Goal: Task Accomplishment & Management: Complete application form

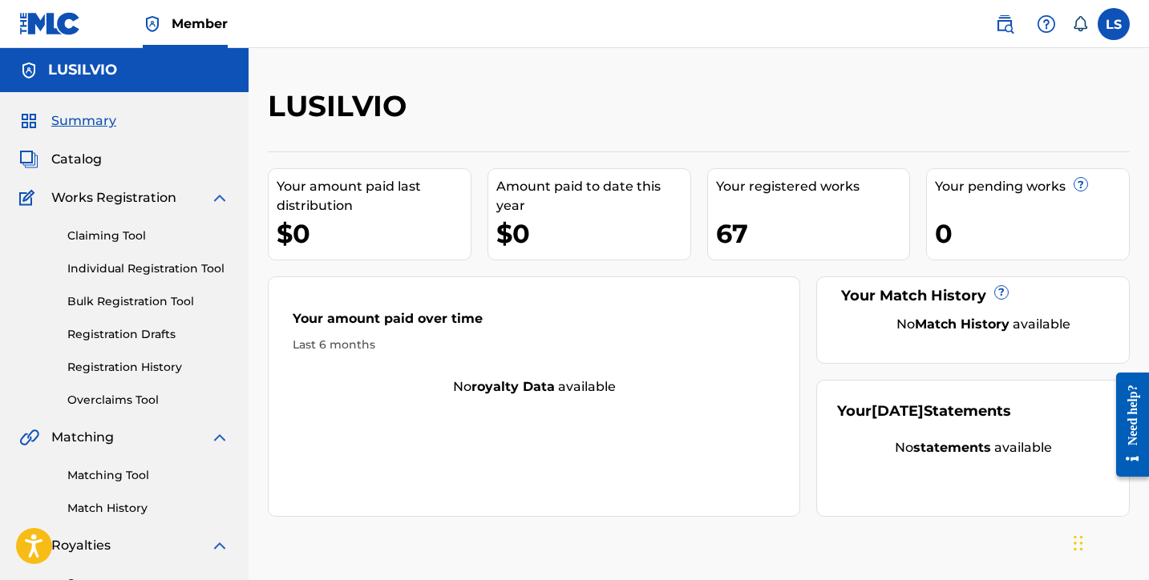
click at [168, 268] on link "Individual Registration Tool" at bounding box center [148, 269] width 162 height 17
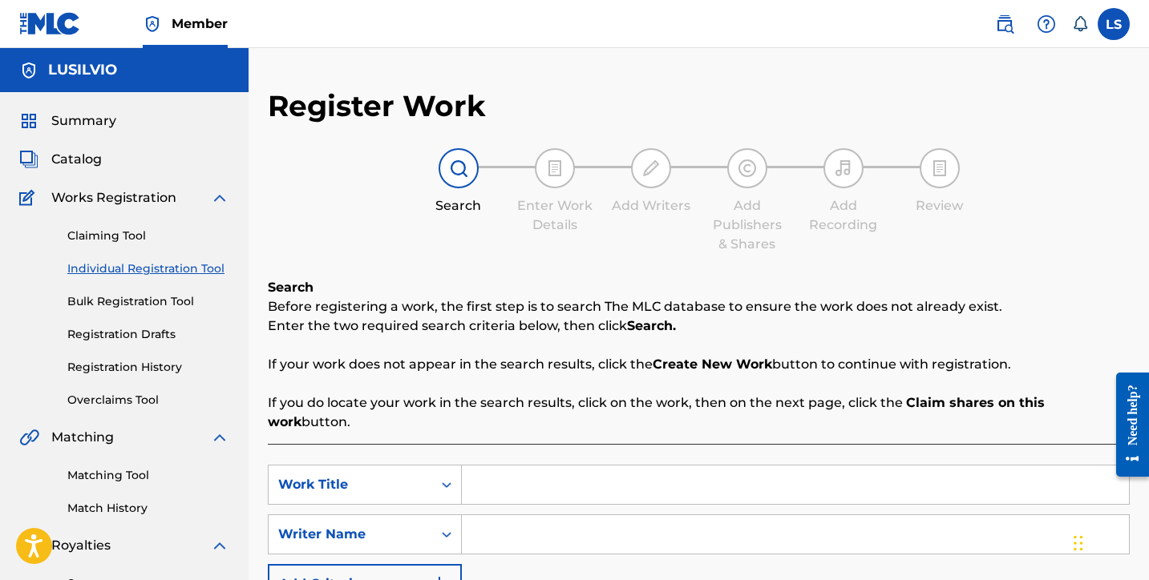
drag, startPoint x: 110, startPoint y: 371, endPoint x: 131, endPoint y: 371, distance: 20.8
click at [110, 371] on link "Registration History" at bounding box center [148, 367] width 162 height 17
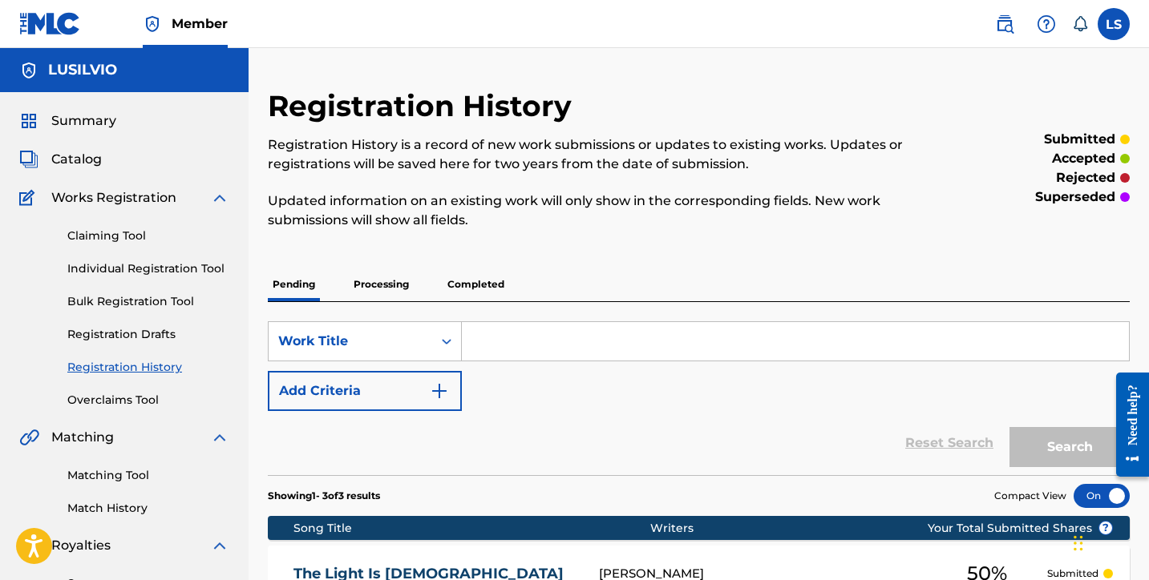
scroll to position [414, 0]
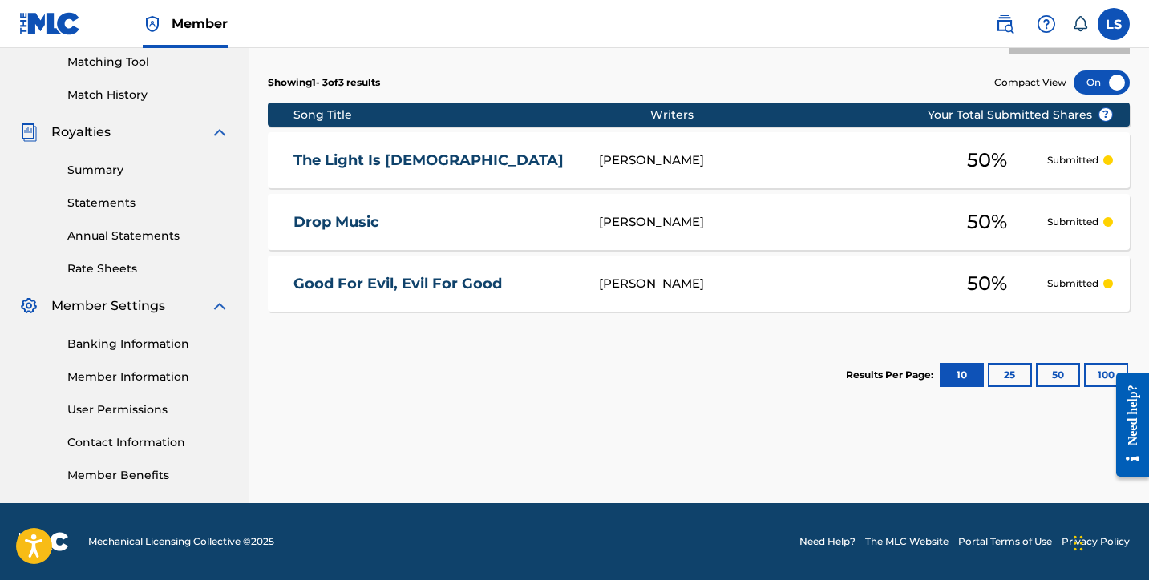
click at [1094, 377] on button "100" at bounding box center [1106, 375] width 44 height 24
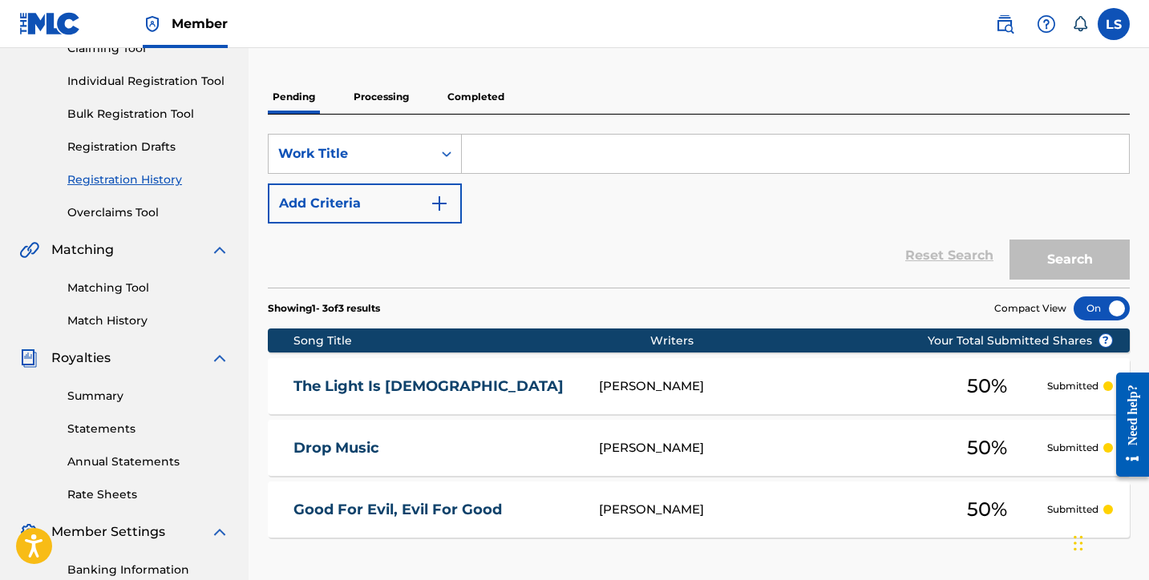
scroll to position [196, 0]
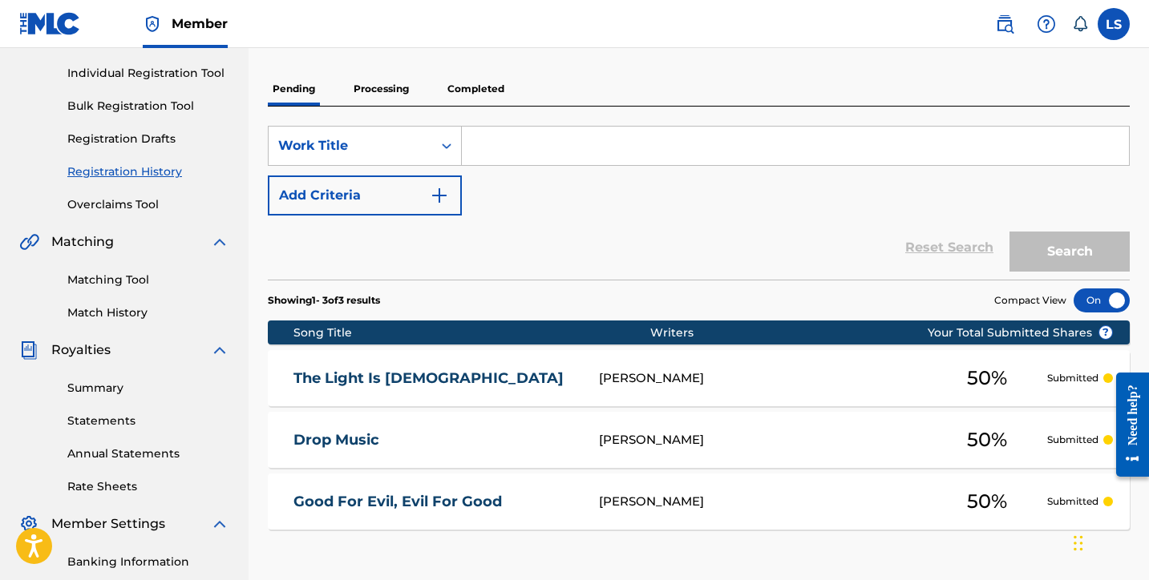
click at [471, 92] on p "Completed" at bounding box center [476, 89] width 67 height 34
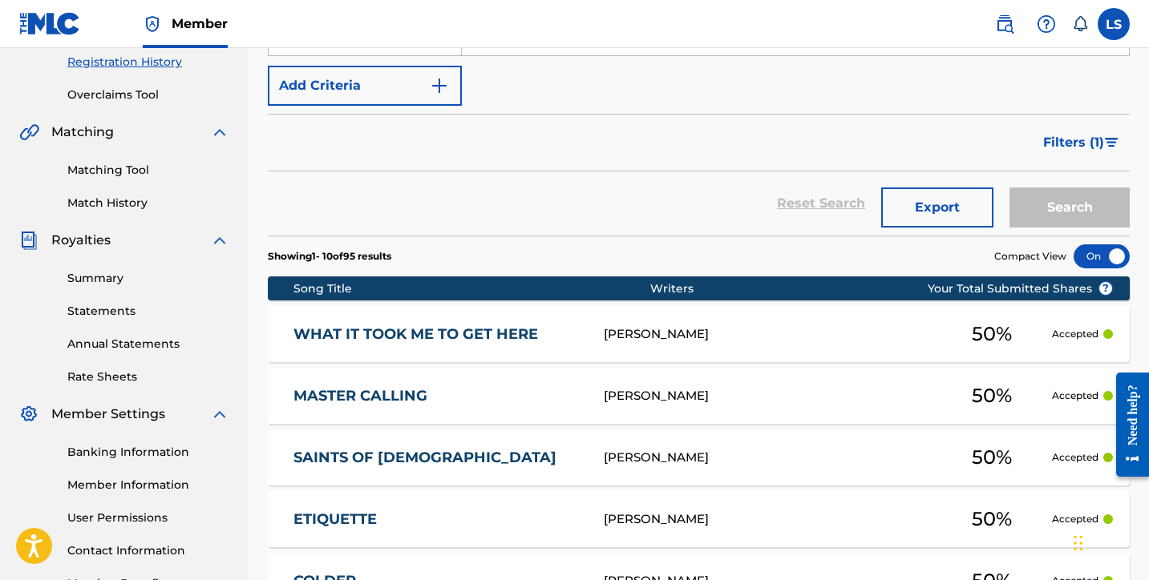
scroll to position [828, 0]
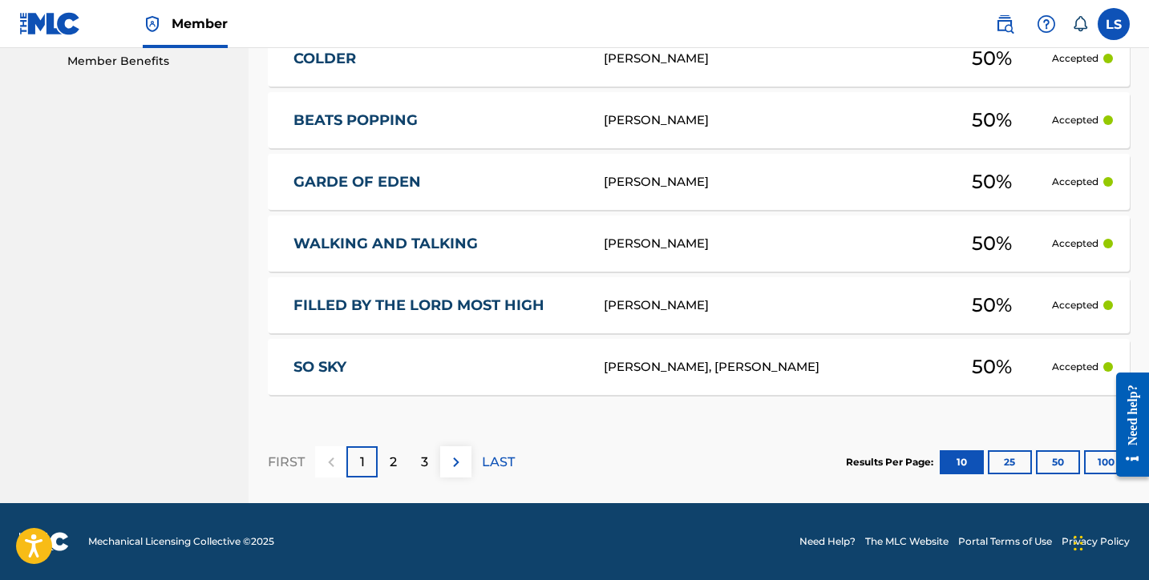
click at [1107, 463] on div at bounding box center [1126, 424] width 45 height 129
click at [1094, 463] on button "100" at bounding box center [1106, 463] width 44 height 24
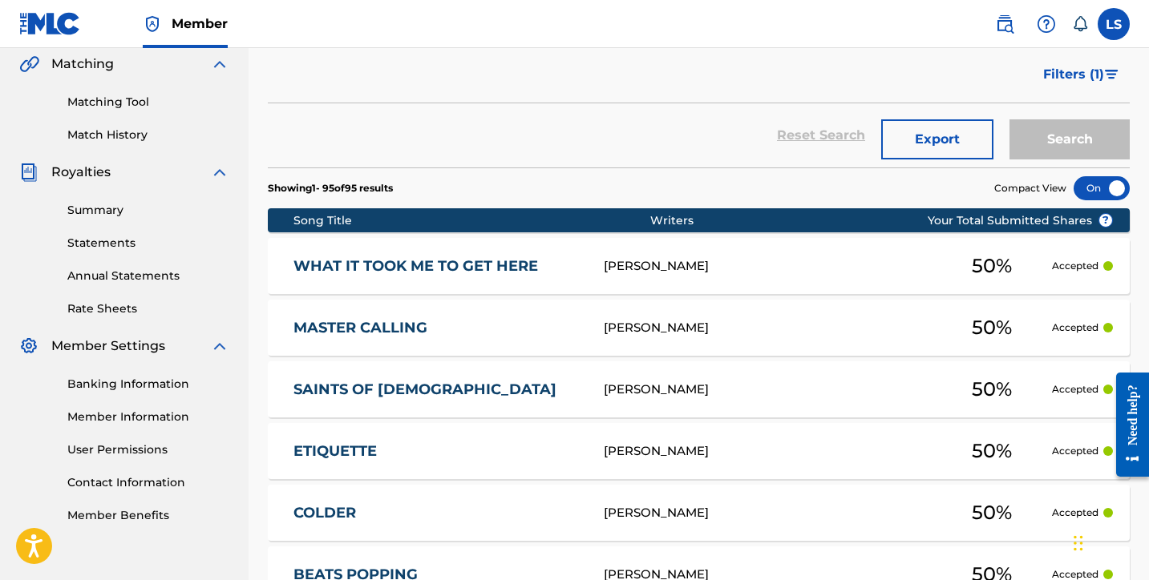
scroll to position [370, 0]
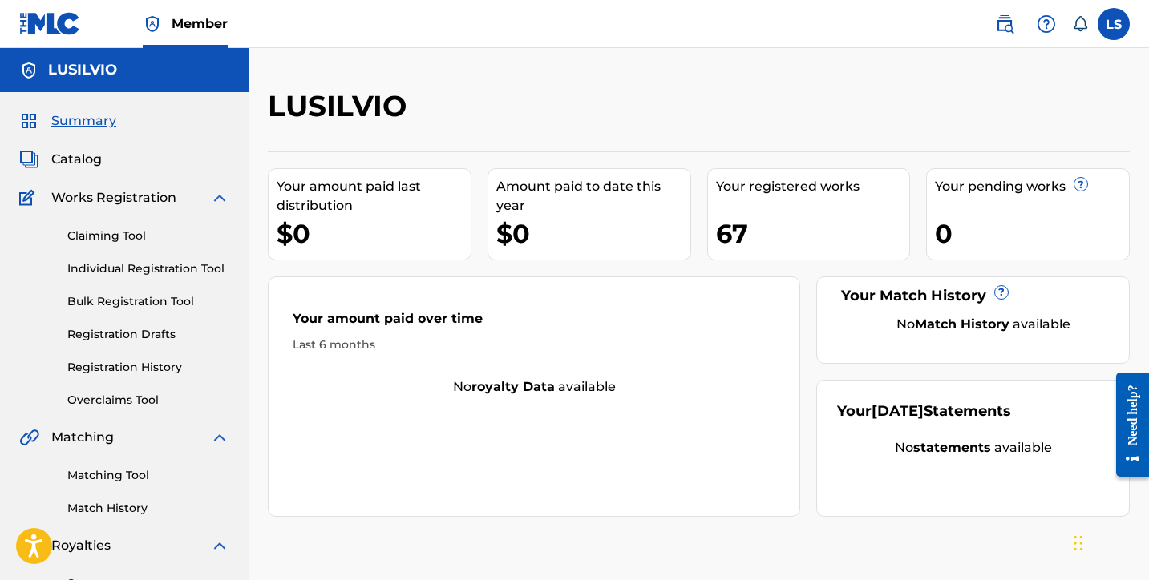
click at [137, 274] on link "Individual Registration Tool" at bounding box center [148, 269] width 162 height 17
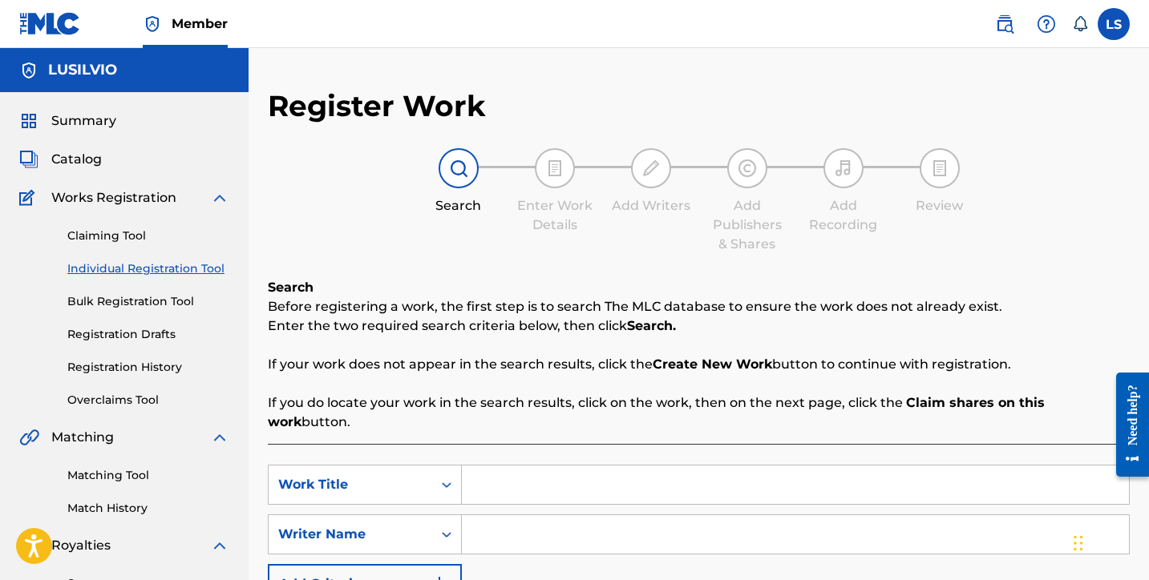
click at [526, 469] on input "Search Form" at bounding box center [795, 485] width 667 height 38
type input "Thickest Darkness"
click at [520, 528] on input "Search Form" at bounding box center [795, 535] width 667 height 38
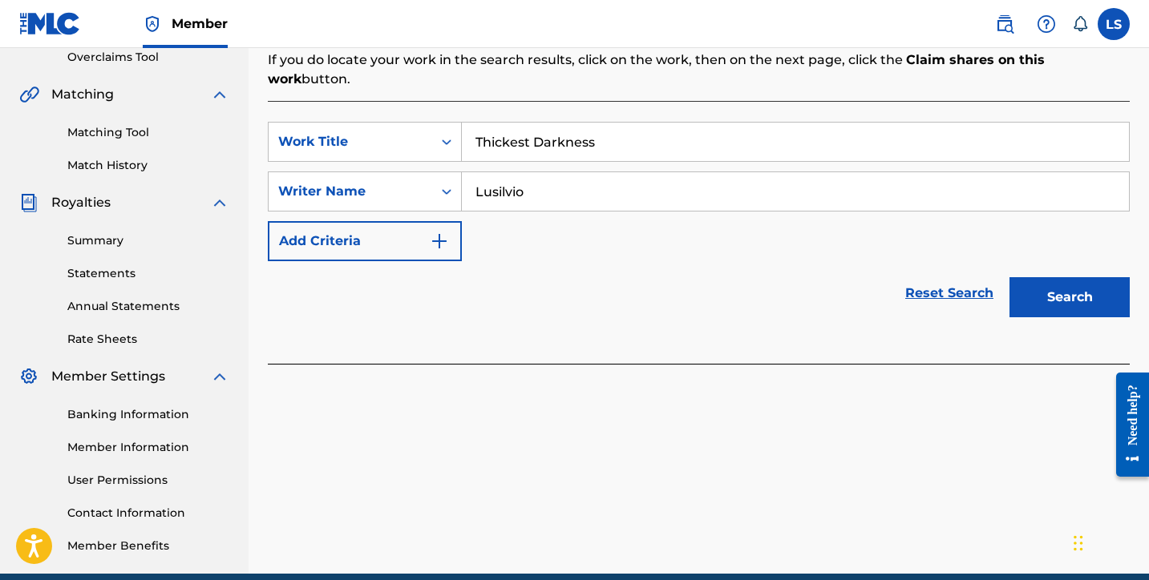
scroll to position [414, 0]
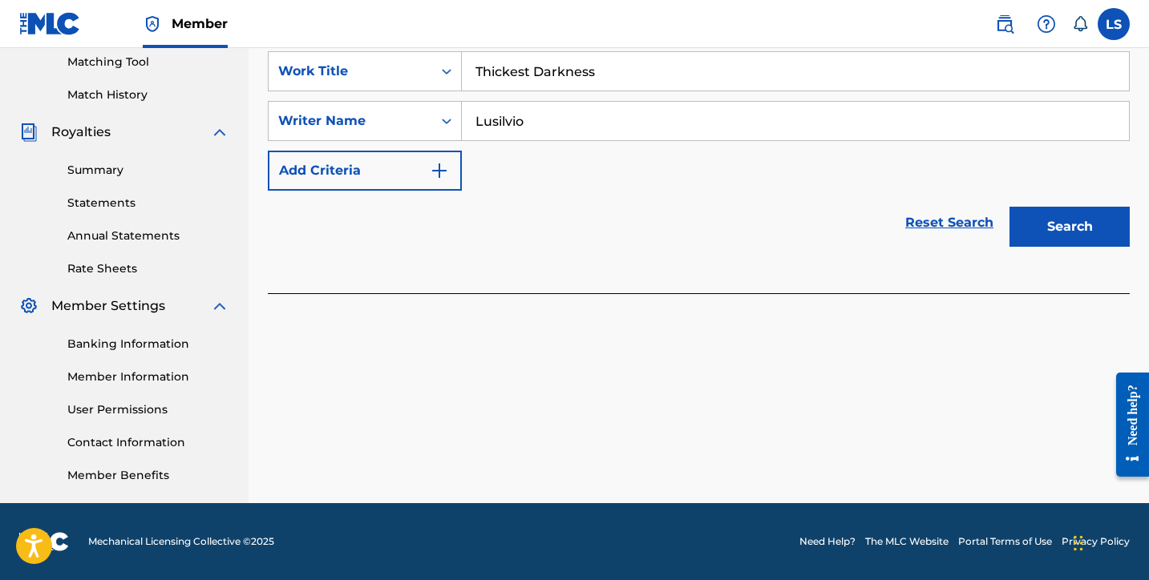
type input "Lusilvio"
click at [1057, 207] on button "Search" at bounding box center [1069, 227] width 120 height 40
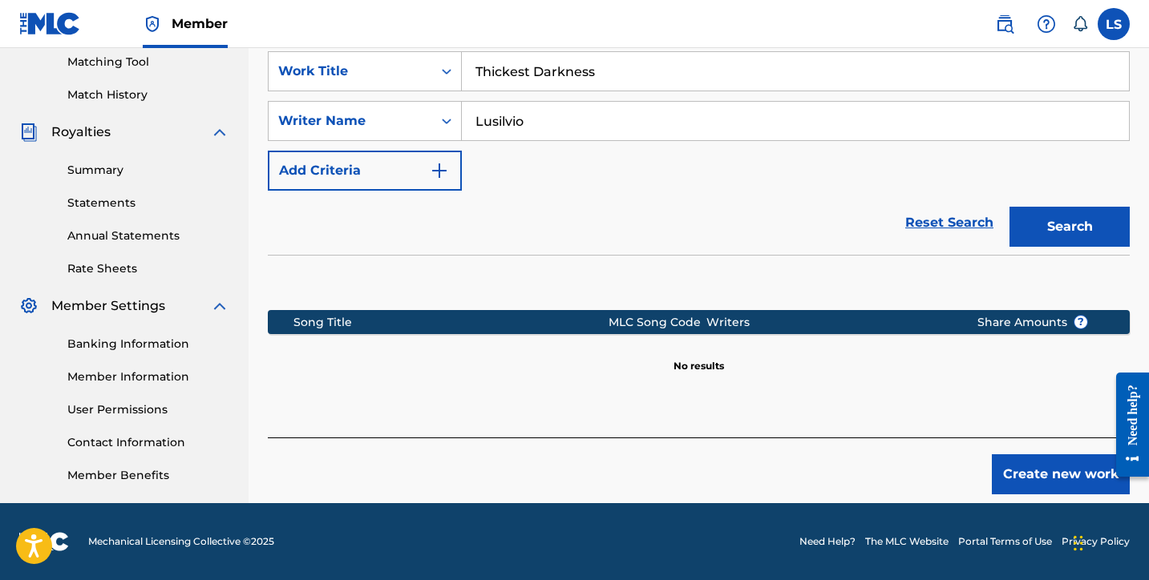
click at [1063, 456] on button "Create new work" at bounding box center [1061, 475] width 138 height 40
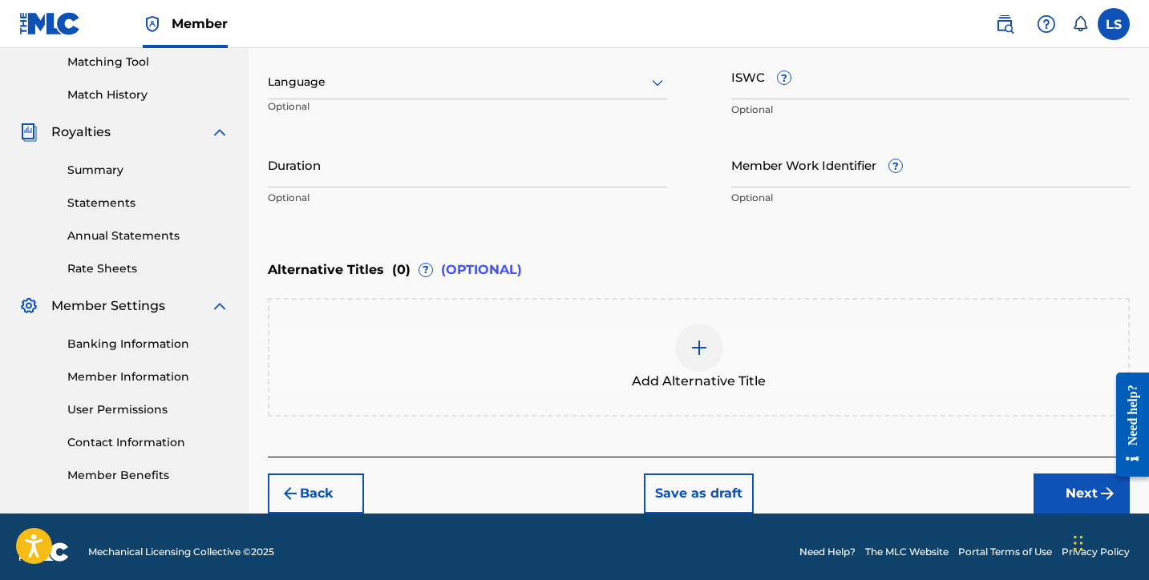
click at [390, 79] on div at bounding box center [467, 82] width 399 height 20
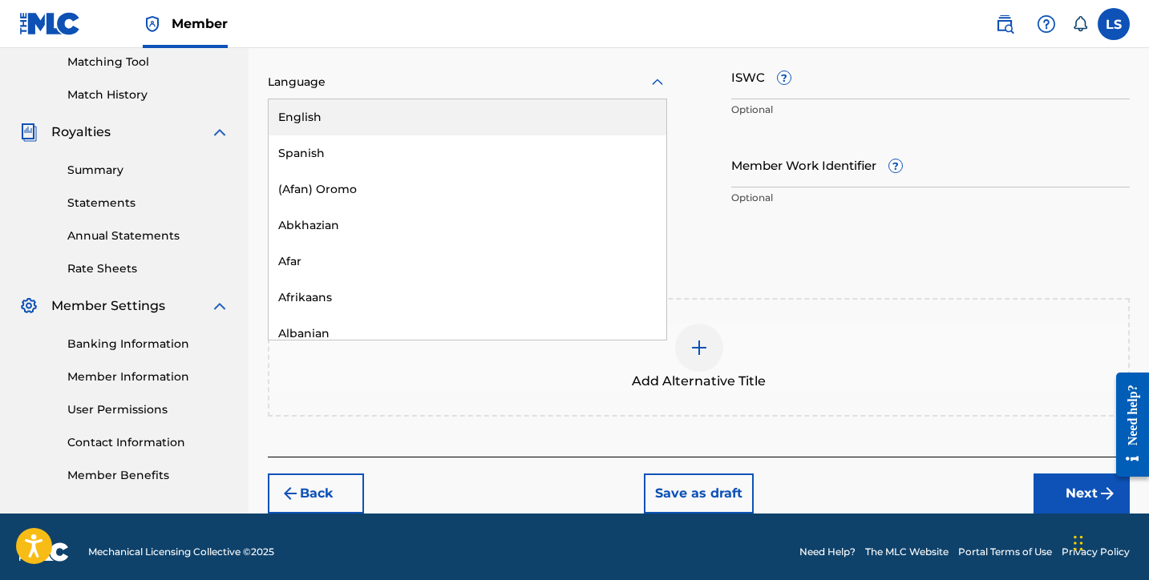
click at [395, 114] on div "English" at bounding box center [468, 117] width 398 height 36
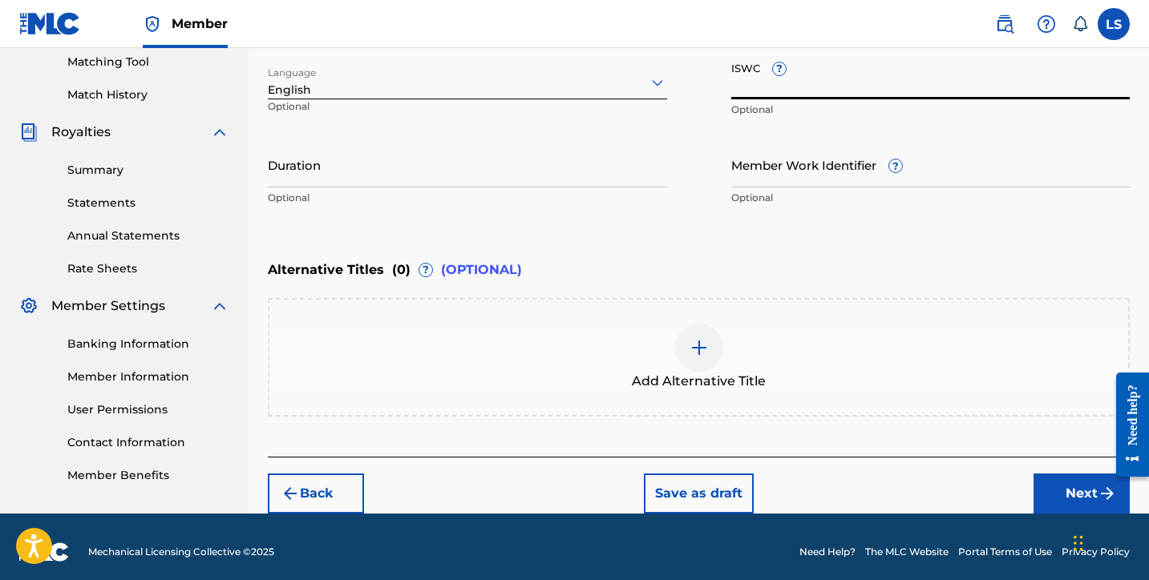
paste input "T3335621171"
type input "T3335621171"
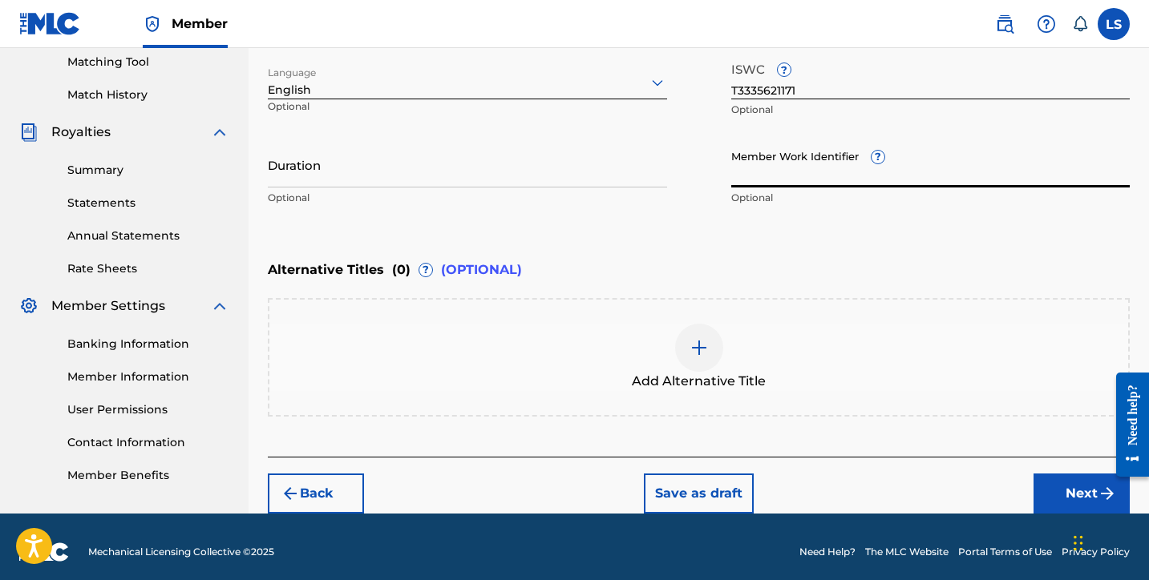
paste input "930969456"
type input "930969456"
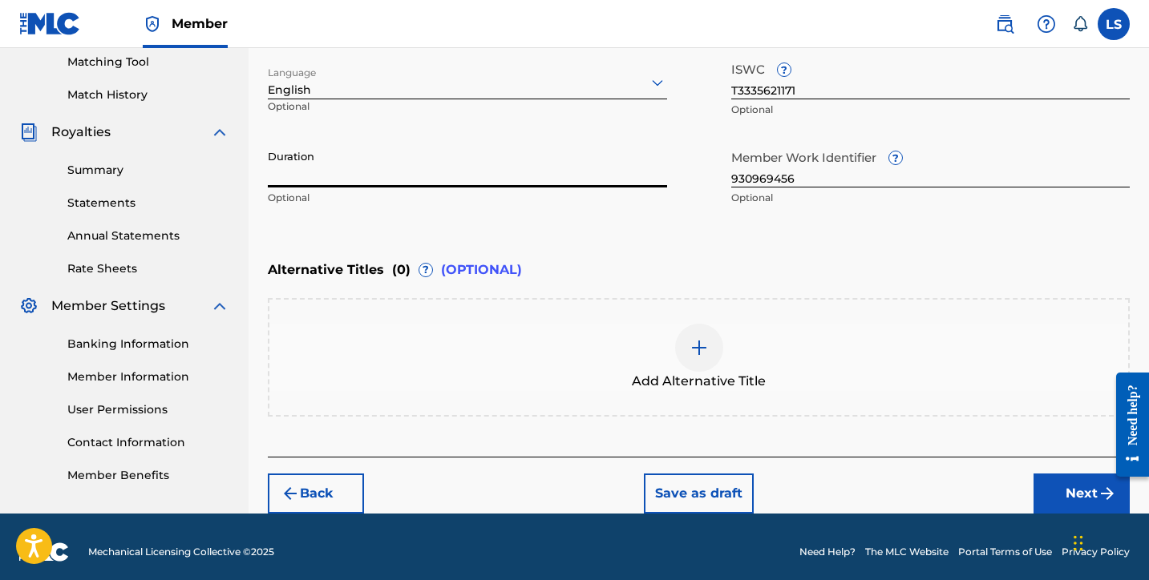
click at [269, 170] on input "Duration" at bounding box center [467, 165] width 399 height 46
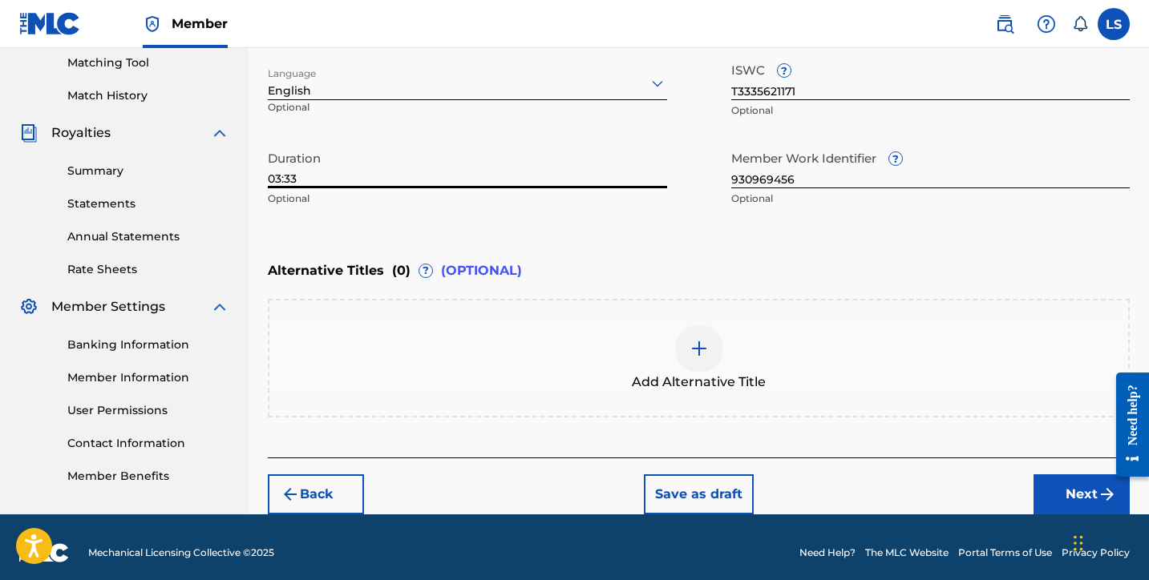
type input "03:33"
click at [1067, 483] on button "Next" at bounding box center [1081, 495] width 96 height 40
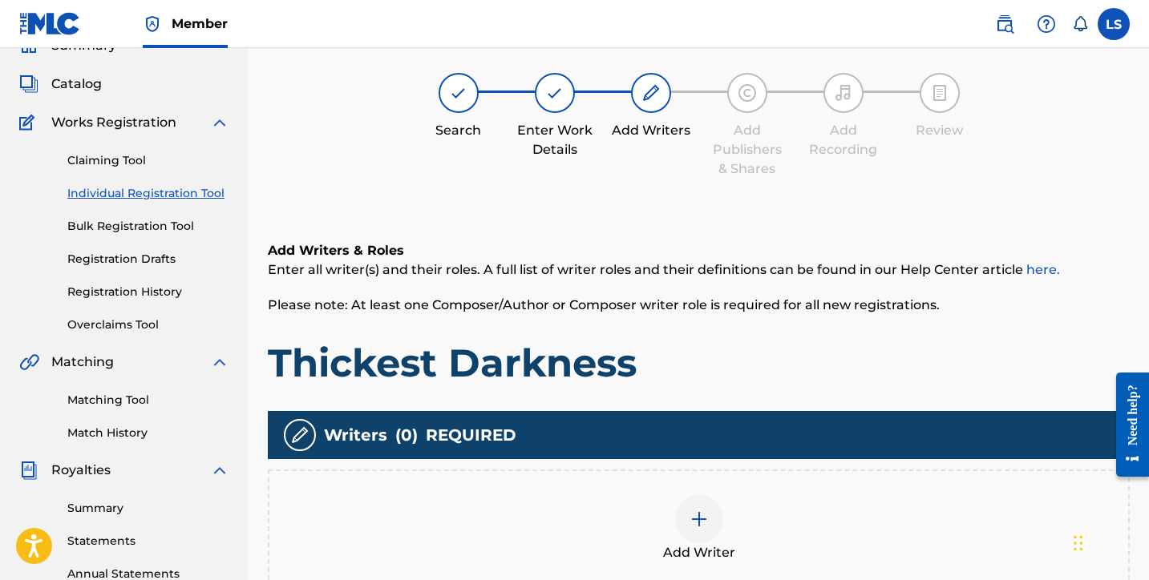
scroll to position [72, 0]
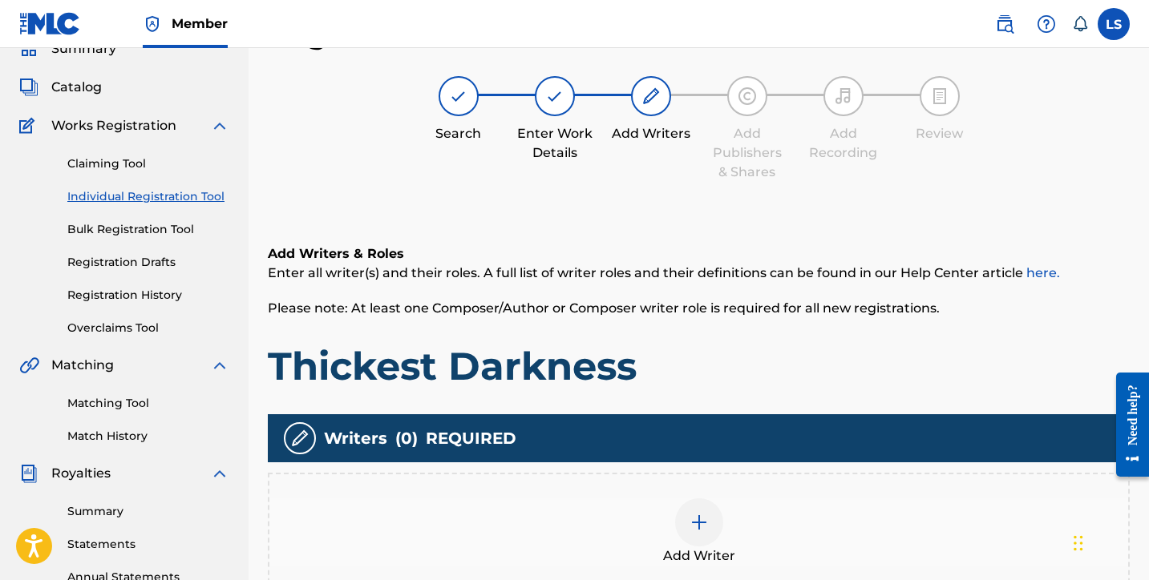
click at [717, 514] on div at bounding box center [699, 523] width 48 height 48
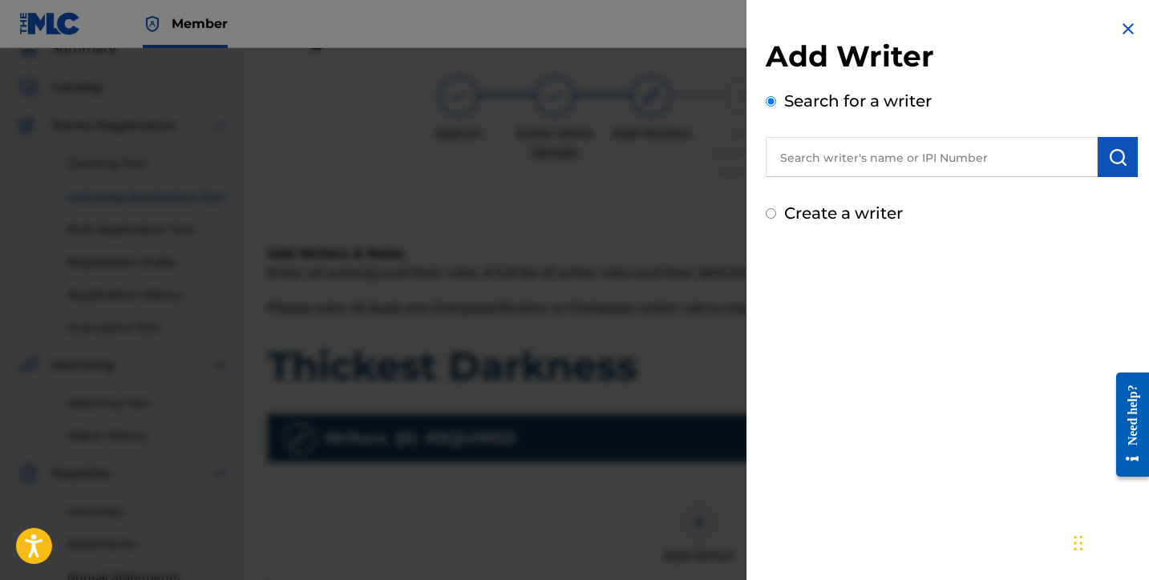
click at [941, 169] on input "text" at bounding box center [932, 157] width 332 height 40
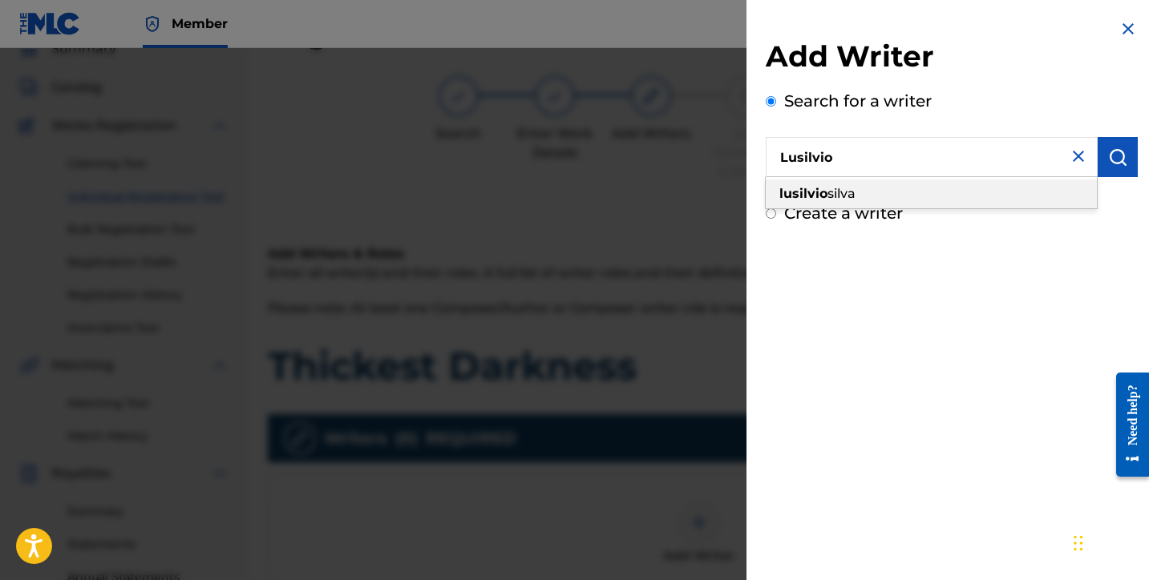
click at [899, 199] on div "lusilvio silva" at bounding box center [931, 194] width 331 height 29
type input "lusilvio silva"
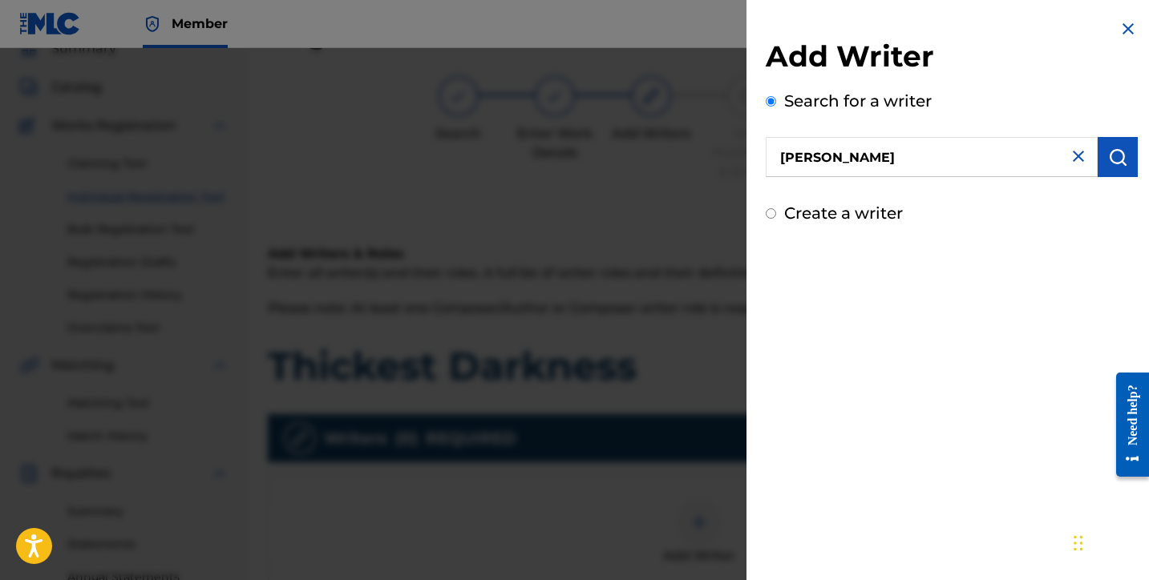
click at [1102, 160] on button "submit" at bounding box center [1118, 157] width 40 height 40
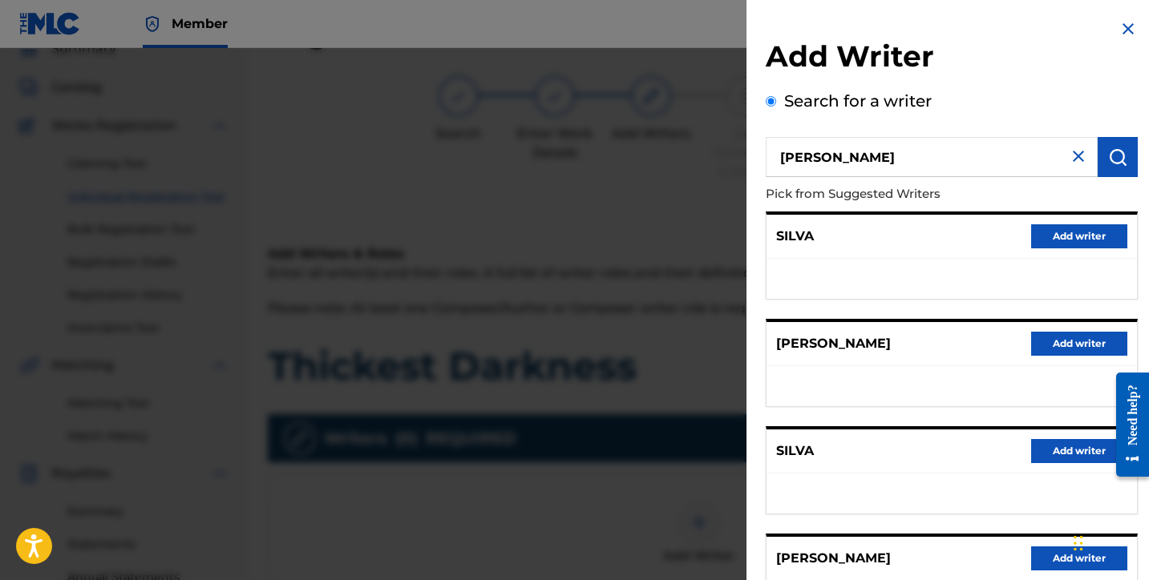
scroll to position [250, 0]
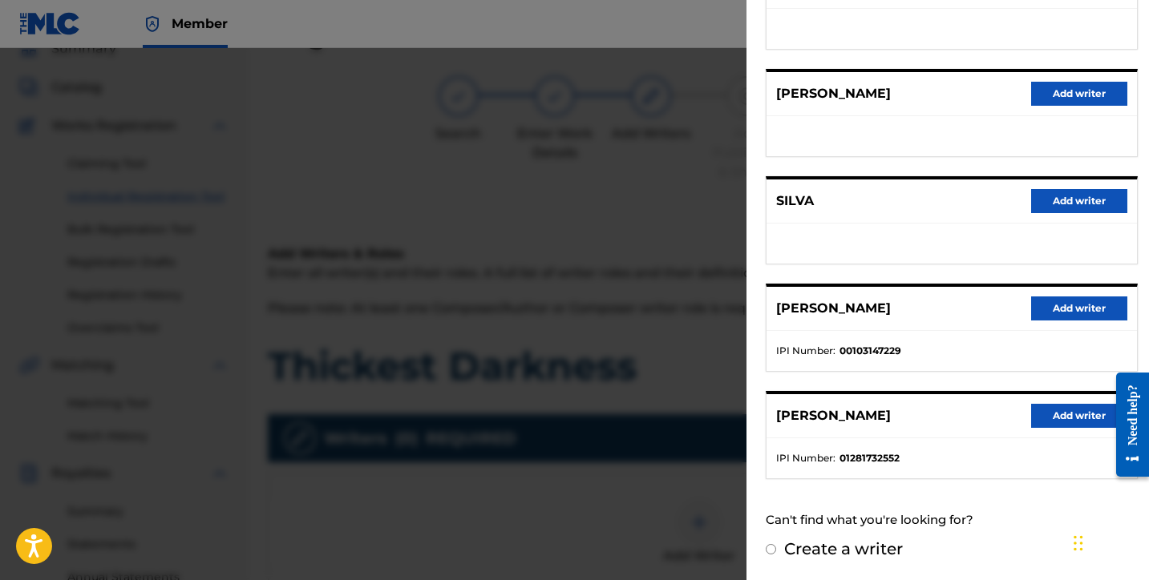
click at [1068, 416] on button "Add writer" at bounding box center [1079, 416] width 96 height 24
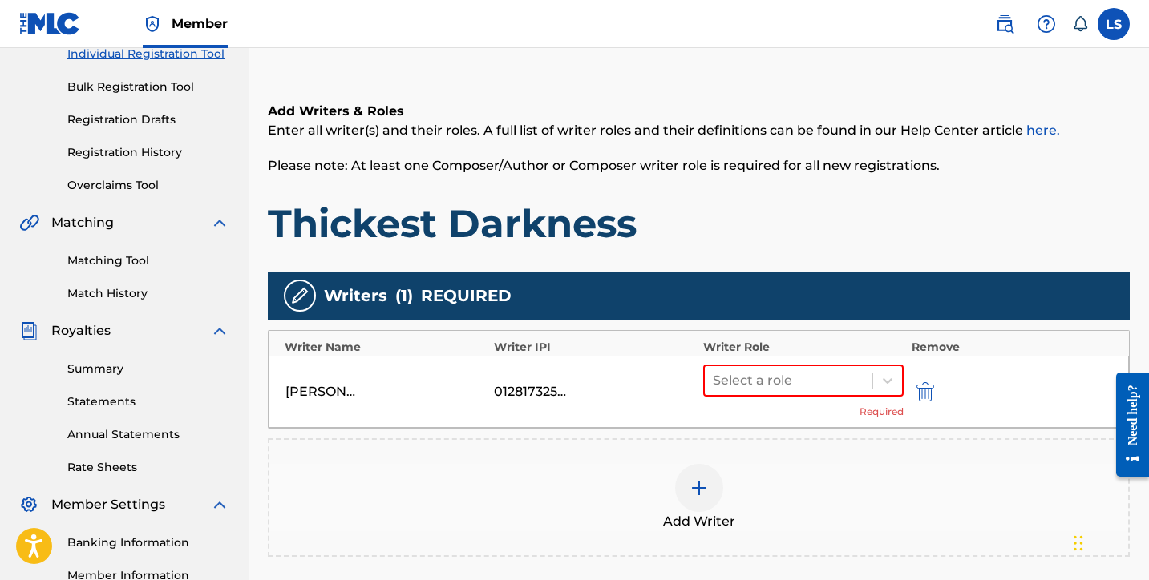
scroll to position [226, 0]
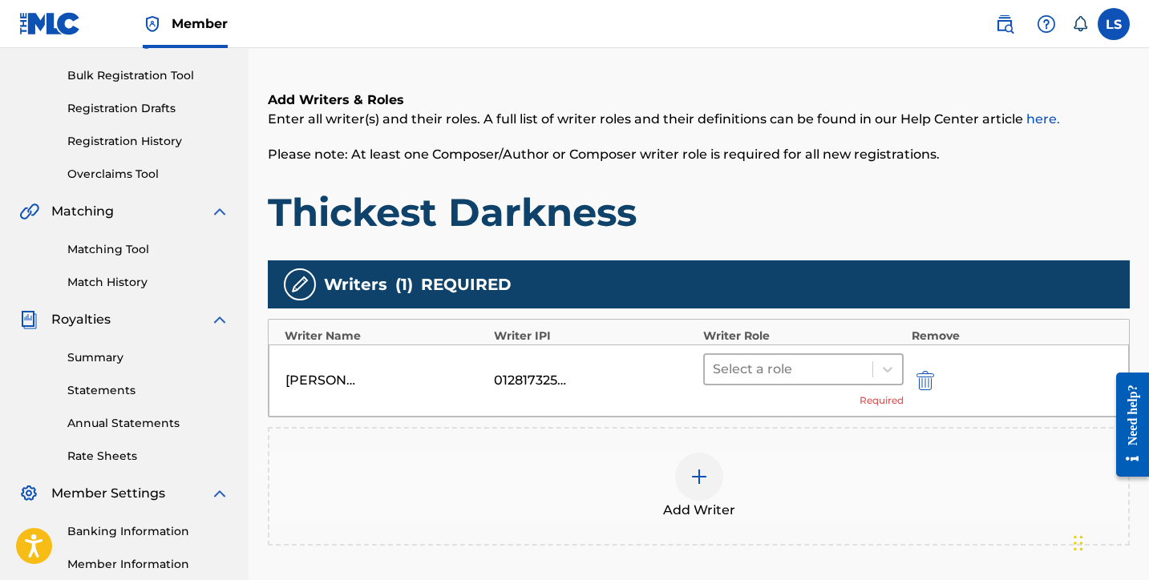
click at [751, 372] on div at bounding box center [789, 369] width 152 height 22
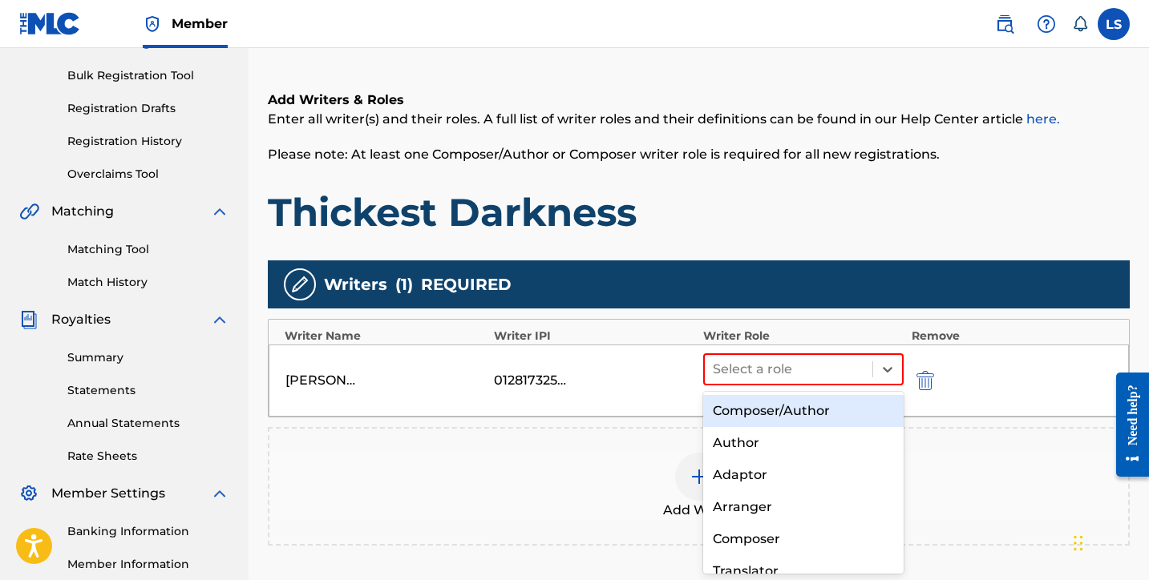
click at [766, 408] on div "Composer/Author" at bounding box center [803, 411] width 200 height 32
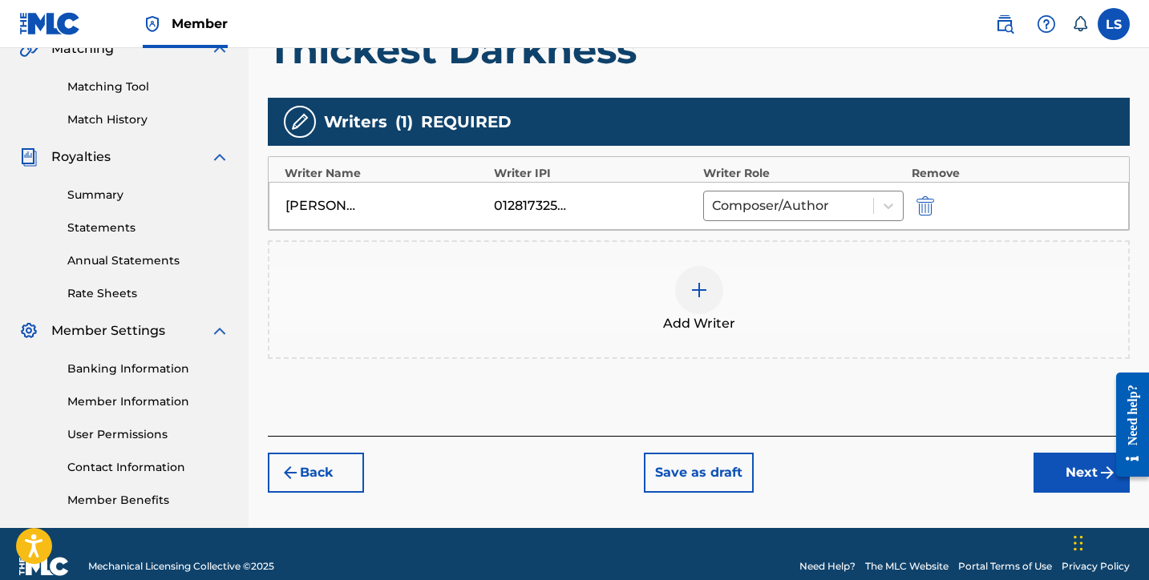
scroll to position [414, 0]
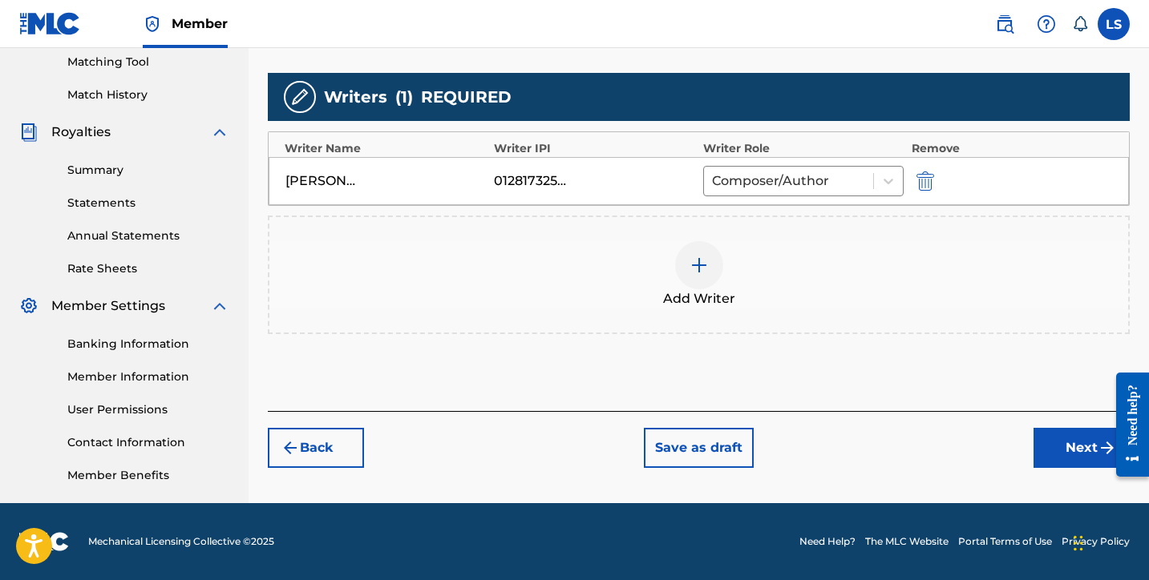
click at [1041, 444] on button "Next" at bounding box center [1081, 448] width 96 height 40
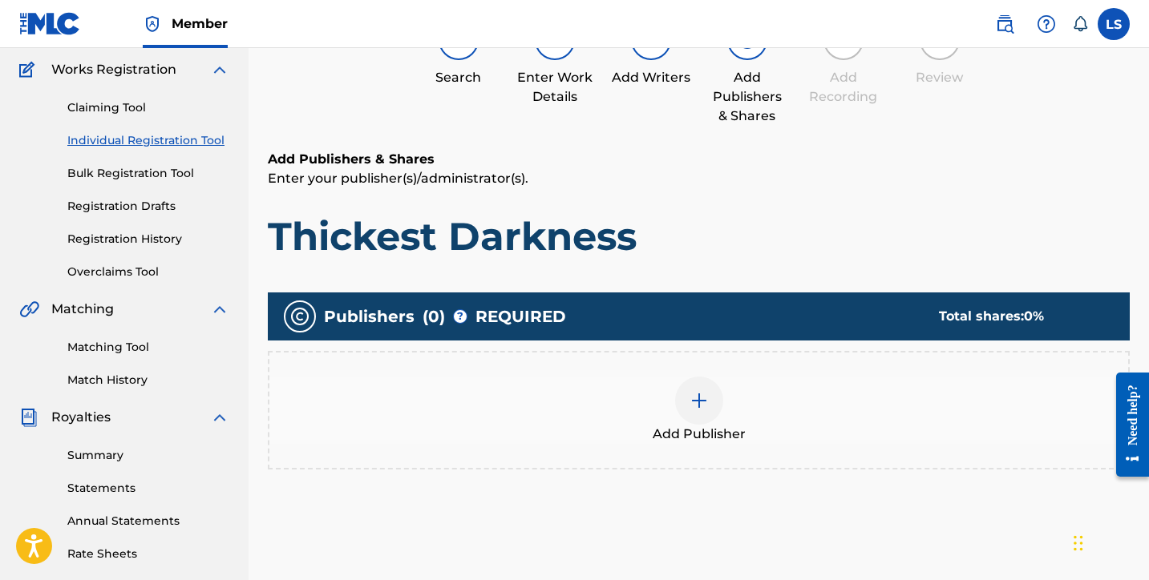
scroll to position [72, 0]
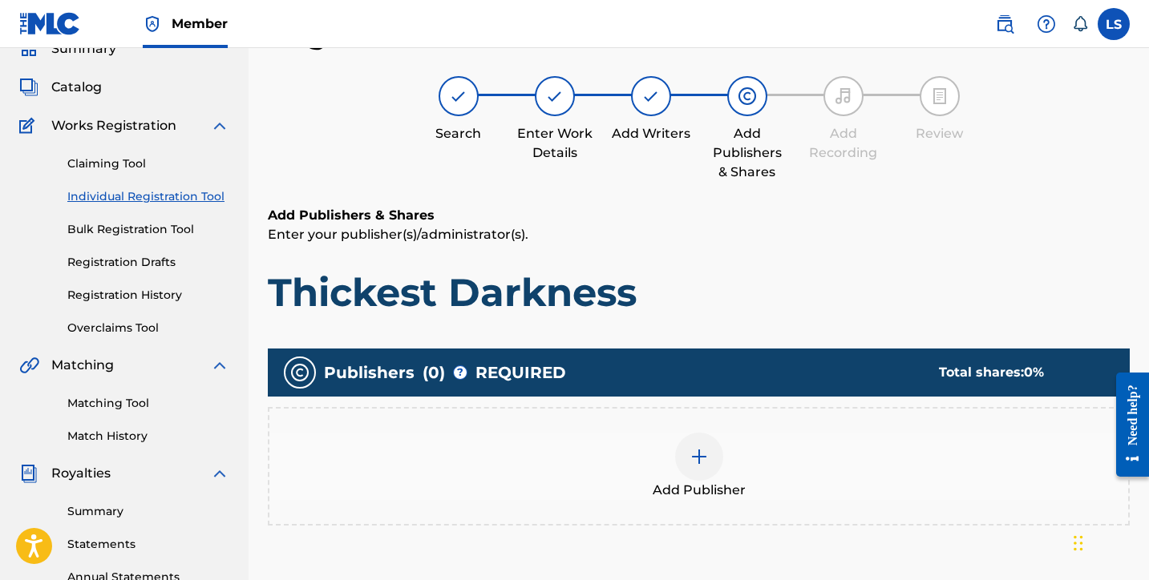
click at [690, 463] on img at bounding box center [698, 456] width 19 height 19
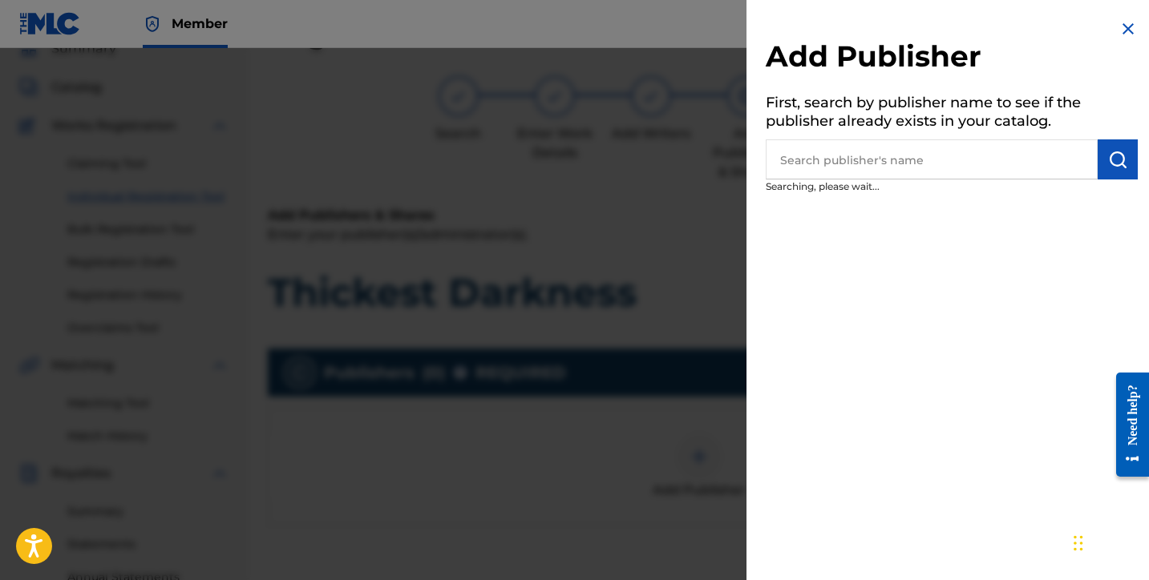
click at [839, 168] on input "text" at bounding box center [932, 159] width 332 height 40
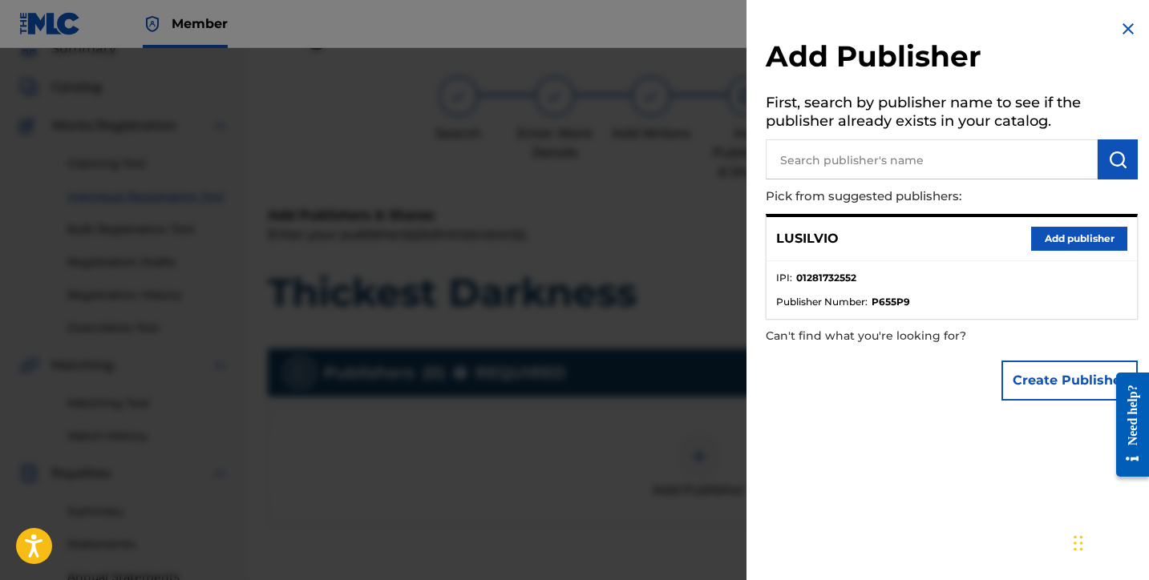
click at [1065, 239] on button "Add publisher" at bounding box center [1079, 239] width 96 height 24
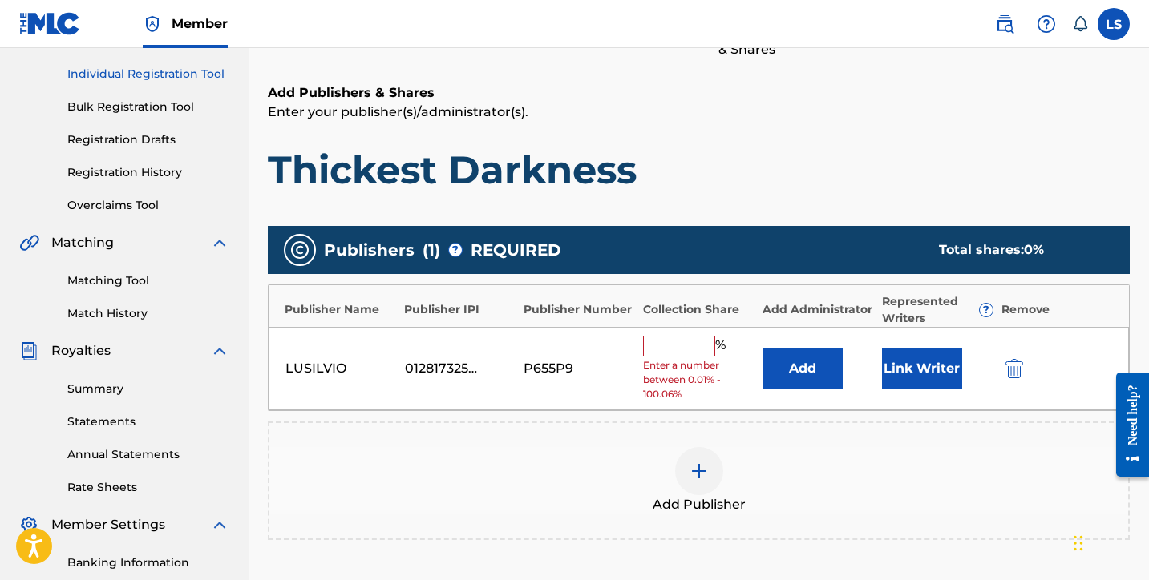
scroll to position [414, 0]
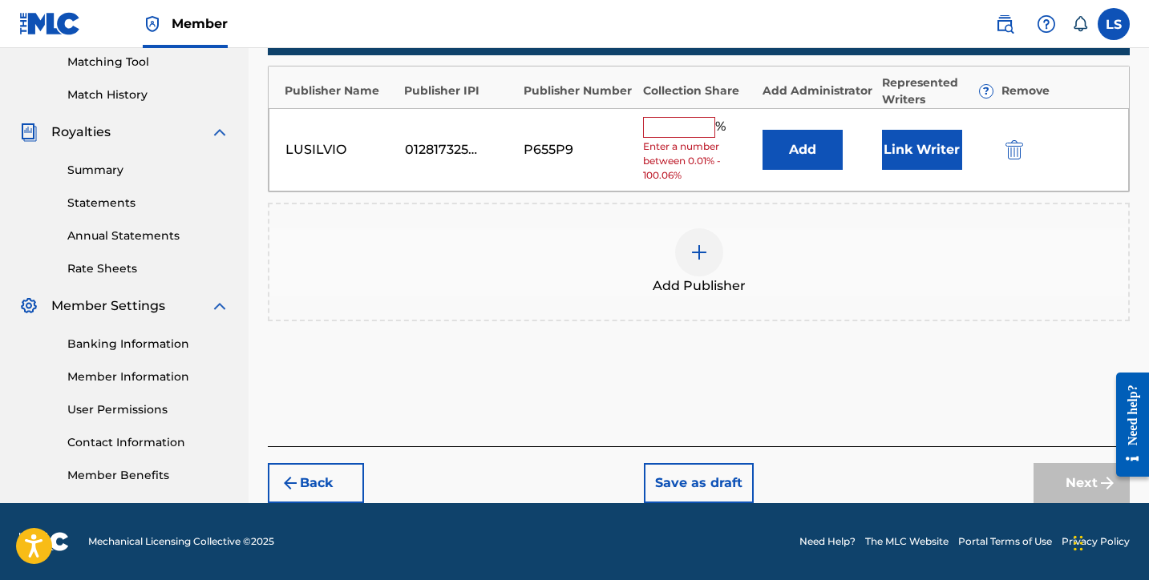
click at [676, 128] on input "text" at bounding box center [679, 127] width 72 height 21
type input "50"
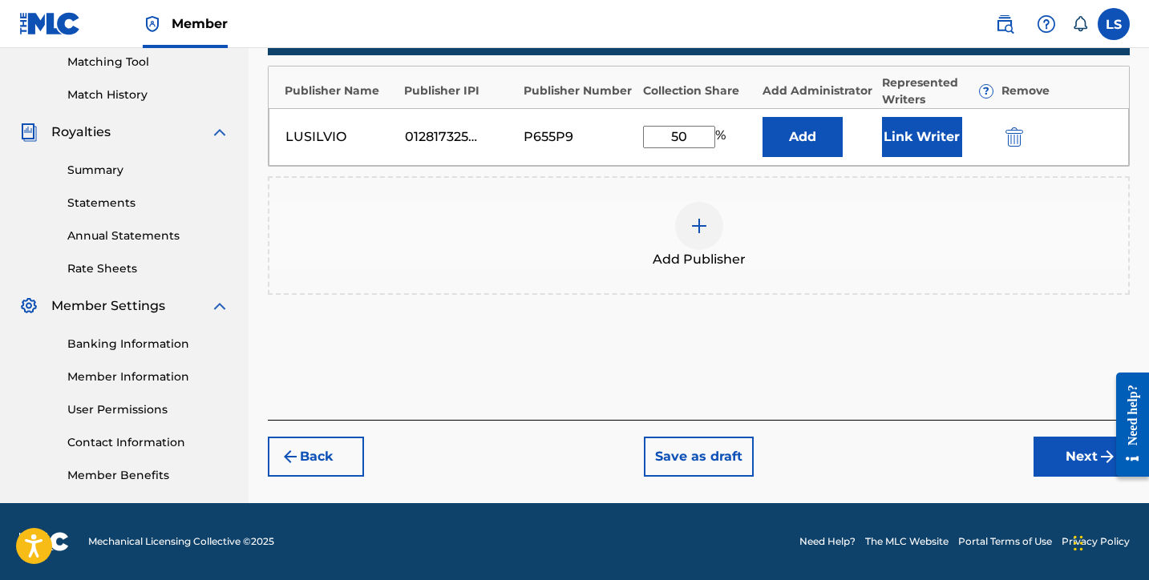
click at [899, 144] on button "Link Writer" at bounding box center [922, 137] width 80 height 40
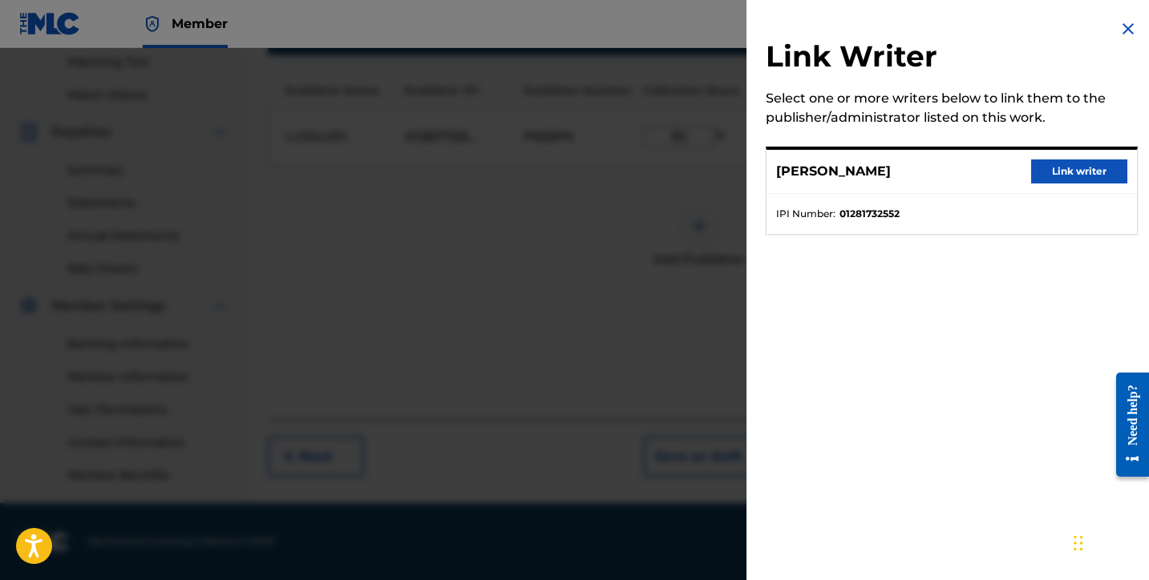
click at [1081, 164] on button "Link writer" at bounding box center [1079, 172] width 96 height 24
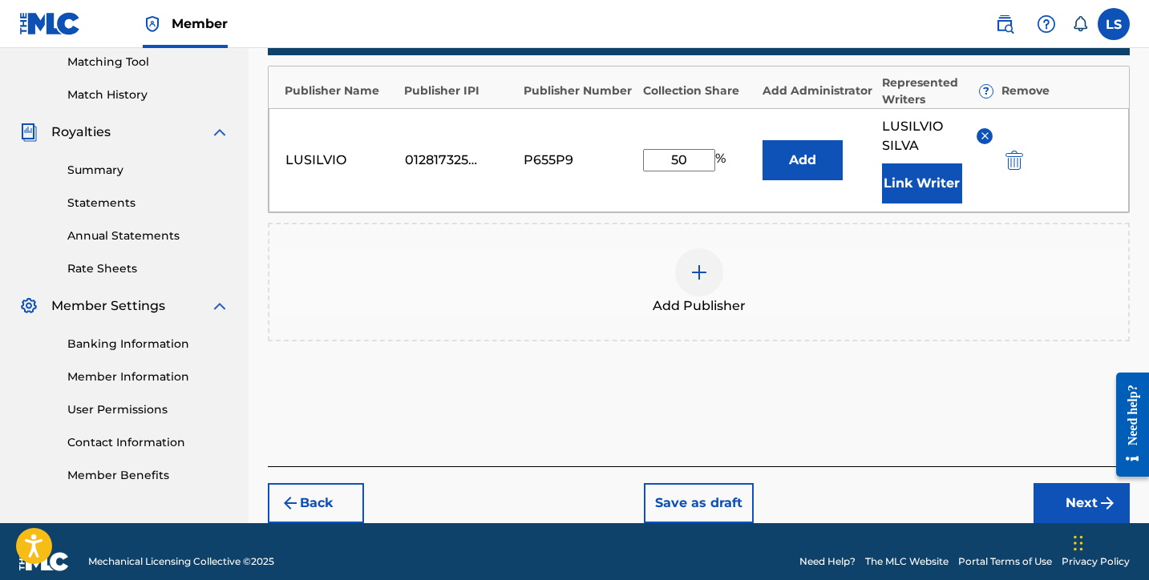
scroll to position [434, 0]
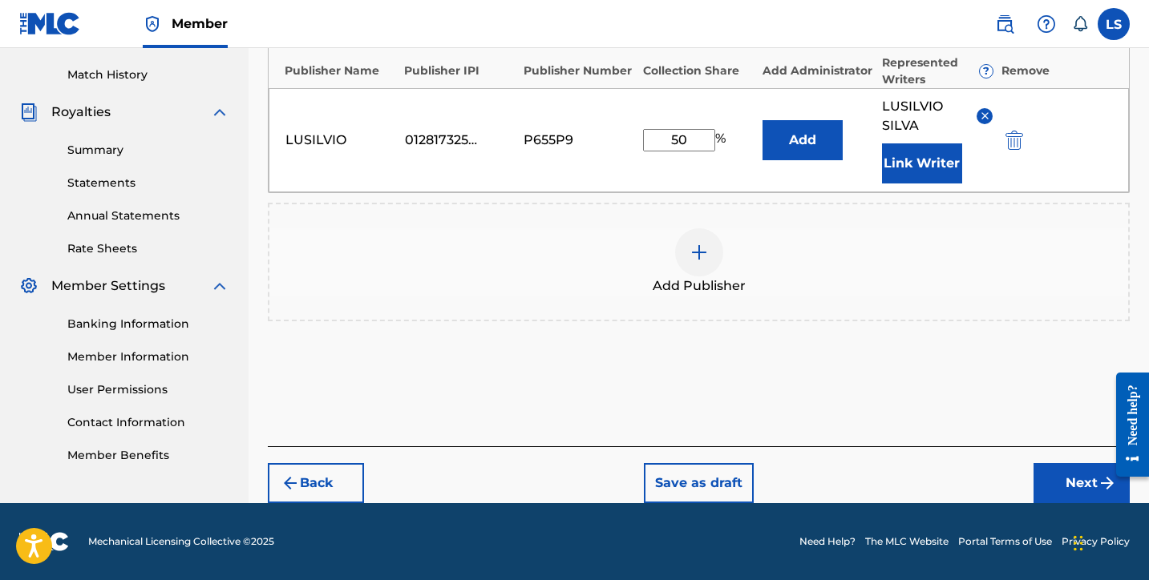
click at [1061, 482] on button "Next" at bounding box center [1081, 483] width 96 height 40
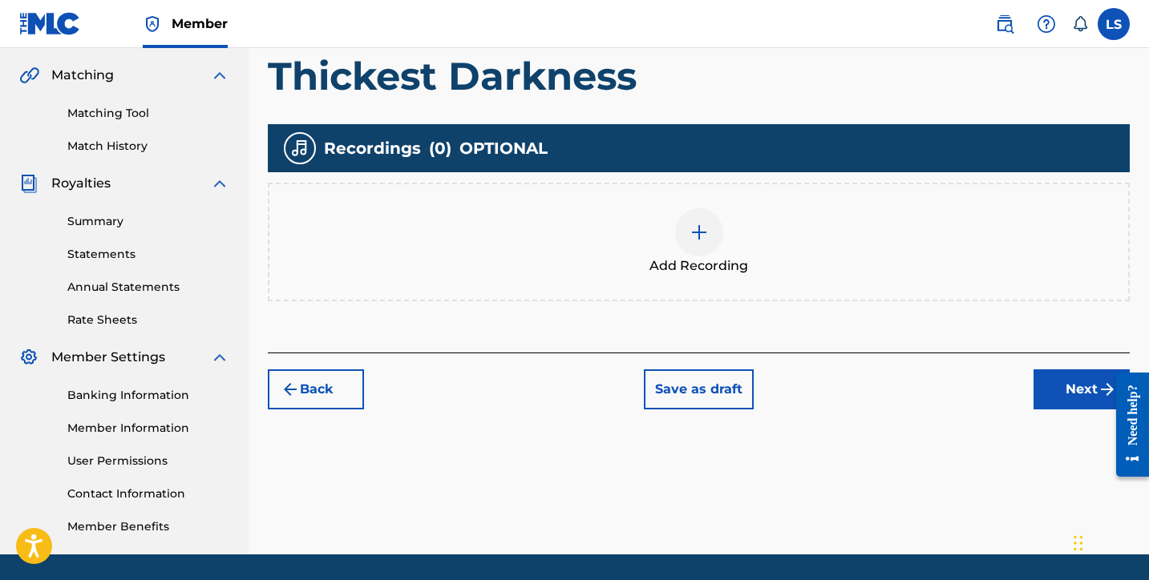
click at [687, 232] on div at bounding box center [699, 232] width 48 height 48
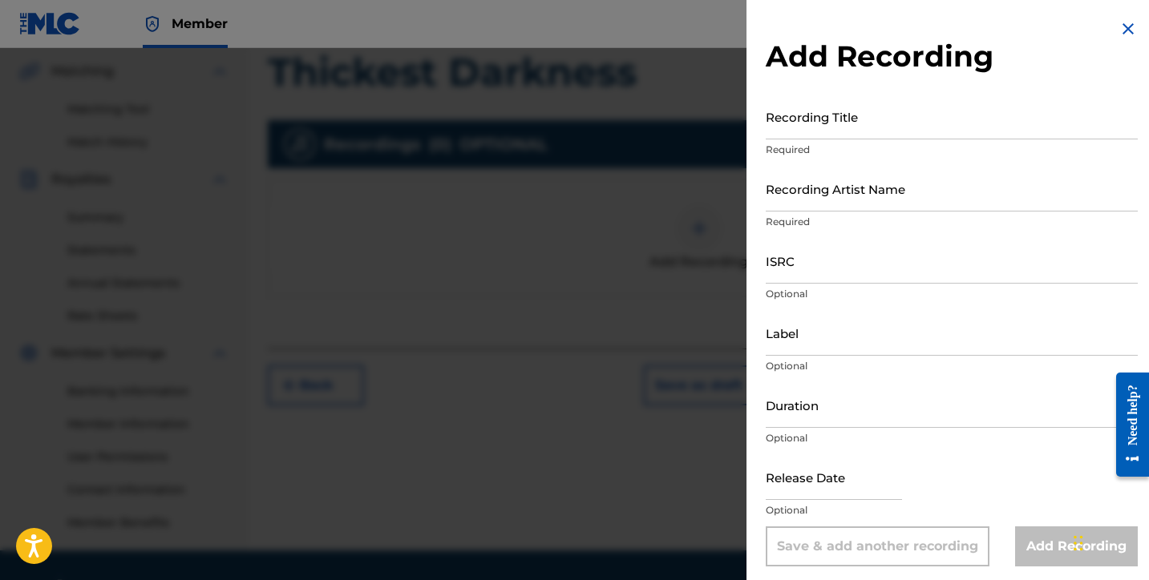
click at [772, 122] on input "Recording Title" at bounding box center [952, 117] width 372 height 46
type input "Thickest Darkness"
click at [850, 203] on input "Recording Artist Name" at bounding box center [952, 189] width 372 height 46
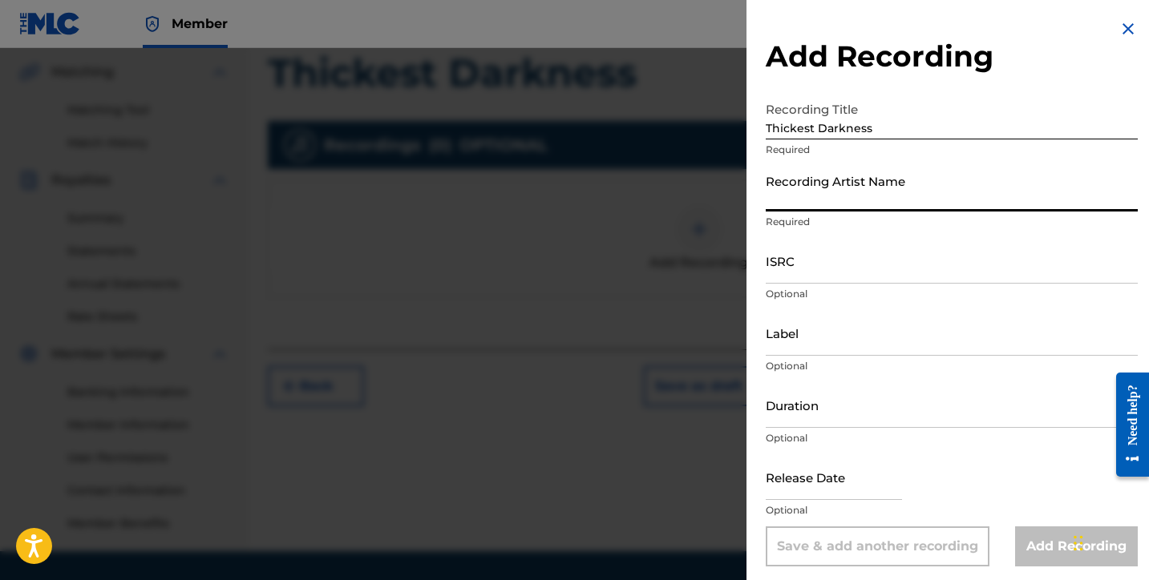
type input "Lusilvio"
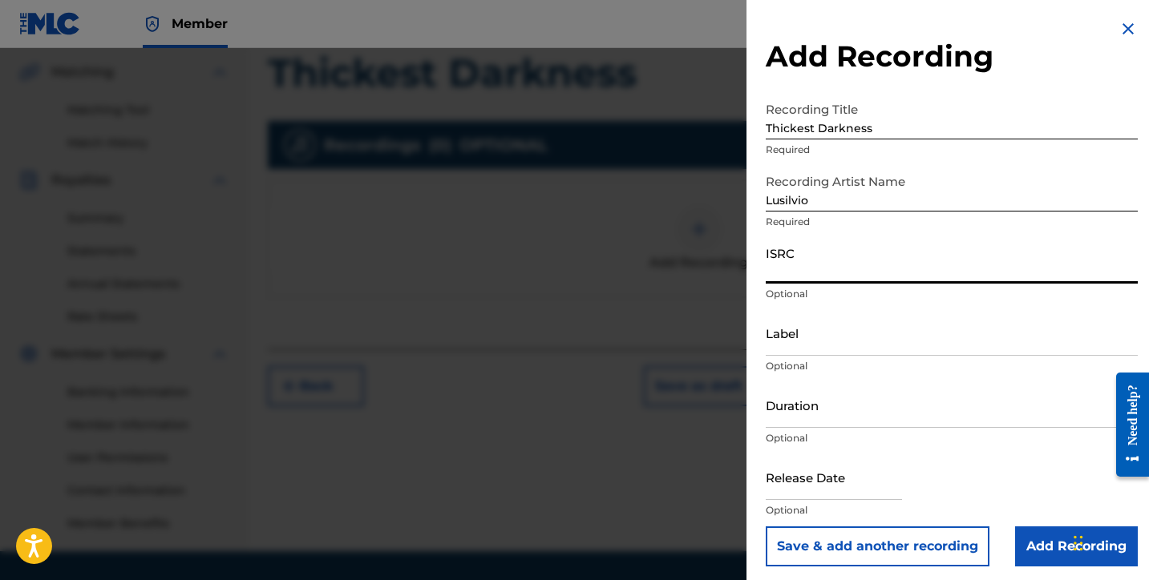
paste input "QZTBF2503192"
type input "QZTBF2503192"
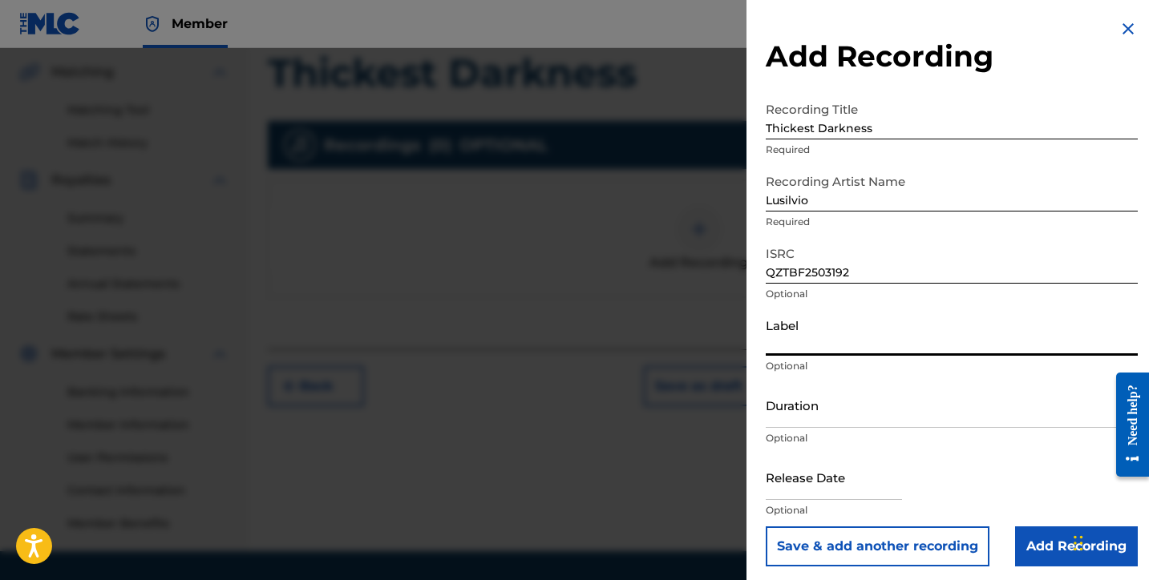
click at [799, 347] on input "Label" at bounding box center [952, 333] width 372 height 46
type input "SILVIOS DELIVERY INC"
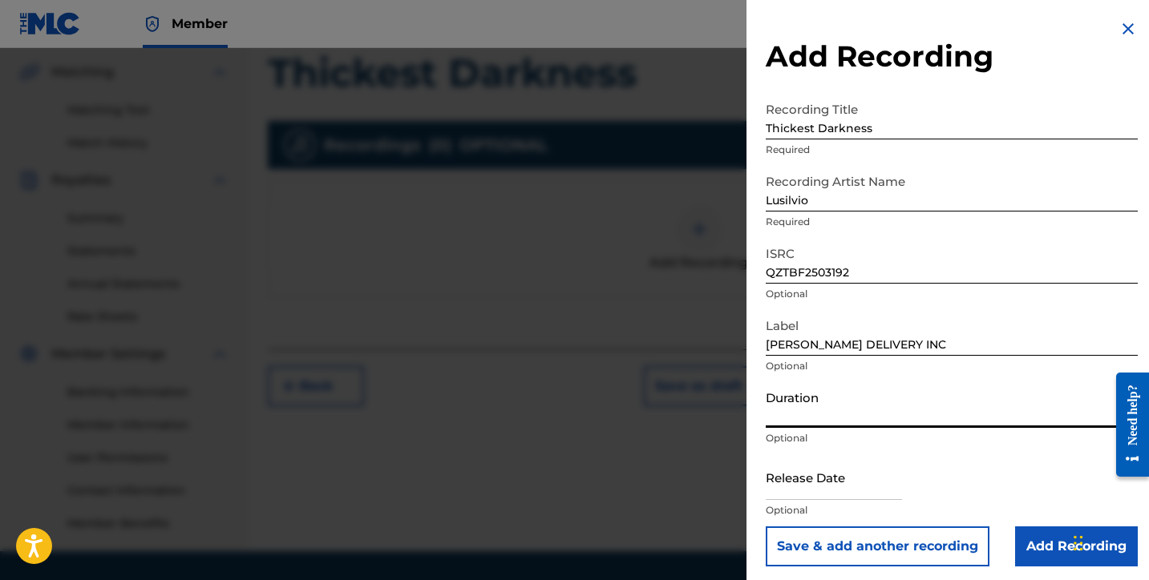
click at [807, 418] on input "Duration" at bounding box center [952, 405] width 372 height 46
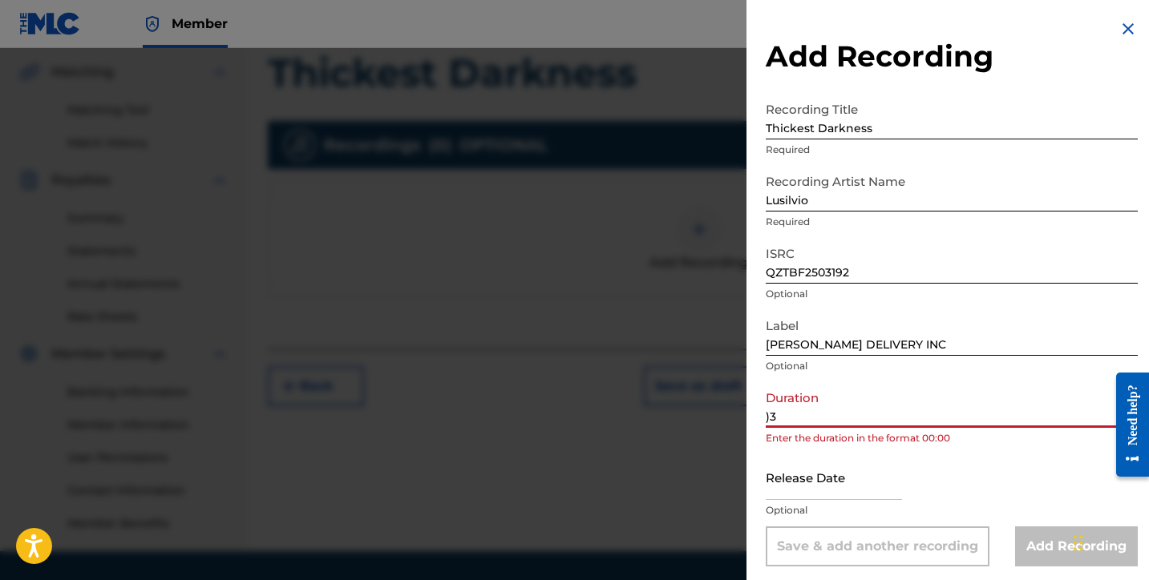
type input ")"
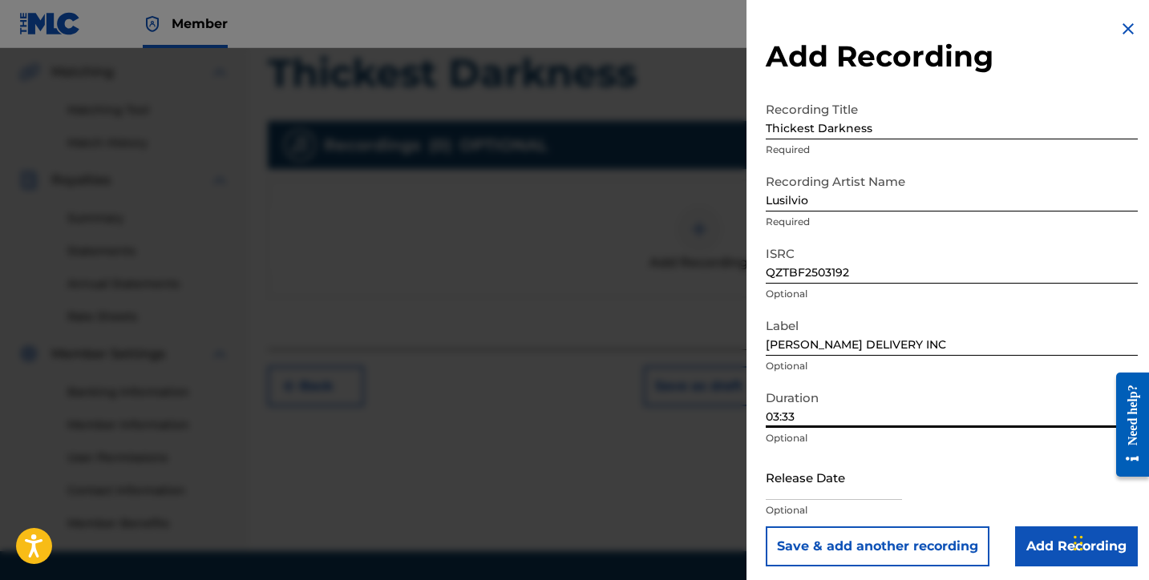
type input "03:33"
click at [810, 476] on input "text" at bounding box center [834, 478] width 136 height 46
select select "7"
select select "2025"
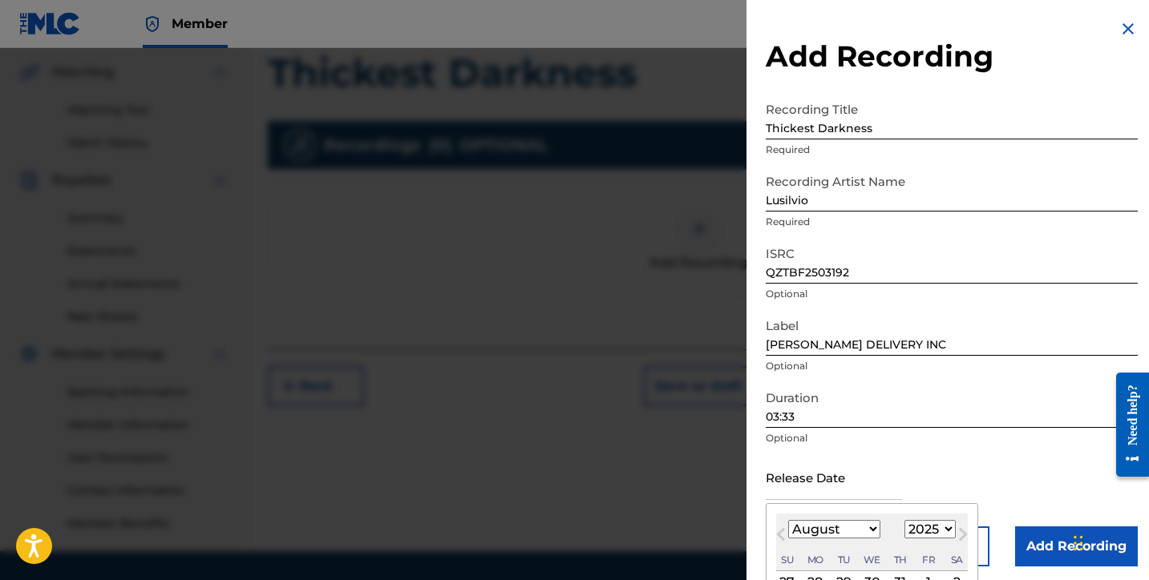
click at [819, 530] on select "January February March April May June July August September October November De…" at bounding box center [834, 529] width 92 height 18
select select "6"
click at [788, 520] on select "January February March April May June July August September October November De…" at bounding box center [834, 529] width 92 height 18
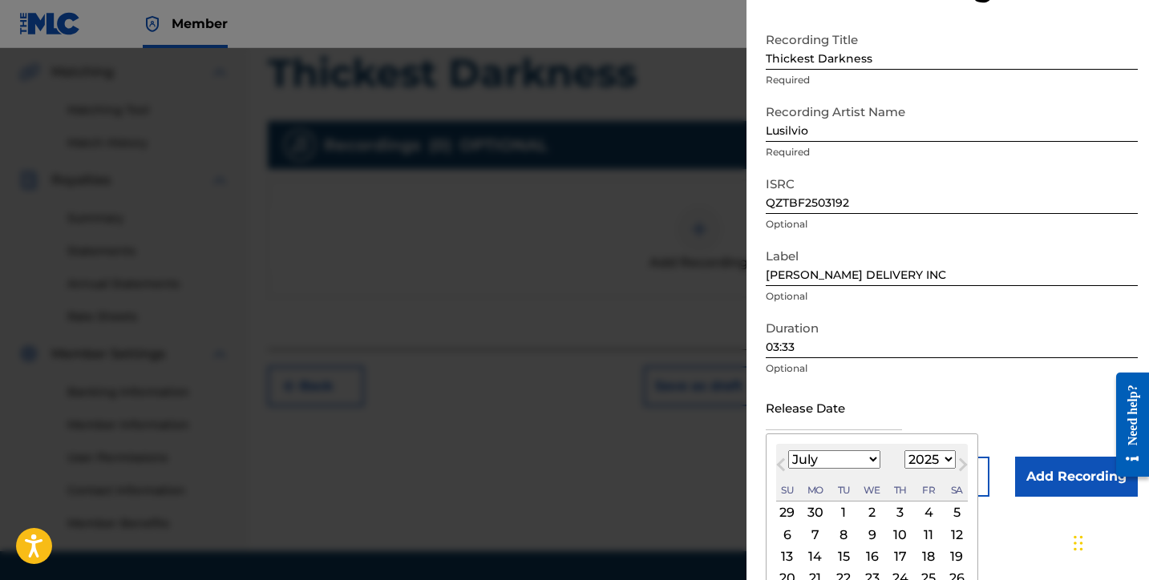
scroll to position [133, 0]
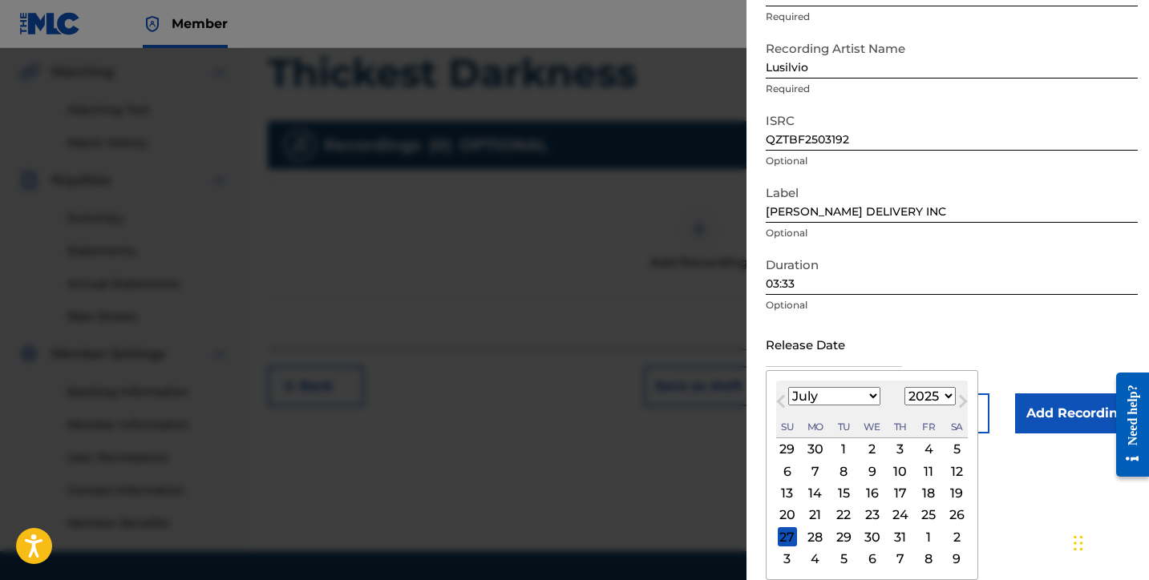
click at [817, 471] on div "7" at bounding box center [815, 471] width 19 height 19
type input "July 7 2025"
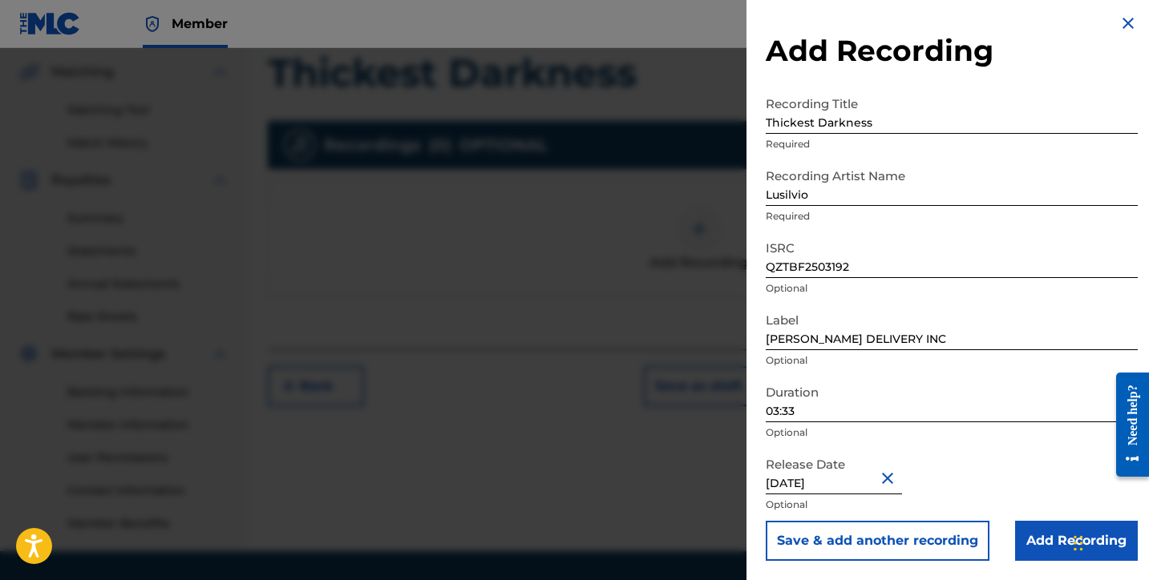
scroll to position [6, 0]
click at [1041, 547] on input "Add Recording" at bounding box center [1076, 541] width 123 height 40
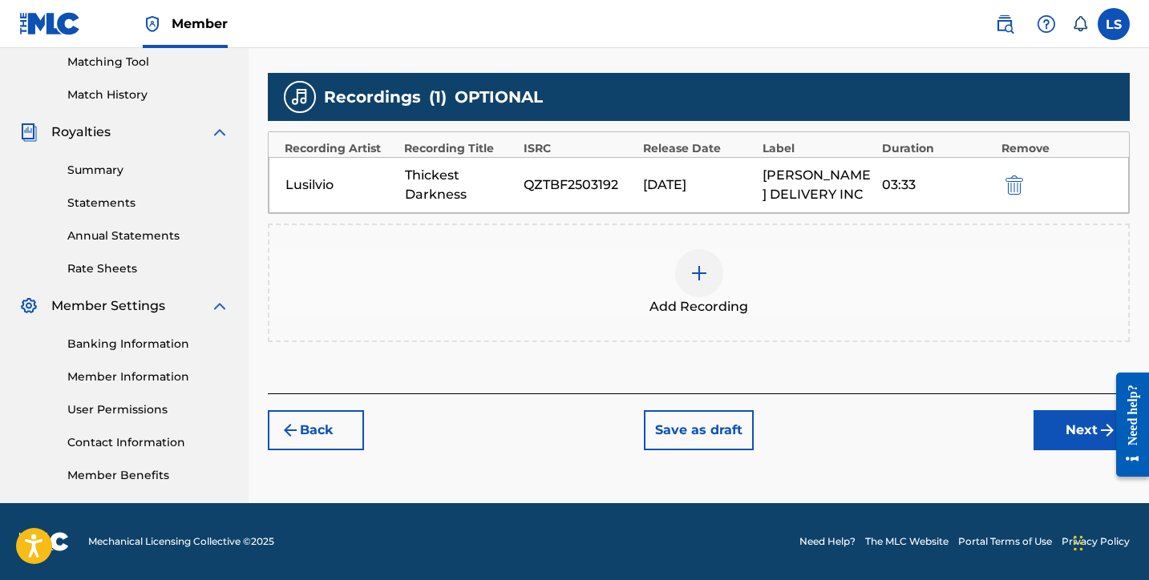
click at [1087, 439] on button "Next" at bounding box center [1081, 430] width 96 height 40
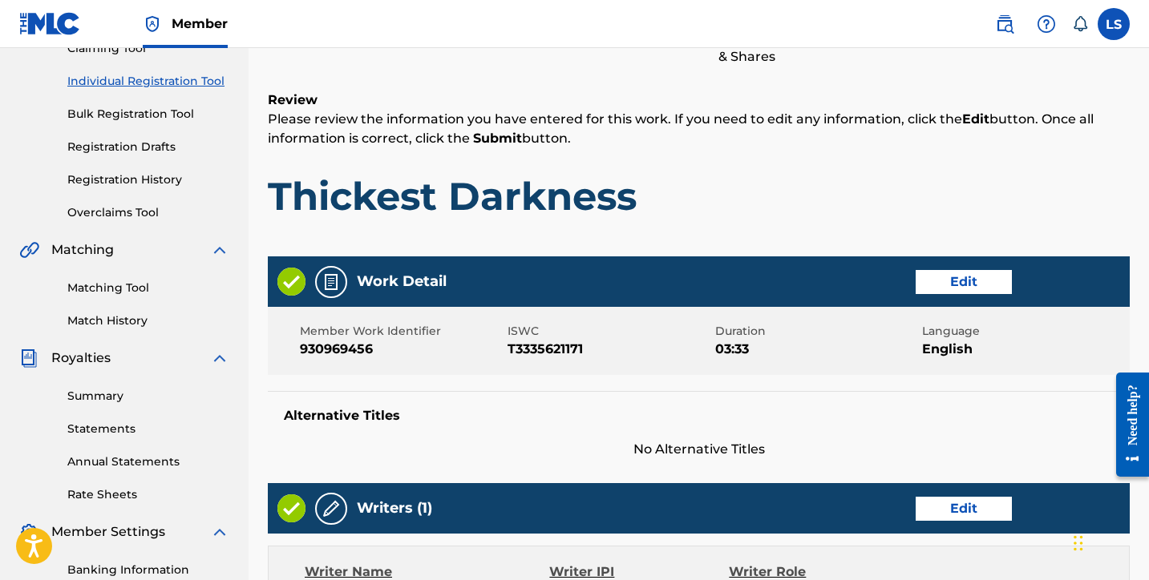
scroll to position [793, 0]
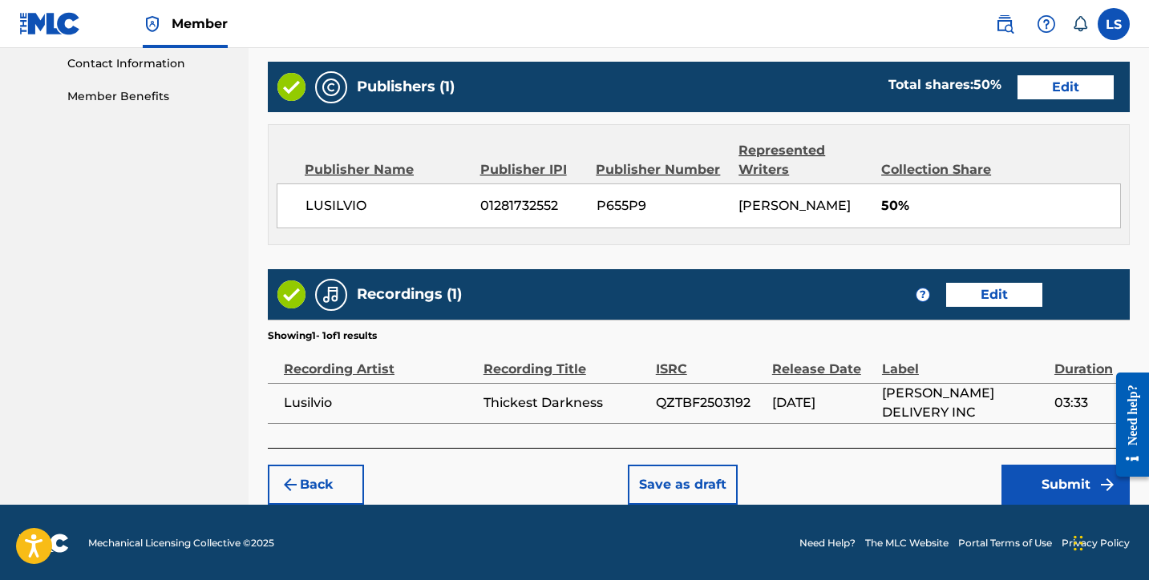
click at [1051, 476] on button "Submit" at bounding box center [1065, 485] width 128 height 40
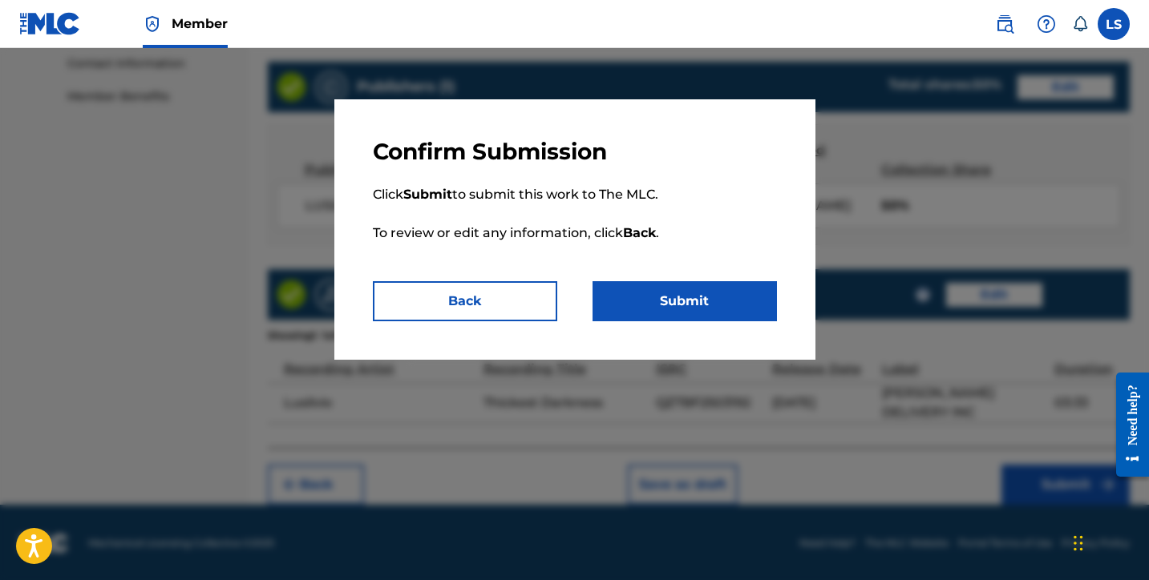
click at [744, 310] on button "Submit" at bounding box center [684, 301] width 184 height 40
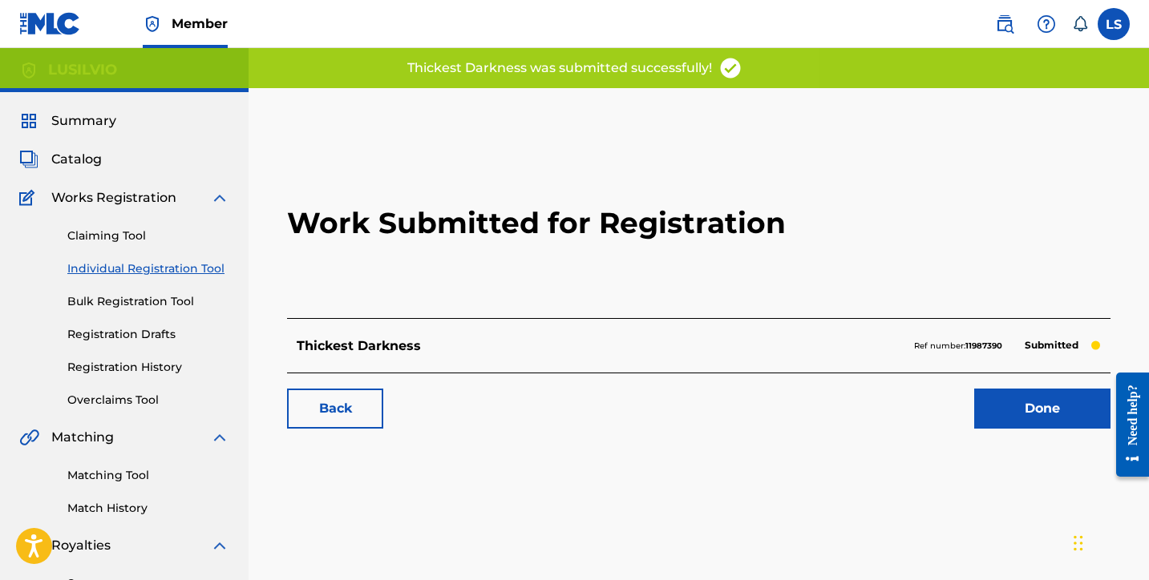
click at [142, 269] on link "Individual Registration Tool" at bounding box center [148, 269] width 162 height 17
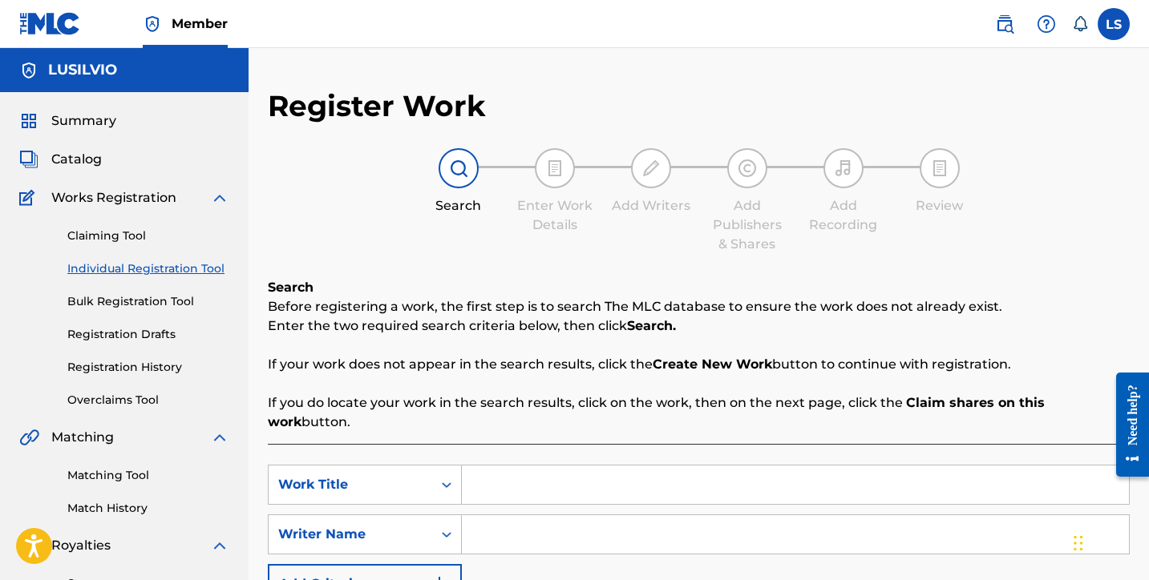
click at [504, 466] on input "Search Form" at bounding box center [795, 485] width 667 height 38
type input "Give It Up for Zion"
click at [497, 516] on input "Search Form" at bounding box center [795, 535] width 667 height 38
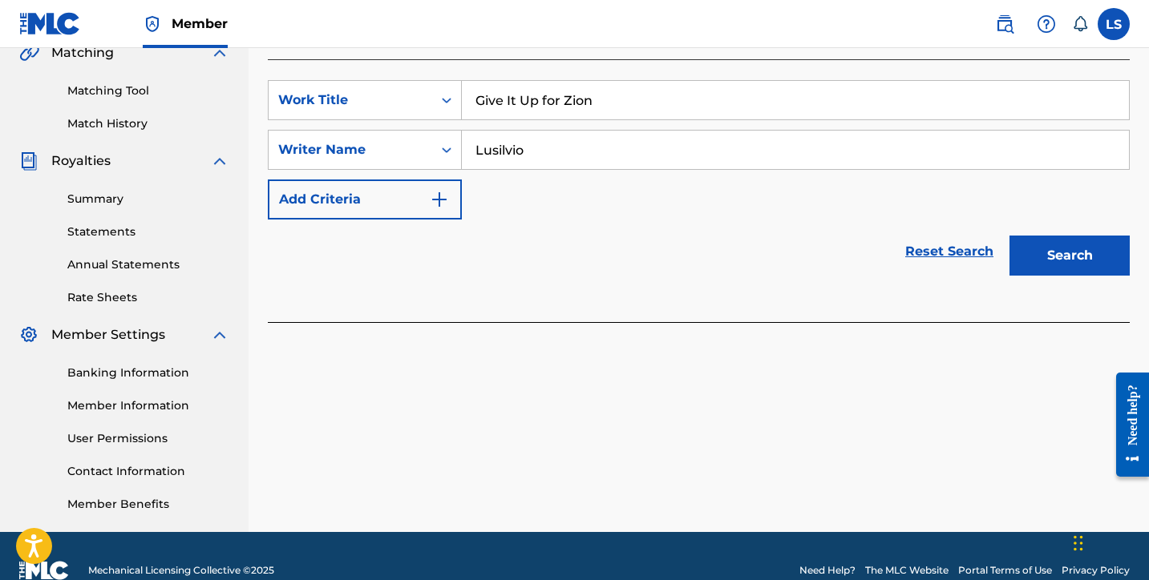
type input "Lusilvio"
click at [1050, 237] on button "Search" at bounding box center [1069, 256] width 120 height 40
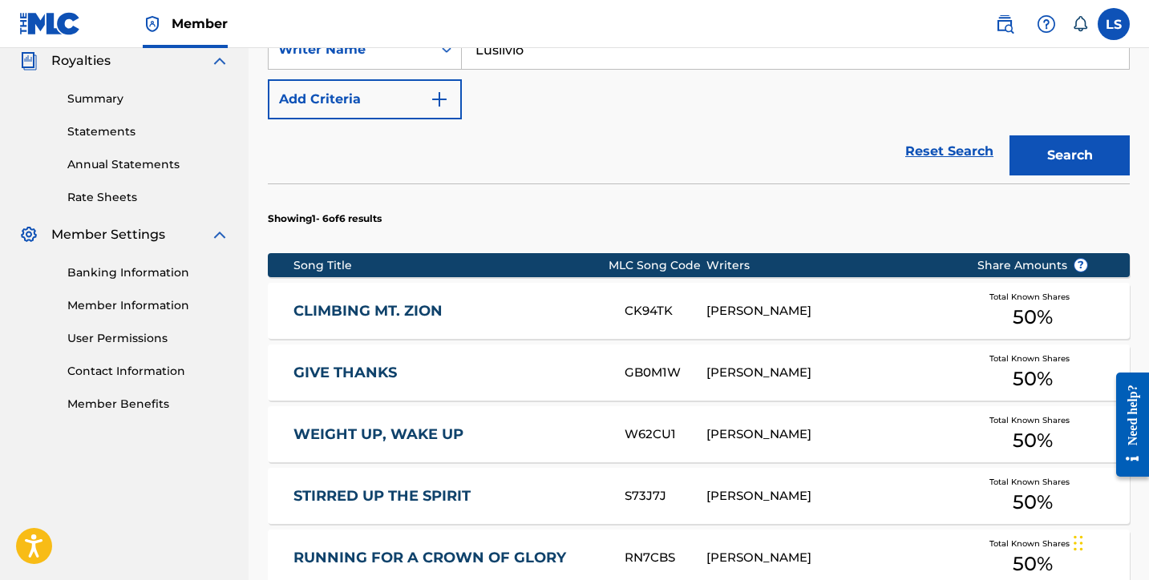
scroll to position [807, 0]
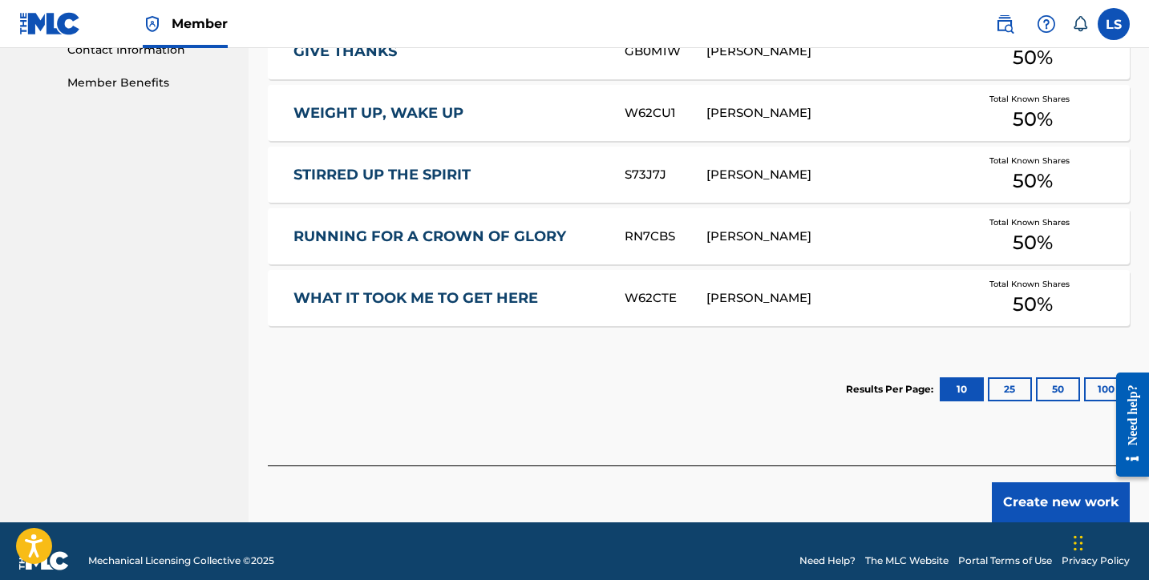
click at [1077, 483] on button "Create new work" at bounding box center [1061, 503] width 138 height 40
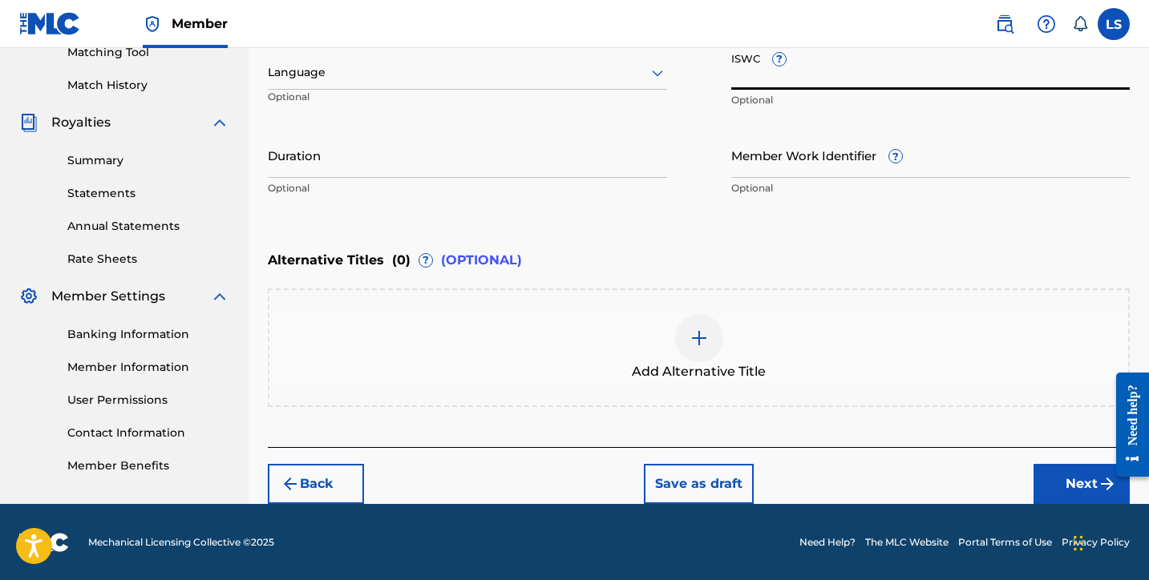
paste input "T3336726451"
type input "T3336726451"
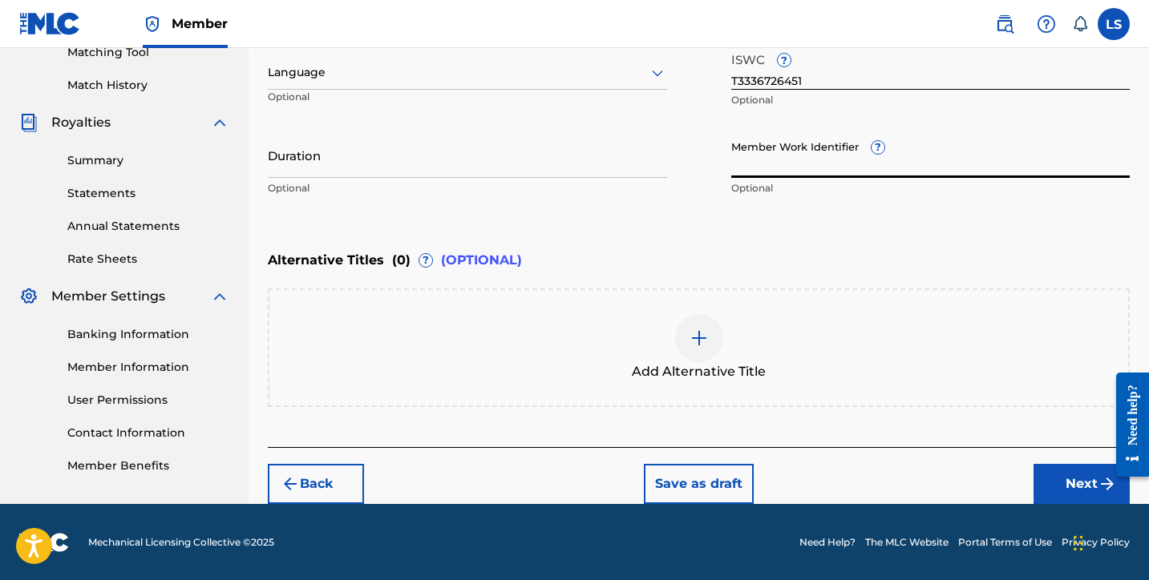
paste input "931056473"
type input "931056473"
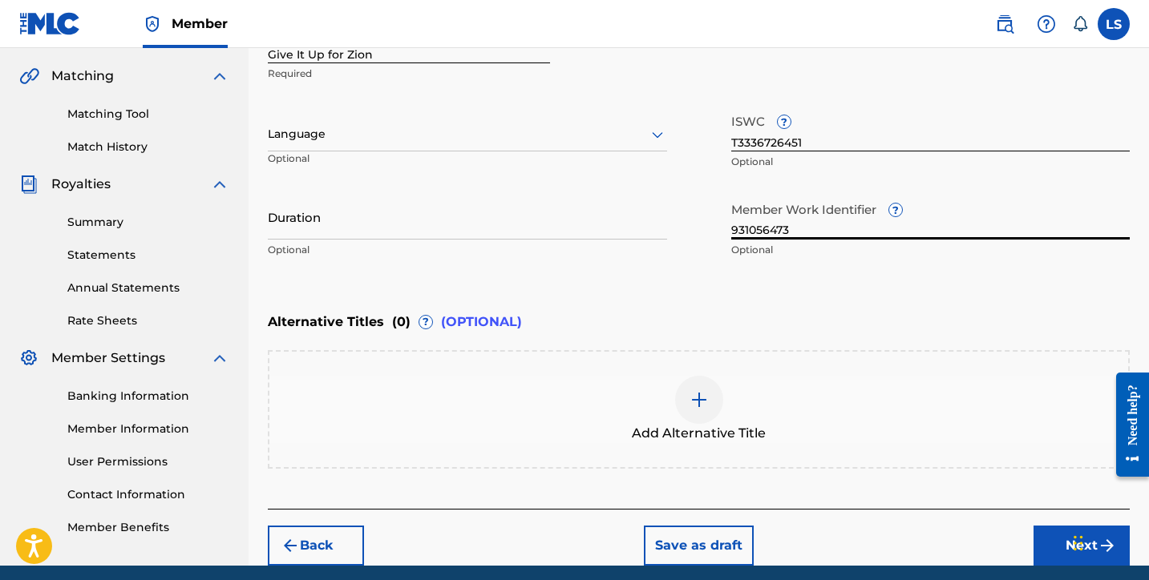
scroll to position [360, 0]
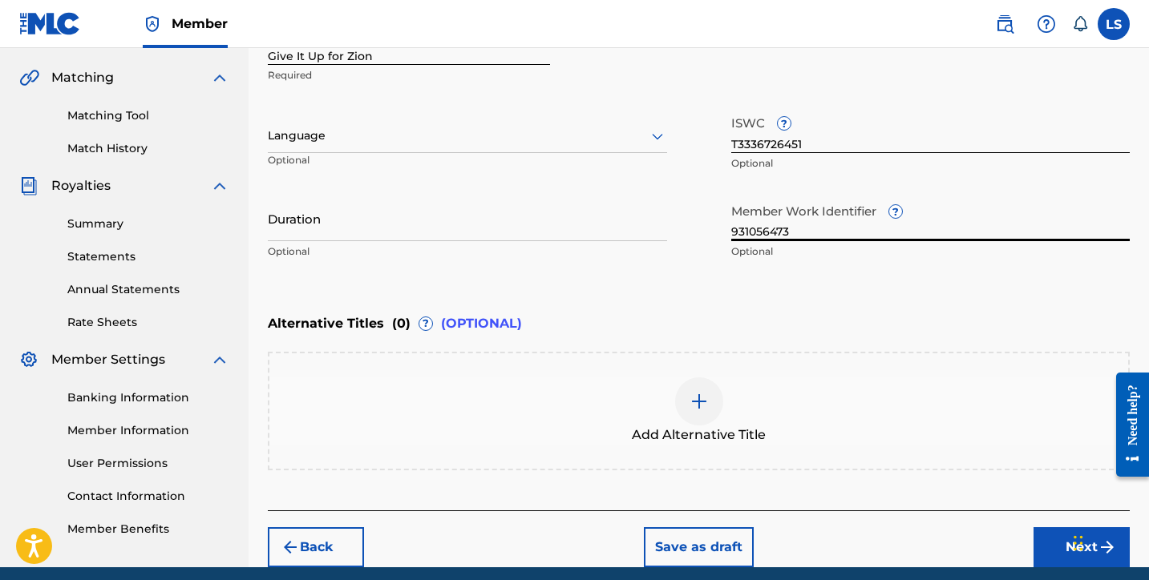
click at [282, 232] on input "Duration" at bounding box center [467, 219] width 399 height 46
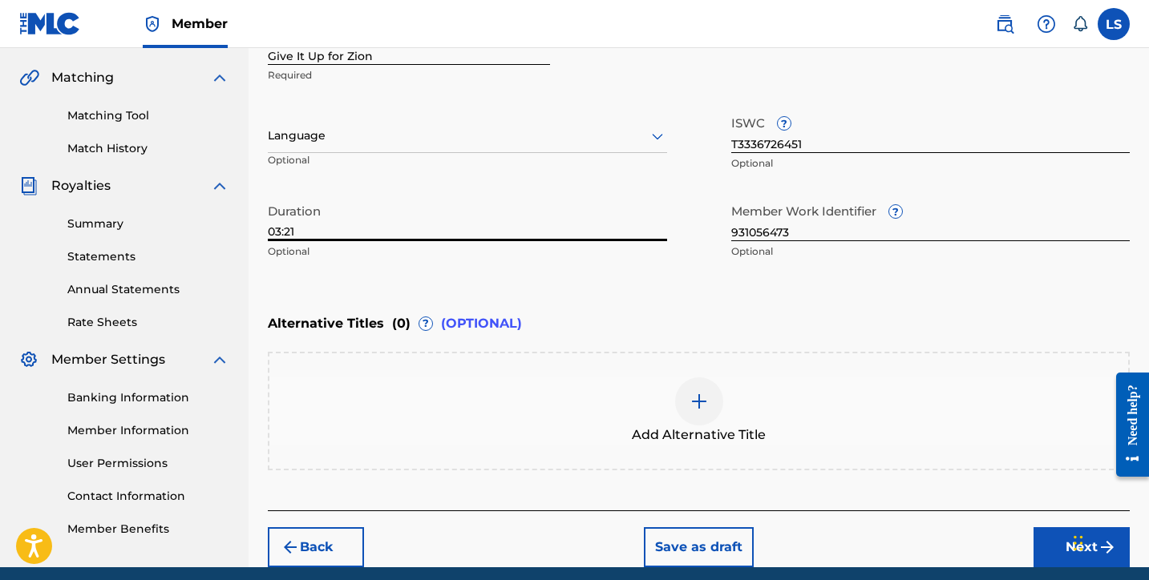
type input "03:21"
click at [1080, 528] on div "Chat Widget" at bounding box center [1103, 541] width 80 height 77
click at [1049, 547] on button "Next" at bounding box center [1081, 548] width 96 height 40
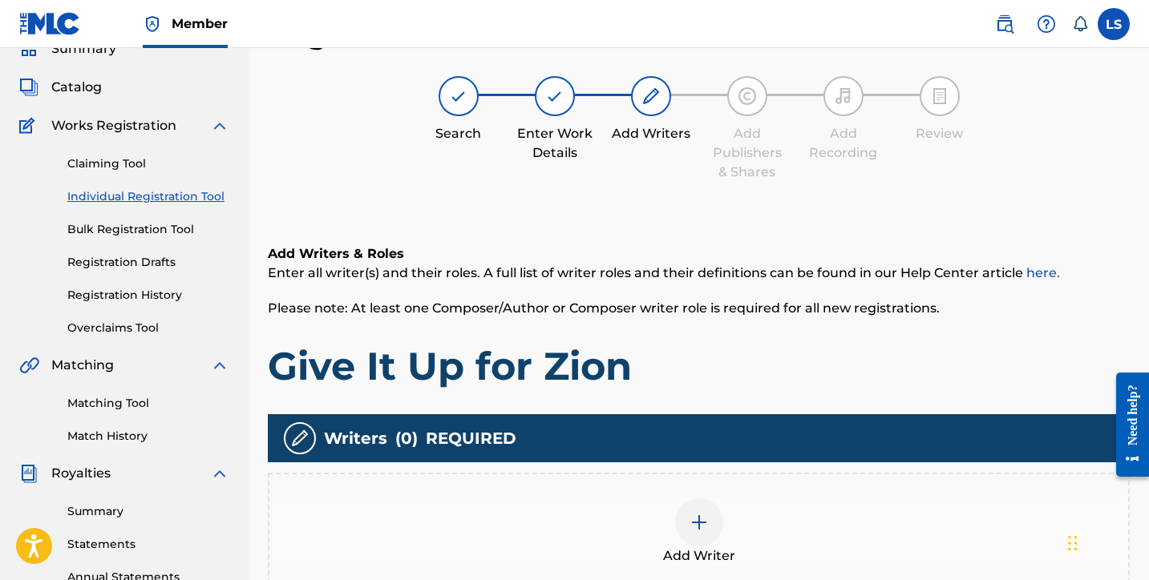
scroll to position [72, 0]
click at [706, 515] on img at bounding box center [698, 522] width 19 height 19
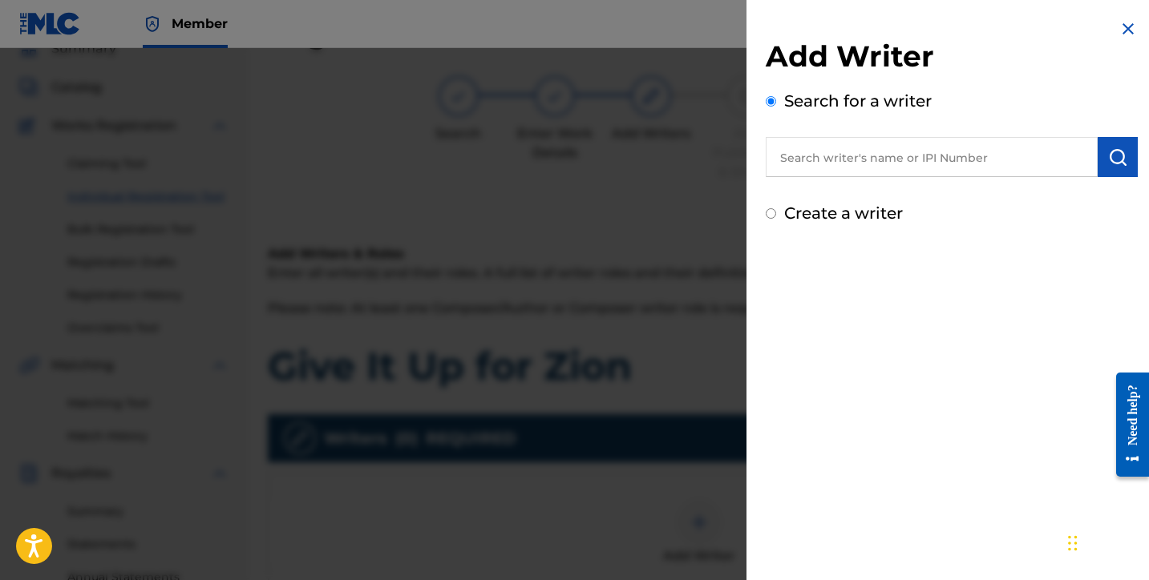
click at [940, 145] on input "text" at bounding box center [932, 157] width 332 height 40
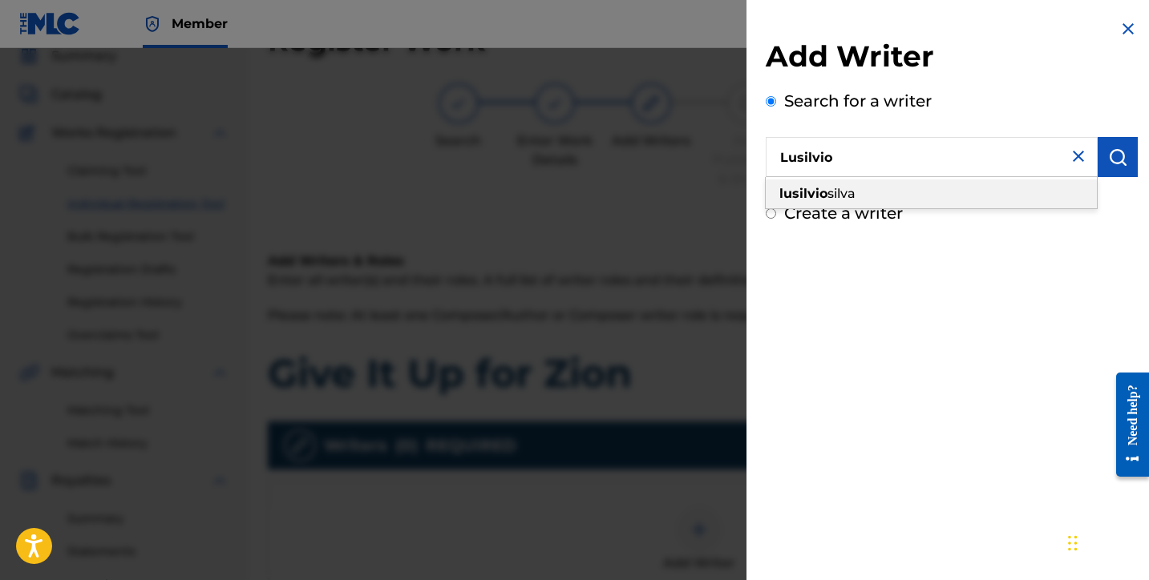
scroll to position [70, 0]
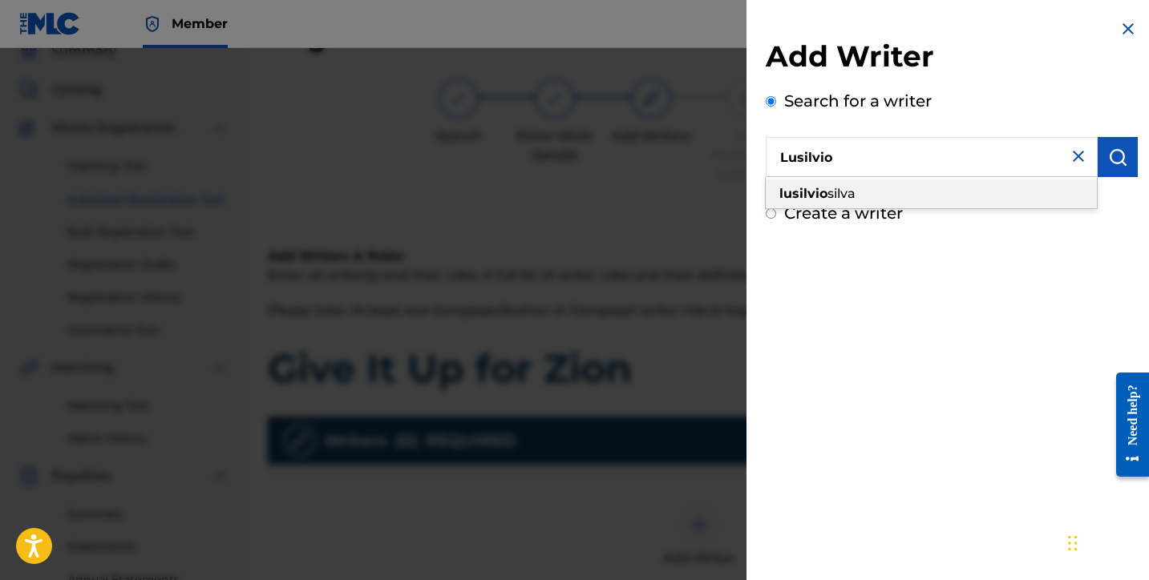
click at [858, 188] on div "lusilvio silva" at bounding box center [931, 194] width 331 height 29
type input "lusilvio silva"
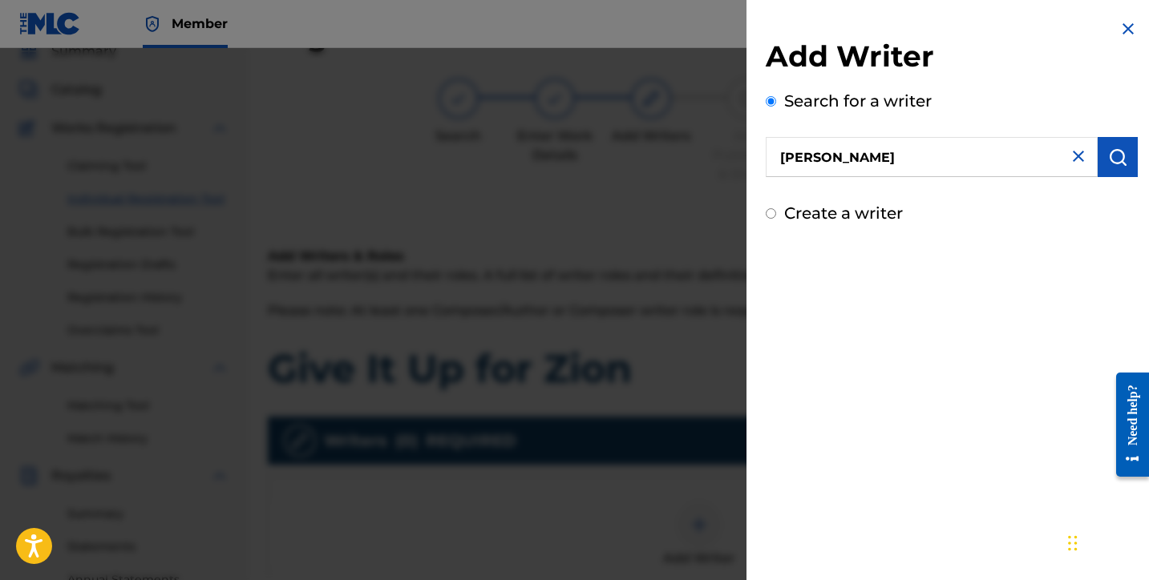
click at [1116, 159] on img "submit" at bounding box center [1117, 157] width 19 height 19
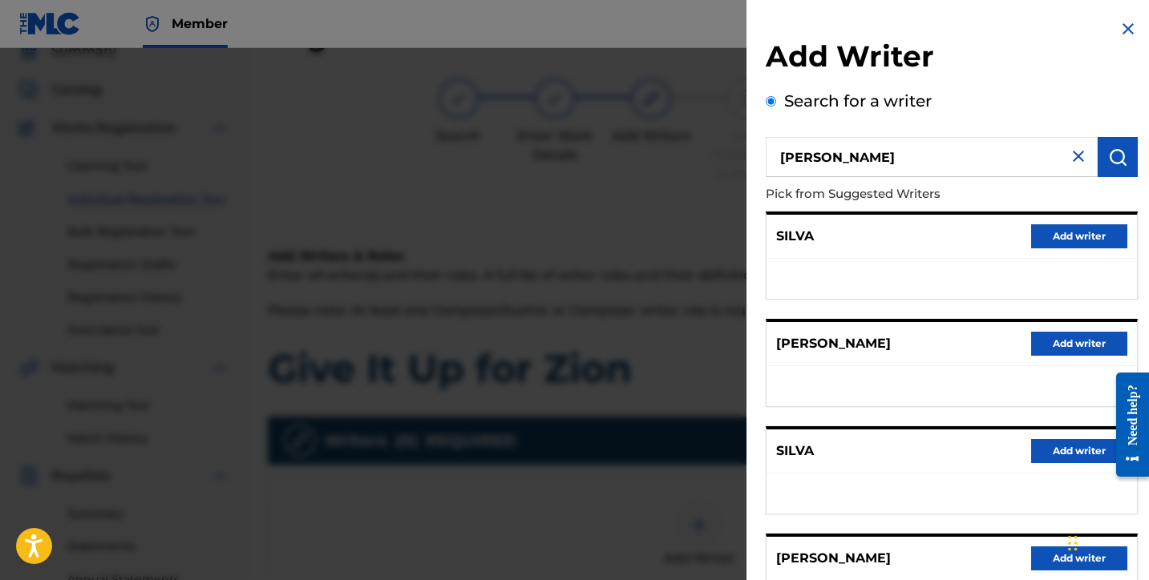
scroll to position [250, 0]
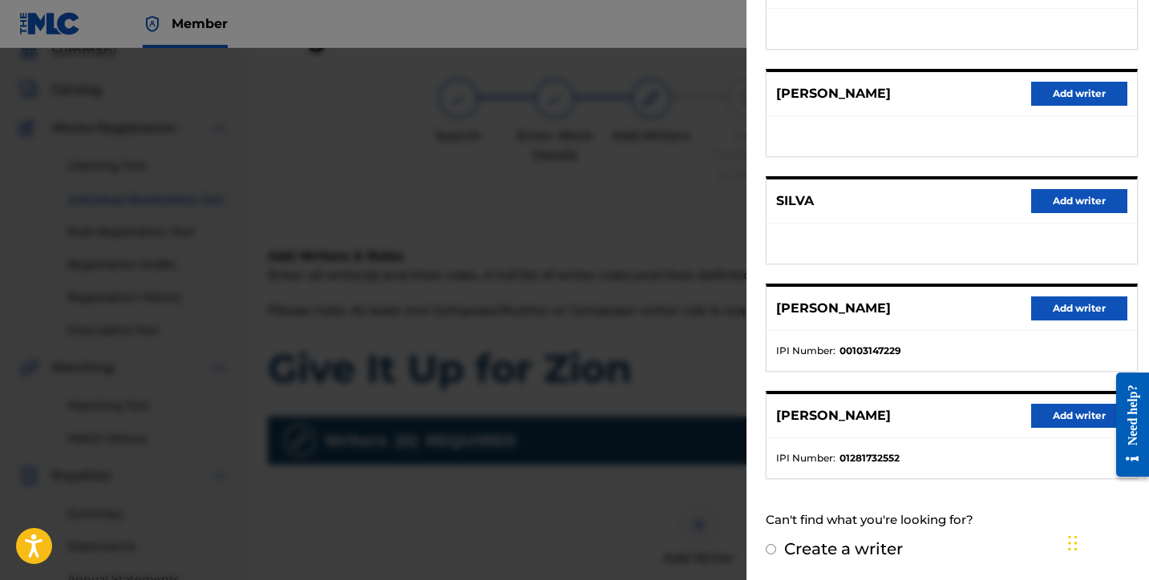
click at [1072, 415] on button "Add writer" at bounding box center [1079, 416] width 96 height 24
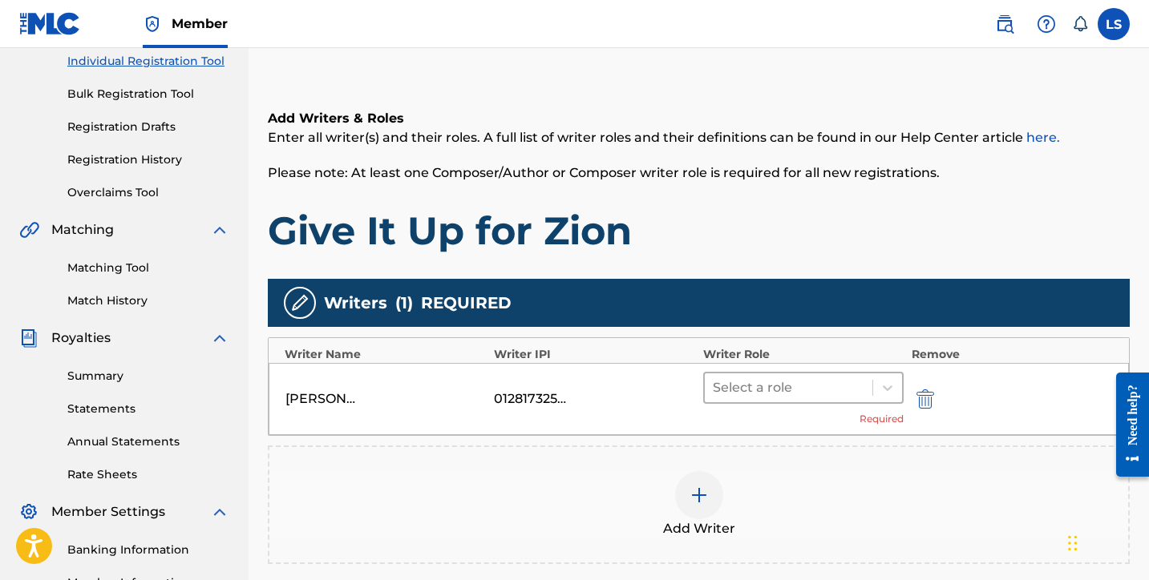
click at [769, 384] on div at bounding box center [789, 388] width 152 height 22
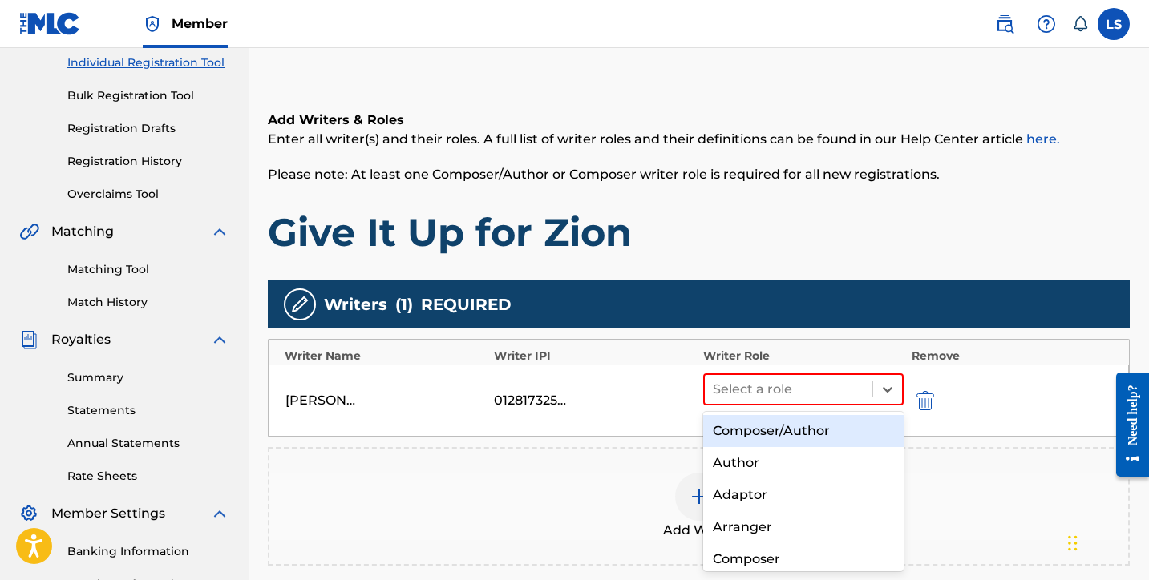
drag, startPoint x: 783, startPoint y: 429, endPoint x: 795, endPoint y: 427, distance: 11.3
click at [783, 429] on div "Composer/Author" at bounding box center [803, 431] width 200 height 32
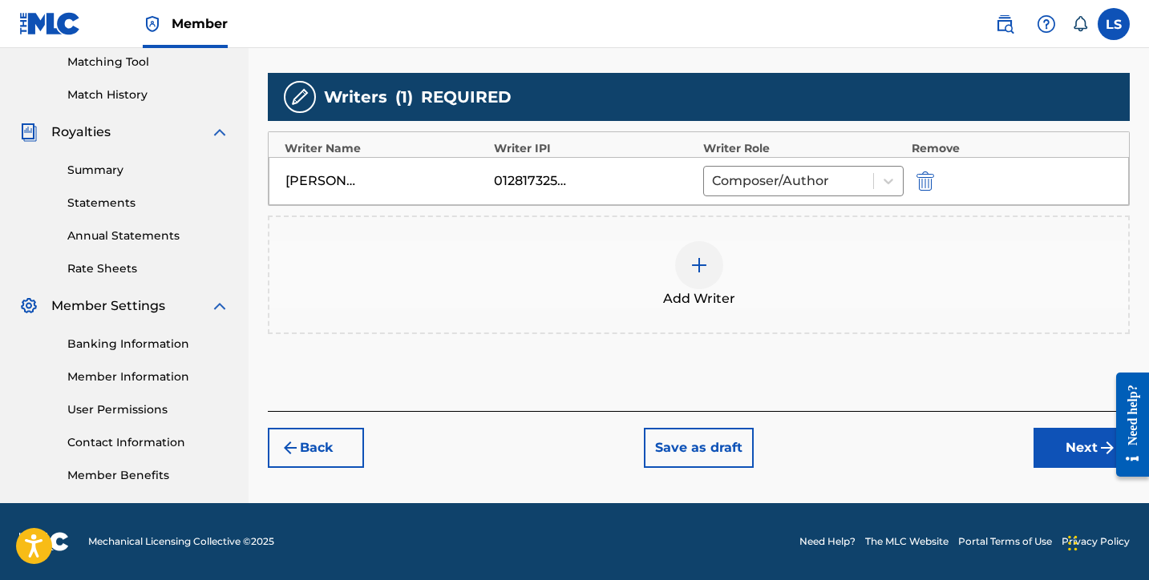
click at [1035, 431] on button "Next" at bounding box center [1081, 448] width 96 height 40
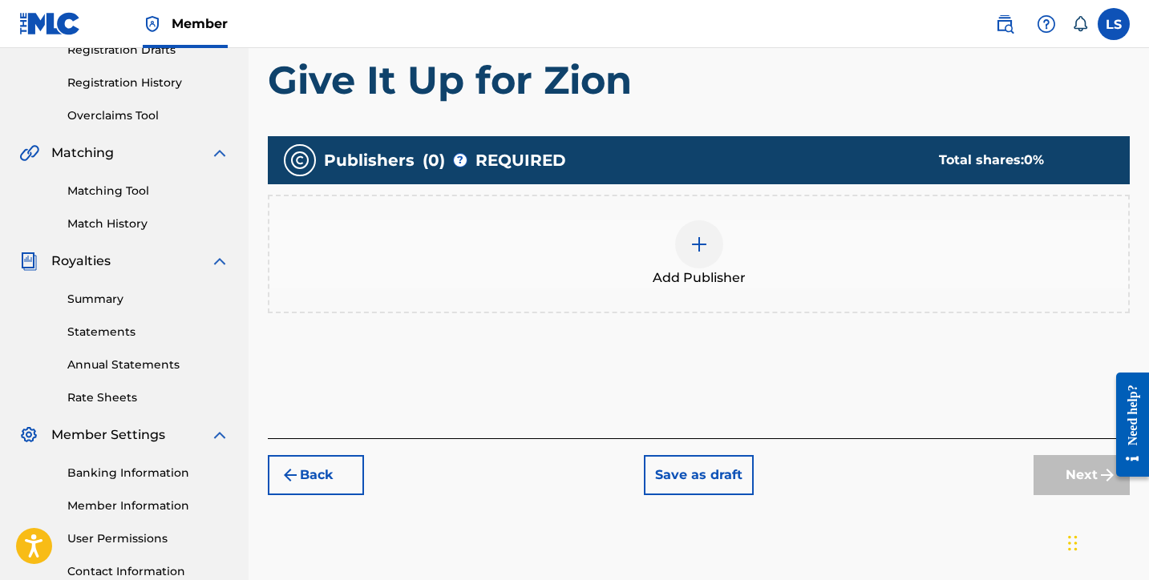
scroll to position [414, 0]
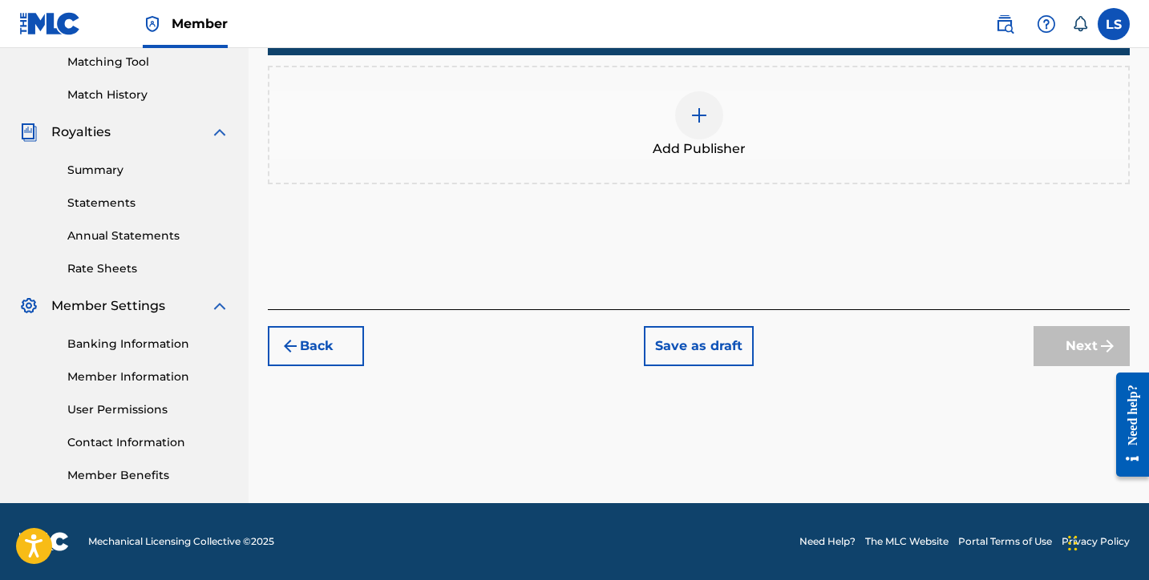
click at [700, 120] on img at bounding box center [698, 115] width 19 height 19
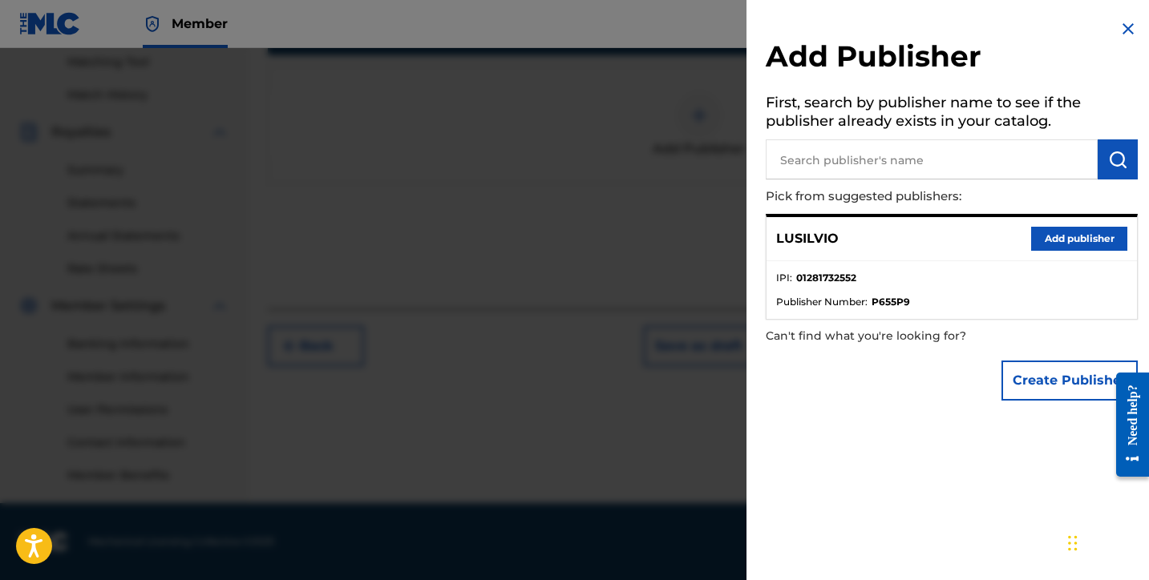
click at [1070, 234] on button "Add publisher" at bounding box center [1079, 239] width 96 height 24
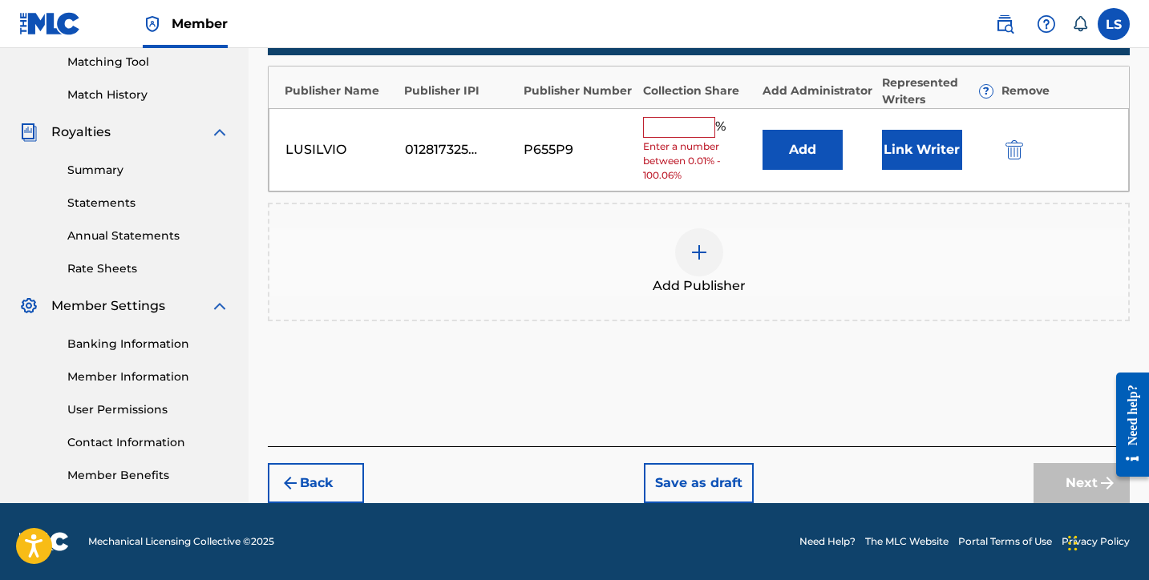
click at [660, 129] on input "text" at bounding box center [679, 127] width 72 height 21
type input "50"
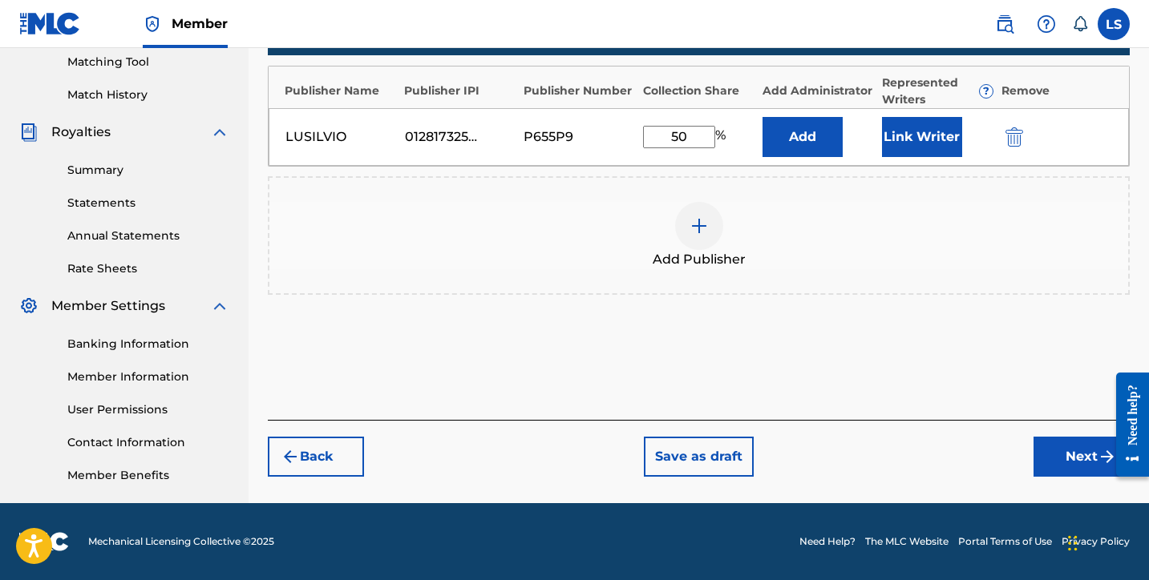
click at [913, 148] on button "Link Writer" at bounding box center [922, 137] width 80 height 40
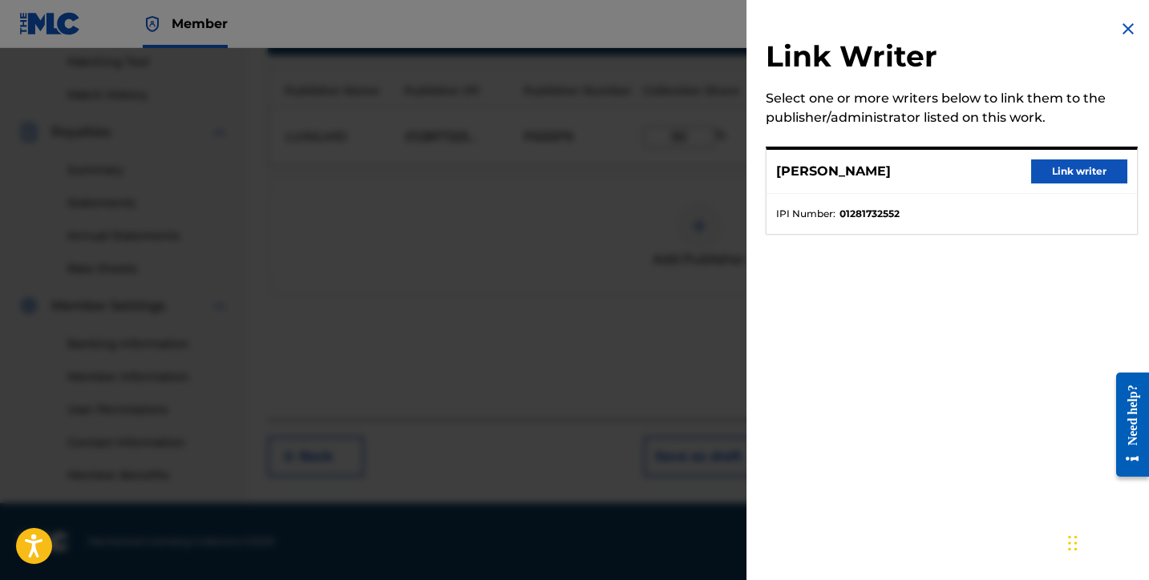
click at [1084, 168] on button "Link writer" at bounding box center [1079, 172] width 96 height 24
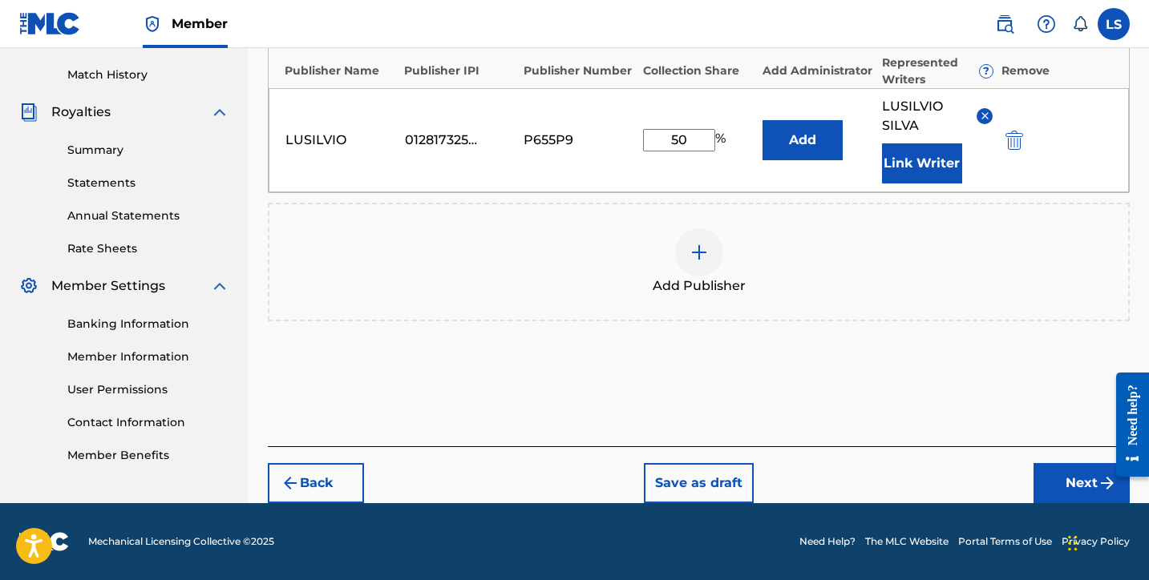
click at [1082, 490] on button "Next" at bounding box center [1081, 483] width 96 height 40
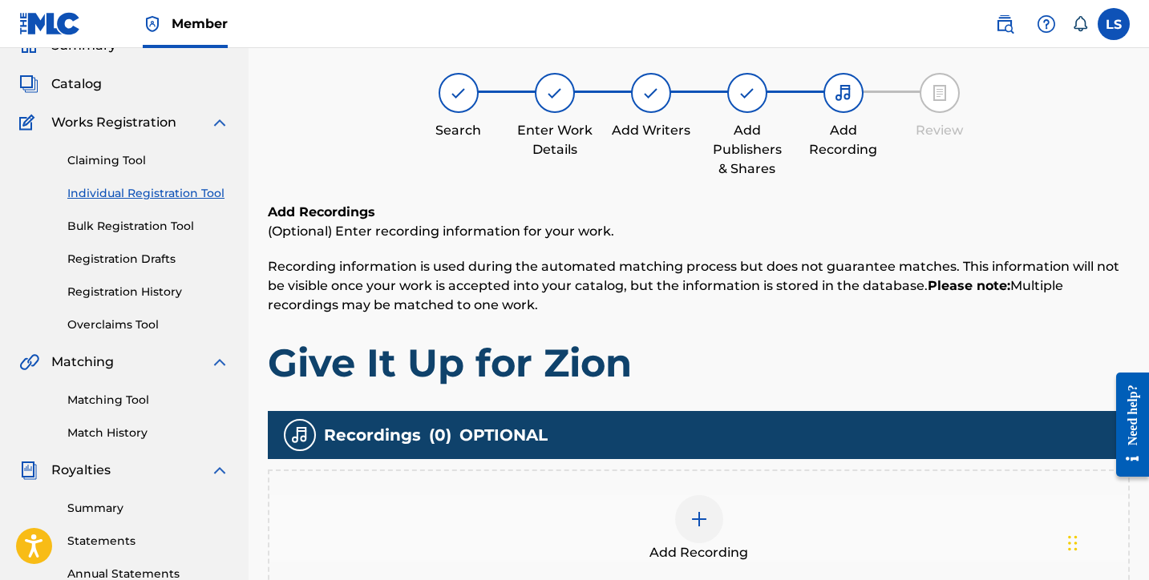
scroll to position [72, 0]
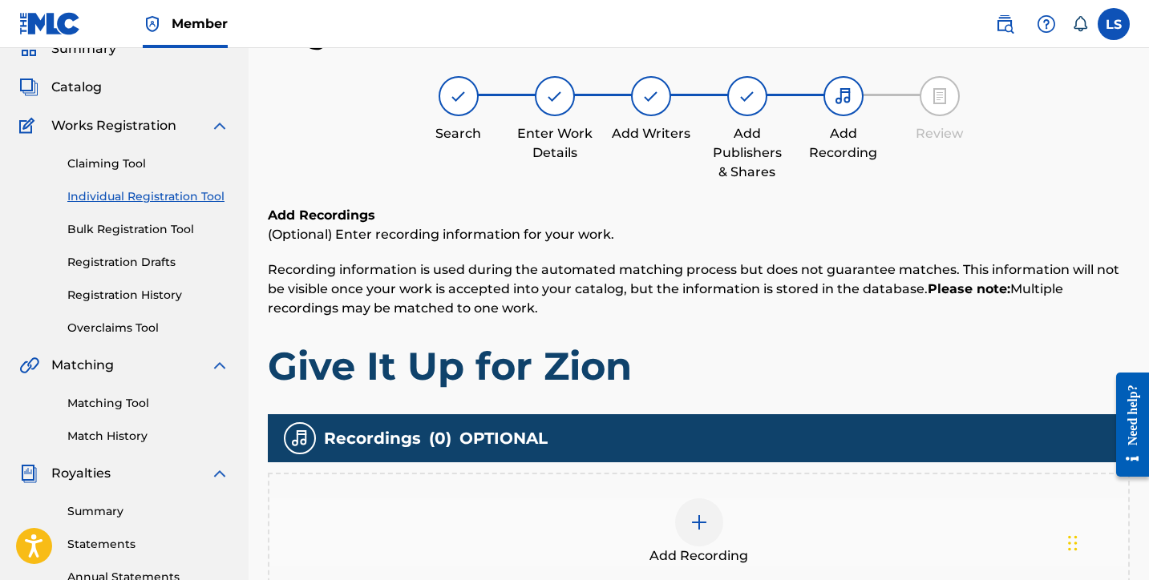
click at [770, 372] on h1 "Give It Up for Zion" at bounding box center [699, 366] width 862 height 48
click at [720, 540] on div "Add Recording" at bounding box center [698, 532] width 859 height 67
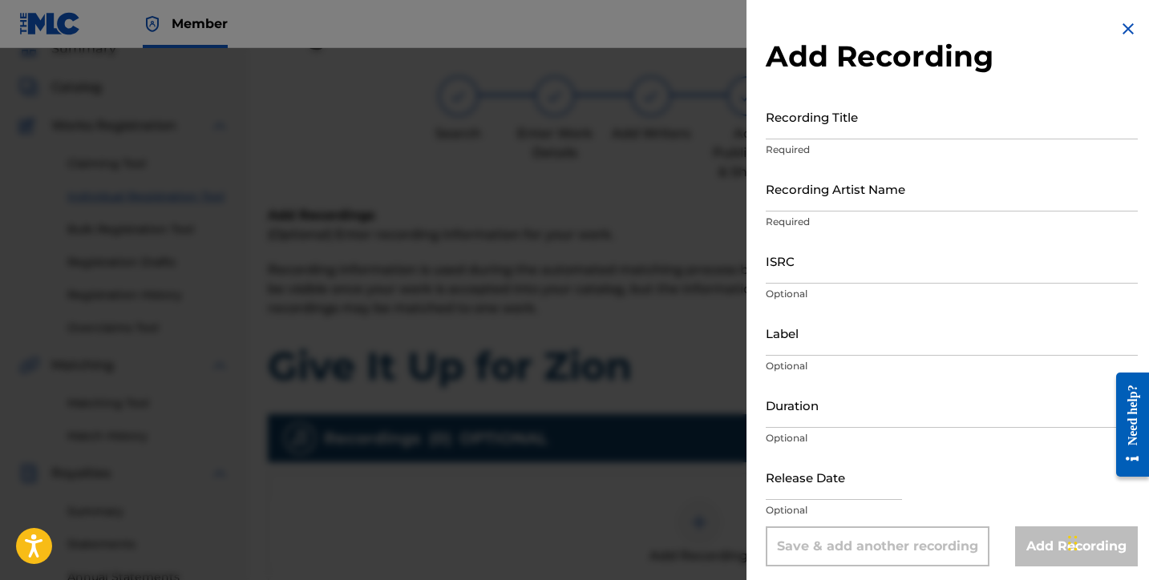
click at [799, 119] on input "Recording Title" at bounding box center [952, 117] width 372 height 46
type input "Give It Up For Zion"
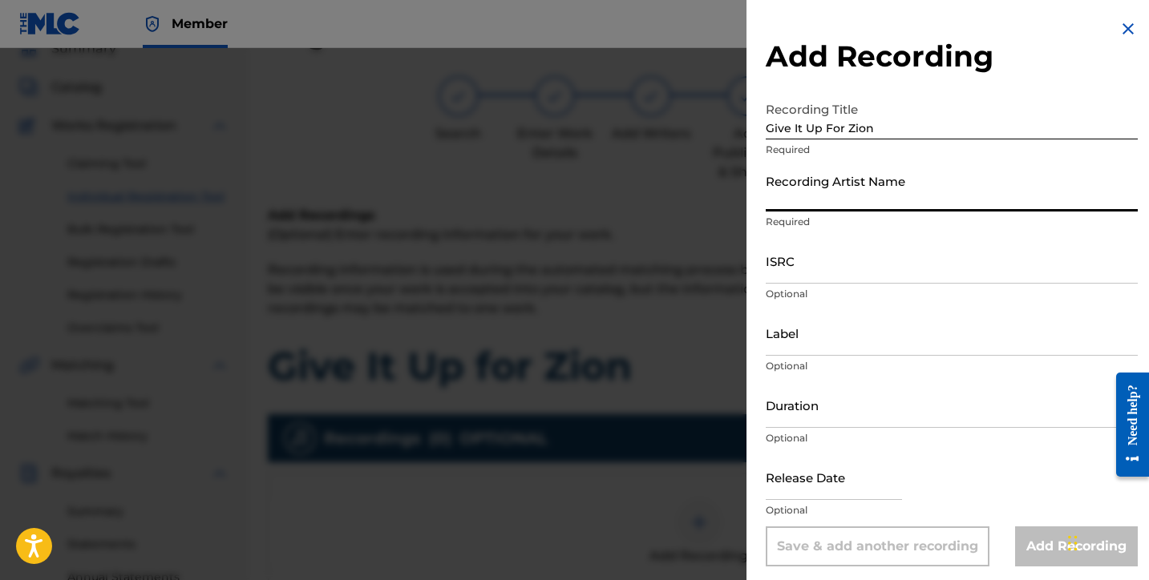
click at [839, 203] on input "Recording Artist Name" at bounding box center [952, 189] width 372 height 46
type input "Lusilvio"
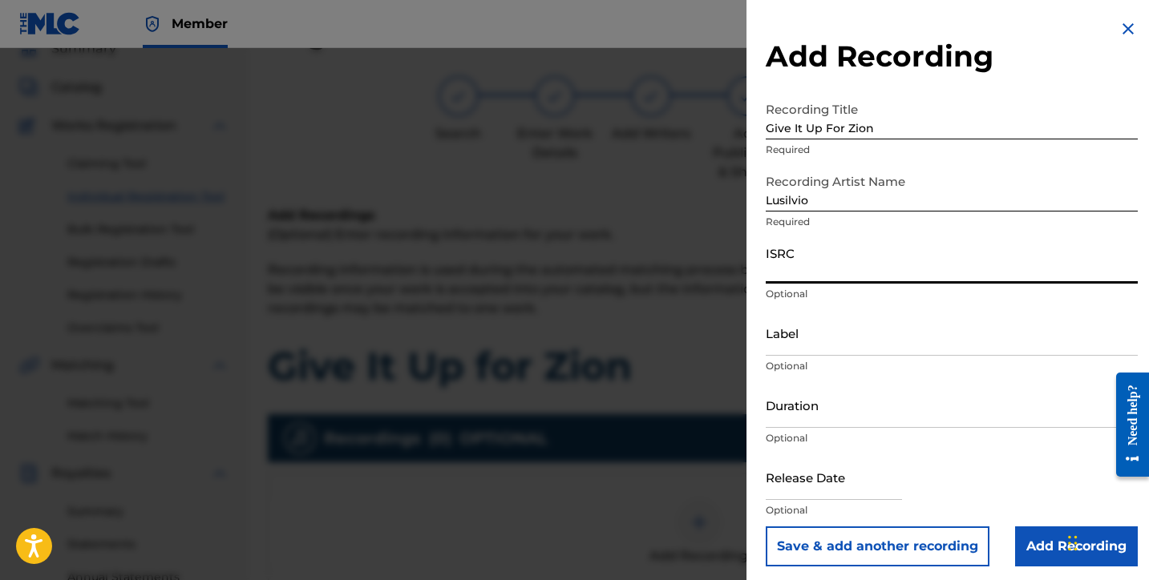
paste input "QZWFF2579840"
type input "QZWFF2579840"
drag, startPoint x: 797, startPoint y: 342, endPoint x: 807, endPoint y: 347, distance: 11.5
click at [797, 342] on input "Label" at bounding box center [952, 333] width 372 height 46
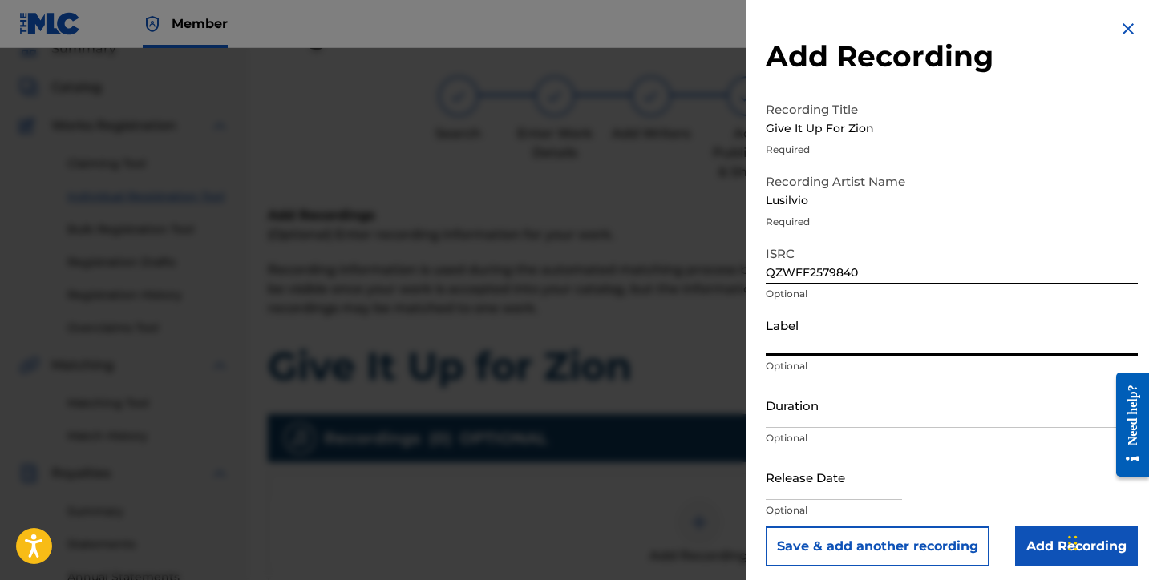
type input "SILVIOS DELIVERY INC"
click at [803, 414] on input "Duration" at bounding box center [952, 405] width 372 height 46
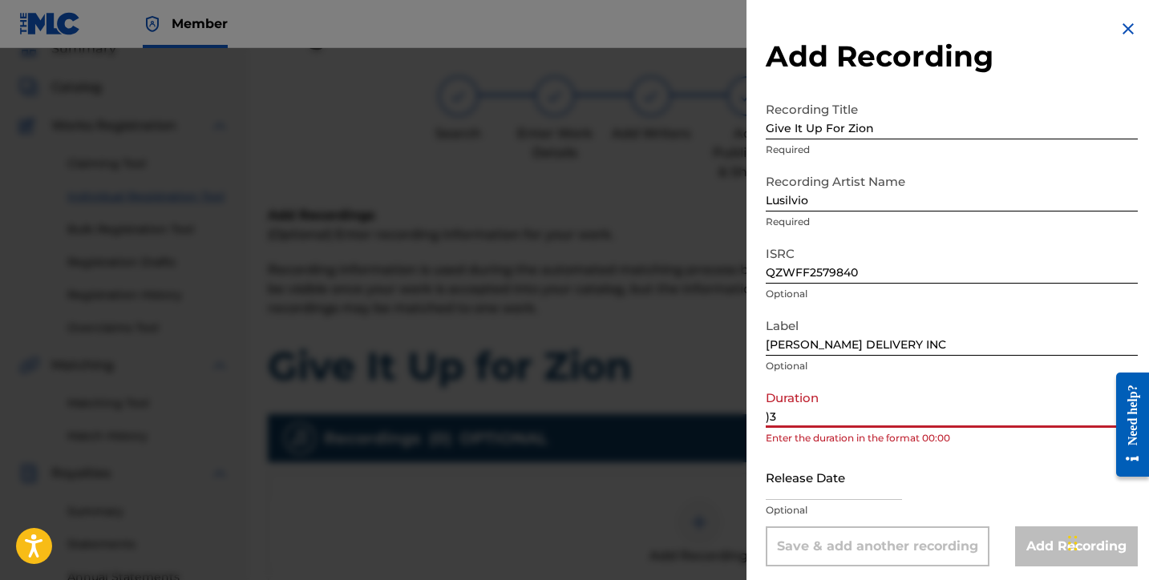
type input ")"
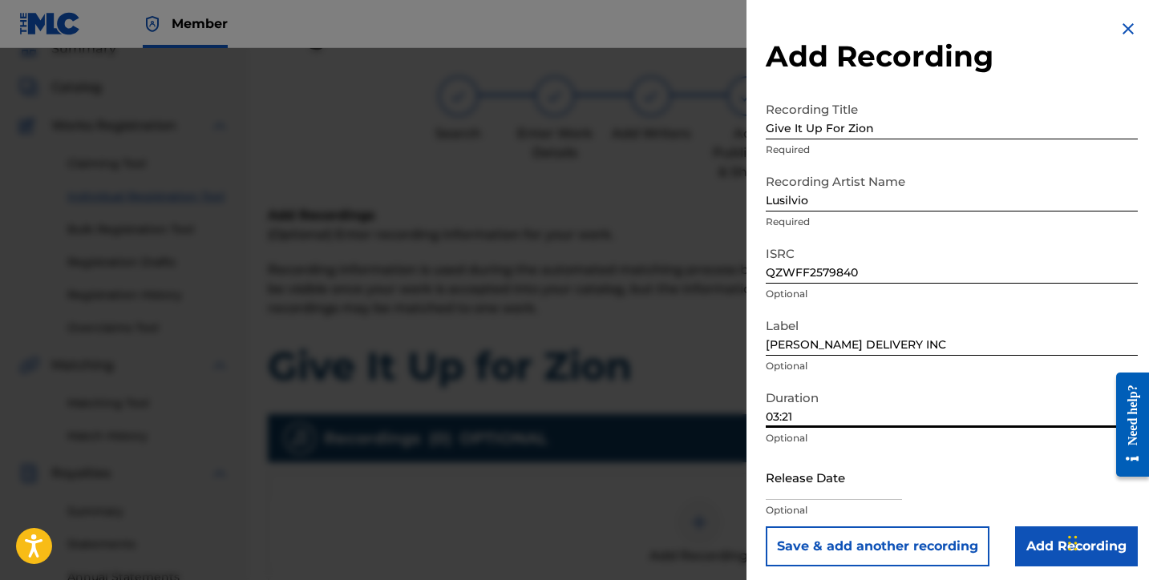
type input "03:21"
click at [804, 495] on input "text" at bounding box center [834, 478] width 136 height 46
select select "7"
select select "2025"
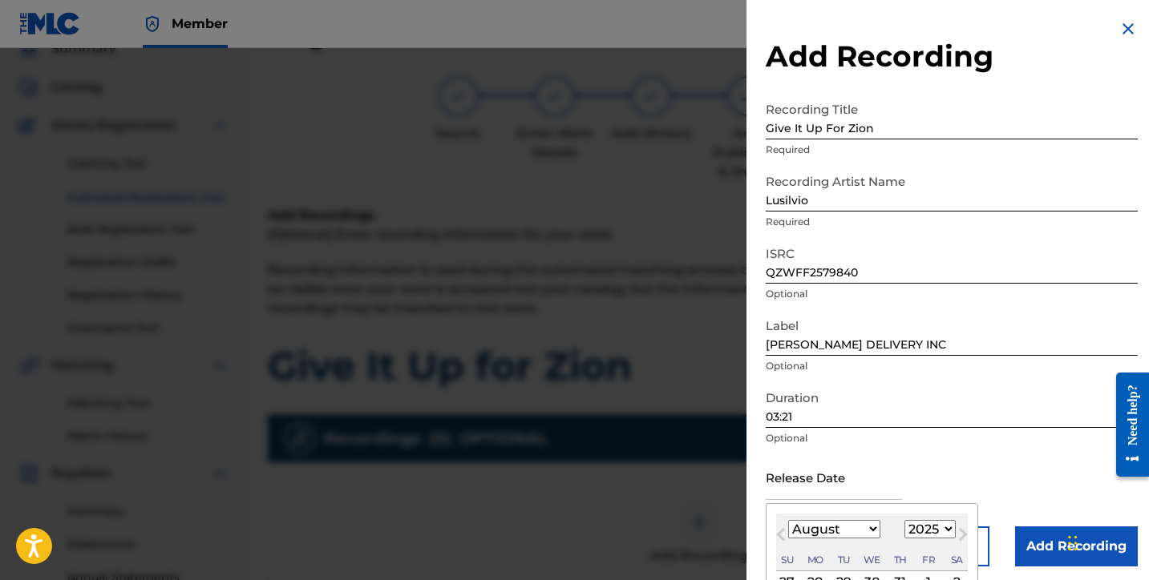
click at [834, 531] on select "January February March April May June July August September October November De…" at bounding box center [834, 529] width 92 height 18
select select "6"
click at [788, 520] on select "January February March April May June July August September October November De…" at bounding box center [834, 529] width 92 height 18
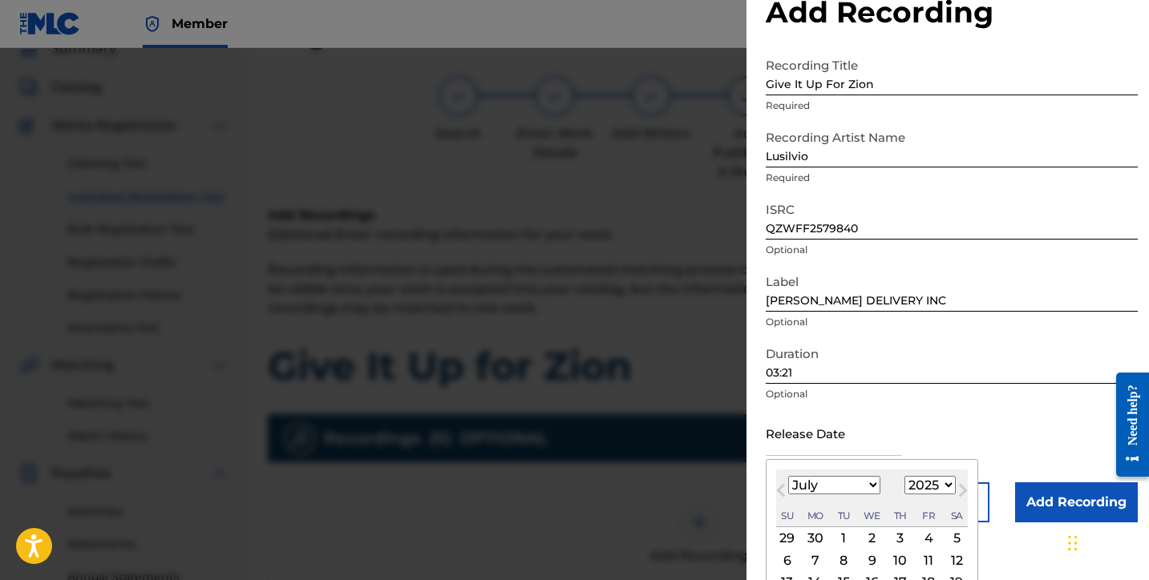
scroll to position [84, 0]
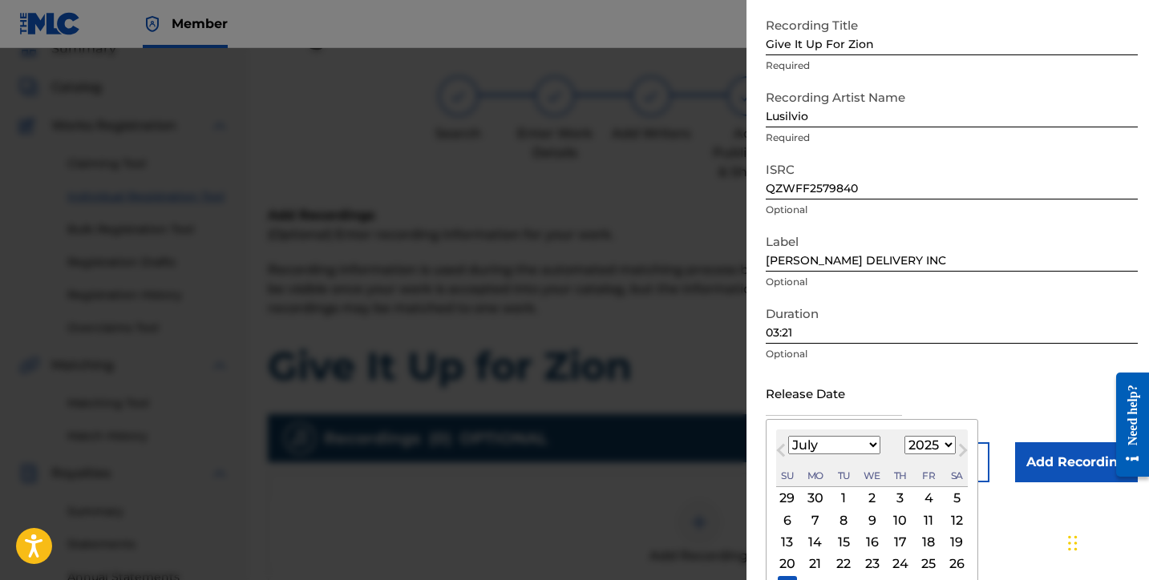
click at [786, 540] on div "13" at bounding box center [787, 542] width 19 height 19
type input "July 13 2025"
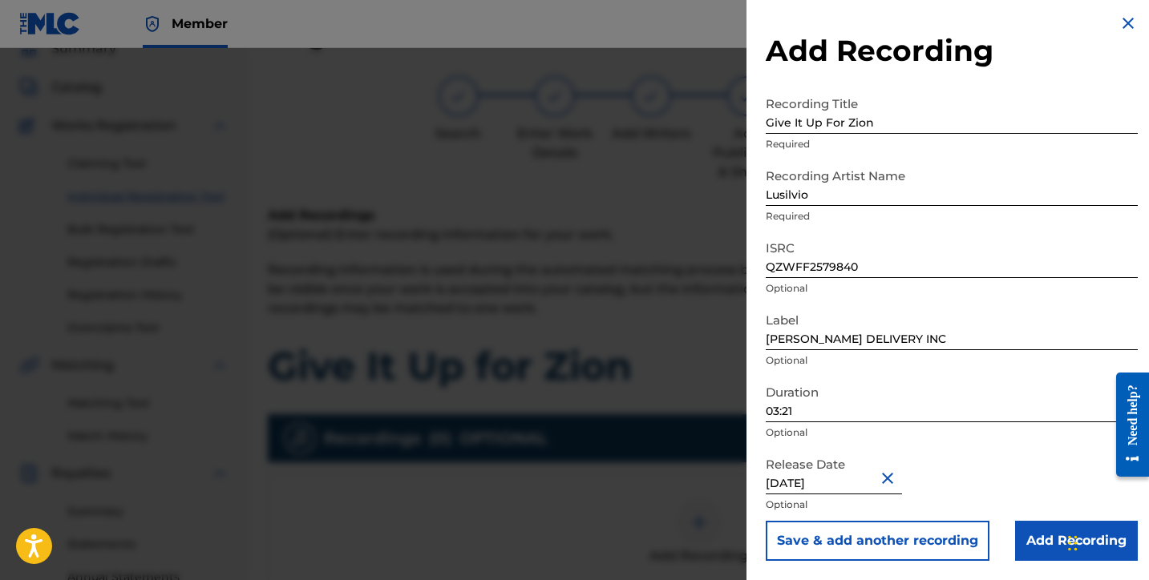
click at [1022, 540] on input "Add Recording" at bounding box center [1076, 541] width 123 height 40
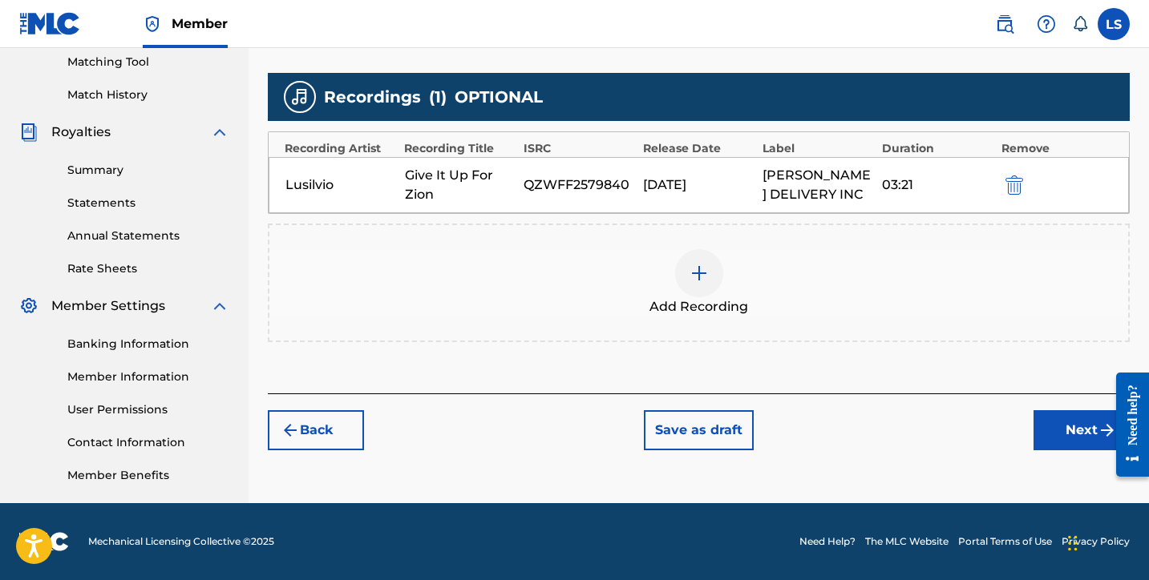
click at [1054, 444] on button "Next" at bounding box center [1081, 430] width 96 height 40
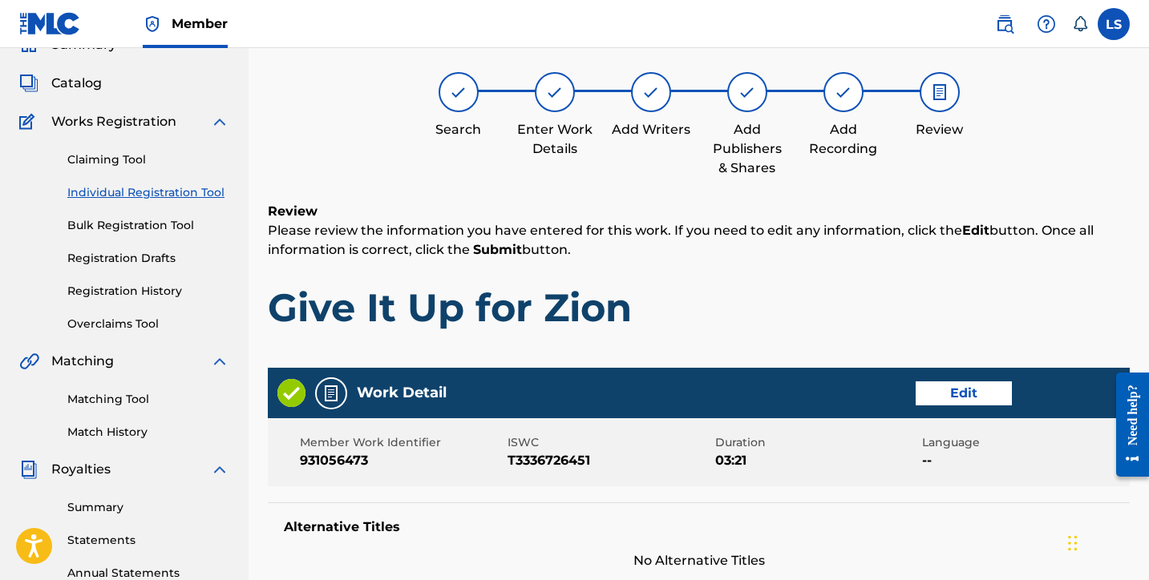
scroll to position [793, 0]
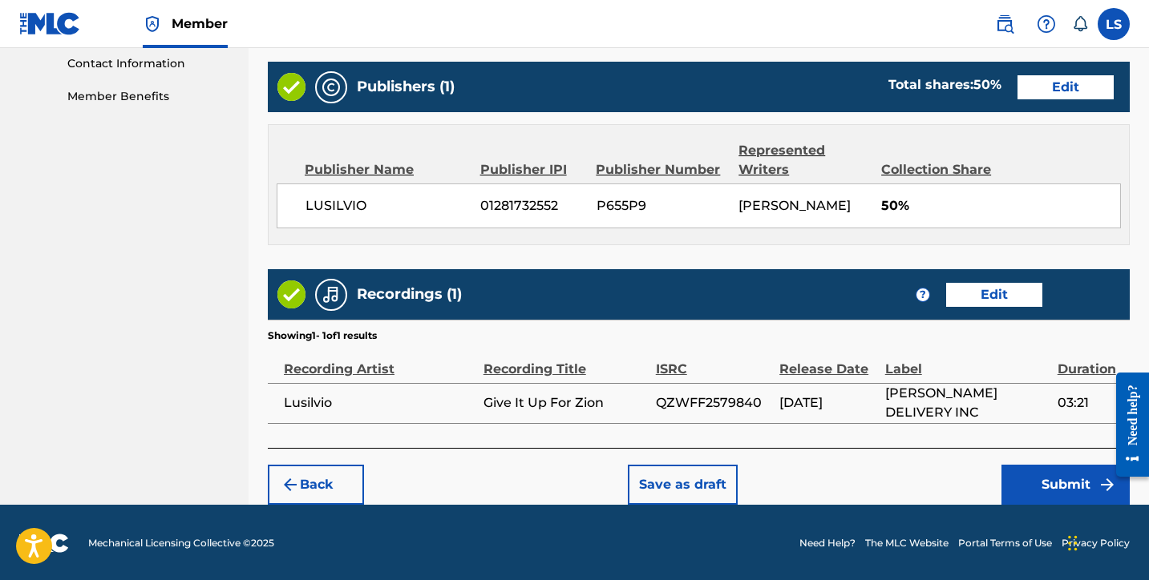
click at [1032, 482] on button "Submit" at bounding box center [1065, 485] width 128 height 40
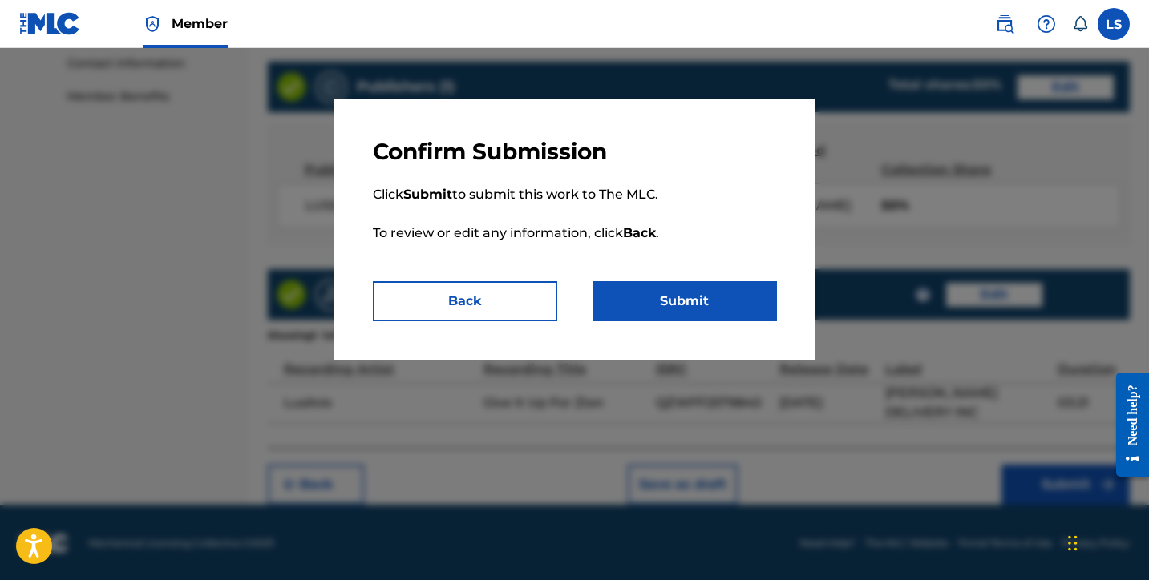
click at [717, 321] on button "Submit" at bounding box center [684, 301] width 184 height 40
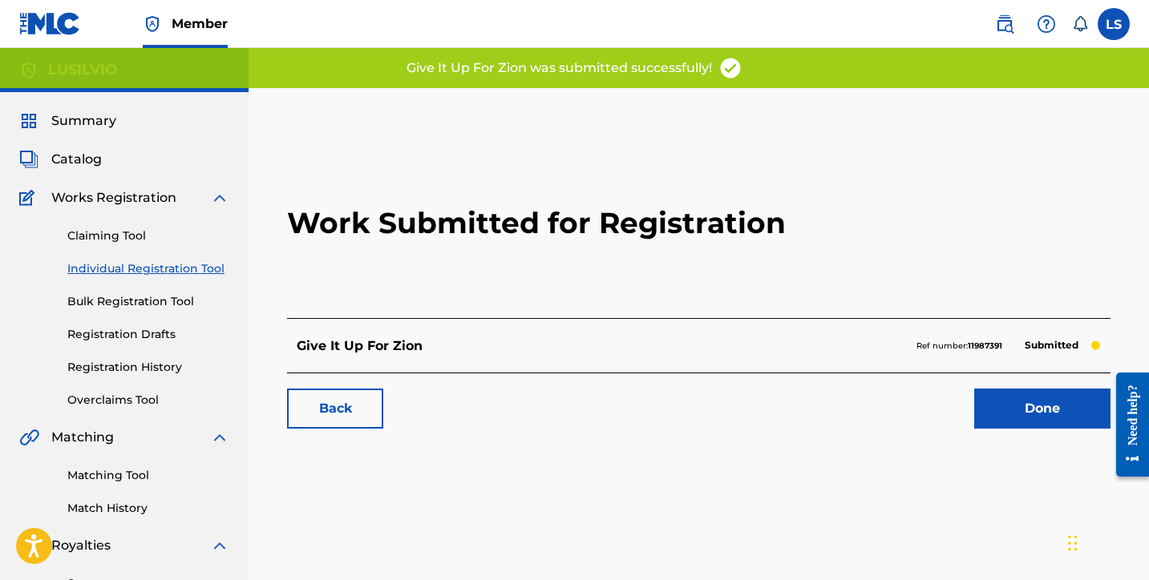
click at [1070, 406] on link "Done" at bounding box center [1042, 409] width 136 height 40
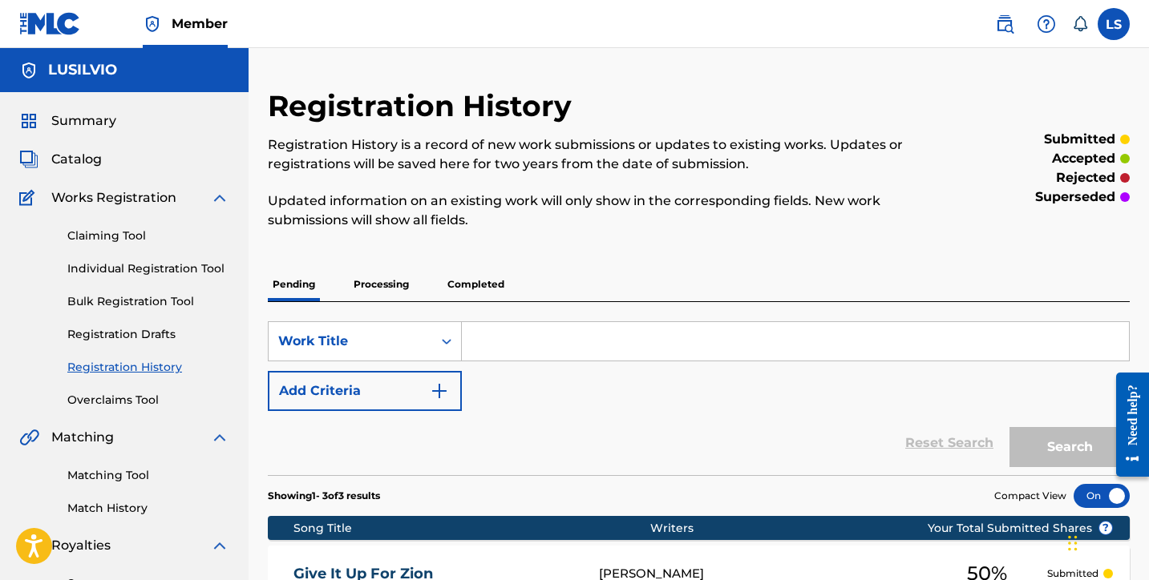
click at [99, 265] on link "Individual Registration Tool" at bounding box center [148, 269] width 162 height 17
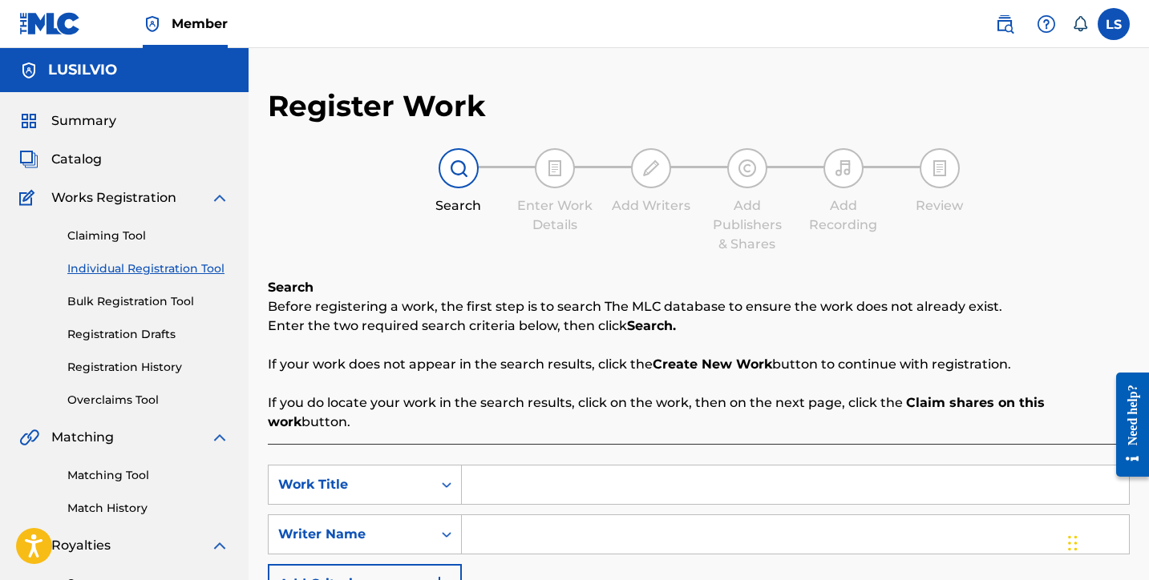
click at [490, 467] on input "Search Form" at bounding box center [795, 485] width 667 height 38
type input "Ecclesiastes 7:5"
click at [487, 519] on input "Search Form" at bounding box center [795, 535] width 667 height 38
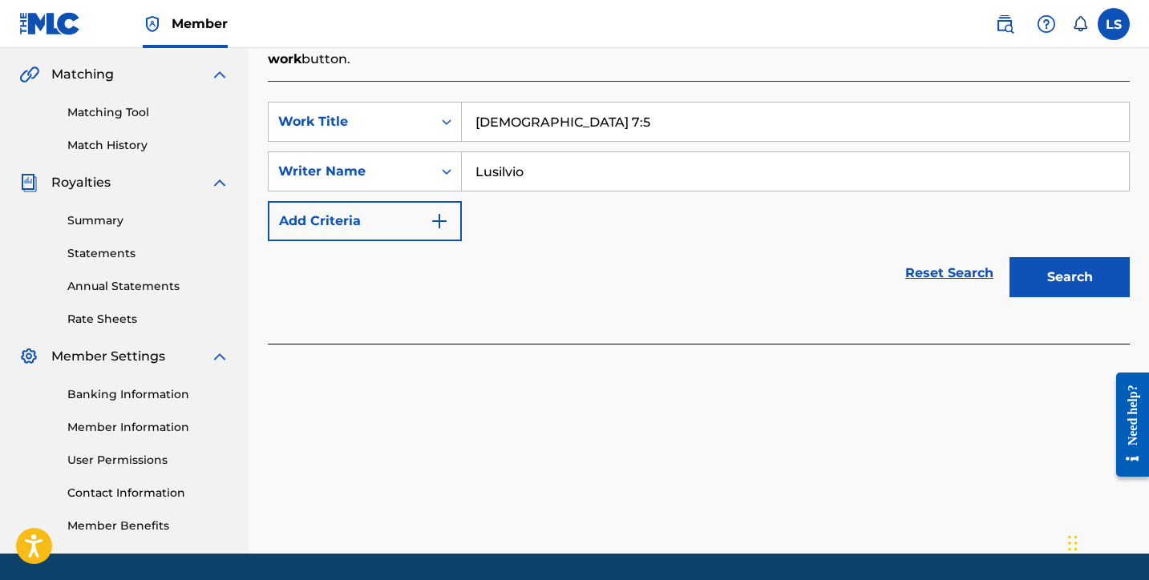
scroll to position [414, 0]
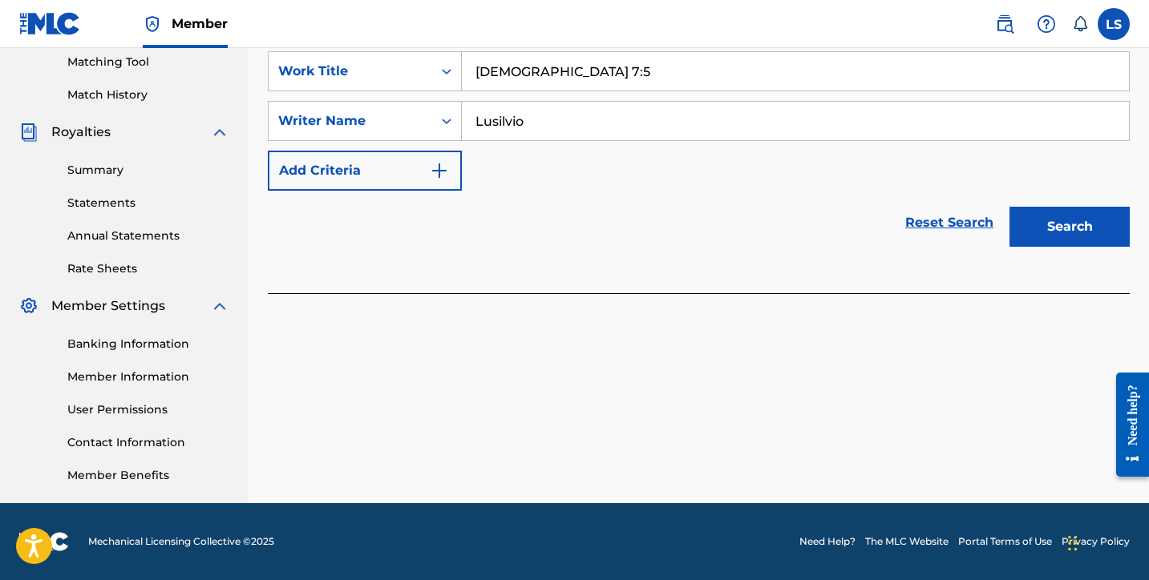
type input "Lusilvio"
click at [1045, 209] on button "Search" at bounding box center [1069, 227] width 120 height 40
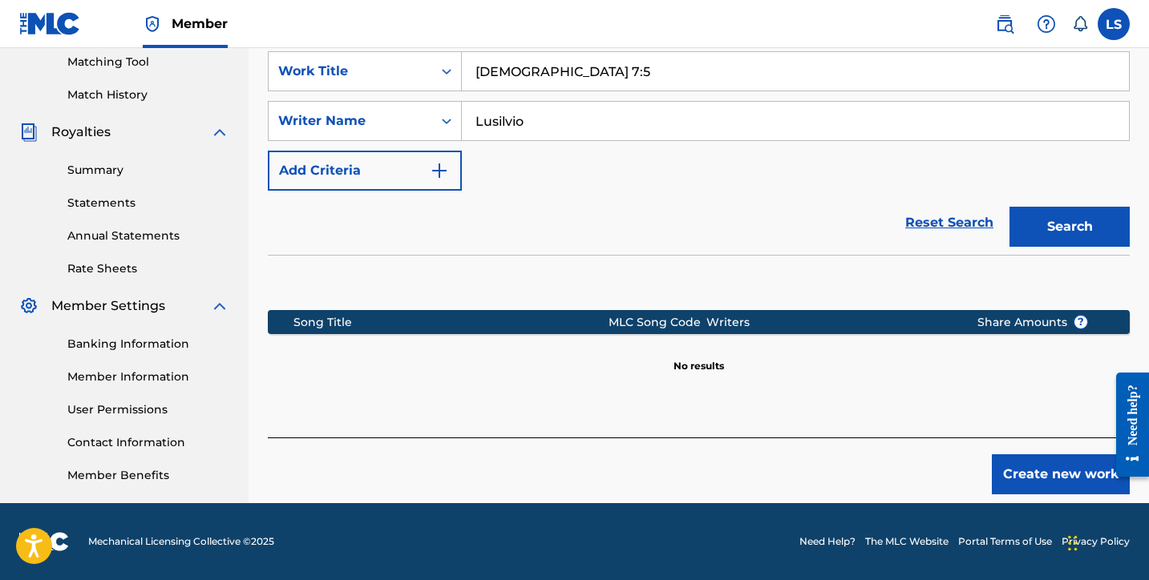
click at [1033, 463] on button "Create new work" at bounding box center [1061, 475] width 138 height 40
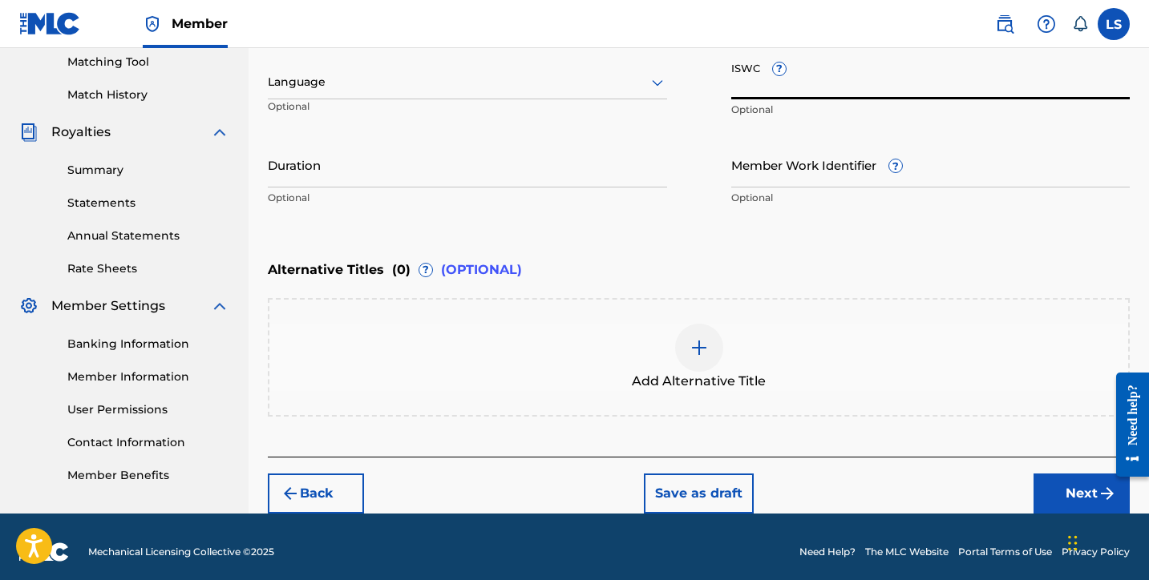
paste input "T3337951716"
type input "T3337951716"
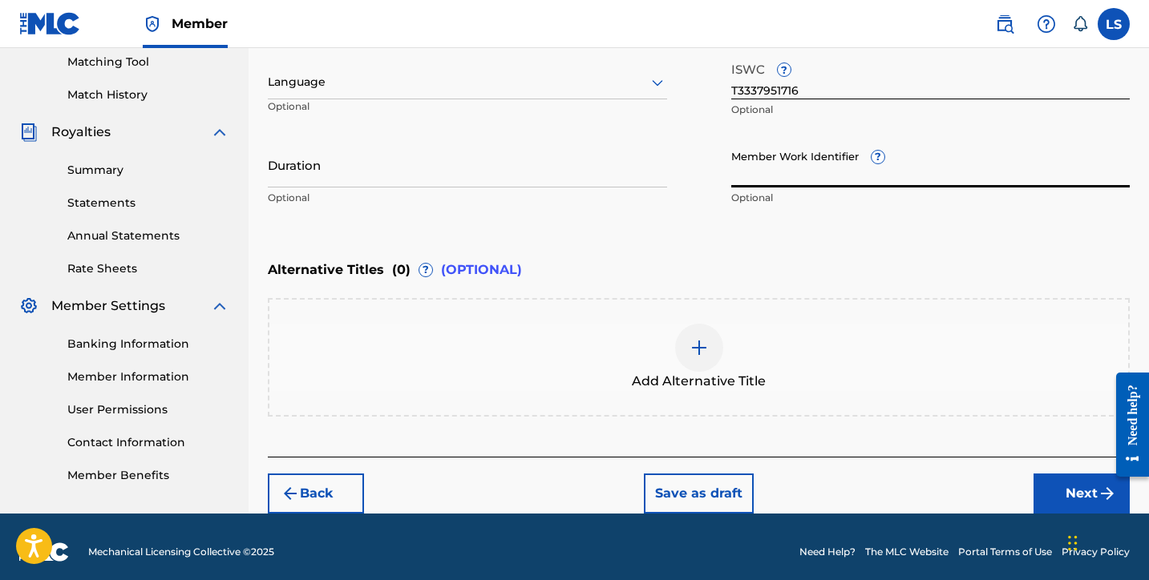
paste input "931113424"
type input "931113424"
click at [316, 167] on input "Duration" at bounding box center [467, 165] width 399 height 46
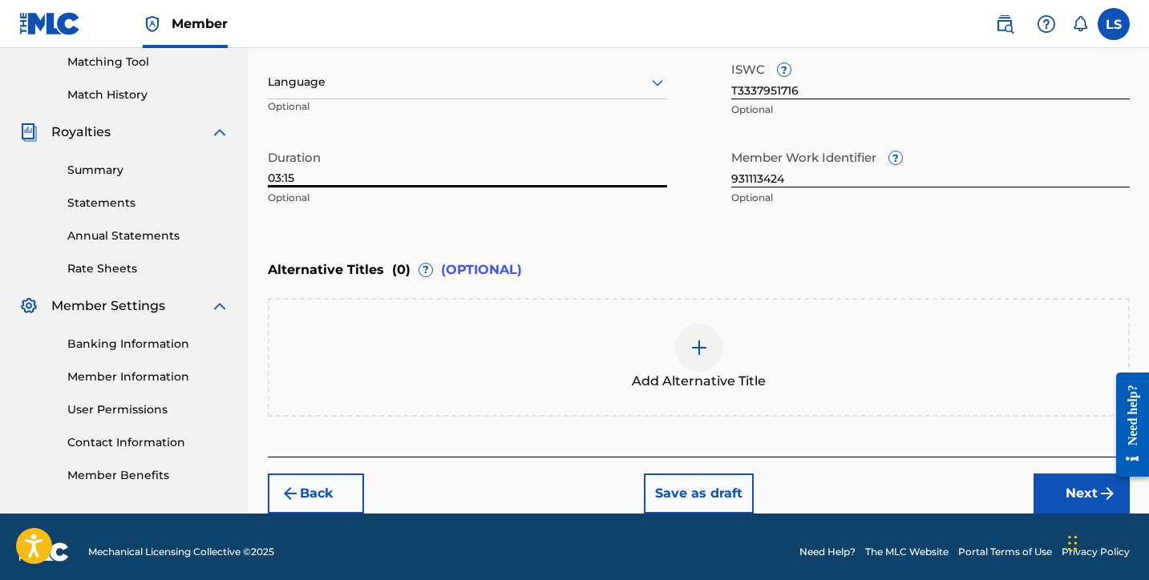
type input "03:15"
click at [369, 86] on div at bounding box center [467, 82] width 399 height 20
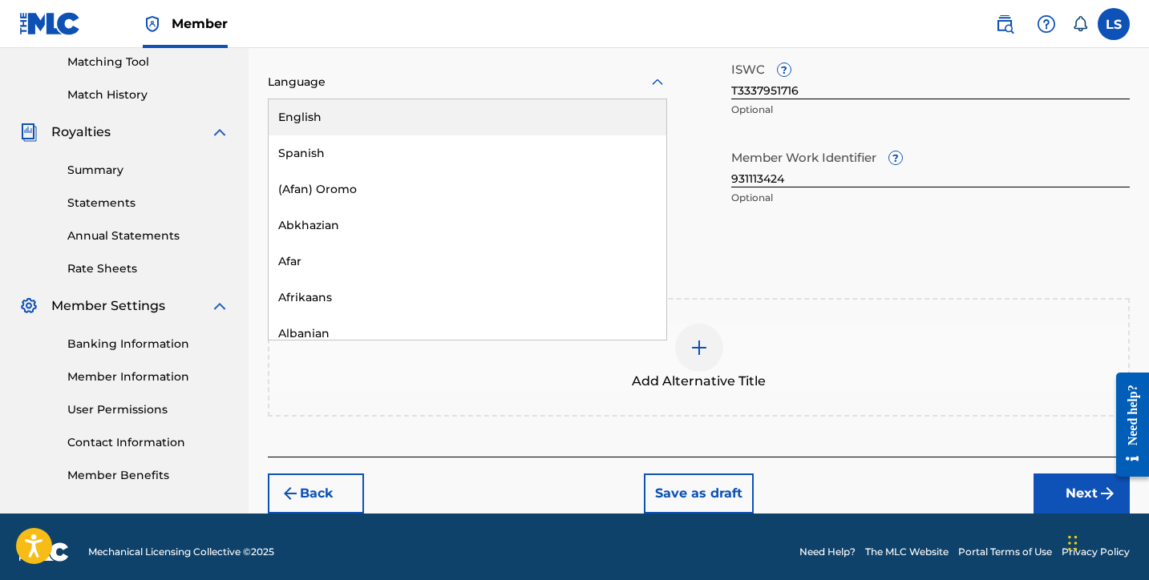
click at [363, 110] on div "English" at bounding box center [468, 117] width 398 height 36
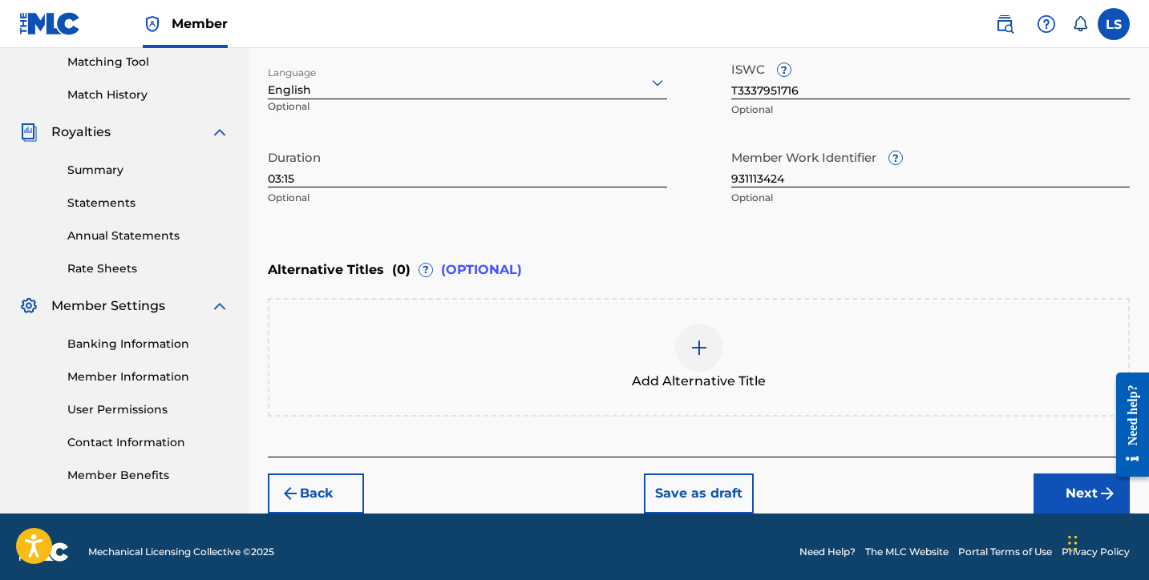
drag, startPoint x: 1054, startPoint y: 489, endPoint x: 1041, endPoint y: 481, distance: 15.8
click at [1054, 489] on button "Next" at bounding box center [1081, 494] width 96 height 40
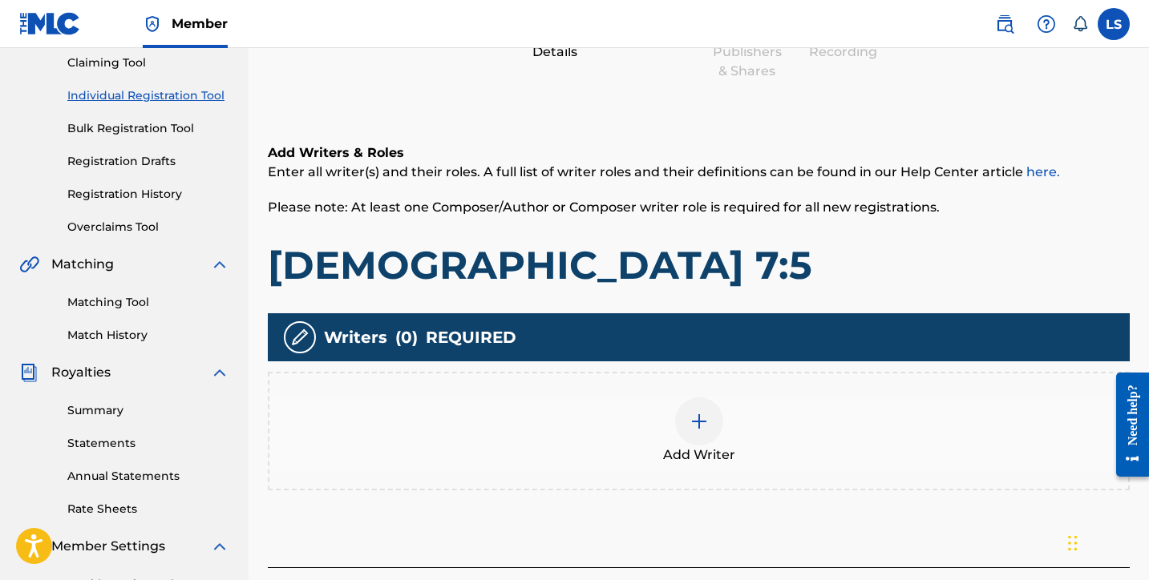
scroll to position [184, 0]
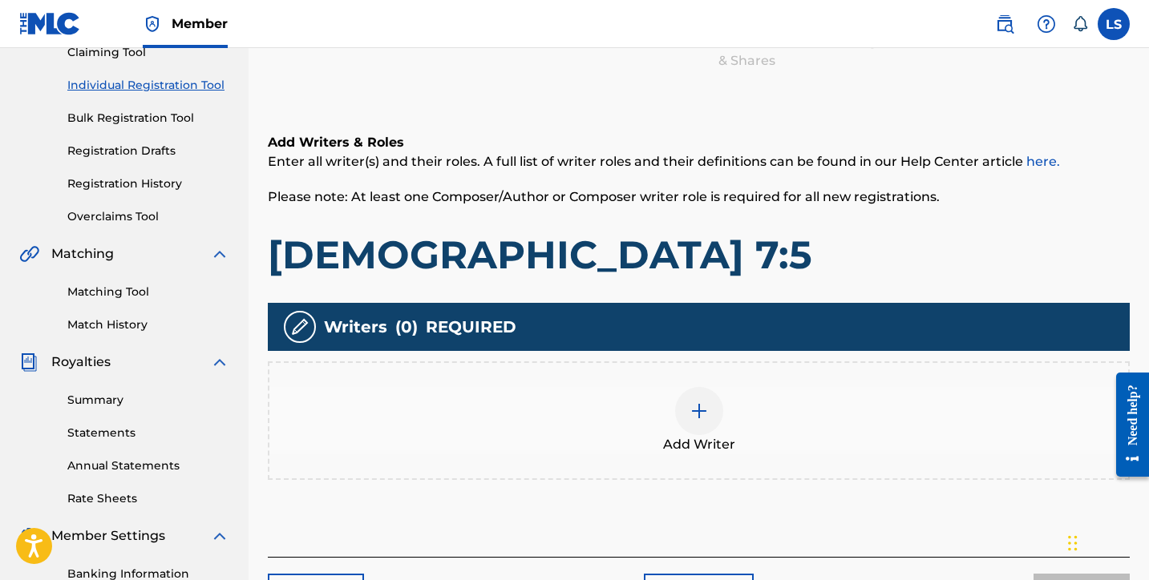
click at [693, 402] on img at bounding box center [698, 411] width 19 height 19
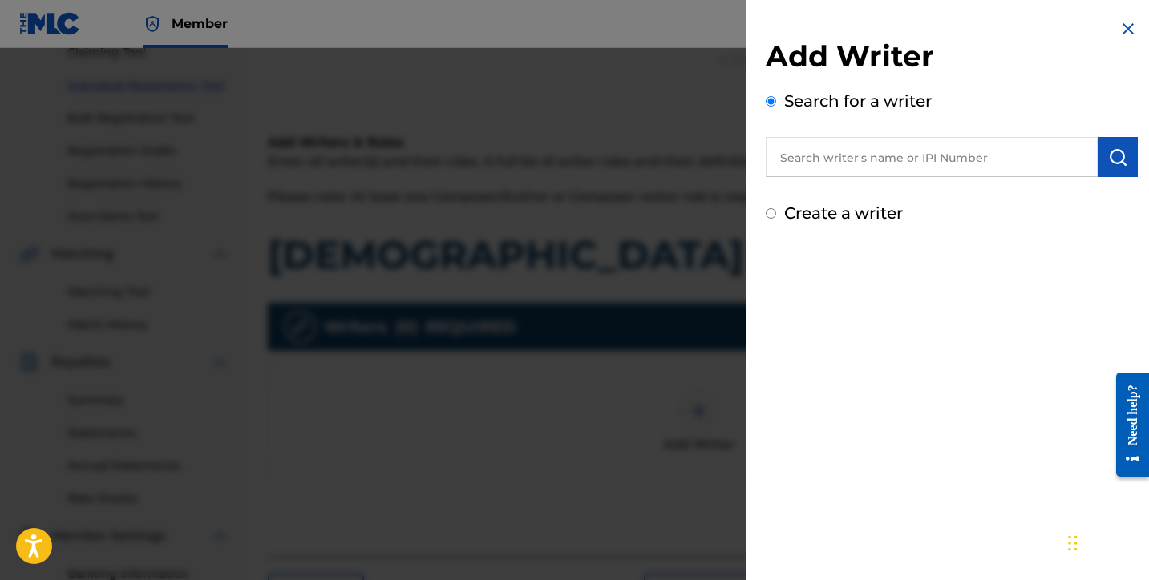
click at [846, 167] on input "text" at bounding box center [932, 157] width 332 height 40
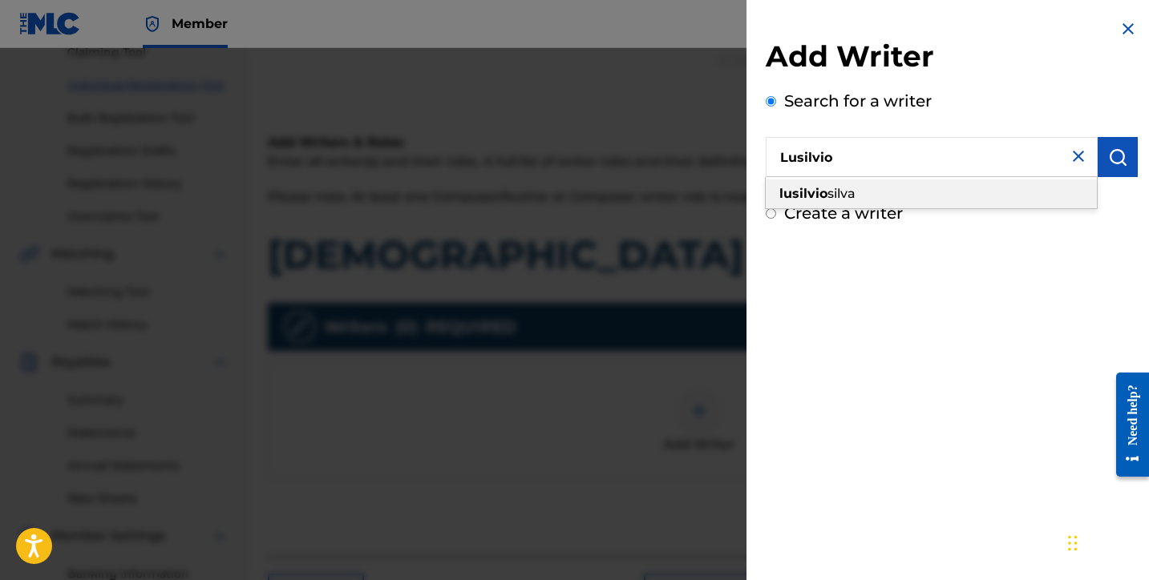
click at [837, 200] on span "silva" at bounding box center [841, 193] width 28 height 15
type input "lusilvio silva"
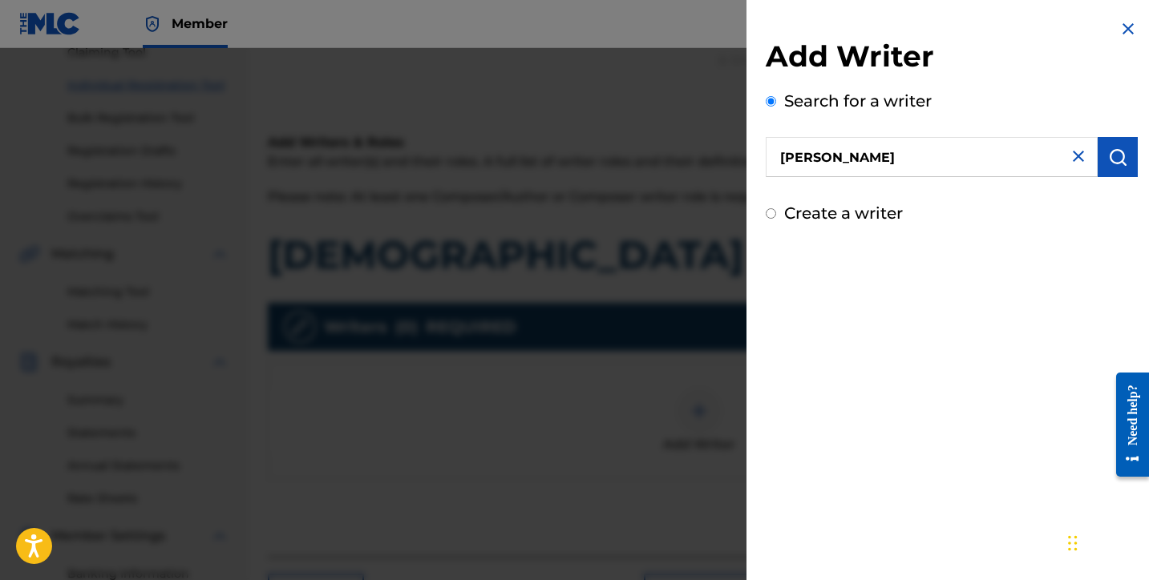
click at [1099, 164] on button "submit" at bounding box center [1118, 157] width 40 height 40
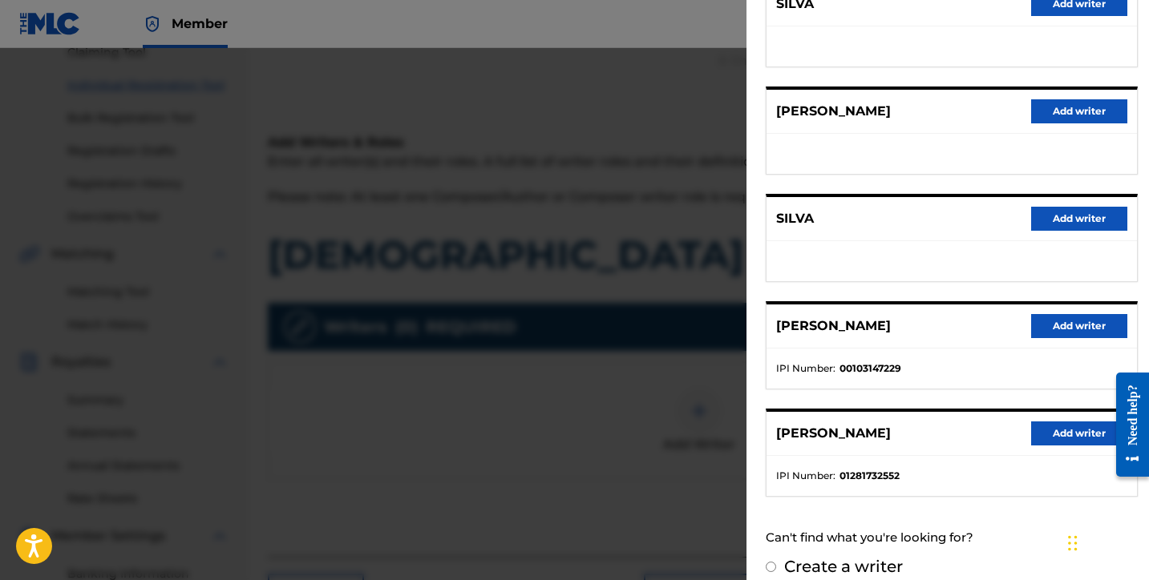
scroll to position [250, 0]
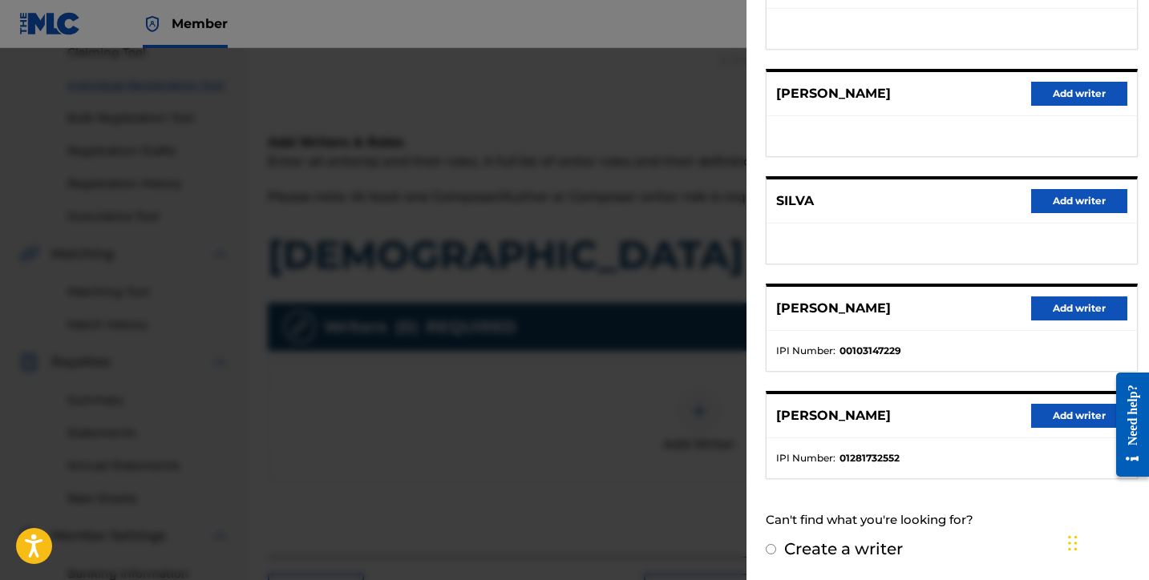
click at [1057, 415] on button "Add writer" at bounding box center [1079, 416] width 96 height 24
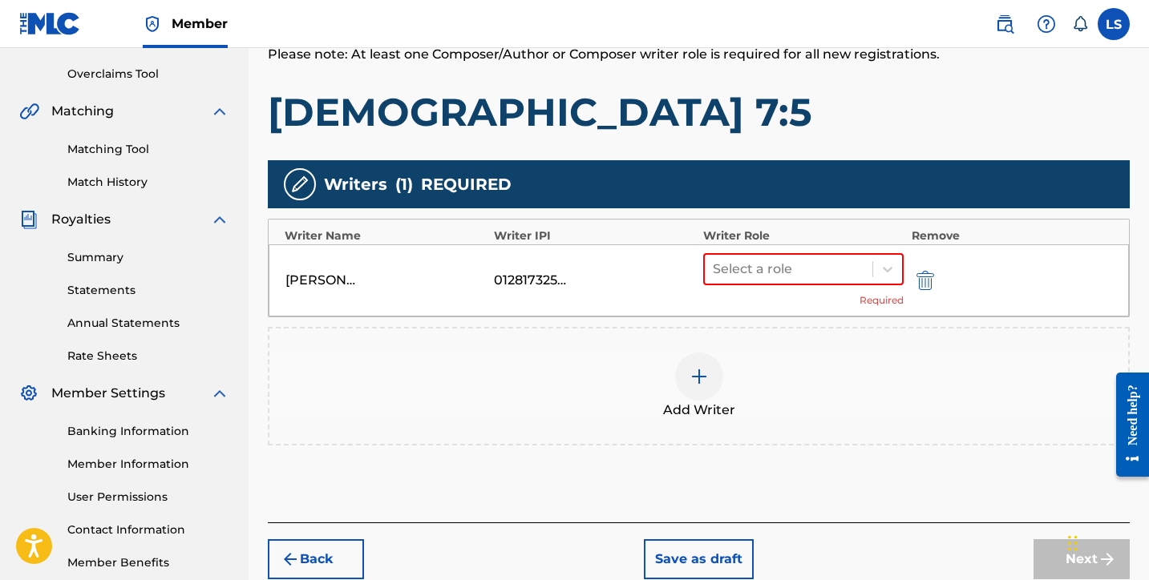
scroll to position [382, 0]
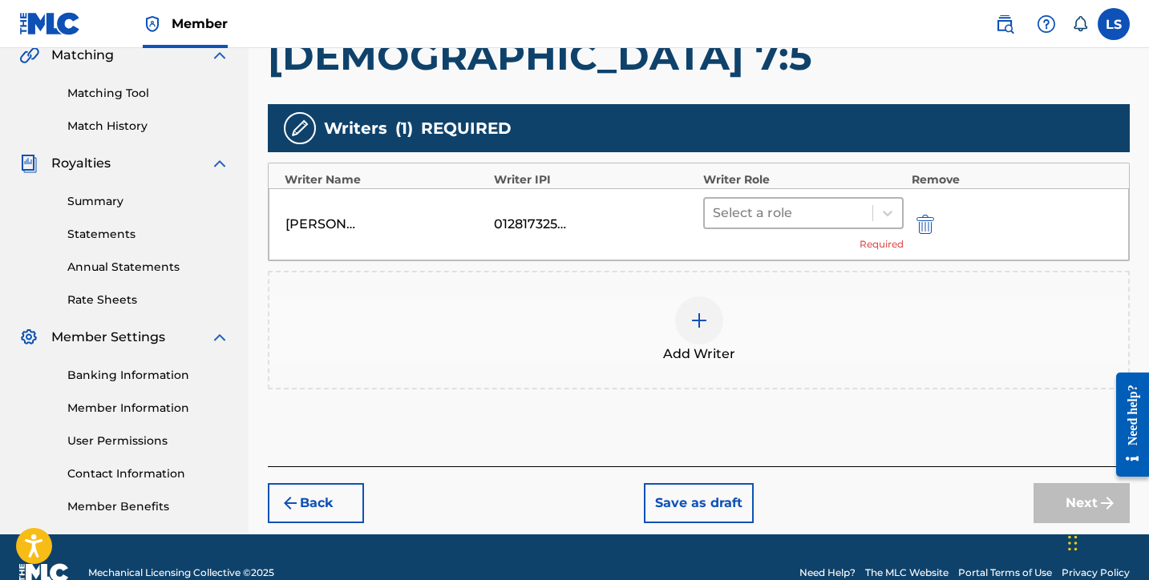
click at [762, 216] on div at bounding box center [789, 213] width 152 height 22
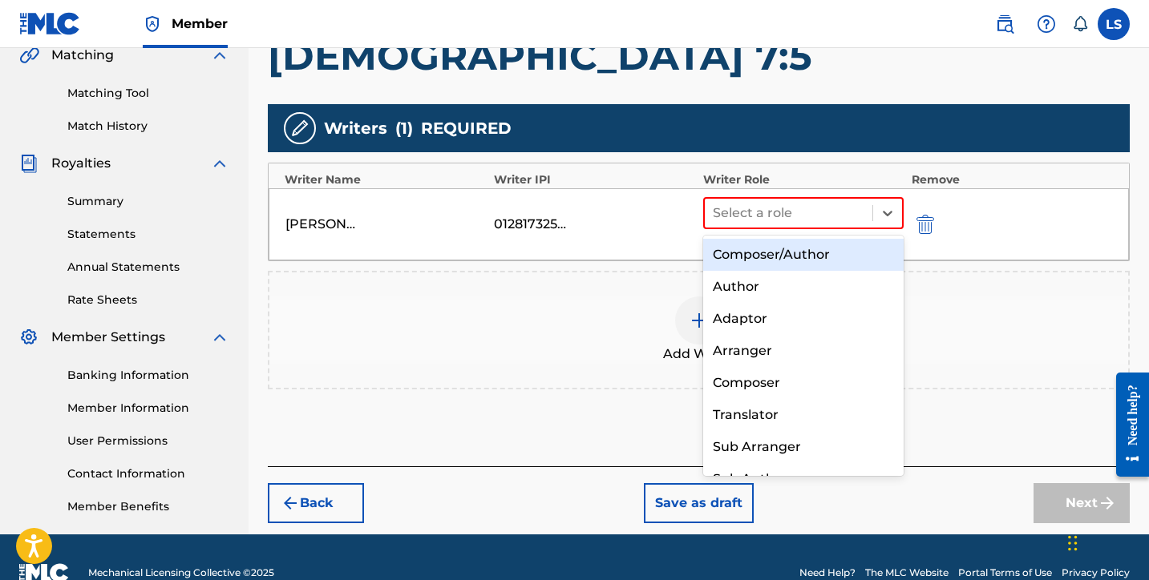
drag, startPoint x: 774, startPoint y: 256, endPoint x: 785, endPoint y: 262, distance: 12.9
click at [773, 256] on div "Composer/Author" at bounding box center [803, 255] width 200 height 32
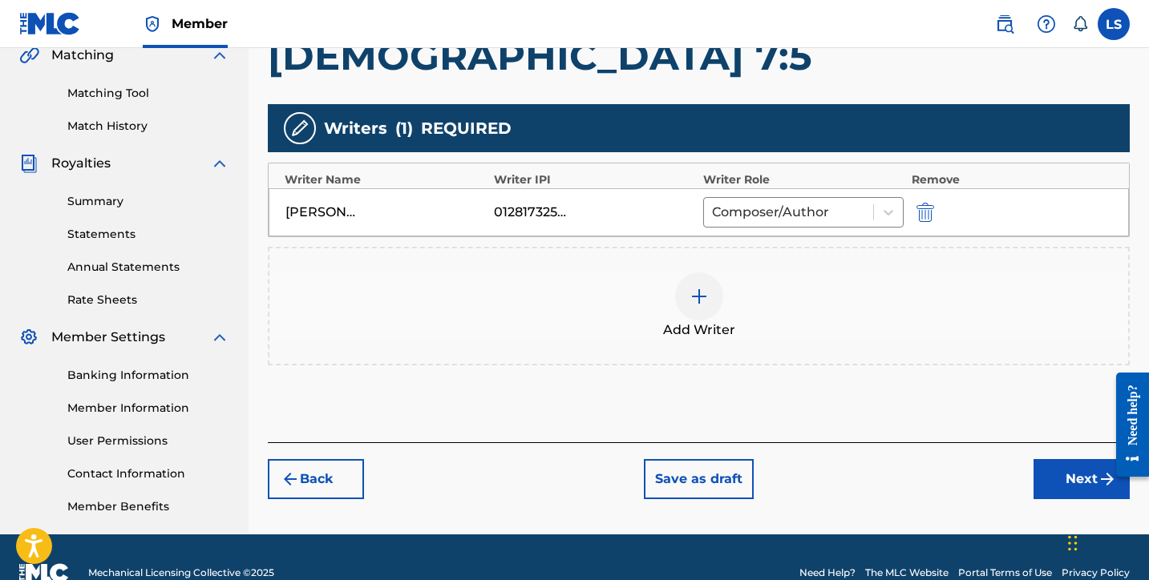
click at [1070, 489] on button "Next" at bounding box center [1081, 479] width 96 height 40
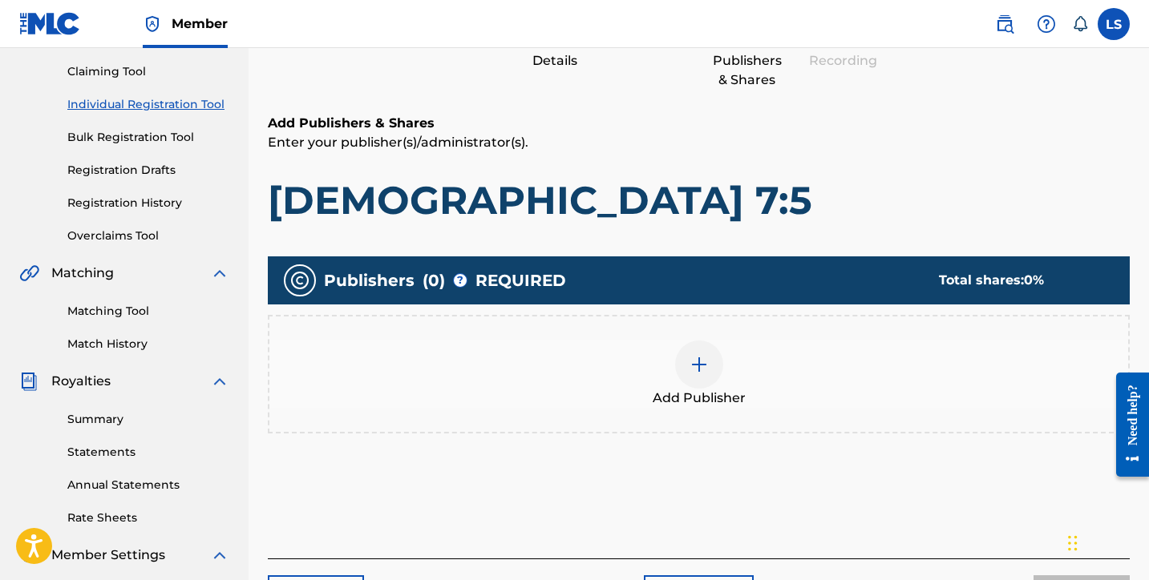
scroll to position [184, 0]
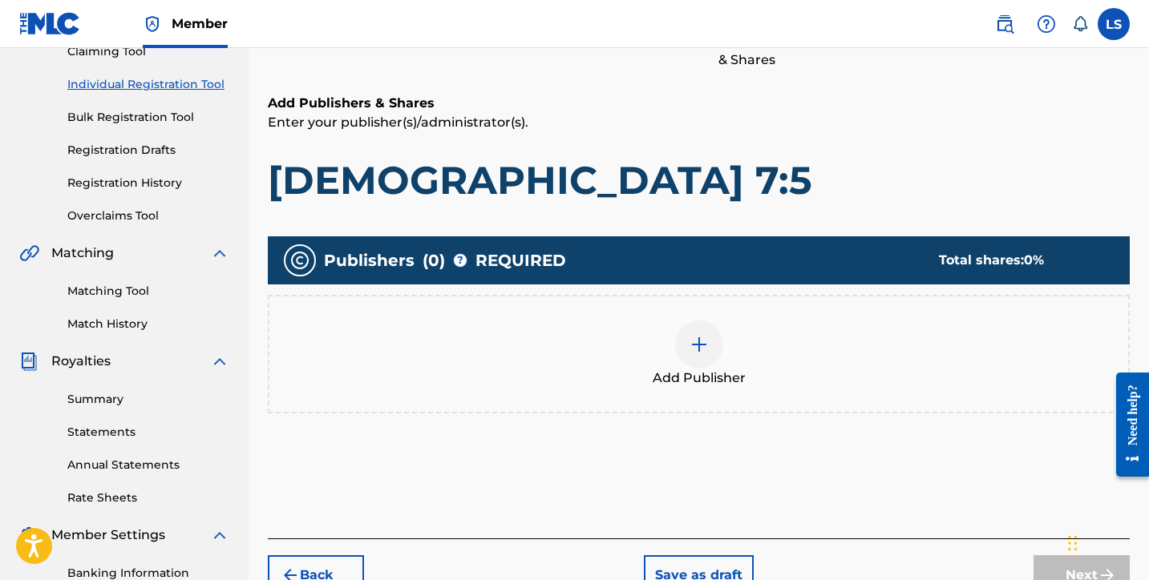
click at [693, 342] on img at bounding box center [698, 344] width 19 height 19
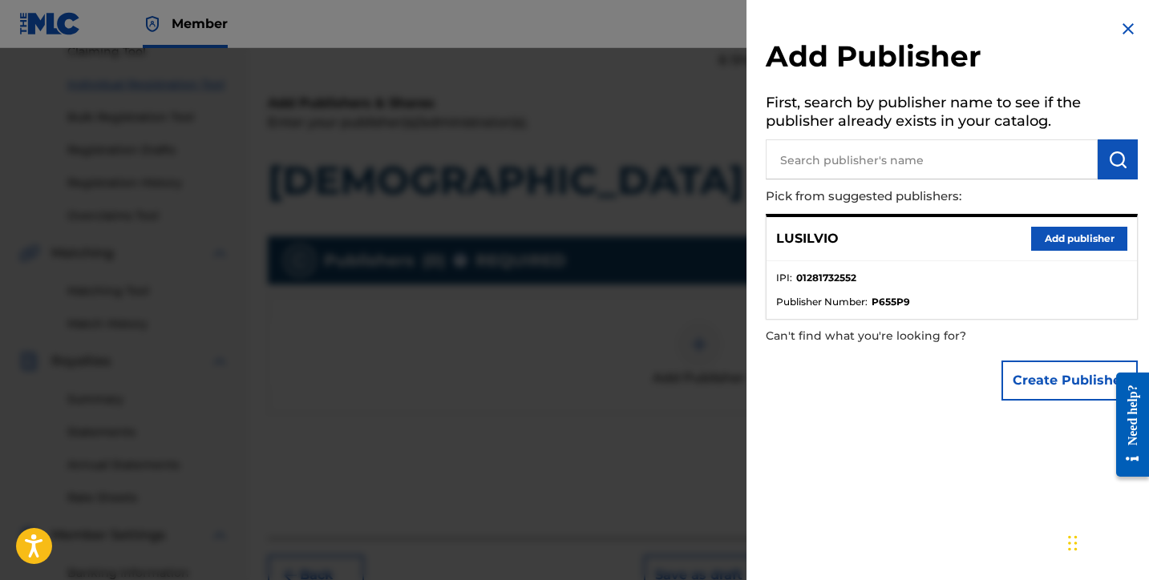
click at [1103, 237] on button "Add publisher" at bounding box center [1079, 239] width 96 height 24
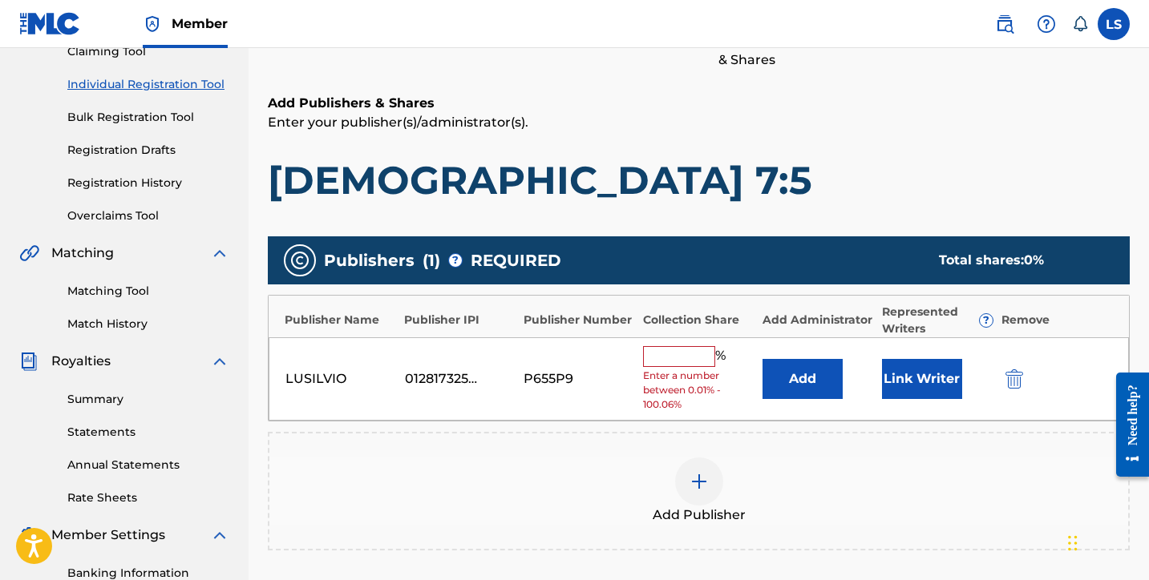
scroll to position [414, 0]
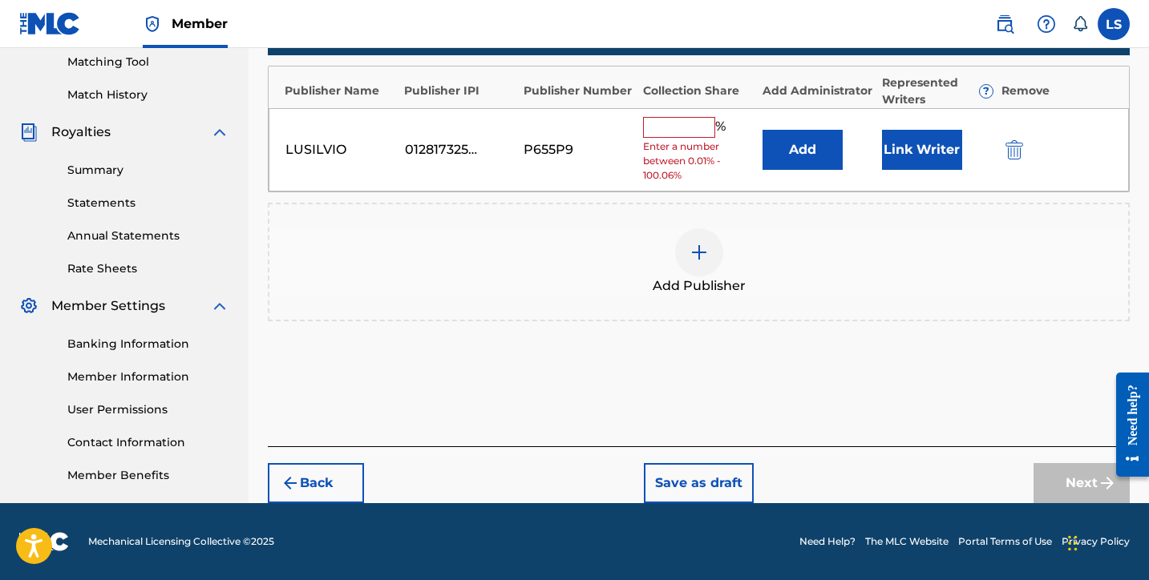
click at [688, 117] on input "text" at bounding box center [679, 127] width 72 height 21
type input "50"
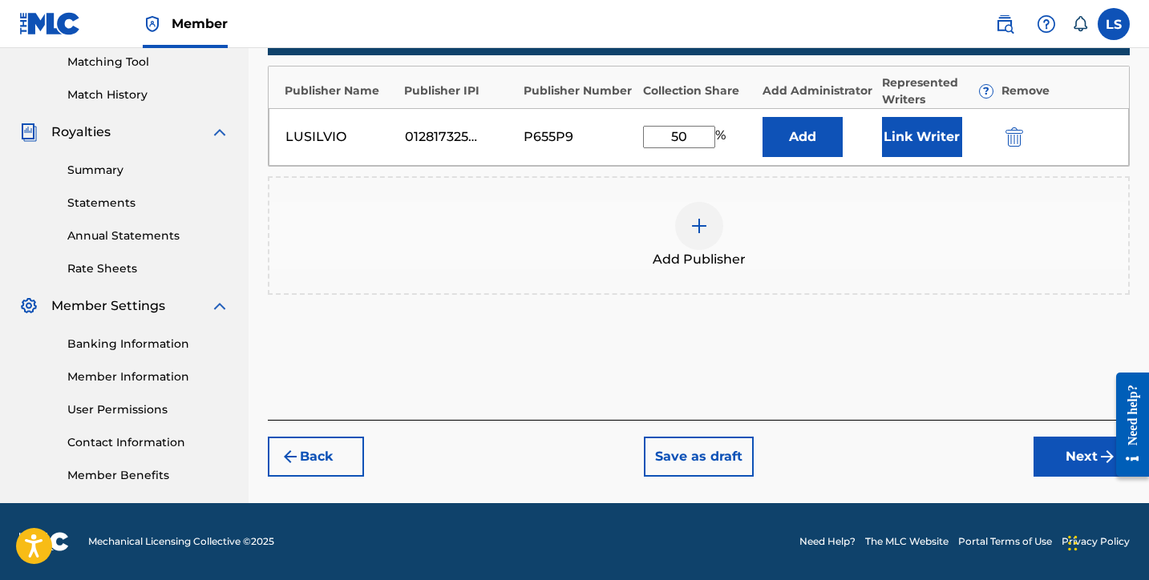
click at [898, 138] on button "Link Writer" at bounding box center [922, 137] width 80 height 40
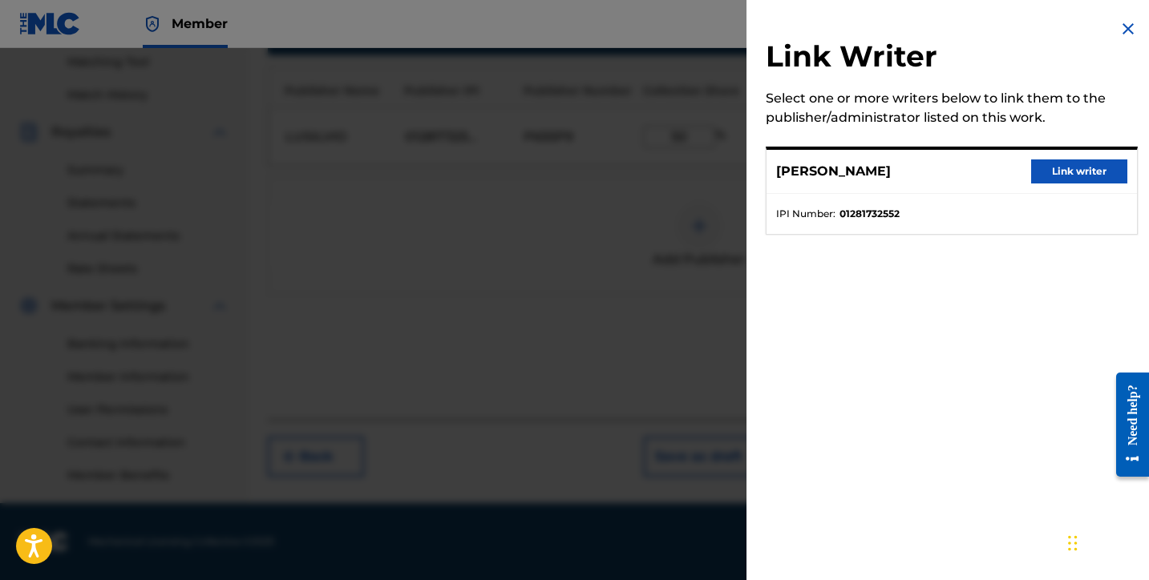
drag, startPoint x: 1054, startPoint y: 166, endPoint x: 1044, endPoint y: 174, distance: 13.1
click at [1054, 166] on button "Link writer" at bounding box center [1079, 172] width 96 height 24
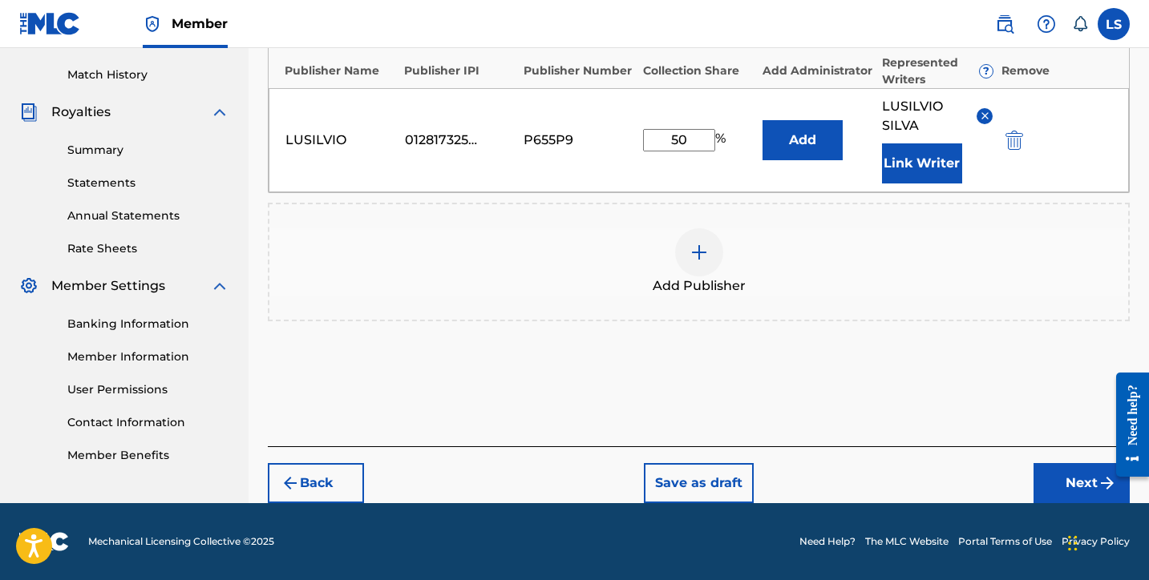
click at [1085, 479] on button "Next" at bounding box center [1081, 483] width 96 height 40
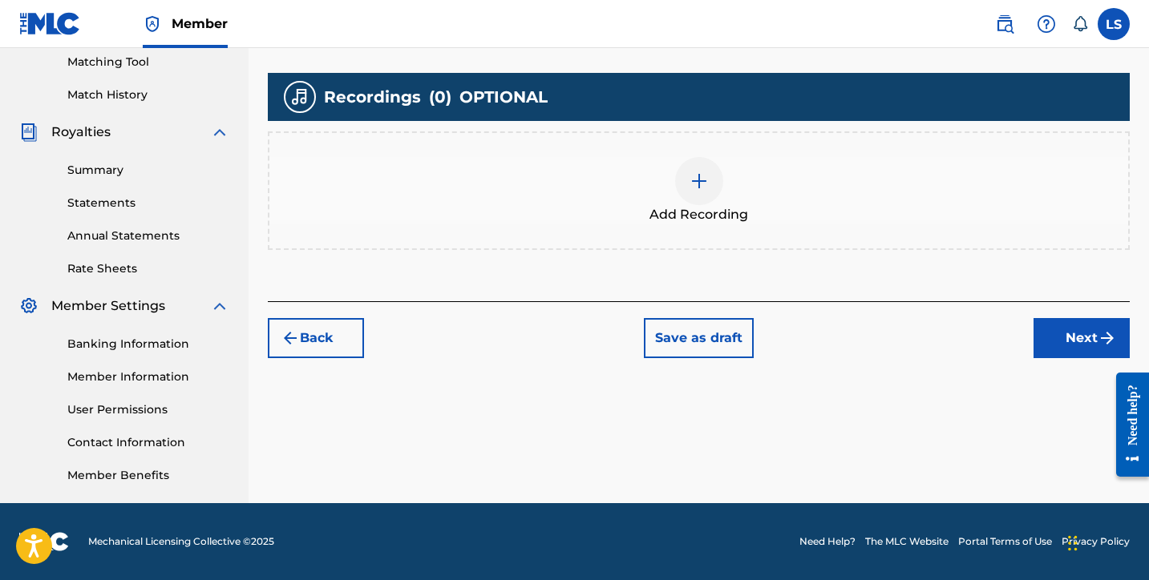
click at [706, 188] on img at bounding box center [698, 181] width 19 height 19
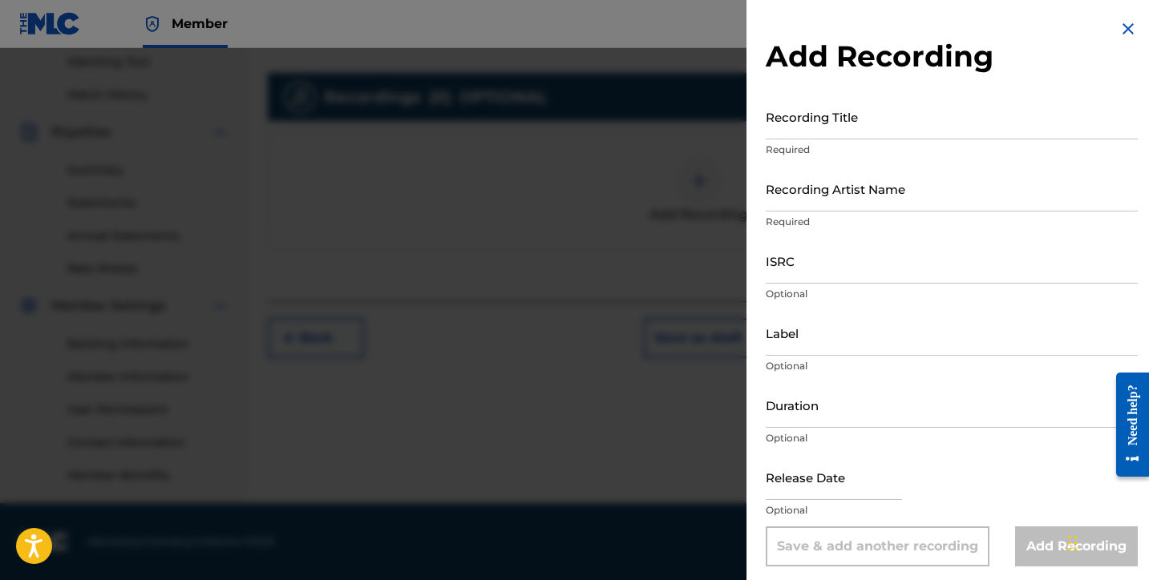
click at [658, 119] on div at bounding box center [574, 338] width 1149 height 580
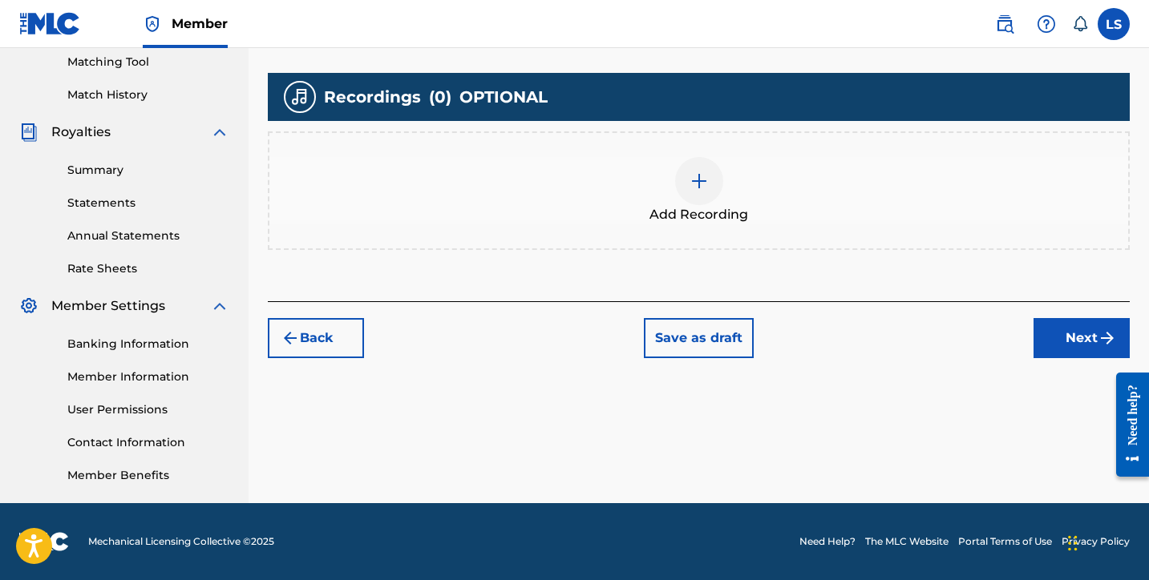
click at [706, 187] on img at bounding box center [698, 181] width 19 height 19
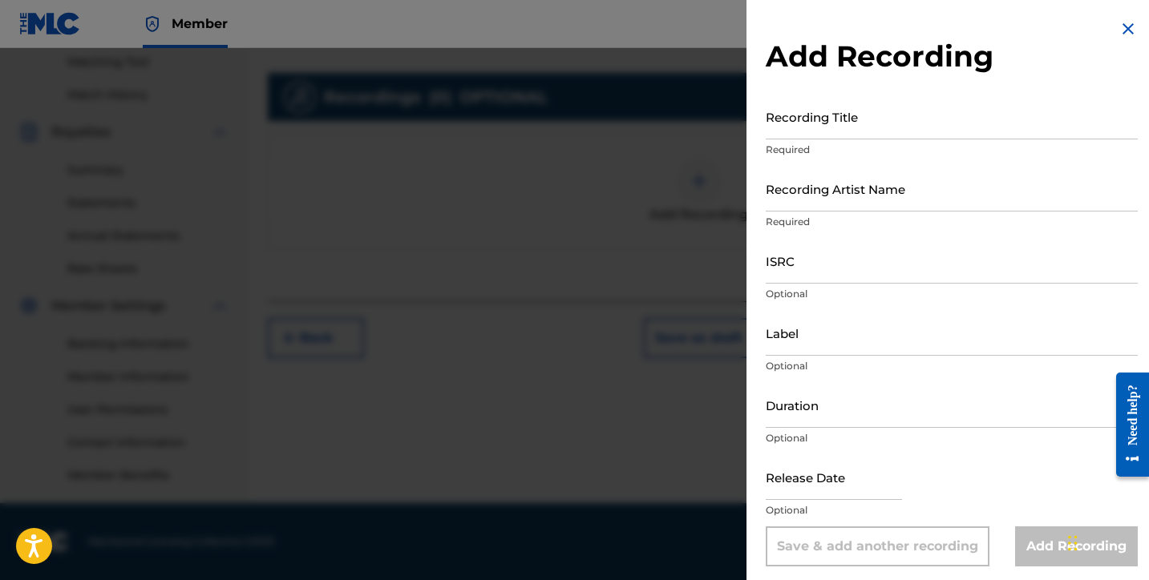
click at [860, 125] on input "Recording Title" at bounding box center [952, 117] width 372 height 46
type input "Ecclesiastes 7:5"
click at [853, 204] on input "Recording Artist Name" at bounding box center [952, 189] width 372 height 46
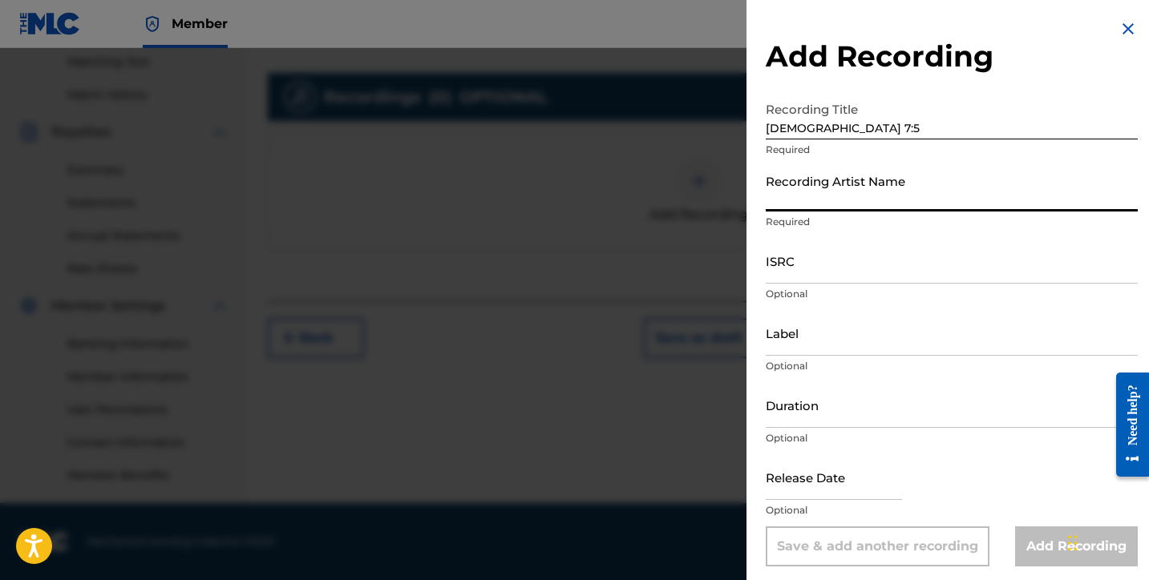
type input "Lusilvio"
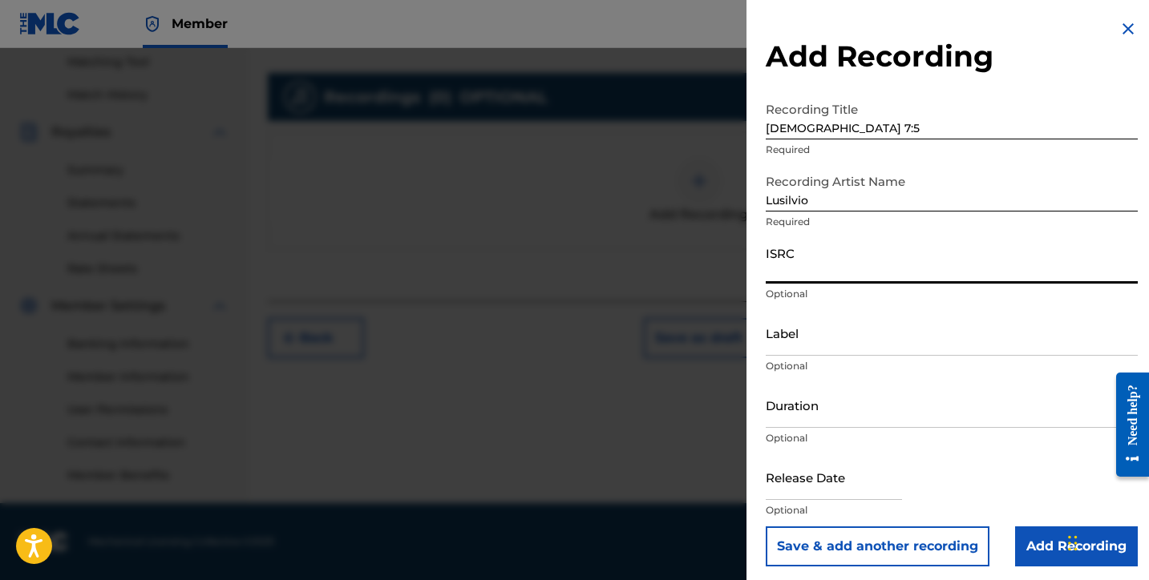
paste input "QZWFJ2539560"
type input "QZWFJ2539560"
click at [804, 350] on input "Label" at bounding box center [952, 333] width 372 height 46
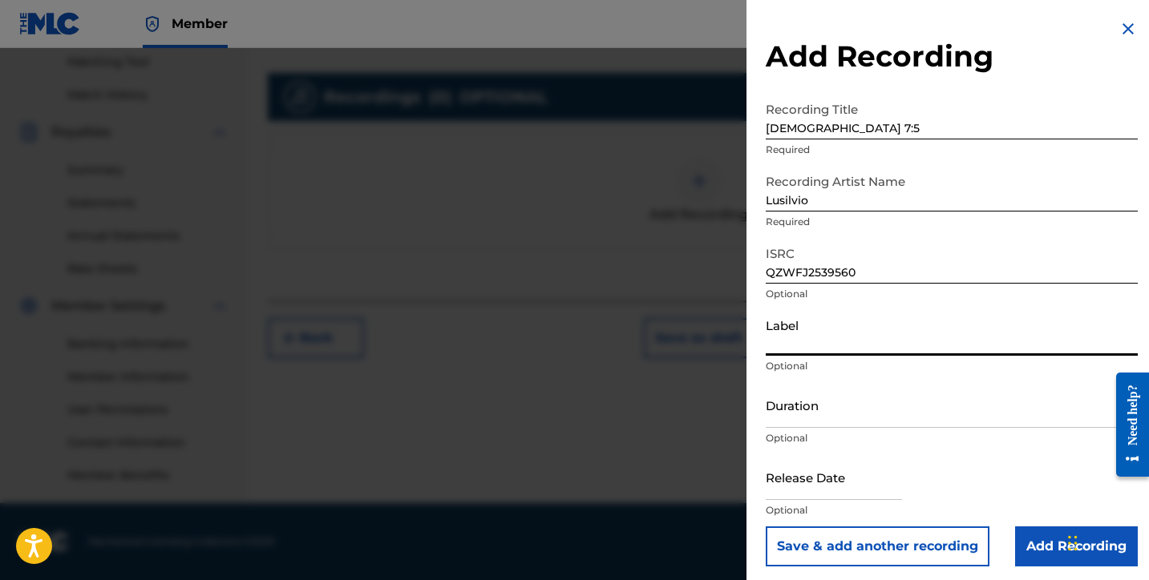
type input "SILVIOS DELIVERY INC"
click at [798, 424] on input "Duration" at bounding box center [952, 405] width 372 height 46
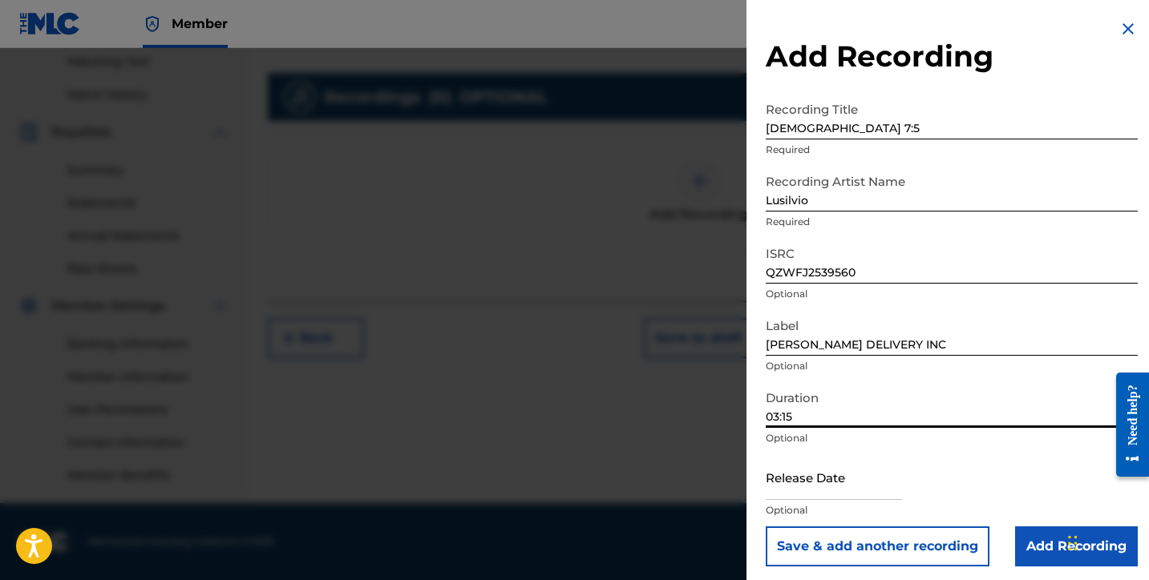
type input "03:15"
click at [843, 490] on input "text" at bounding box center [834, 478] width 136 height 46
select select "7"
select select "2025"
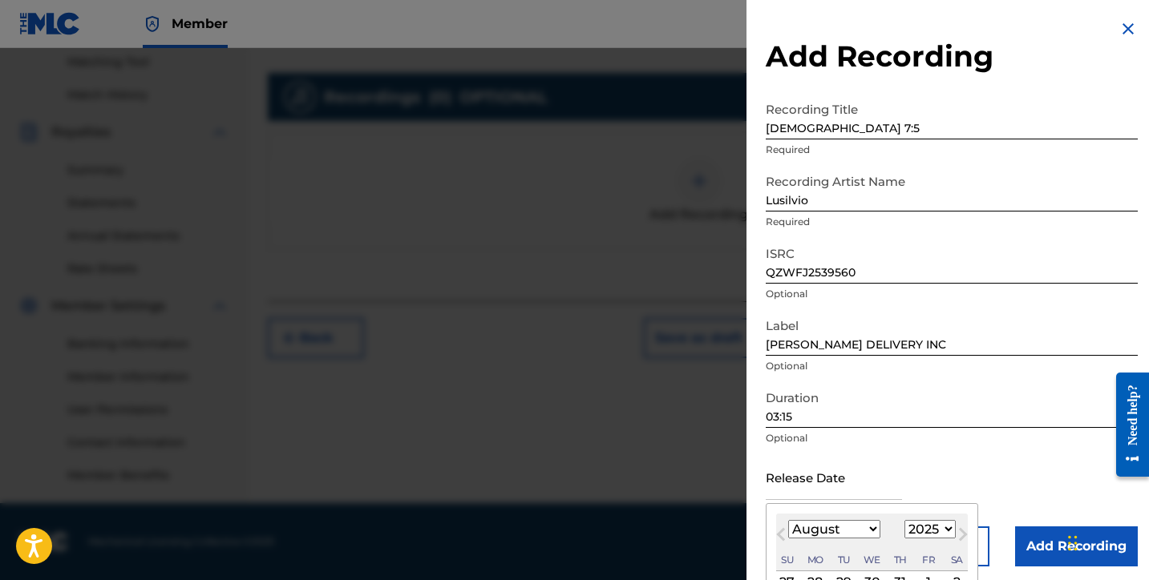
click at [831, 529] on select "January February March April May June July August September October November De…" at bounding box center [834, 529] width 92 height 18
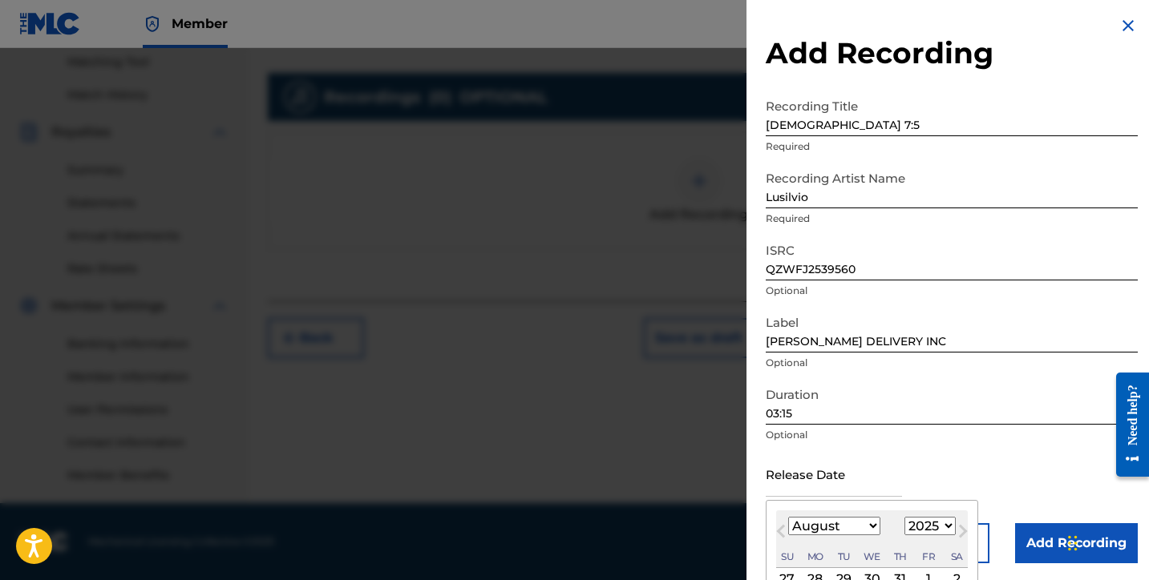
select select "6"
click at [788, 517] on select "January February March April May June July August September October November De…" at bounding box center [834, 526] width 92 height 18
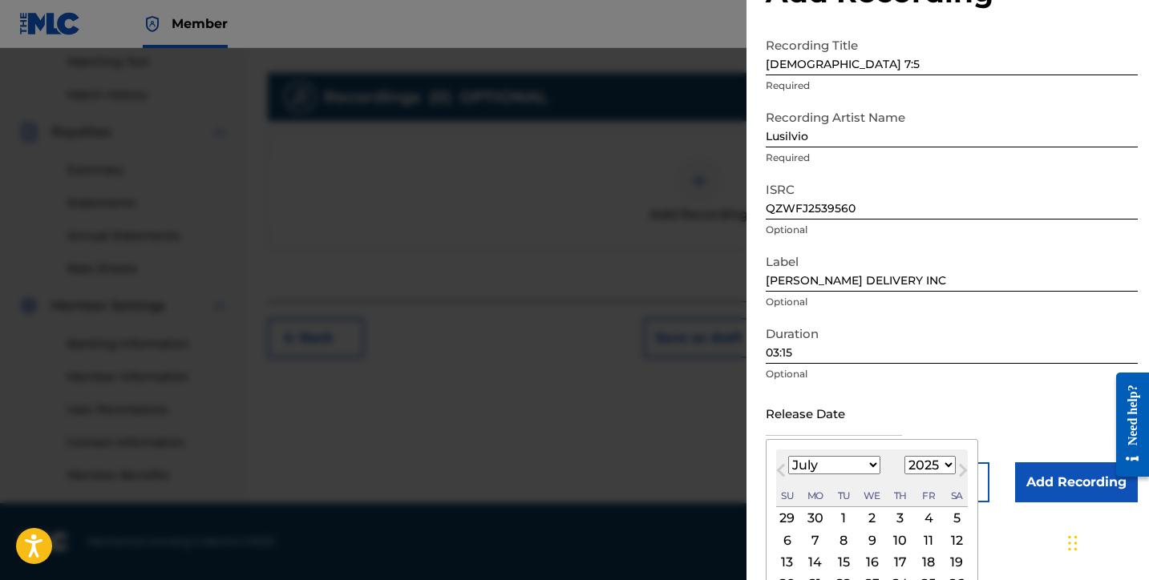
scroll to position [133, 0]
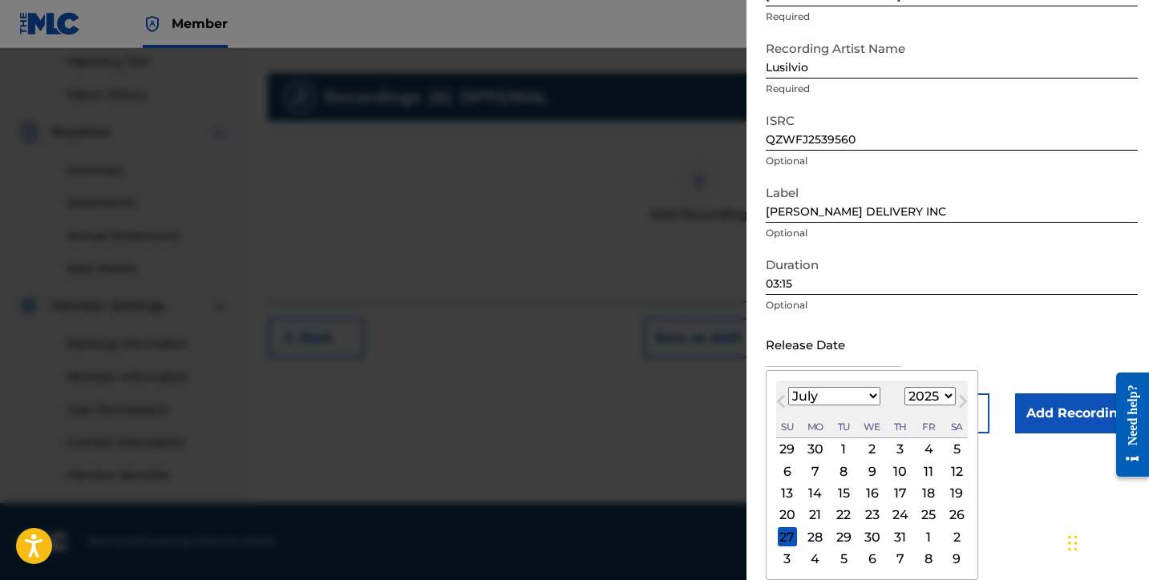
click at [933, 494] on div "18" at bounding box center [928, 493] width 19 height 19
type input "July 18 2025"
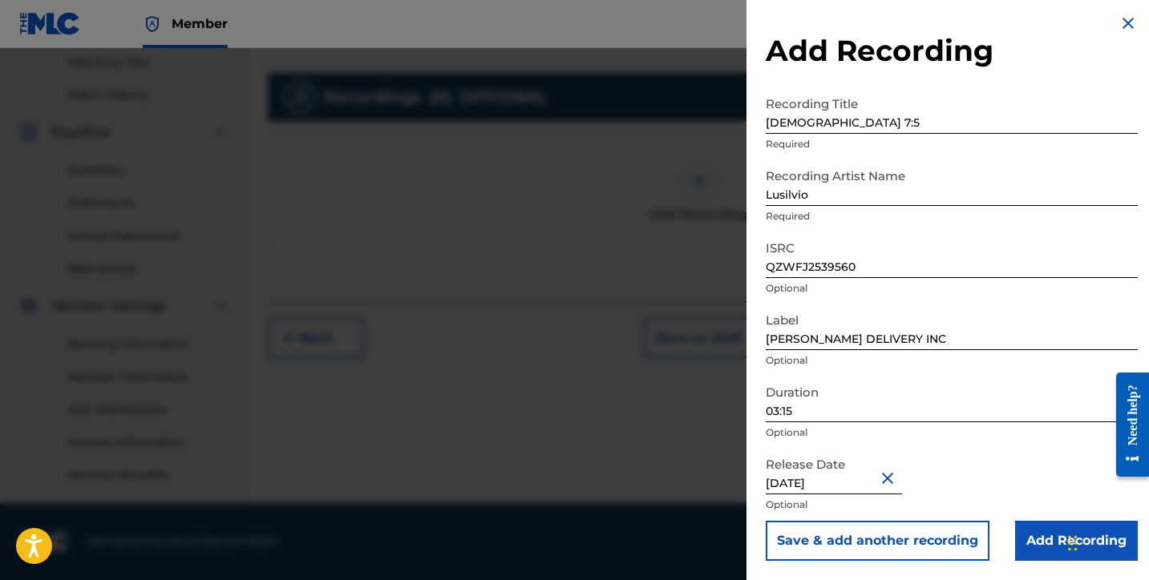
click at [1029, 544] on input "Add Recording" at bounding box center [1076, 541] width 123 height 40
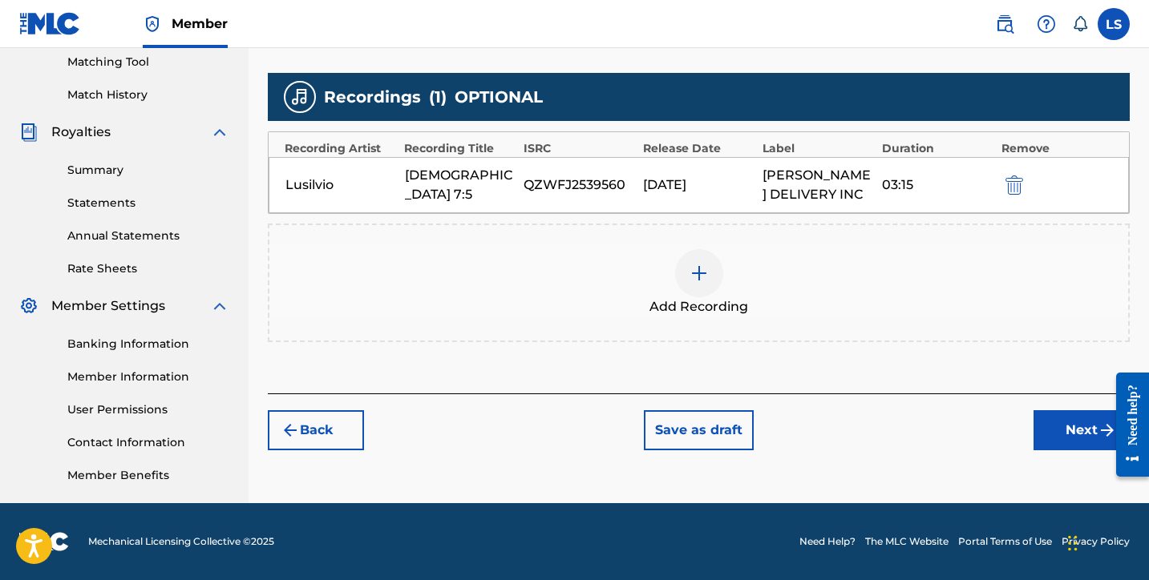
click at [1060, 452] on div "Register Work Search Enter Work Details Add Writers Add Publishers & Shares Add…" at bounding box center [699, 89] width 900 height 829
click at [1053, 439] on button "Next" at bounding box center [1081, 430] width 96 height 40
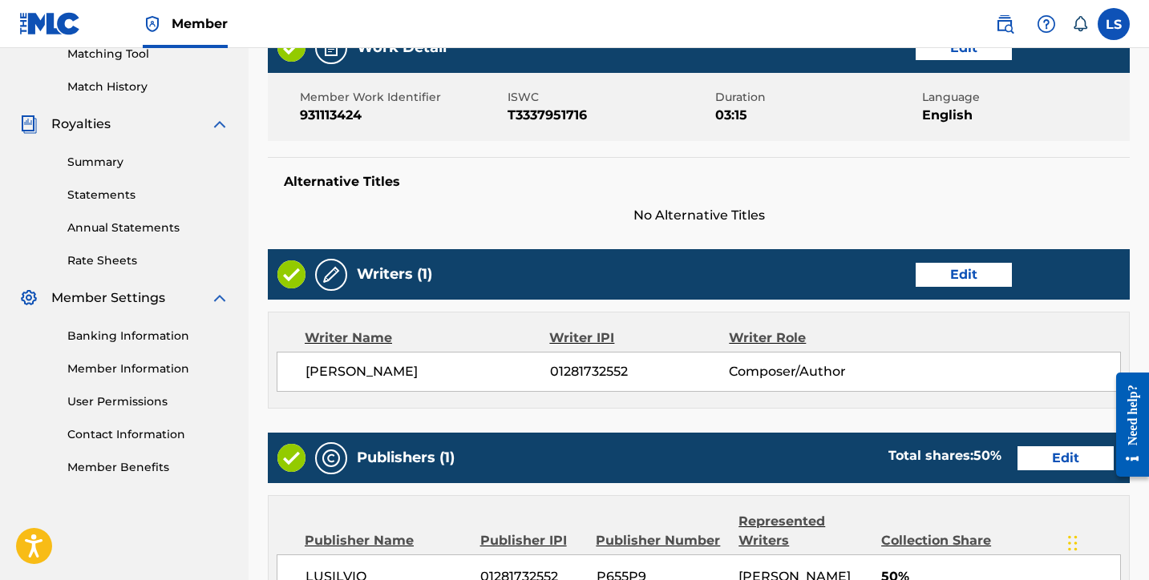
scroll to position [793, 0]
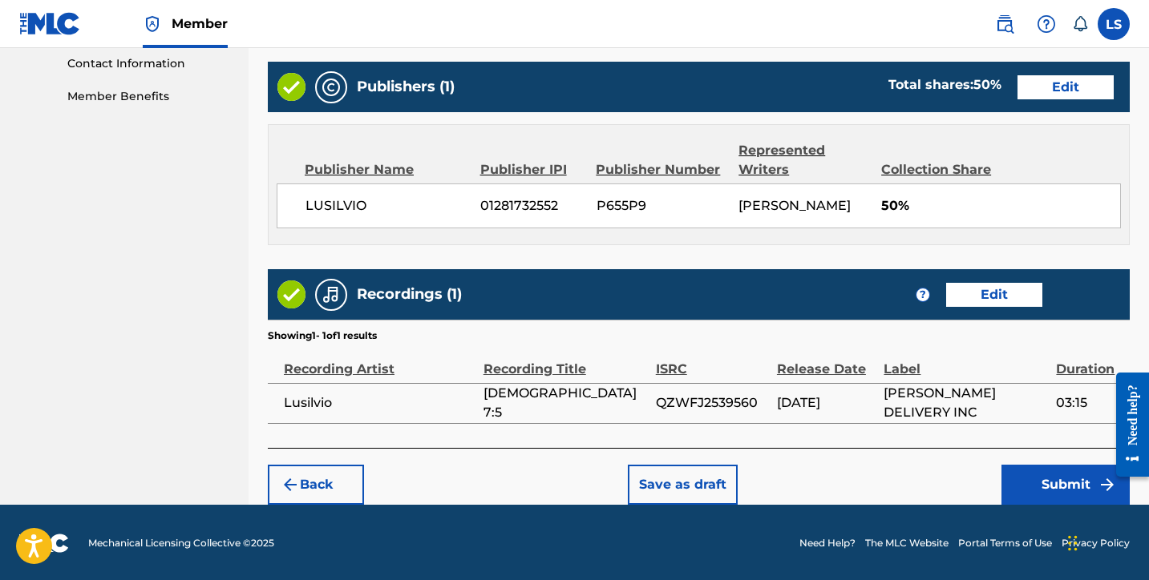
click at [1034, 479] on button "Submit" at bounding box center [1065, 485] width 128 height 40
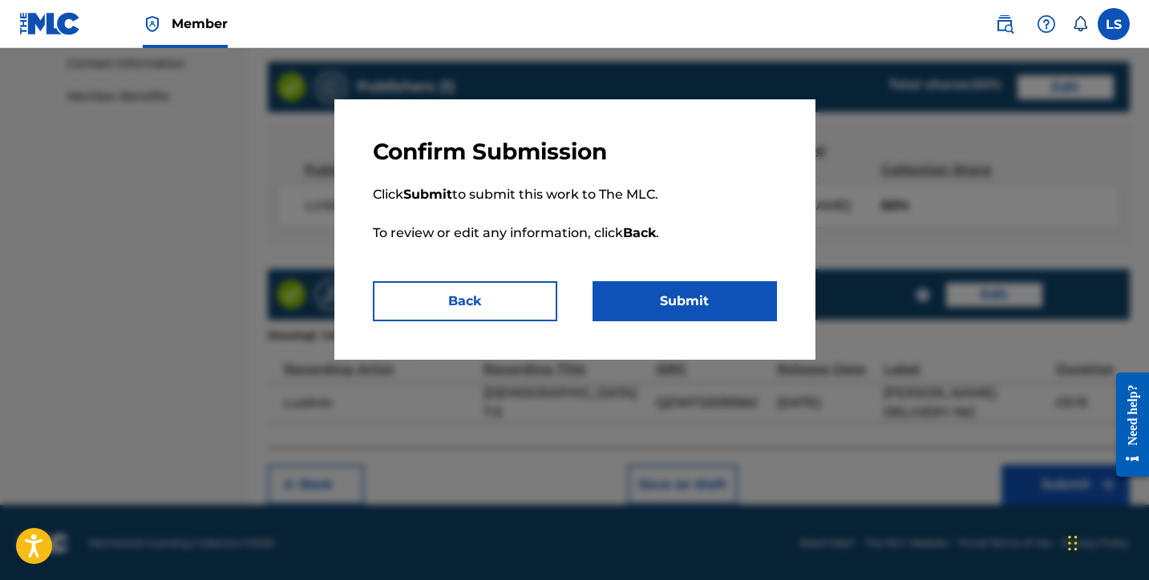
click at [681, 323] on div "Confirm Submission Click Submit to submit this work to The MLC. To review or ed…" at bounding box center [574, 229] width 481 height 261
click at [681, 316] on button "Submit" at bounding box center [684, 301] width 184 height 40
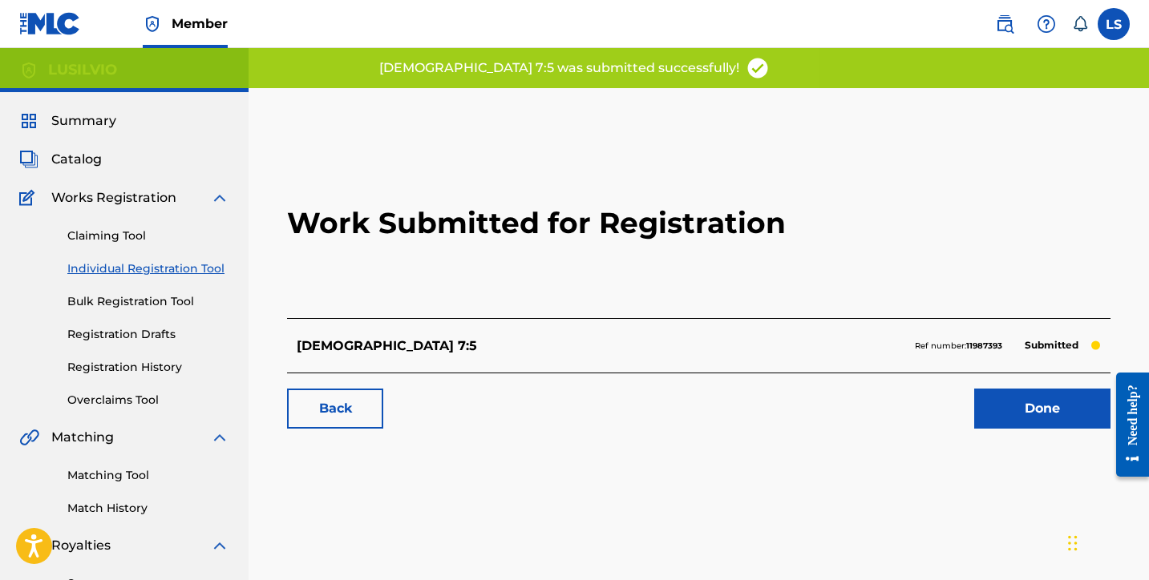
click at [1025, 410] on link "Done" at bounding box center [1042, 409] width 136 height 40
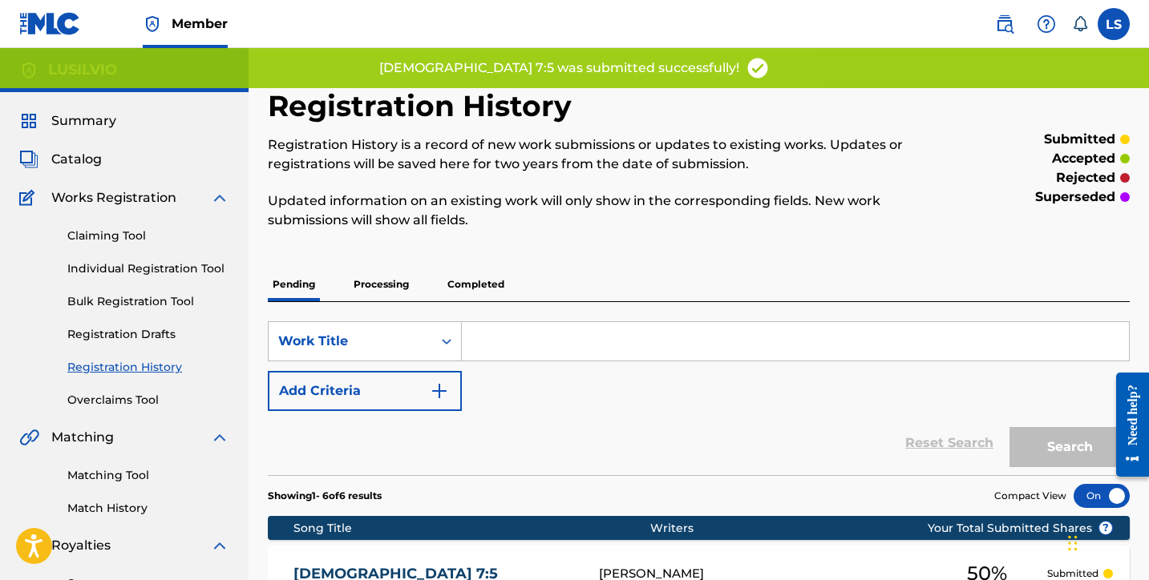
click at [76, 264] on link "Individual Registration Tool" at bounding box center [148, 269] width 162 height 17
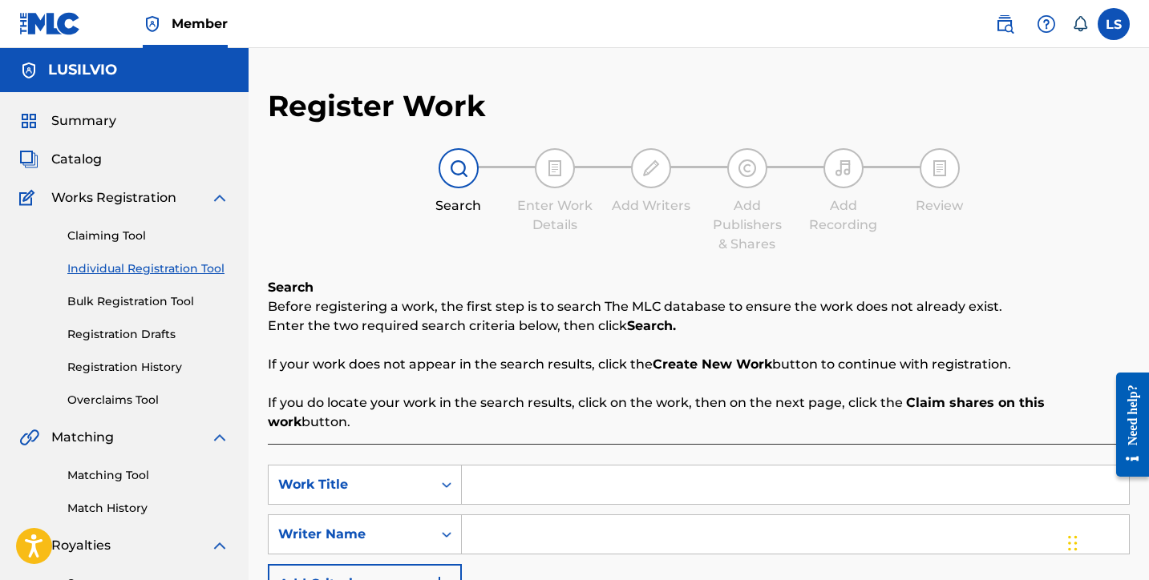
click at [522, 478] on input "Search Form" at bounding box center [795, 485] width 667 height 38
type input "Prayer Out The Hood"
click at [491, 517] on input "Search Form" at bounding box center [795, 535] width 667 height 38
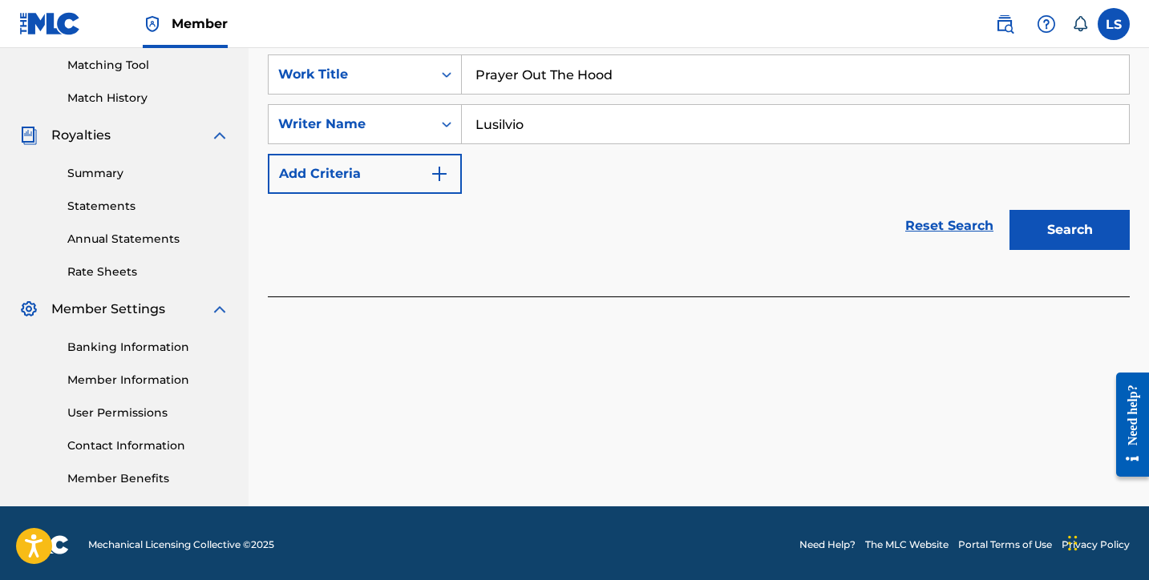
scroll to position [414, 0]
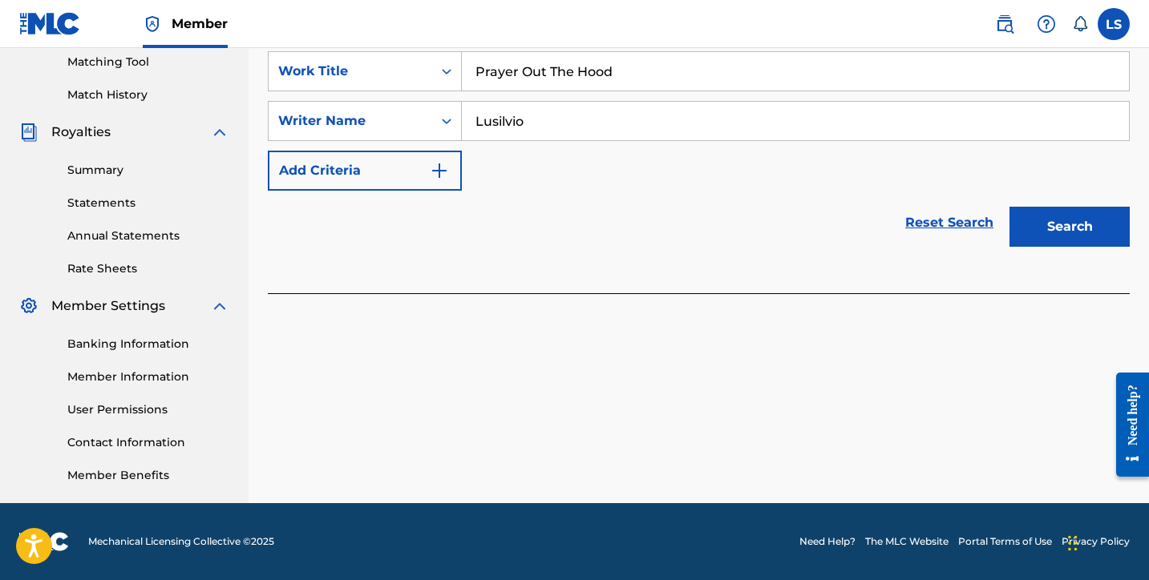
type input "Lusilvio"
click at [1029, 221] on button "Search" at bounding box center [1069, 227] width 120 height 40
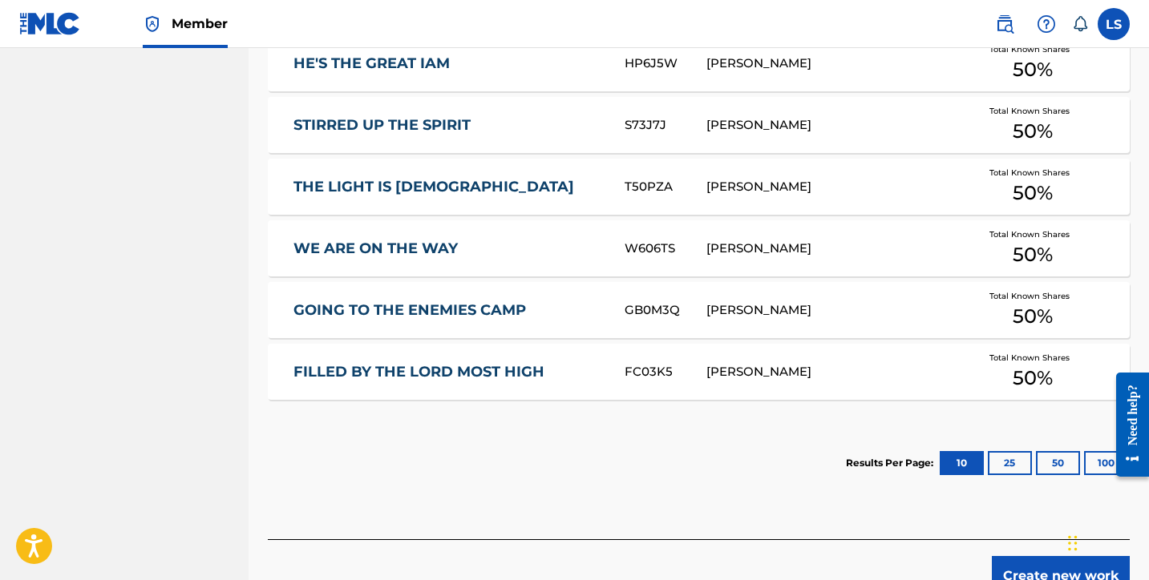
scroll to position [992, 0]
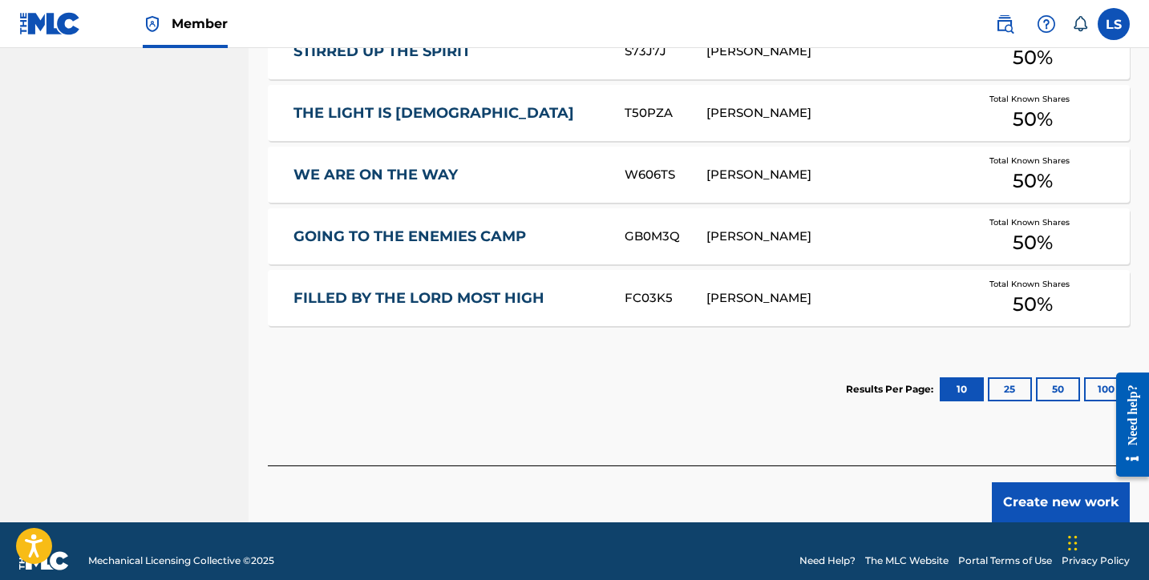
click at [1068, 483] on button "Create new work" at bounding box center [1061, 503] width 138 height 40
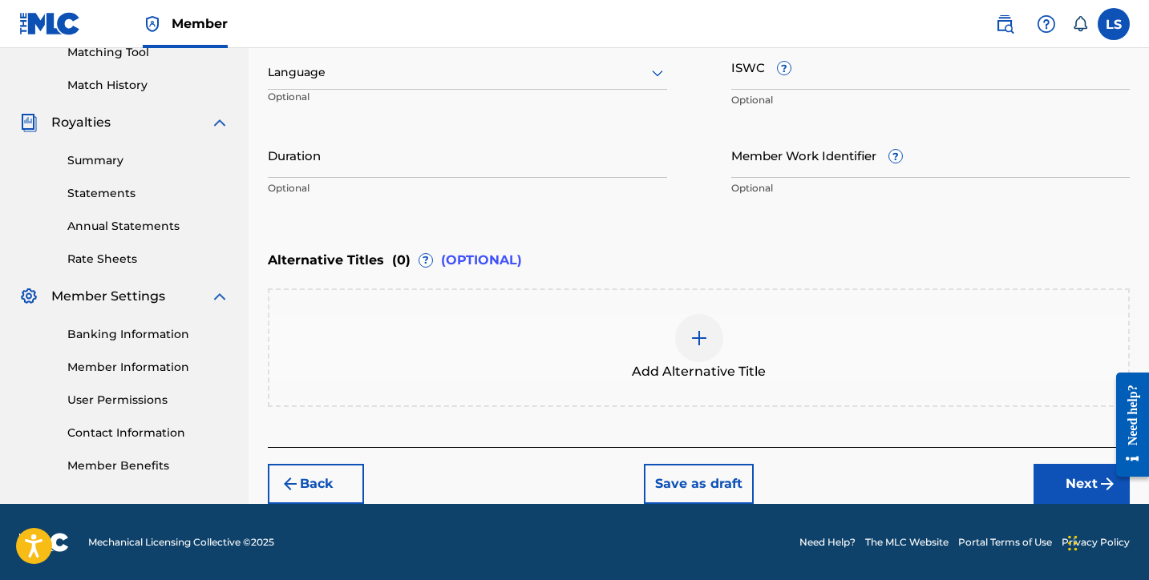
click at [378, 69] on div at bounding box center [467, 73] width 399 height 20
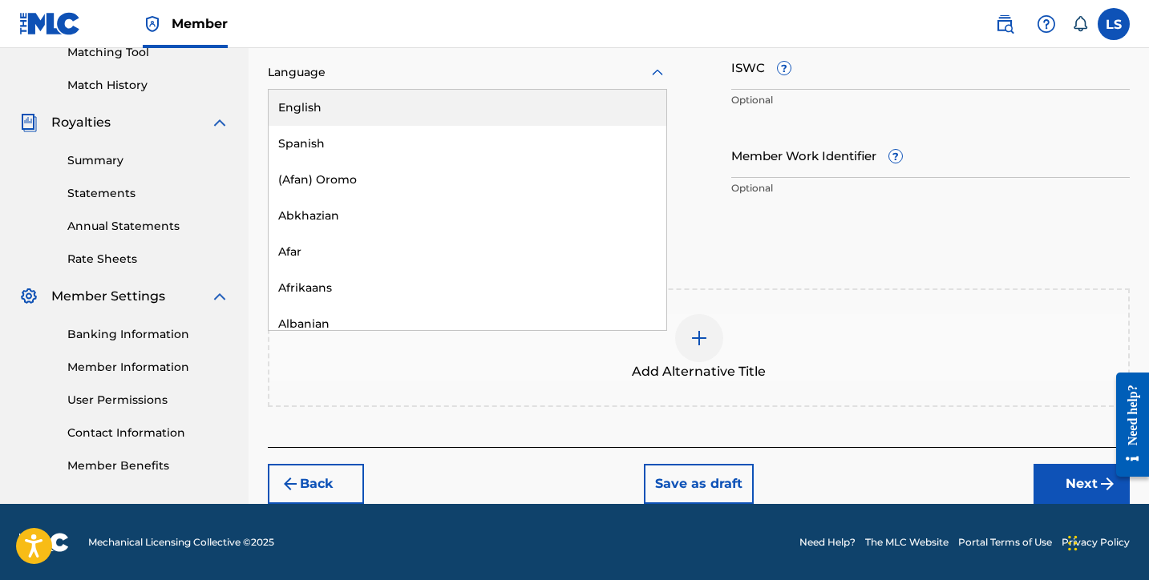
drag, startPoint x: 365, startPoint y: 115, endPoint x: 508, endPoint y: 91, distance: 145.5
click at [366, 115] on div "English" at bounding box center [468, 108] width 398 height 36
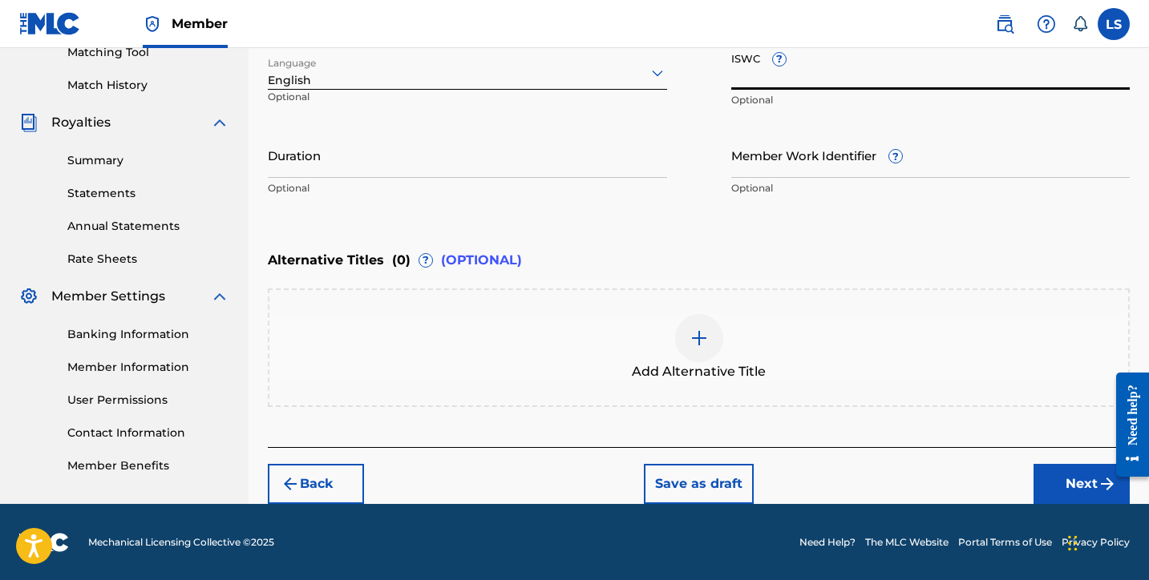
paste input "T3334269664"
type input "T3334269664"
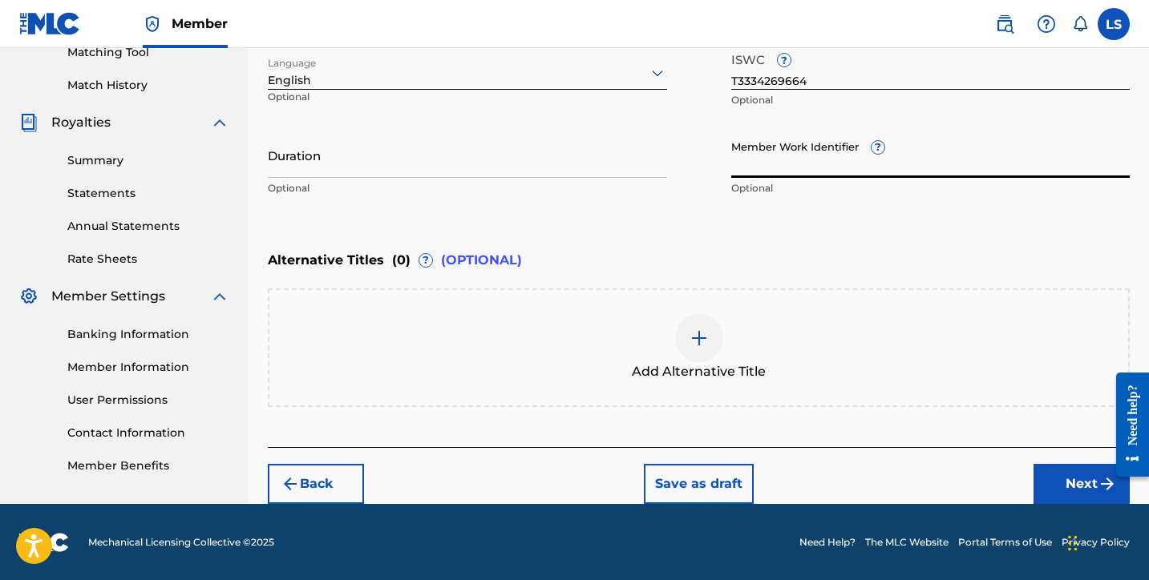
paste input "930842896"
type input "930842896"
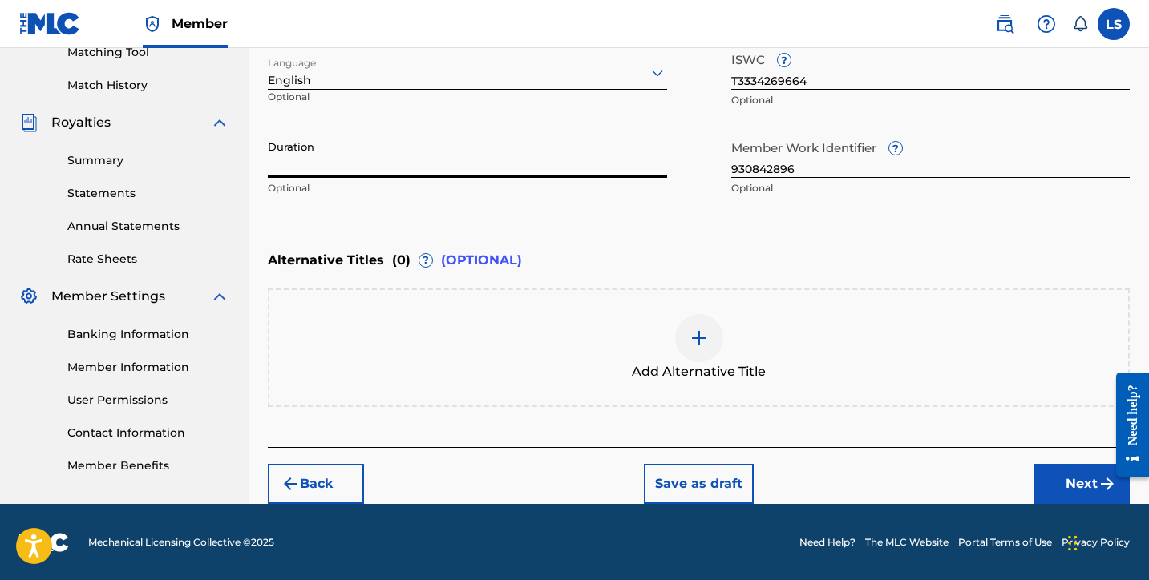
click at [301, 174] on input "Duration" at bounding box center [467, 155] width 399 height 46
type input "01:57"
click at [1052, 480] on button "Next" at bounding box center [1081, 484] width 96 height 40
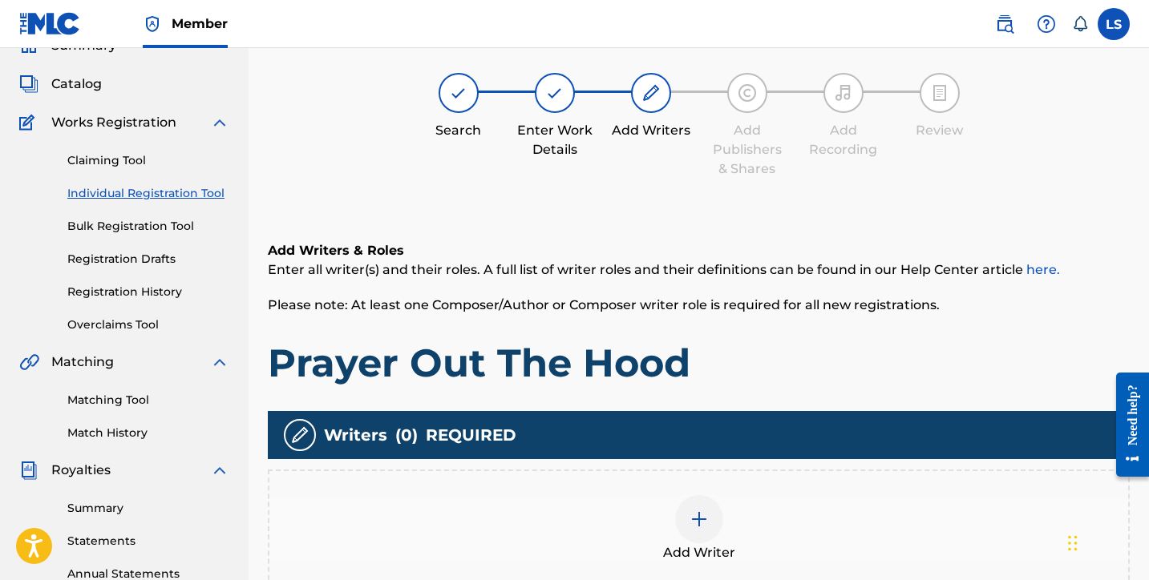
scroll to position [72, 0]
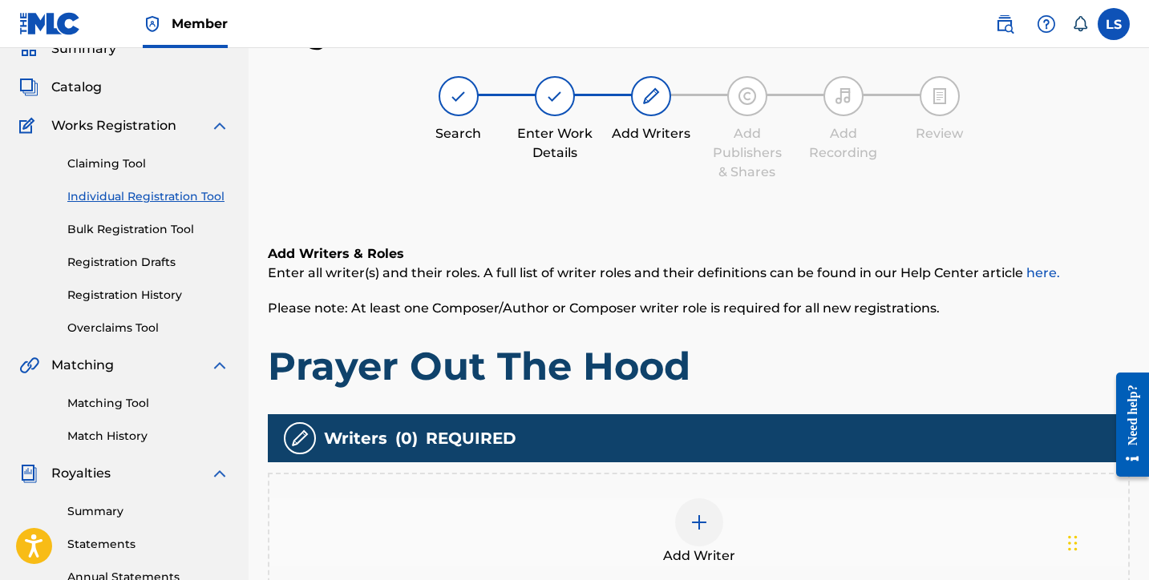
click at [689, 513] on img at bounding box center [698, 522] width 19 height 19
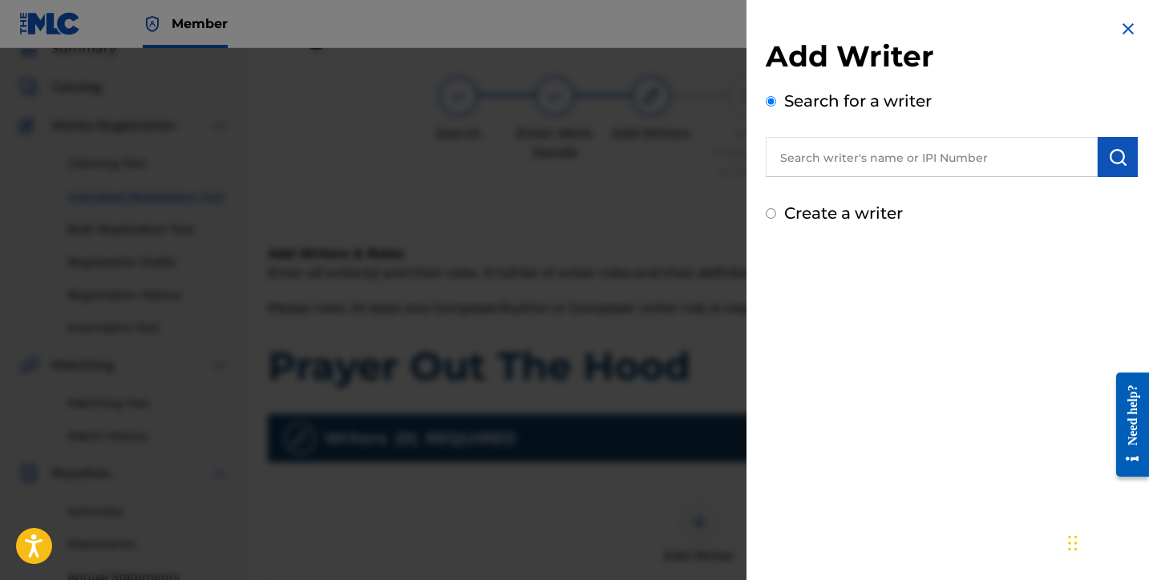
click at [821, 176] on input "text" at bounding box center [932, 157] width 332 height 40
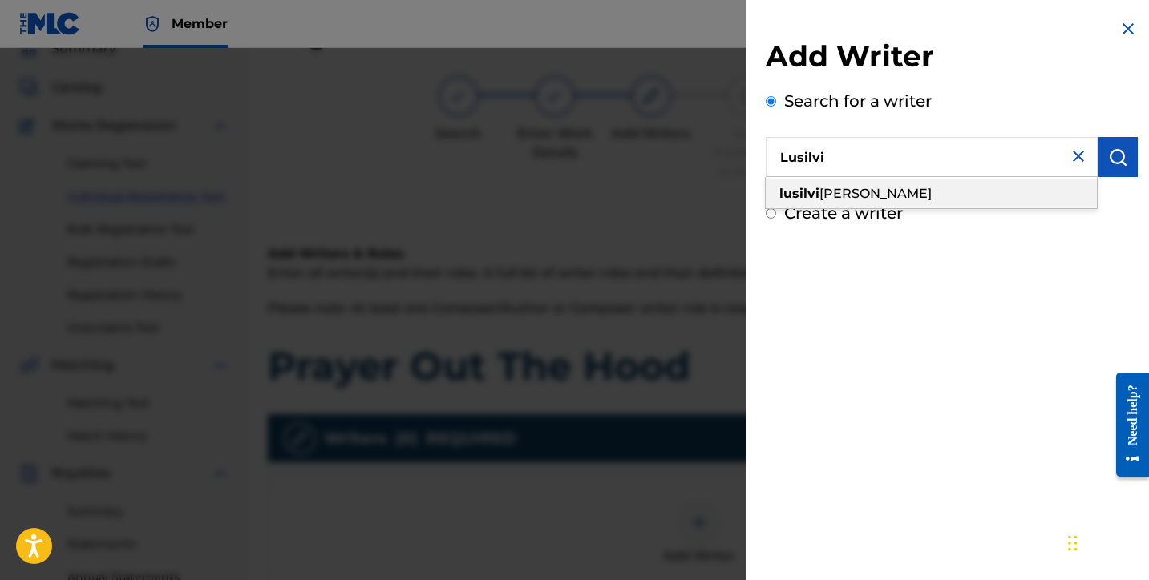
drag, startPoint x: 821, startPoint y: 192, endPoint x: 840, endPoint y: 194, distance: 19.3
click at [821, 192] on span "o silva" at bounding box center [875, 193] width 112 height 15
type input "lusilvio silva"
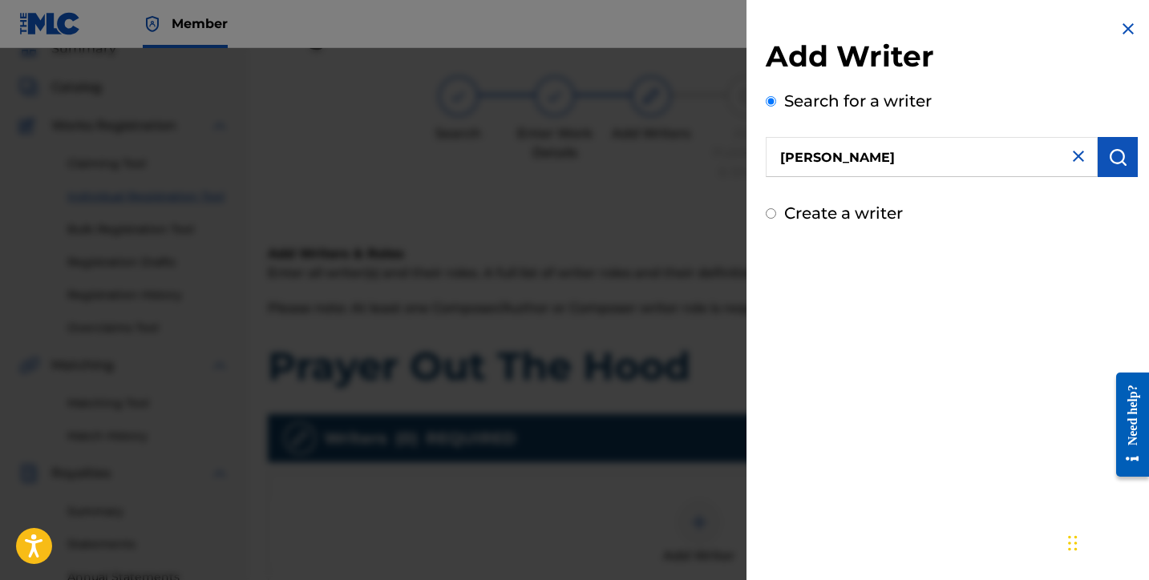
click at [1120, 164] on img "submit" at bounding box center [1117, 157] width 19 height 19
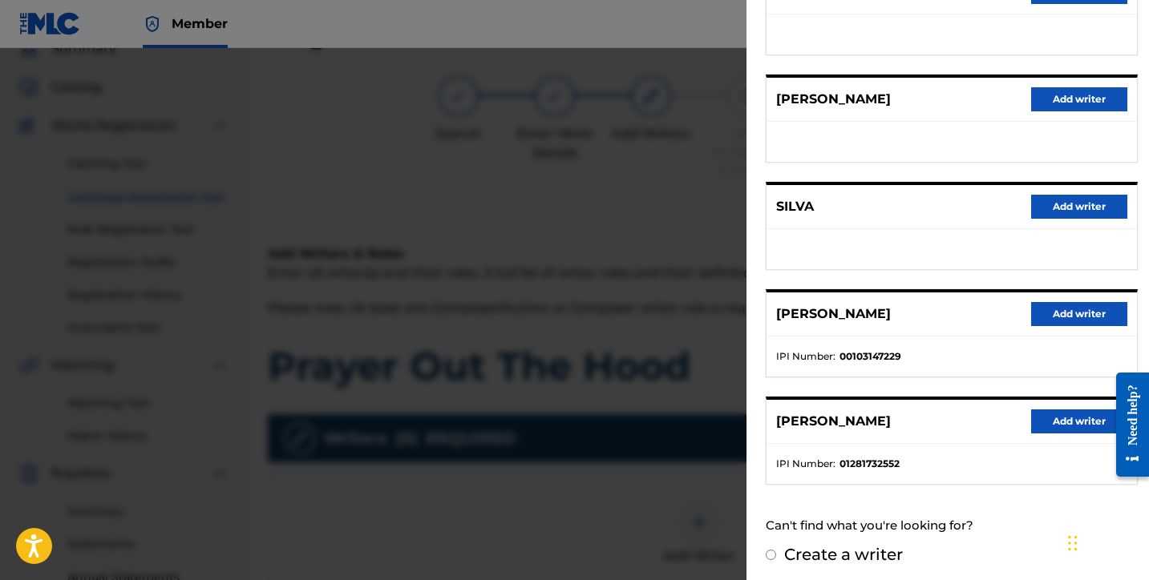
scroll to position [250, 0]
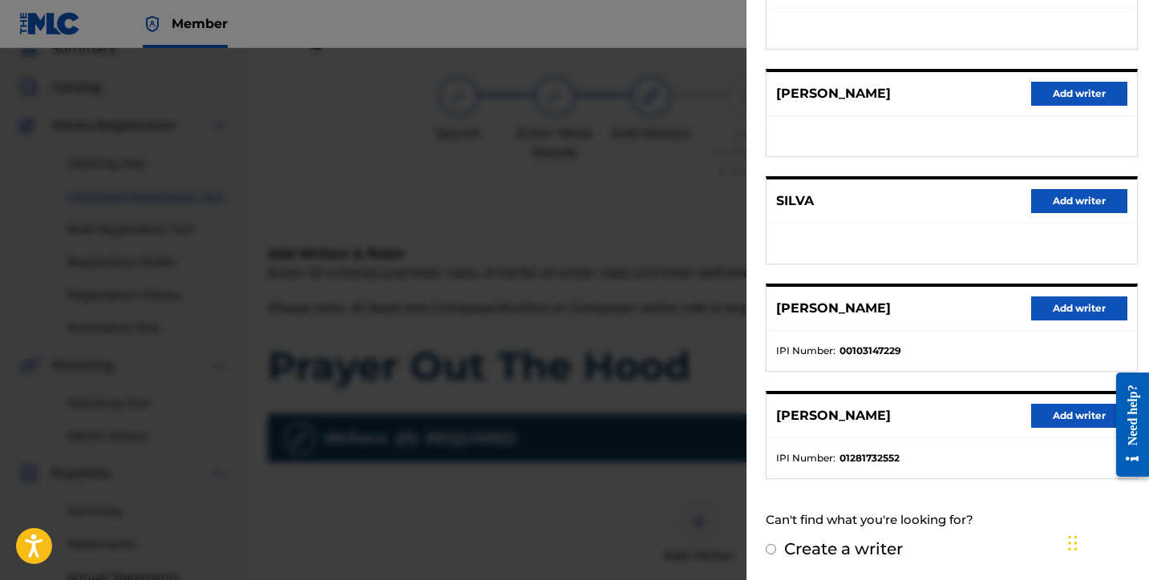
click at [1059, 425] on button "Add writer" at bounding box center [1079, 416] width 96 height 24
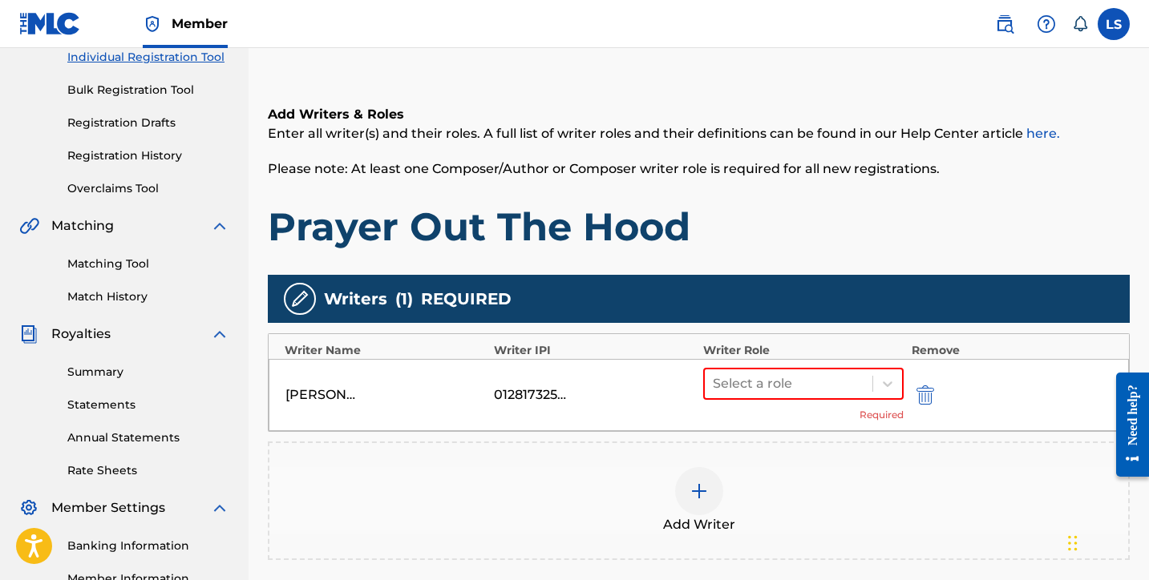
scroll to position [265, 0]
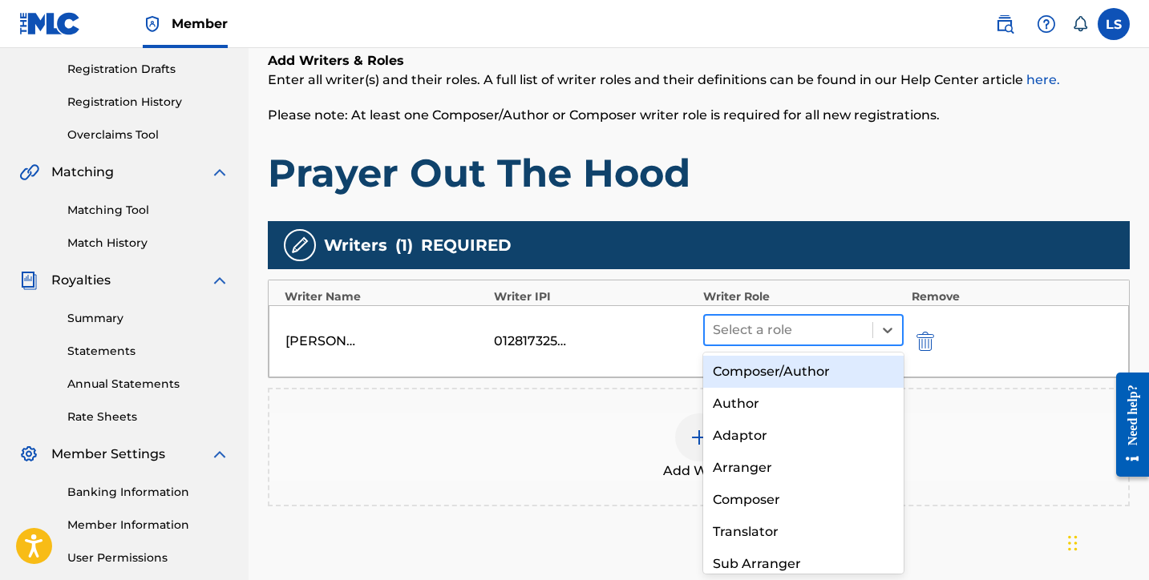
click at [754, 336] on div at bounding box center [789, 330] width 152 height 22
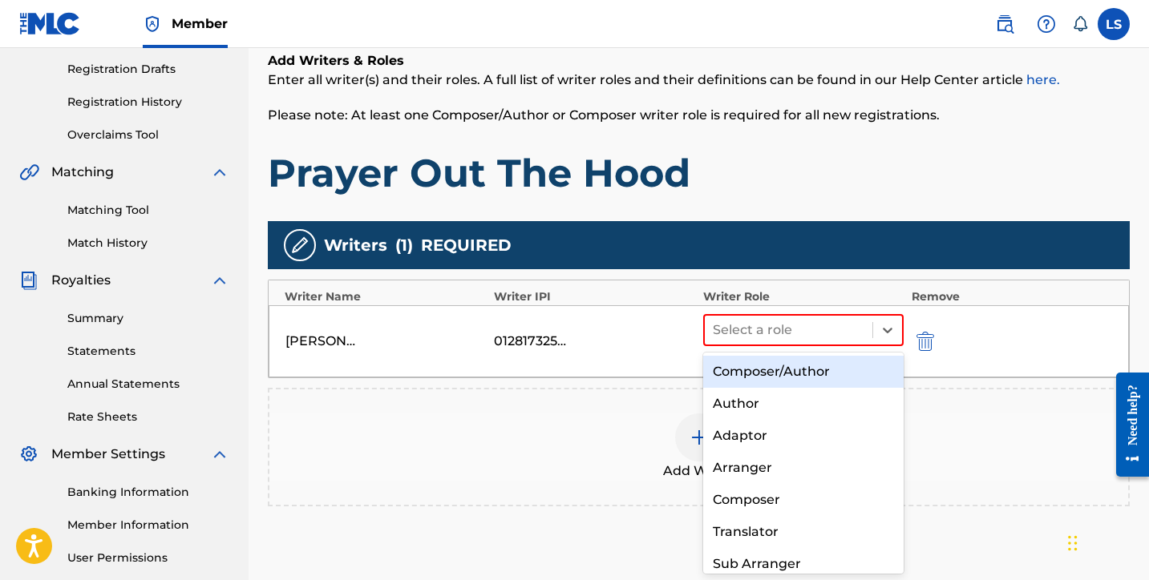
click at [776, 366] on div "Composer/Author" at bounding box center [803, 372] width 200 height 32
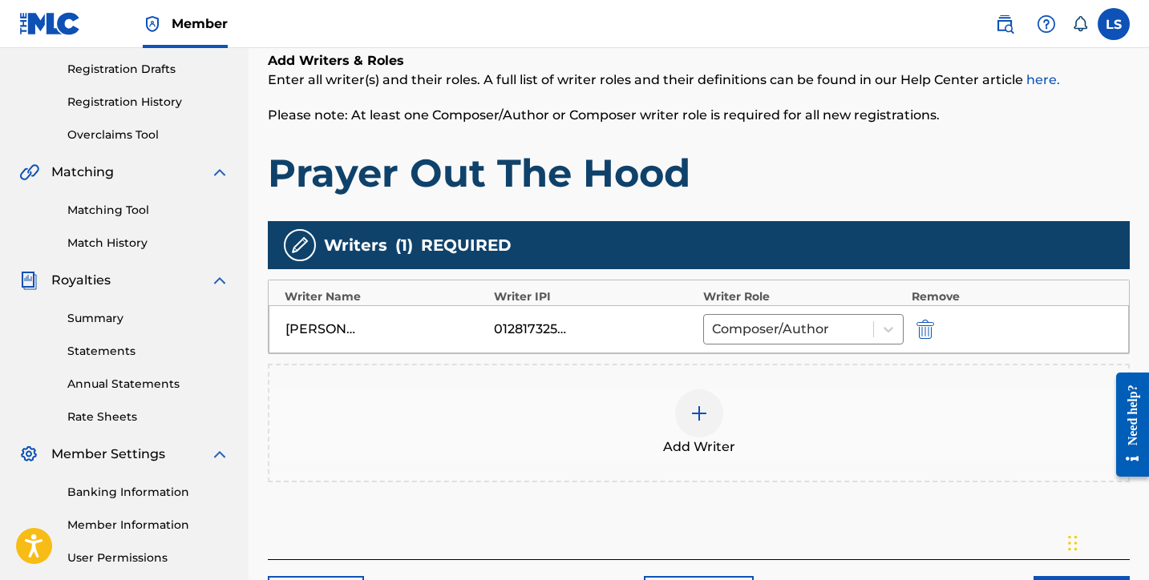
scroll to position [414, 0]
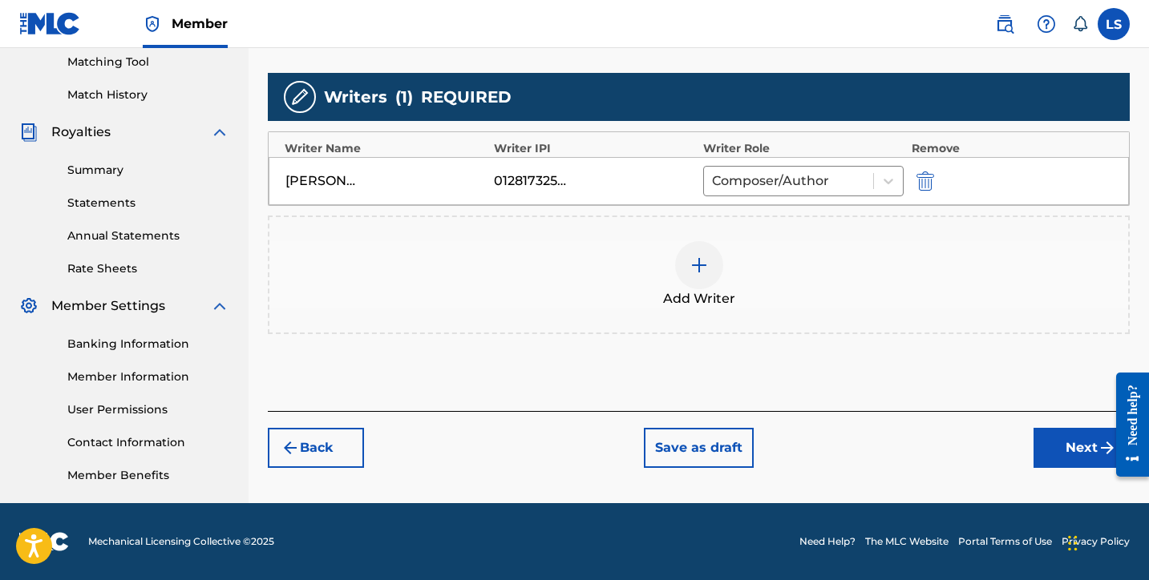
click at [1075, 455] on button "Next" at bounding box center [1081, 448] width 96 height 40
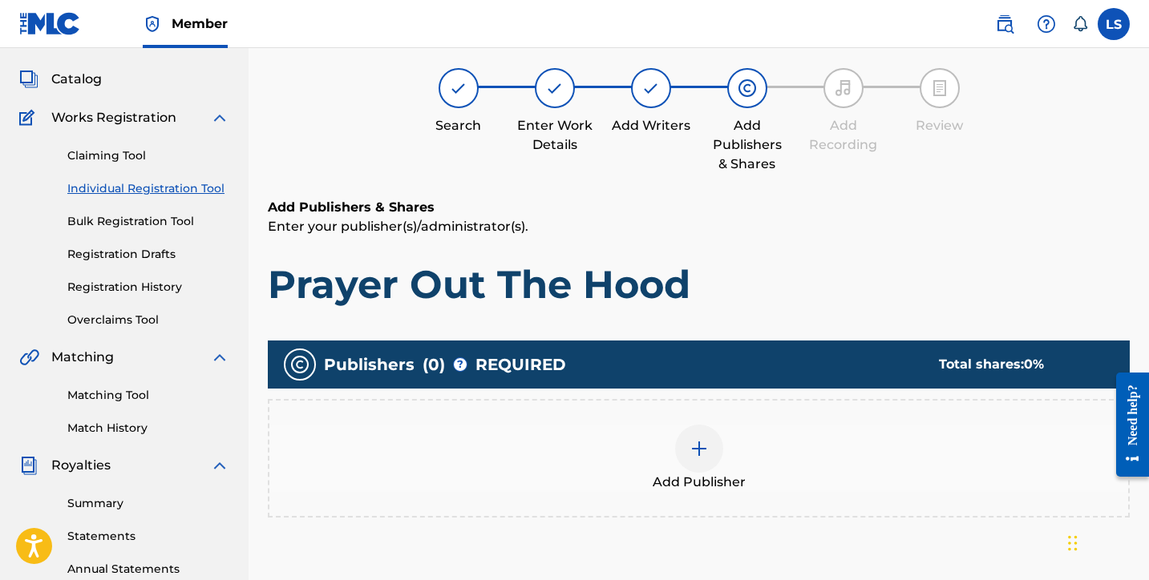
scroll to position [72, 0]
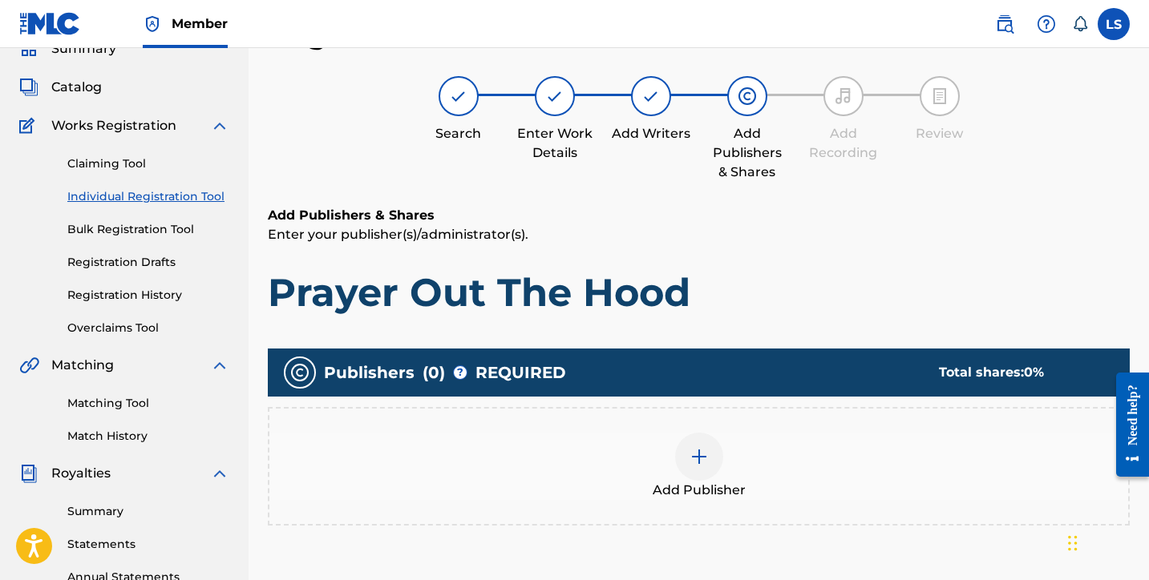
click at [685, 470] on div at bounding box center [699, 457] width 48 height 48
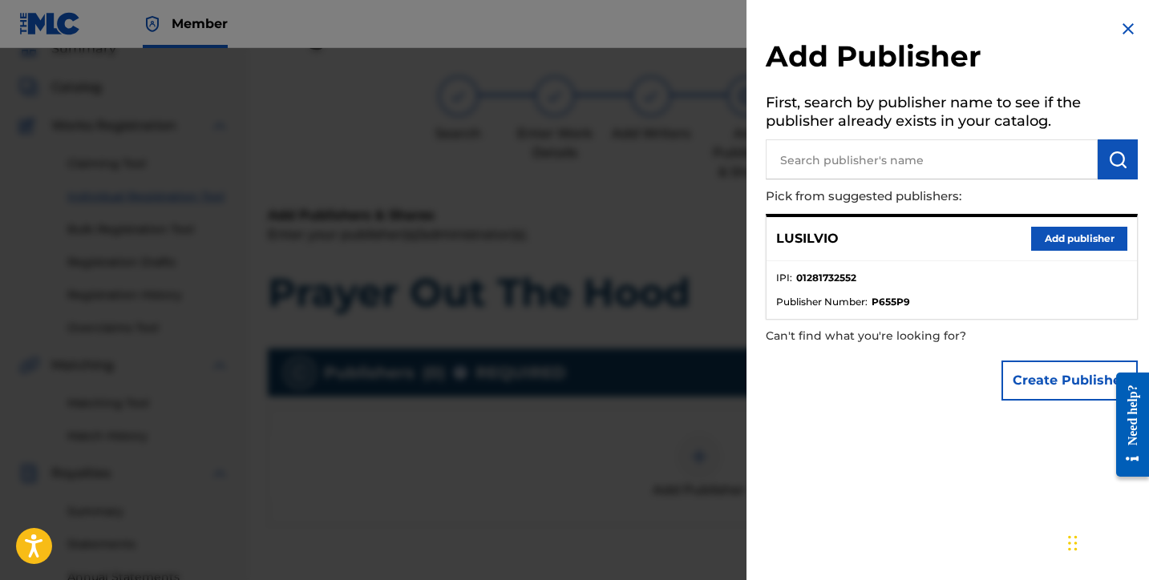
click at [1044, 235] on button "Add publisher" at bounding box center [1079, 239] width 96 height 24
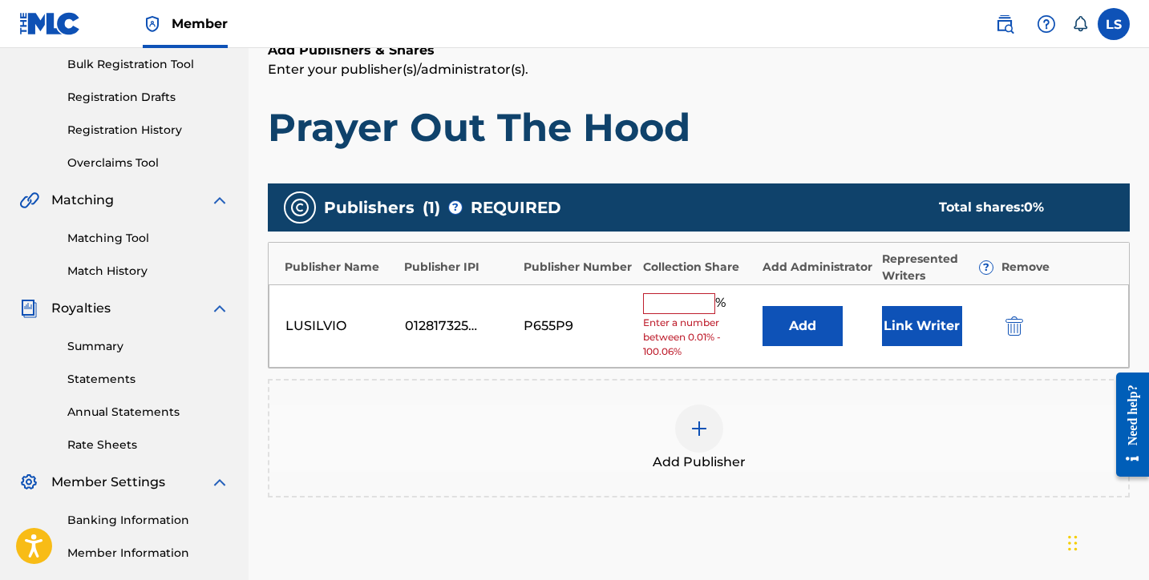
scroll to position [288, 0]
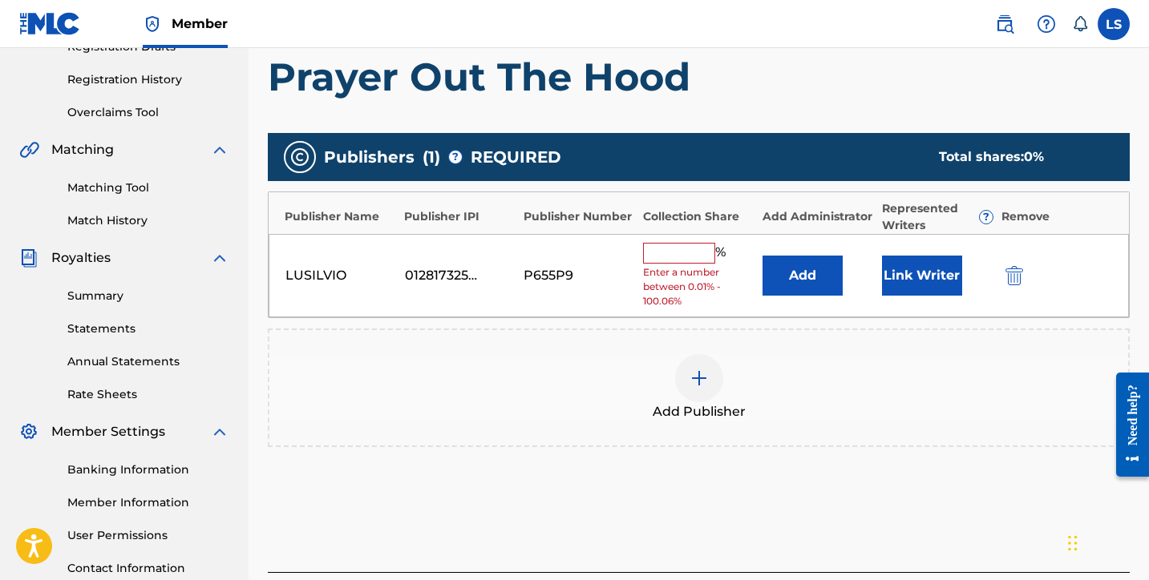
click at [674, 260] on input "text" at bounding box center [679, 253] width 72 height 21
type input "50"
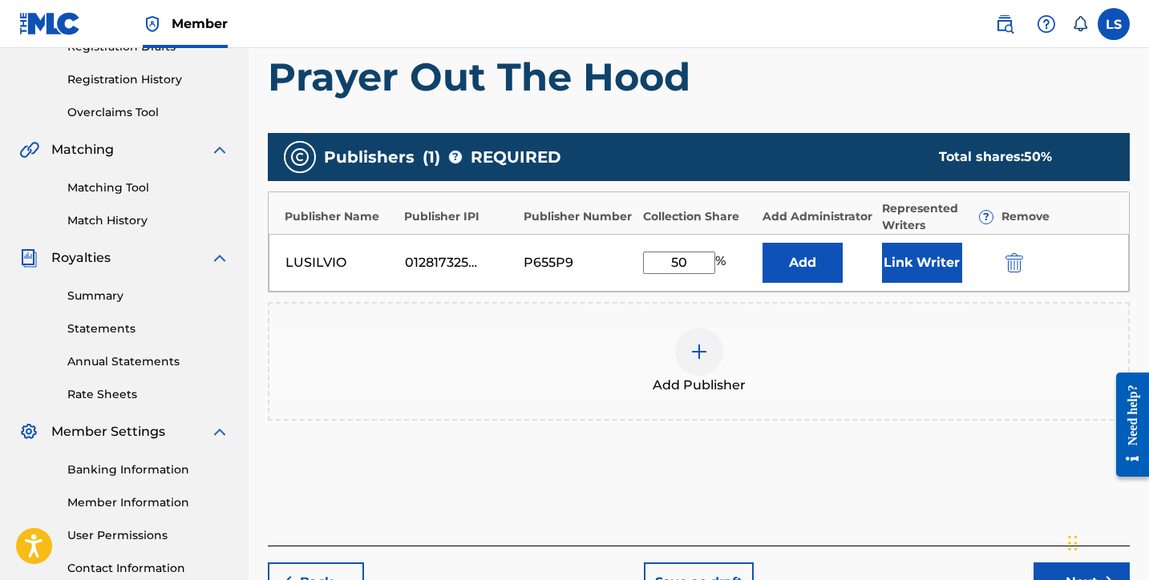
click at [887, 268] on button "Link Writer" at bounding box center [922, 263] width 80 height 40
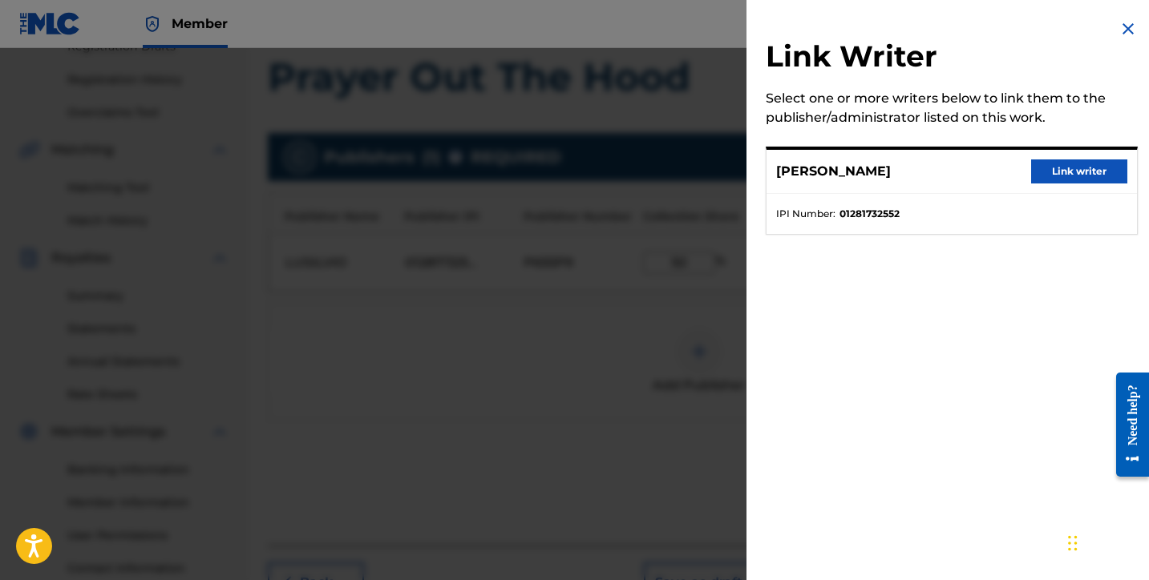
click at [1053, 173] on button "Link writer" at bounding box center [1079, 172] width 96 height 24
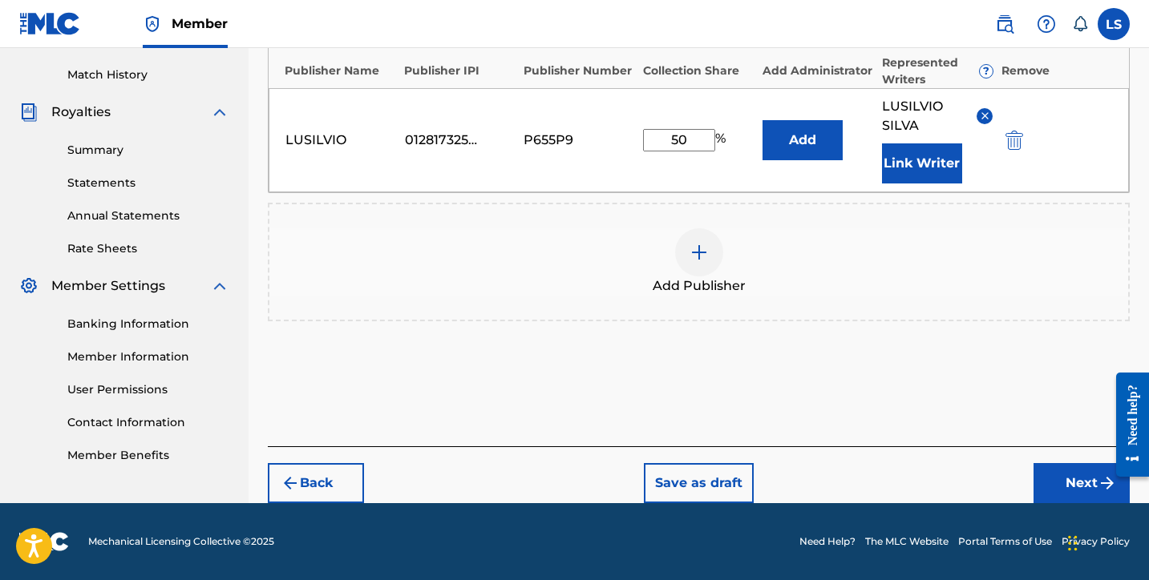
click at [1067, 483] on button "Next" at bounding box center [1081, 483] width 96 height 40
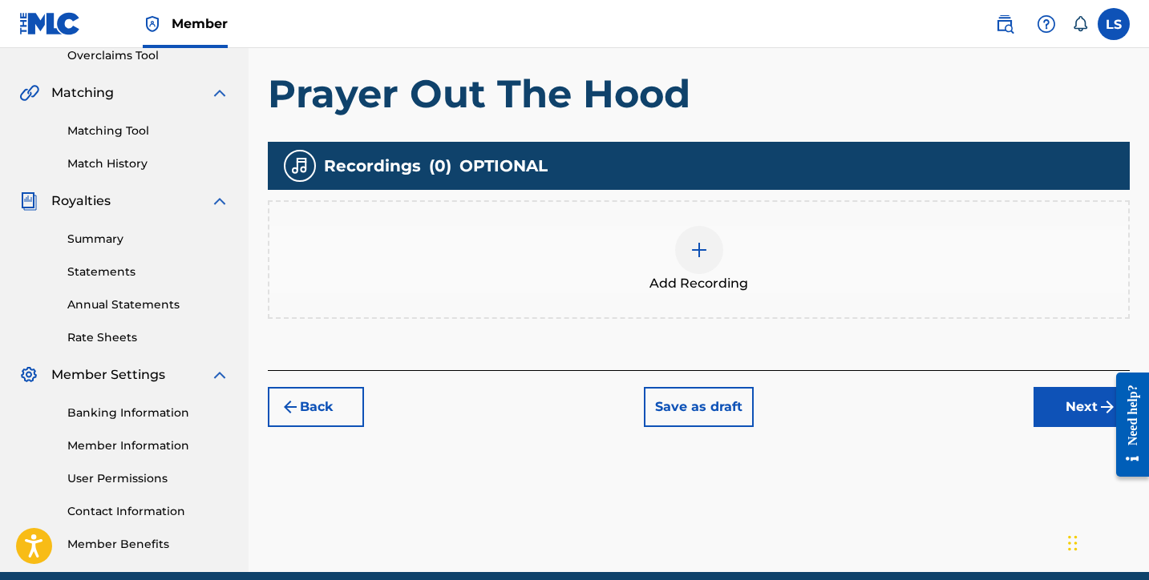
scroll to position [363, 0]
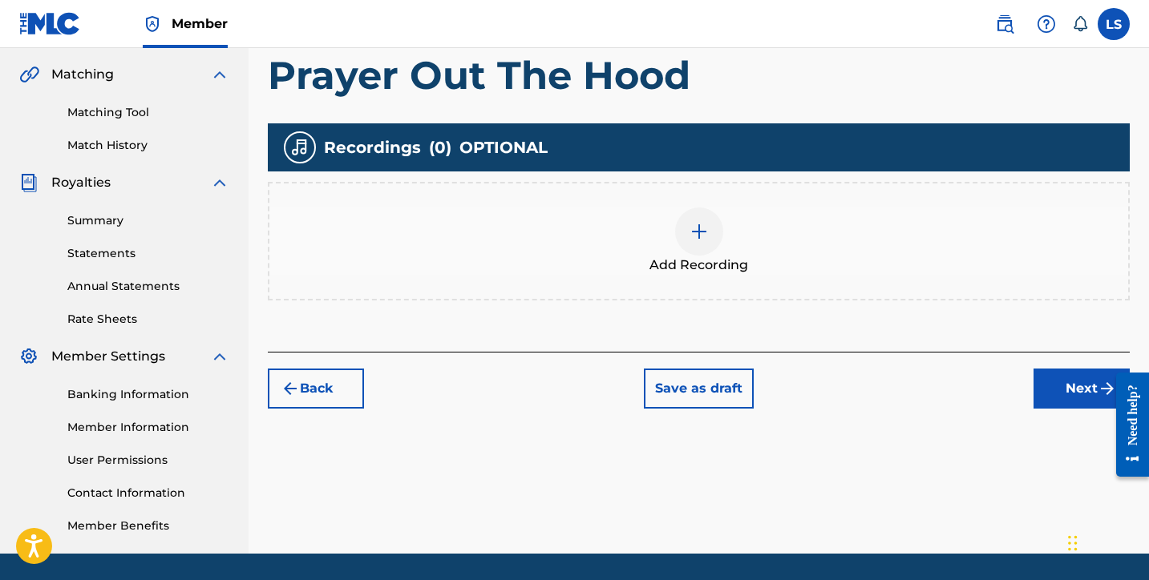
click at [710, 249] on div at bounding box center [699, 232] width 48 height 48
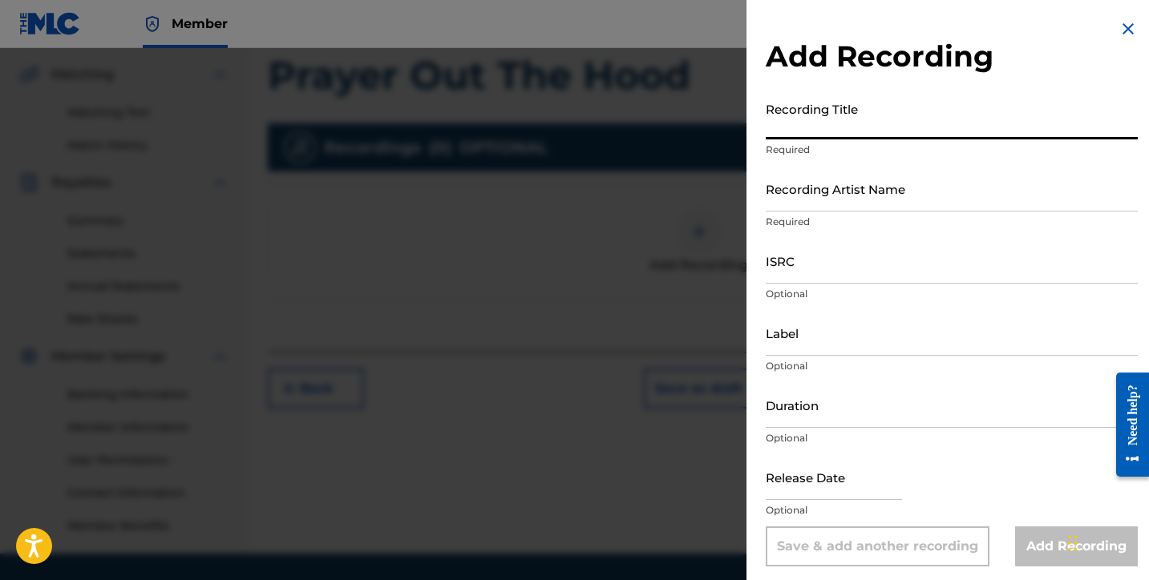
click at [803, 136] on input "Recording Title" at bounding box center [952, 117] width 372 height 46
type input "O"
type input "Prayer Out The Hood"
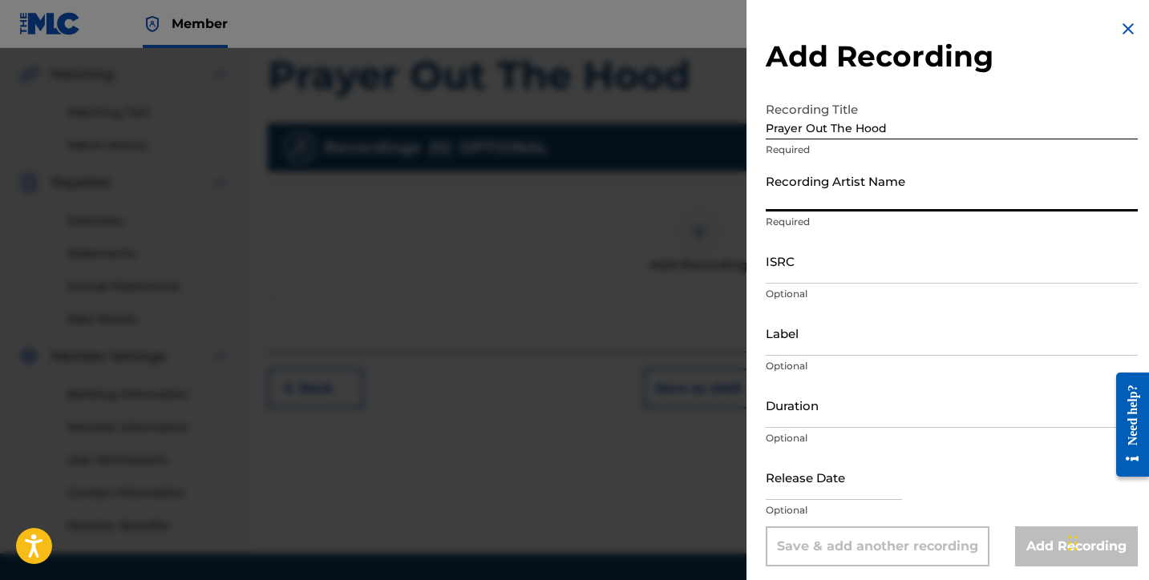
click at [816, 198] on input "Recording Artist Name" at bounding box center [952, 189] width 372 height 46
type input "Lusilvio"
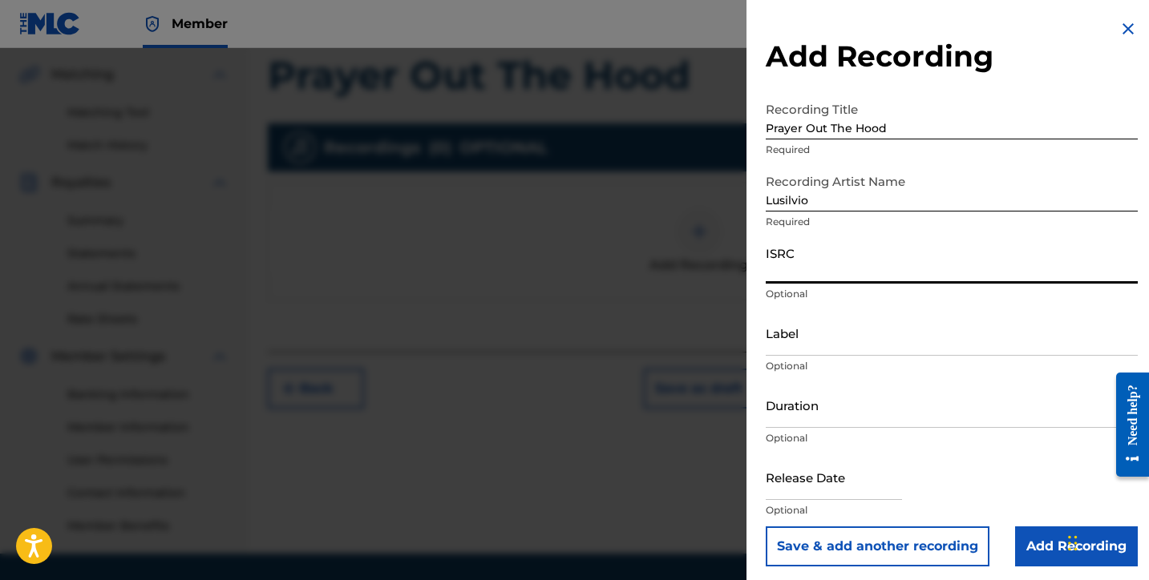
paste input "QZTBB2542118"
type input "QZTBB2542118"
click at [784, 354] on input "Label" at bounding box center [952, 333] width 372 height 46
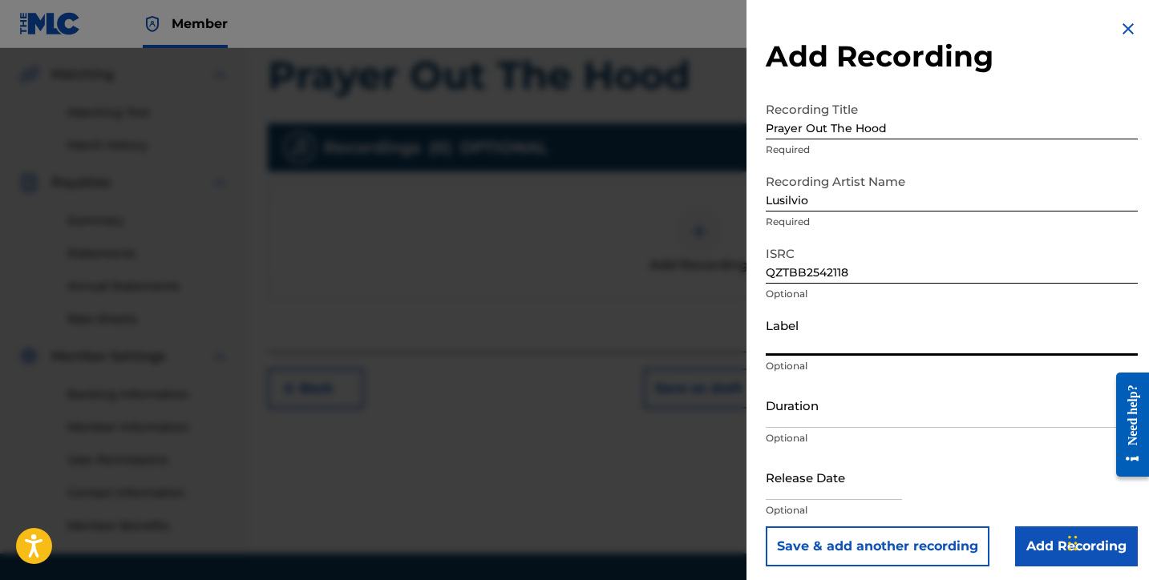
type input "SILVIOS DELIVERY INC"
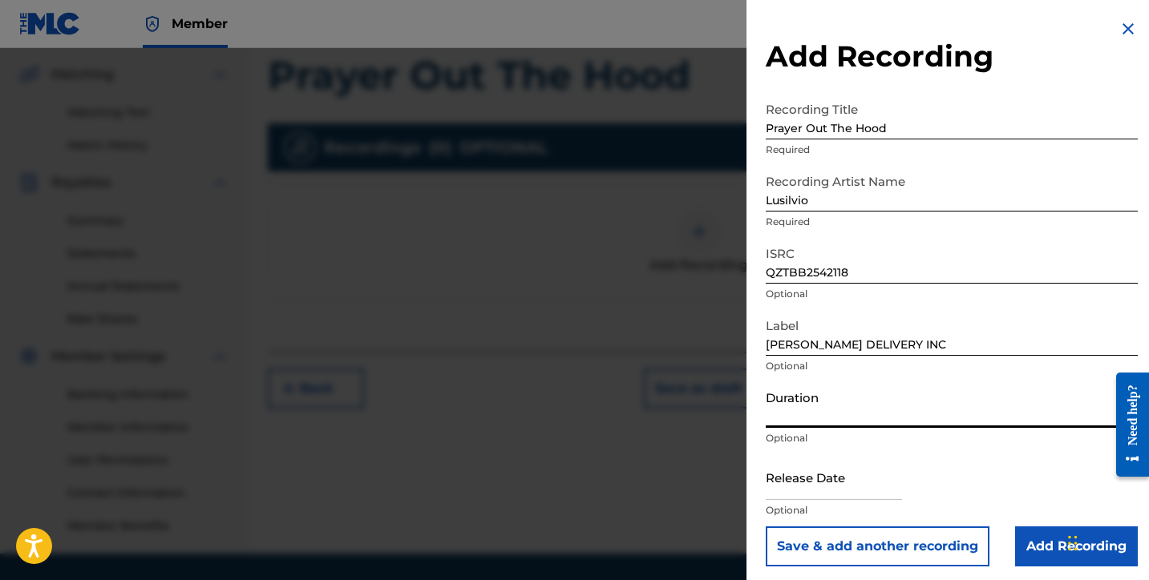
click at [843, 406] on input "Duration" at bounding box center [952, 405] width 372 height 46
type input "04:09"
click at [826, 492] on input "text" at bounding box center [834, 478] width 136 height 46
select select "7"
select select "2025"
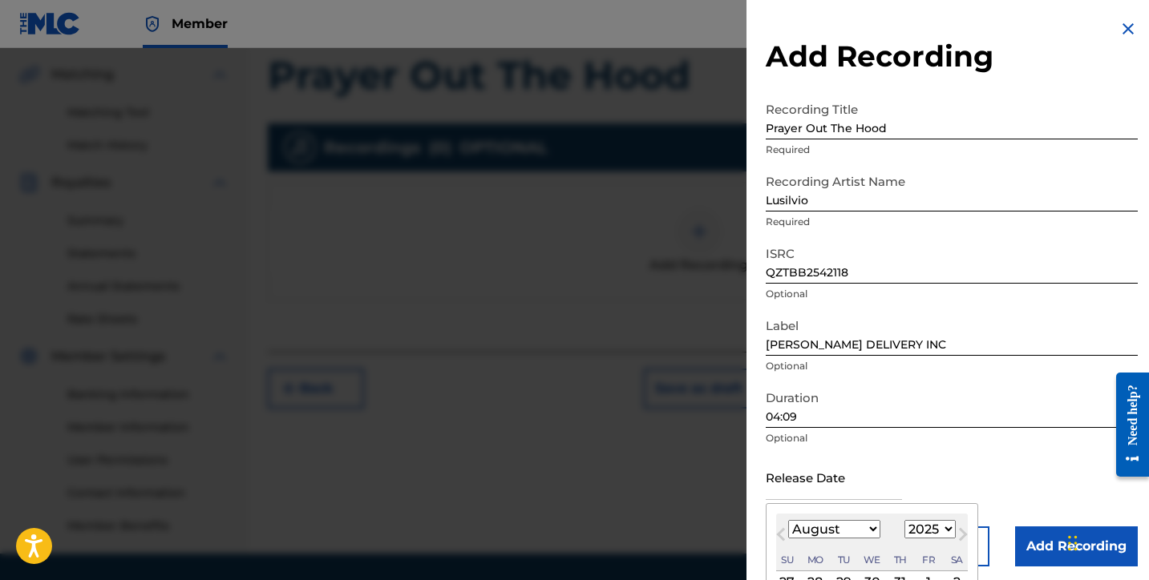
click at [859, 524] on select "January February March April May June July August September October November De…" at bounding box center [834, 529] width 92 height 18
select select "5"
click at [788, 520] on select "January February March April May June July August September October November De…" at bounding box center [834, 529] width 92 height 18
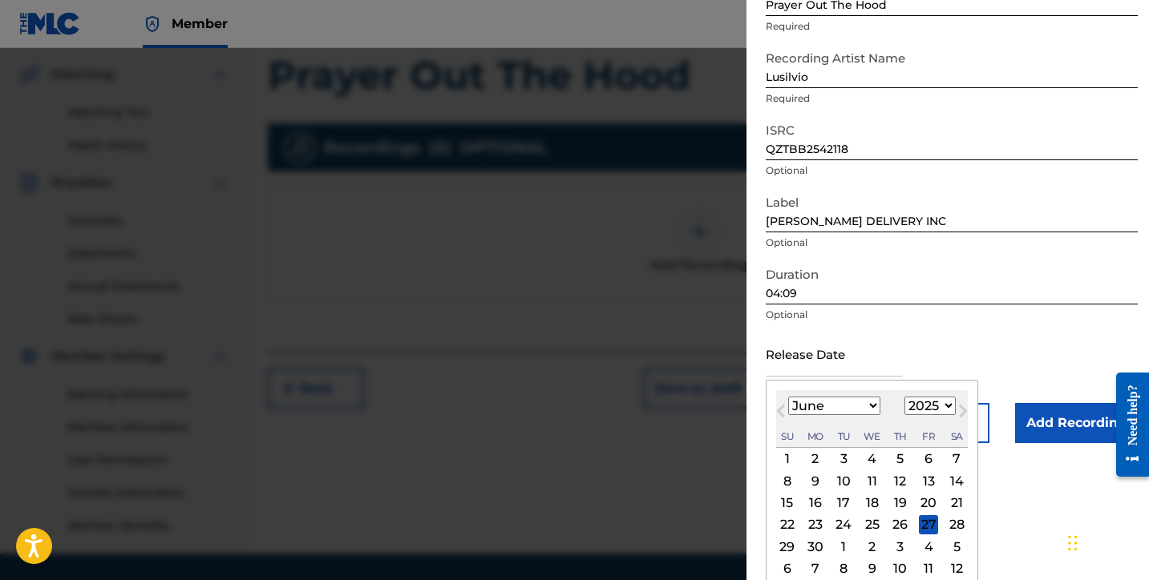
scroll to position [133, 0]
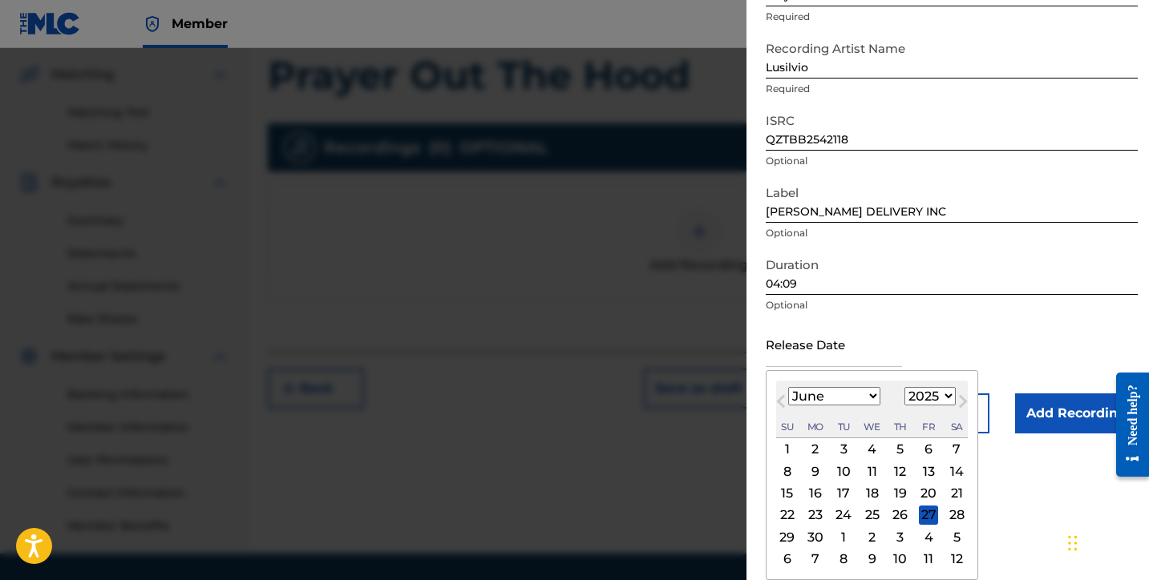
drag, startPoint x: 786, startPoint y: 539, endPoint x: 815, endPoint y: 528, distance: 31.0
click at [786, 539] on div "29" at bounding box center [787, 537] width 19 height 19
type input "June 29 2025"
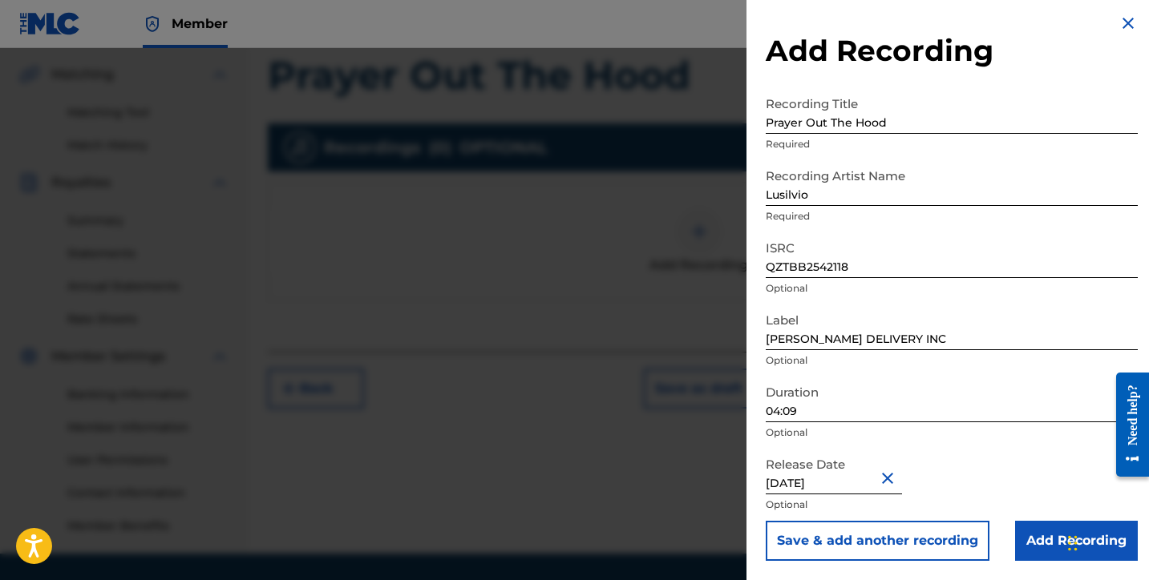
click at [1031, 548] on input "Add Recording" at bounding box center [1076, 541] width 123 height 40
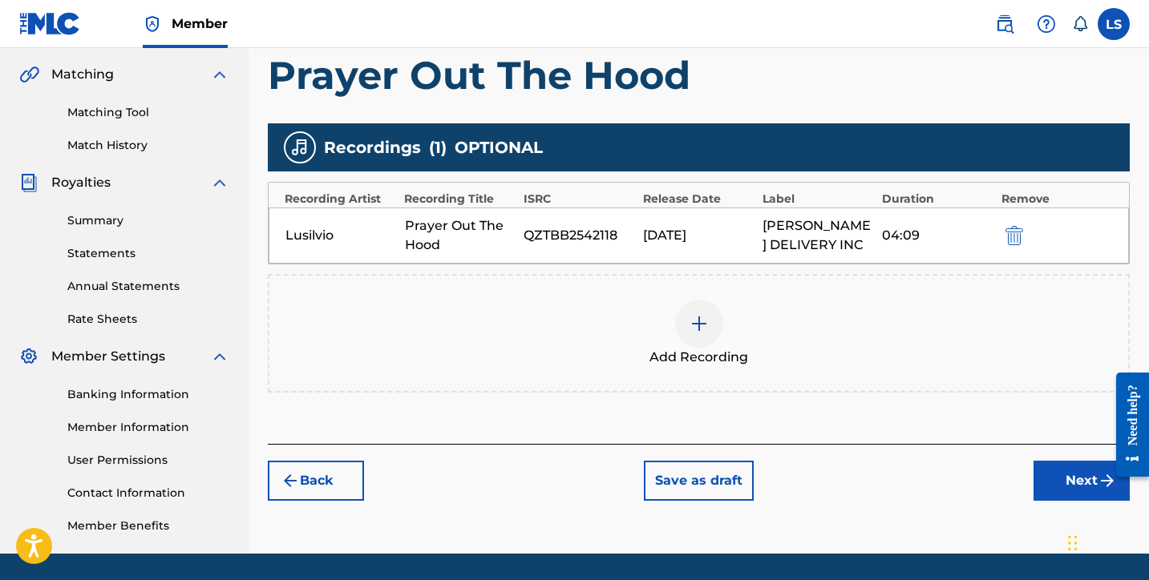
click at [1072, 499] on div "Register Work Search Enter Work Details Add Writers Add Publishers & Shares Add…" at bounding box center [699, 139] width 900 height 829
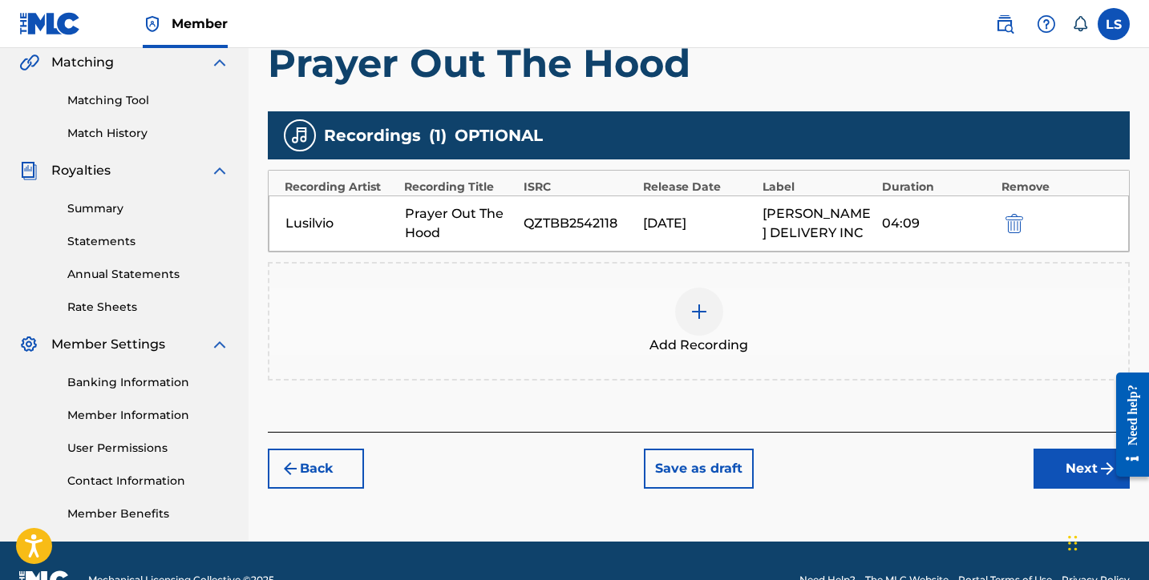
click at [1053, 480] on button "Next" at bounding box center [1081, 469] width 96 height 40
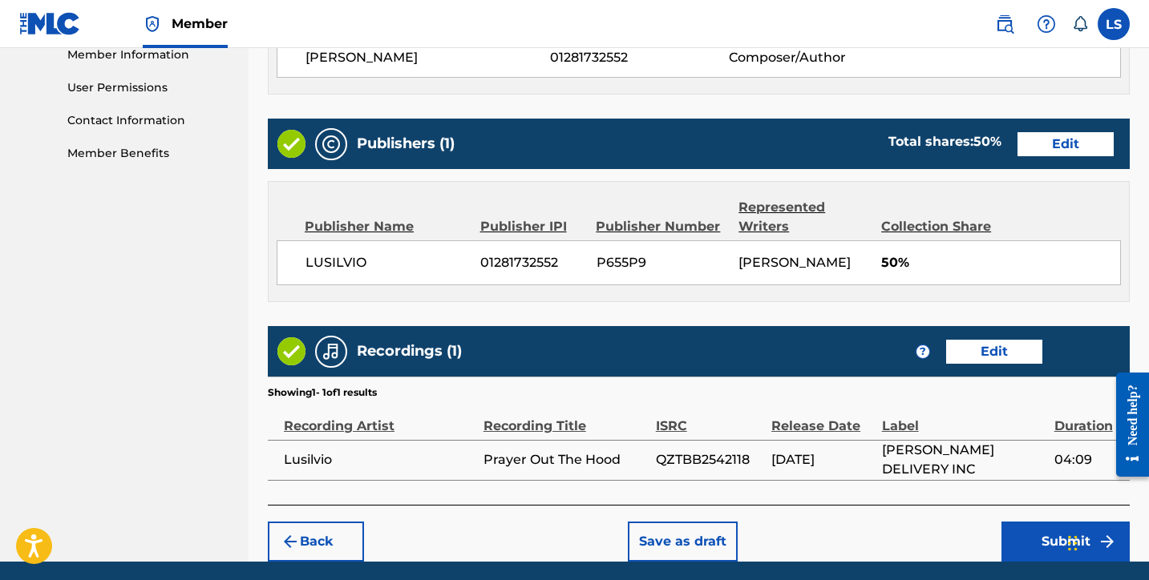
scroll to position [793, 0]
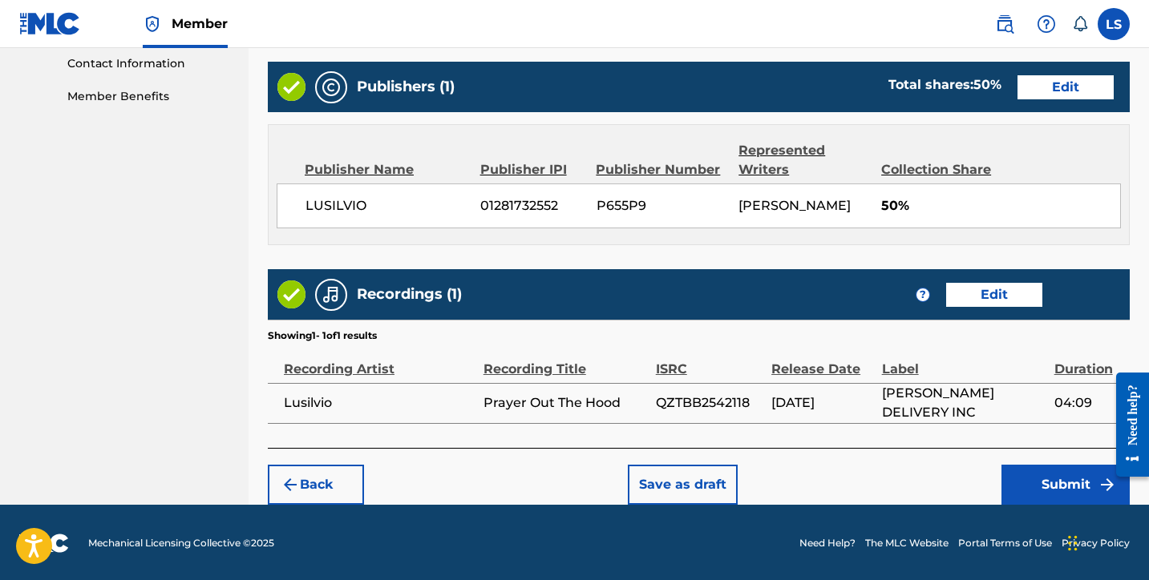
click at [1042, 472] on button "Submit" at bounding box center [1065, 485] width 128 height 40
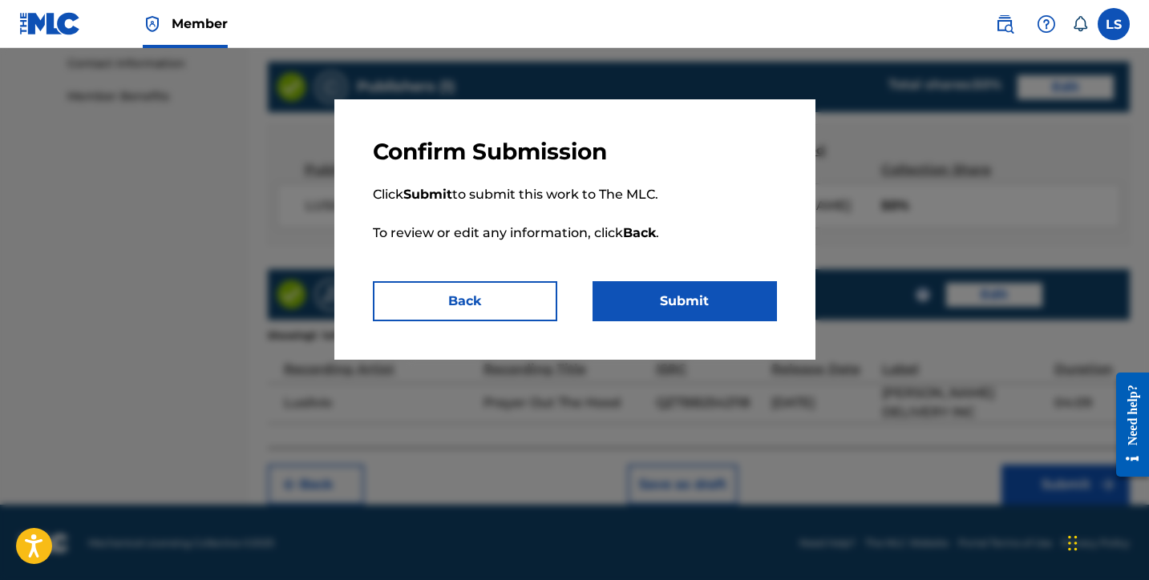
drag, startPoint x: 655, startPoint y: 310, endPoint x: 671, endPoint y: 337, distance: 30.9
click at [655, 310] on button "Submit" at bounding box center [684, 301] width 184 height 40
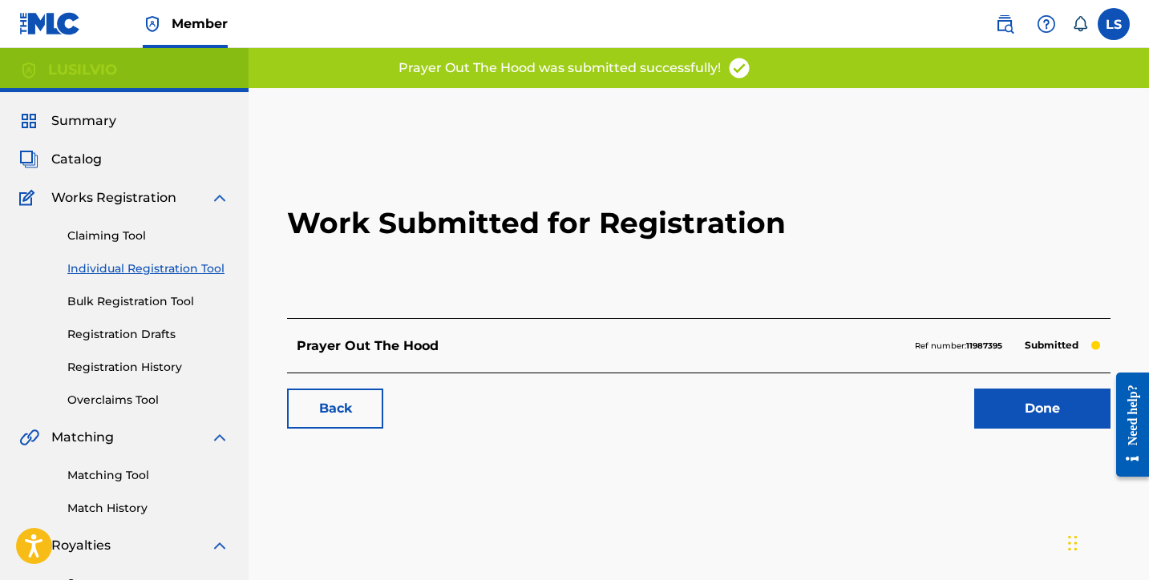
click at [1000, 405] on link "Done" at bounding box center [1042, 409] width 136 height 40
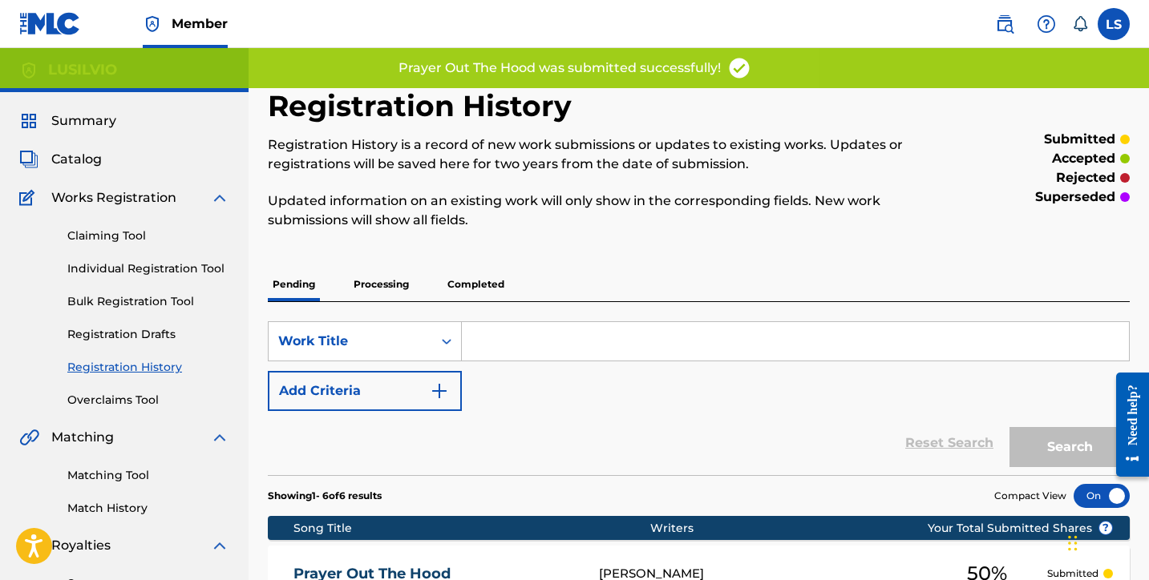
click at [174, 265] on link "Individual Registration Tool" at bounding box center [148, 269] width 162 height 17
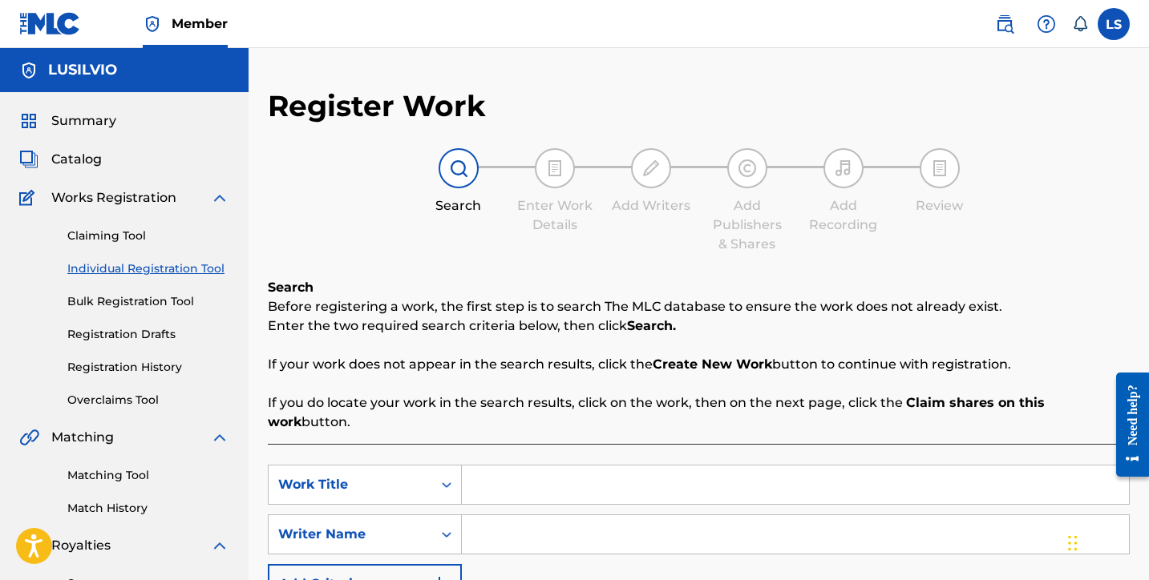
click at [506, 472] on input "Search Form" at bounding box center [795, 485] width 667 height 38
type input "Holy Ground"
click at [520, 531] on input "Search Form" at bounding box center [795, 535] width 667 height 38
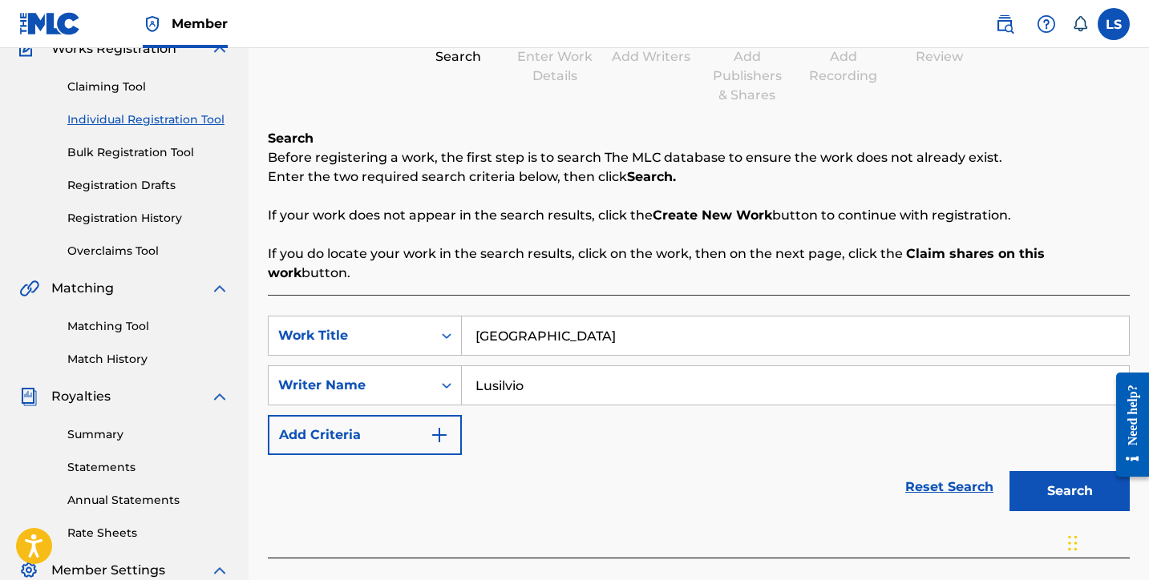
scroll to position [414, 0]
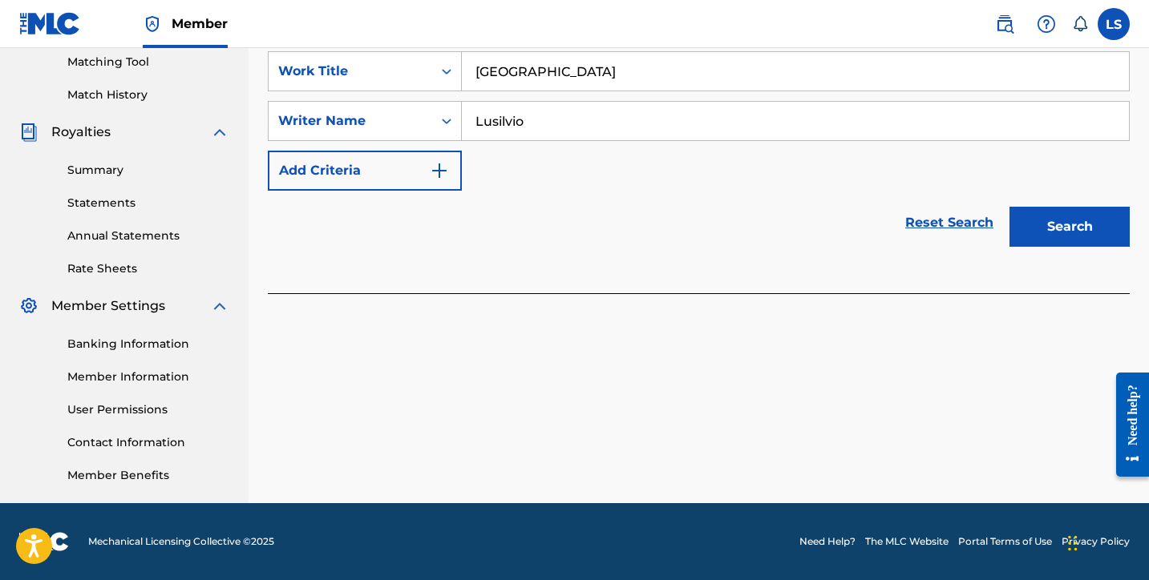
type input "Lusilvio"
click at [1035, 212] on button "Search" at bounding box center [1069, 227] width 120 height 40
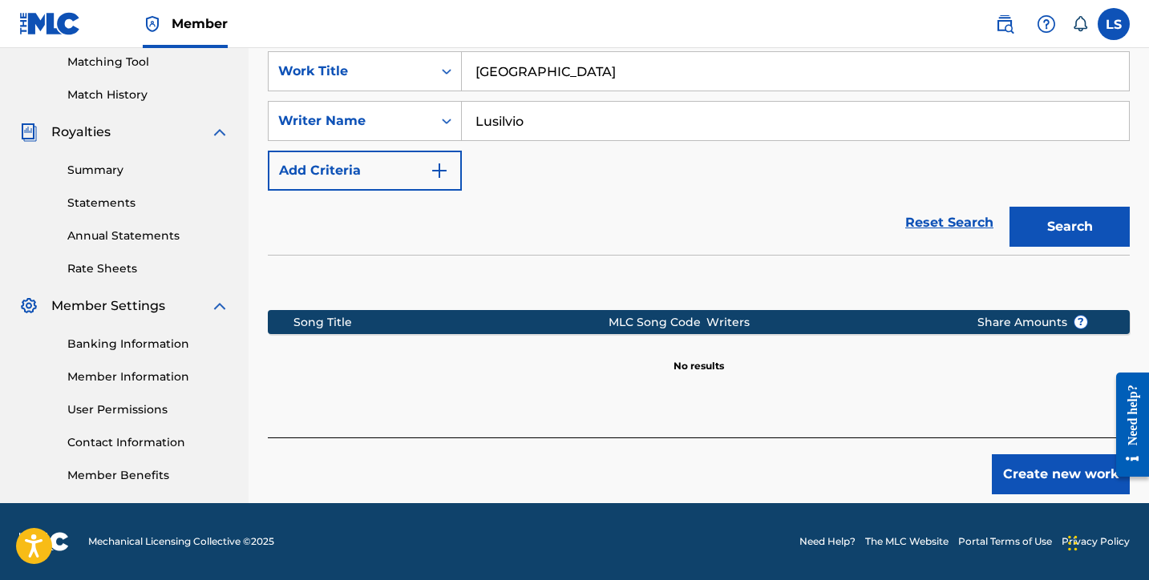
click at [1045, 455] on button "Create new work" at bounding box center [1061, 475] width 138 height 40
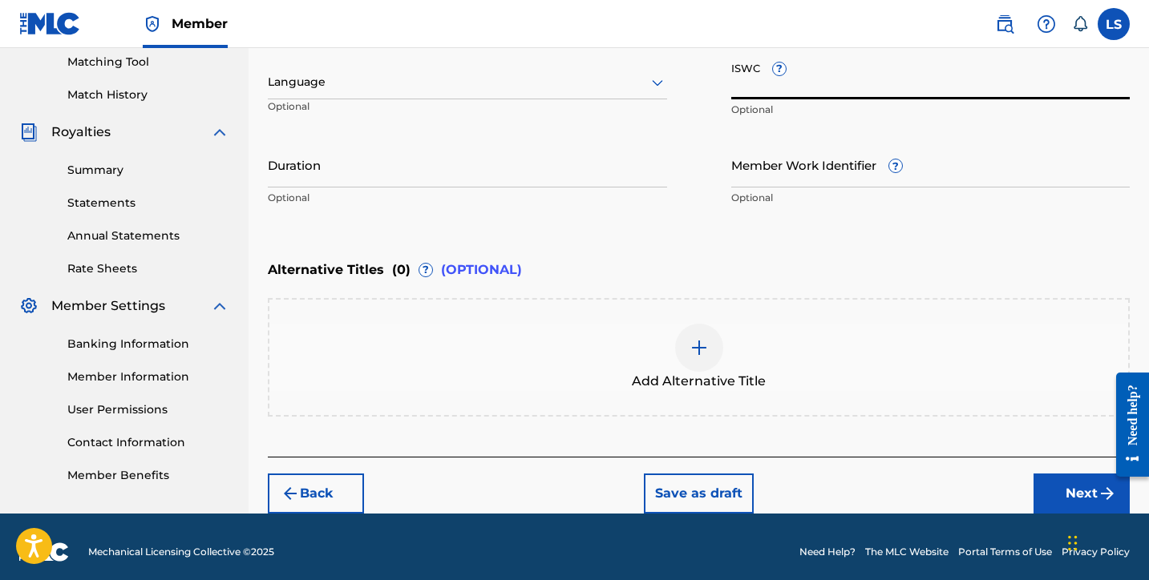
paste input "T3343497434"
type input "T3343497434"
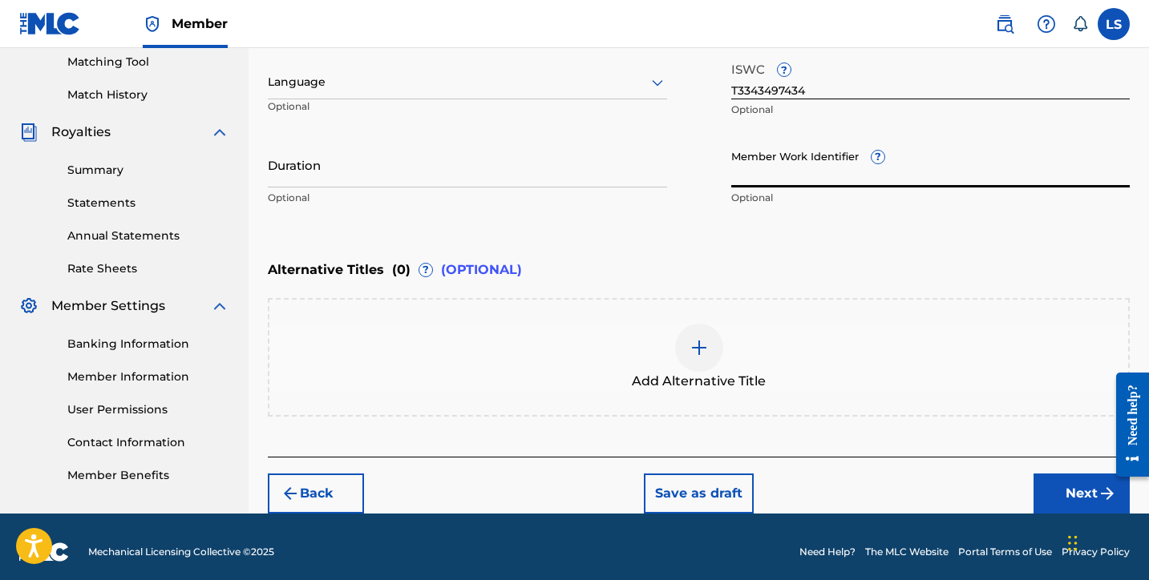
paste input "931450262"
type input "931450262"
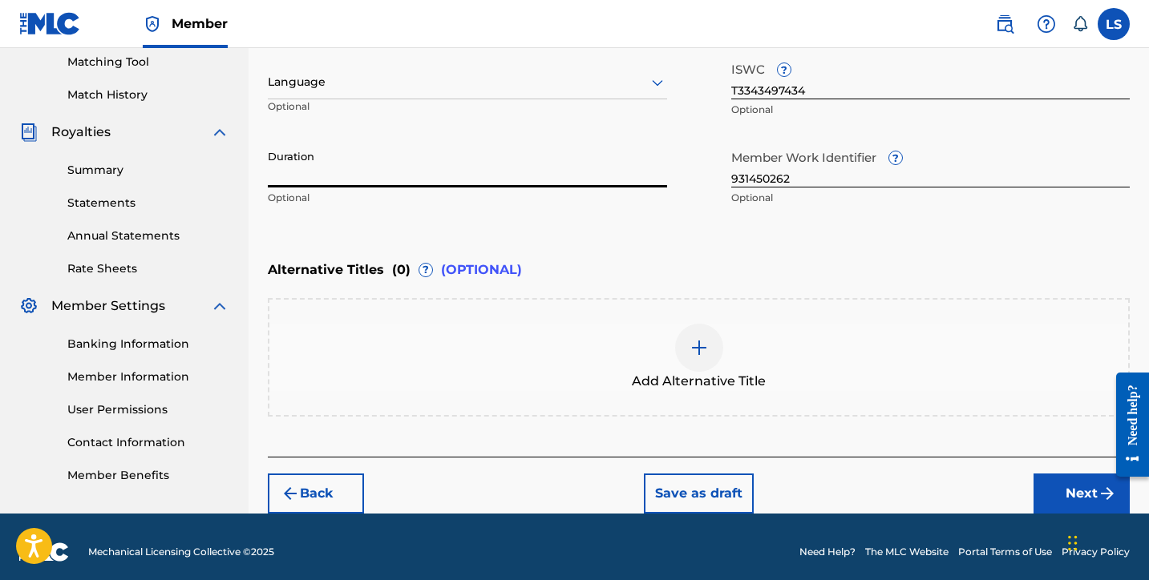
click at [298, 178] on input "Duration" at bounding box center [467, 165] width 399 height 46
type input "03:23"
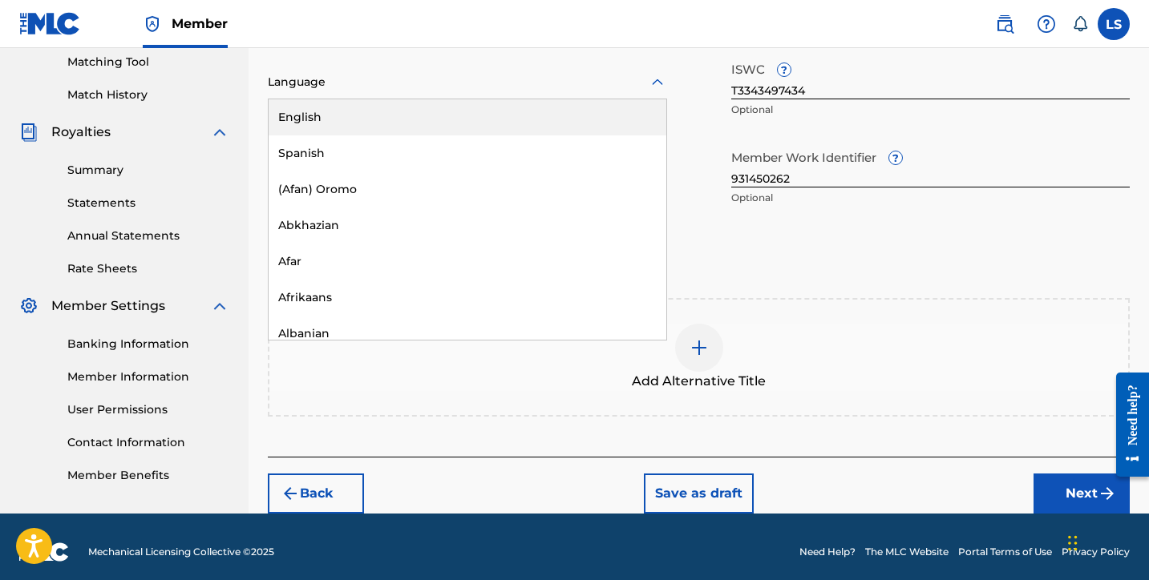
click at [297, 84] on div at bounding box center [467, 82] width 399 height 20
click at [334, 116] on div "English" at bounding box center [468, 117] width 398 height 36
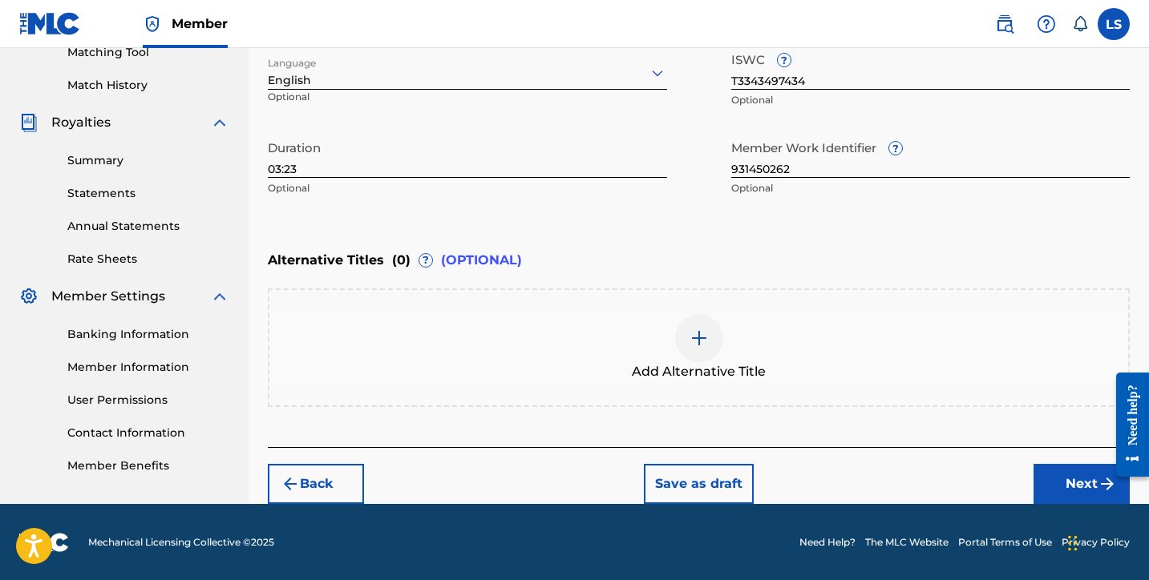
click at [1078, 491] on button "Next" at bounding box center [1081, 484] width 96 height 40
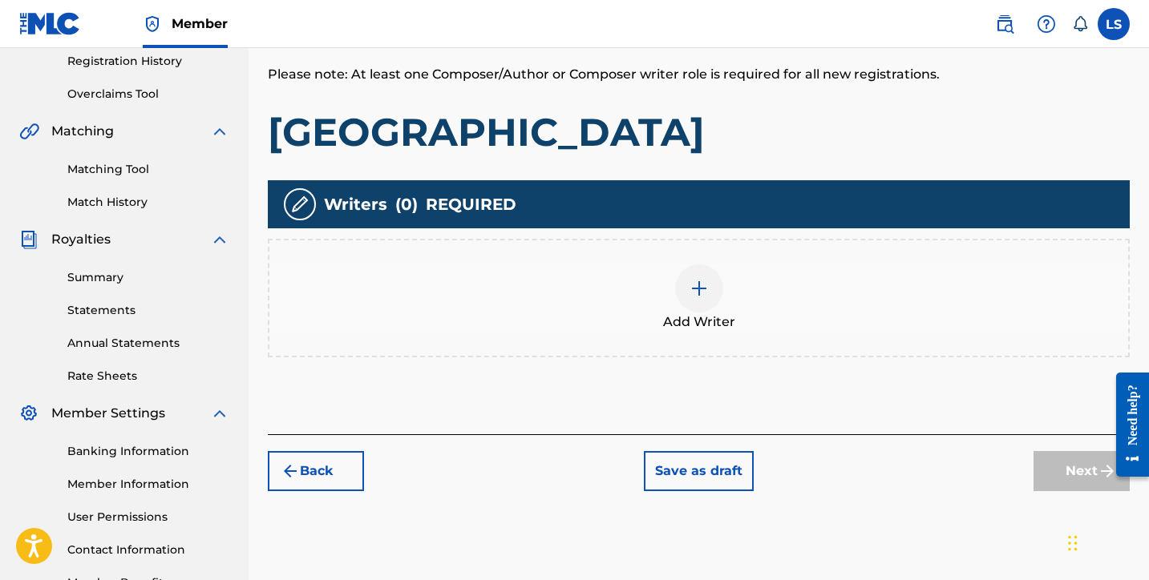
scroll to position [350, 0]
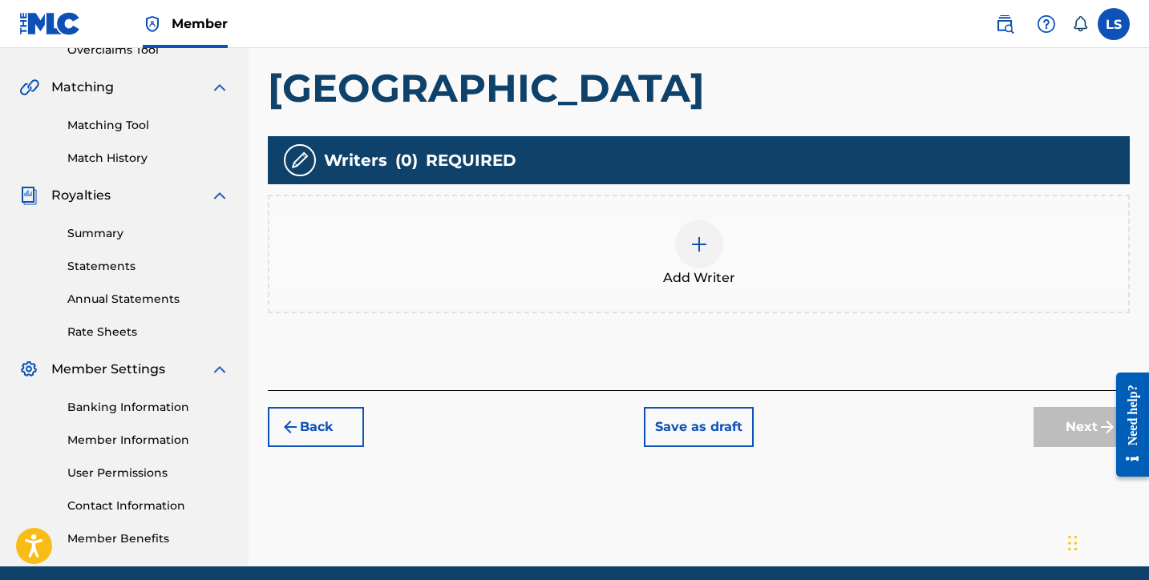
click at [685, 255] on div at bounding box center [699, 244] width 48 height 48
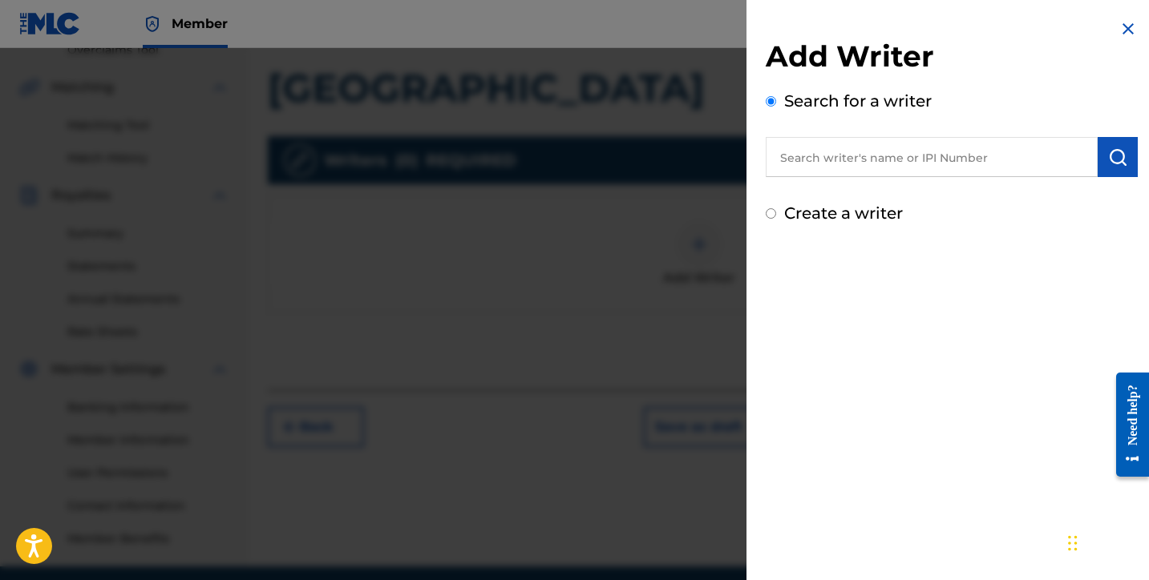
click at [796, 148] on input "text" at bounding box center [932, 157] width 332 height 40
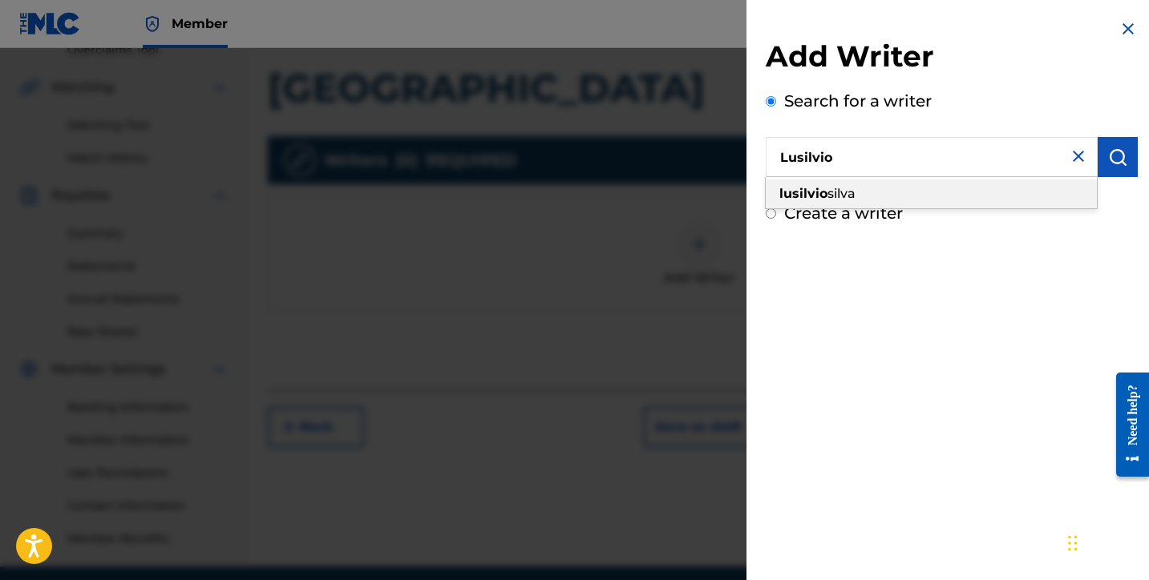
click at [828, 188] on span "silva" at bounding box center [841, 193] width 28 height 15
type input "lusilvio silva"
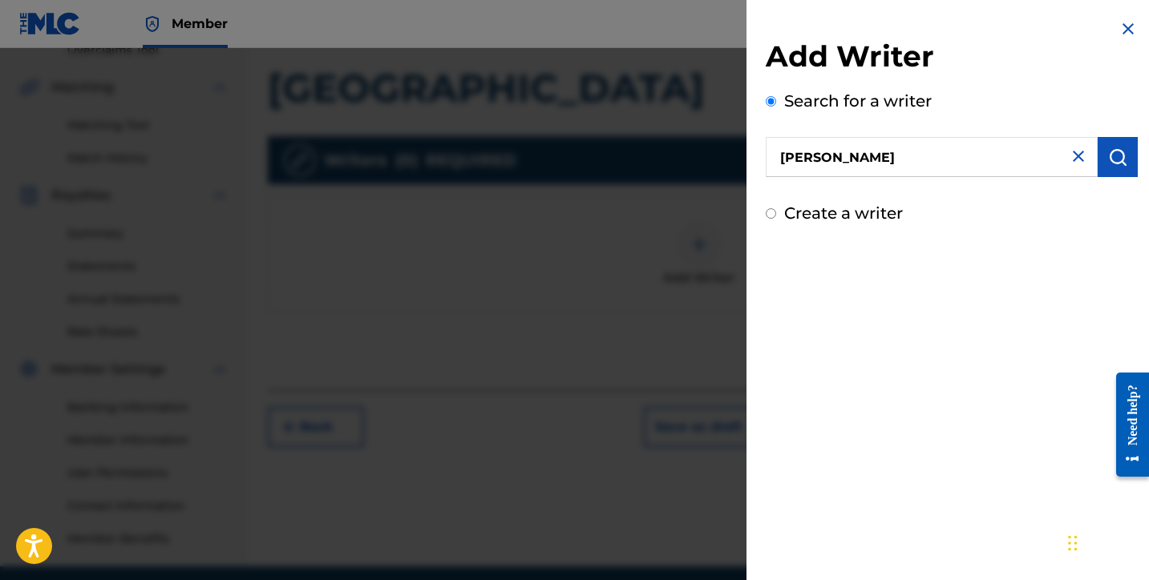
click at [1098, 166] on button "submit" at bounding box center [1118, 157] width 40 height 40
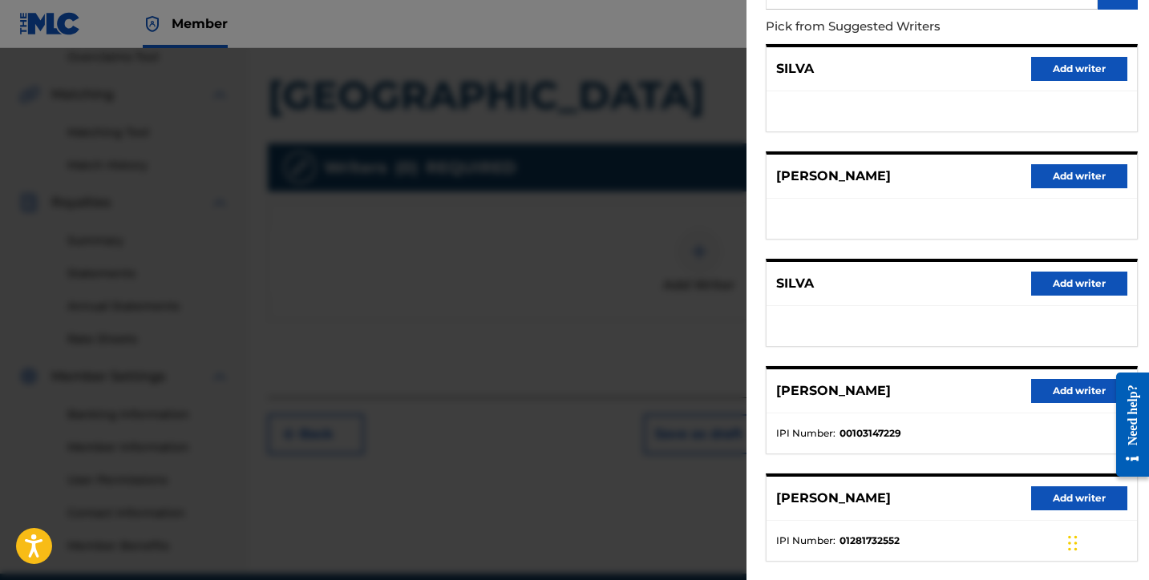
scroll to position [250, 0]
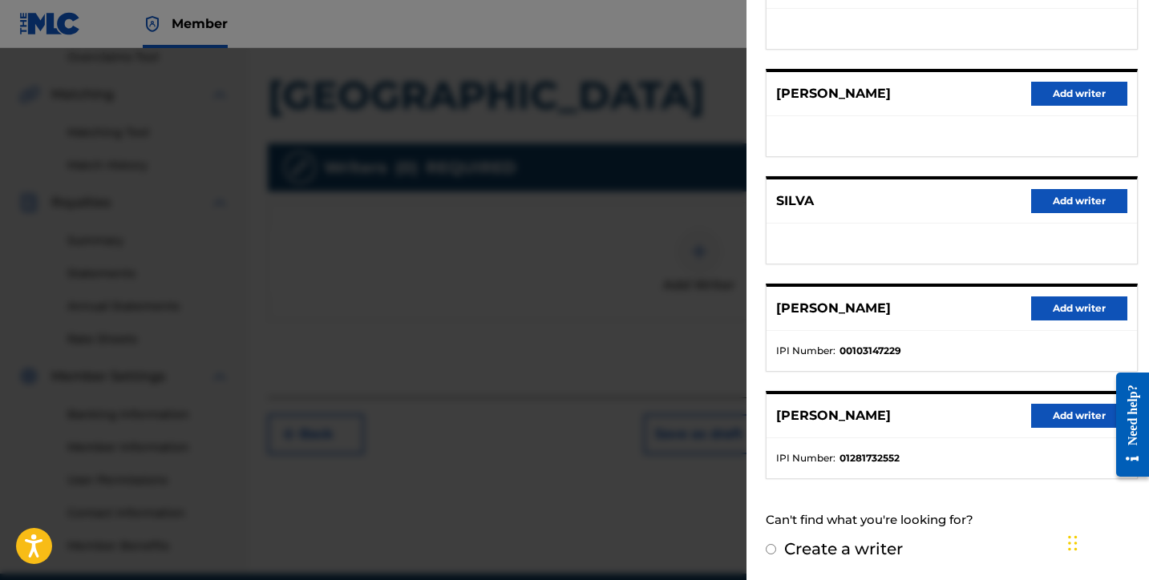
click at [1062, 420] on button "Add writer" at bounding box center [1079, 416] width 96 height 24
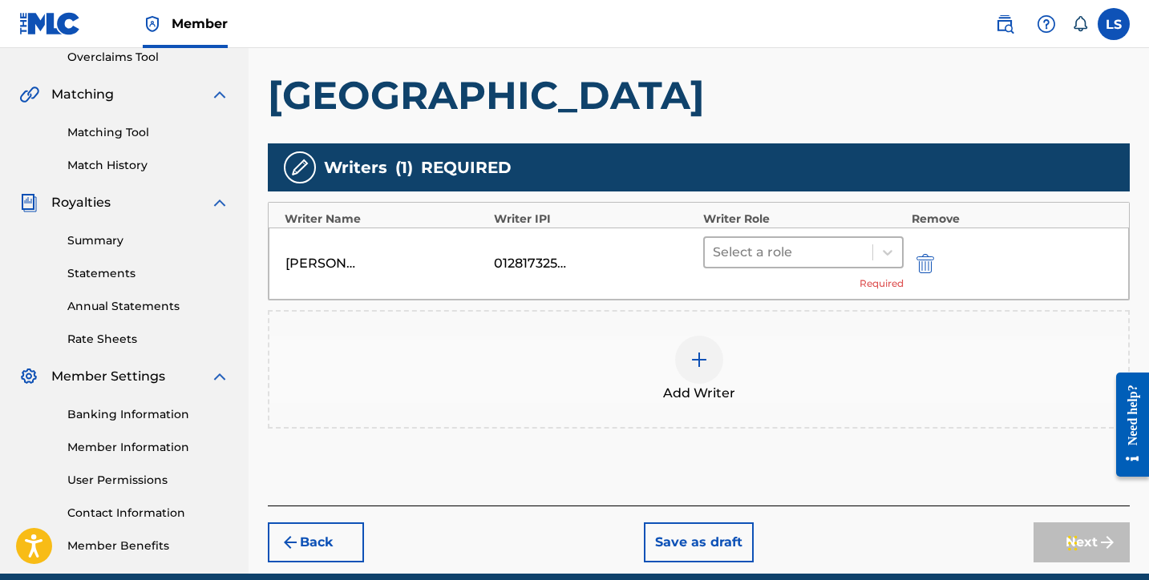
click at [774, 266] on div "Select a role" at bounding box center [789, 252] width 168 height 29
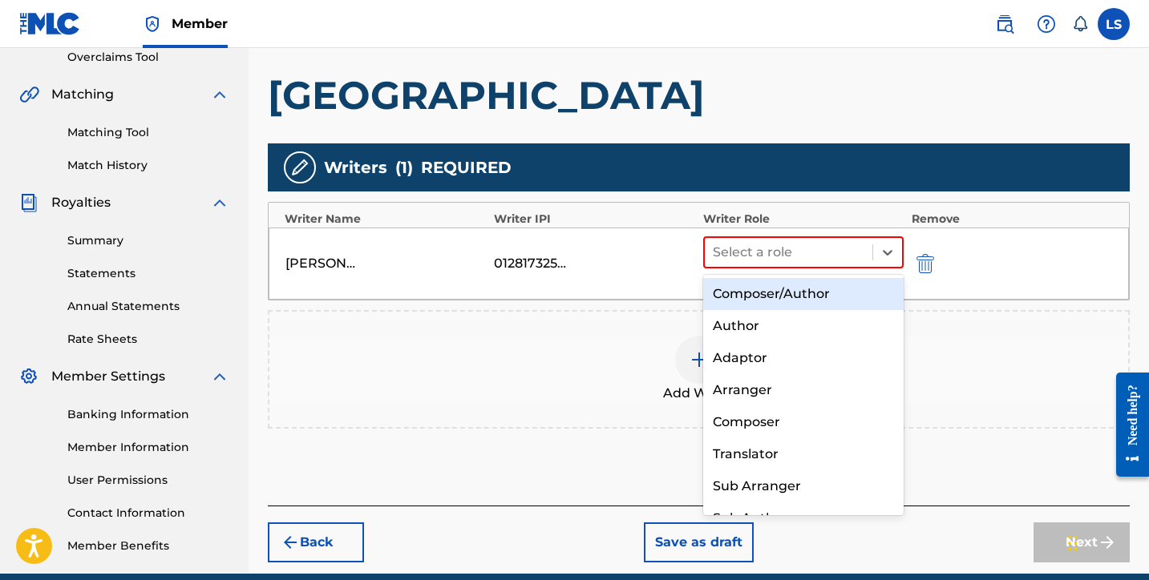
click at [787, 295] on div "Composer/Author" at bounding box center [803, 294] width 200 height 32
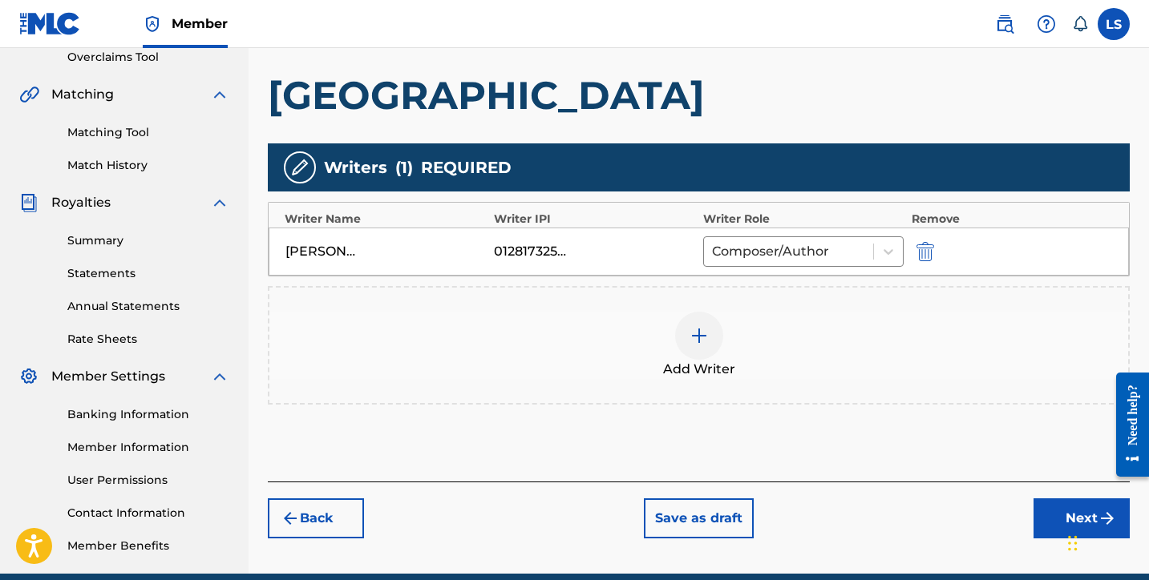
click at [1056, 504] on button "Next" at bounding box center [1081, 519] width 96 height 40
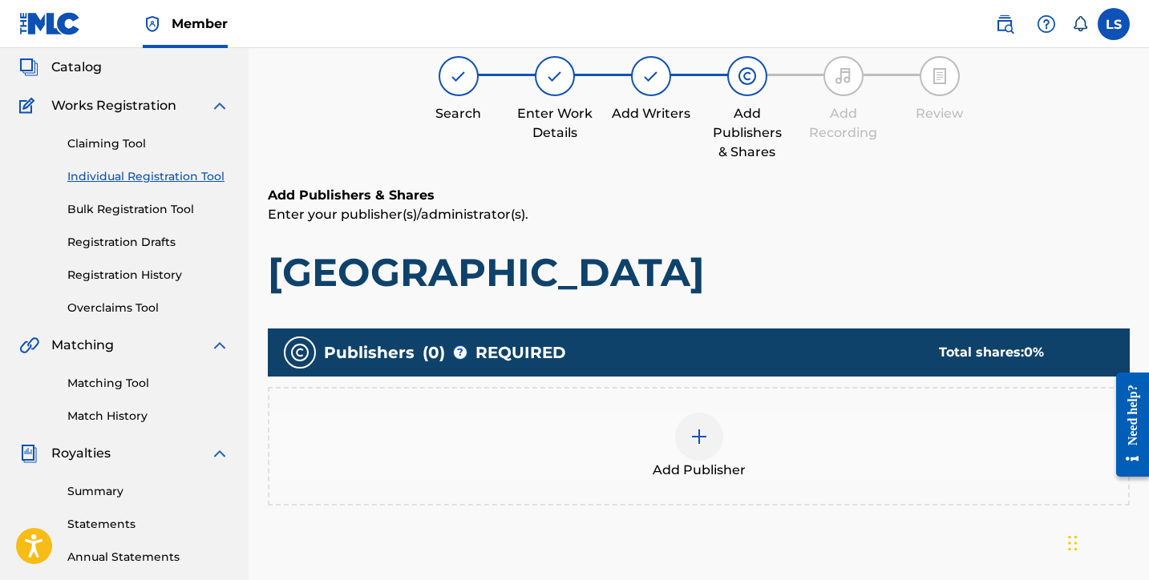
scroll to position [72, 0]
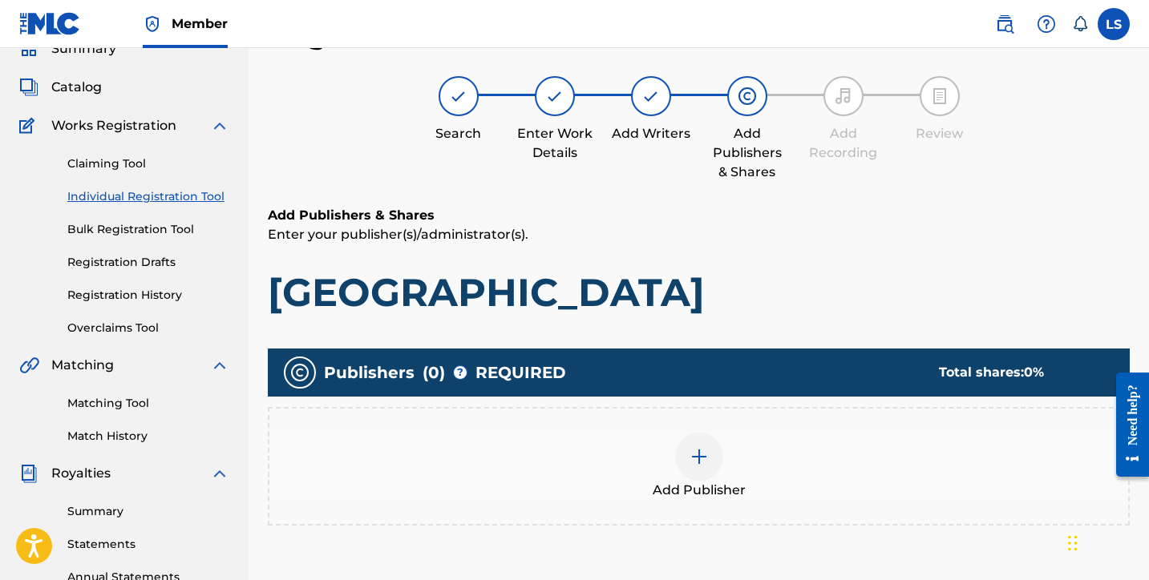
click at [702, 463] on img at bounding box center [698, 456] width 19 height 19
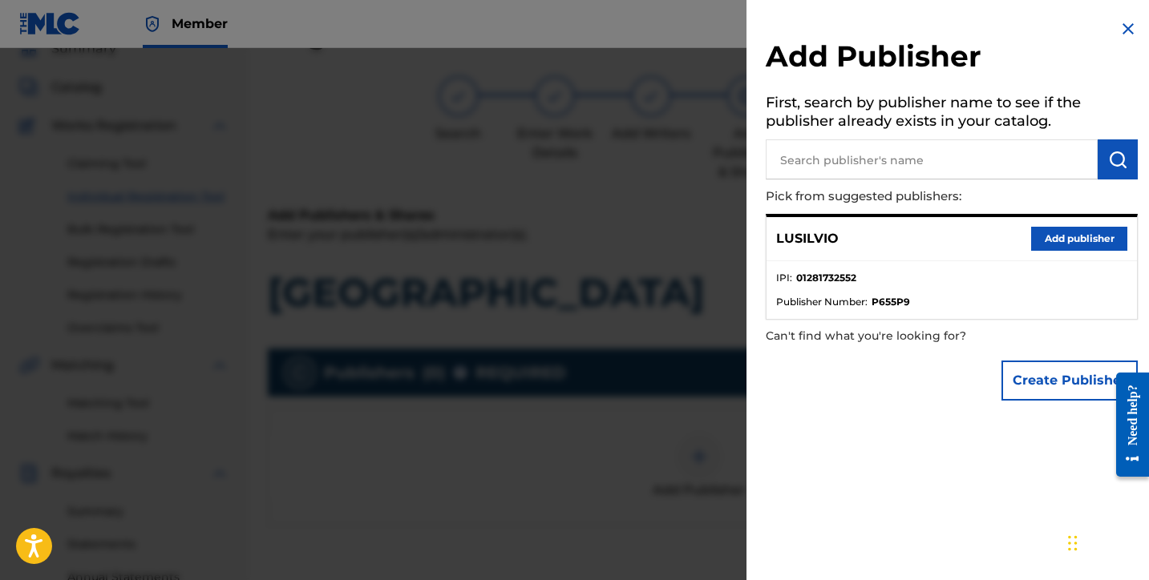
click at [1081, 233] on button "Add publisher" at bounding box center [1079, 239] width 96 height 24
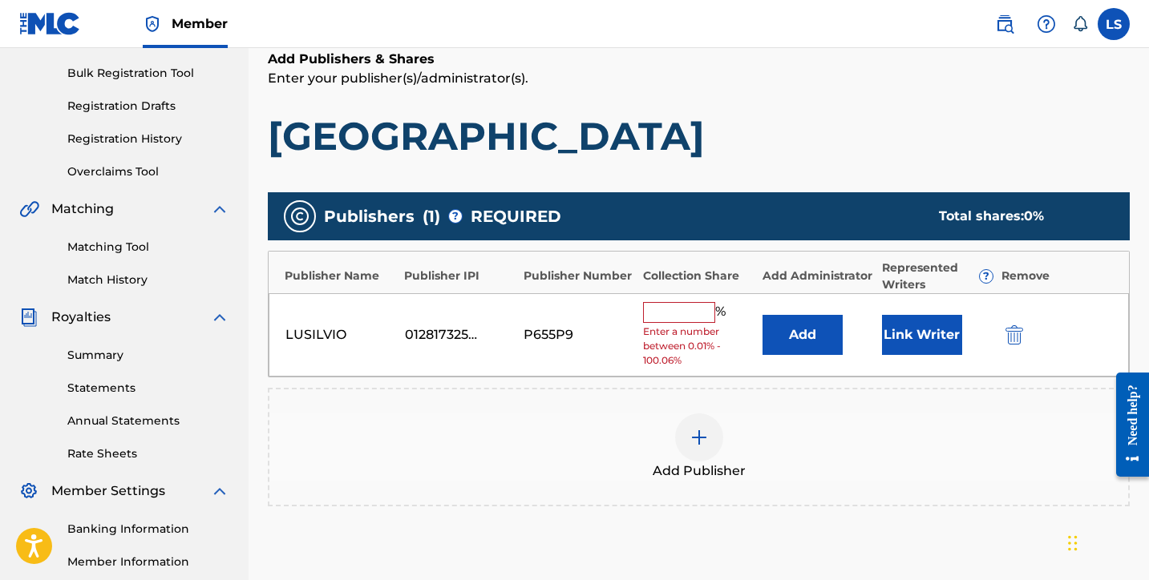
scroll to position [414, 0]
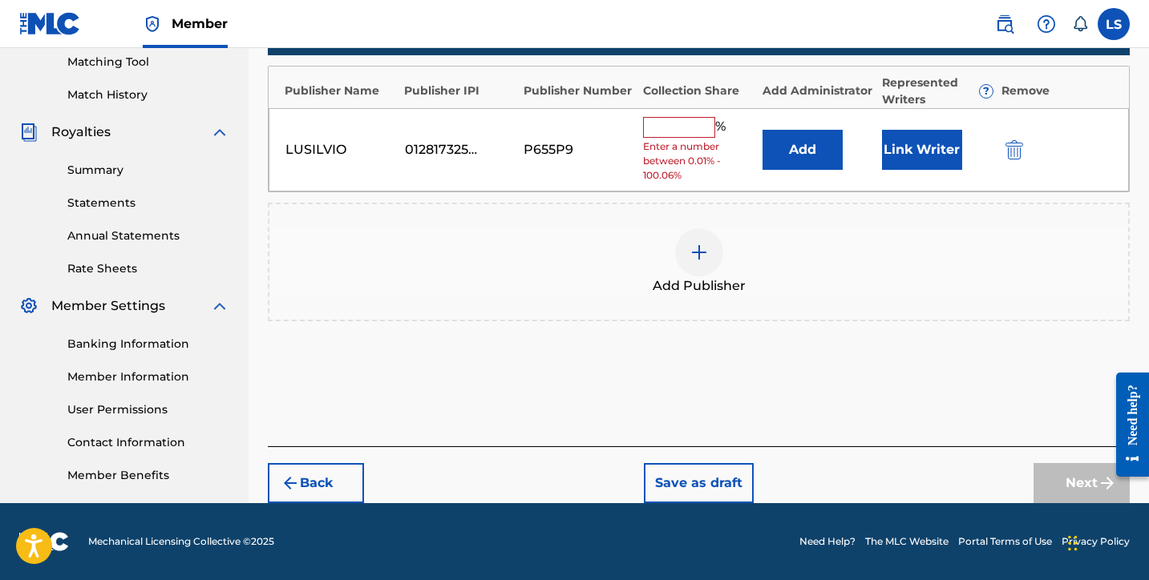
click at [665, 124] on input "text" at bounding box center [679, 127] width 72 height 21
type input "50"
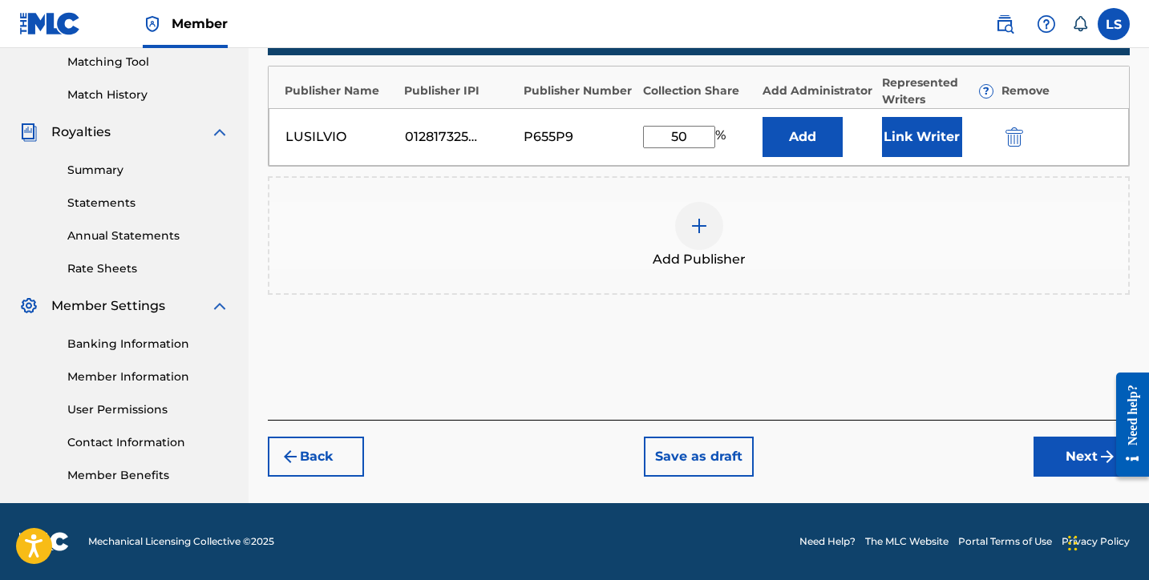
click at [902, 151] on button "Link Writer" at bounding box center [922, 137] width 80 height 40
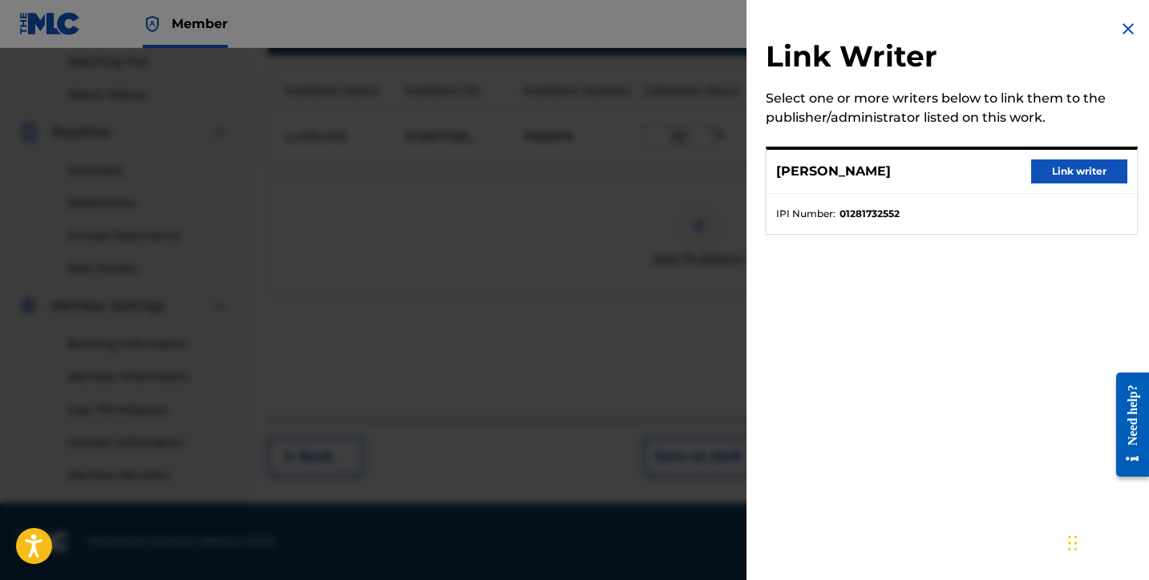
drag, startPoint x: 1075, startPoint y: 168, endPoint x: 1067, endPoint y: 175, distance: 10.8
click at [1075, 168] on button "Link writer" at bounding box center [1079, 172] width 96 height 24
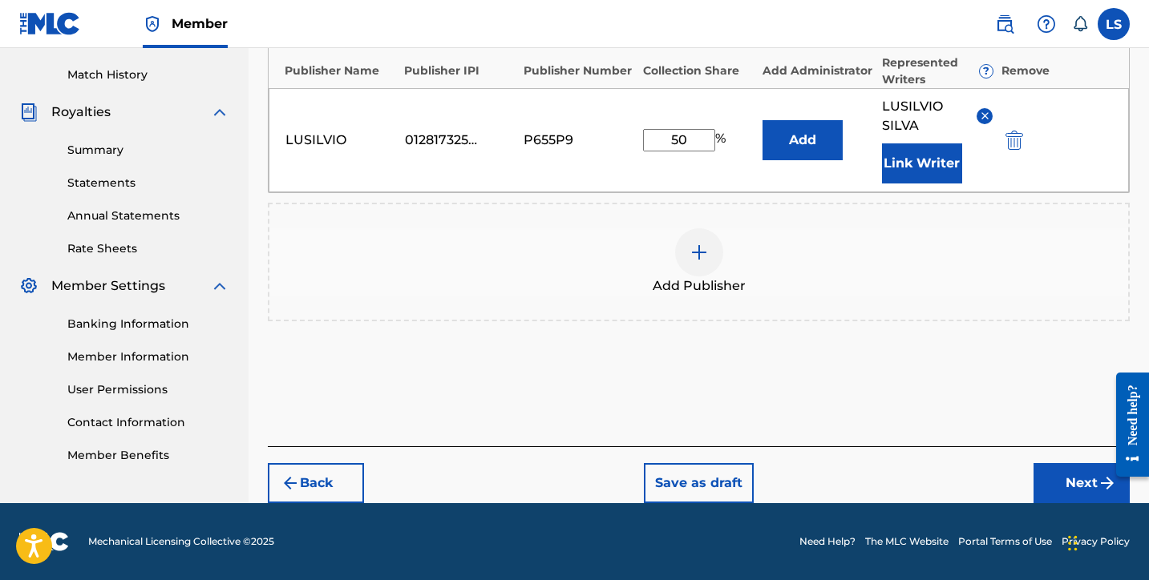
click at [1068, 469] on button "Next" at bounding box center [1081, 483] width 96 height 40
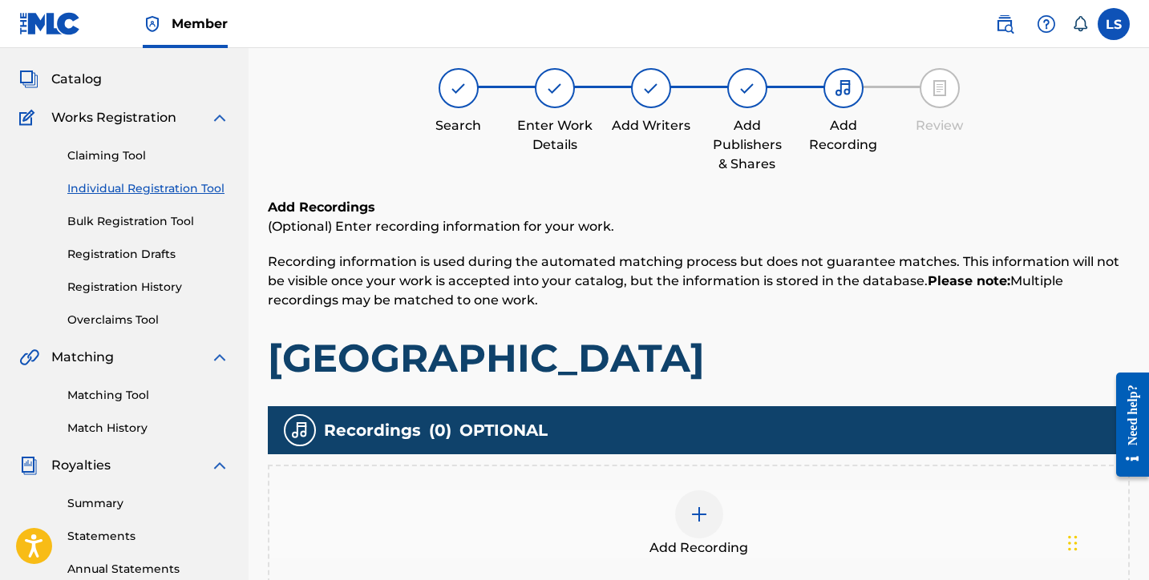
scroll to position [72, 0]
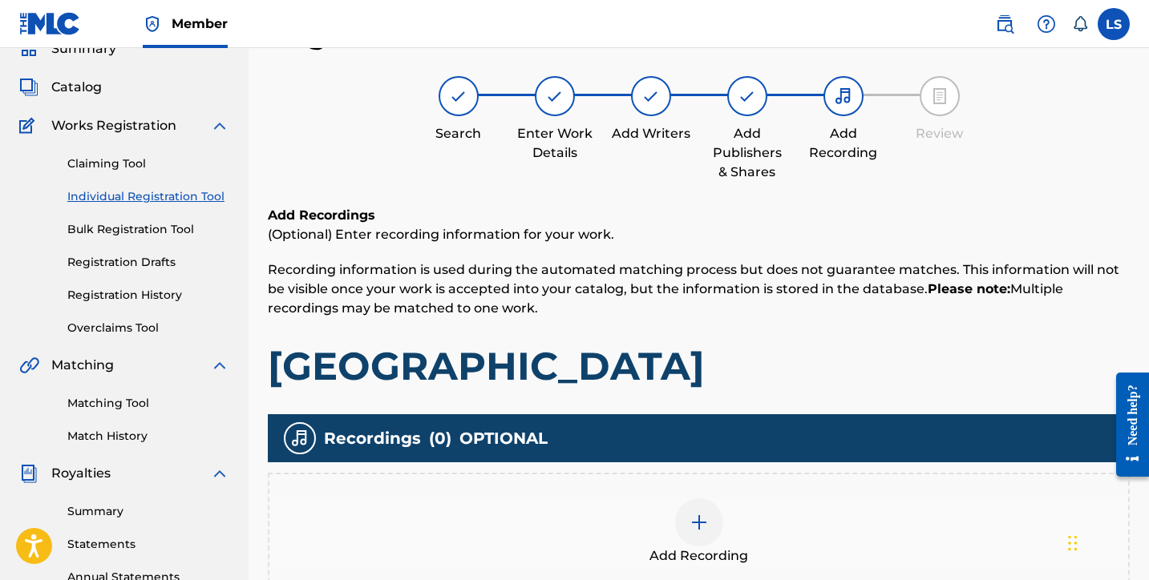
click at [706, 521] on img at bounding box center [698, 522] width 19 height 19
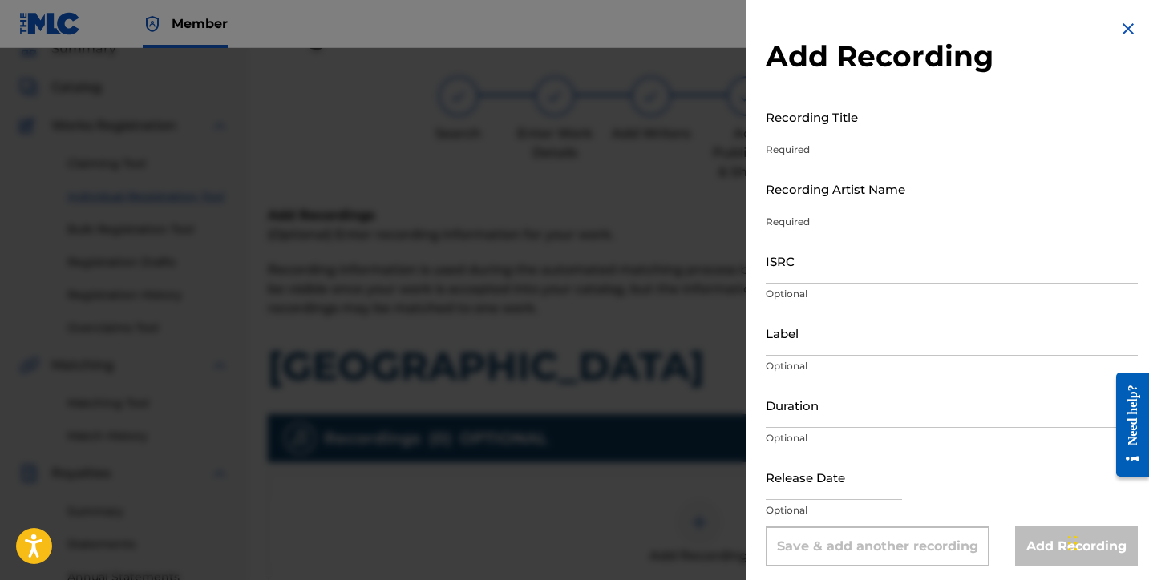
click at [839, 139] on div "Recording Title Required" at bounding box center [952, 130] width 372 height 72
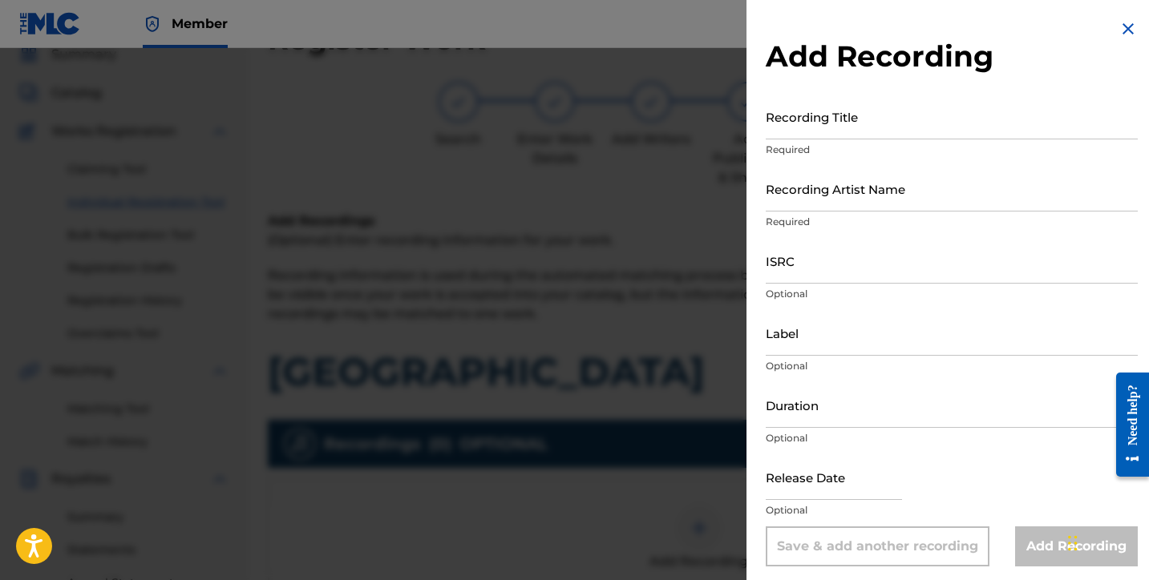
click at [826, 135] on input "Recording Title" at bounding box center [952, 117] width 372 height 46
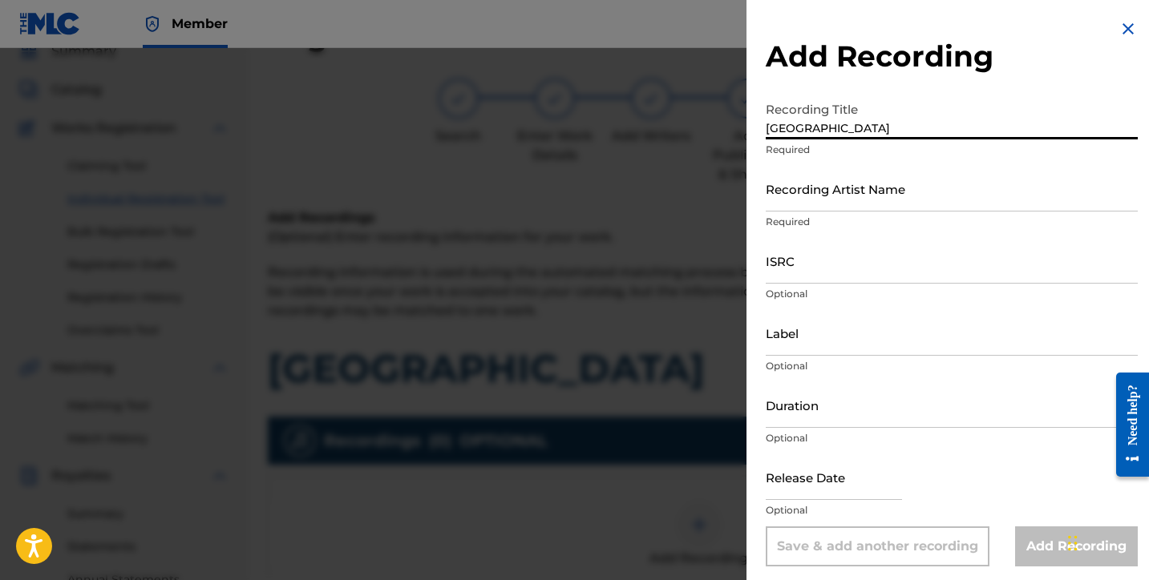
type input "Holy Ground"
click at [842, 192] on input "Recording Artist Name" at bounding box center [952, 189] width 372 height 46
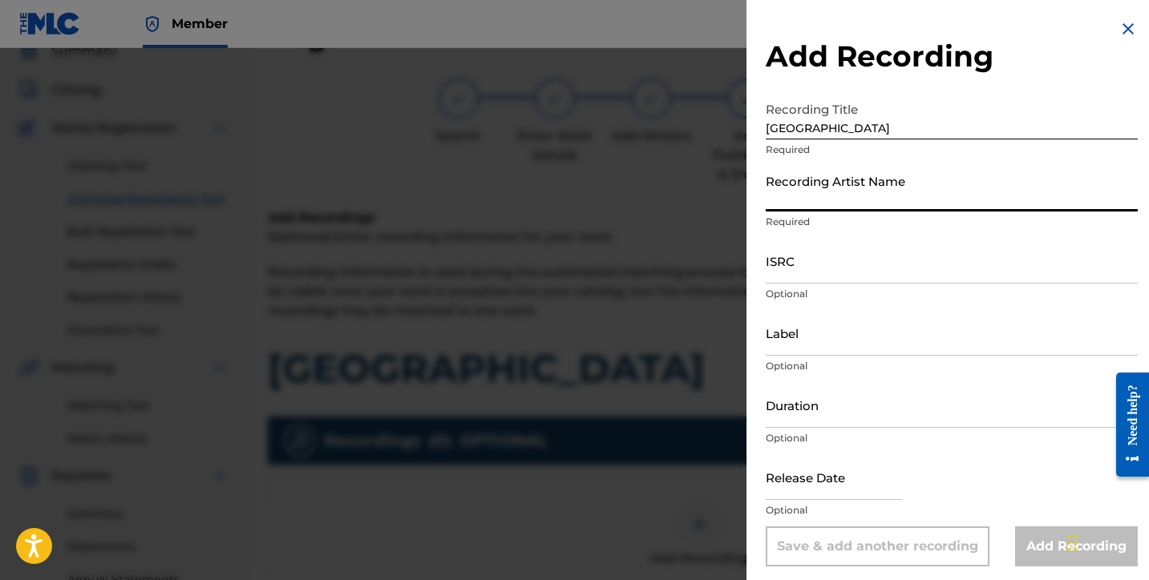
type input "Lusilvio"
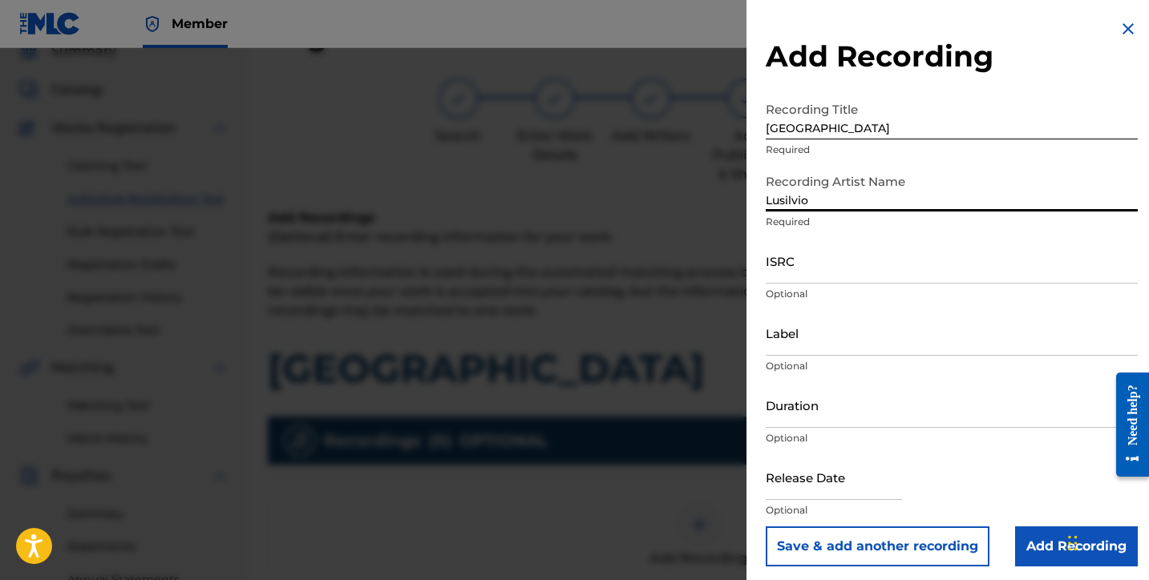
click at [801, 272] on input "ISRC" at bounding box center [952, 261] width 372 height 46
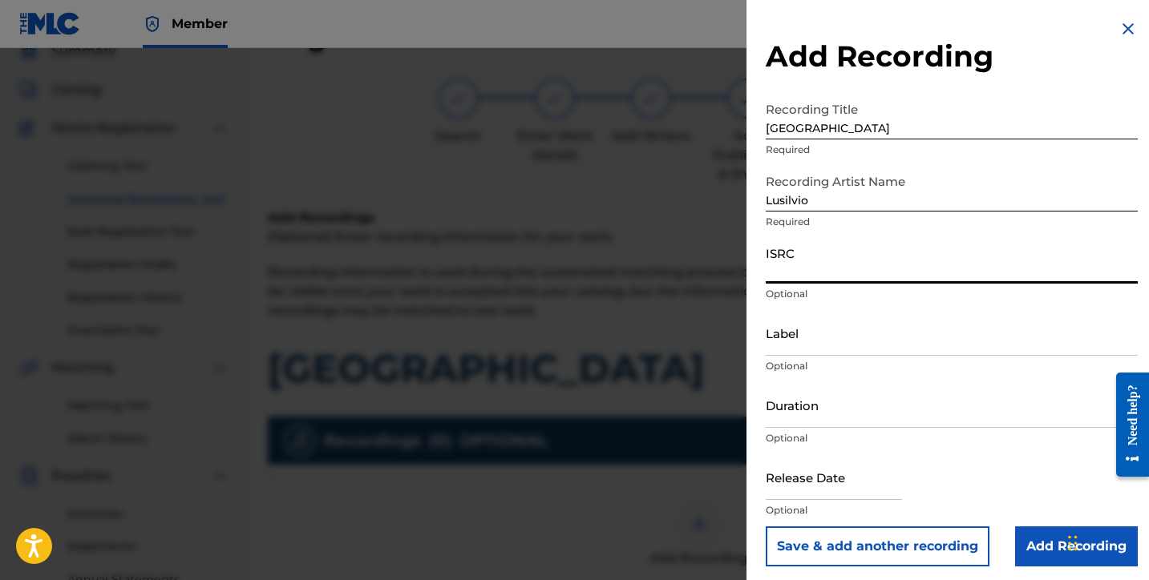
paste input "QZWFV2556827"
type input "QZWFV2556827"
click at [807, 343] on input "Label" at bounding box center [952, 333] width 372 height 46
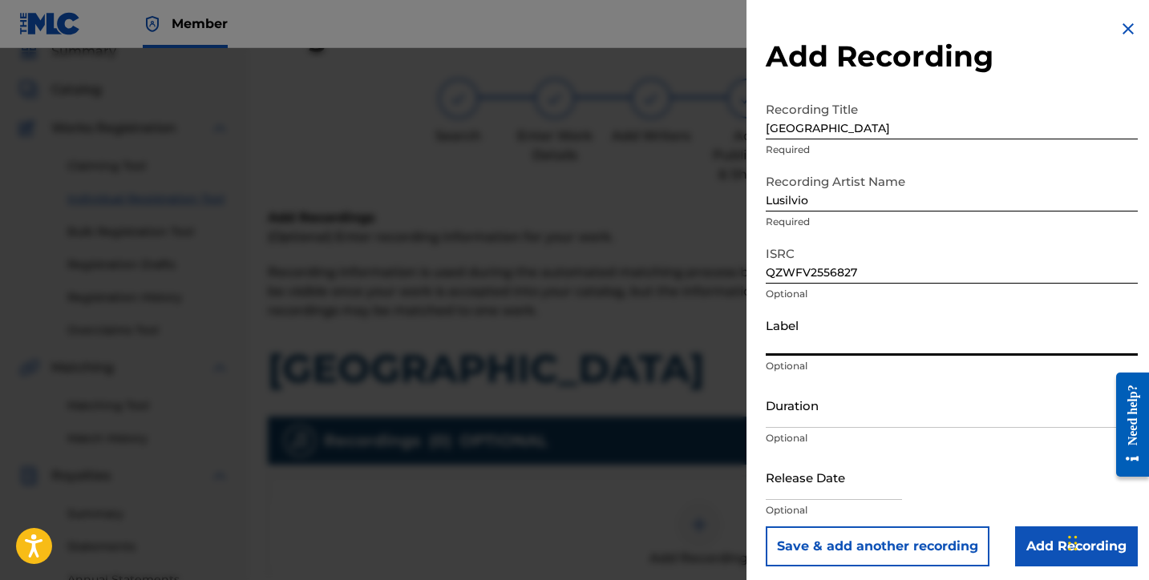
type input "SILVIOS DELIVERY INC"
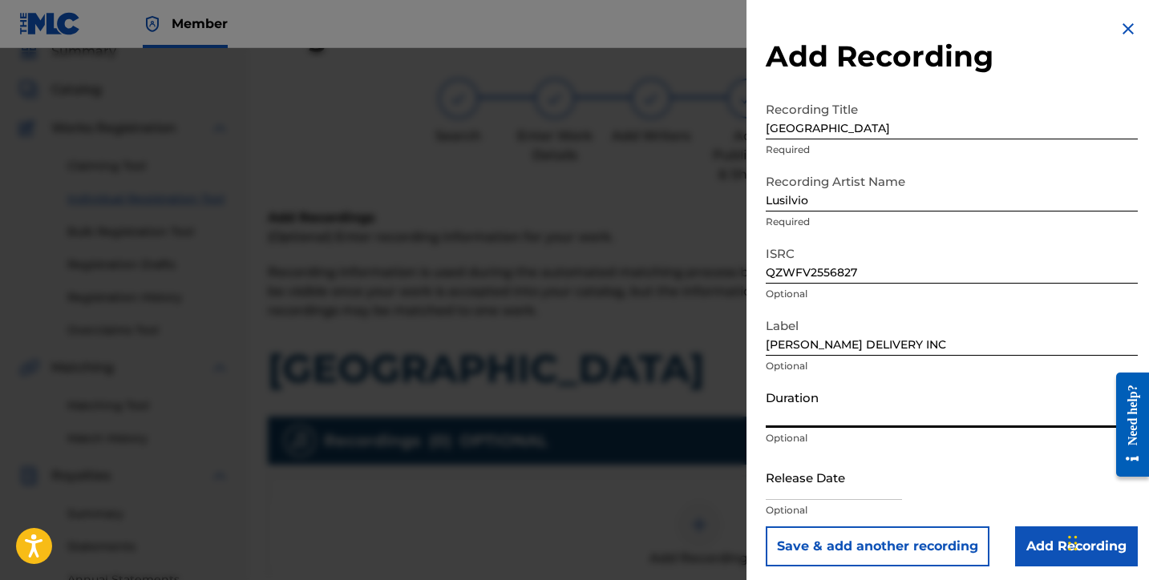
click at [803, 415] on input "Duration" at bounding box center [952, 405] width 372 height 46
type input "03:23"
click at [819, 497] on input "text" at bounding box center [834, 478] width 136 height 46
select select "7"
select select "2025"
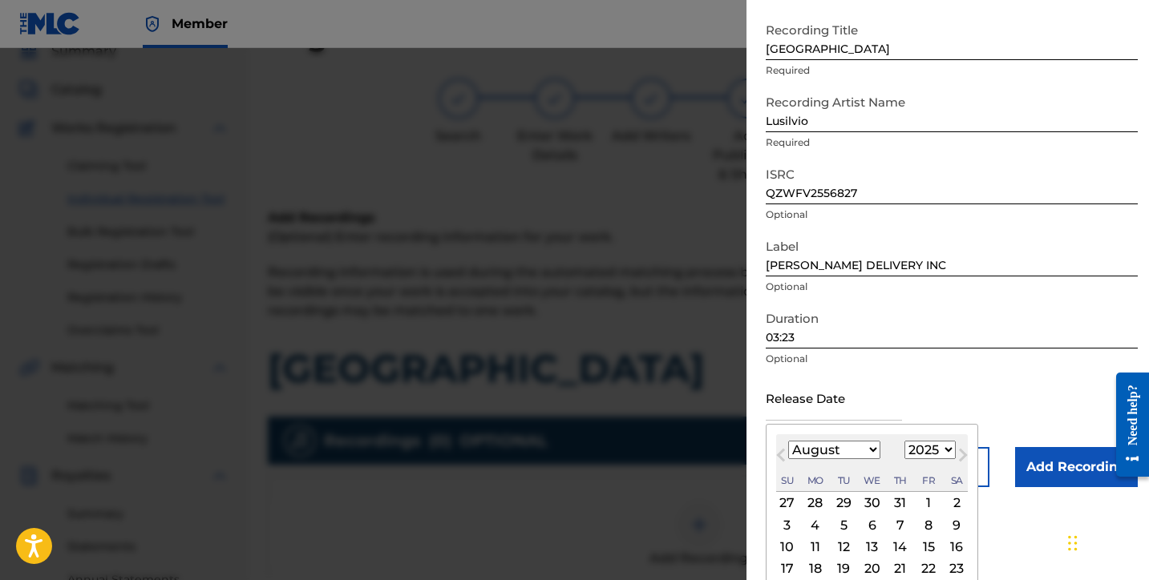
scroll to position [155, 0]
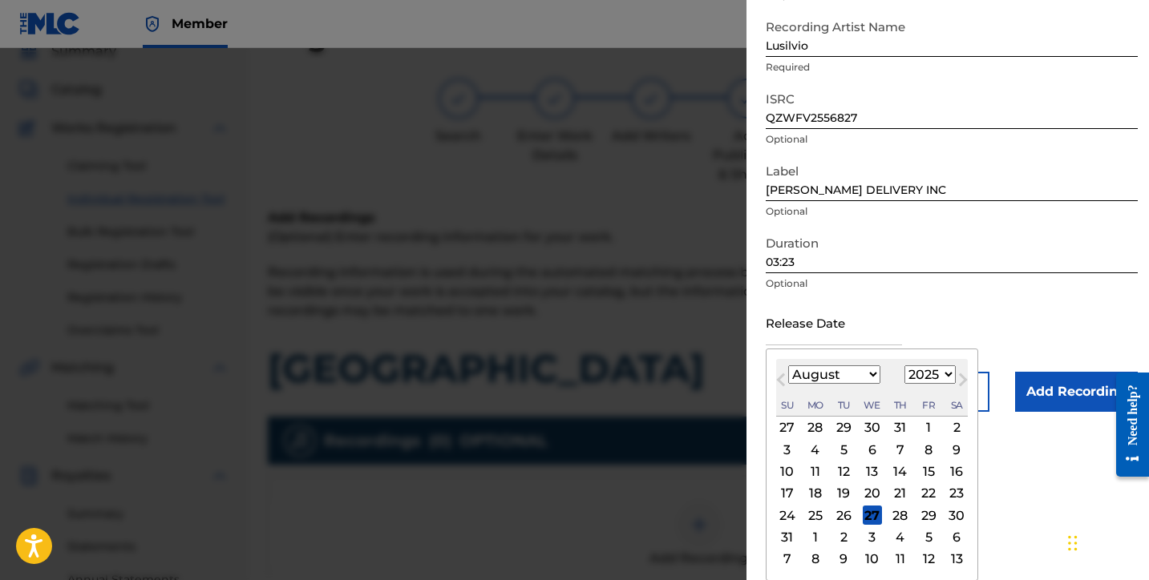
click at [791, 472] on div "10" at bounding box center [787, 472] width 19 height 19
type input "August 10 2025"
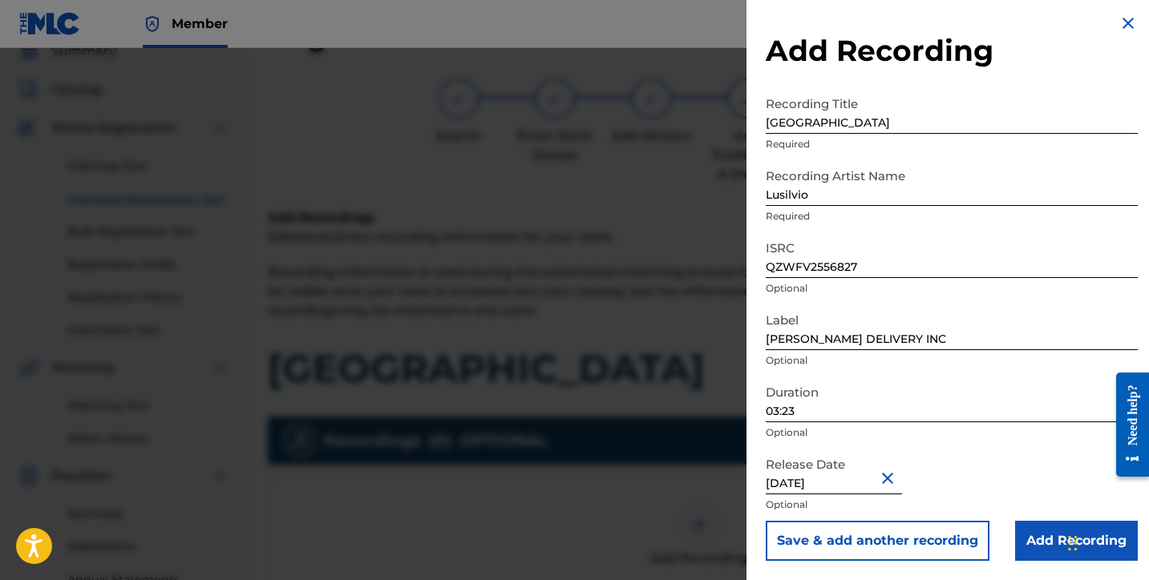
scroll to position [6, 0]
click at [1053, 546] on input "Add Recording" at bounding box center [1076, 541] width 123 height 40
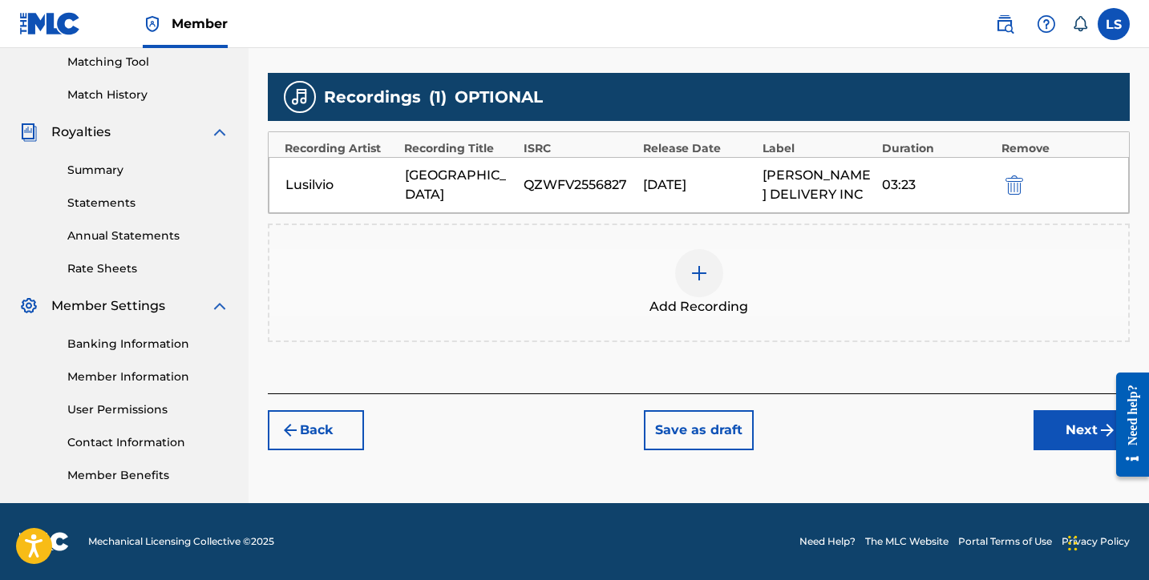
click at [1048, 431] on button "Next" at bounding box center [1081, 430] width 96 height 40
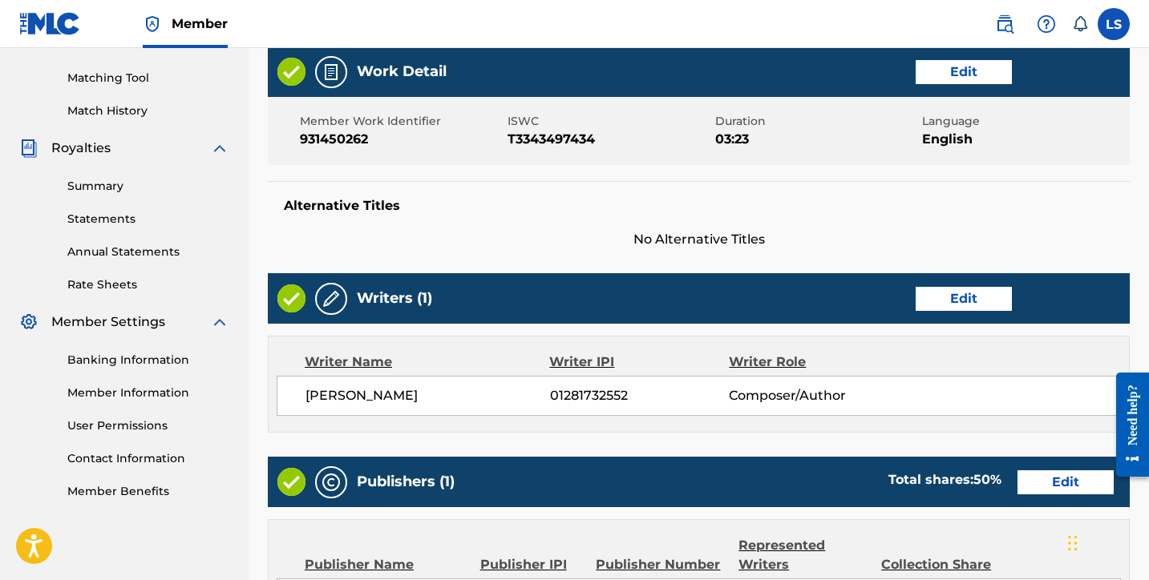
scroll to position [793, 0]
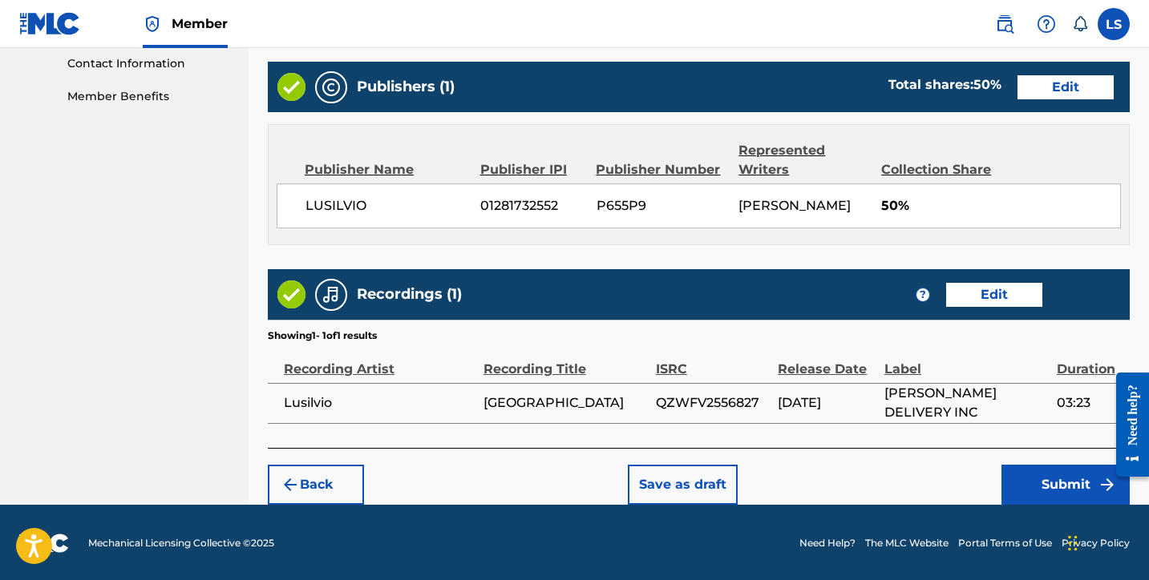
click at [1044, 479] on button "Submit" at bounding box center [1065, 485] width 128 height 40
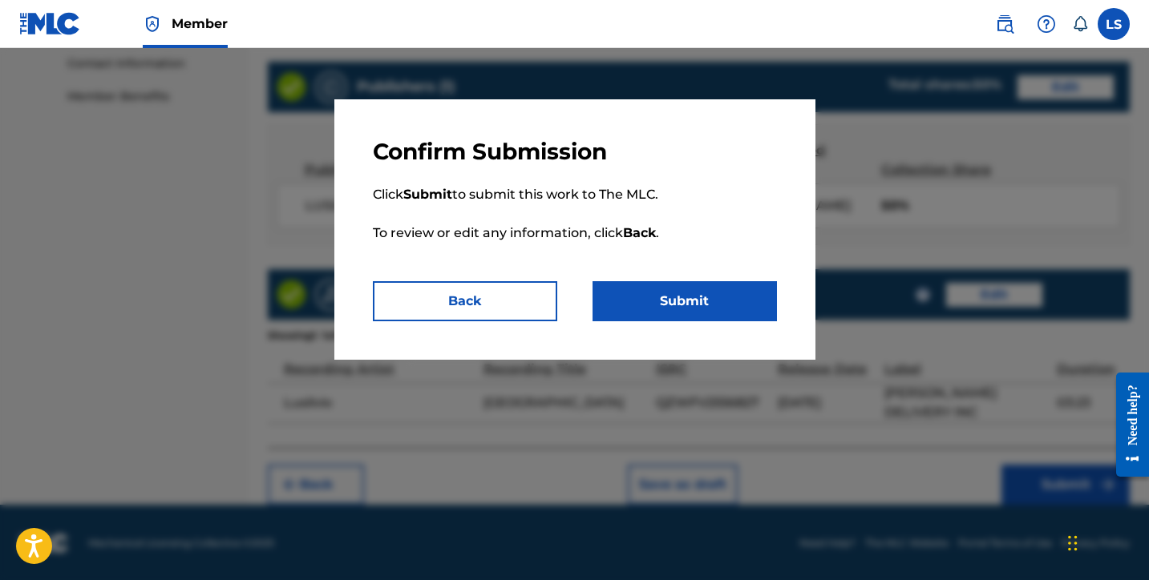
drag, startPoint x: 720, startPoint y: 302, endPoint x: 738, endPoint y: 307, distance: 18.3
click at [720, 301] on button "Submit" at bounding box center [684, 301] width 184 height 40
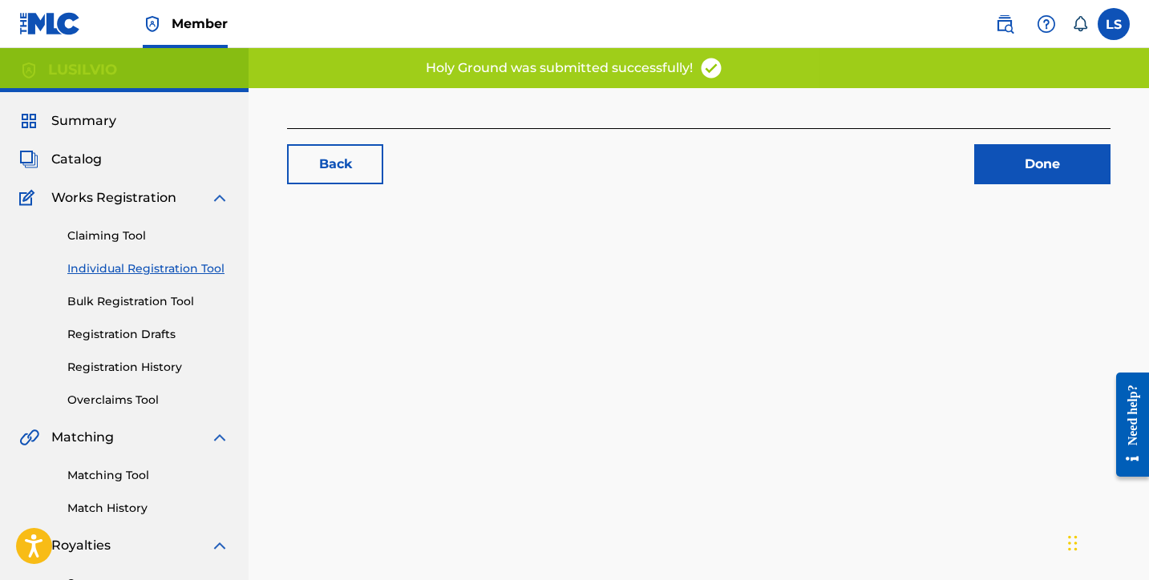
click at [1021, 168] on link "Done" at bounding box center [1042, 164] width 136 height 40
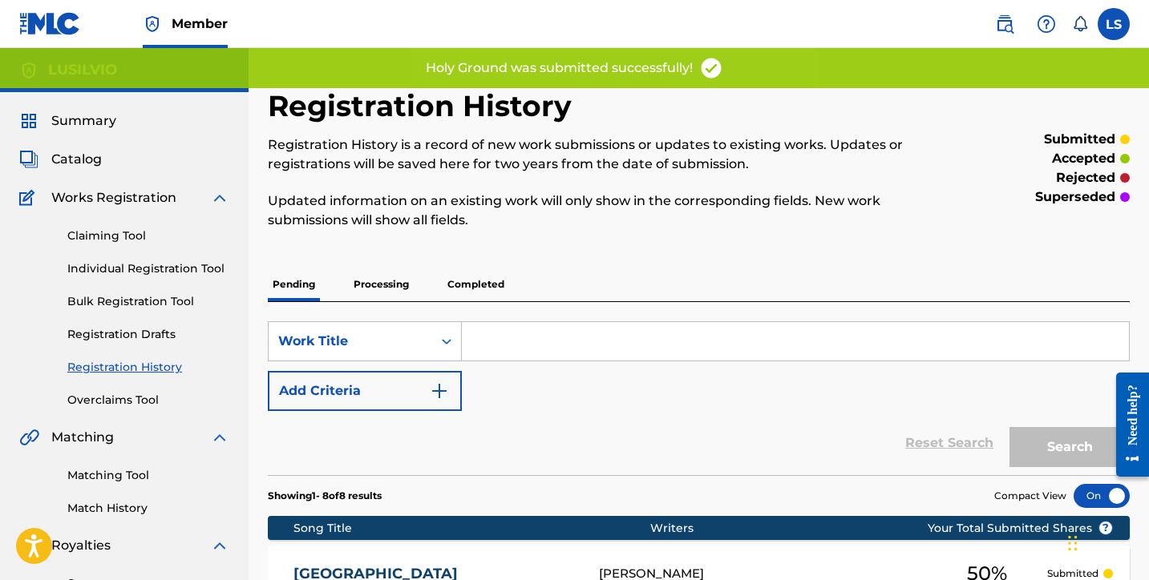
click at [151, 271] on link "Individual Registration Tool" at bounding box center [148, 269] width 162 height 17
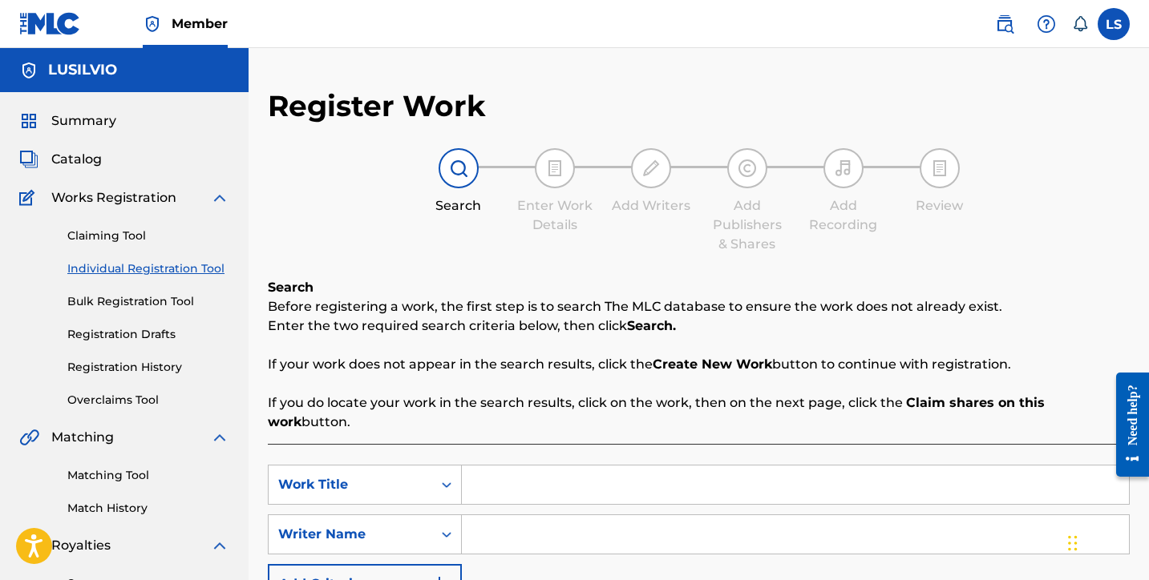
click at [498, 466] on input "Search Form" at bounding box center [795, 485] width 667 height 38
type input "Spin That Block"
click at [501, 516] on input "Search Form" at bounding box center [795, 535] width 667 height 38
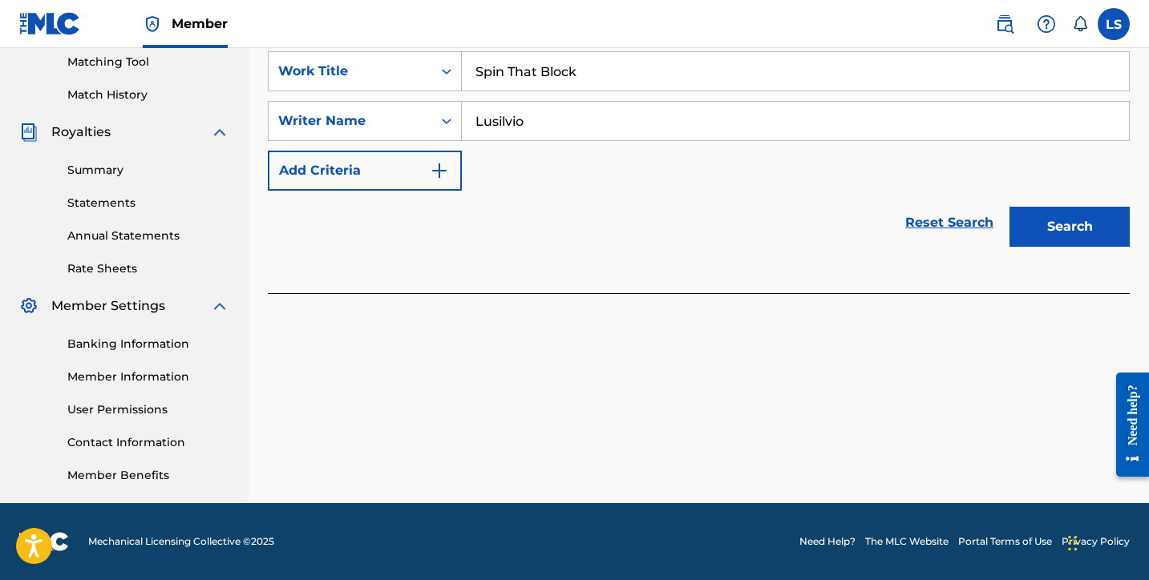
scroll to position [411, 0]
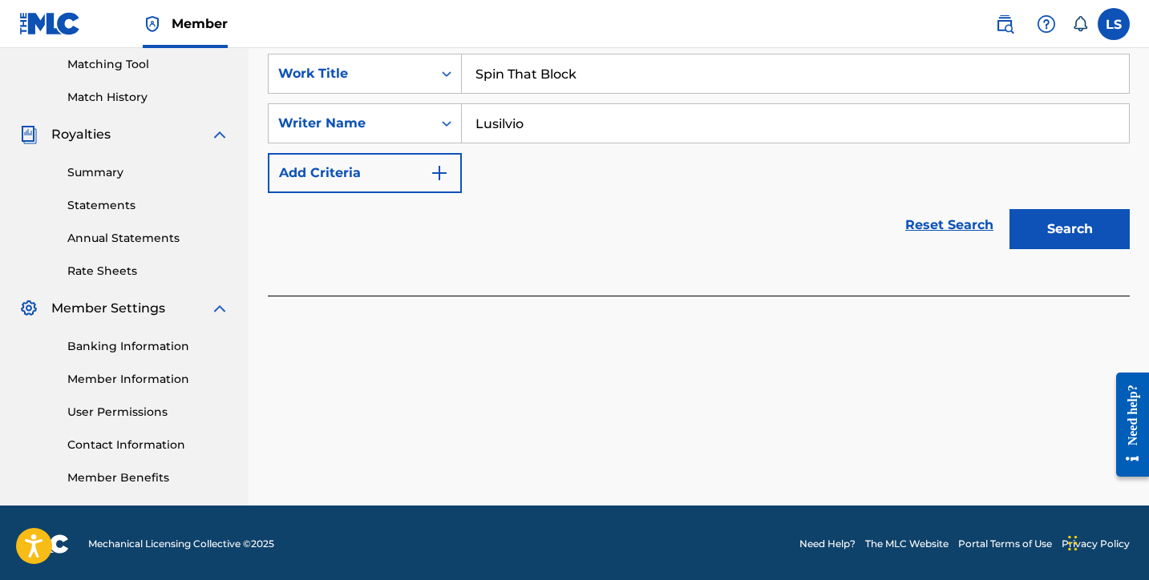
type input "Lusilvio"
click at [1041, 209] on button "Search" at bounding box center [1069, 229] width 120 height 40
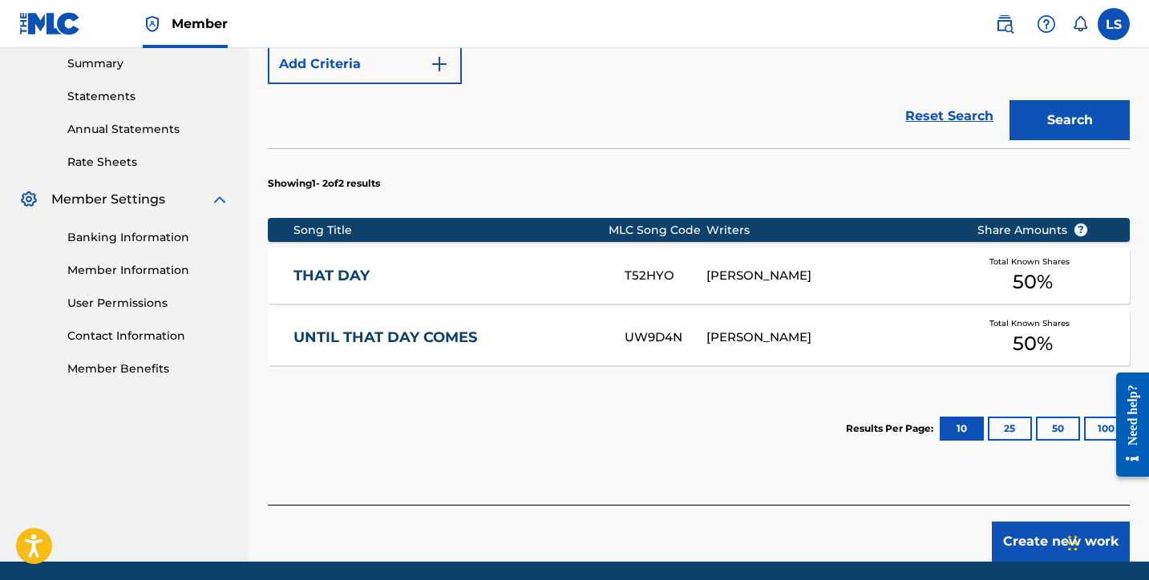
scroll to position [560, 0]
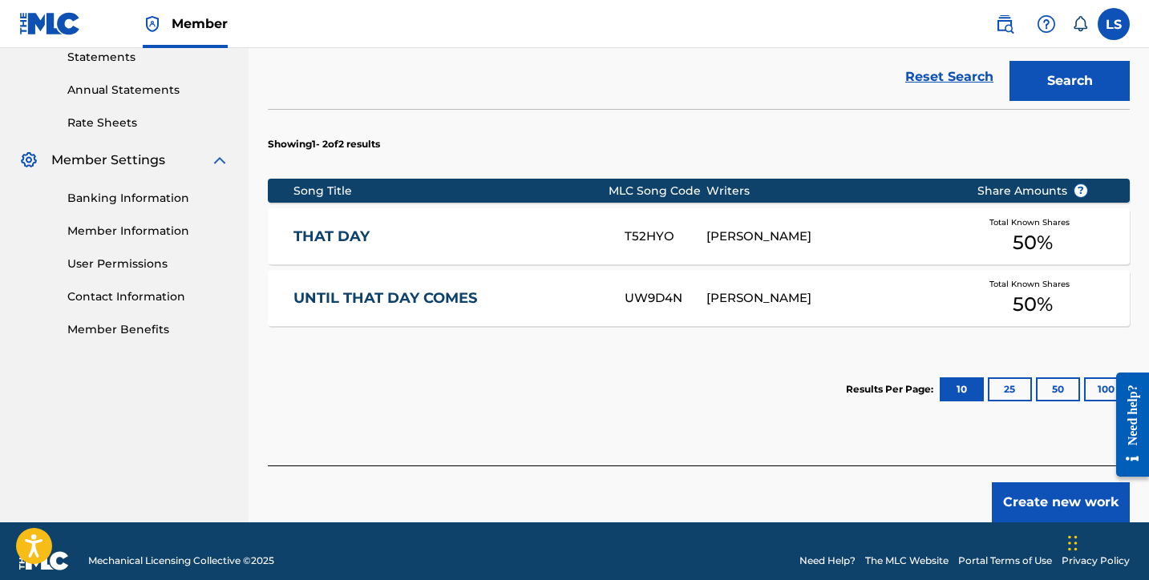
click at [1052, 483] on button "Create new work" at bounding box center [1061, 503] width 138 height 40
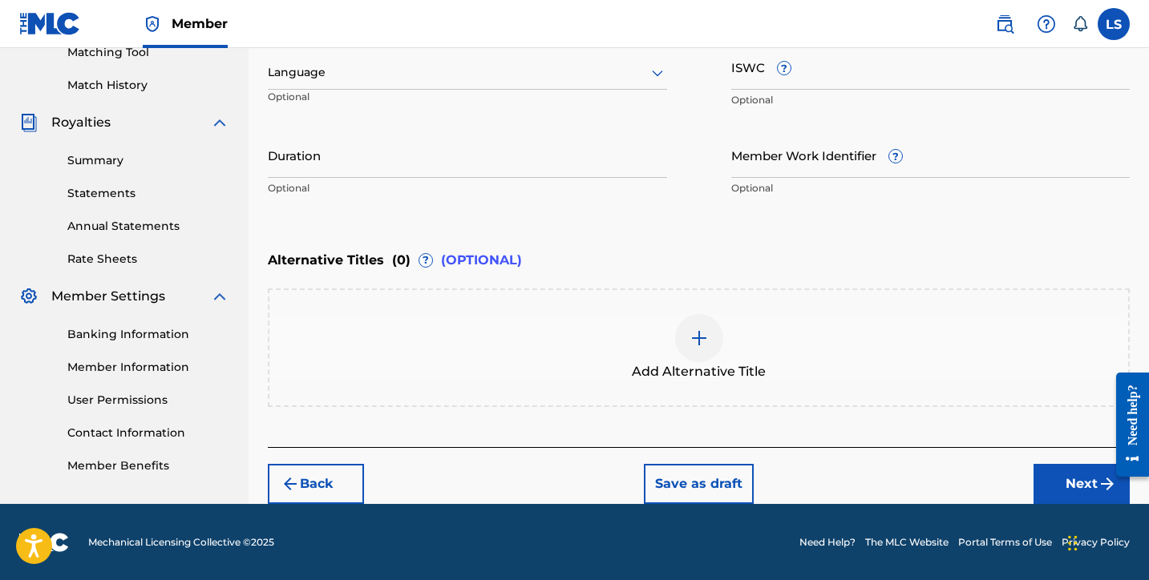
click at [330, 76] on div at bounding box center [467, 73] width 399 height 20
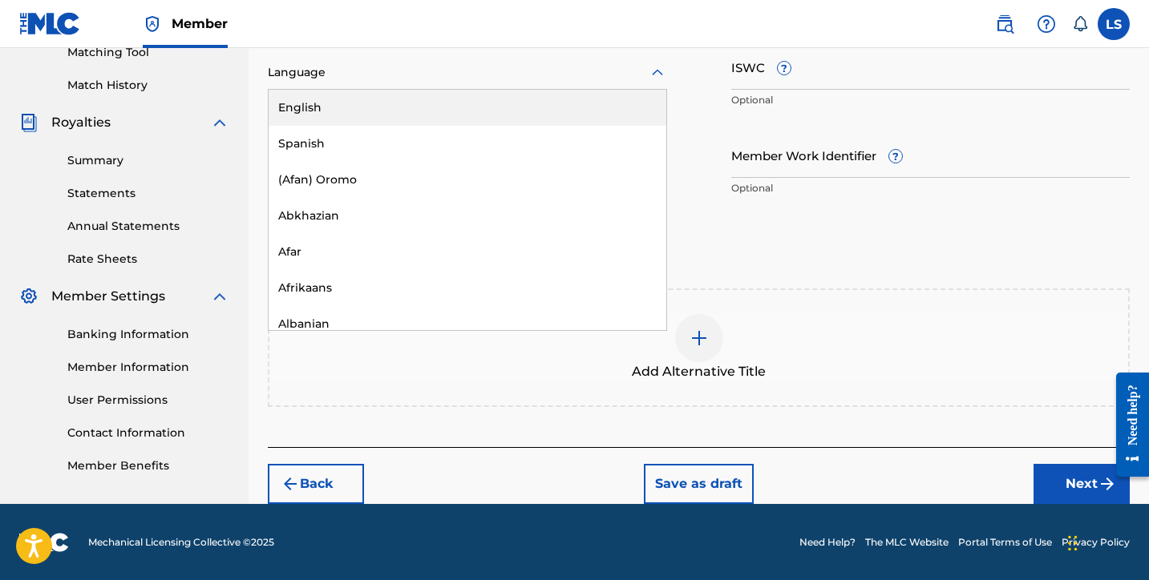
drag, startPoint x: 355, startPoint y: 111, endPoint x: 468, endPoint y: 91, distance: 114.8
click at [358, 111] on div "English" at bounding box center [468, 108] width 398 height 36
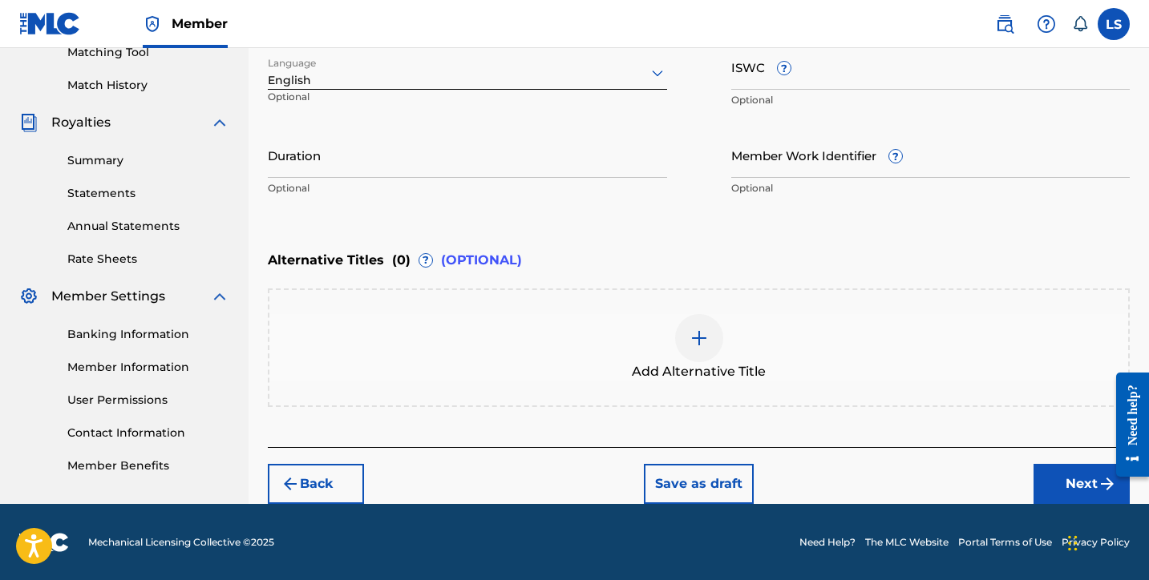
click at [796, 81] on input "ISWC ?" at bounding box center [930, 67] width 399 height 46
paste input "T3336026649"
type input "T3336026649"
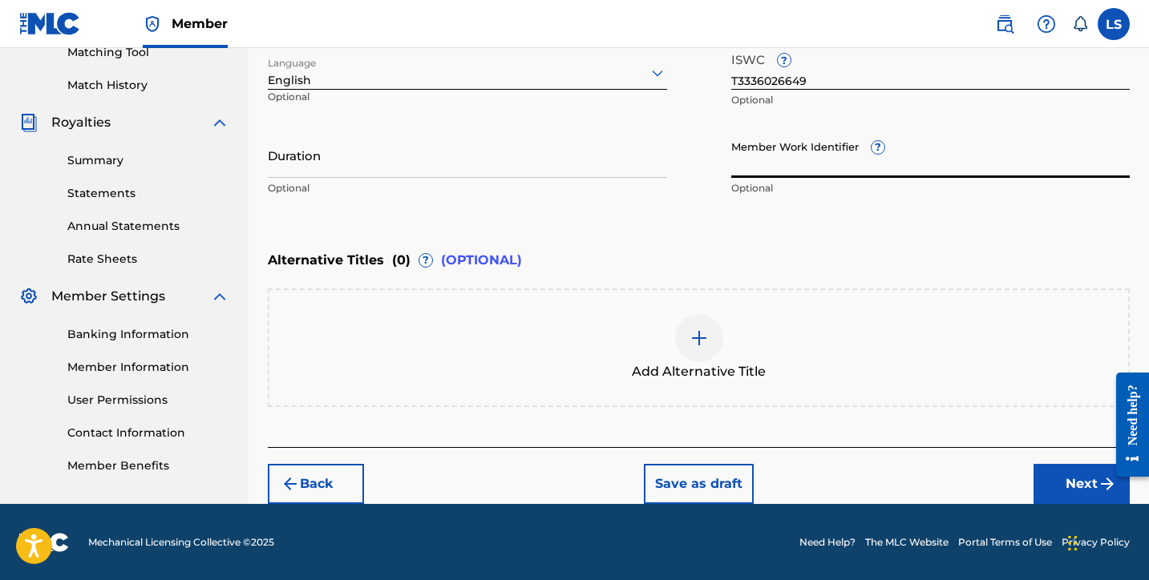
paste input "931004998"
type input "931004998"
click at [347, 156] on input "Duration" at bounding box center [467, 155] width 399 height 46
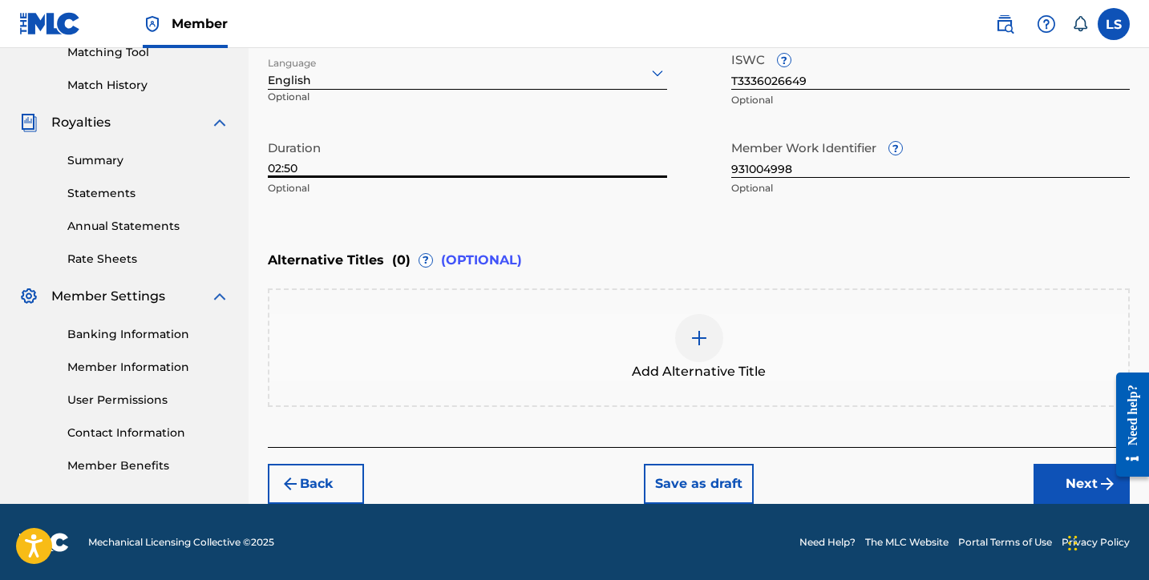
type input "02:50"
click at [1055, 473] on button "Next" at bounding box center [1081, 484] width 96 height 40
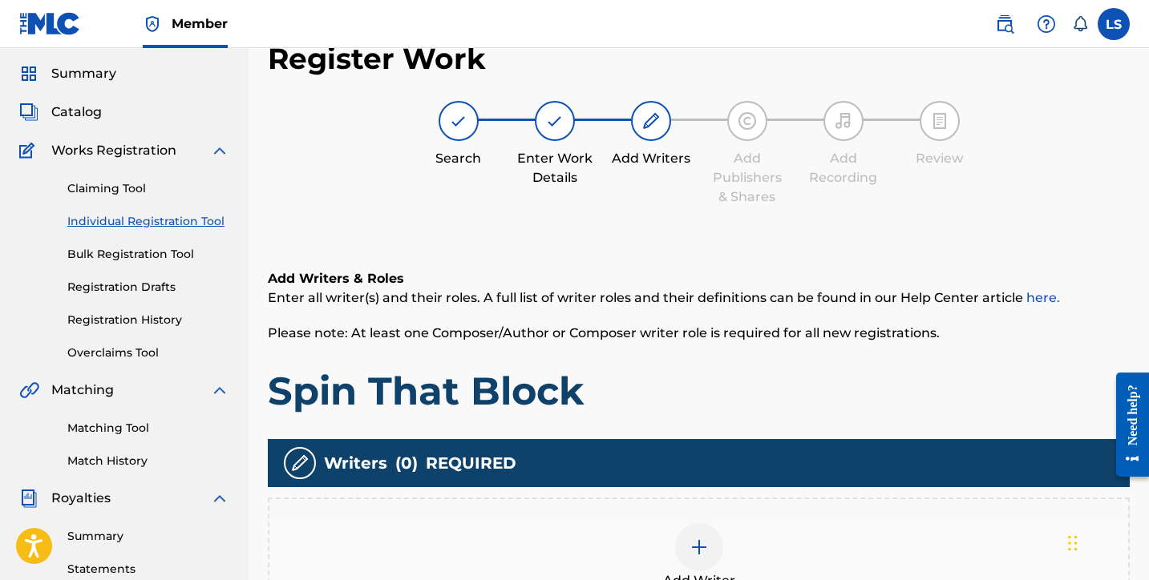
scroll to position [41, 0]
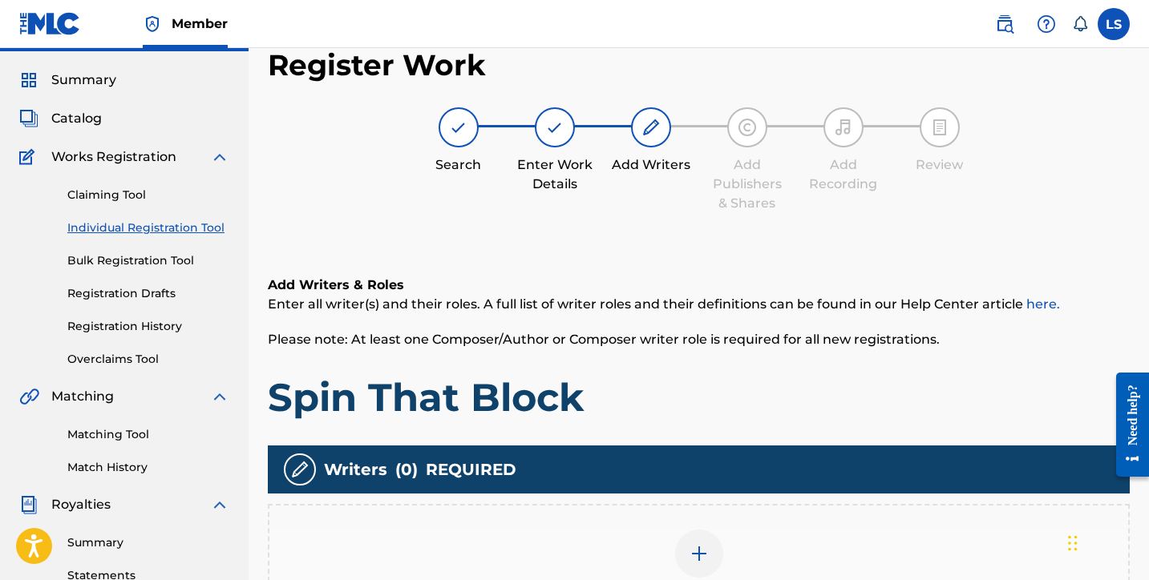
click at [715, 546] on div at bounding box center [699, 554] width 48 height 48
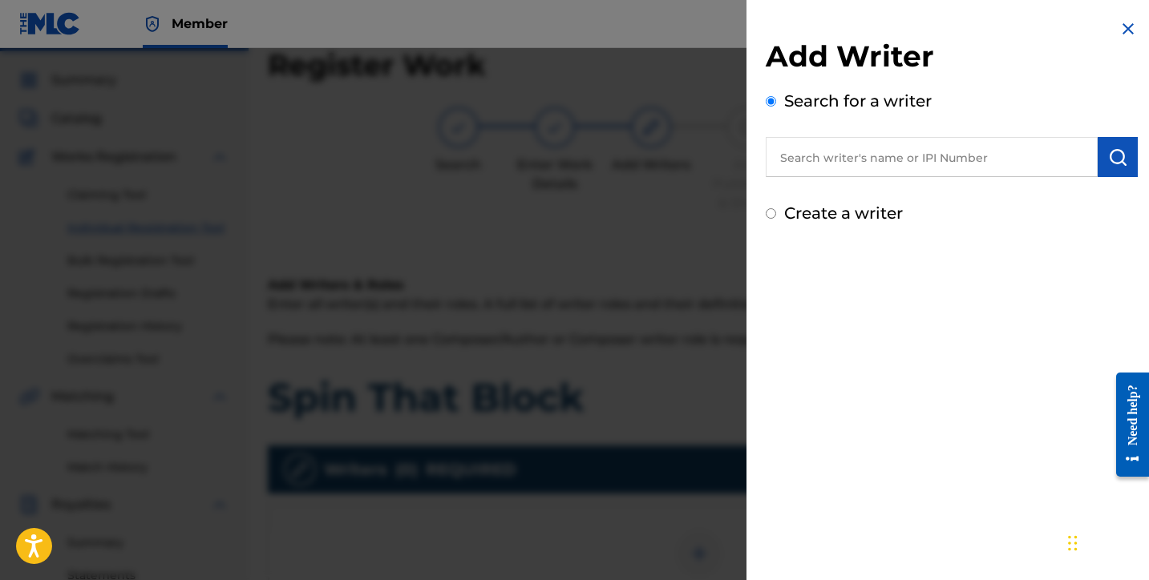
click at [877, 156] on input "text" at bounding box center [932, 157] width 332 height 40
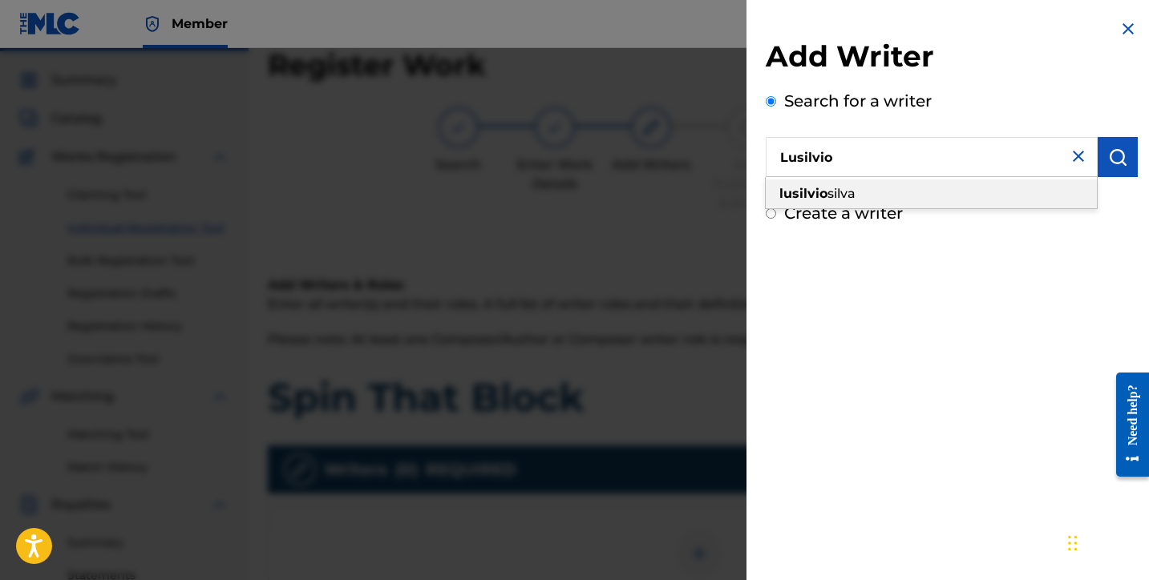
click at [872, 196] on div "lusilvio silva" at bounding box center [931, 194] width 331 height 29
type input "lusilvio silva"
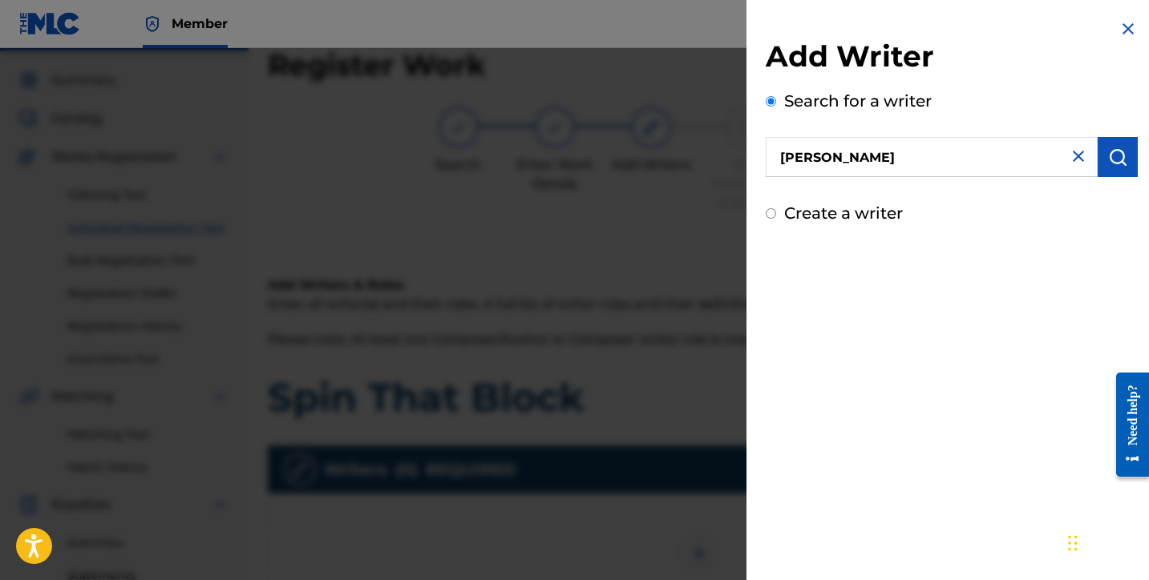
click at [1108, 164] on img "submit" at bounding box center [1117, 157] width 19 height 19
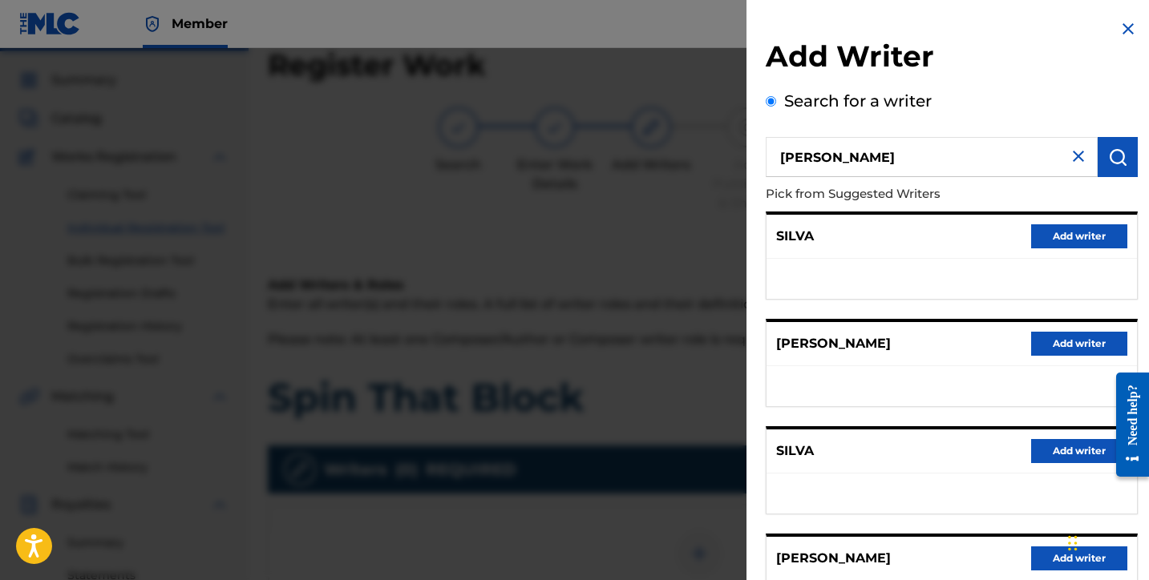
scroll to position [250, 0]
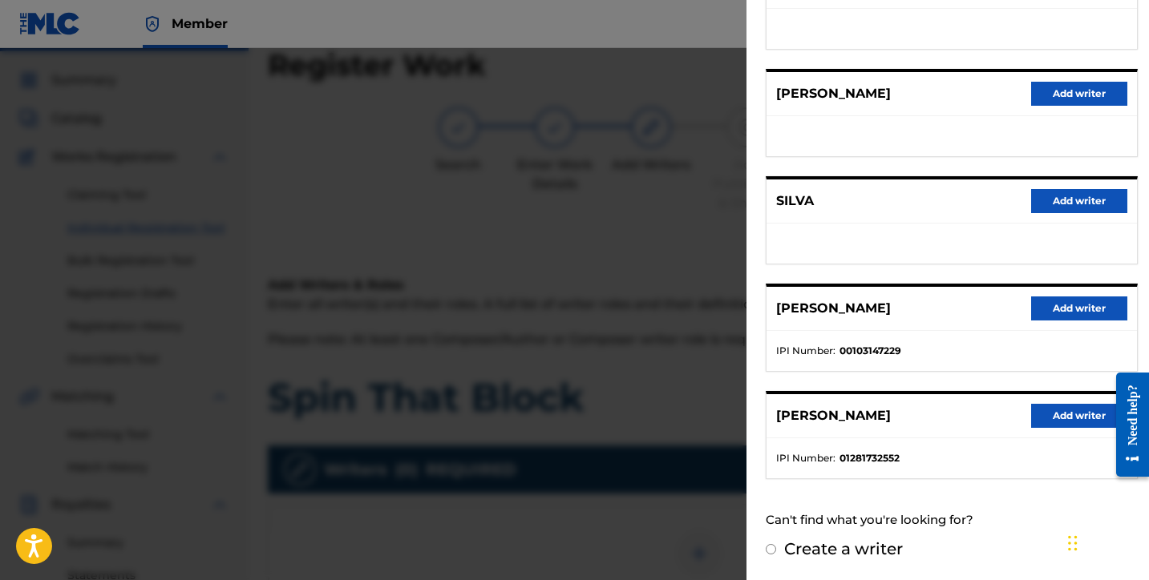
click at [1045, 419] on button "Add writer" at bounding box center [1079, 416] width 96 height 24
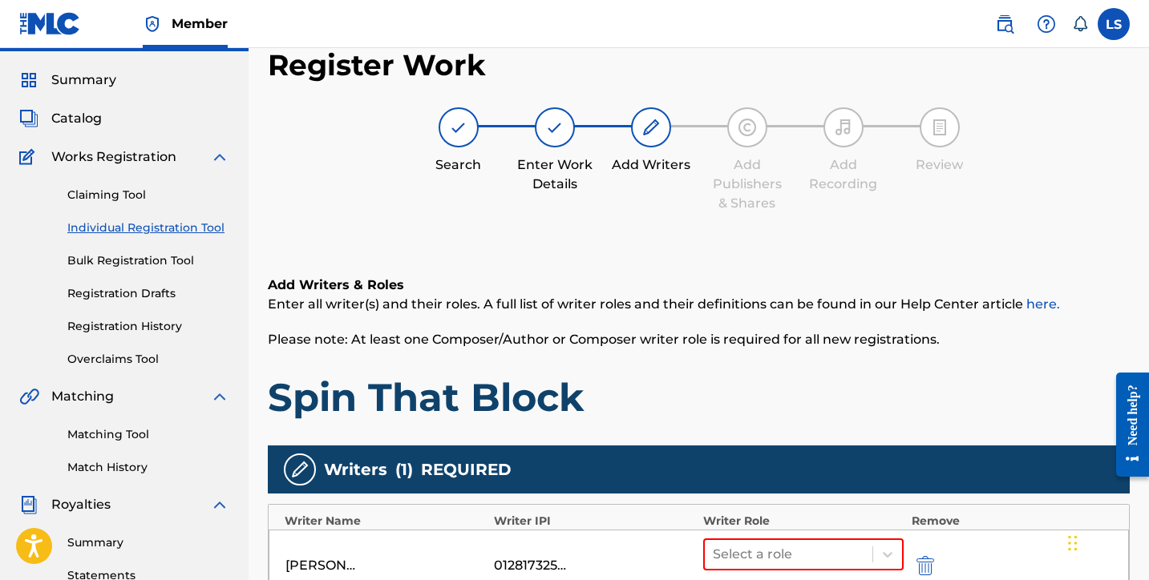
scroll to position [414, 0]
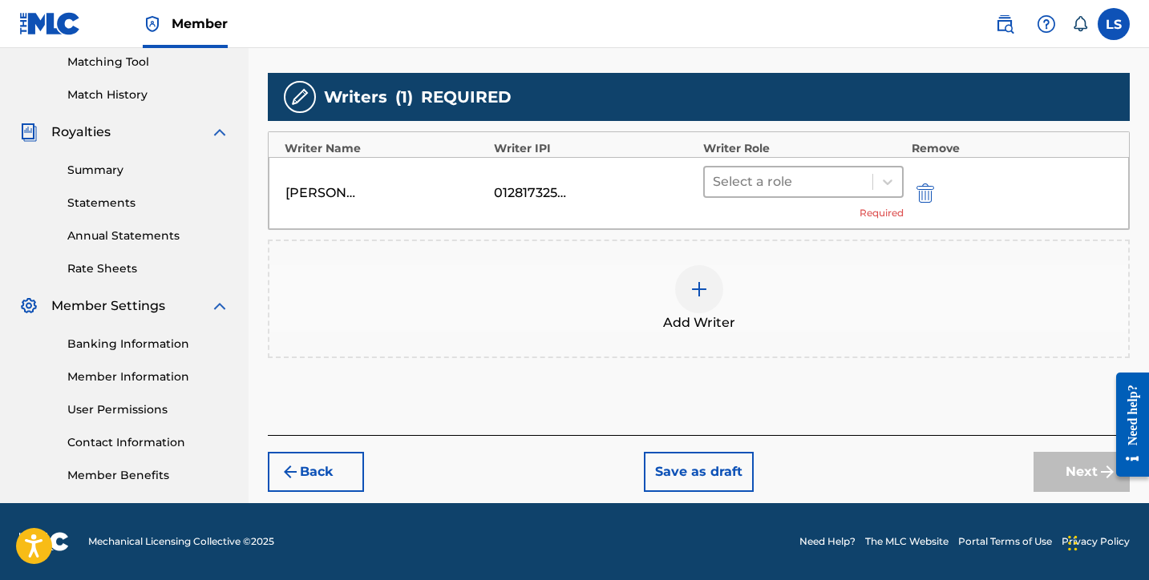
drag, startPoint x: 758, startPoint y: 158, endPoint x: 756, endPoint y: 170, distance: 12.3
click at [758, 158] on div "LUSILVIO SILVA 01281732552 Select a role Required" at bounding box center [699, 193] width 860 height 72
click at [755, 171] on div at bounding box center [789, 182] width 152 height 22
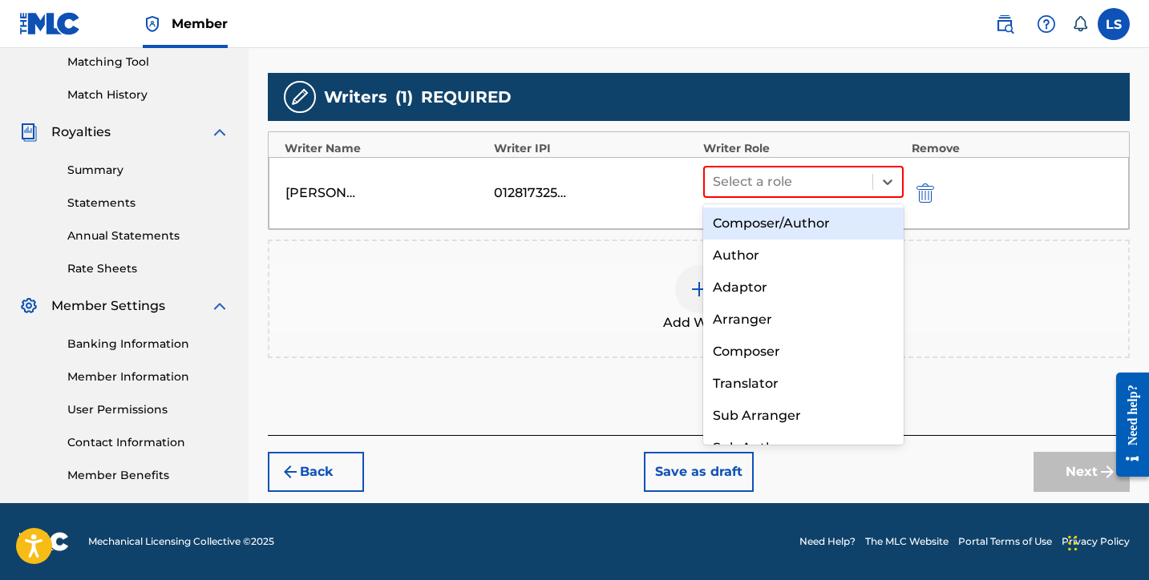
click at [786, 216] on div "Composer/Author" at bounding box center [803, 224] width 200 height 32
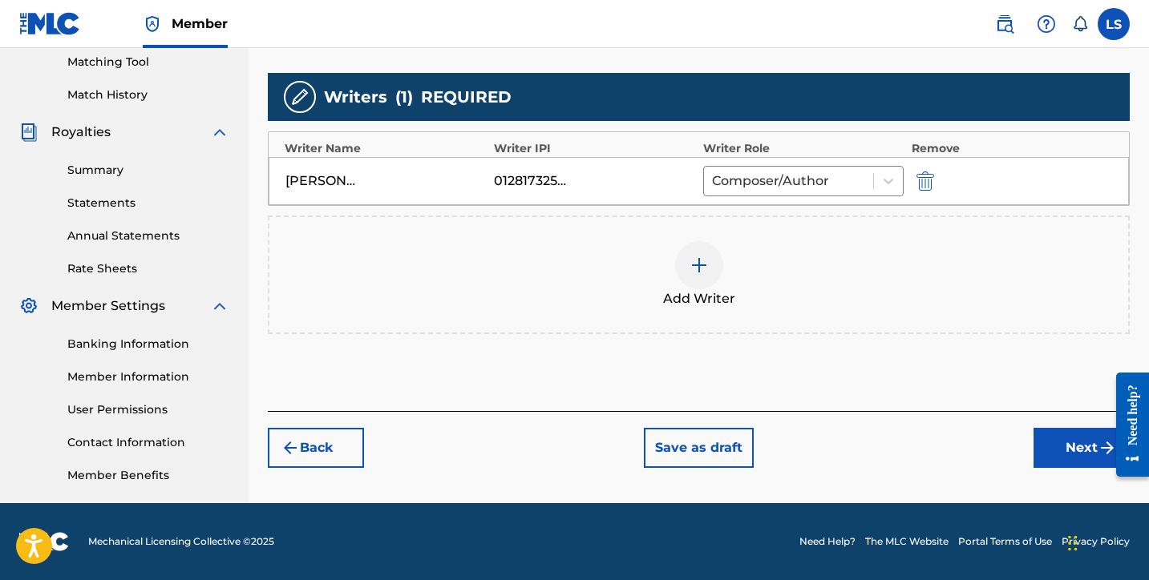
click at [1048, 436] on button "Next" at bounding box center [1081, 448] width 96 height 40
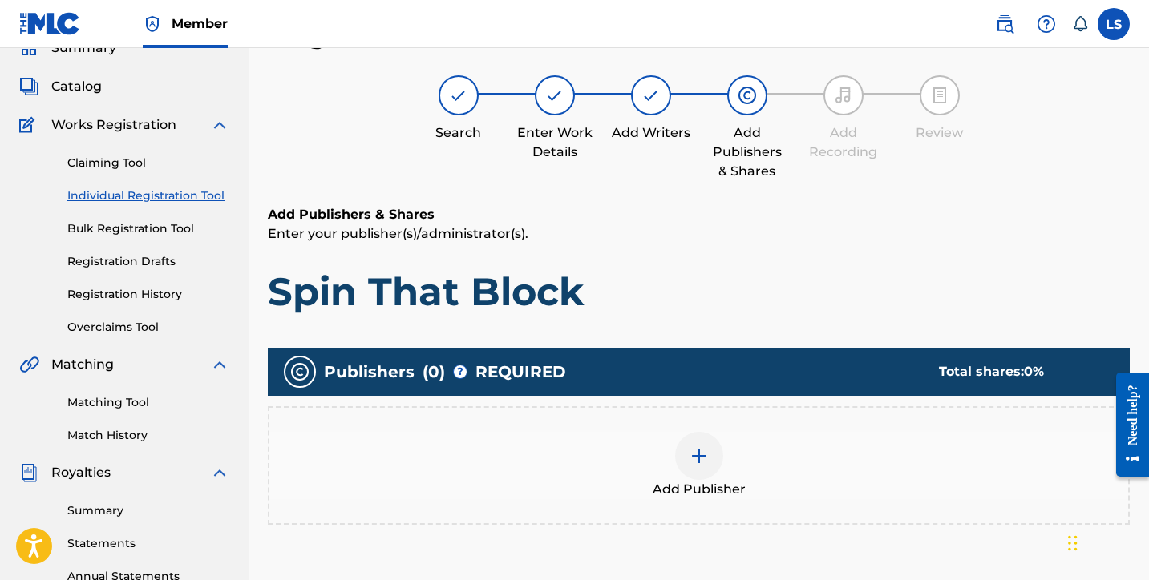
scroll to position [72, 0]
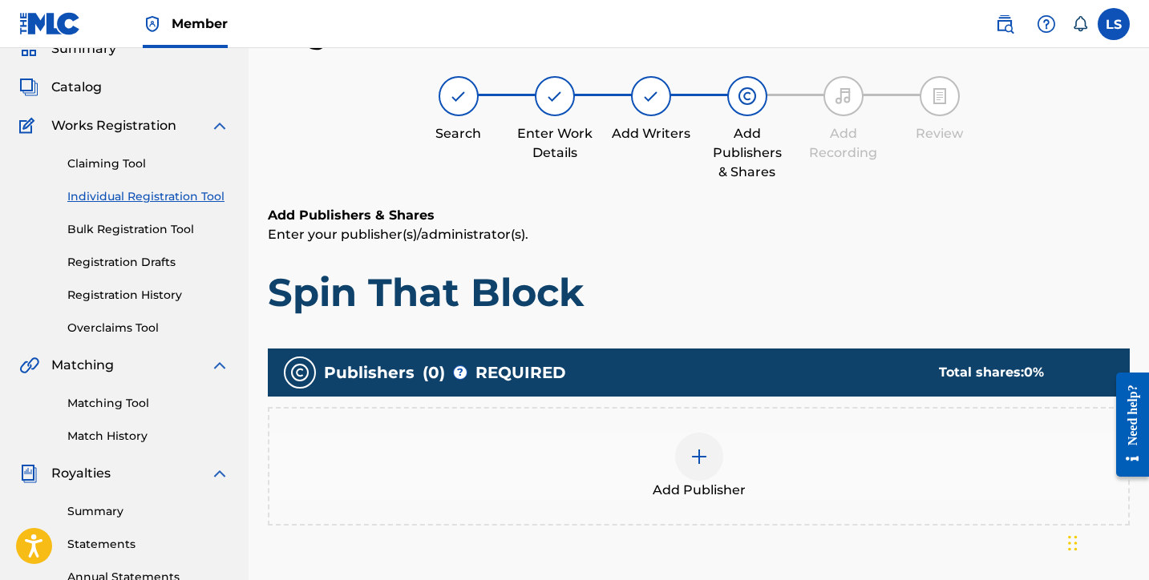
click at [702, 450] on img at bounding box center [698, 456] width 19 height 19
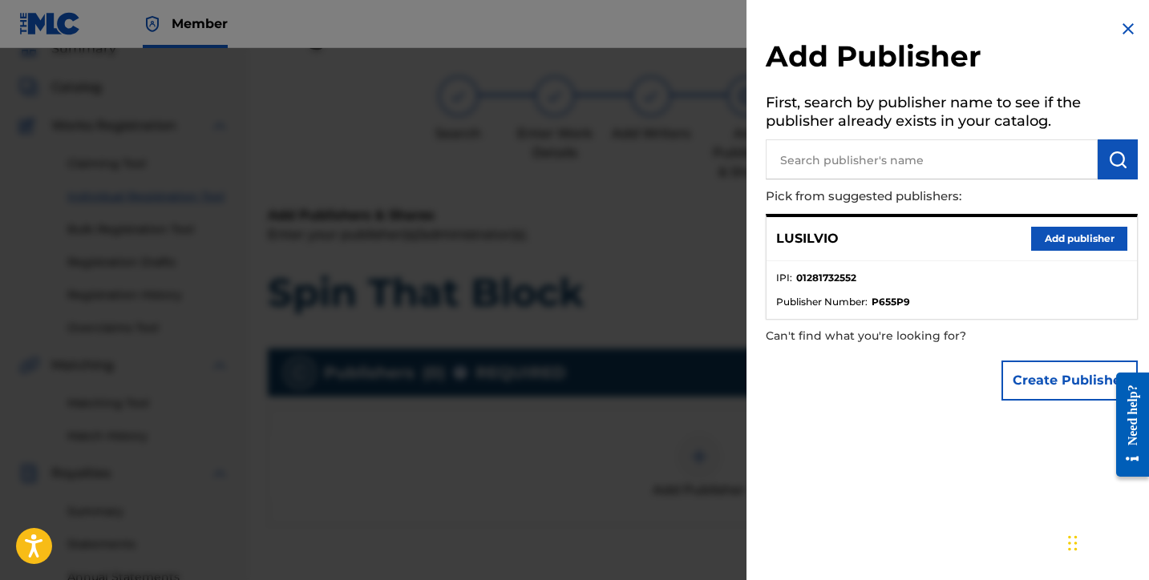
click at [1052, 232] on button "Add publisher" at bounding box center [1079, 239] width 96 height 24
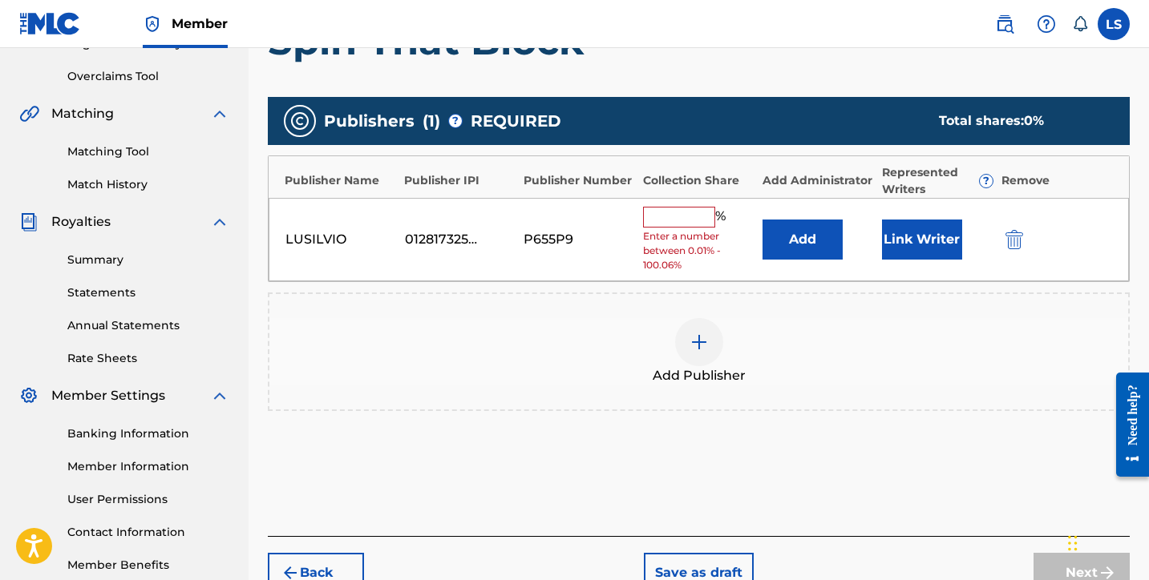
scroll to position [414, 0]
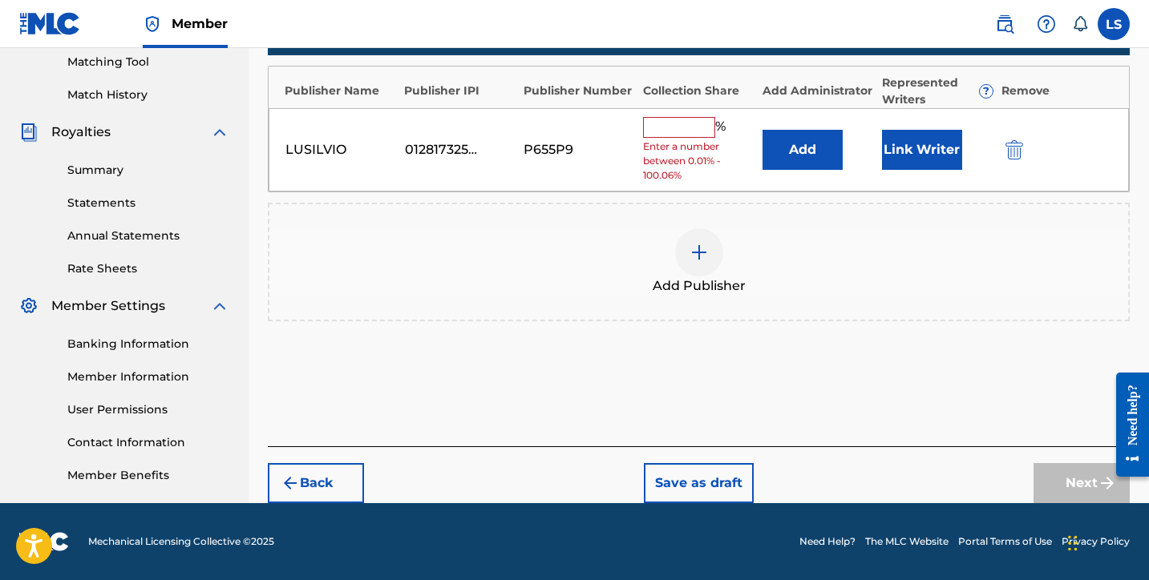
click at [679, 125] on input "text" at bounding box center [679, 127] width 72 height 21
type input "50"
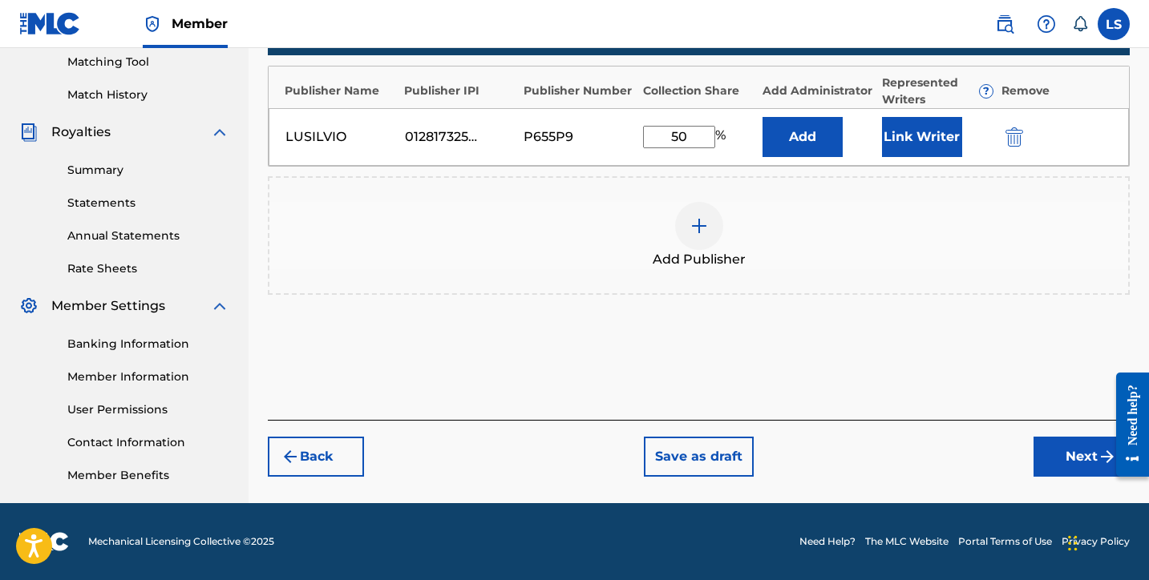
click at [882, 152] on button "Link Writer" at bounding box center [922, 137] width 80 height 40
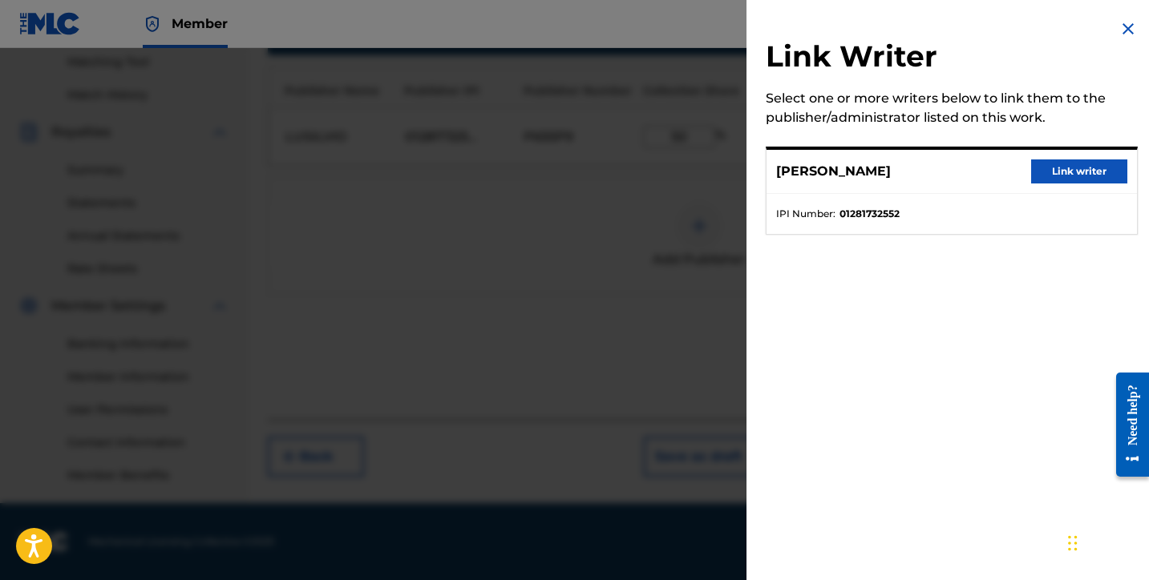
click at [1077, 172] on button "Link writer" at bounding box center [1079, 172] width 96 height 24
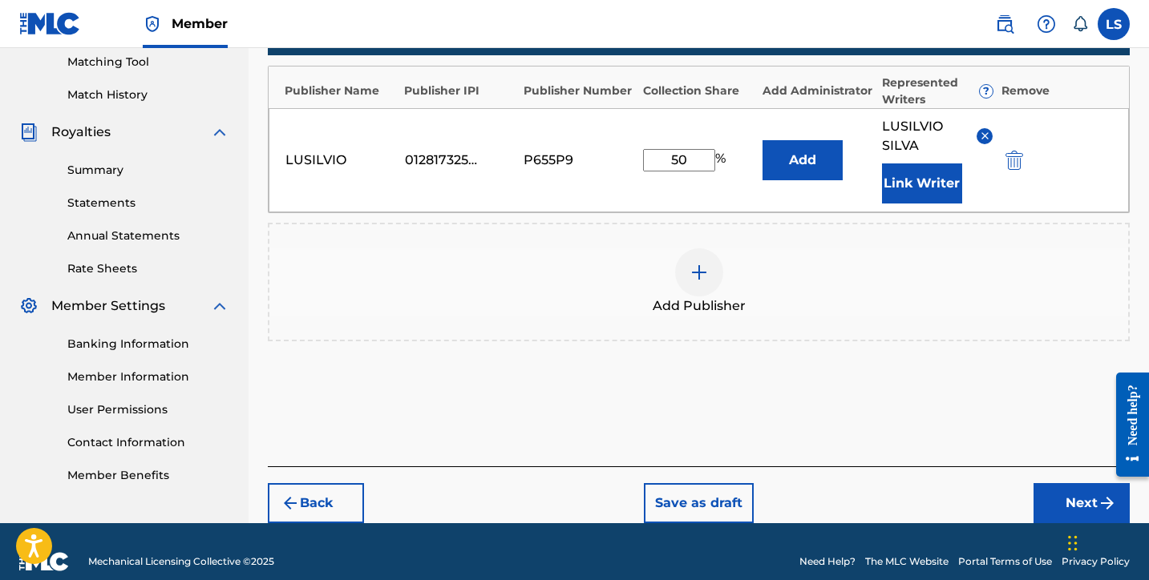
scroll to position [434, 0]
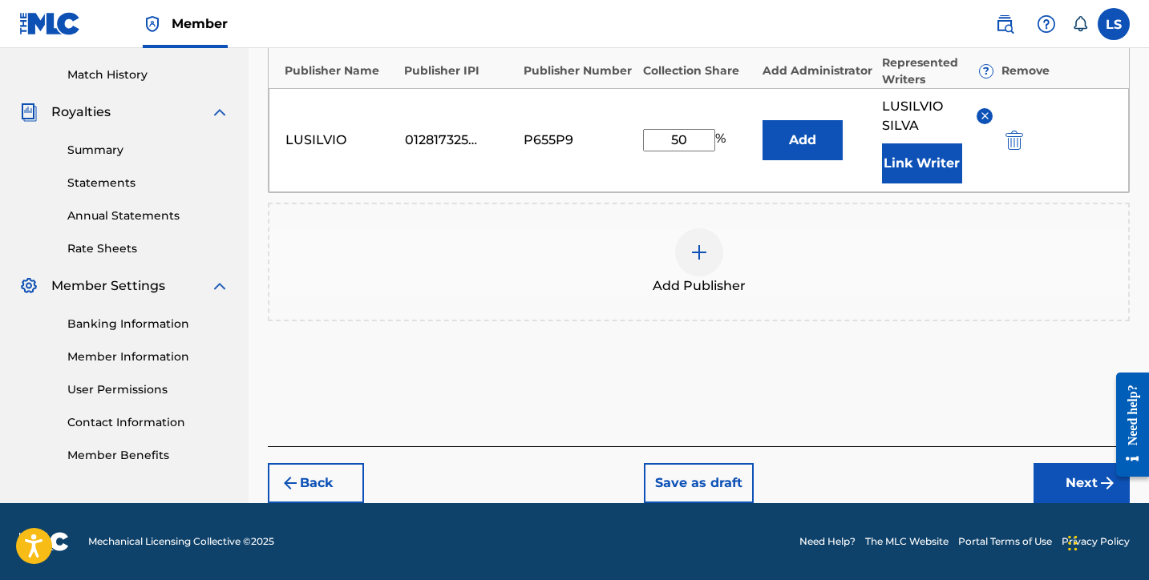
click at [1073, 479] on button "Next" at bounding box center [1081, 483] width 96 height 40
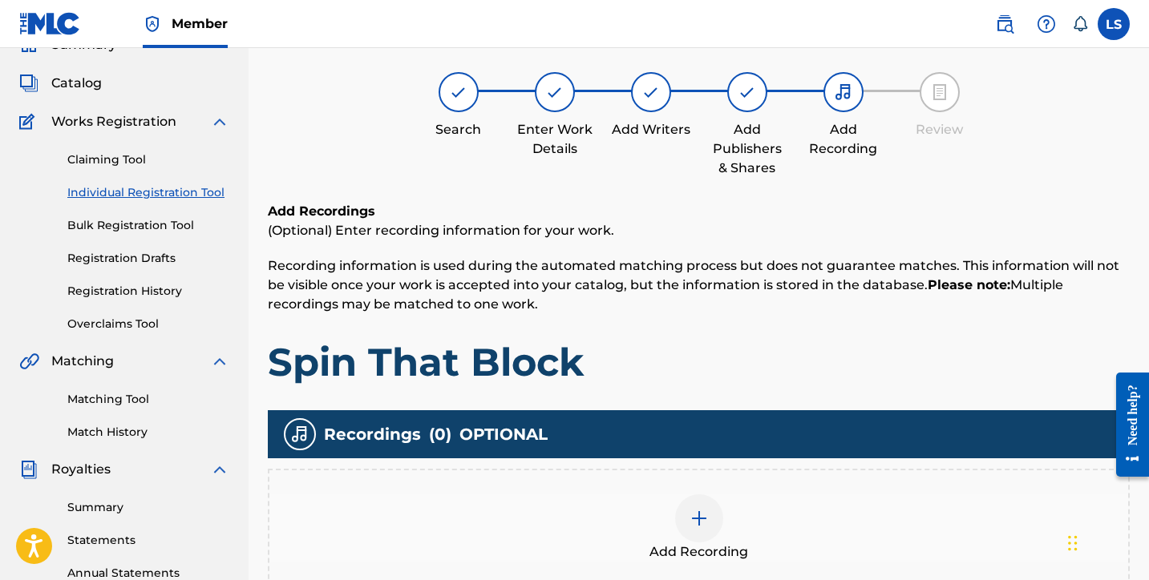
scroll to position [72, 0]
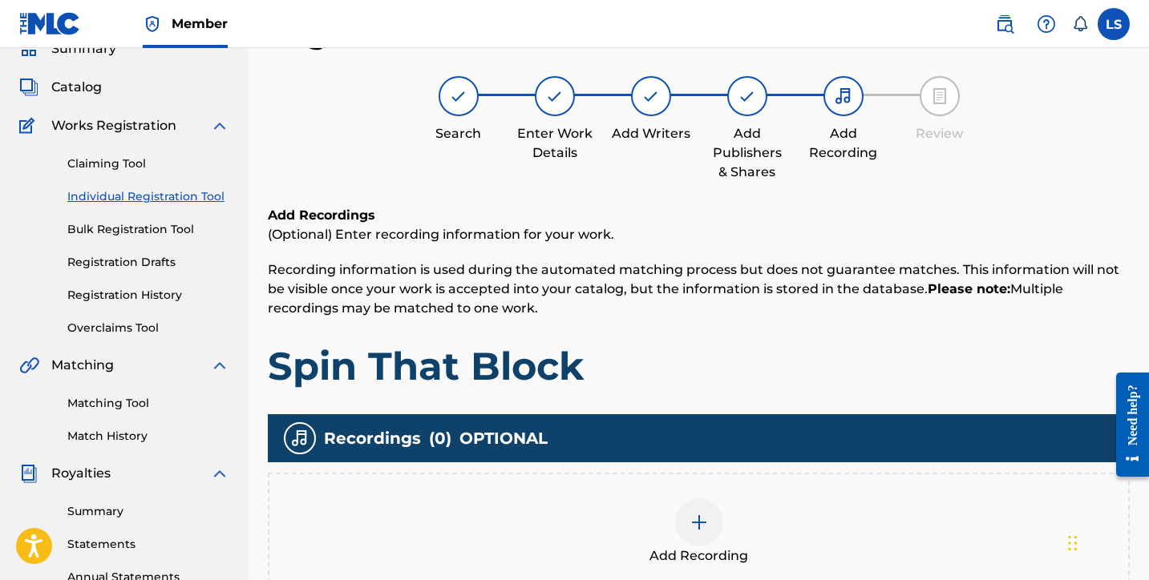
click at [702, 532] on div at bounding box center [699, 523] width 48 height 48
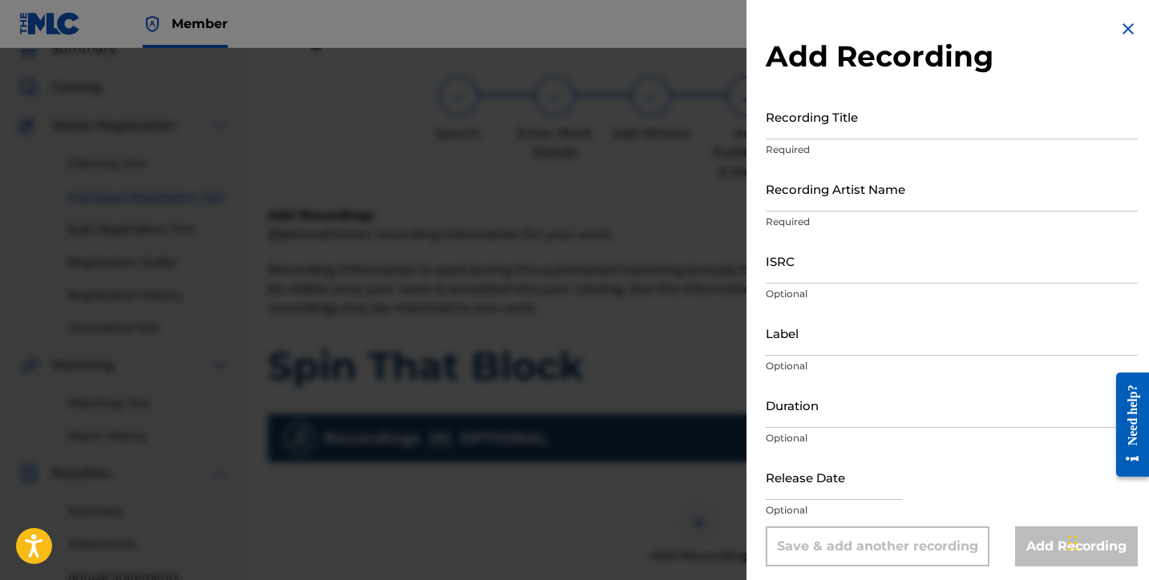
click at [808, 139] on div "Recording Title Required" at bounding box center [952, 130] width 372 height 72
click at [803, 131] on input "Recording Title" at bounding box center [952, 117] width 372 height 46
type input "Spin That Block"
click at [803, 204] on input "Recording Artist Name" at bounding box center [952, 189] width 372 height 46
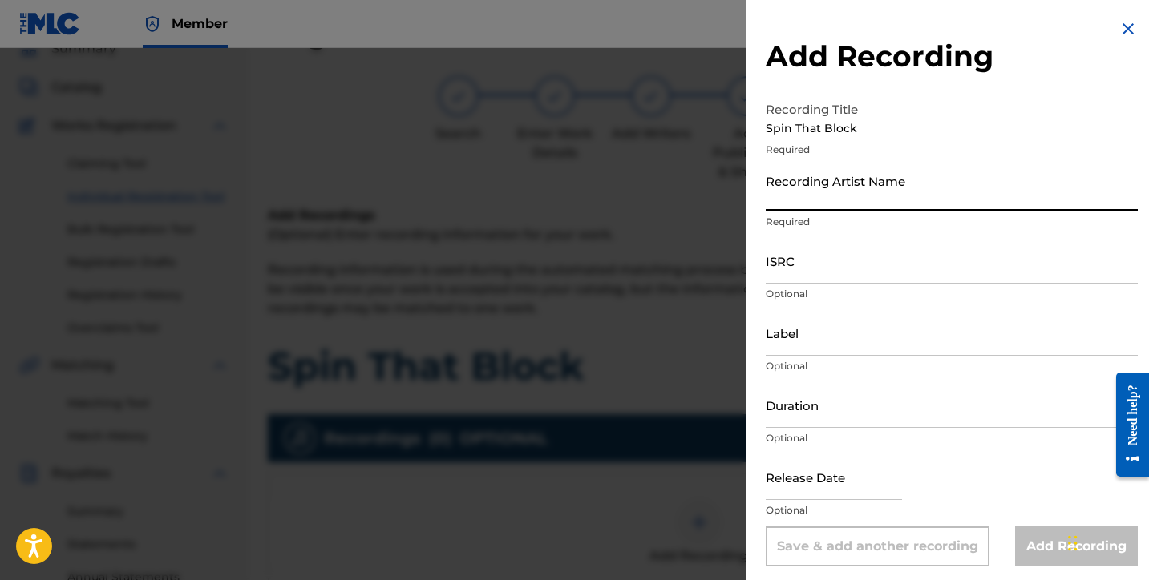
type input "Lusilvio"
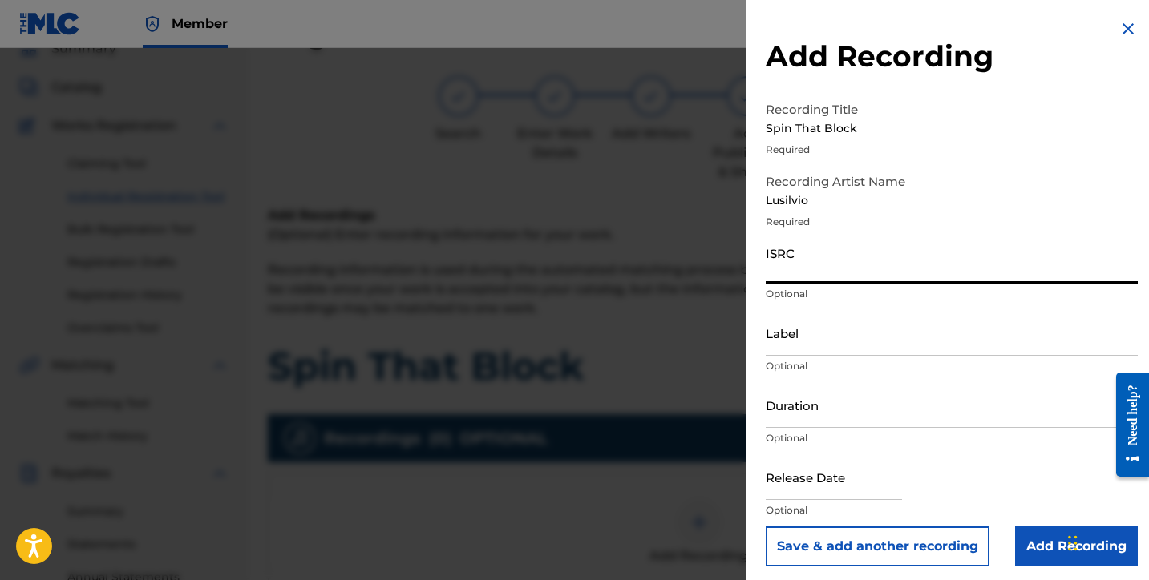
paste input "QZWFE2504385"
type input "QZWFE2504385"
click at [787, 348] on input "Label" at bounding box center [952, 333] width 372 height 46
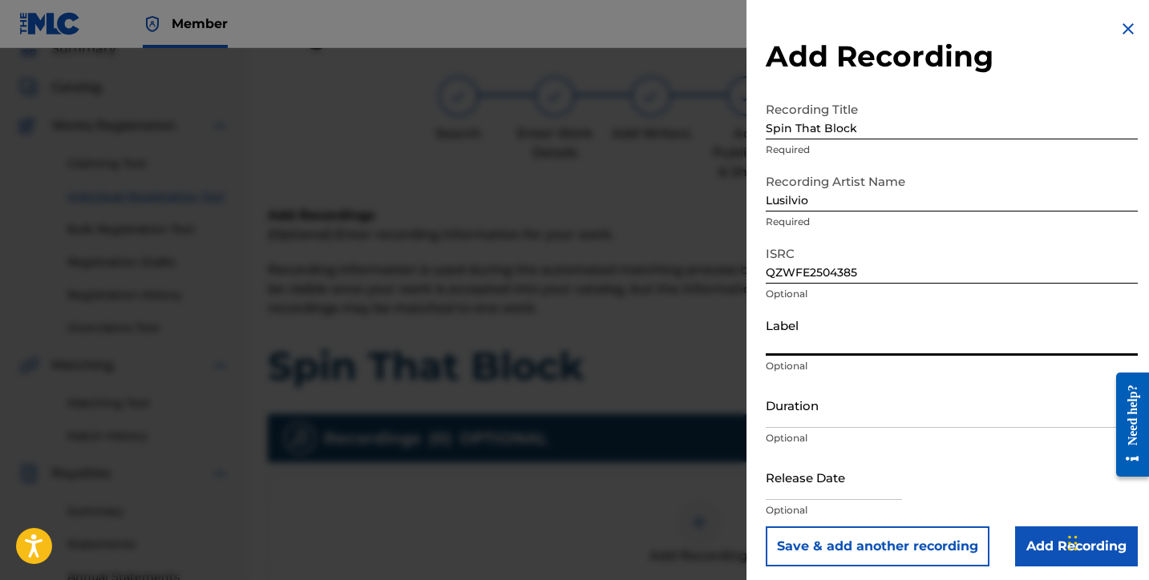
type input "SILVIOS DELIVERY INC"
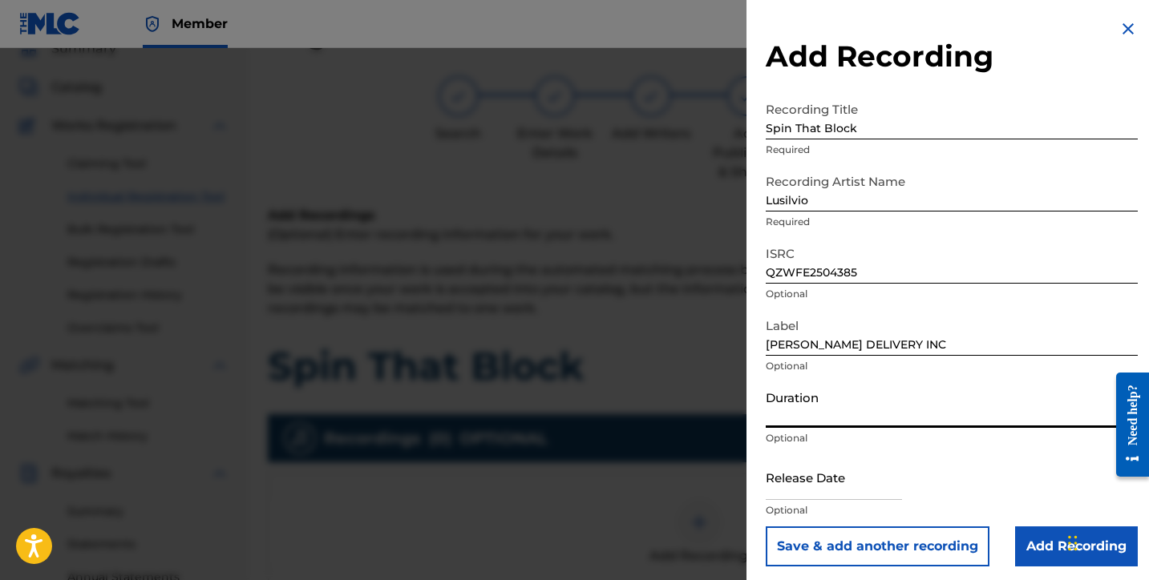
click at [806, 415] on input "Duration" at bounding box center [952, 405] width 372 height 46
type input "02:50"
click at [818, 481] on input "text" at bounding box center [834, 478] width 136 height 46
select select "7"
select select "2025"
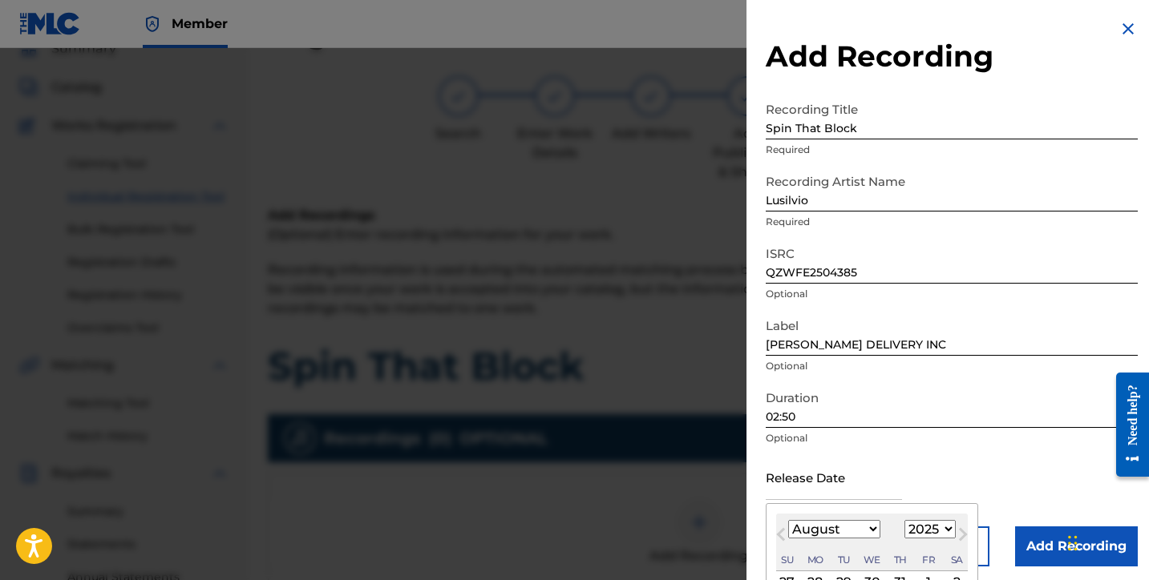
click at [838, 529] on select "January February March April May June July August September October November De…" at bounding box center [834, 529] width 92 height 18
select select "6"
click at [788, 520] on select "January February March April May June July August September October November De…" at bounding box center [834, 529] width 92 height 18
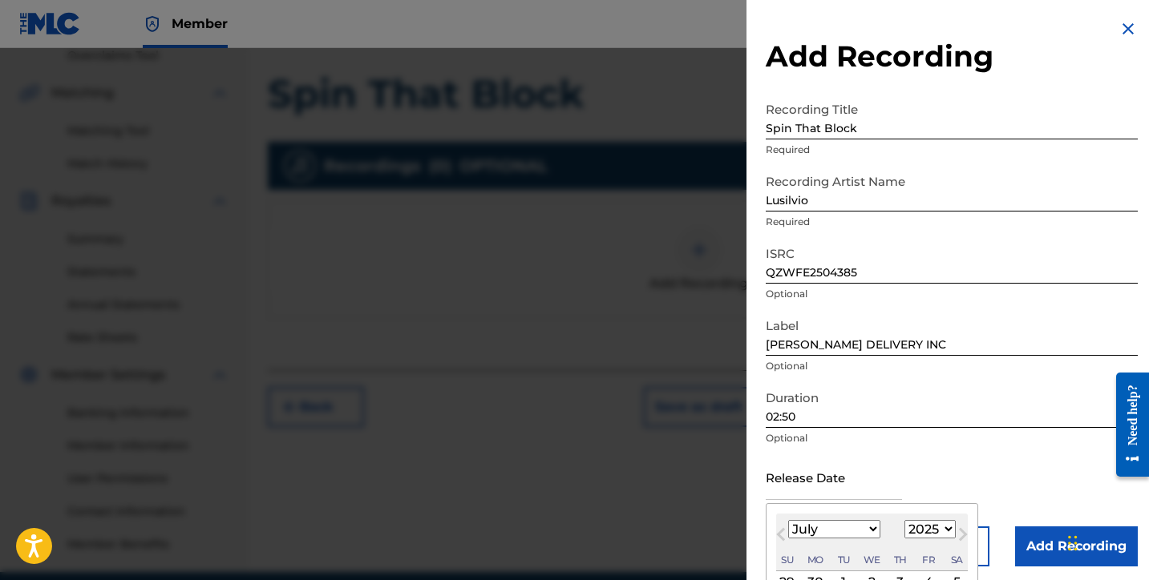
scroll to position [133, 0]
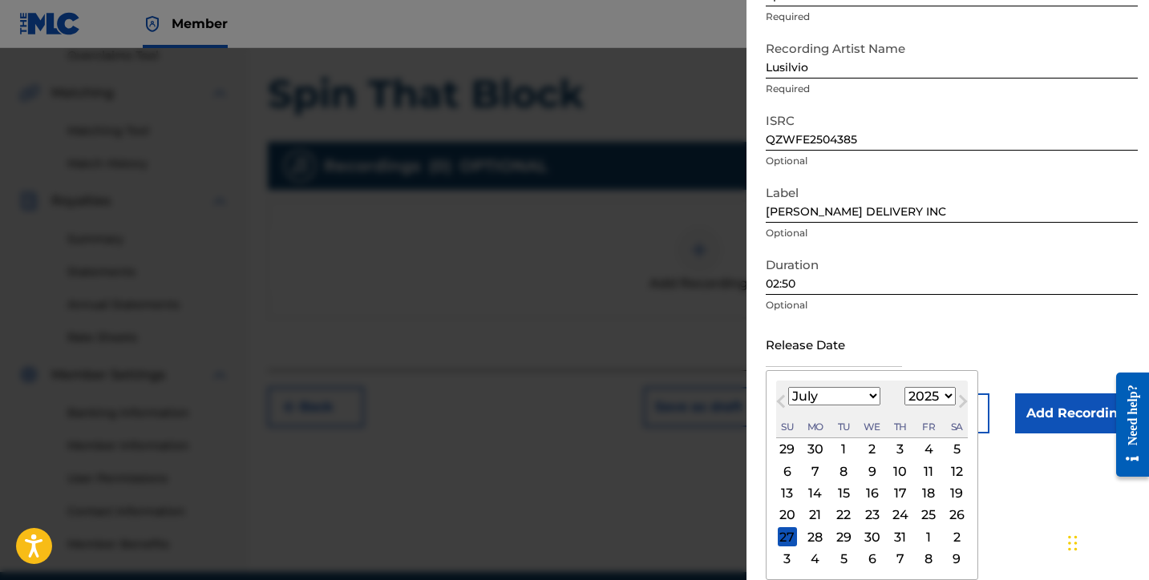
click at [871, 470] on div "9" at bounding box center [872, 471] width 19 height 19
type input "July 9 2025"
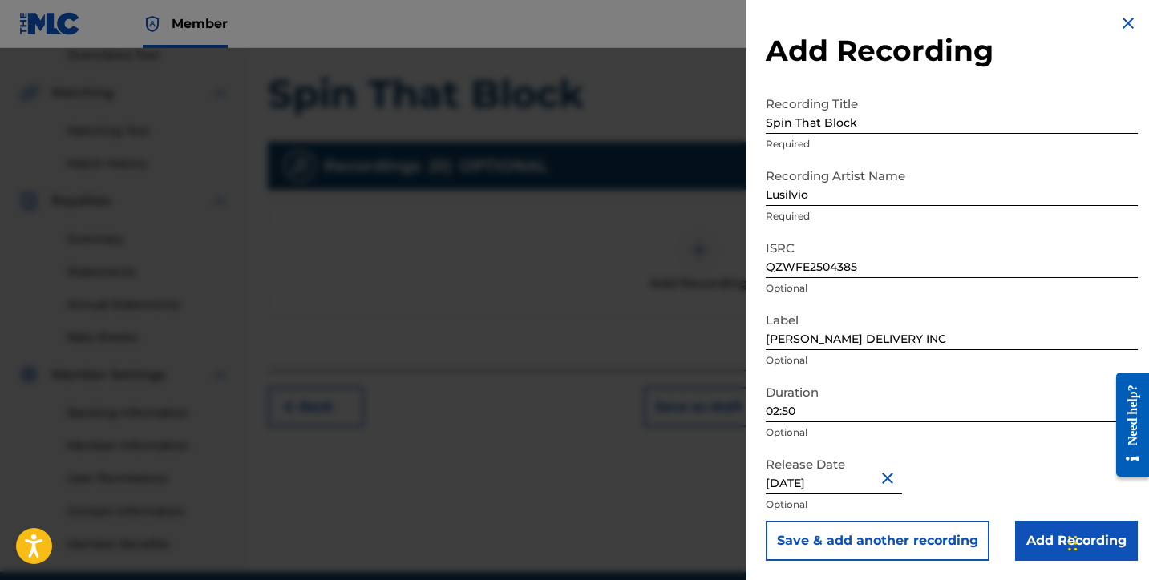
scroll to position [6, 0]
click at [1046, 540] on input "Add Recording" at bounding box center [1076, 541] width 123 height 40
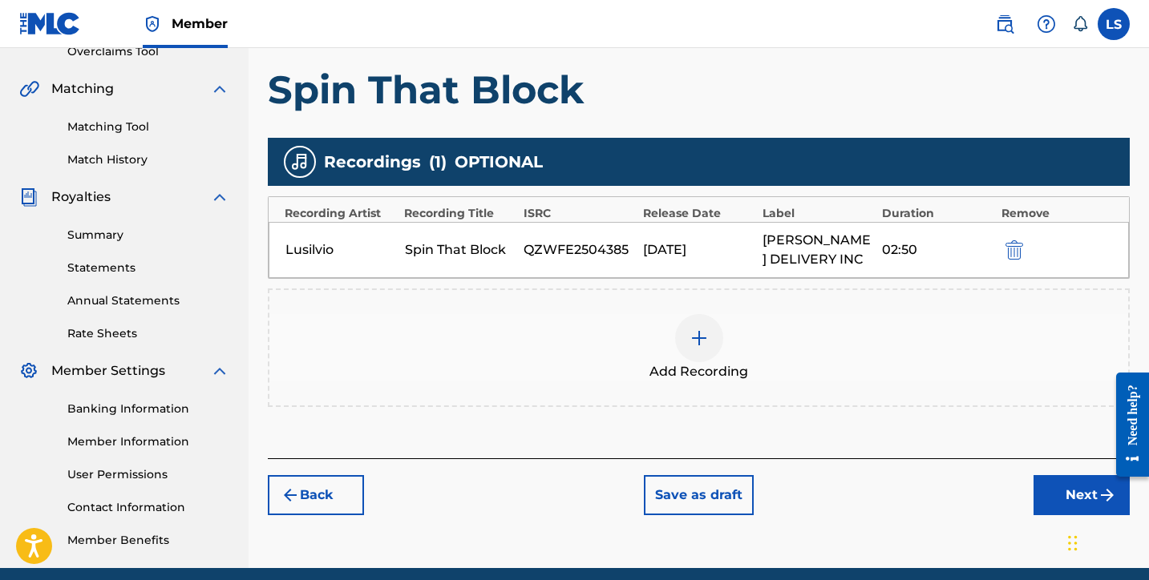
click at [1071, 499] on button "Next" at bounding box center [1081, 495] width 96 height 40
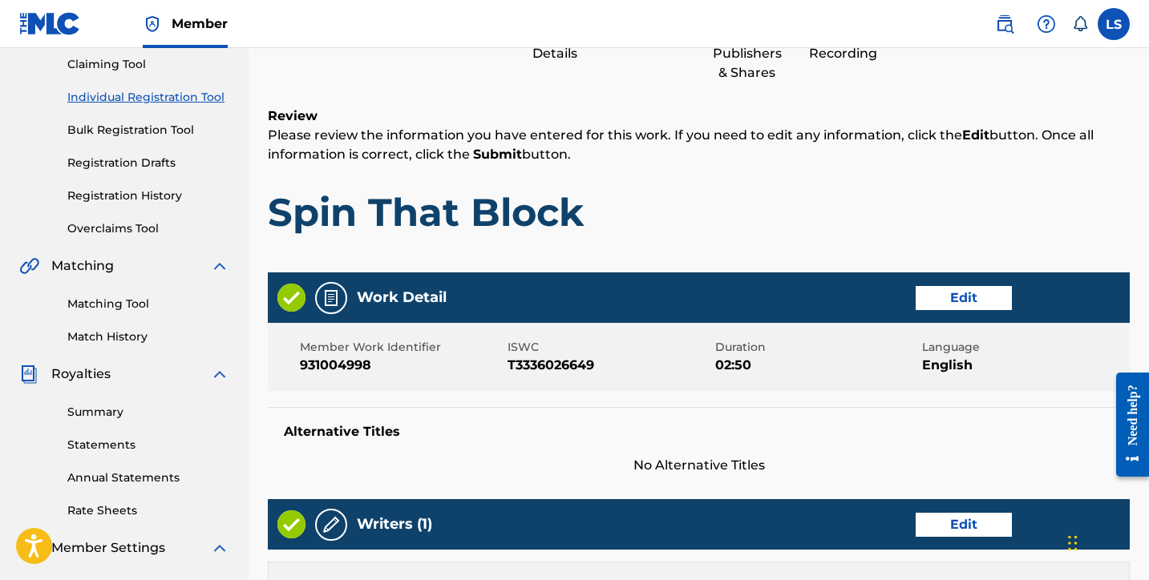
scroll to position [793, 0]
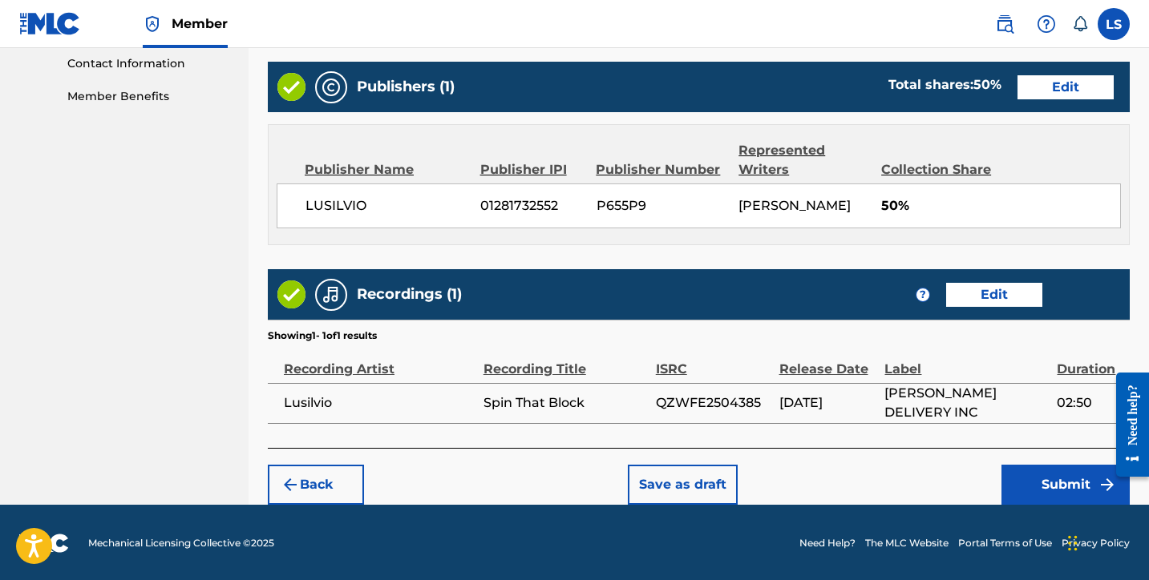
click at [1037, 461] on div "Back Save as draft Submit" at bounding box center [699, 476] width 862 height 57
click at [1032, 476] on button "Submit" at bounding box center [1065, 485] width 128 height 40
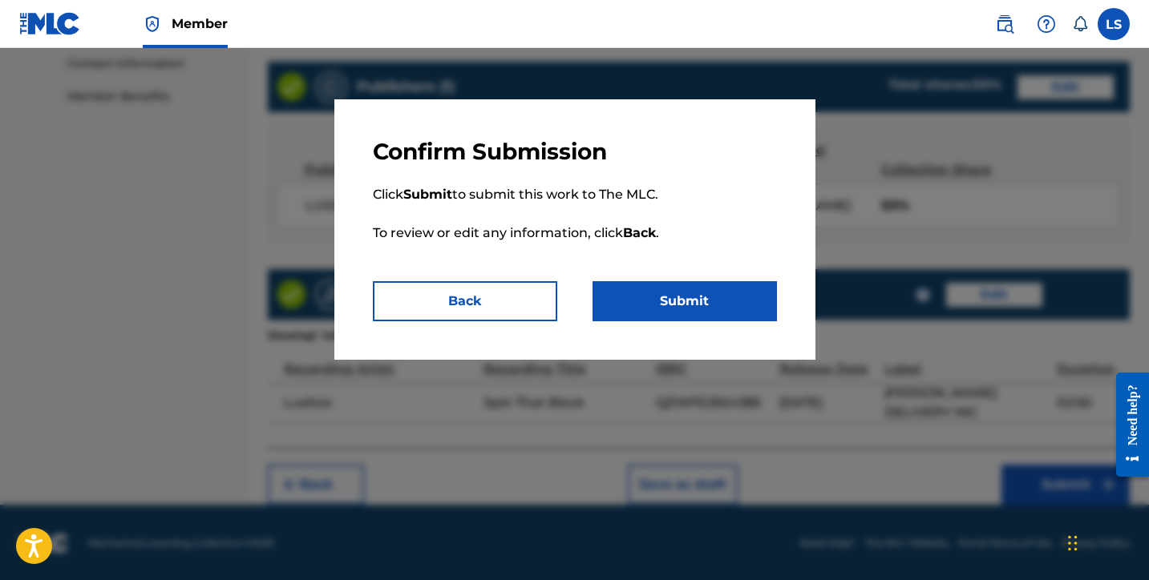
click at [724, 304] on button "Submit" at bounding box center [684, 301] width 184 height 40
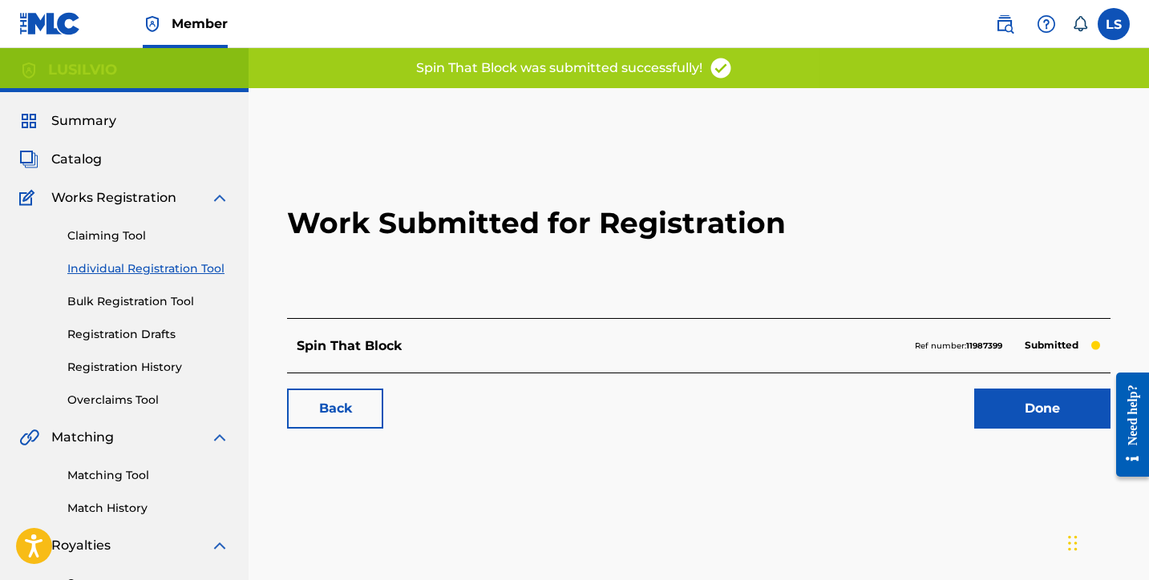
click at [1021, 406] on link "Done" at bounding box center [1042, 409] width 136 height 40
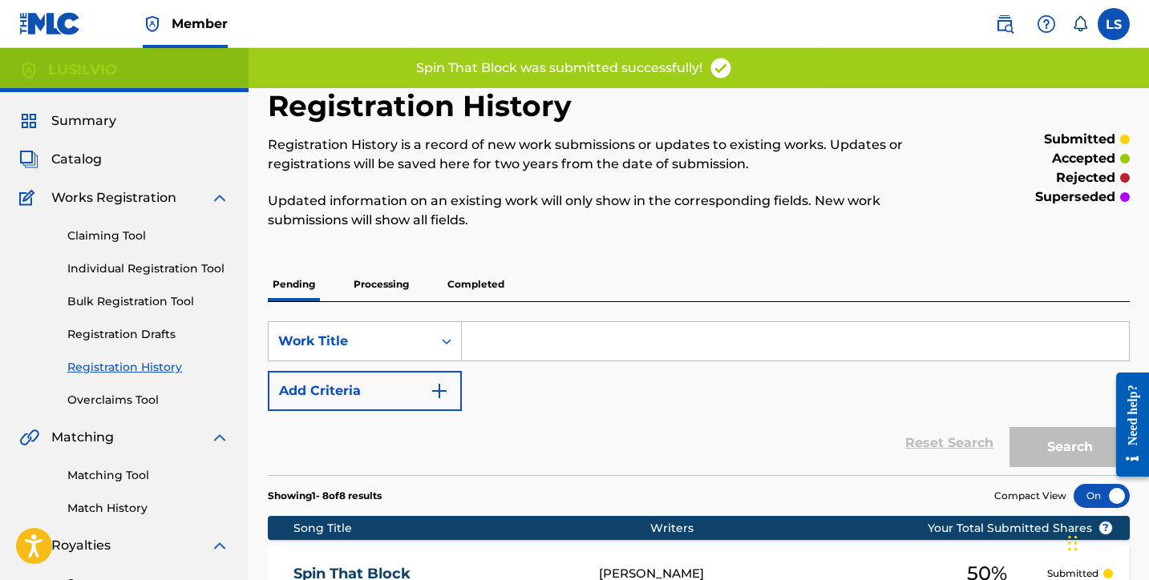
drag, startPoint x: 139, startPoint y: 269, endPoint x: 158, endPoint y: 261, distance: 20.4
click at [139, 269] on link "Individual Registration Tool" at bounding box center [148, 269] width 162 height 17
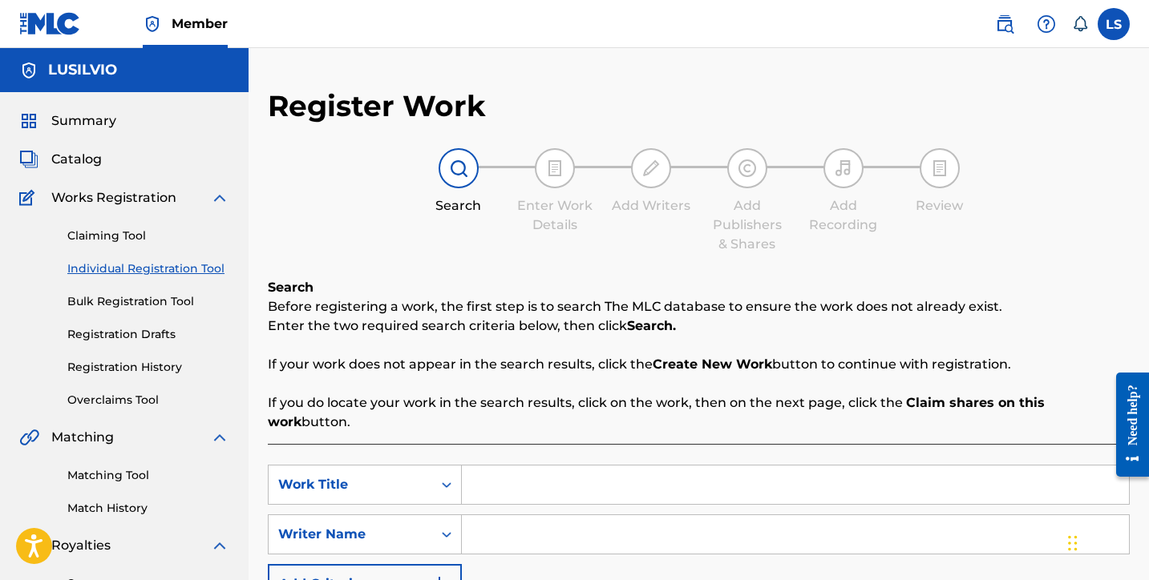
click at [564, 468] on input "Search Form" at bounding box center [795, 485] width 667 height 38
type input "Thief In The Night"
click at [556, 519] on input "Search Form" at bounding box center [795, 535] width 667 height 38
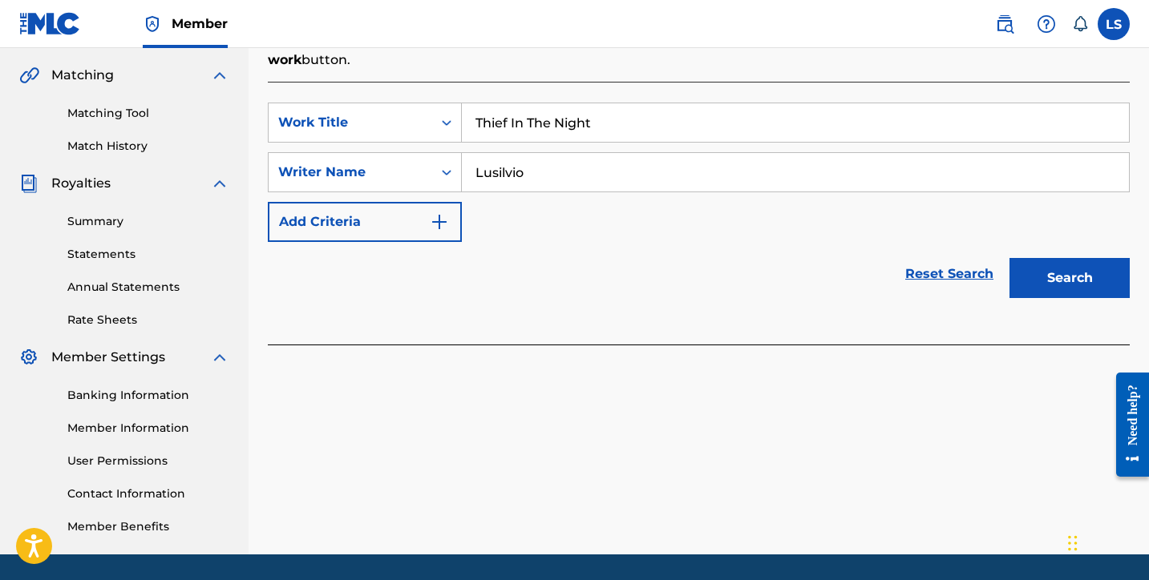
scroll to position [366, 0]
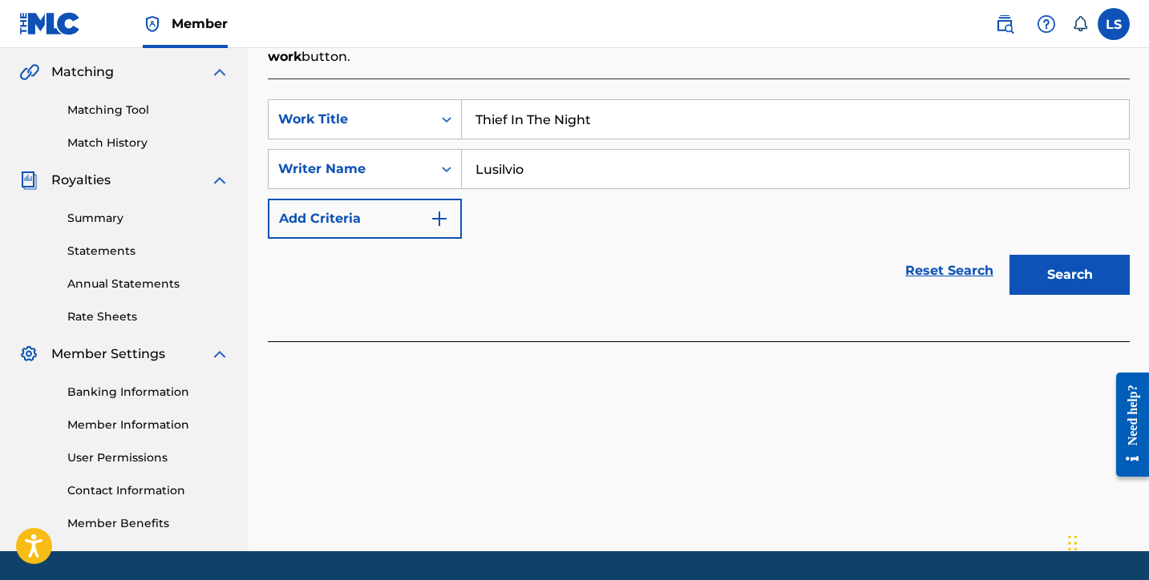
type input "Lusilvio"
click at [1036, 269] on button "Search" at bounding box center [1069, 275] width 120 height 40
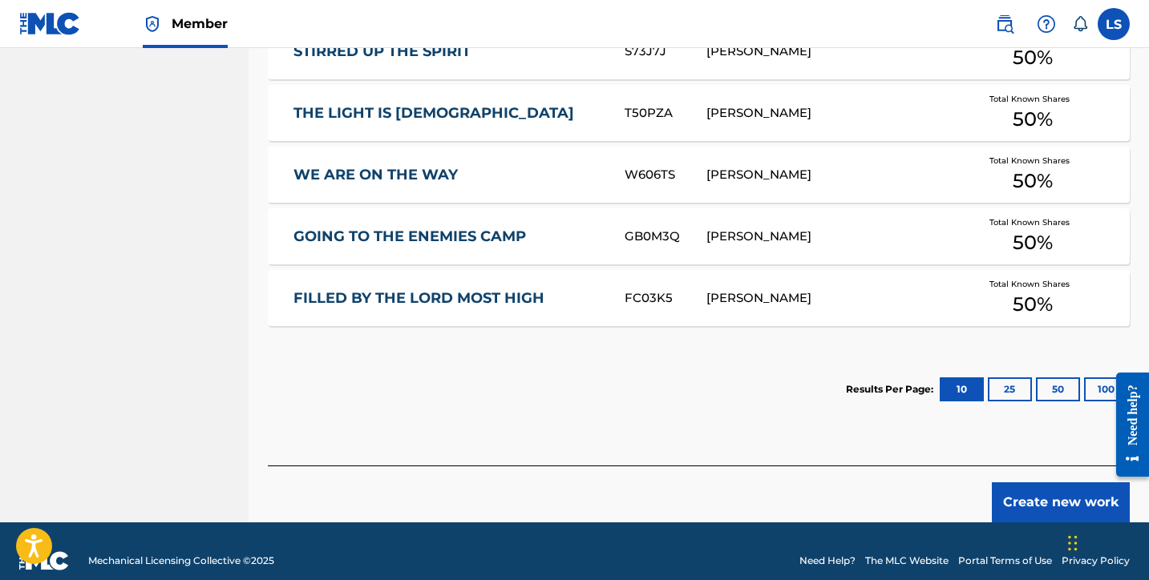
click at [1064, 483] on button "Create new work" at bounding box center [1061, 503] width 138 height 40
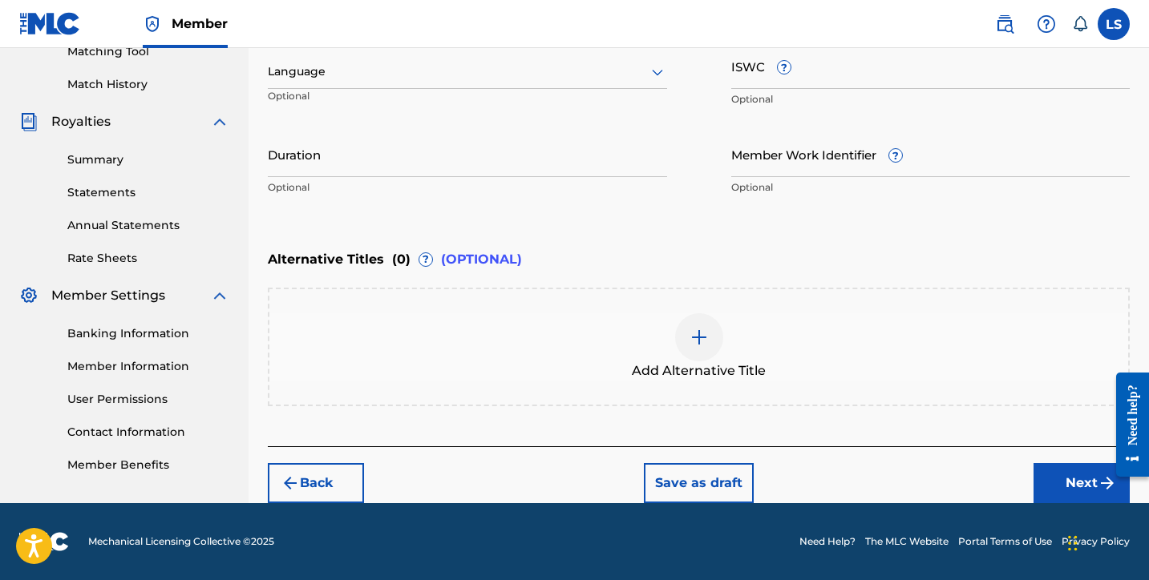
scroll to position [423, 0]
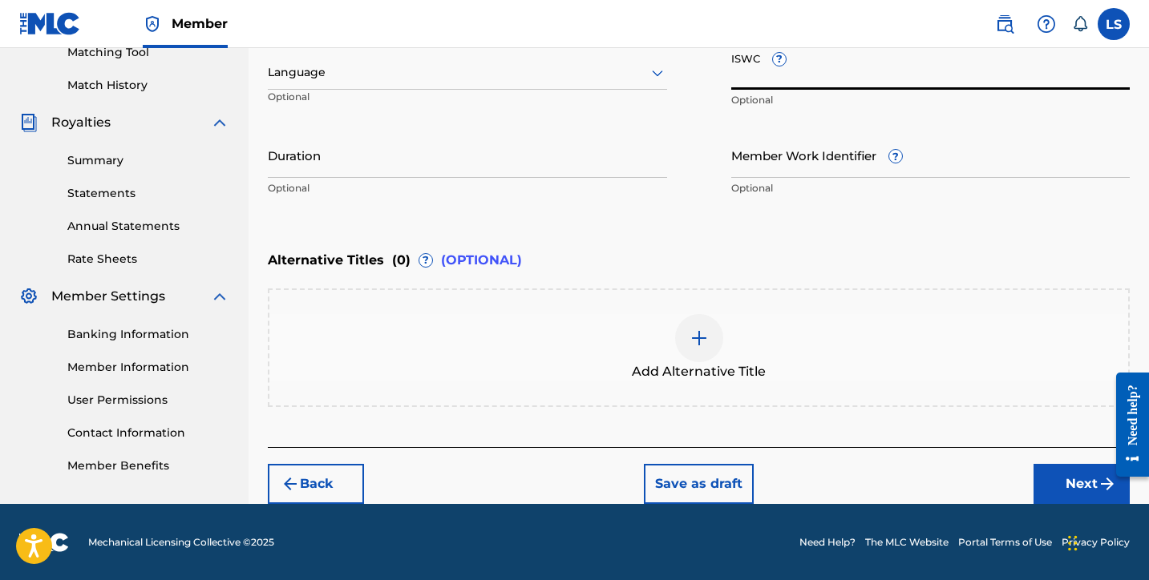
paste input "T3340864128"
type input "T3340864128"
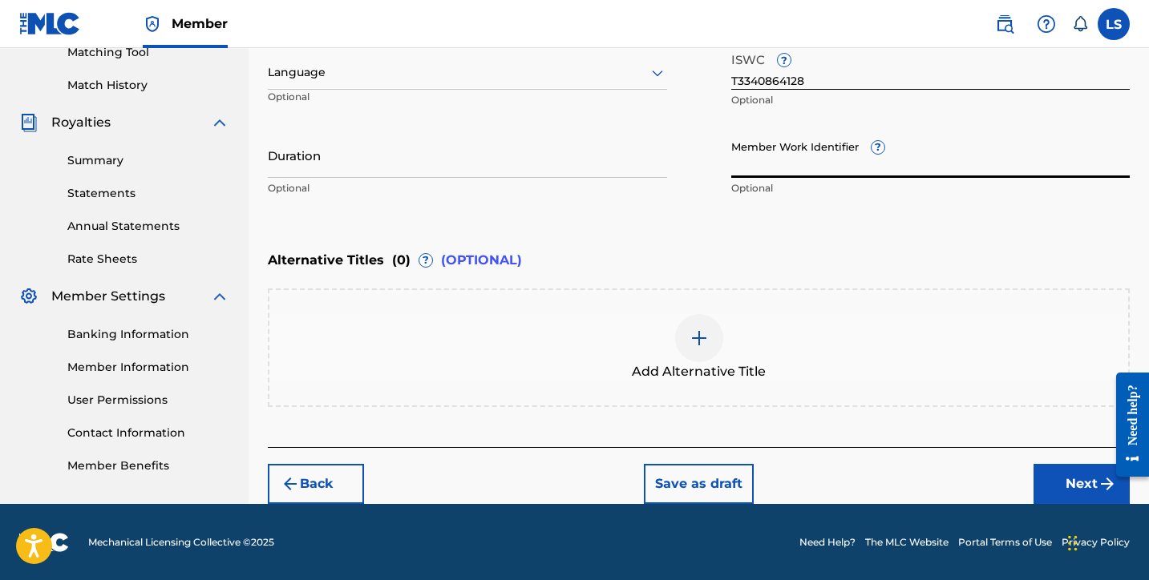
paste input "931336263"
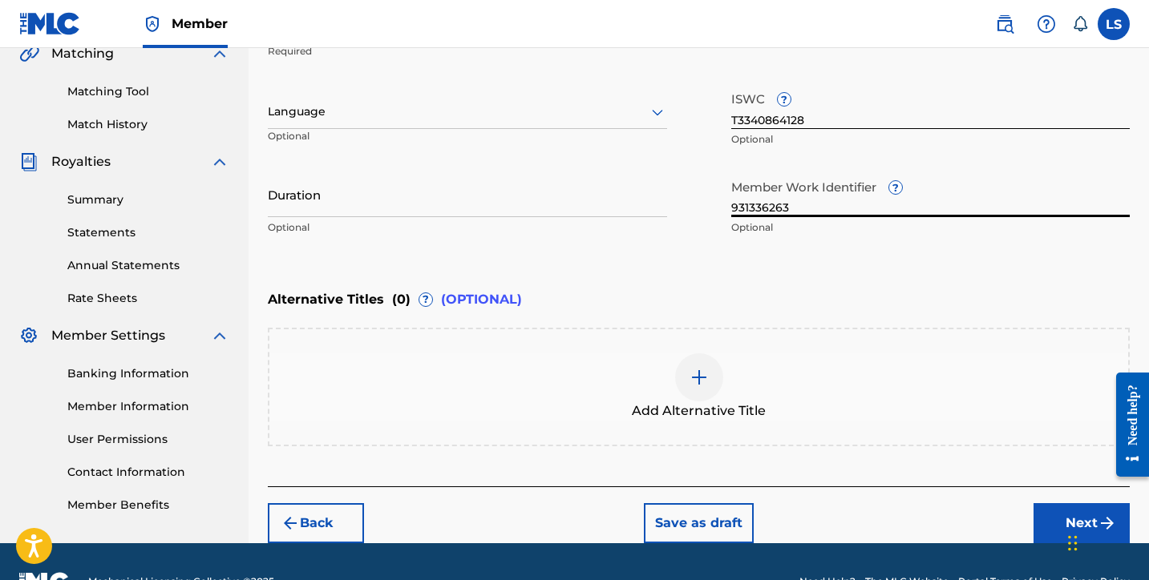
scroll to position [405, 0]
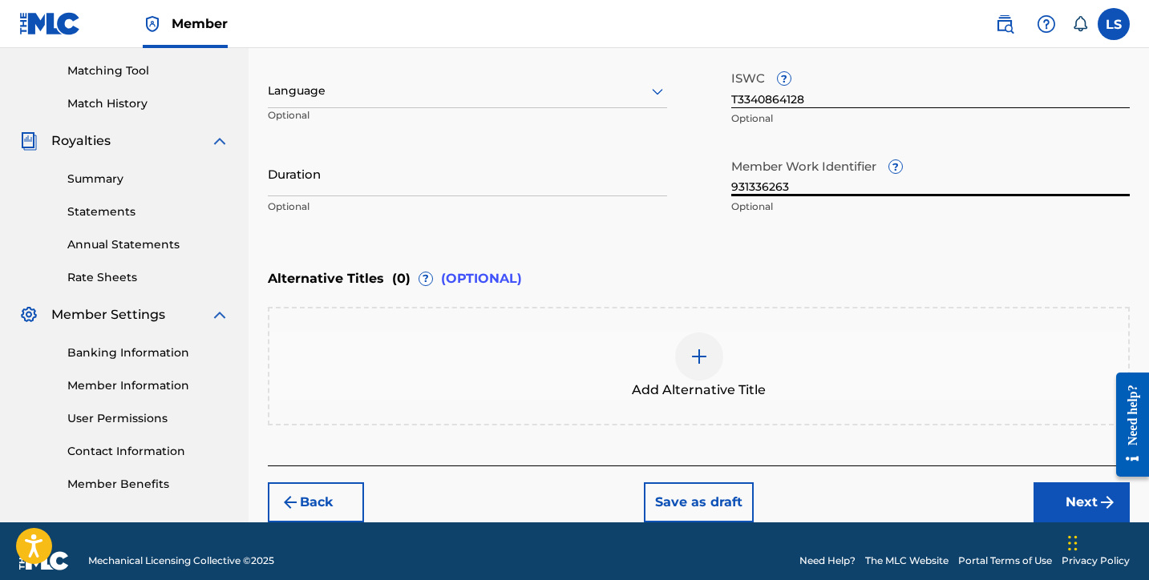
type input "931336263"
click at [439, 192] on input "Duration" at bounding box center [467, 174] width 399 height 46
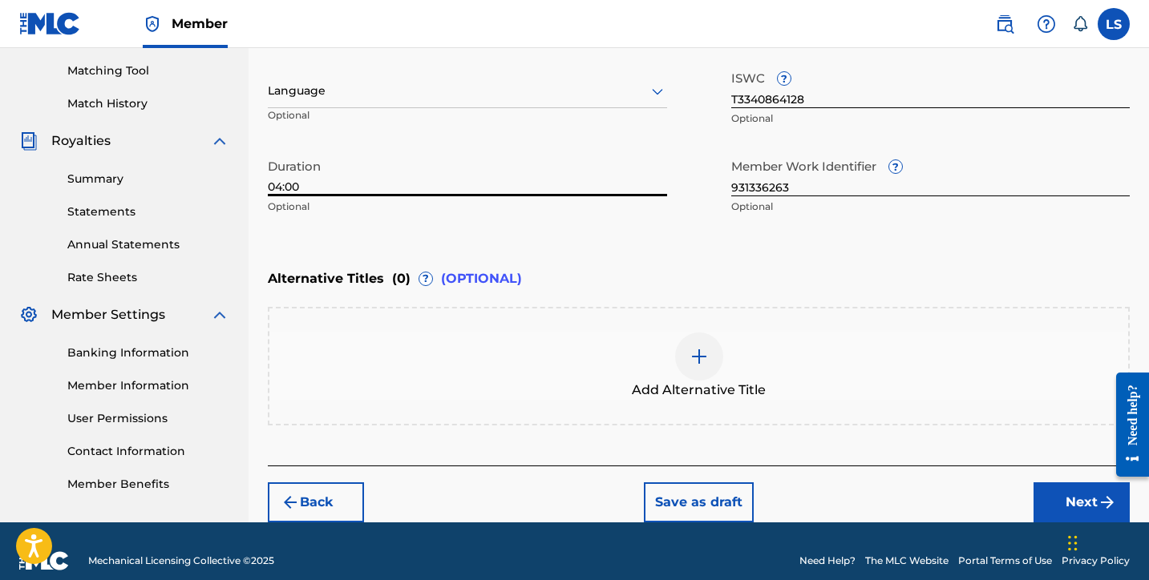
type input "04:00"
click at [1054, 499] on button "Next" at bounding box center [1081, 503] width 96 height 40
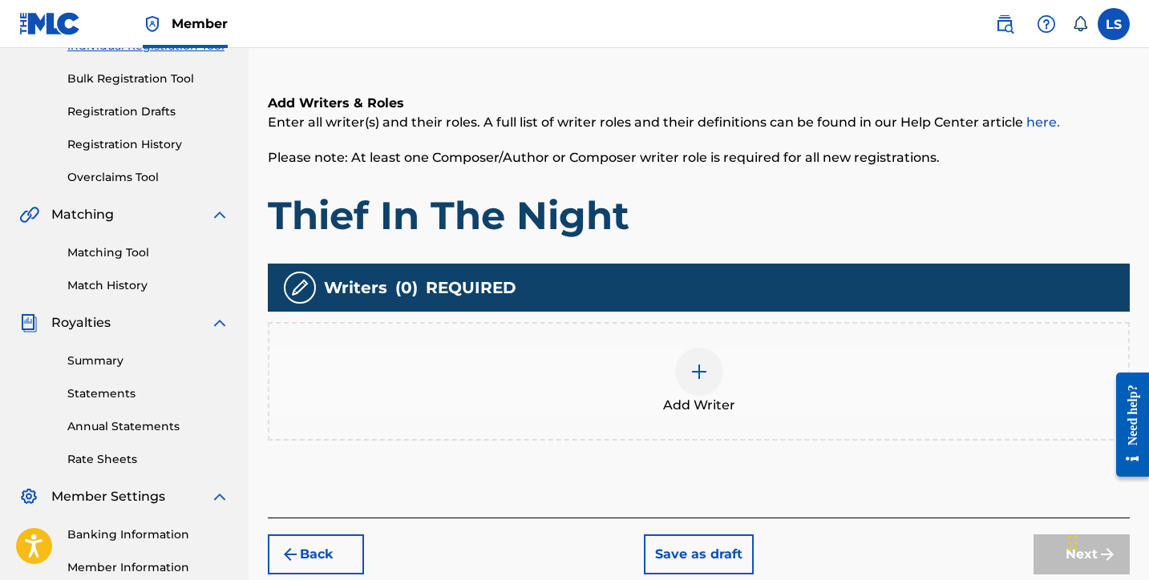
scroll to position [227, 0]
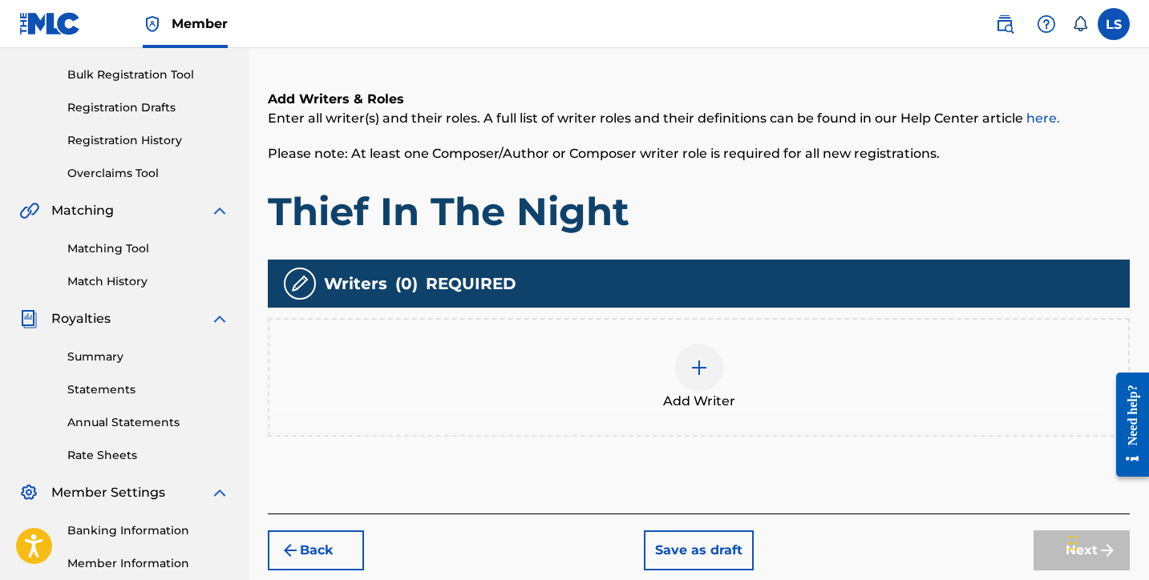
click at [710, 368] on div at bounding box center [699, 368] width 48 height 48
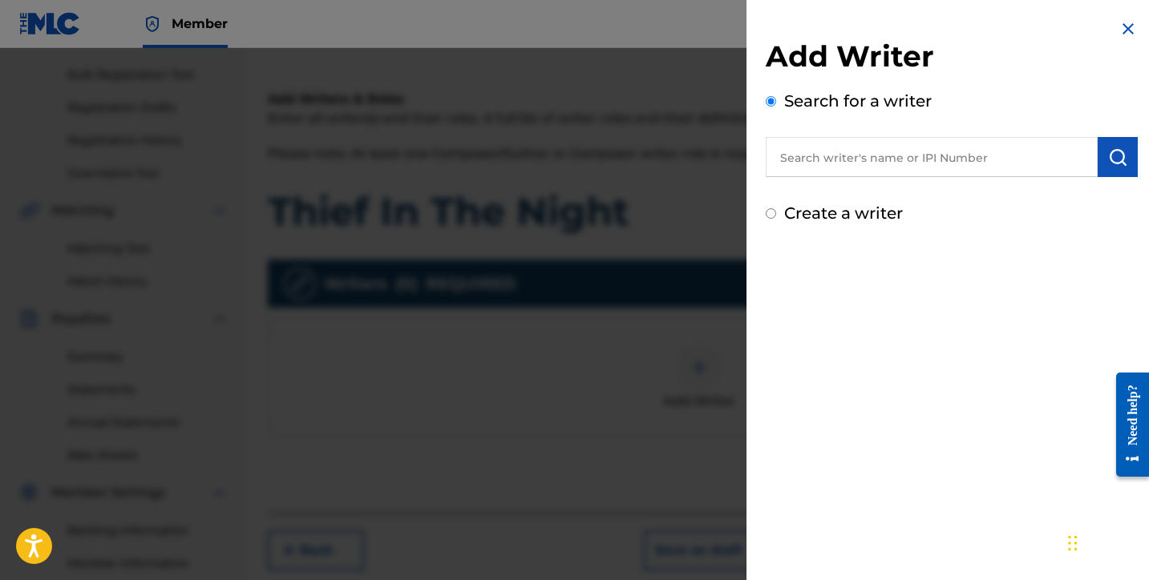
click at [859, 152] on input "text" at bounding box center [932, 157] width 332 height 40
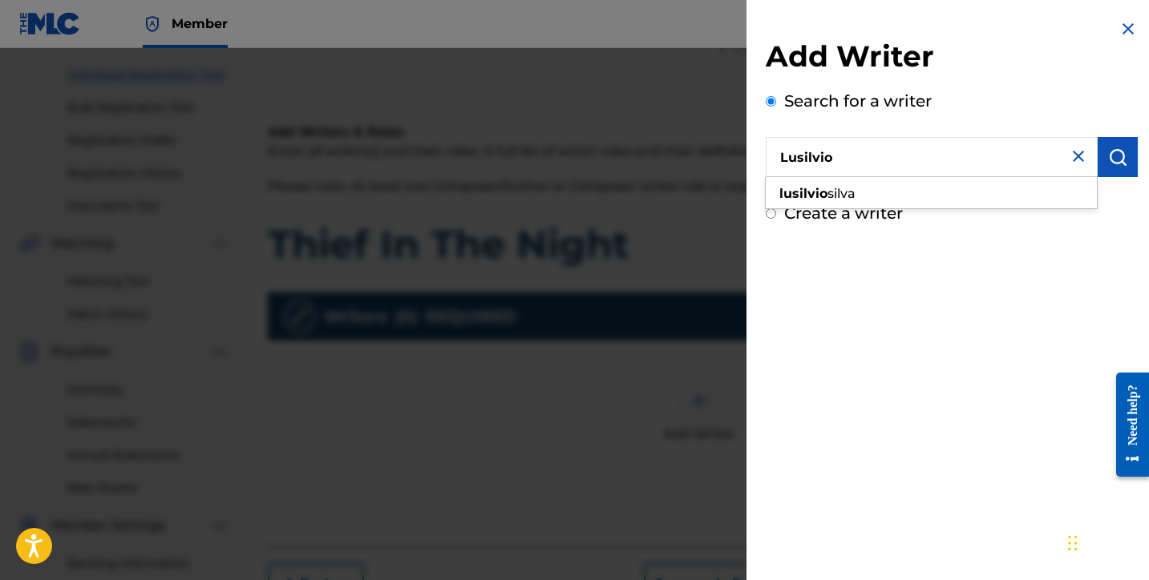
scroll to position [193, 0]
click at [848, 202] on div "lusilvio silva" at bounding box center [931, 194] width 331 height 29
type input "lusilvio silva"
click at [1114, 148] on img "submit" at bounding box center [1117, 157] width 19 height 19
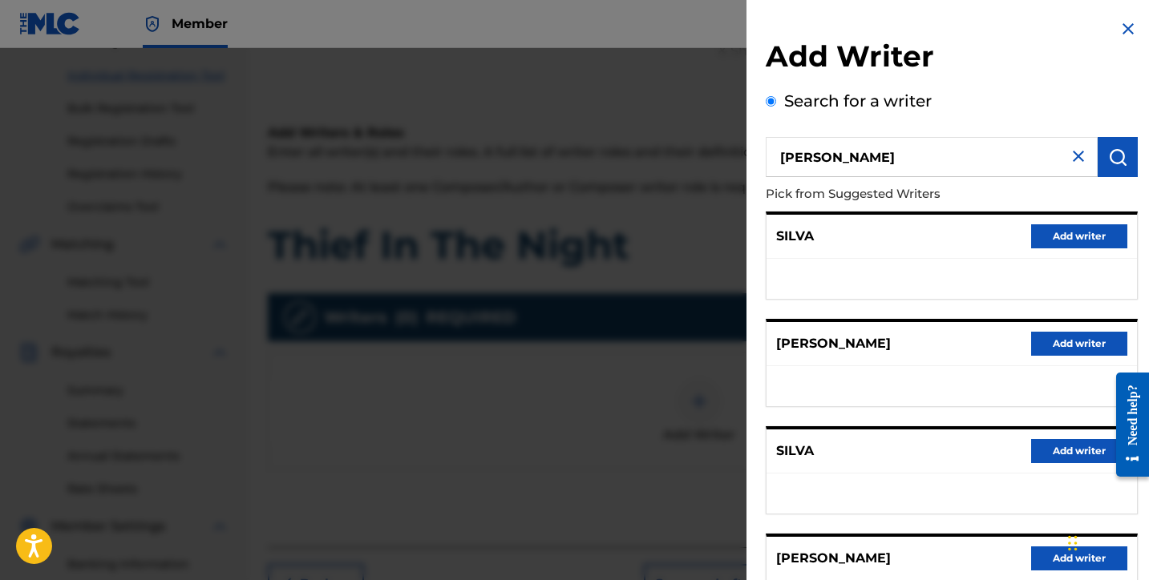
scroll to position [250, 0]
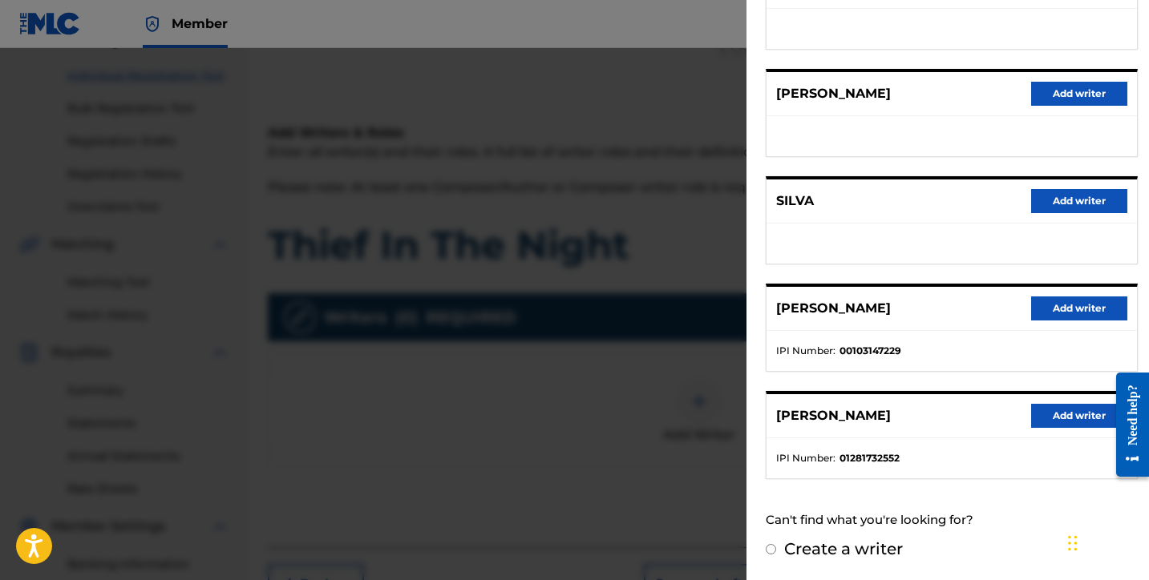
click at [1071, 416] on button "Add writer" at bounding box center [1079, 416] width 96 height 24
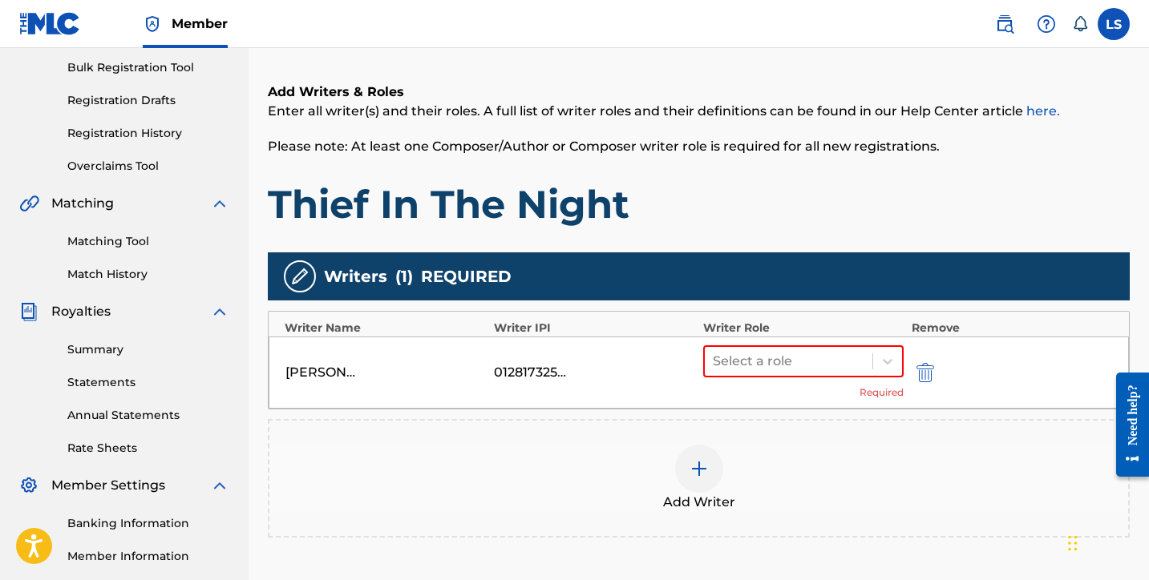
scroll to position [246, 0]
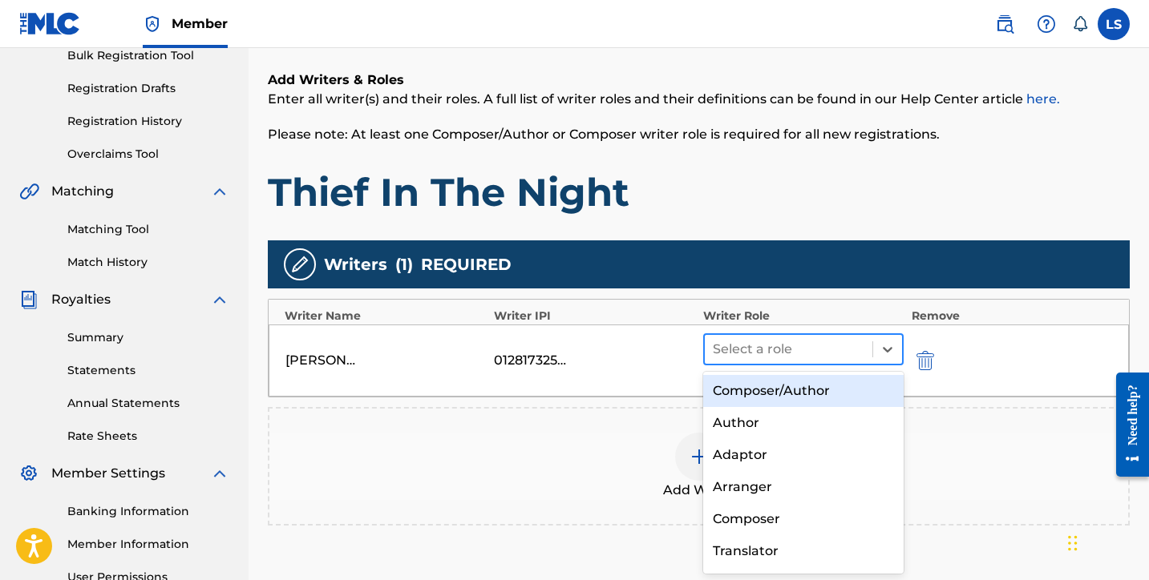
click at [742, 356] on div at bounding box center [789, 349] width 152 height 22
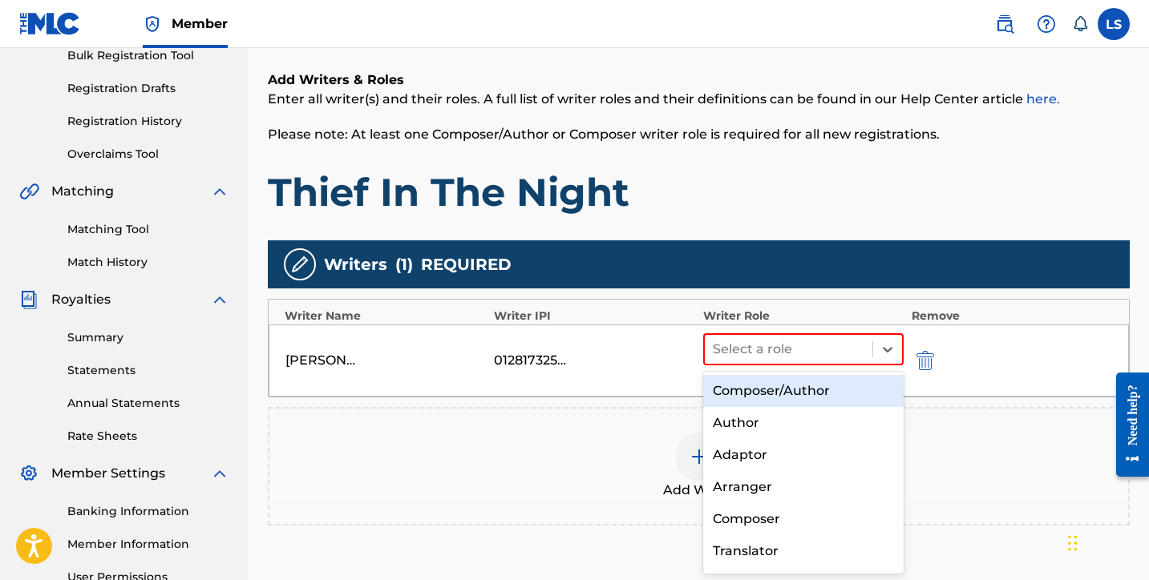
click at [764, 385] on div "Composer/Author" at bounding box center [803, 391] width 200 height 32
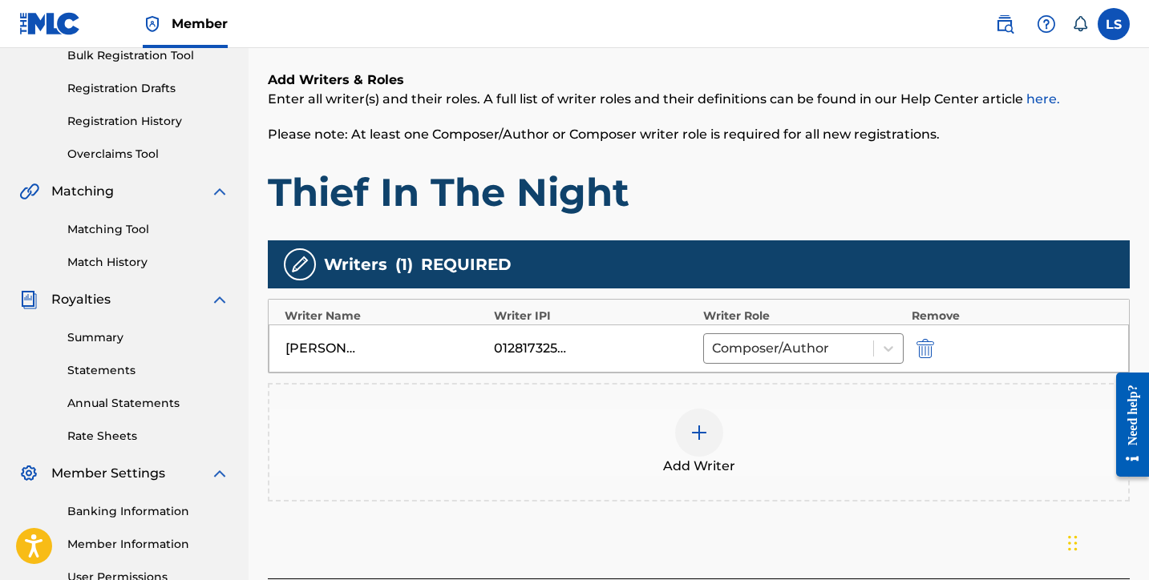
scroll to position [414, 0]
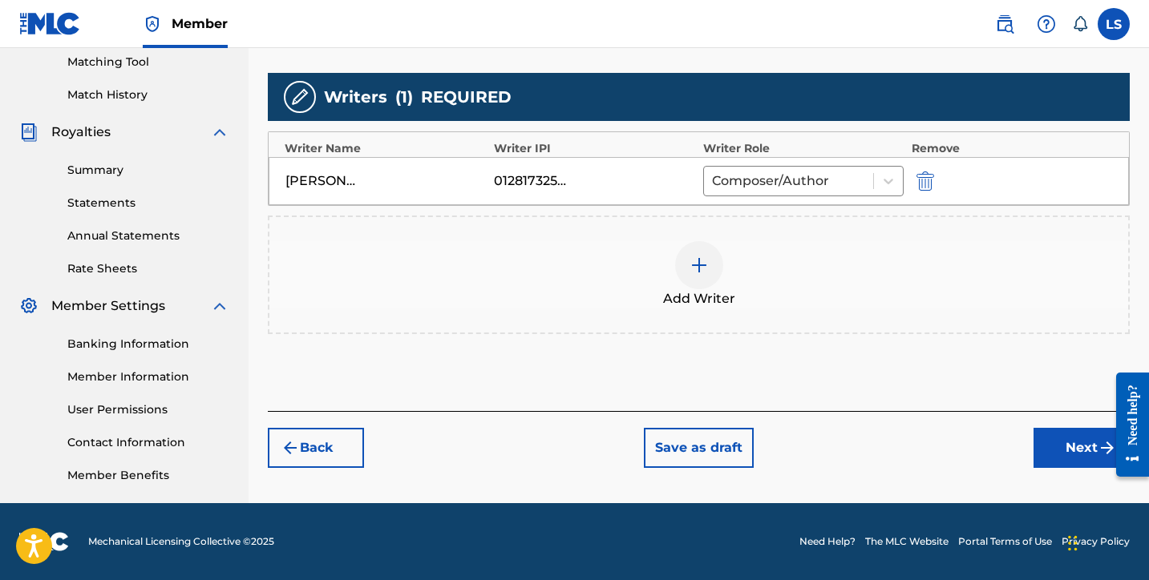
click at [1074, 444] on button "Next" at bounding box center [1081, 448] width 96 height 40
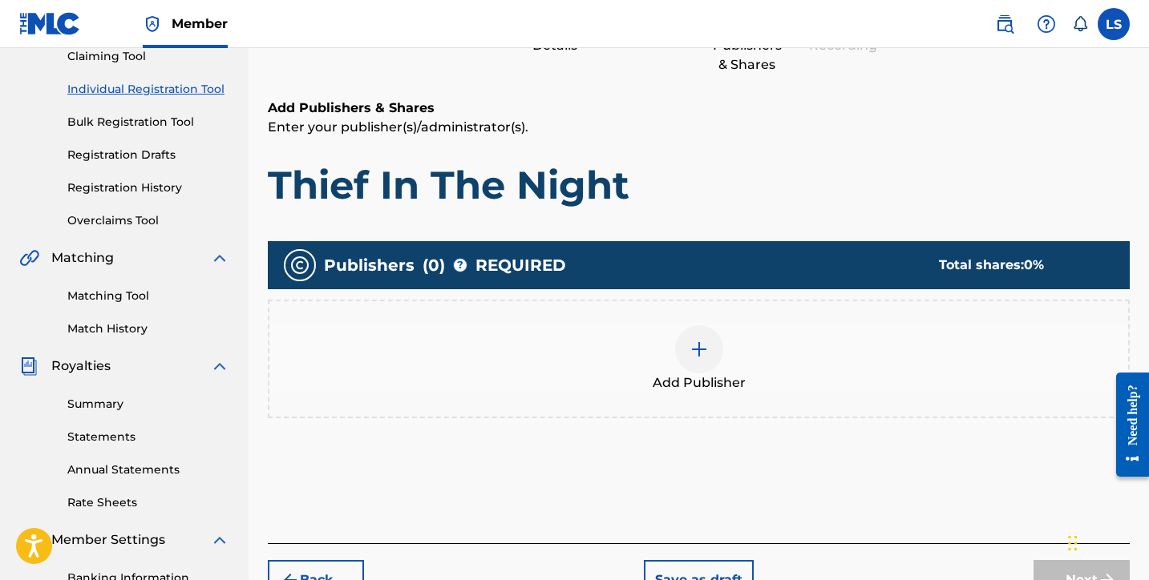
scroll to position [193, 0]
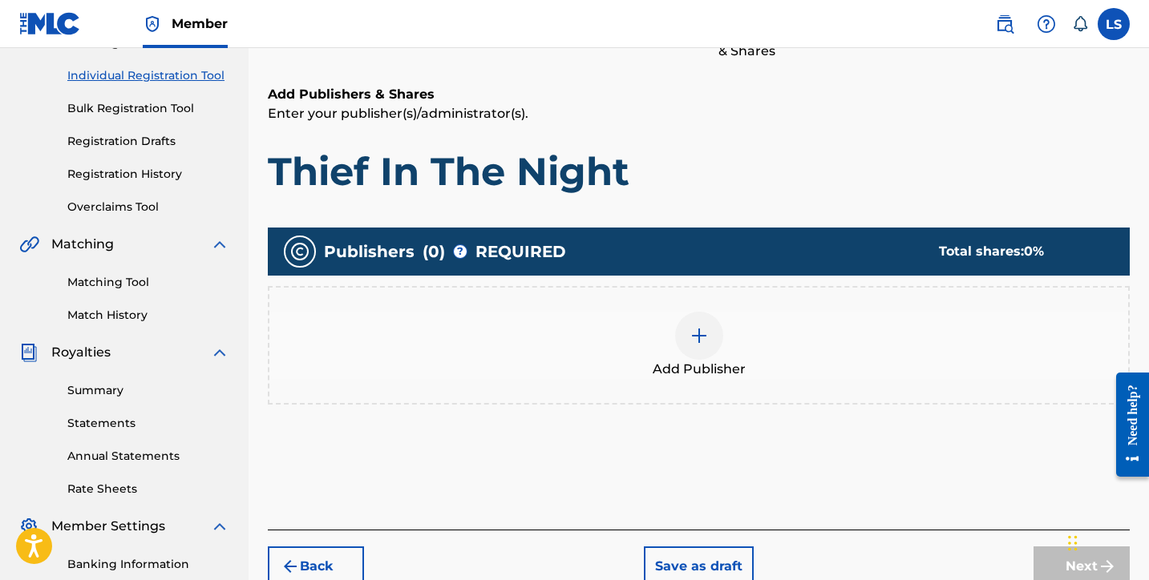
click at [706, 338] on img at bounding box center [698, 335] width 19 height 19
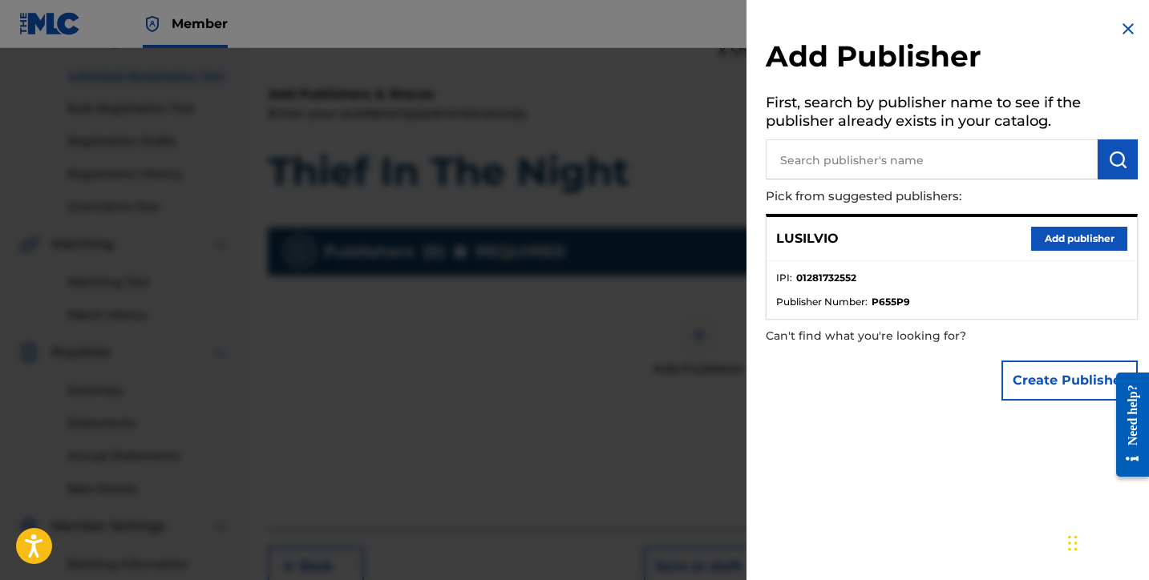
click at [1090, 238] on button "Add publisher" at bounding box center [1079, 239] width 96 height 24
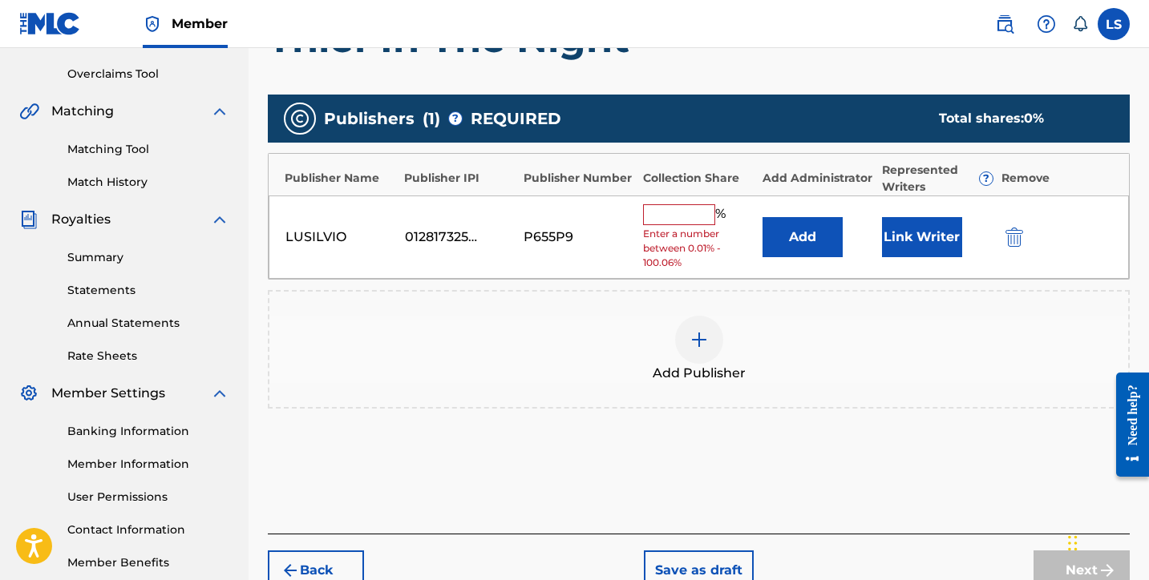
scroll to position [385, 0]
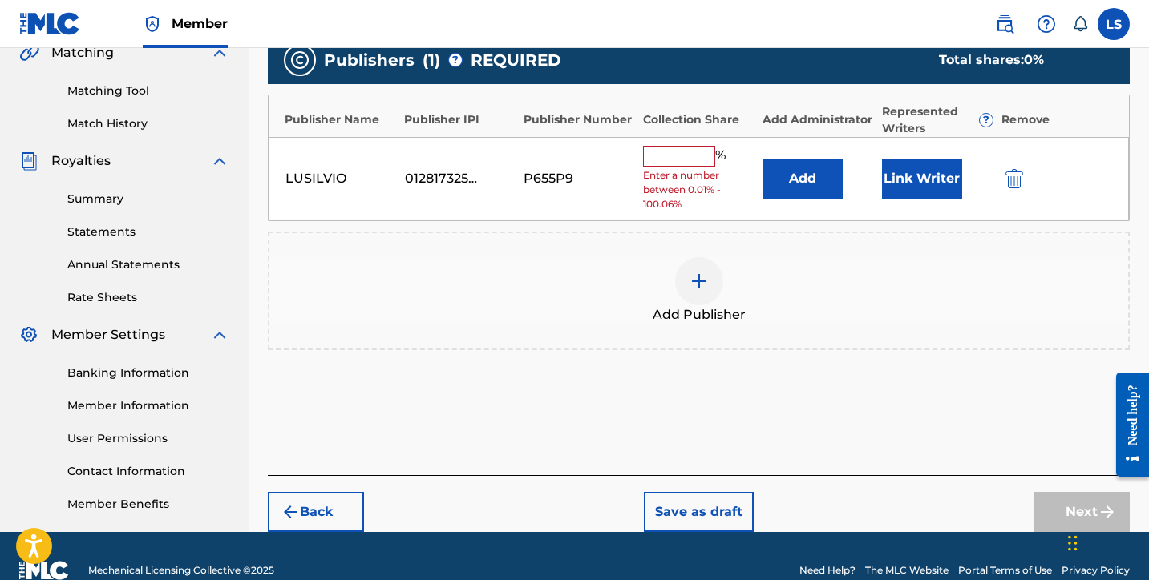
click at [672, 158] on input "text" at bounding box center [679, 156] width 72 height 21
type input "50"
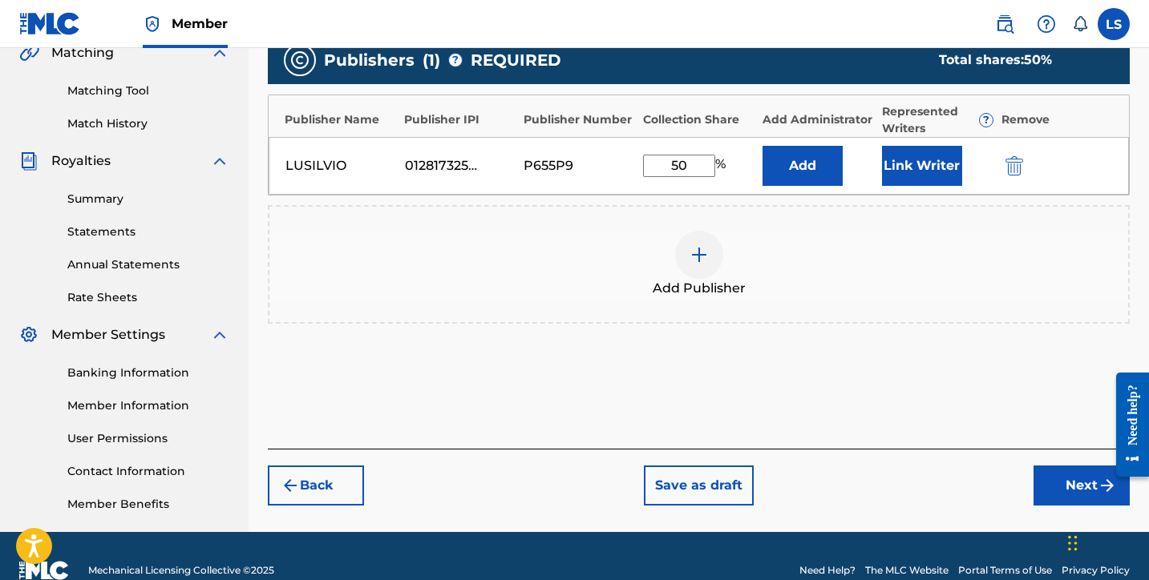
click at [900, 177] on button "Link Writer" at bounding box center [922, 166] width 80 height 40
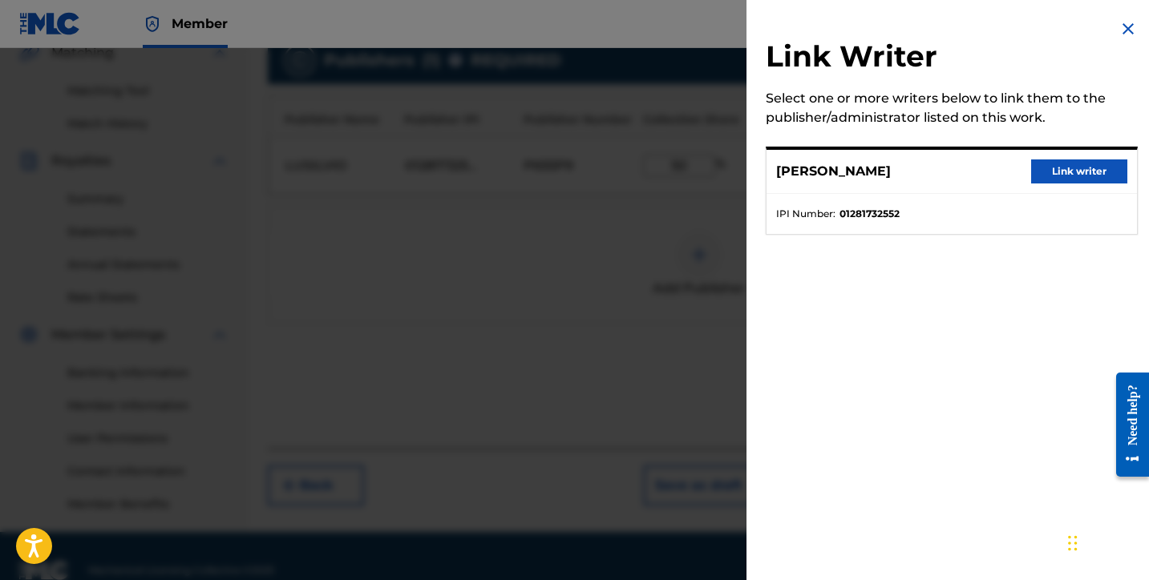
click at [1054, 168] on button "Link writer" at bounding box center [1079, 172] width 96 height 24
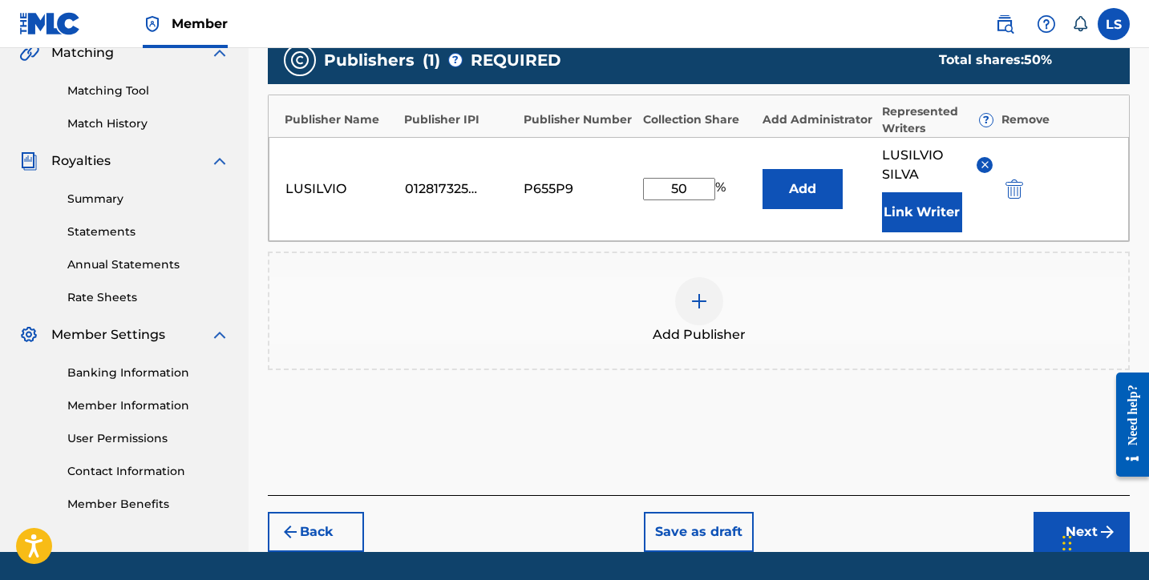
click at [1073, 532] on div "Chat Widget" at bounding box center [1097, 541] width 80 height 77
click at [1046, 531] on button "Next" at bounding box center [1081, 532] width 96 height 40
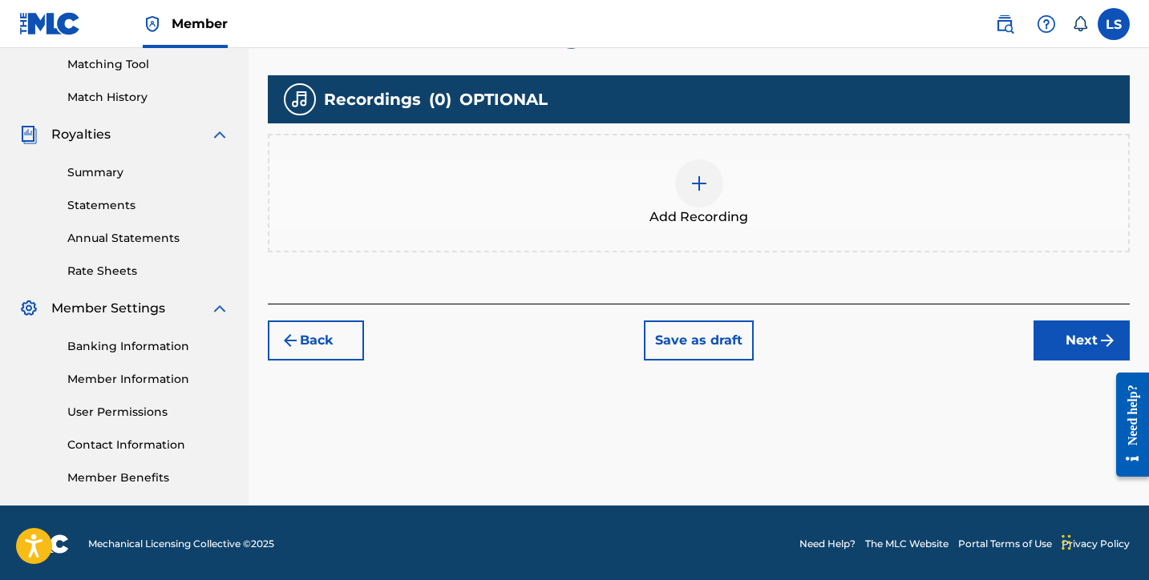
scroll to position [414, 0]
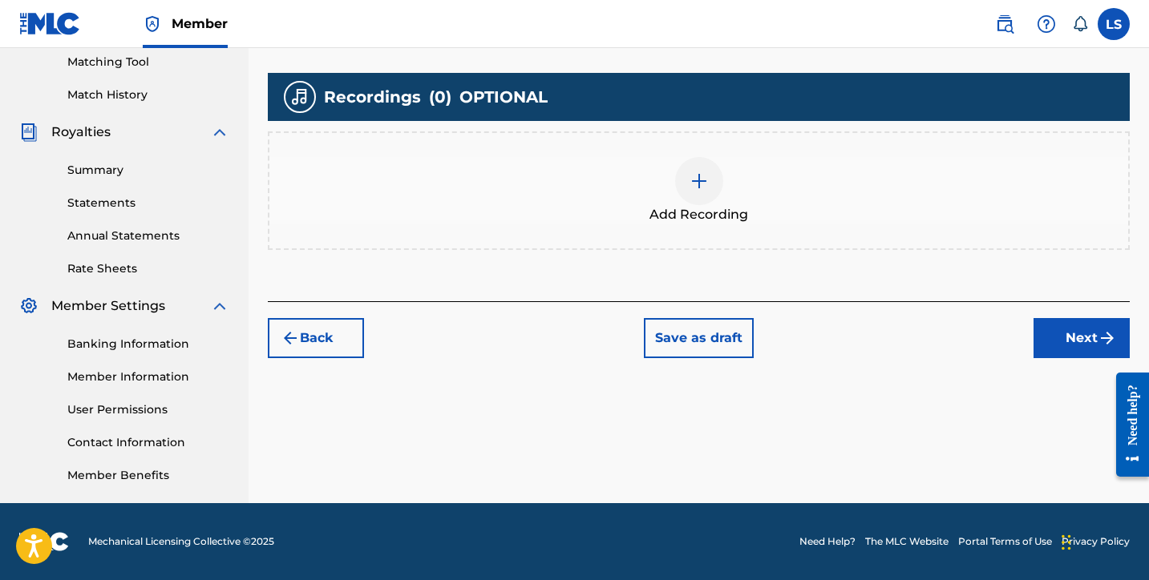
click at [701, 192] on div at bounding box center [699, 181] width 48 height 48
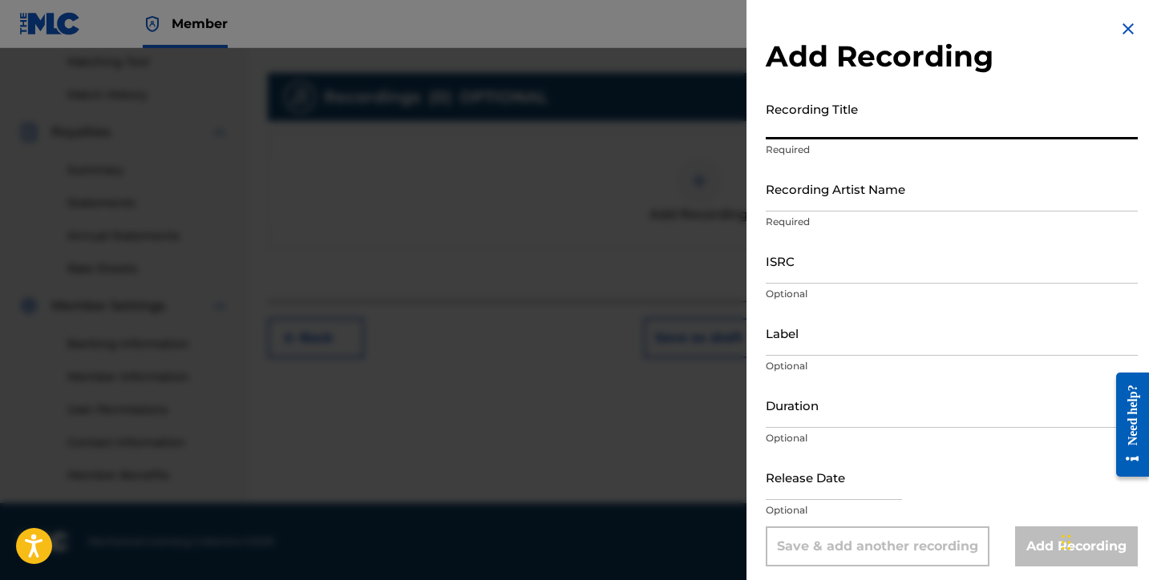
click at [843, 137] on input "Recording Title" at bounding box center [952, 117] width 372 height 46
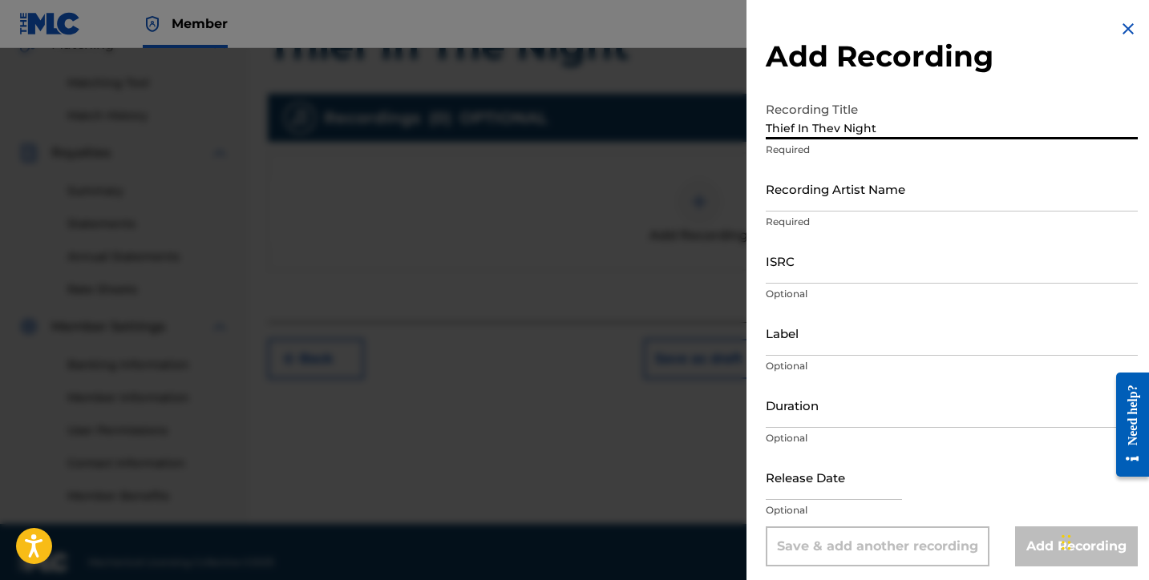
click at [839, 129] on input "Thief In Thev Night" at bounding box center [952, 117] width 372 height 46
type input "Thief In The Night"
click at [835, 204] on input "Recording Artist Name" at bounding box center [952, 189] width 372 height 46
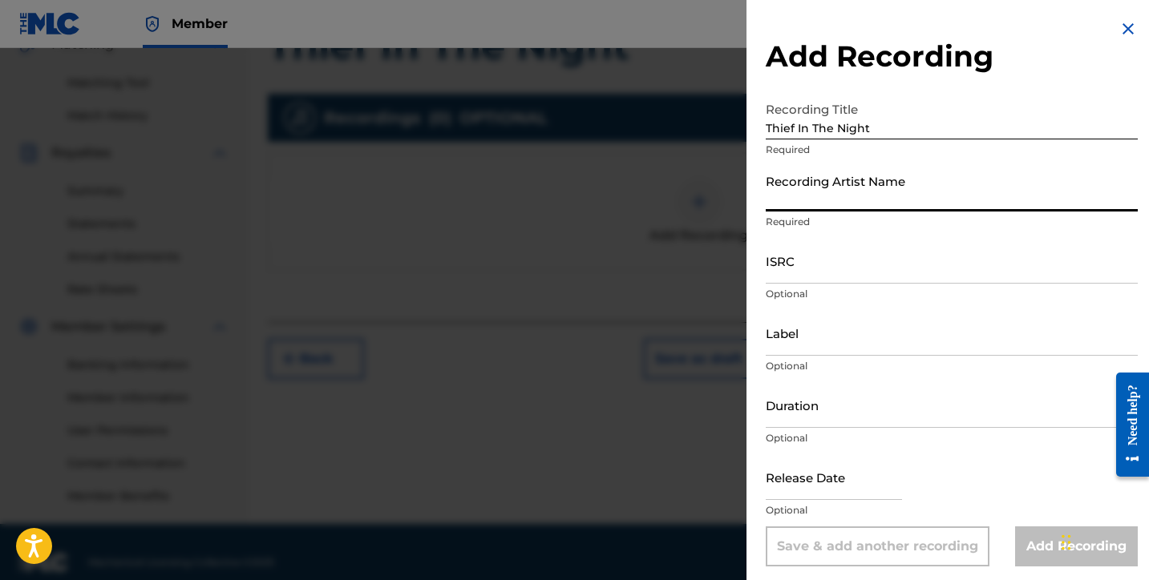
type input "Lusilvio"
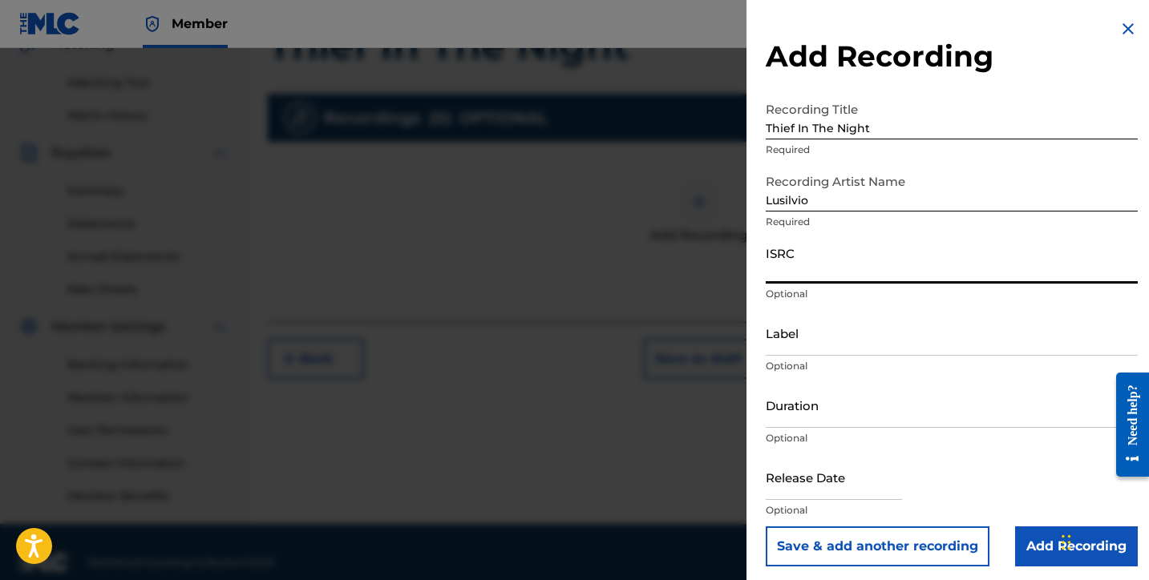
paste input "QZWFR2594081"
type input "QZWFR2594081"
click at [801, 354] on input "Label" at bounding box center [952, 333] width 372 height 46
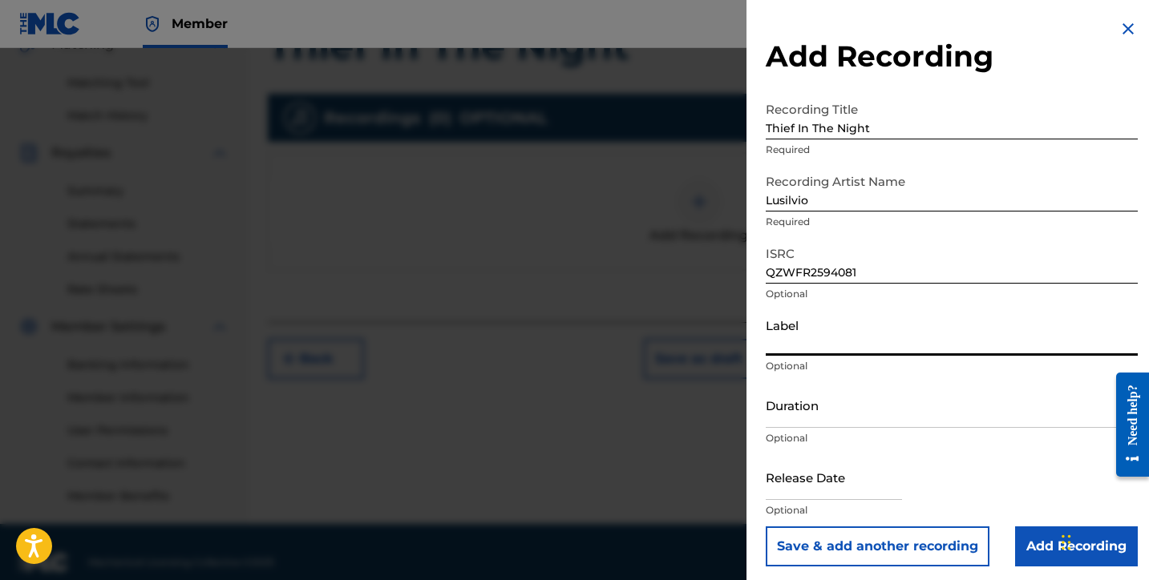
type input "SILVIOS DELIVERY INC"
click at [793, 408] on input "Duration" at bounding box center [952, 405] width 372 height 46
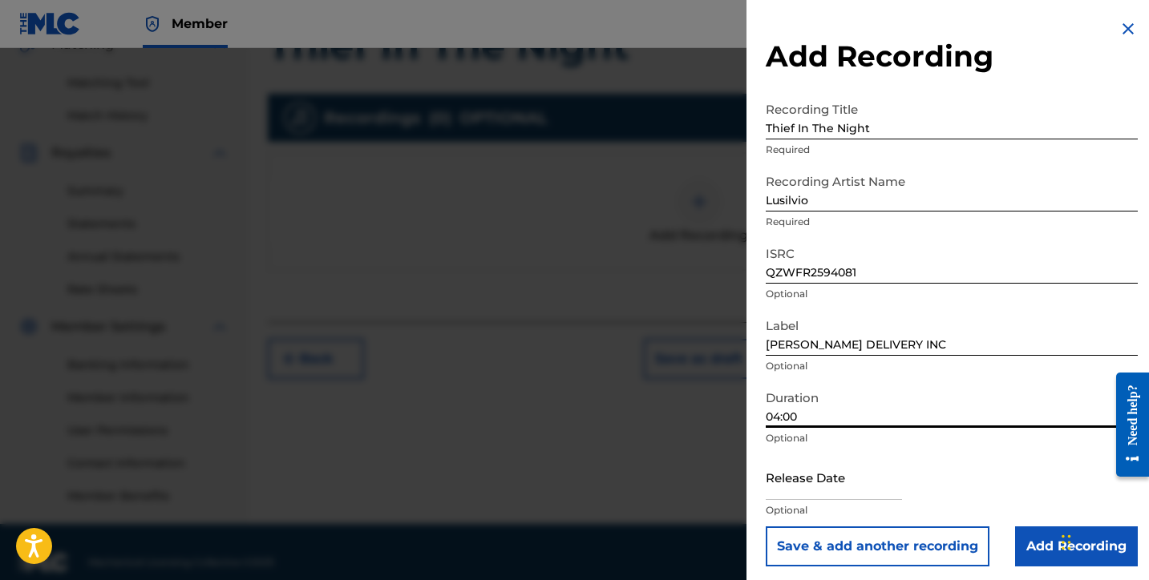
type input "04:00"
click at [824, 481] on input "text" at bounding box center [834, 478] width 136 height 46
select select "7"
select select "2025"
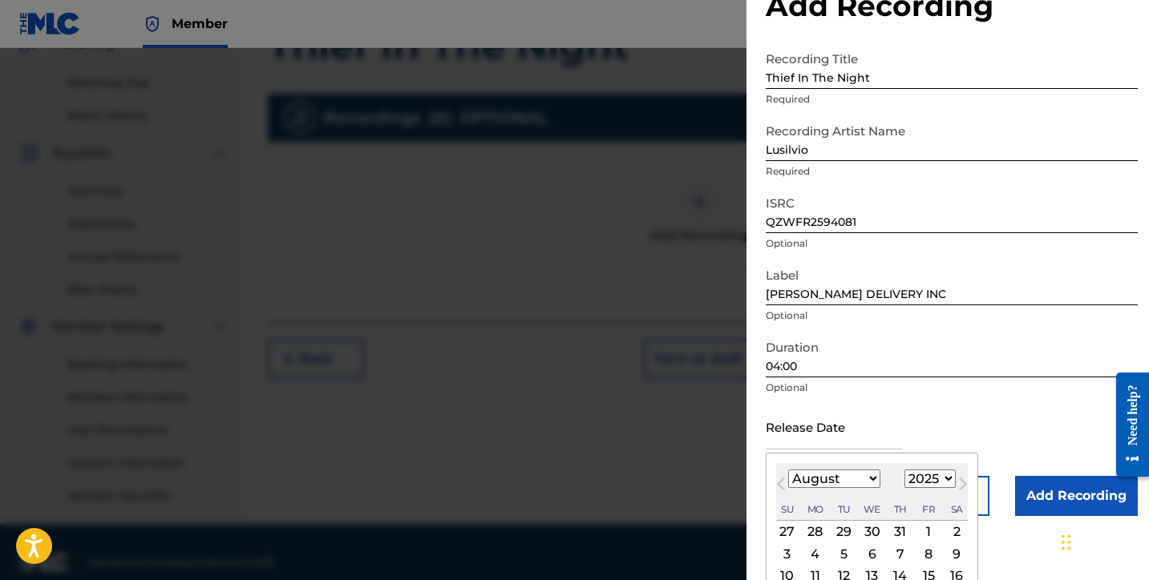
scroll to position [63, 0]
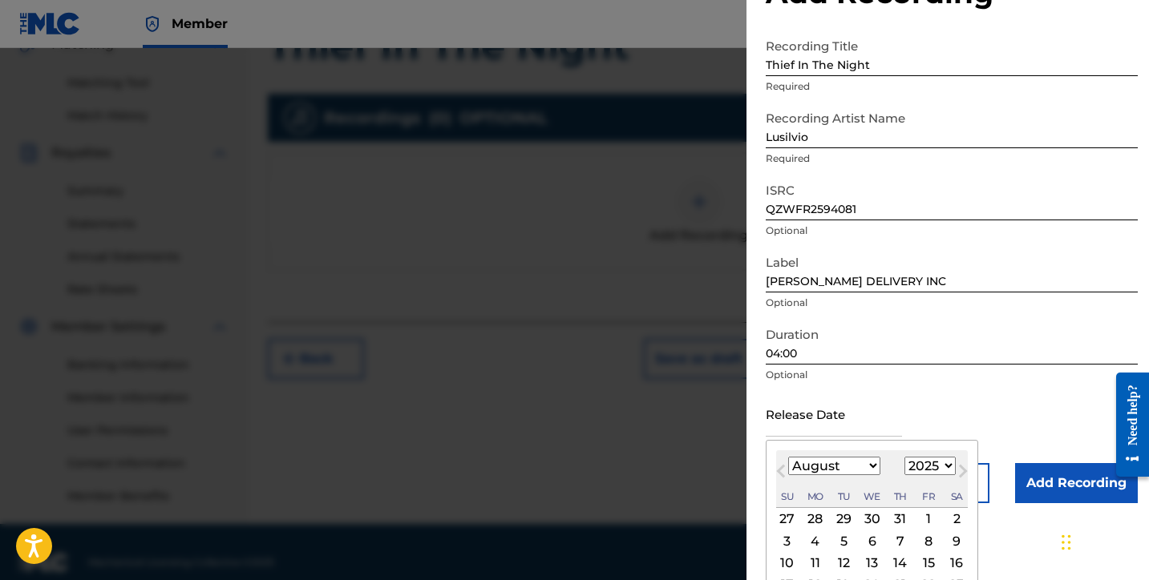
click at [795, 541] on div "3" at bounding box center [787, 541] width 19 height 19
type input "August 3 2025"
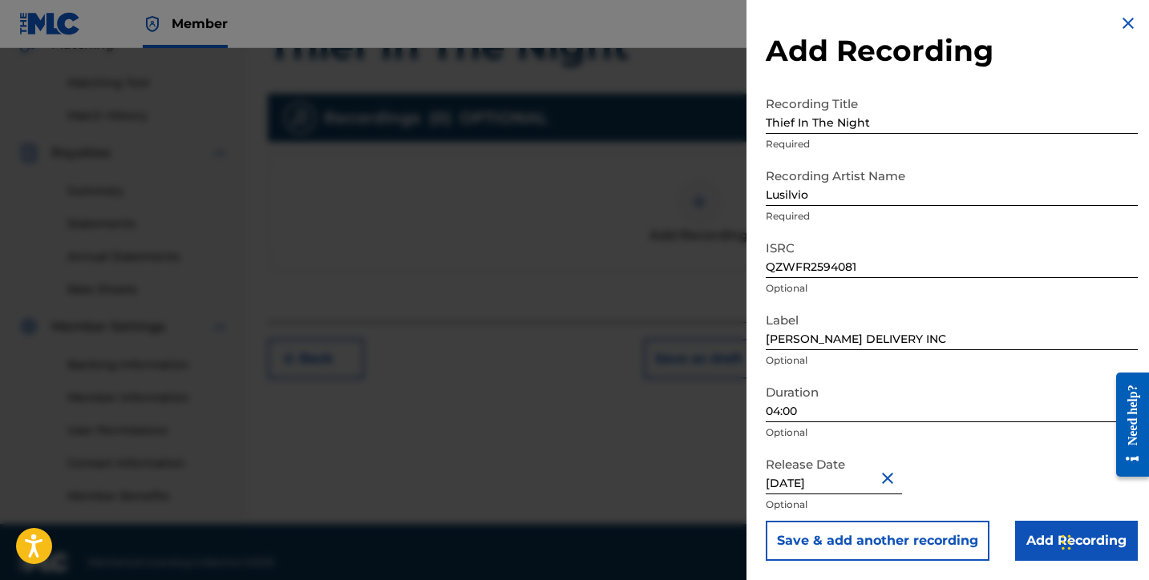
click at [1030, 538] on input "Add Recording" at bounding box center [1076, 541] width 123 height 40
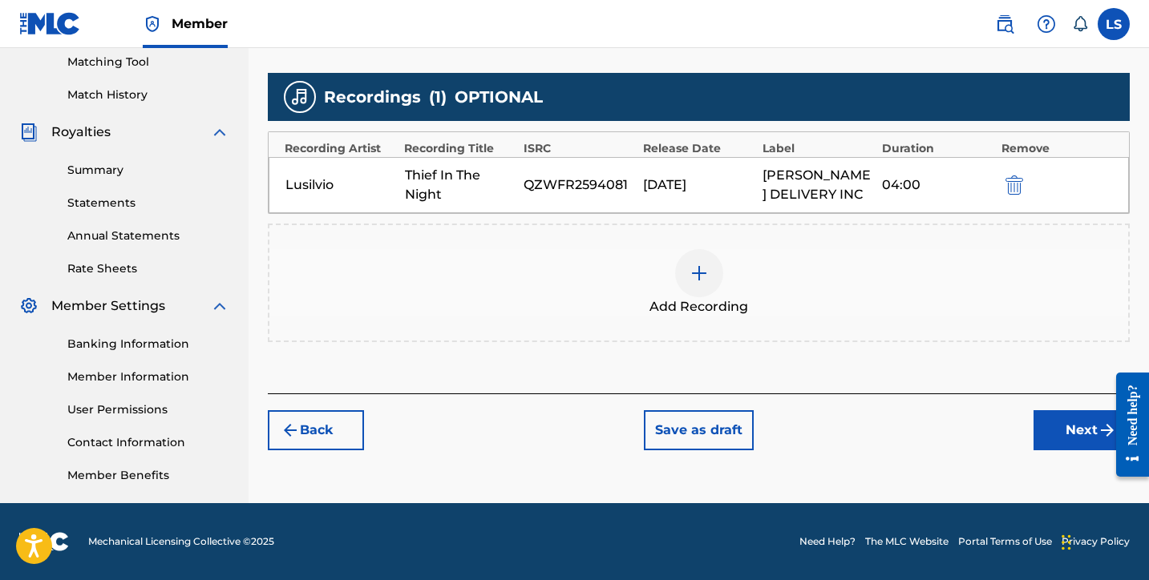
click at [1089, 420] on button "Next" at bounding box center [1081, 430] width 96 height 40
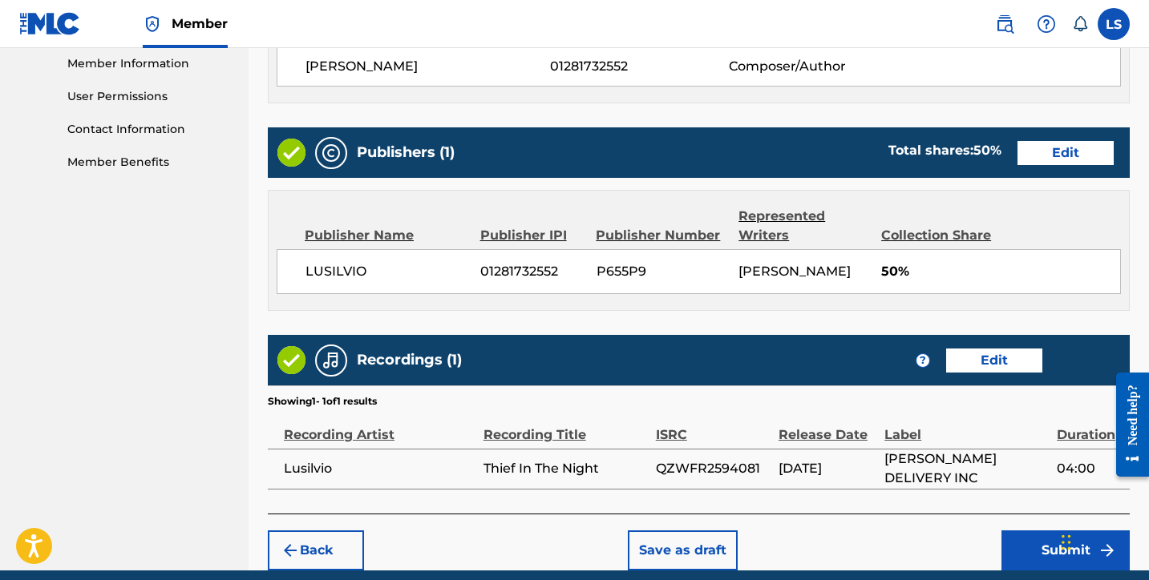
scroll to position [793, 0]
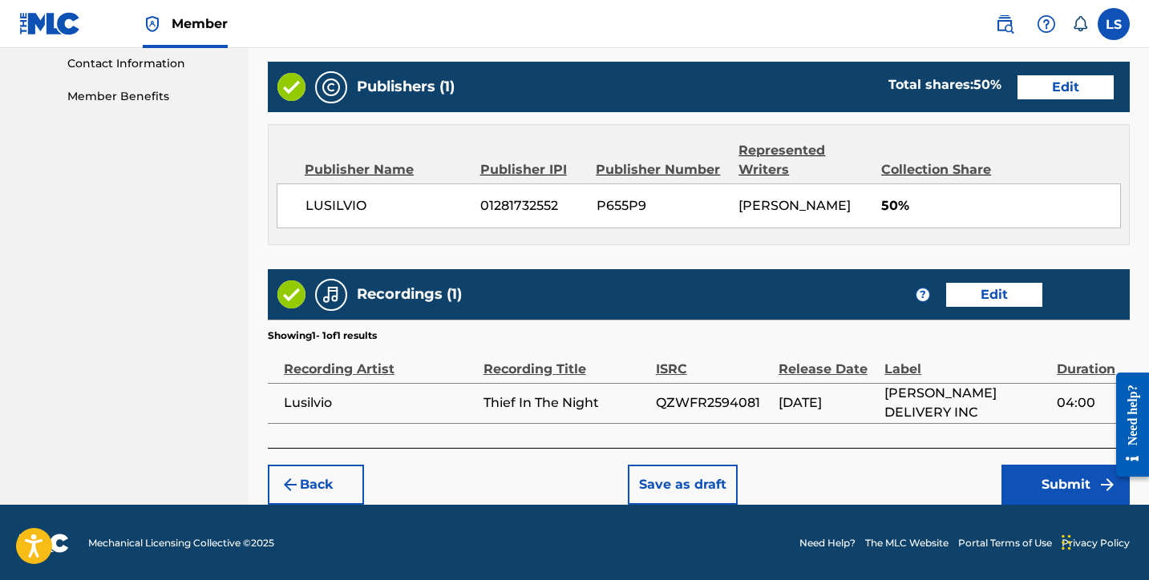
click at [1041, 475] on button "Submit" at bounding box center [1065, 485] width 128 height 40
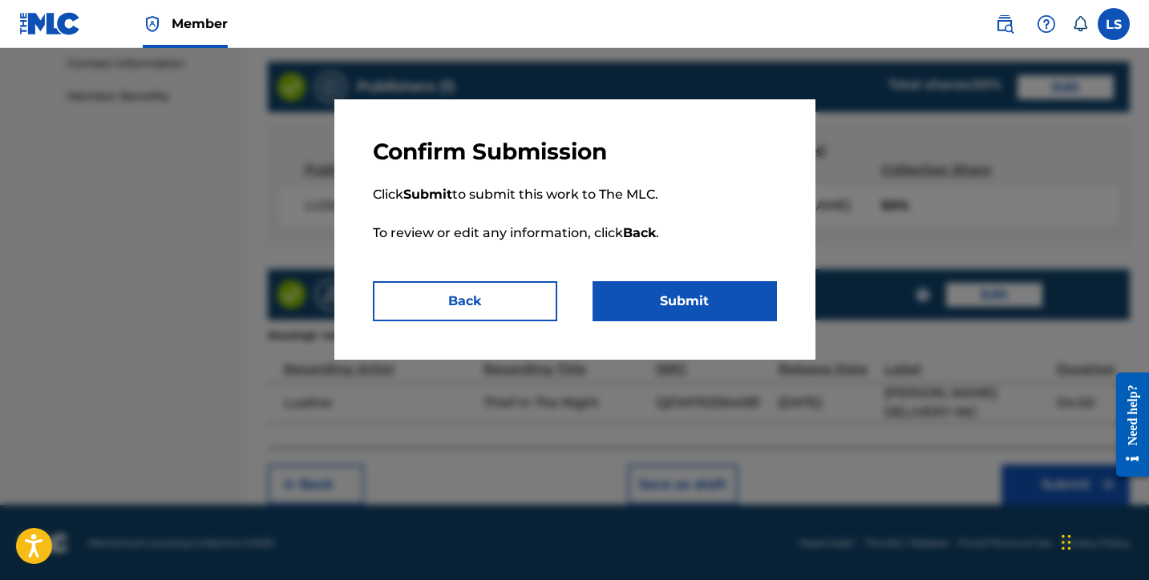
click at [713, 304] on button "Submit" at bounding box center [684, 301] width 184 height 40
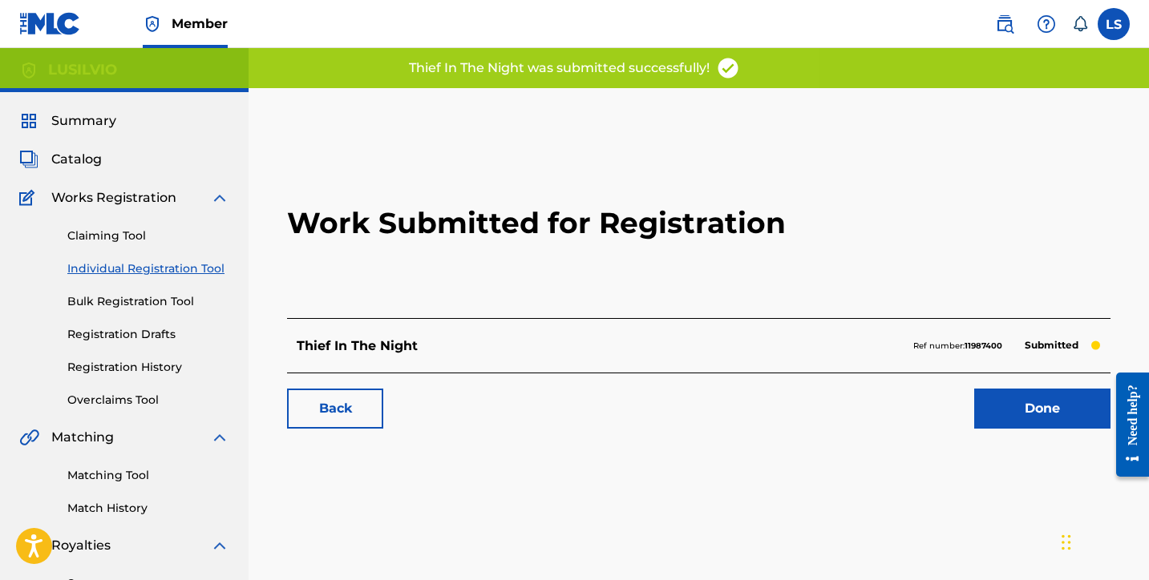
click at [1009, 417] on link "Done" at bounding box center [1042, 409] width 136 height 40
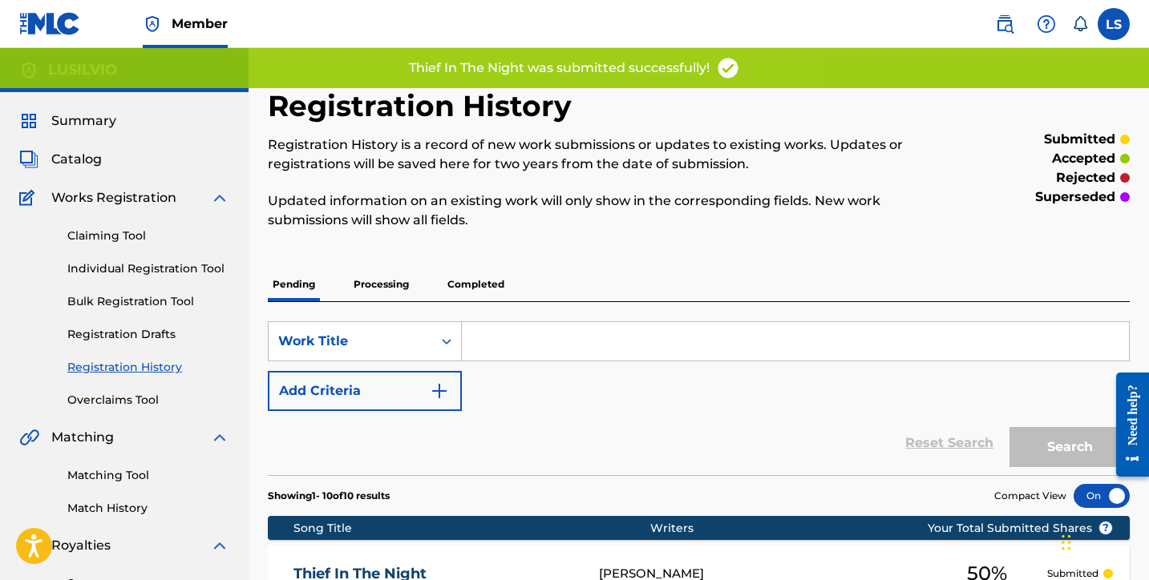
click at [100, 277] on div "Claiming Tool Individual Registration Tool Bulk Registration Tool Registration …" at bounding box center [124, 308] width 210 height 201
click at [115, 269] on link "Individual Registration Tool" at bounding box center [148, 269] width 162 height 17
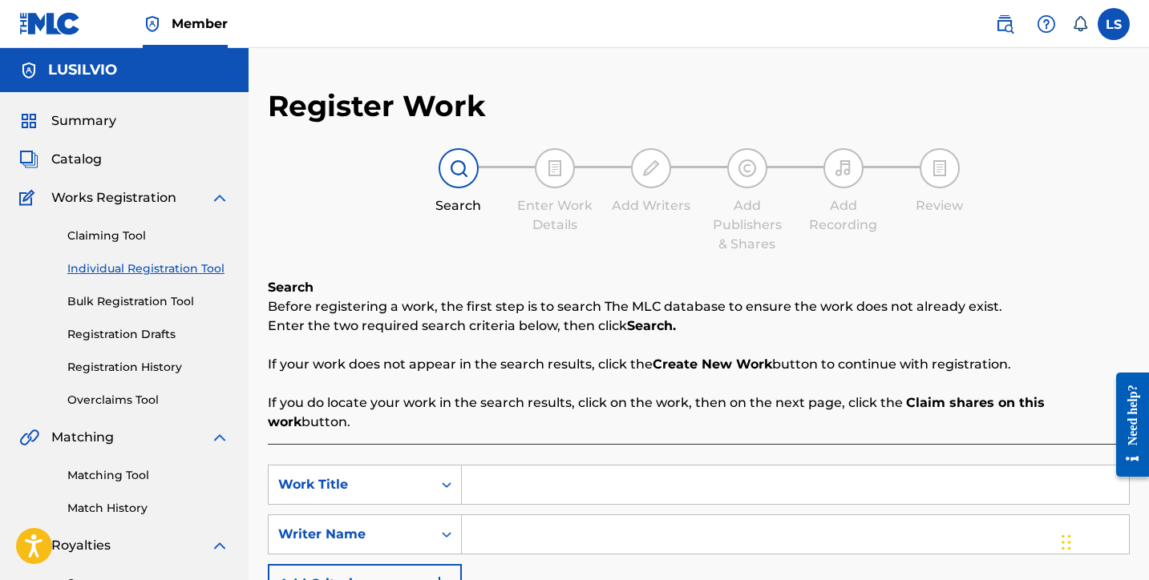
click at [502, 466] on input "Search Form" at bounding box center [795, 485] width 667 height 38
type input "Yeshua, Yeshurun"
click at [513, 516] on input "Search Form" at bounding box center [795, 535] width 667 height 38
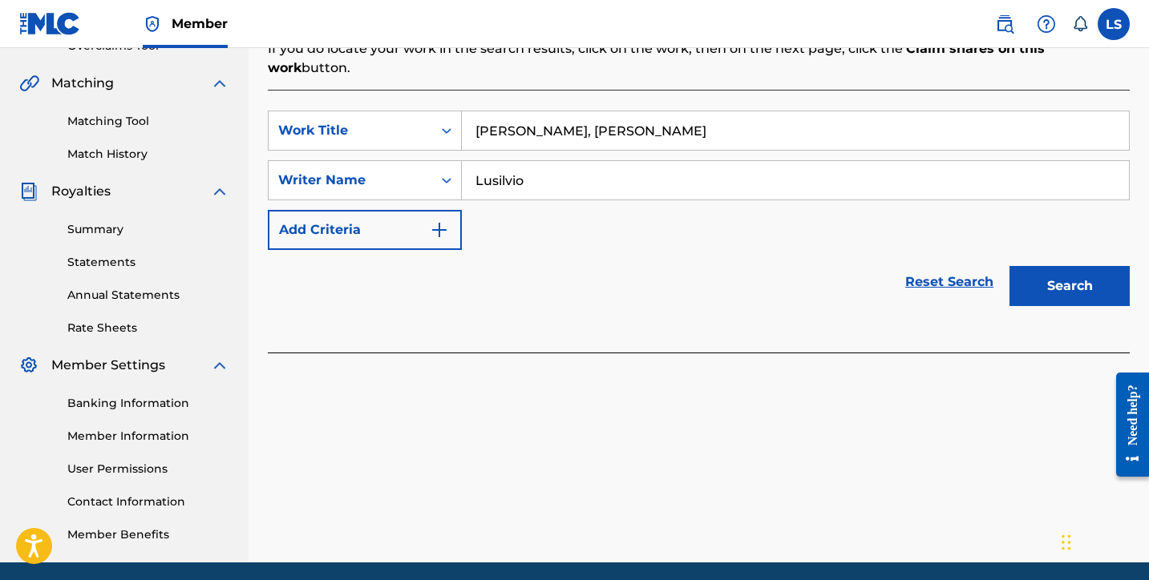
scroll to position [414, 0]
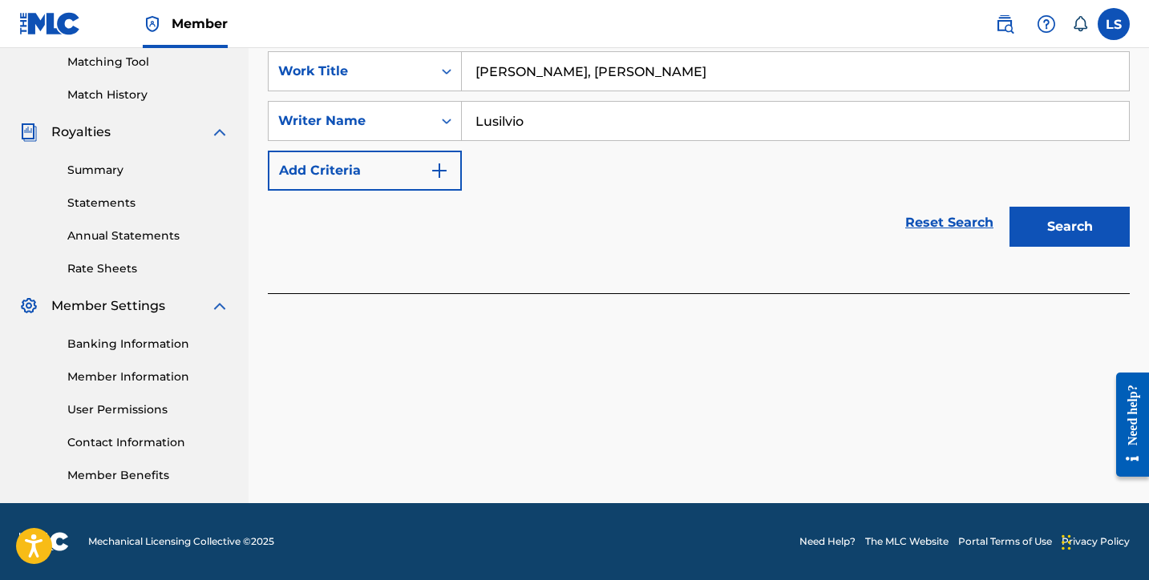
type input "Lusilvio"
click at [1067, 207] on button "Search" at bounding box center [1069, 227] width 120 height 40
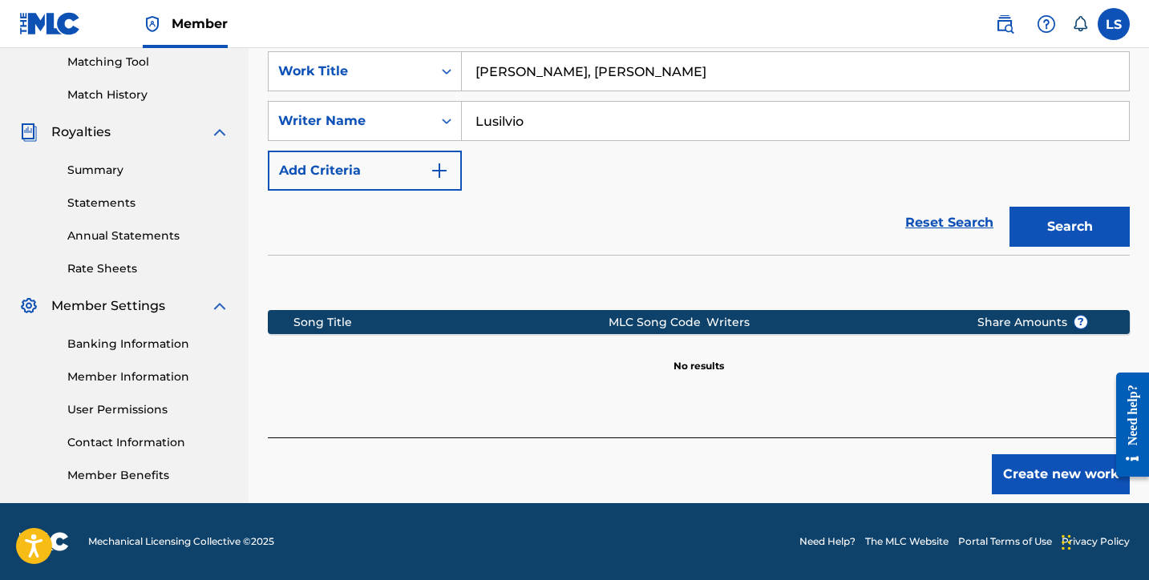
click at [1055, 455] on button "Create new work" at bounding box center [1061, 475] width 138 height 40
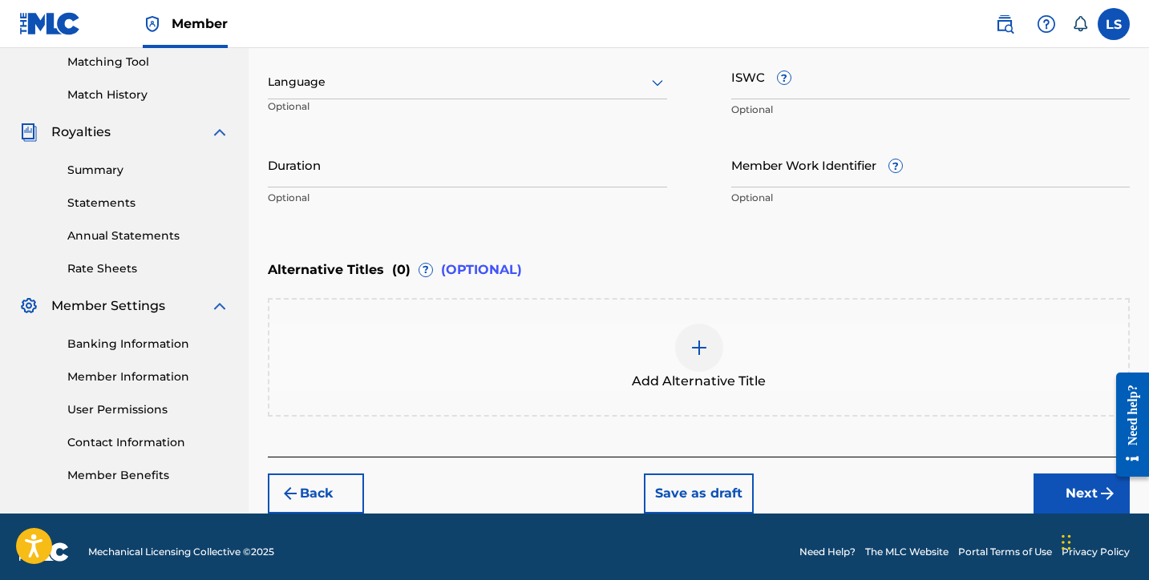
scroll to position [414, 0]
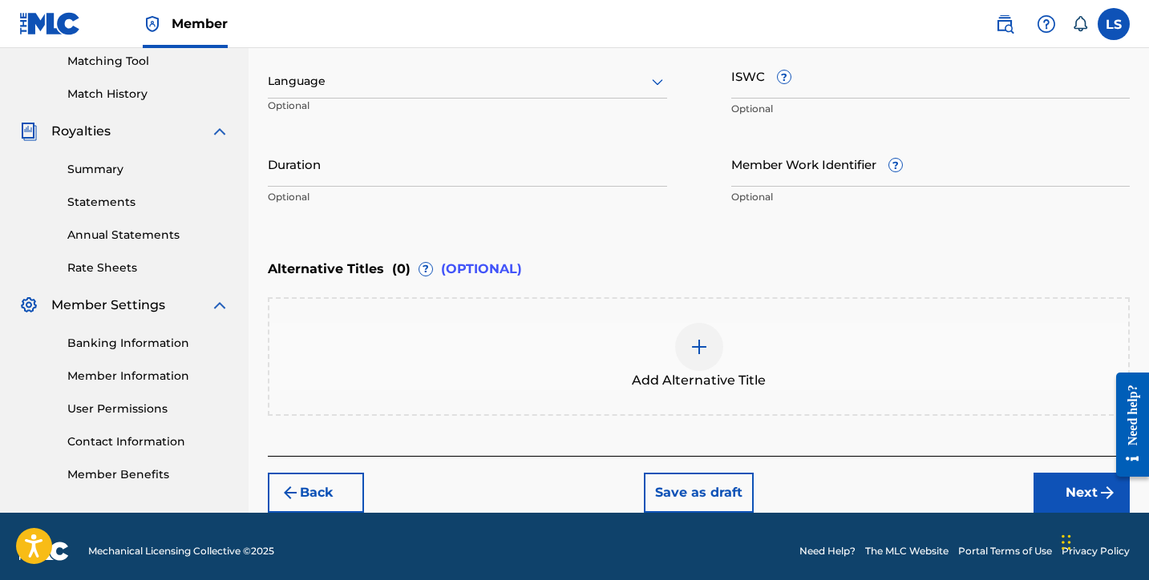
click at [761, 92] on input "ISWC ?" at bounding box center [930, 76] width 399 height 46
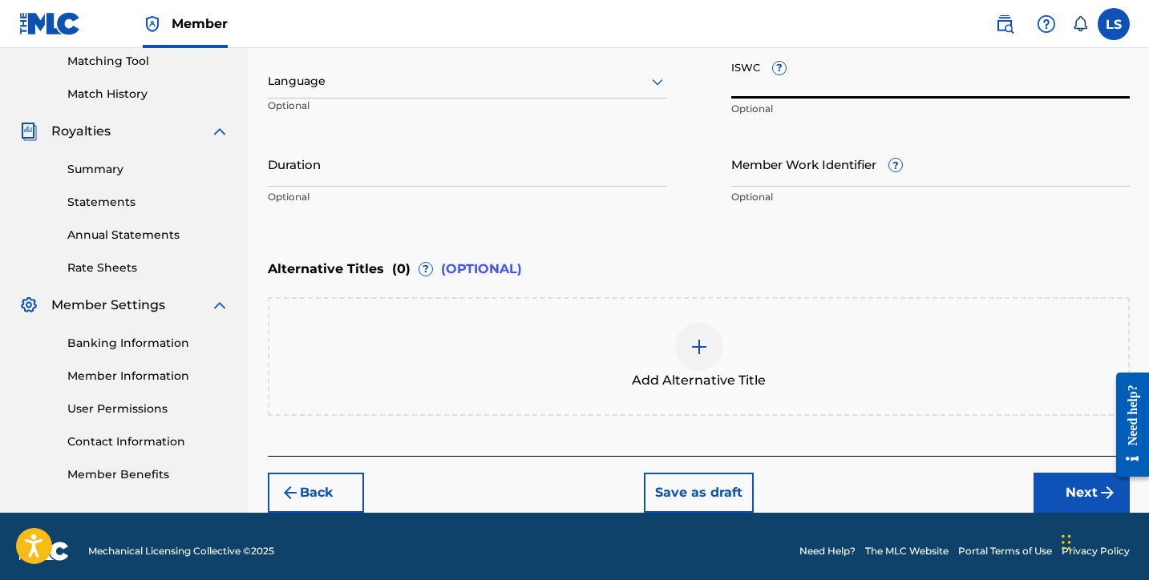
paste input "T3338180493"
type input "T3338180493"
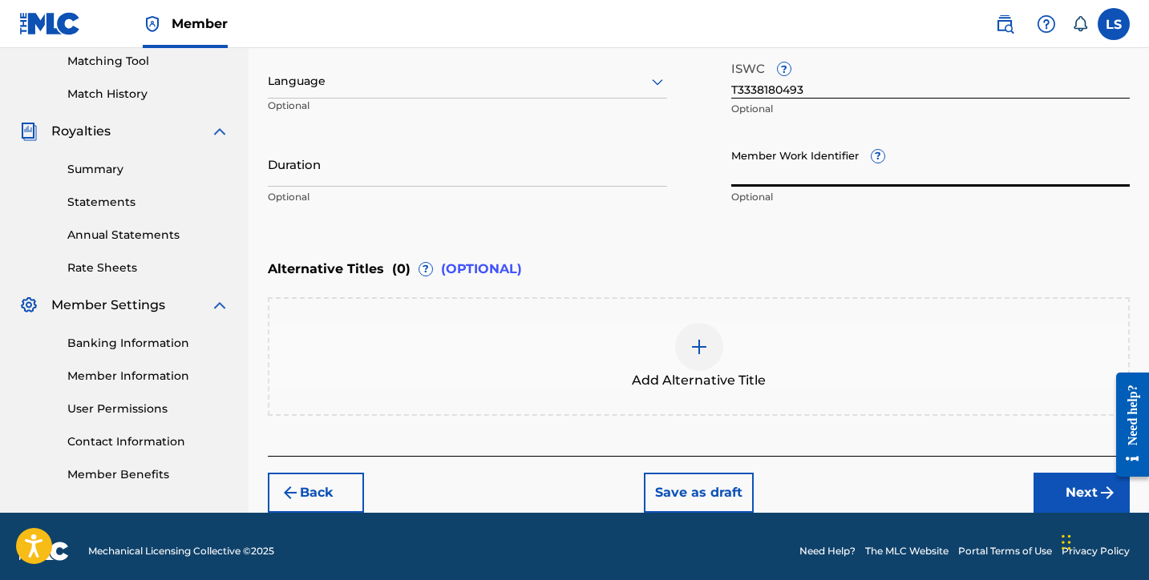
paste input "QZWFK2506046"
type input "QZWFK2506046"
drag, startPoint x: 852, startPoint y: 179, endPoint x: 357, endPoint y: 188, distance: 495.6
click at [357, 188] on div "Work Title Yeshua, Yeshurun Required Language Optional ISWC ? T3338180493 Optio…" at bounding box center [699, 89] width 862 height 249
drag, startPoint x: 822, startPoint y: 176, endPoint x: 444, endPoint y: 185, distance: 377.7
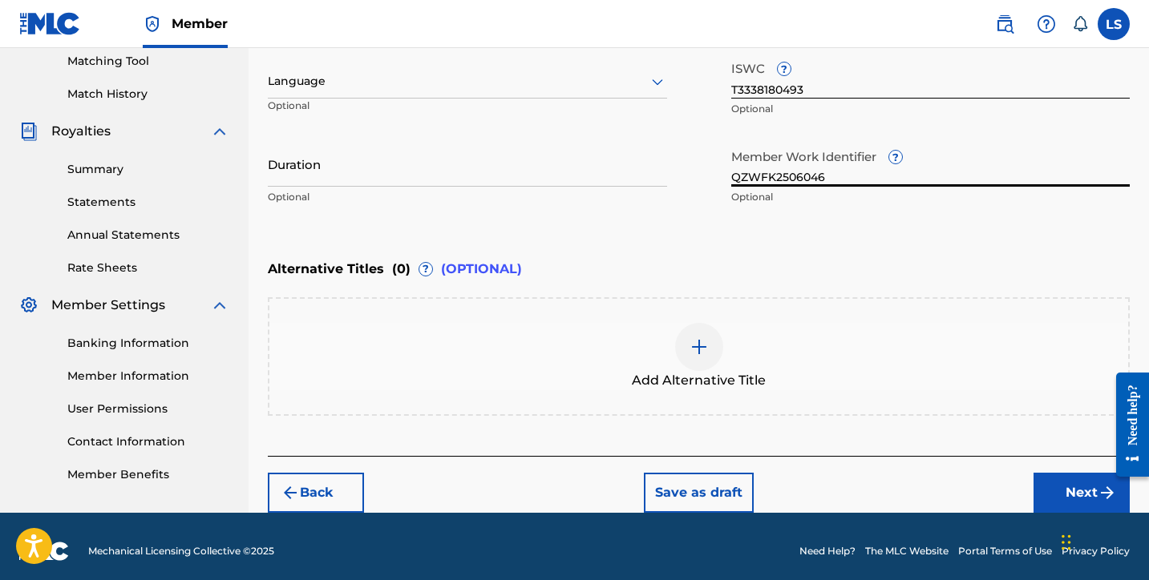
click at [444, 185] on div "Work Title Yeshua, Yeshurun Required Language Optional ISWC ? T3338180493 Optio…" at bounding box center [699, 89] width 862 height 249
drag, startPoint x: 825, startPoint y: 177, endPoint x: 714, endPoint y: 177, distance: 111.4
click at [714, 177] on div "Work Title Yeshua, Yeshurun Required Language Optional ISWC ? T3338180493 Optio…" at bounding box center [699, 89] width 862 height 249
paste input "931120671"
type input "931120671"
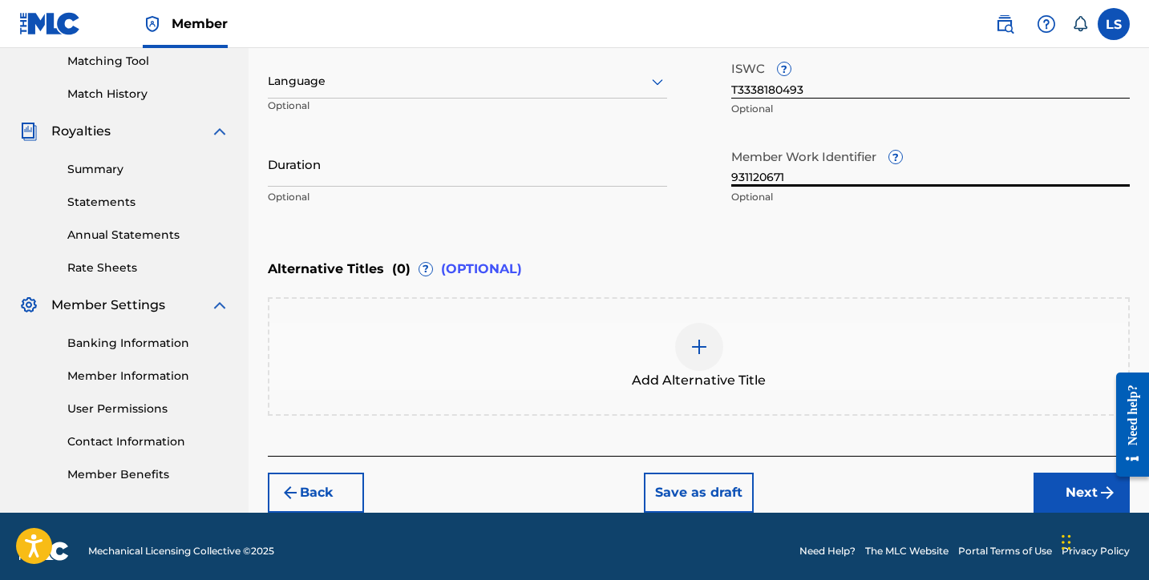
click at [325, 86] on div at bounding box center [467, 81] width 399 height 20
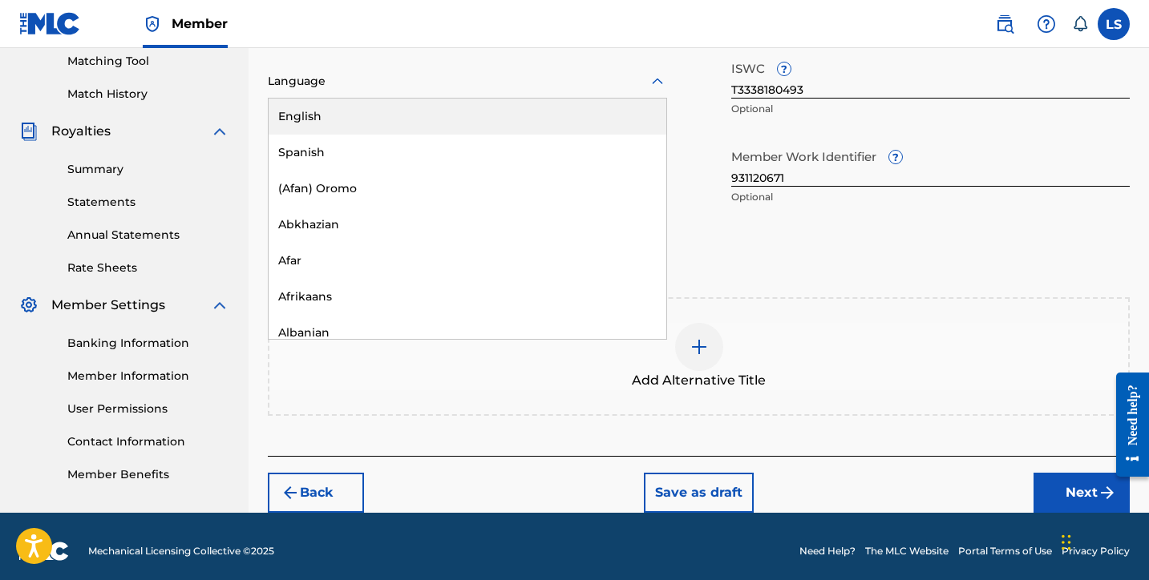
drag, startPoint x: 343, startPoint y: 123, endPoint x: 354, endPoint y: 106, distance: 20.2
click at [343, 123] on div "English" at bounding box center [468, 117] width 398 height 36
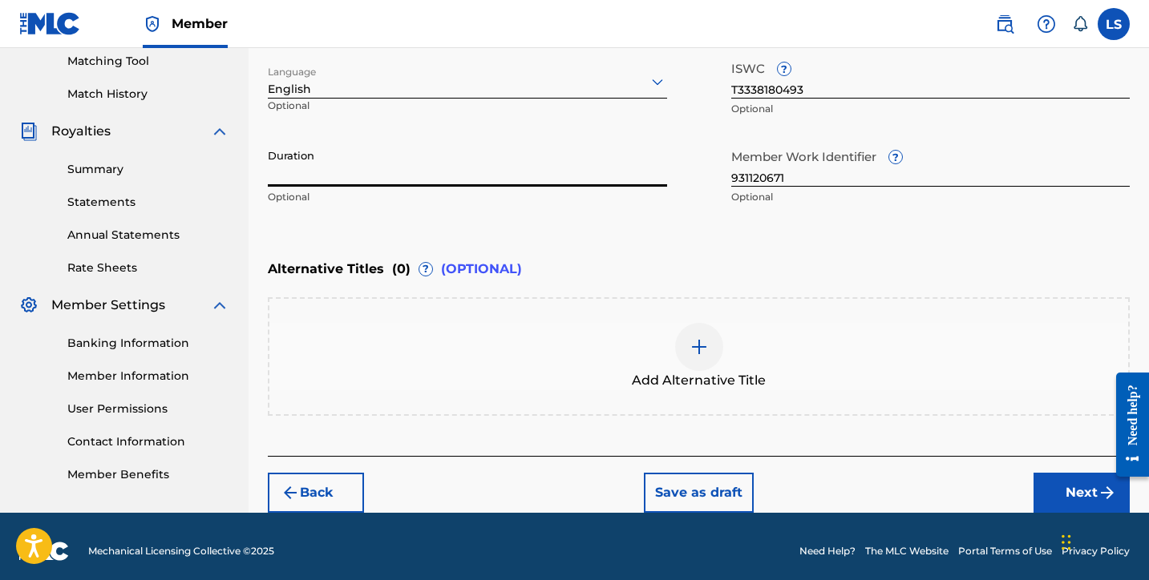
click at [347, 182] on input "Duration" at bounding box center [467, 164] width 399 height 46
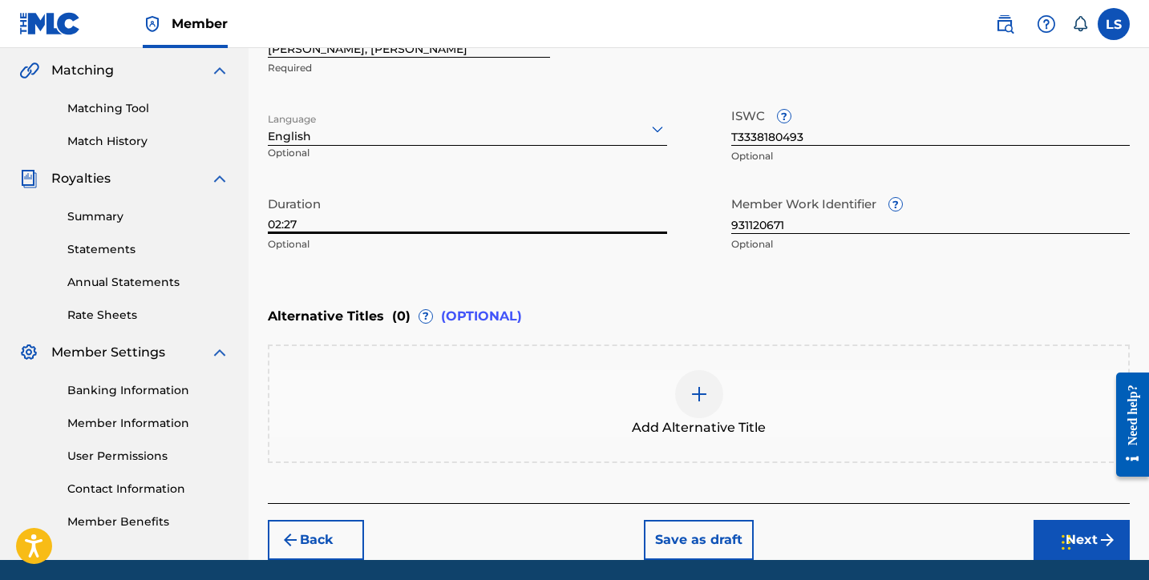
type input "02:27"
drag, startPoint x: 1053, startPoint y: 529, endPoint x: 1041, endPoint y: 524, distance: 13.3
click at [1051, 528] on button "Next" at bounding box center [1081, 540] width 96 height 40
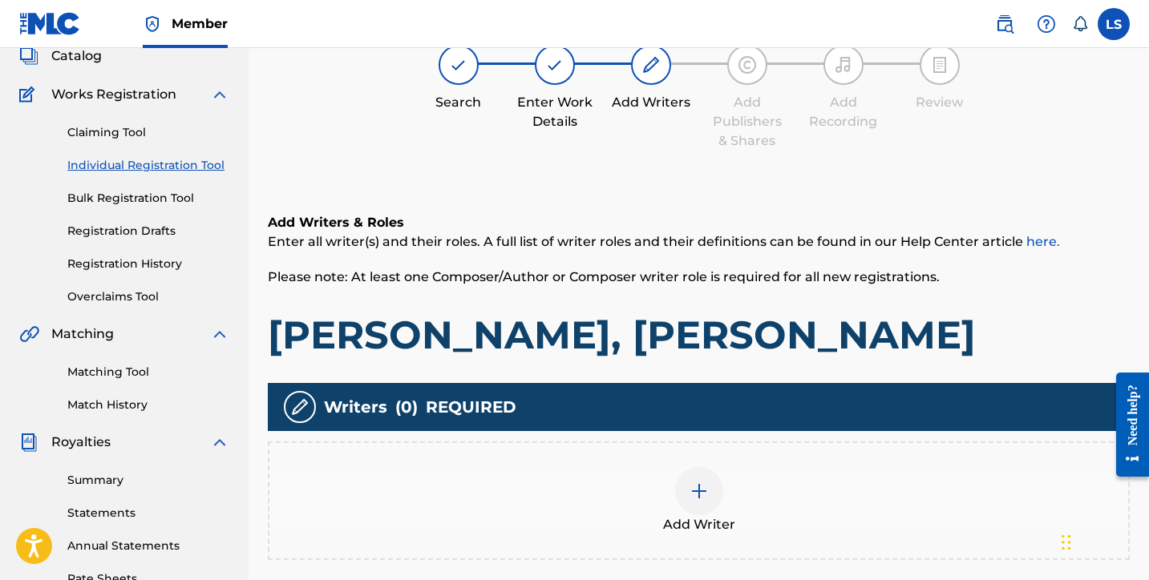
scroll to position [72, 0]
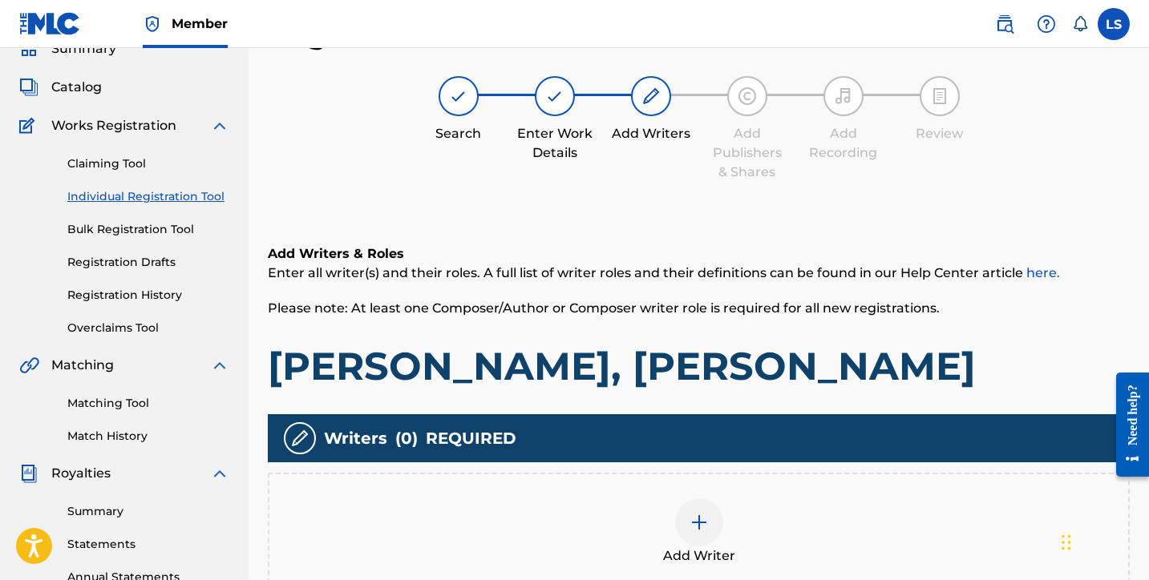
click at [719, 522] on div at bounding box center [699, 523] width 48 height 48
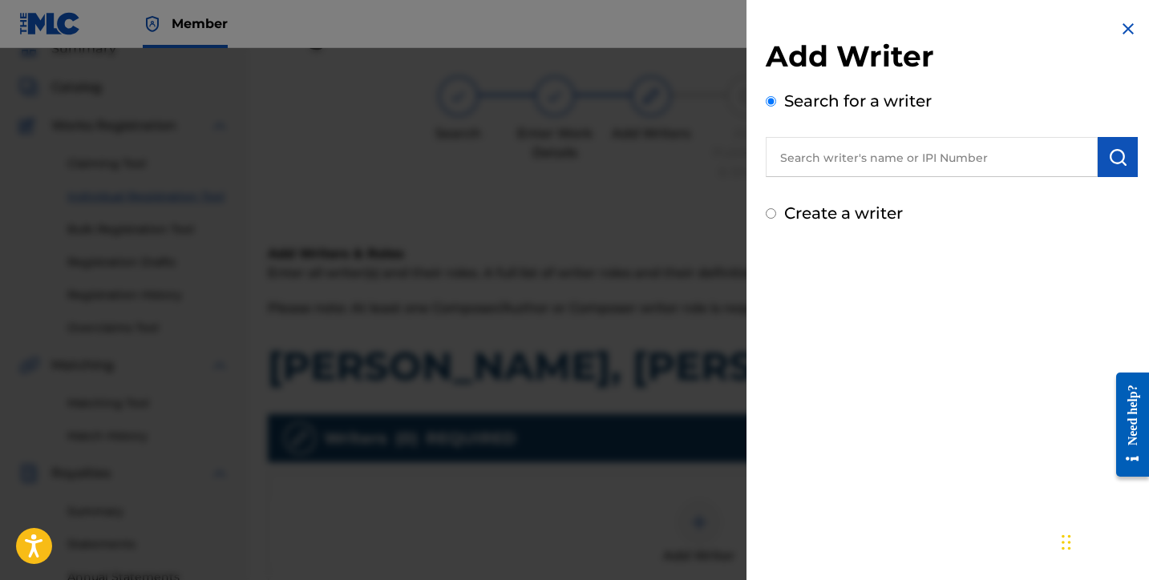
click at [1051, 169] on input "text" at bounding box center [932, 157] width 332 height 40
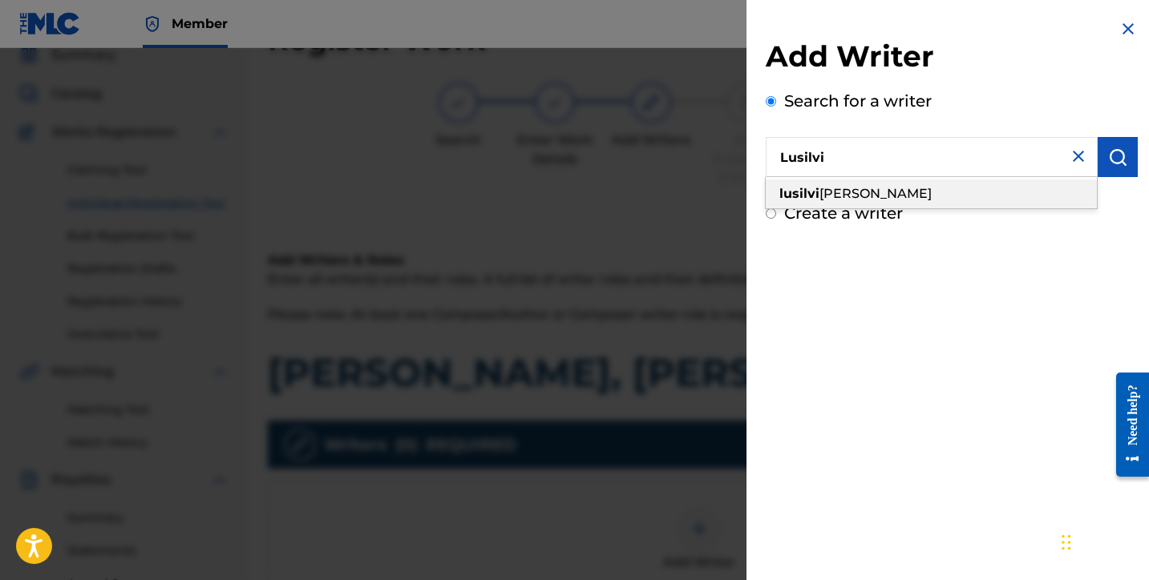
scroll to position [67, 0]
drag, startPoint x: 933, startPoint y: 194, endPoint x: 1028, endPoint y: 176, distance: 96.4
click at [933, 193] on div "lusilvi o silva" at bounding box center [931, 194] width 331 height 29
type input "lusilvio silva"
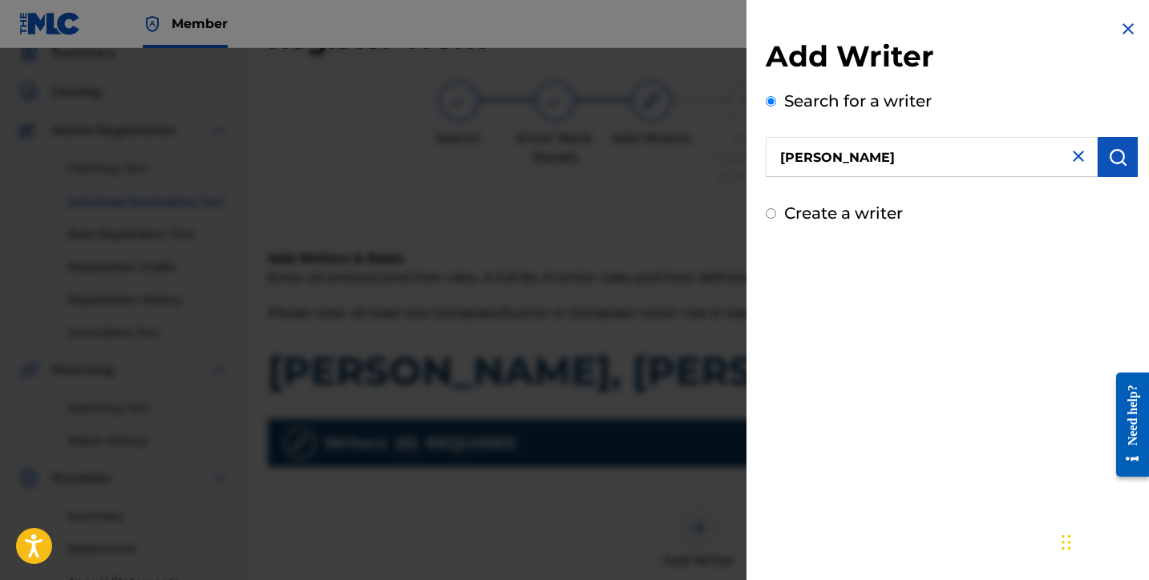
click at [1122, 161] on button "submit" at bounding box center [1118, 157] width 40 height 40
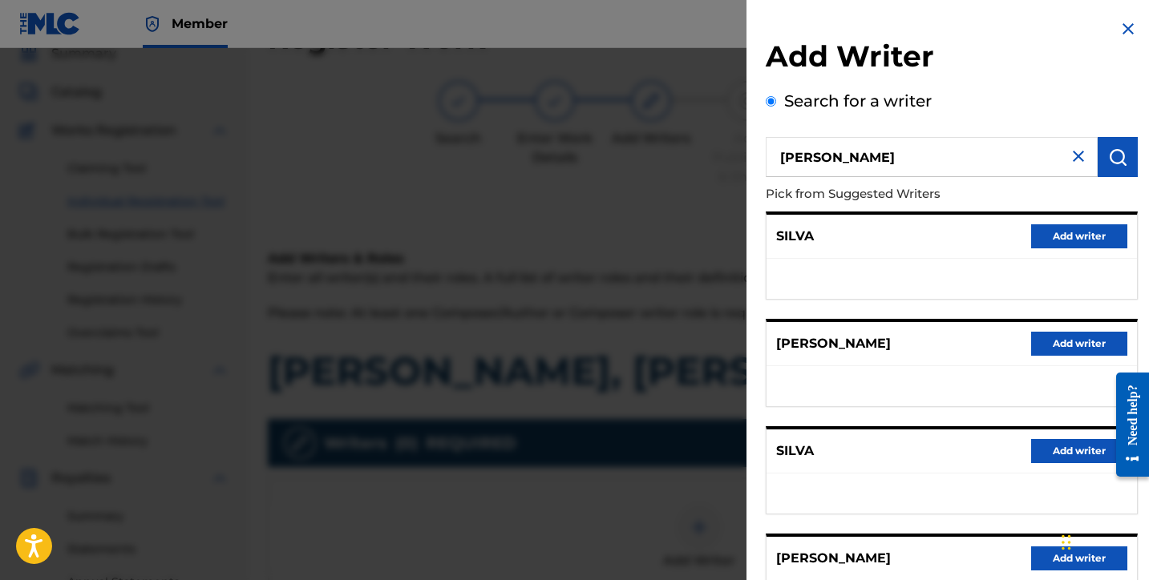
scroll to position [250, 0]
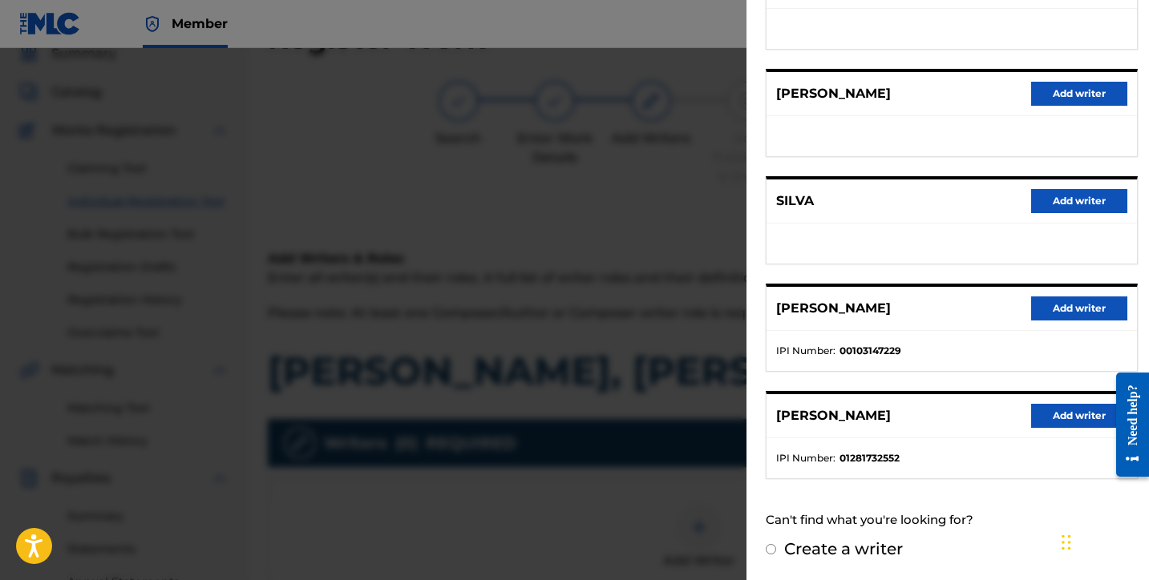
click at [1040, 415] on button "Add writer" at bounding box center [1079, 416] width 96 height 24
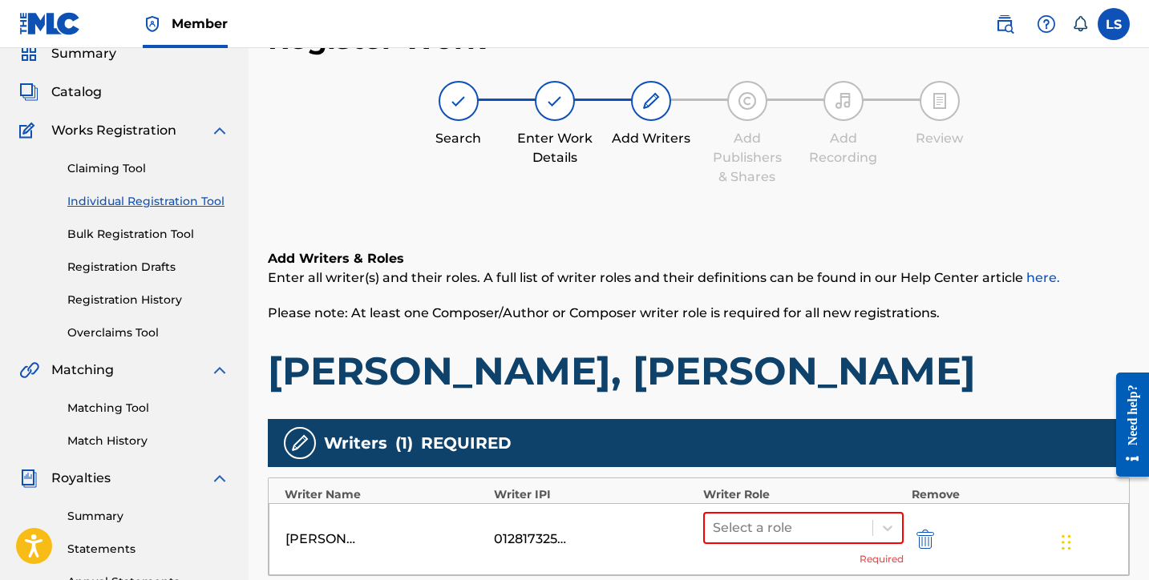
scroll to position [76, 0]
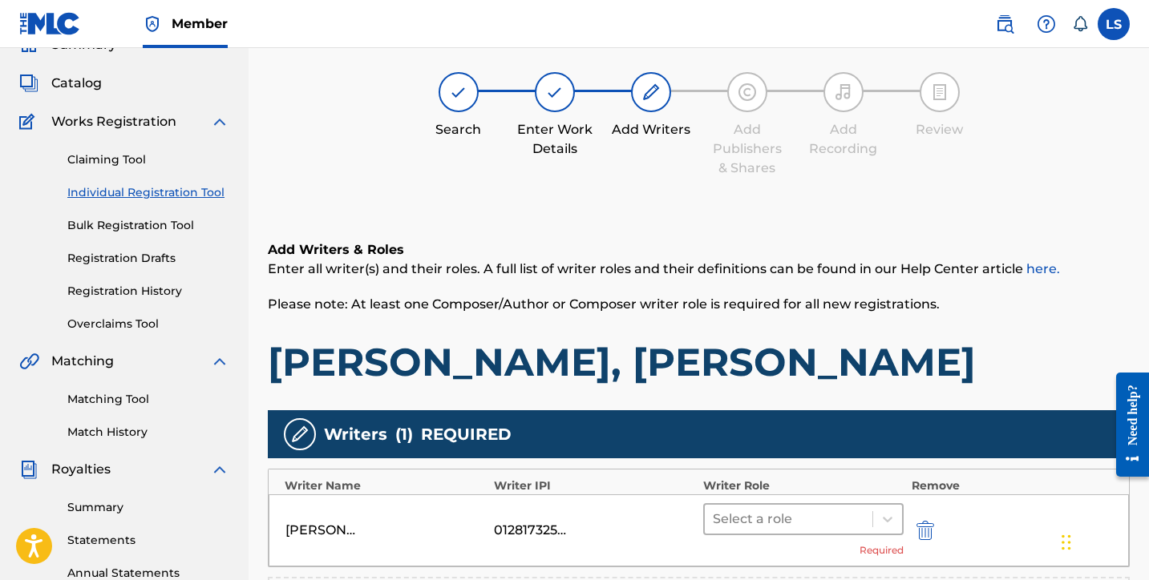
click at [786, 530] on div "Select a role" at bounding box center [789, 519] width 168 height 29
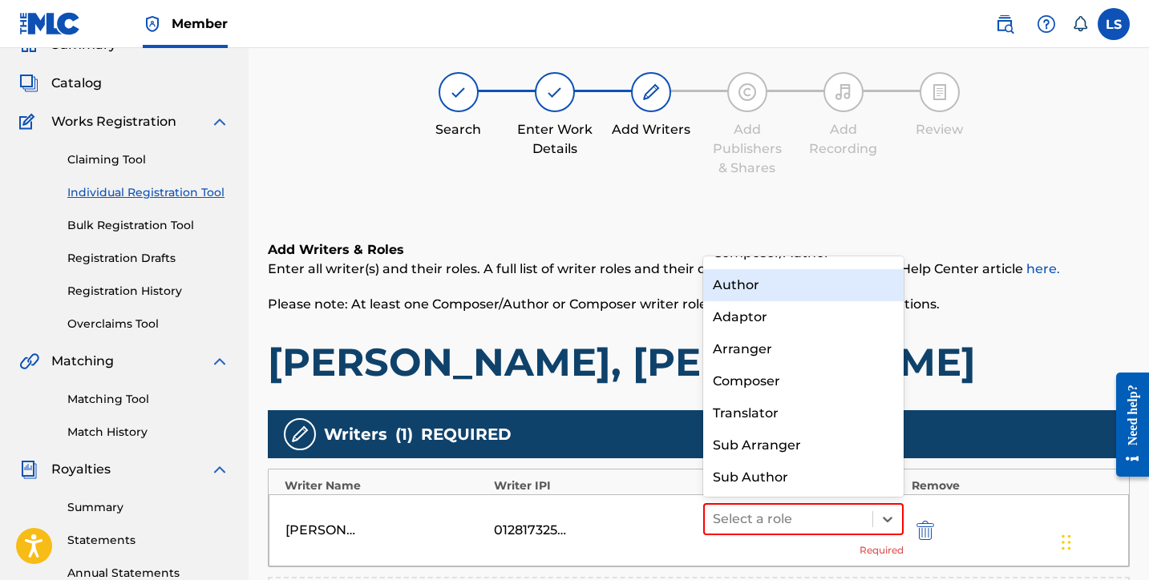
scroll to position [0, 0]
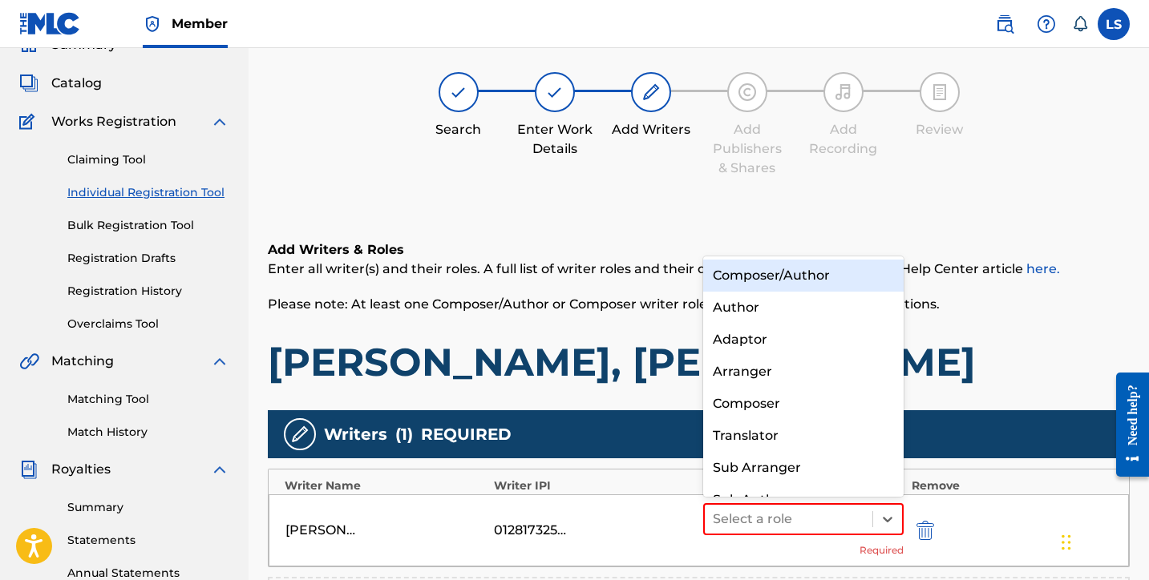
click at [758, 277] on div "Composer/Author" at bounding box center [803, 276] width 200 height 32
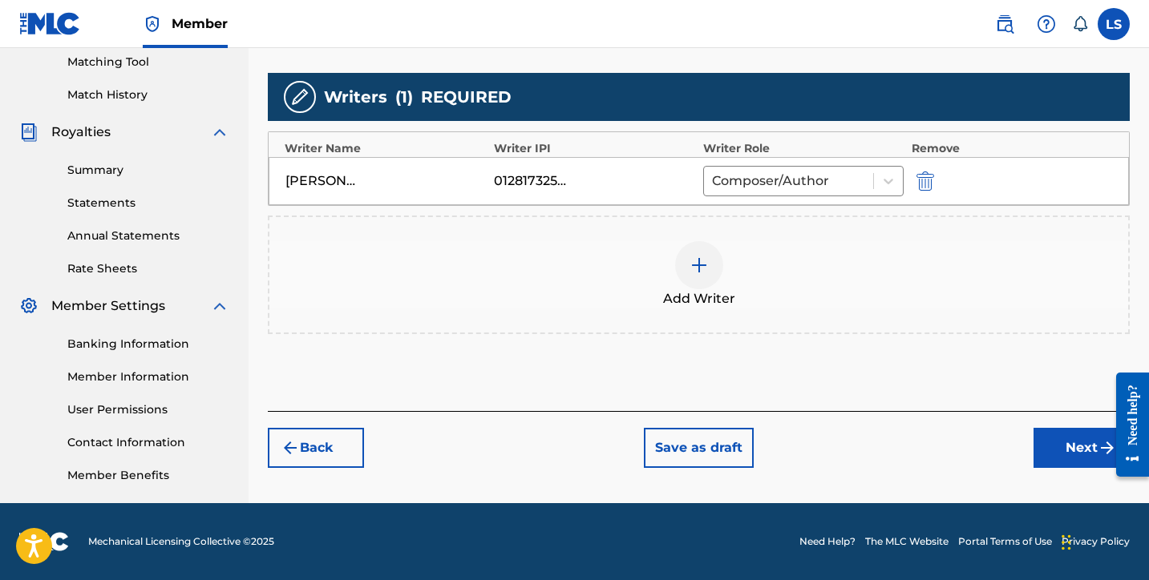
click at [1065, 437] on button "Next" at bounding box center [1081, 448] width 96 height 40
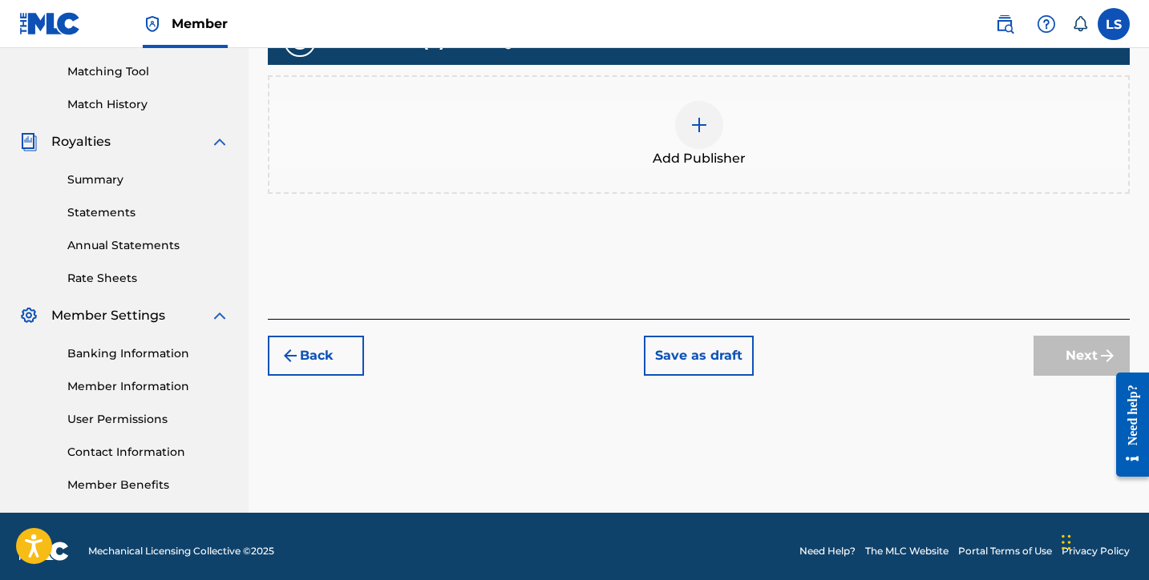
scroll to position [414, 0]
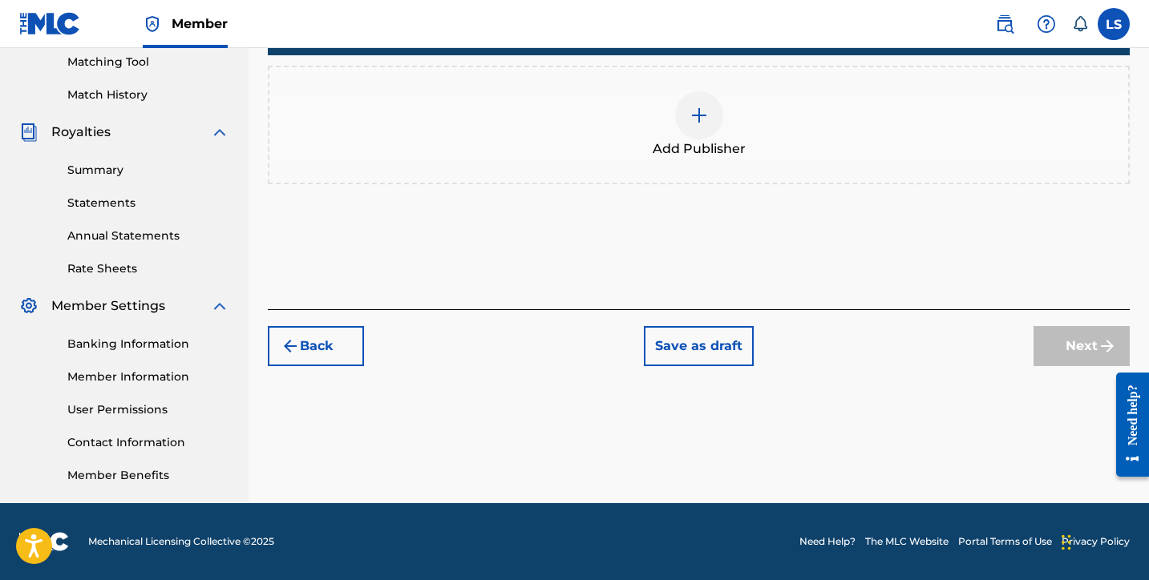
click at [699, 131] on div at bounding box center [699, 115] width 48 height 48
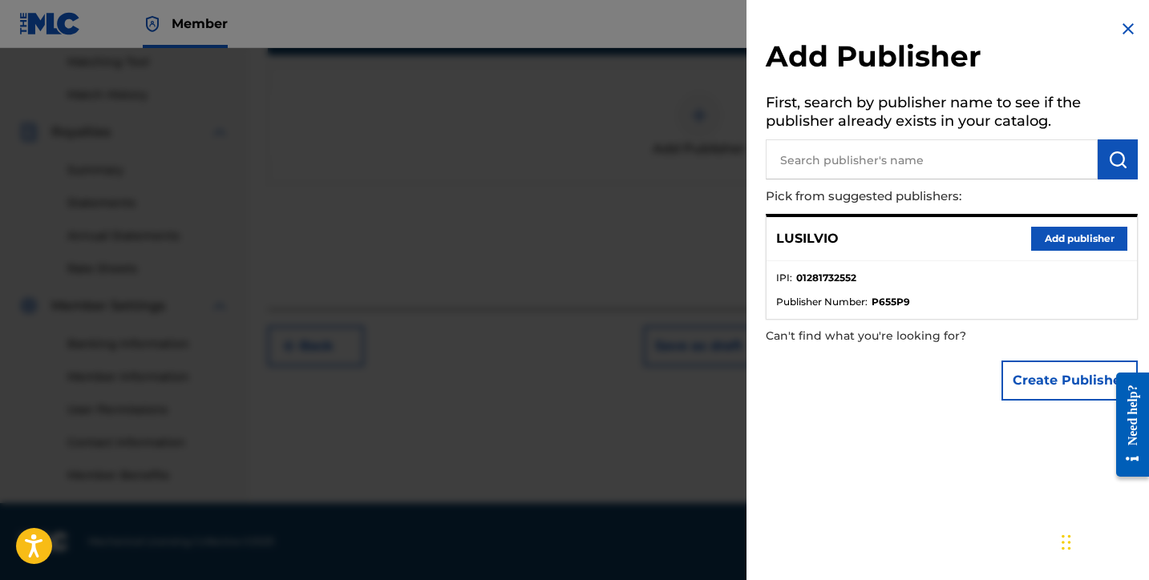
click at [1075, 241] on button "Add publisher" at bounding box center [1079, 239] width 96 height 24
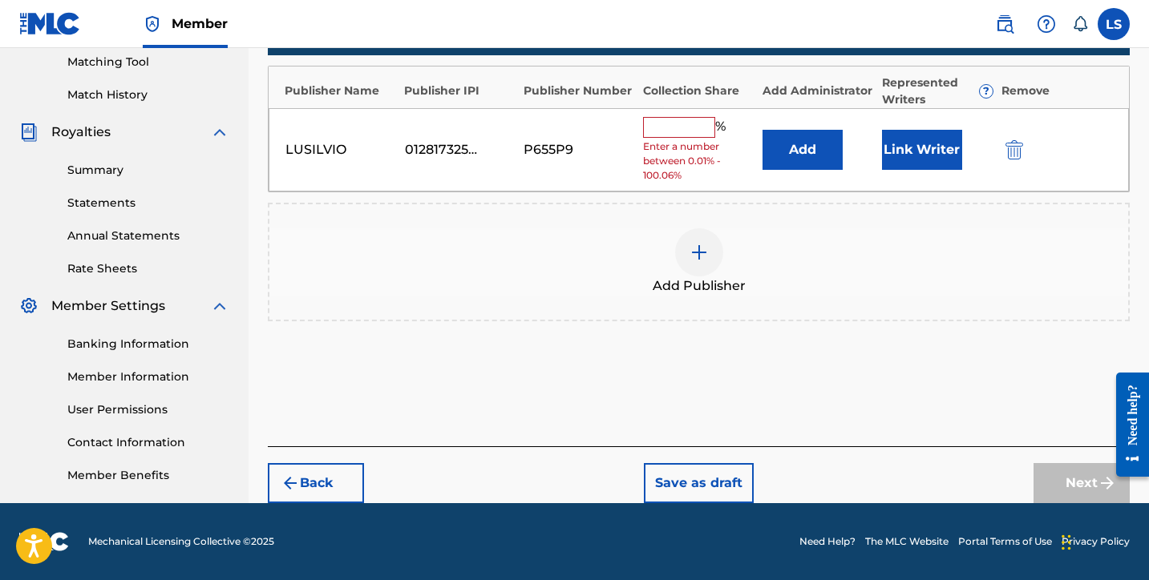
click at [673, 134] on input "text" at bounding box center [679, 127] width 72 height 21
type input "50"
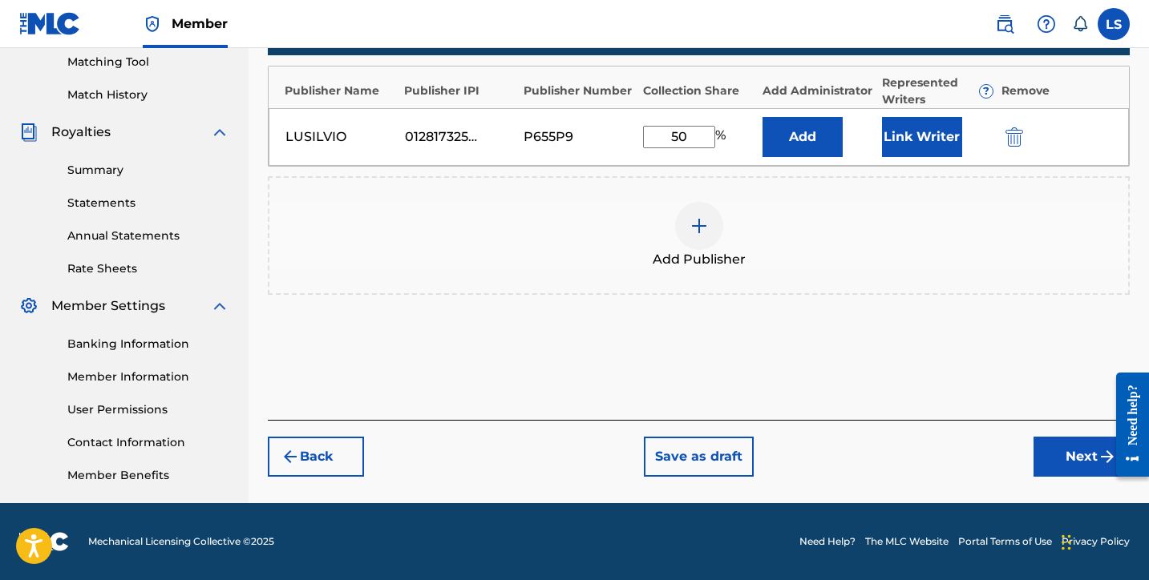
click at [892, 149] on button "Link Writer" at bounding box center [922, 137] width 80 height 40
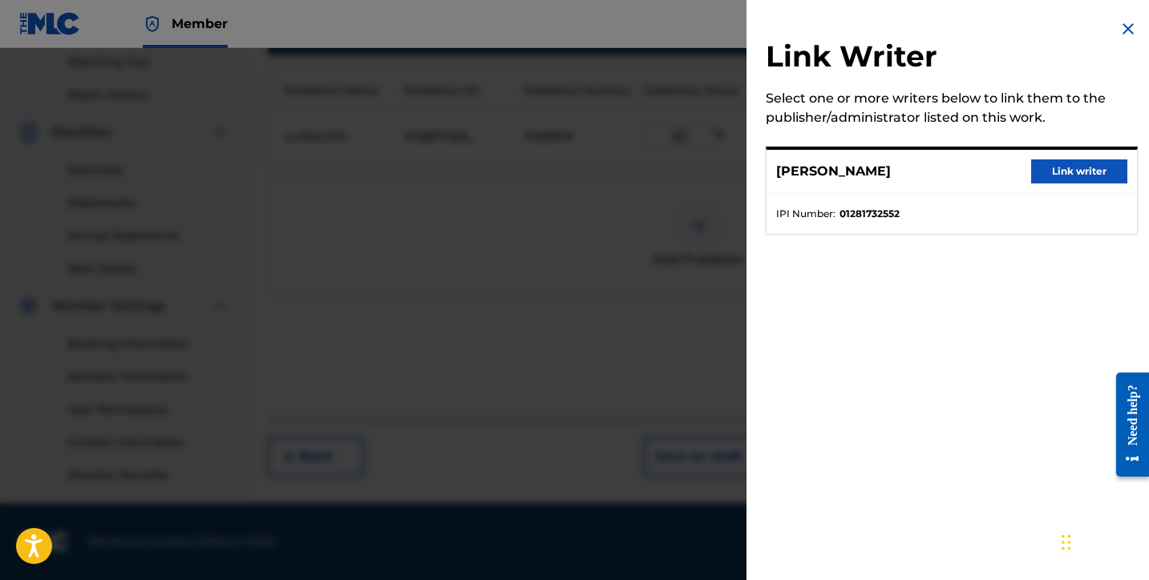
click at [1071, 166] on button "Link writer" at bounding box center [1079, 172] width 96 height 24
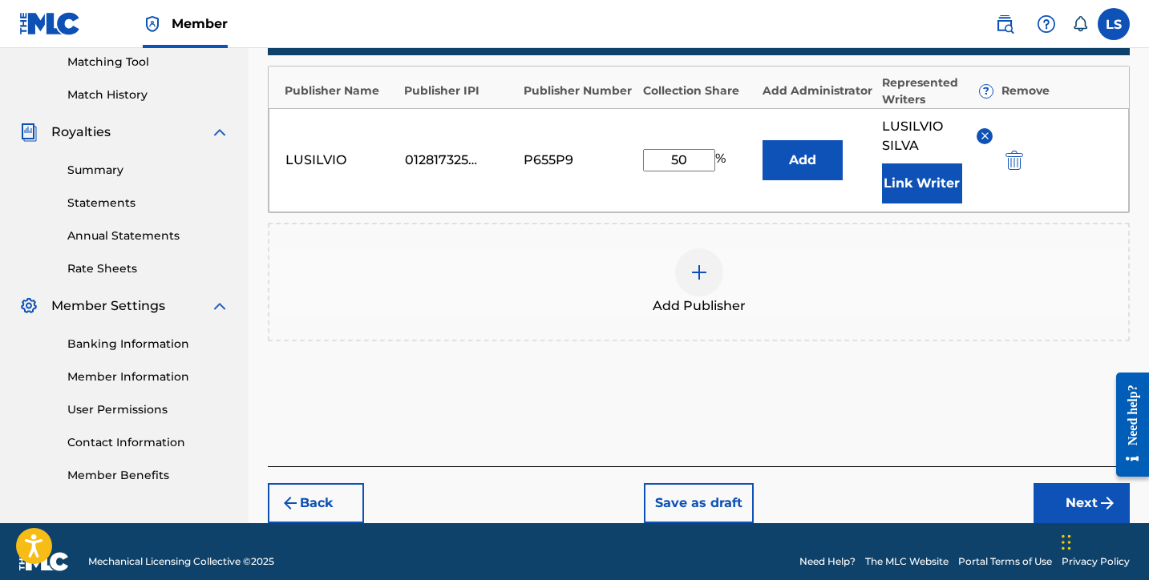
scroll to position [434, 0]
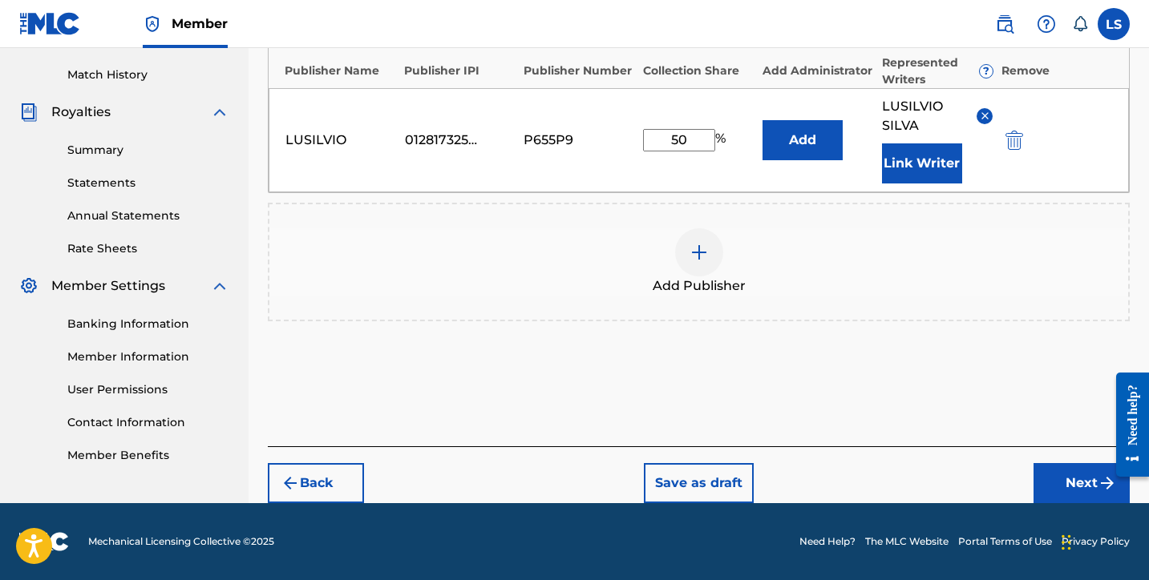
click at [1069, 482] on button "Next" at bounding box center [1081, 483] width 96 height 40
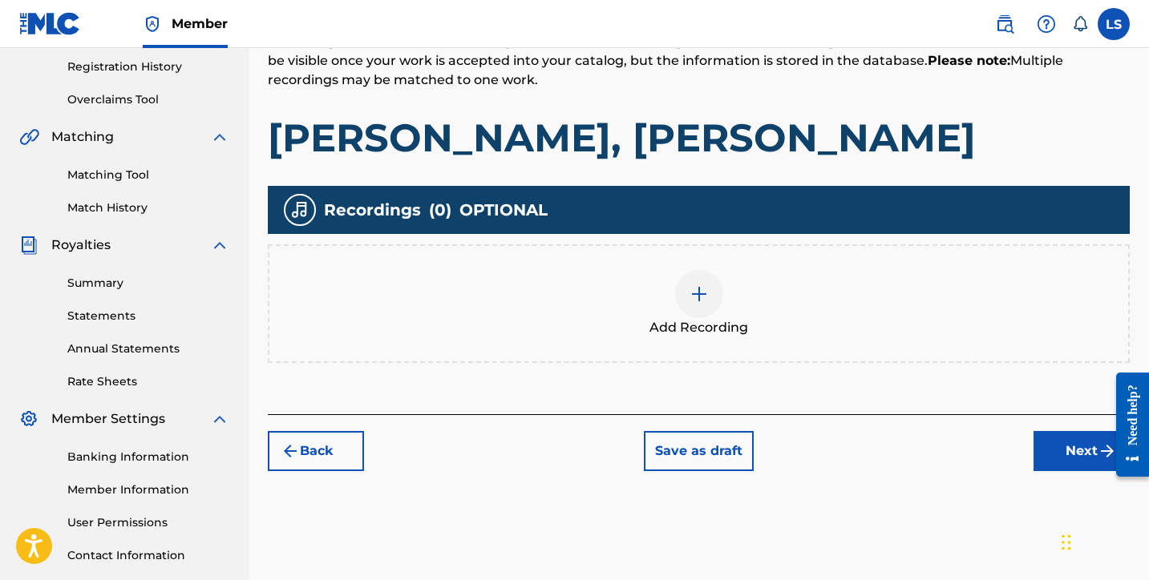
scroll to position [329, 0]
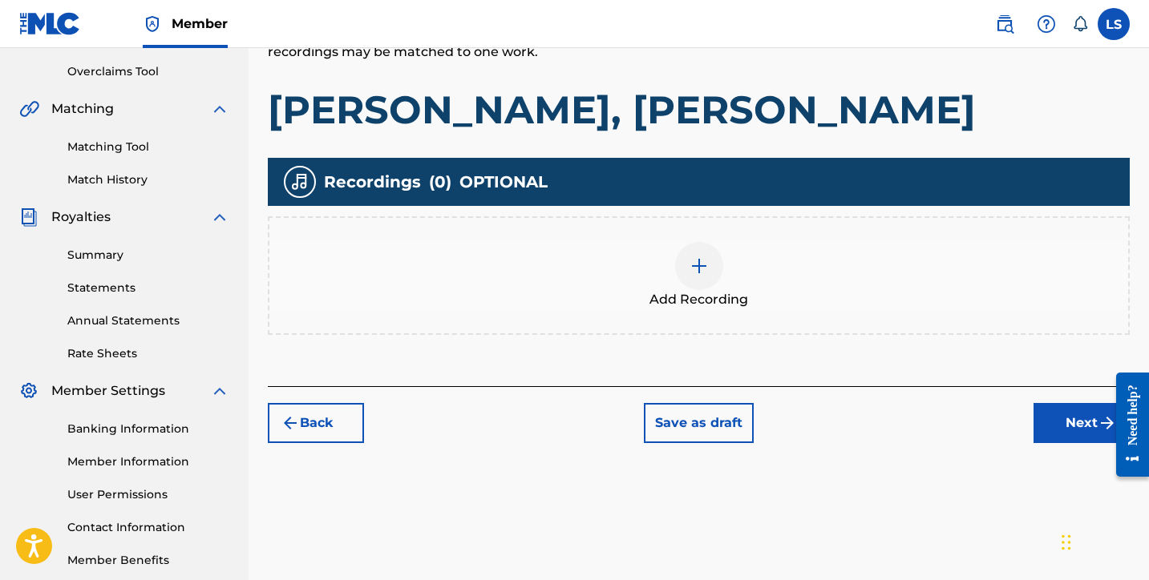
click at [705, 255] on div at bounding box center [699, 266] width 48 height 48
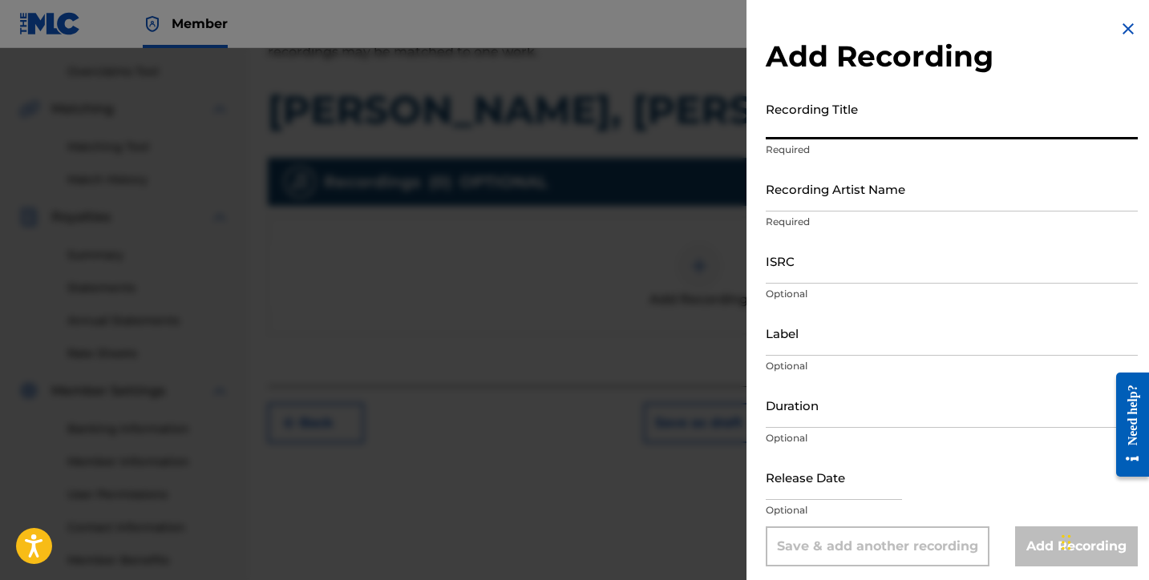
click at [838, 121] on input "Recording Title" at bounding box center [952, 117] width 372 height 46
type input "Yeshua, Yeshurun"
click at [840, 201] on input "Recording Artist Name" at bounding box center [952, 189] width 372 height 46
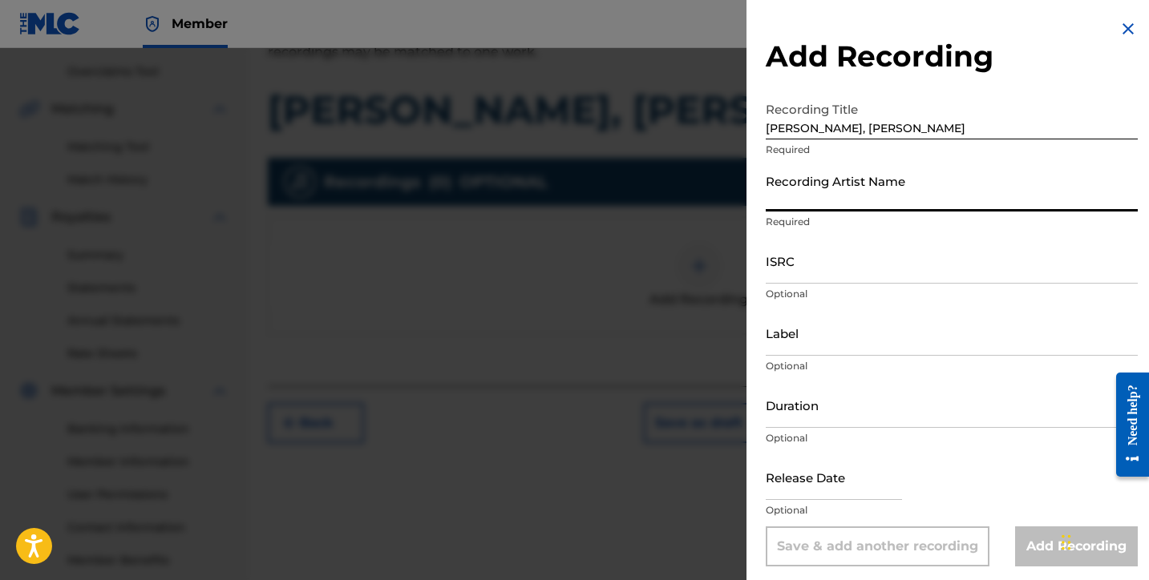
type input "Lusilvio"
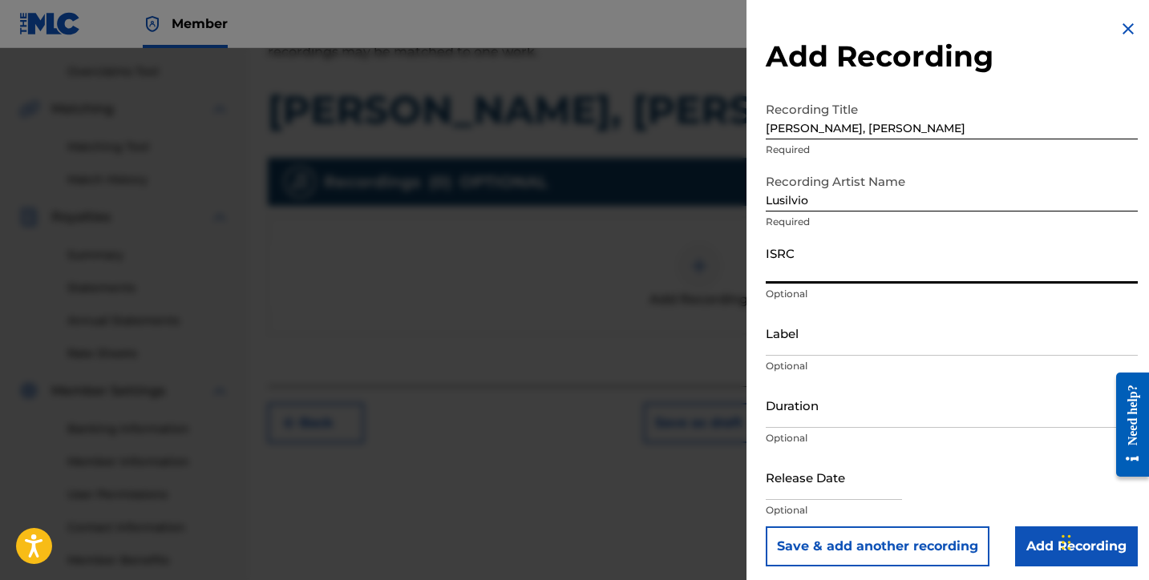
paste input "QZWFK2506046"
type input "QZWFK2506046"
click at [793, 347] on input "Label" at bounding box center [952, 333] width 372 height 46
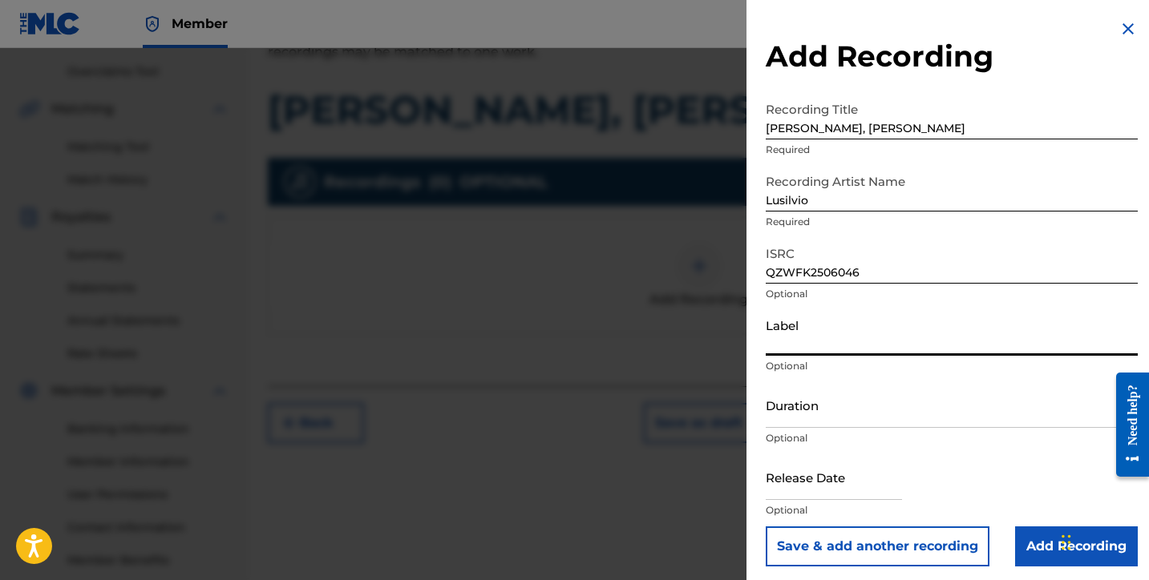
type input "SILVIOS DELIVERY INC"
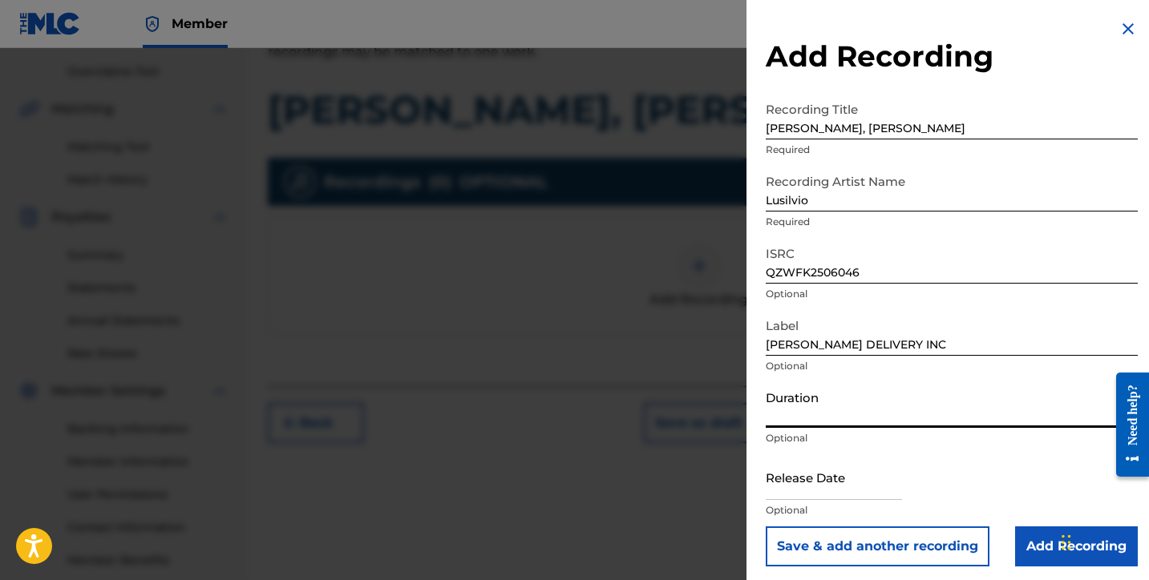
click at [799, 422] on input "Duration" at bounding box center [952, 405] width 372 height 46
type input "02:27"
click at [835, 489] on input "text" at bounding box center [834, 478] width 136 height 46
select select "7"
select select "2025"
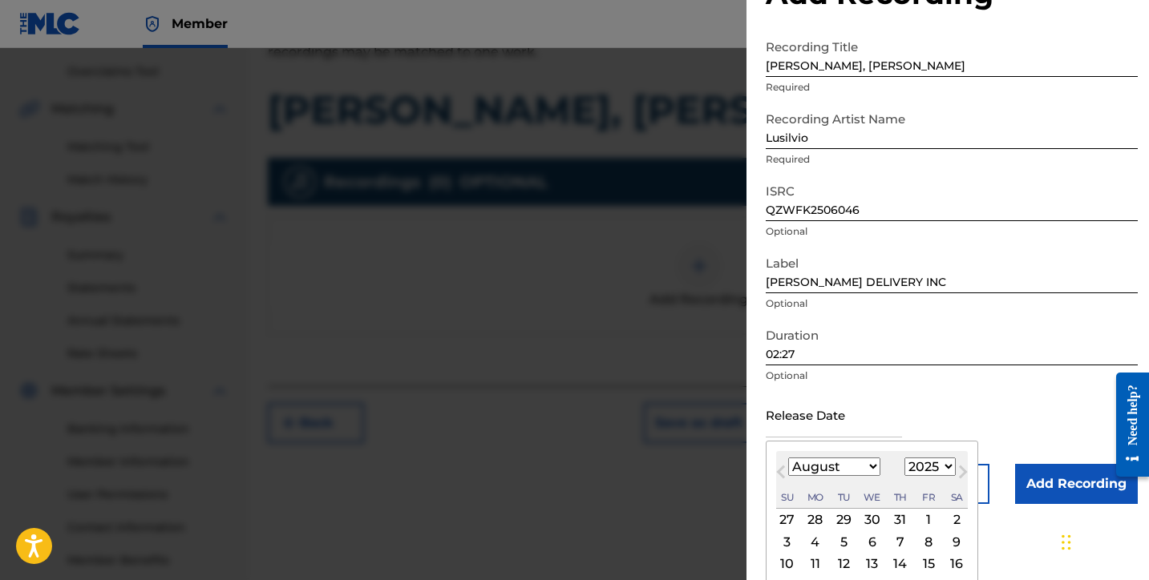
scroll to position [64, 0]
click at [846, 462] on select "January February March April May June July August September October November De…" at bounding box center [834, 465] width 92 height 18
select select "6"
click at [788, 456] on select "January February March April May June July August September October November De…" at bounding box center [834, 465] width 92 height 18
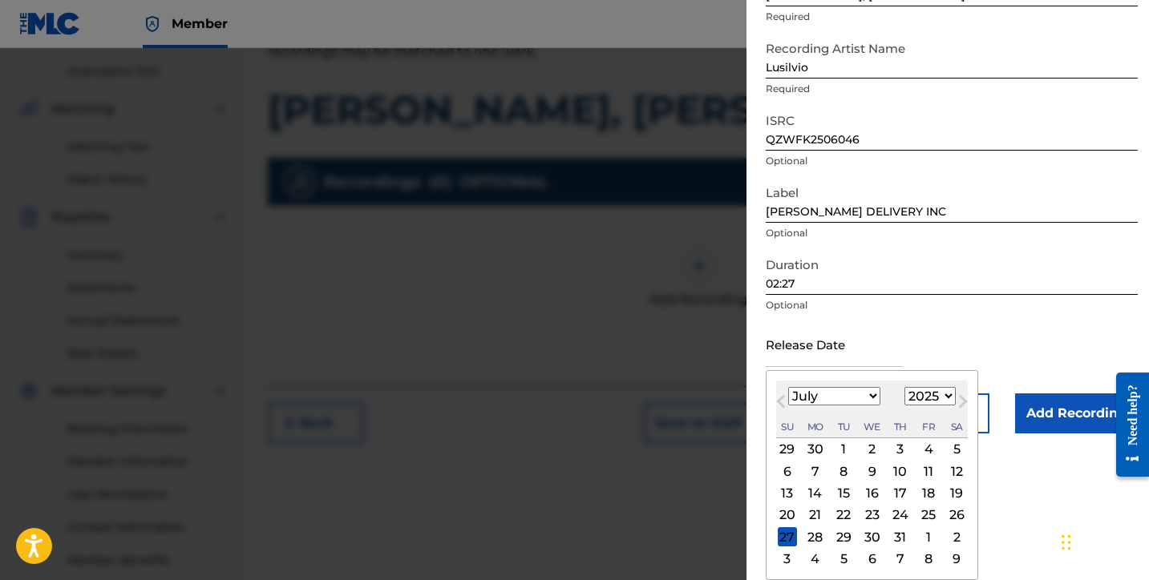
click at [794, 516] on div "20" at bounding box center [787, 515] width 19 height 19
type input "July 20 2025"
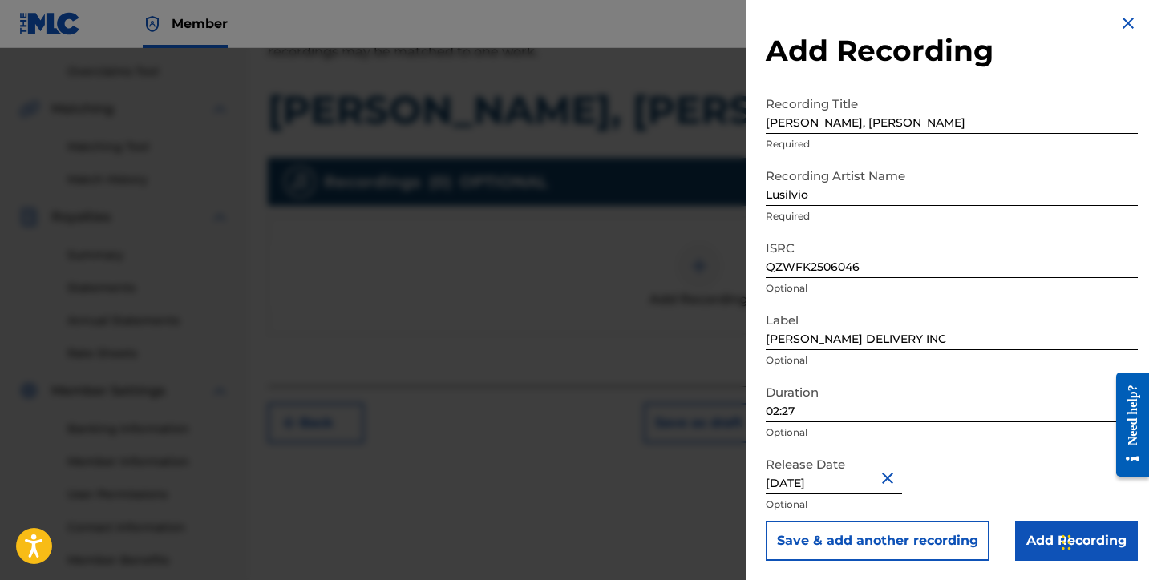
click at [1015, 534] on input "Add Recording" at bounding box center [1076, 541] width 123 height 40
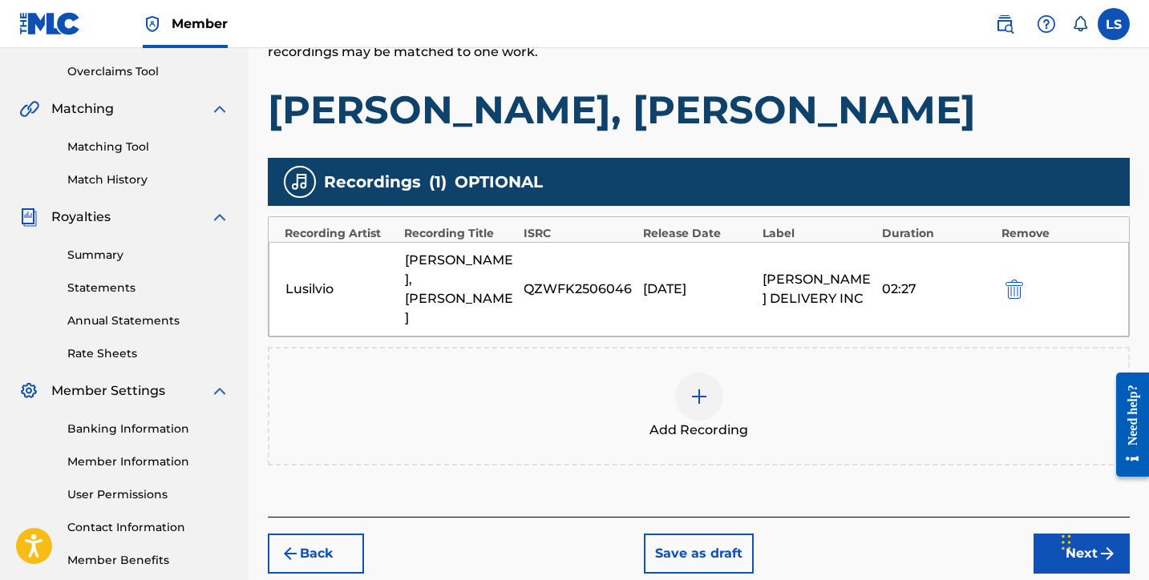
click at [1054, 534] on button "Next" at bounding box center [1081, 554] width 96 height 40
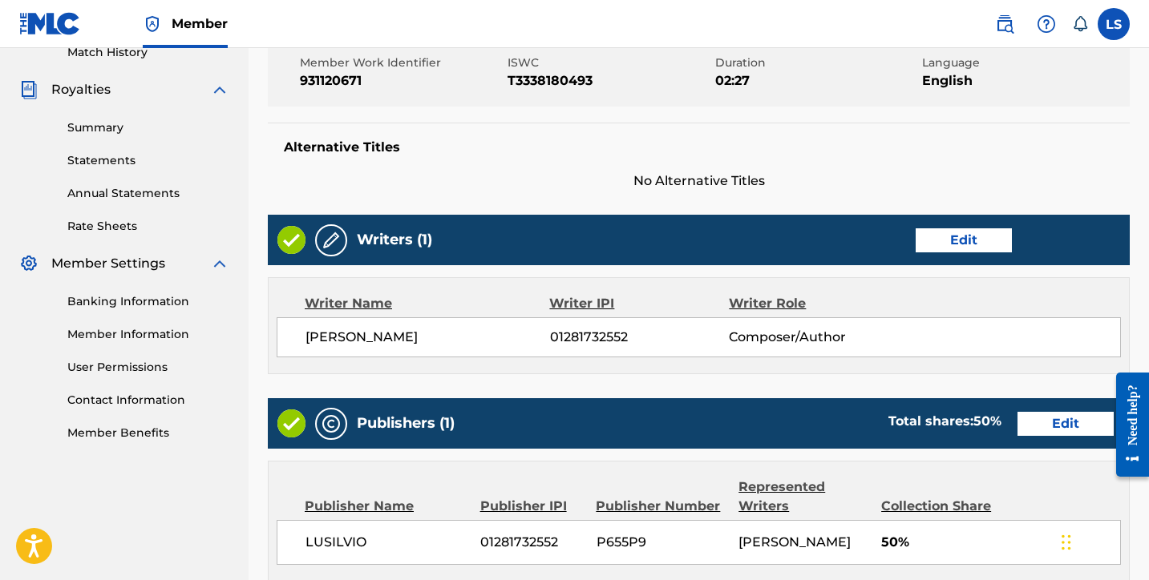
scroll to position [793, 0]
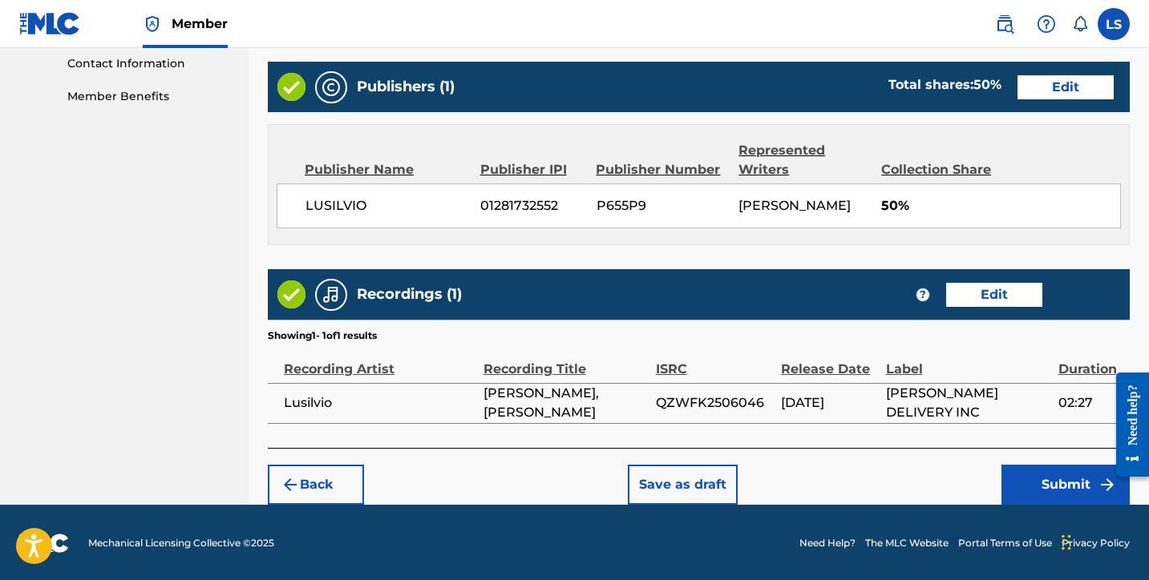
click at [1037, 483] on button "Submit" at bounding box center [1065, 485] width 128 height 40
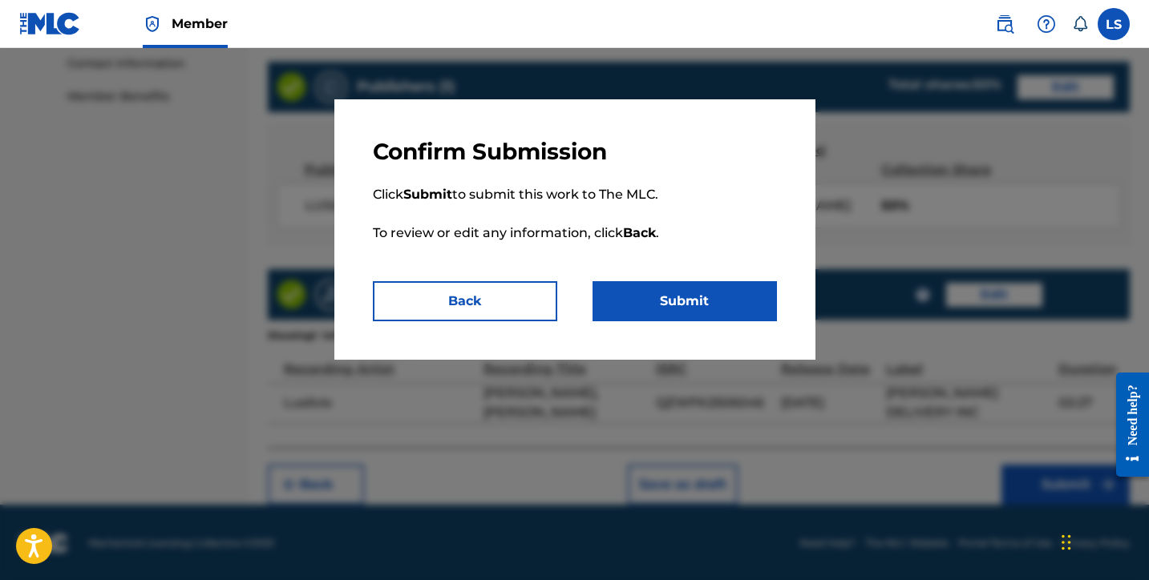
click at [689, 295] on button "Submit" at bounding box center [684, 301] width 184 height 40
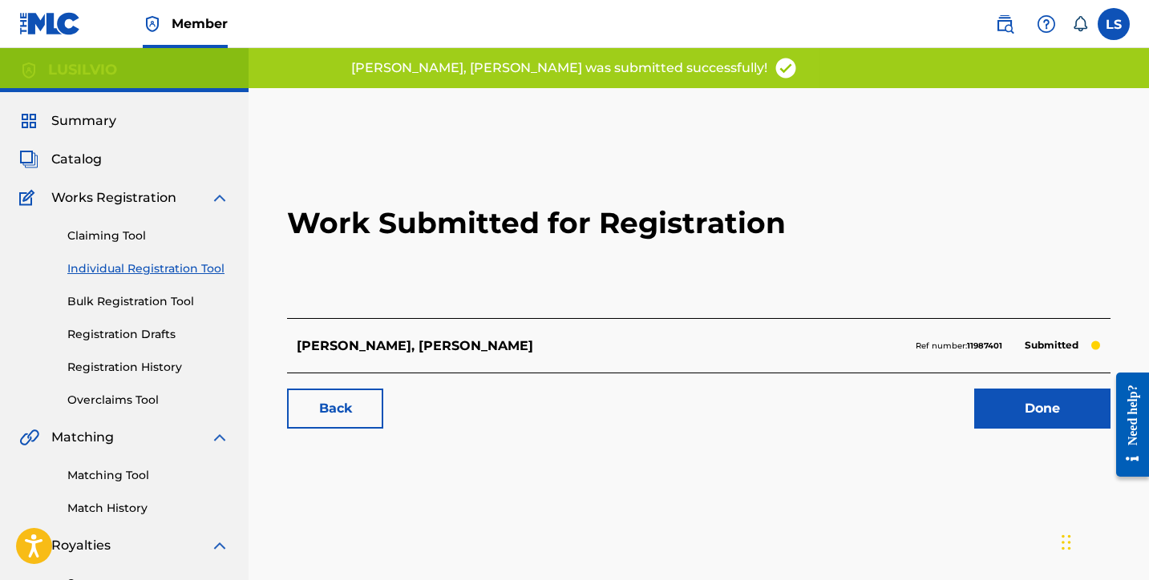
click at [997, 417] on link "Done" at bounding box center [1042, 409] width 136 height 40
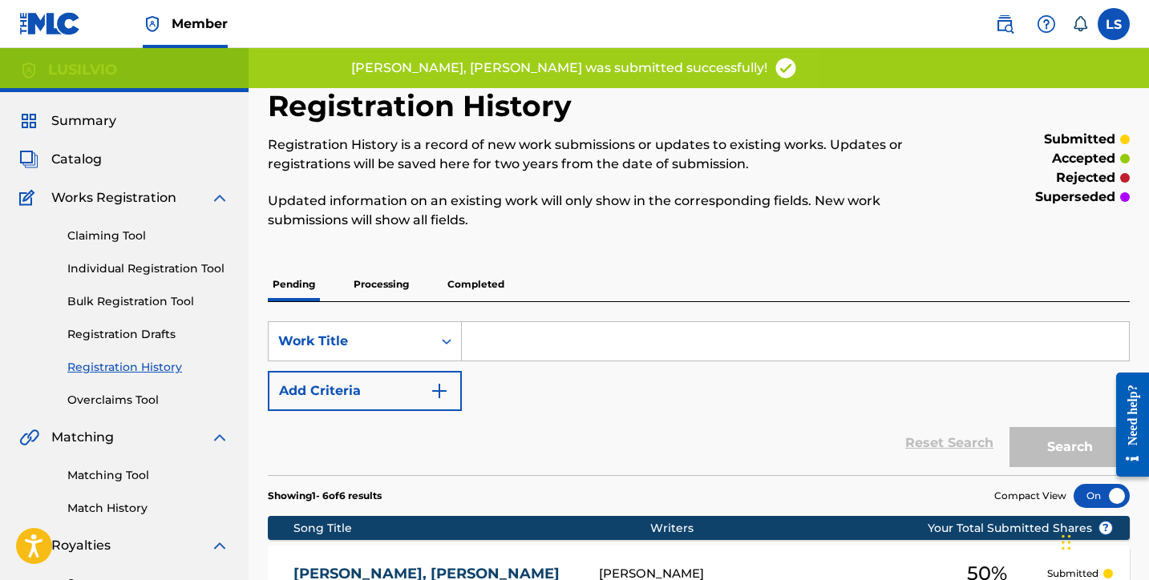
click at [127, 273] on link "Individual Registration Tool" at bounding box center [148, 269] width 162 height 17
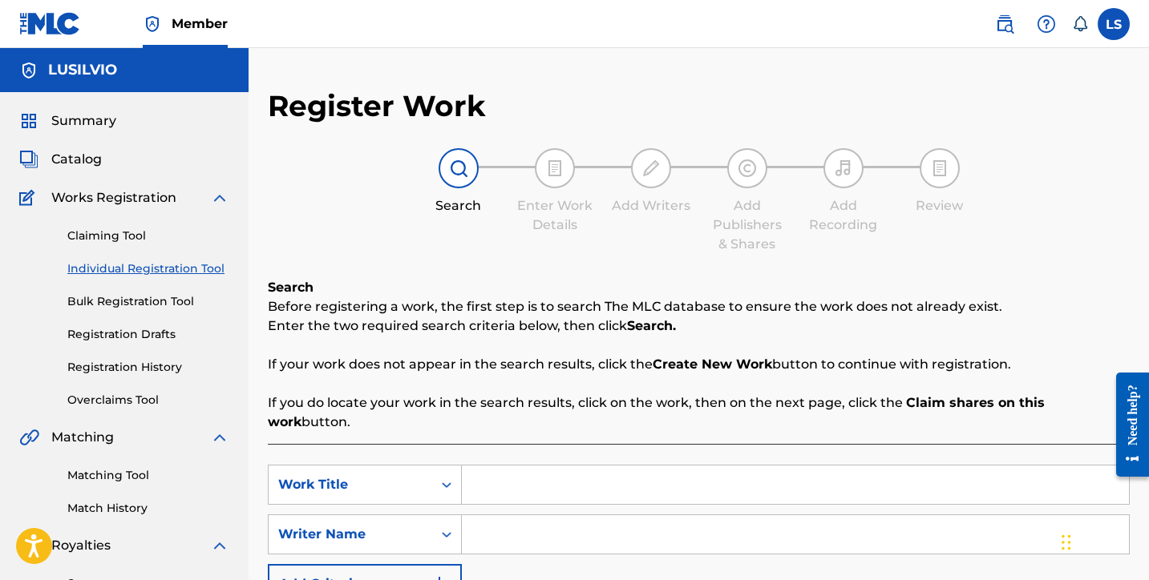
click at [548, 477] on input "Search Form" at bounding box center [795, 485] width 667 height 38
type input "We The Chosen"
click at [528, 516] on input "Search Form" at bounding box center [795, 535] width 667 height 38
type input "Lusilvio"
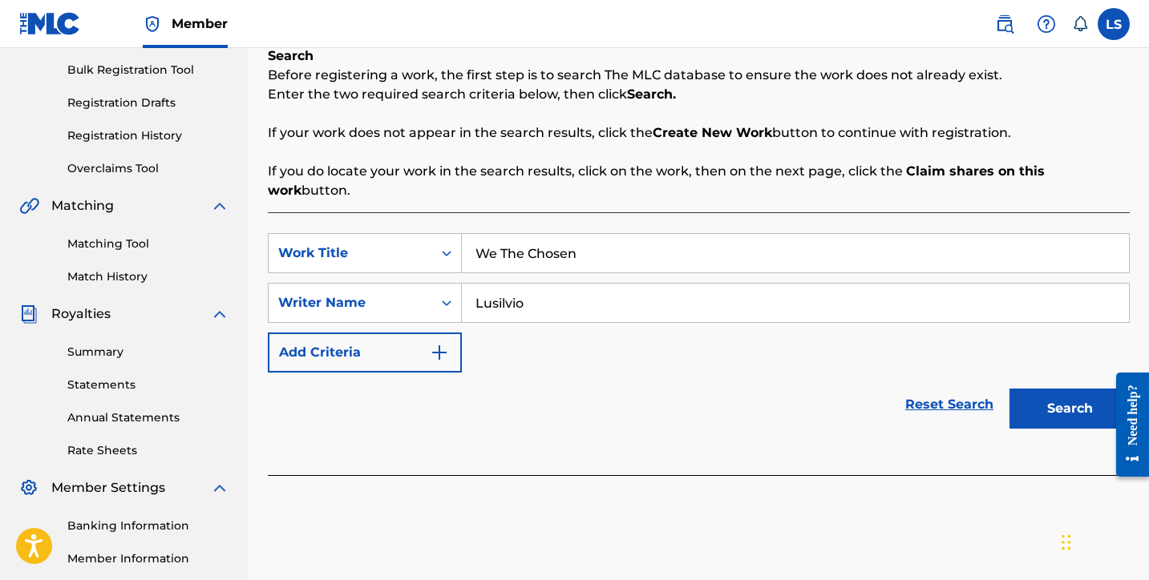
scroll to position [414, 0]
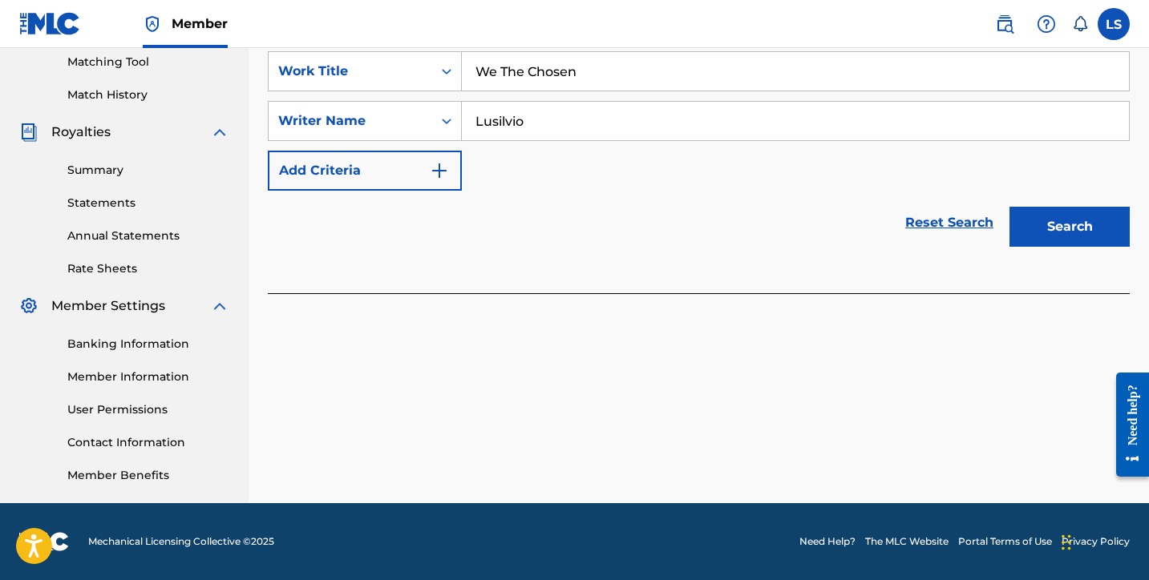
drag, startPoint x: 1059, startPoint y: 219, endPoint x: 1053, endPoint y: 228, distance: 11.6
click at [1058, 219] on button "Search" at bounding box center [1069, 227] width 120 height 40
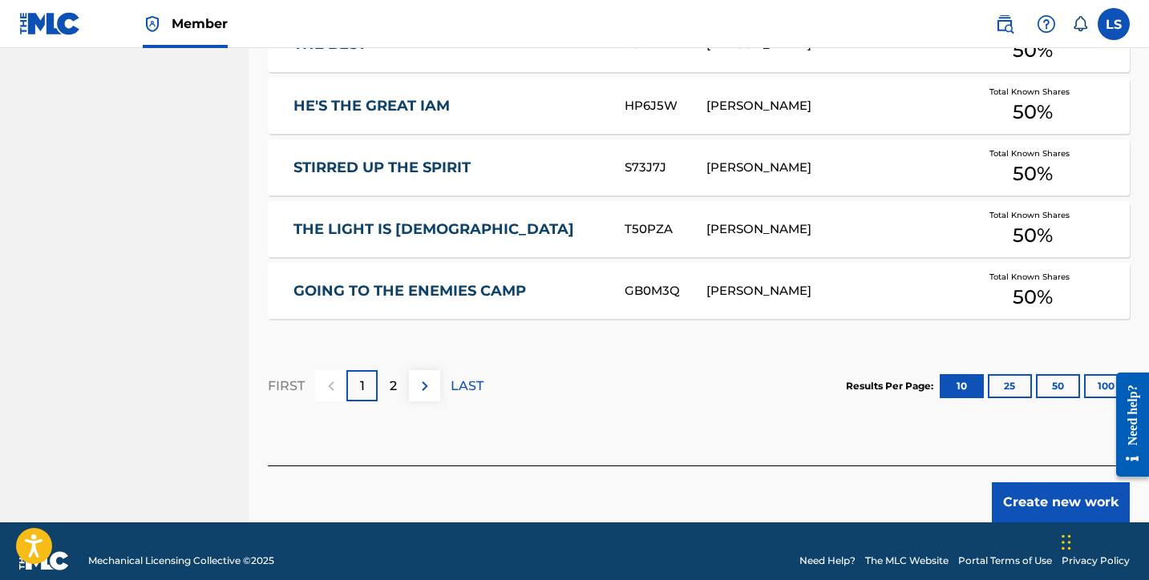
click at [1052, 483] on button "Create new work" at bounding box center [1061, 503] width 138 height 40
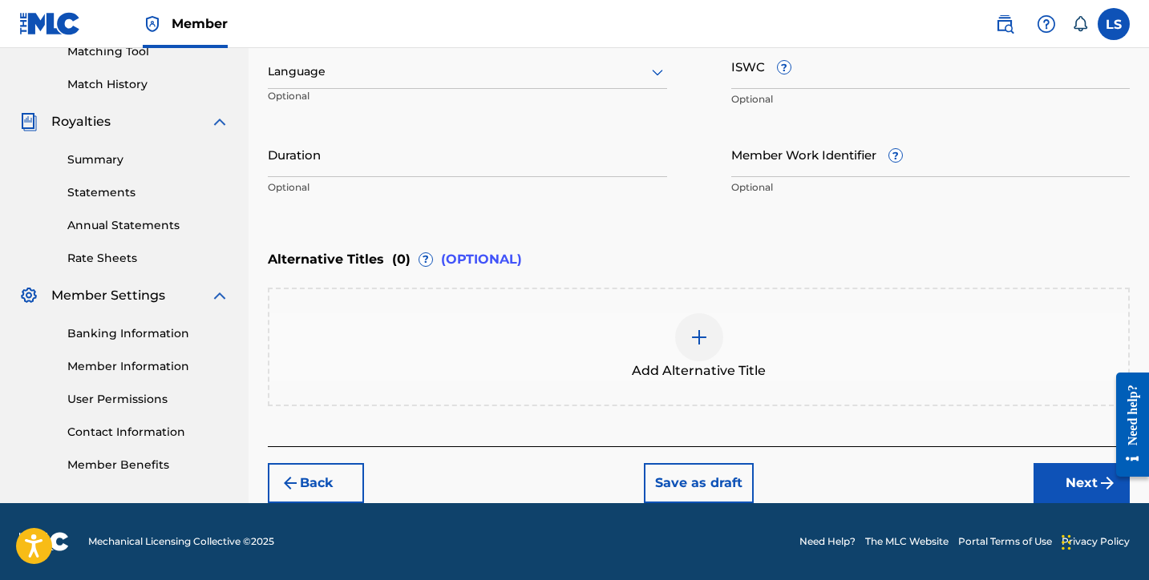
scroll to position [423, 0]
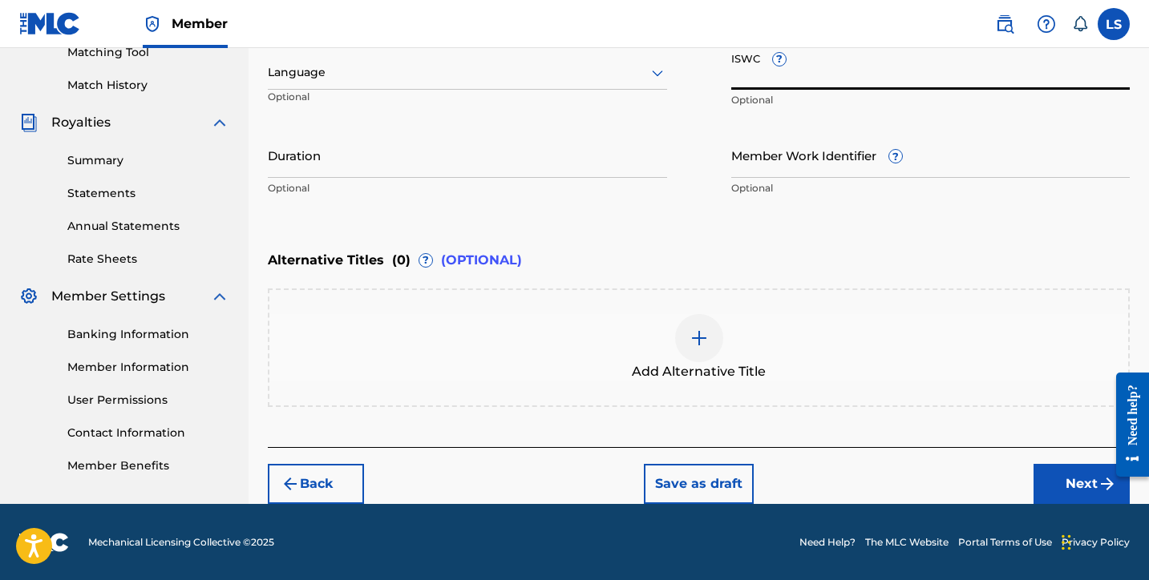
click at [768, 83] on input "ISWC ?" at bounding box center [930, 67] width 399 height 46
paste input "T3337498627"
type input "T3337498627"
click at [758, 171] on input "Member Work Identifier ?" at bounding box center [930, 155] width 399 height 46
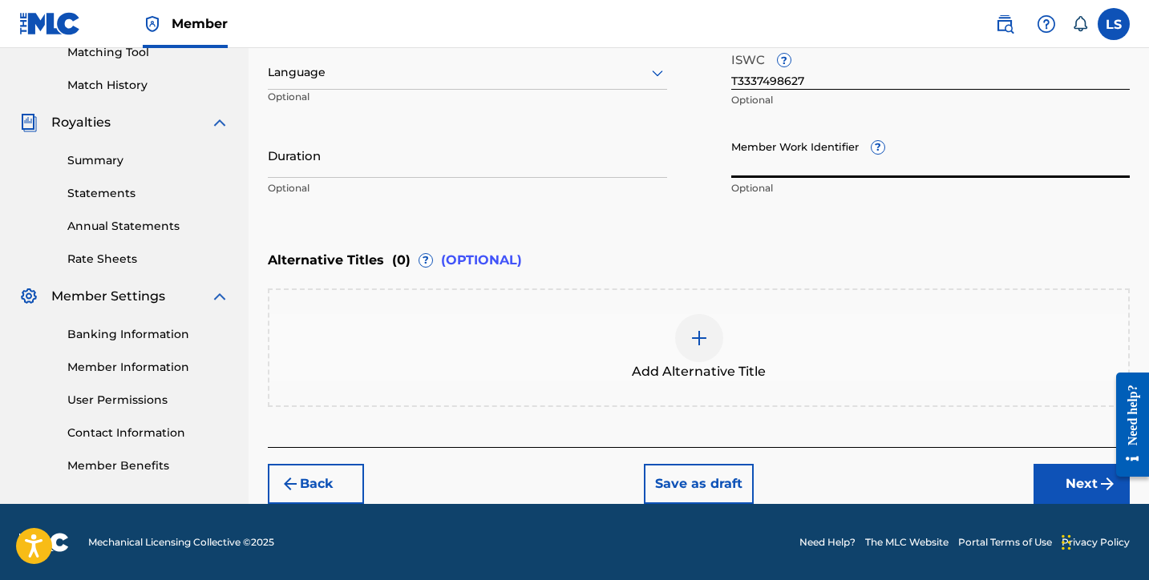
paste input "931070085"
type input "931070085"
click at [280, 172] on input "Duration" at bounding box center [467, 155] width 399 height 46
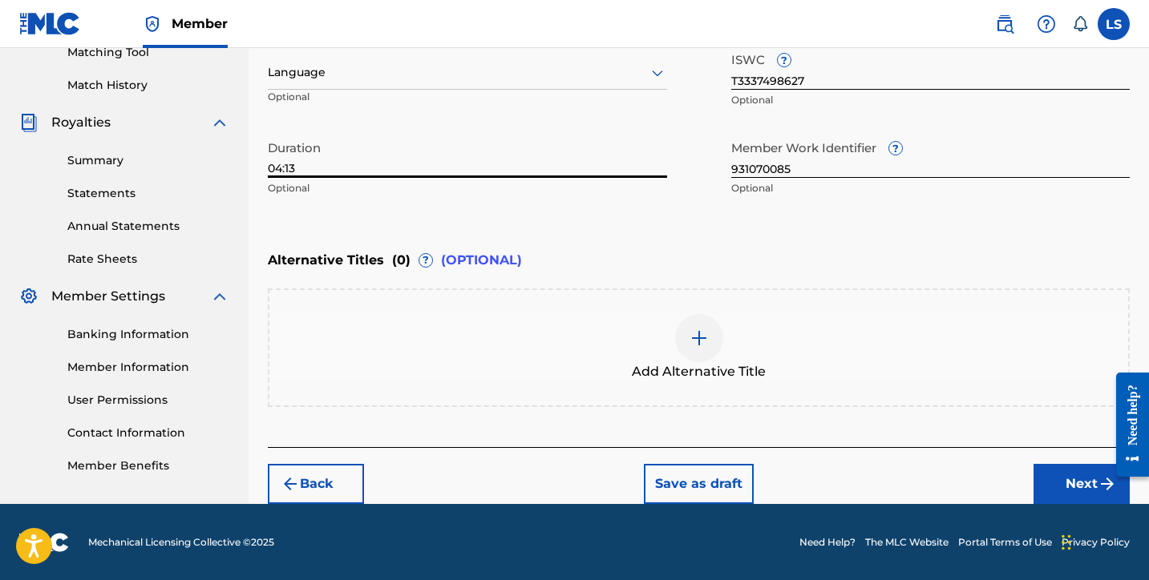
type input "04:13"
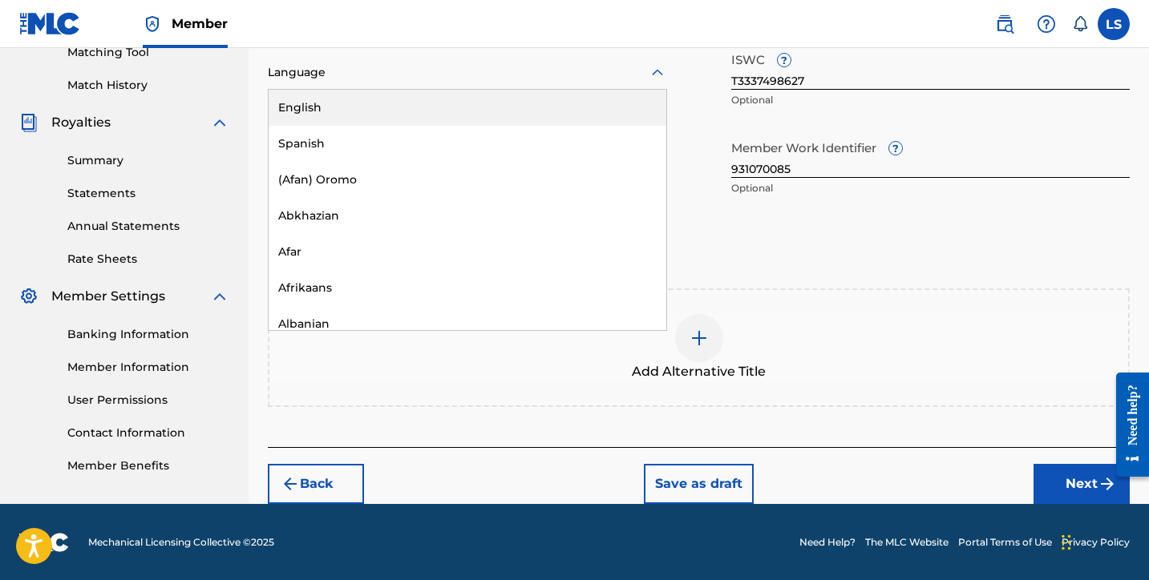
click at [362, 76] on div at bounding box center [467, 73] width 399 height 20
click at [364, 114] on div "English" at bounding box center [468, 108] width 398 height 36
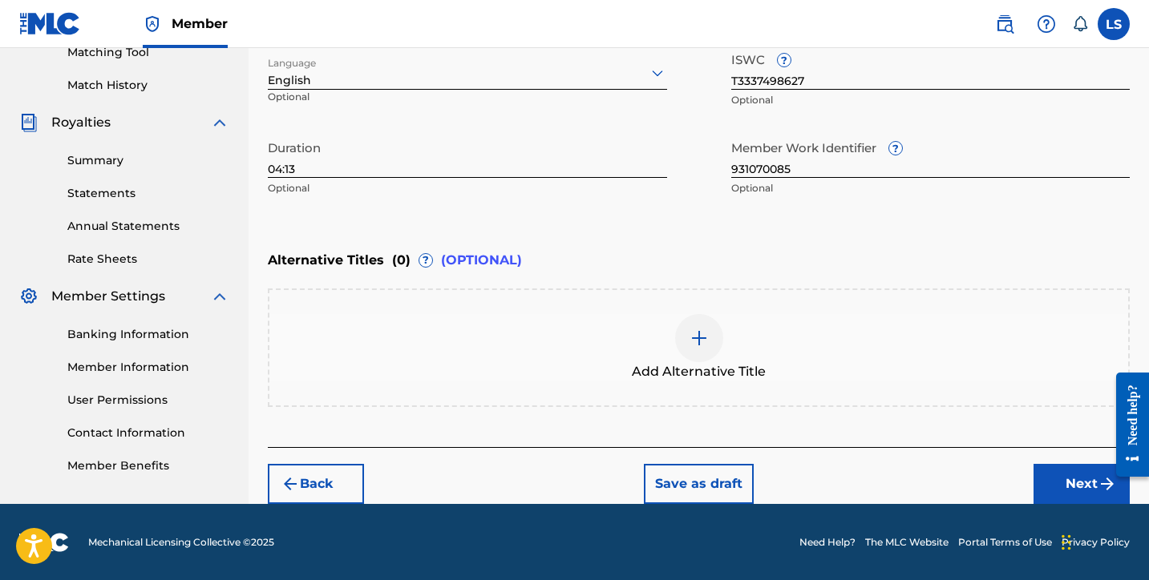
click at [1057, 475] on button "Next" at bounding box center [1081, 484] width 96 height 40
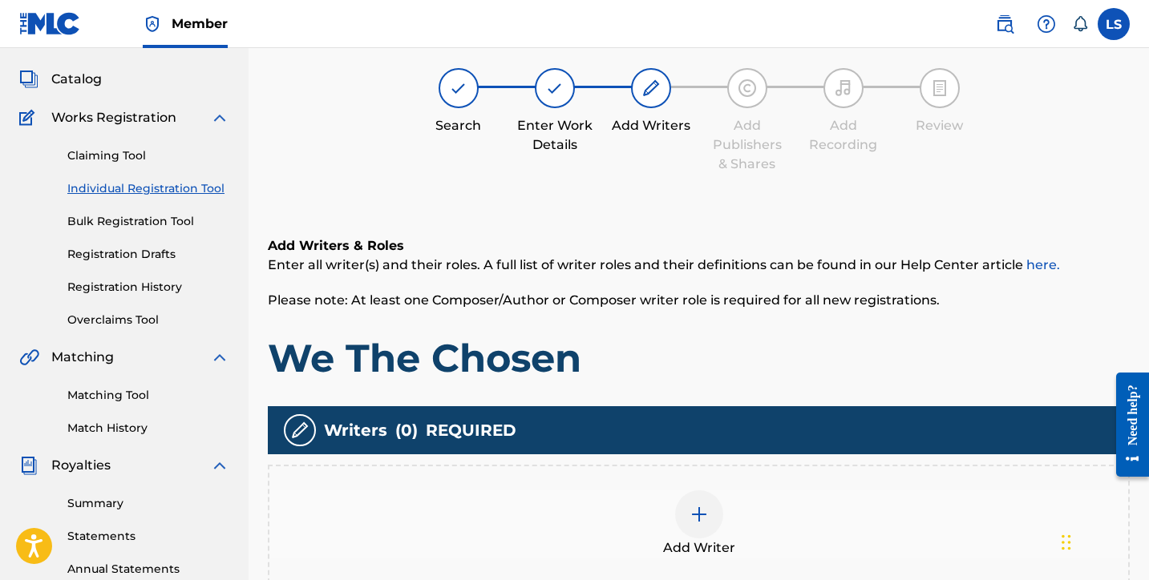
scroll to position [72, 0]
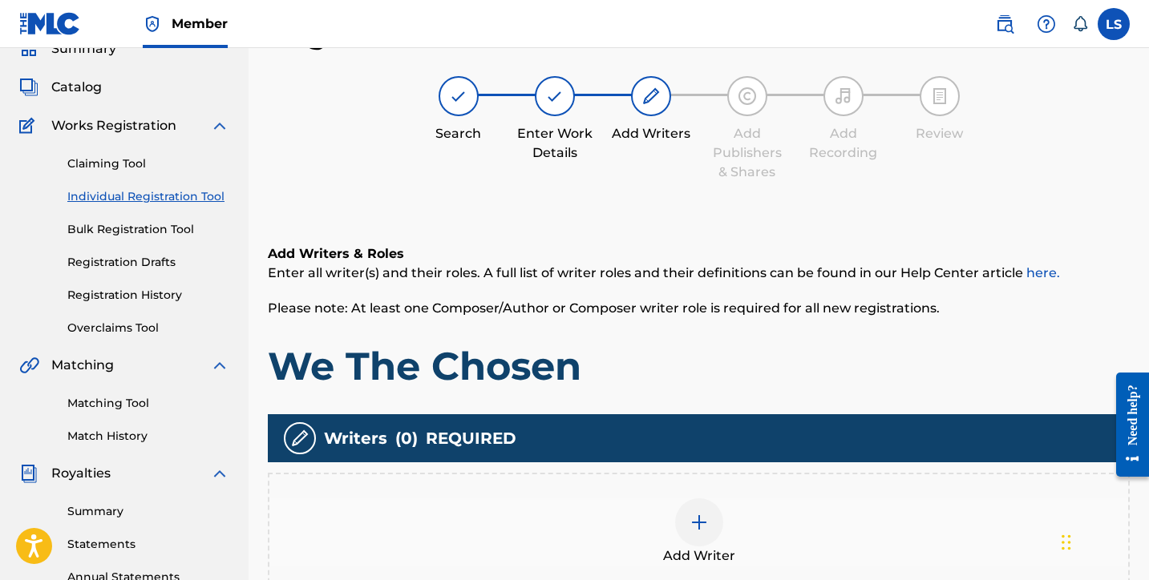
click at [697, 513] on img at bounding box center [698, 522] width 19 height 19
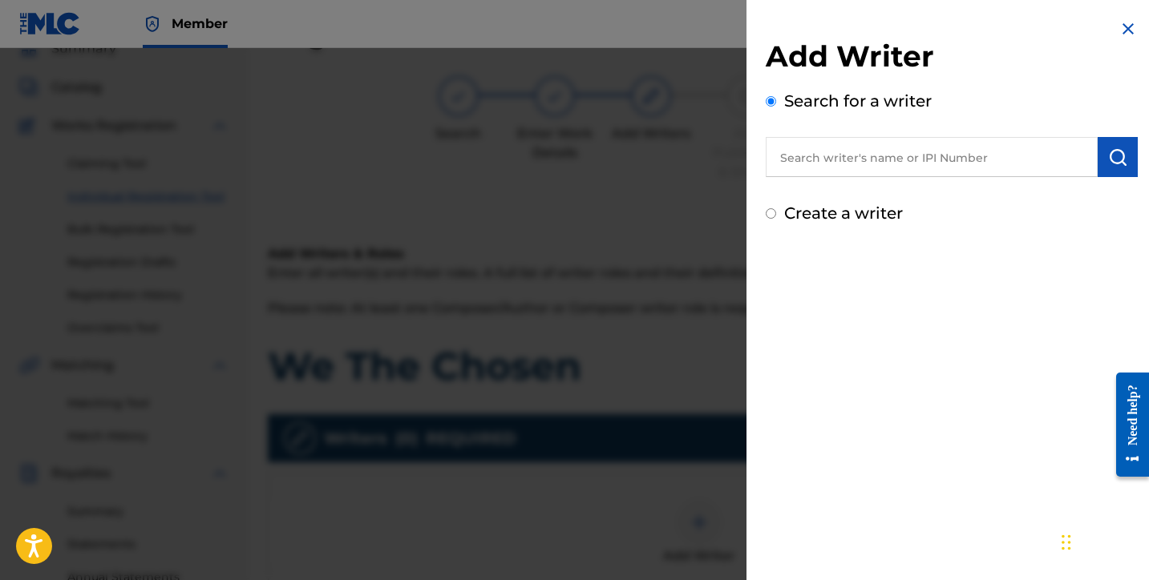
click at [853, 163] on input "text" at bounding box center [932, 157] width 332 height 40
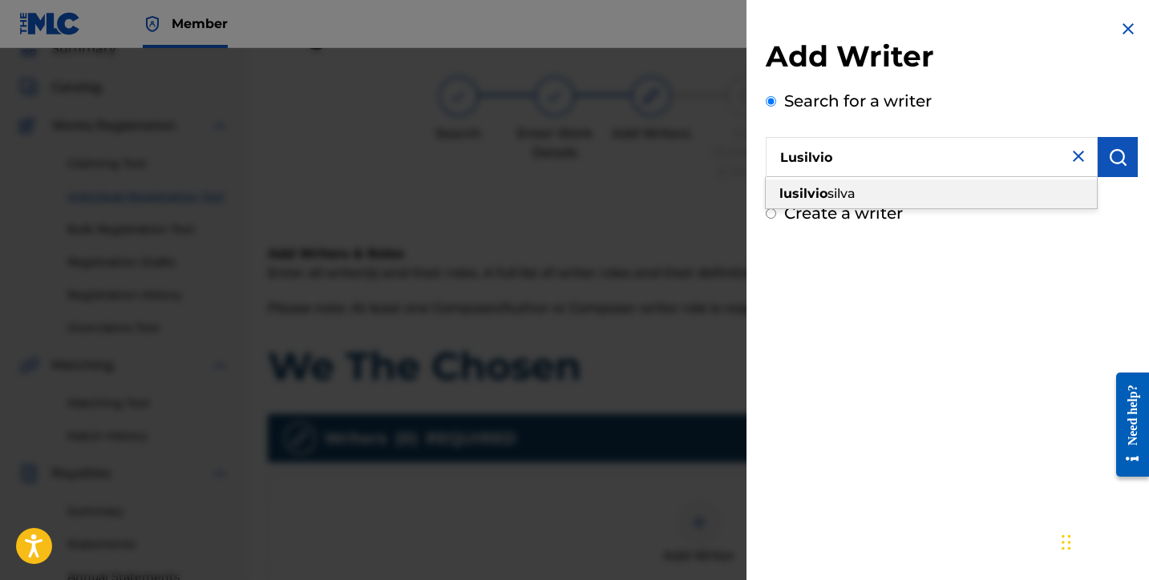
click at [844, 183] on div "lusilvio silva" at bounding box center [931, 194] width 331 height 29
type input "lusilvio silva"
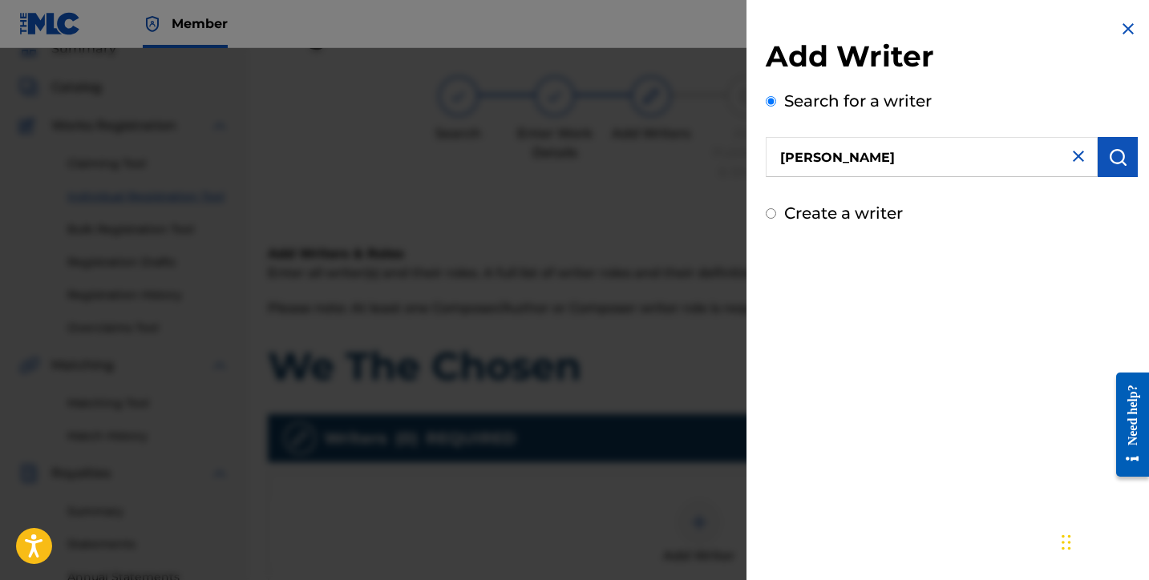
click at [1101, 161] on button "submit" at bounding box center [1118, 157] width 40 height 40
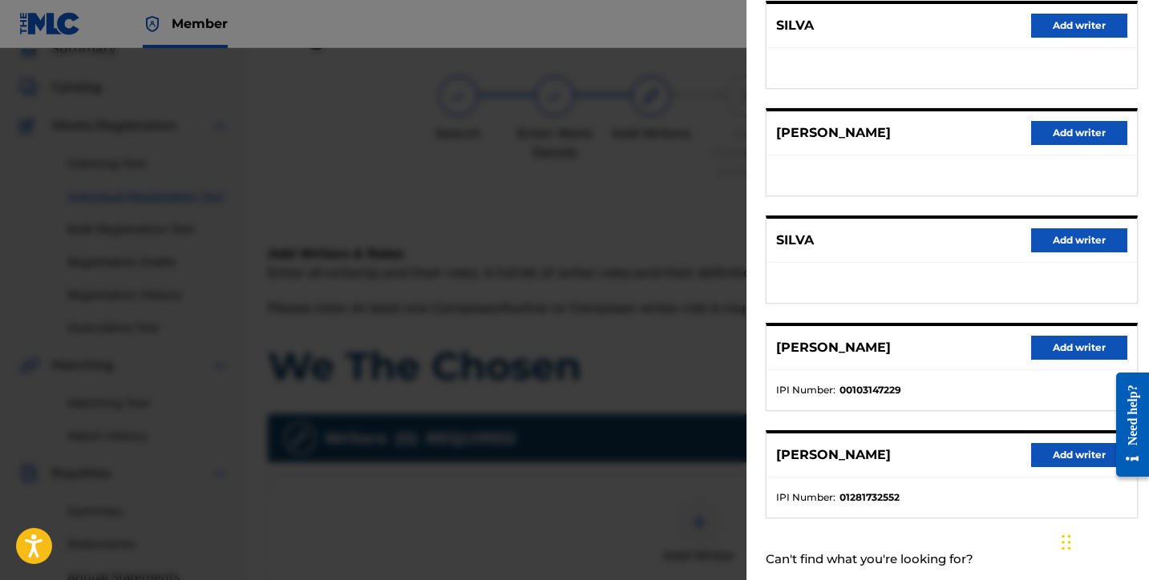
scroll to position [250, 0]
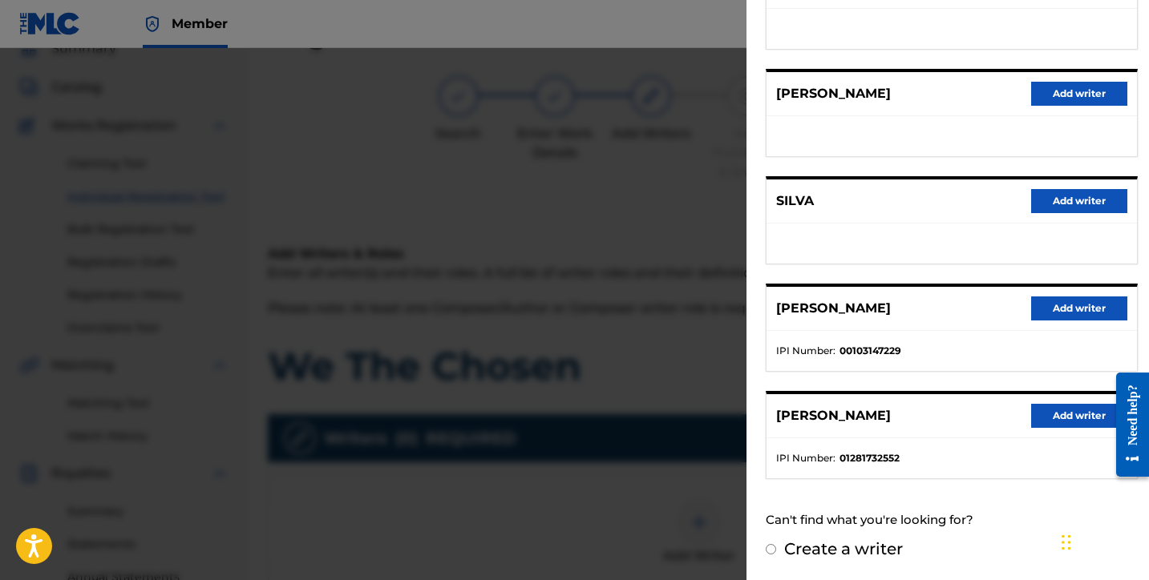
click at [1074, 416] on button "Add writer" at bounding box center [1079, 416] width 96 height 24
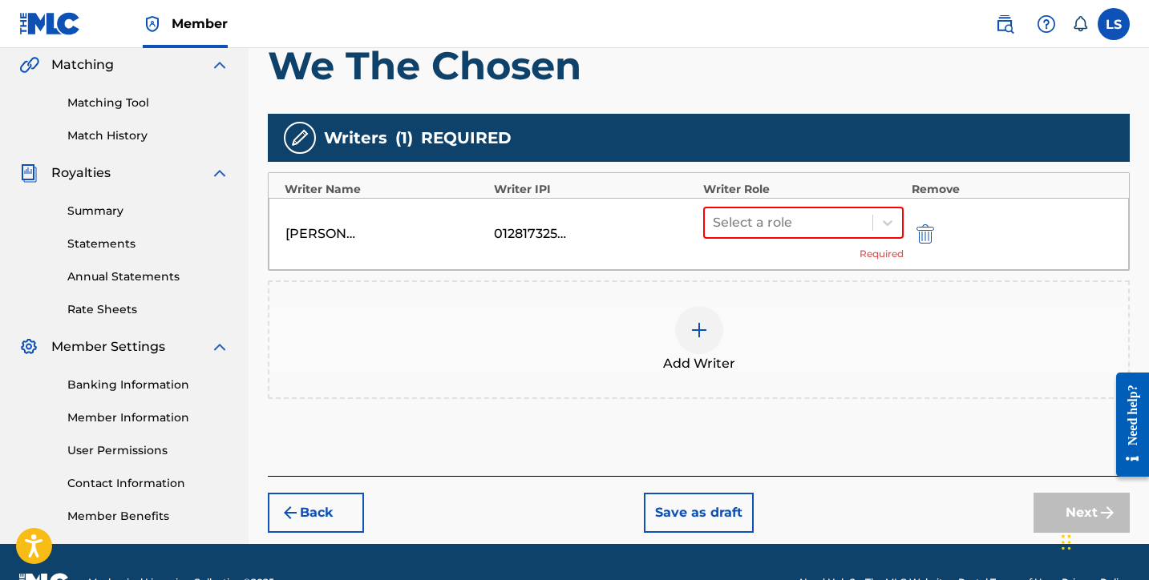
scroll to position [414, 0]
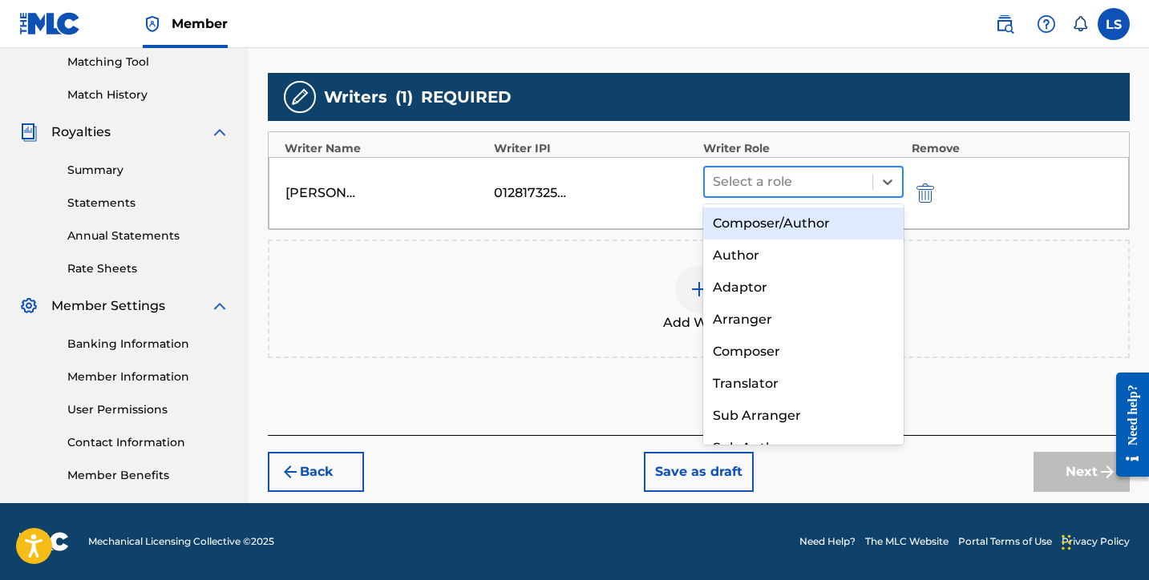
click at [734, 175] on div at bounding box center [789, 182] width 152 height 22
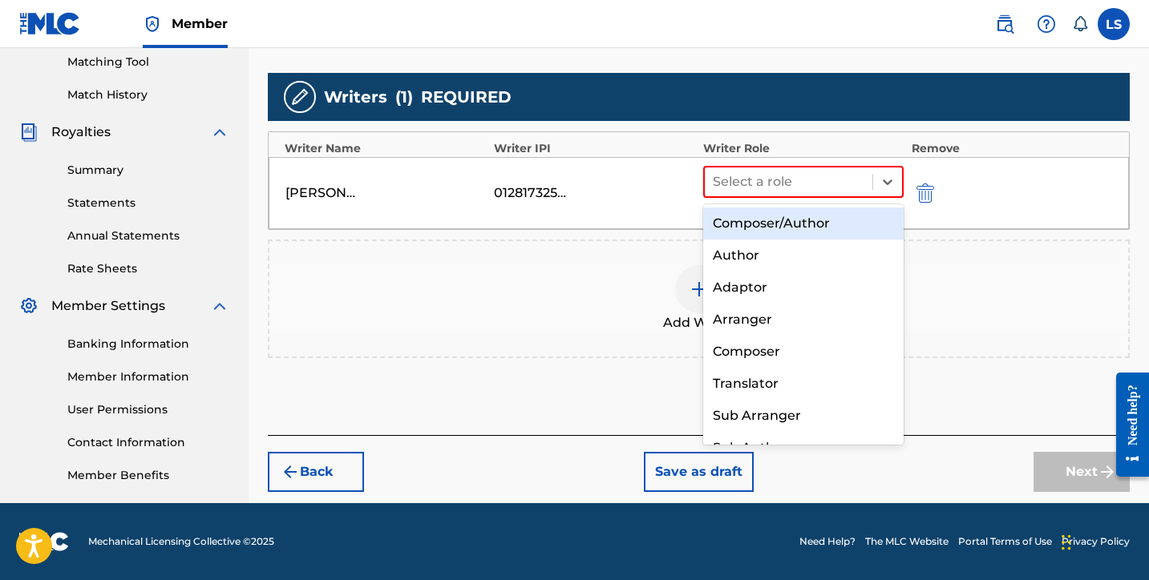
click at [787, 218] on div "Composer/Author" at bounding box center [803, 224] width 200 height 32
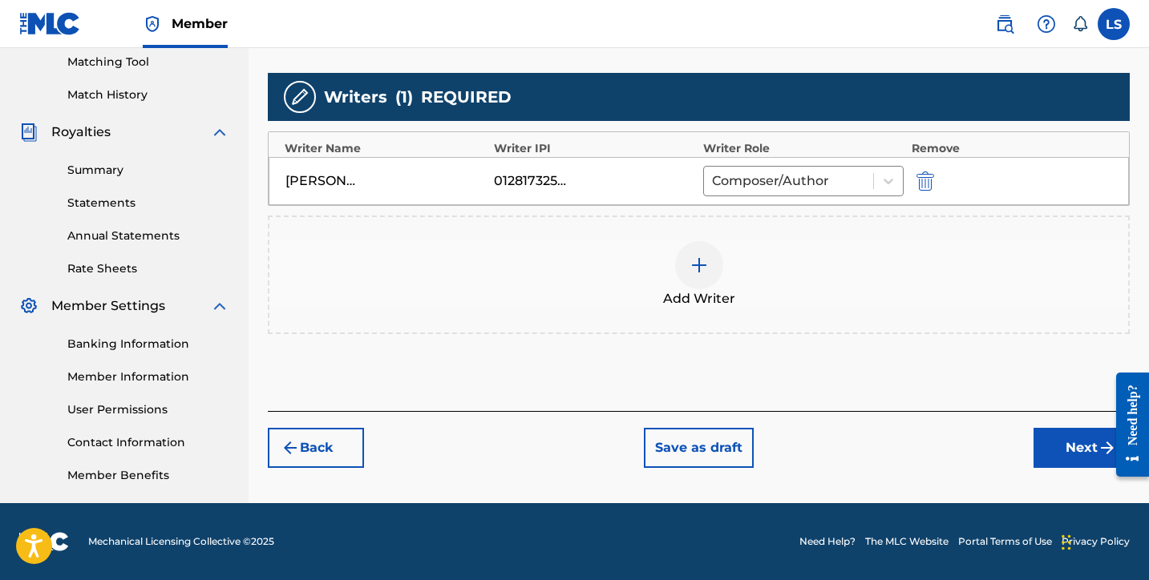
click at [1053, 445] on button "Next" at bounding box center [1081, 448] width 96 height 40
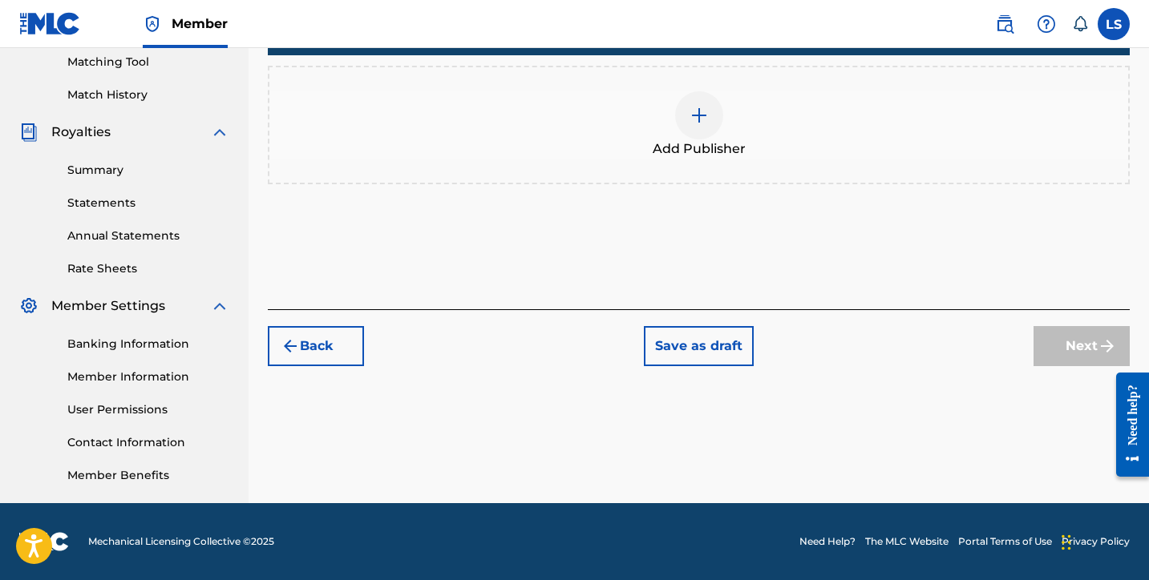
click at [688, 119] on div at bounding box center [699, 115] width 48 height 48
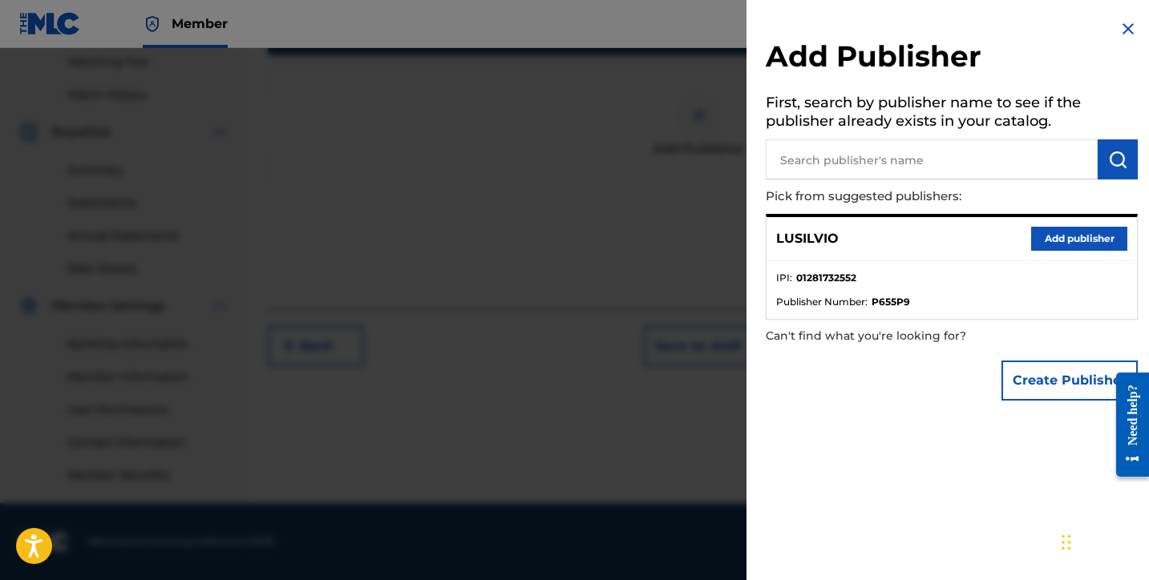
click at [1050, 244] on button "Add publisher" at bounding box center [1079, 239] width 96 height 24
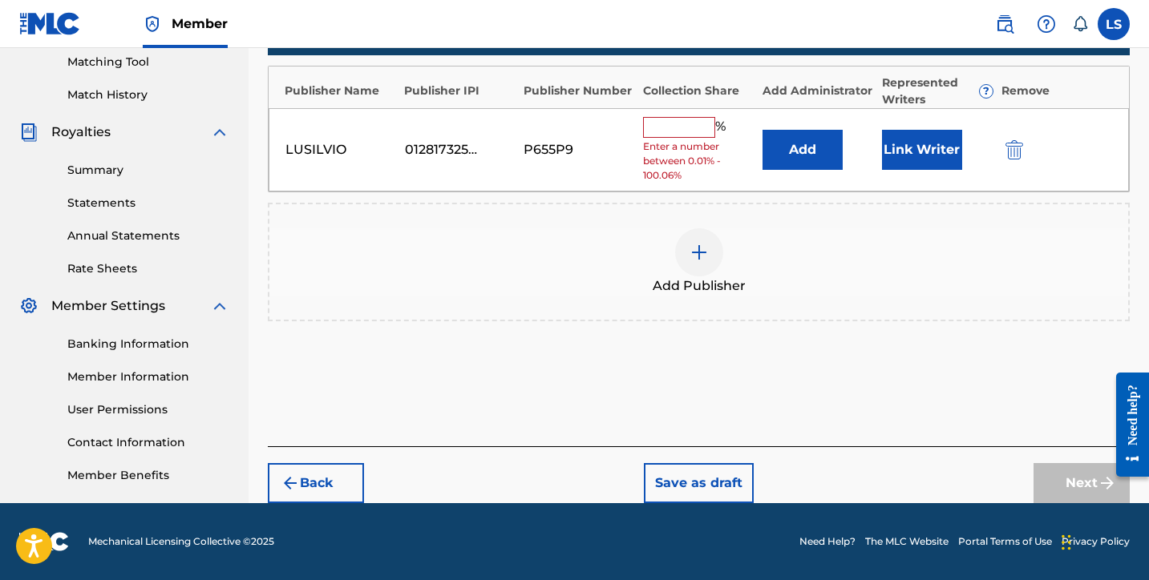
click at [653, 135] on input "text" at bounding box center [679, 127] width 72 height 21
type input "50"
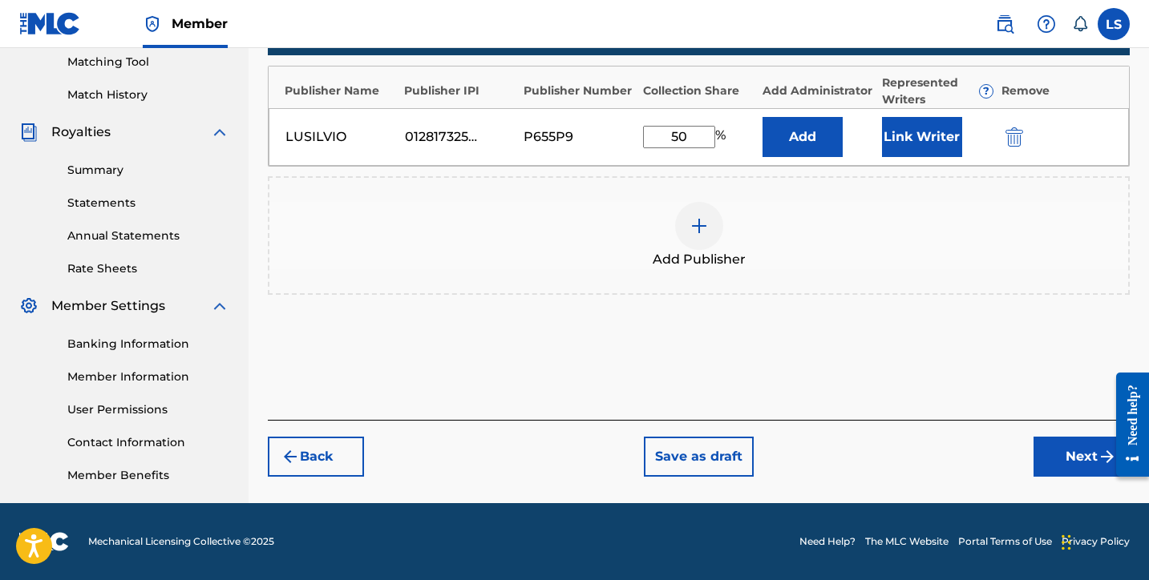
click at [919, 148] on button "Link Writer" at bounding box center [922, 137] width 80 height 40
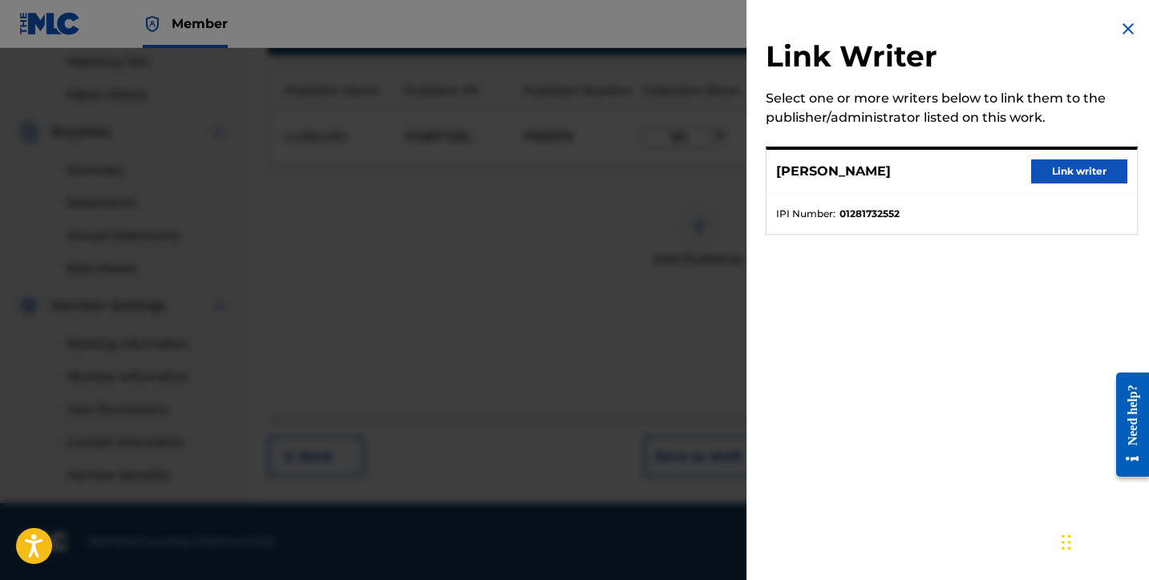
click at [1058, 164] on button "Link writer" at bounding box center [1079, 172] width 96 height 24
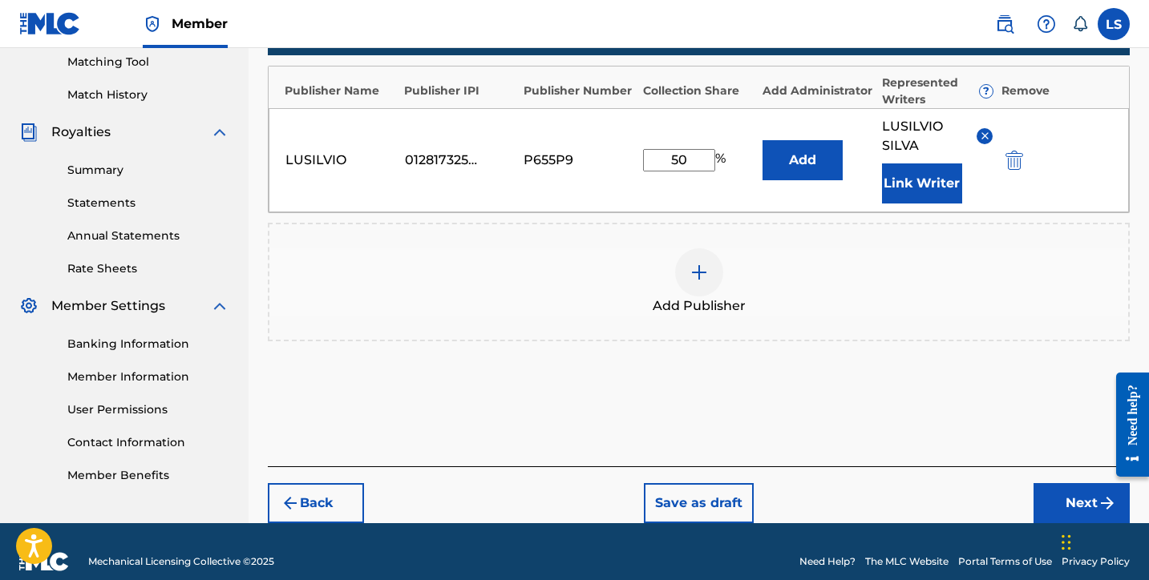
click at [1072, 495] on button "Next" at bounding box center [1081, 503] width 96 height 40
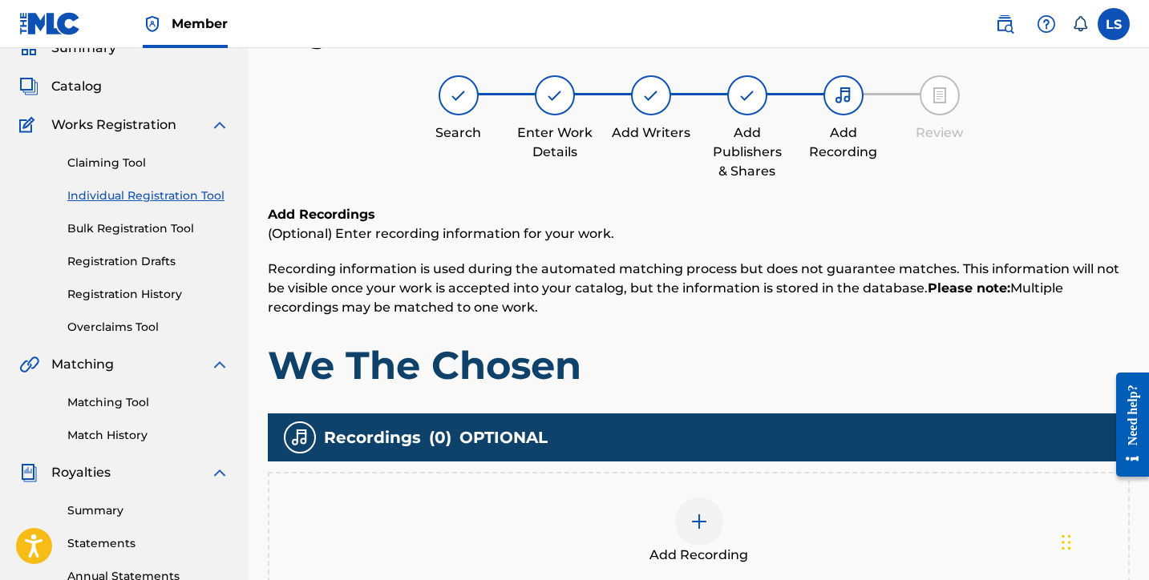
scroll to position [72, 0]
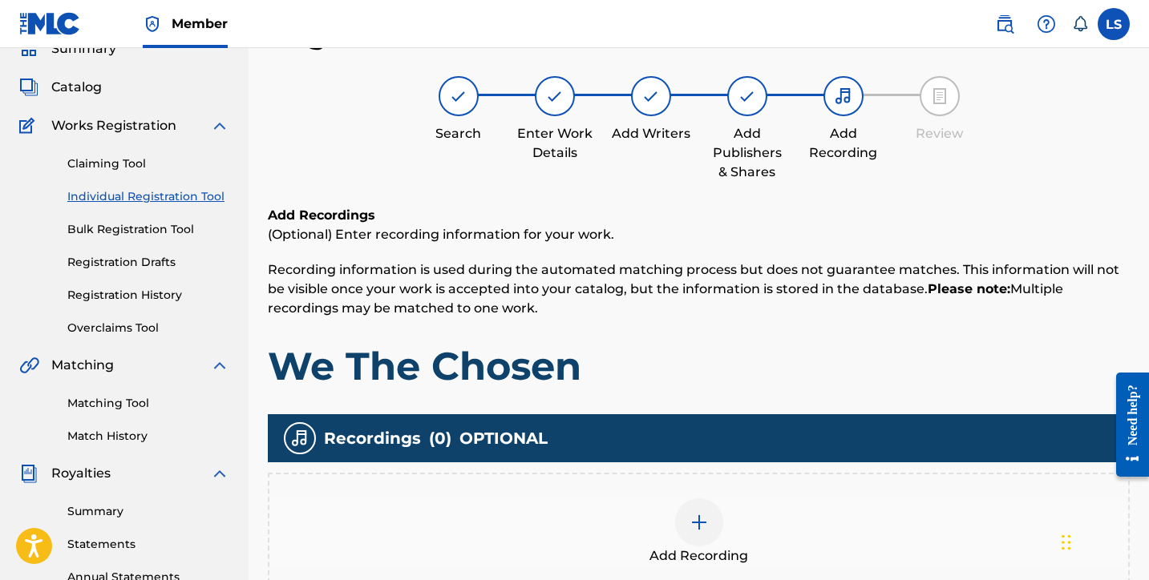
click at [702, 511] on div at bounding box center [699, 523] width 48 height 48
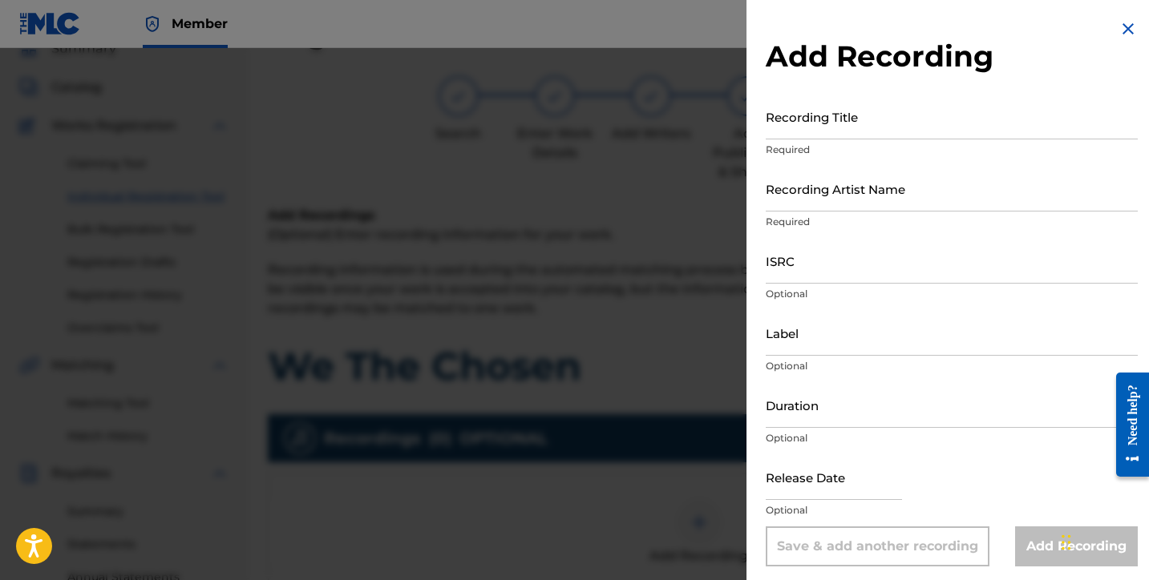
click at [842, 126] on input "Recording Title" at bounding box center [952, 117] width 372 height 46
type input "We The Chosen"
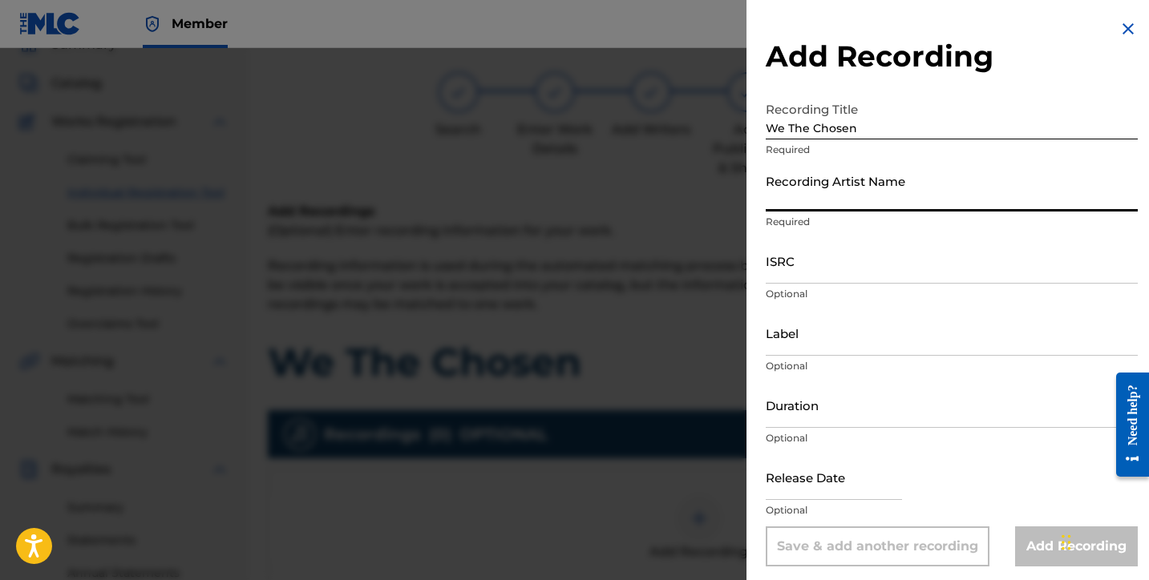
click at [829, 186] on input "Recording Artist Name" at bounding box center [952, 189] width 372 height 46
click at [809, 196] on input "Recording Artist Name" at bounding box center [952, 189] width 372 height 46
type input "Lusilvio"
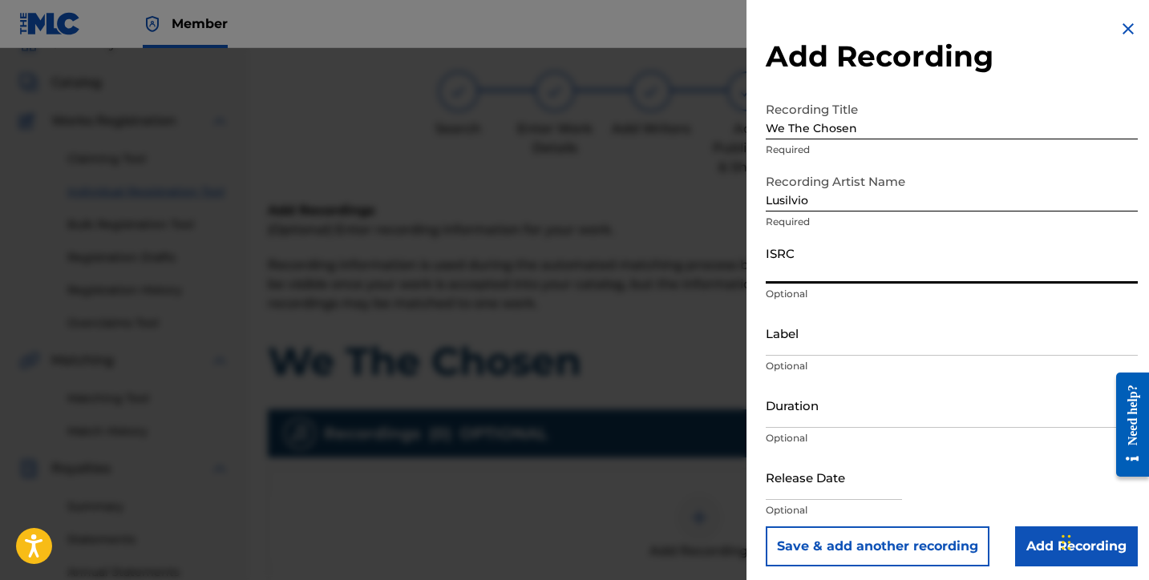
paste input "QZWFH2522011"
type input "QZWFH2522011"
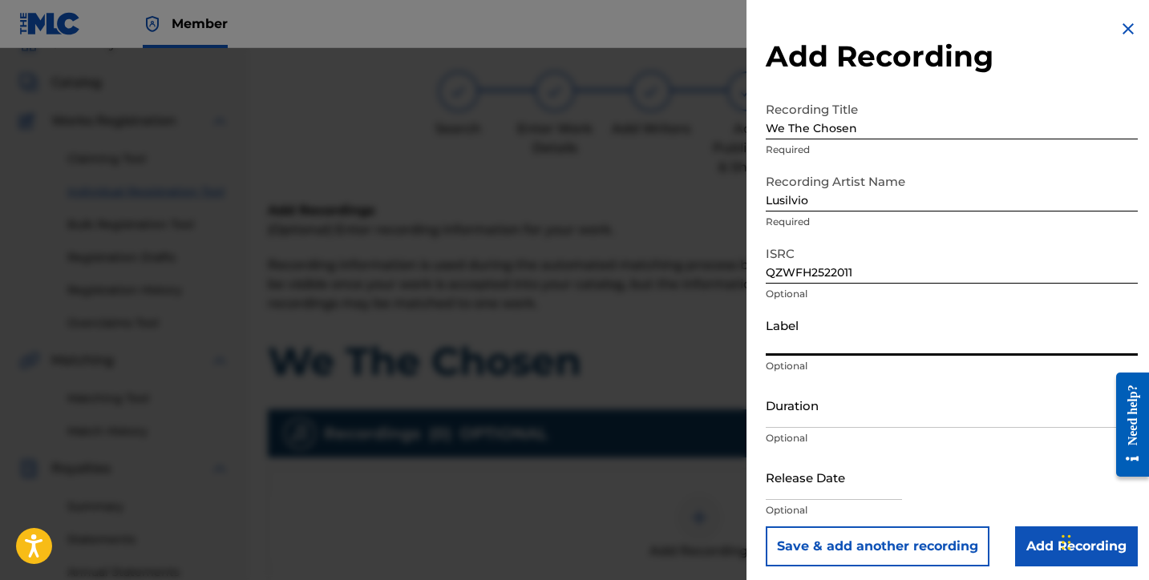
drag, startPoint x: 805, startPoint y: 339, endPoint x: 821, endPoint y: 343, distance: 16.5
click at [805, 339] on input "Label" at bounding box center [952, 333] width 372 height 46
type input "SILVIOS DELIVERY INC"
click at [796, 422] on input "Duration" at bounding box center [952, 405] width 372 height 46
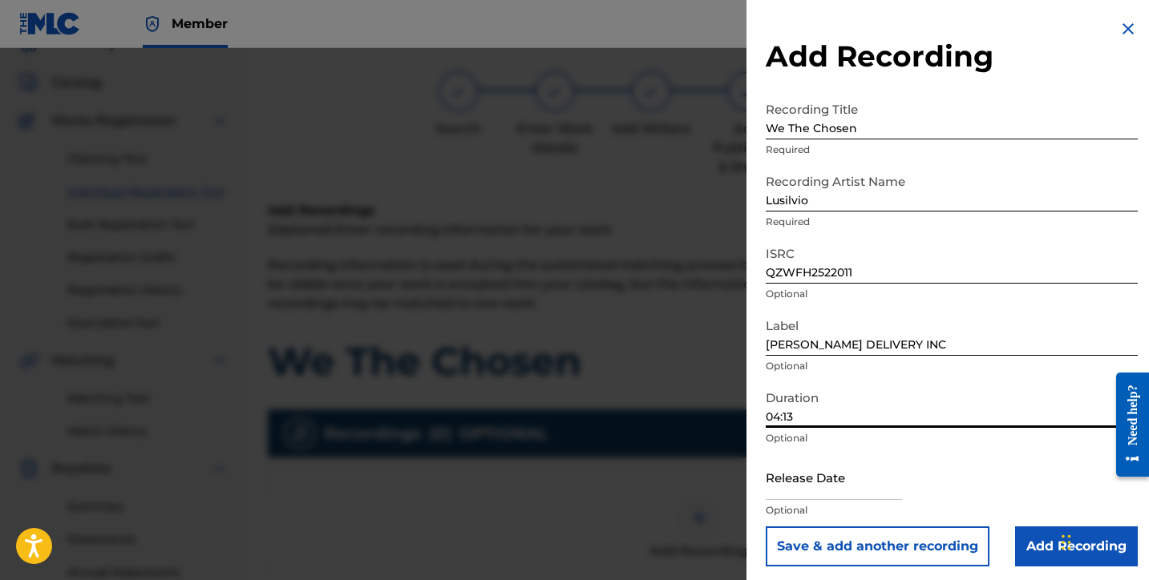
type input "04:13"
click at [791, 491] on input "text" at bounding box center [834, 478] width 136 height 46
select select "7"
select select "2025"
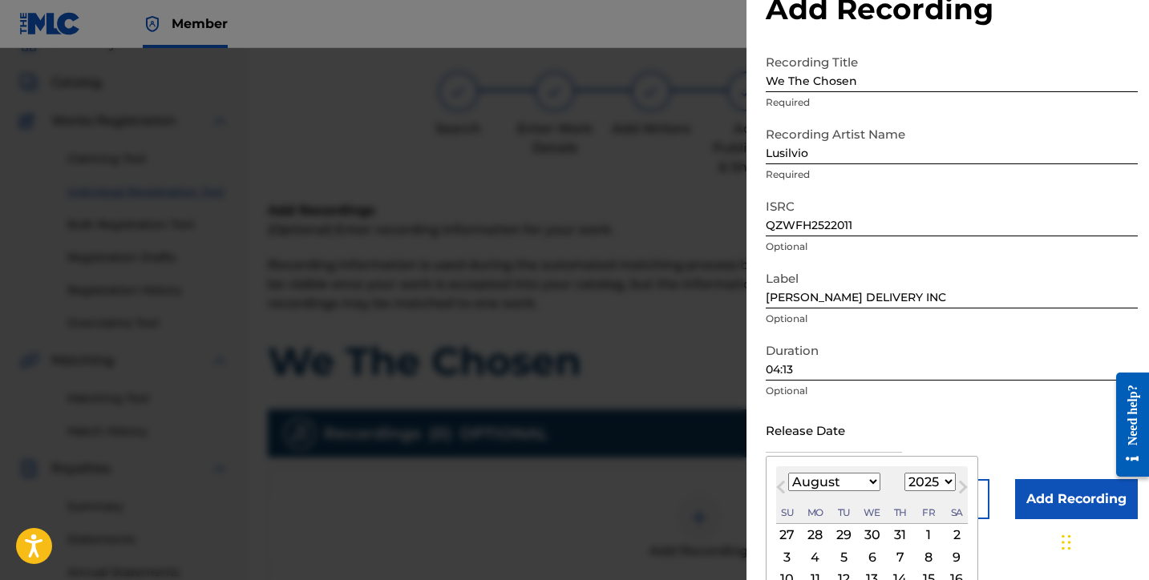
click at [846, 482] on select "January February March April May June July August September October November De…" at bounding box center [834, 482] width 92 height 18
select select "6"
click at [788, 474] on select "January February March April May June July August September October November De…" at bounding box center [834, 483] width 92 height 18
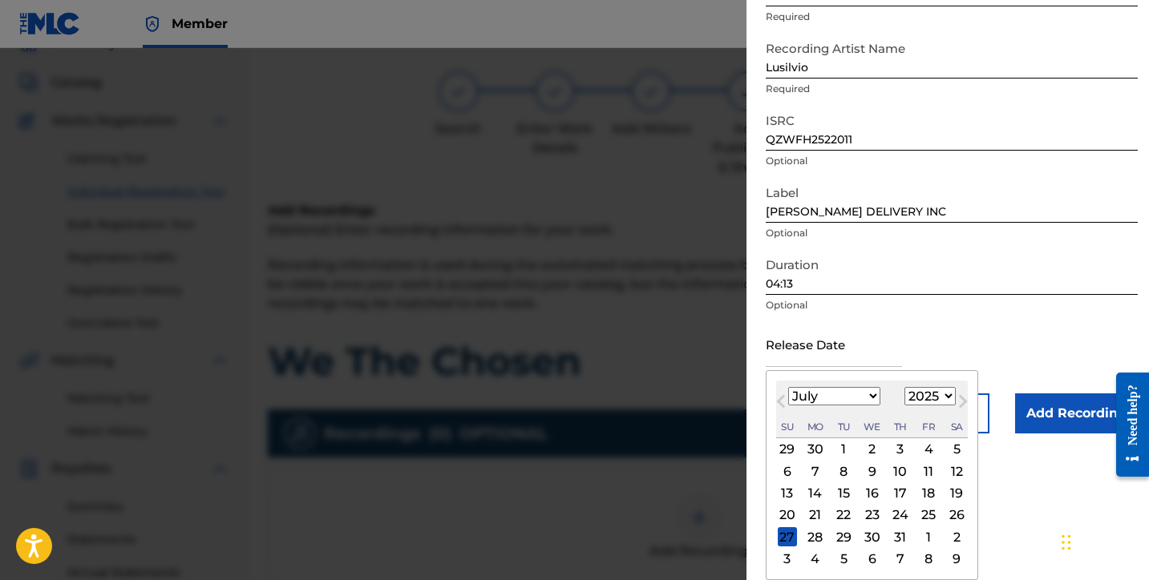
click at [875, 495] on div "16" at bounding box center [872, 493] width 19 height 19
type input "July 16 2025"
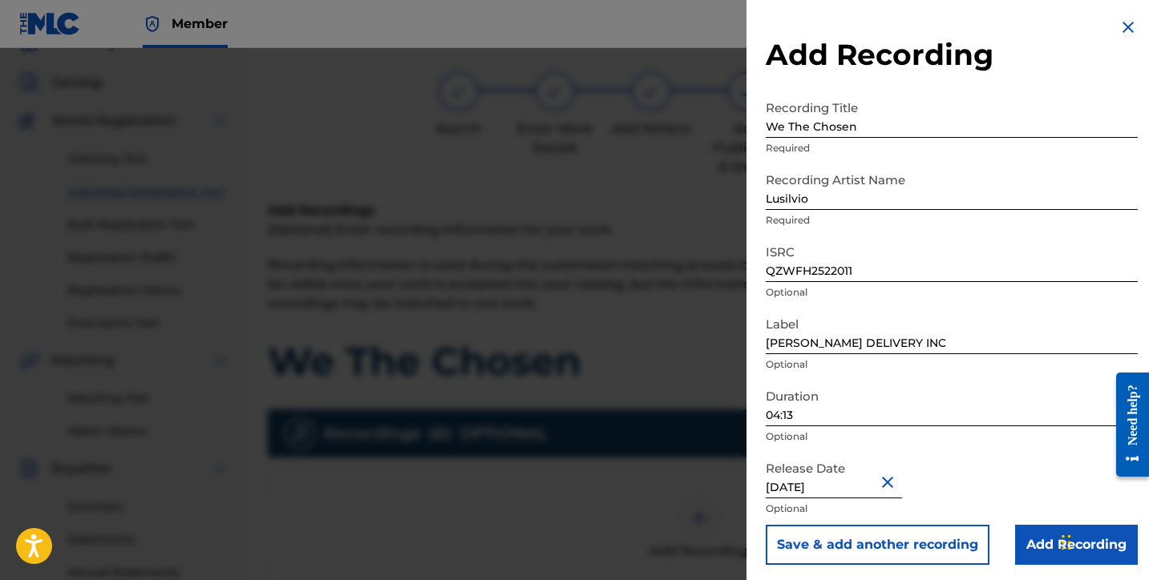
click at [1054, 552] on input "Add Recording" at bounding box center [1076, 545] width 123 height 40
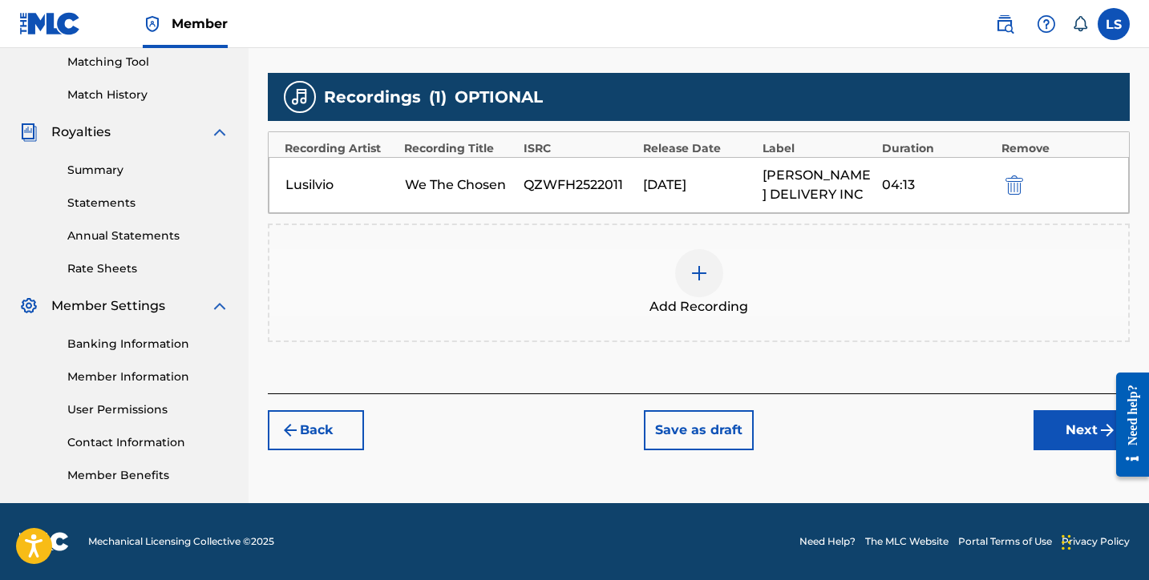
click at [1076, 434] on button "Next" at bounding box center [1081, 430] width 96 height 40
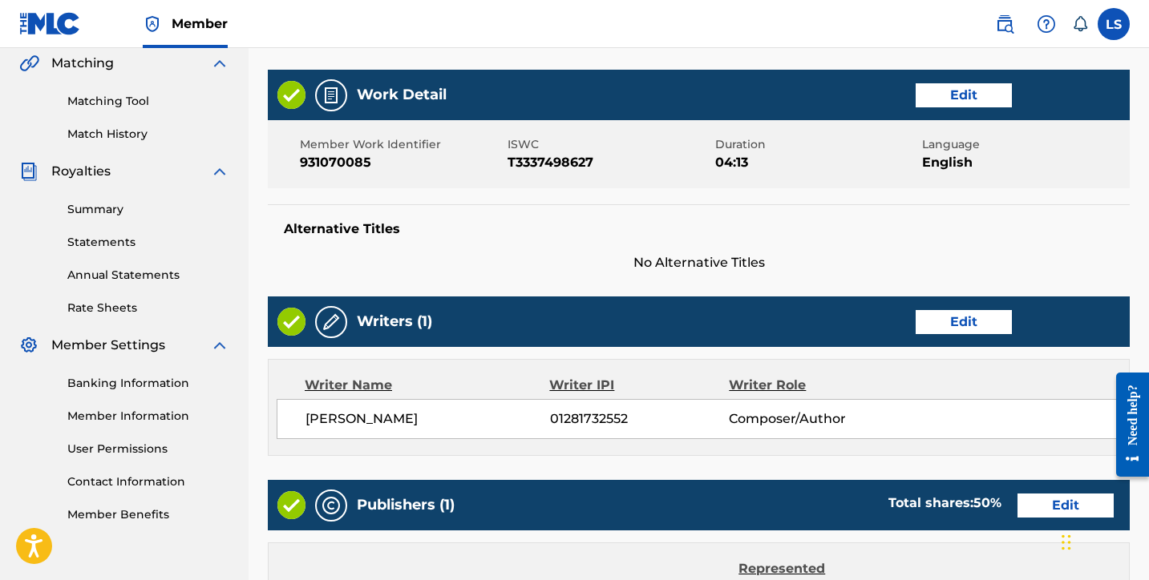
scroll to position [793, 0]
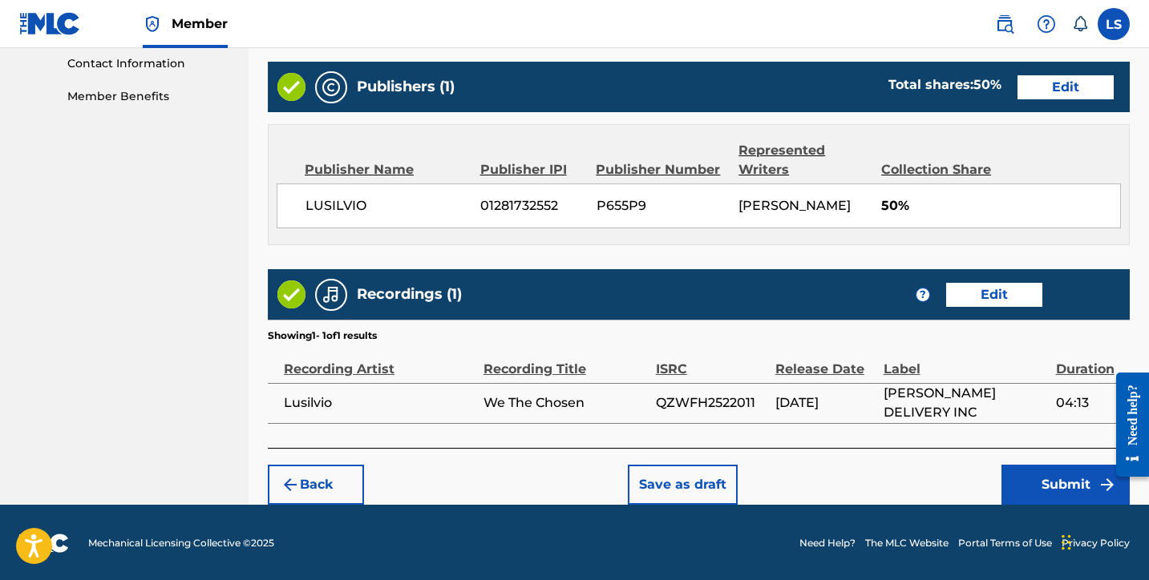
click at [1045, 475] on button "Submit" at bounding box center [1065, 485] width 128 height 40
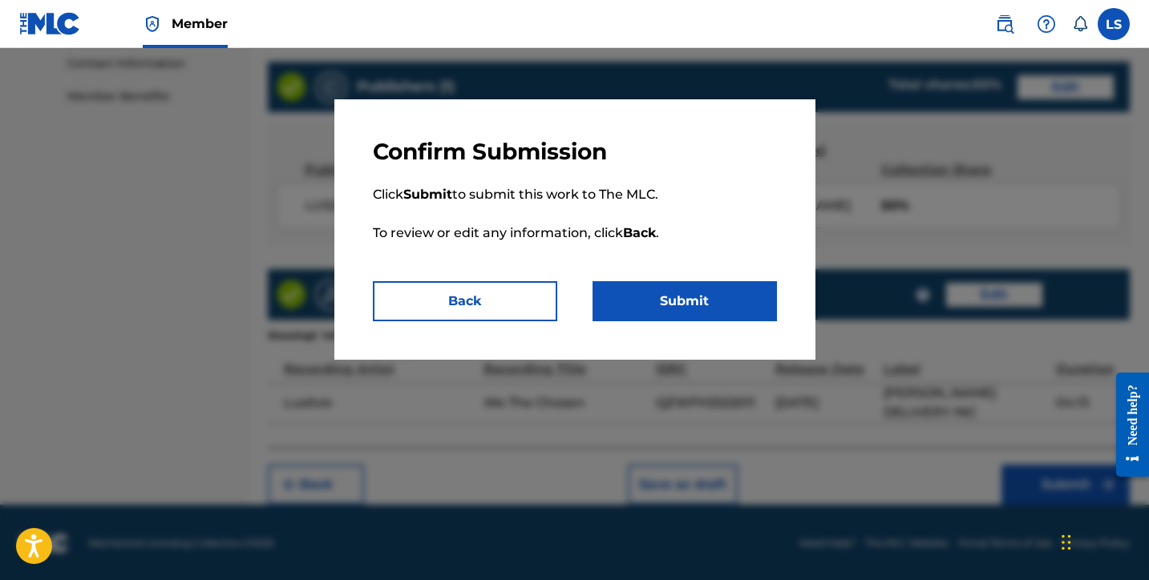
click at [691, 317] on button "Submit" at bounding box center [684, 301] width 184 height 40
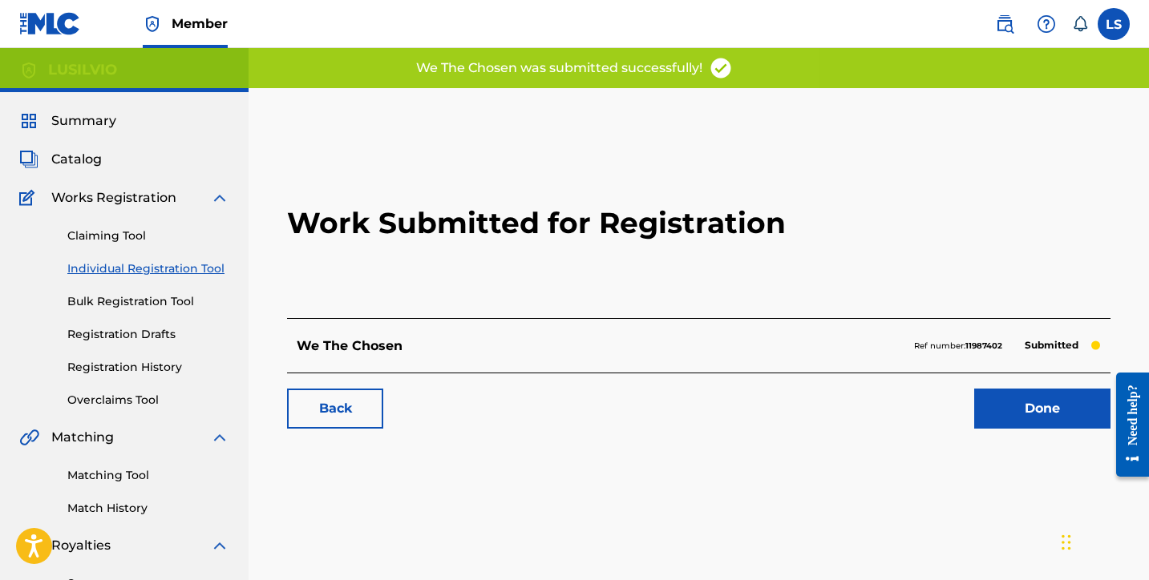
click at [1065, 409] on link "Done" at bounding box center [1042, 409] width 136 height 40
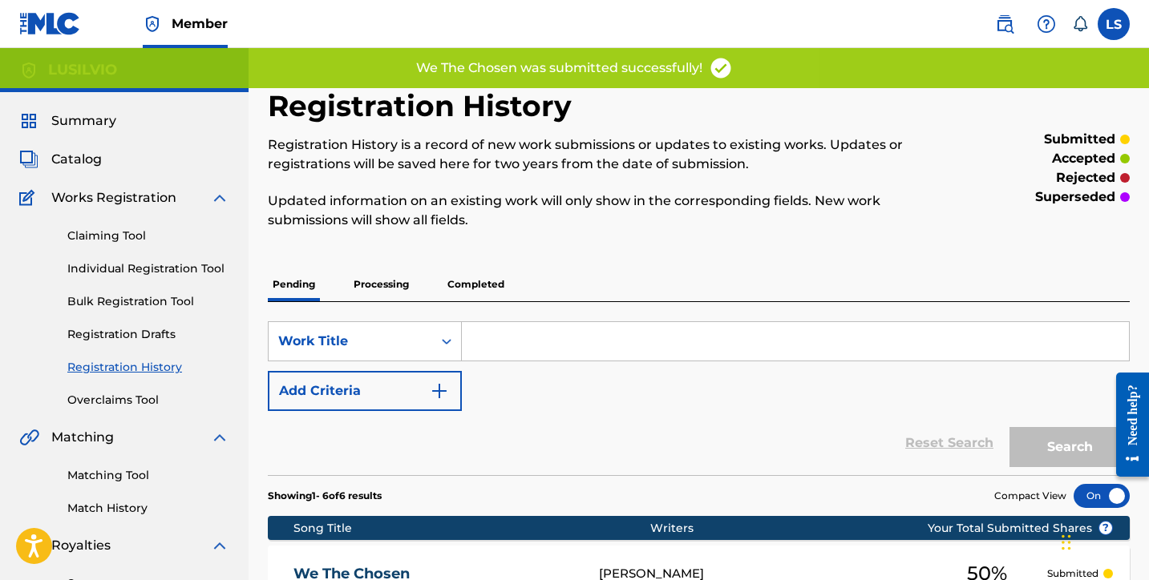
click at [139, 275] on link "Individual Registration Tool" at bounding box center [148, 269] width 162 height 17
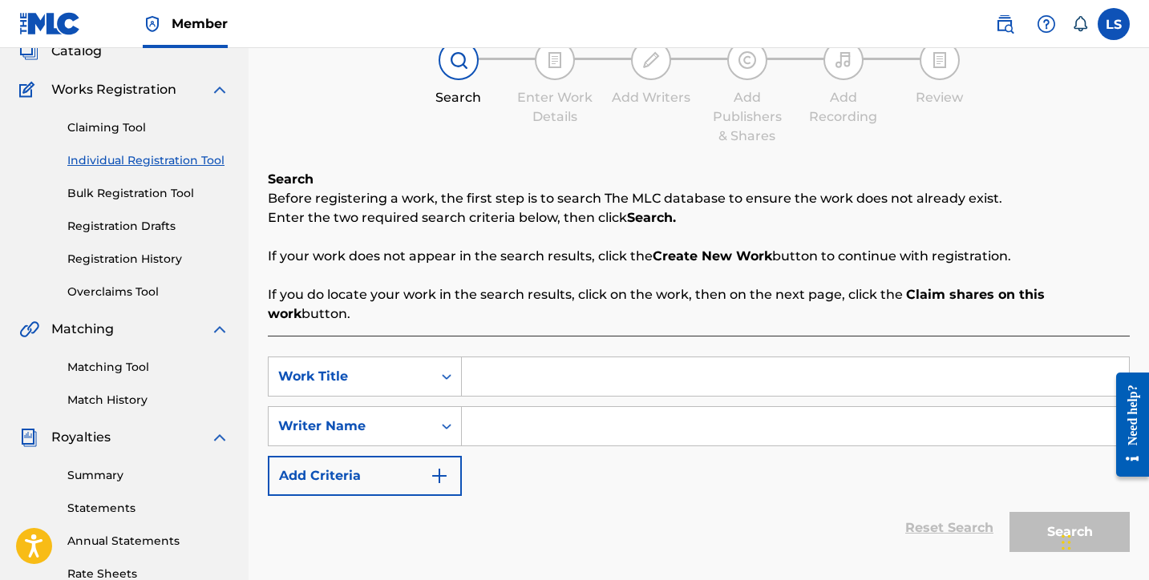
scroll to position [109, 0]
click at [509, 361] on input "Search Form" at bounding box center [795, 376] width 667 height 38
type input "o"
type input "Our Father"
click at [502, 406] on input "Search Form" at bounding box center [795, 425] width 667 height 38
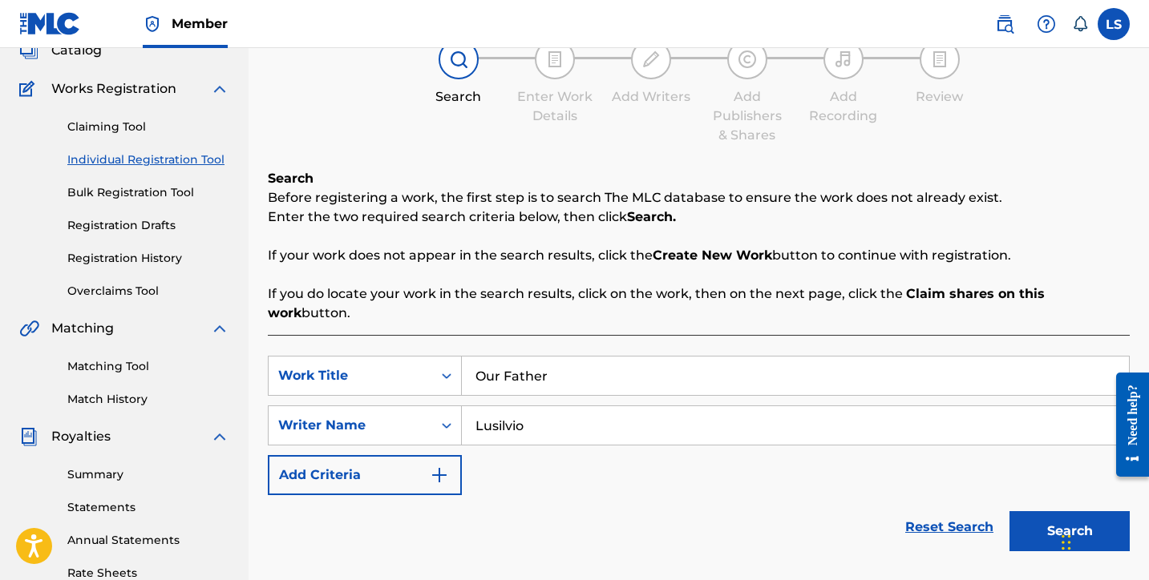
type input "Lusilvio"
click at [1021, 511] on button "Search" at bounding box center [1069, 531] width 120 height 40
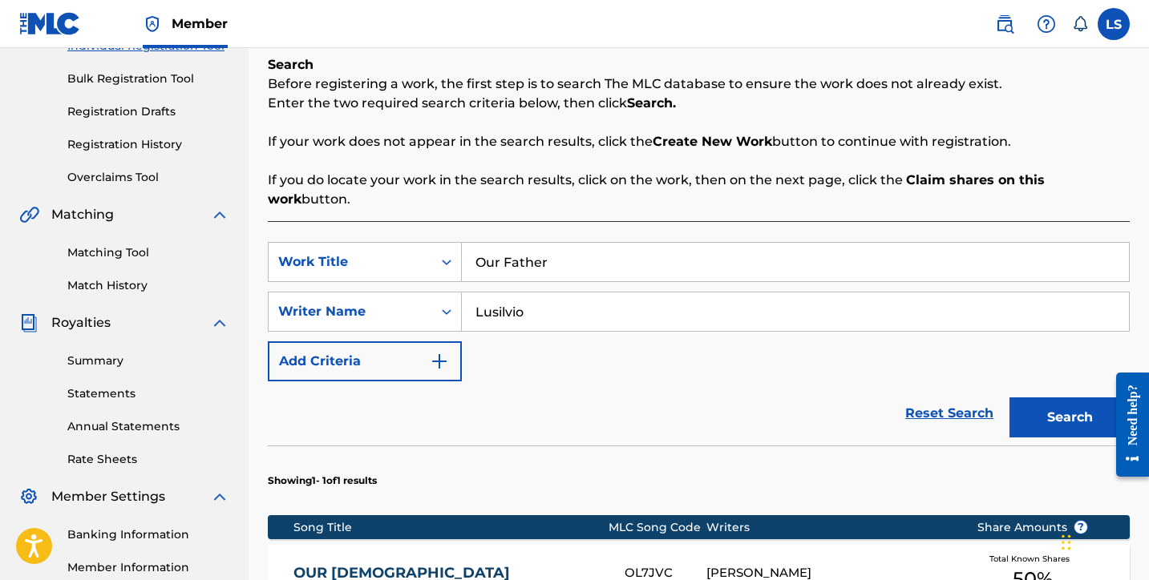
scroll to position [498, 0]
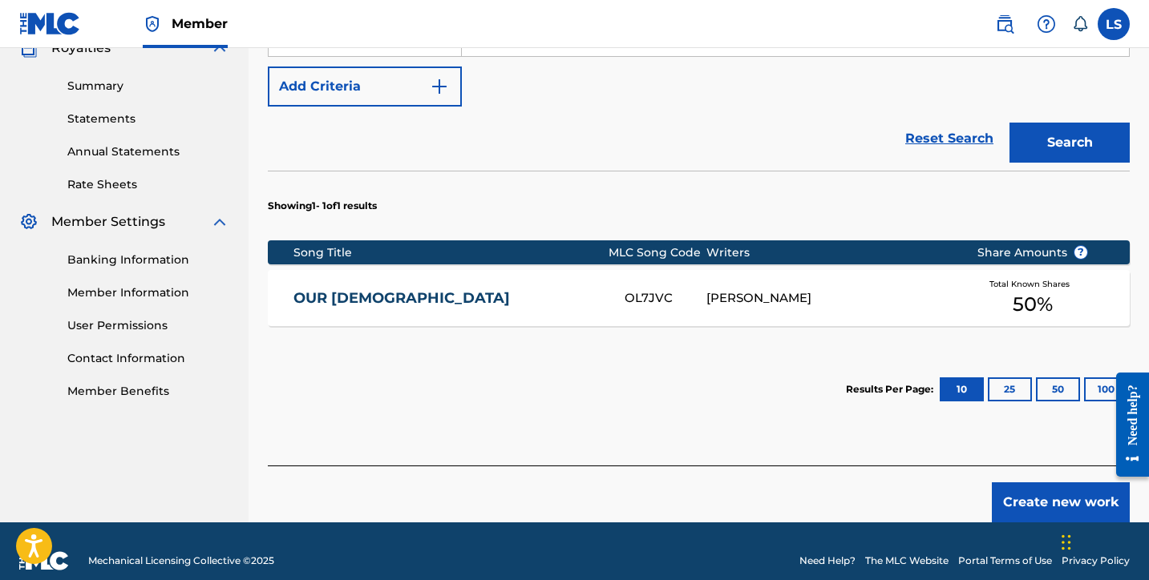
click at [1073, 483] on button "Create new work" at bounding box center [1061, 503] width 138 height 40
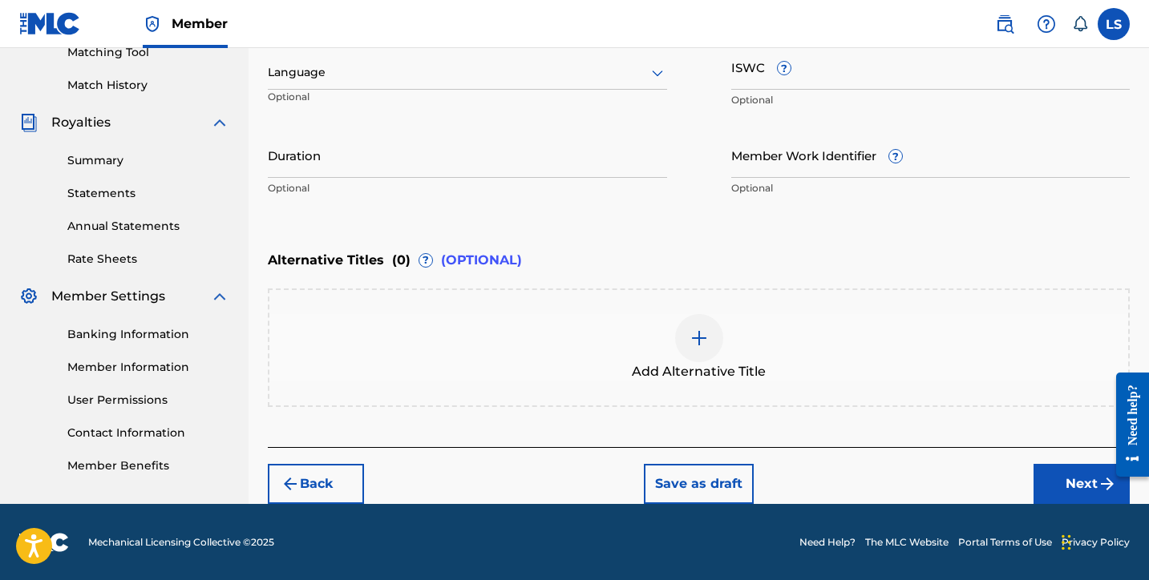
click at [309, 73] on div at bounding box center [467, 73] width 399 height 20
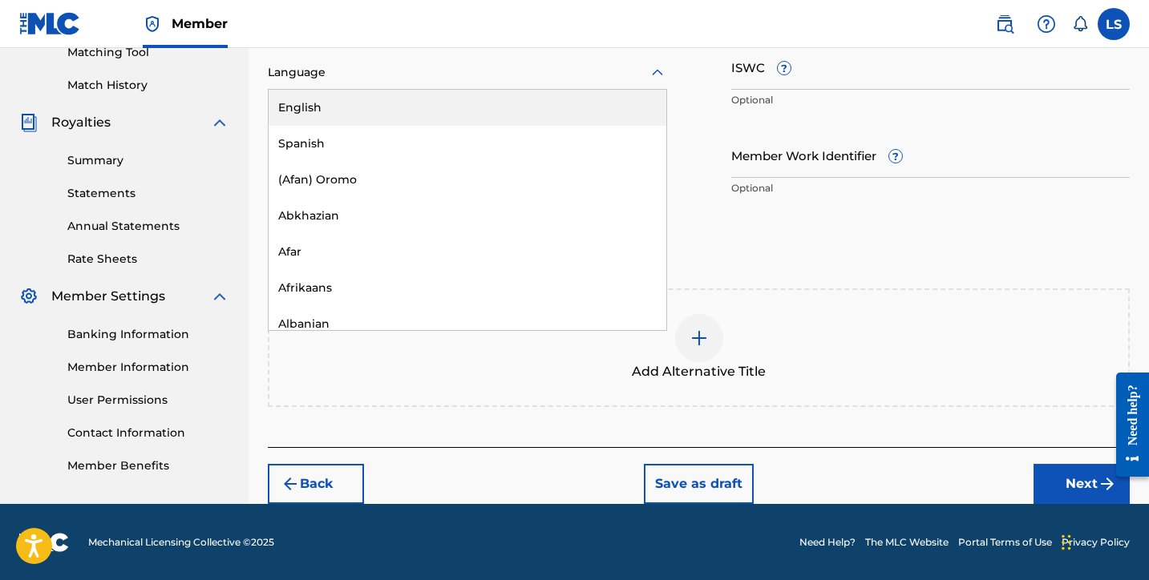
click at [408, 106] on div "English" at bounding box center [468, 108] width 398 height 36
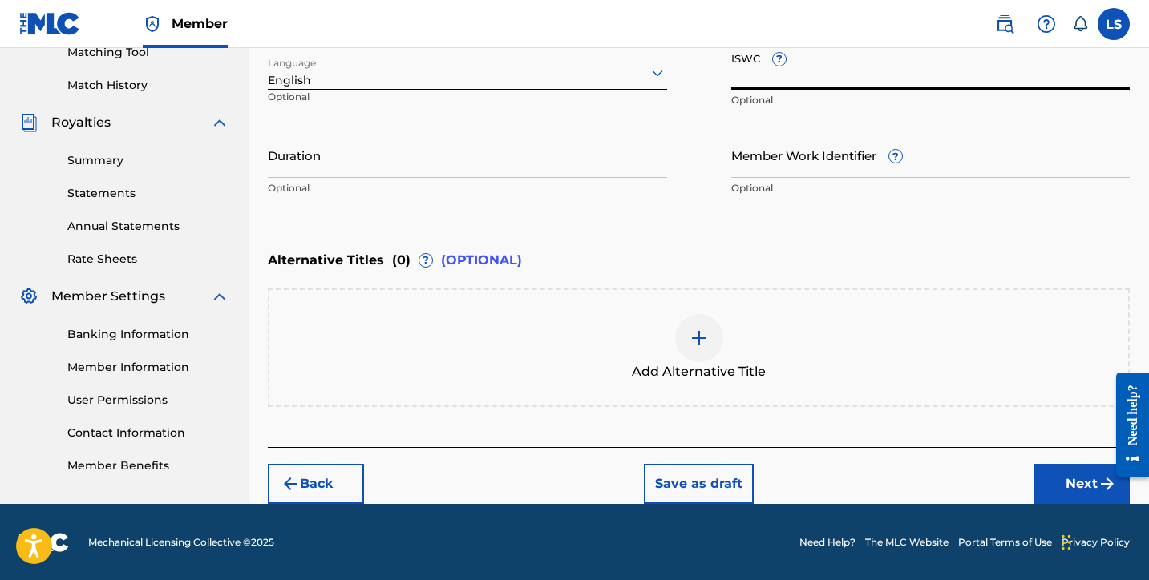
paste input "T3335634050"
type input "T3335634050"
click at [782, 165] on input "Member Work Identifier ?" at bounding box center [930, 155] width 399 height 46
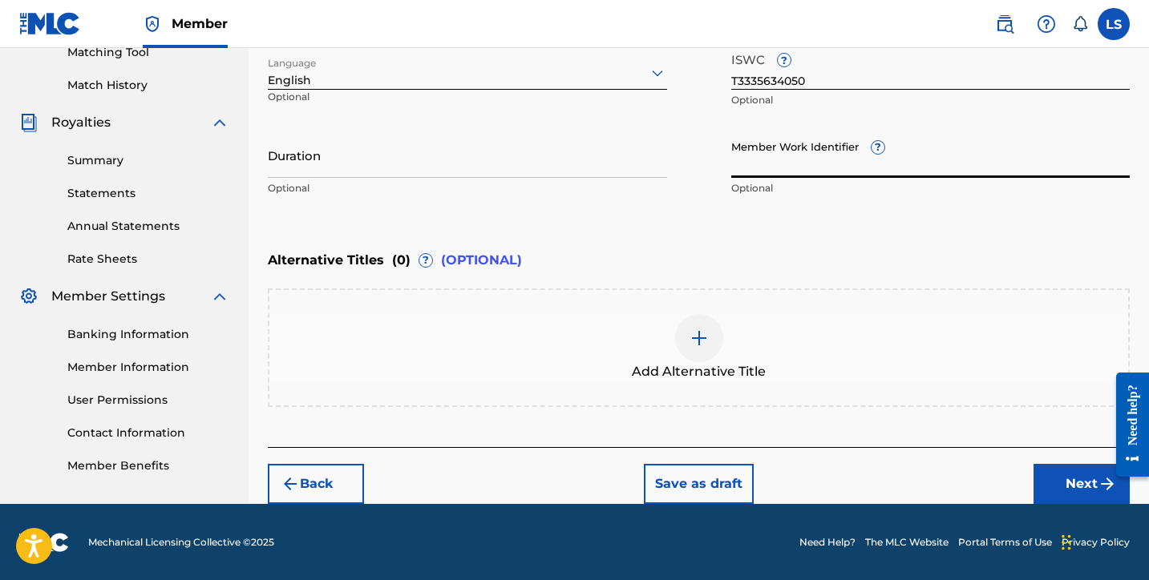
paste input "930969163"
type input "930969163"
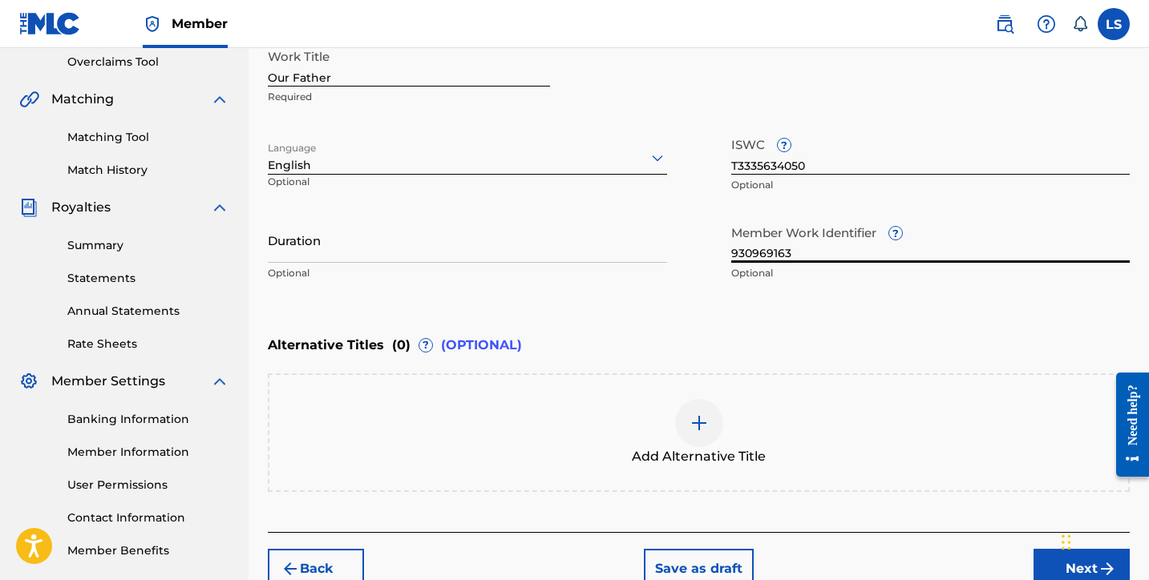
scroll to position [392, 0]
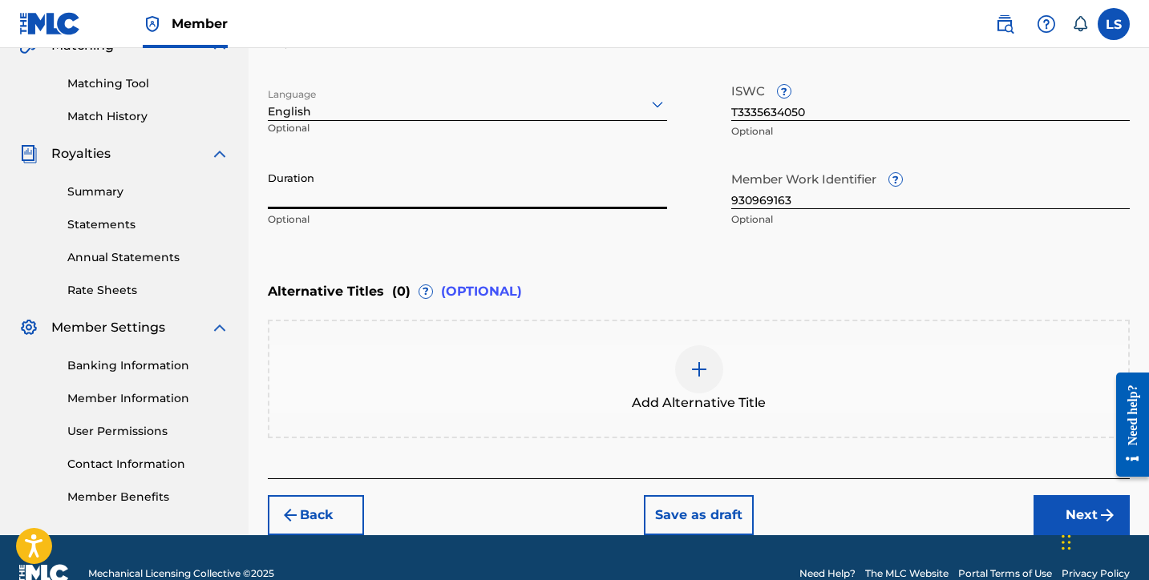
click at [292, 199] on input "Duration" at bounding box center [467, 187] width 399 height 46
type input "03:07"
click at [1048, 516] on button "Next" at bounding box center [1081, 515] width 96 height 40
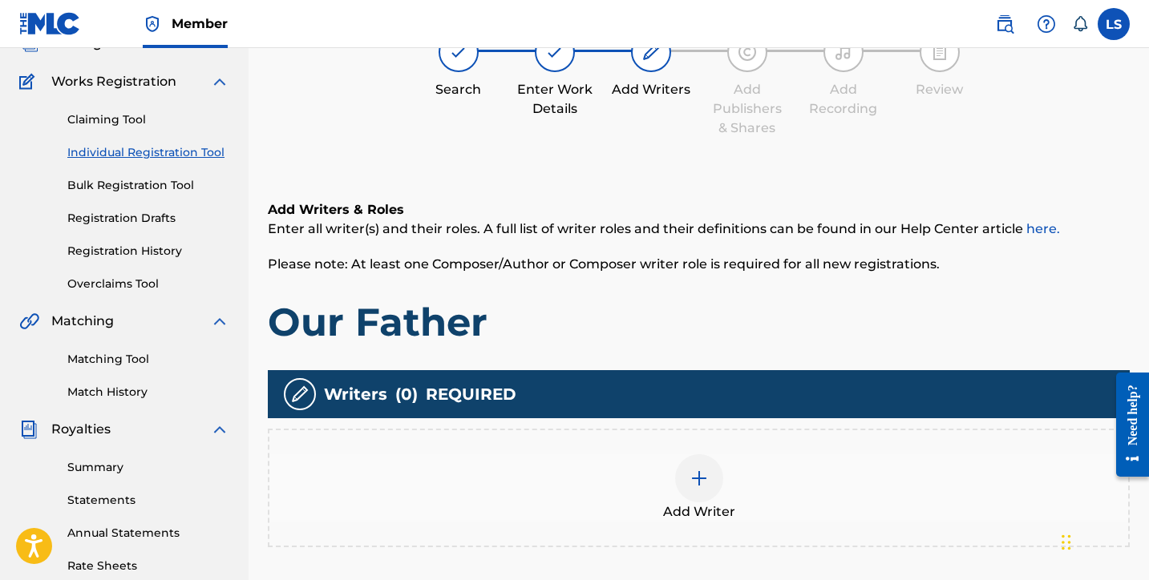
scroll to position [72, 0]
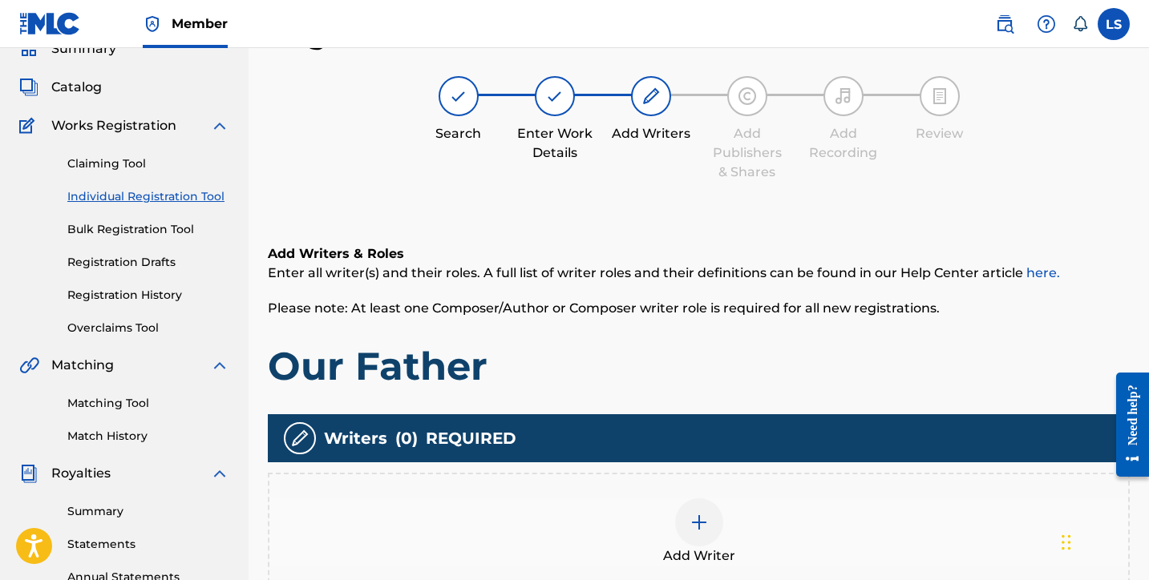
click at [691, 523] on img at bounding box center [698, 522] width 19 height 19
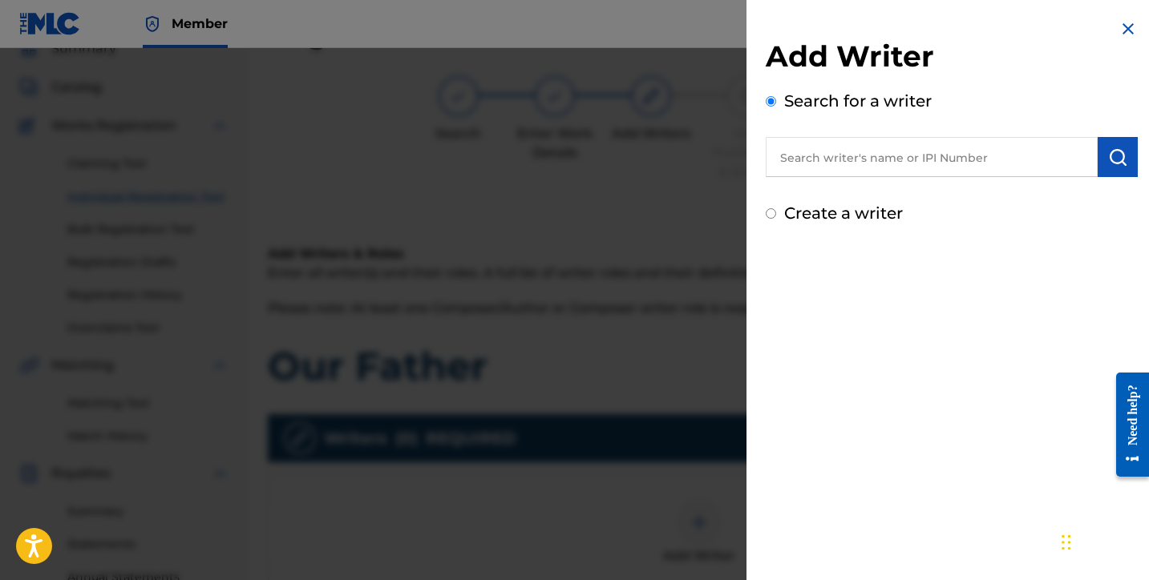
click at [775, 149] on input "text" at bounding box center [932, 157] width 332 height 40
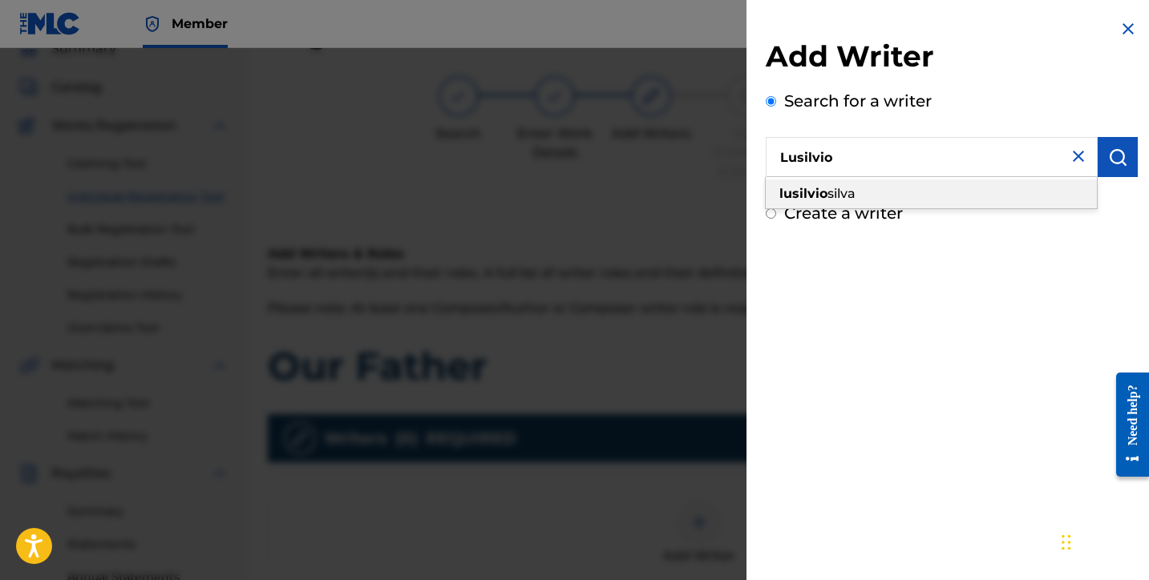
click at [818, 192] on strong "lusilvio" at bounding box center [803, 193] width 48 height 15
type input "lusilvio silva"
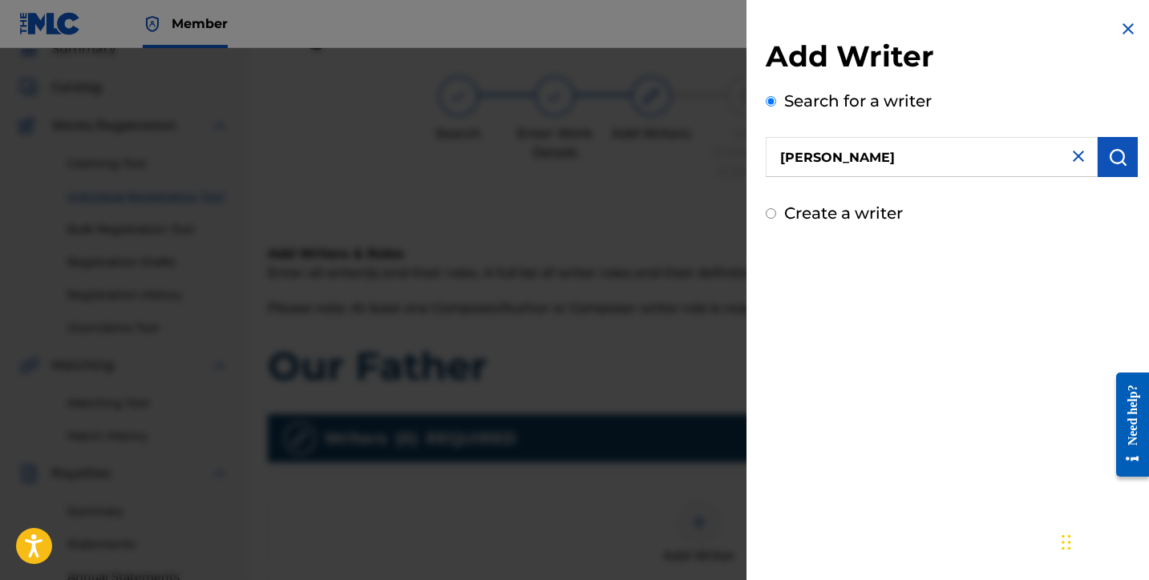
click at [1115, 165] on img "submit" at bounding box center [1117, 157] width 19 height 19
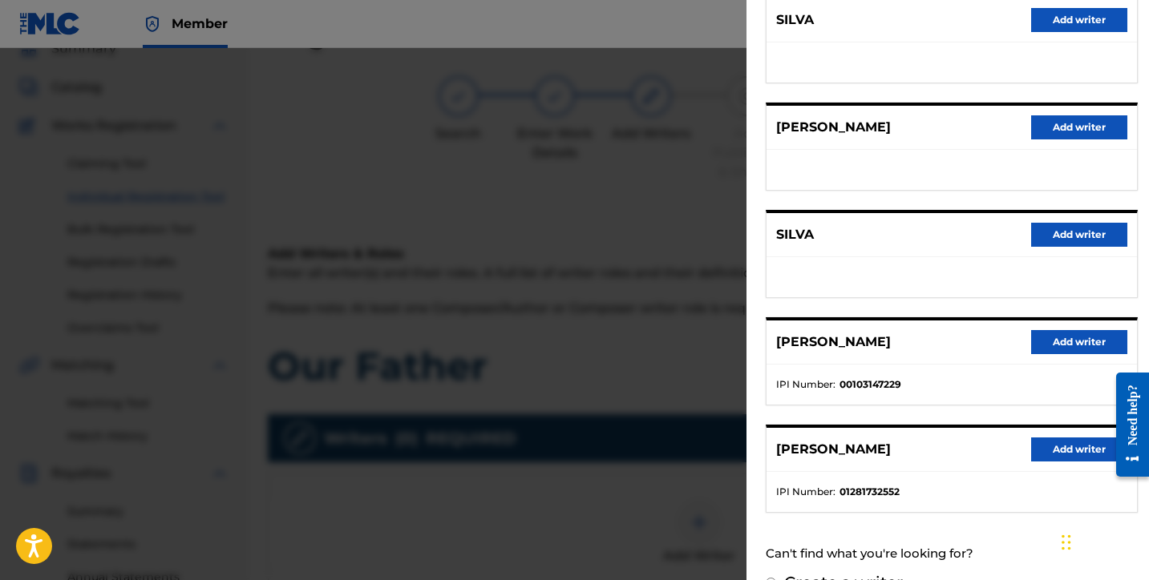
scroll to position [250, 0]
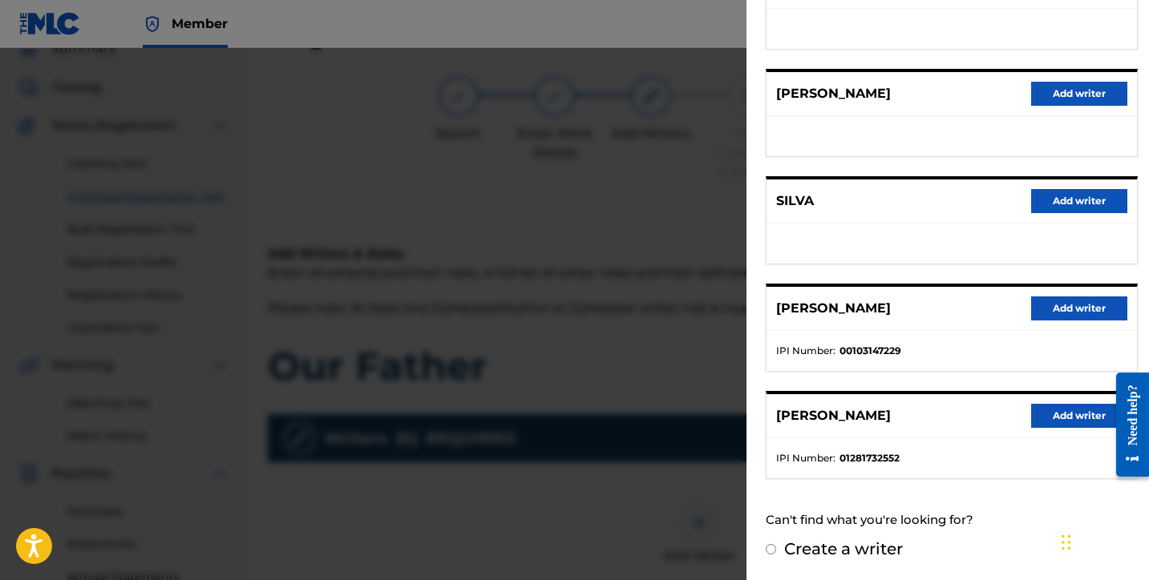
click at [1062, 411] on button "Add writer" at bounding box center [1079, 416] width 96 height 24
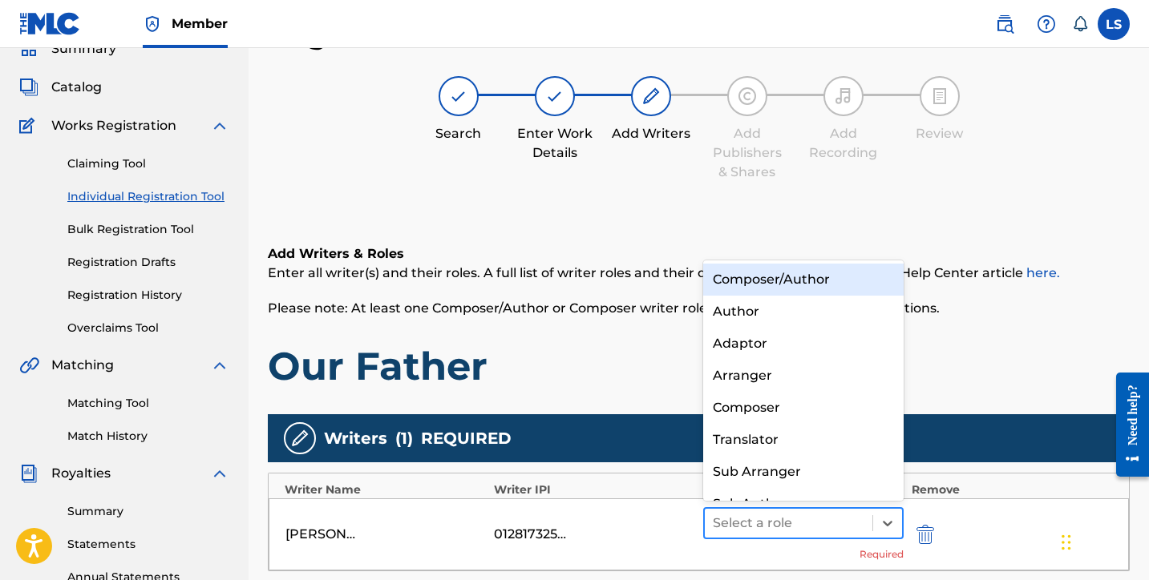
click at [774, 512] on div at bounding box center [789, 523] width 152 height 22
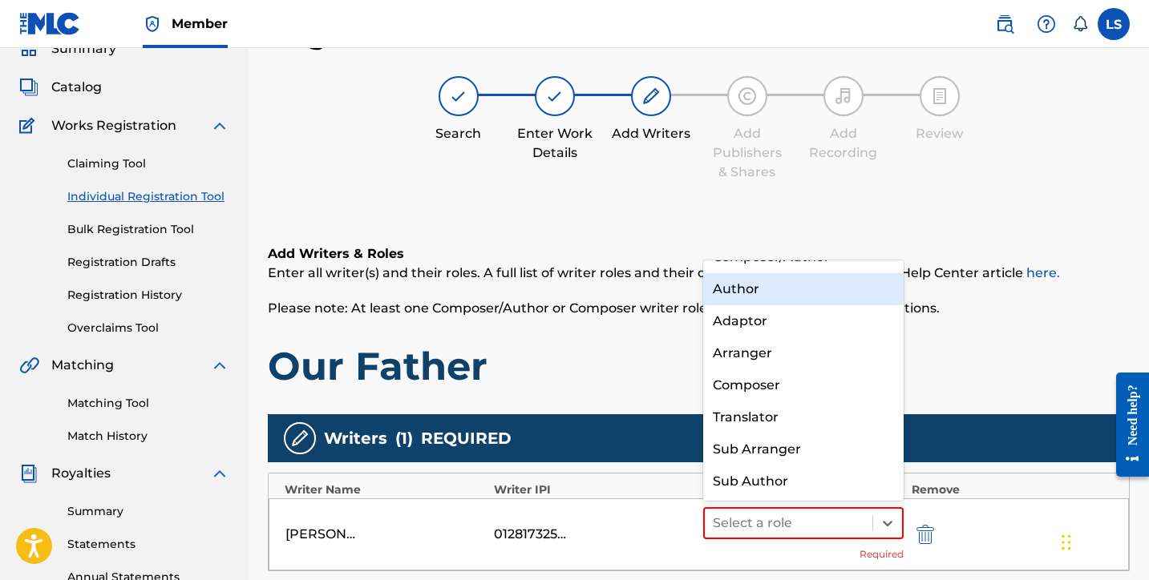
scroll to position [0, 0]
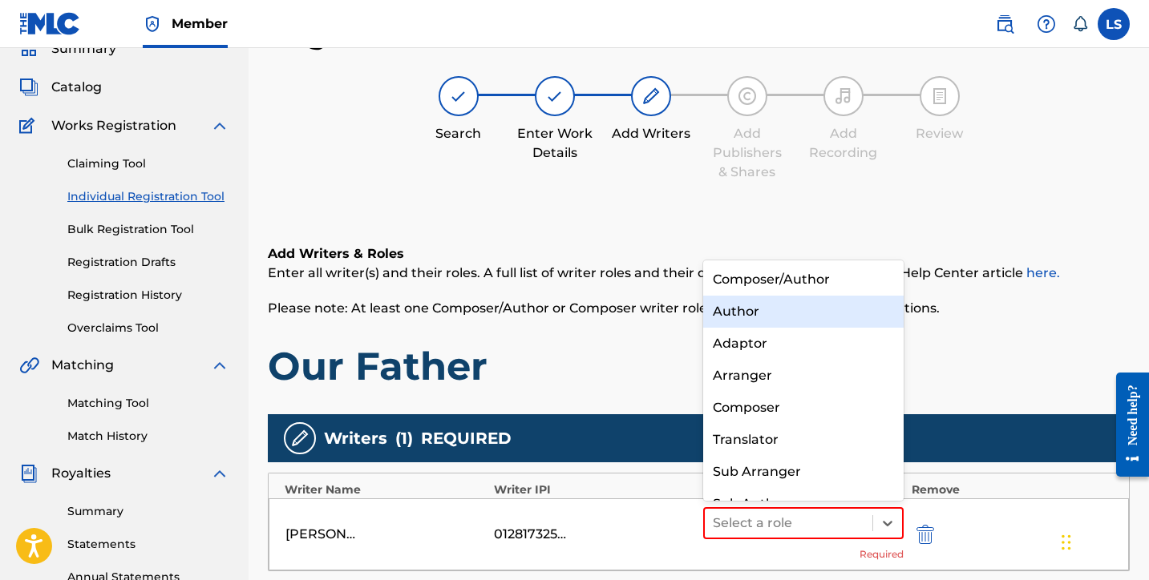
click at [734, 287] on div "Composer/Author" at bounding box center [803, 280] width 200 height 32
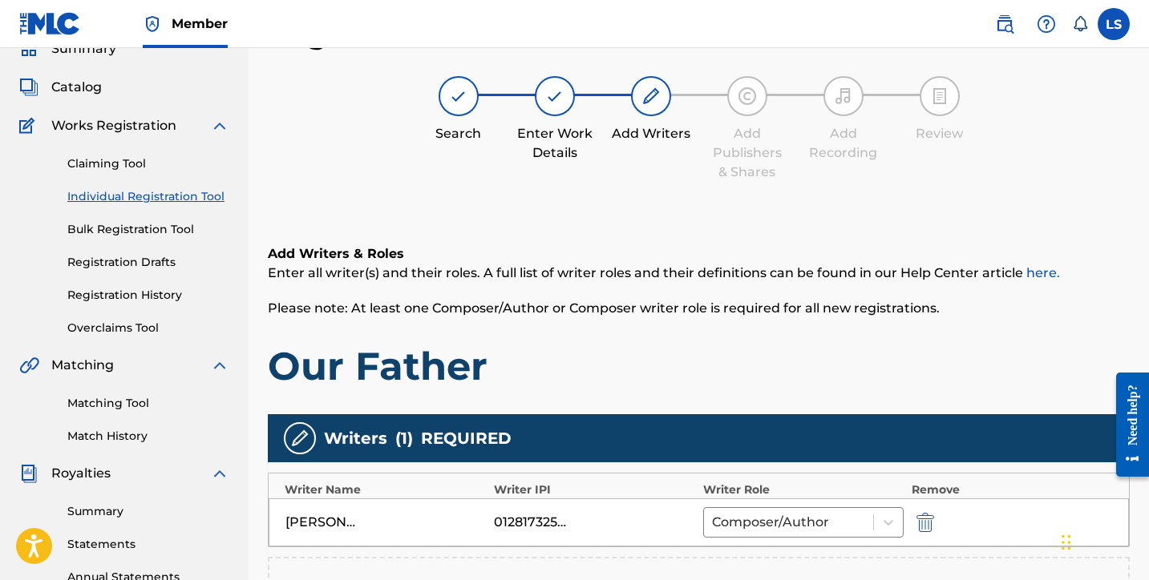
scroll to position [414, 0]
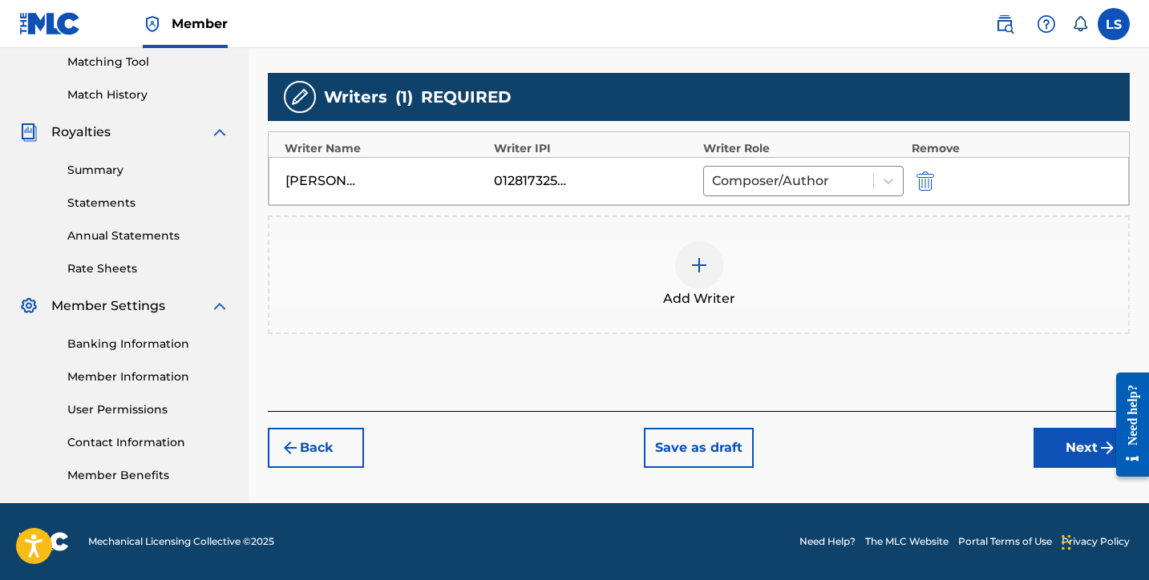
drag, startPoint x: 1069, startPoint y: 457, endPoint x: 1058, endPoint y: 455, distance: 11.5
click at [1069, 457] on button "Next" at bounding box center [1081, 448] width 96 height 40
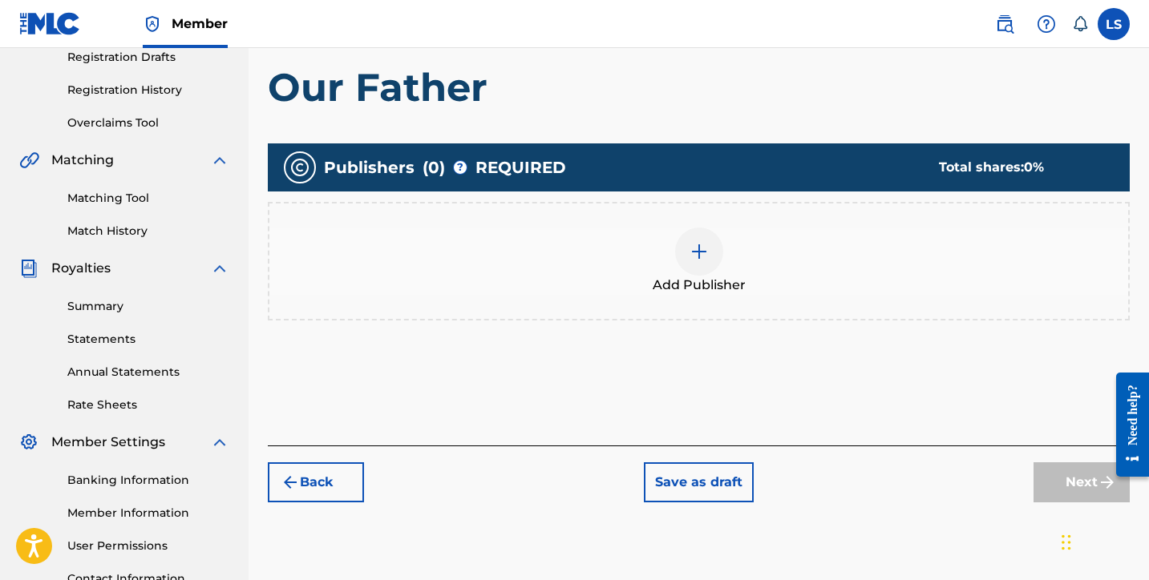
scroll to position [293, 0]
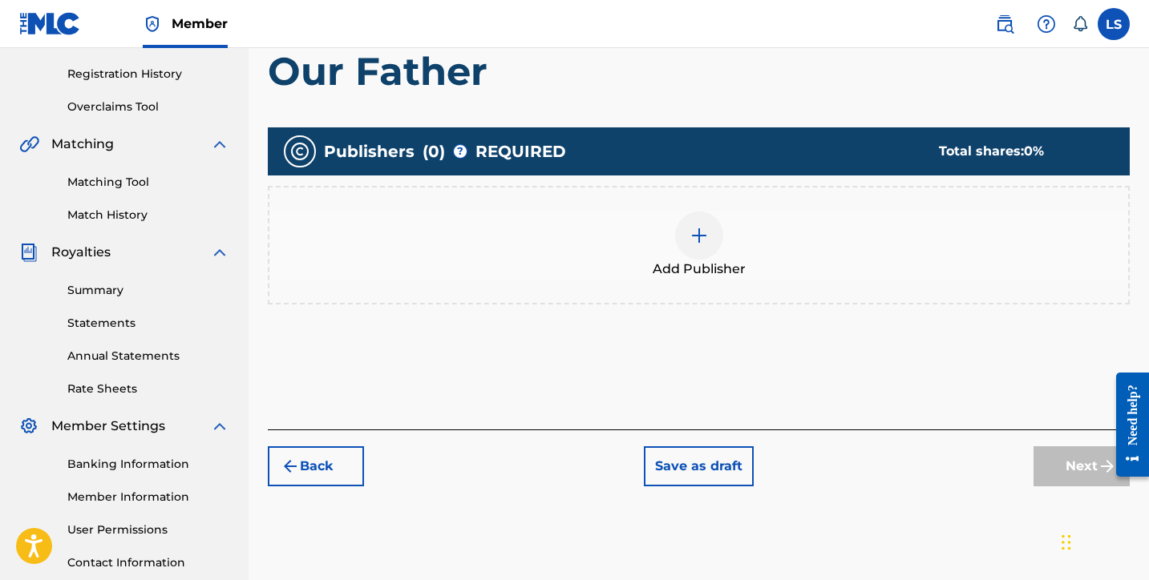
click at [706, 249] on div at bounding box center [699, 236] width 48 height 48
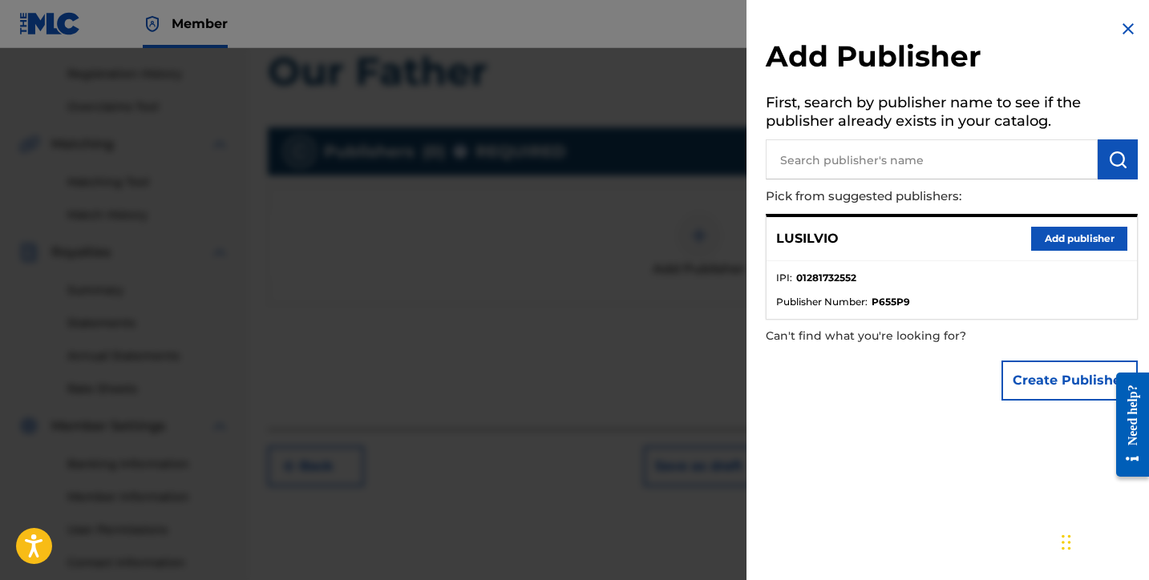
click at [1070, 240] on button "Add publisher" at bounding box center [1079, 239] width 96 height 24
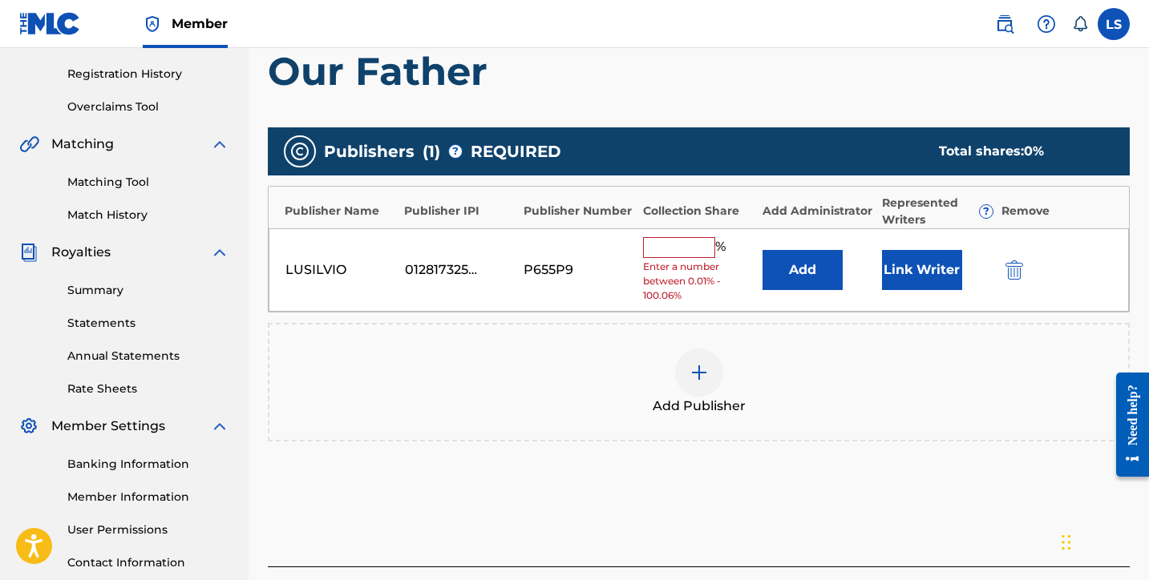
click at [657, 249] on input "text" at bounding box center [679, 247] width 72 height 21
type input "50"
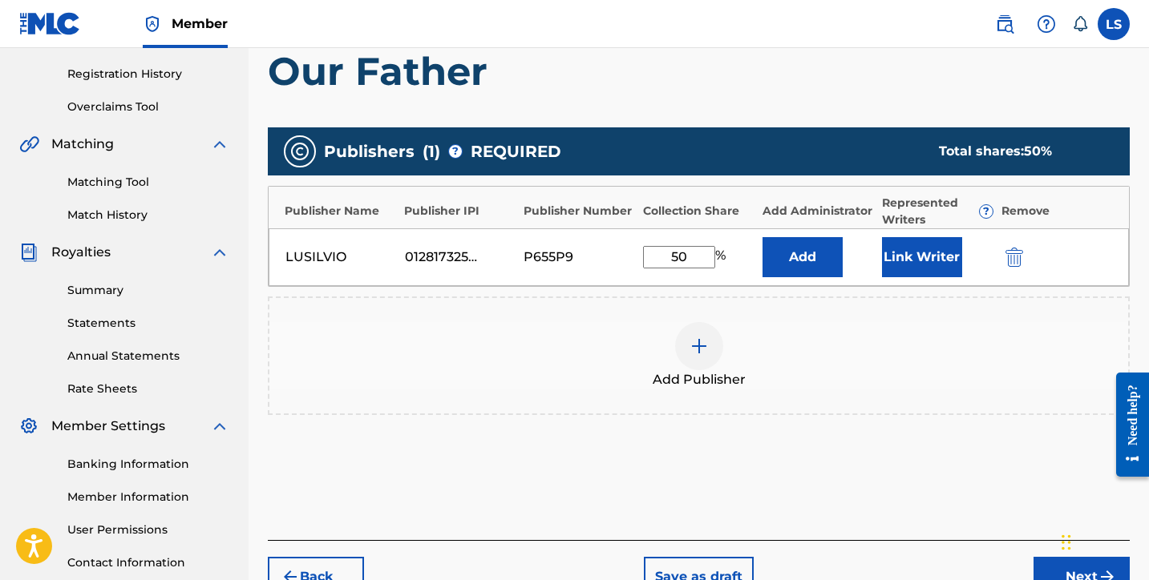
click at [906, 268] on button "Link Writer" at bounding box center [922, 257] width 80 height 40
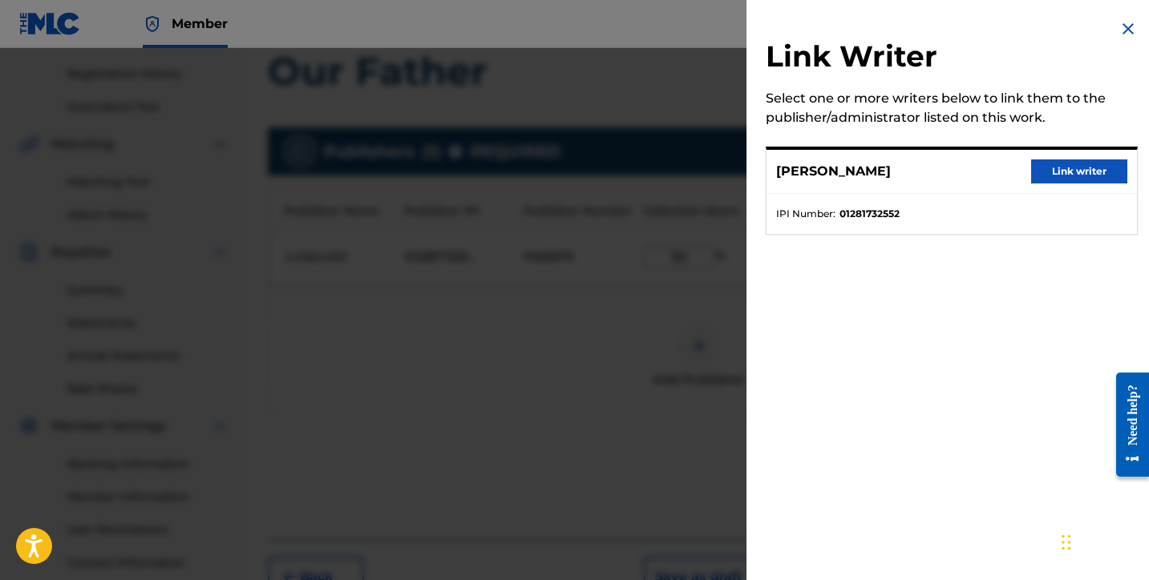
click at [1054, 181] on button "Link writer" at bounding box center [1079, 172] width 96 height 24
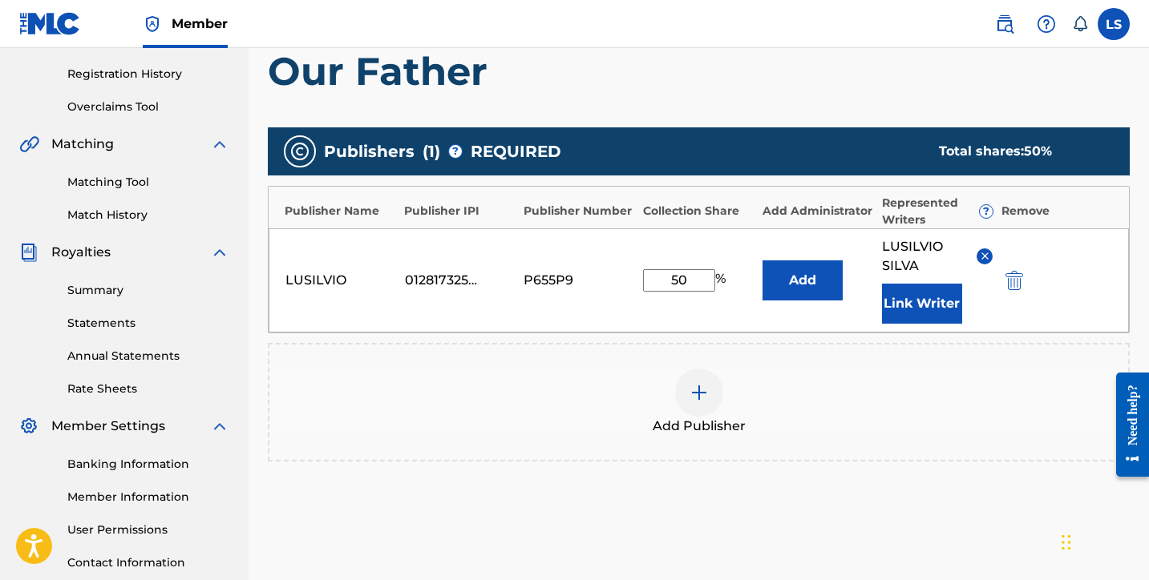
scroll to position [434, 0]
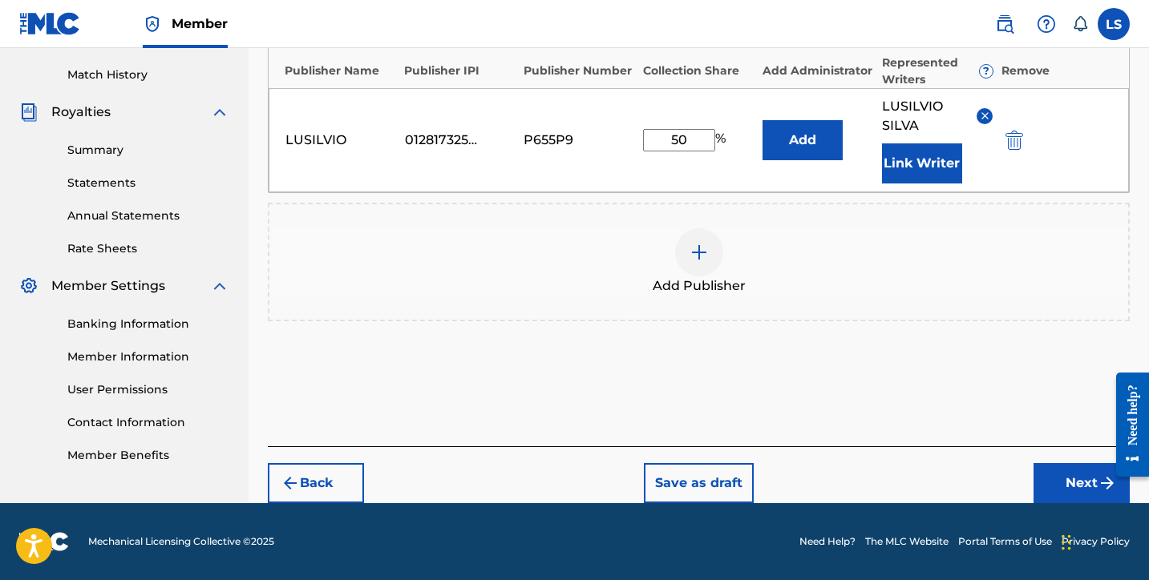
click at [1061, 488] on button "Next" at bounding box center [1081, 483] width 96 height 40
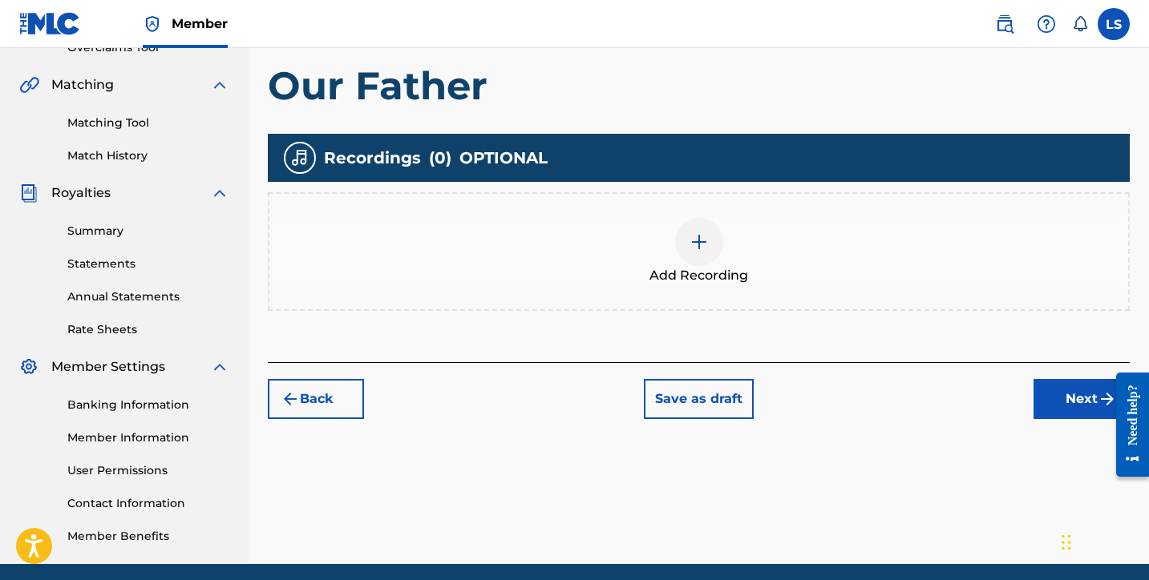
scroll to position [414, 0]
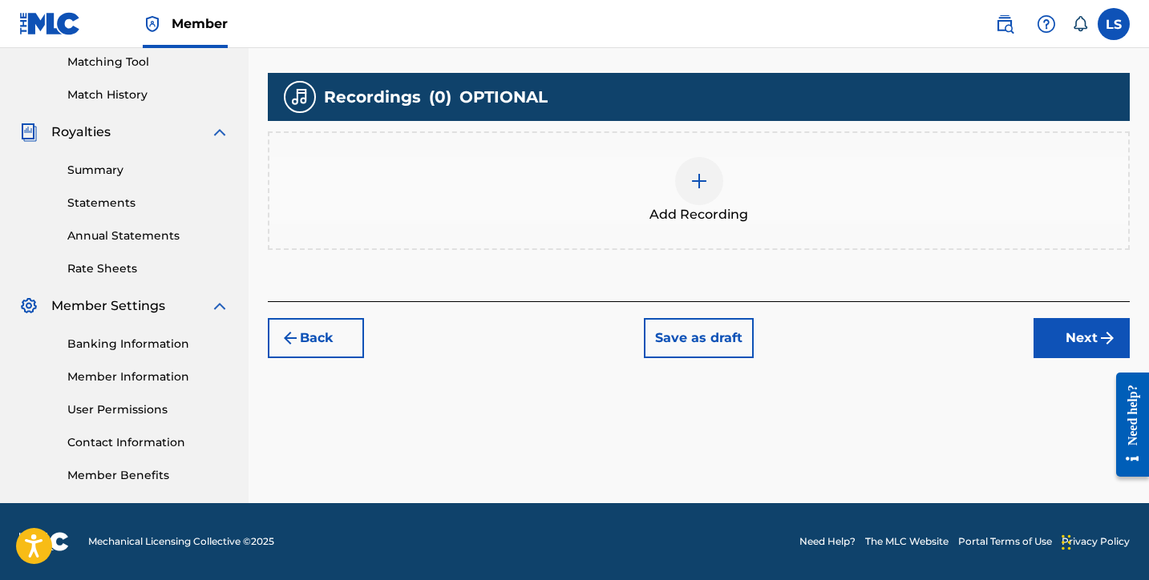
click at [702, 182] on img at bounding box center [698, 181] width 19 height 19
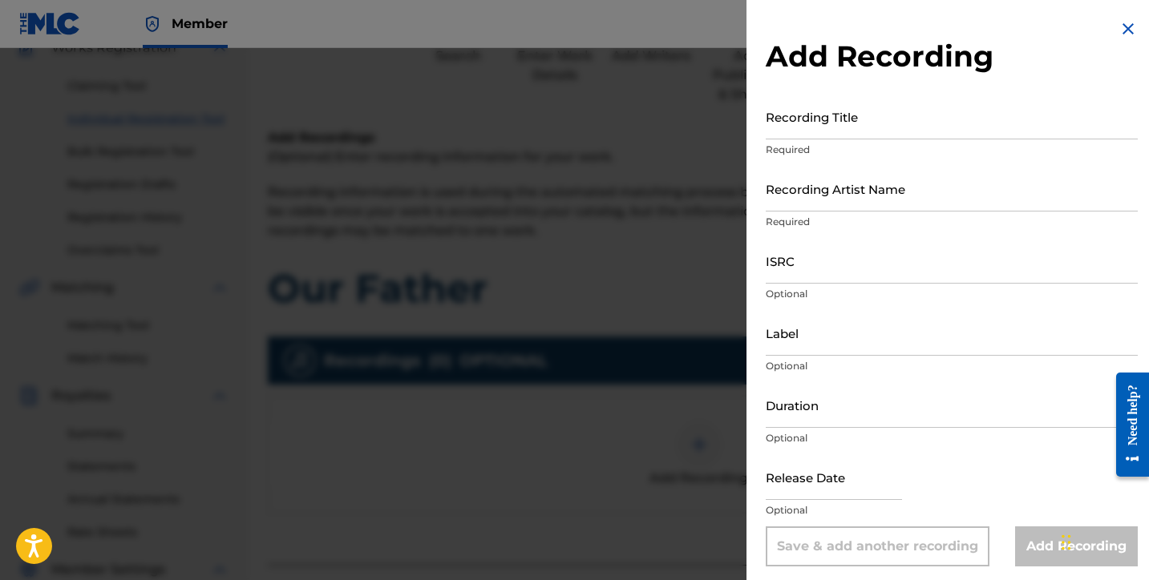
scroll to position [0, 0]
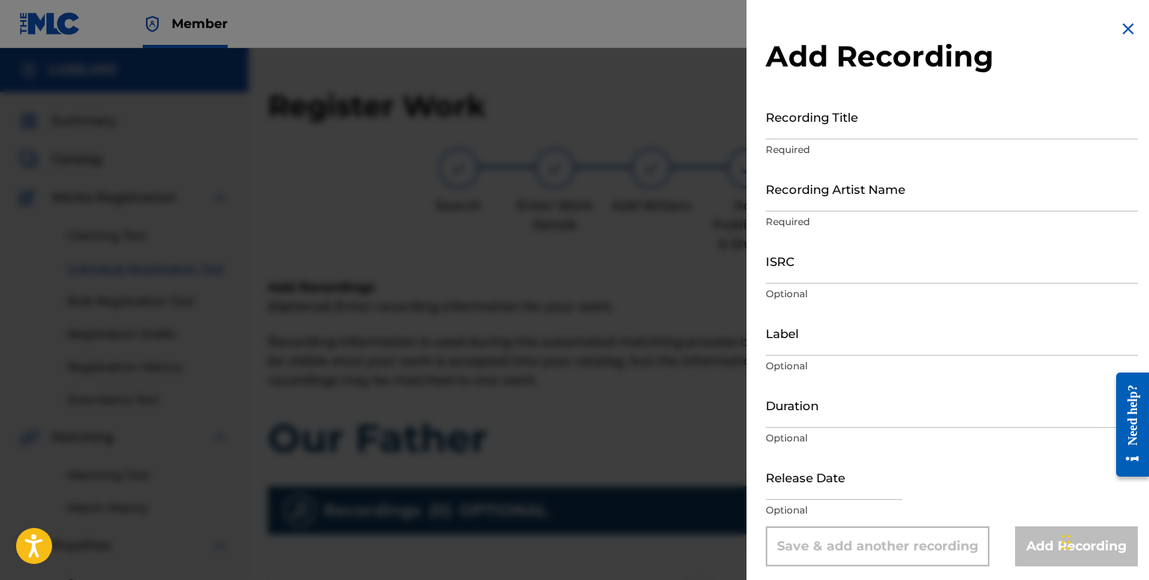
click at [852, 131] on input "Recording Title" at bounding box center [952, 117] width 372 height 46
type input "Our Father"
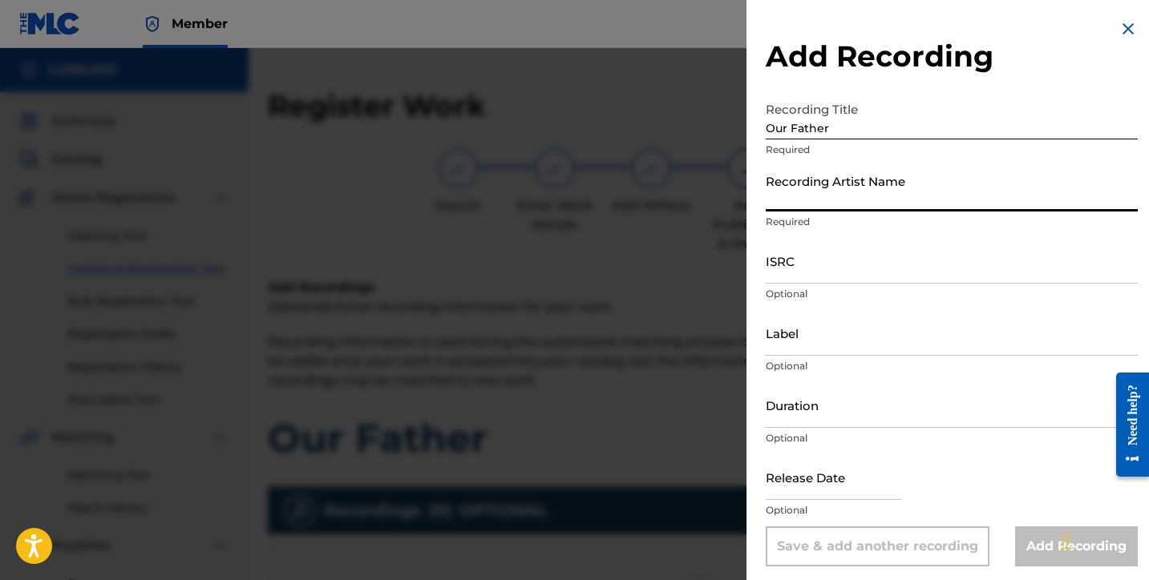
click at [849, 203] on input "Recording Artist Name" at bounding box center [952, 189] width 372 height 46
type input "Lusilvio"
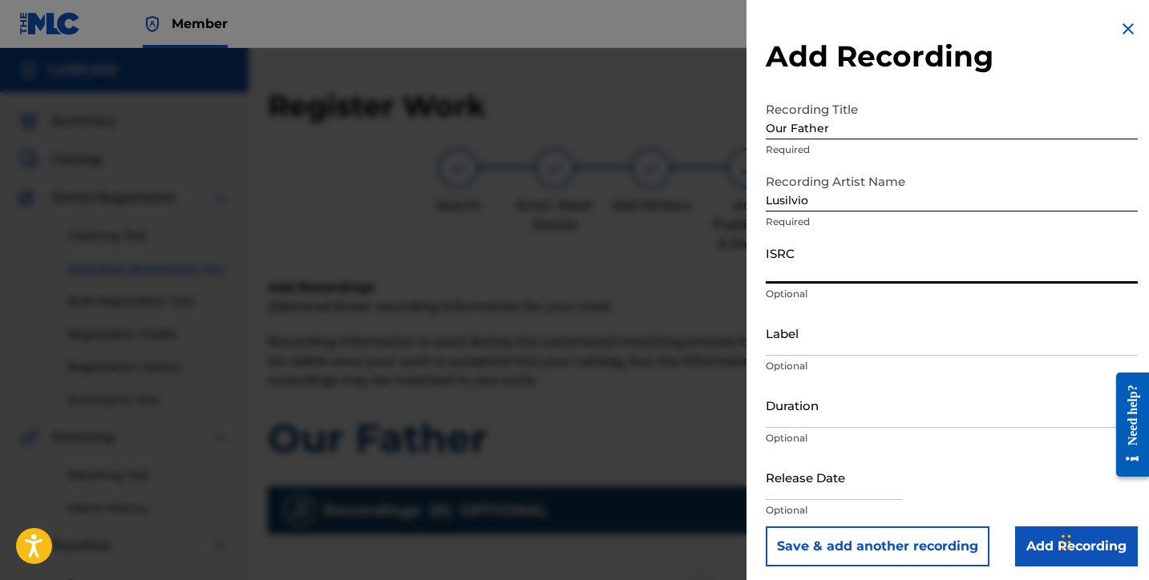
paste input "QZTBE2596039"
type input "QZTBE2596039"
click at [807, 341] on input "Label" at bounding box center [952, 333] width 372 height 46
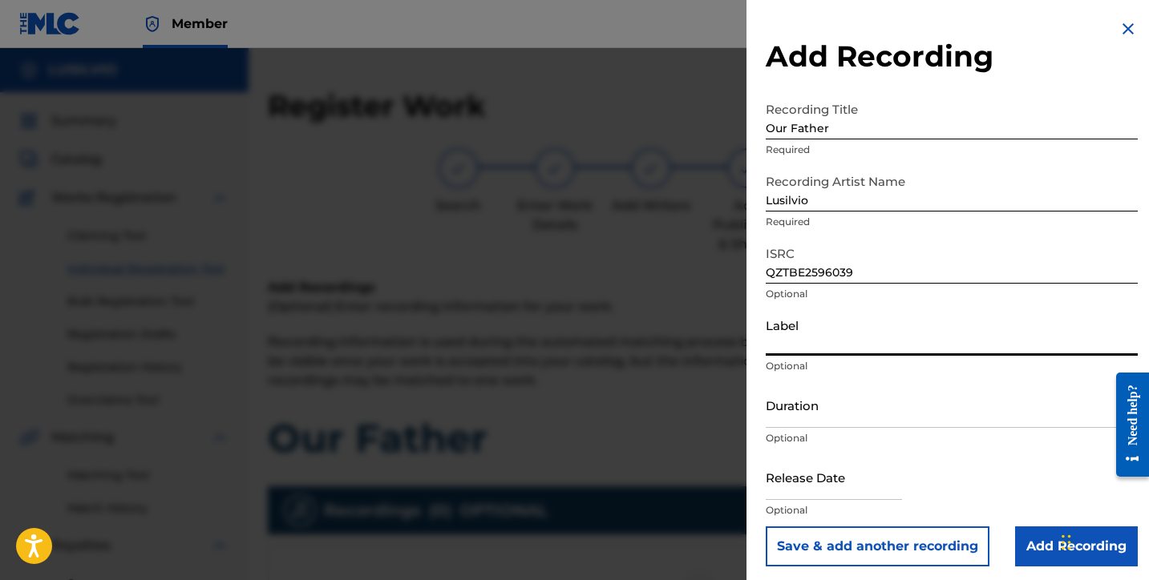
type input "SILVIOS DELIVERY INC"
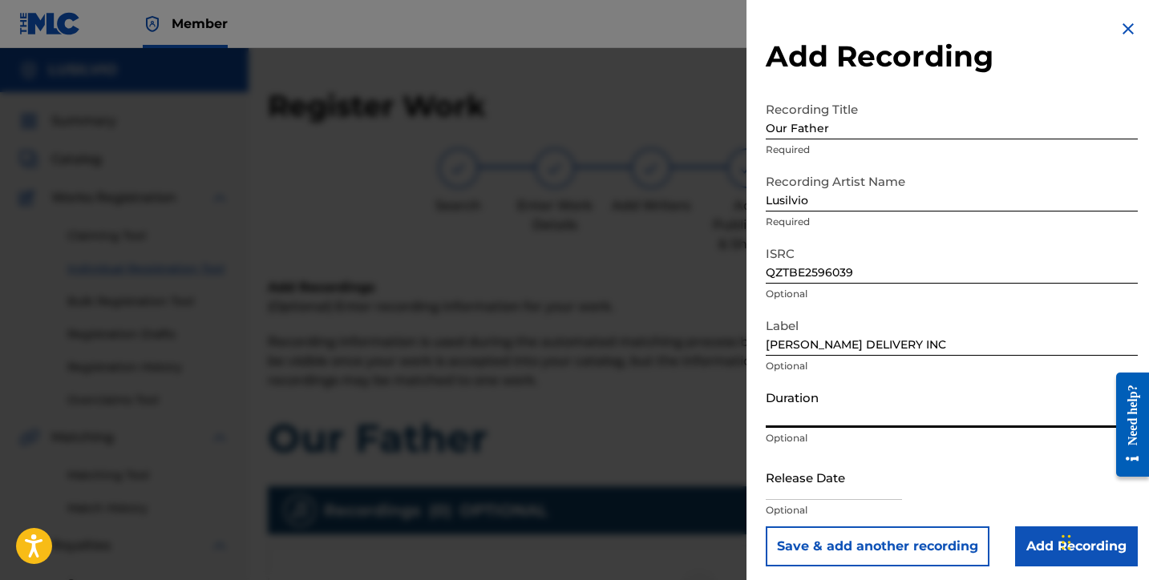
click at [782, 415] on input "Duration" at bounding box center [952, 405] width 372 height 46
type input "03:07"
click at [806, 477] on input "text" at bounding box center [834, 478] width 136 height 46
select select "7"
select select "2025"
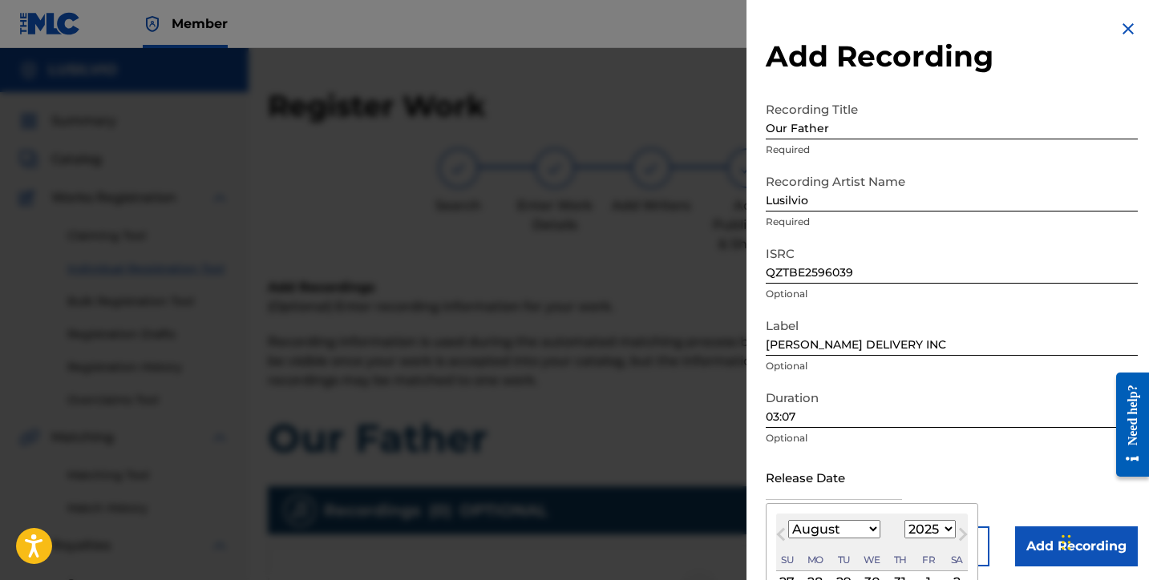
click at [840, 524] on select "January February March April May June July August September October November De…" at bounding box center [834, 529] width 92 height 18
select select "6"
click at [788, 520] on select "January February March April May June July August September October November De…" at bounding box center [834, 529] width 92 height 18
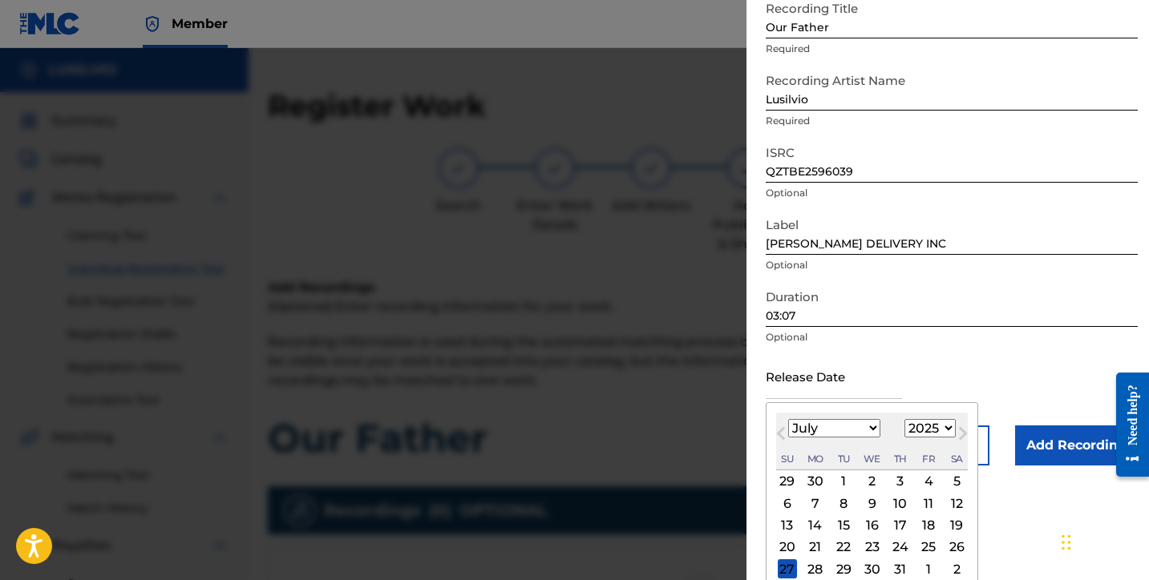
scroll to position [122, 0]
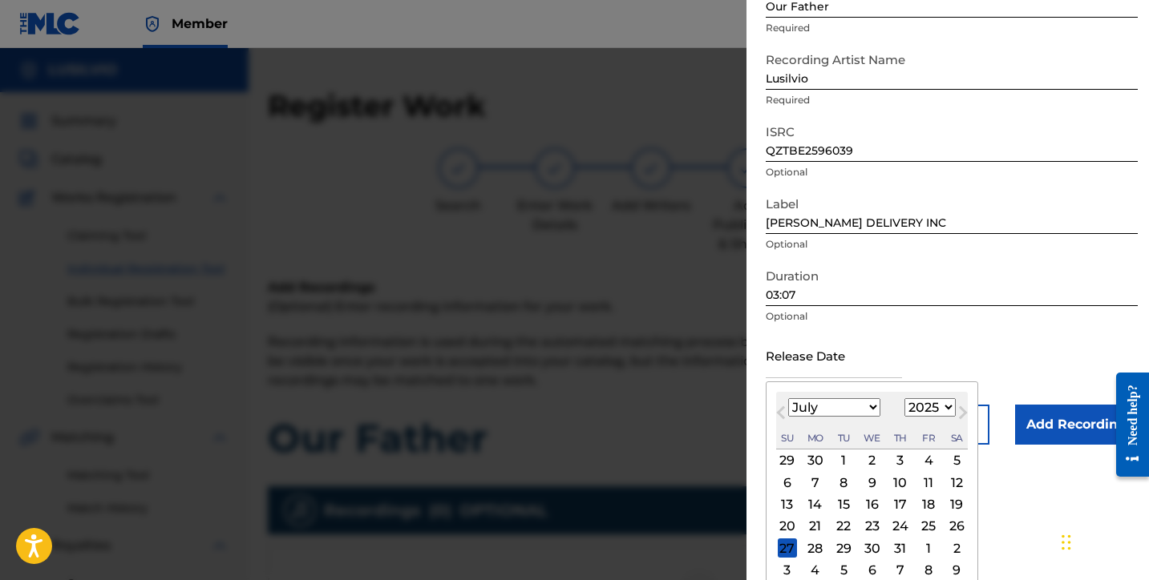
click at [811, 483] on div "7" at bounding box center [815, 482] width 19 height 19
type input "July 7 2025"
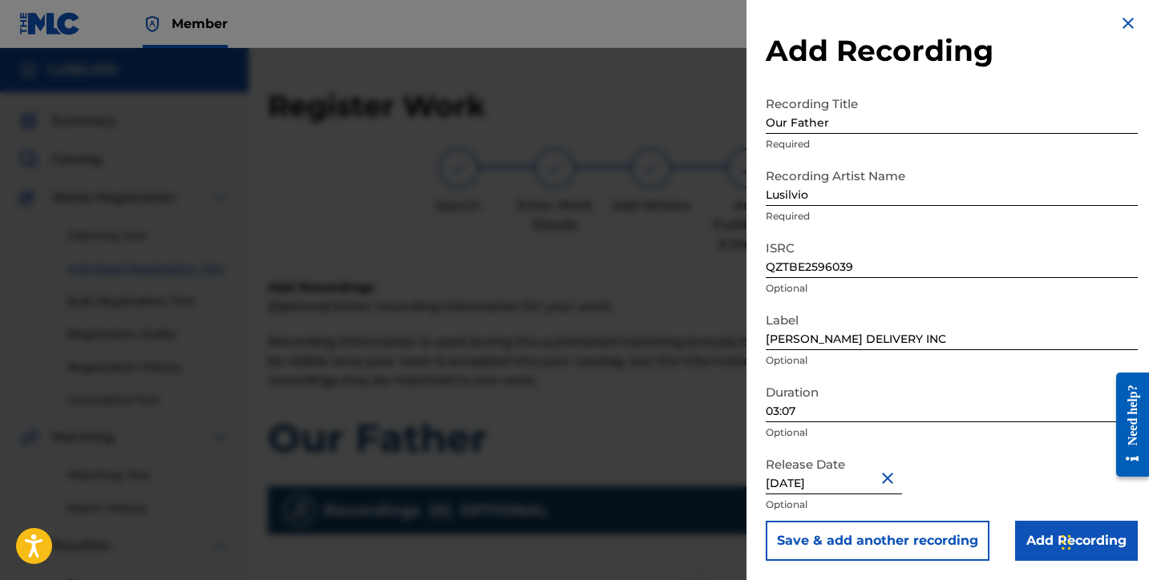
scroll to position [6, 0]
click at [1042, 543] on input "Add Recording" at bounding box center [1076, 541] width 123 height 40
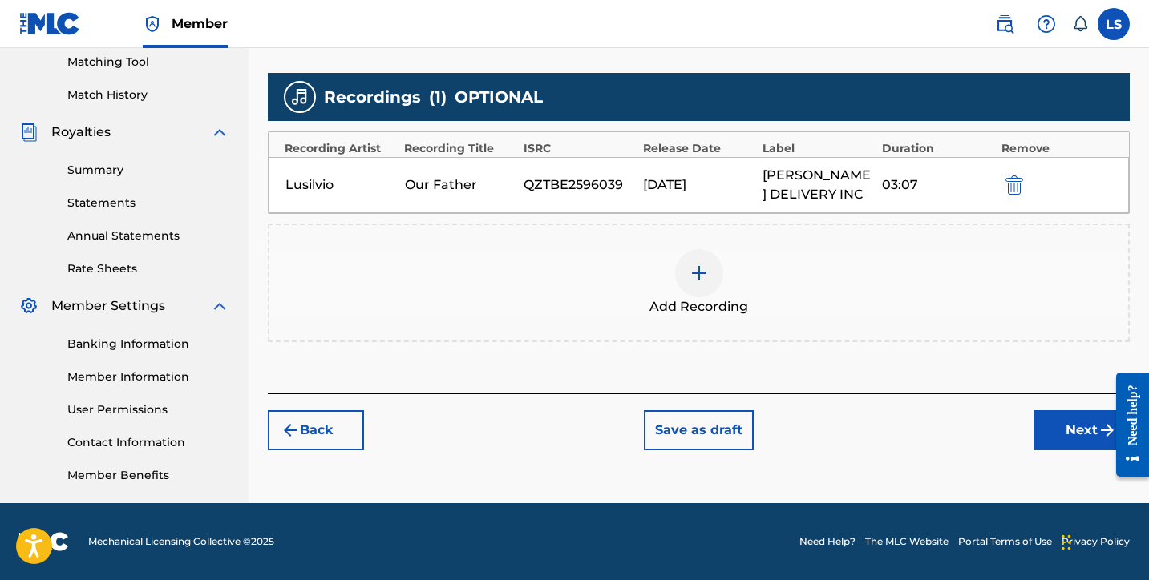
click at [1061, 439] on button "Next" at bounding box center [1081, 430] width 96 height 40
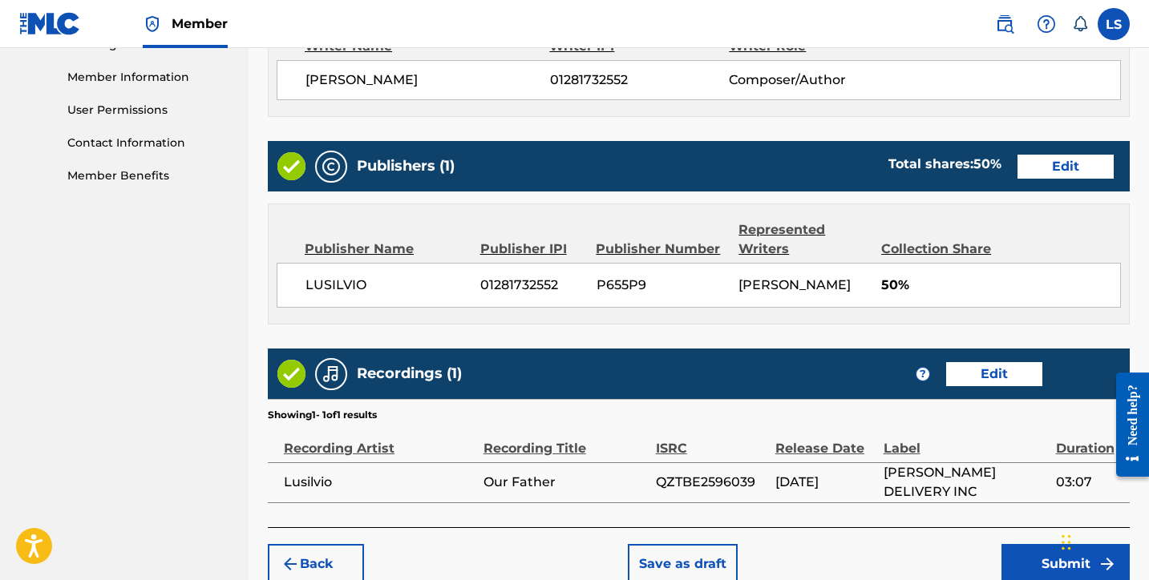
scroll to position [793, 0]
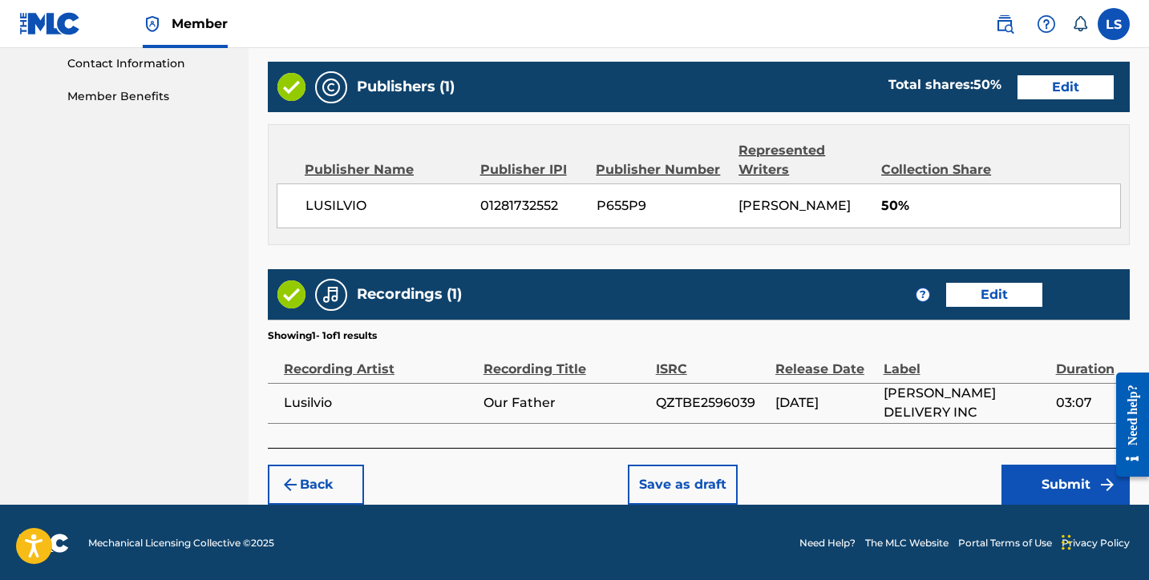
click at [1031, 479] on button "Submit" at bounding box center [1065, 485] width 128 height 40
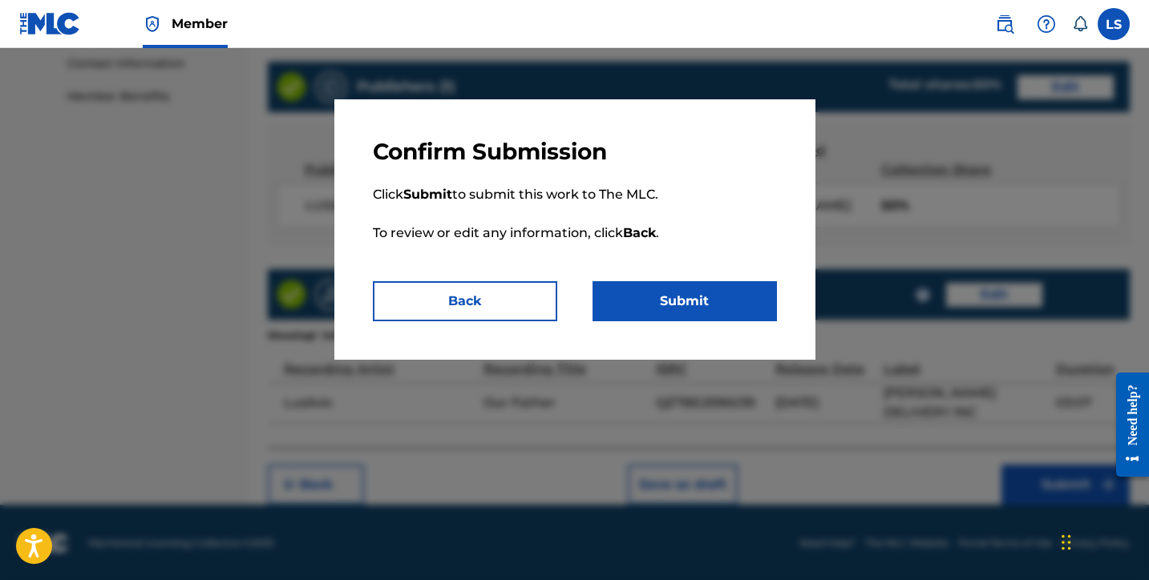
click at [702, 313] on button "Submit" at bounding box center [684, 301] width 184 height 40
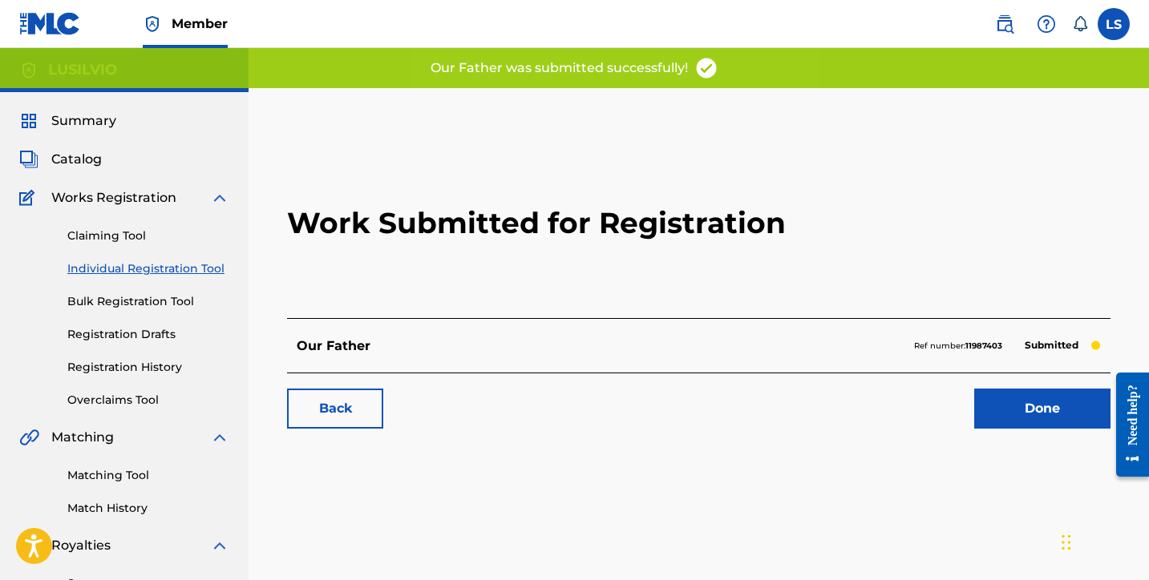
click at [1027, 414] on link "Done" at bounding box center [1042, 409] width 136 height 40
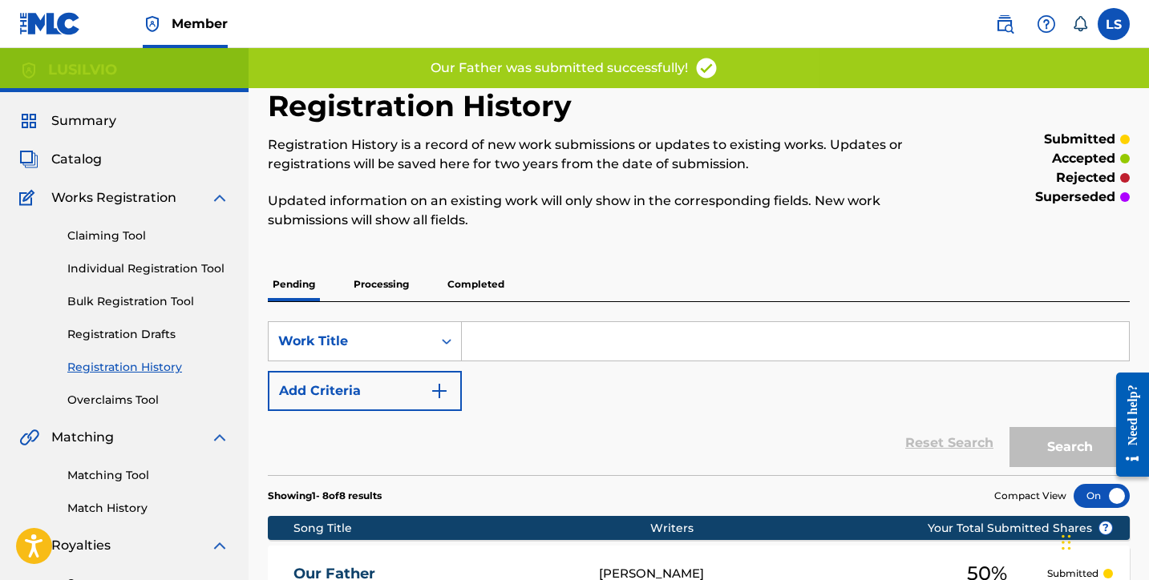
click at [135, 271] on link "Individual Registration Tool" at bounding box center [148, 269] width 162 height 17
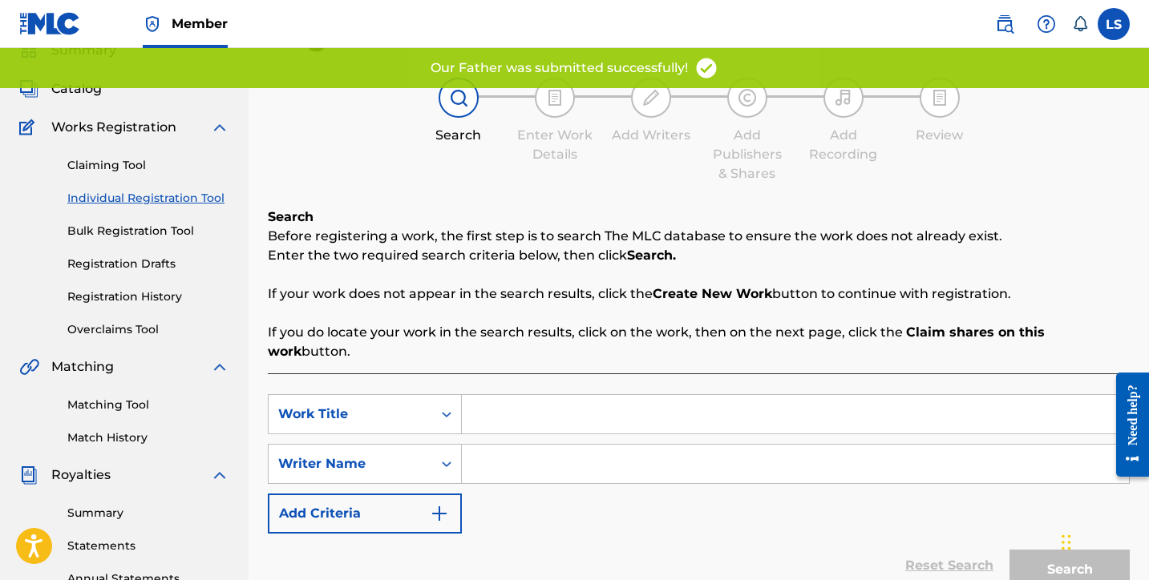
scroll to position [75, 0]
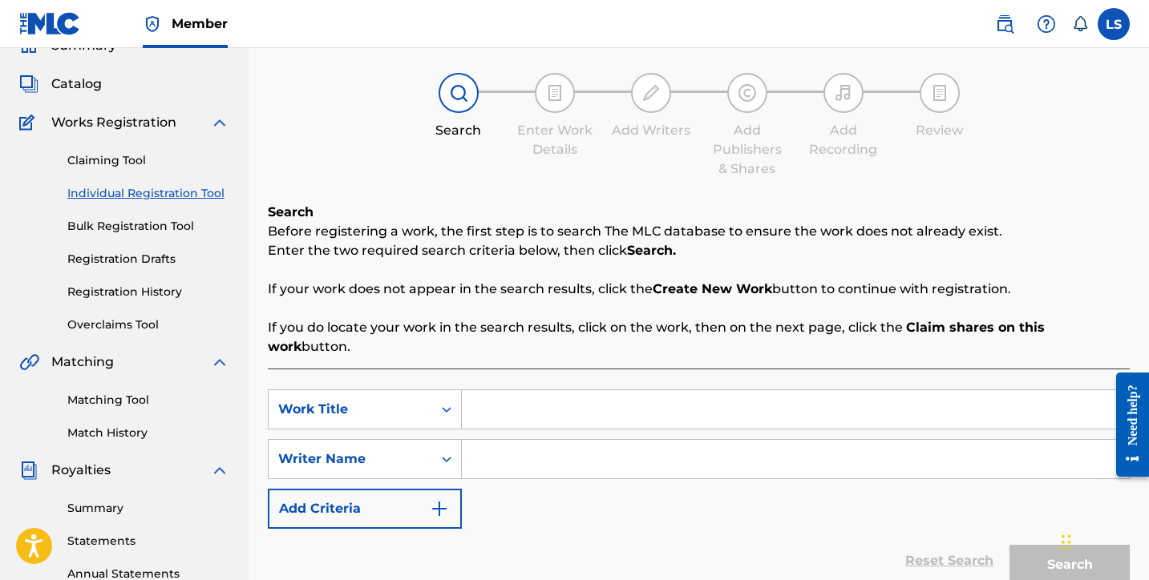
click at [503, 390] on input "Search Form" at bounding box center [795, 409] width 667 height 38
type input "Too My Friendemies"
click at [467, 442] on input "Search Form" at bounding box center [795, 459] width 667 height 38
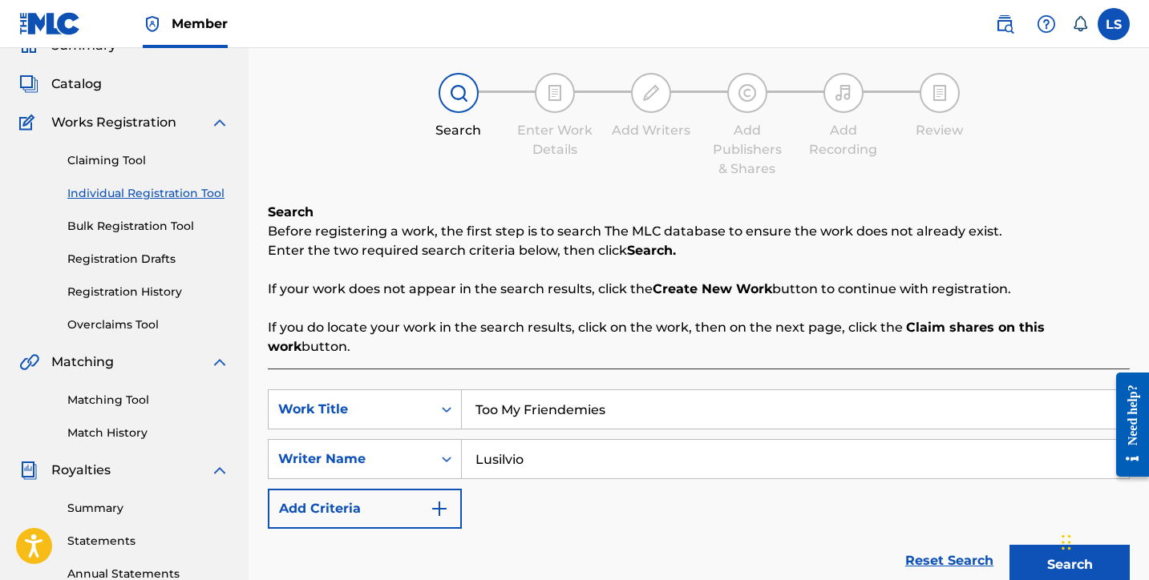
type input "Lusilvio"
click at [1025, 545] on button "Search" at bounding box center [1069, 565] width 120 height 40
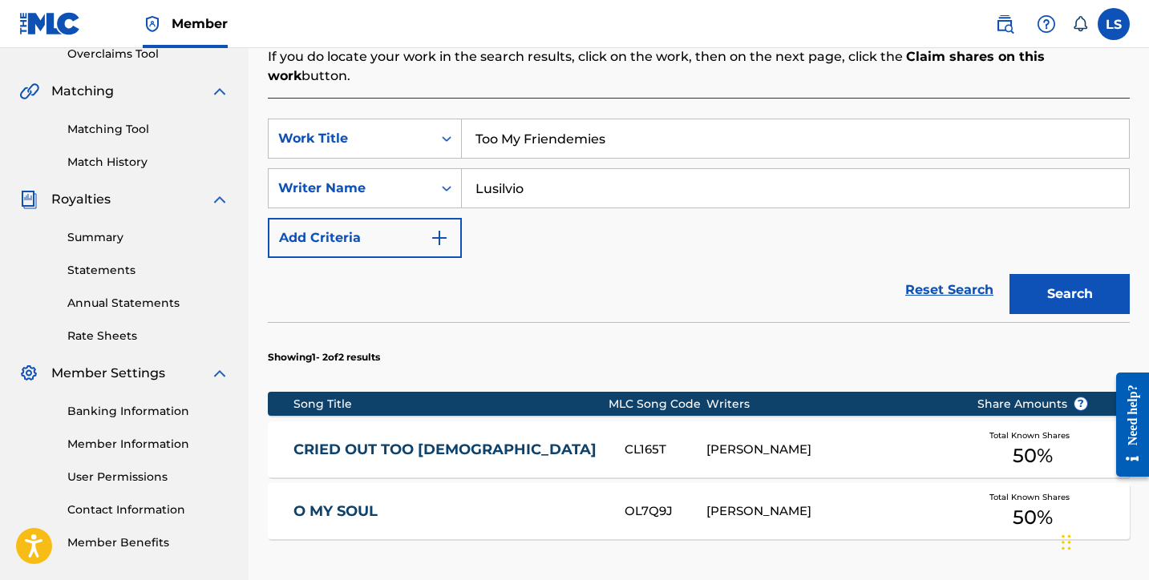
scroll to position [560, 0]
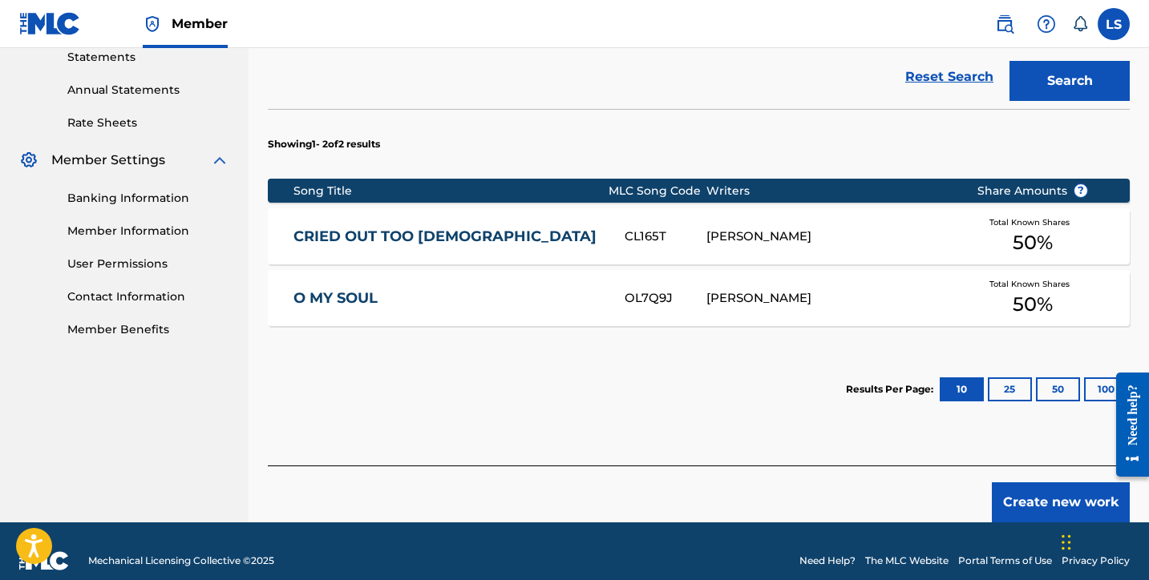
click at [1030, 483] on button "Create new work" at bounding box center [1061, 503] width 138 height 40
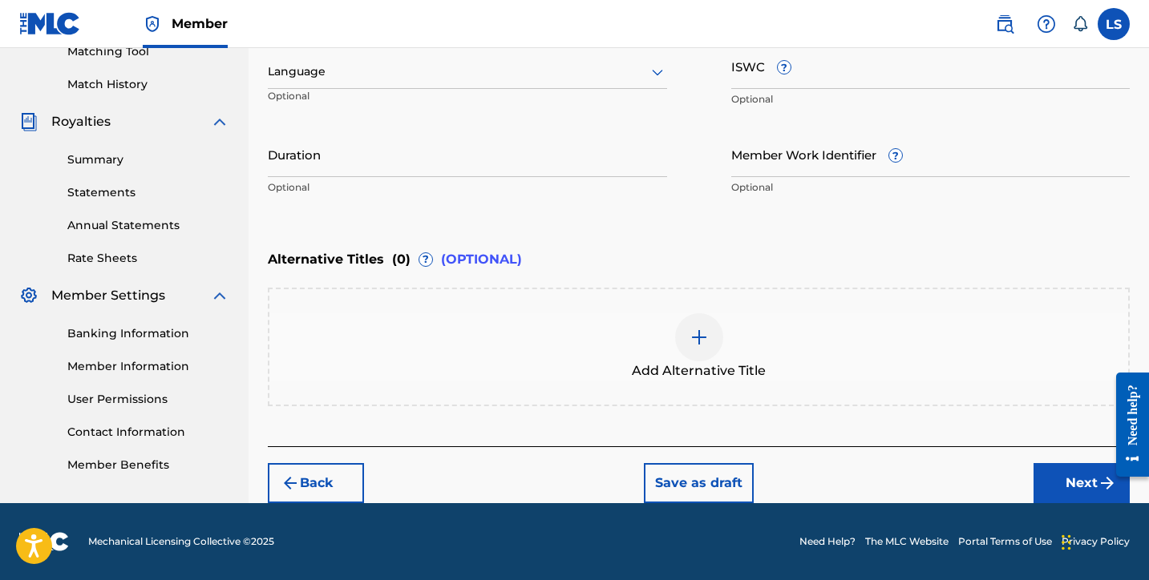
scroll to position [423, 0]
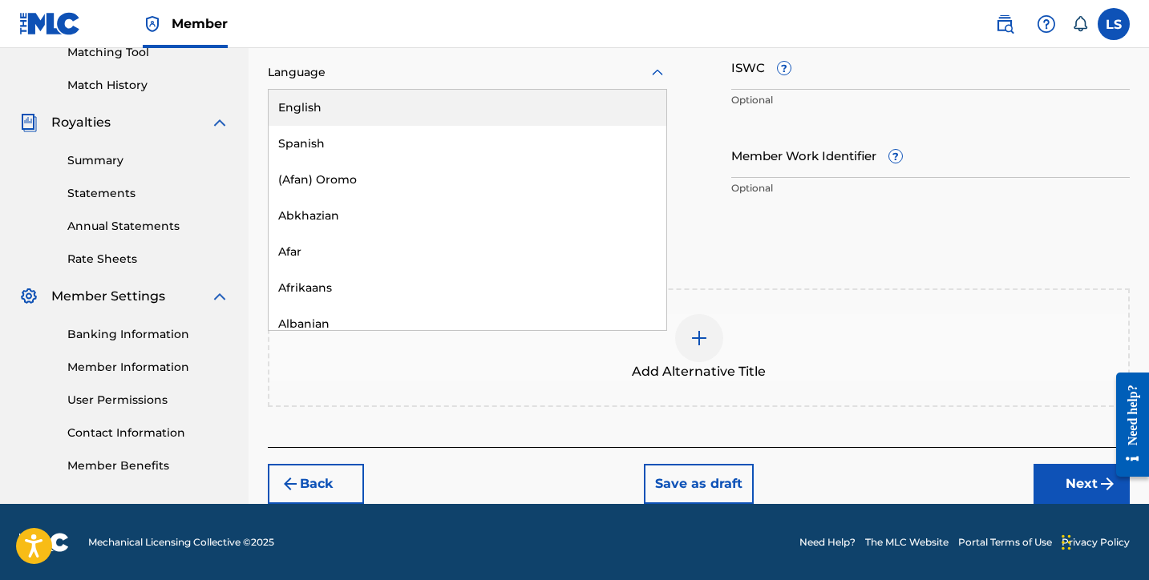
drag, startPoint x: 319, startPoint y: 65, endPoint x: 330, endPoint y: 74, distance: 14.3
click at [319, 65] on div at bounding box center [467, 73] width 399 height 20
click at [342, 104] on div "English" at bounding box center [468, 108] width 398 height 36
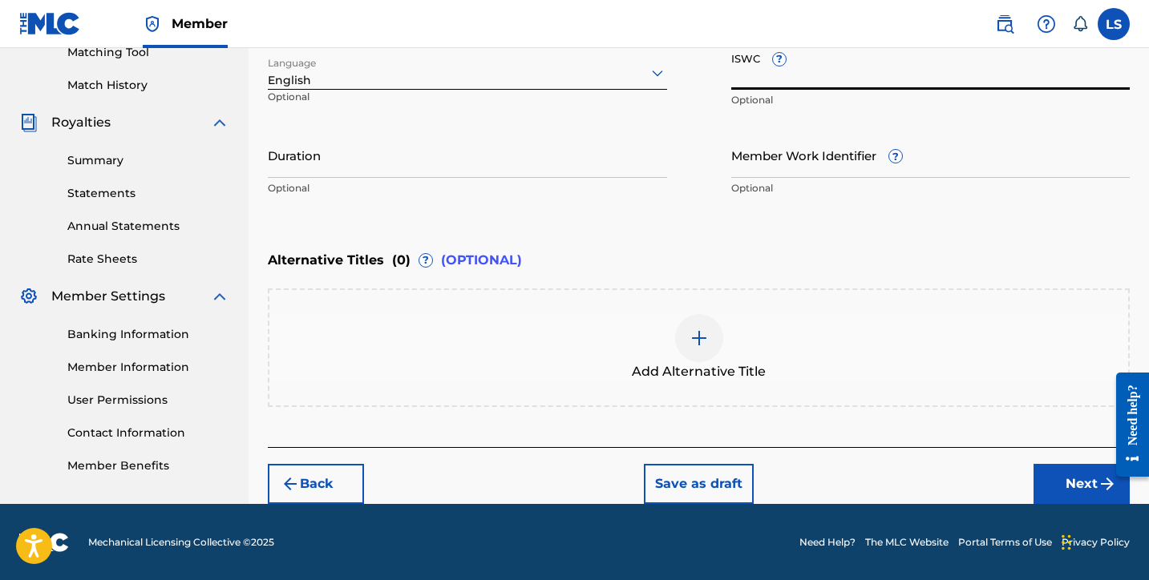
paste input "T3344296277"
type input "T3344296277"
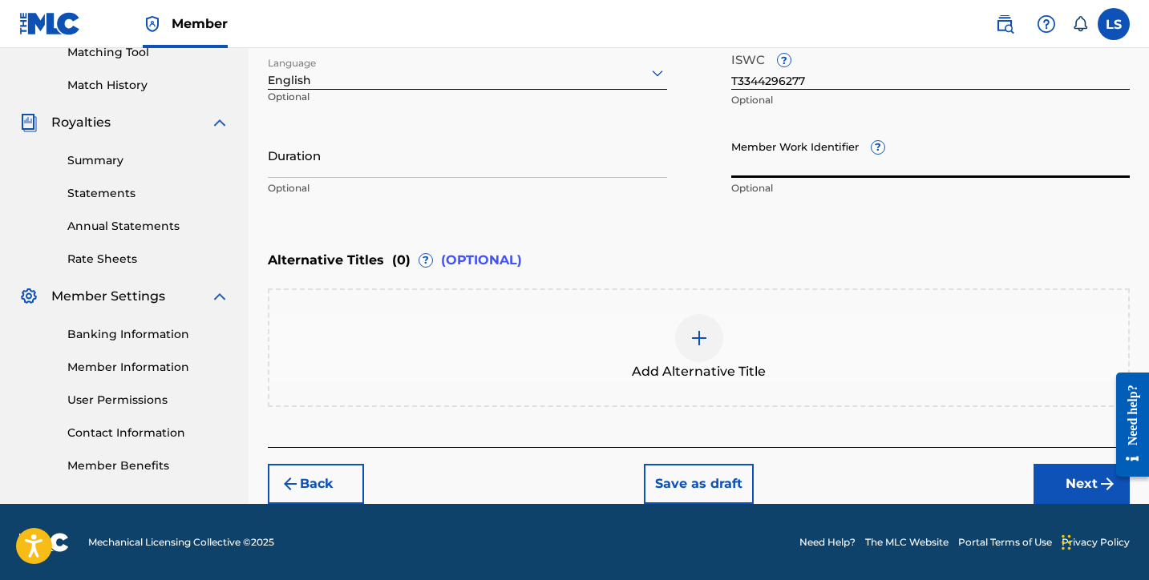
paste input "931495654"
type input "931495654"
click at [341, 165] on input "Duration" at bounding box center [467, 155] width 399 height 46
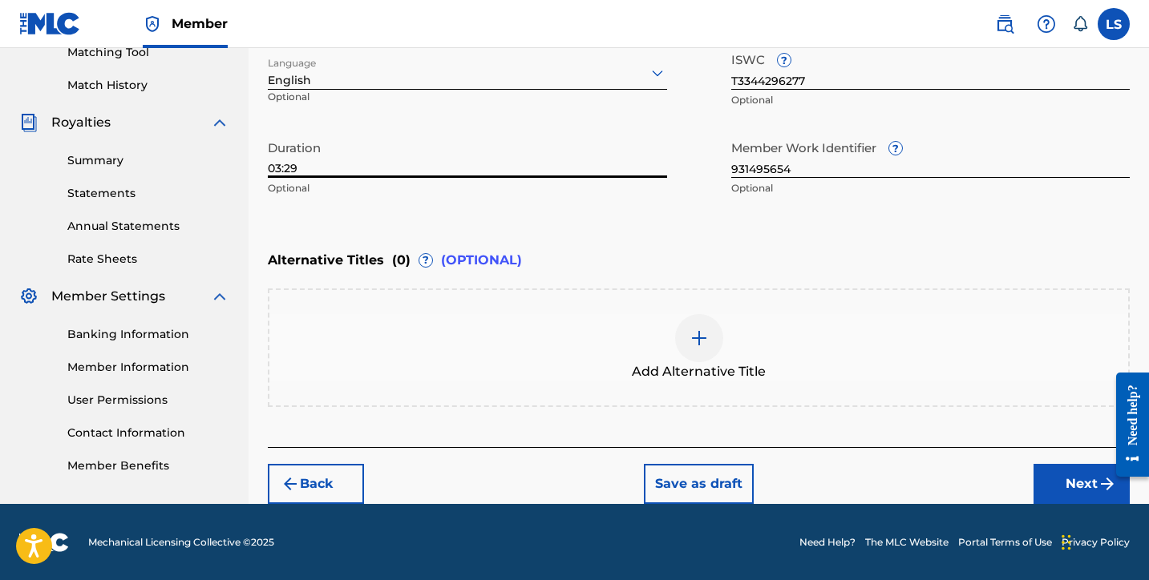
type input "03:29"
click at [1065, 481] on button "Next" at bounding box center [1081, 484] width 96 height 40
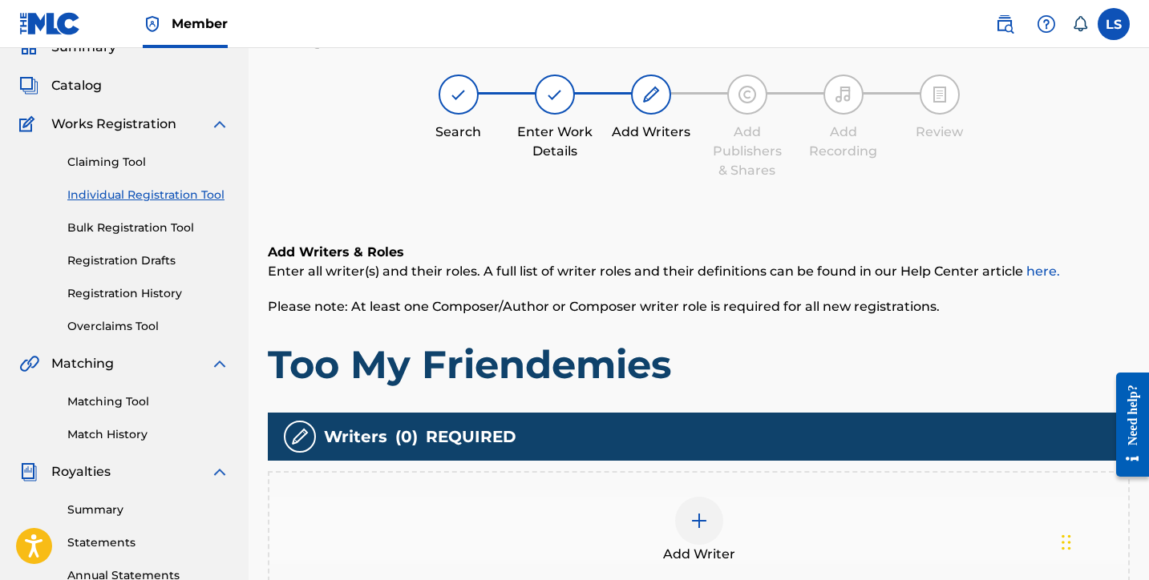
scroll to position [76, 0]
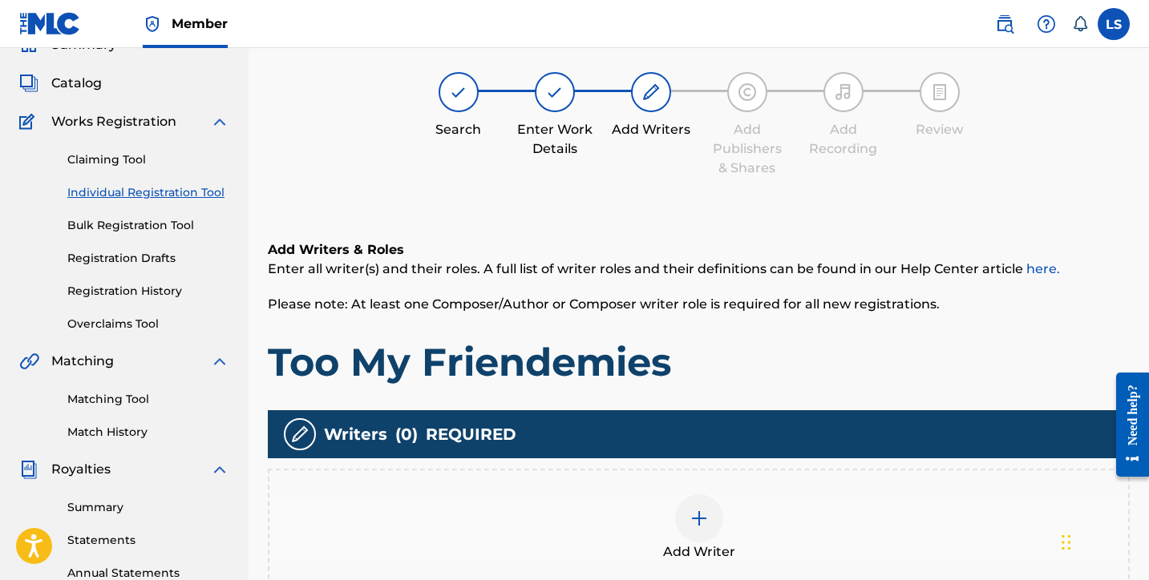
click at [717, 520] on div at bounding box center [699, 519] width 48 height 48
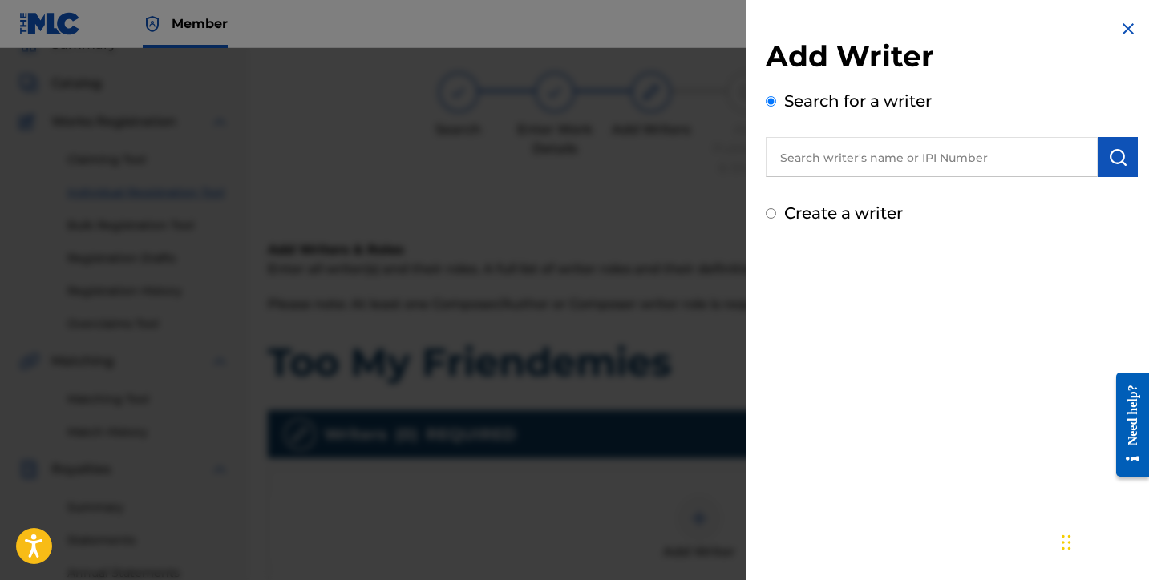
click at [931, 167] on input "text" at bounding box center [932, 157] width 332 height 40
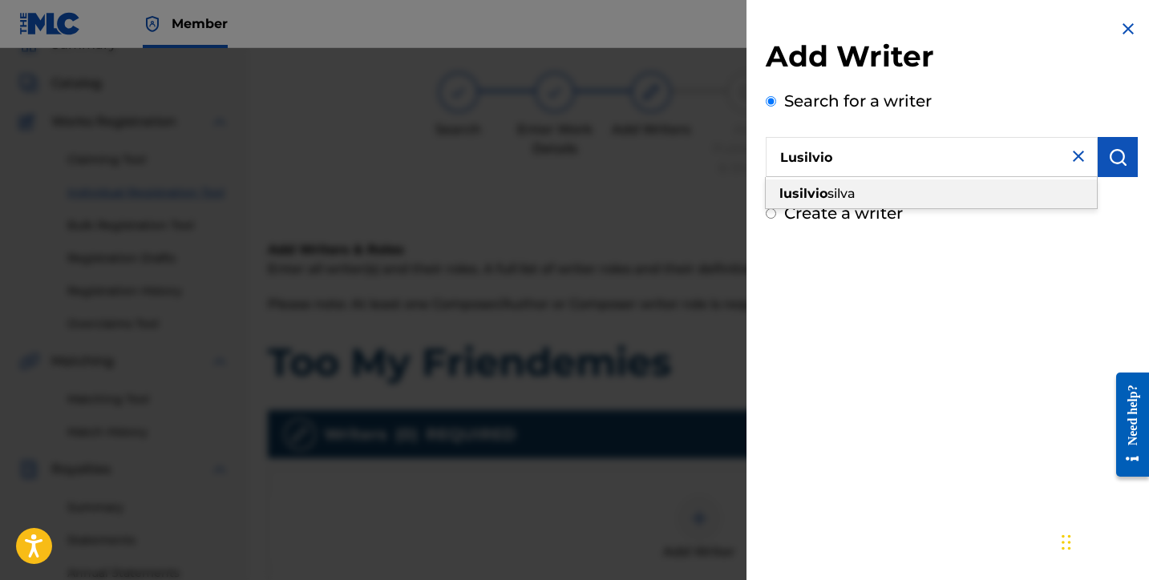
click at [924, 192] on div "lusilvio silva" at bounding box center [931, 194] width 331 height 29
type input "lusilvio silva"
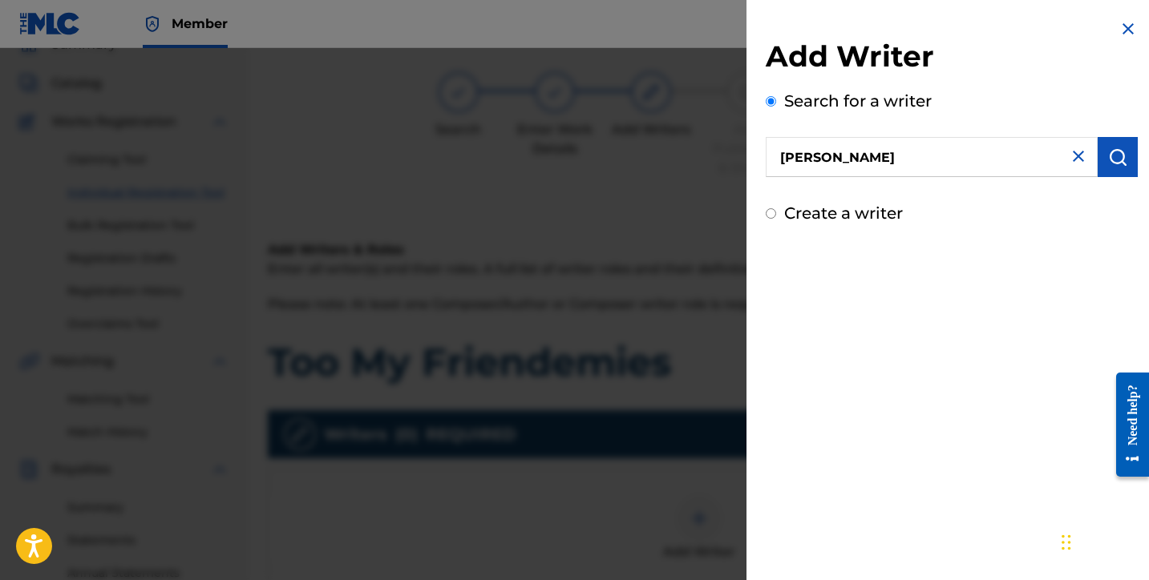
drag, startPoint x: 1120, startPoint y: 152, endPoint x: 1099, endPoint y: 153, distance: 20.9
click at [1120, 152] on img "submit" at bounding box center [1117, 157] width 19 height 19
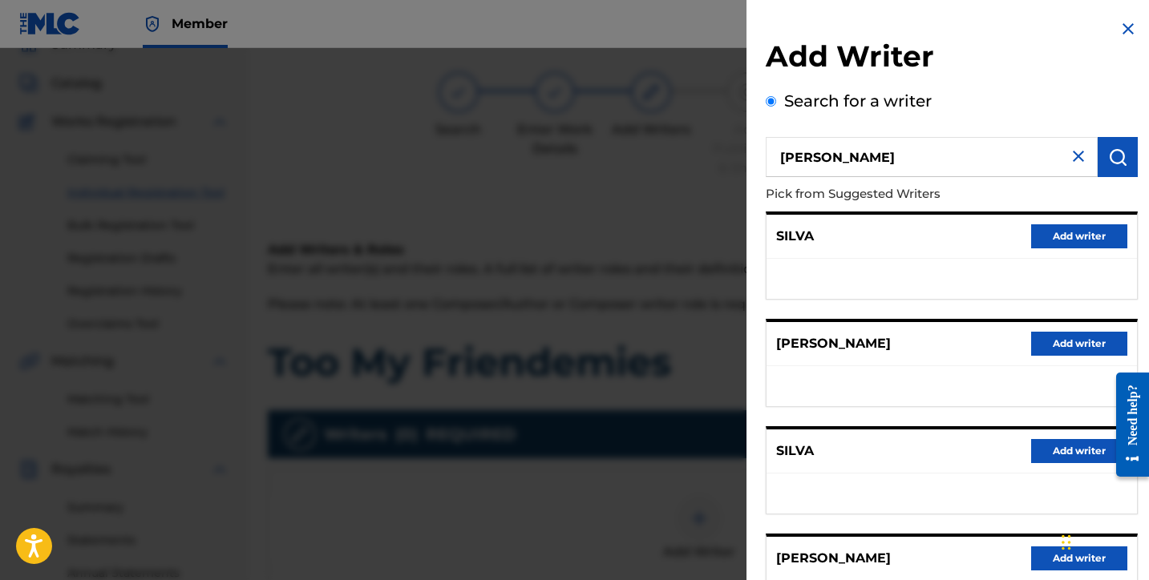
scroll to position [250, 0]
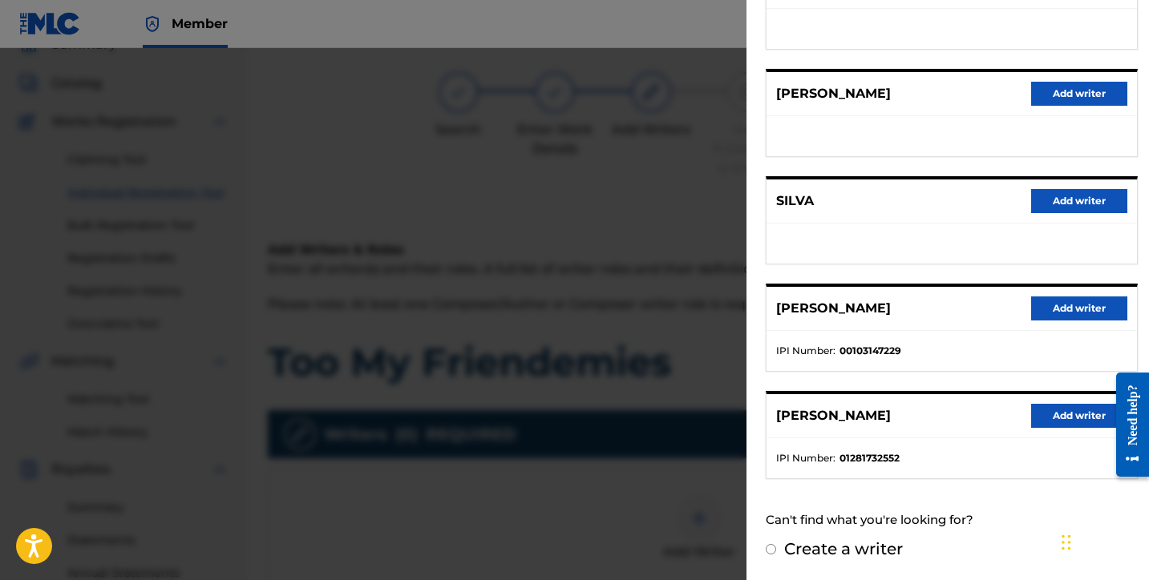
click at [1060, 422] on button "Add writer" at bounding box center [1079, 416] width 96 height 24
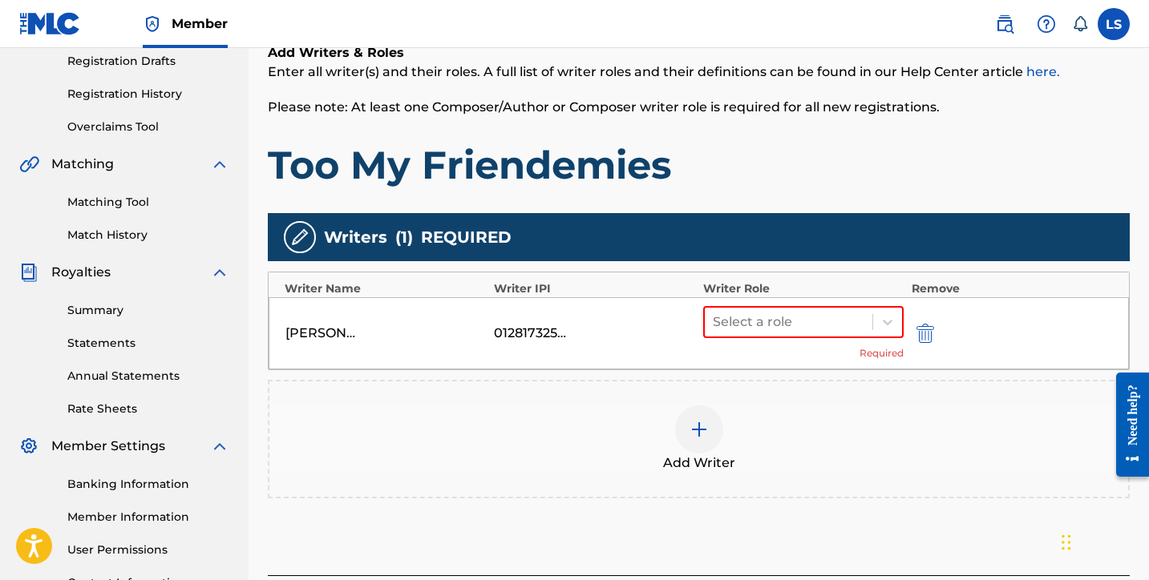
scroll to position [414, 0]
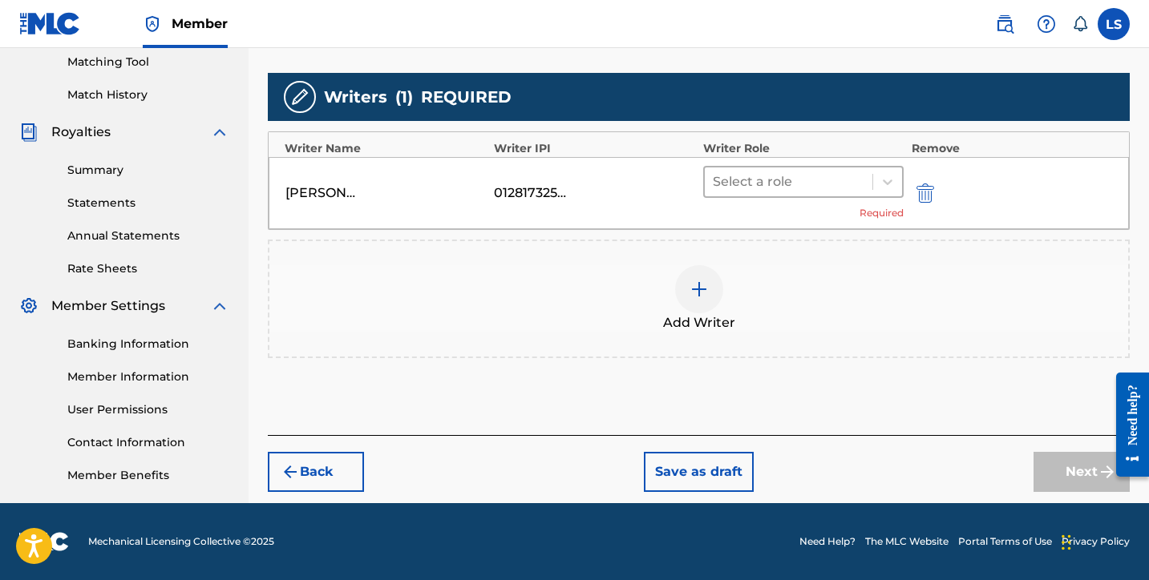
click at [752, 169] on div "Select a role" at bounding box center [789, 182] width 168 height 29
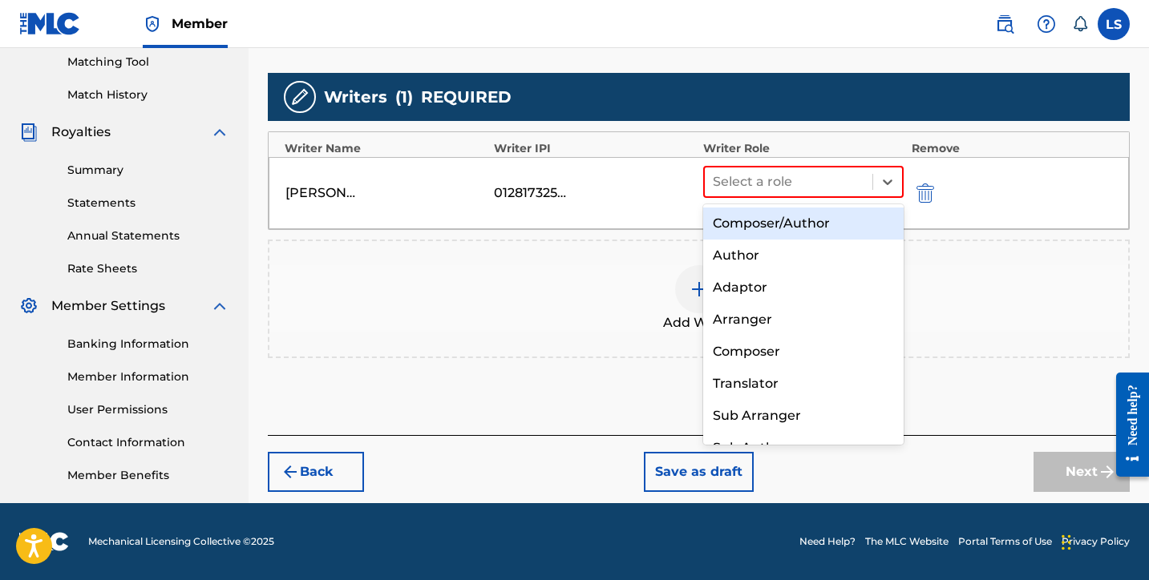
click at [775, 215] on div "Composer/Author" at bounding box center [803, 224] width 200 height 32
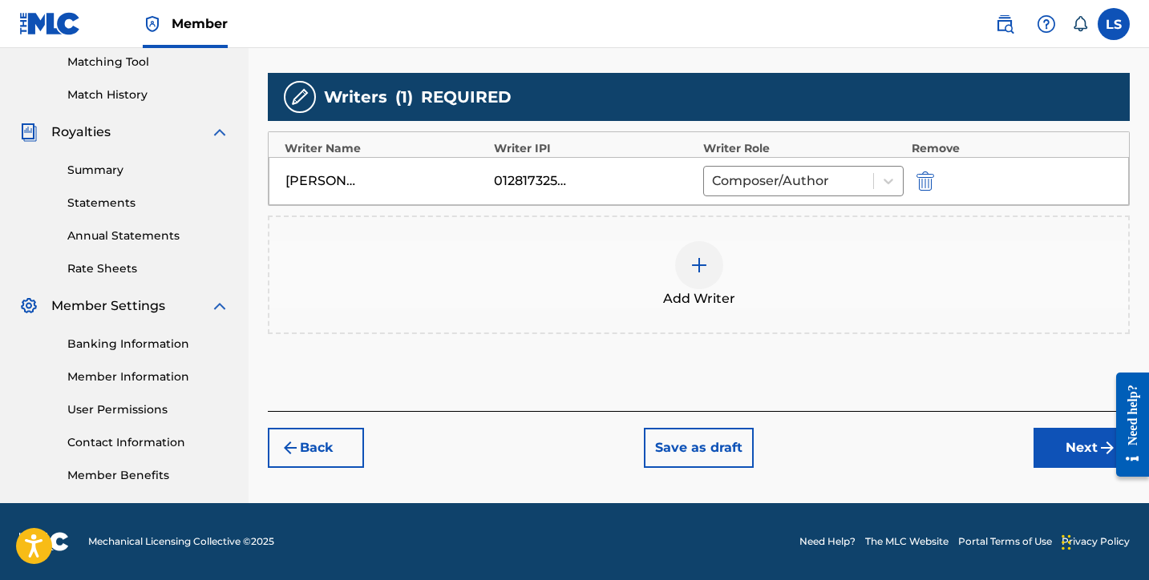
click at [1073, 459] on button "Next" at bounding box center [1081, 448] width 96 height 40
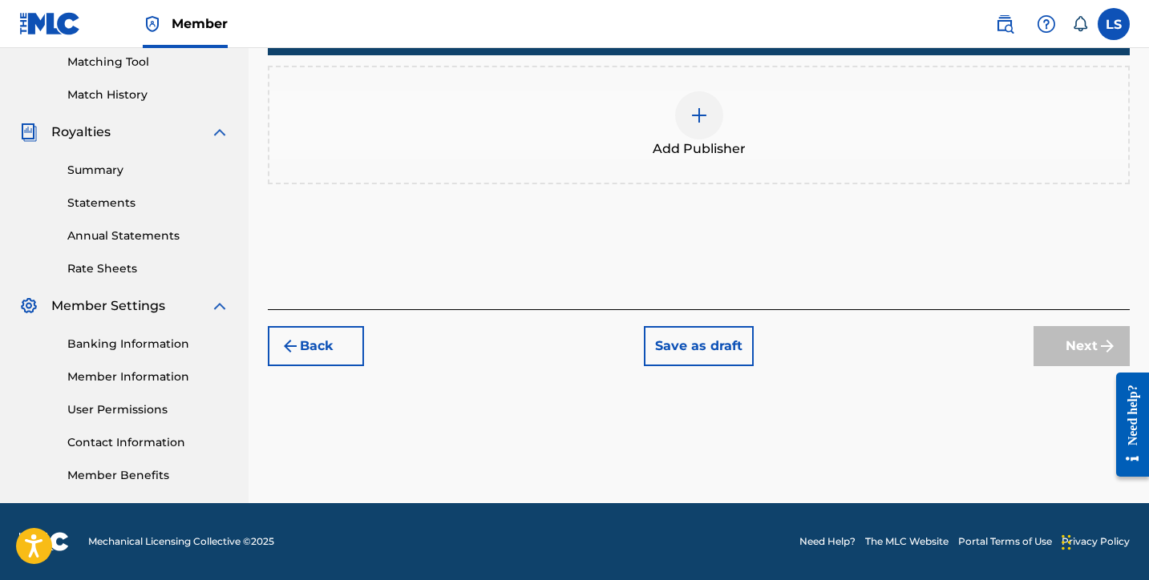
click at [714, 118] on div at bounding box center [699, 115] width 48 height 48
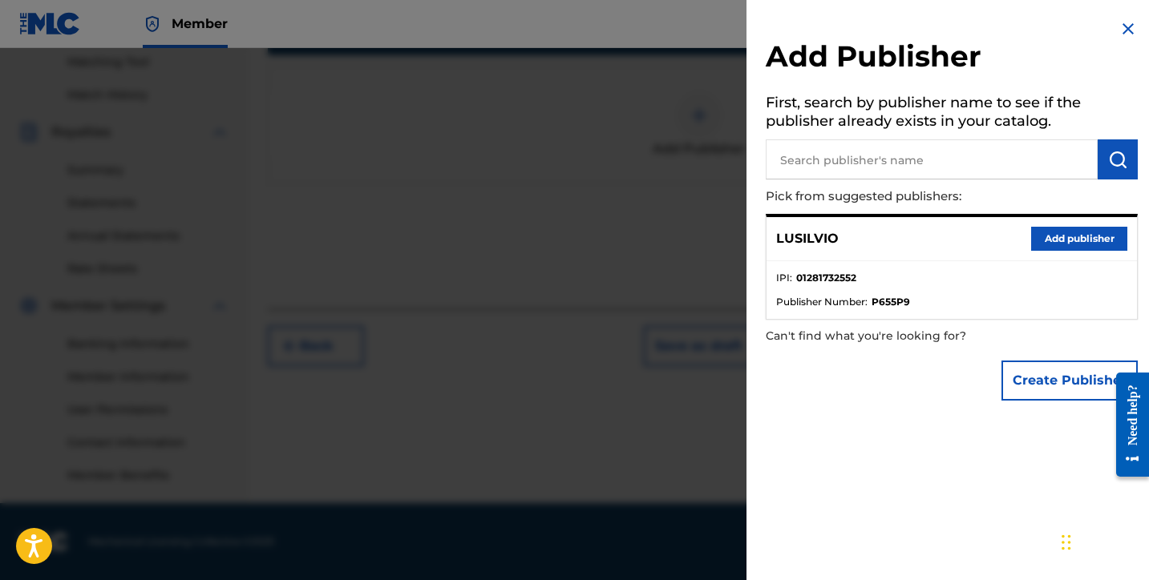
click at [1072, 241] on button "Add publisher" at bounding box center [1079, 239] width 96 height 24
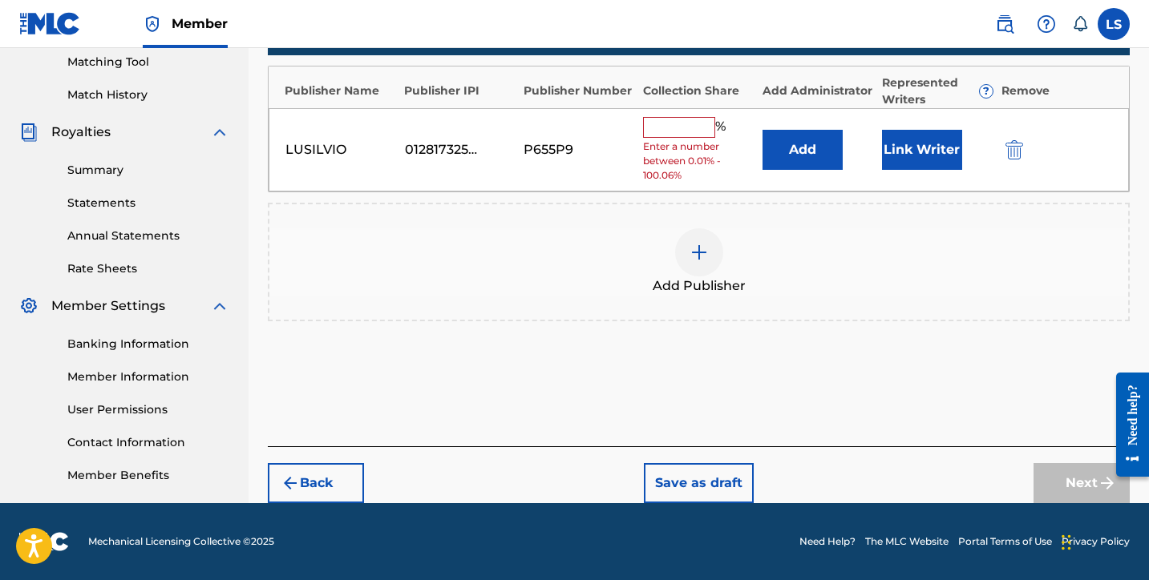
drag, startPoint x: 676, startPoint y: 123, endPoint x: 683, endPoint y: 128, distance: 8.7
click at [677, 123] on input "text" at bounding box center [679, 127] width 72 height 21
type input "50"
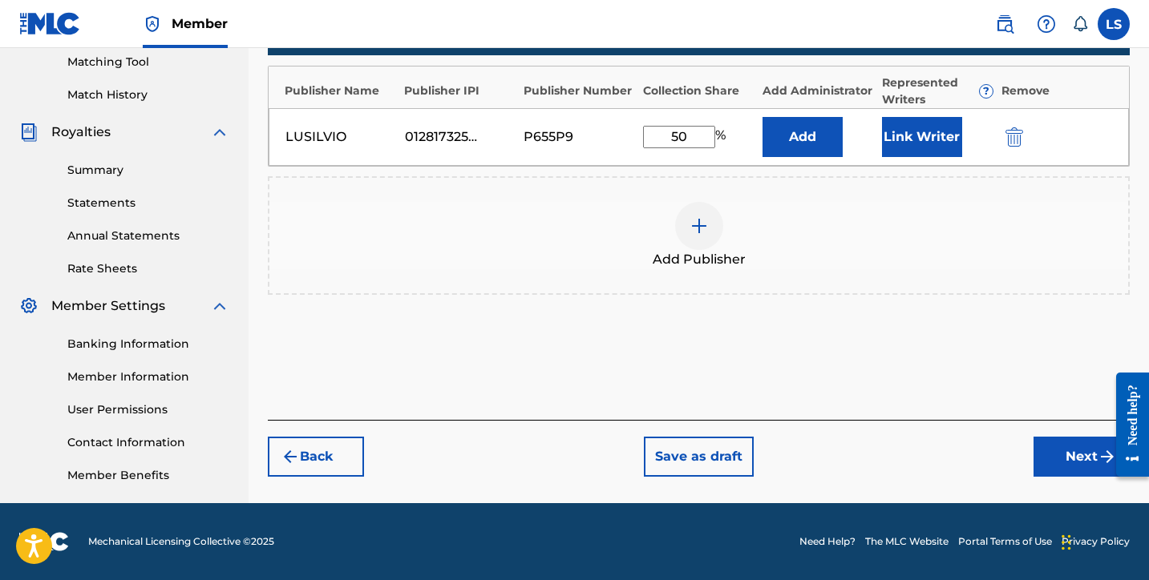
click at [904, 142] on button "Link Writer" at bounding box center [922, 137] width 80 height 40
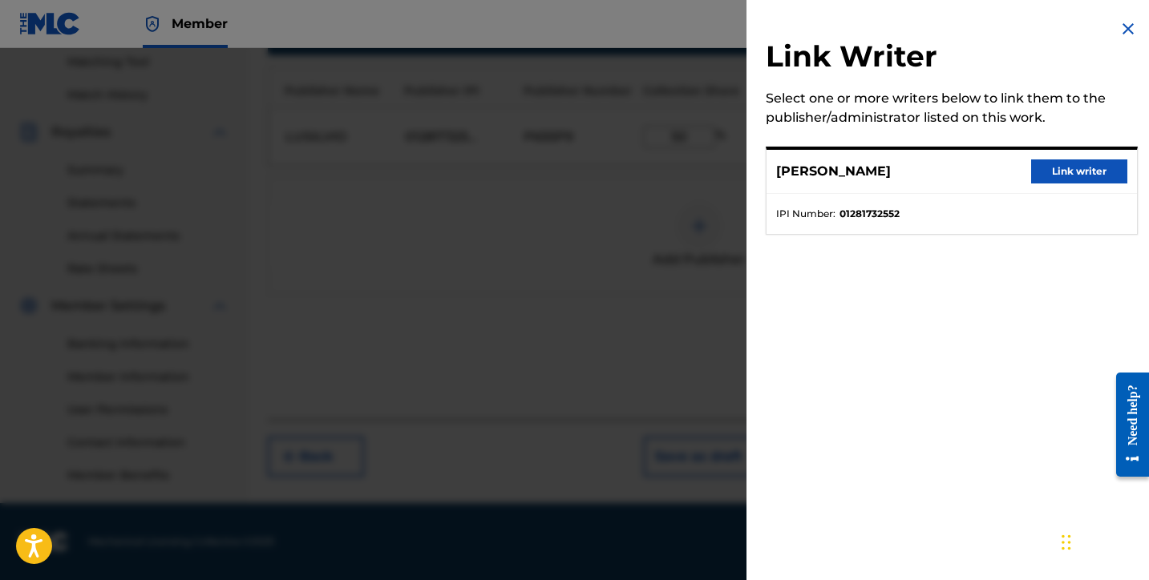
drag, startPoint x: 1089, startPoint y: 173, endPoint x: 1083, endPoint y: 180, distance: 8.5
click at [1089, 173] on button "Link writer" at bounding box center [1079, 172] width 96 height 24
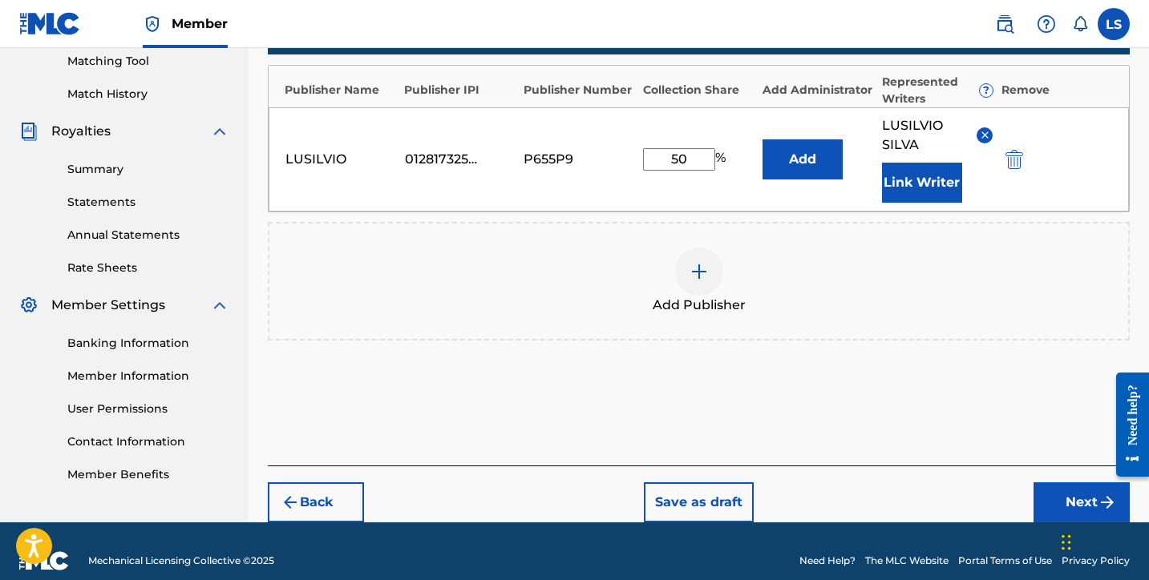
scroll to position [434, 0]
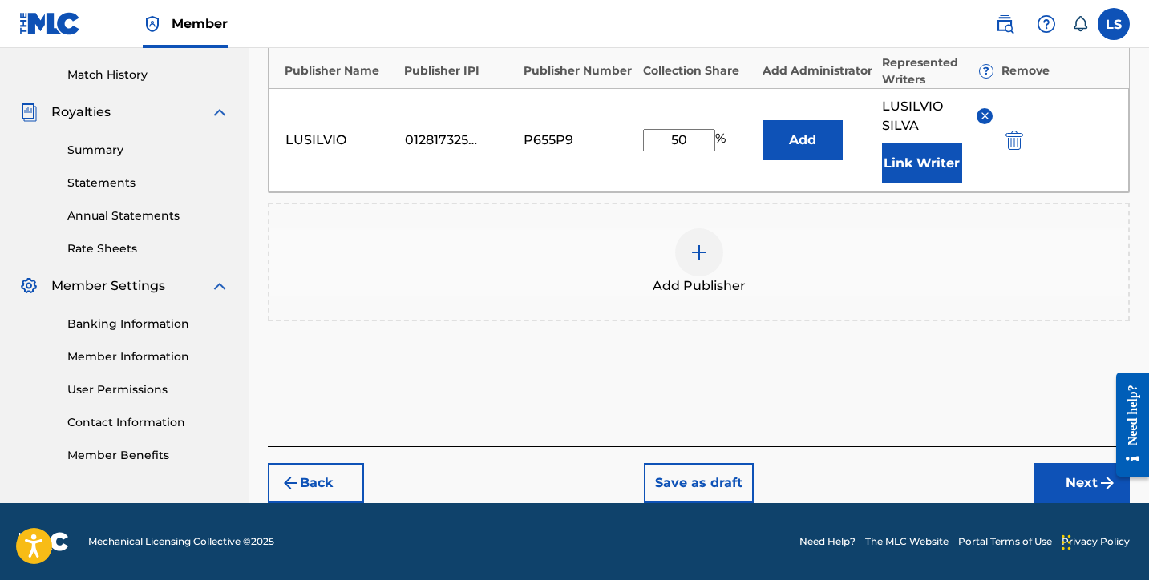
drag, startPoint x: 1080, startPoint y: 475, endPoint x: 1071, endPoint y: 455, distance: 21.2
click at [1079, 474] on button "Next" at bounding box center [1081, 483] width 96 height 40
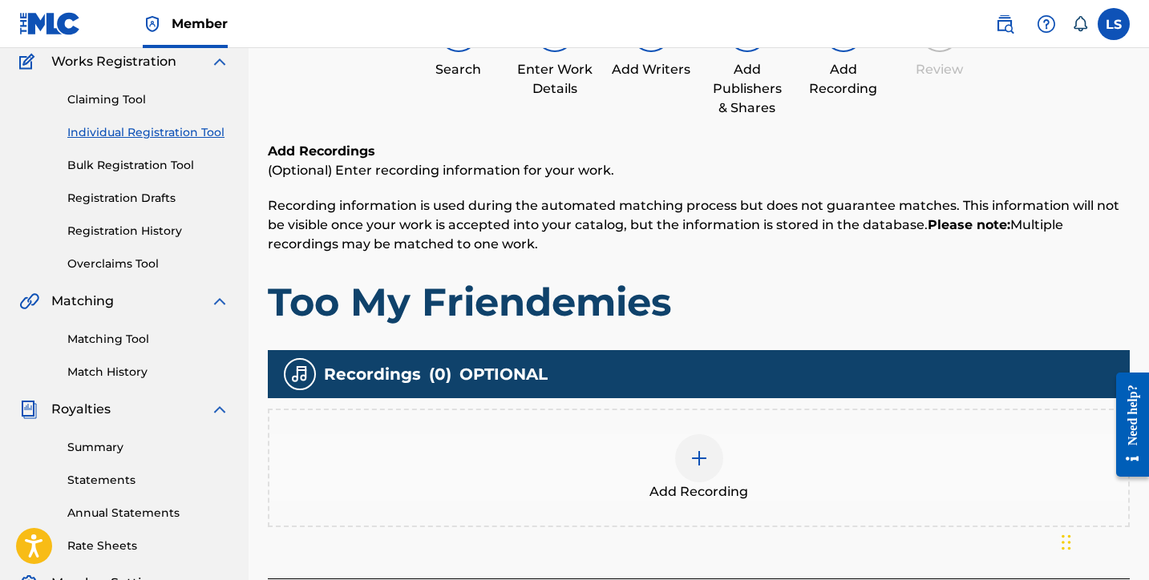
scroll to position [178, 0]
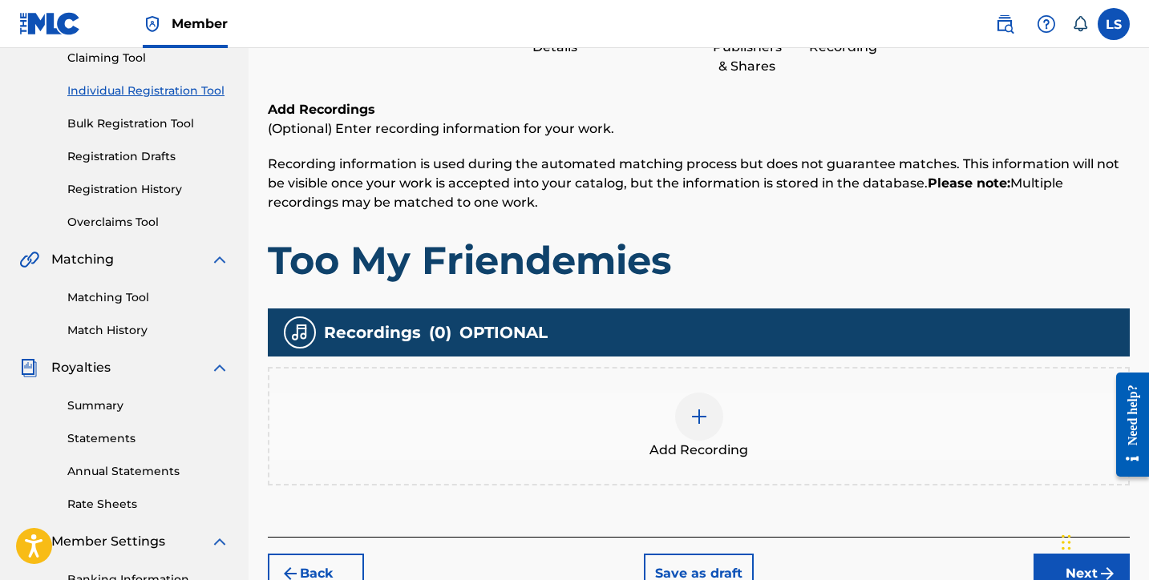
click at [702, 405] on div at bounding box center [699, 417] width 48 height 48
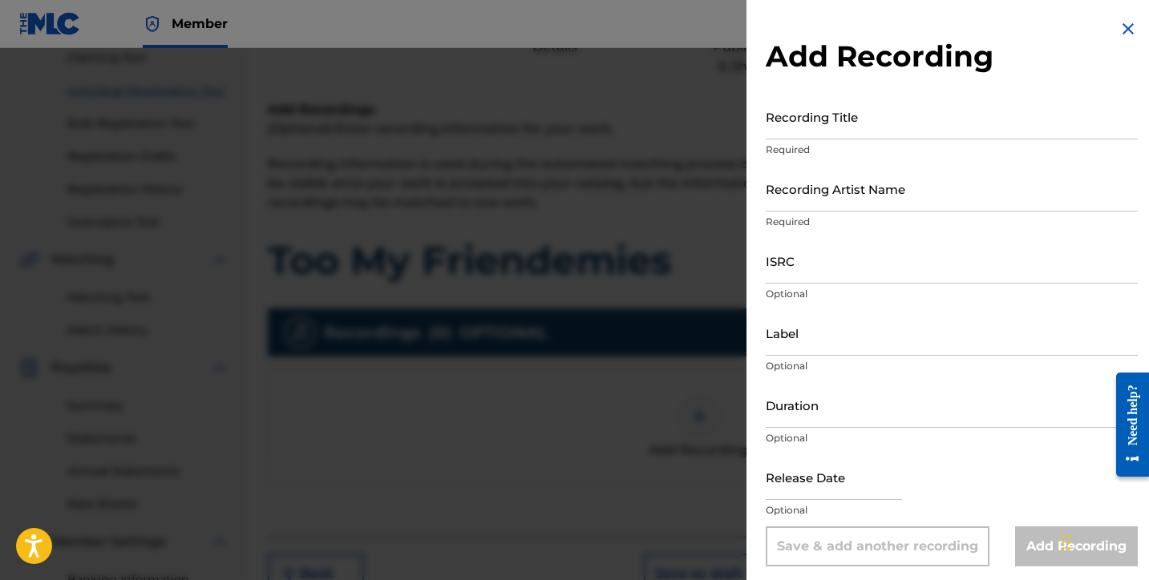
click at [816, 141] on div "Recording Title Required" at bounding box center [952, 130] width 372 height 72
click at [818, 132] on input "Recording Title" at bounding box center [952, 117] width 372 height 46
type input "Too My Friendemies"
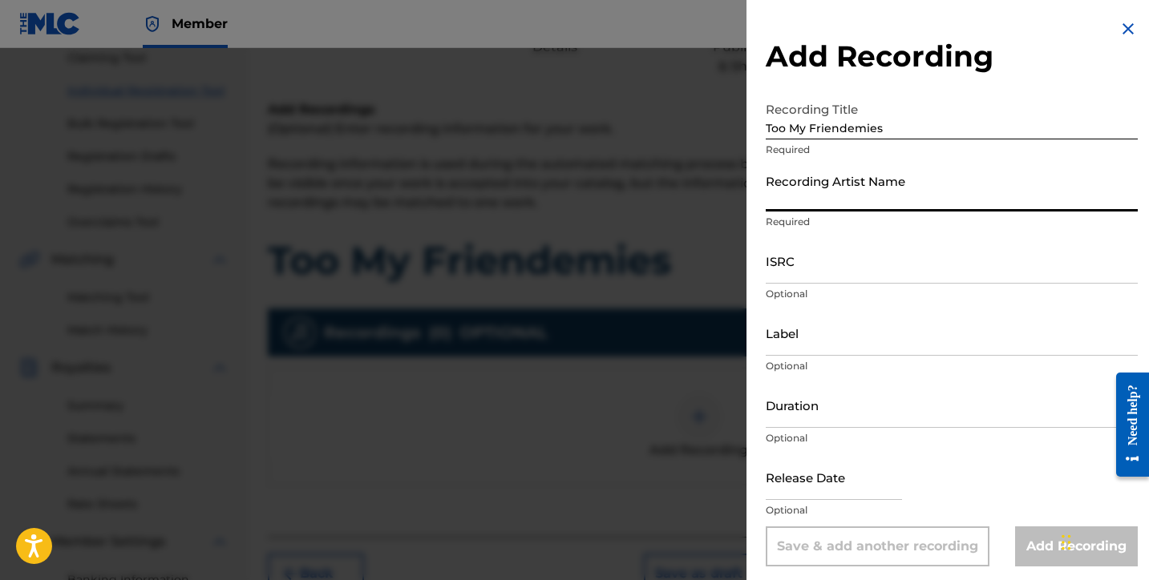
click at [808, 205] on input "Recording Artist Name" at bounding box center [952, 189] width 372 height 46
type input "Lusilvio"
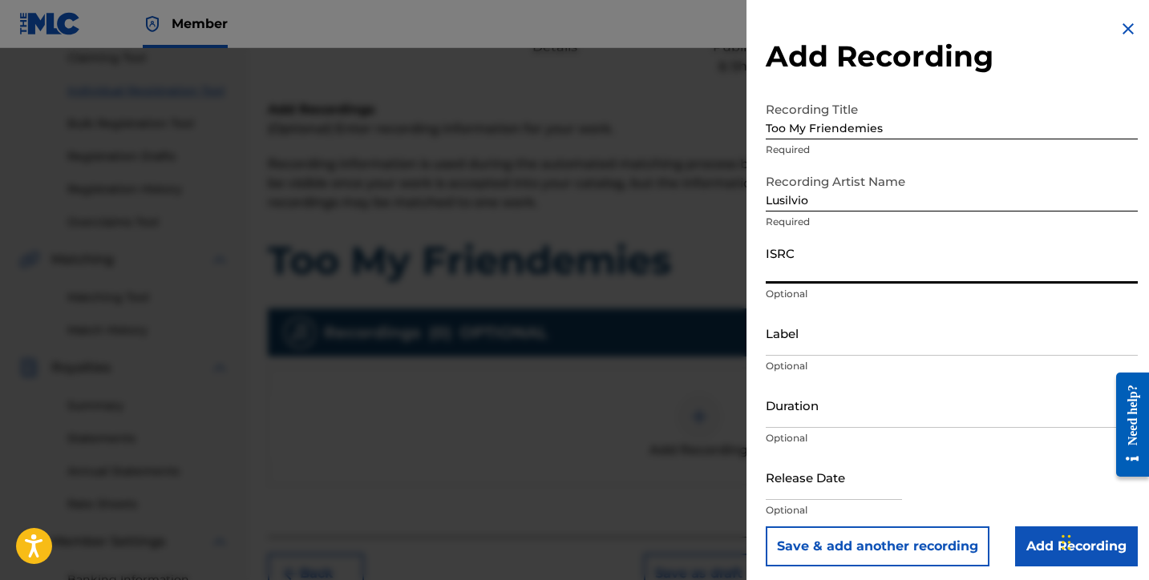
paste input "QZWFX2548521"
type input "QZWFX2548521"
click at [778, 341] on input "Label" at bounding box center [952, 333] width 372 height 46
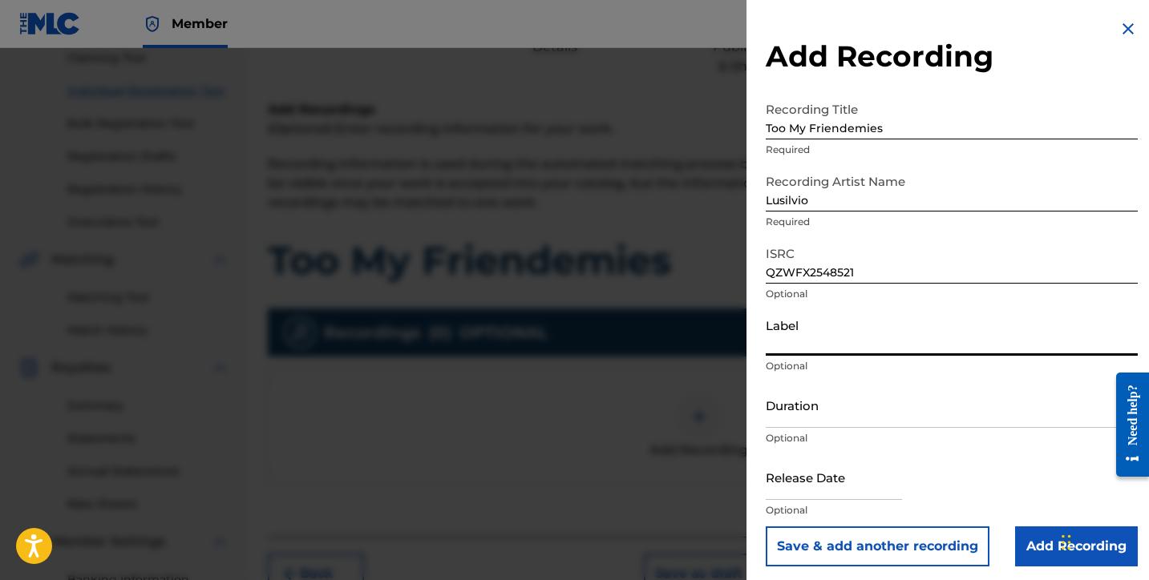
type input "SILVIOS DELIVERY INC"
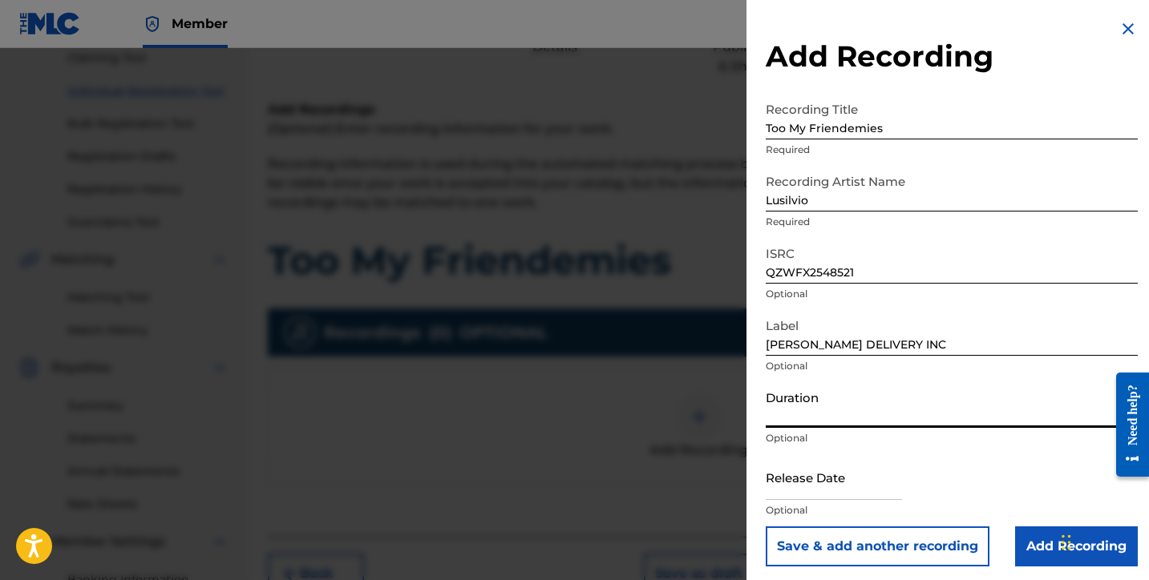
click at [815, 408] on input "Duration" at bounding box center [952, 405] width 372 height 46
type input "03:29"
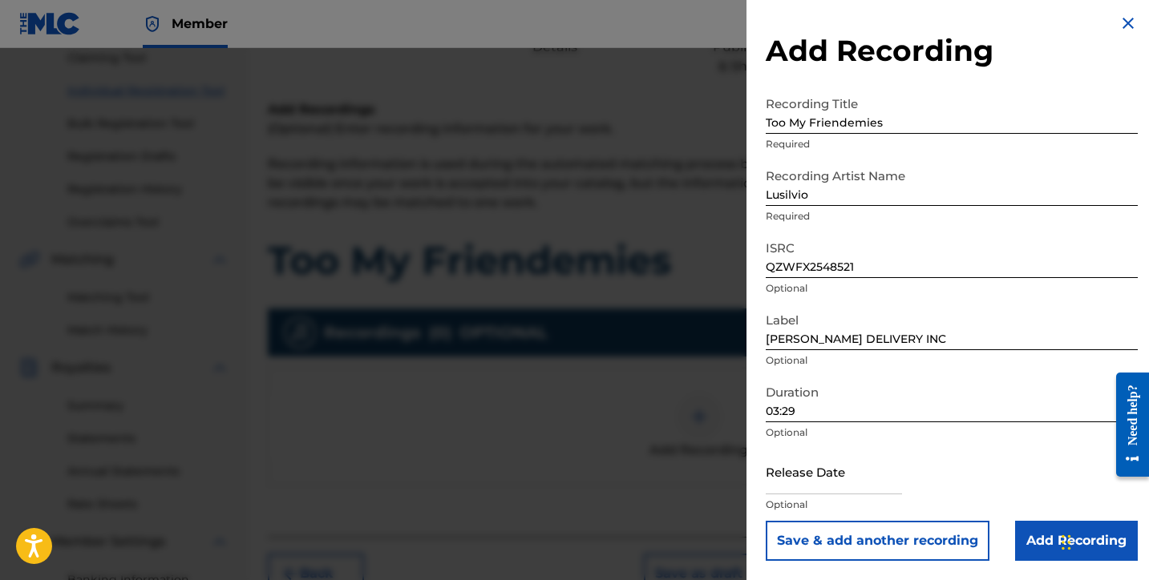
drag, startPoint x: 809, startPoint y: 498, endPoint x: 807, endPoint y: 490, distance: 8.2
click at [808, 495] on div "Release Date Optional" at bounding box center [952, 485] width 372 height 72
click at [807, 485] on input "text" at bounding box center [834, 472] width 136 height 46
select select "7"
select select "2025"
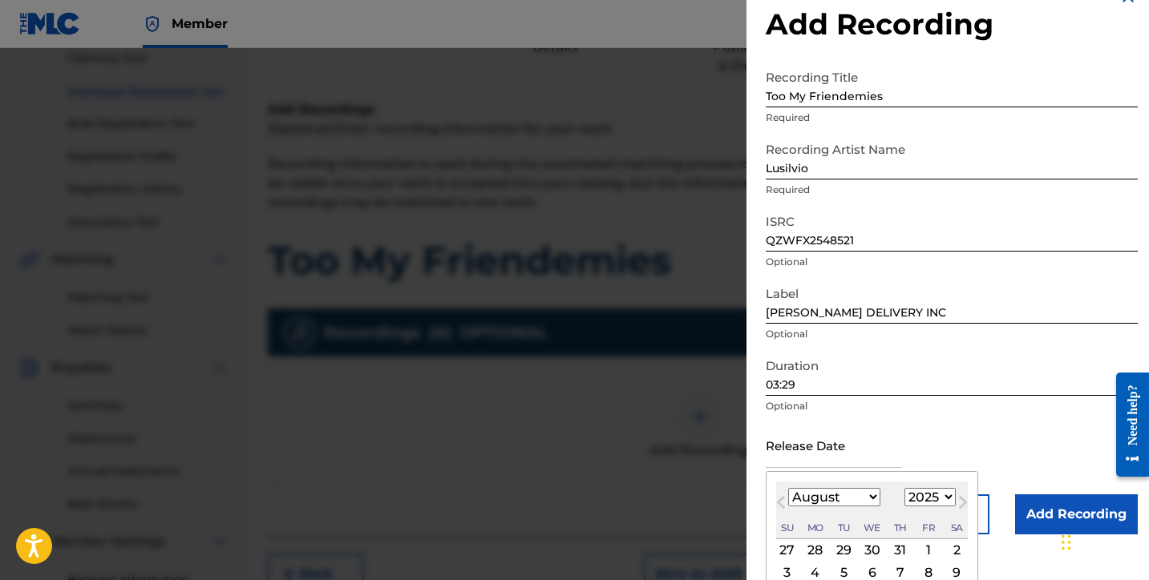
scroll to position [81, 0]
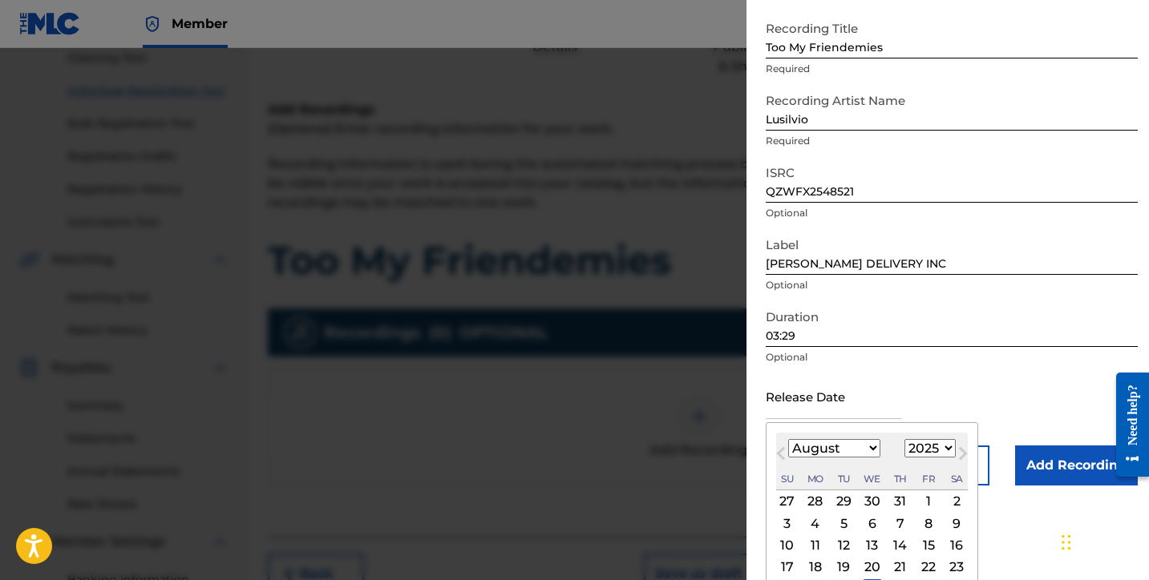
click at [845, 546] on div "12" at bounding box center [843, 545] width 19 height 19
type input "August 12 2025"
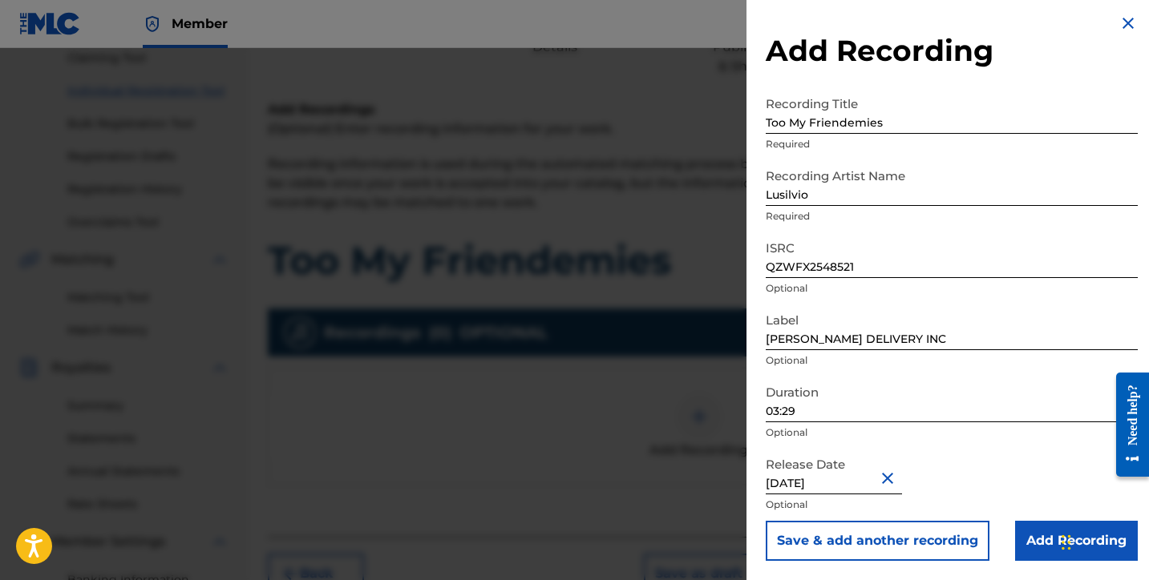
click at [1037, 547] on input "Add Recording" at bounding box center [1076, 541] width 123 height 40
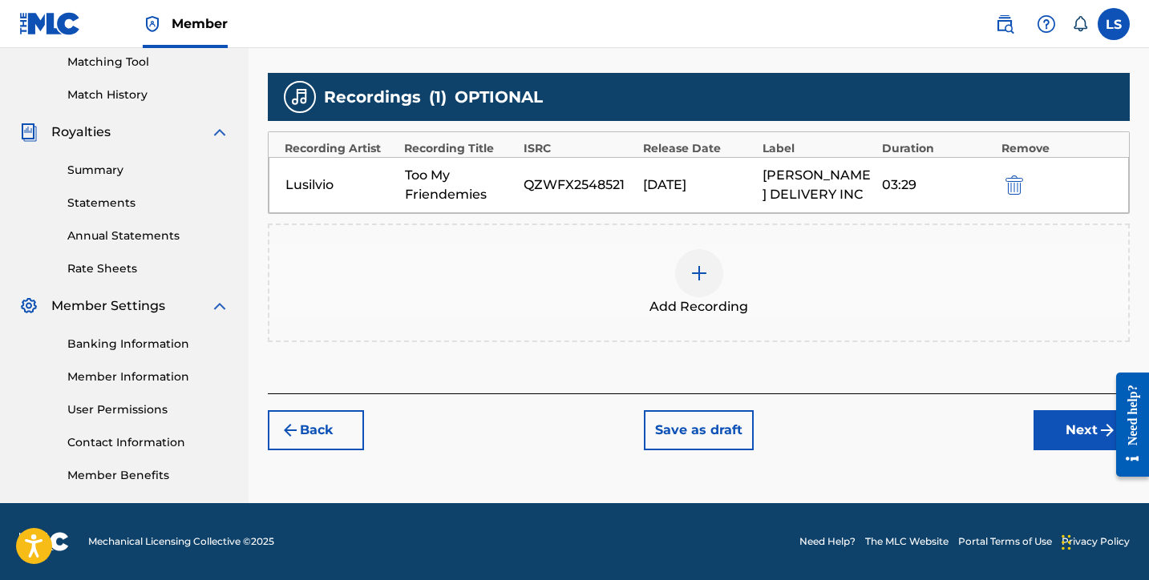
click at [1041, 435] on button "Next" at bounding box center [1081, 430] width 96 height 40
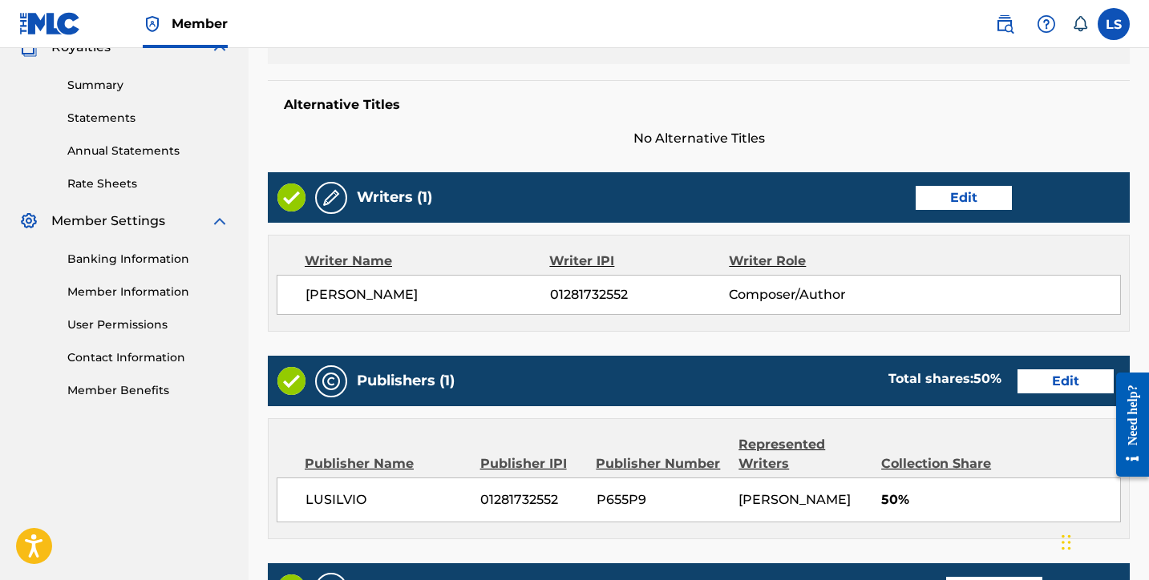
scroll to position [793, 0]
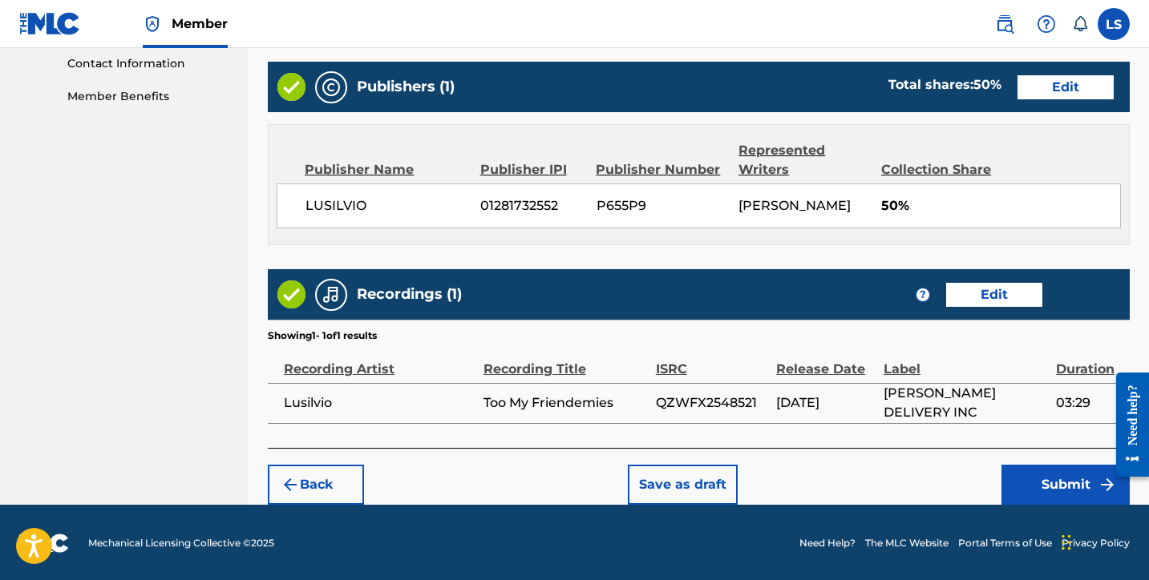
click at [1034, 491] on button "Submit" at bounding box center [1065, 485] width 128 height 40
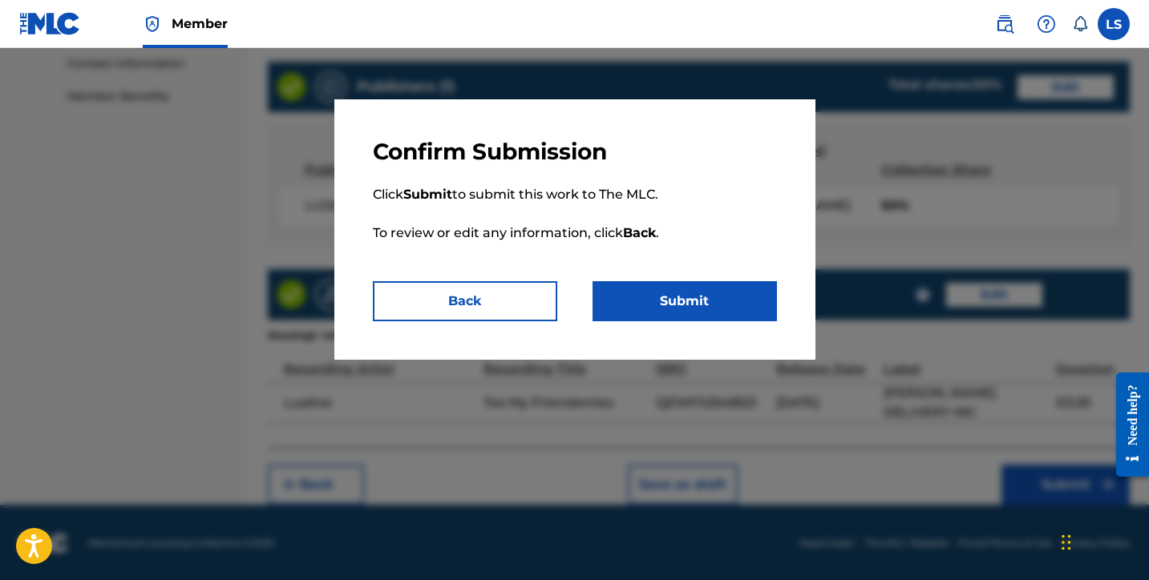
click at [699, 308] on button "Submit" at bounding box center [684, 301] width 184 height 40
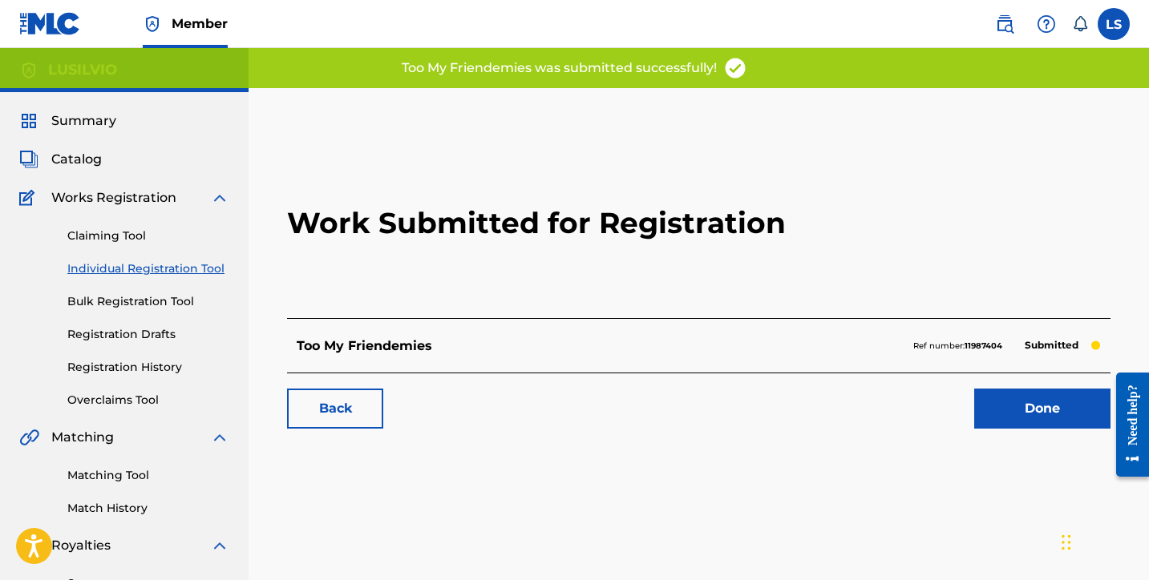
click at [1027, 400] on link "Done" at bounding box center [1042, 409] width 136 height 40
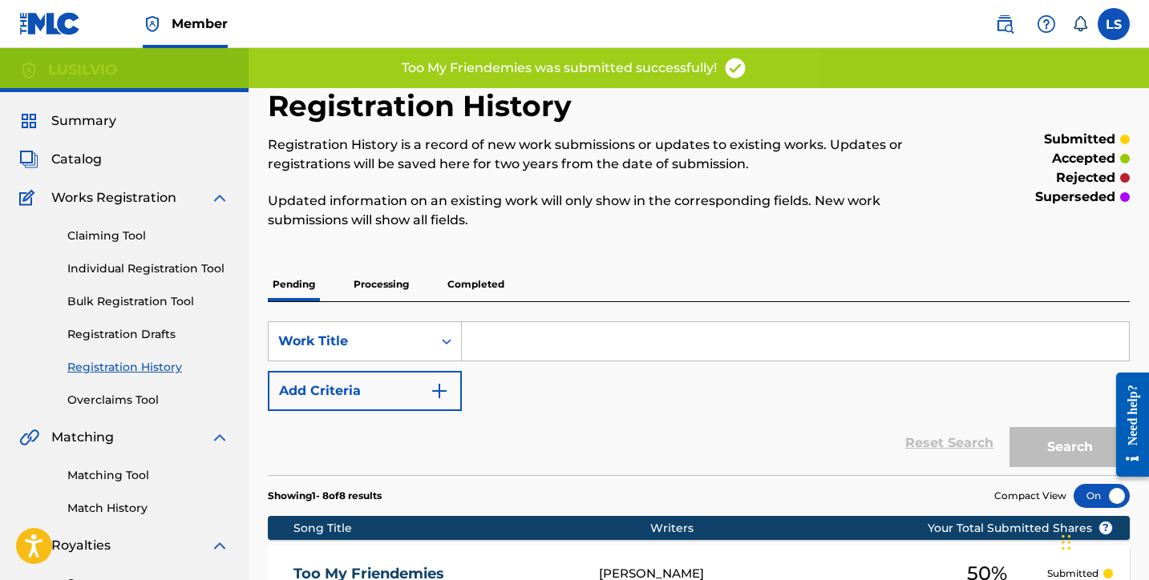
click at [158, 273] on link "Individual Registration Tool" at bounding box center [148, 269] width 162 height 17
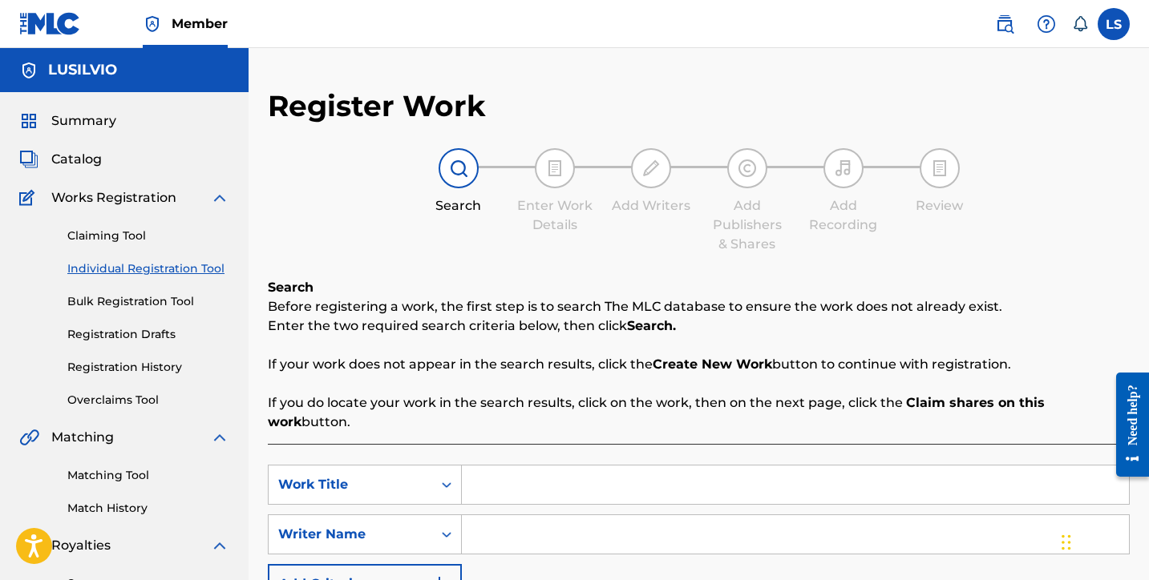
click at [495, 469] on input "Search Form" at bounding box center [795, 485] width 667 height 38
type input "Nothing Better"
click at [509, 519] on input "Search Form" at bounding box center [795, 535] width 667 height 38
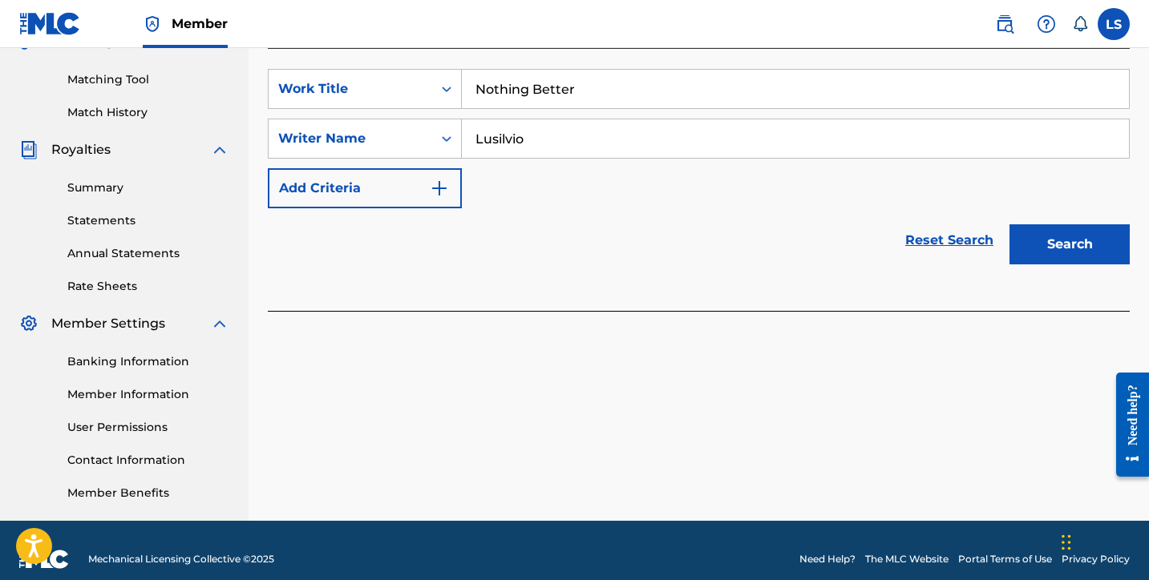
scroll to position [414, 0]
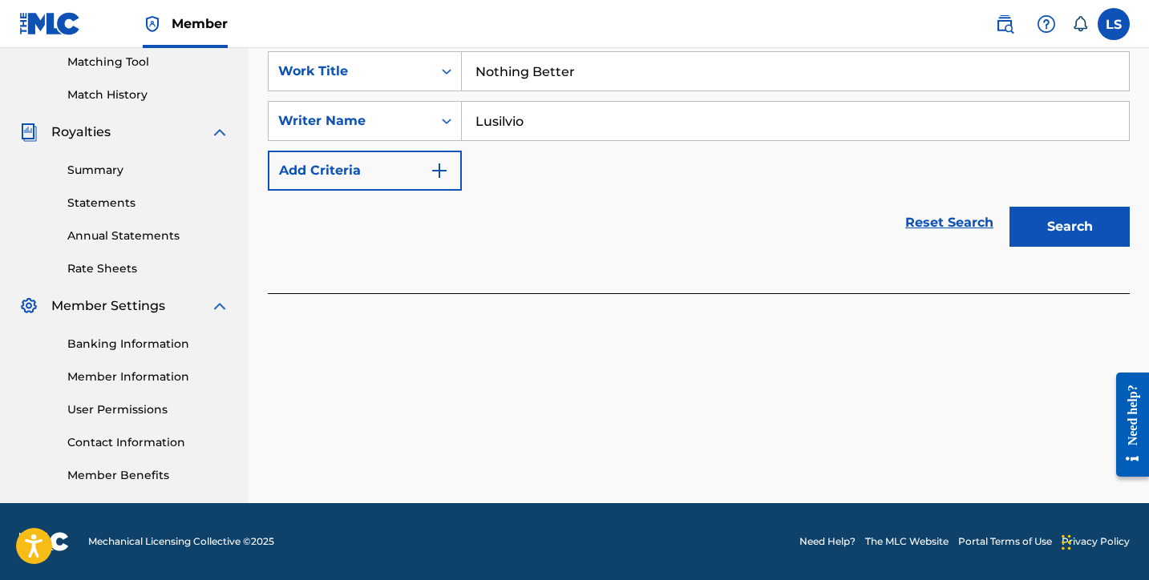
type input "Lusilvio"
click at [1069, 224] on button "Search" at bounding box center [1069, 227] width 120 height 40
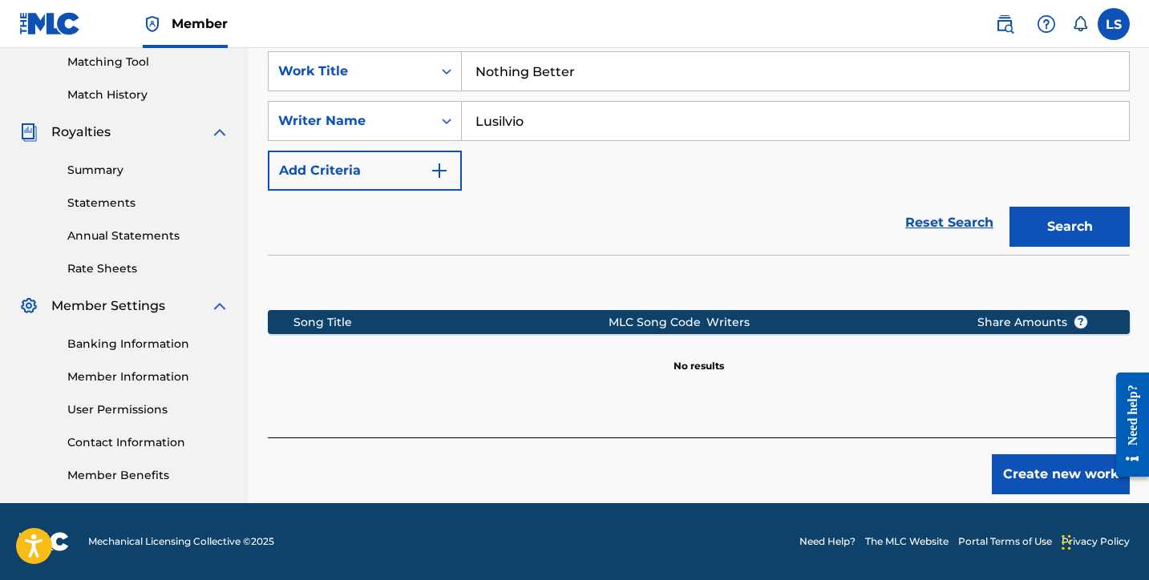
click at [1063, 455] on button "Create new work" at bounding box center [1061, 475] width 138 height 40
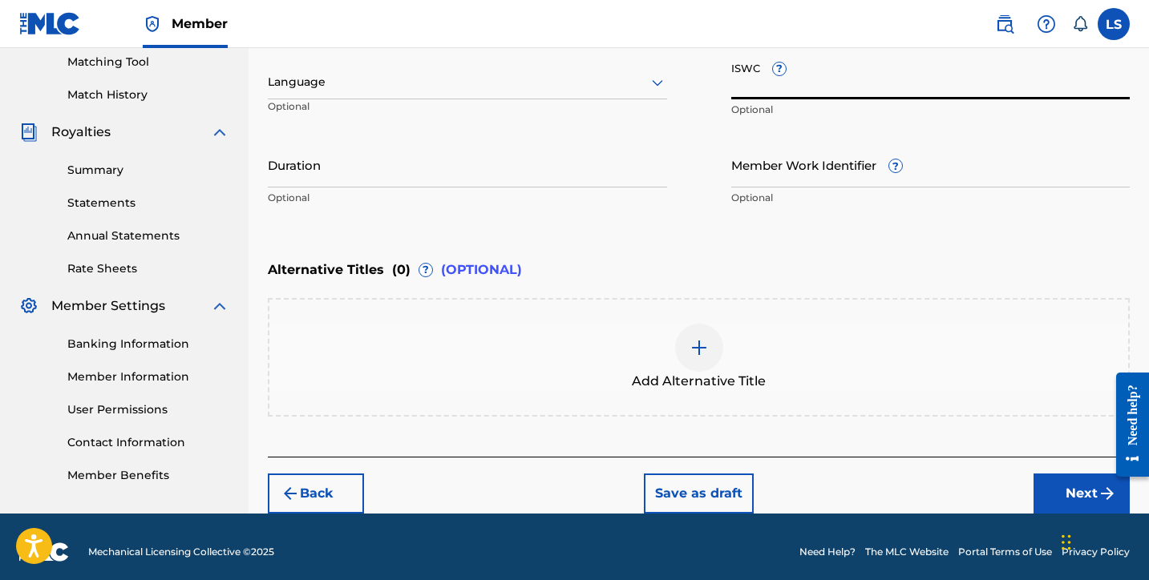
paste input "T3338626016"
type input "T3338626016"
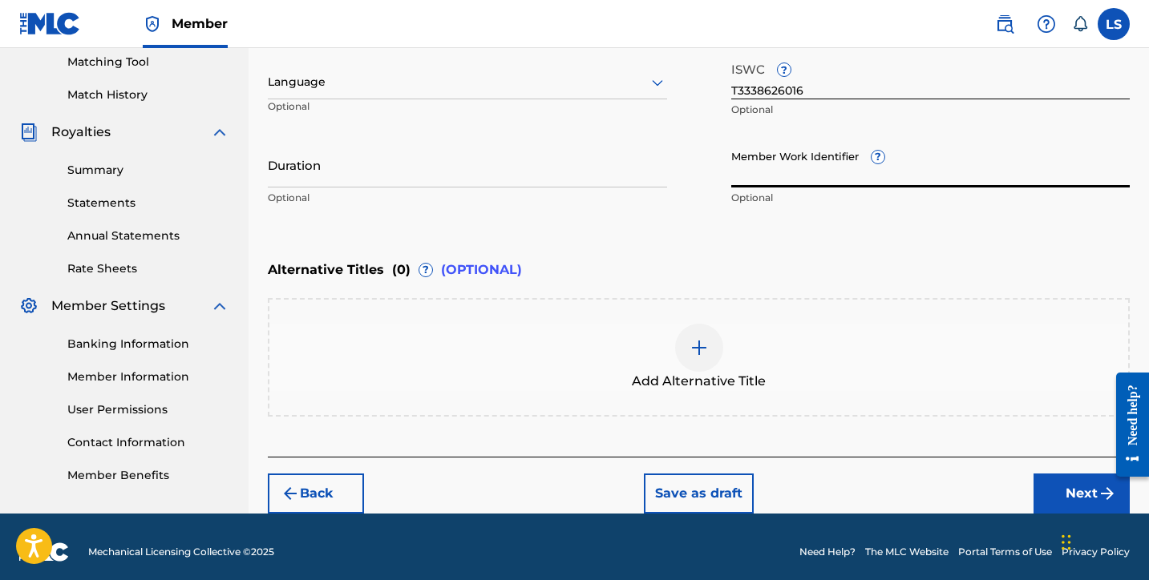
paste input "931143368"
type input "931143368"
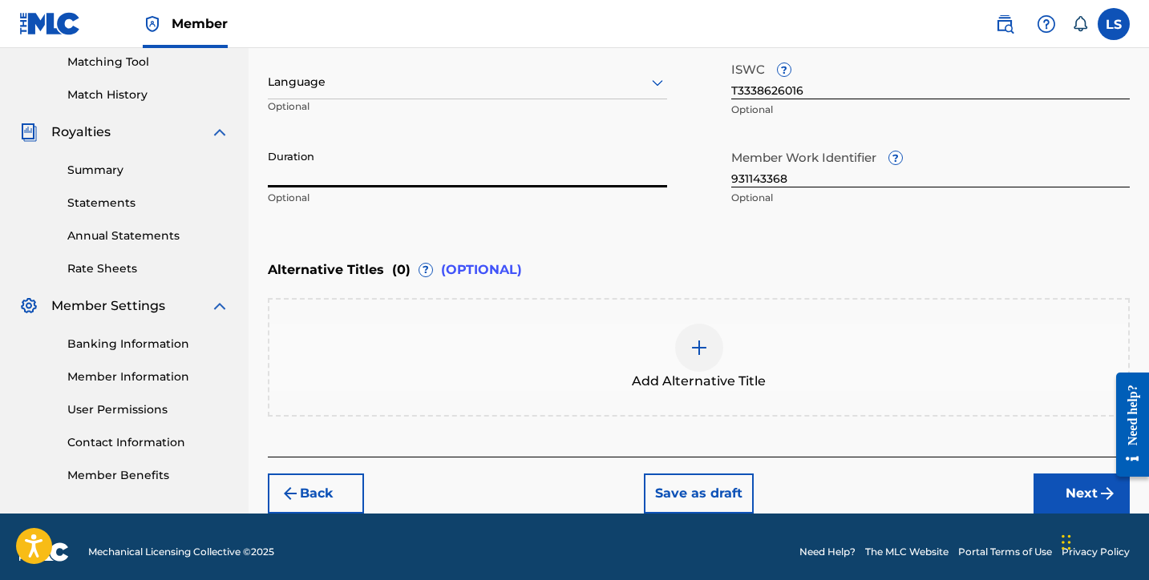
click at [370, 181] on input "Duration" at bounding box center [467, 165] width 399 height 46
type input "03:11"
click at [1039, 483] on button "Next" at bounding box center [1081, 494] width 96 height 40
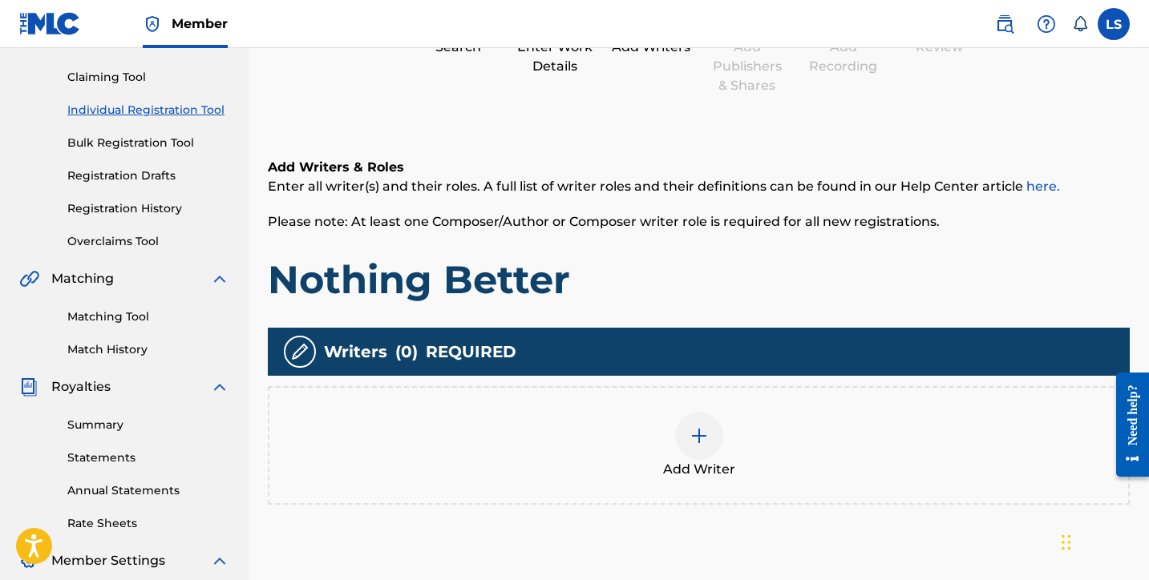
scroll to position [72, 0]
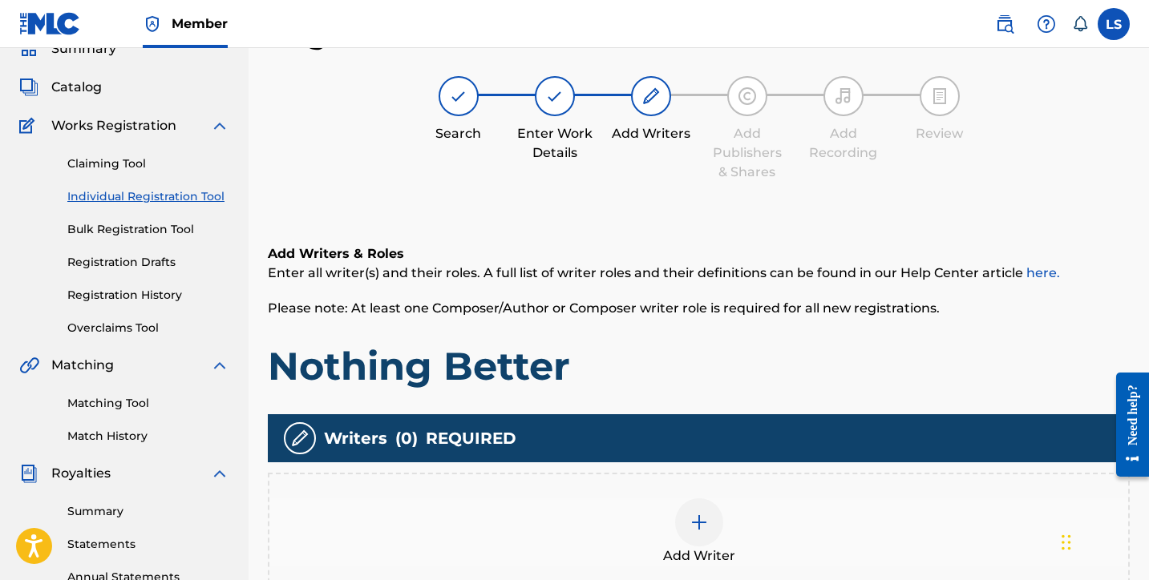
click at [700, 513] on img at bounding box center [698, 522] width 19 height 19
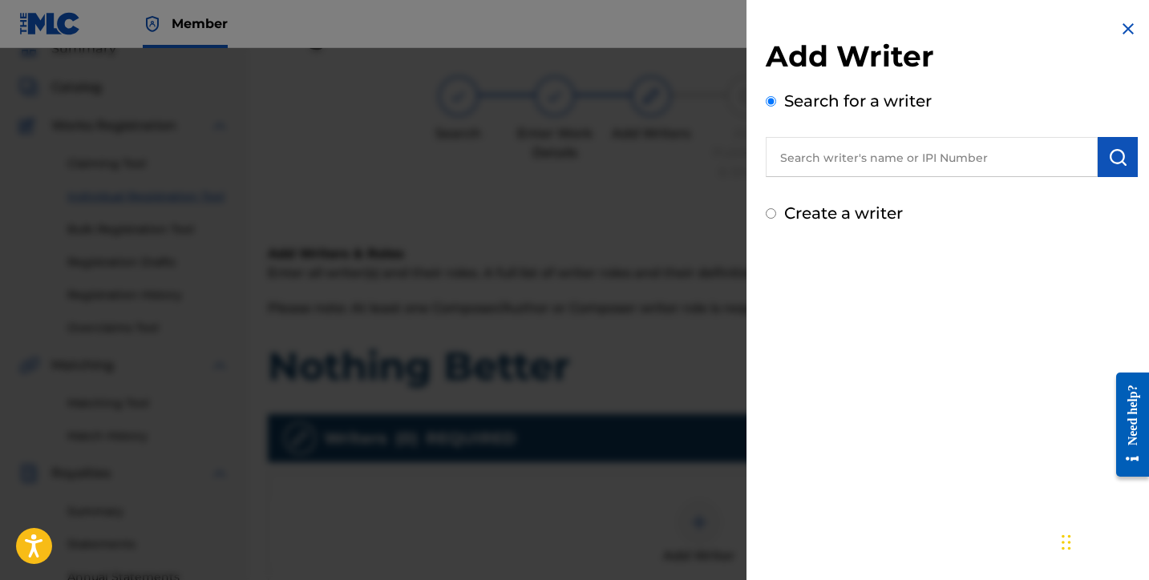
click at [853, 168] on input "text" at bounding box center [932, 157] width 332 height 40
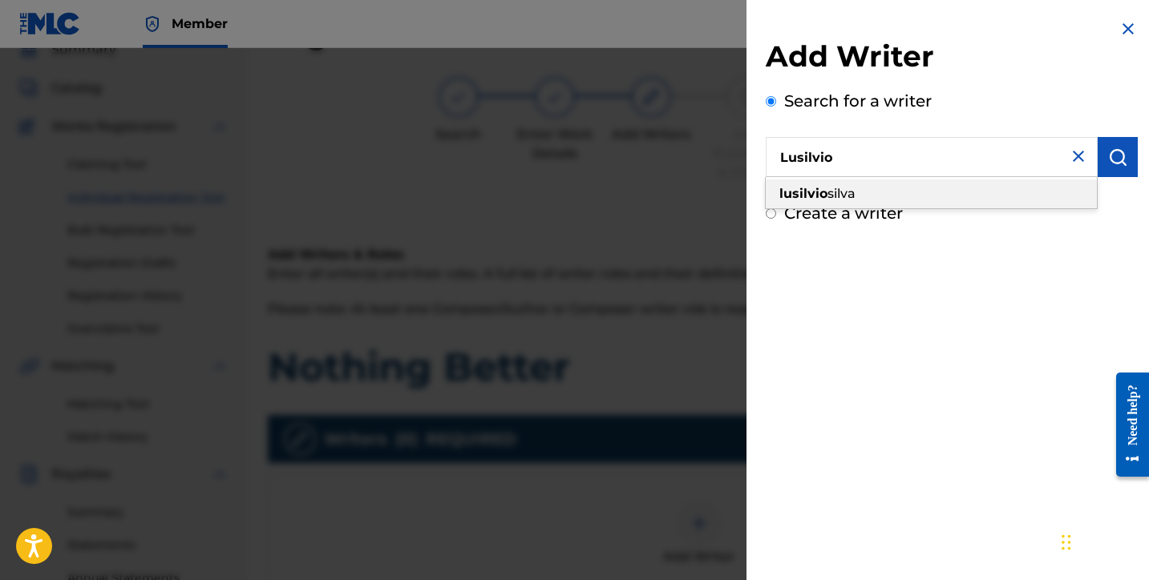
drag, startPoint x: 850, startPoint y: 190, endPoint x: 861, endPoint y: 188, distance: 11.3
click at [850, 190] on span "silva" at bounding box center [841, 193] width 28 height 15
type input "lusilvio silva"
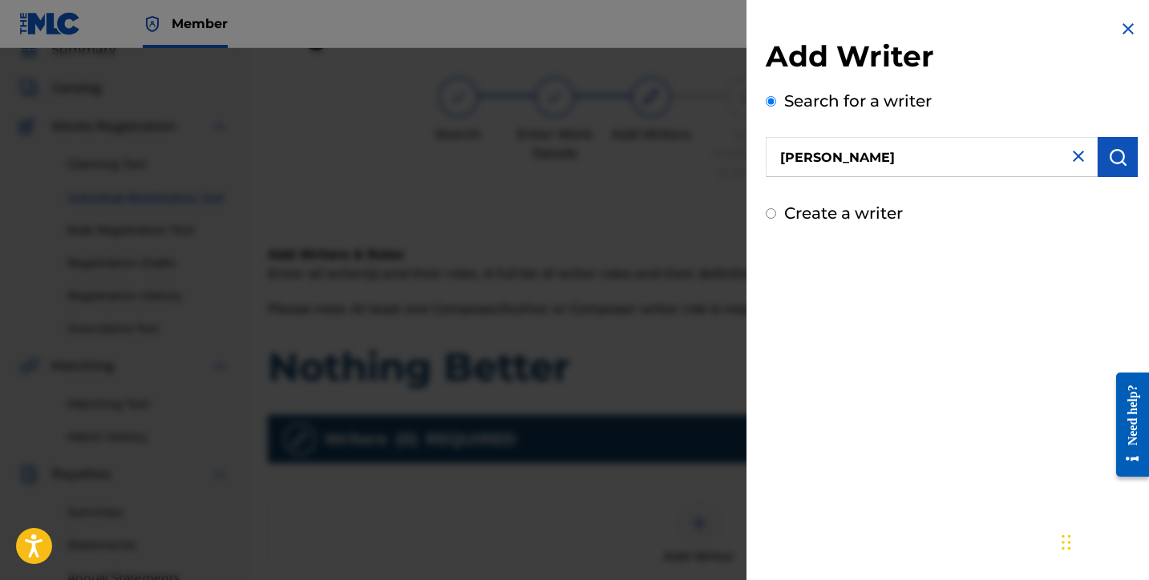
drag, startPoint x: 1095, startPoint y: 156, endPoint x: 1056, endPoint y: 180, distance: 45.6
click at [1098, 156] on button "submit" at bounding box center [1118, 157] width 40 height 40
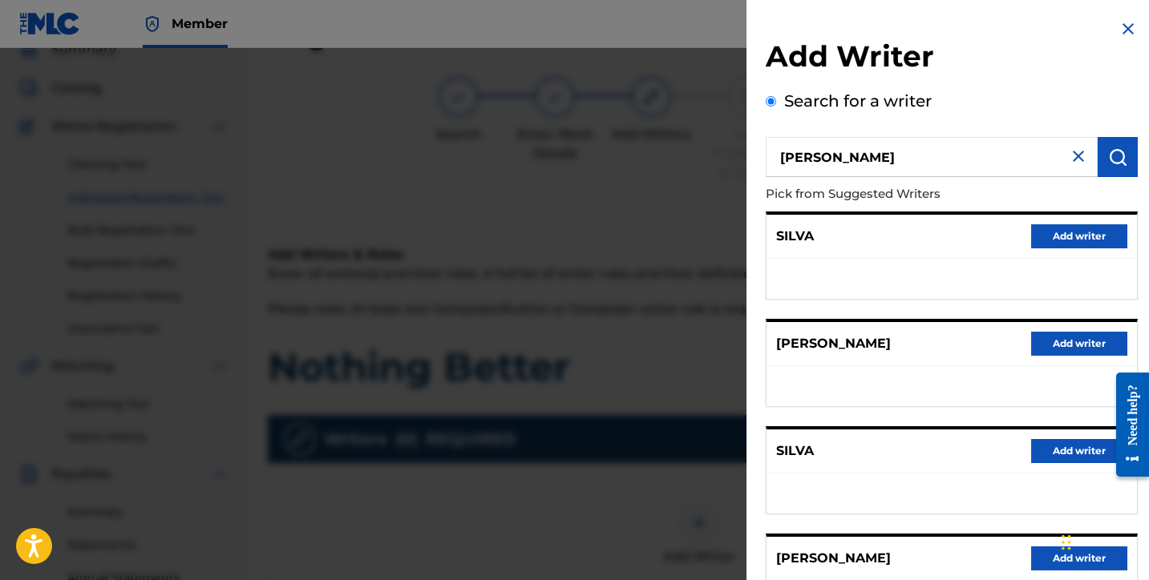
scroll to position [250, 0]
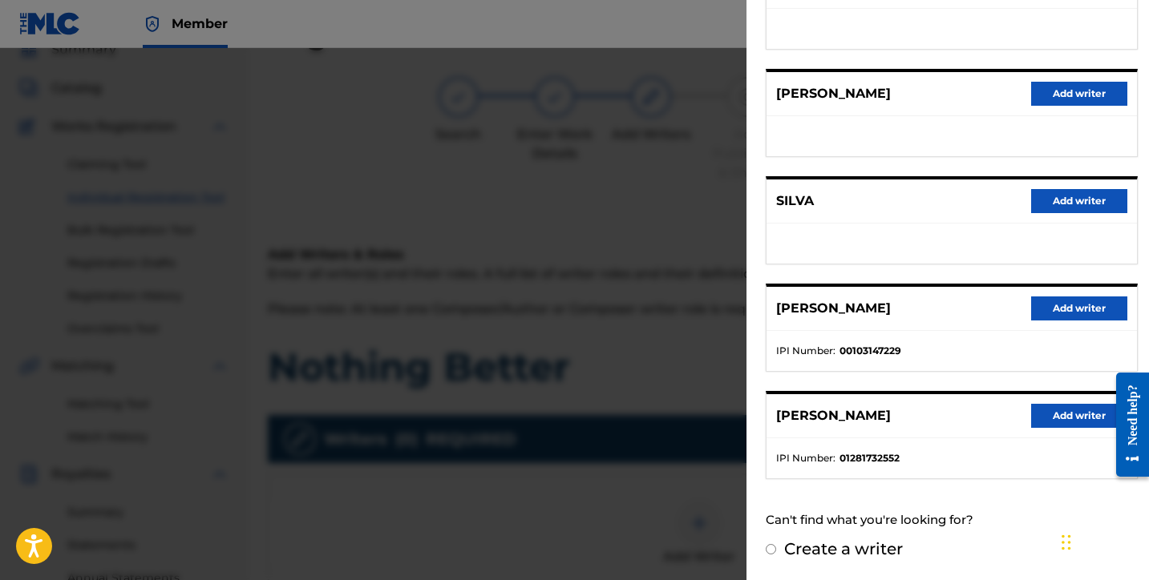
click at [1047, 411] on button "Add writer" at bounding box center [1079, 416] width 96 height 24
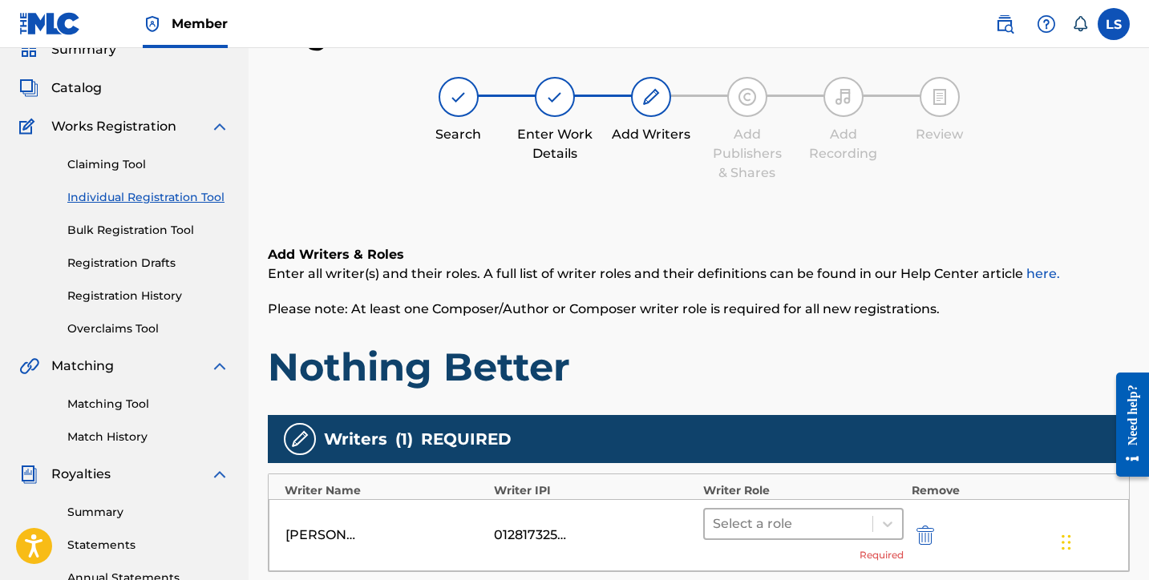
click at [787, 513] on div at bounding box center [789, 524] width 152 height 22
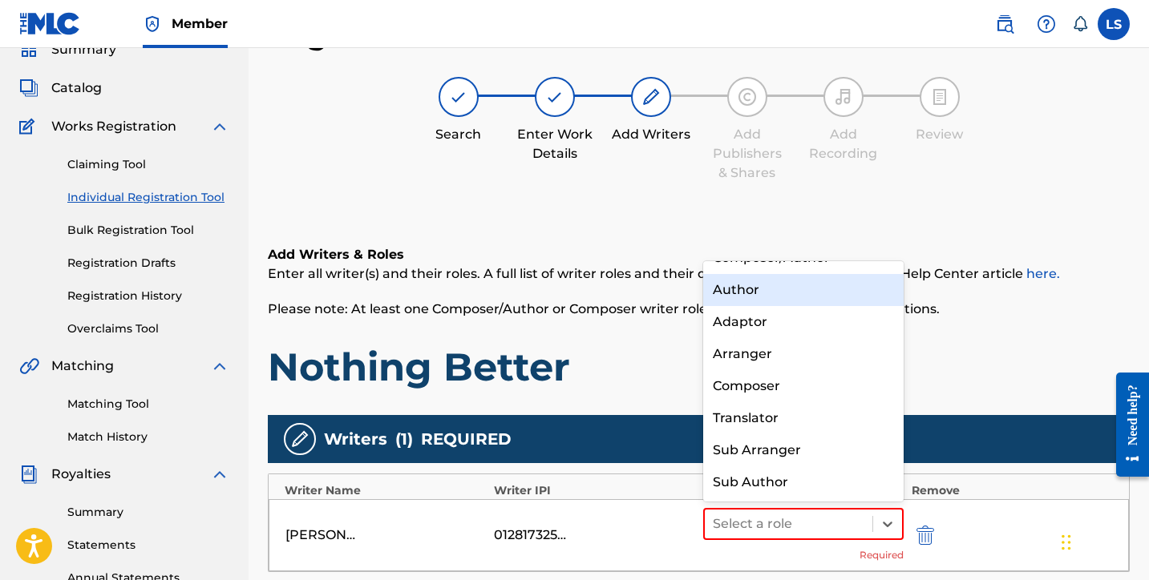
scroll to position [0, 0]
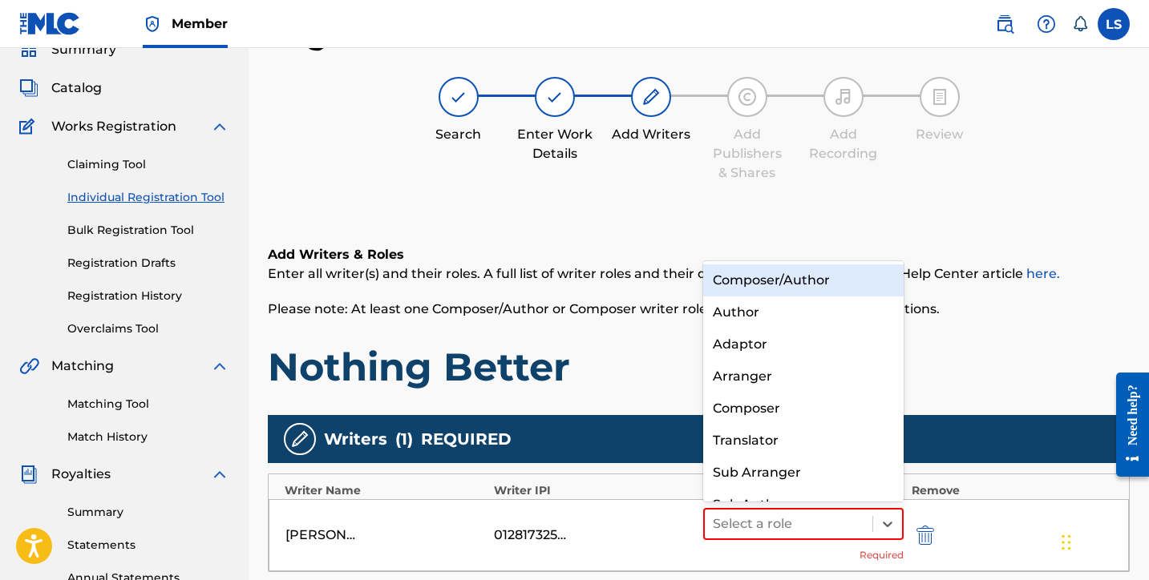
click at [740, 284] on div "Composer/Author" at bounding box center [803, 281] width 200 height 32
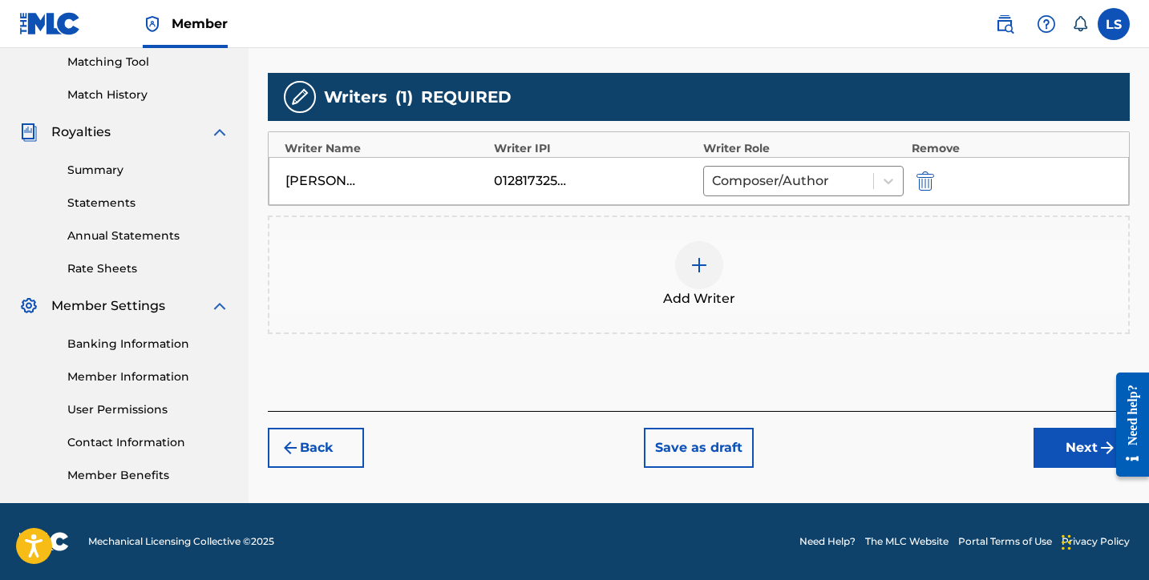
click at [1083, 458] on button "Next" at bounding box center [1081, 448] width 96 height 40
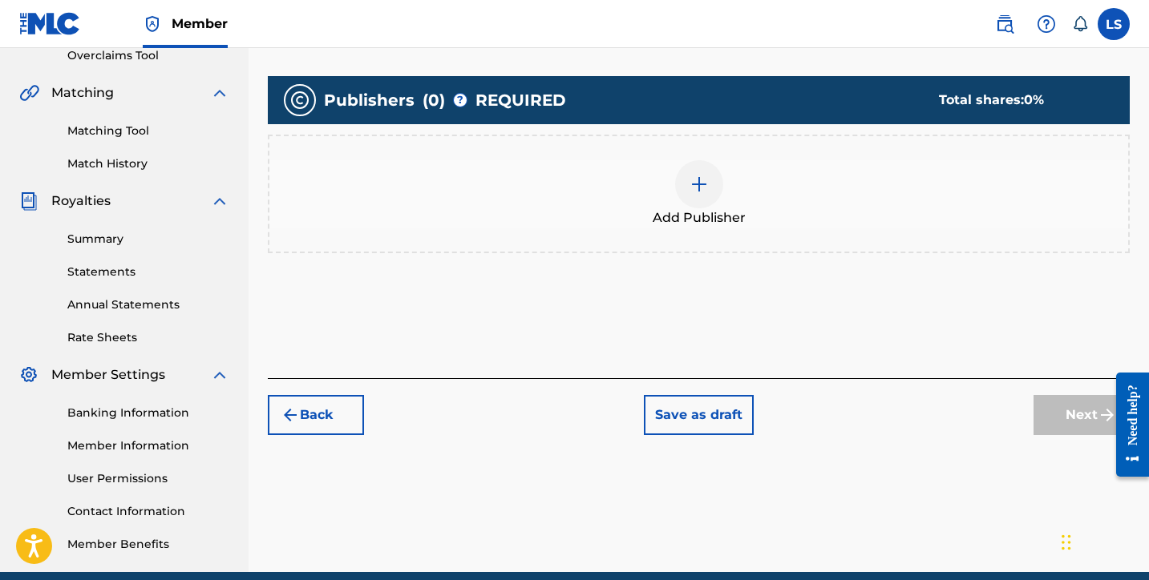
scroll to position [386, 0]
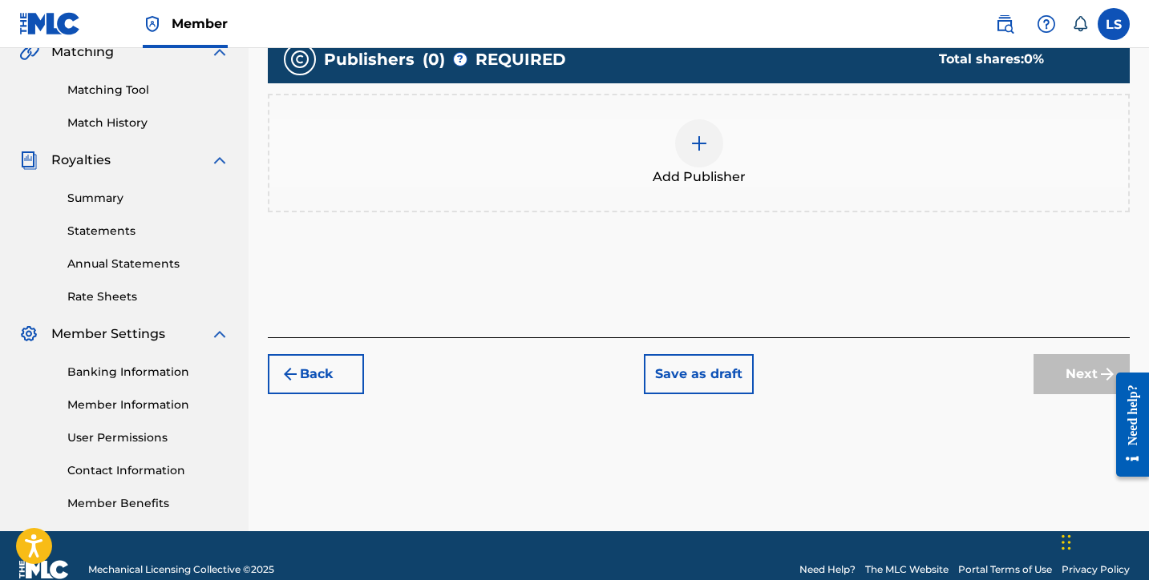
click at [709, 144] on div at bounding box center [699, 143] width 48 height 48
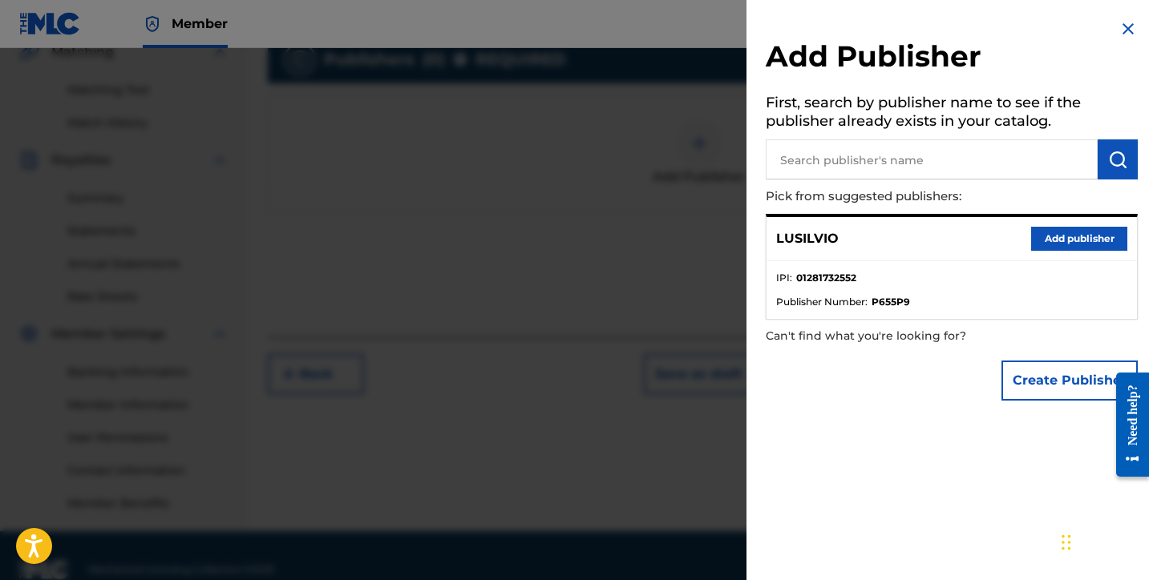
click at [1054, 245] on button "Add publisher" at bounding box center [1079, 239] width 96 height 24
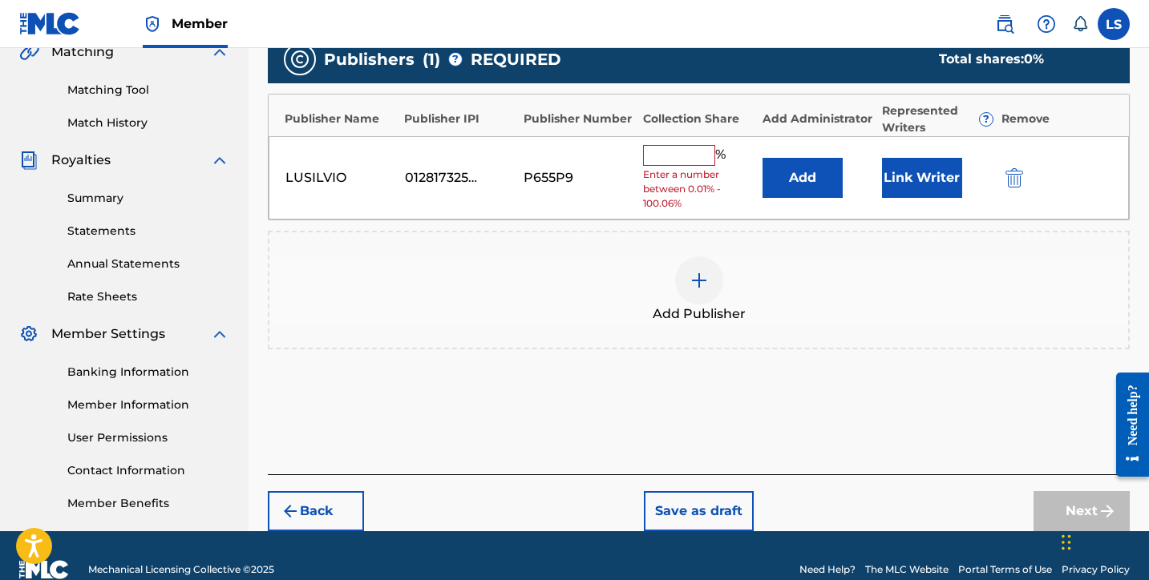
click at [908, 192] on button "Link Writer" at bounding box center [922, 178] width 80 height 40
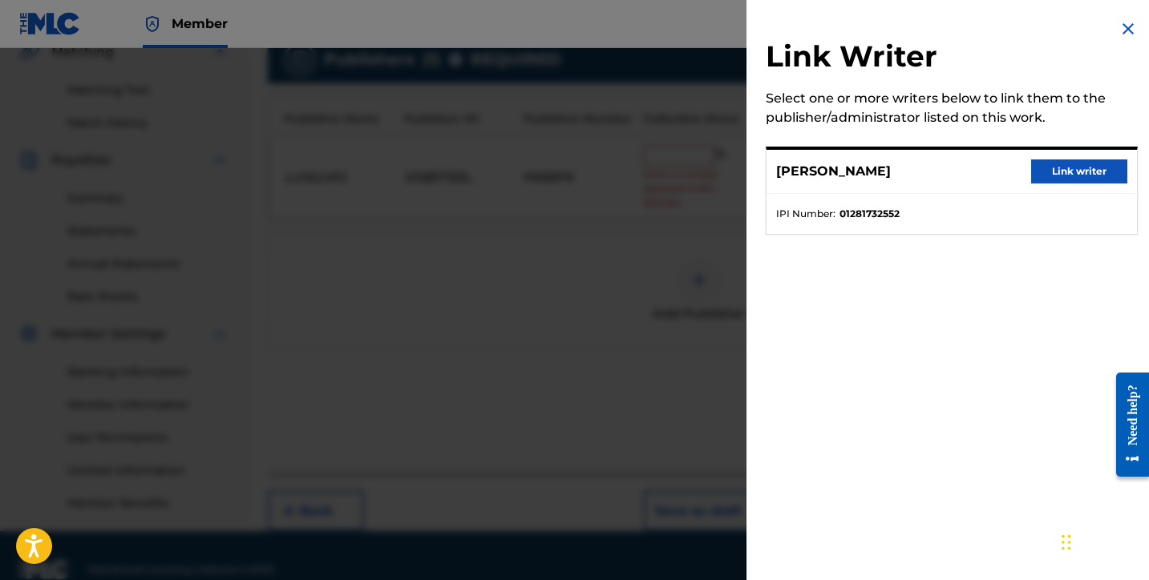
drag, startPoint x: 1047, startPoint y: 172, endPoint x: 839, endPoint y: 176, distance: 208.5
click at [1039, 172] on button "Link writer" at bounding box center [1079, 172] width 96 height 24
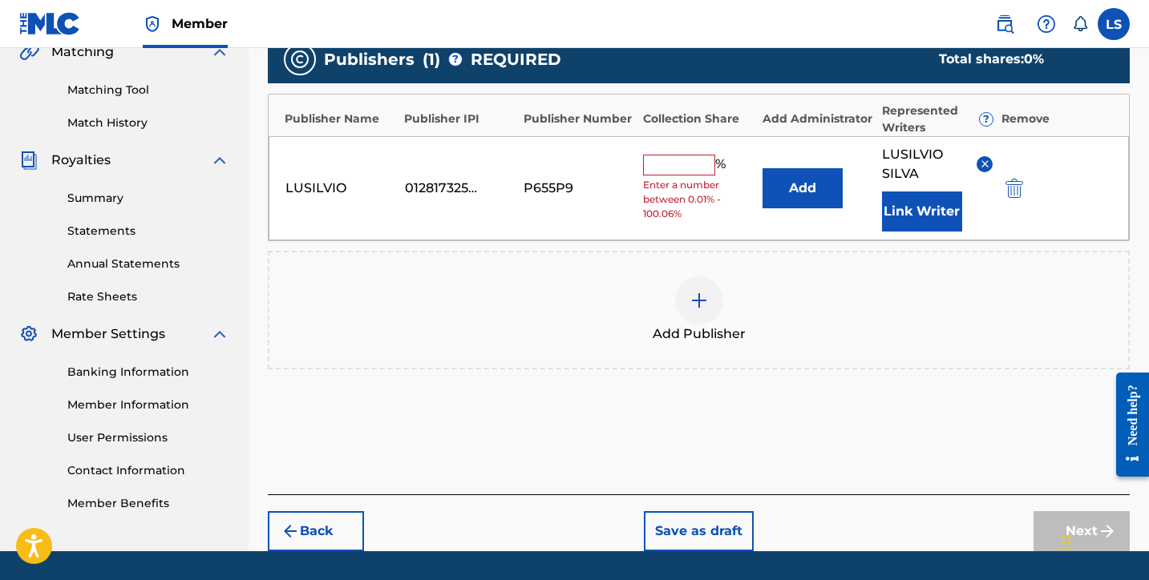
click at [698, 162] on input "text" at bounding box center [679, 165] width 72 height 21
type input "50"
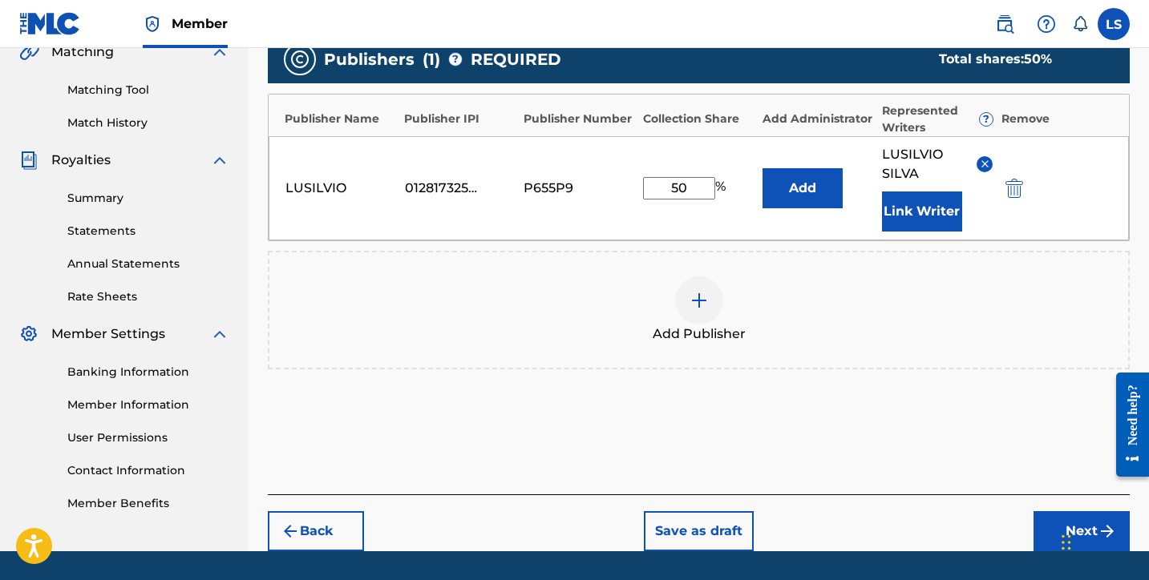
click at [1053, 526] on button "Next" at bounding box center [1081, 531] width 96 height 40
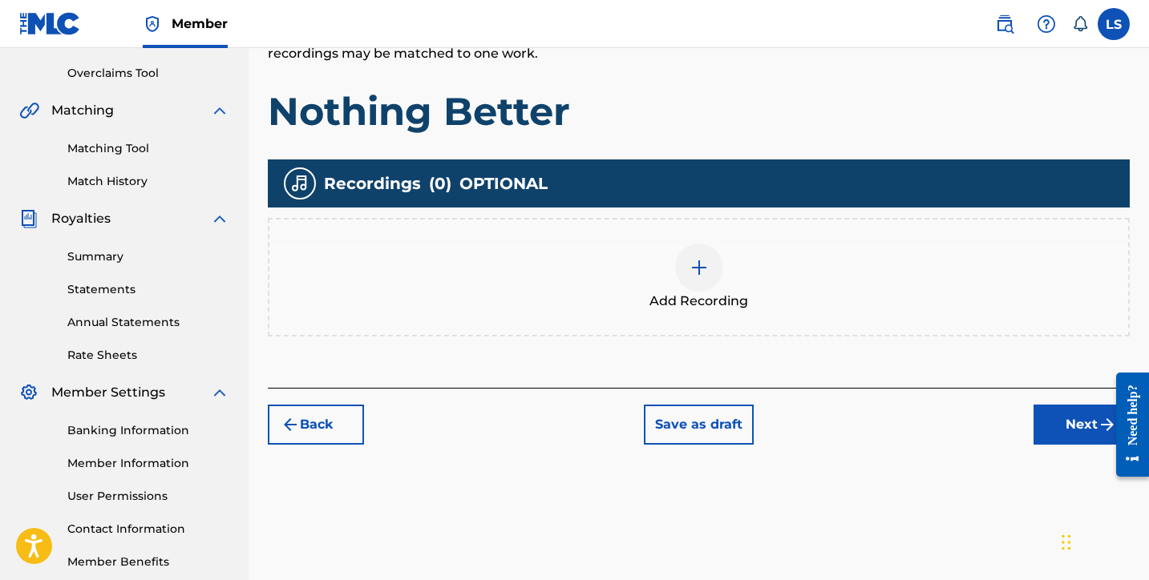
scroll to position [414, 0]
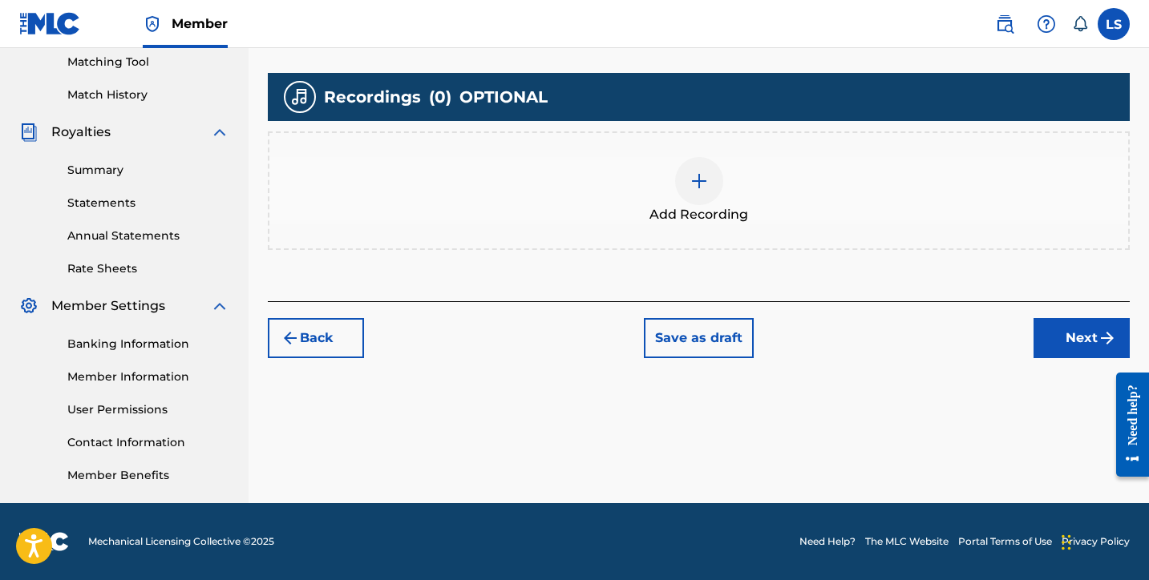
click at [696, 200] on div at bounding box center [699, 181] width 48 height 48
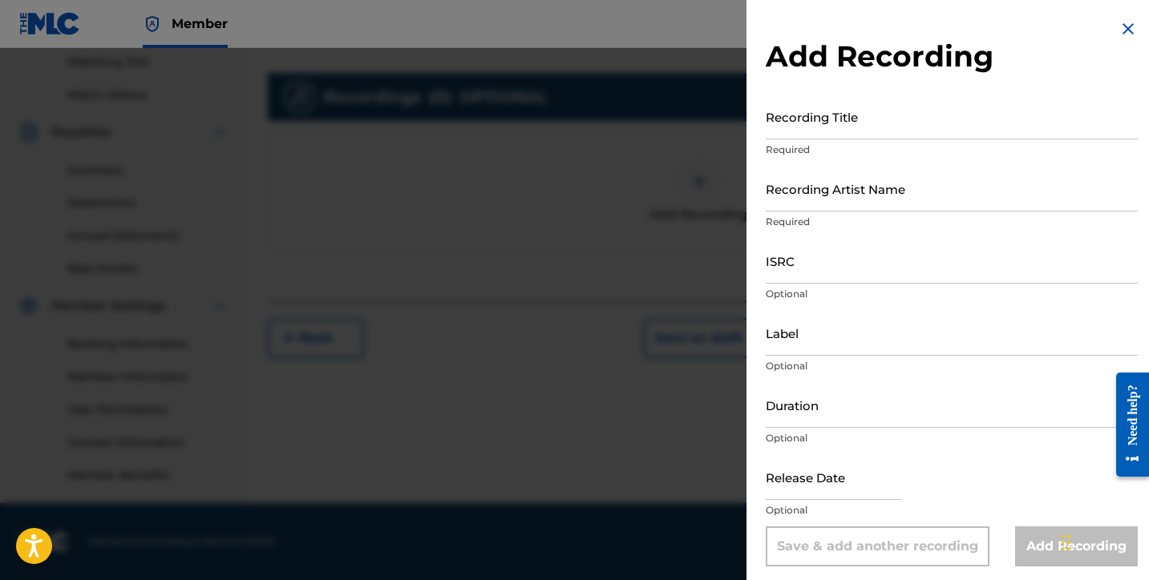
click at [779, 132] on input "Recording Title" at bounding box center [952, 117] width 372 height 46
type input "Nothing Better"
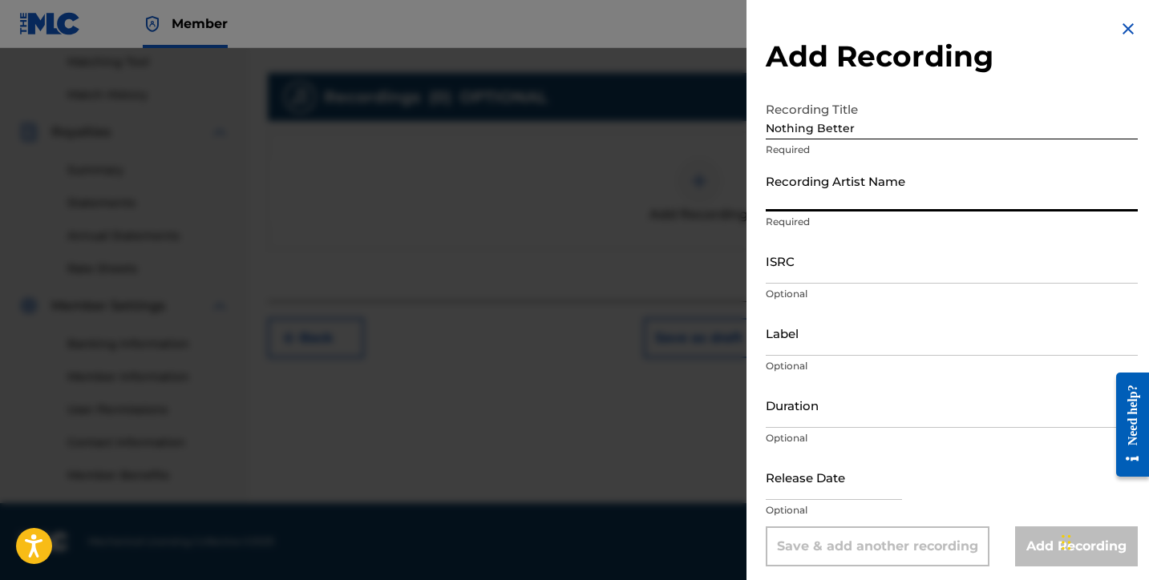
click at [804, 205] on input "Recording Artist Name" at bounding box center [952, 189] width 372 height 46
type input "Lusilvio"
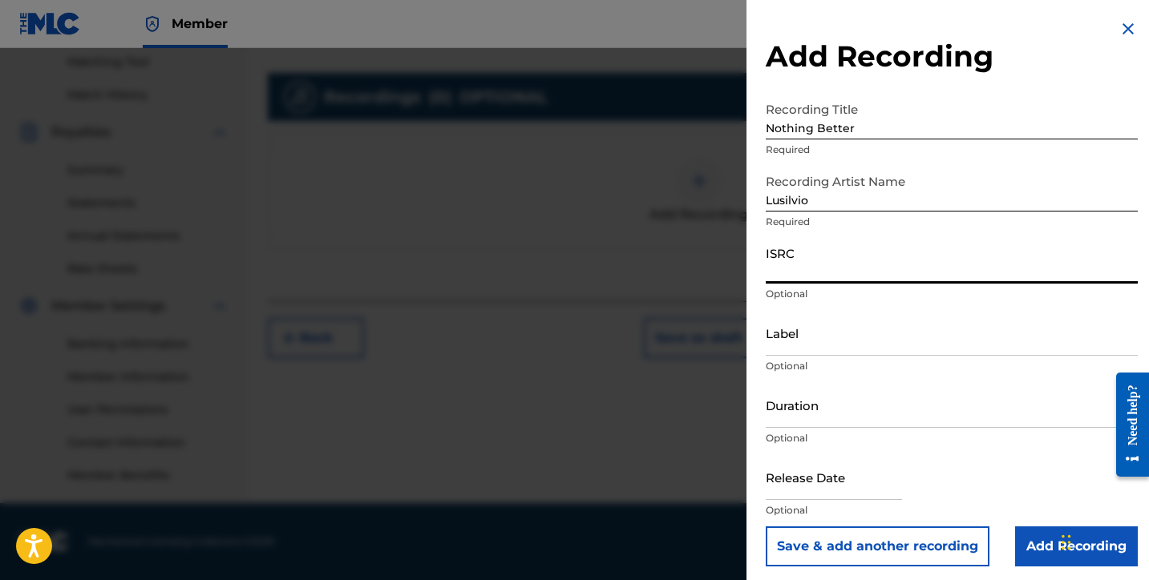
paste input "QZWFL2503457"
type input "QZWFL2503457"
click at [802, 348] on input "Label" at bounding box center [952, 333] width 372 height 46
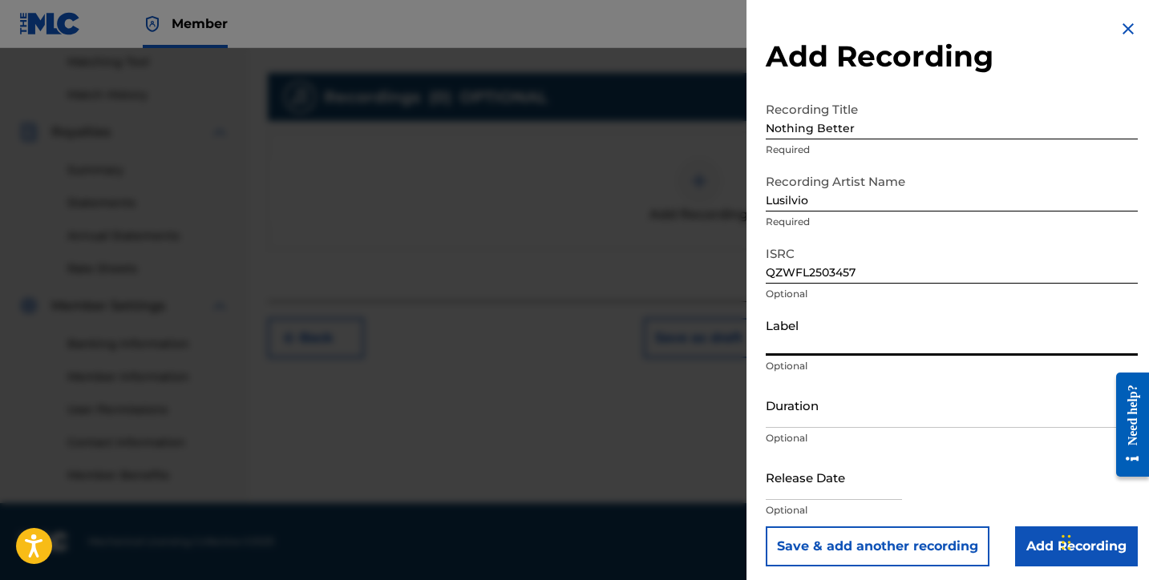
type input "SILVIOS DELIVERY INC"
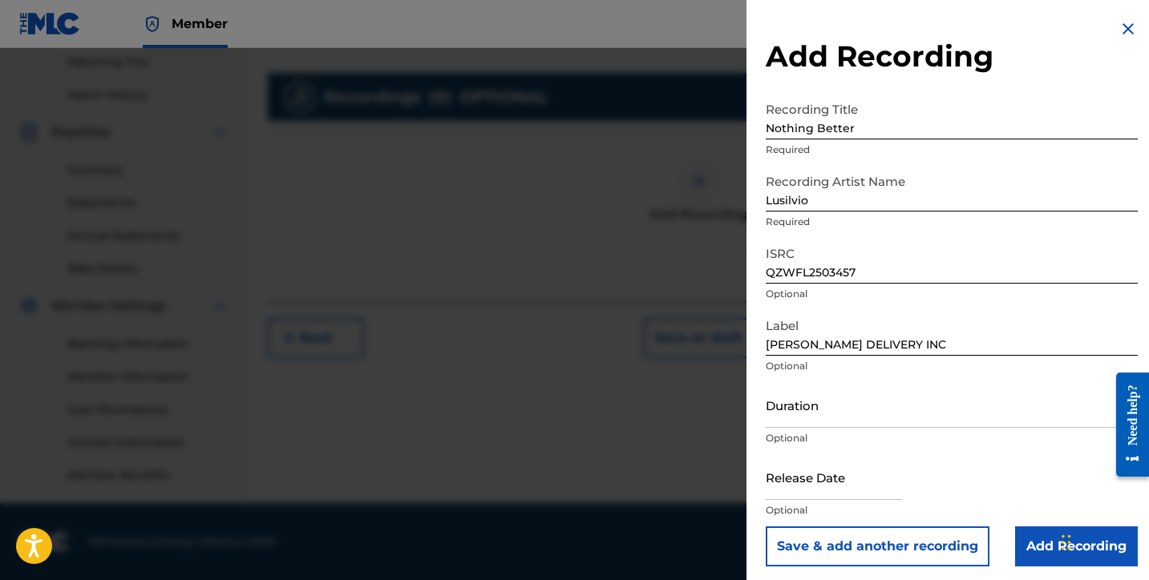
drag, startPoint x: 763, startPoint y: 423, endPoint x: 756, endPoint y: 412, distance: 13.3
click at [762, 423] on div "Add Recording Recording Title Nothing Better Required Recording Artist Name Lus…" at bounding box center [951, 293] width 410 height 586
drag, startPoint x: 807, startPoint y: 412, endPoint x: 759, endPoint y: 392, distance: 52.1
click at [805, 411] on input "Duration" at bounding box center [952, 405] width 372 height 46
type input "03:11"
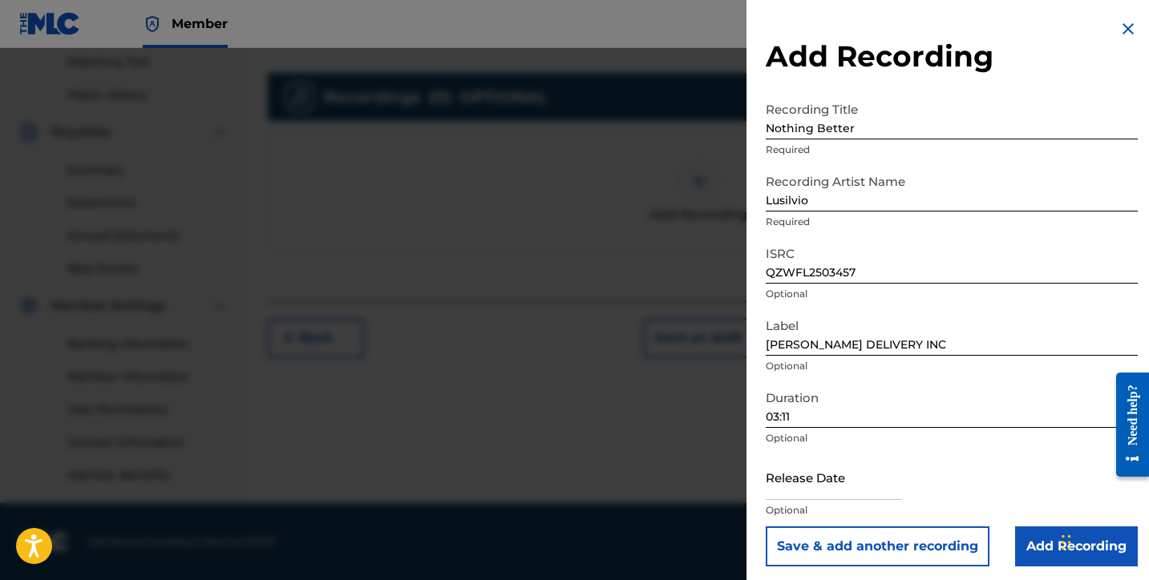
click at [816, 487] on input "text" at bounding box center [834, 478] width 136 height 46
select select "7"
select select "2025"
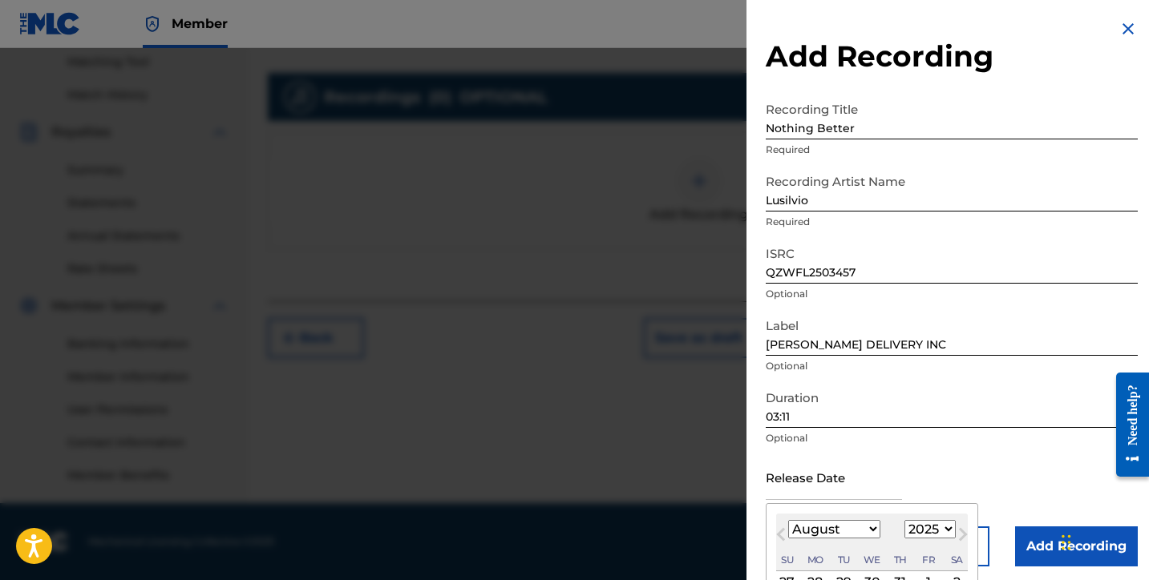
click at [852, 528] on select "January February March April May June July August September October November De…" at bounding box center [834, 529] width 92 height 18
select select "6"
click at [788, 520] on select "January February March April May June July August September October November De…" at bounding box center [834, 529] width 92 height 18
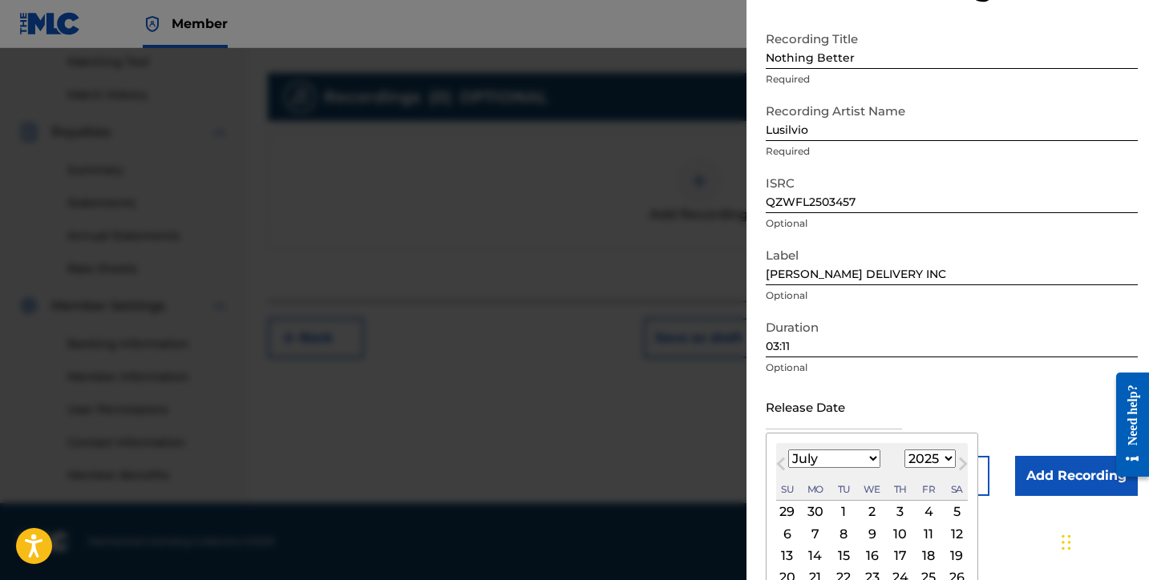
scroll to position [133, 0]
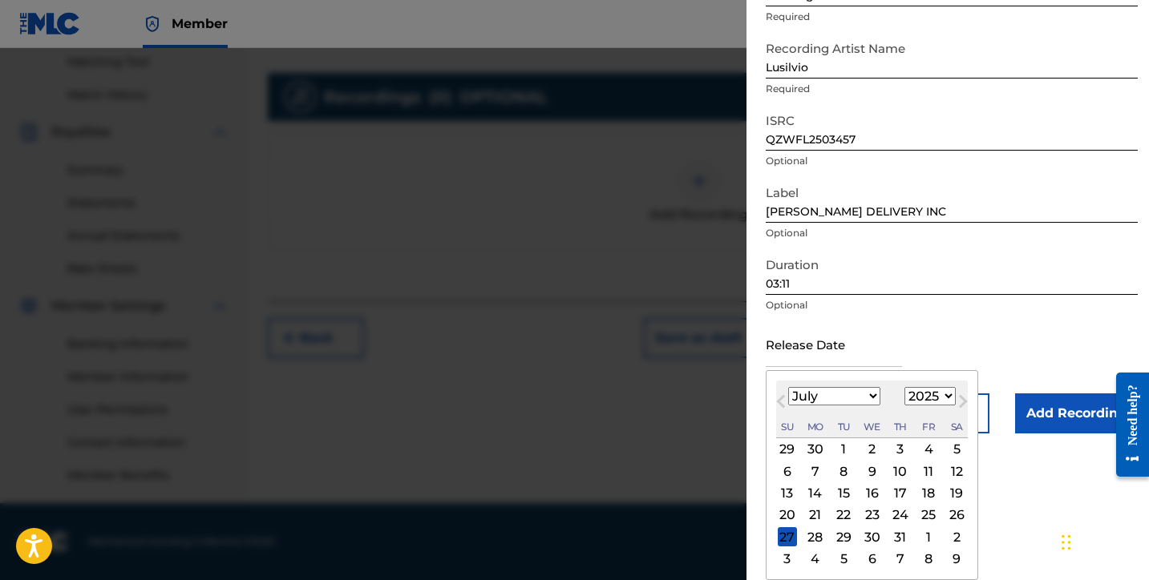
drag, startPoint x: 850, startPoint y: 516, endPoint x: 870, endPoint y: 504, distance: 23.0
click at [850, 516] on div "22" at bounding box center [843, 515] width 19 height 19
type input "July 22 2025"
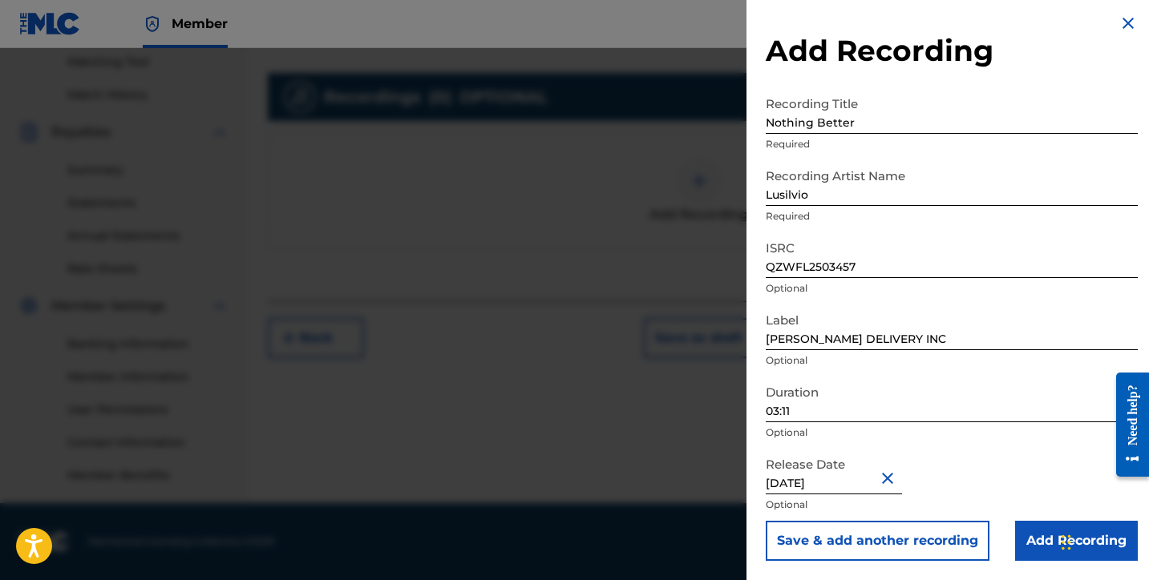
click at [1029, 536] on input "Add Recording" at bounding box center [1076, 541] width 123 height 40
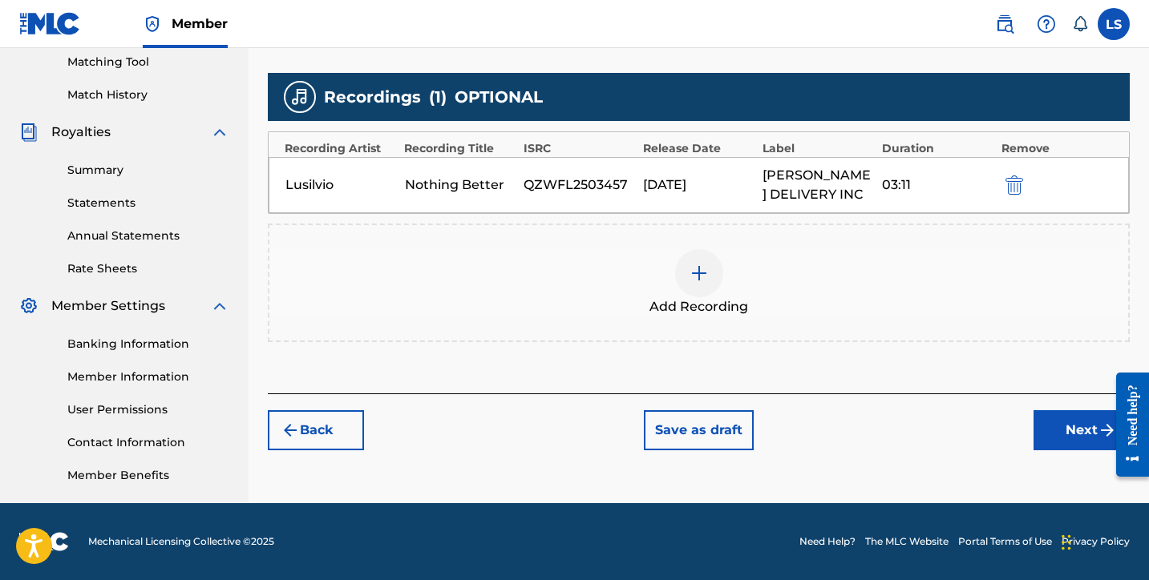
click at [1045, 433] on button "Next" at bounding box center [1081, 430] width 96 height 40
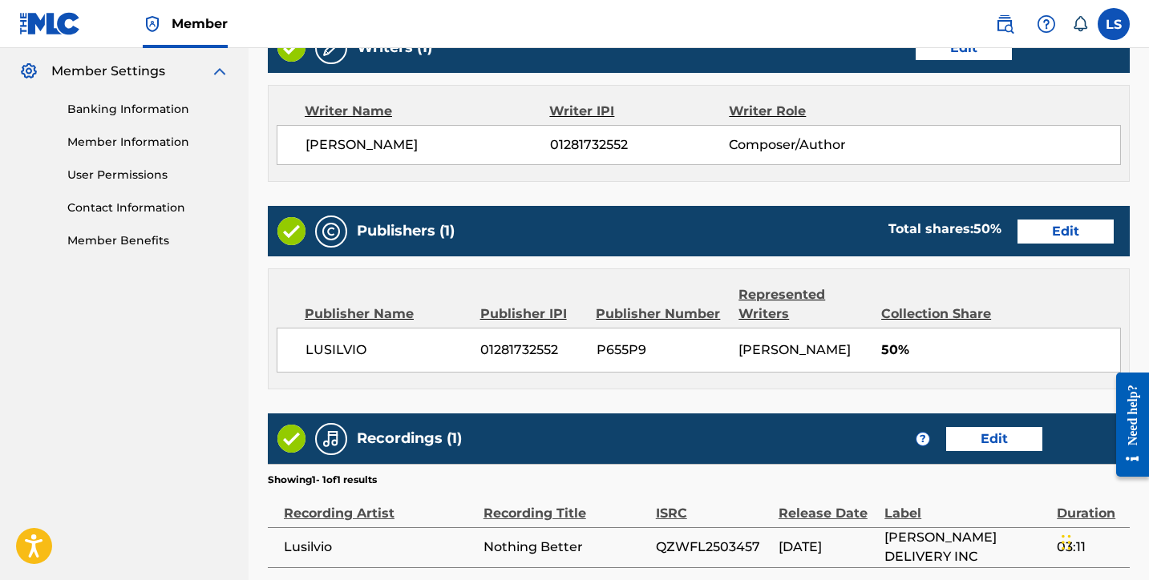
scroll to position [793, 0]
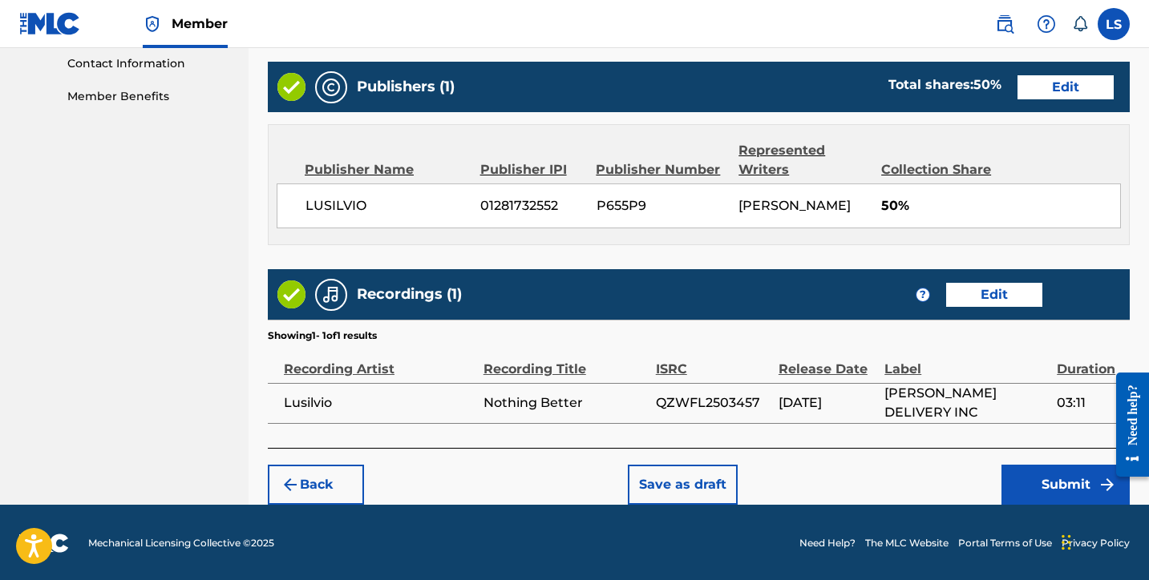
click at [1041, 465] on button "Submit" at bounding box center [1065, 485] width 128 height 40
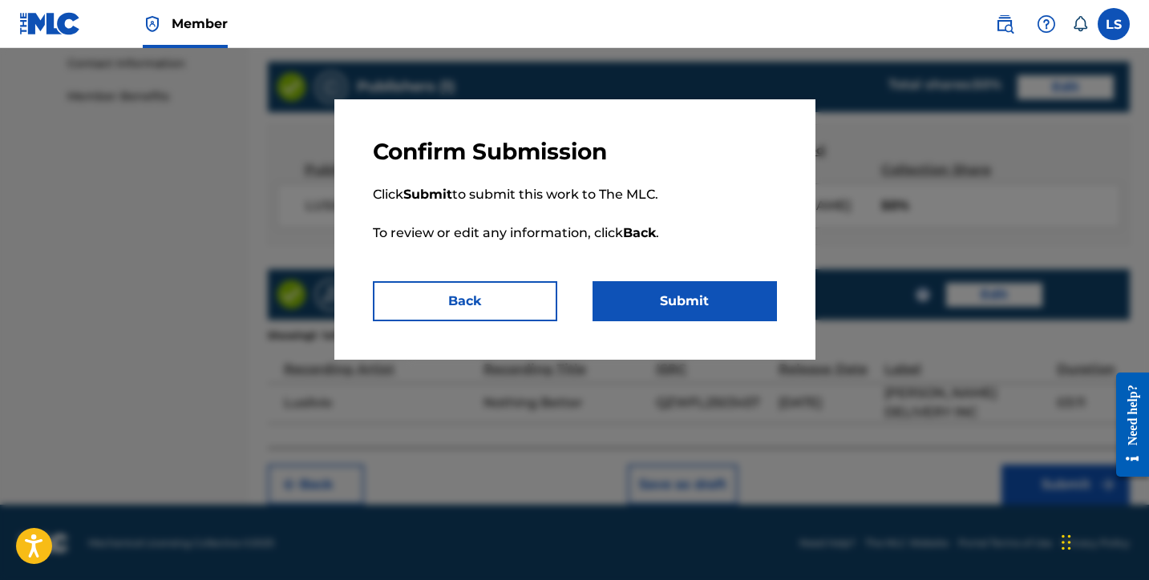
click at [701, 300] on button "Submit" at bounding box center [684, 301] width 184 height 40
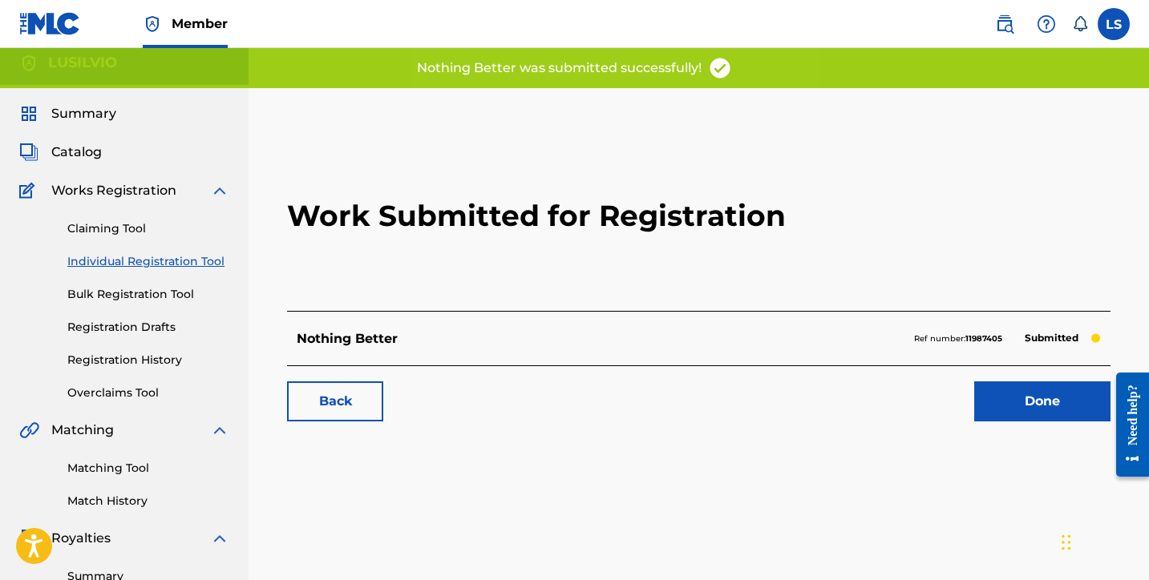
click at [1029, 429] on div "Work Submitted for Registration Nothing Better Ref number: 11987405 Submitted B…" at bounding box center [699, 279] width 862 height 317
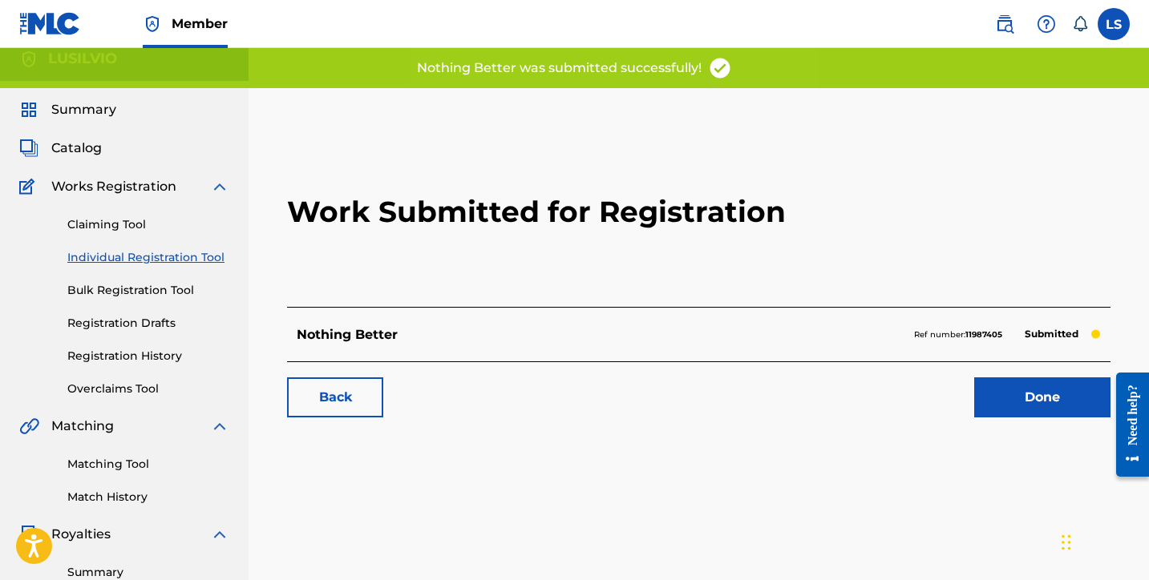
click at [1025, 403] on link "Done" at bounding box center [1042, 398] width 136 height 40
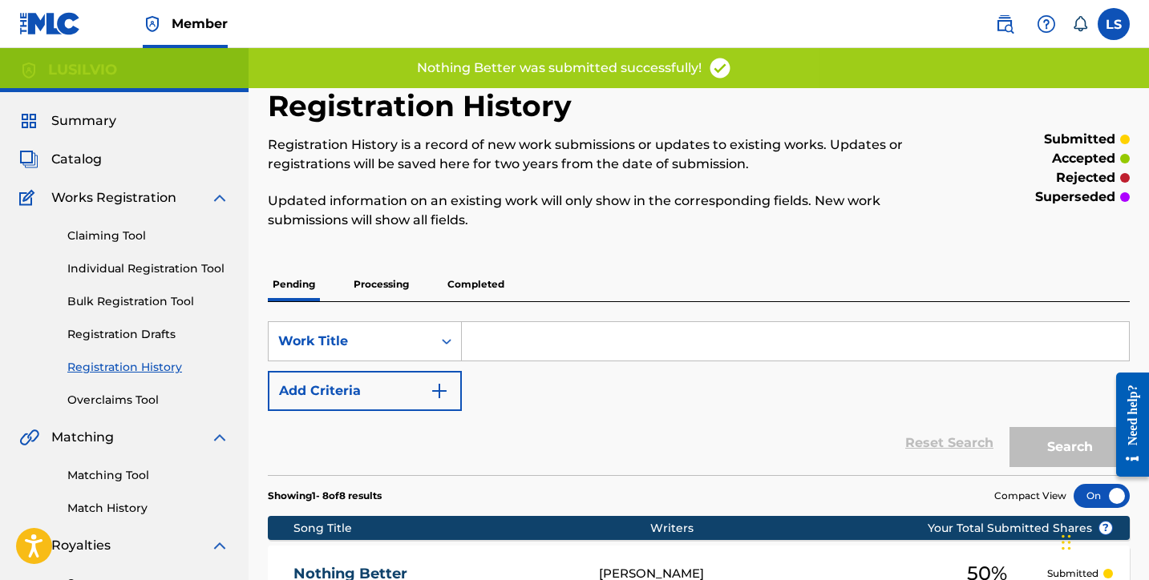
click at [160, 271] on link "Individual Registration Tool" at bounding box center [148, 269] width 162 height 17
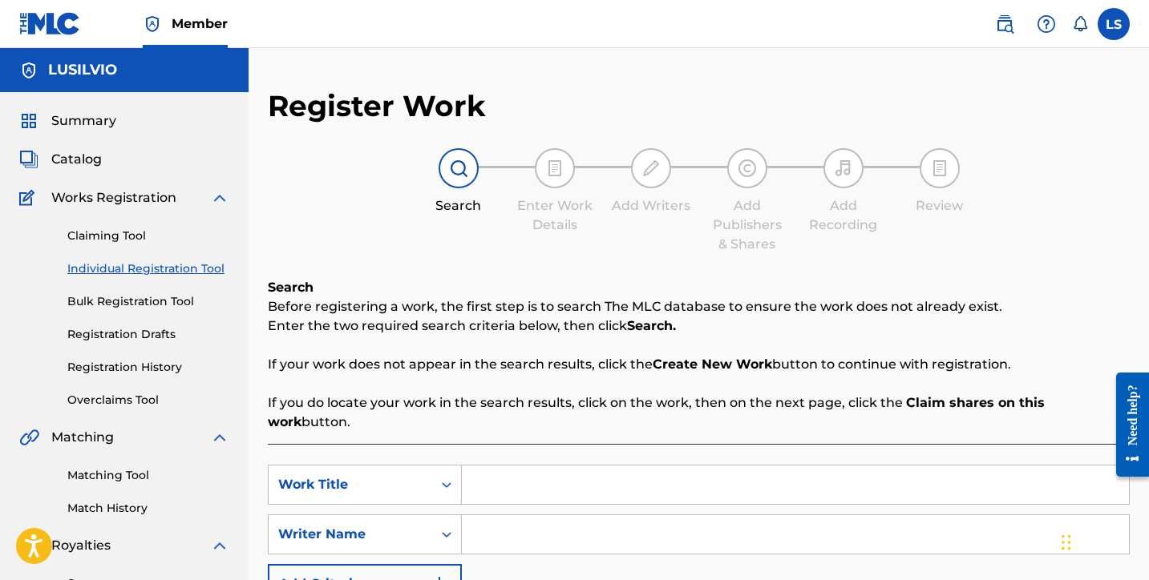
click at [517, 466] on input "Search Form" at bounding box center [795, 485] width 667 height 38
type input "Sword in That Stone"
click at [514, 516] on input "Search Form" at bounding box center [795, 535] width 667 height 38
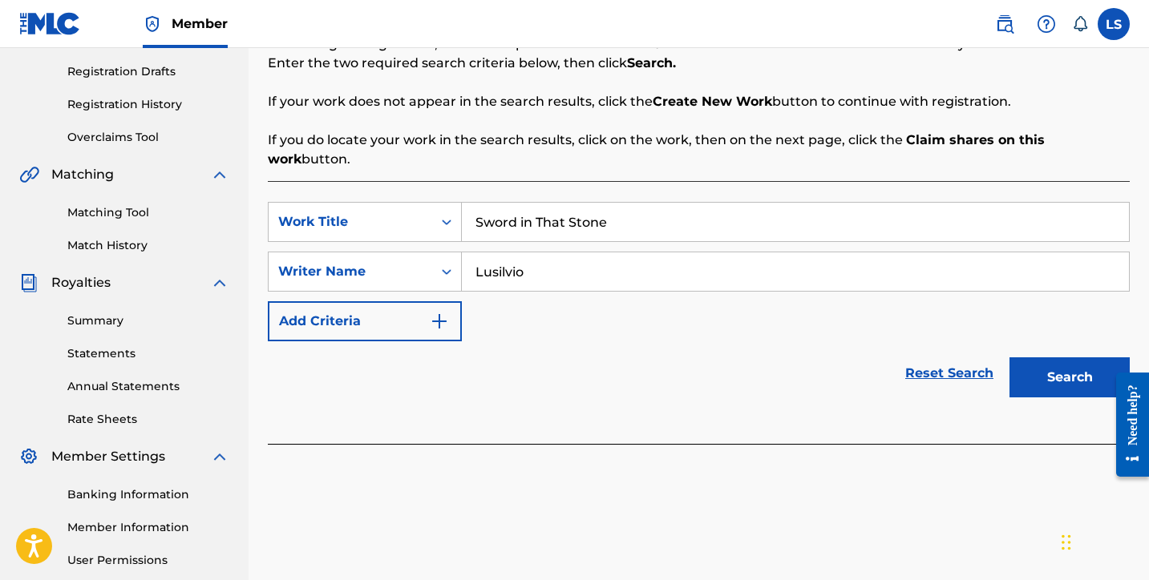
scroll to position [414, 0]
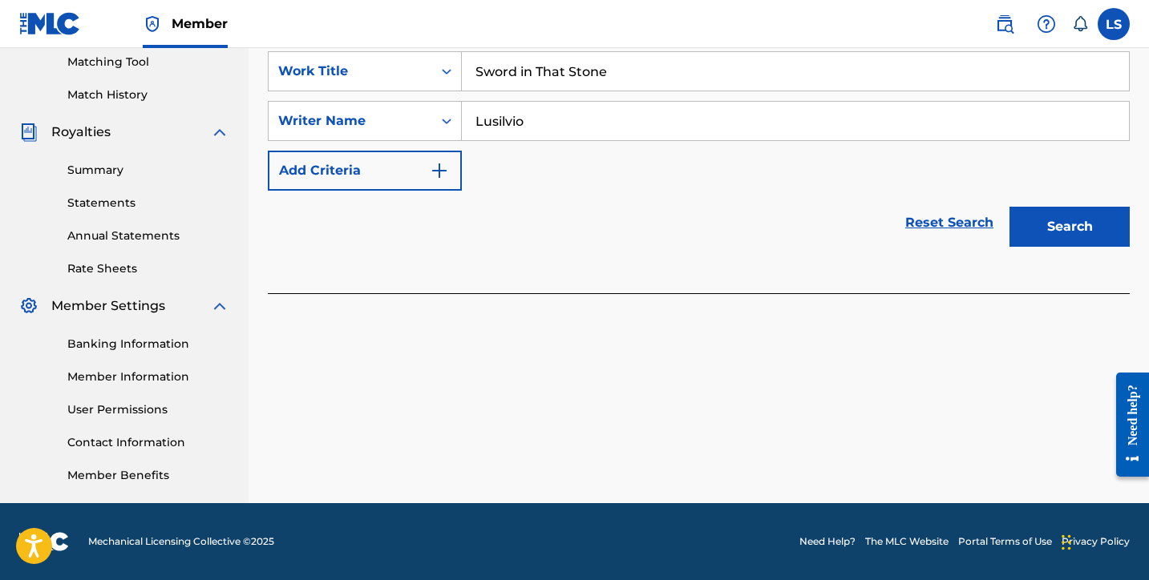
type input "Lusilvio"
click at [1088, 207] on button "Search" at bounding box center [1069, 227] width 120 height 40
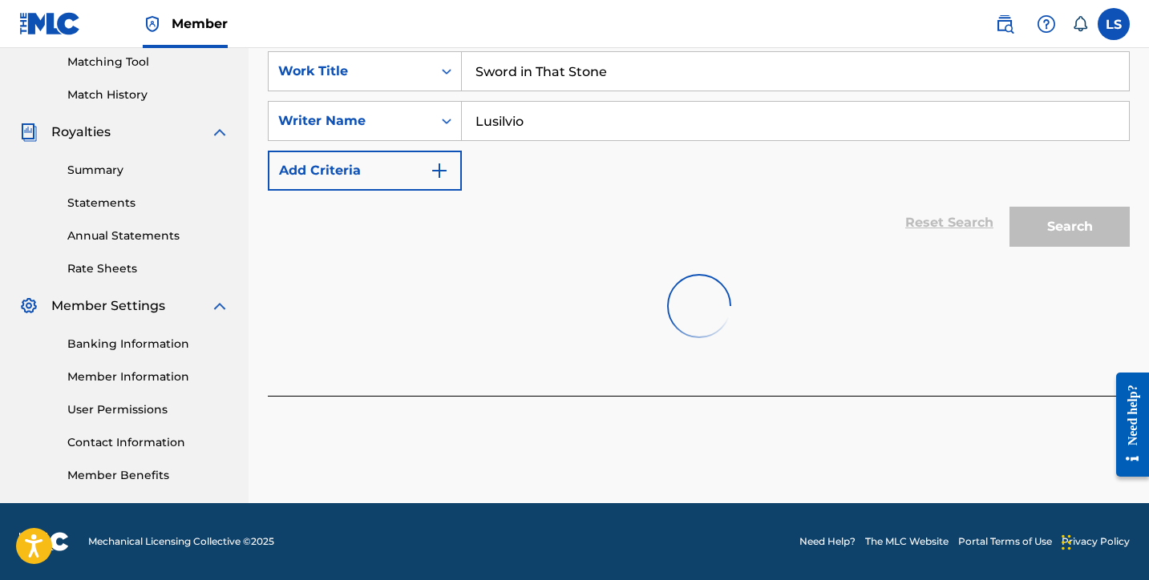
scroll to position [560, 0]
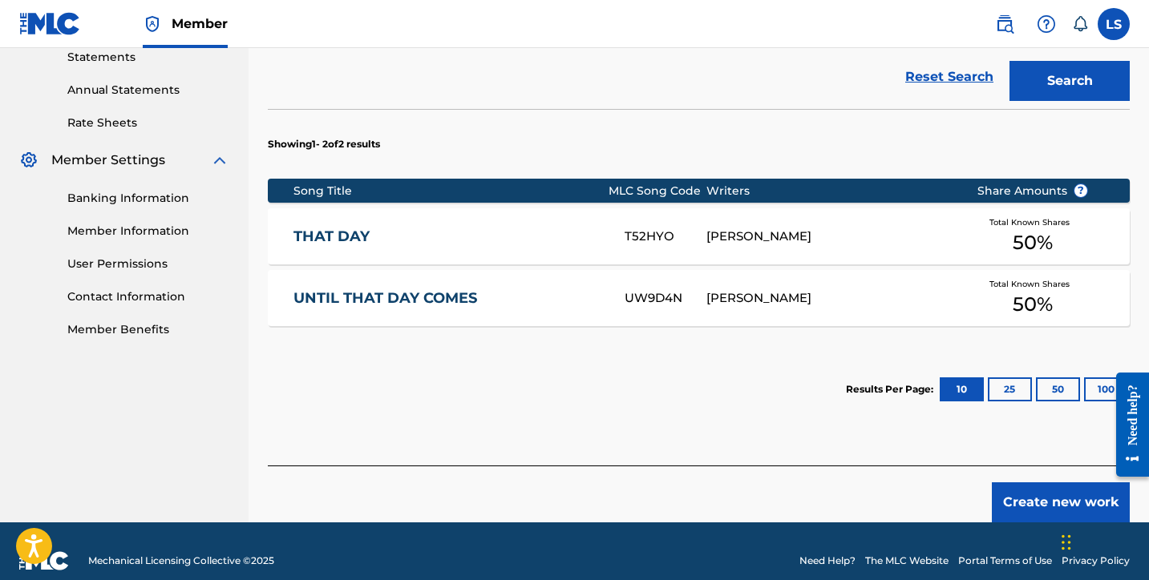
click at [1074, 483] on button "Create new work" at bounding box center [1061, 503] width 138 height 40
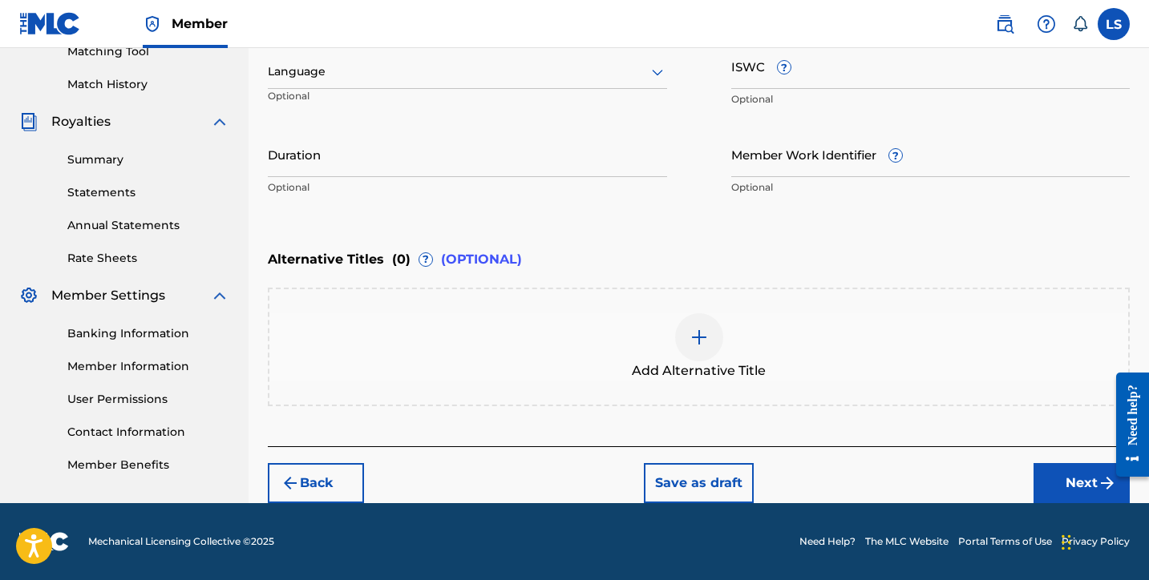
scroll to position [423, 0]
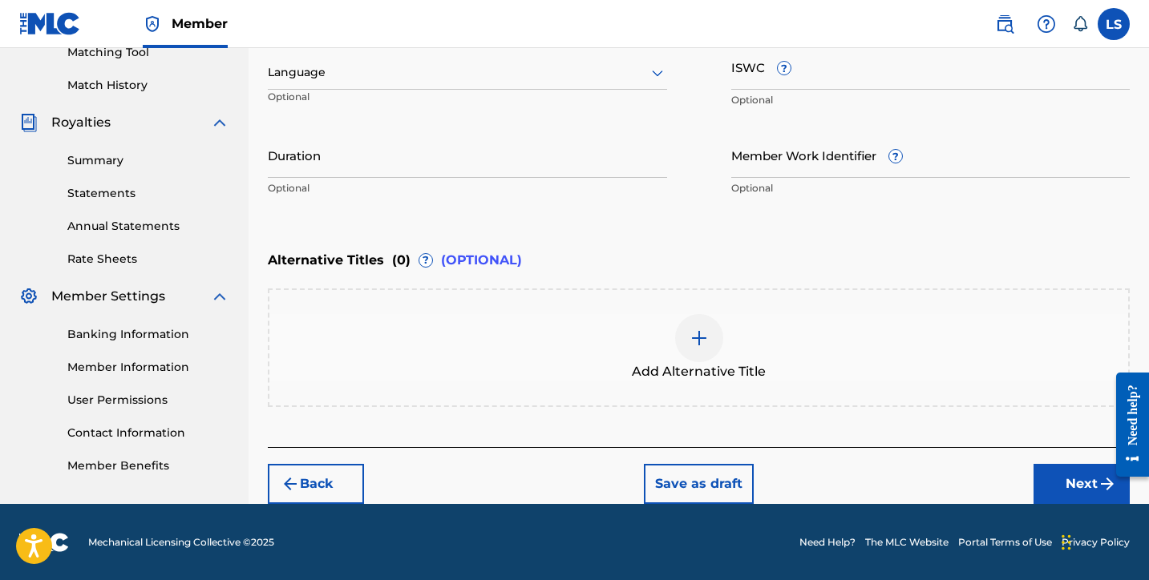
click at [524, 71] on div at bounding box center [467, 73] width 399 height 20
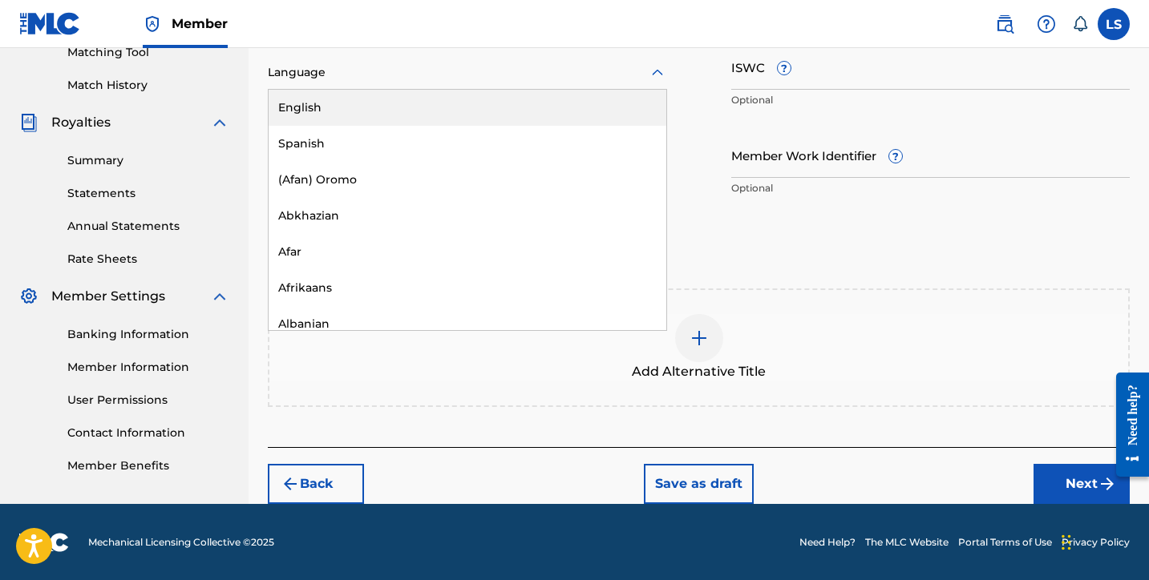
click at [523, 109] on div "English" at bounding box center [468, 108] width 398 height 36
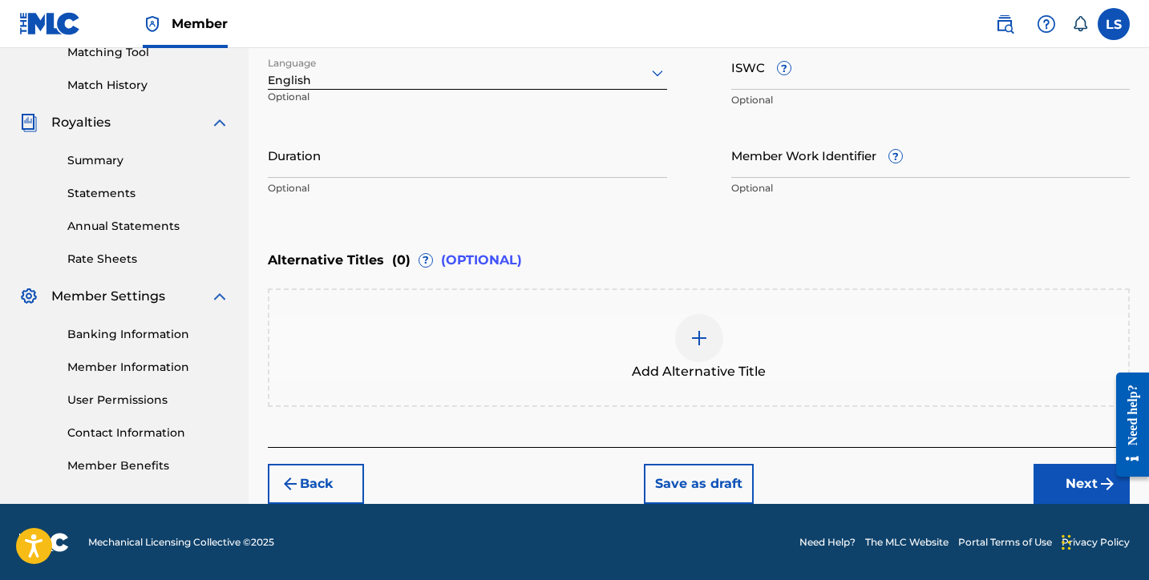
click at [777, 89] on div "ISWC ? Optional" at bounding box center [930, 80] width 399 height 72
click at [774, 85] on input "ISWC ?" at bounding box center [930, 67] width 399 height 46
paste input "T3339034805"
type input "T3339034805"
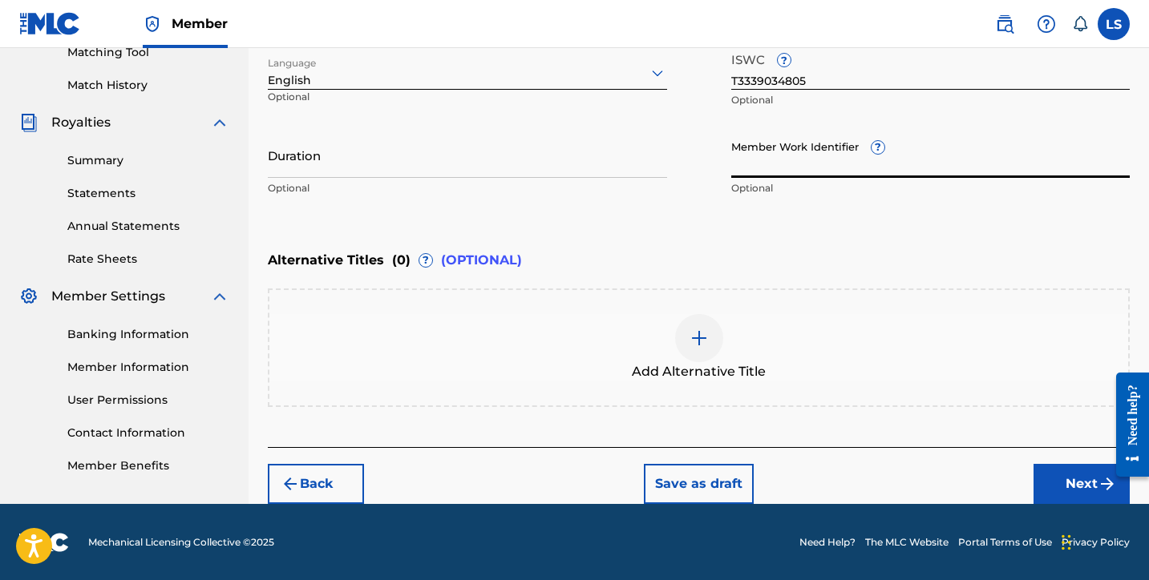
paste input "931209014"
type input "931209014"
click at [329, 160] on input "Duration" at bounding box center [467, 155] width 399 height 46
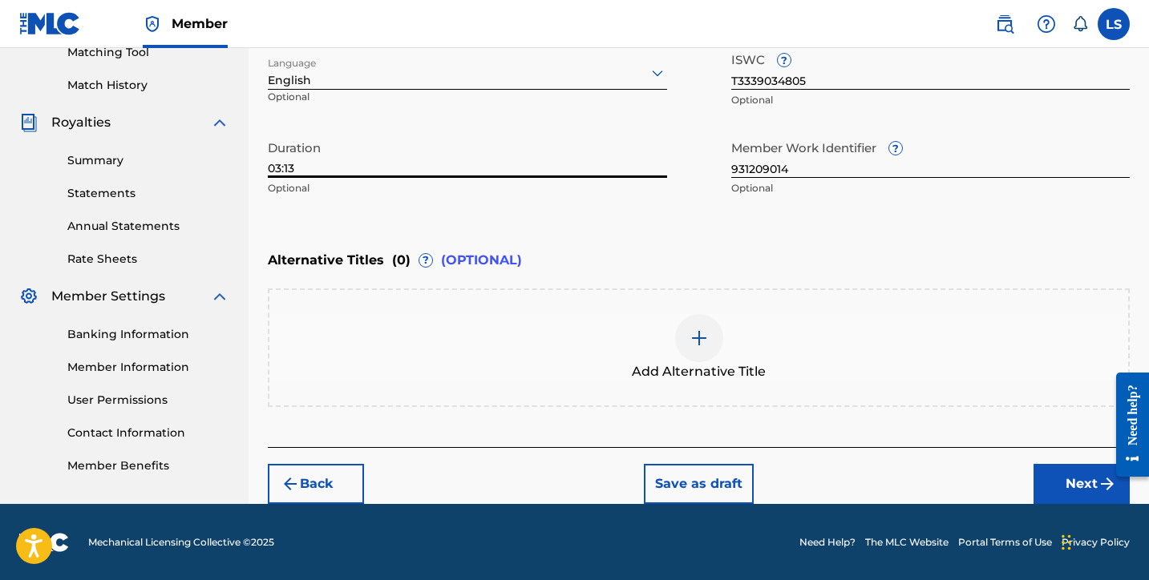
type input "03:13"
click at [1075, 484] on button "Next" at bounding box center [1081, 484] width 96 height 40
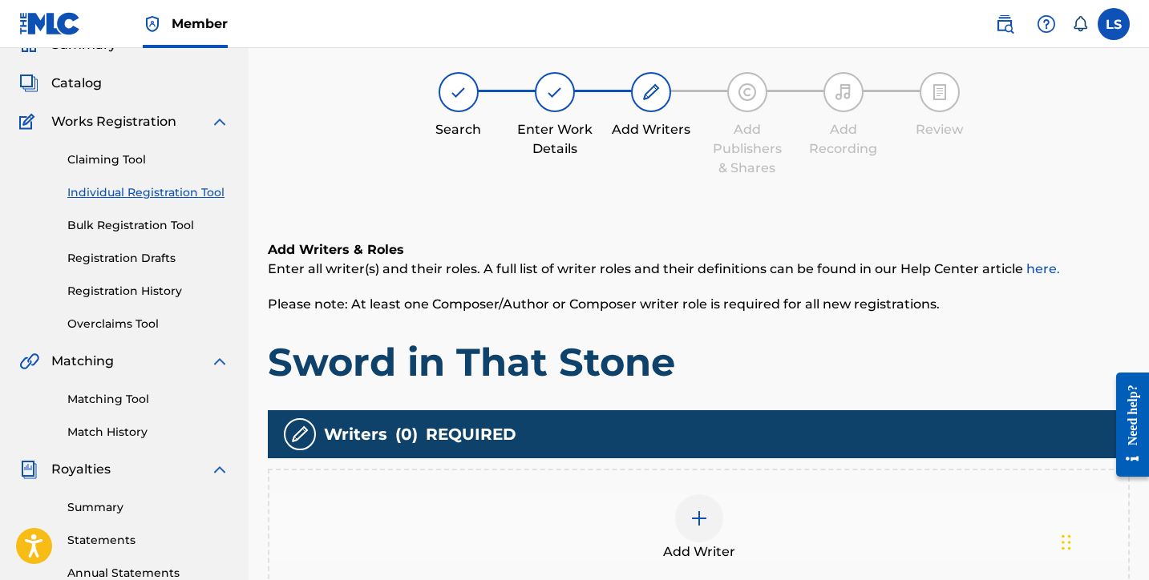
scroll to position [72, 0]
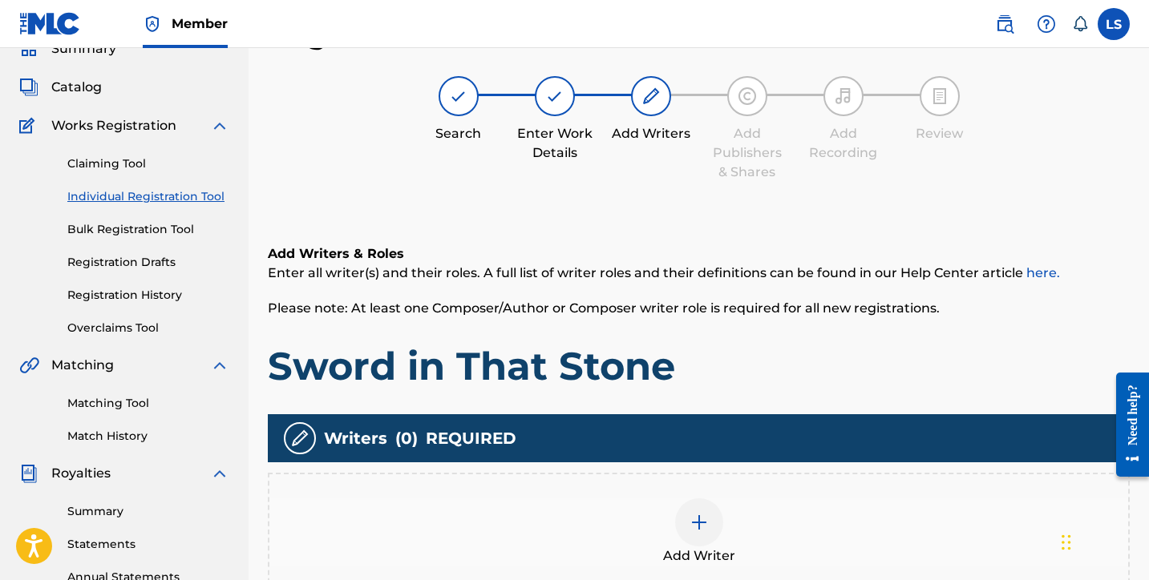
click at [704, 525] on img at bounding box center [698, 522] width 19 height 19
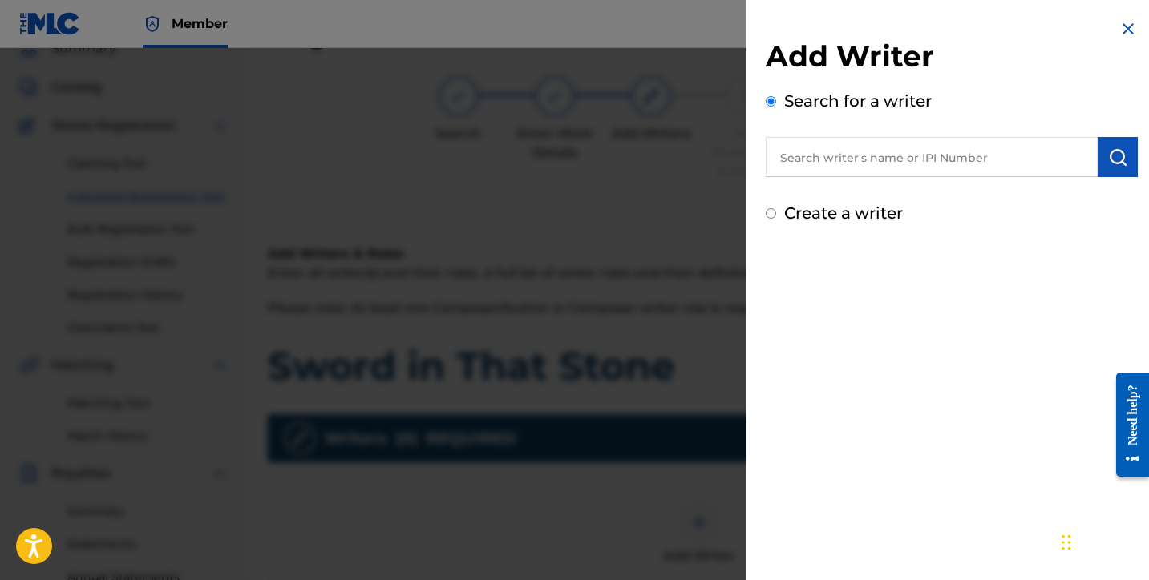
click at [859, 167] on input "text" at bounding box center [932, 157] width 332 height 40
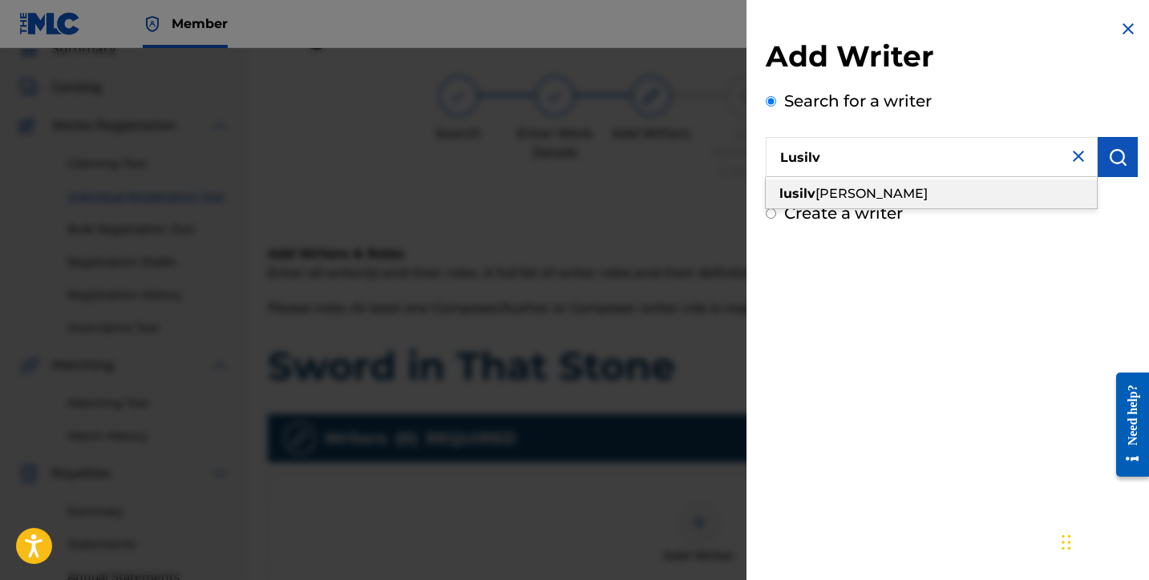
click at [867, 188] on div "lusilv io silva" at bounding box center [931, 194] width 331 height 29
type input "lusilvio silva"
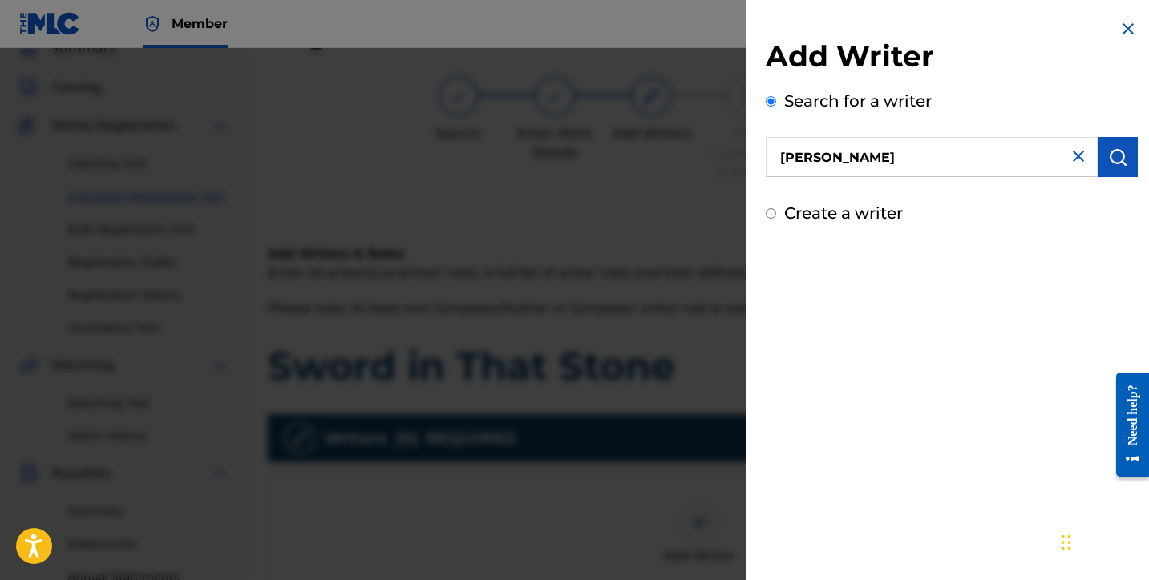
click at [1108, 152] on img "submit" at bounding box center [1117, 157] width 19 height 19
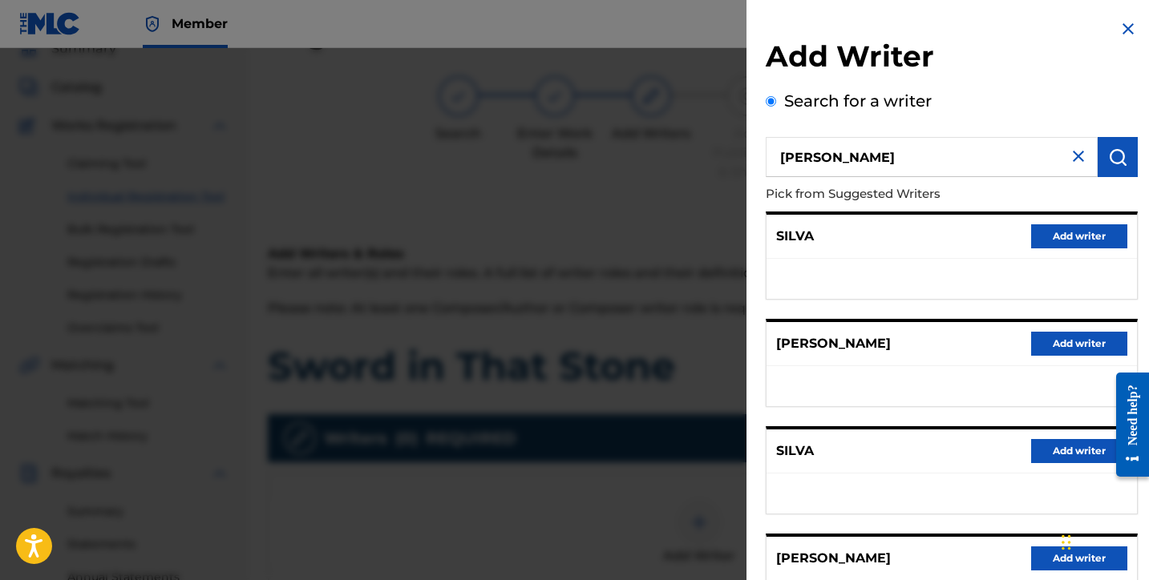
scroll to position [250, 0]
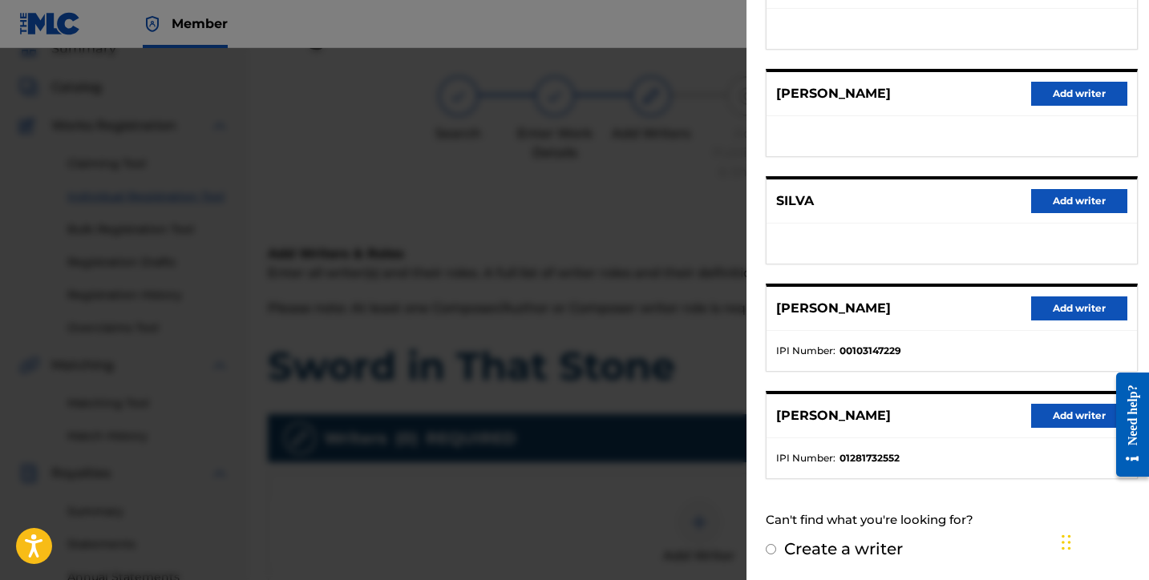
click at [1060, 415] on button "Add writer" at bounding box center [1079, 416] width 96 height 24
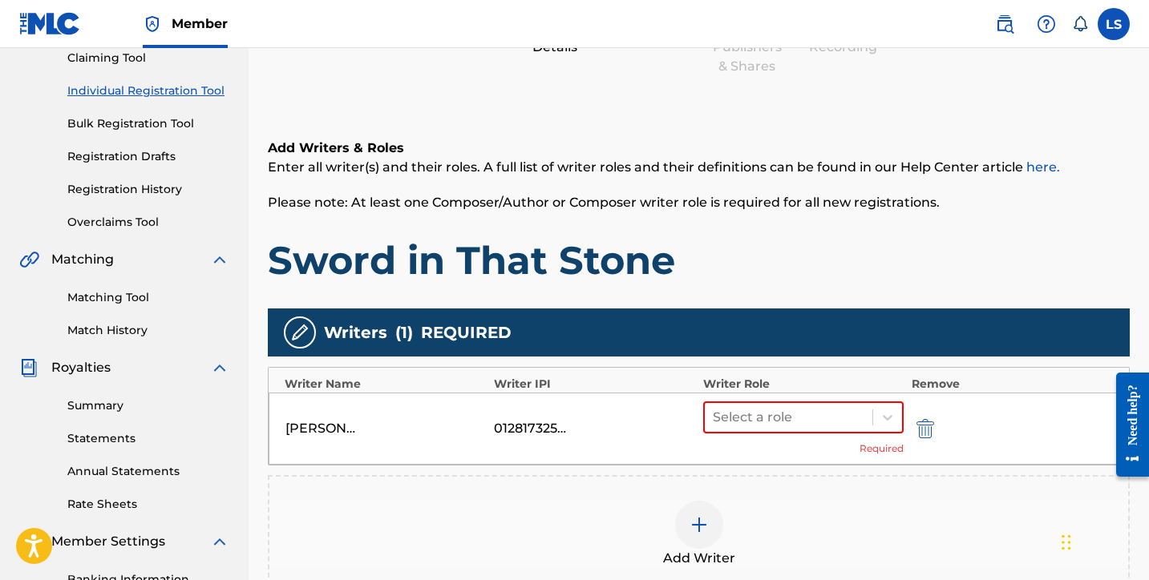
scroll to position [414, 0]
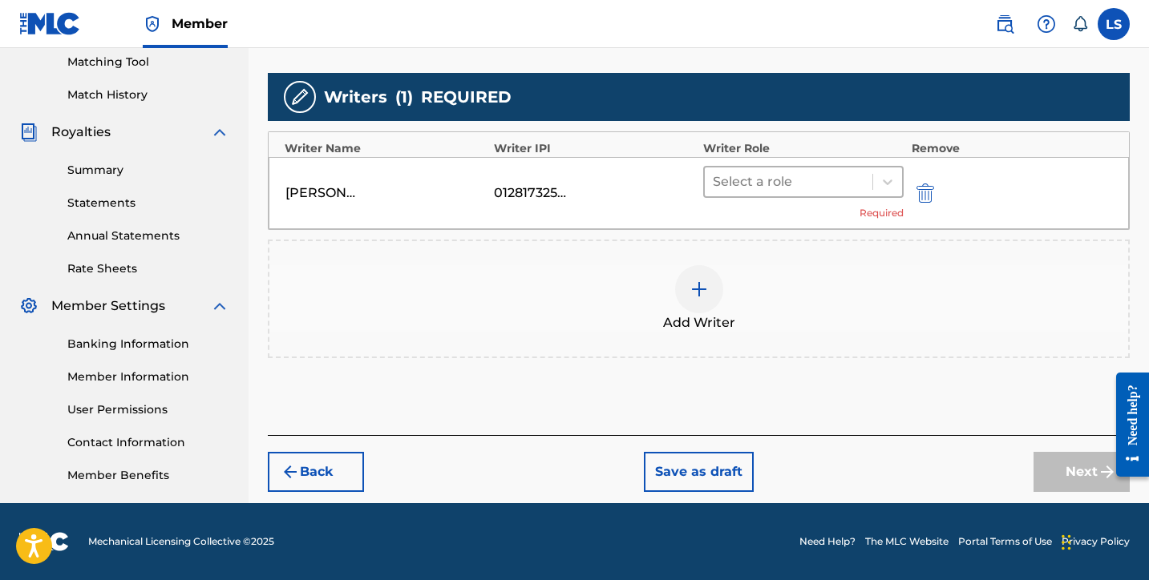
click at [789, 183] on div at bounding box center [789, 182] width 152 height 22
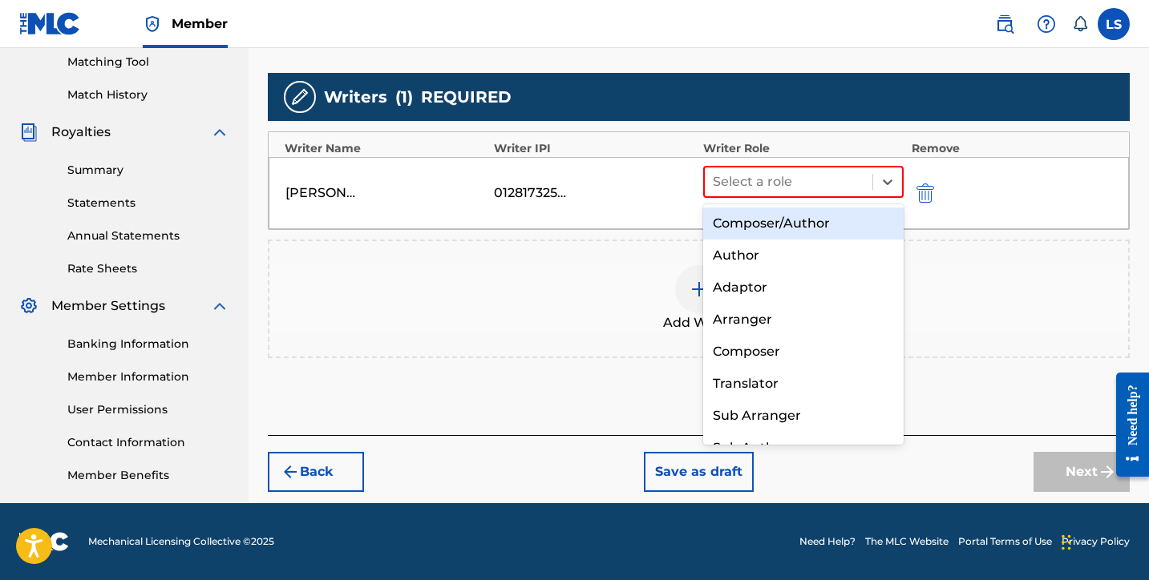
drag, startPoint x: 776, startPoint y: 218, endPoint x: 868, endPoint y: 318, distance: 136.2
click at [776, 218] on div "Composer/Author" at bounding box center [803, 224] width 200 height 32
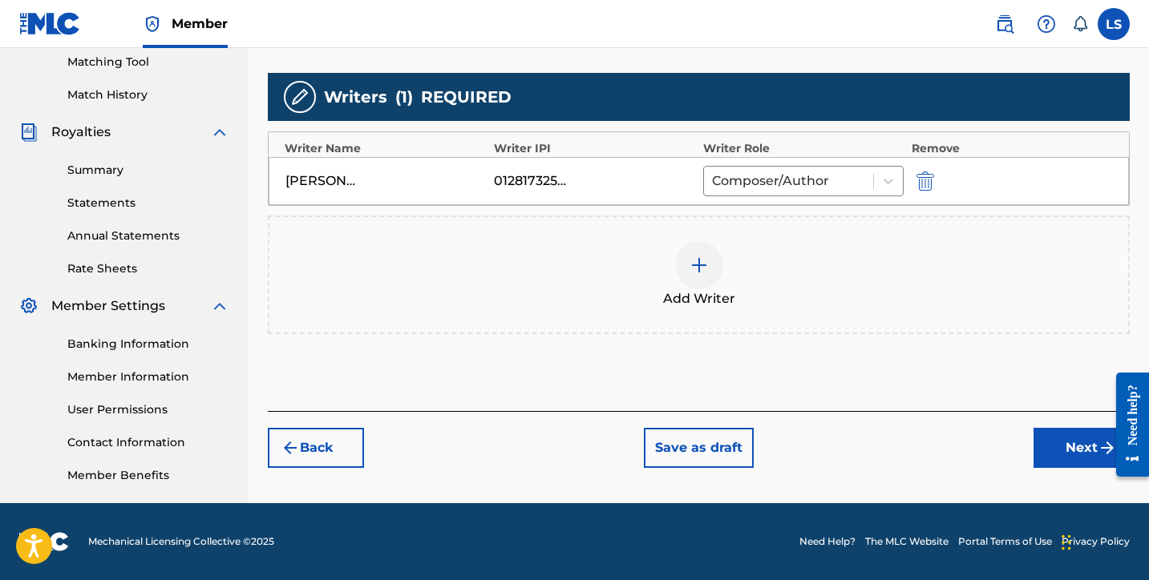
drag, startPoint x: 1057, startPoint y: 445, endPoint x: 1045, endPoint y: 436, distance: 14.9
click at [1056, 442] on button "Next" at bounding box center [1081, 448] width 96 height 40
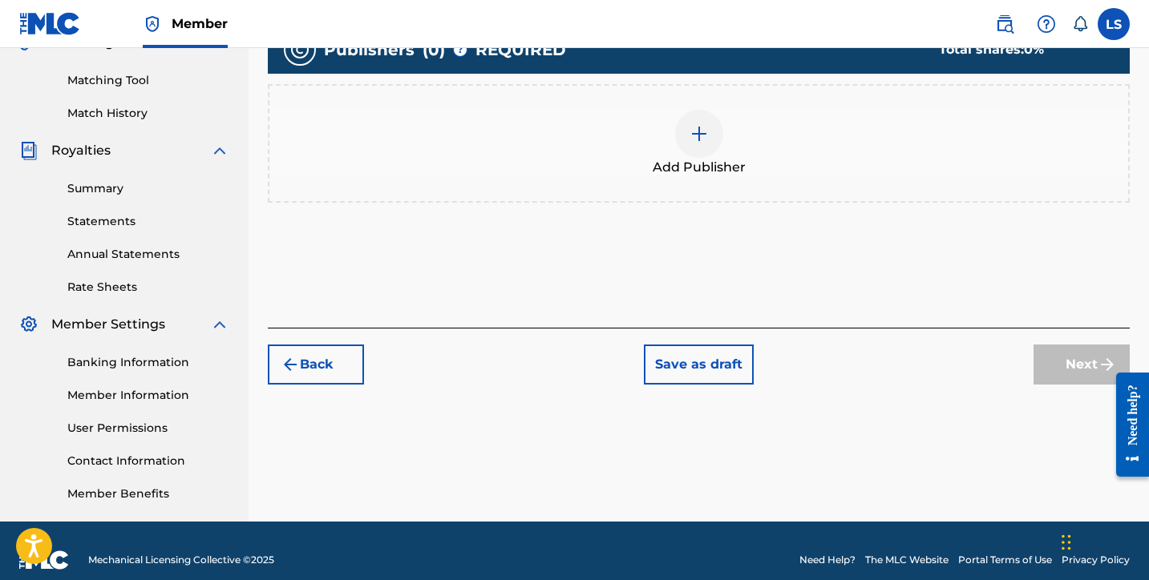
scroll to position [408, 0]
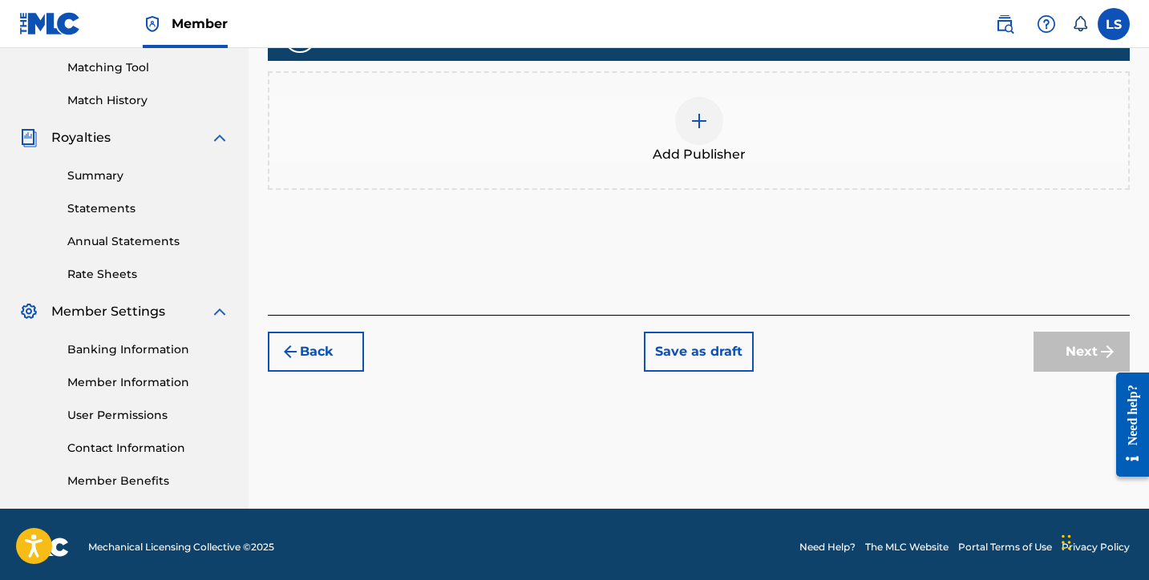
click at [702, 128] on img at bounding box center [698, 120] width 19 height 19
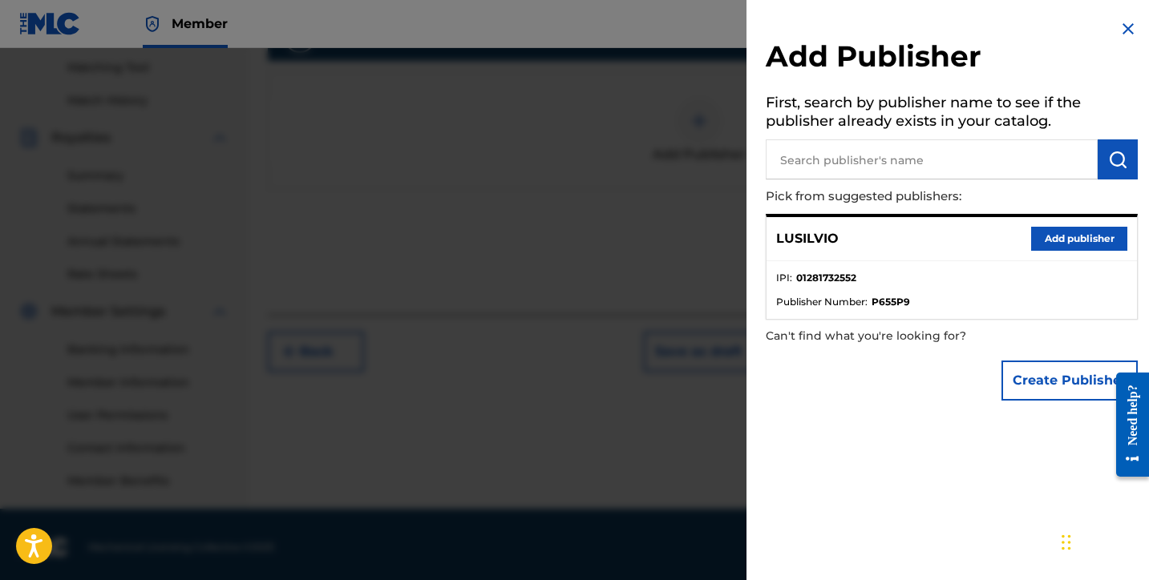
click at [1066, 234] on button "Add publisher" at bounding box center [1079, 239] width 96 height 24
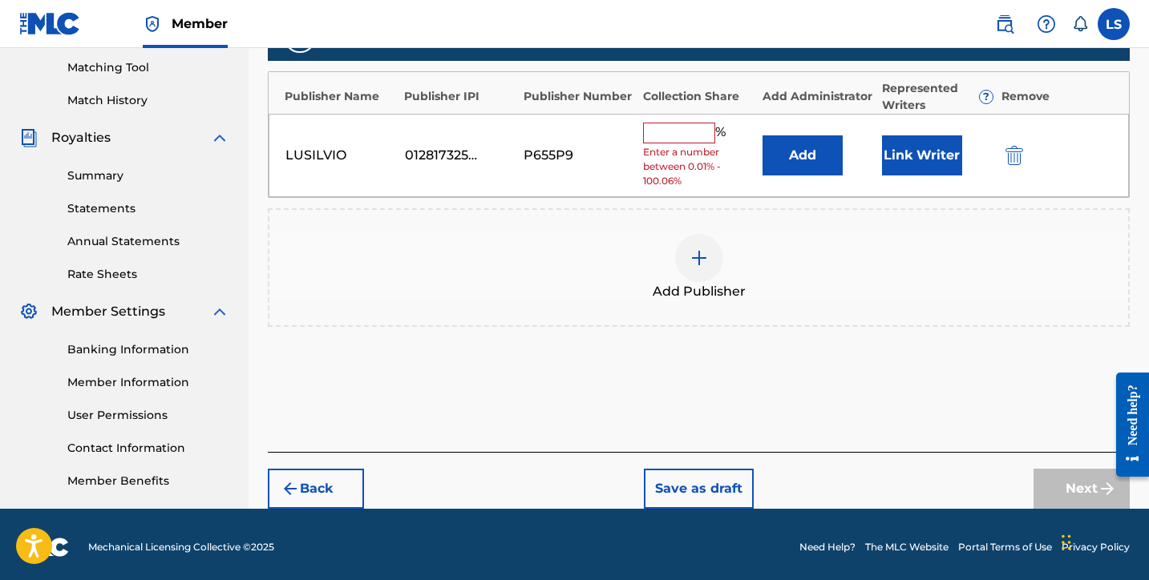
click at [926, 152] on button "Link Writer" at bounding box center [922, 155] width 80 height 40
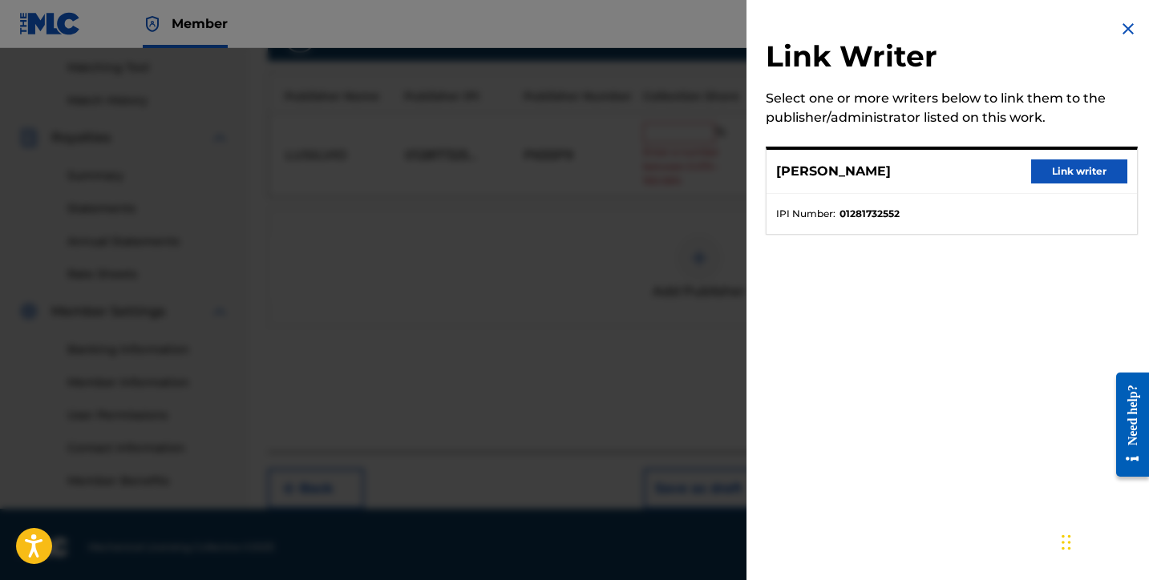
click at [1063, 176] on button "Link writer" at bounding box center [1079, 172] width 96 height 24
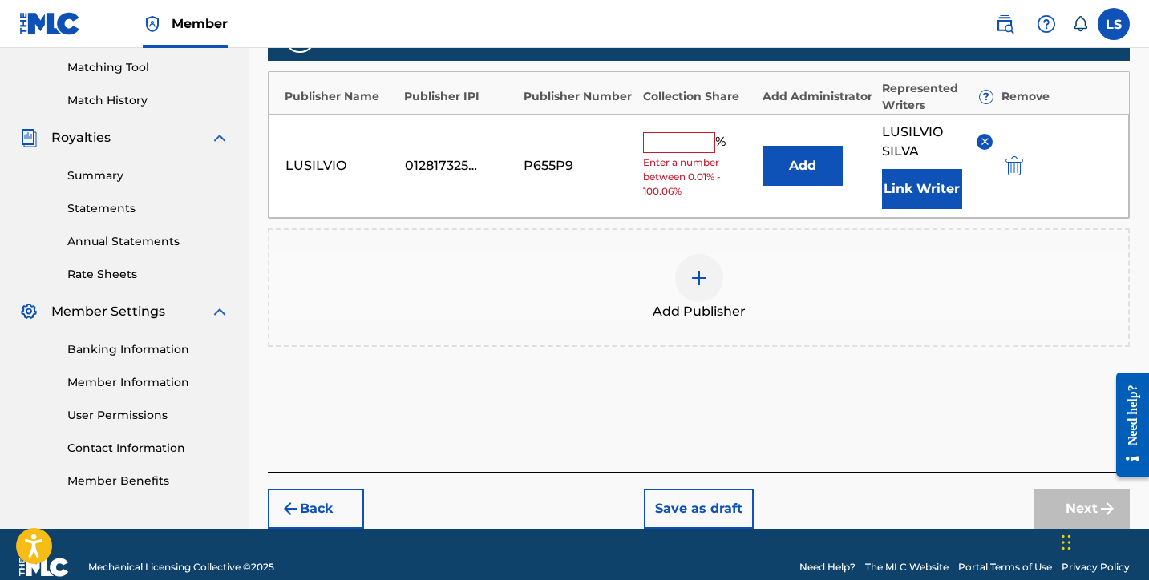
click at [699, 149] on input "text" at bounding box center [679, 142] width 72 height 21
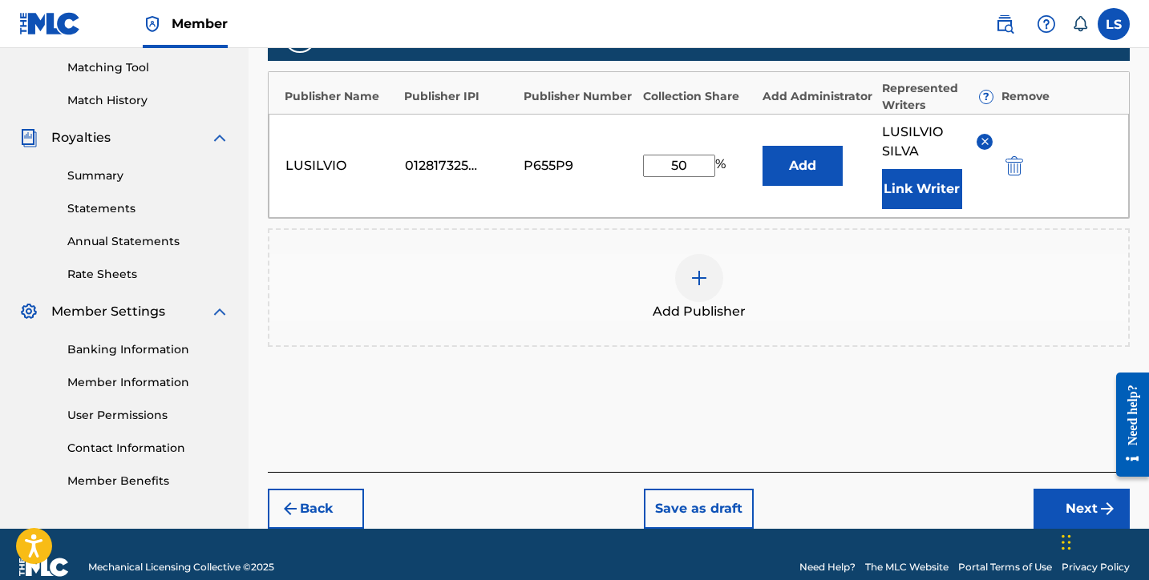
drag, startPoint x: 1090, startPoint y: 495, endPoint x: 1077, endPoint y: 487, distance: 15.8
click at [1090, 495] on button "Next" at bounding box center [1081, 509] width 96 height 40
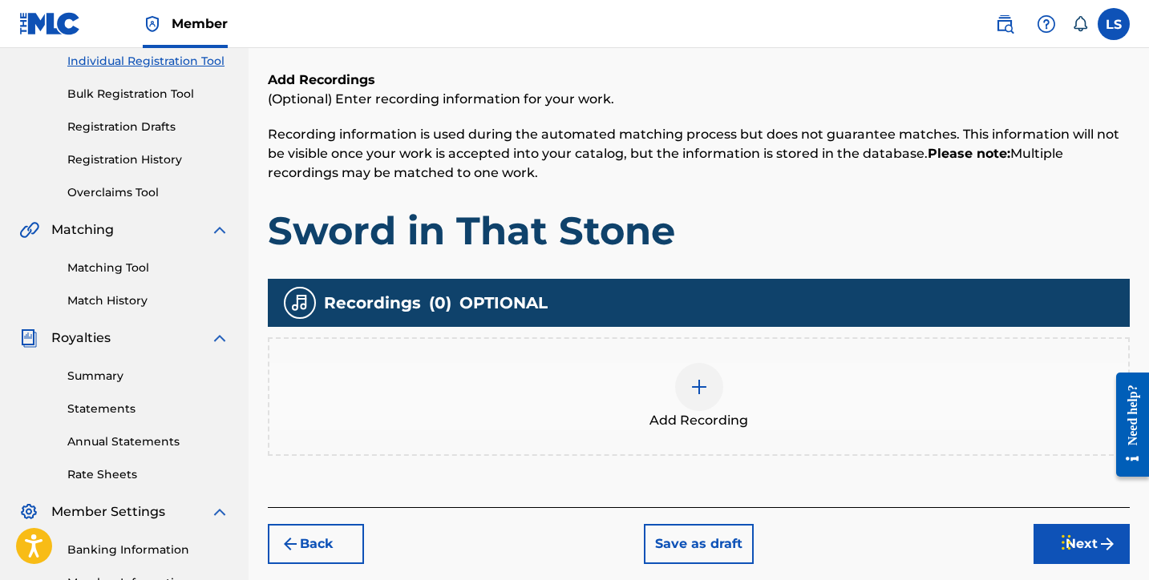
scroll to position [215, 0]
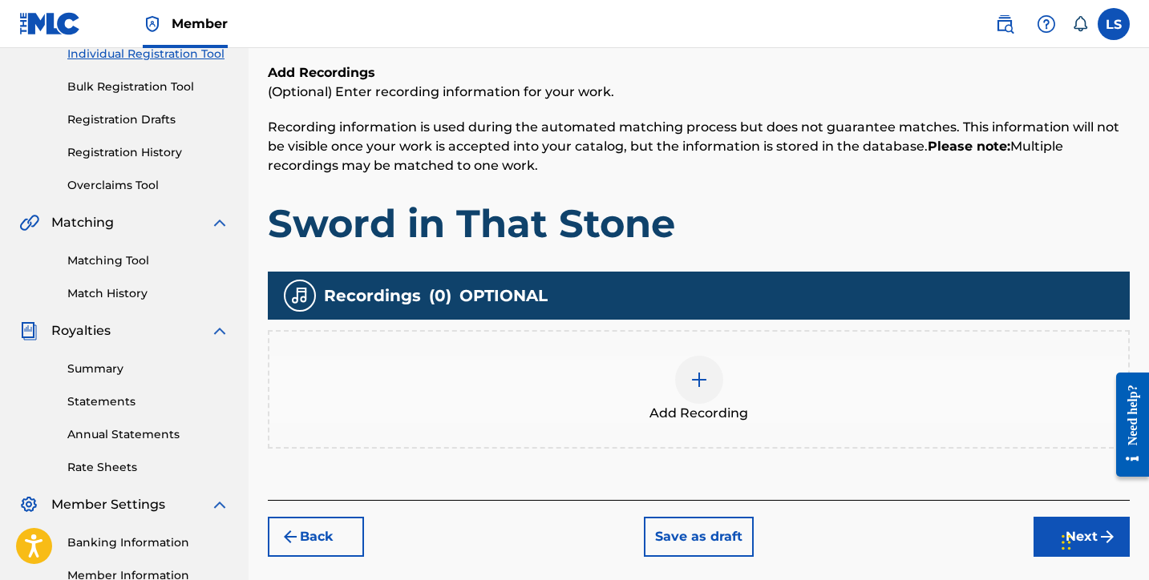
click at [710, 367] on div at bounding box center [699, 380] width 48 height 48
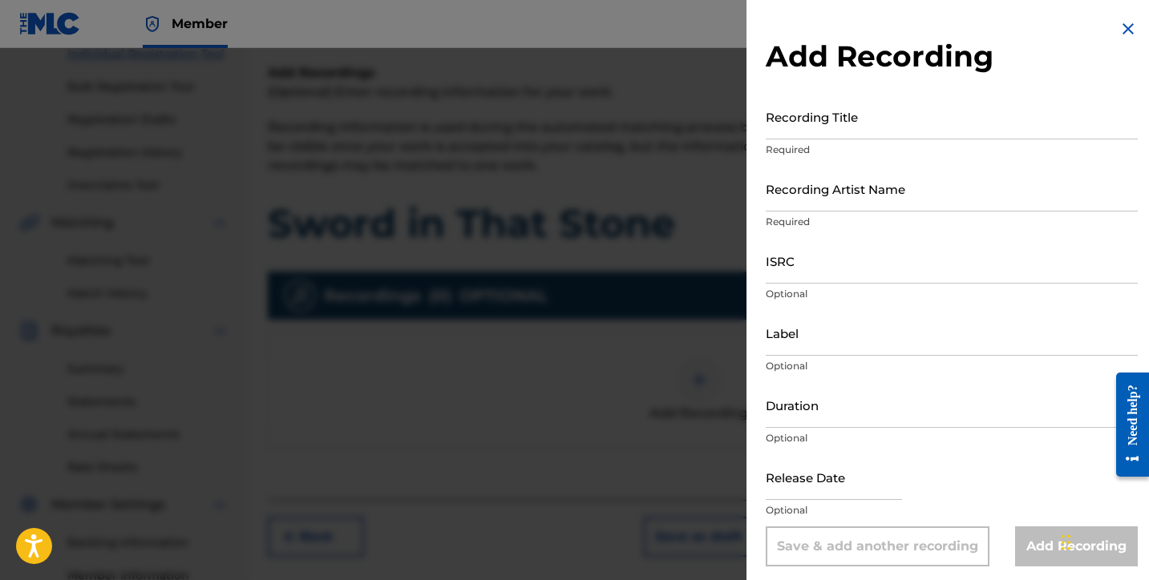
click at [805, 125] on input "Recording Title" at bounding box center [952, 117] width 372 height 46
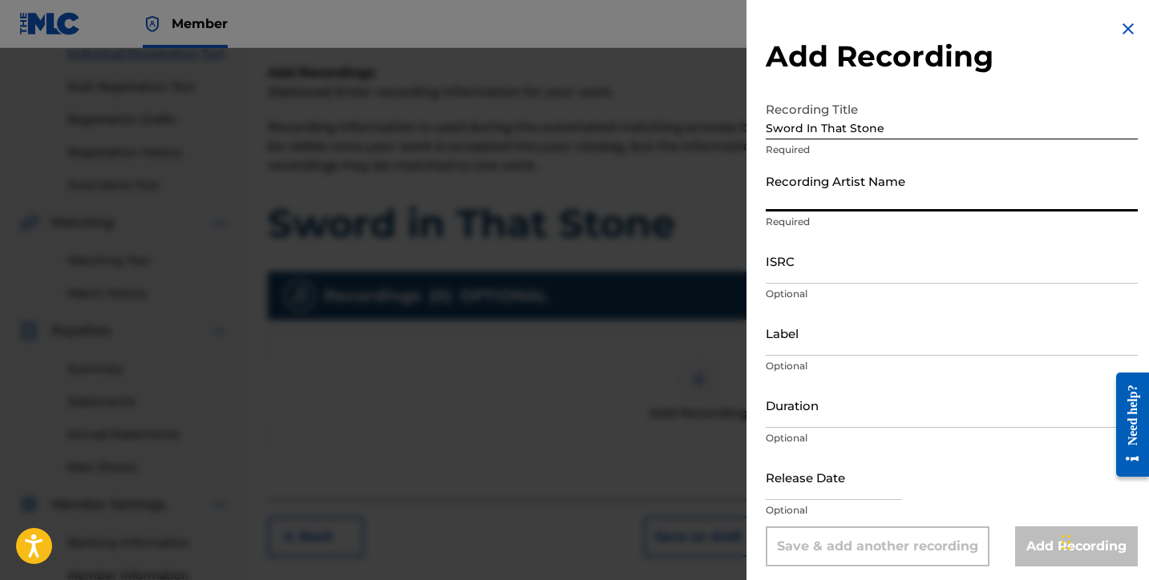
click at [848, 203] on input "Recording Artist Name" at bounding box center [952, 189] width 372 height 46
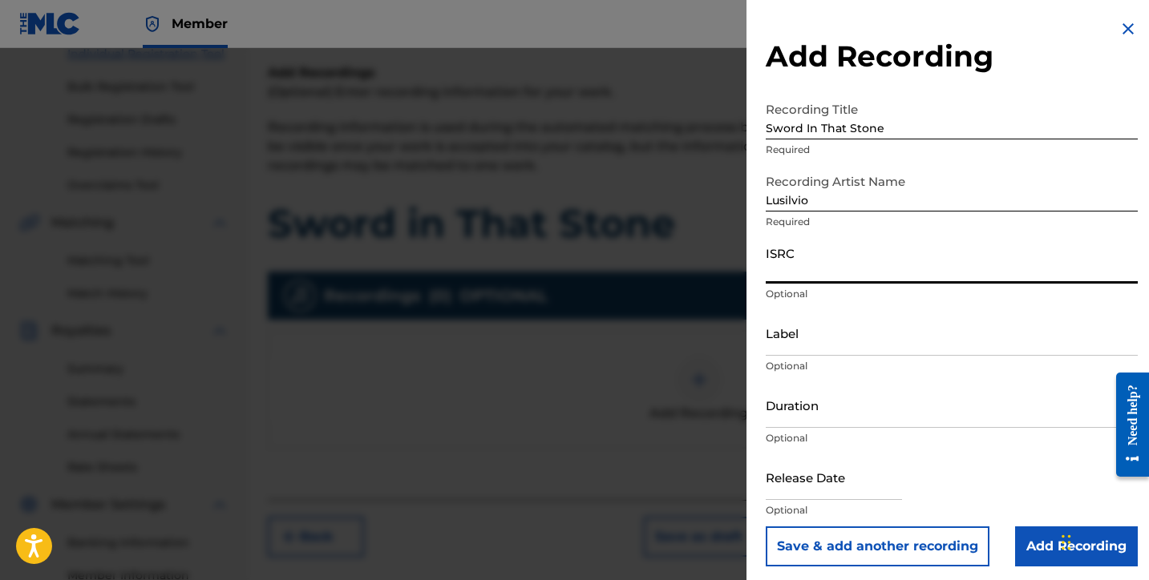
paste input "QZWFN2528362"
click at [797, 350] on input "Label" at bounding box center [952, 333] width 372 height 46
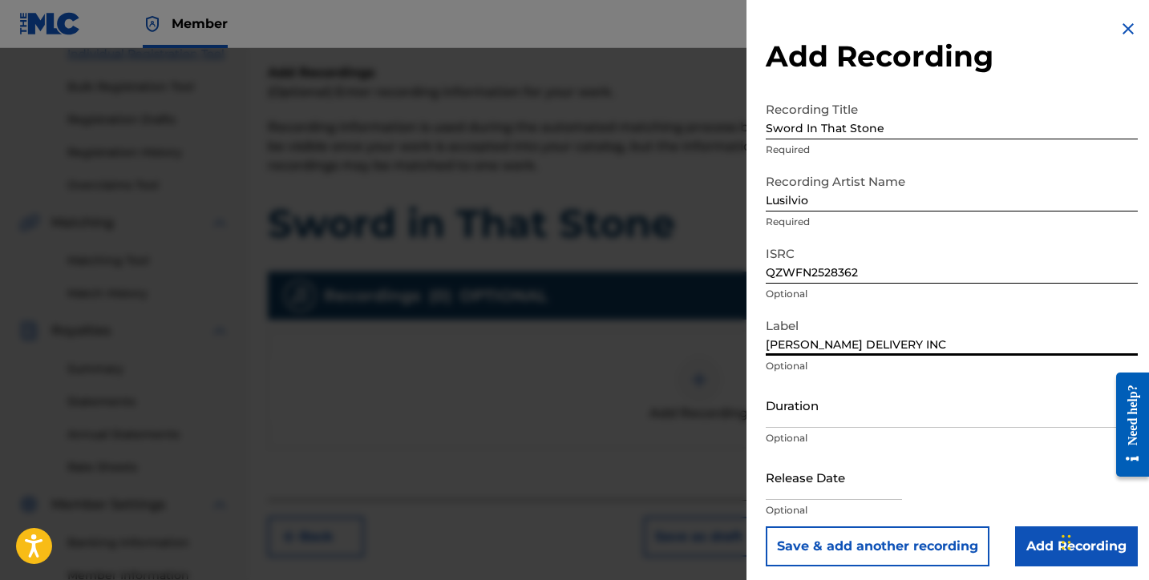
click at [794, 418] on input "Duration" at bounding box center [952, 405] width 372 height 46
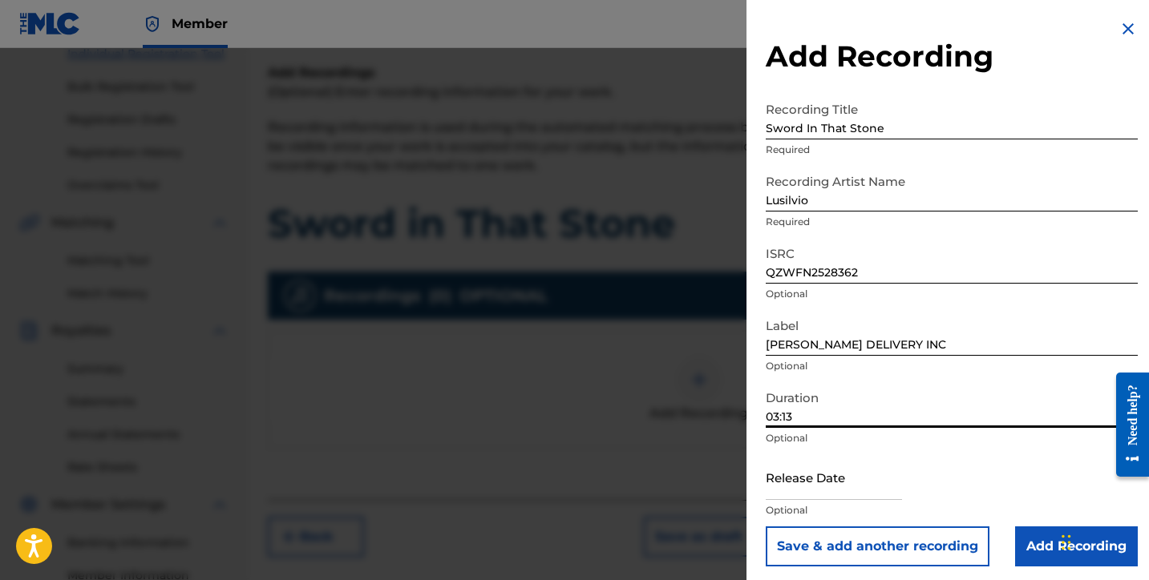
scroll to position [204, 0]
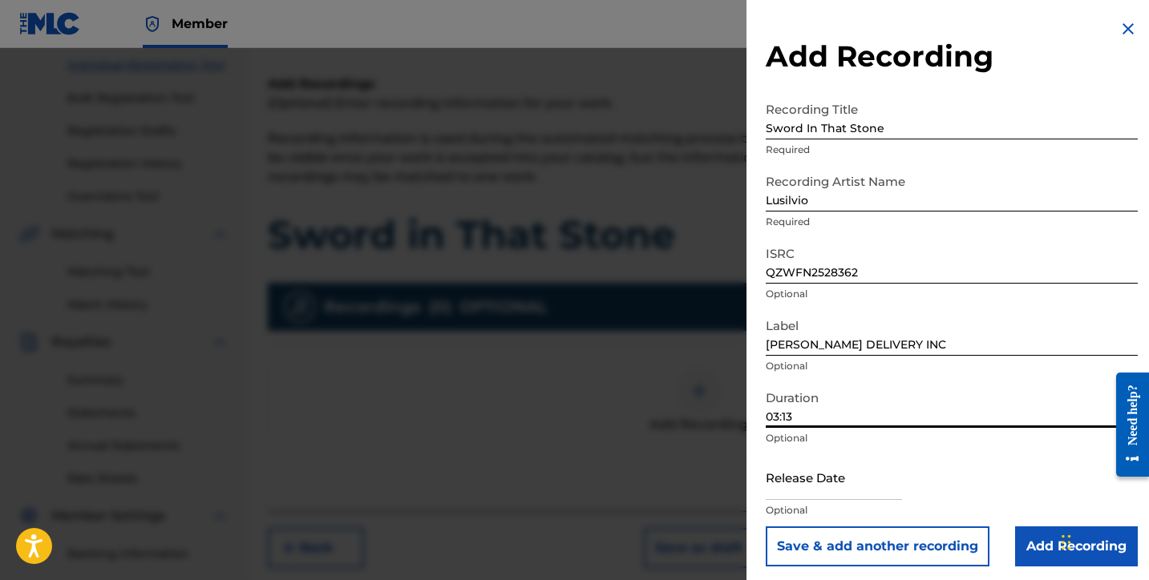
click at [852, 490] on input "text" at bounding box center [834, 478] width 136 height 46
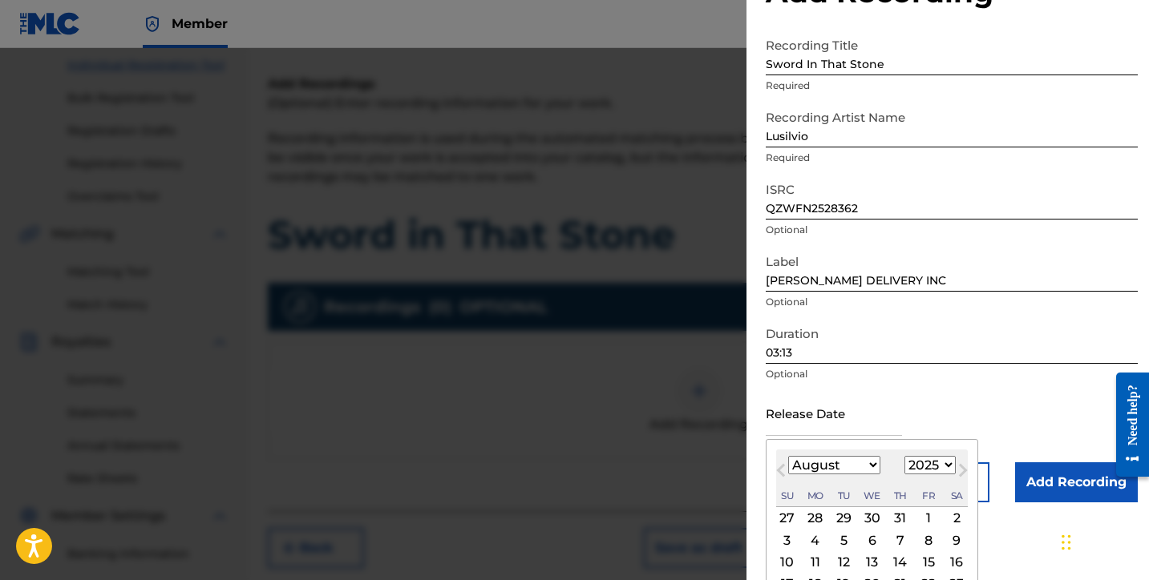
click at [843, 481] on div "August 2025 January February March April May June July August September October…" at bounding box center [872, 479] width 192 height 58
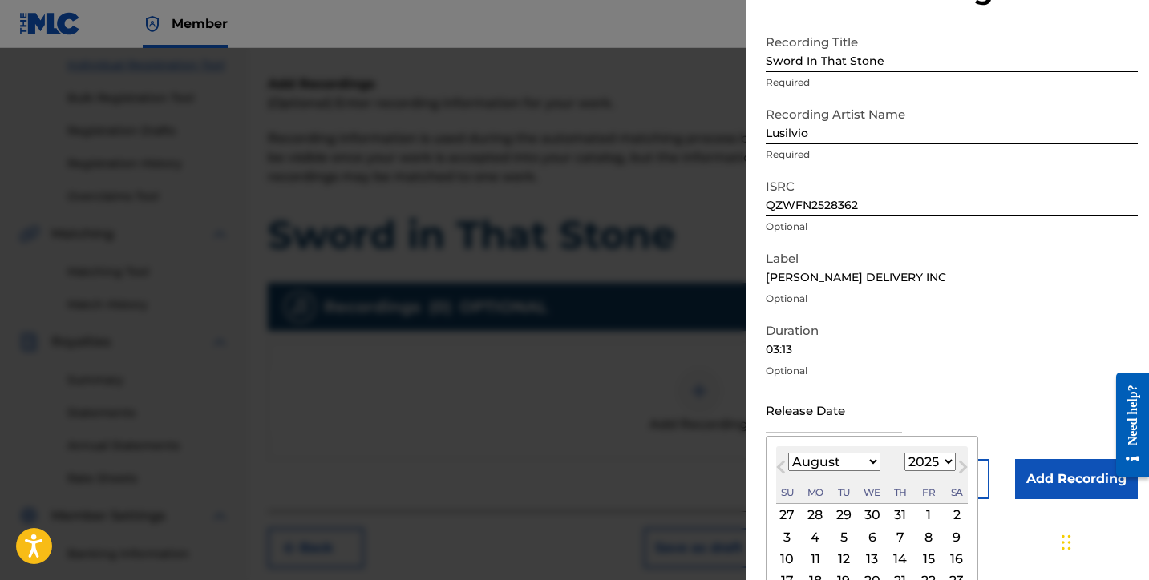
scroll to position [67, 0]
click at [840, 467] on select "January February March April May June July August September October November De…" at bounding box center [834, 463] width 92 height 18
click at [788, 454] on select "January February March April May June July August September October November De…" at bounding box center [834, 463] width 92 height 18
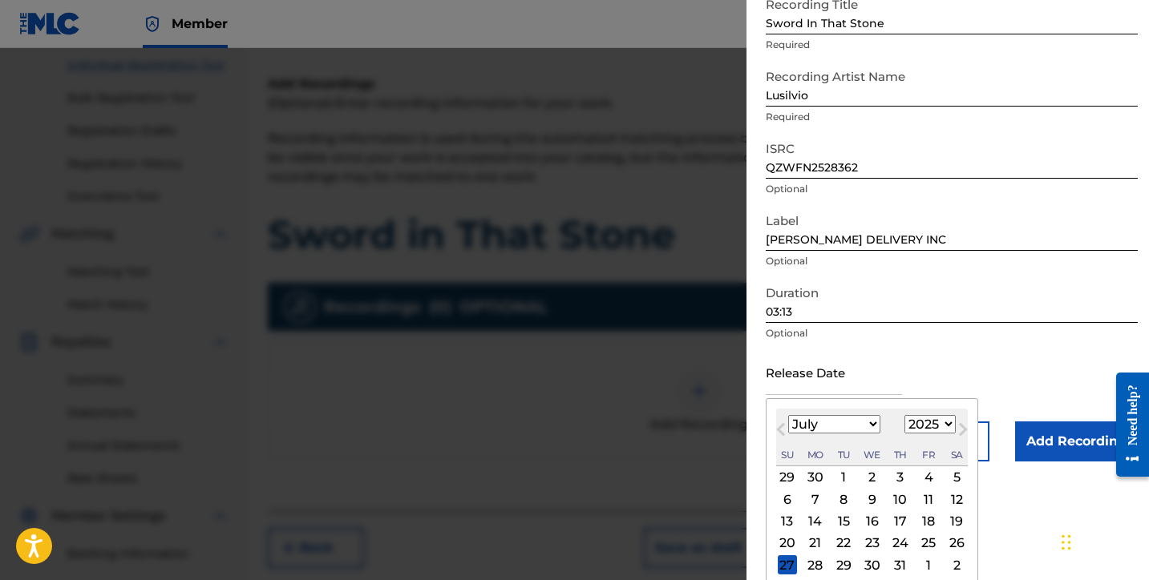
scroll to position [133, 0]
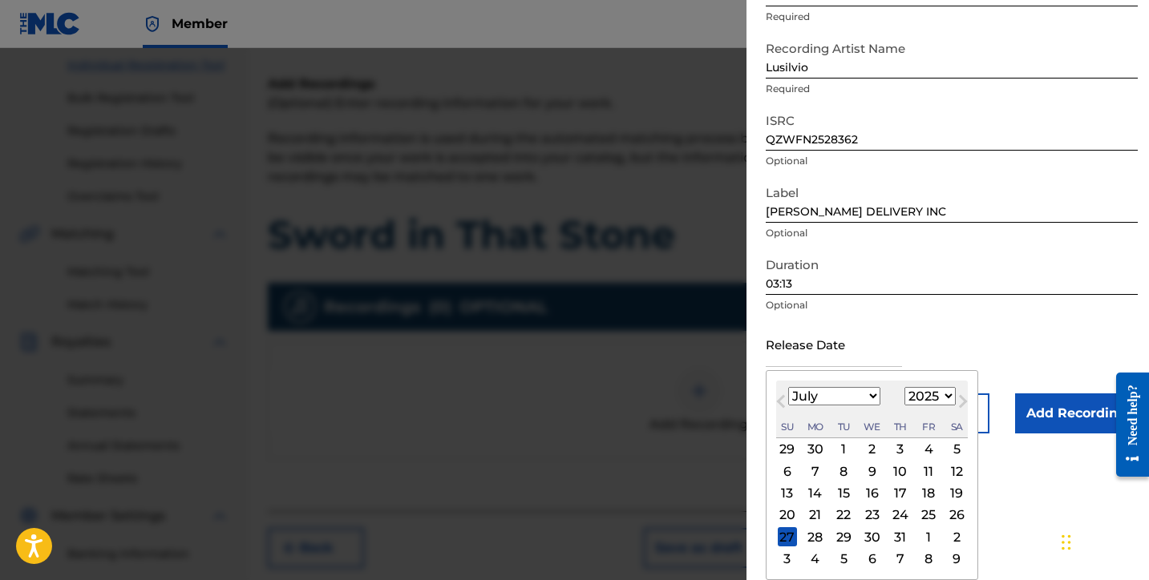
click at [951, 517] on div "26" at bounding box center [956, 515] width 19 height 19
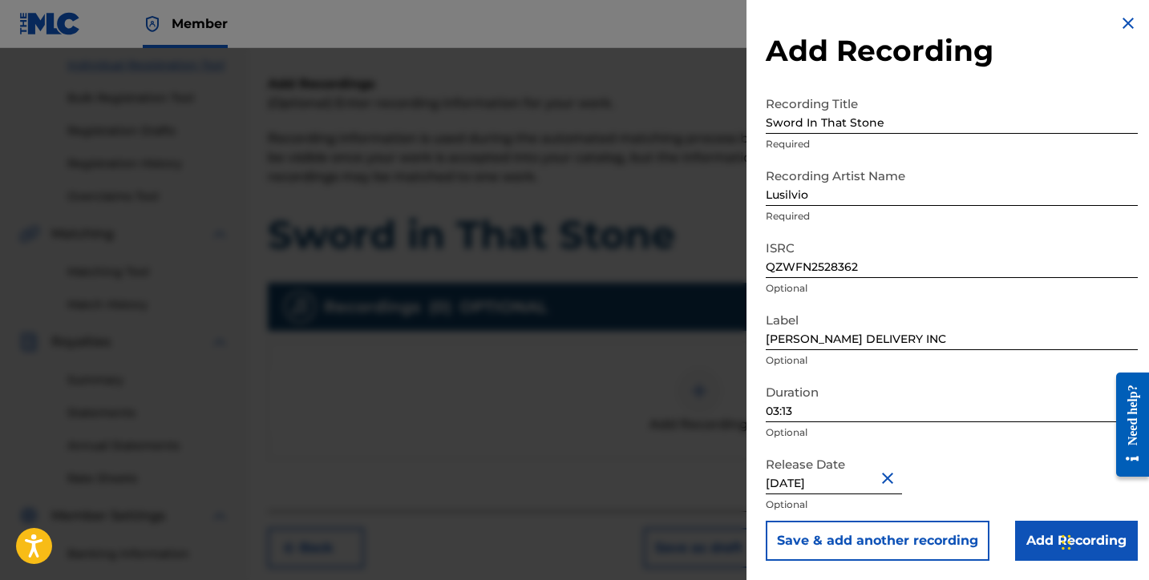
scroll to position [6, 0]
click at [1030, 548] on input "Add Recording" at bounding box center [1076, 541] width 123 height 40
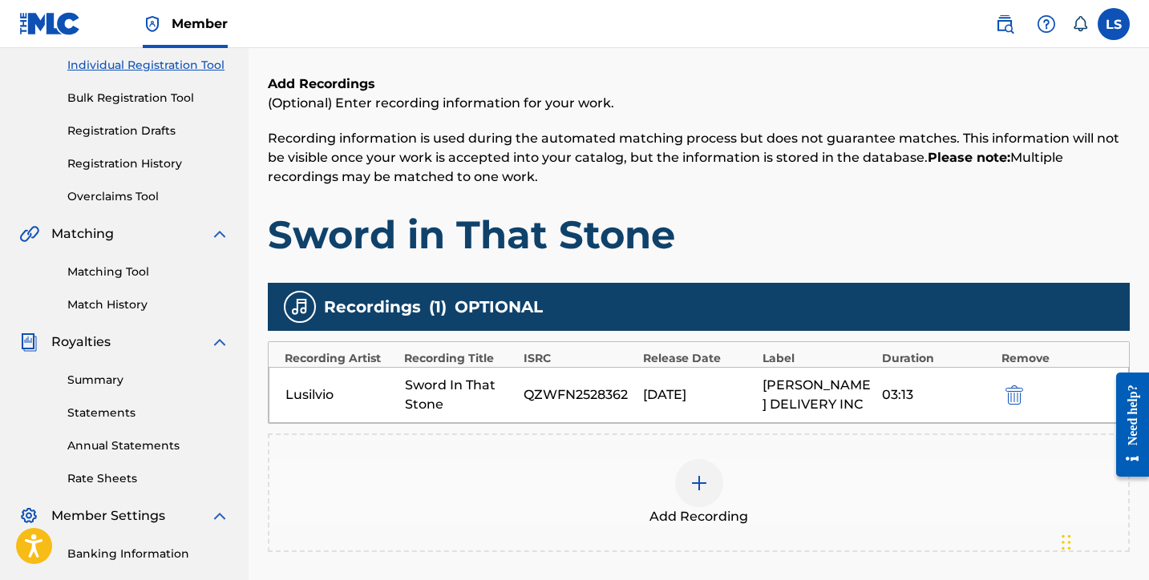
scroll to position [414, 0]
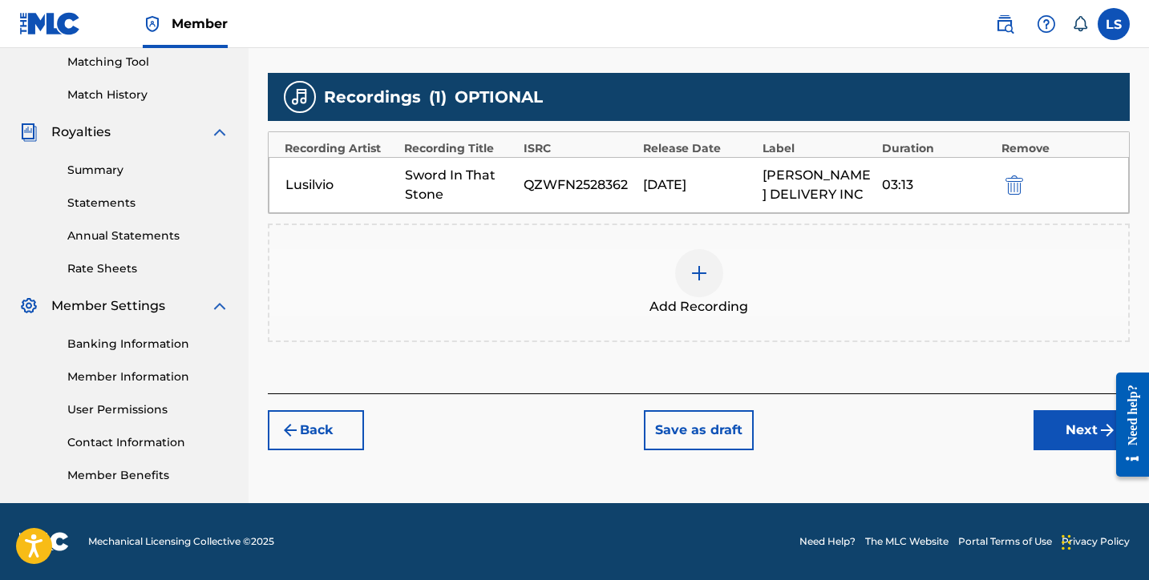
click at [1063, 436] on button "Next" at bounding box center [1081, 430] width 96 height 40
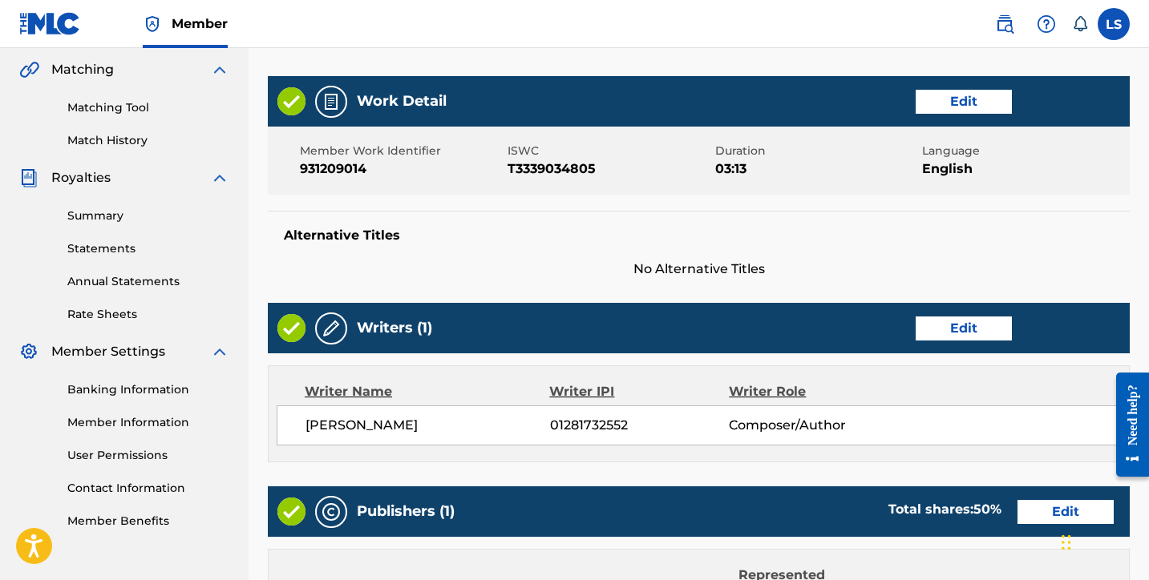
scroll to position [793, 0]
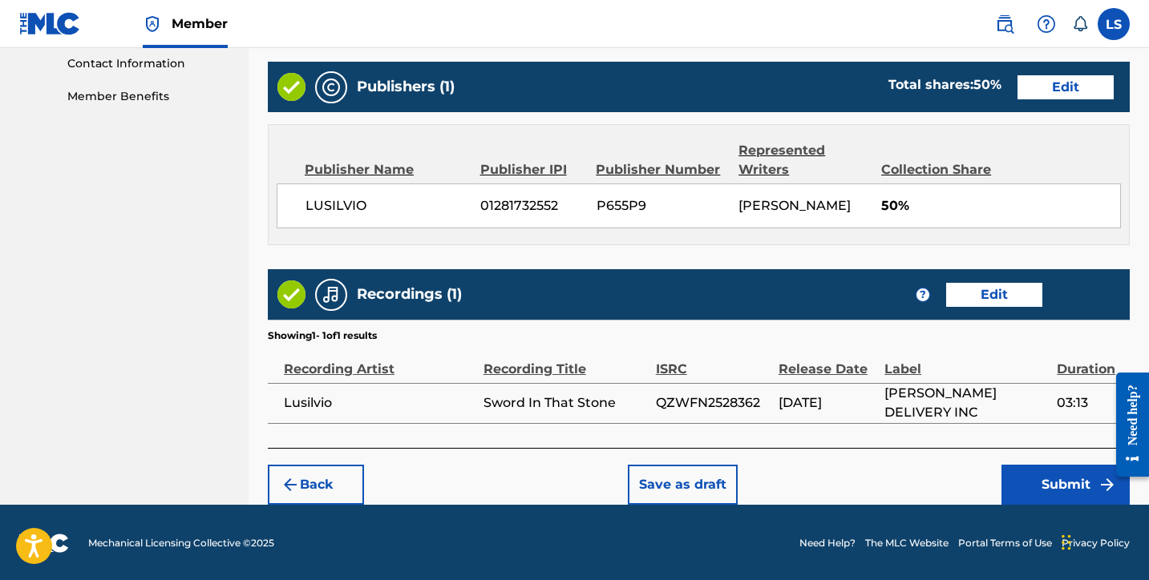
click at [1039, 476] on button "Submit" at bounding box center [1065, 485] width 128 height 40
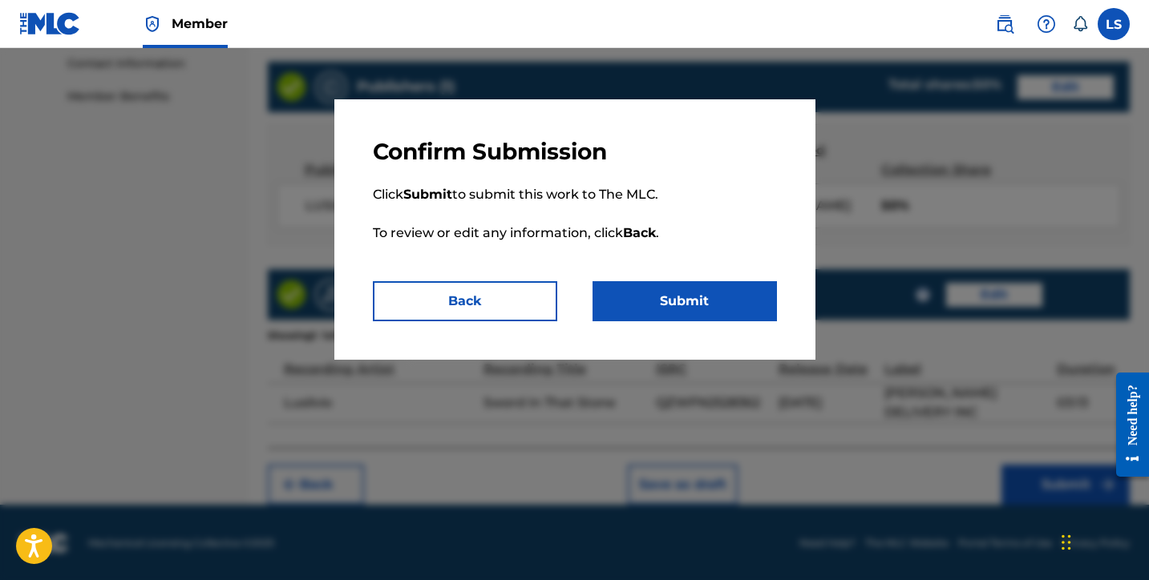
click at [689, 309] on button "Submit" at bounding box center [684, 301] width 184 height 40
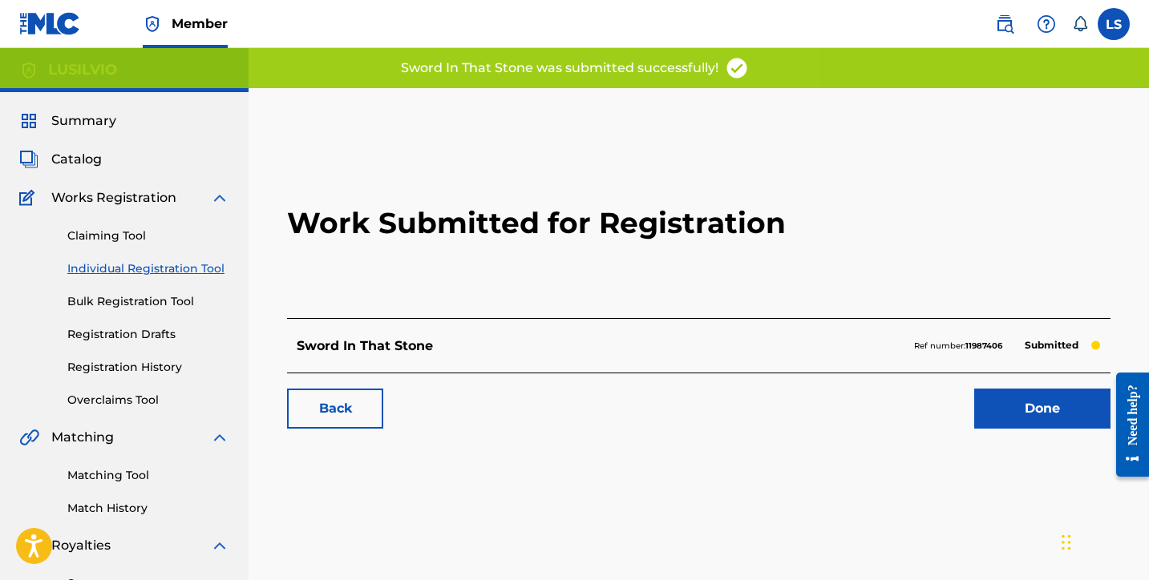
click at [992, 406] on link "Done" at bounding box center [1042, 409] width 136 height 40
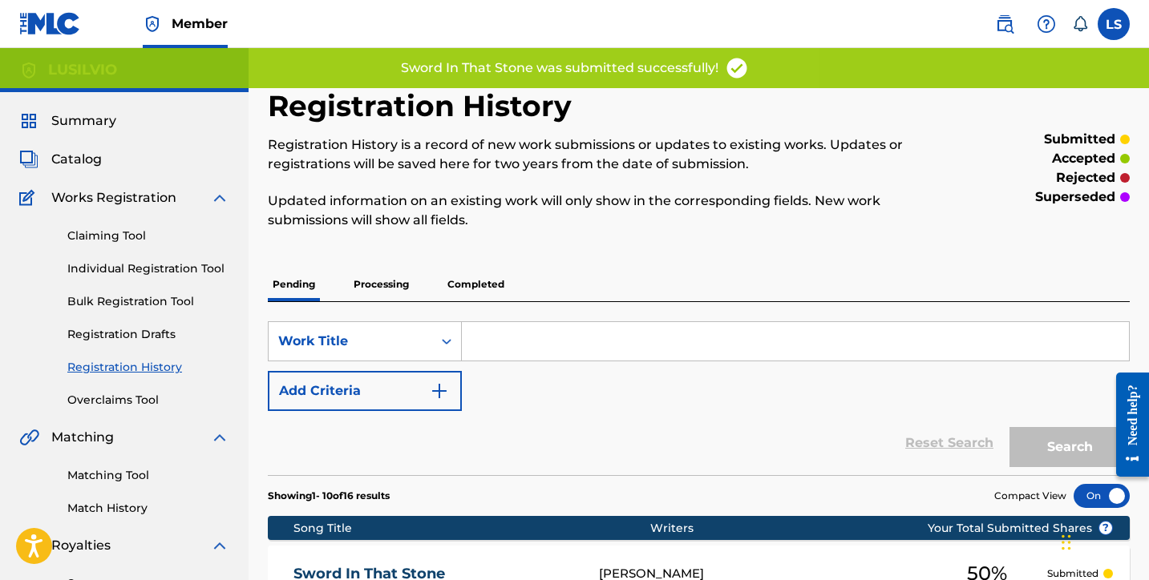
drag, startPoint x: 134, startPoint y: 264, endPoint x: 170, endPoint y: 255, distance: 37.1
click at [134, 264] on link "Individual Registration Tool" at bounding box center [148, 269] width 162 height 17
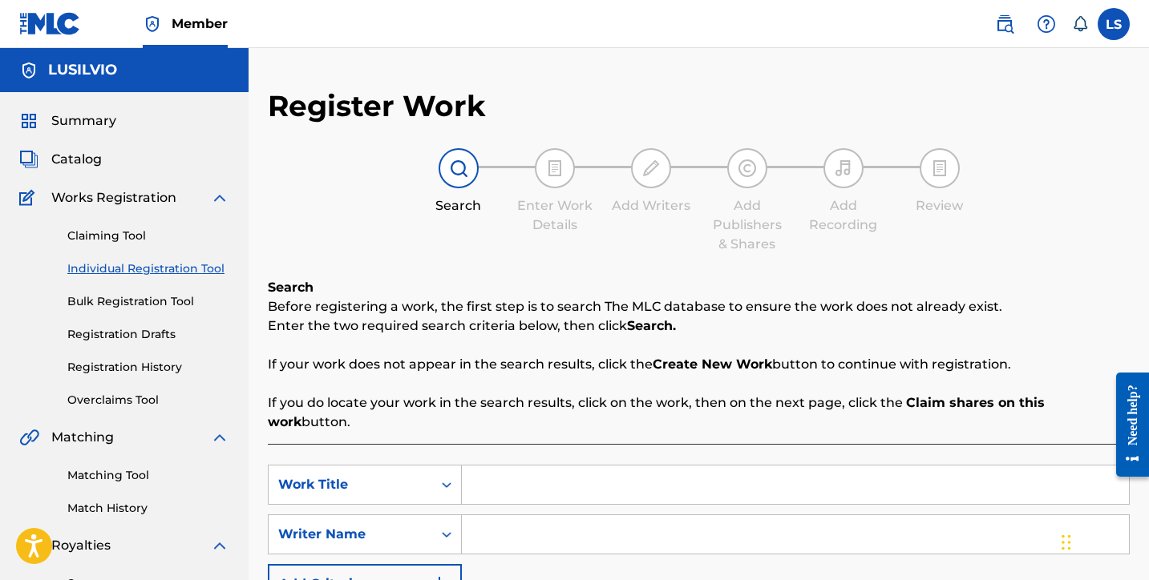
click at [495, 470] on input "Search Form" at bounding box center [795, 485] width 667 height 38
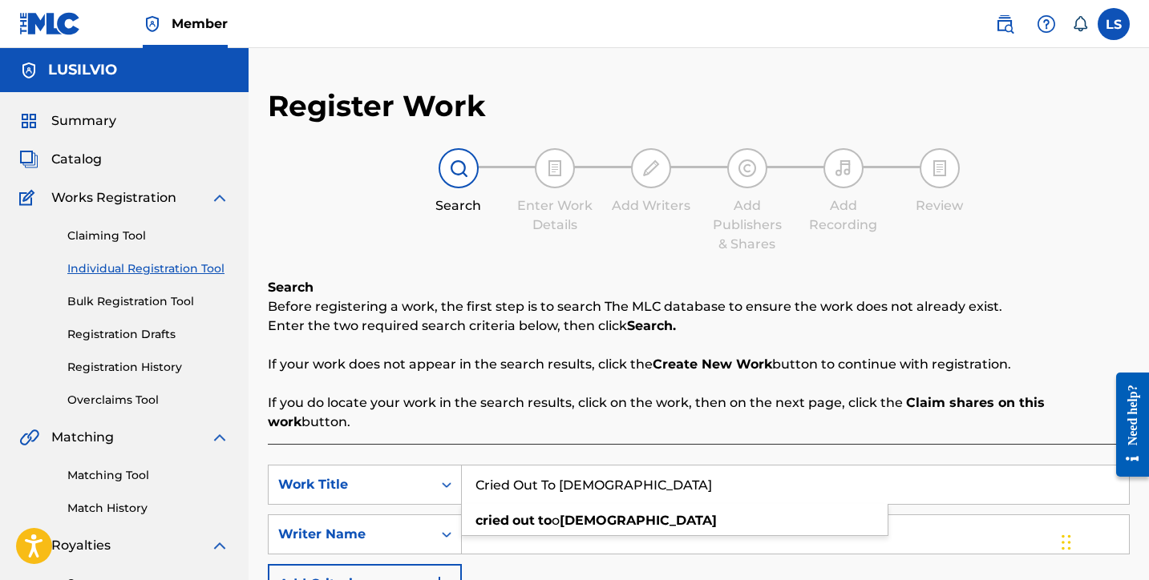
click at [558, 467] on input "Cried Out To God" at bounding box center [795, 485] width 667 height 38
click at [555, 513] on strong "too" at bounding box center [549, 520] width 22 height 15
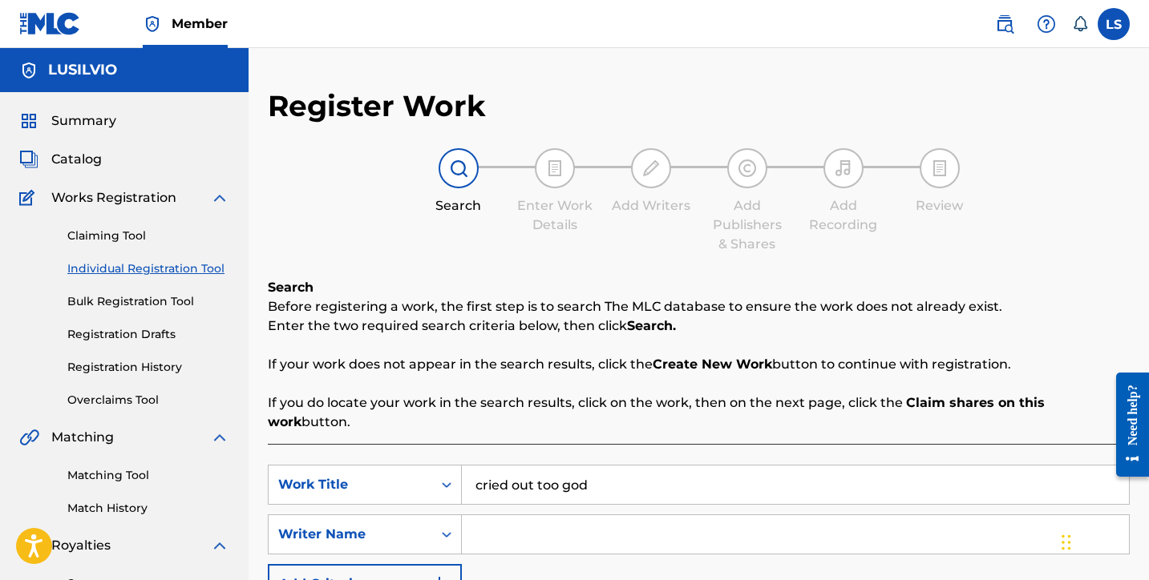
click at [482, 471] on input "cried out too god" at bounding box center [795, 485] width 667 height 38
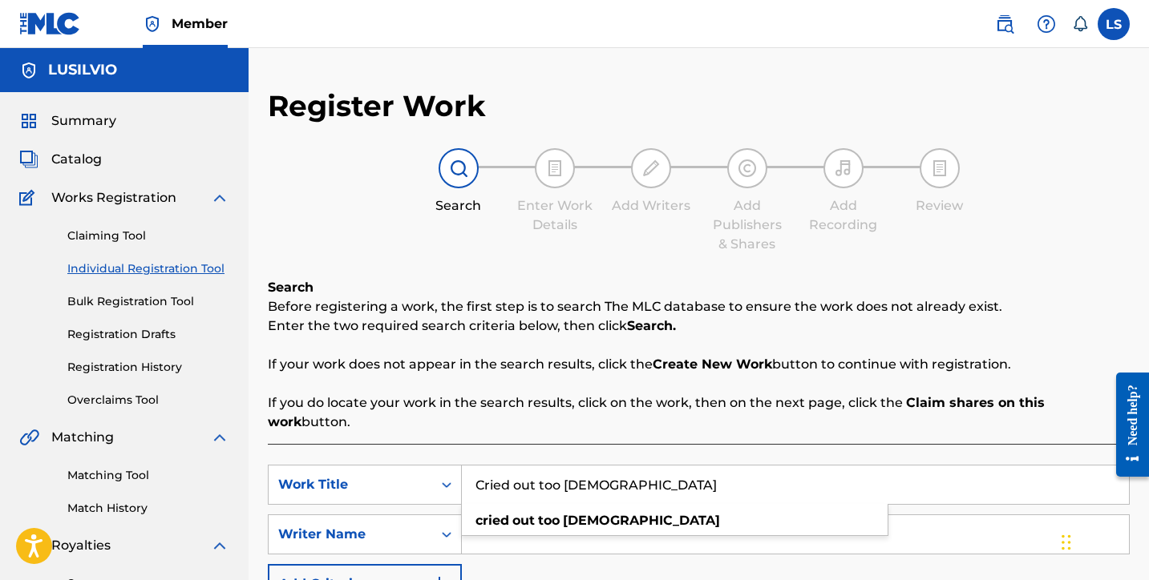
click at [522, 466] on input "Cried out too god" at bounding box center [795, 485] width 667 height 38
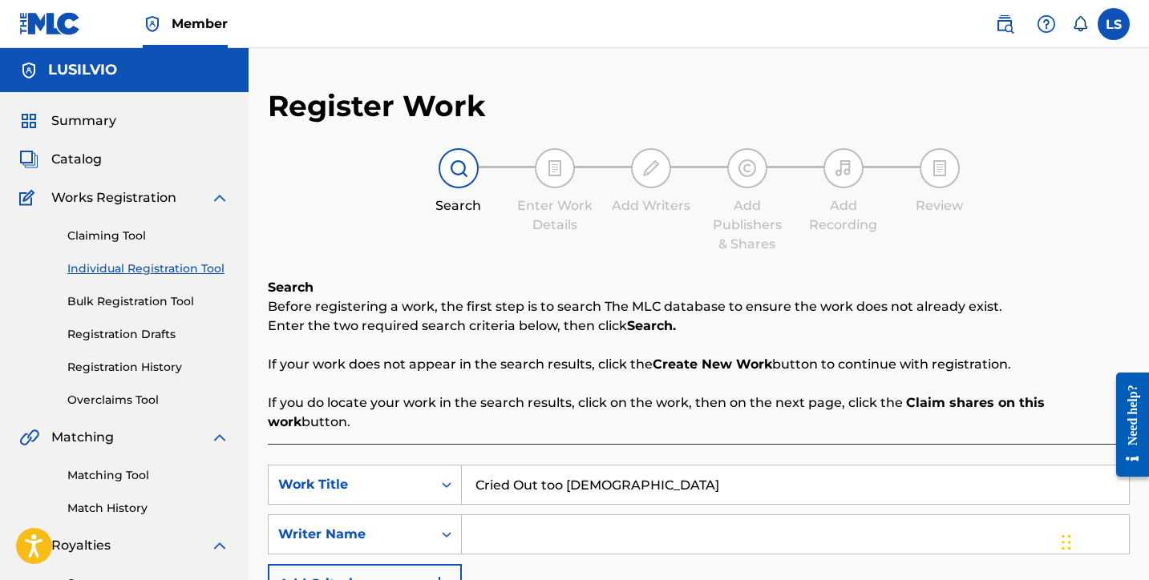
click at [545, 466] on input "Cried Out too god" at bounding box center [795, 485] width 667 height 38
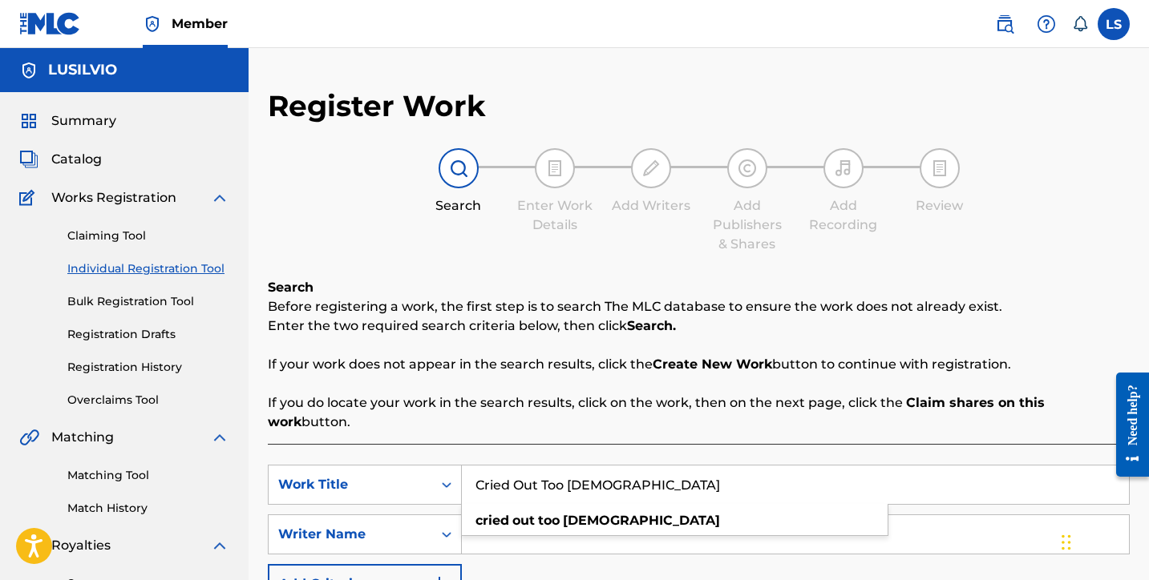
click at [573, 466] on input "Cried Out Too god" at bounding box center [795, 485] width 667 height 38
click at [509, 526] on input "Search Form" at bounding box center [795, 535] width 667 height 38
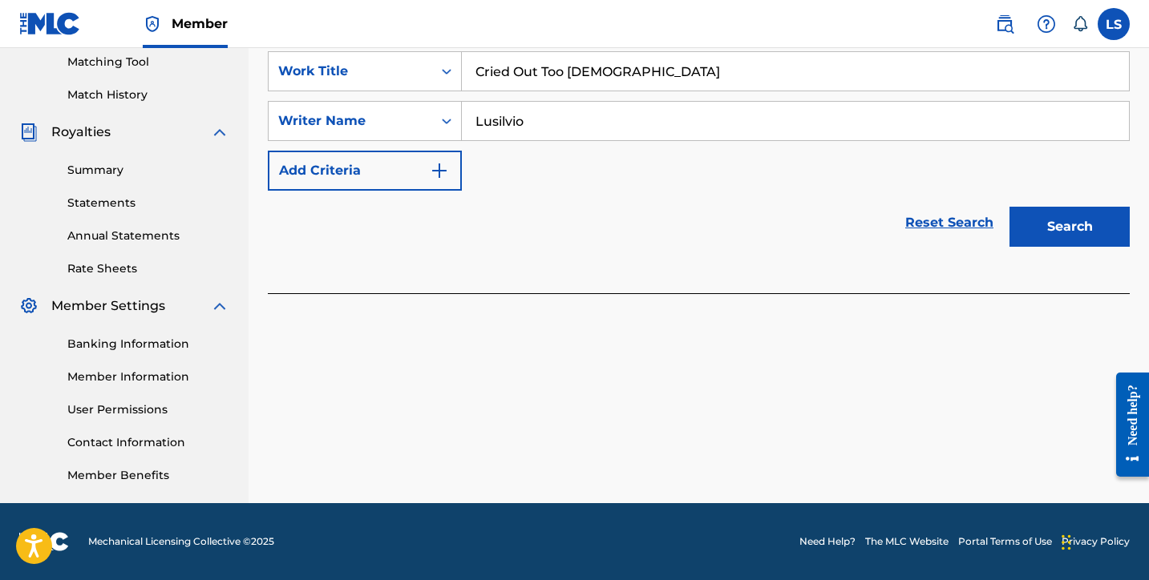
drag, startPoint x: 1046, startPoint y: 207, endPoint x: 1039, endPoint y: 229, distance: 23.6
click at [1045, 207] on button "Search" at bounding box center [1069, 227] width 120 height 40
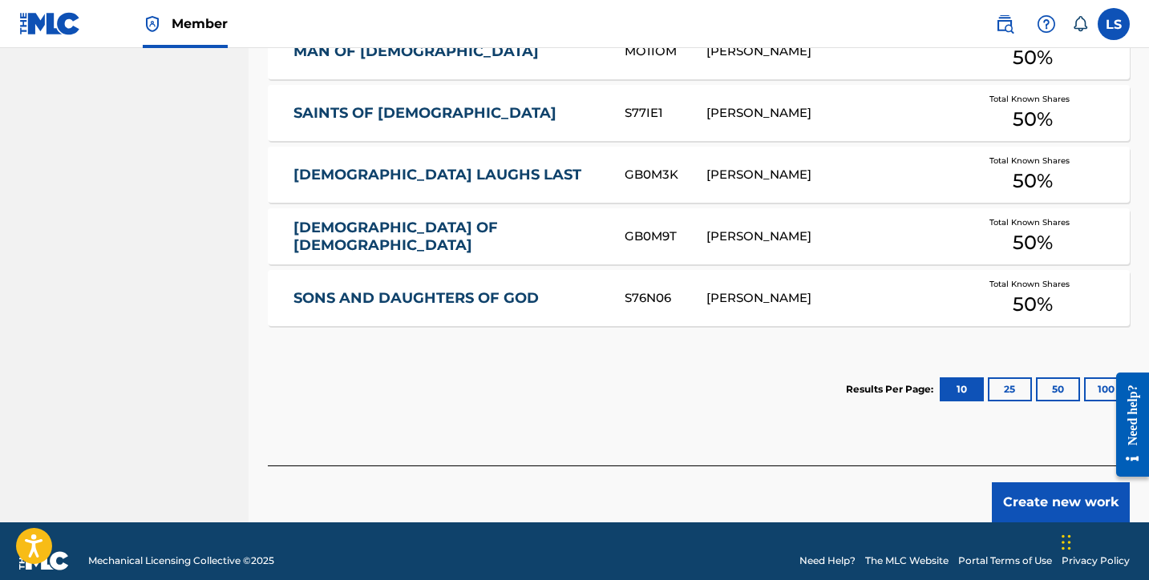
click at [1059, 484] on button "Create new work" at bounding box center [1061, 503] width 138 height 40
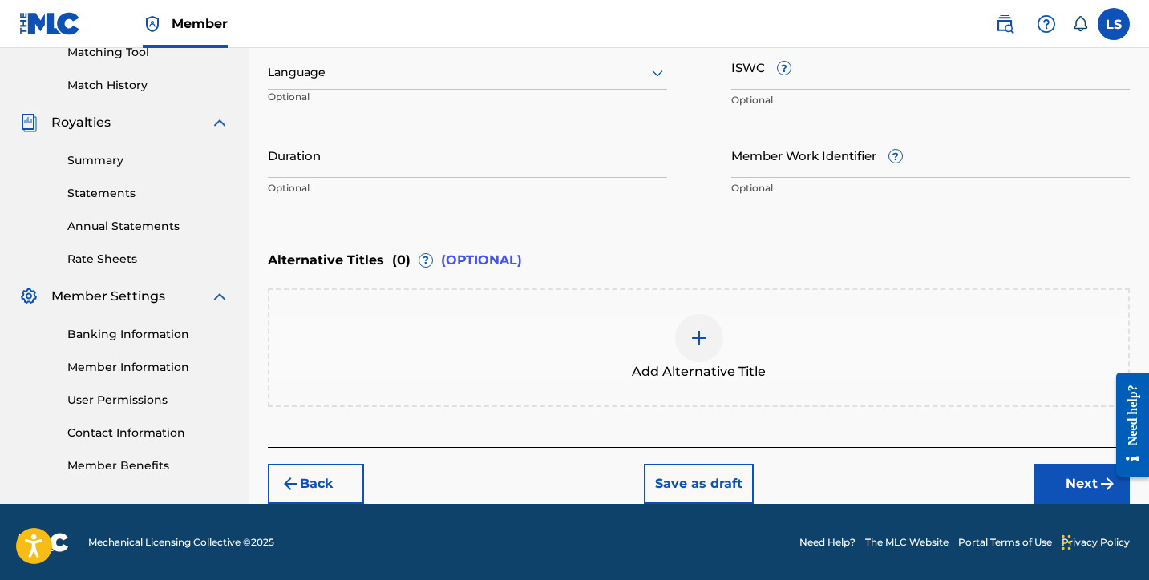
click at [774, 86] on input "ISWC ?" at bounding box center [930, 67] width 399 height 46
paste input "T3344296028"
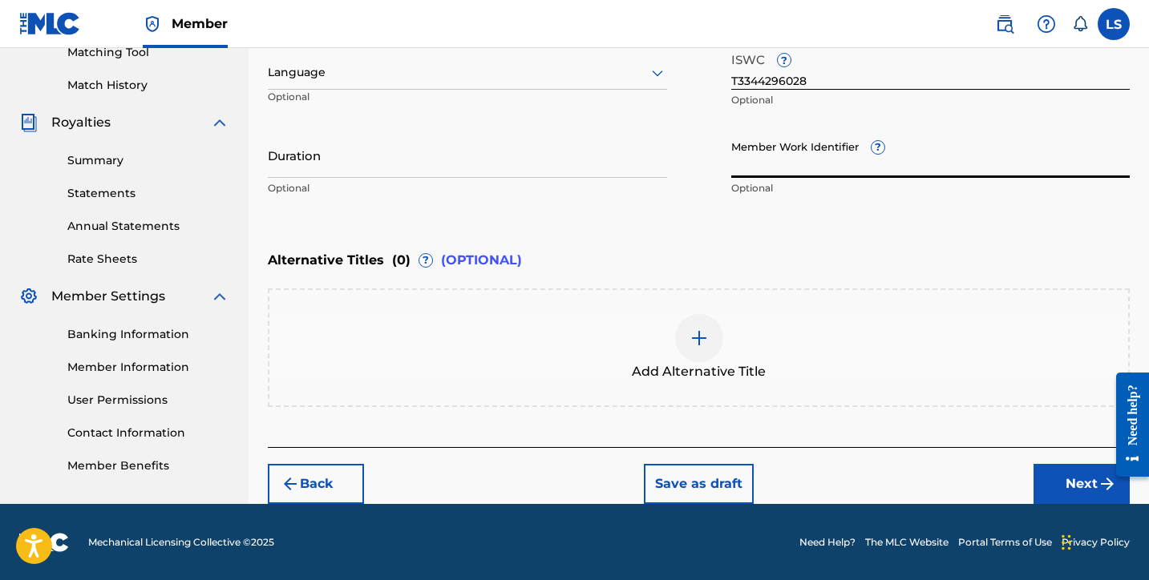
paste input "931495663"
click at [302, 170] on input "Duration" at bounding box center [467, 155] width 399 height 46
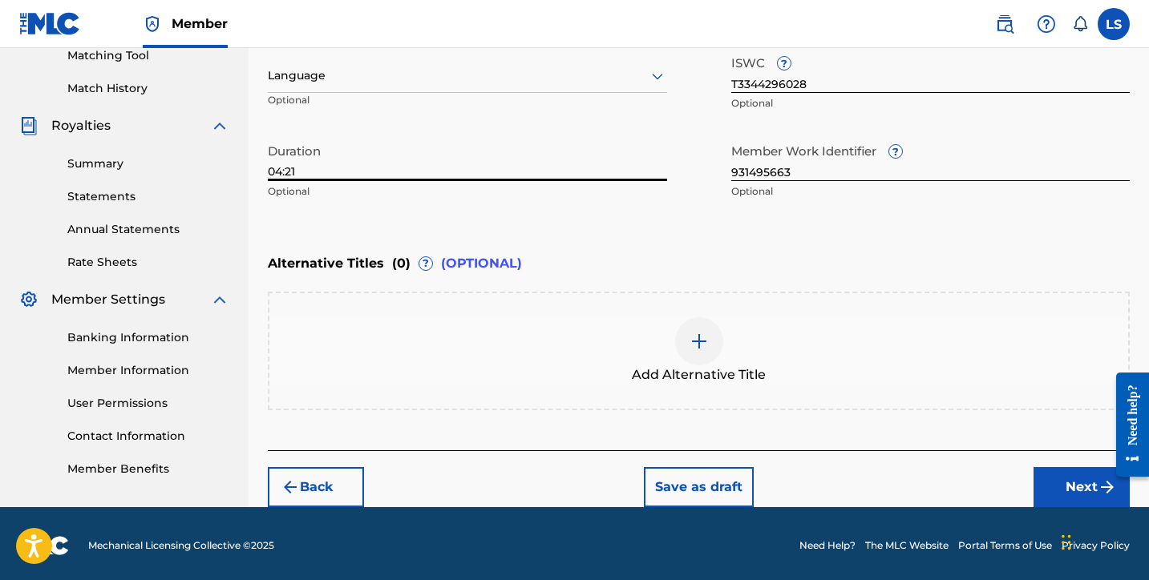
click at [1047, 488] on button "Next" at bounding box center [1081, 487] width 96 height 40
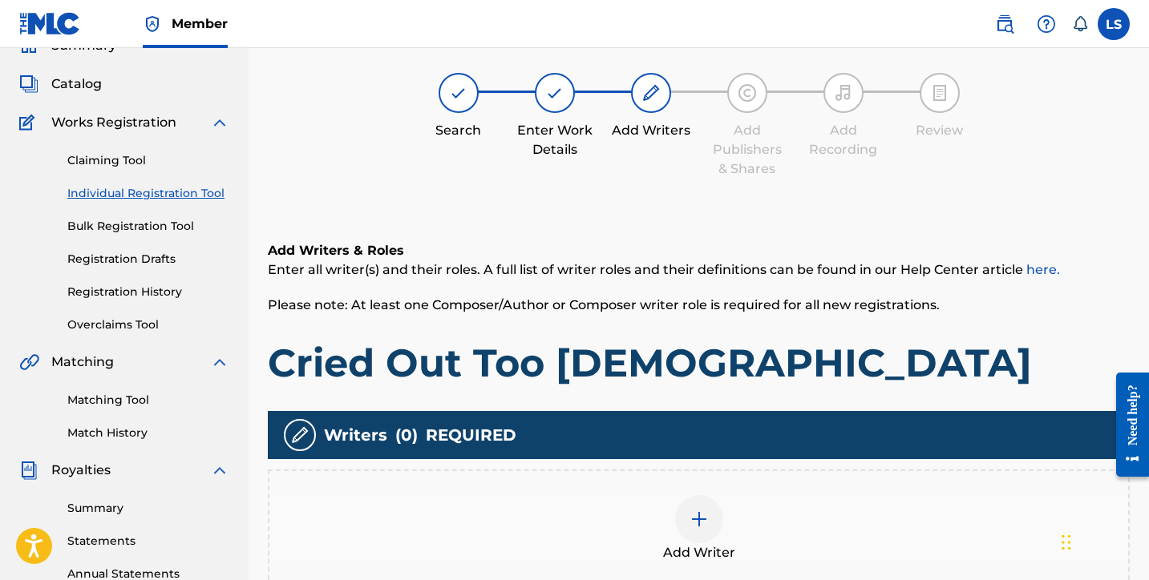
scroll to position [72, 0]
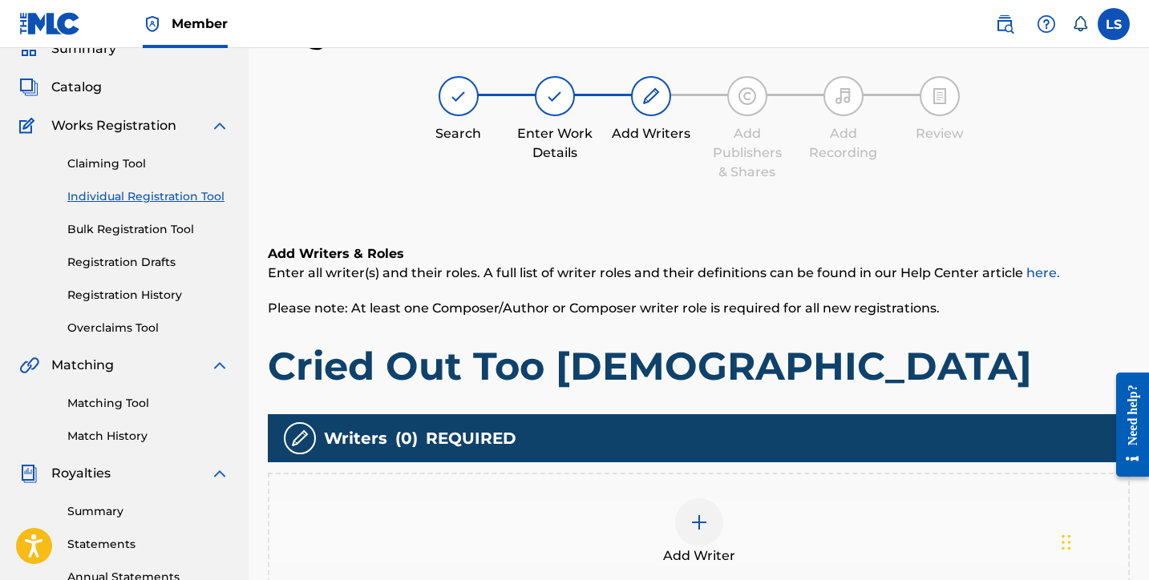
click at [701, 525] on img at bounding box center [698, 522] width 19 height 19
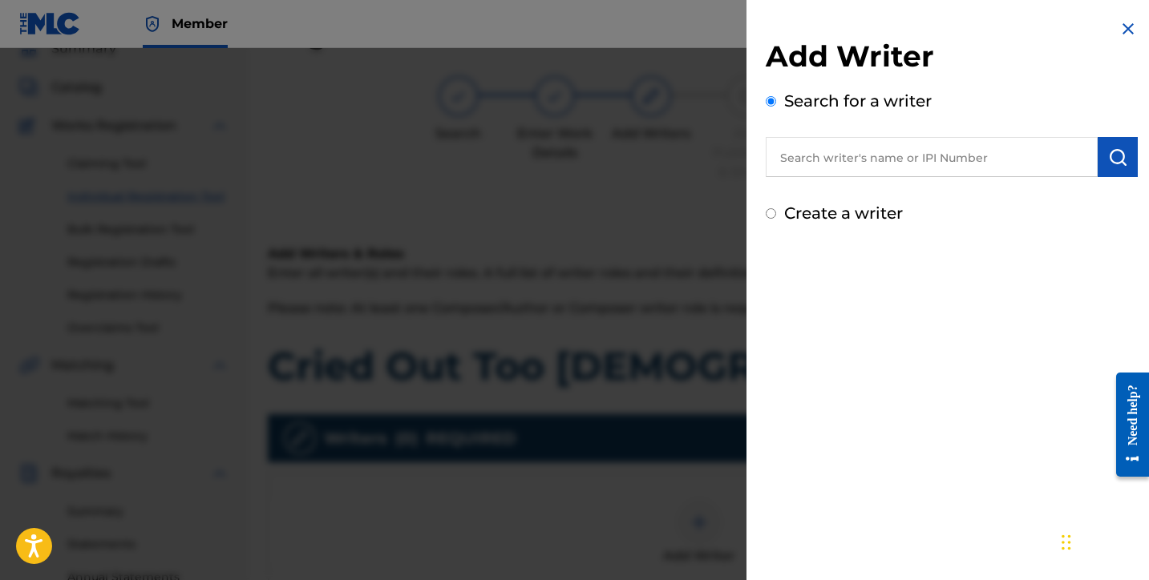
click at [817, 166] on input "text" at bounding box center [932, 157] width 332 height 40
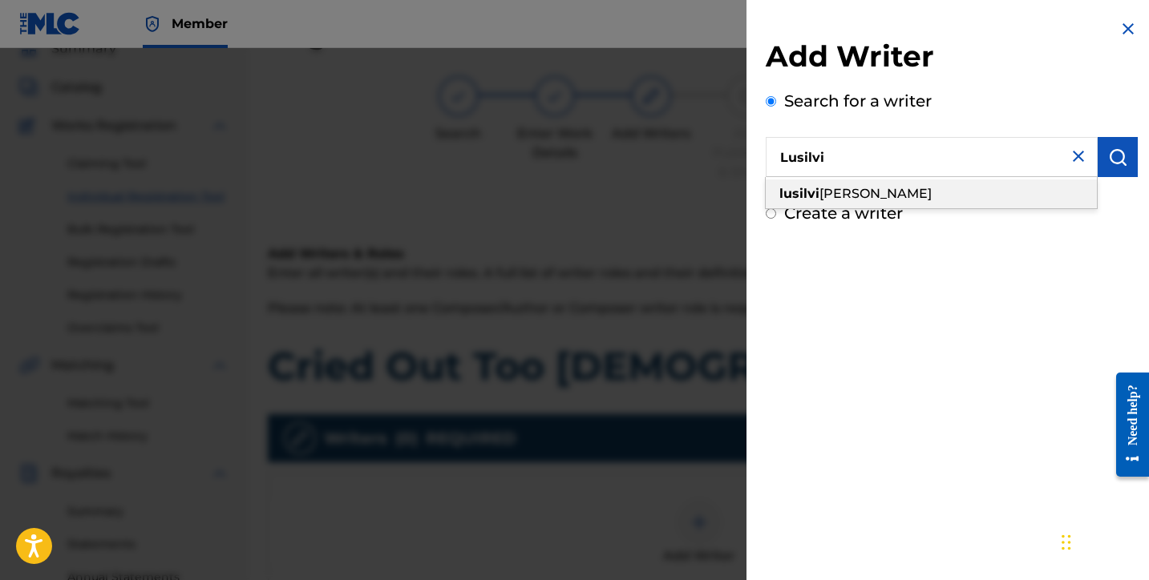
click at [875, 201] on div "lusilvi o silva" at bounding box center [931, 194] width 331 height 29
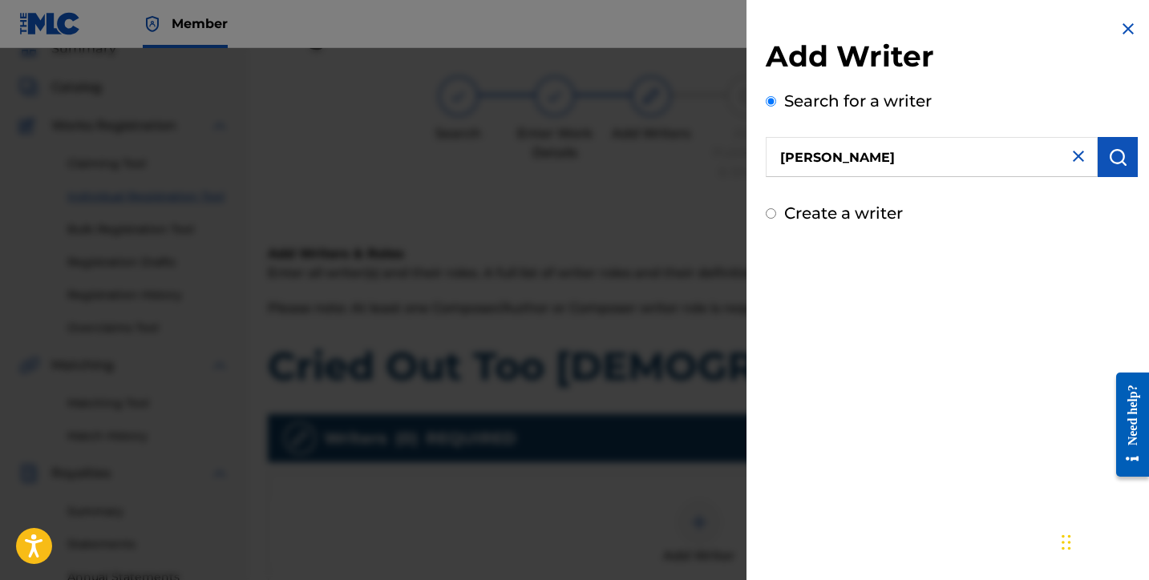
drag, startPoint x: 1096, startPoint y: 157, endPoint x: 1081, endPoint y: 165, distance: 17.2
click at [1098, 157] on button "submit" at bounding box center [1118, 157] width 40 height 40
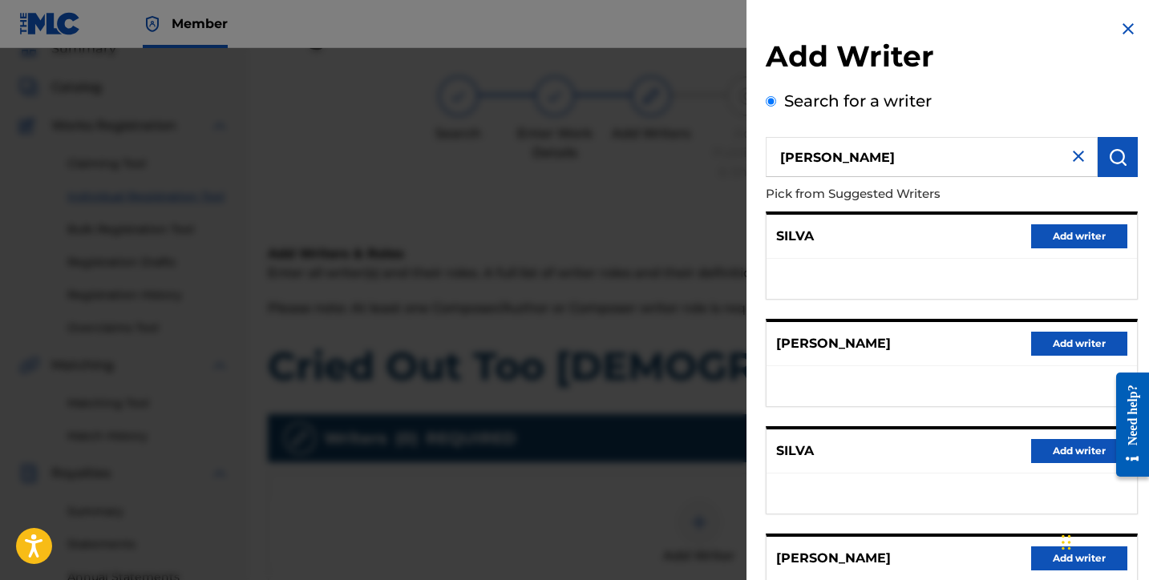
scroll to position [250, 0]
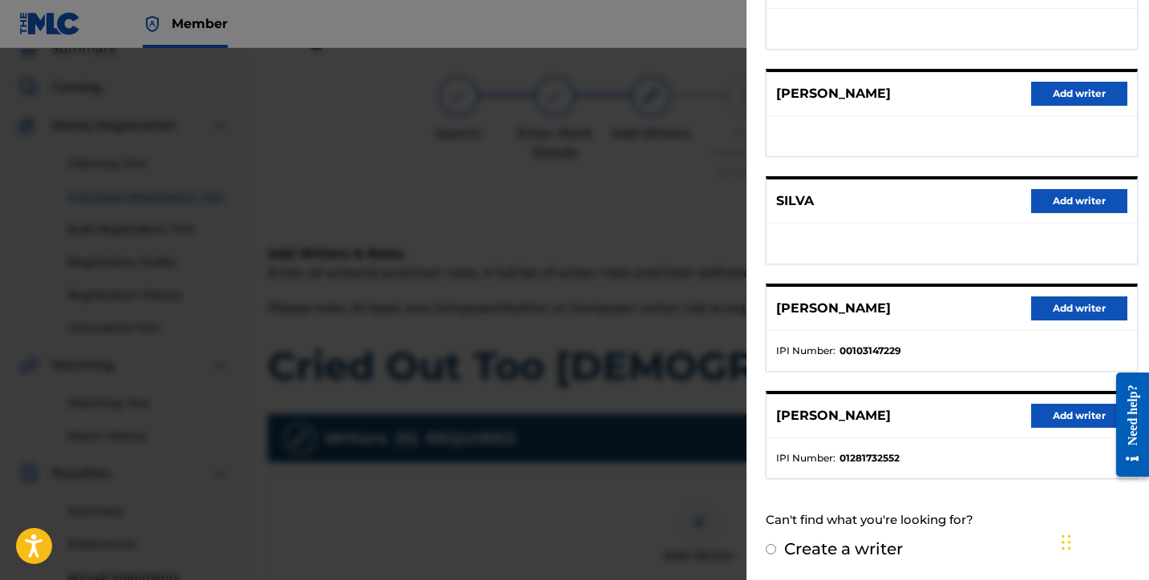
click at [1032, 412] on button "Add writer" at bounding box center [1079, 416] width 96 height 24
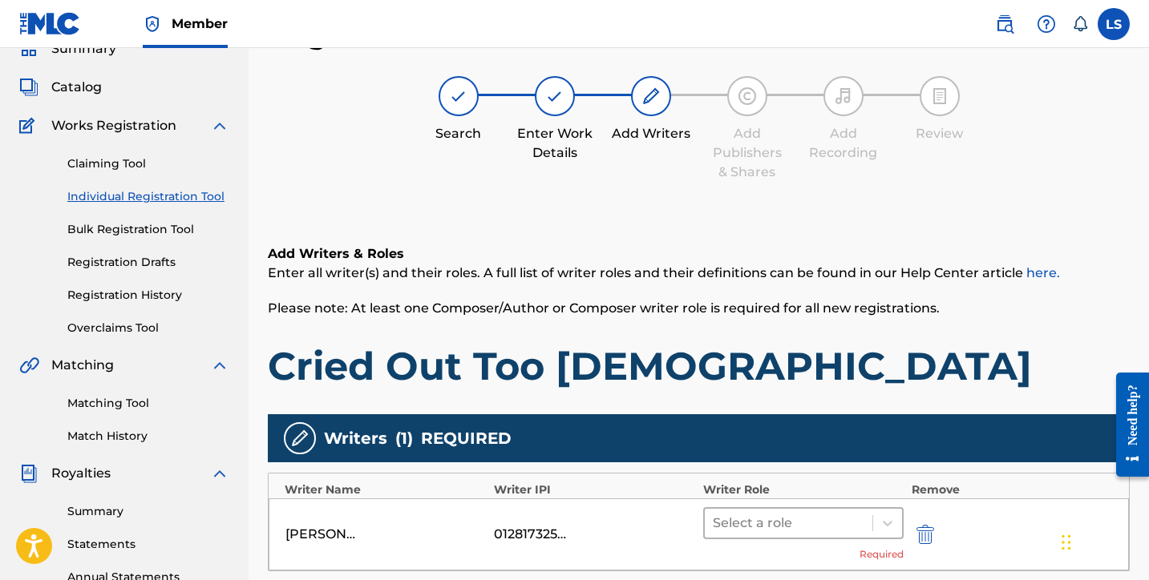
click at [819, 514] on div at bounding box center [789, 523] width 152 height 22
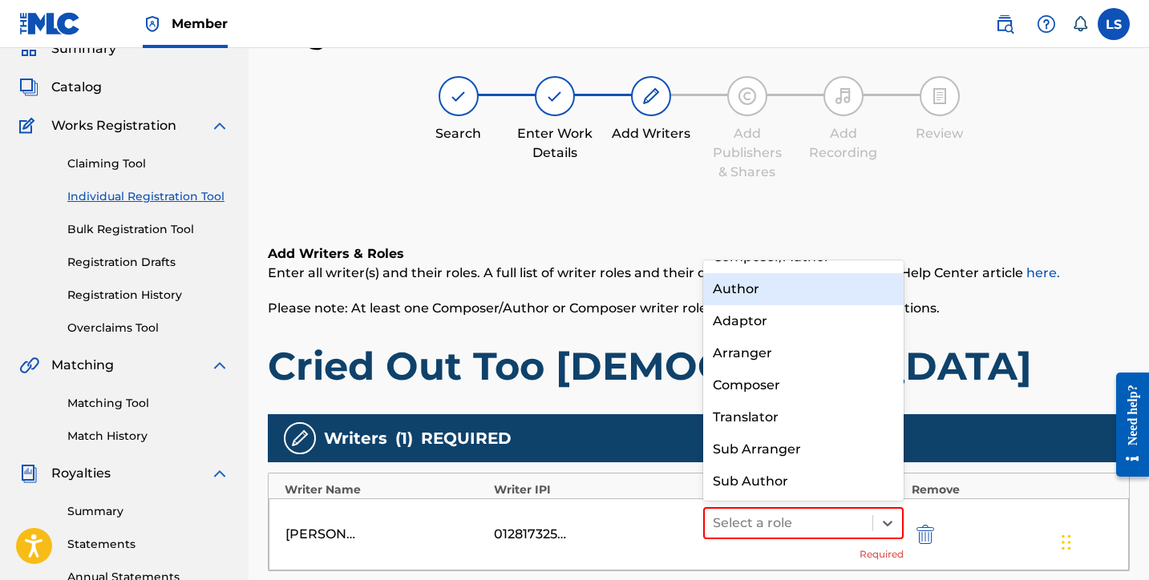
scroll to position [0, 0]
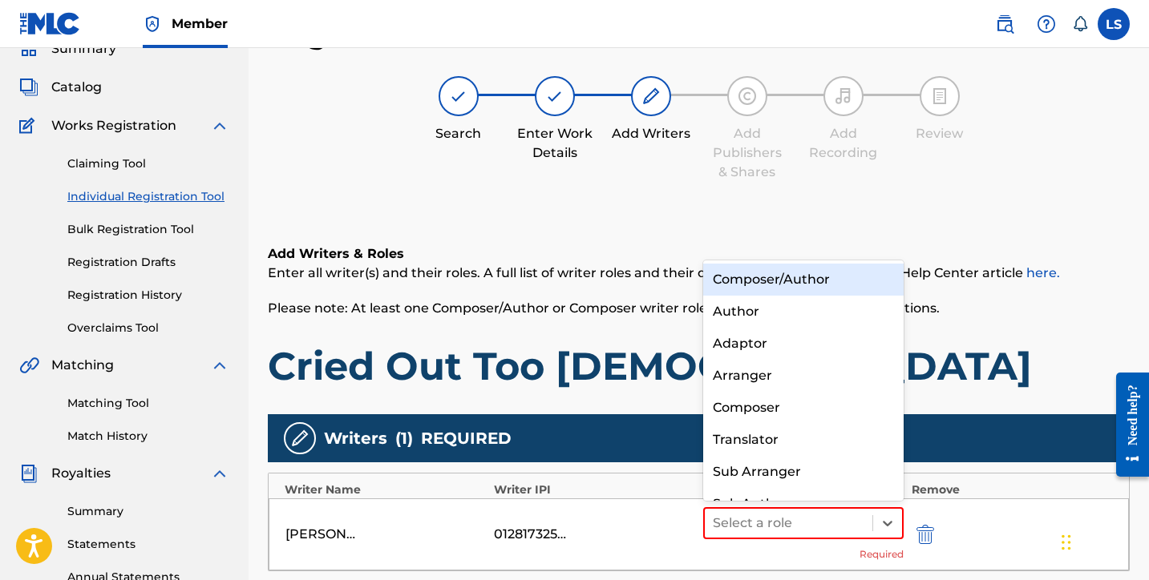
click at [758, 286] on div "Composer/Author" at bounding box center [803, 280] width 200 height 32
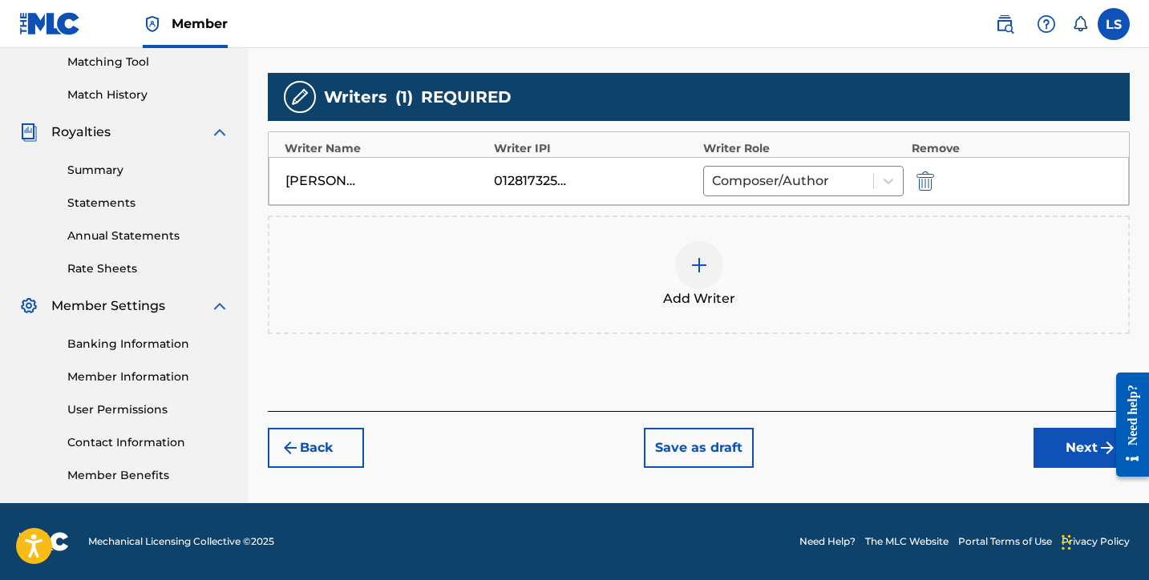
click at [1060, 443] on button "Next" at bounding box center [1081, 448] width 96 height 40
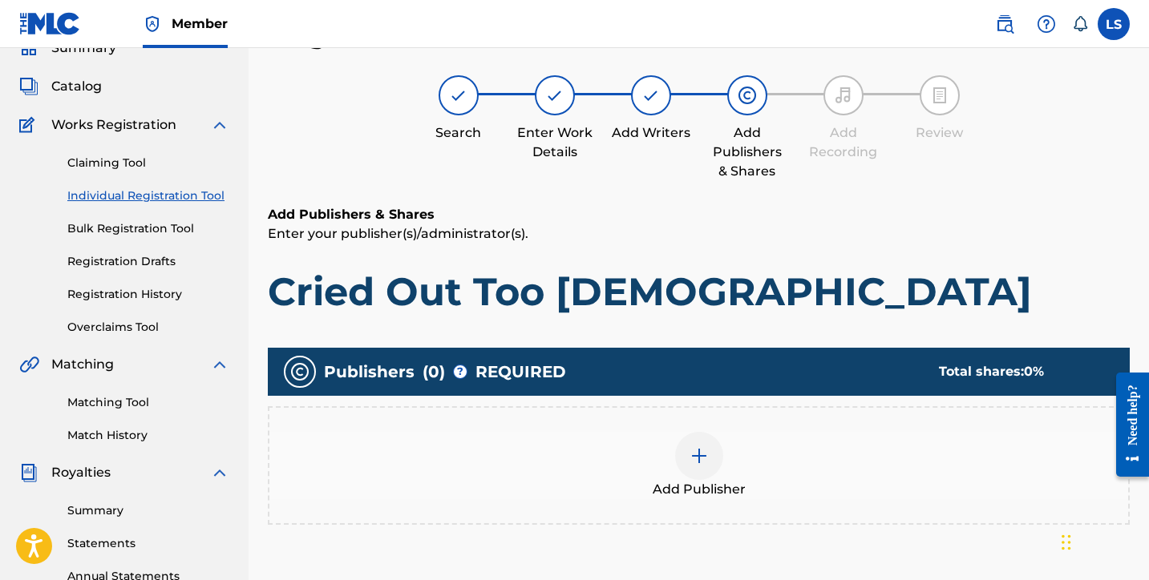
scroll to position [72, 0]
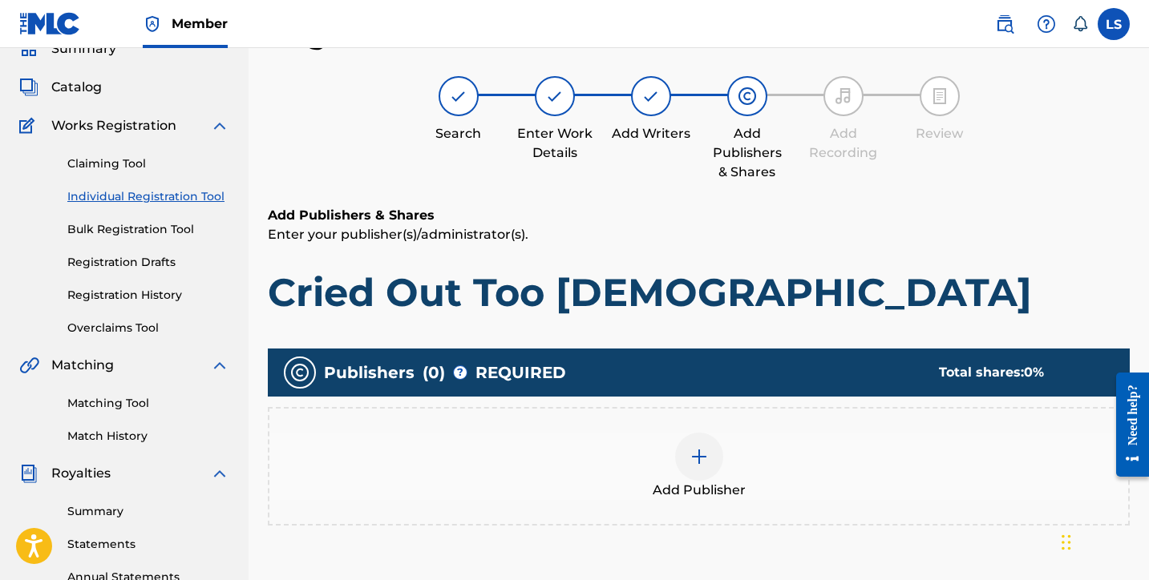
click at [703, 455] on img at bounding box center [698, 456] width 19 height 19
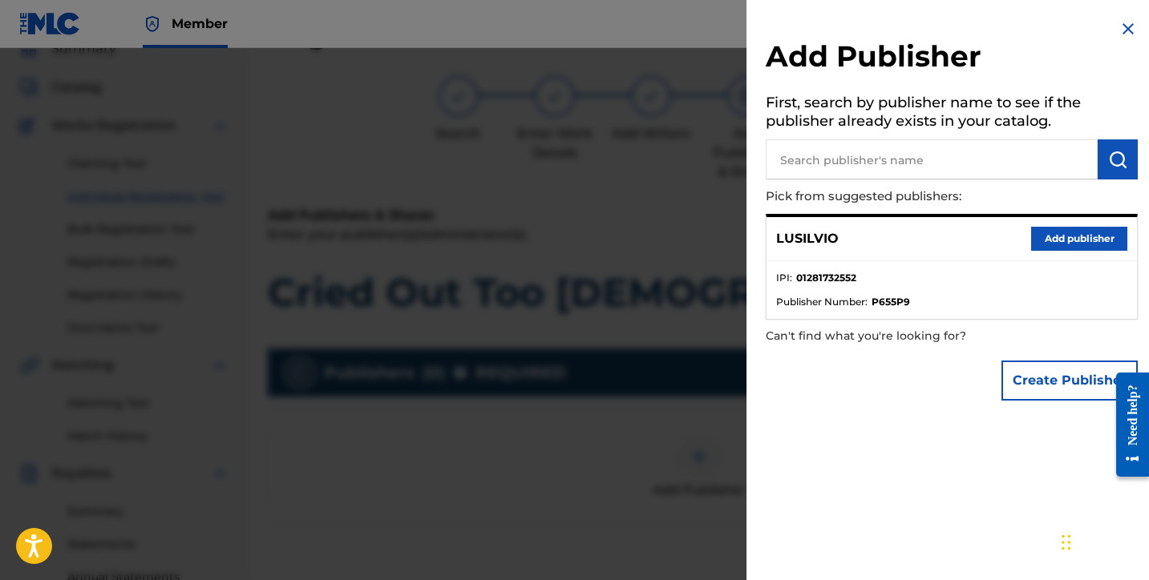
drag, startPoint x: 1040, startPoint y: 238, endPoint x: 1026, endPoint y: 244, distance: 14.7
click at [1040, 238] on button "Add publisher" at bounding box center [1079, 239] width 96 height 24
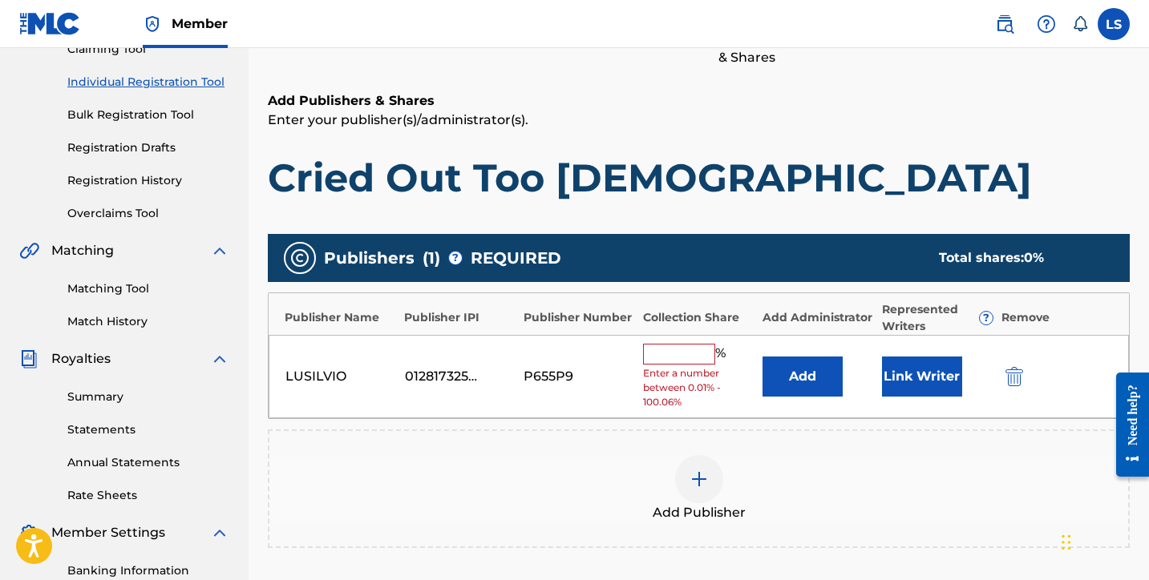
scroll to position [414, 0]
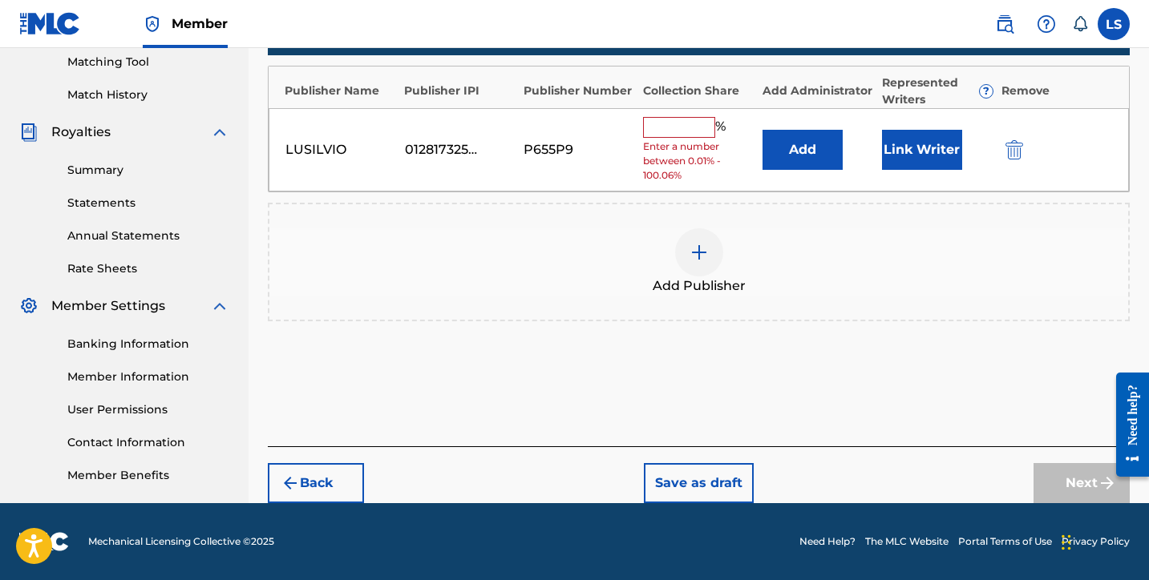
click at [669, 139] on span "Enter a number between 0.01% - 100.06%" at bounding box center [698, 160] width 111 height 43
click at [677, 134] on input "text" at bounding box center [679, 127] width 72 height 21
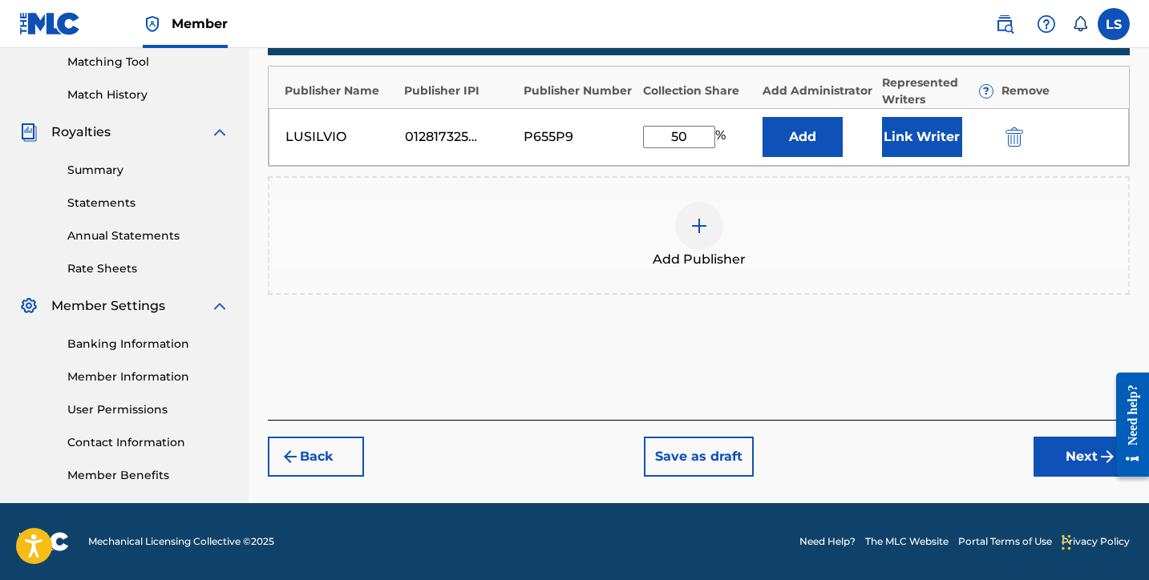
click at [904, 147] on button "Link Writer" at bounding box center [922, 137] width 80 height 40
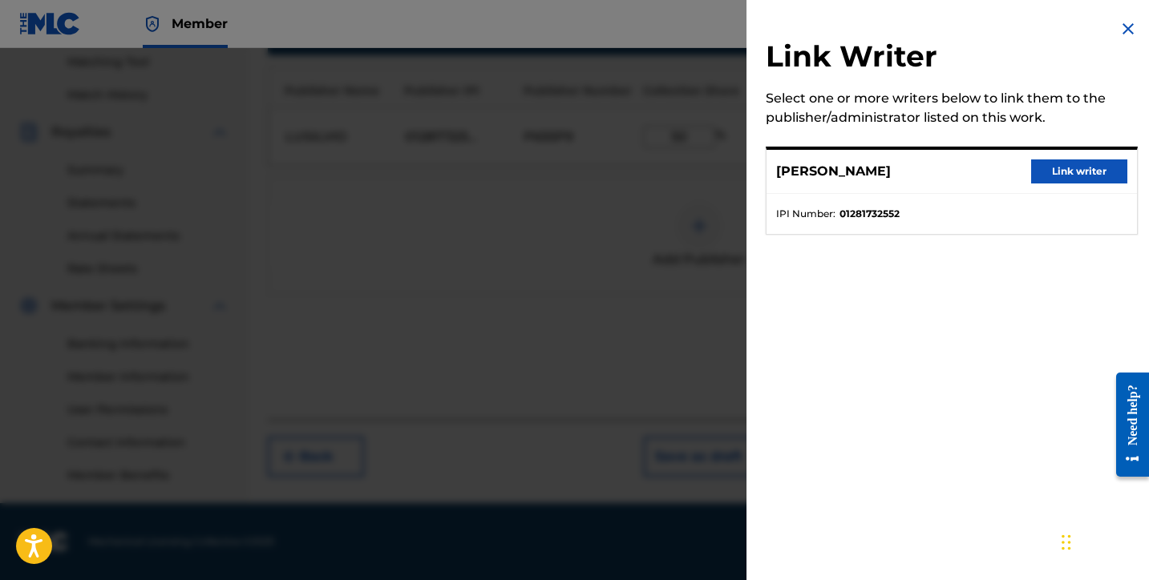
drag, startPoint x: 1061, startPoint y: 165, endPoint x: 1017, endPoint y: 190, distance: 50.6
click at [1061, 165] on button "Link writer" at bounding box center [1079, 172] width 96 height 24
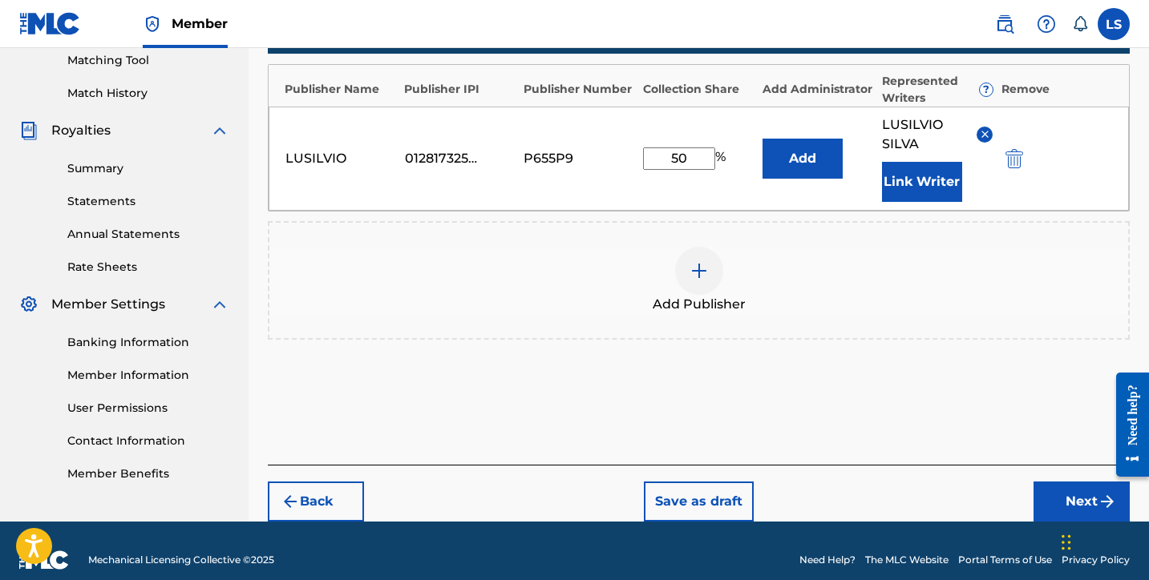
scroll to position [434, 0]
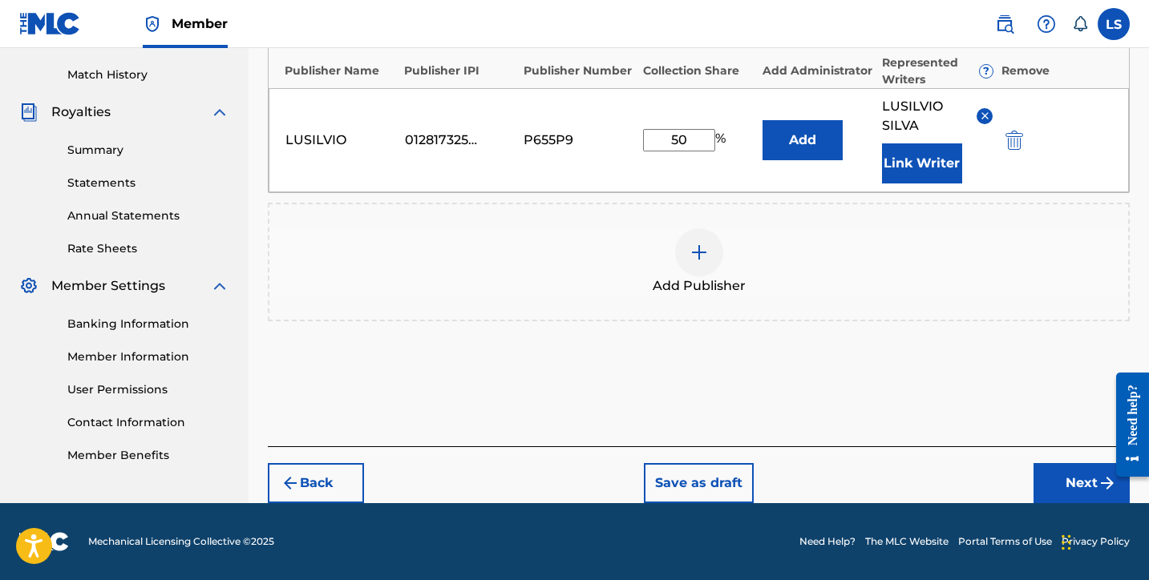
click at [1068, 470] on button "Next" at bounding box center [1081, 483] width 96 height 40
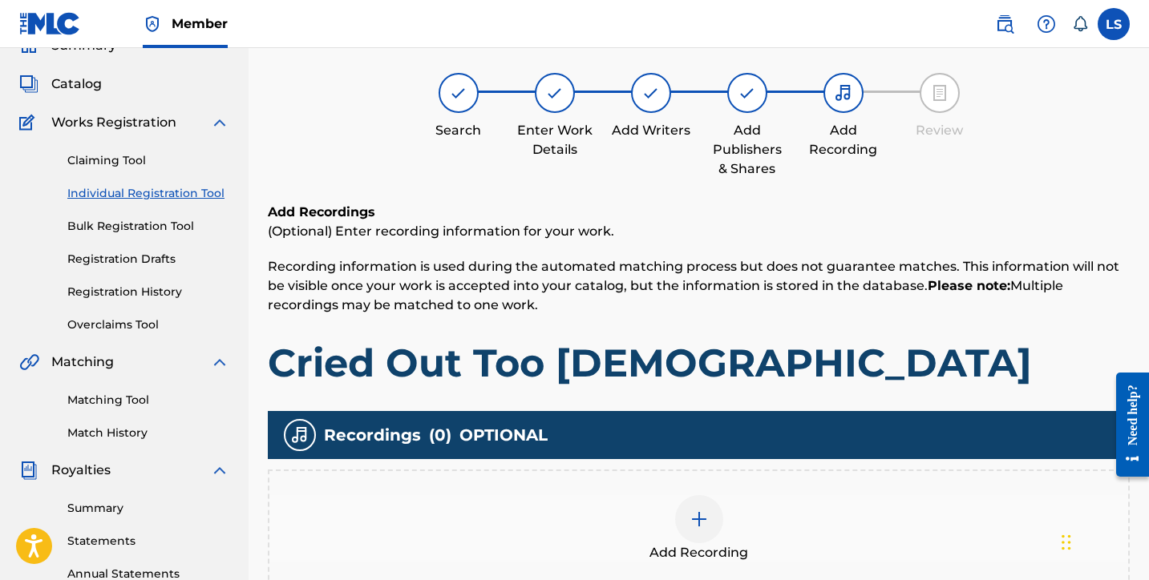
scroll to position [72, 0]
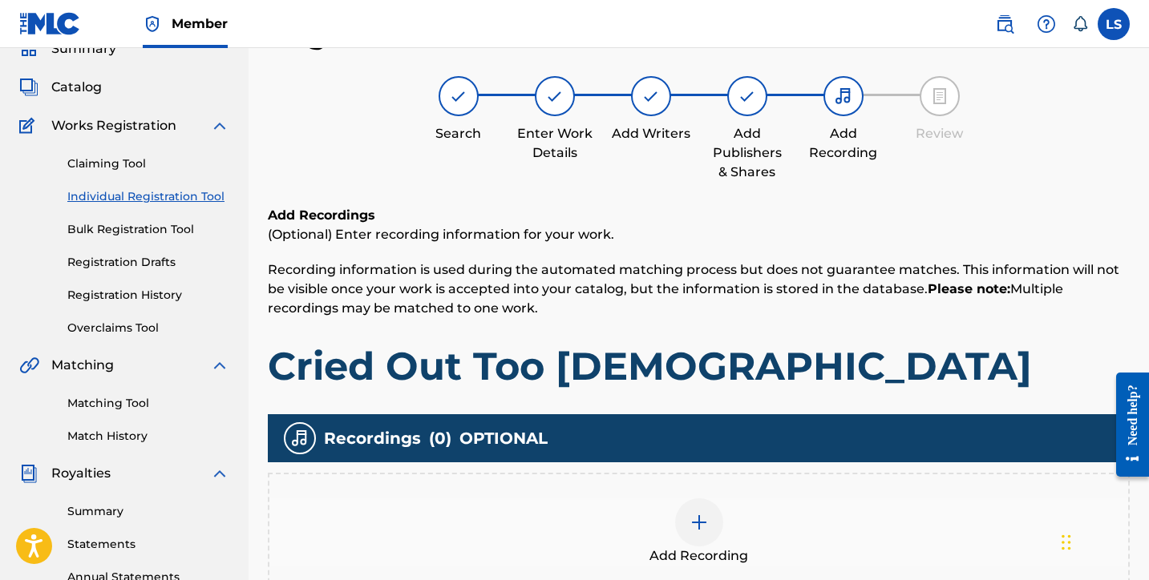
click at [689, 524] on img at bounding box center [698, 522] width 19 height 19
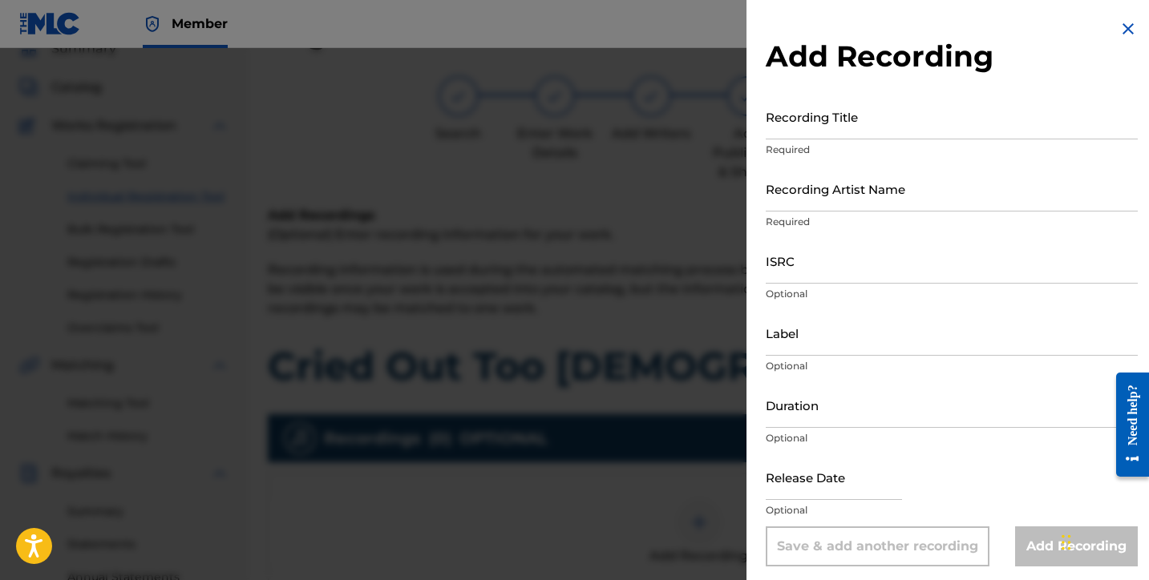
click at [800, 132] on input "Recording Title" at bounding box center [952, 117] width 372 height 46
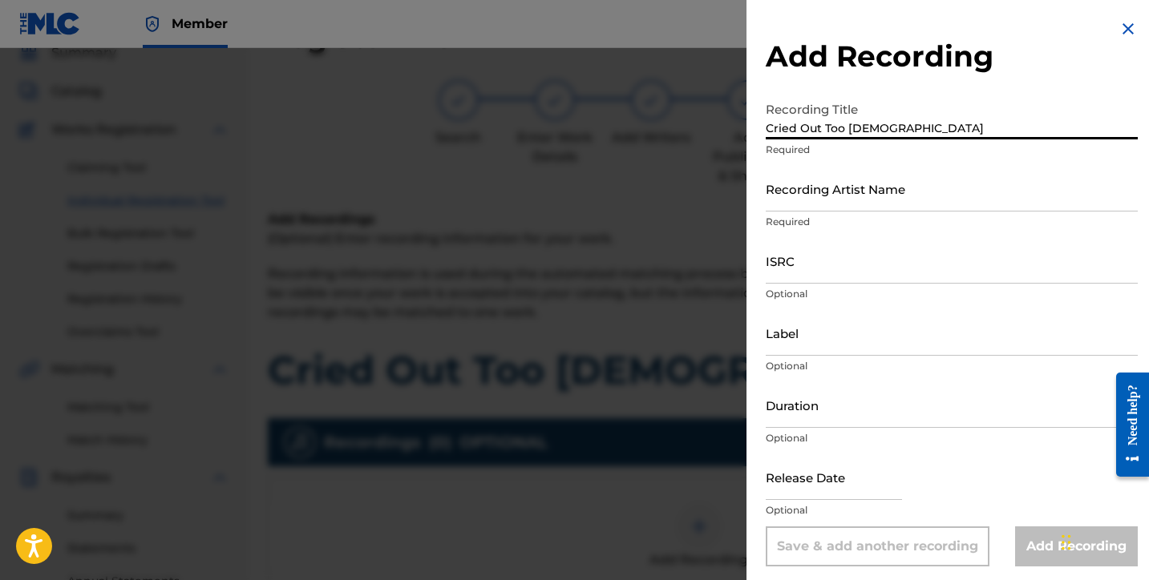
scroll to position [69, 0]
click at [851, 129] on input "Cried Out Too god" at bounding box center [952, 117] width 372 height 46
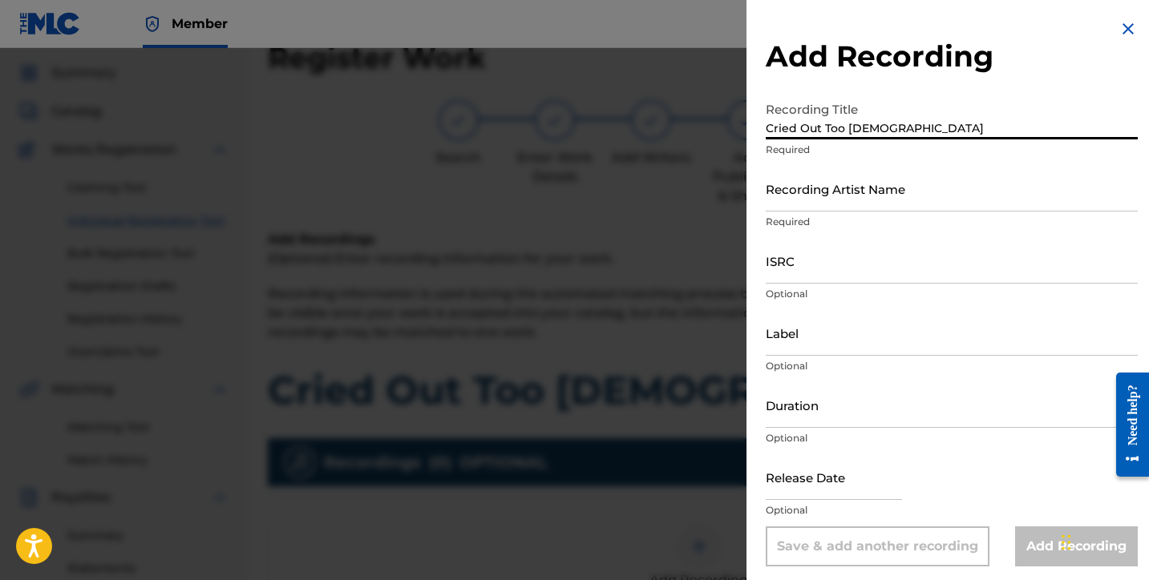
scroll to position [50, 0]
click at [817, 198] on input "Recording Artist Name" at bounding box center [952, 189] width 372 height 46
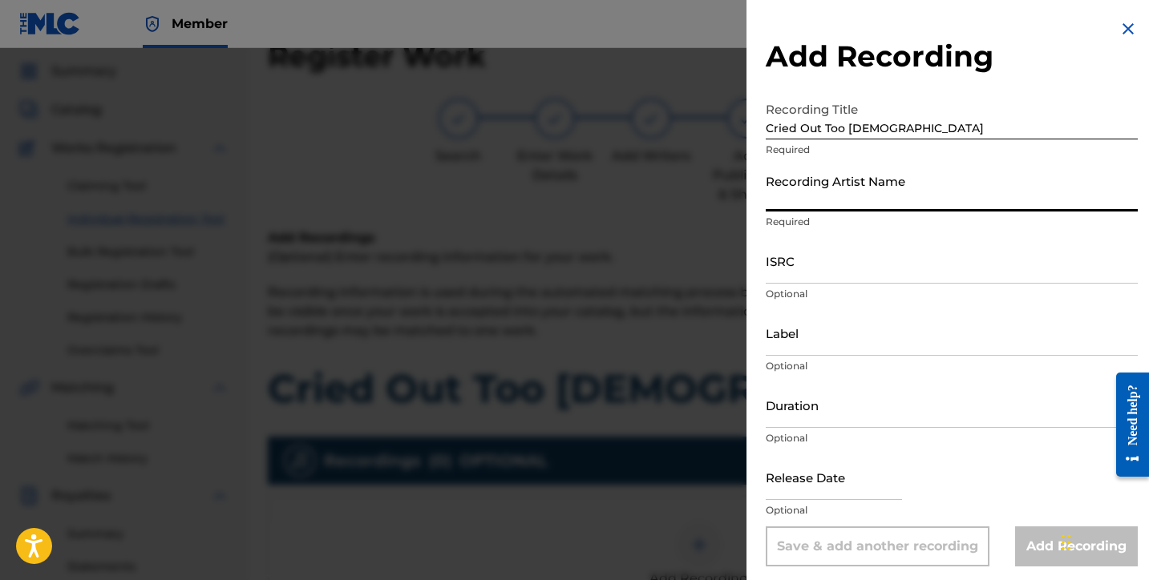
click at [817, 198] on input "Recording Artist Name" at bounding box center [952, 189] width 372 height 46
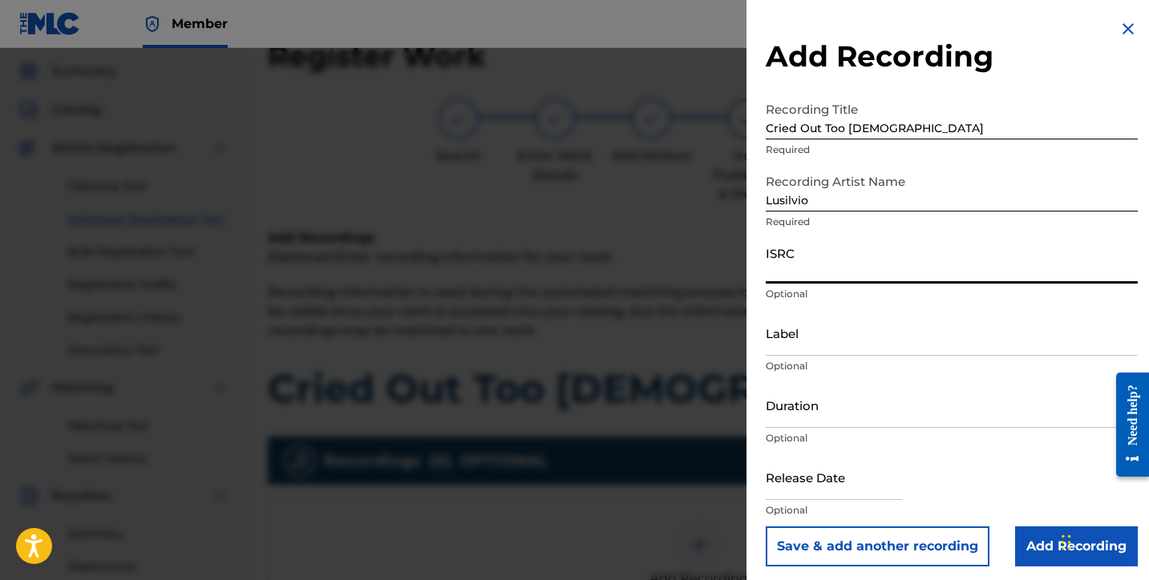
paste input "QZWFX254852"
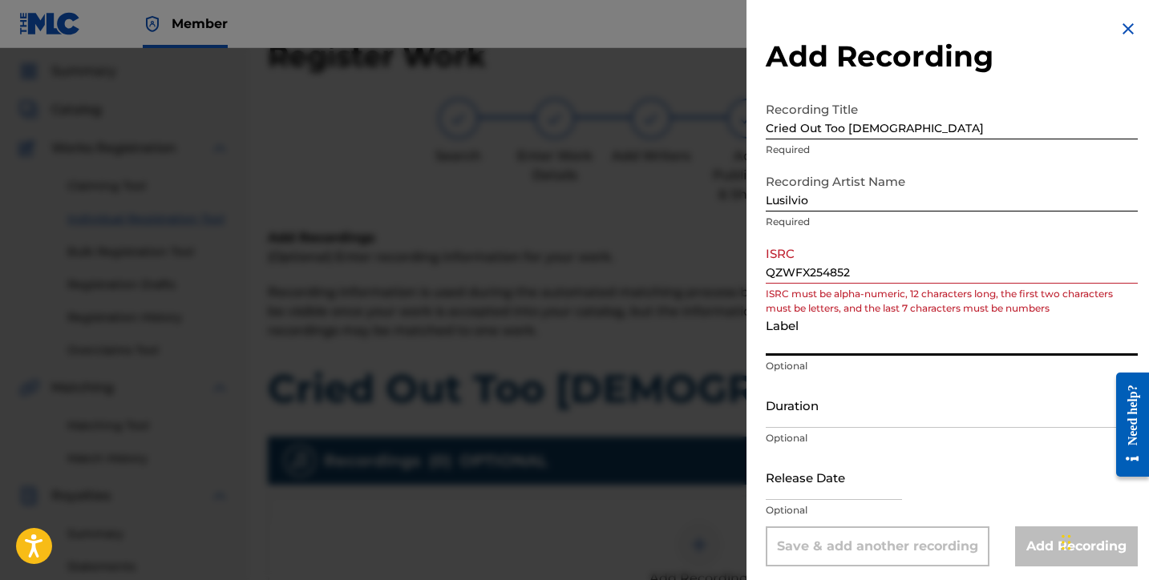
click at [785, 348] on input "Label" at bounding box center [952, 333] width 372 height 46
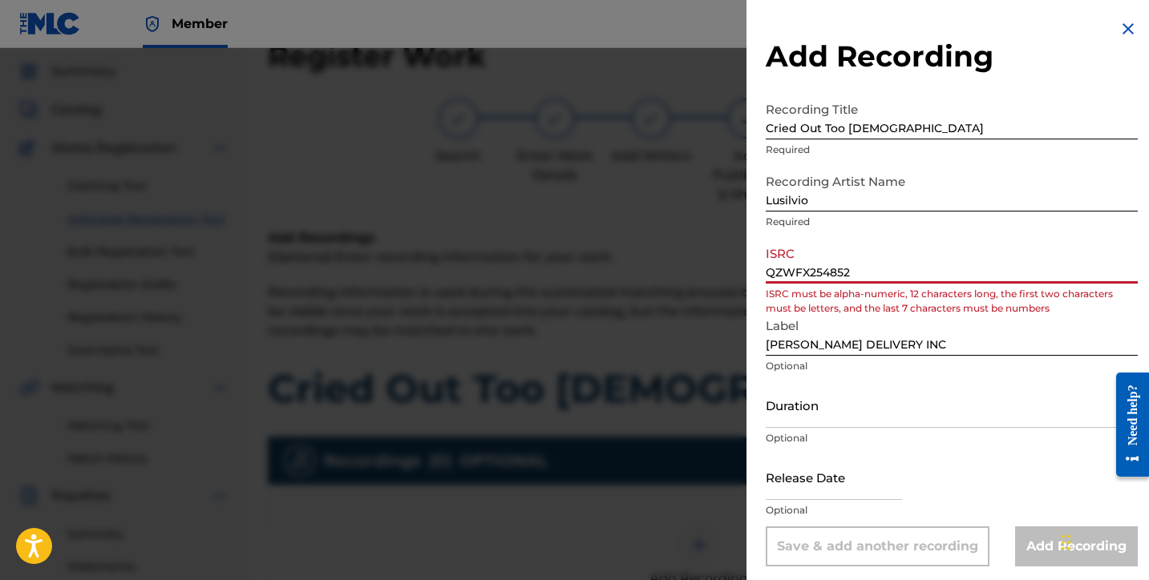
drag, startPoint x: 869, startPoint y: 274, endPoint x: 661, endPoint y: 275, distance: 207.6
click at [661, 275] on div "Add Recording Recording Title Cried Out Too God Required Recording Artist Name …" at bounding box center [574, 314] width 1149 height 532
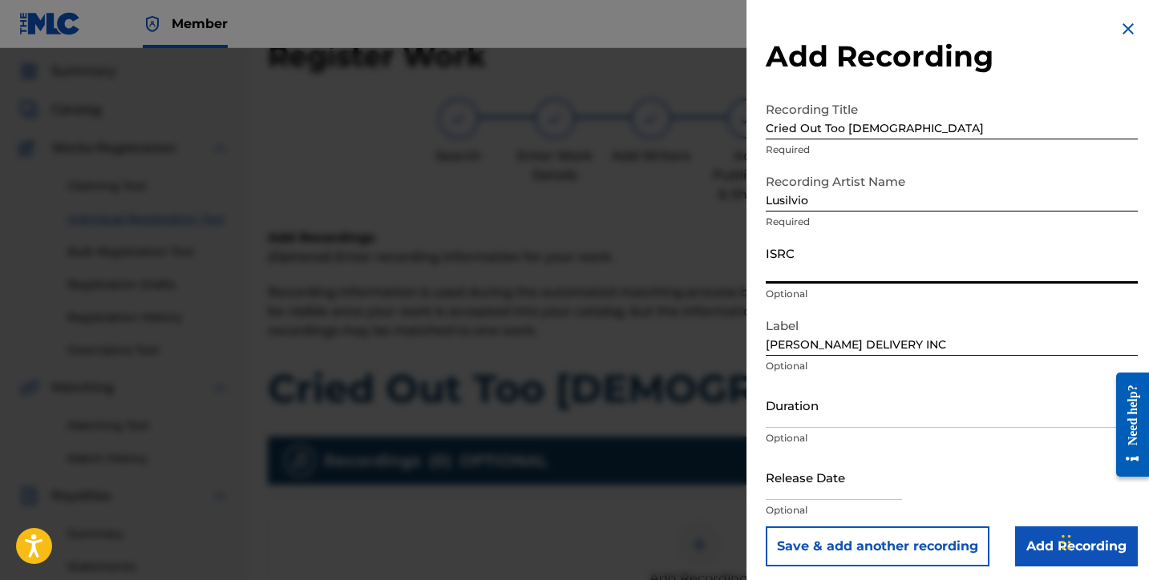
paste input "QZWFX2548521"
click at [792, 427] on input "Duration" at bounding box center [952, 405] width 372 height 46
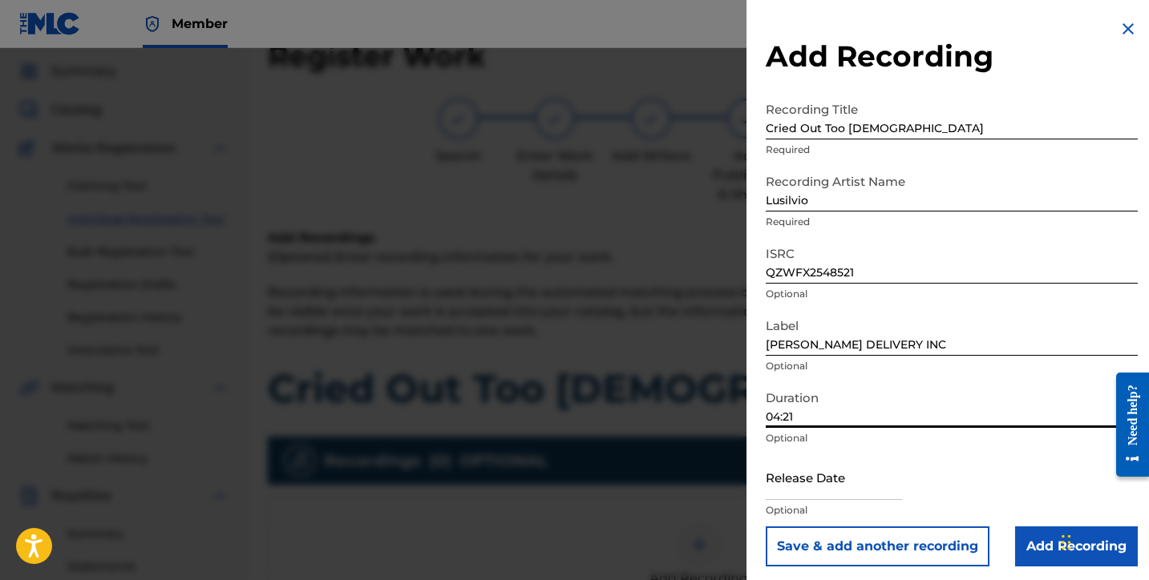
click at [831, 483] on input "text" at bounding box center [834, 478] width 136 height 46
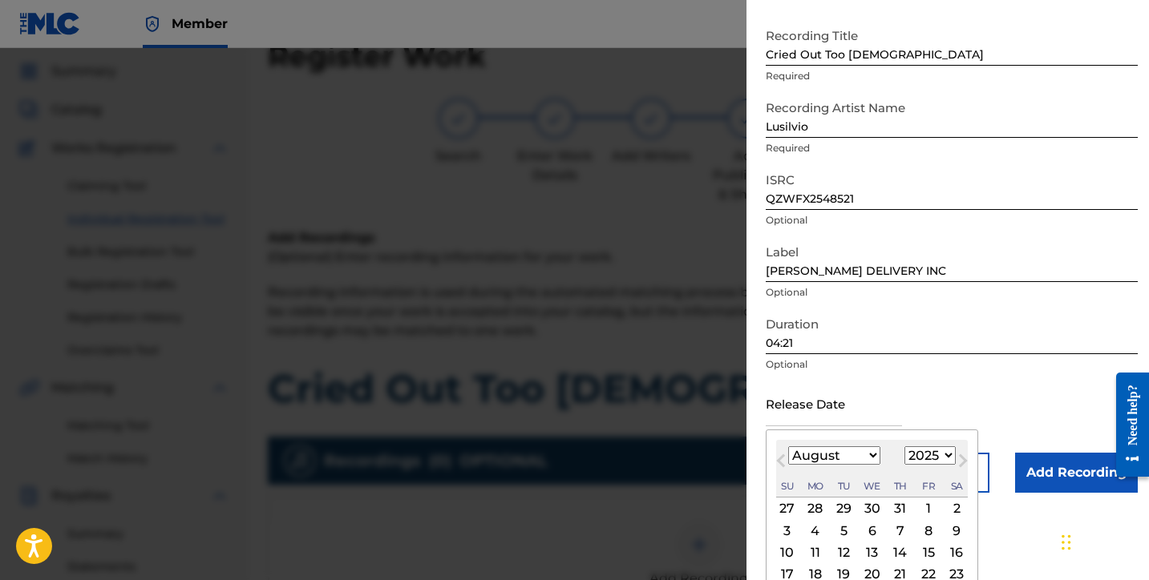
scroll to position [85, 0]
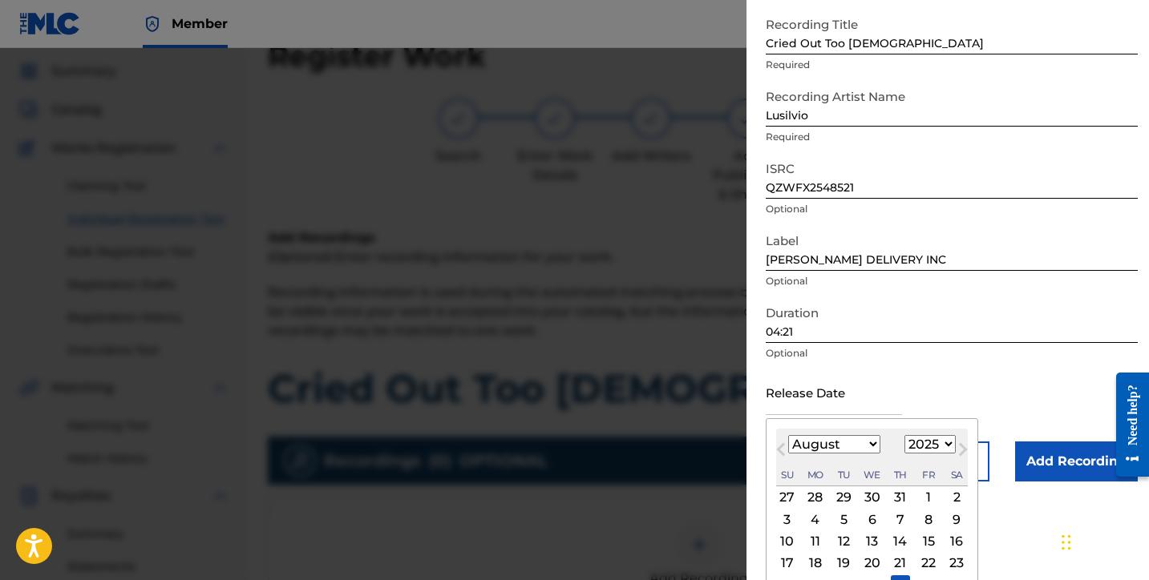
click at [897, 539] on div "14" at bounding box center [900, 541] width 19 height 19
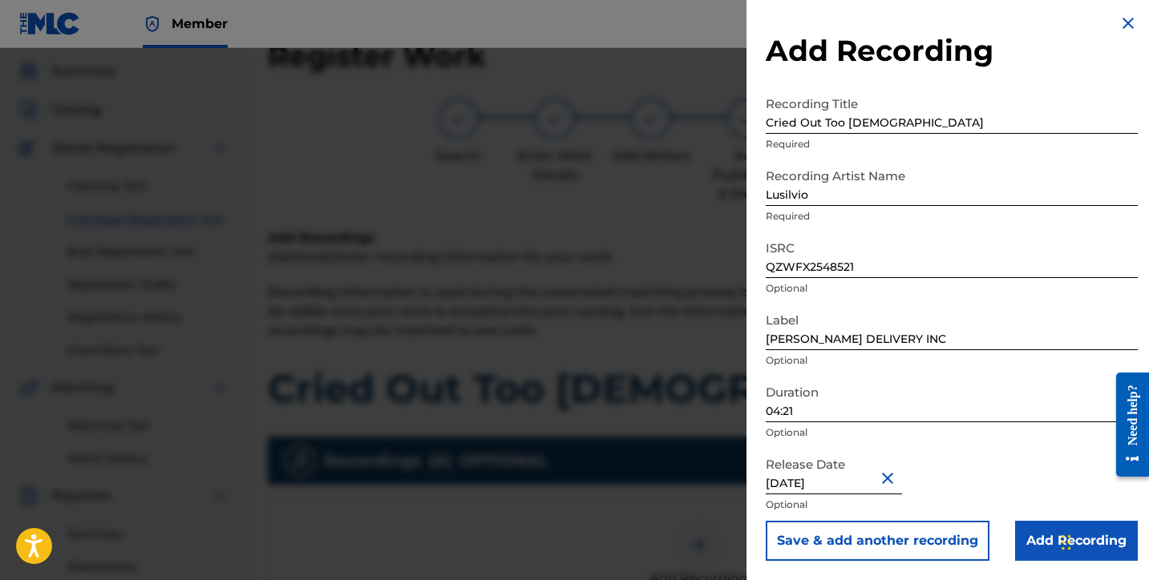
click at [1032, 538] on input "Add Recording" at bounding box center [1076, 541] width 123 height 40
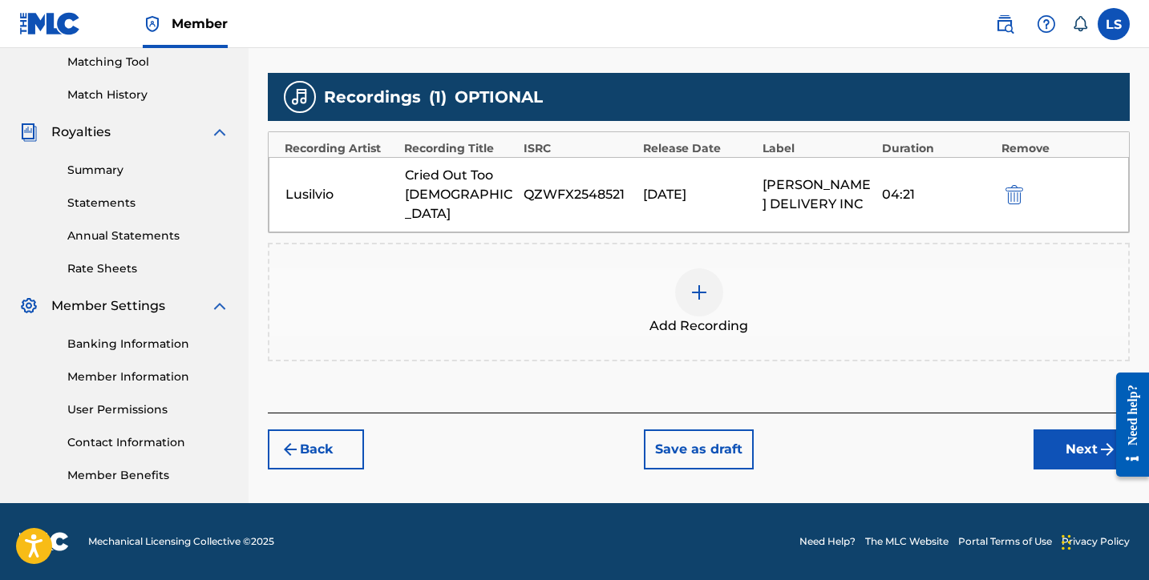
click at [1050, 440] on button "Next" at bounding box center [1081, 450] width 96 height 40
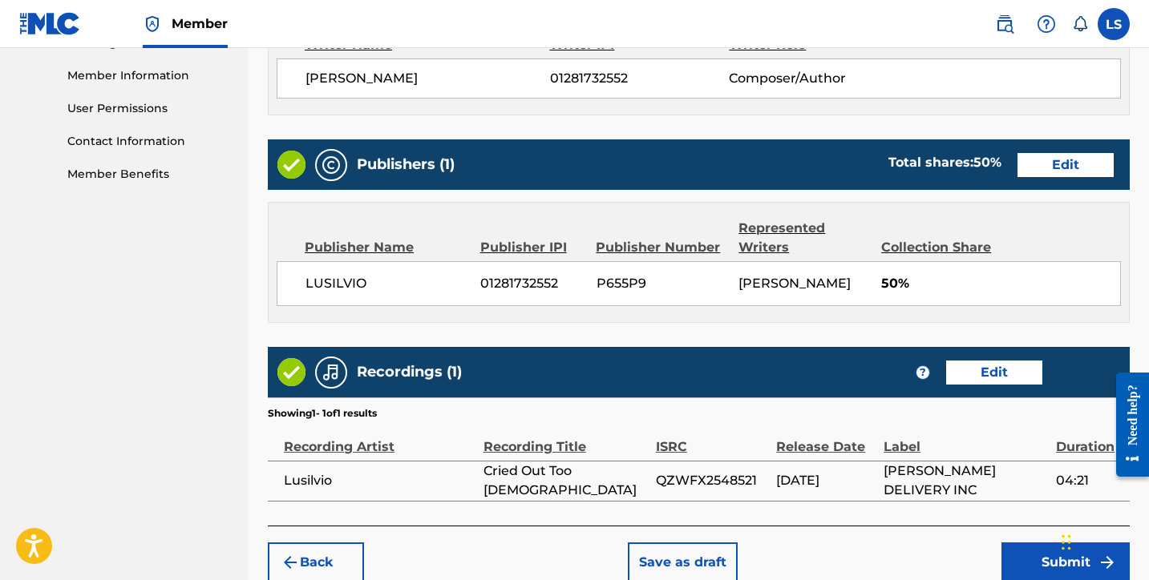
scroll to position [793, 0]
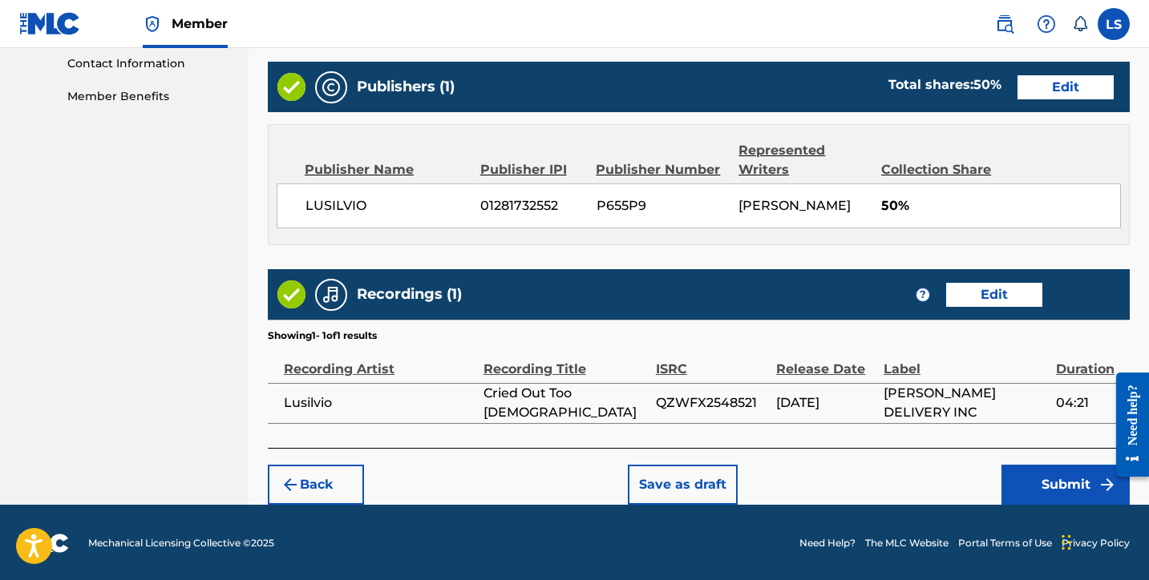
click at [1035, 474] on button "Submit" at bounding box center [1065, 485] width 128 height 40
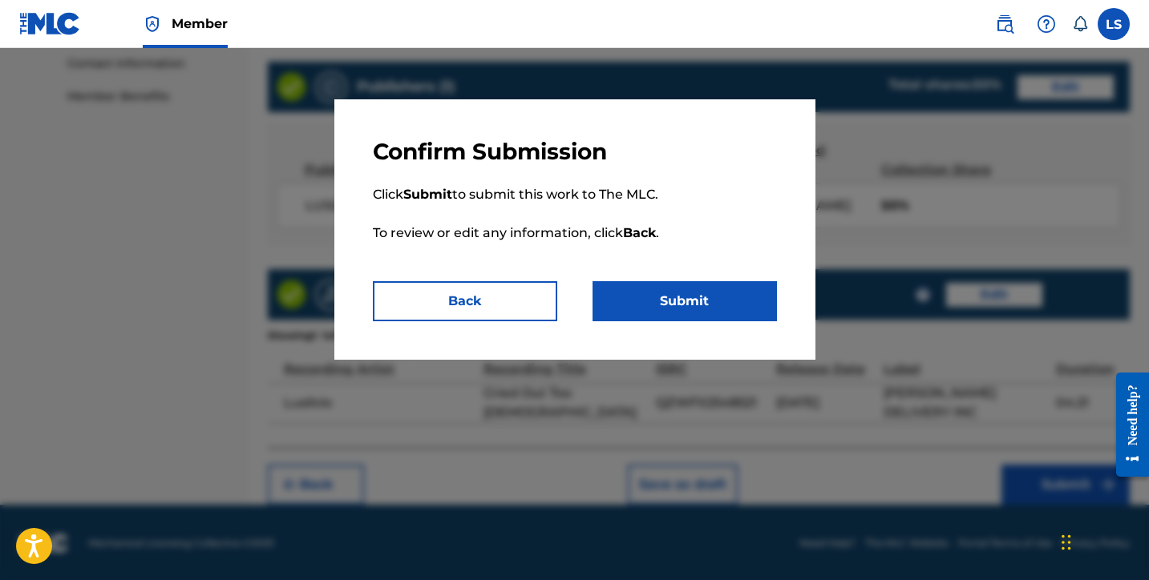
click at [682, 308] on button "Submit" at bounding box center [684, 301] width 184 height 40
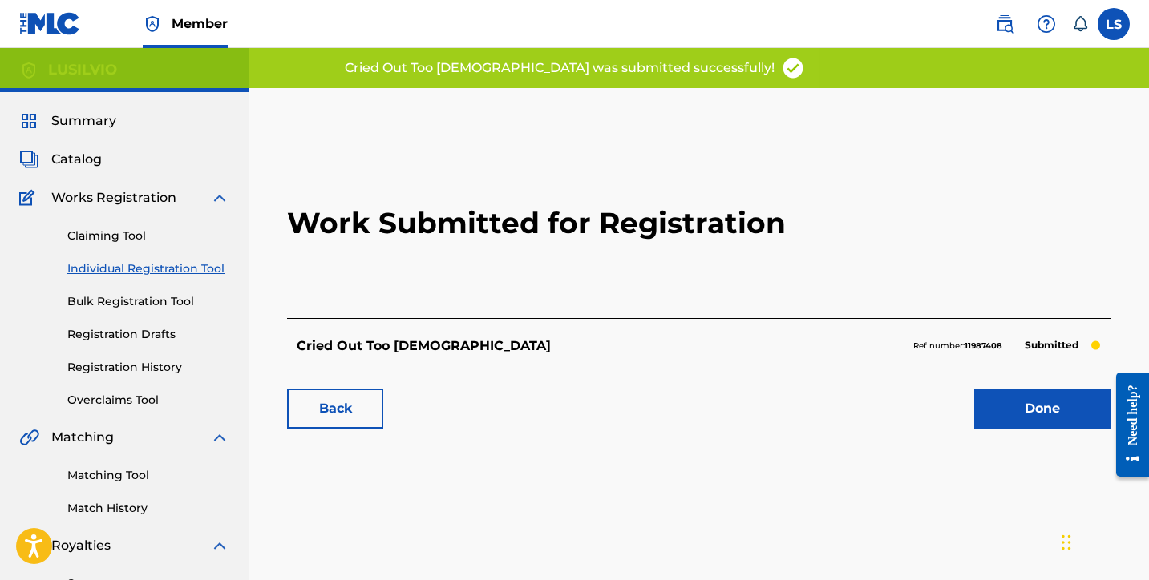
click at [1032, 412] on link "Done" at bounding box center [1042, 409] width 136 height 40
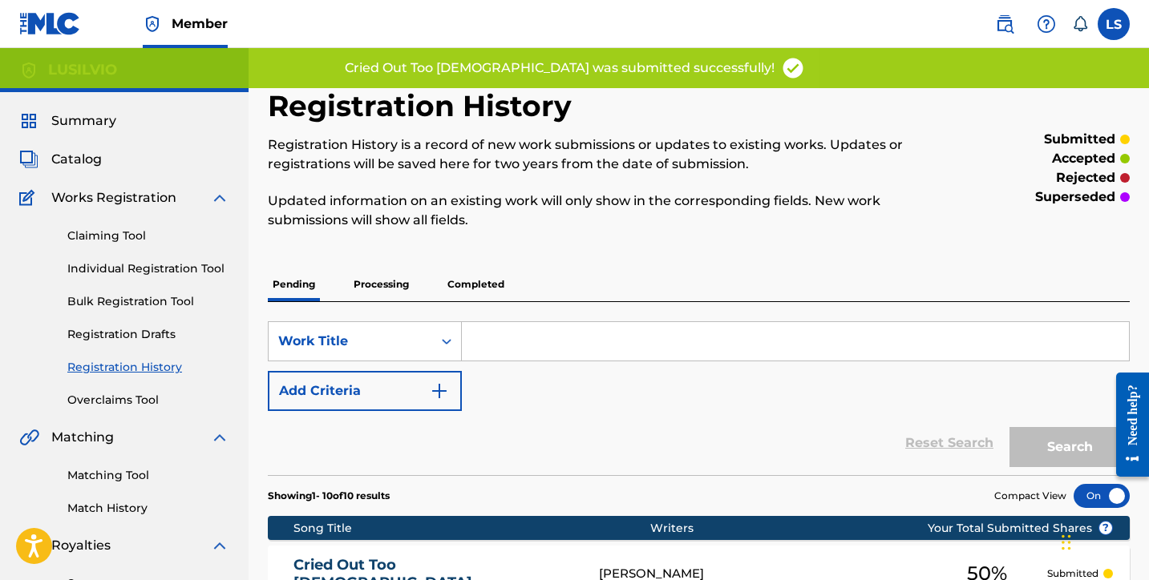
click at [142, 265] on link "Individual Registration Tool" at bounding box center [148, 269] width 162 height 17
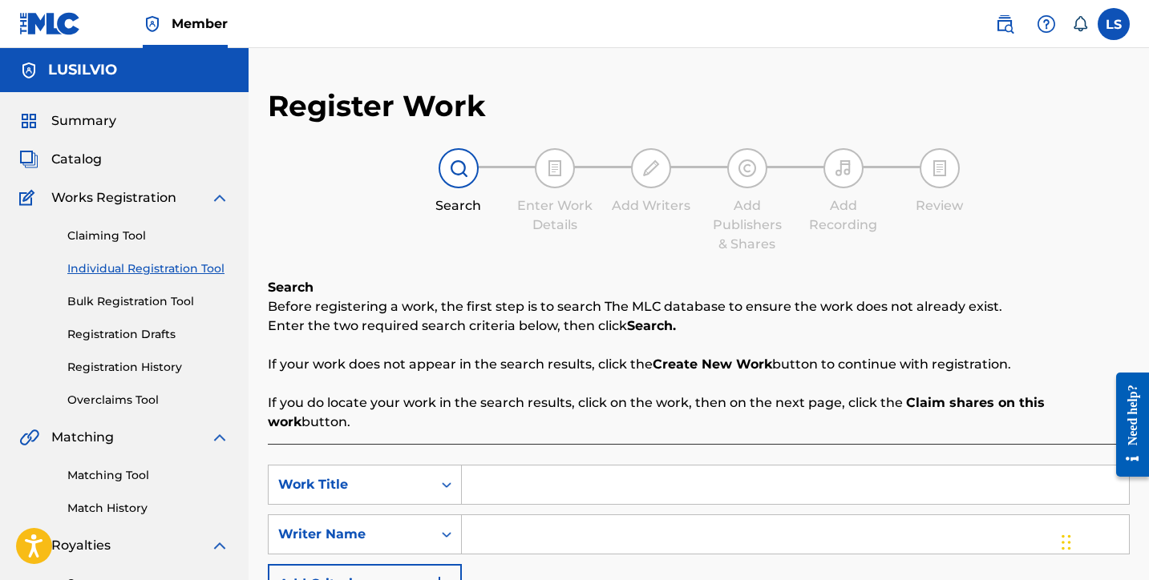
click at [503, 466] on input "Search Form" at bounding box center [795, 485] width 667 height 38
click at [524, 520] on input "Search Form" at bounding box center [795, 535] width 667 height 38
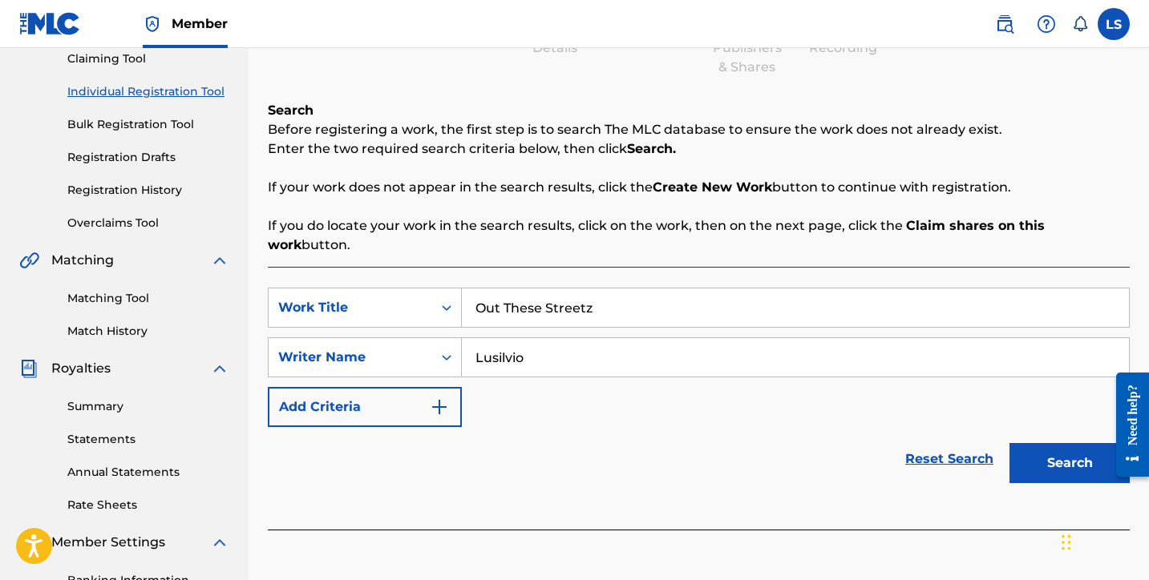
scroll to position [414, 0]
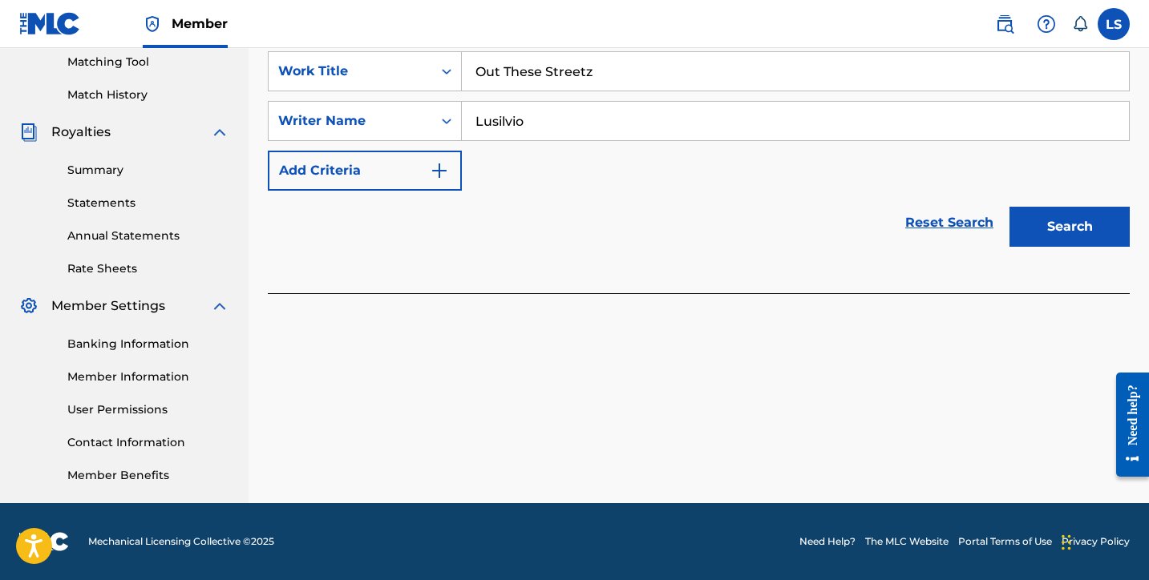
click at [1053, 226] on button "Search" at bounding box center [1069, 227] width 120 height 40
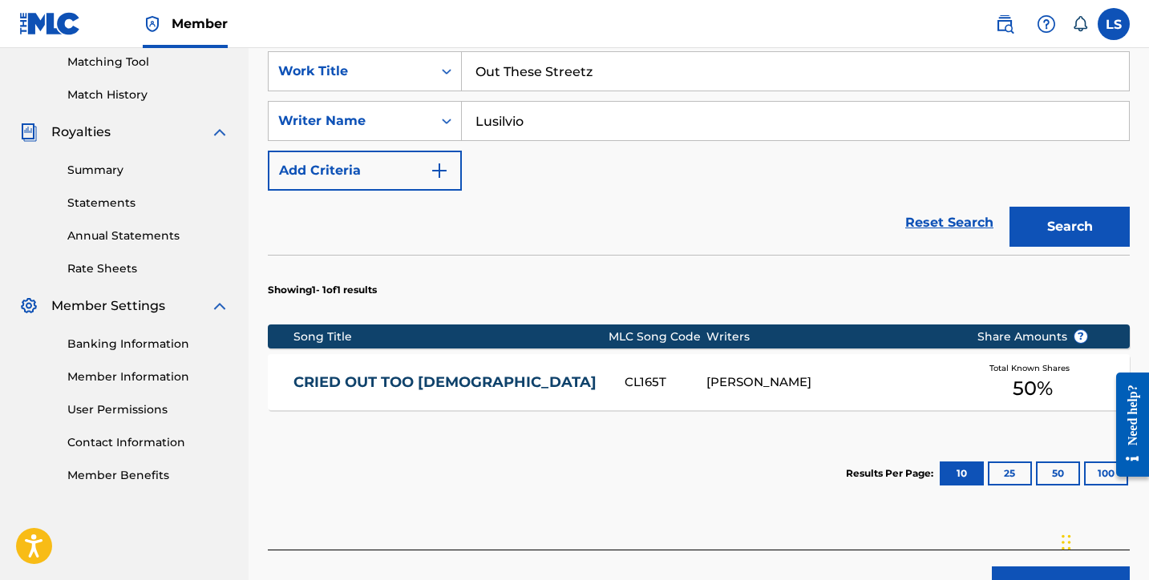
scroll to position [498, 0]
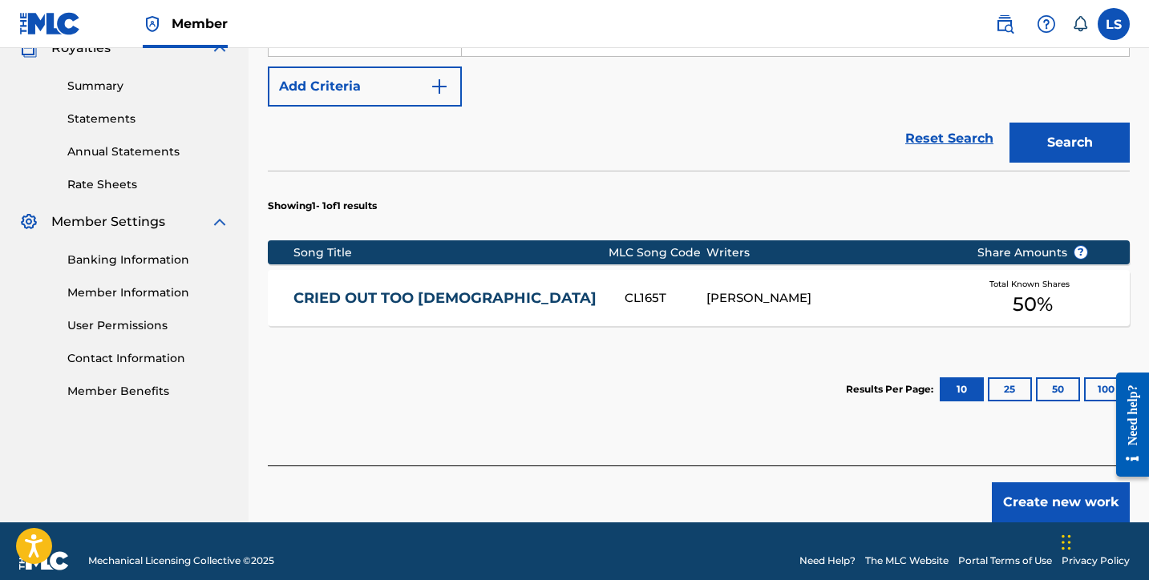
click at [1057, 487] on button "Create new work" at bounding box center [1061, 503] width 138 height 40
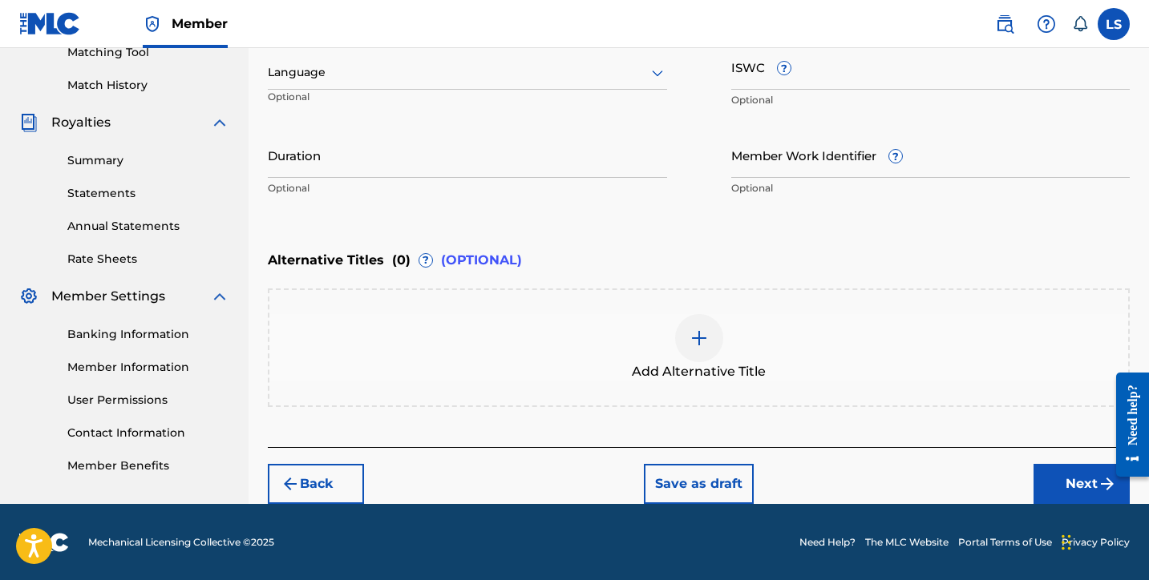
click at [341, 170] on input "Duration" at bounding box center [467, 155] width 399 height 46
paste input "T3336641404"
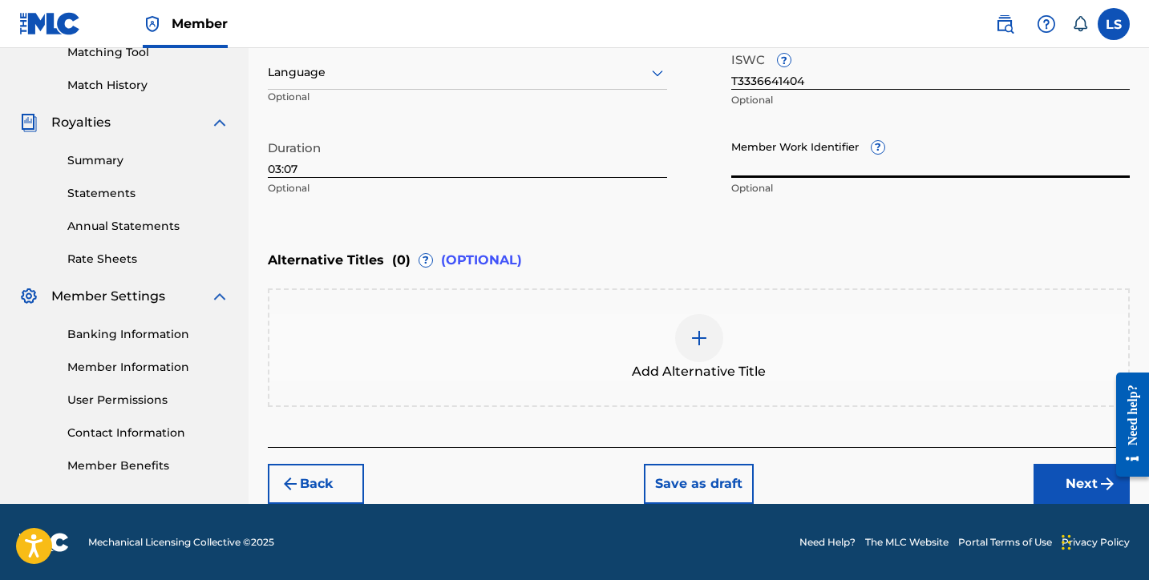
paste input "931018105"
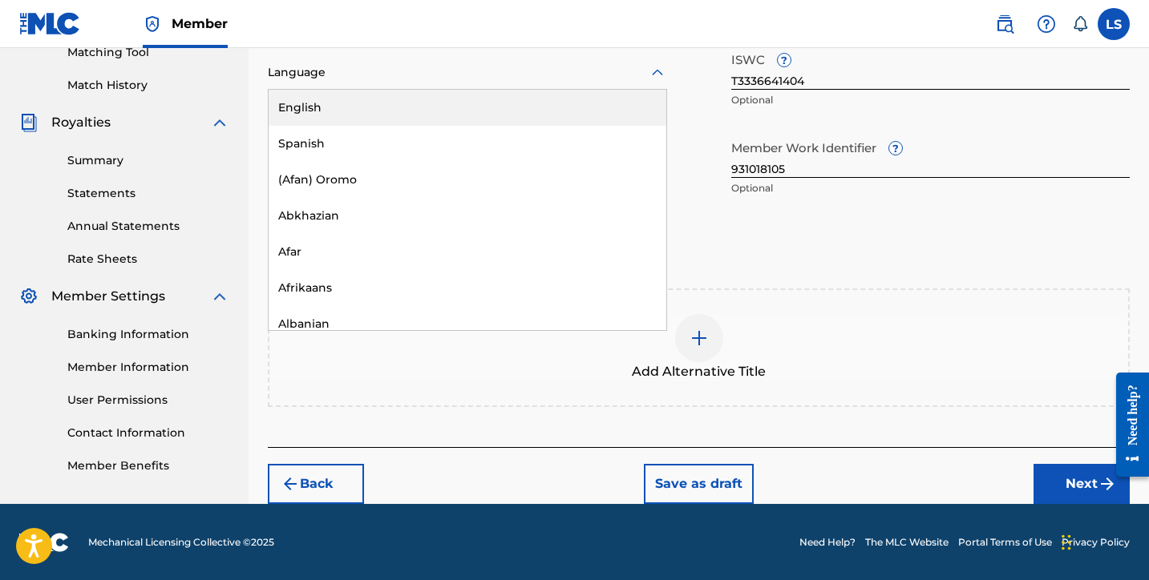
click at [344, 80] on div at bounding box center [467, 73] width 399 height 20
drag, startPoint x: 374, startPoint y: 104, endPoint x: 412, endPoint y: 111, distance: 38.4
click at [375, 104] on div "English" at bounding box center [468, 108] width 398 height 36
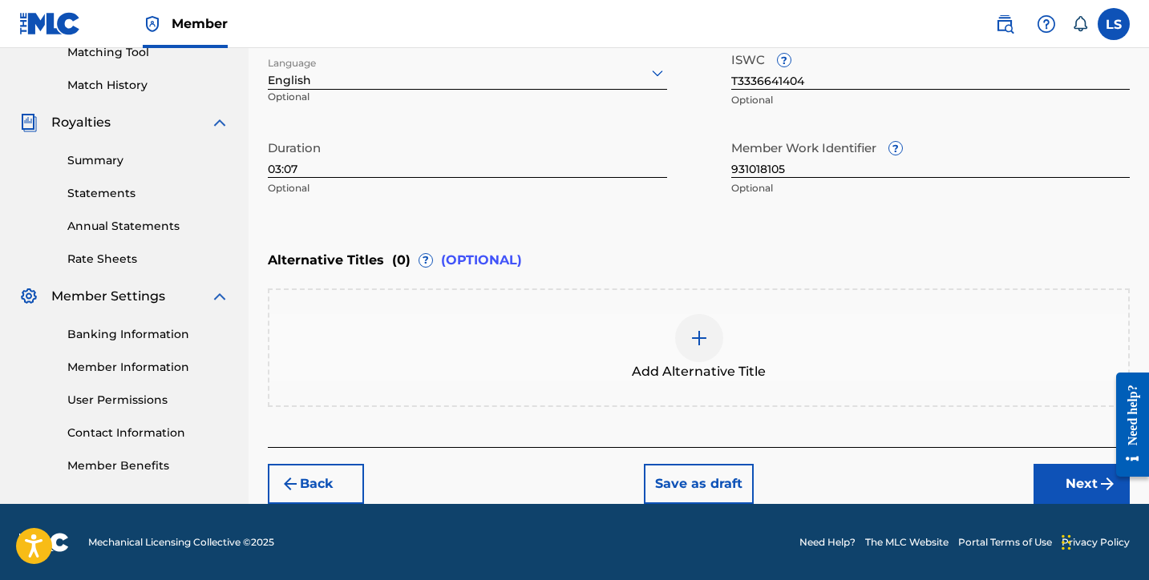
click at [1066, 483] on button "Next" at bounding box center [1081, 484] width 96 height 40
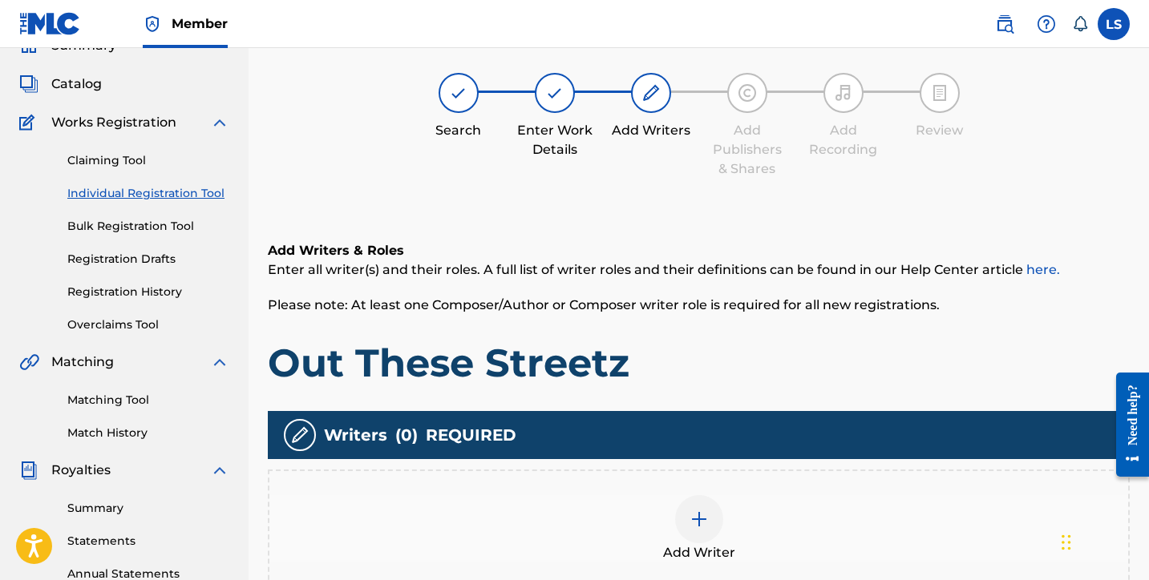
scroll to position [72, 0]
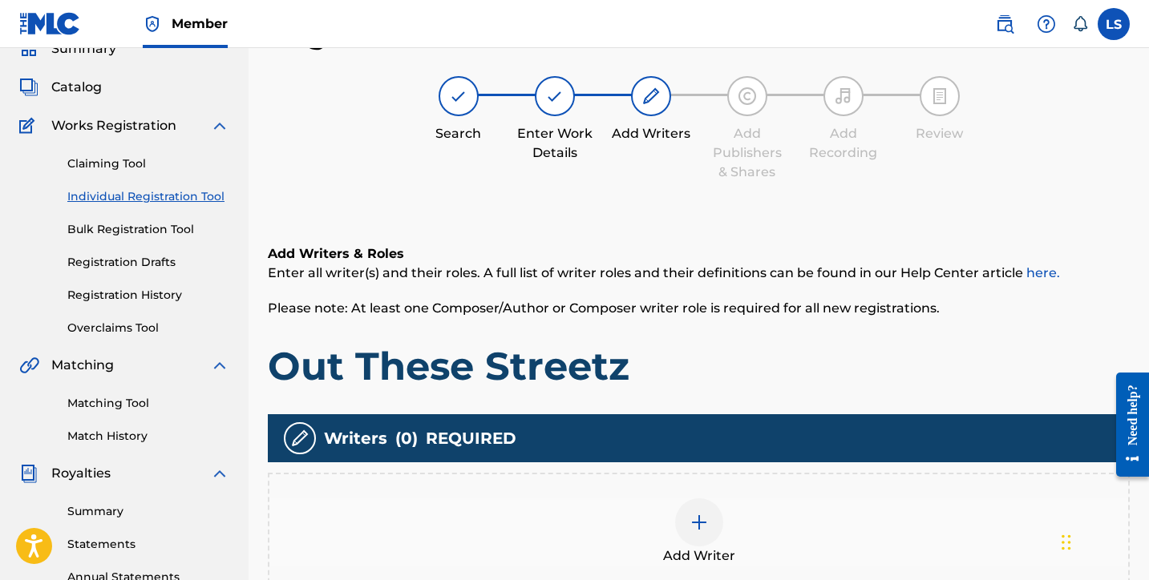
click at [718, 535] on div at bounding box center [699, 523] width 48 height 48
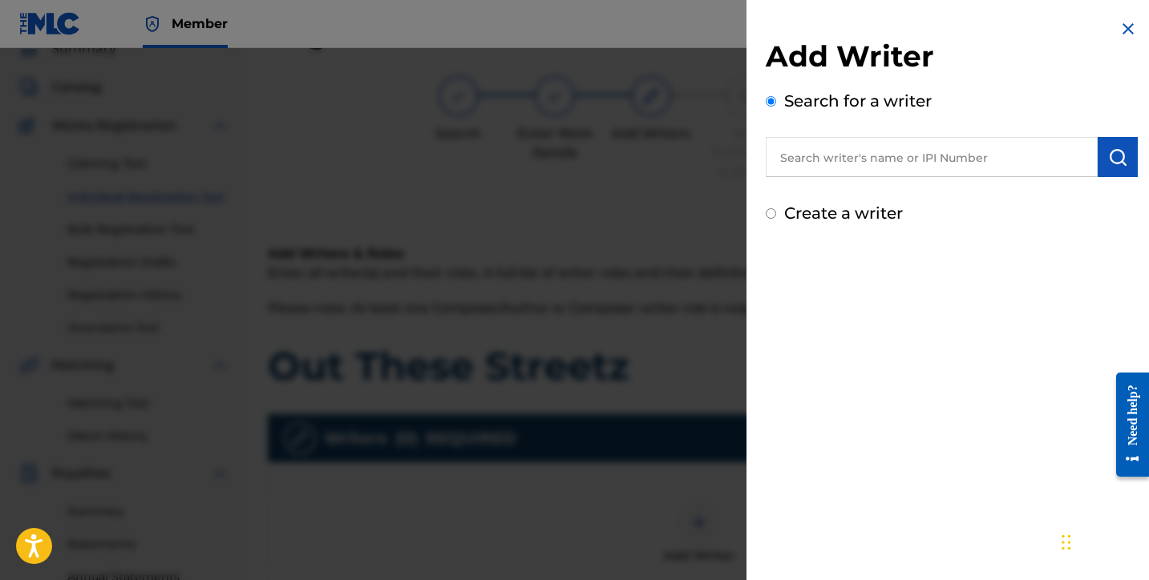
click at [831, 176] on input "text" at bounding box center [932, 157] width 332 height 40
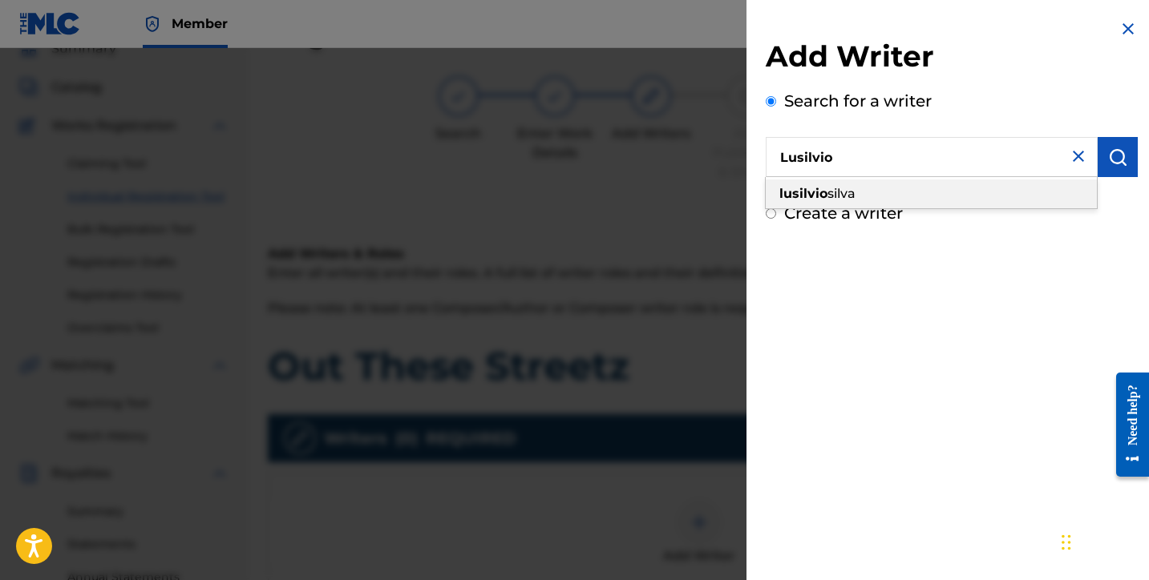
click at [823, 196] on strong "lusilvio" at bounding box center [803, 193] width 48 height 15
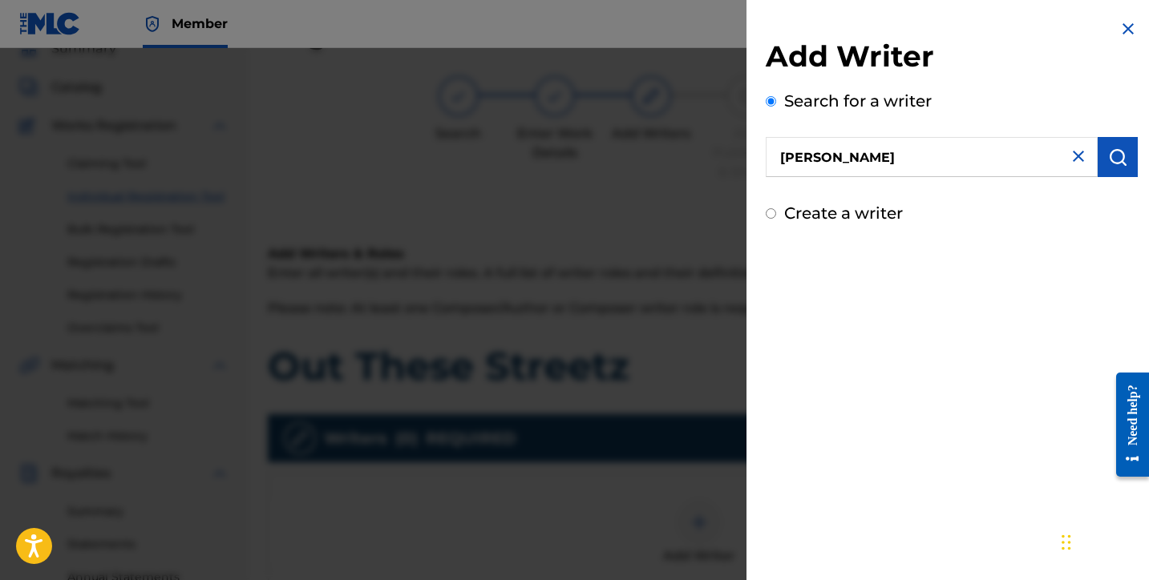
click at [1108, 162] on img "submit" at bounding box center [1117, 157] width 19 height 19
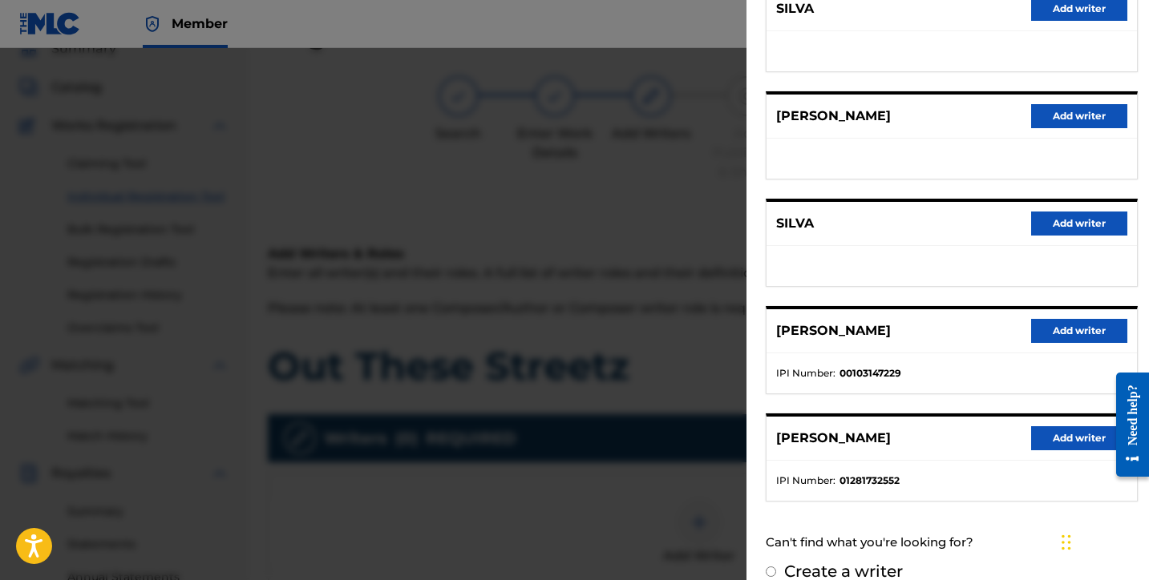
scroll to position [250, 0]
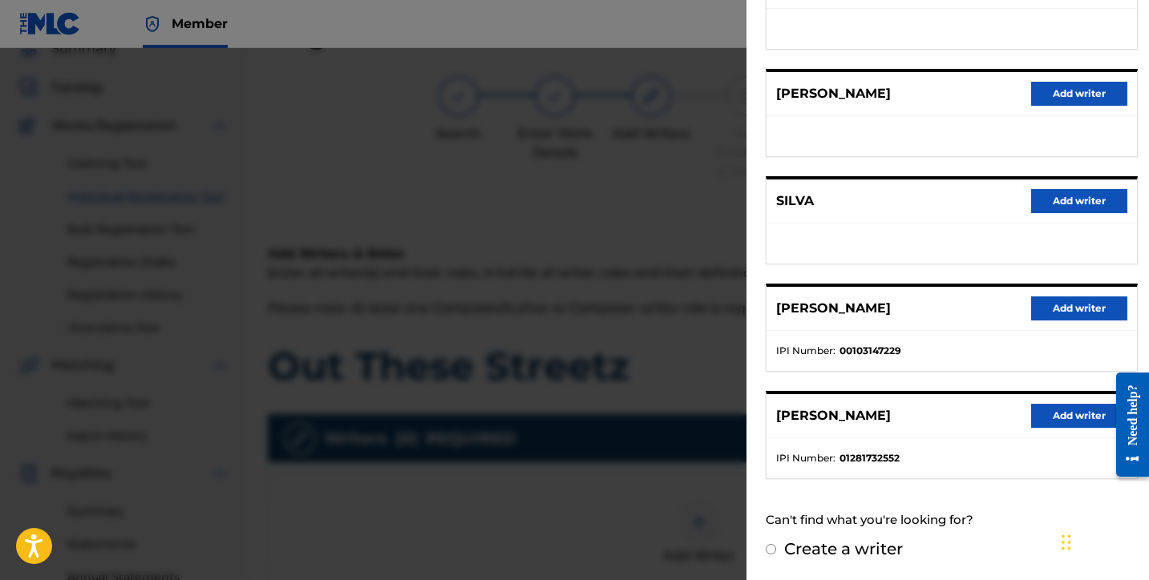
click at [1045, 422] on button "Add writer" at bounding box center [1079, 416] width 96 height 24
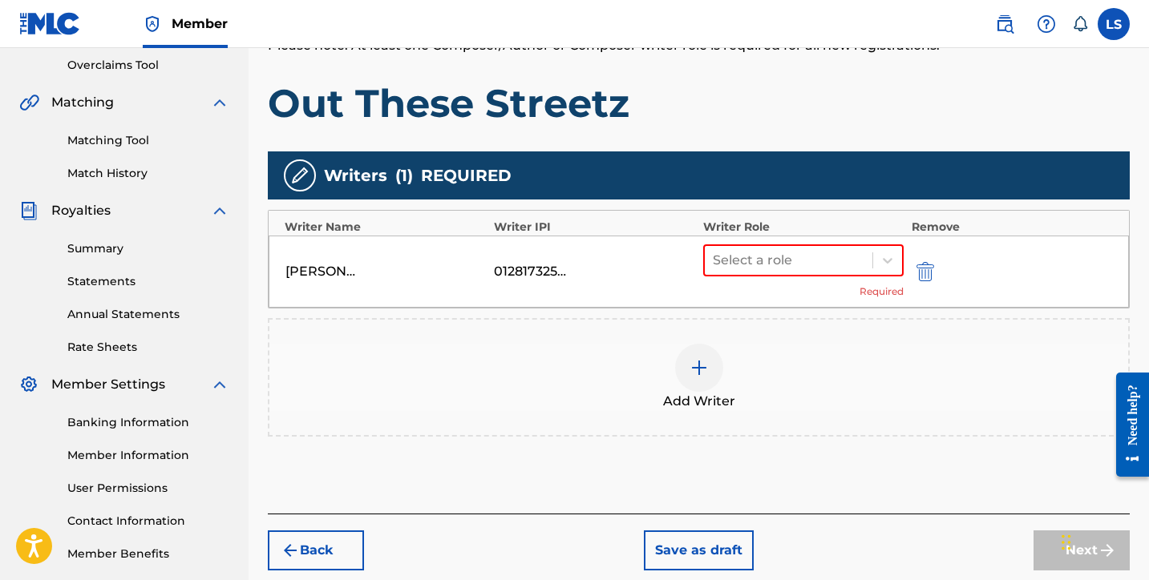
scroll to position [414, 0]
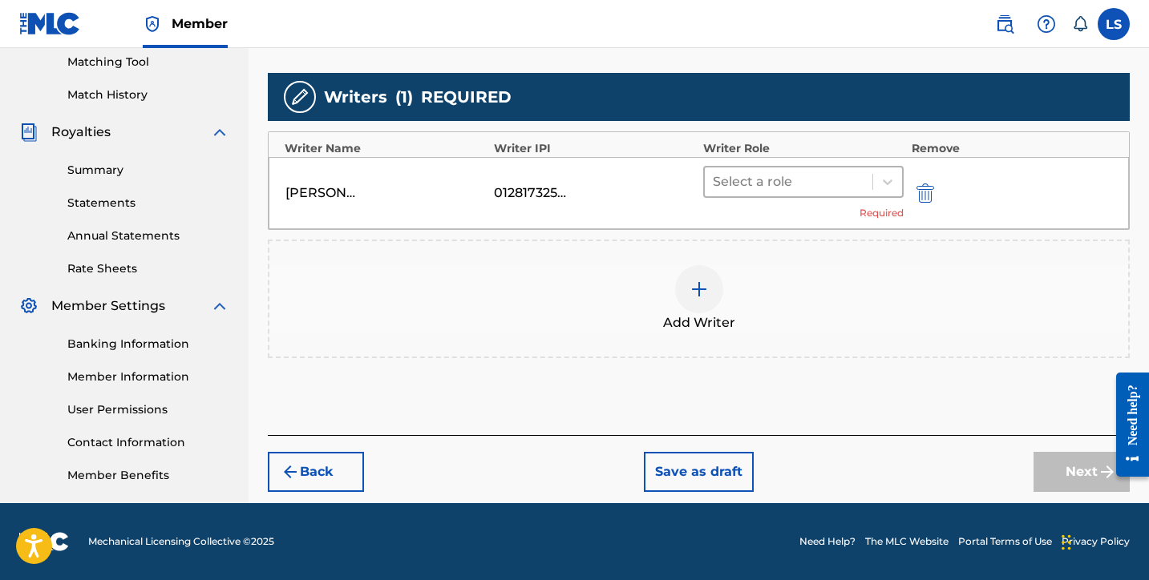
click at [762, 184] on div at bounding box center [789, 182] width 152 height 22
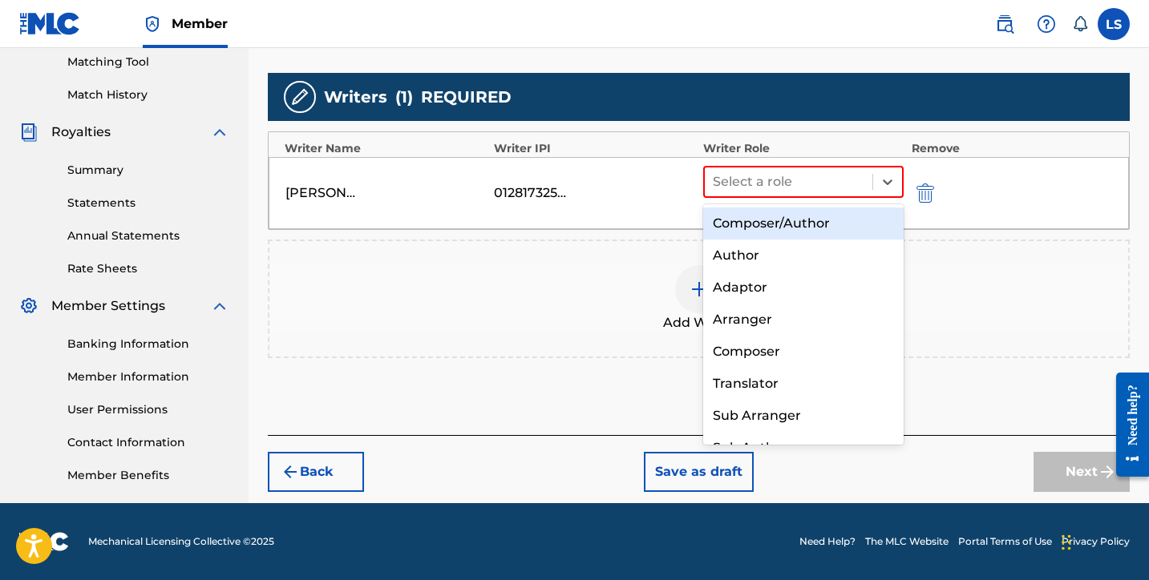
click at [769, 228] on div "Composer/Author" at bounding box center [803, 224] width 200 height 32
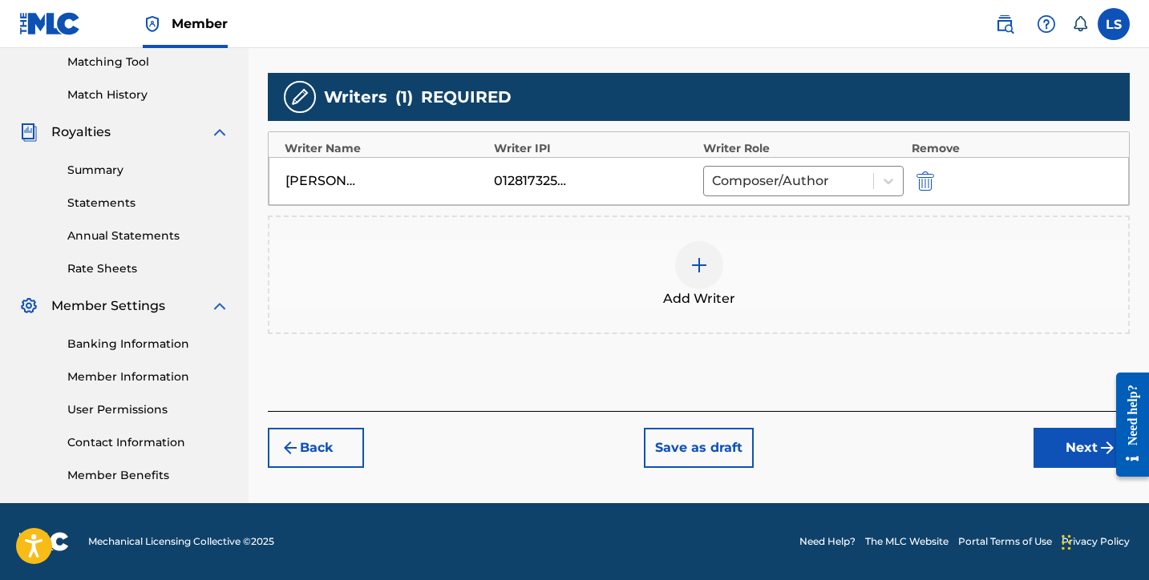
click at [1054, 449] on button "Next" at bounding box center [1081, 448] width 96 height 40
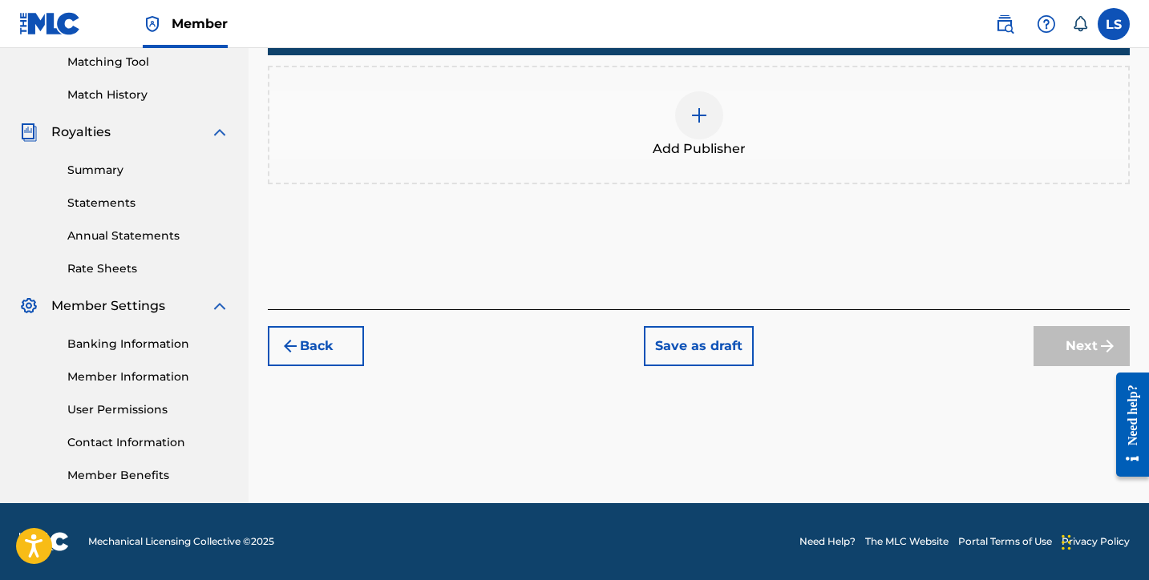
click at [694, 102] on div at bounding box center [699, 115] width 48 height 48
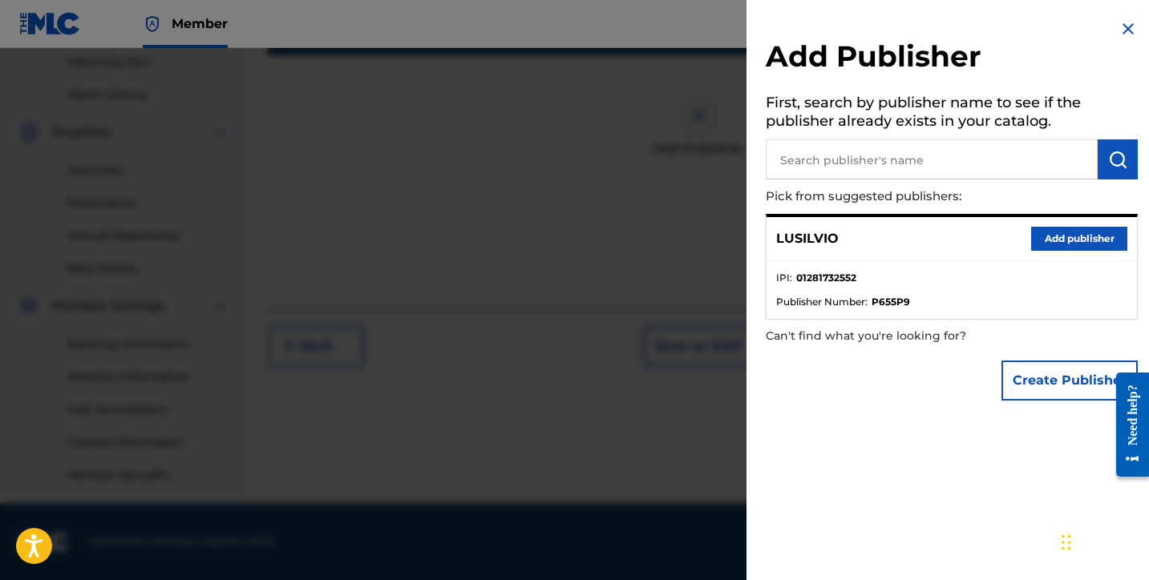
click at [1079, 237] on button "Add publisher" at bounding box center [1079, 239] width 96 height 24
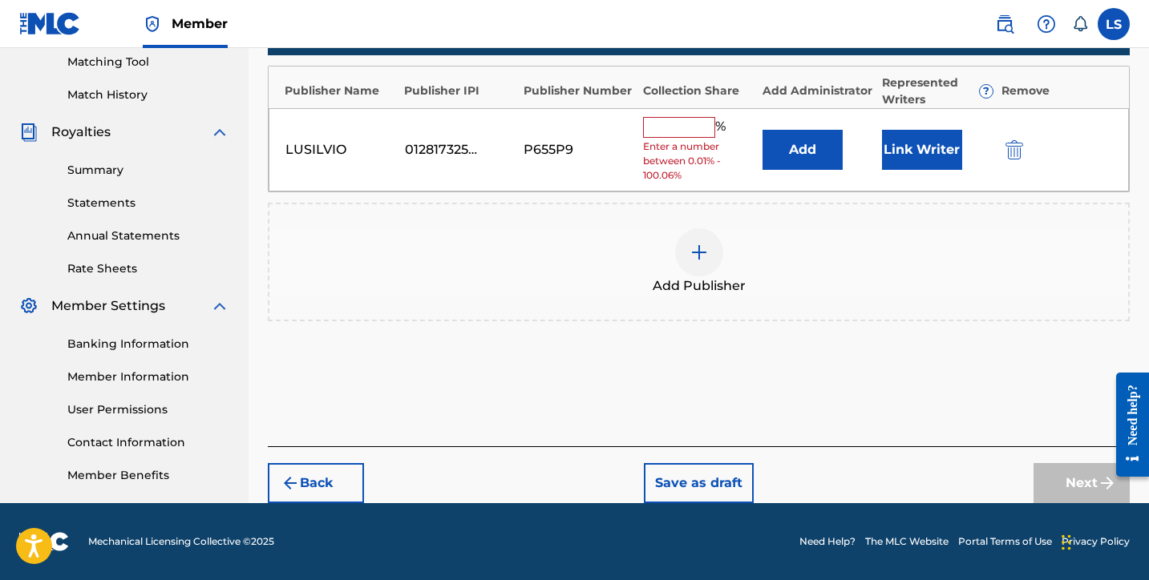
click at [688, 127] on input "text" at bounding box center [679, 127] width 72 height 21
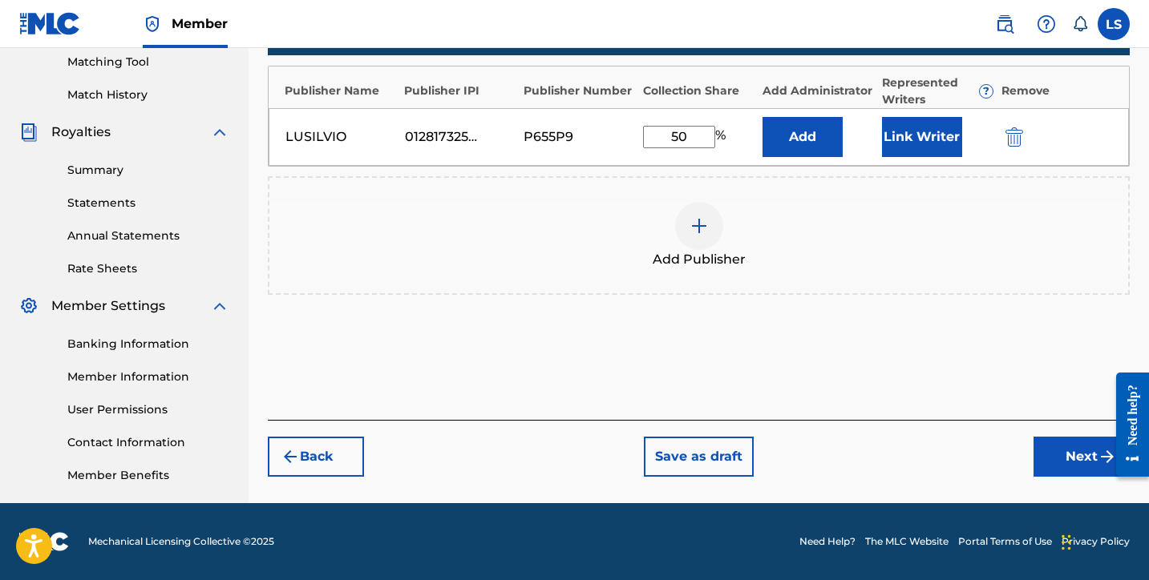
click at [912, 142] on button "Link Writer" at bounding box center [922, 137] width 80 height 40
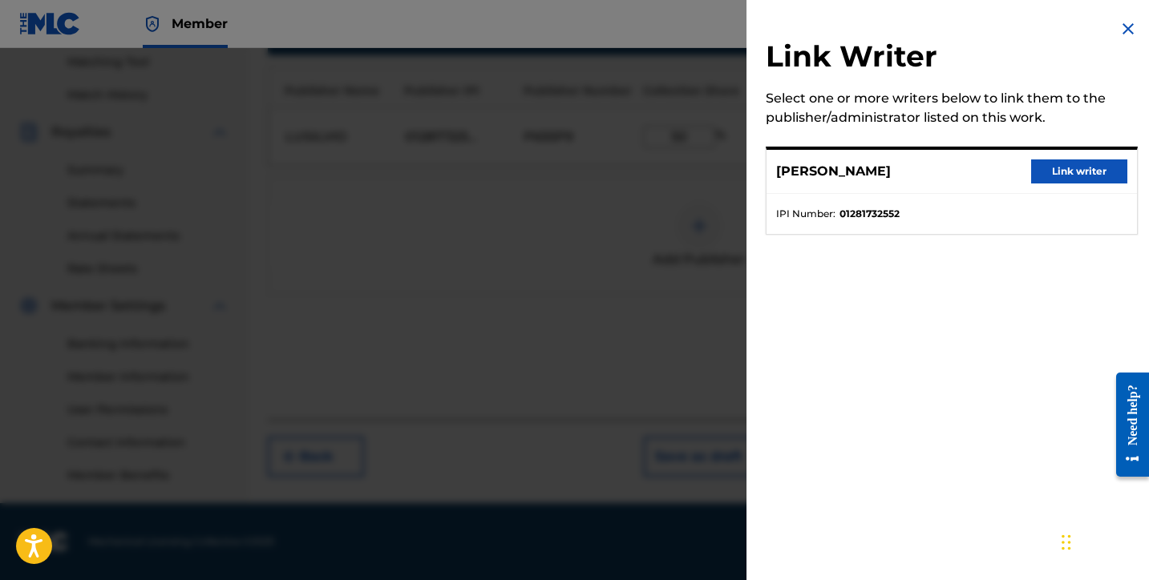
drag, startPoint x: 1069, startPoint y: 166, endPoint x: 1032, endPoint y: 192, distance: 46.0
click at [1069, 166] on button "Link writer" at bounding box center [1079, 172] width 96 height 24
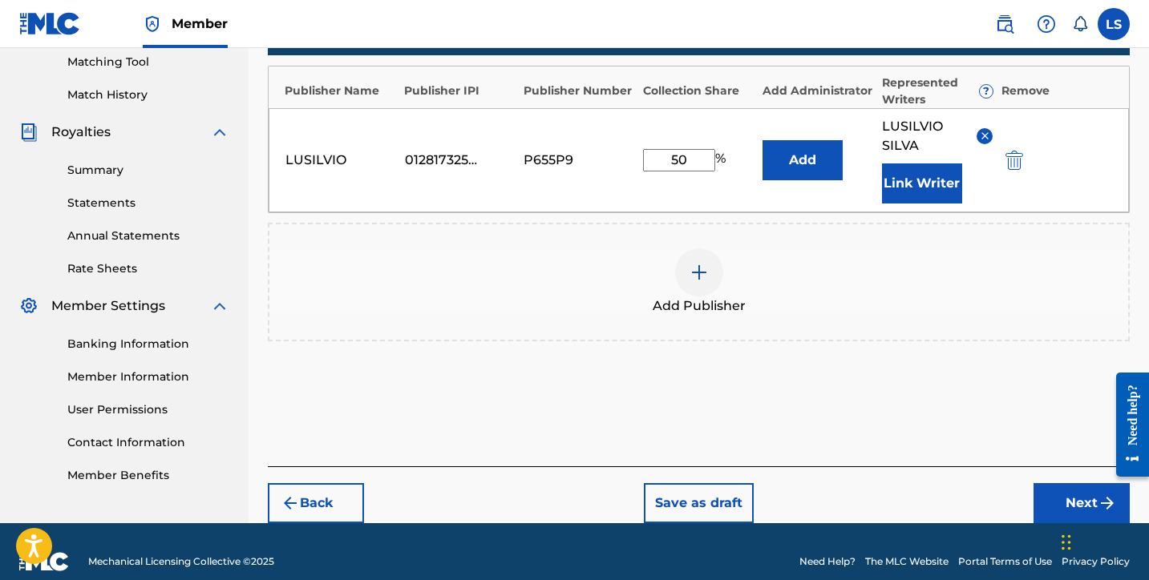
scroll to position [434, 0]
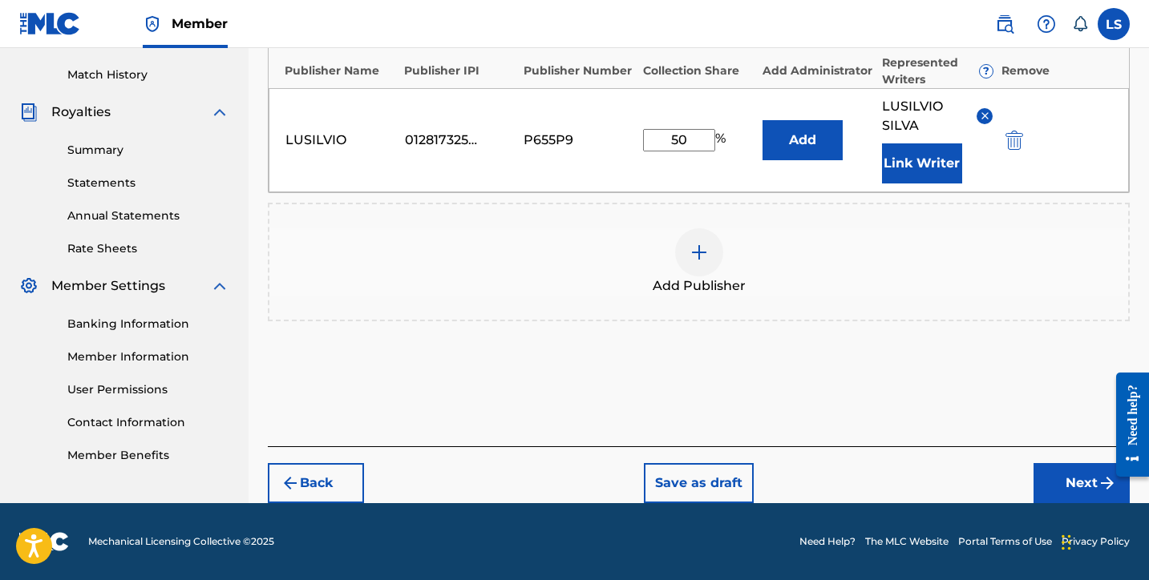
click at [1062, 462] on div "Back Save as draft Next" at bounding box center [699, 475] width 862 height 57
drag, startPoint x: 1058, startPoint y: 463, endPoint x: 1059, endPoint y: 472, distance: 9.7
click at [1058, 463] on div "Back Save as draft Next" at bounding box center [699, 475] width 862 height 57
click at [1060, 479] on button "Next" at bounding box center [1081, 483] width 96 height 40
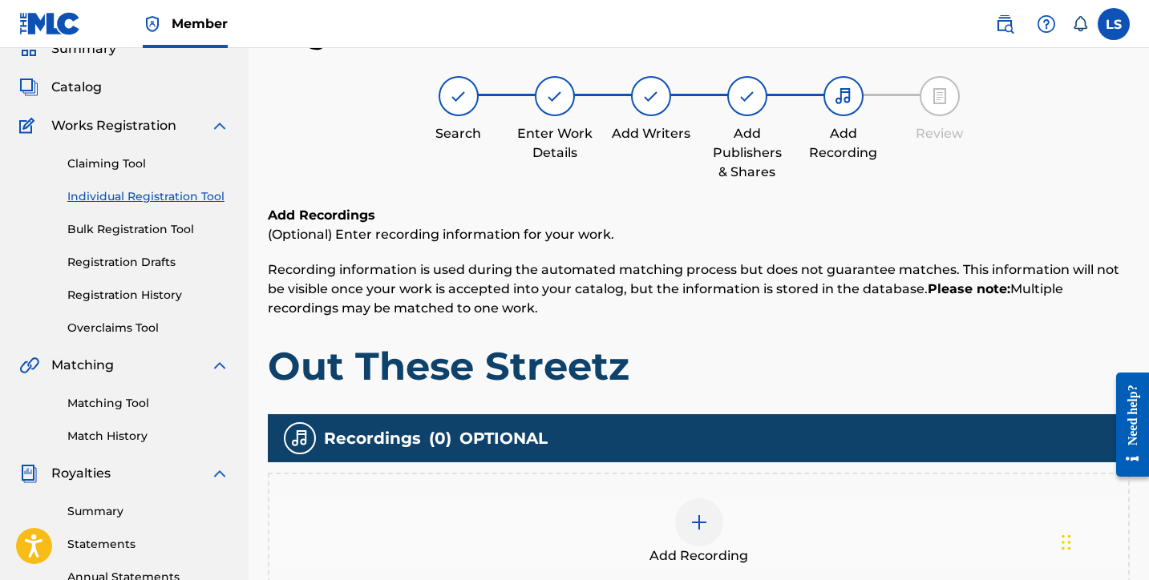
scroll to position [106, 0]
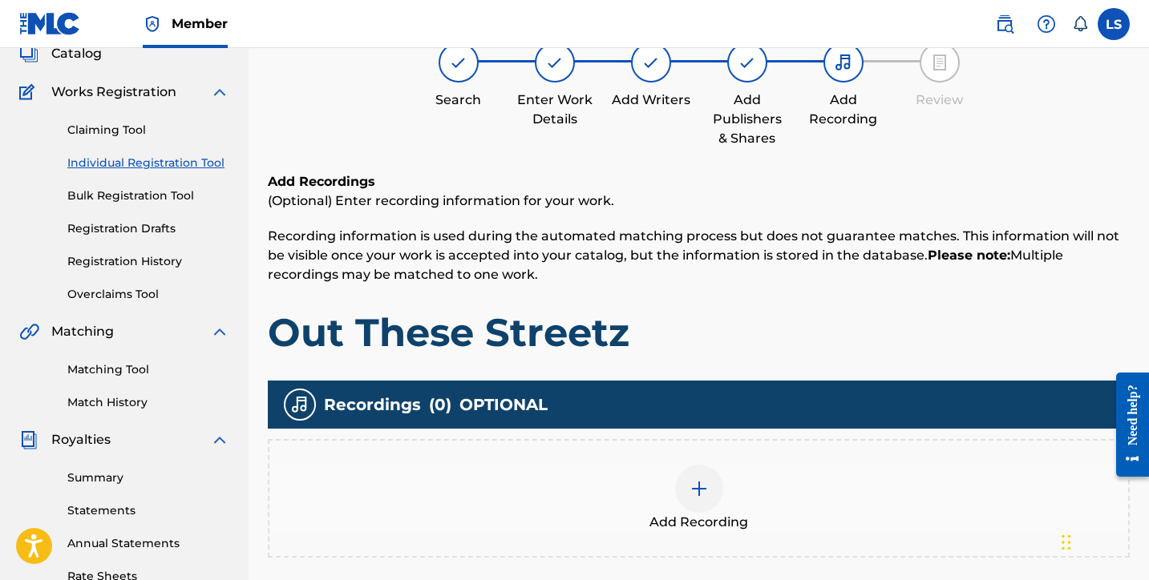
click at [711, 475] on div at bounding box center [699, 489] width 48 height 48
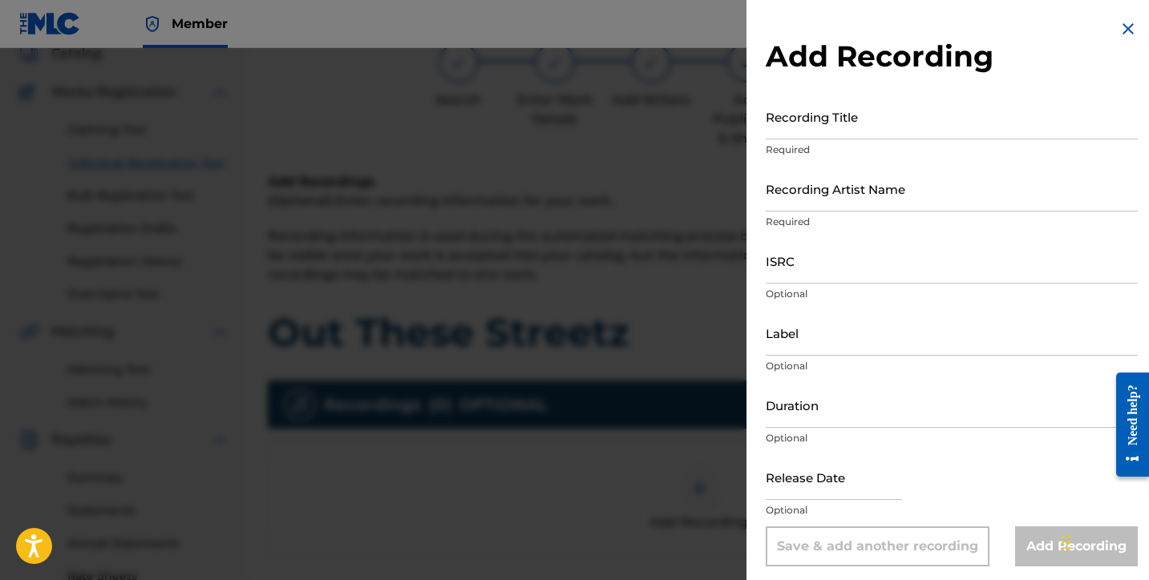
click at [822, 127] on input "Recording Title" at bounding box center [952, 117] width 372 height 46
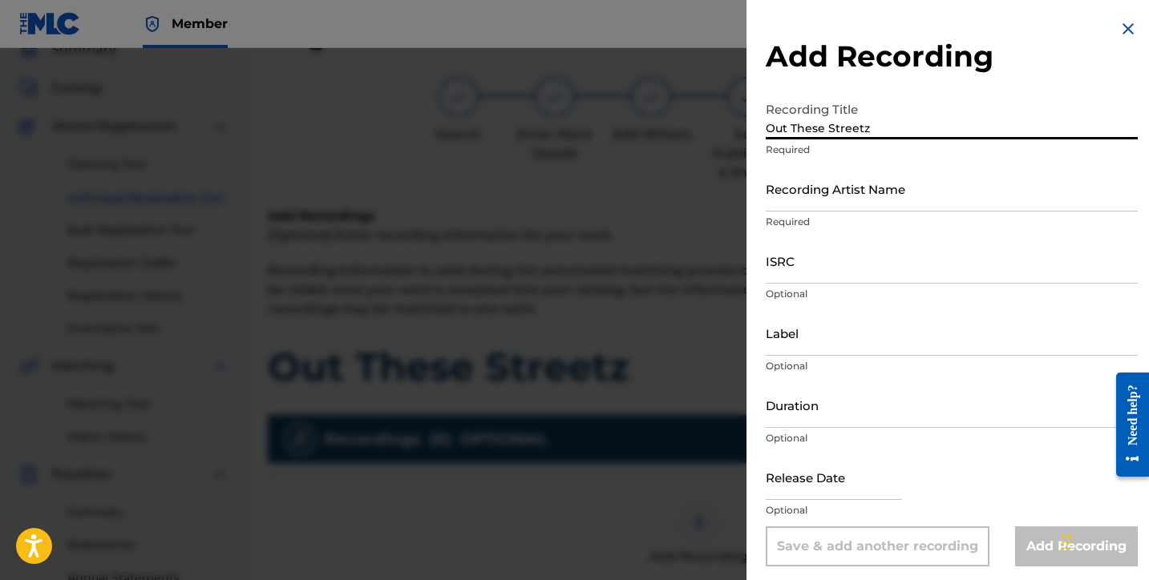
scroll to position [55, 0]
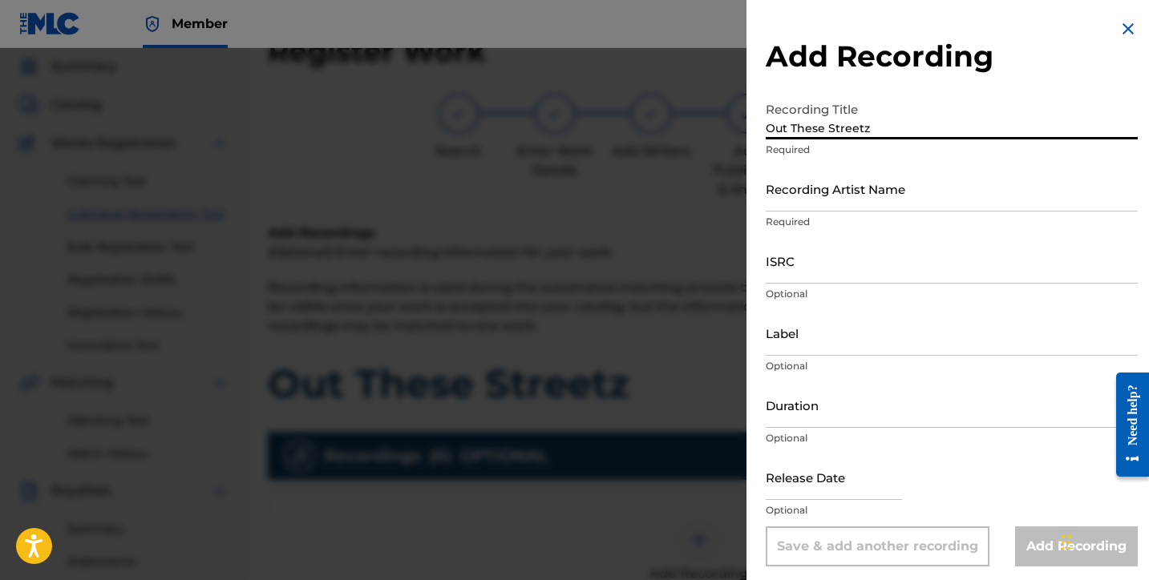
click at [852, 203] on input "Recording Artist Name" at bounding box center [952, 189] width 372 height 46
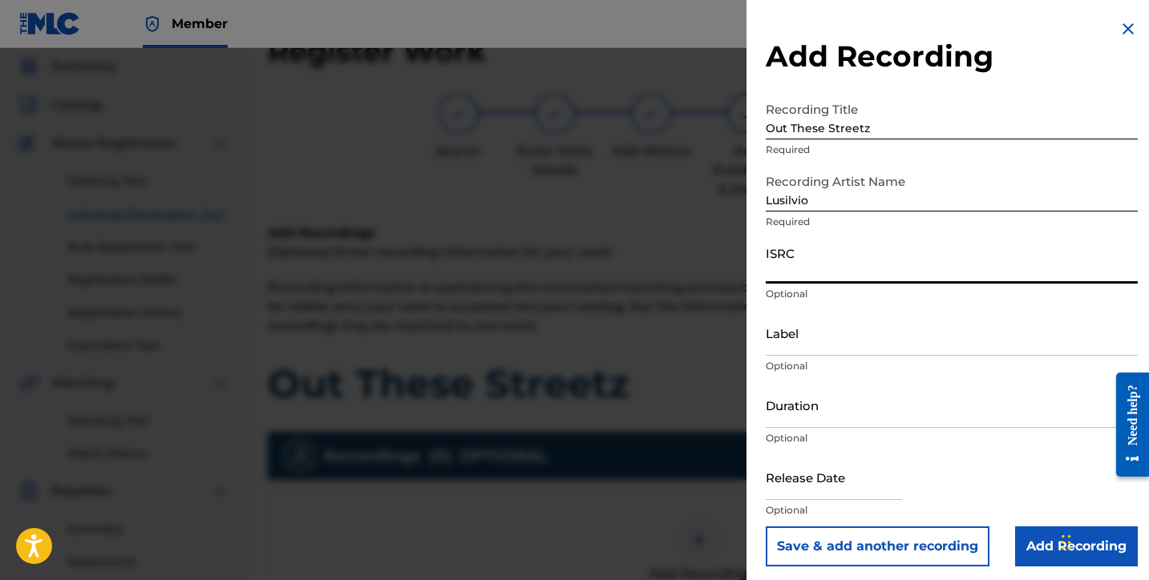
paste input "QZWFE2546247"
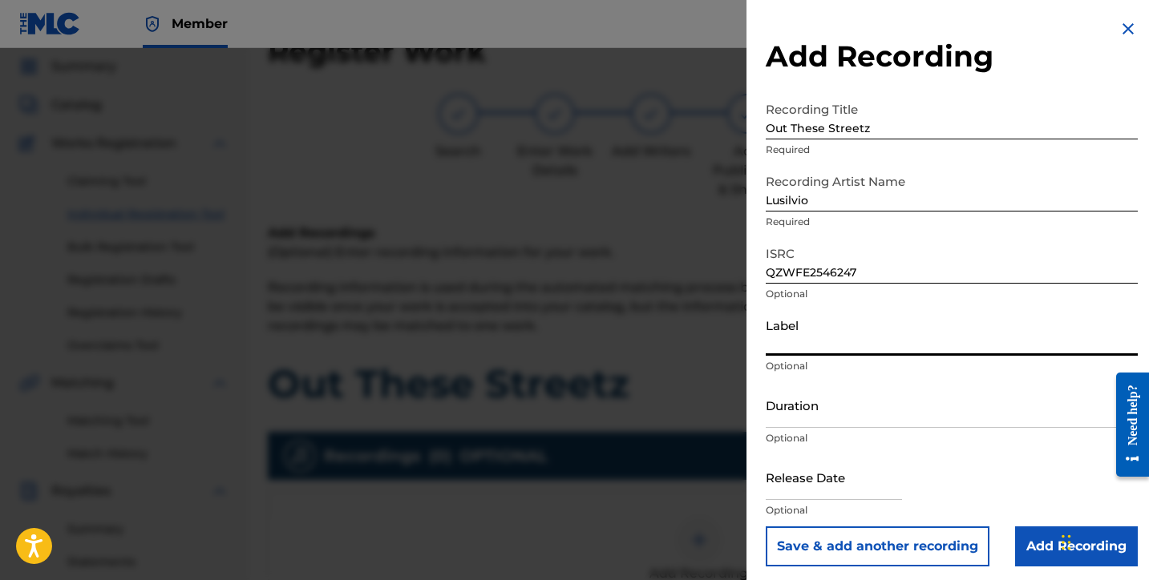
click at [799, 353] on input "Label" at bounding box center [952, 333] width 372 height 46
click at [822, 409] on input "Duration" at bounding box center [952, 405] width 372 height 46
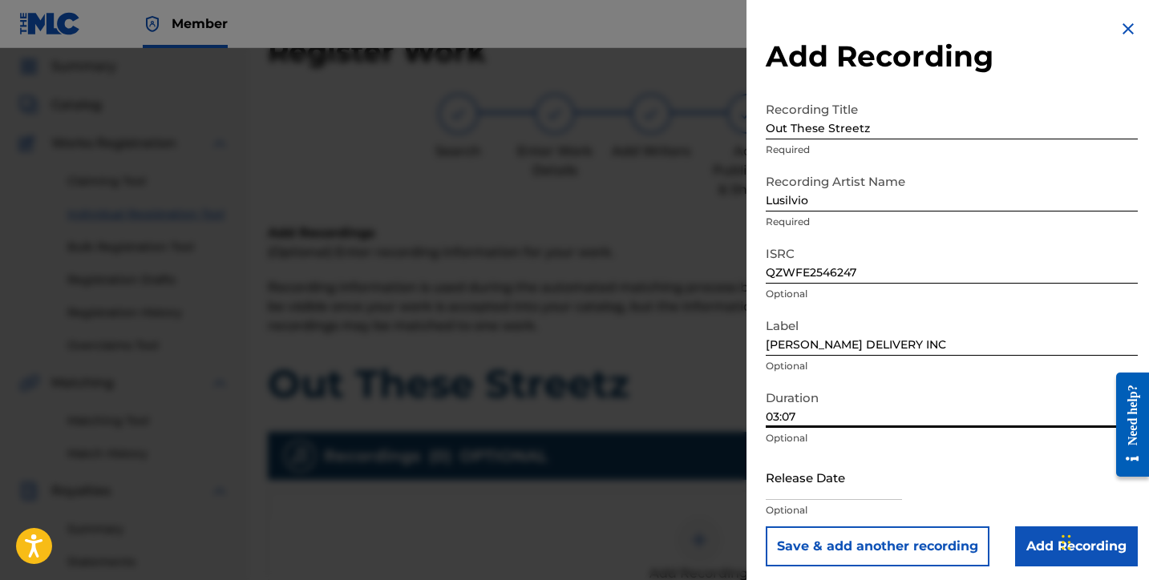
click at [823, 487] on input "text" at bounding box center [834, 478] width 136 height 46
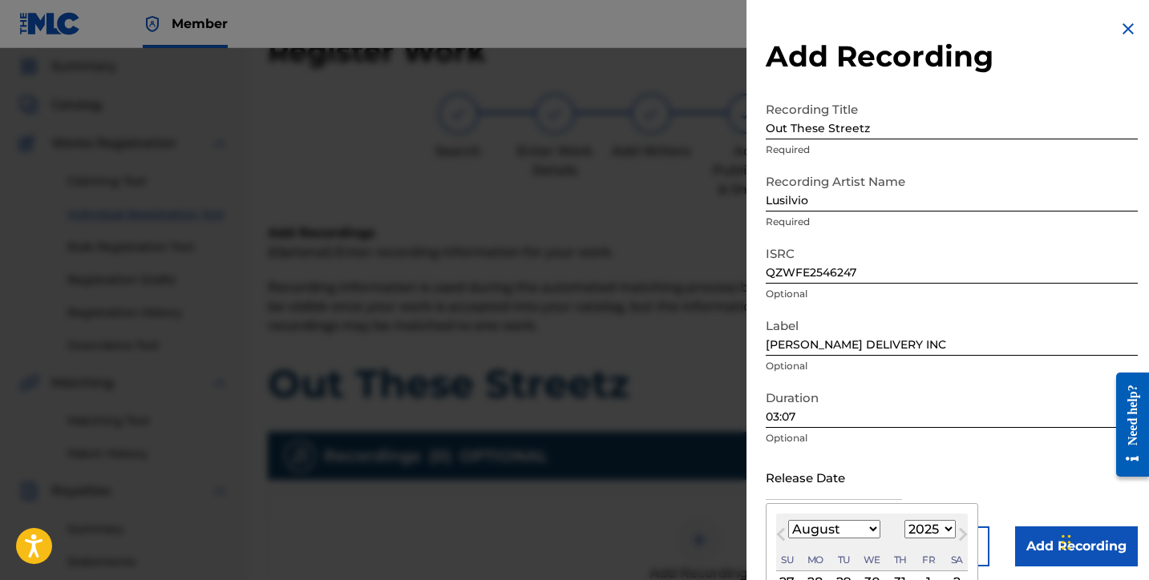
click at [809, 534] on select "January February March April May June July August September October November De…" at bounding box center [834, 529] width 92 height 18
click at [788, 520] on select "January February March April May June July August September October November De…" at bounding box center [834, 529] width 92 height 18
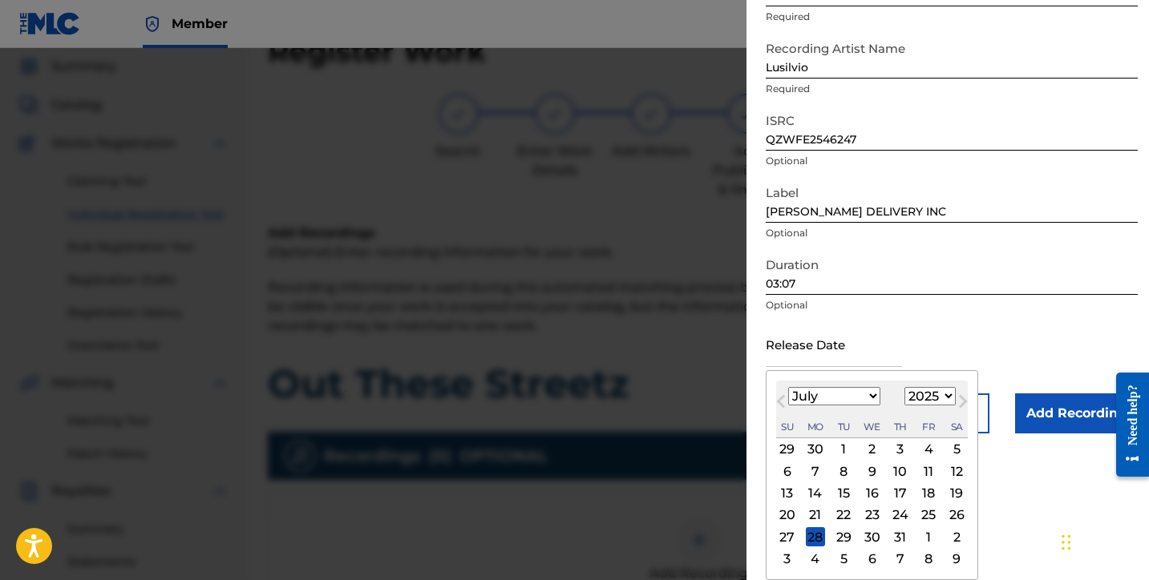
click at [897, 476] on div "10" at bounding box center [900, 471] width 19 height 19
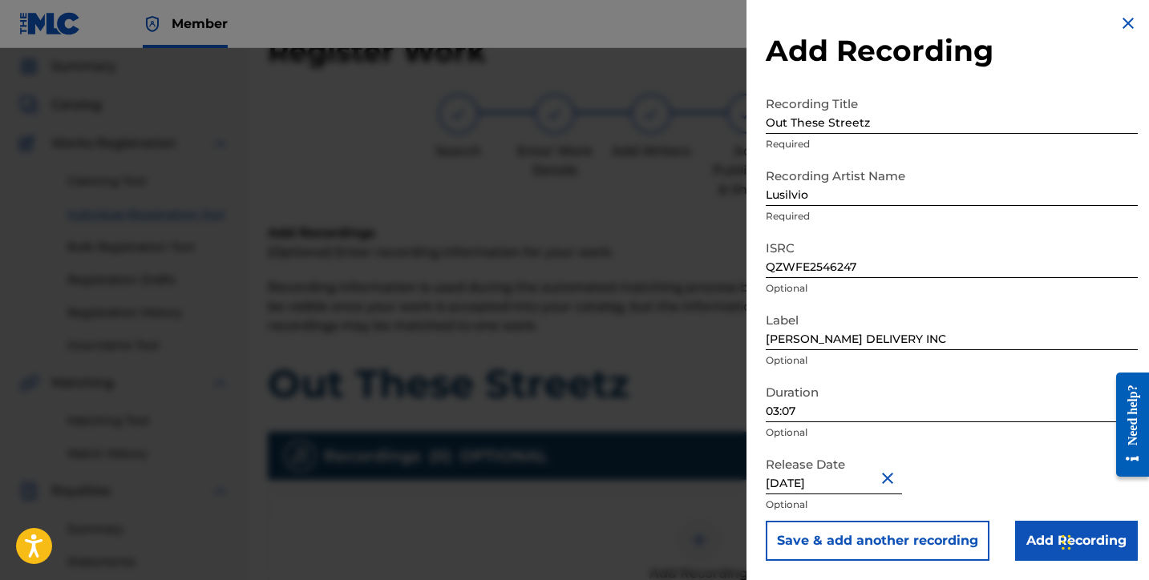
click at [1035, 540] on input "Add Recording" at bounding box center [1076, 541] width 123 height 40
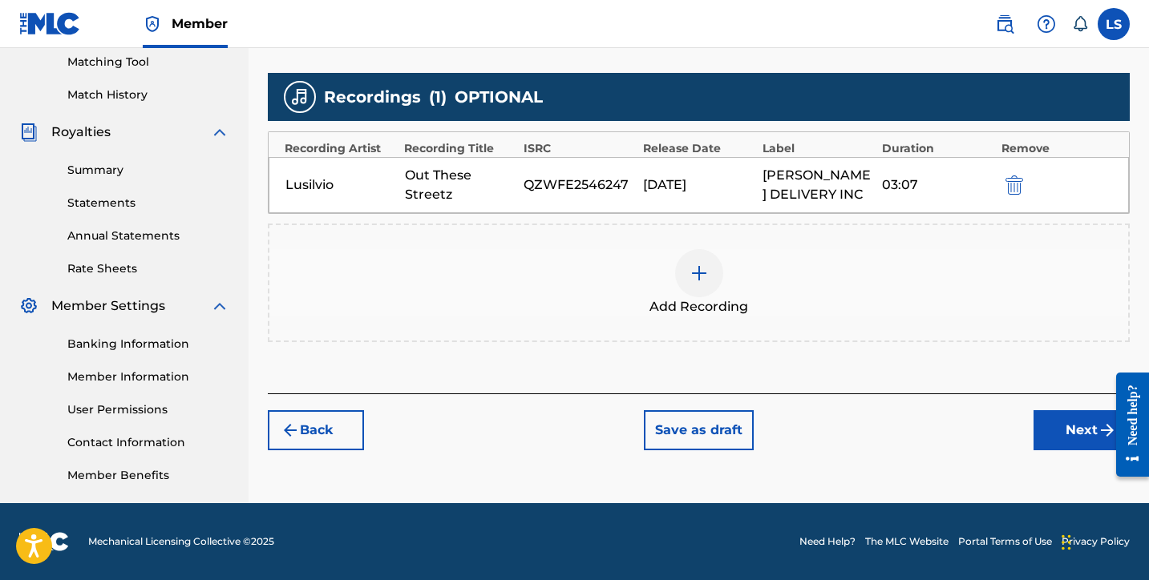
click at [1057, 441] on button "Next" at bounding box center [1081, 430] width 96 height 40
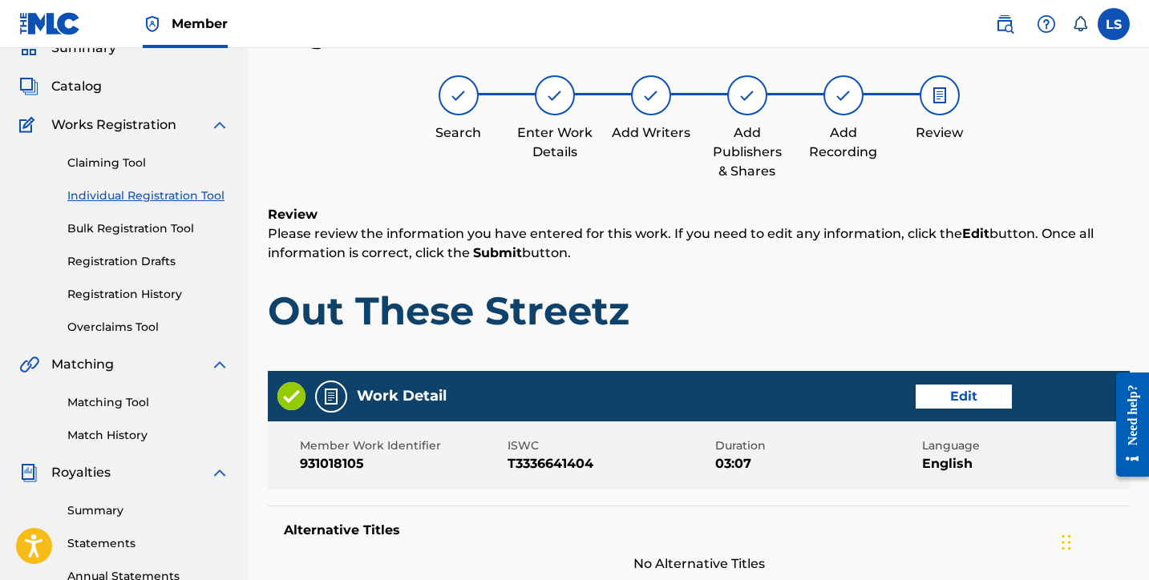
scroll to position [793, 0]
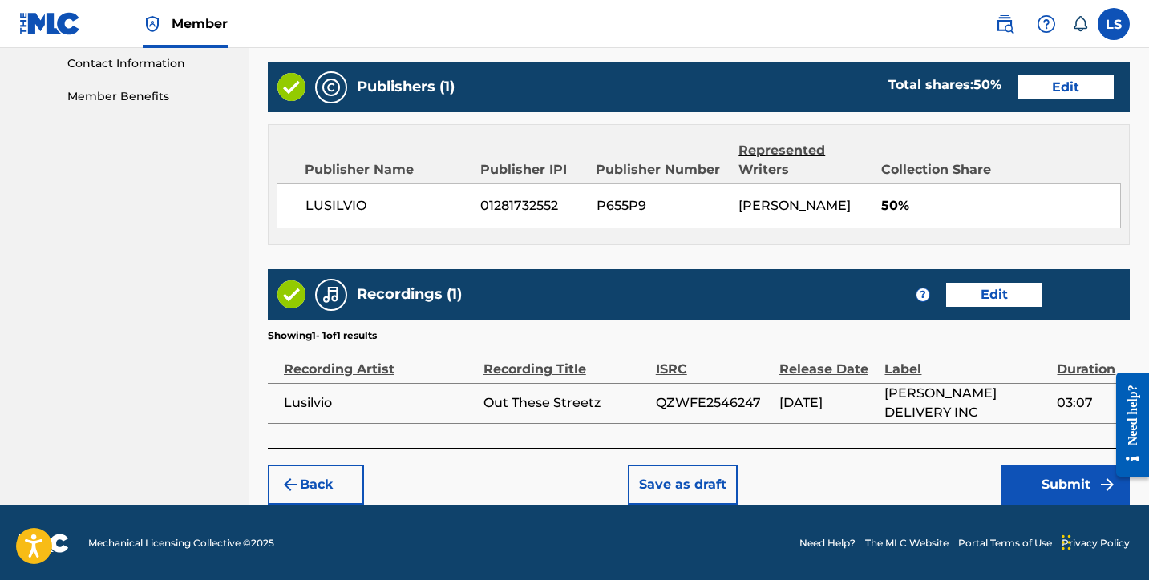
drag, startPoint x: 1042, startPoint y: 459, endPoint x: 1034, endPoint y: 476, distance: 18.6
click at [1041, 461] on div "Back Save as draft Submit" at bounding box center [699, 476] width 862 height 57
click at [1034, 477] on button "Submit" at bounding box center [1065, 485] width 128 height 40
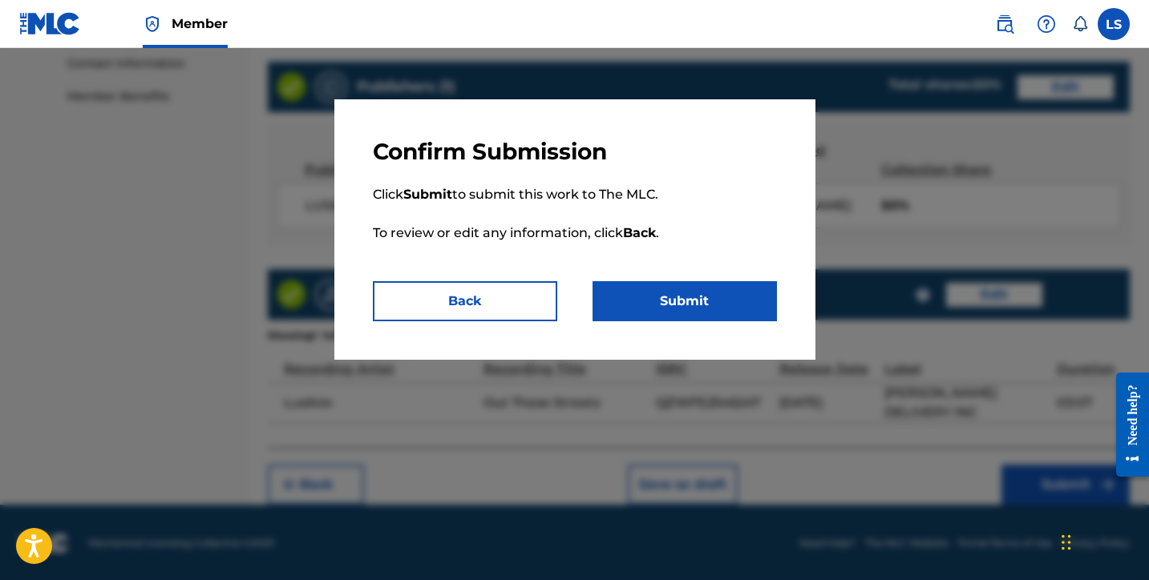
click at [662, 300] on button "Submit" at bounding box center [684, 301] width 184 height 40
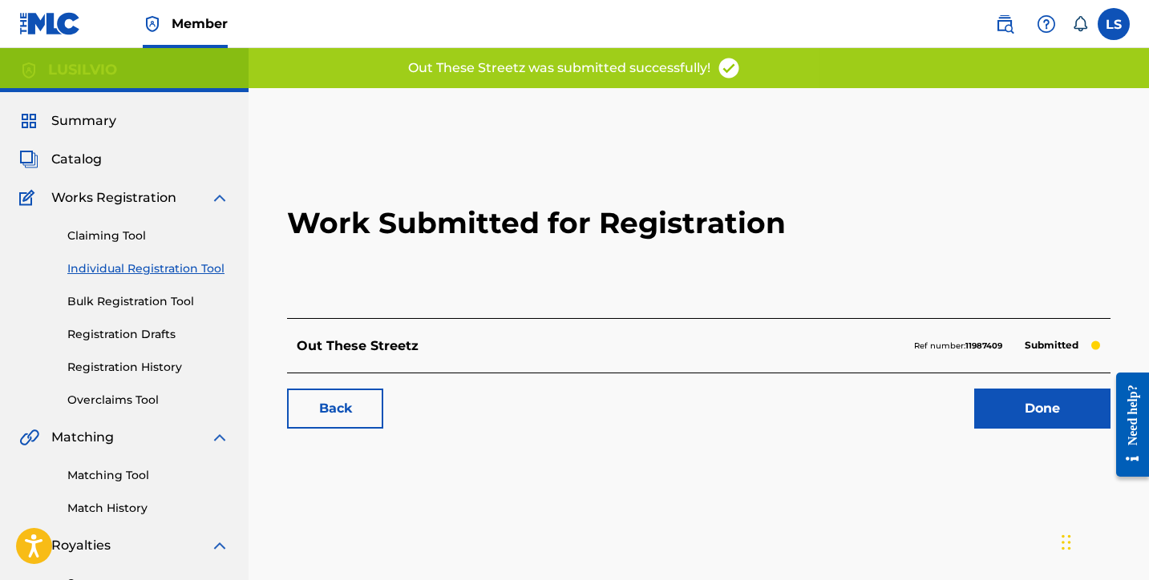
click at [988, 410] on link "Done" at bounding box center [1042, 409] width 136 height 40
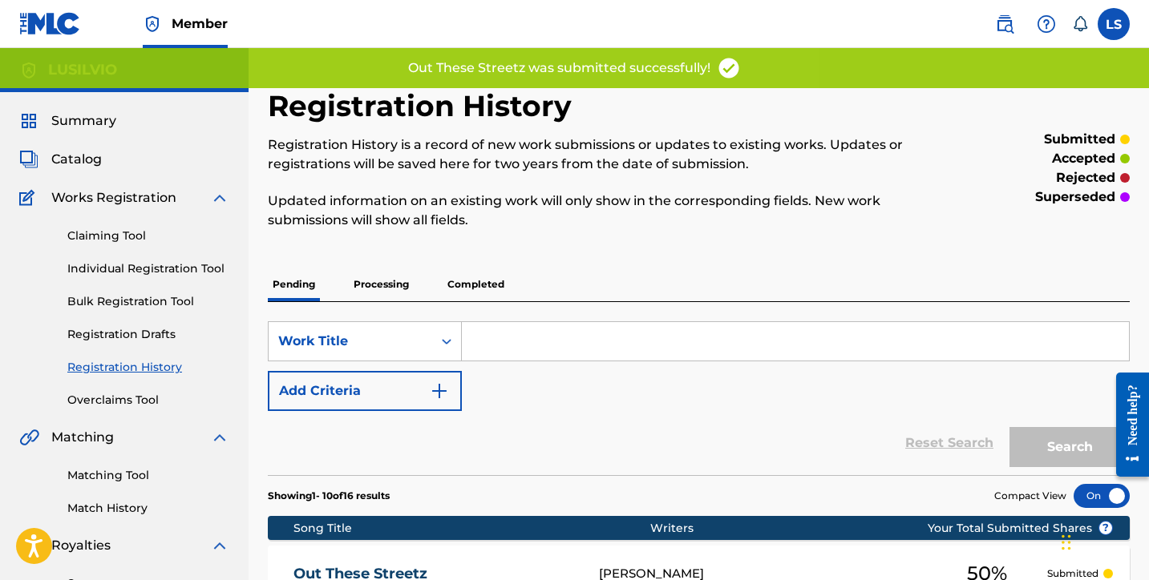
click at [128, 267] on link "Individual Registration Tool" at bounding box center [148, 269] width 162 height 17
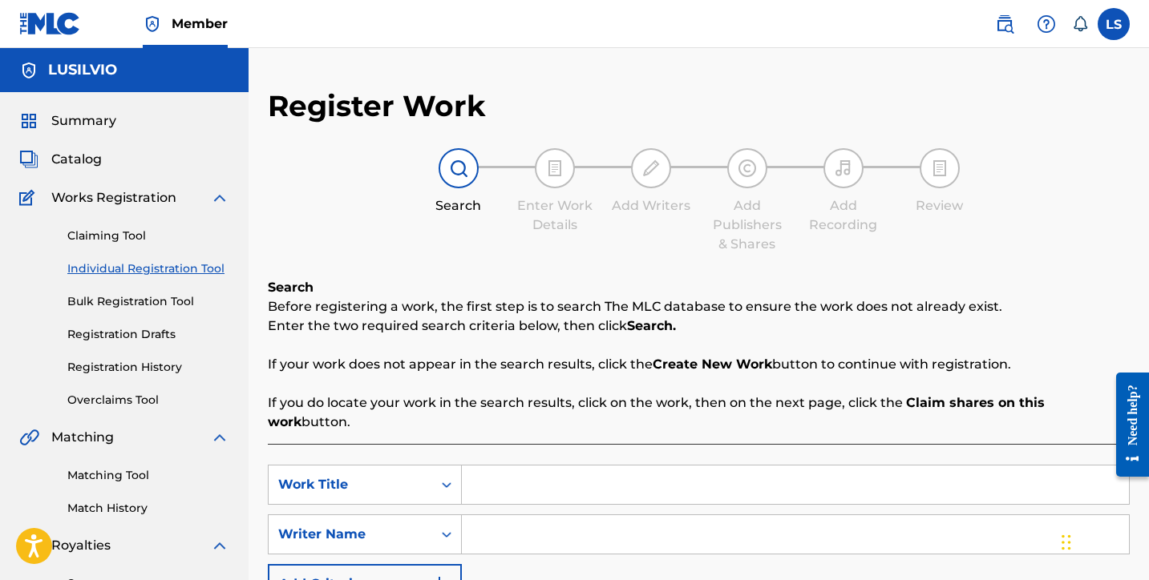
click at [504, 468] on input "Search Form" at bounding box center [795, 485] width 667 height 38
click at [516, 516] on input "Search Form" at bounding box center [795, 535] width 667 height 38
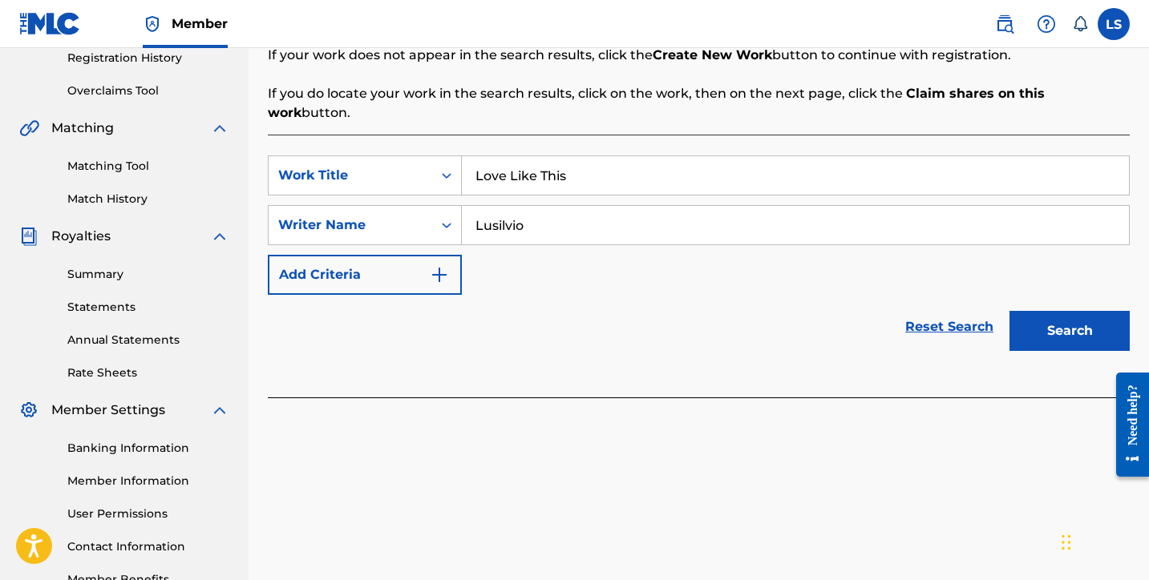
scroll to position [414, 0]
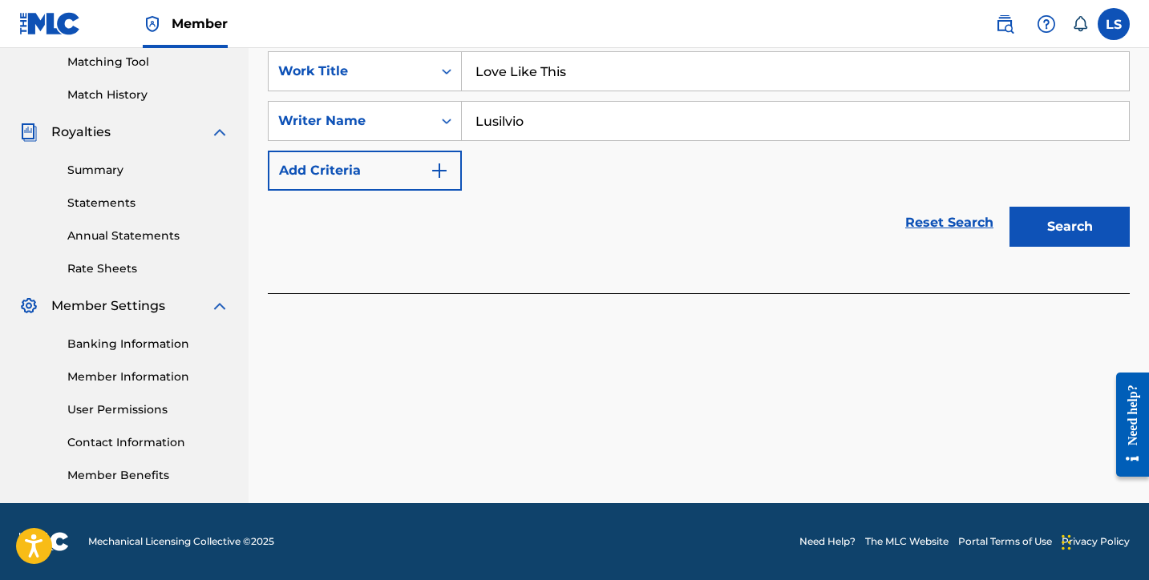
click at [1055, 207] on button "Search" at bounding box center [1069, 227] width 120 height 40
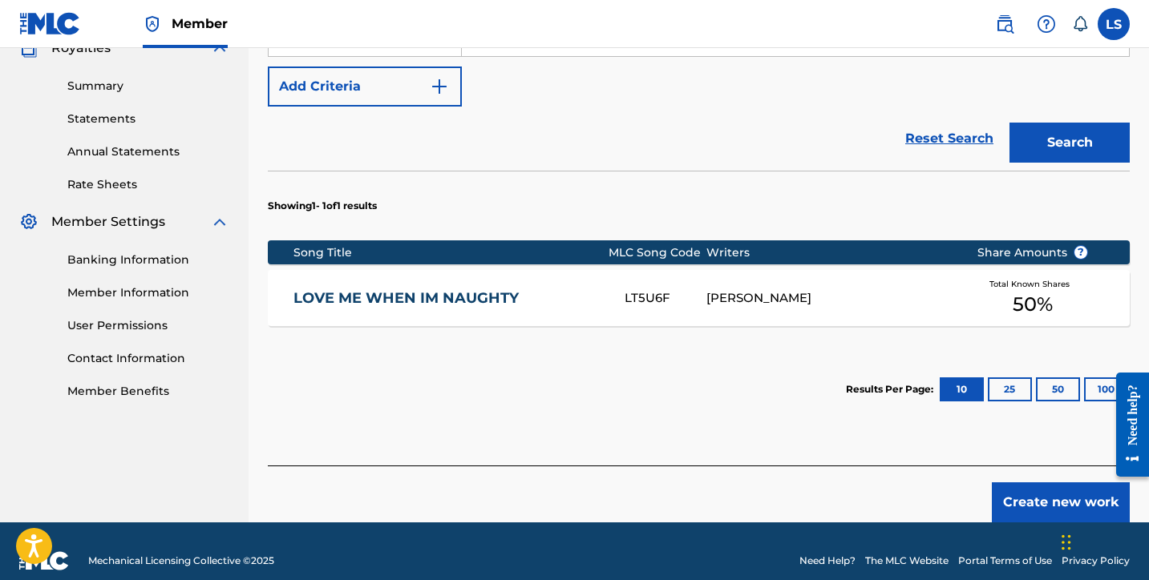
click at [1042, 483] on button "Create new work" at bounding box center [1061, 503] width 138 height 40
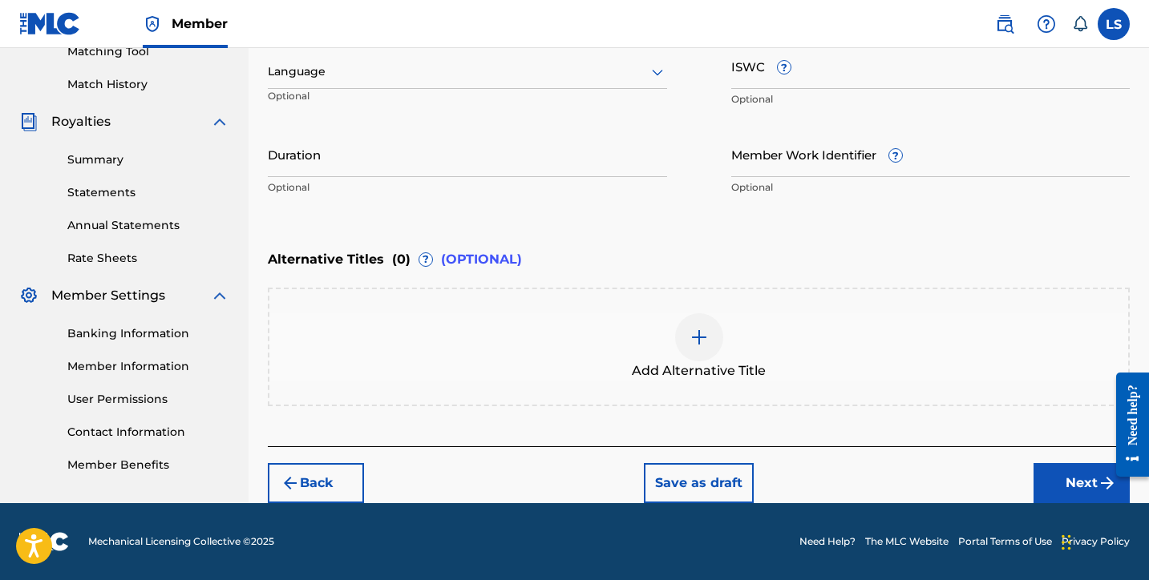
scroll to position [423, 0]
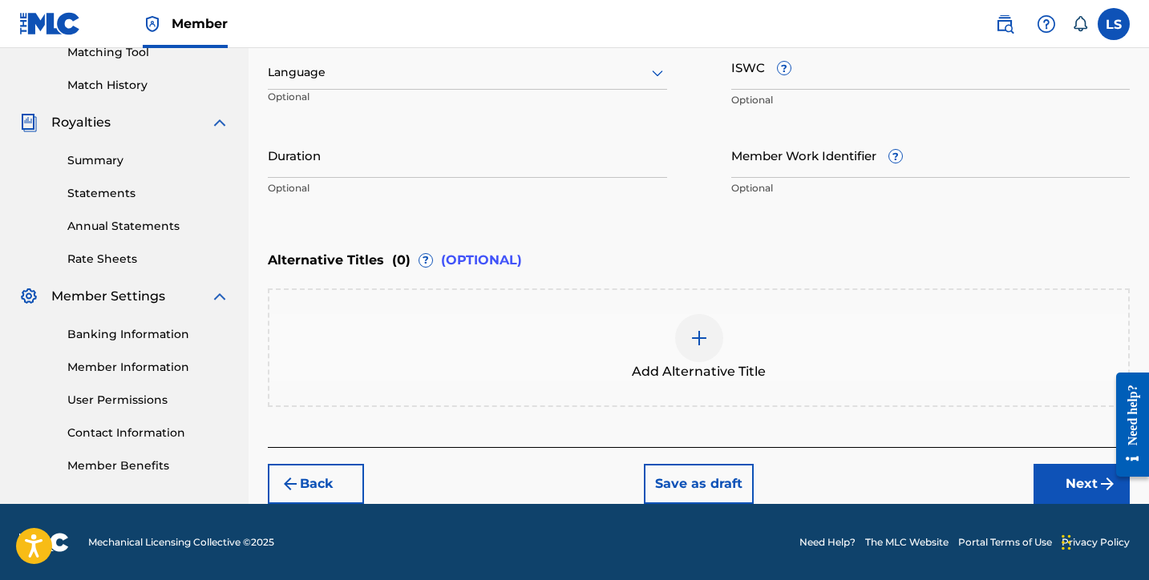
click at [540, 82] on div at bounding box center [467, 73] width 399 height 20
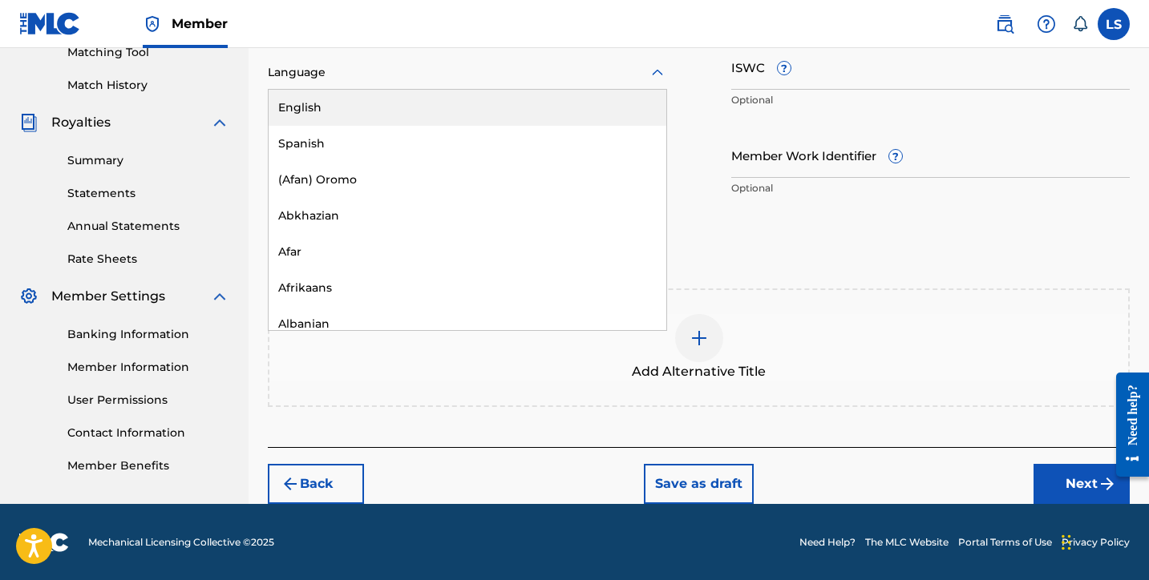
drag, startPoint x: 516, startPoint y: 115, endPoint x: 664, endPoint y: 25, distance: 173.1
click at [516, 114] on div "English" at bounding box center [468, 108] width 398 height 36
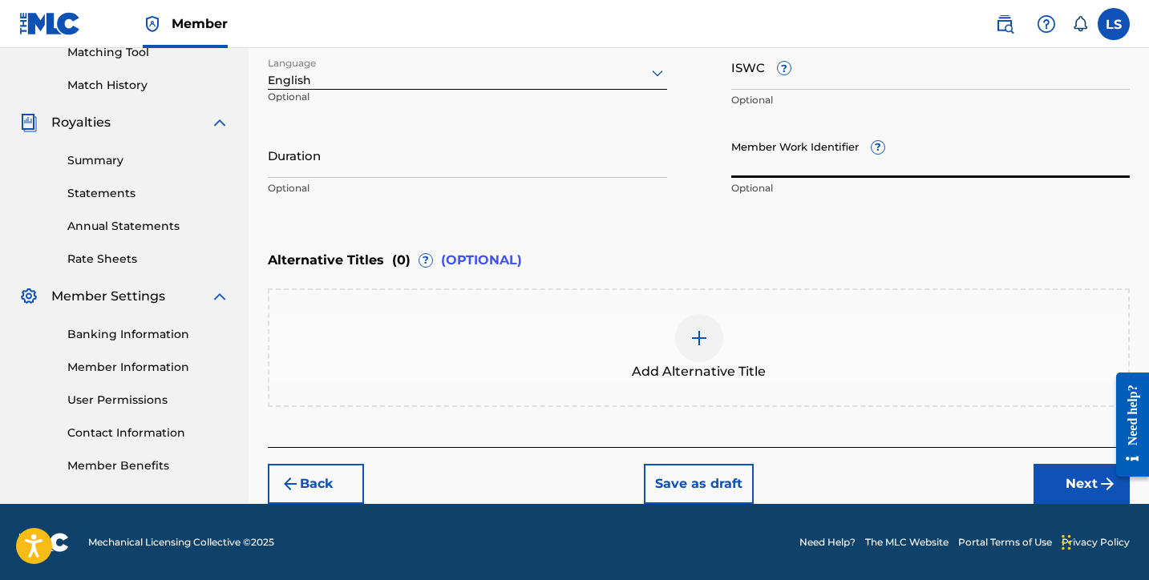
paste input "931056472"
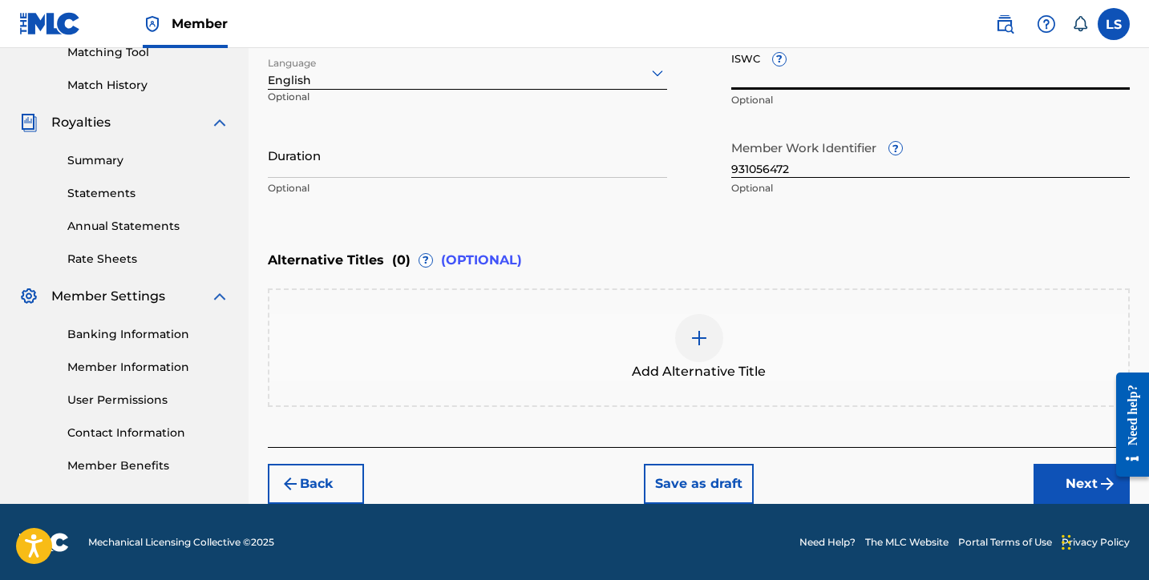
paste input "T3336726473"
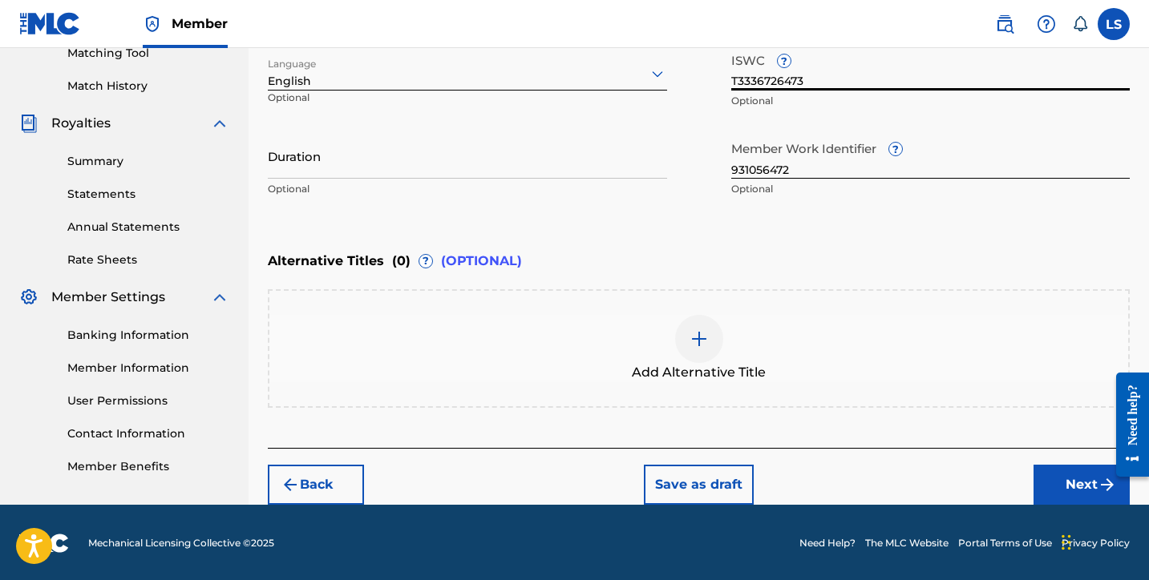
click at [352, 166] on input "Duration" at bounding box center [467, 156] width 399 height 46
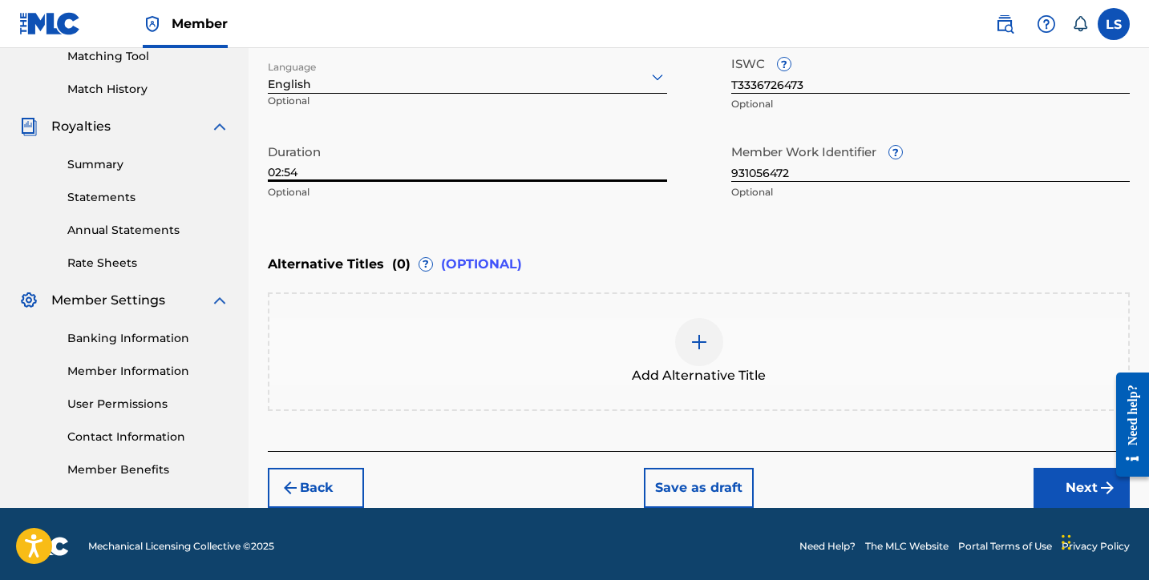
click at [1062, 486] on button "Next" at bounding box center [1081, 488] width 96 height 40
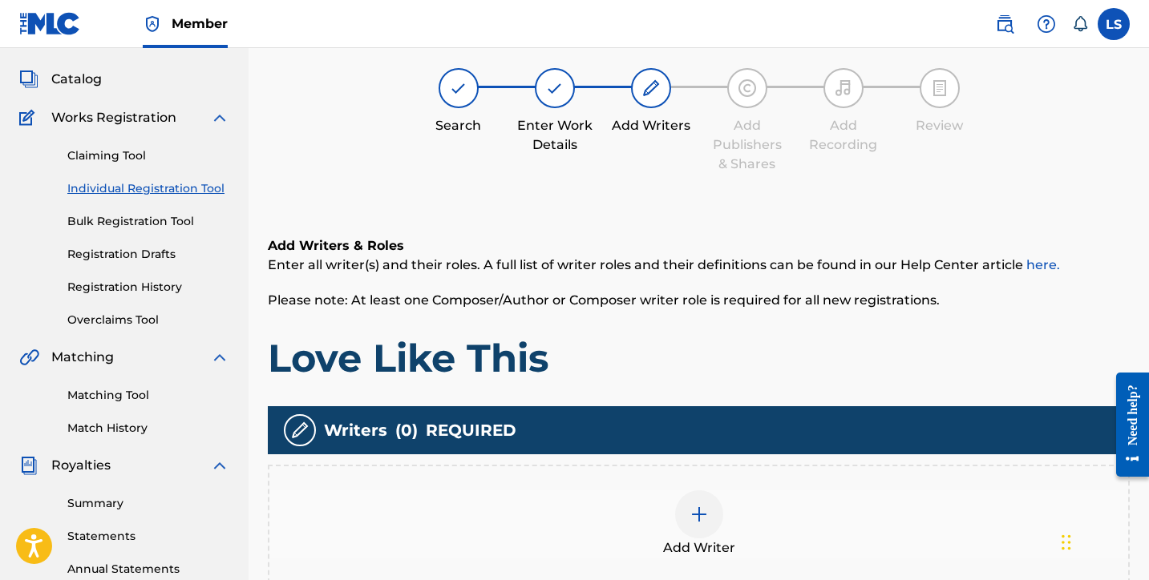
scroll to position [72, 0]
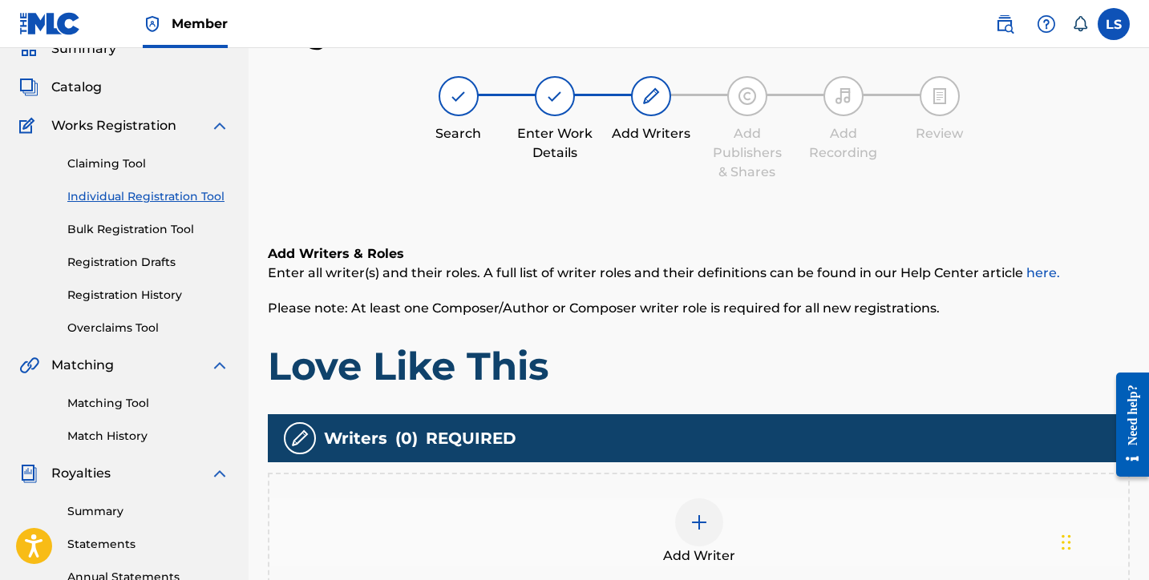
click at [685, 523] on div at bounding box center [699, 523] width 48 height 48
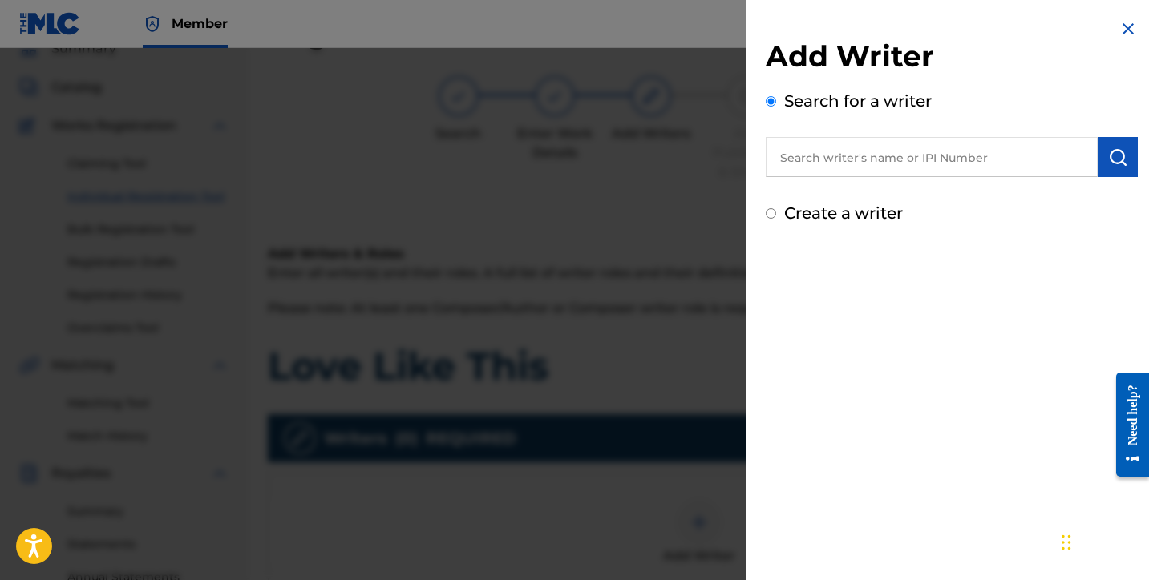
click at [819, 159] on input "text" at bounding box center [932, 157] width 332 height 40
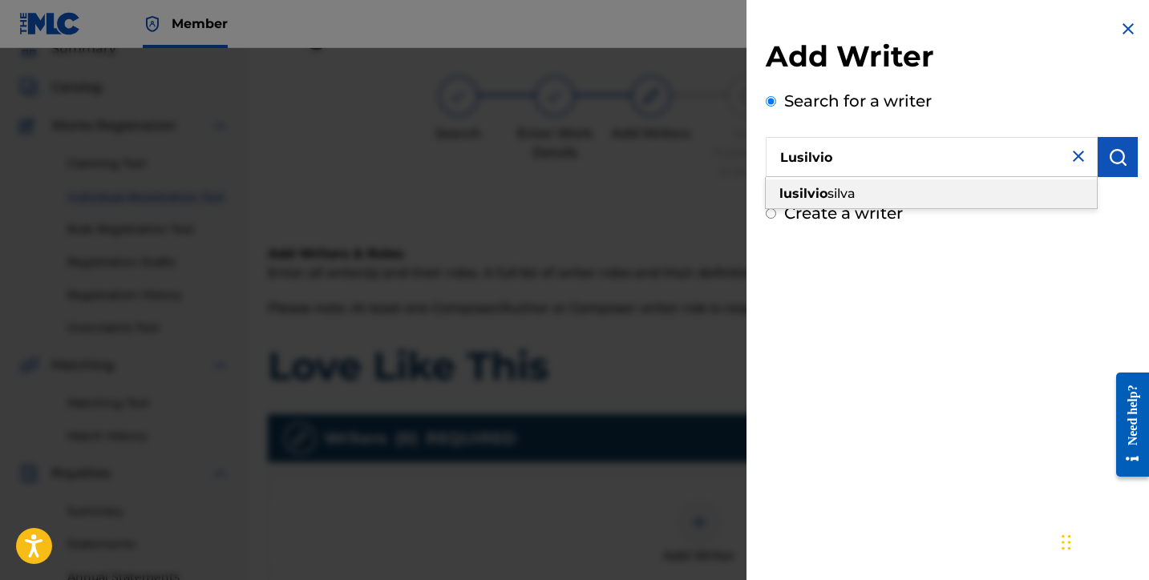
click at [860, 189] on div "lusilvio silva" at bounding box center [931, 194] width 331 height 29
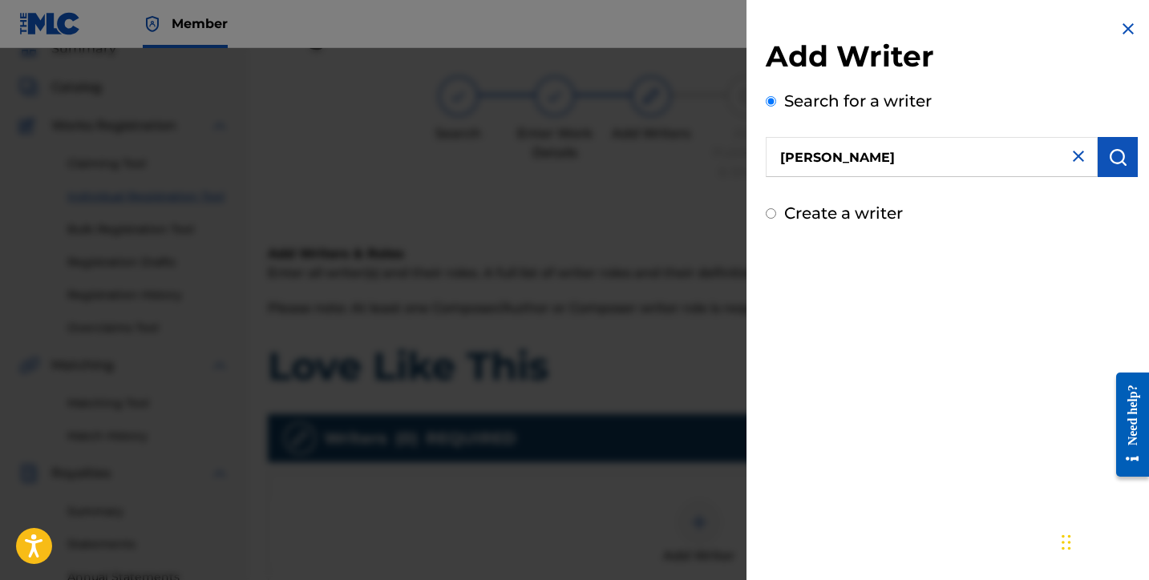
drag, startPoint x: 1101, startPoint y: 159, endPoint x: 1084, endPoint y: 178, distance: 25.6
click at [1101, 160] on button "submit" at bounding box center [1118, 157] width 40 height 40
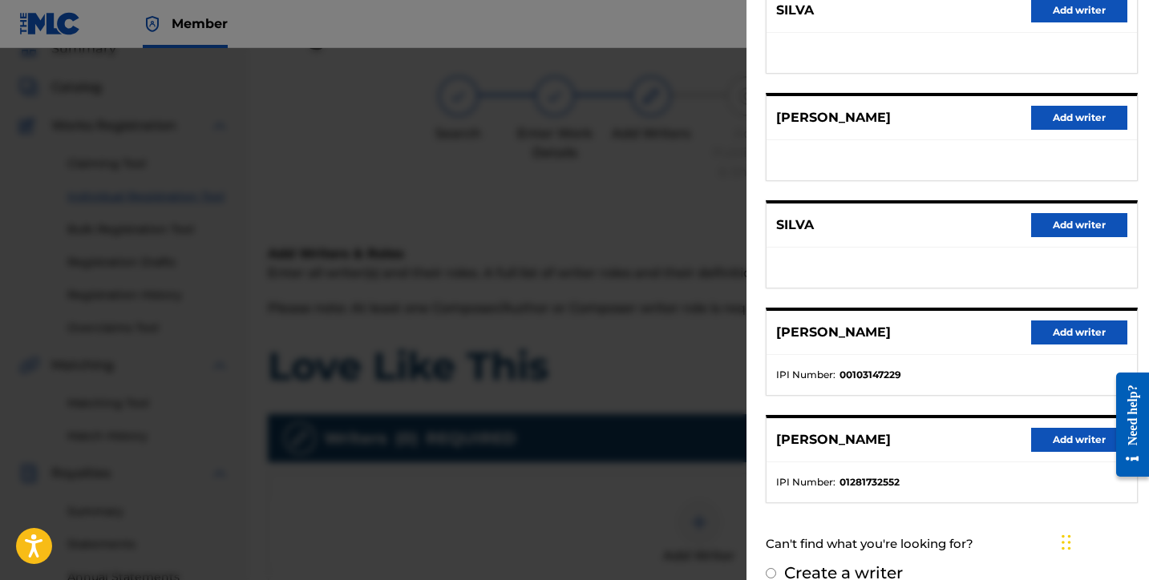
scroll to position [250, 0]
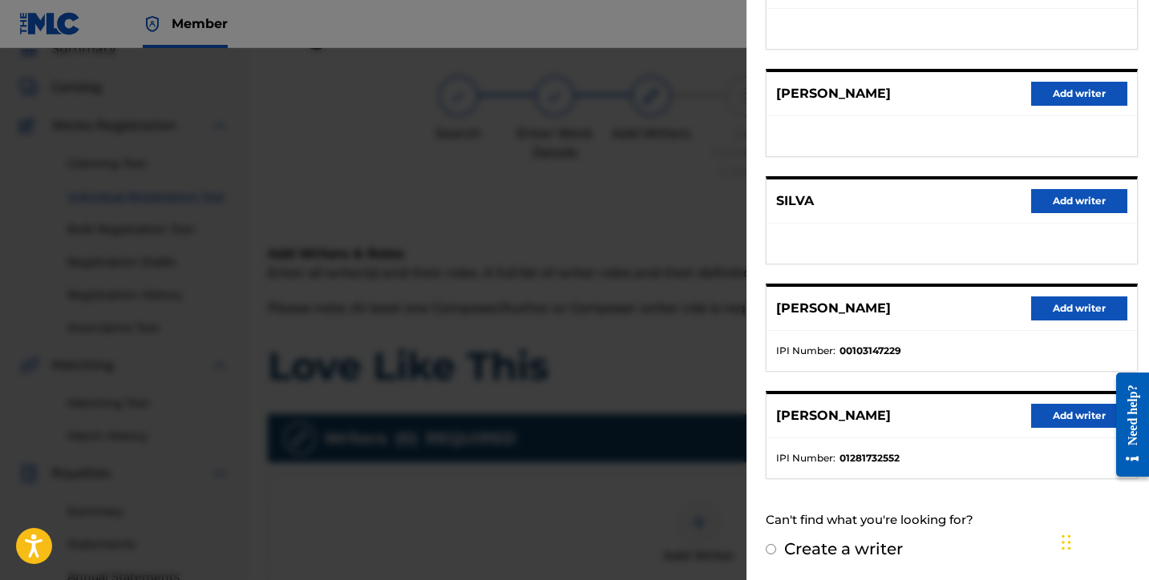
click at [1039, 404] on button "Add writer" at bounding box center [1079, 416] width 96 height 24
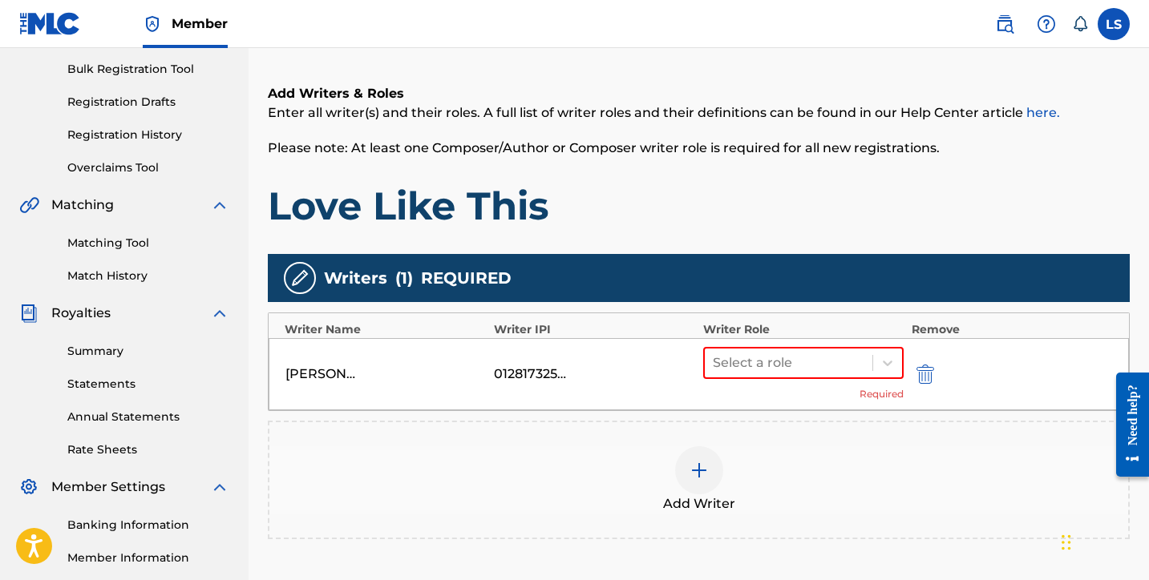
scroll to position [414, 0]
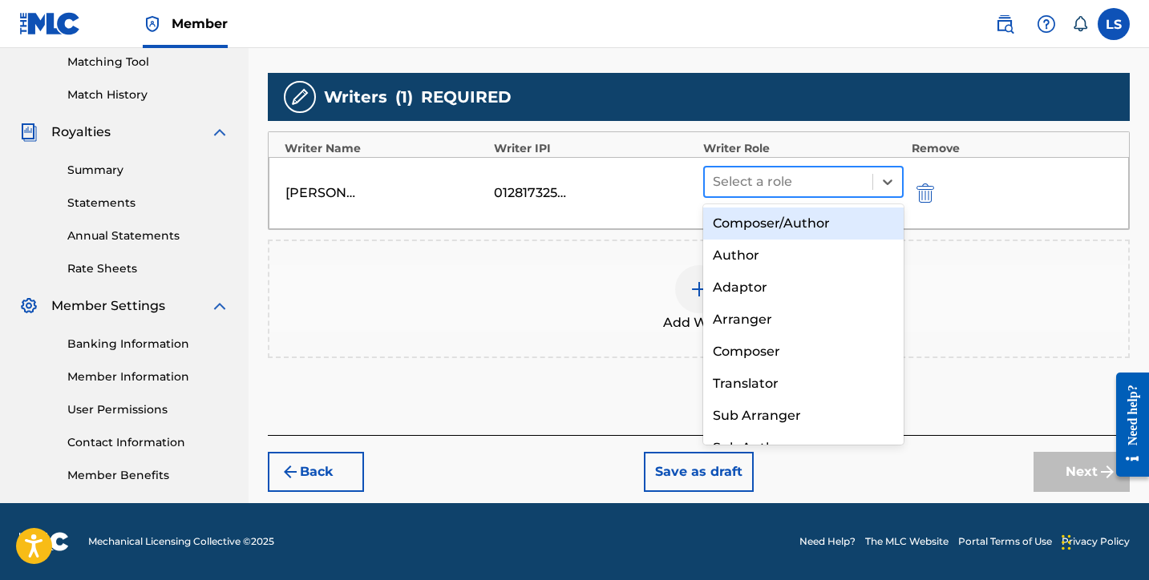
click at [738, 180] on div at bounding box center [789, 182] width 152 height 22
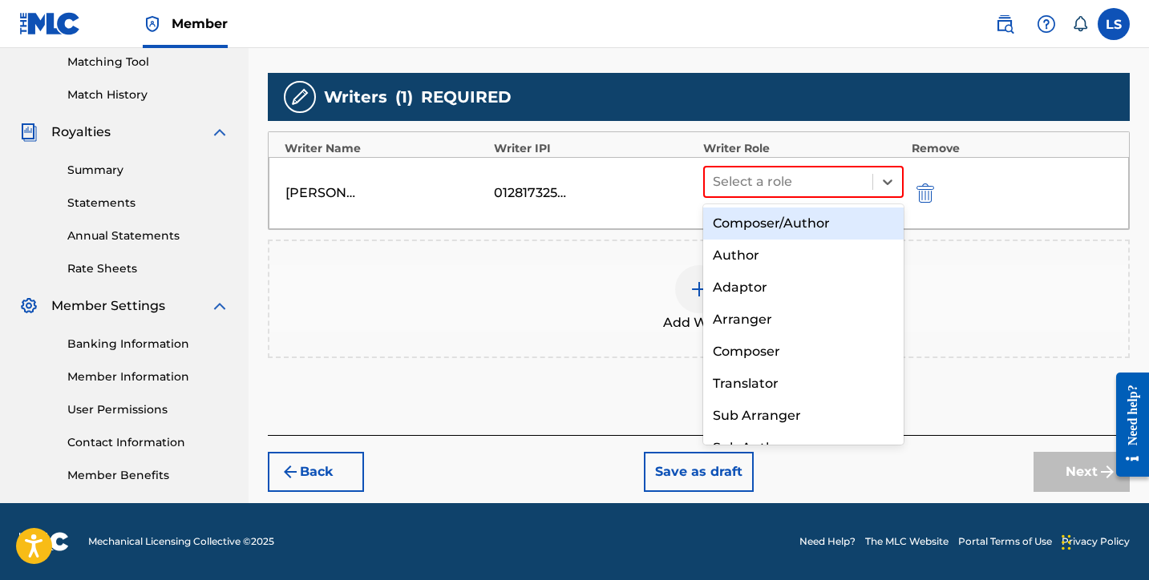
click at [796, 215] on div "Composer/Author" at bounding box center [803, 224] width 200 height 32
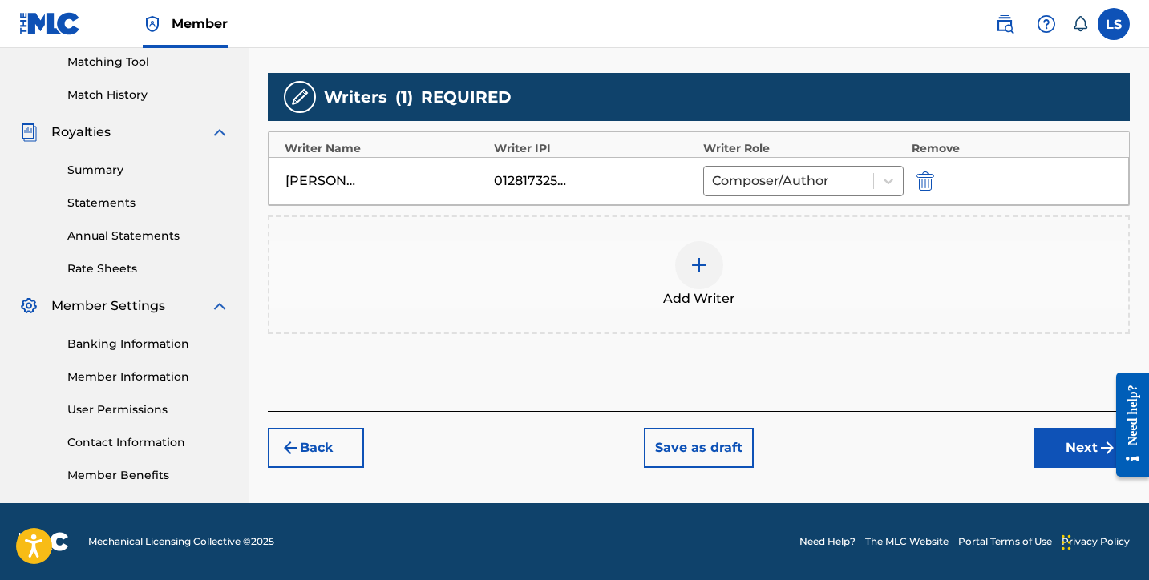
click at [1053, 438] on button "Next" at bounding box center [1081, 448] width 96 height 40
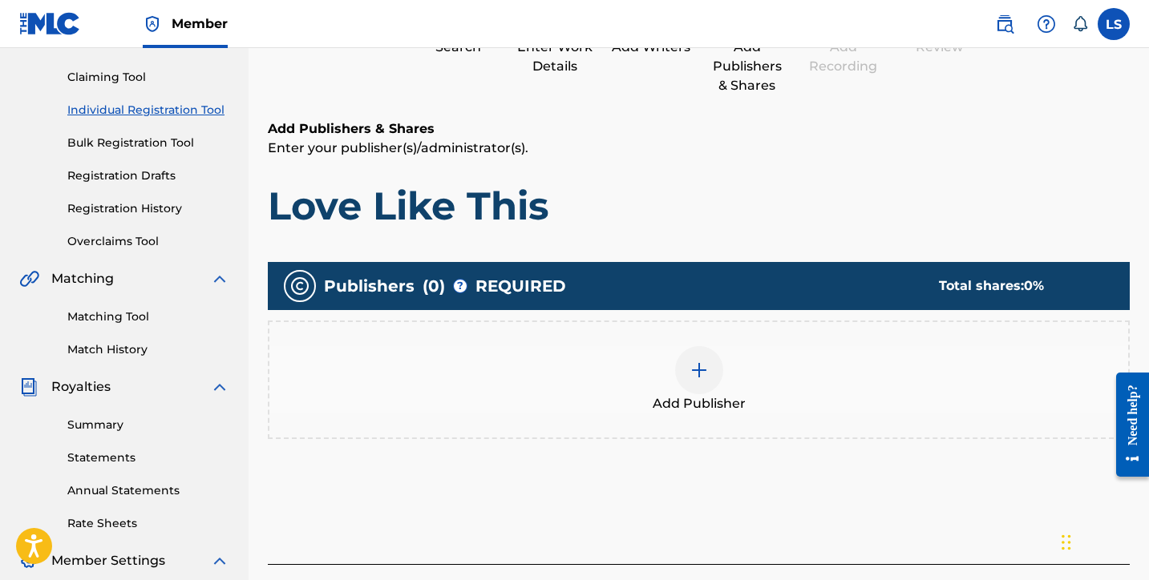
scroll to position [72, 0]
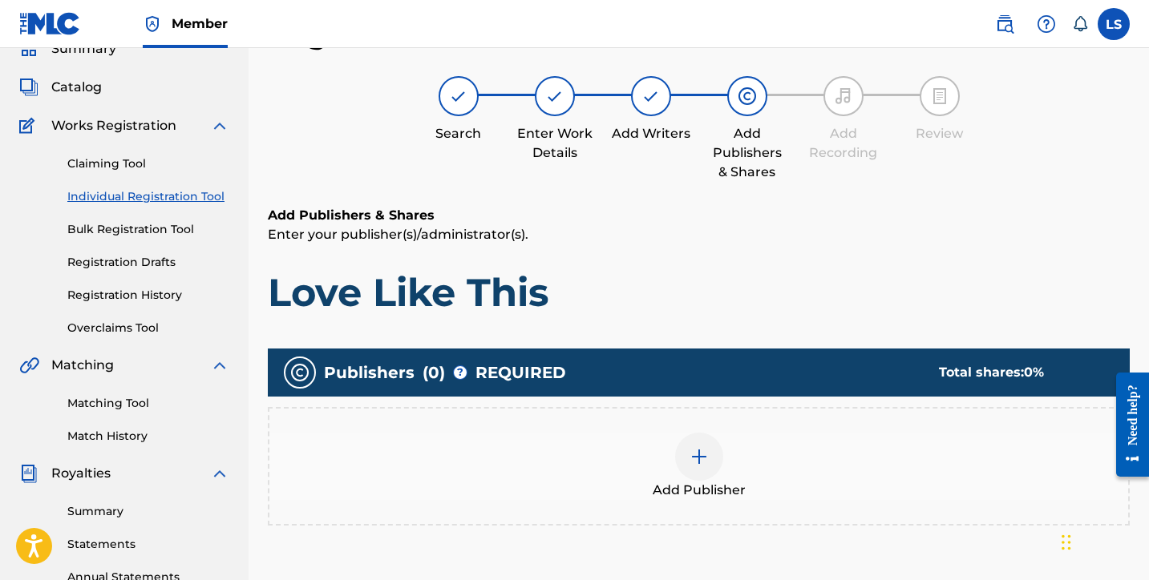
click at [704, 459] on img at bounding box center [698, 456] width 19 height 19
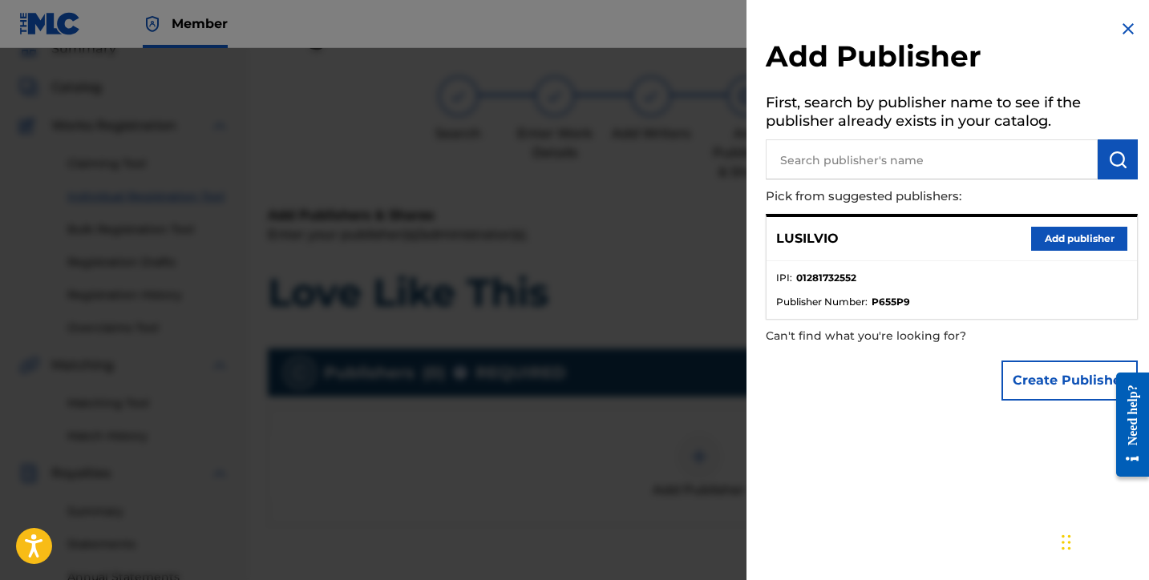
drag, startPoint x: 1058, startPoint y: 238, endPoint x: 1038, endPoint y: 269, distance: 36.5
click at [1057, 238] on button "Add publisher" at bounding box center [1079, 239] width 96 height 24
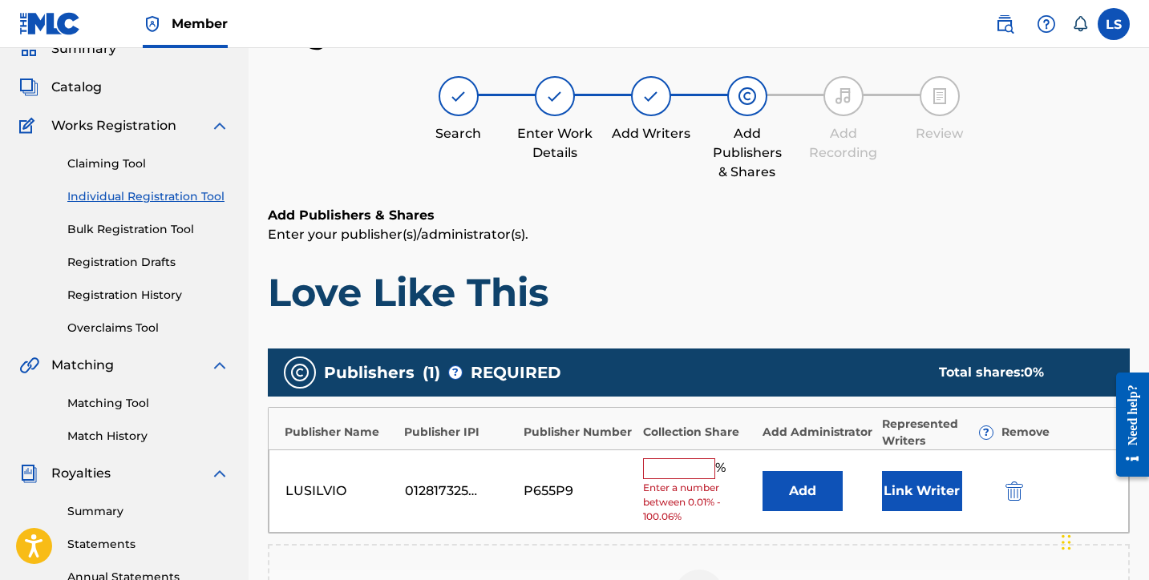
scroll to position [414, 0]
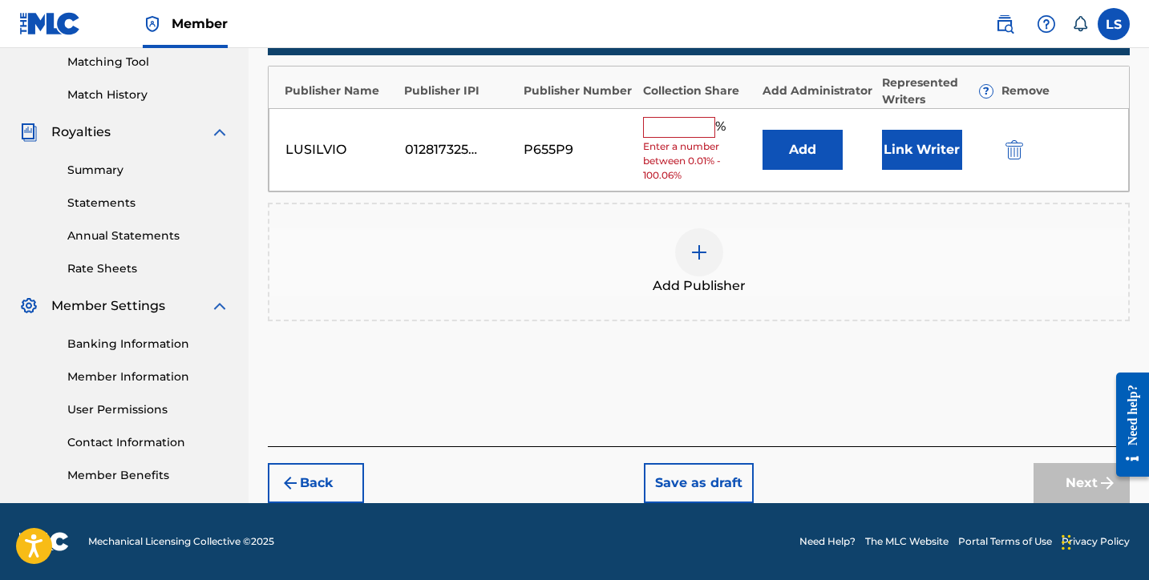
click at [673, 122] on input "text" at bounding box center [679, 127] width 72 height 21
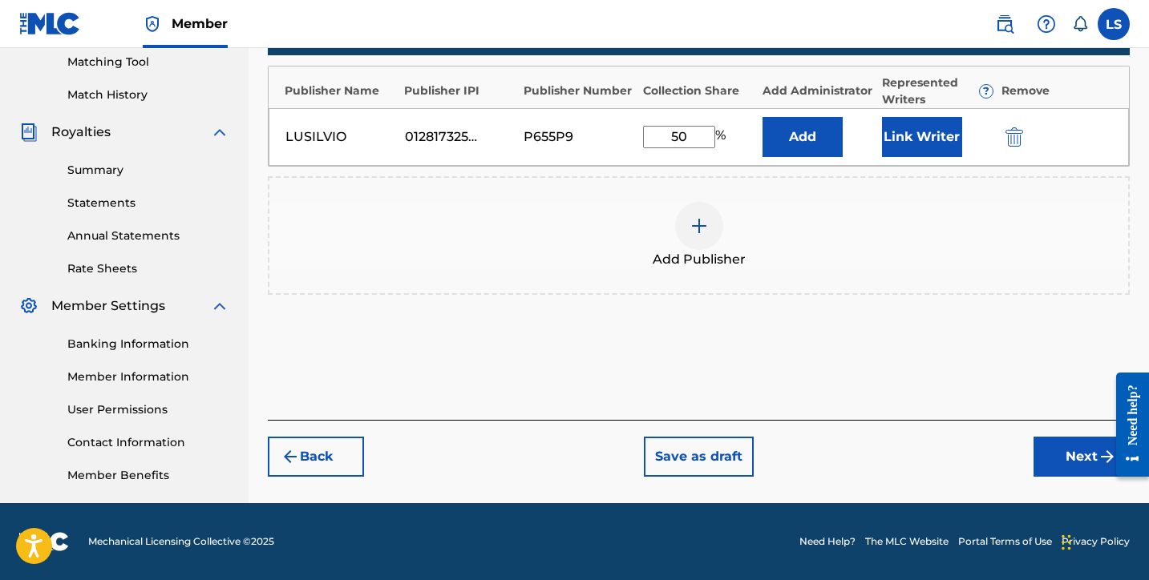
click at [916, 154] on button "Link Writer" at bounding box center [922, 137] width 80 height 40
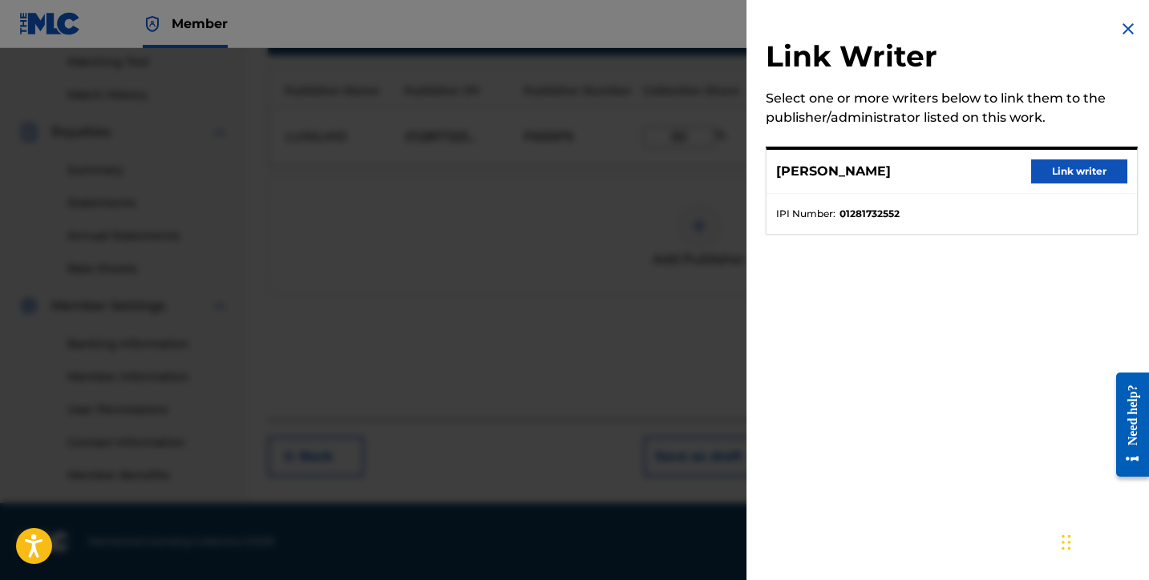
drag, startPoint x: 1078, startPoint y: 169, endPoint x: 1067, endPoint y: 184, distance: 18.3
click at [1078, 169] on button "Link writer" at bounding box center [1079, 172] width 96 height 24
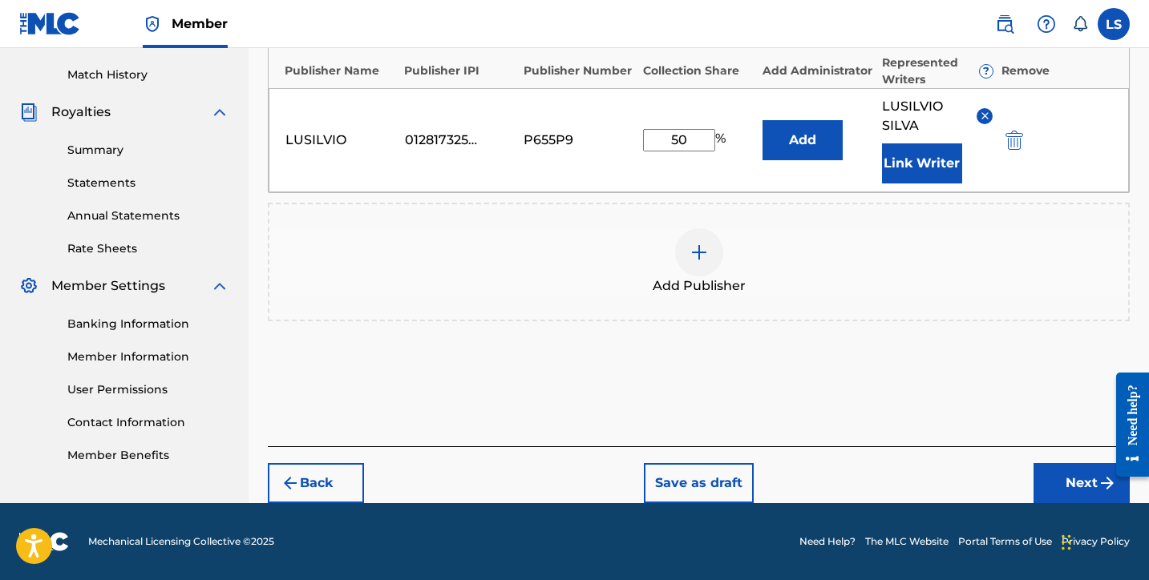
click at [1078, 474] on button "Next" at bounding box center [1081, 483] width 96 height 40
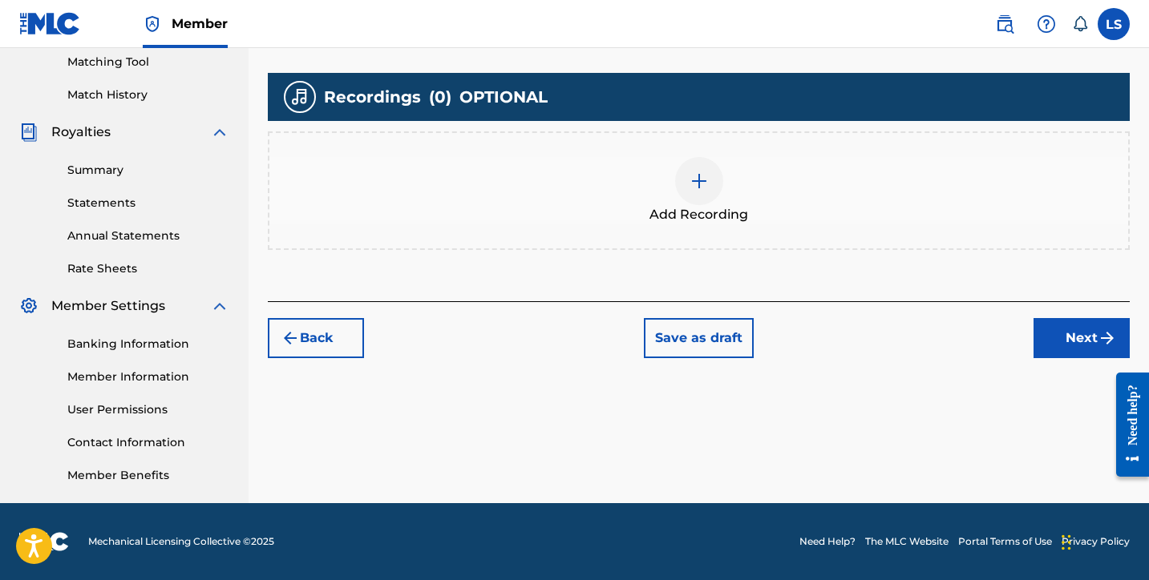
click at [698, 175] on img at bounding box center [698, 181] width 19 height 19
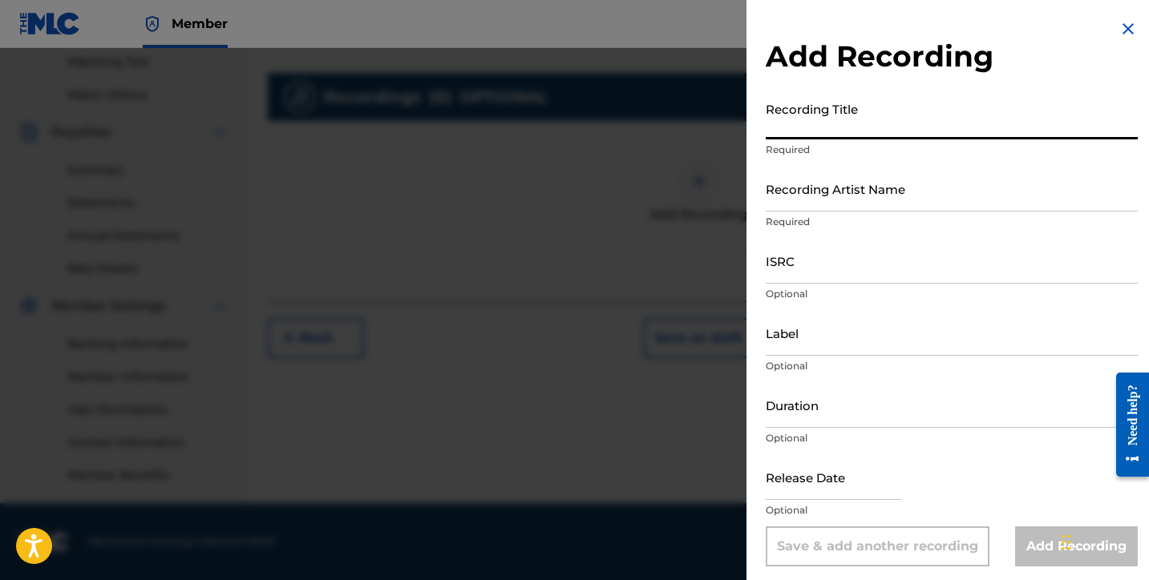
click at [816, 131] on input "Recording Title" at bounding box center [952, 117] width 372 height 46
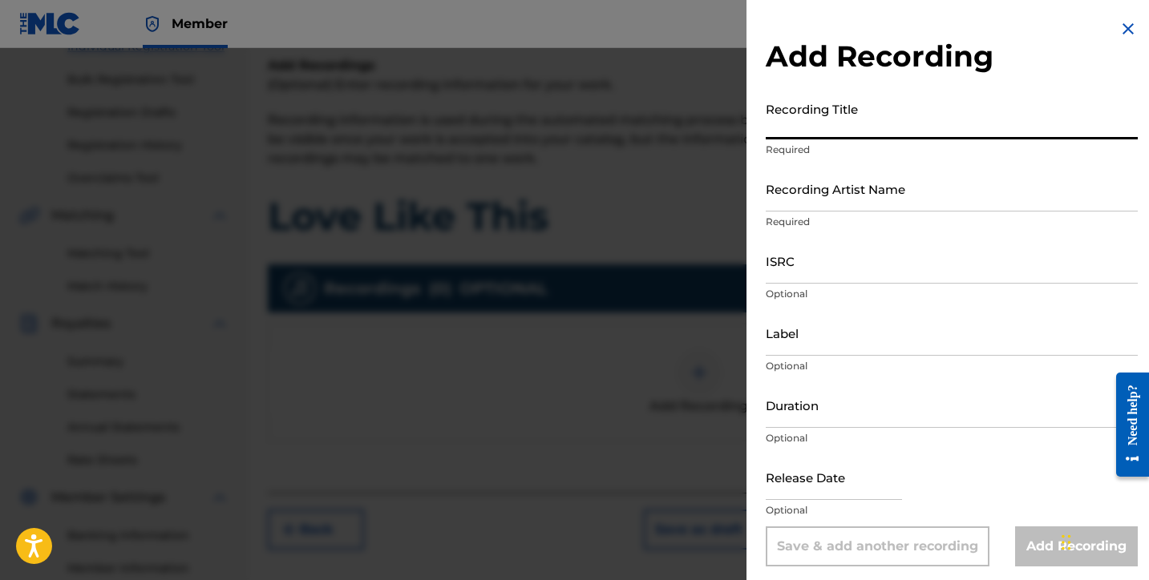
scroll to position [216, 0]
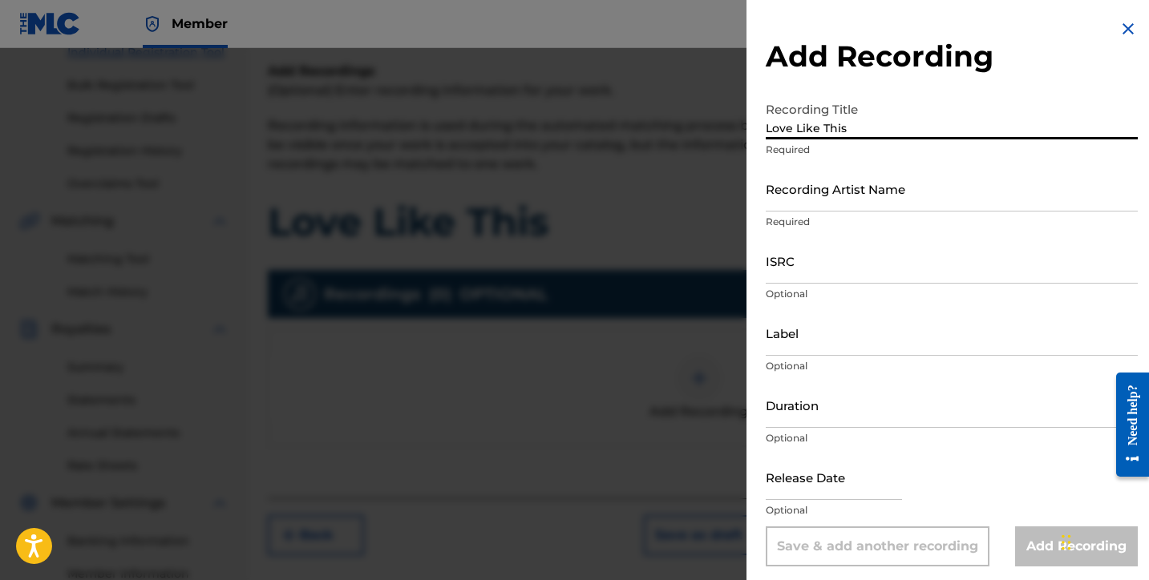
click at [836, 198] on input "Recording Artist Name" at bounding box center [952, 189] width 372 height 46
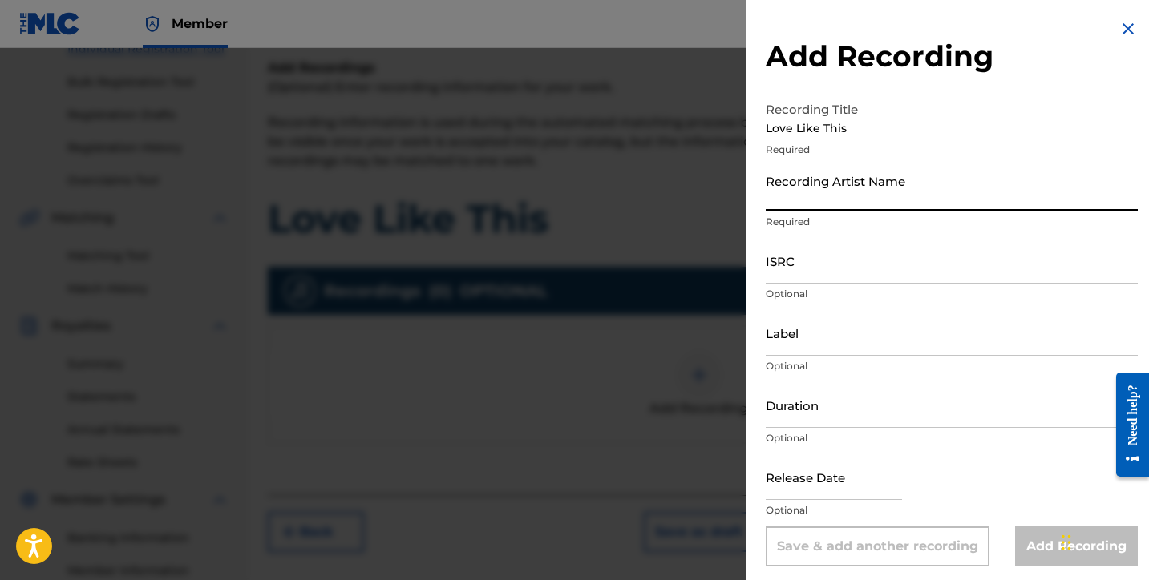
click at [815, 193] on input "Recording Artist Name" at bounding box center [952, 189] width 372 height 46
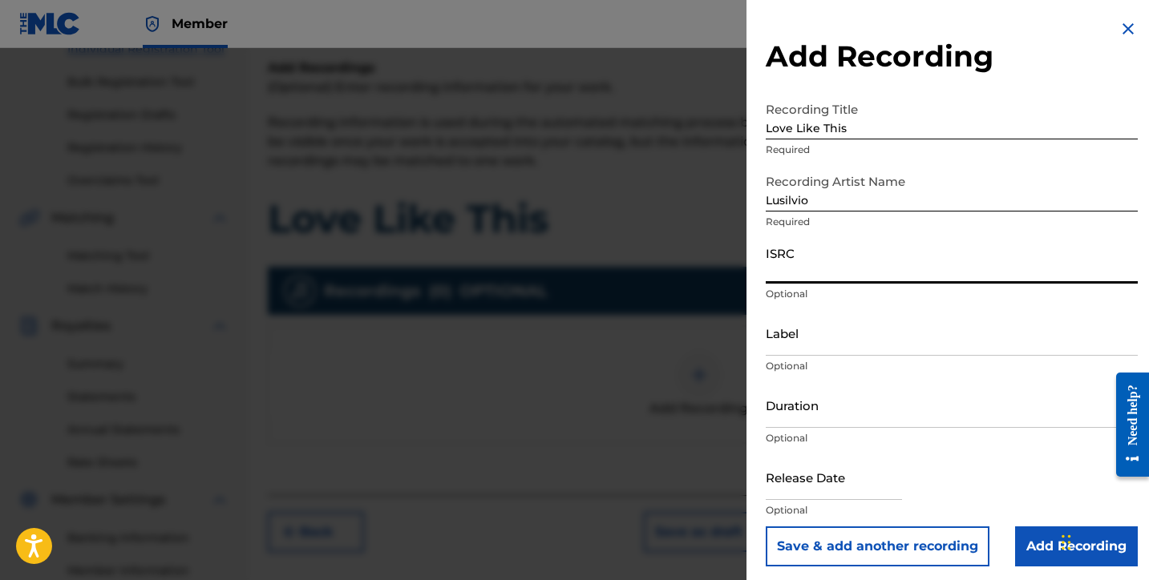
paste input "QZWFF2575987"
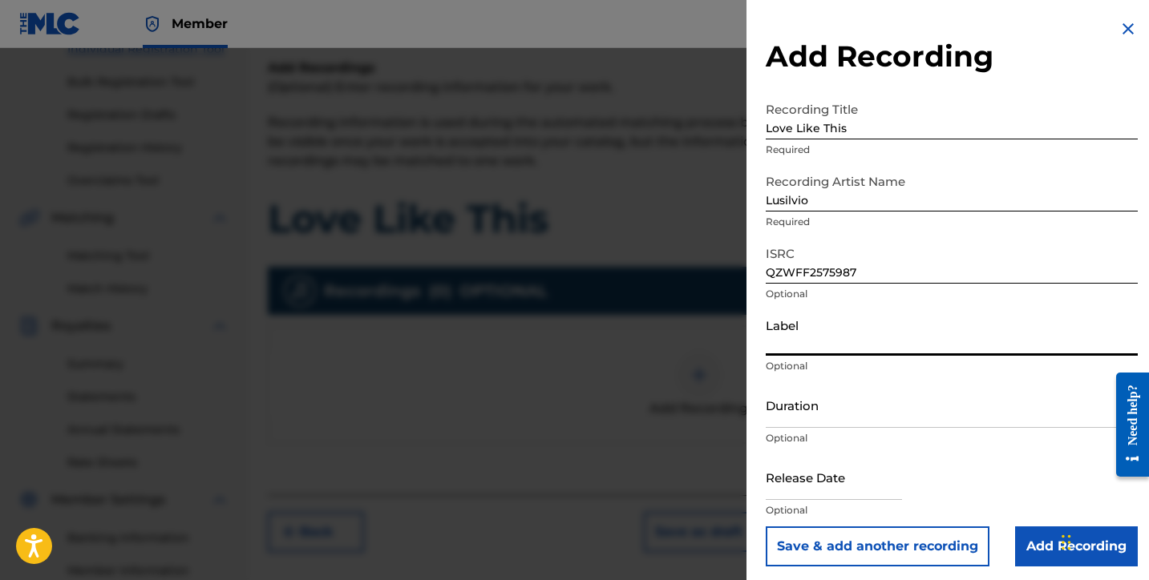
drag, startPoint x: 780, startPoint y: 343, endPoint x: 801, endPoint y: 348, distance: 21.4
click at [781, 343] on input "Label" at bounding box center [952, 333] width 372 height 46
click at [808, 420] on input "Duration" at bounding box center [952, 405] width 372 height 46
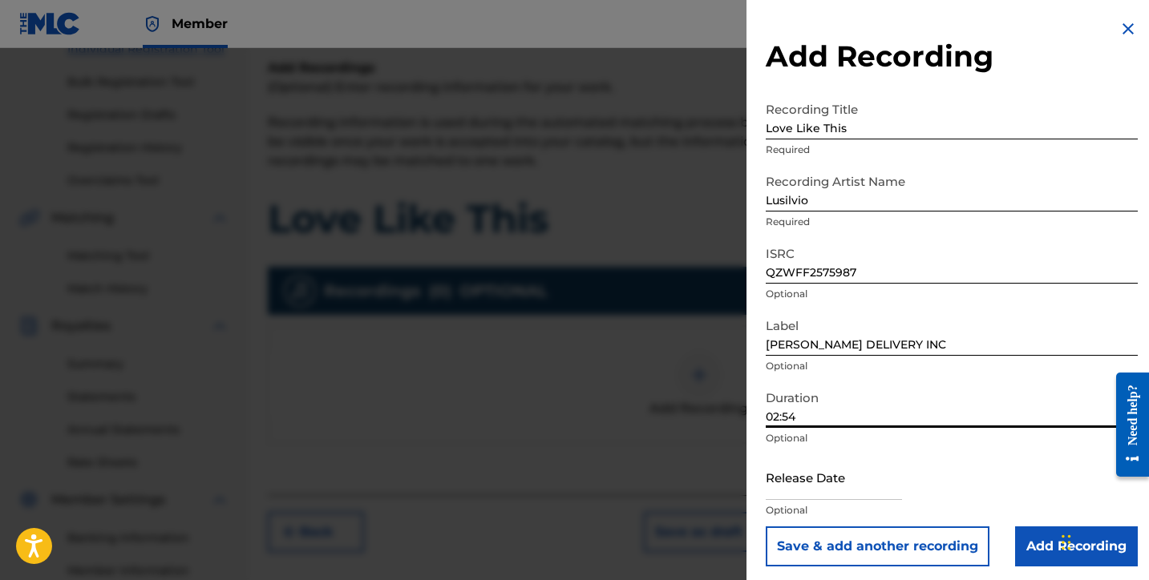
scroll to position [197, 0]
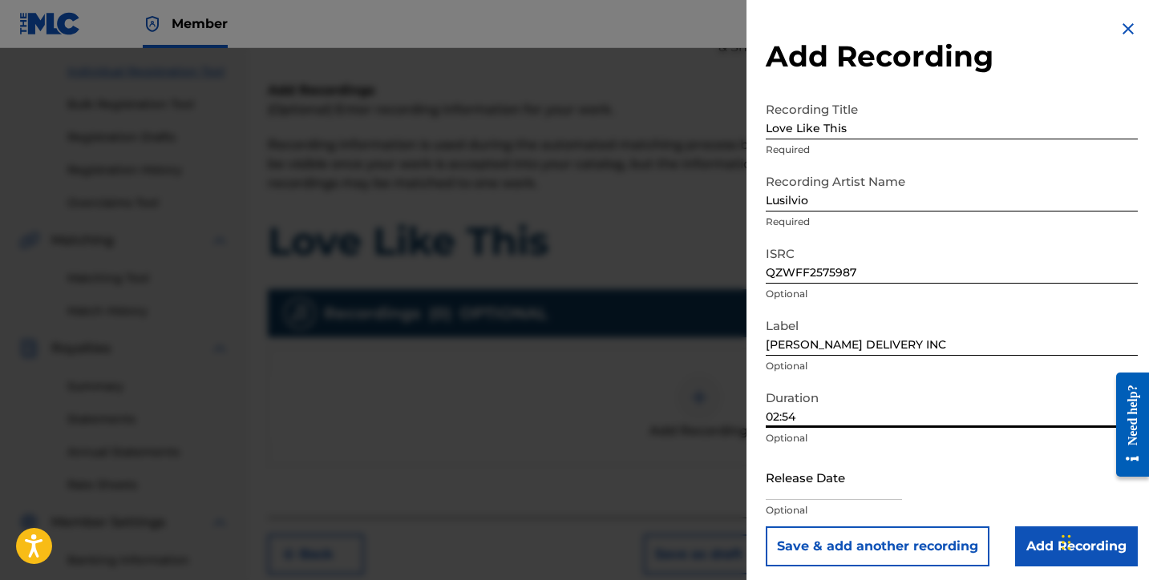
click at [807, 479] on input "text" at bounding box center [834, 478] width 136 height 46
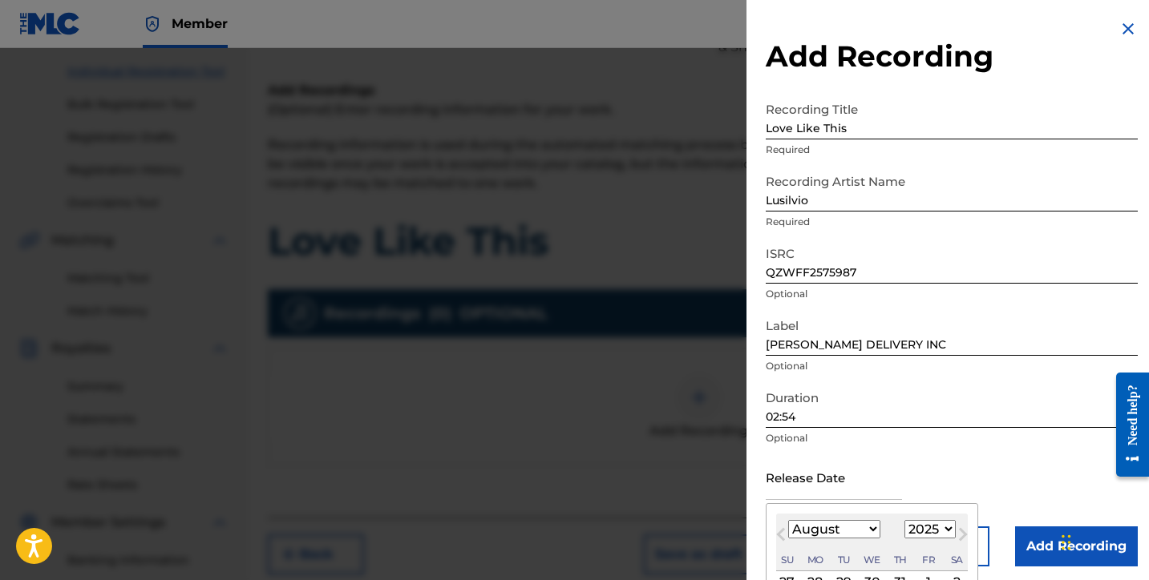
click at [855, 528] on select "January February March April May June July August September October November De…" at bounding box center [834, 529] width 92 height 18
click at [788, 520] on select "January February March April May June July August September October November De…" at bounding box center [834, 529] width 92 height 18
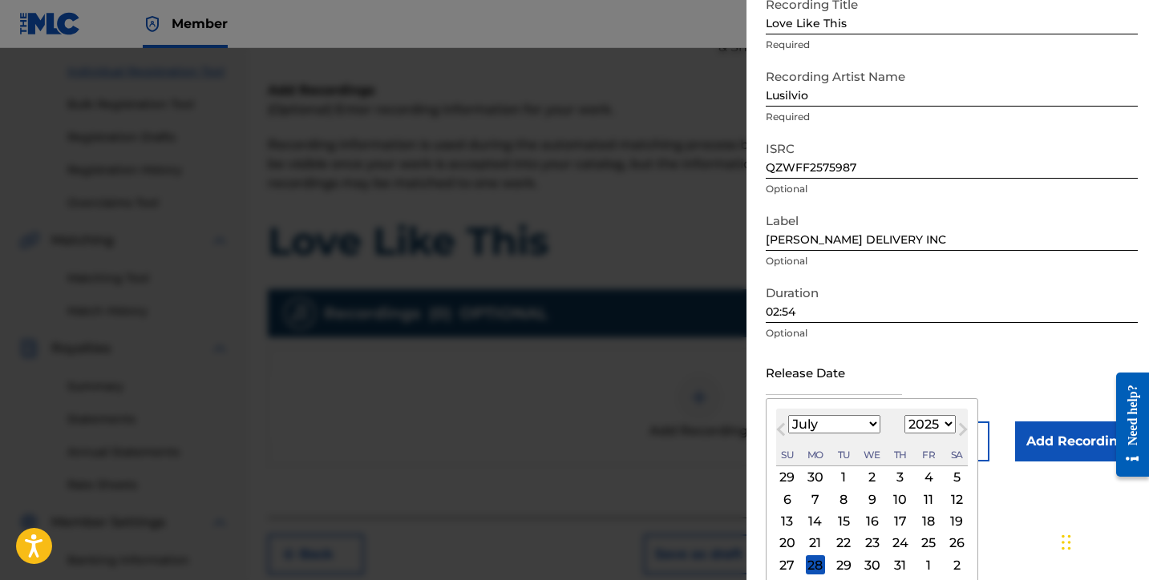
scroll to position [108, 0]
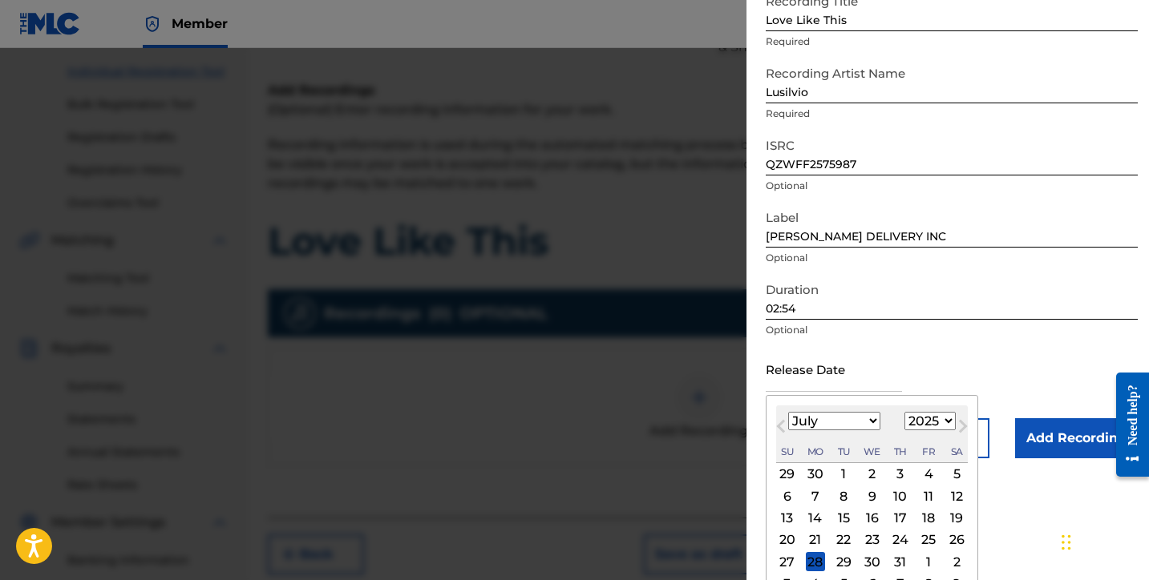
click at [957, 499] on div "12" at bounding box center [956, 496] width 19 height 19
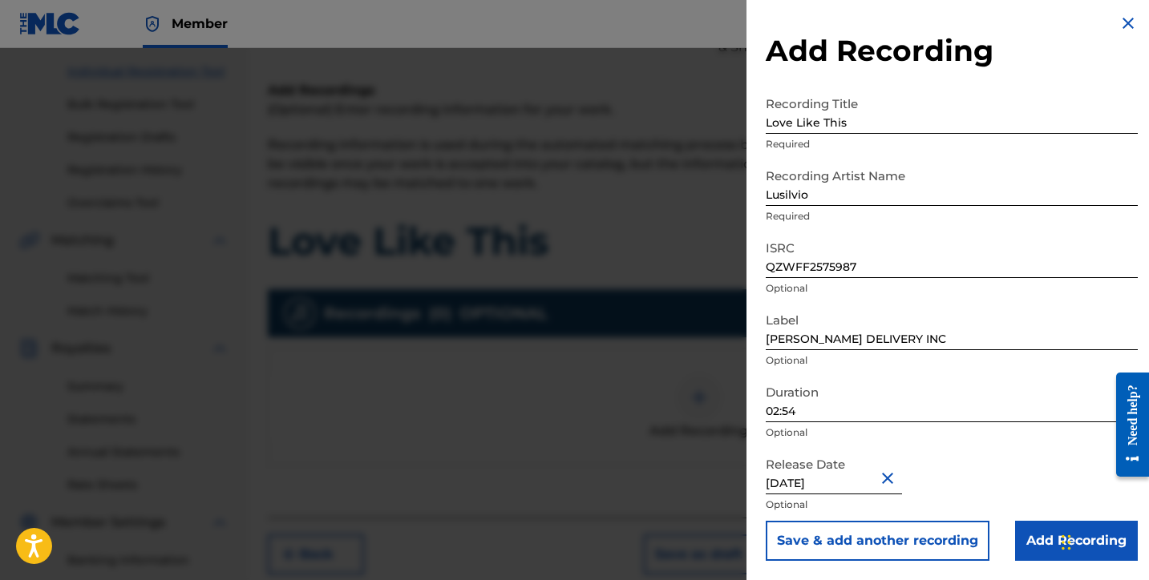
click at [1042, 553] on input "Add Recording" at bounding box center [1076, 541] width 123 height 40
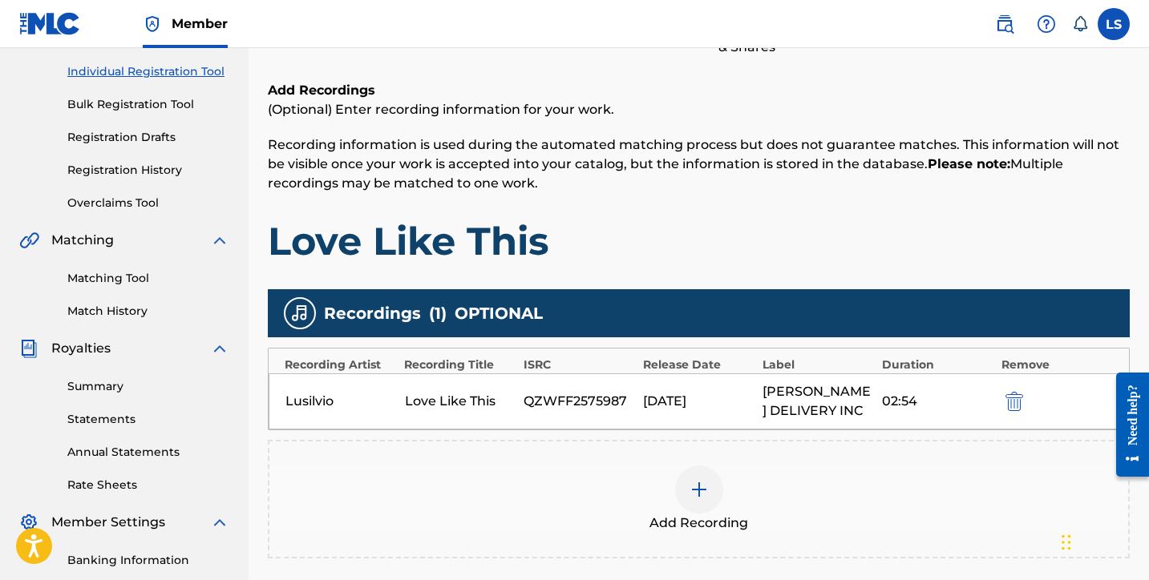
scroll to position [414, 0]
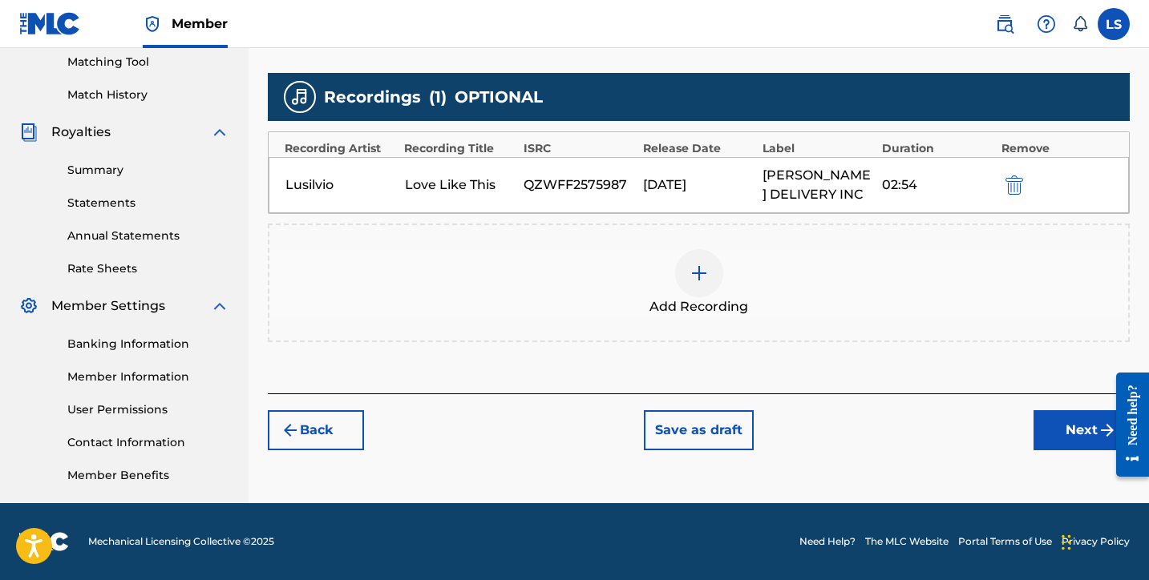
click at [1050, 432] on button "Next" at bounding box center [1081, 430] width 96 height 40
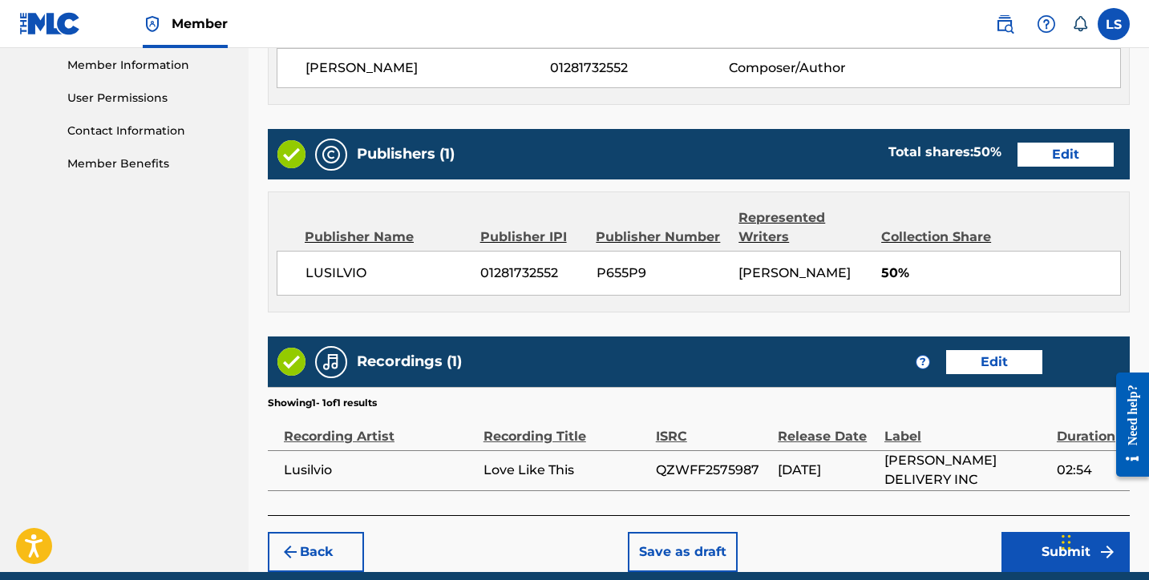
scroll to position [793, 0]
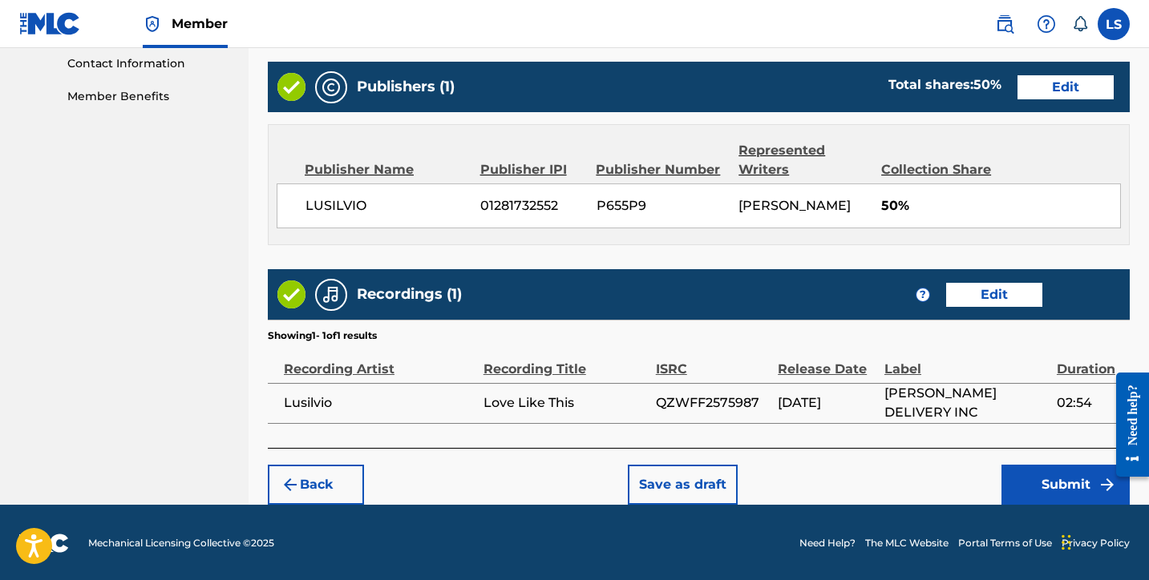
click at [1042, 472] on button "Submit" at bounding box center [1065, 485] width 128 height 40
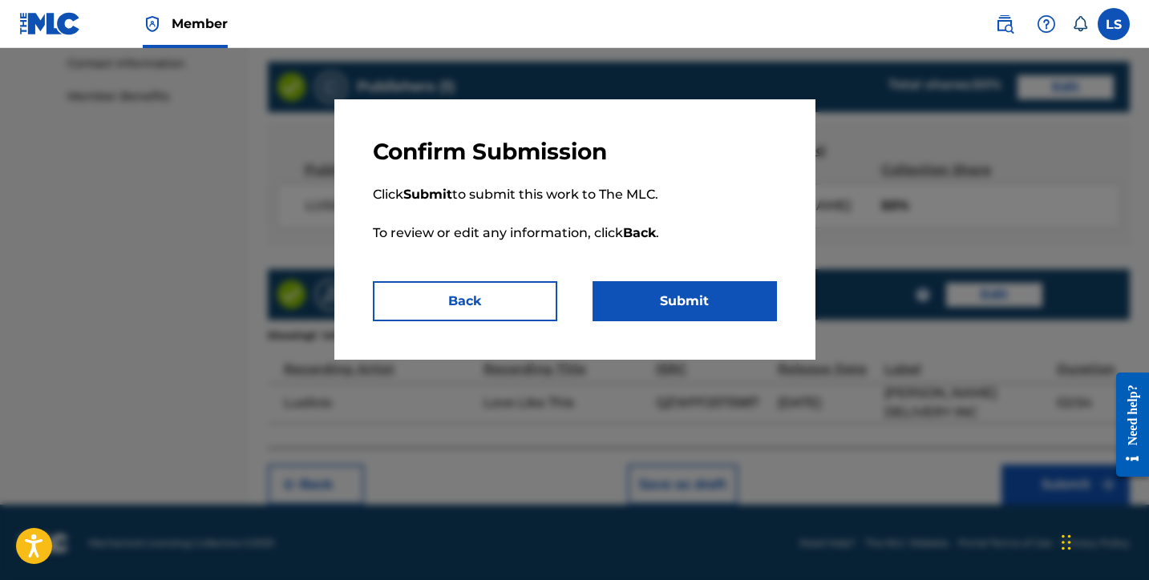
click at [695, 299] on button "Submit" at bounding box center [684, 301] width 184 height 40
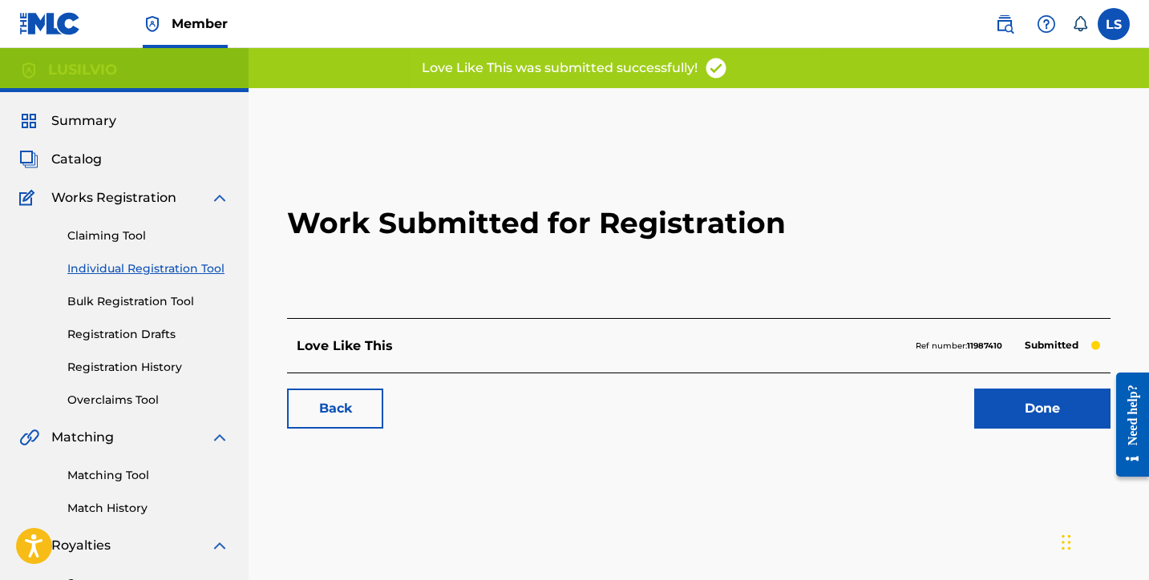
click at [1020, 403] on link "Done" at bounding box center [1042, 409] width 136 height 40
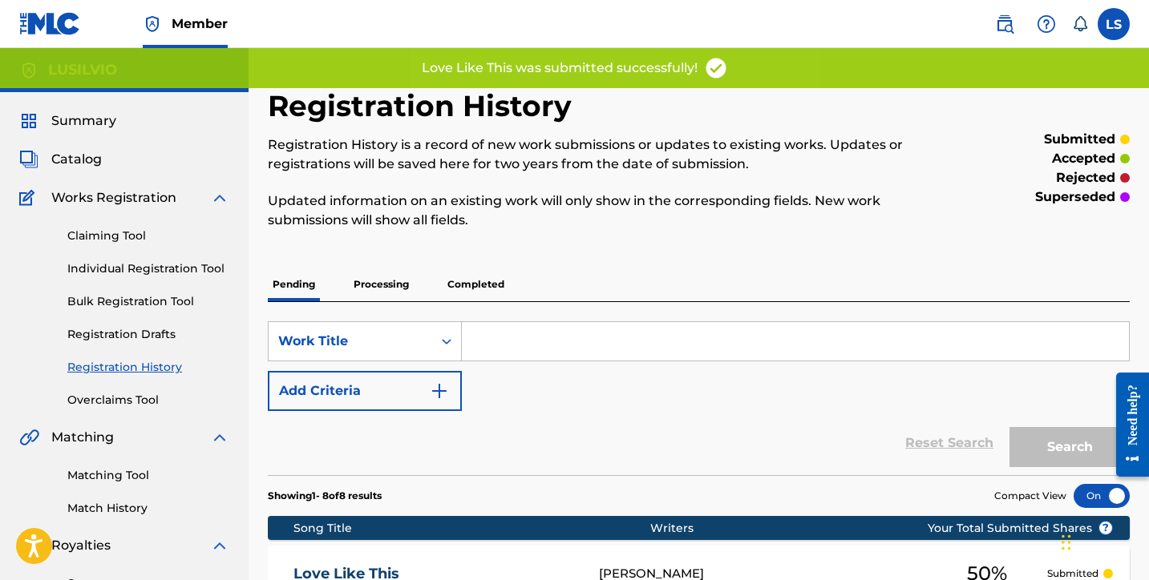
click at [173, 277] on link "Individual Registration Tool" at bounding box center [148, 269] width 162 height 17
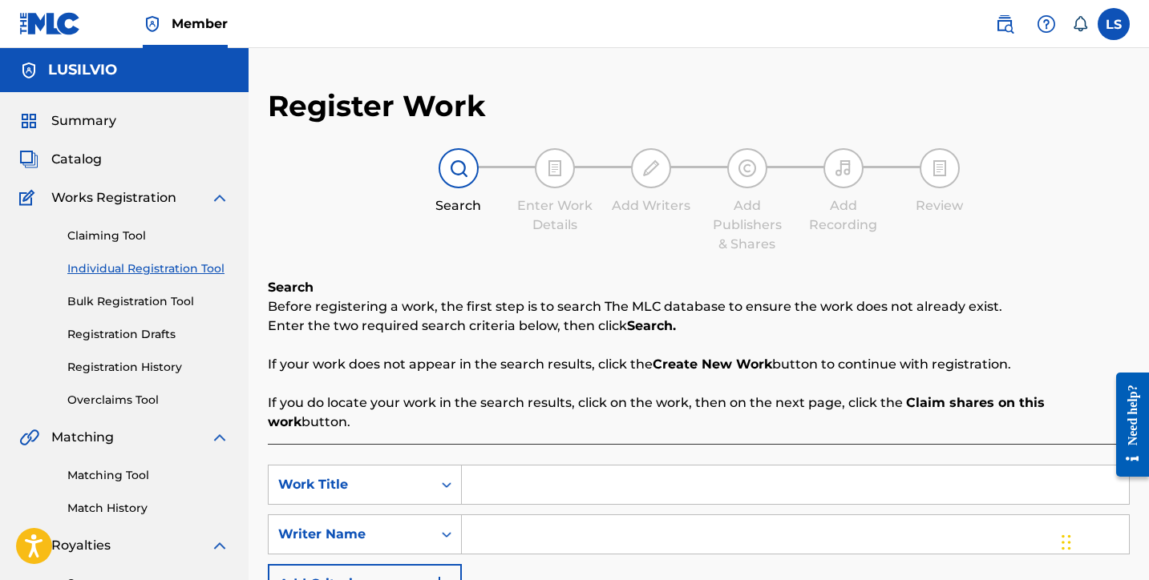
click at [516, 467] on input "Search Form" at bounding box center [795, 485] width 667 height 38
click at [511, 516] on input "Search Form" at bounding box center [795, 535] width 667 height 38
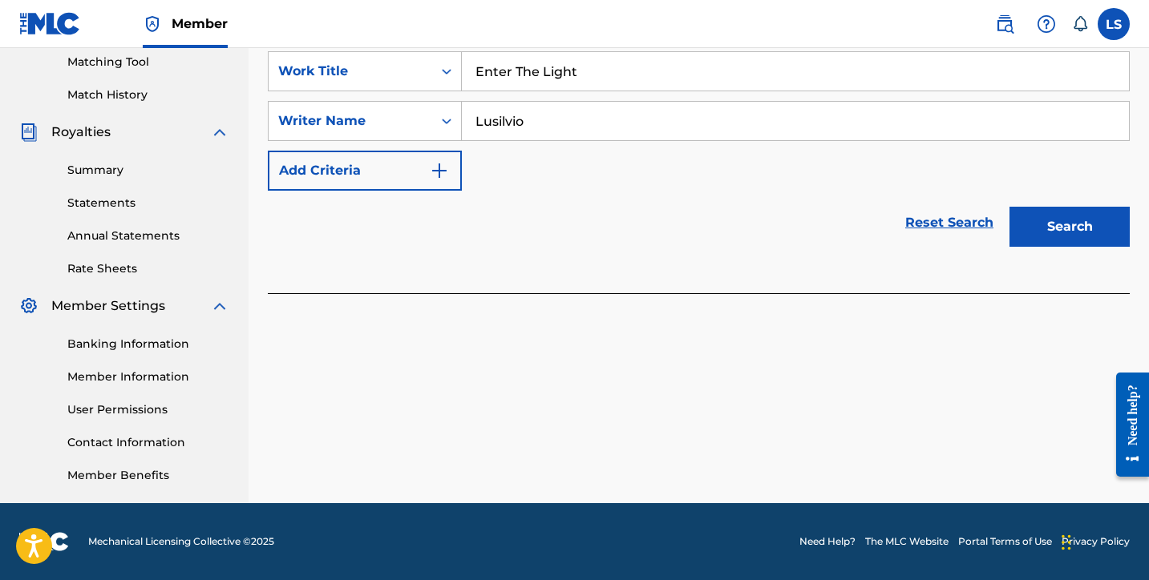
scroll to position [390, 0]
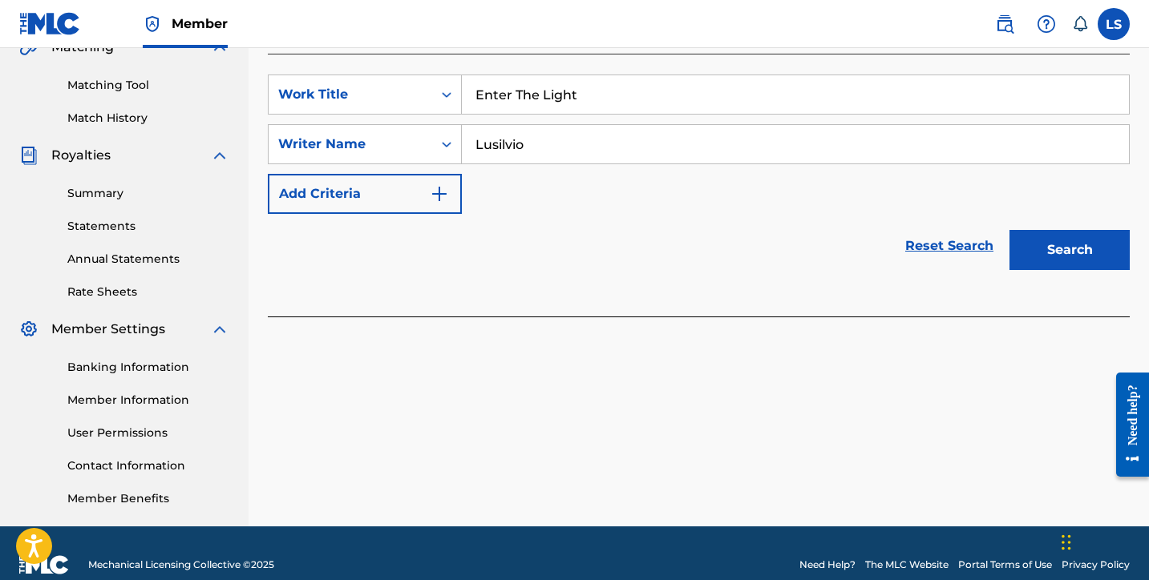
click at [1058, 230] on button "Search" at bounding box center [1069, 250] width 120 height 40
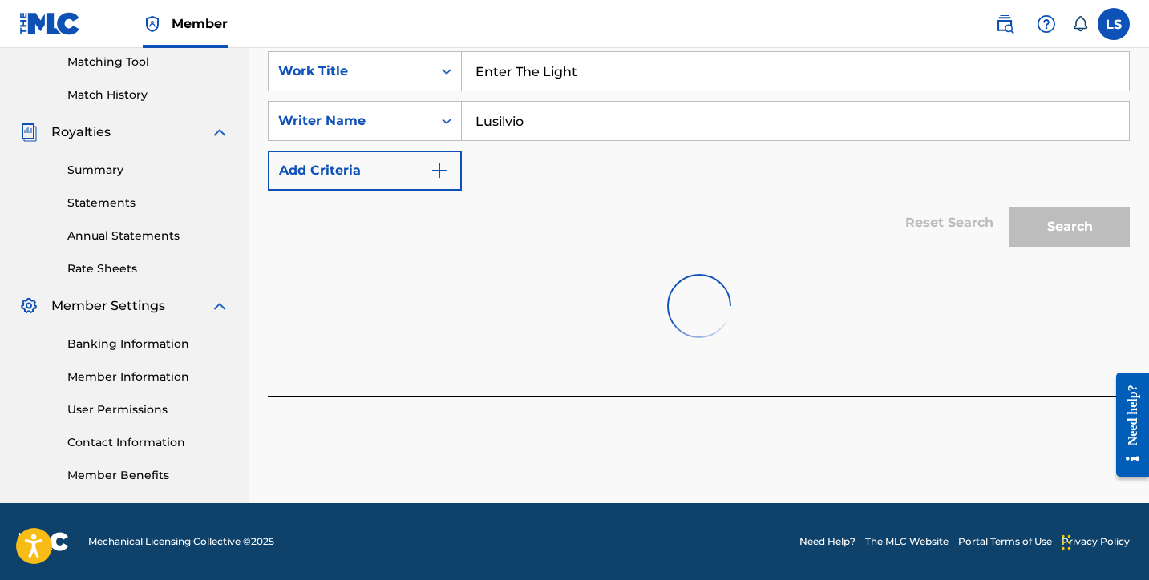
scroll to position [930, 0]
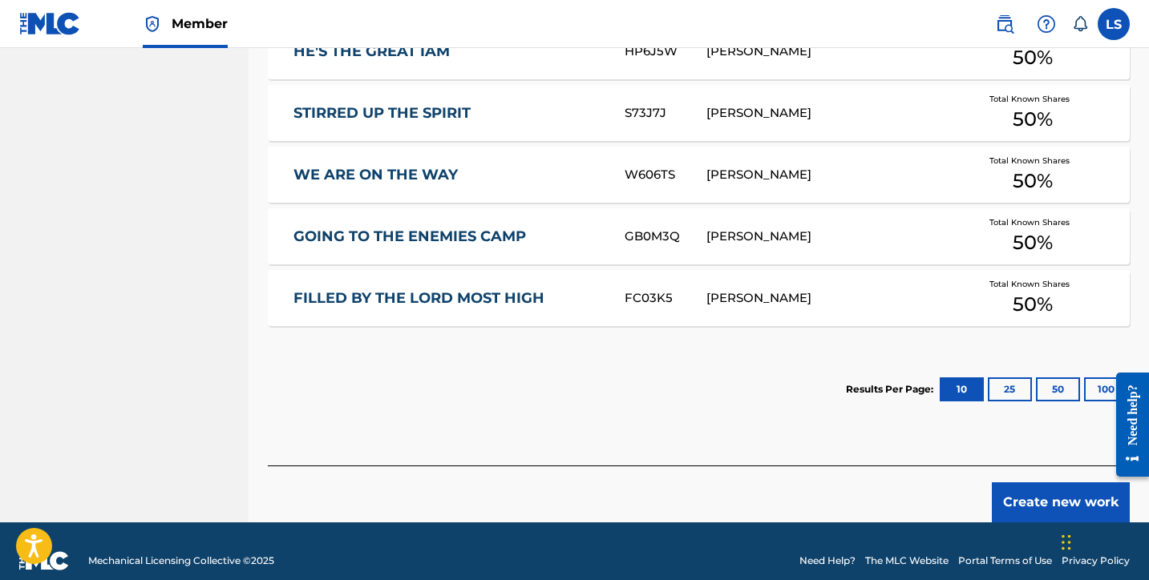
click at [1071, 483] on button "Create new work" at bounding box center [1061, 503] width 138 height 40
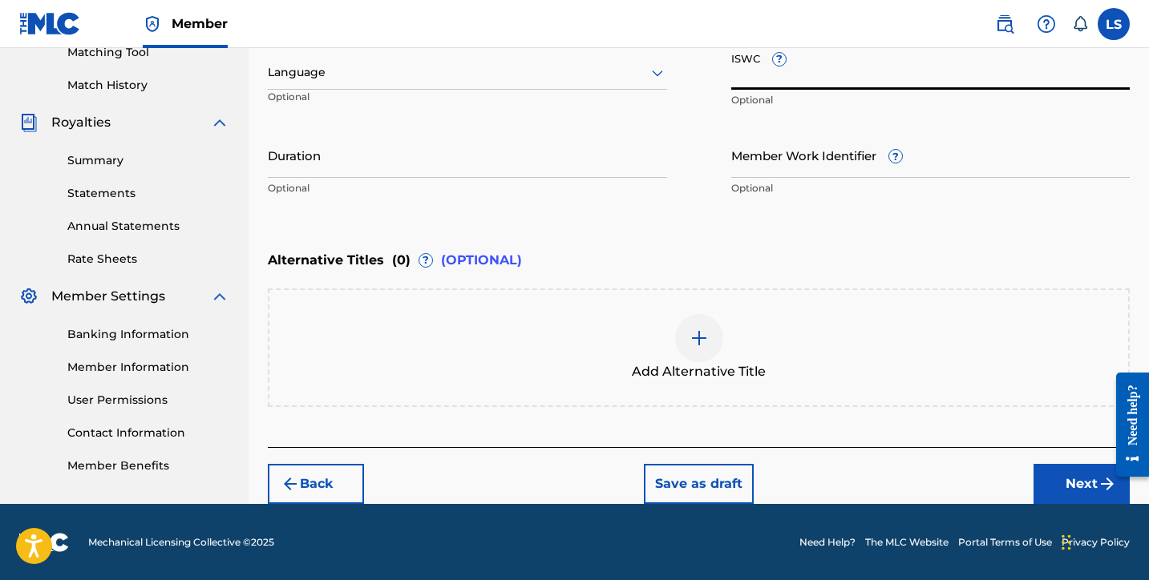
paste input "T3336746233"
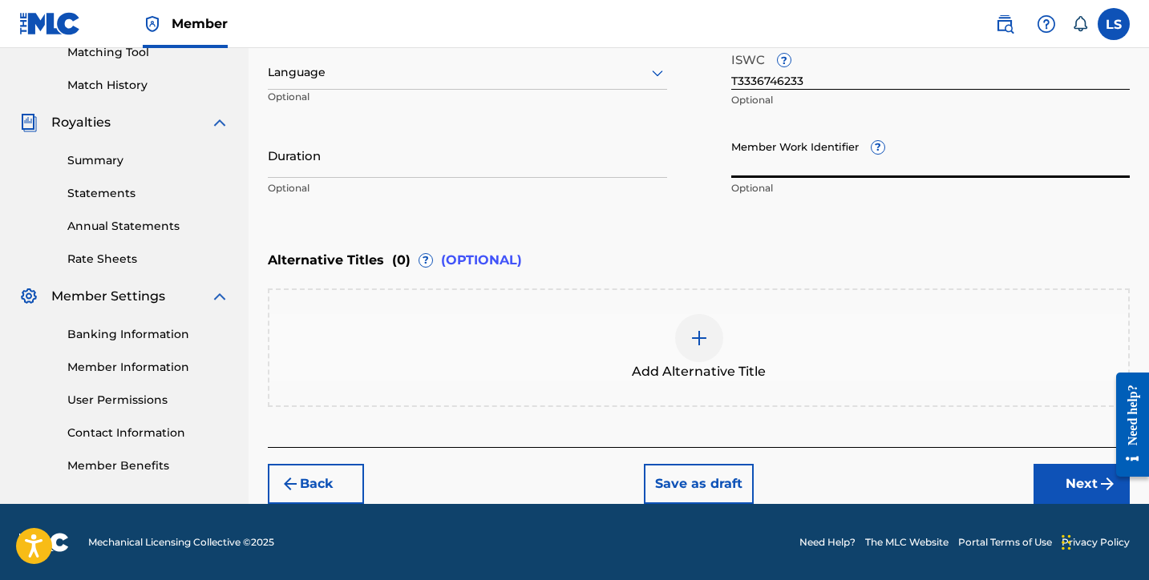
paste input "931047759"
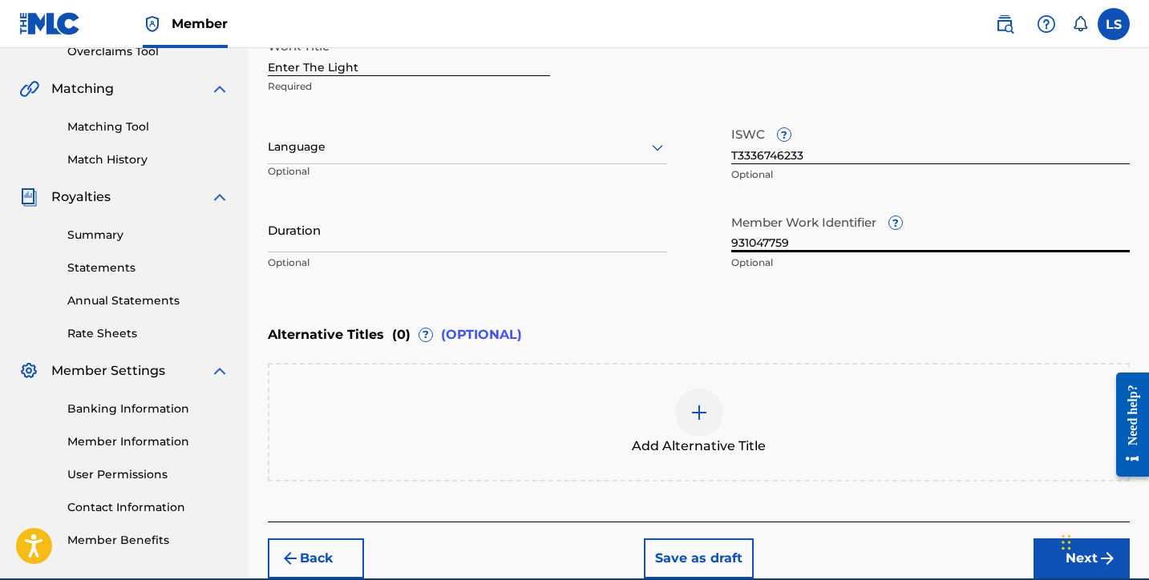
scroll to position [345, 0]
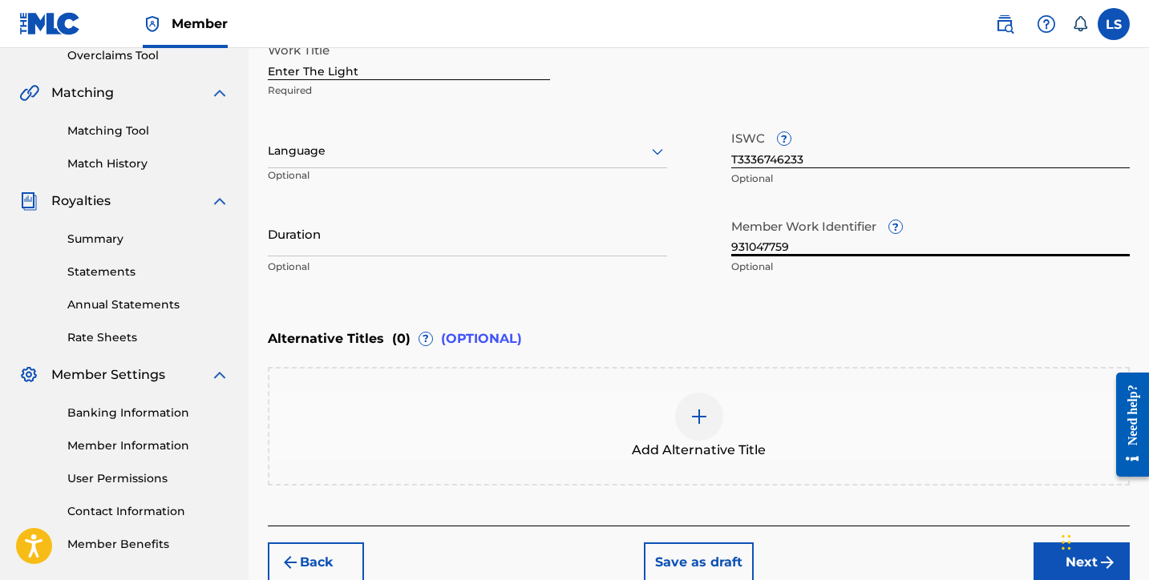
click at [342, 245] on input "Duration" at bounding box center [467, 234] width 399 height 46
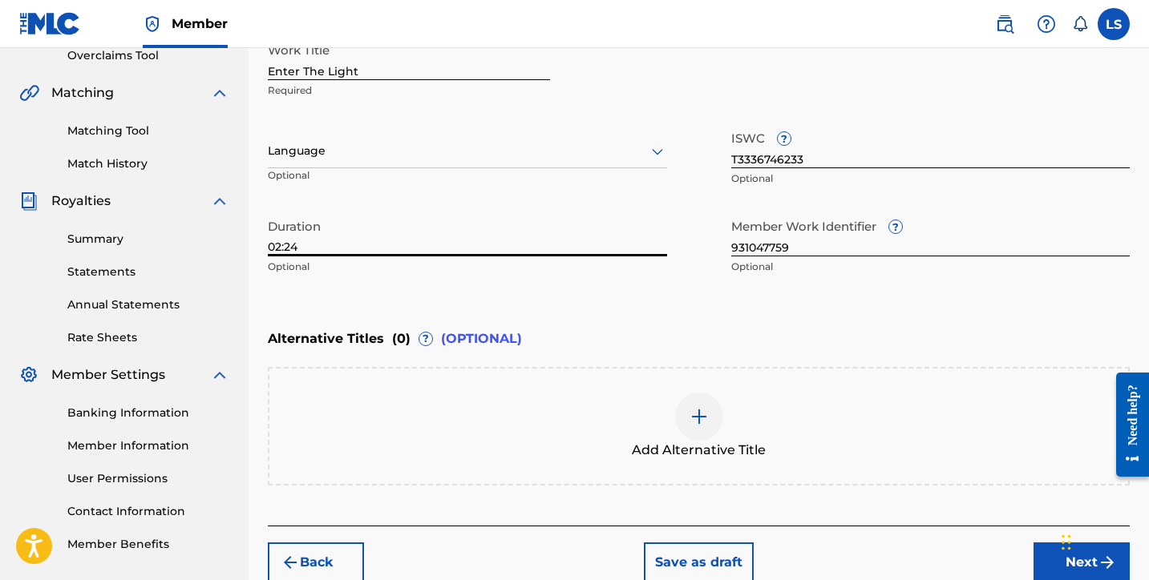
click at [1039, 556] on button "Next" at bounding box center [1081, 563] width 96 height 40
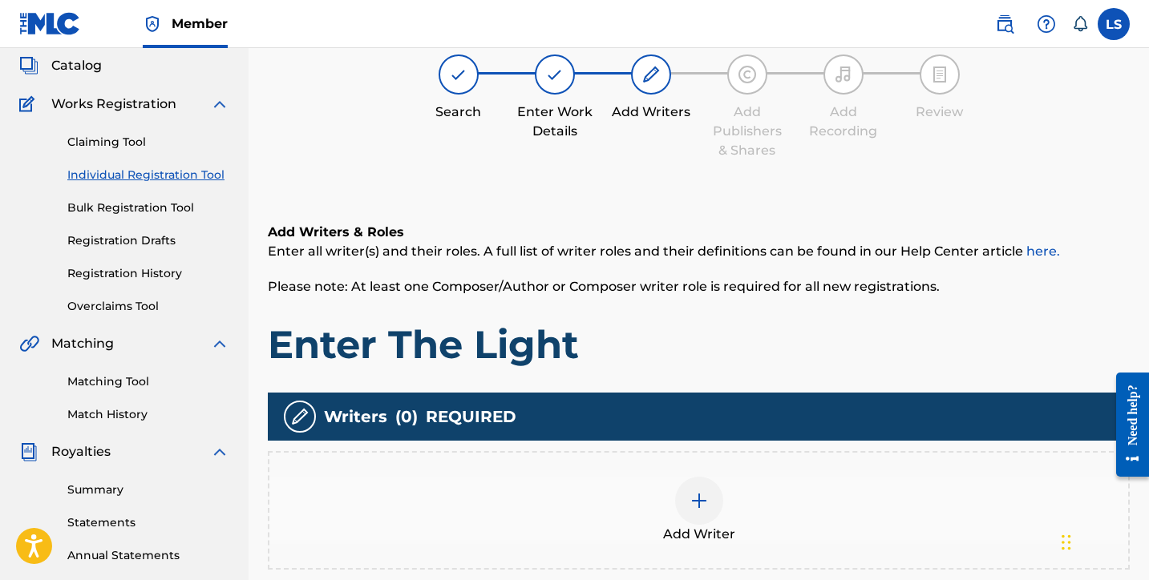
scroll to position [72, 0]
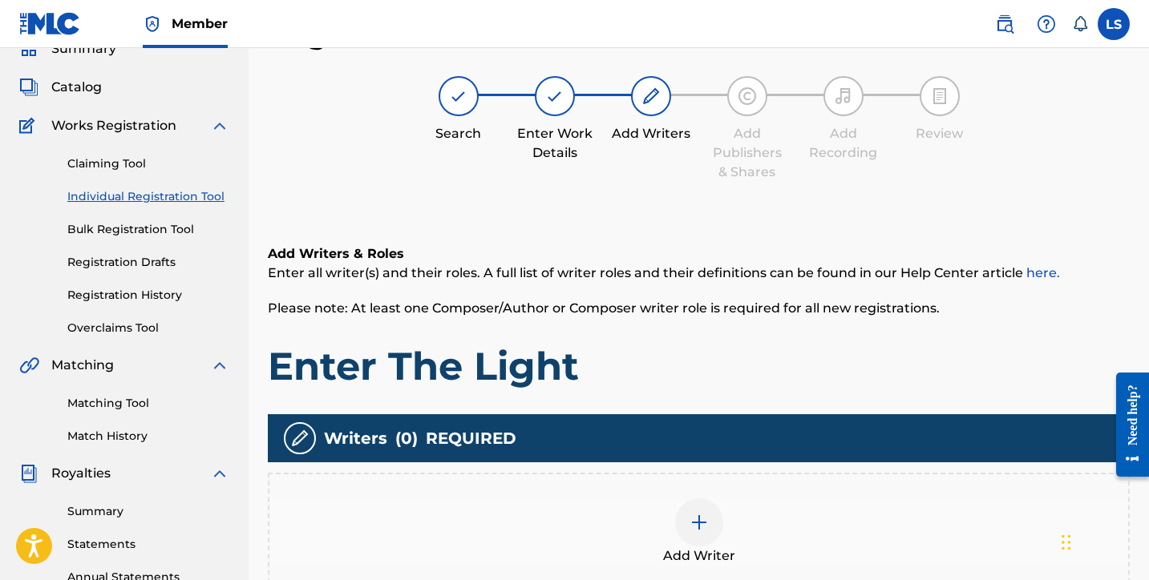
click at [695, 538] on div at bounding box center [699, 523] width 48 height 48
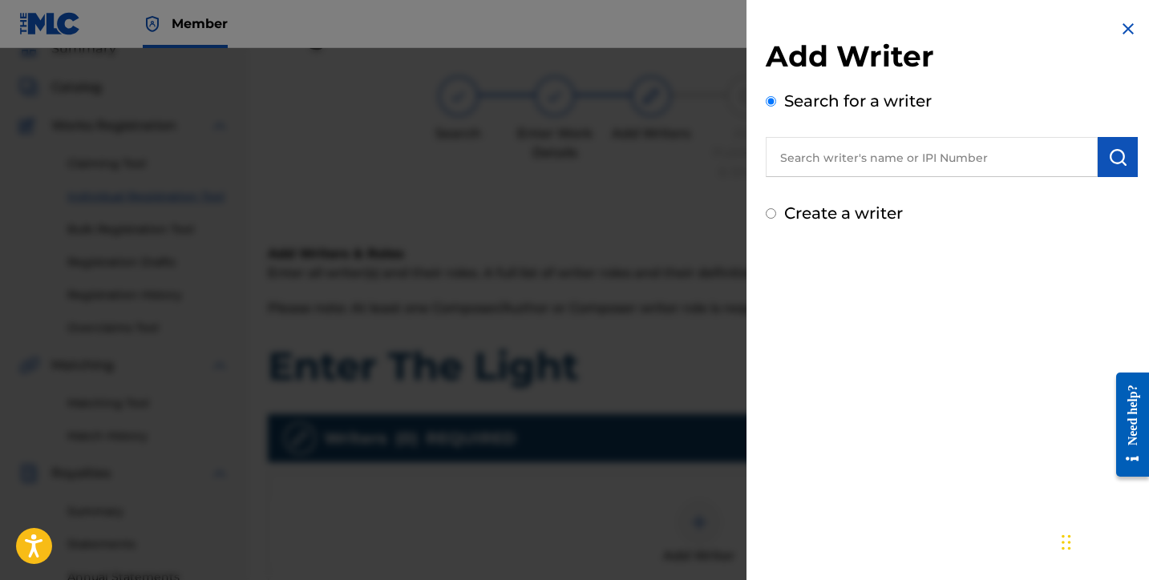
click at [855, 165] on input "text" at bounding box center [932, 157] width 332 height 40
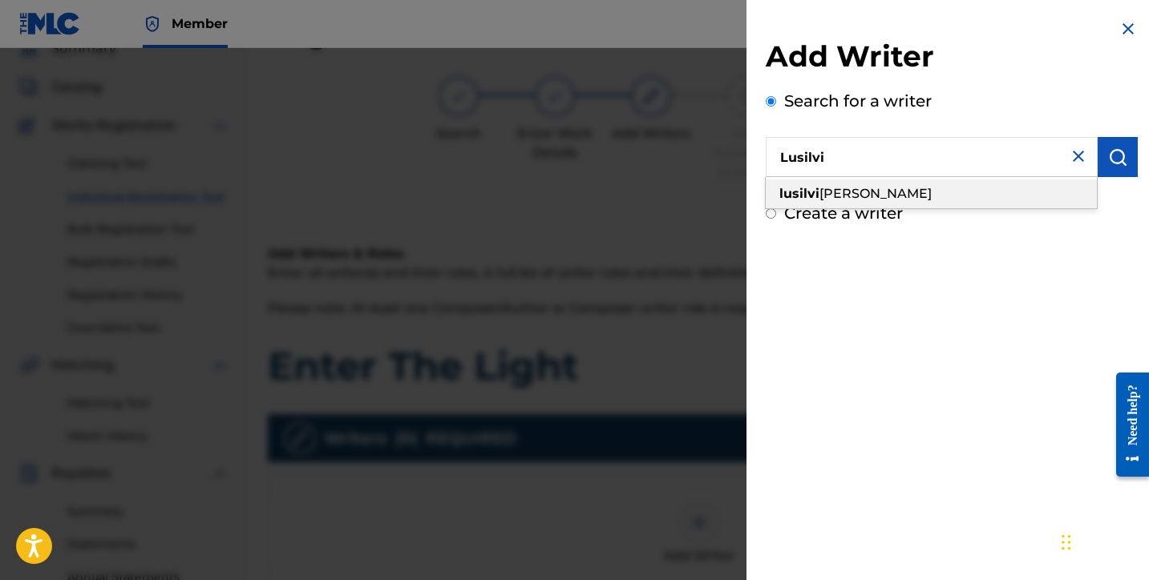
click at [819, 193] on span "o silva" at bounding box center [875, 193] width 112 height 15
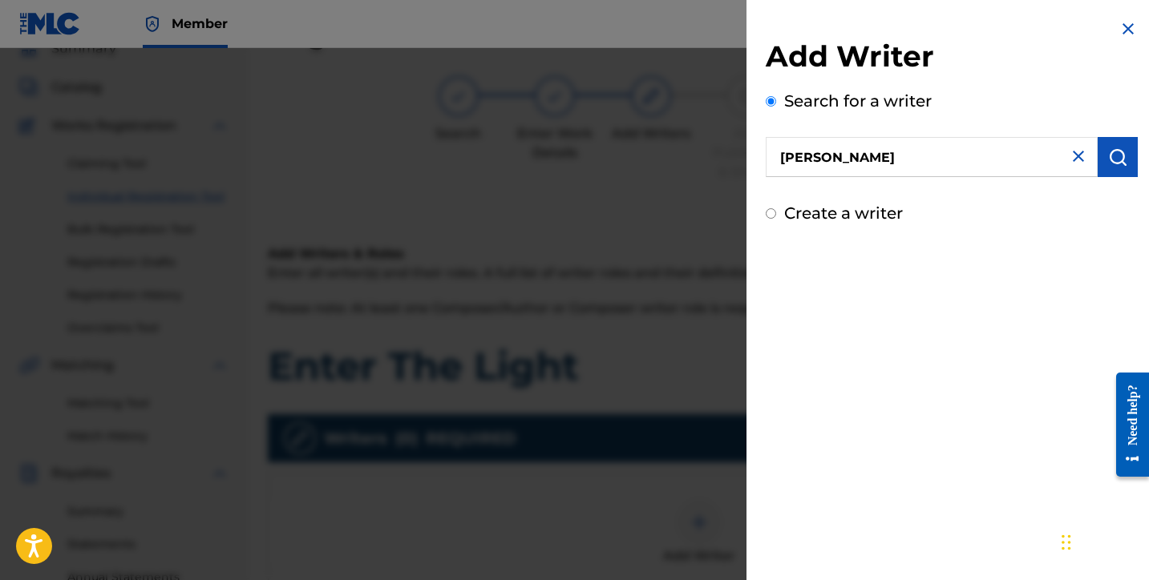
drag, startPoint x: 1116, startPoint y: 147, endPoint x: 1076, endPoint y: 174, distance: 48.5
click at [1115, 146] on button "submit" at bounding box center [1118, 157] width 40 height 40
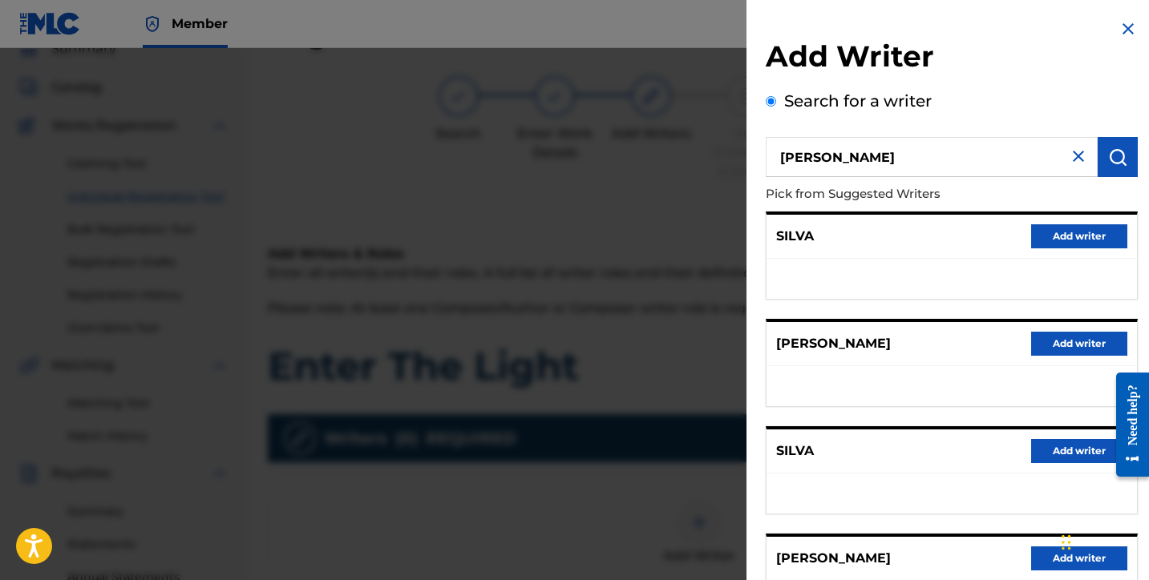
scroll to position [250, 0]
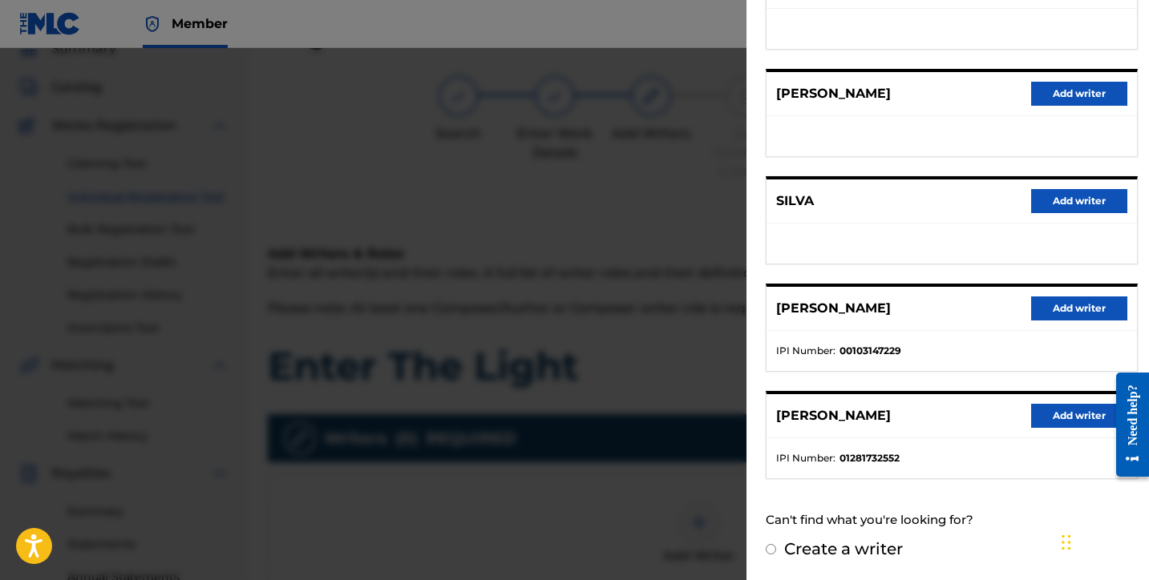
click at [1055, 404] on button "Add writer" at bounding box center [1079, 416] width 96 height 24
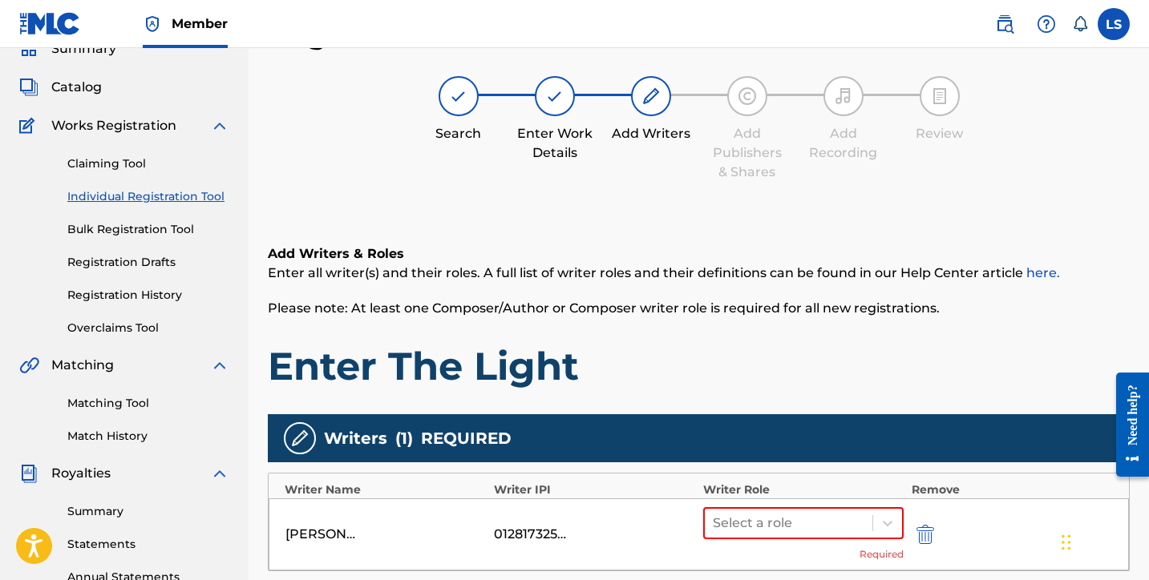
scroll to position [99, 0]
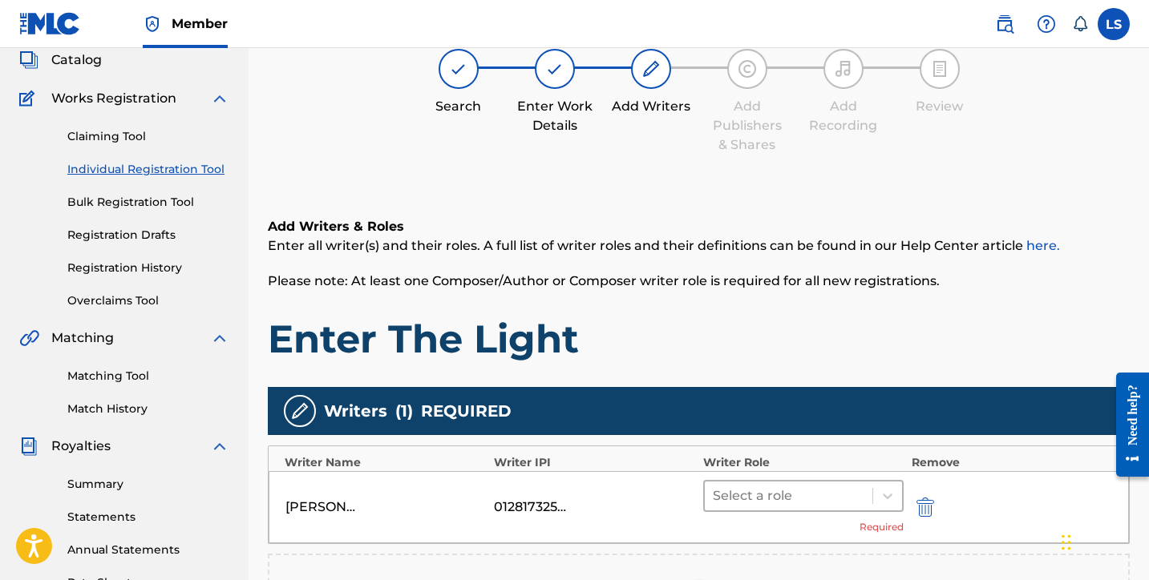
click at [838, 486] on div at bounding box center [789, 496] width 152 height 22
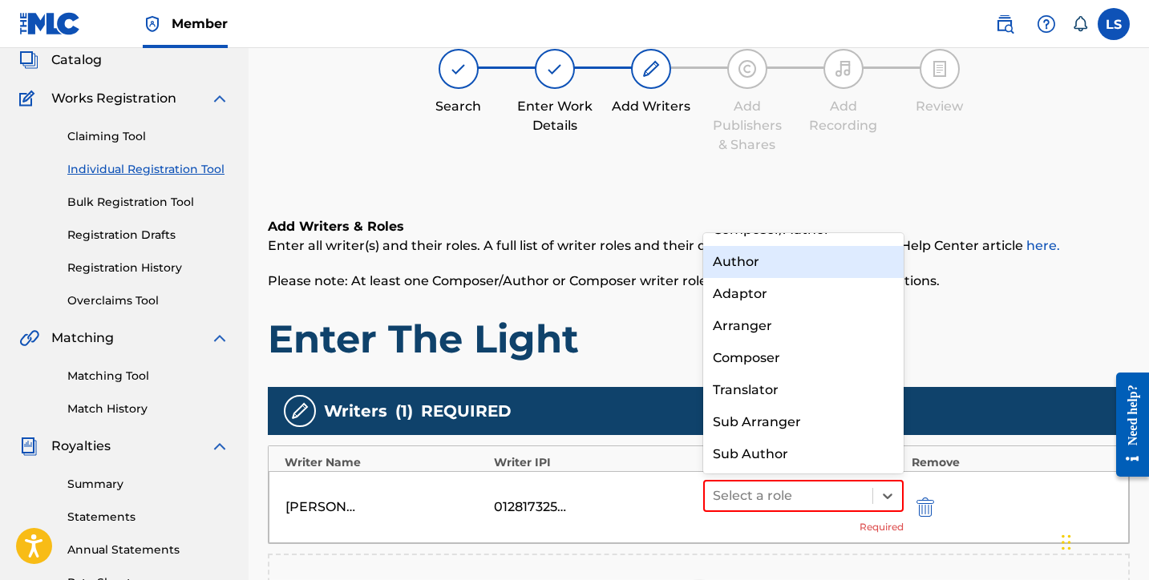
scroll to position [0, 0]
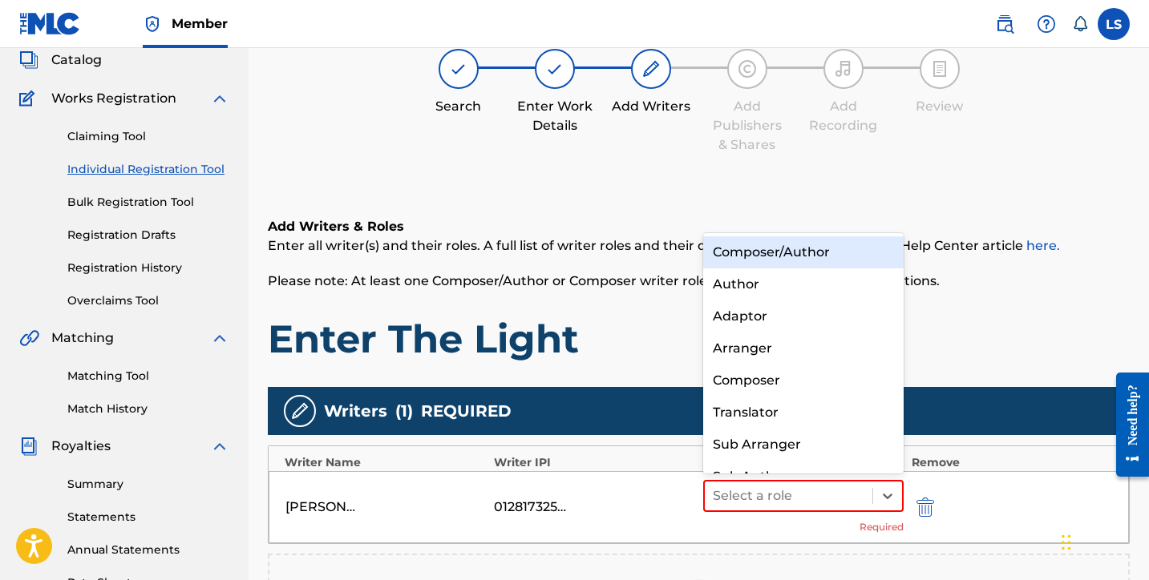
click at [772, 257] on div "Composer/Author" at bounding box center [803, 253] width 200 height 32
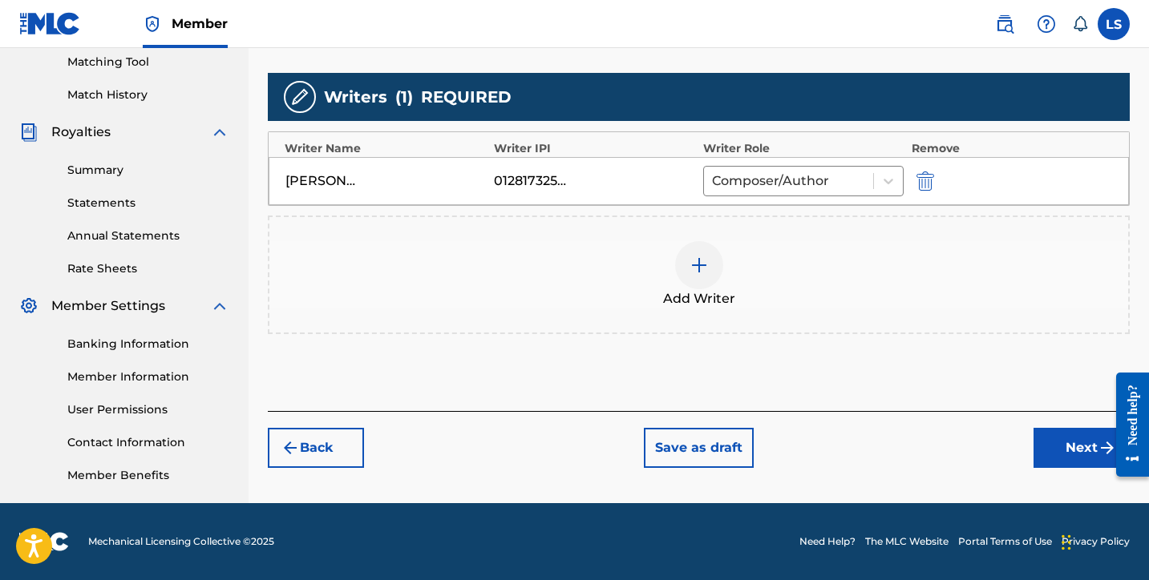
click at [1090, 455] on button "Next" at bounding box center [1081, 448] width 96 height 40
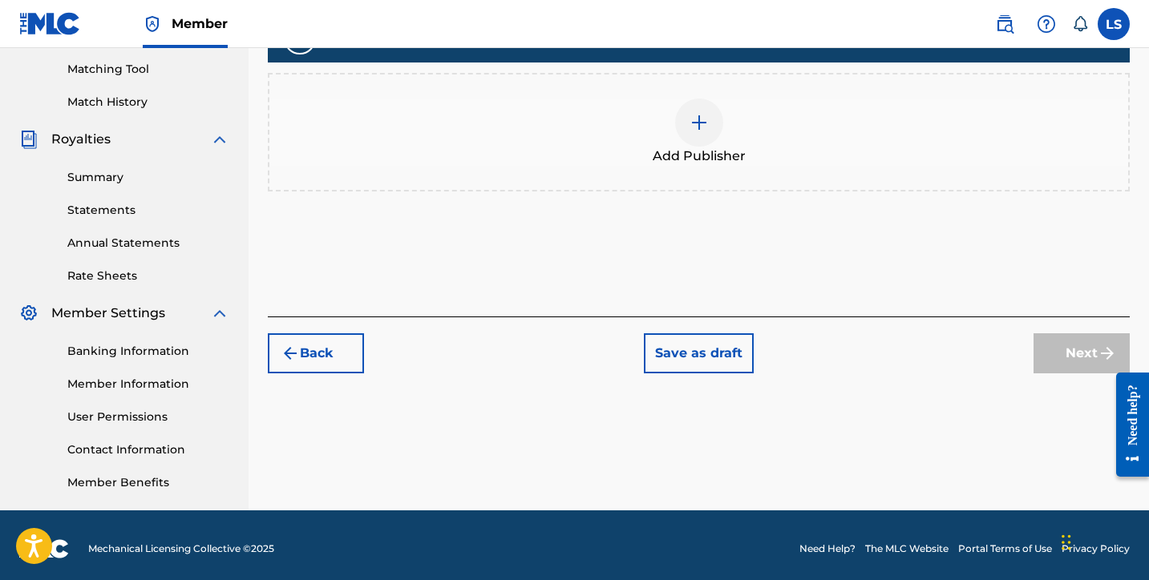
scroll to position [414, 0]
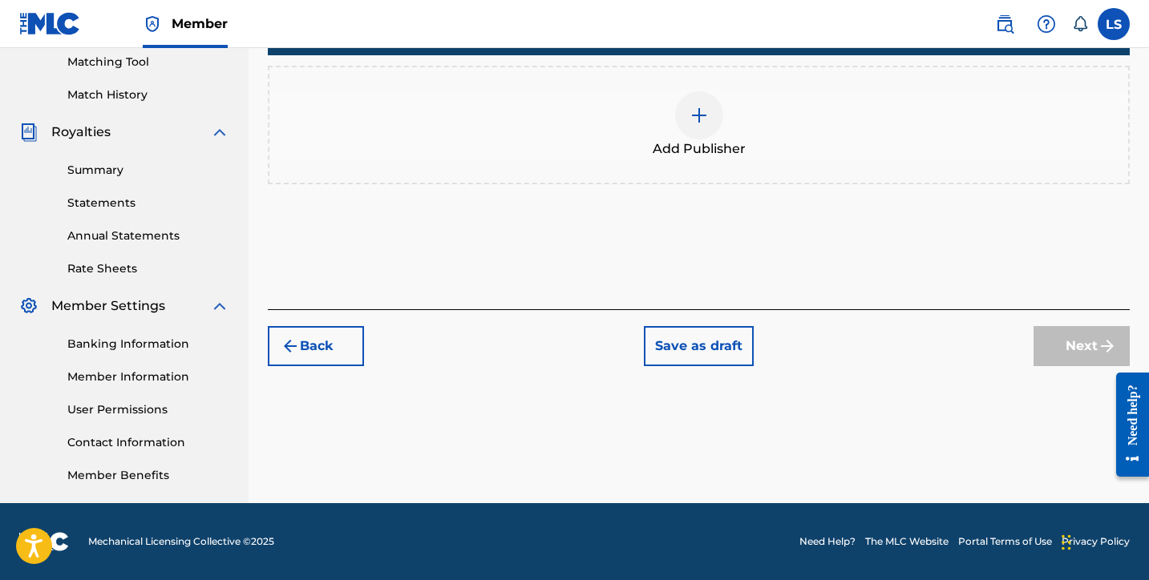
click at [696, 135] on div at bounding box center [699, 115] width 48 height 48
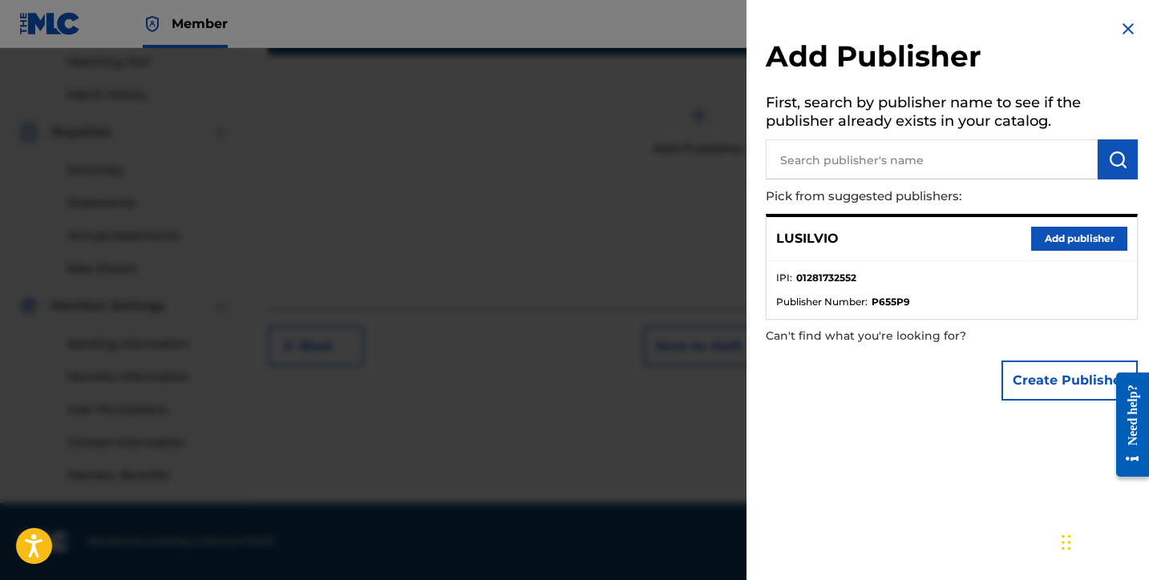
click at [867, 168] on input "text" at bounding box center [932, 159] width 332 height 40
click at [1078, 237] on button "Add publisher" at bounding box center [1079, 239] width 96 height 24
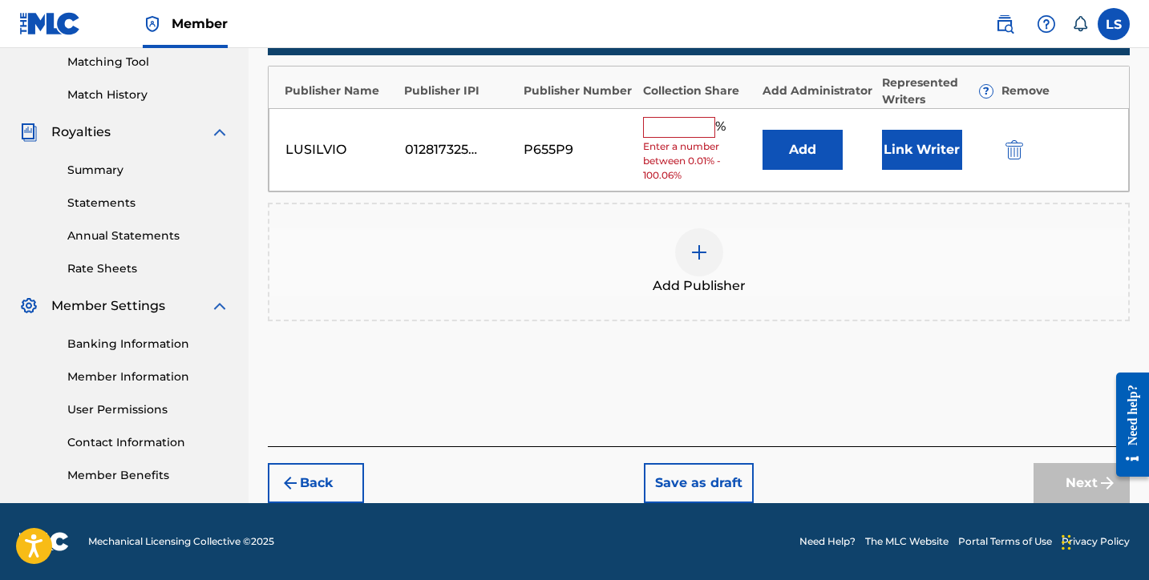
drag, startPoint x: 669, startPoint y: 130, endPoint x: 677, endPoint y: 137, distance: 10.8
click at [669, 130] on input "text" at bounding box center [679, 127] width 72 height 21
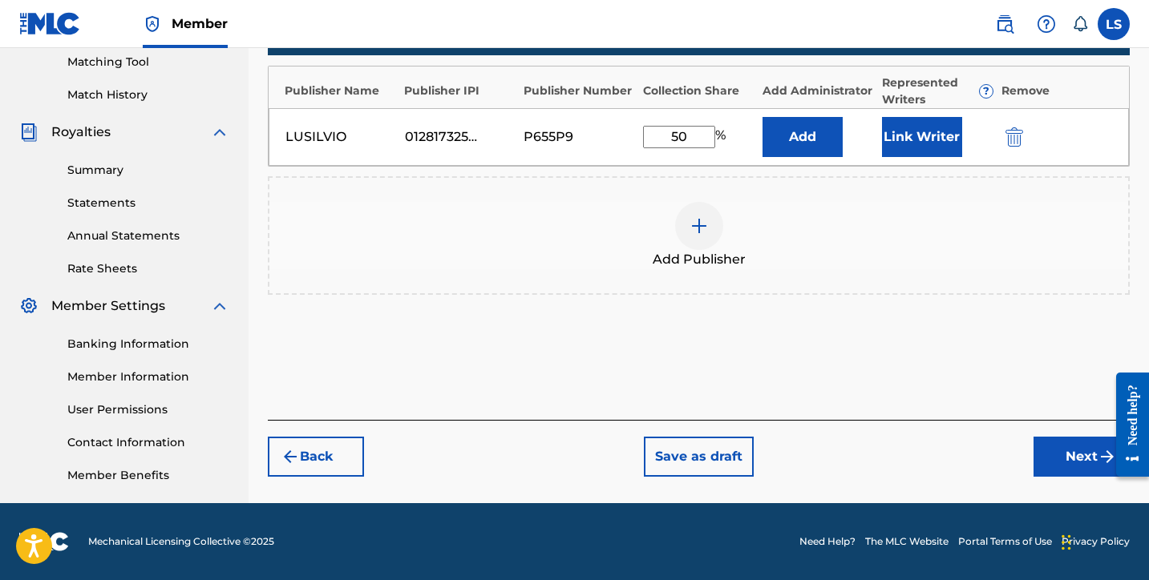
click at [890, 141] on button "Link Writer" at bounding box center [922, 137] width 80 height 40
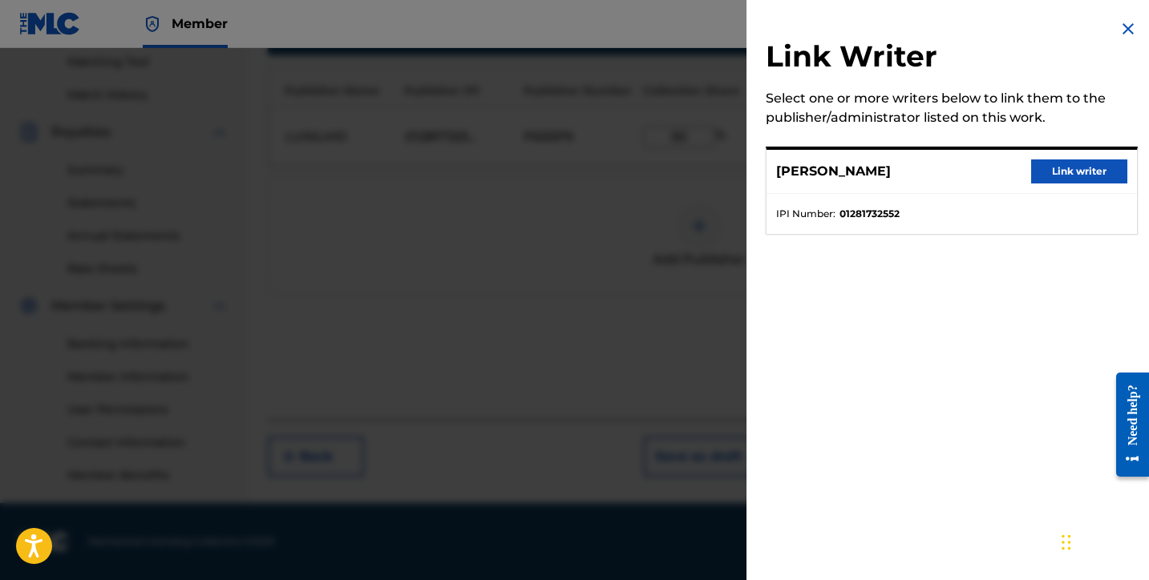
drag, startPoint x: 1058, startPoint y: 170, endPoint x: 1042, endPoint y: 193, distance: 28.2
click at [1058, 170] on button "Link writer" at bounding box center [1079, 172] width 96 height 24
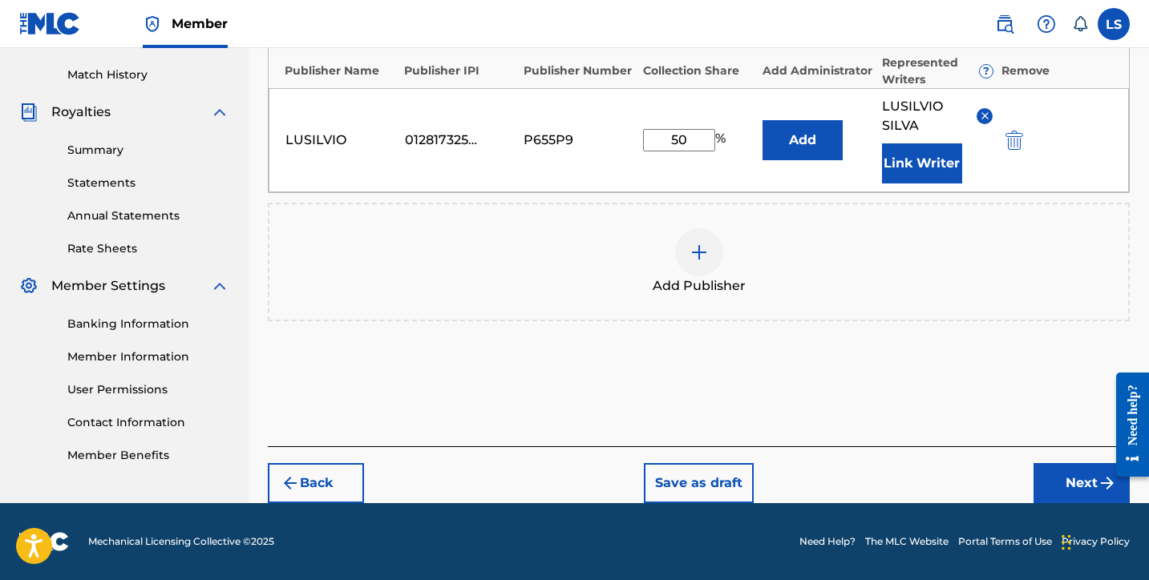
click at [1065, 481] on button "Next" at bounding box center [1081, 483] width 96 height 40
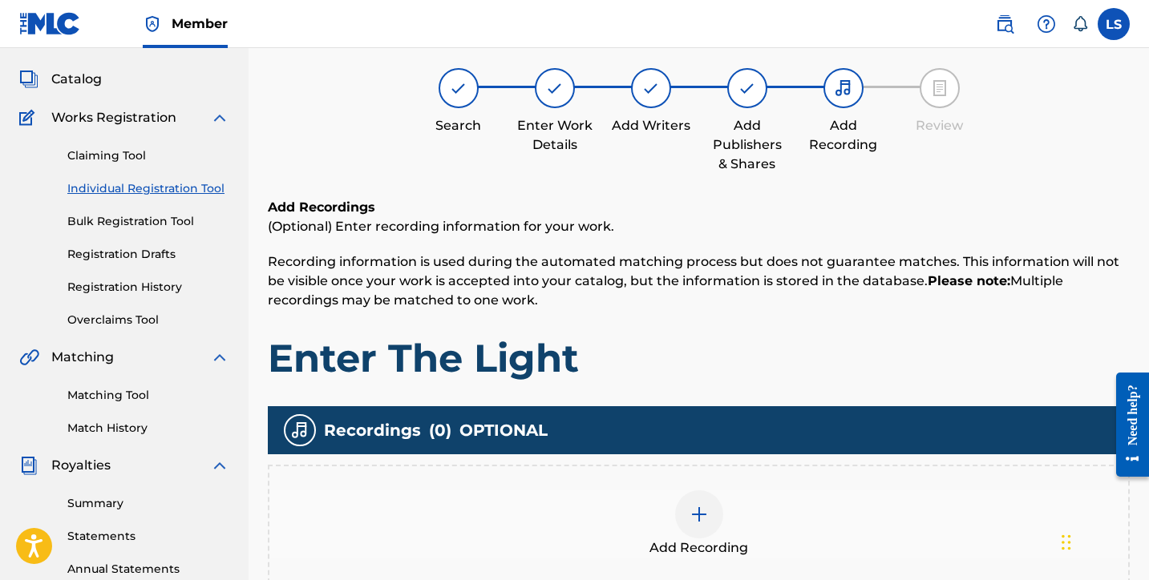
scroll to position [72, 0]
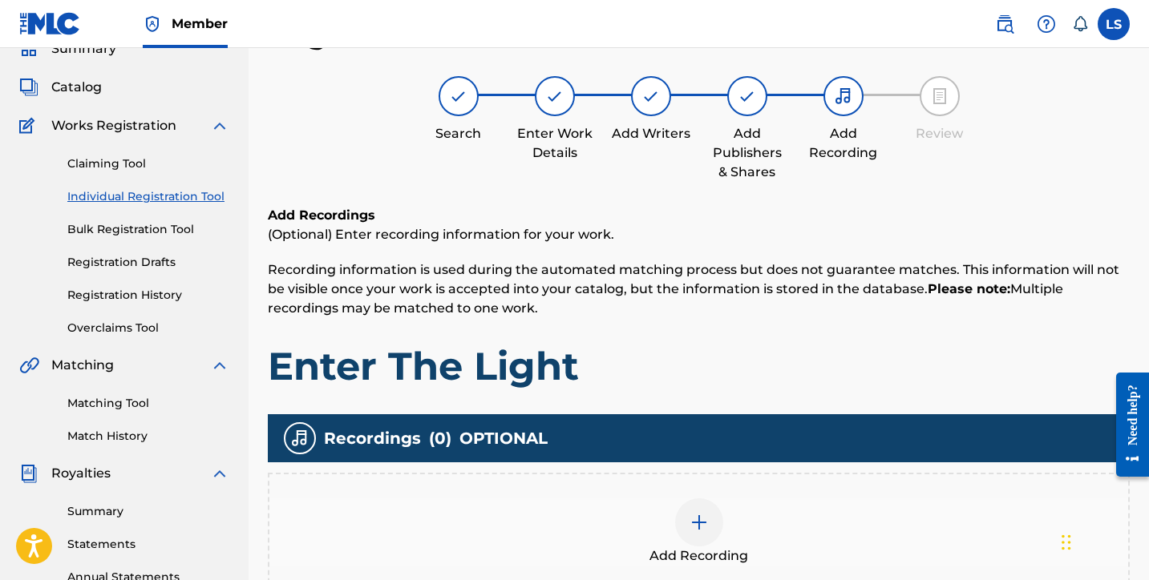
click at [710, 538] on div at bounding box center [699, 523] width 48 height 48
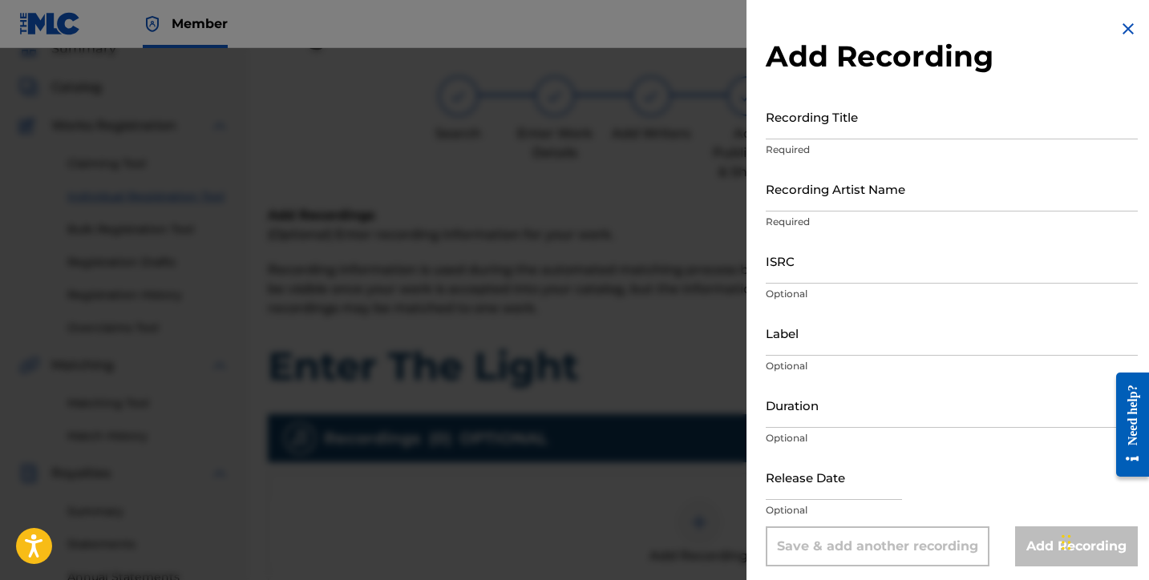
click at [819, 132] on input "Recording Title" at bounding box center [952, 117] width 372 height 46
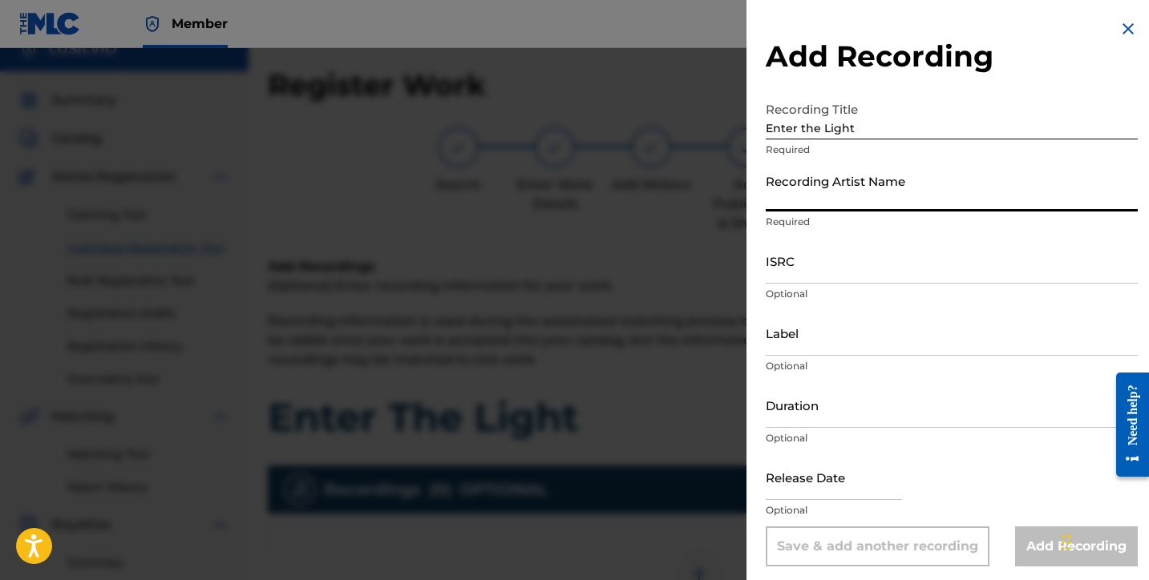
scroll to position [24, 0]
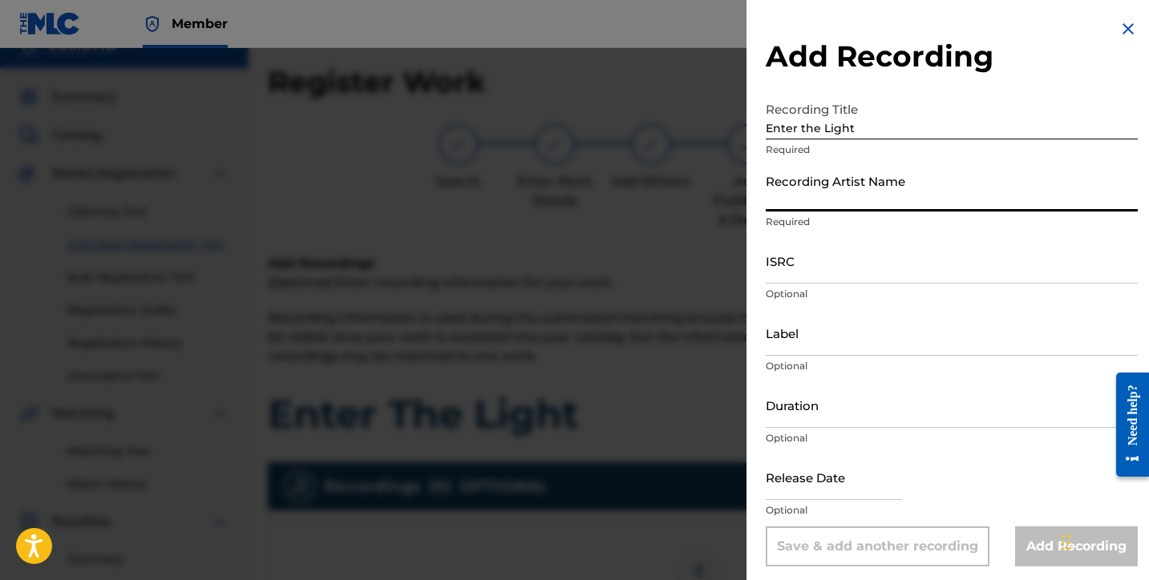
click at [825, 196] on input "Recording Artist Name" at bounding box center [952, 189] width 372 height 46
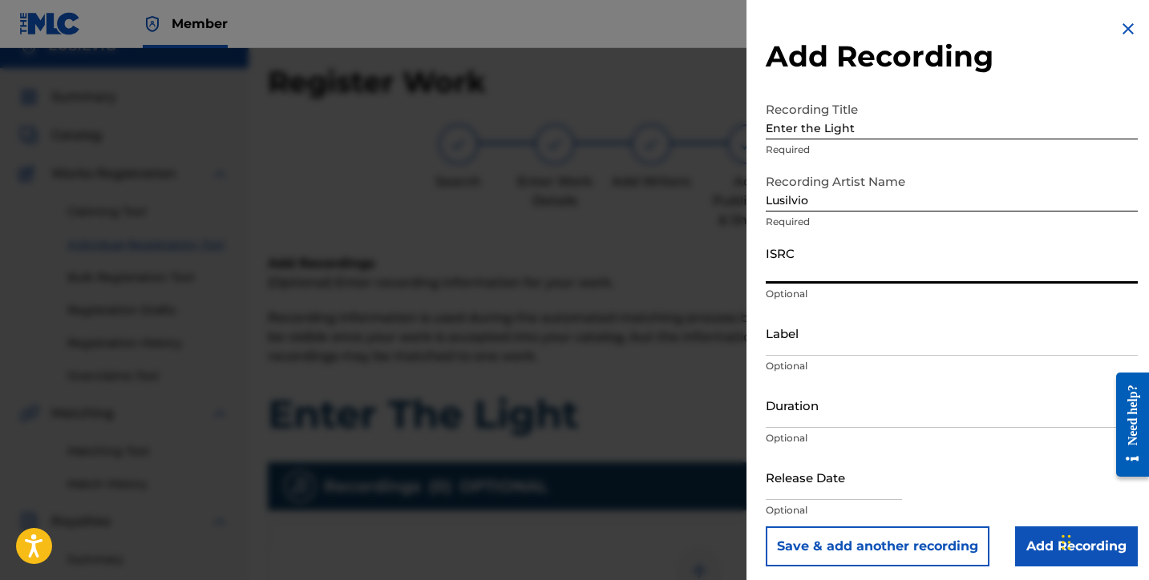
click at [824, 265] on input "ISRC" at bounding box center [952, 261] width 372 height 46
paste input "QZWFF2545291"
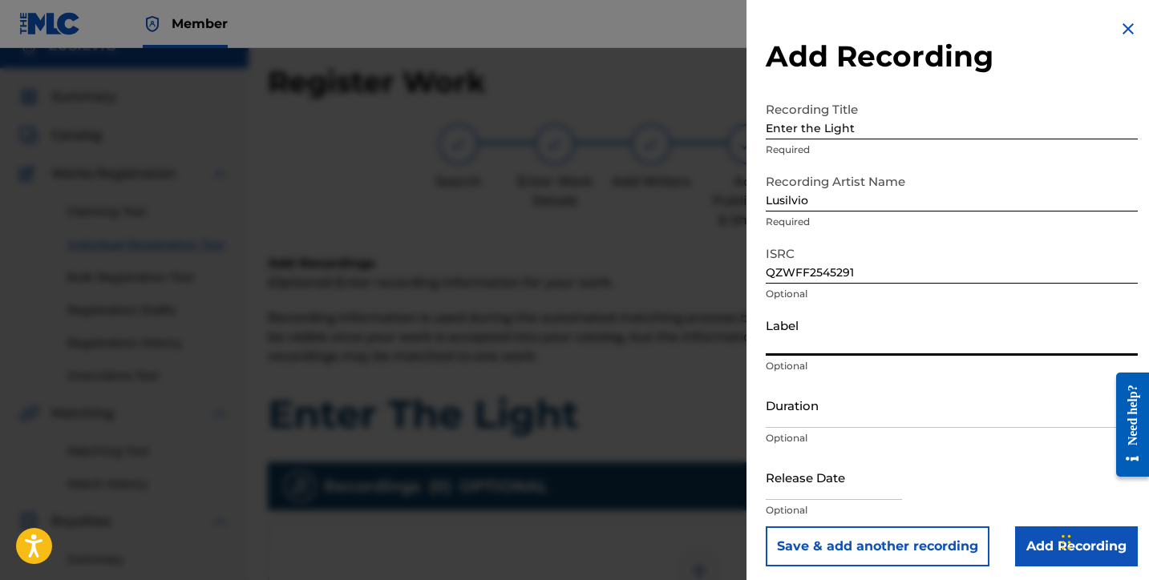
click at [791, 343] on input "Label" at bounding box center [952, 333] width 372 height 46
click at [790, 417] on input "Duration" at bounding box center [952, 405] width 372 height 46
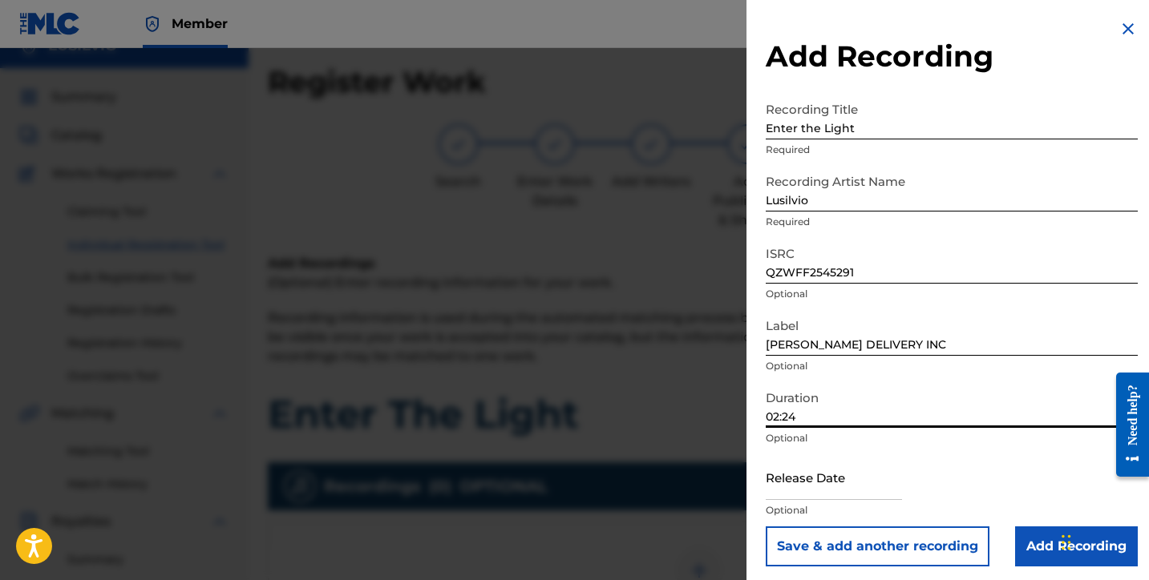
click at [790, 494] on input "text" at bounding box center [834, 478] width 136 height 46
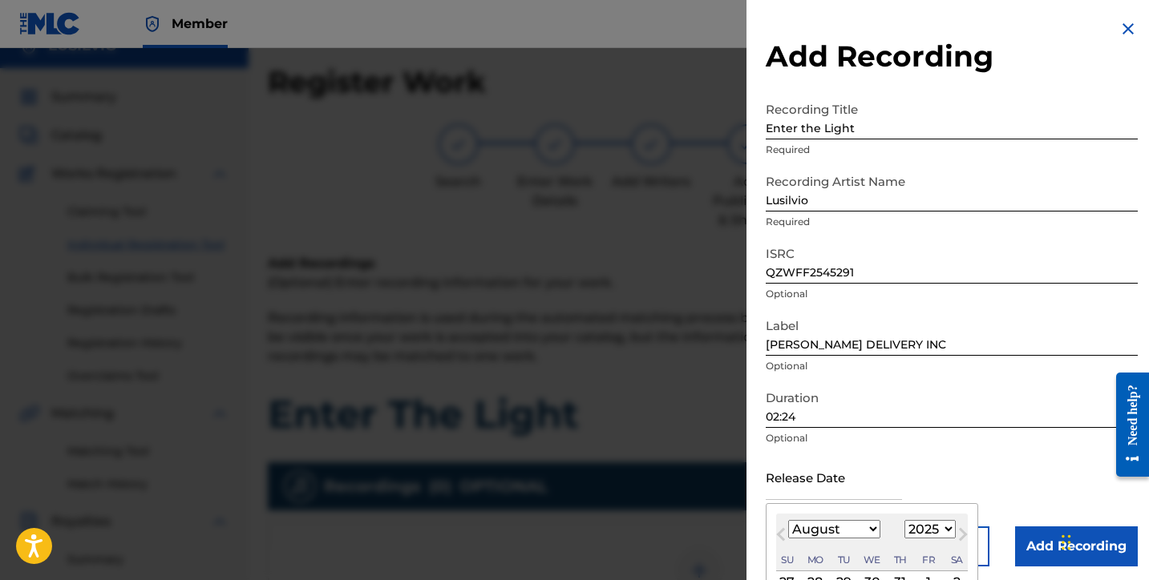
click at [830, 533] on select "January February March April May June July August September October November De…" at bounding box center [834, 529] width 92 height 18
click at [788, 520] on select "January February March April May June July August September October November De…" at bounding box center [834, 529] width 92 height 18
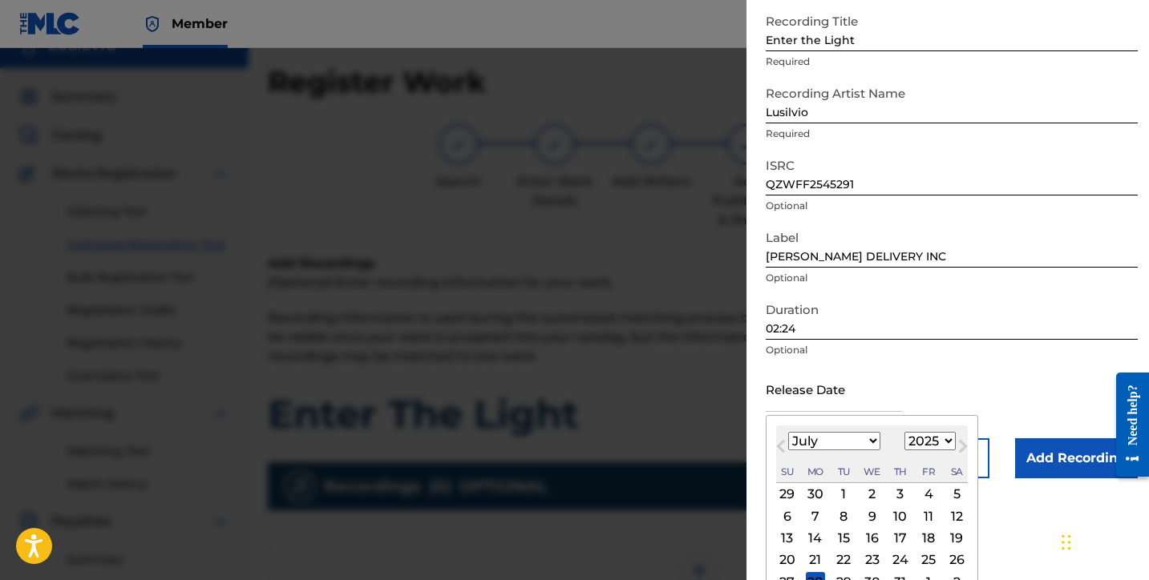
scroll to position [133, 0]
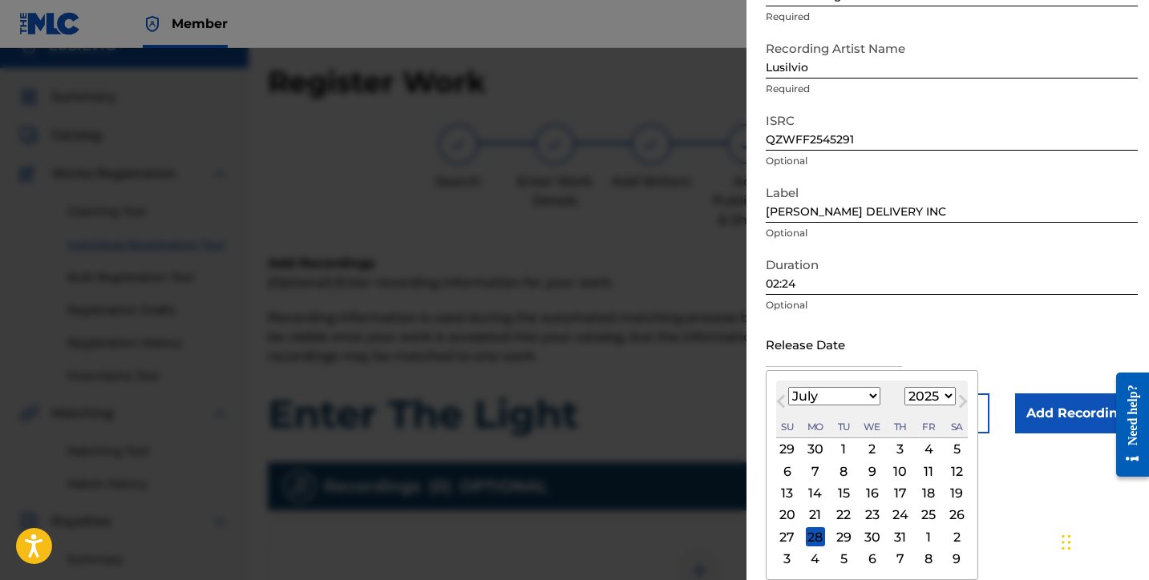
click at [952, 476] on div "12" at bounding box center [956, 471] width 19 height 19
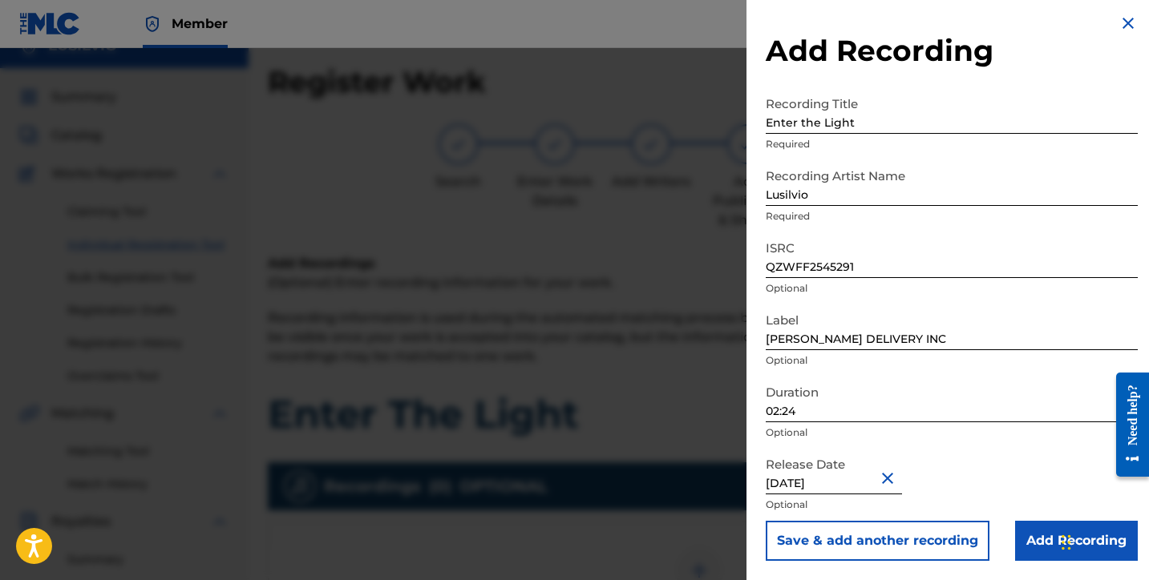
scroll to position [28, 0]
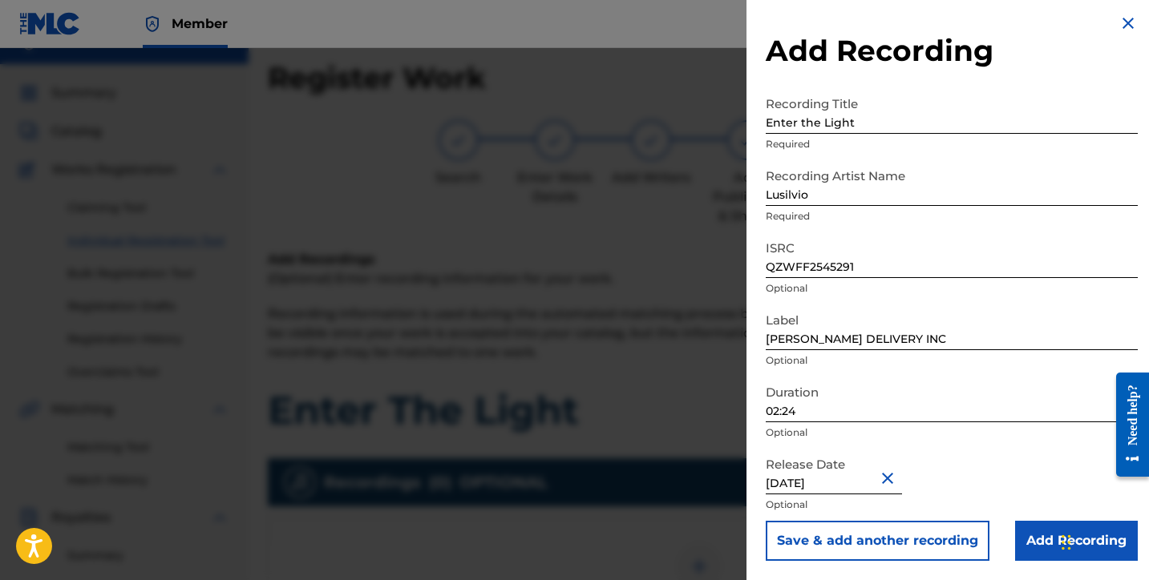
click at [1032, 552] on input "Add Recording" at bounding box center [1076, 541] width 123 height 40
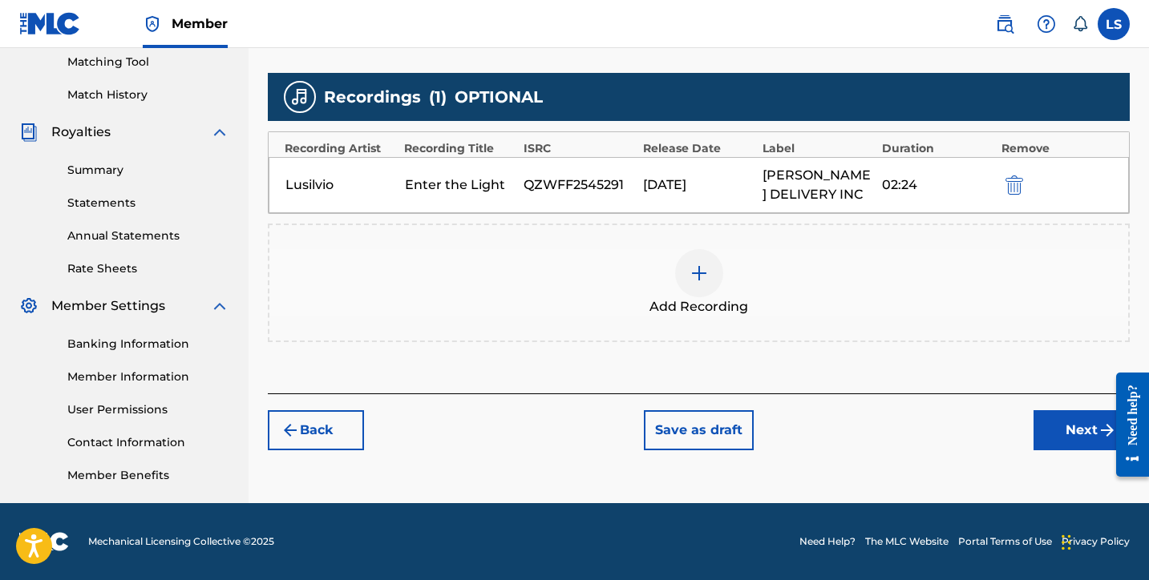
click at [1063, 427] on button "Next" at bounding box center [1081, 430] width 96 height 40
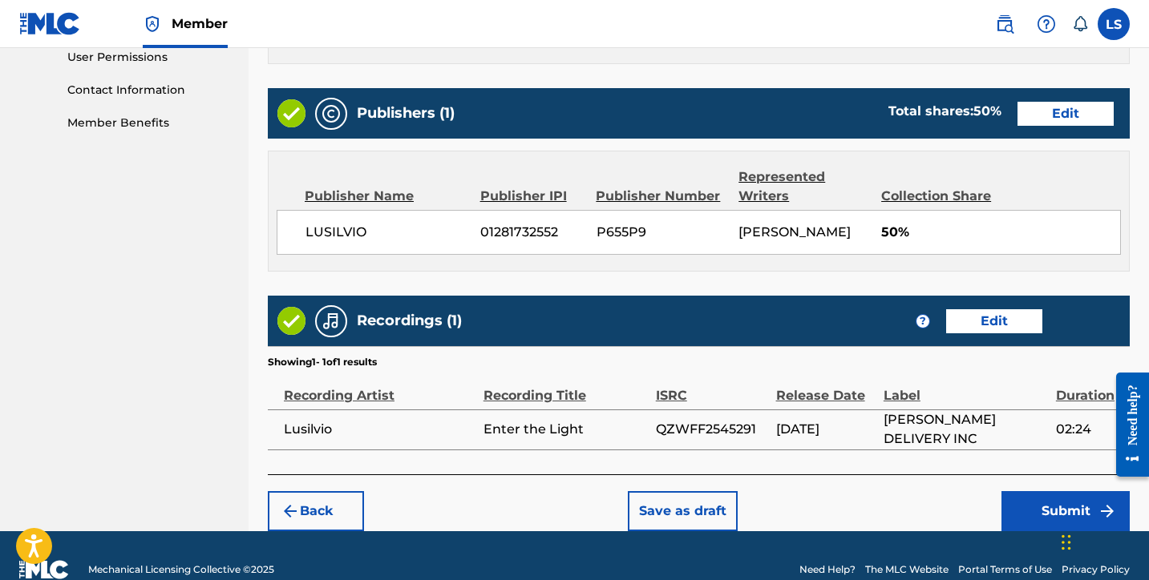
scroll to position [793, 0]
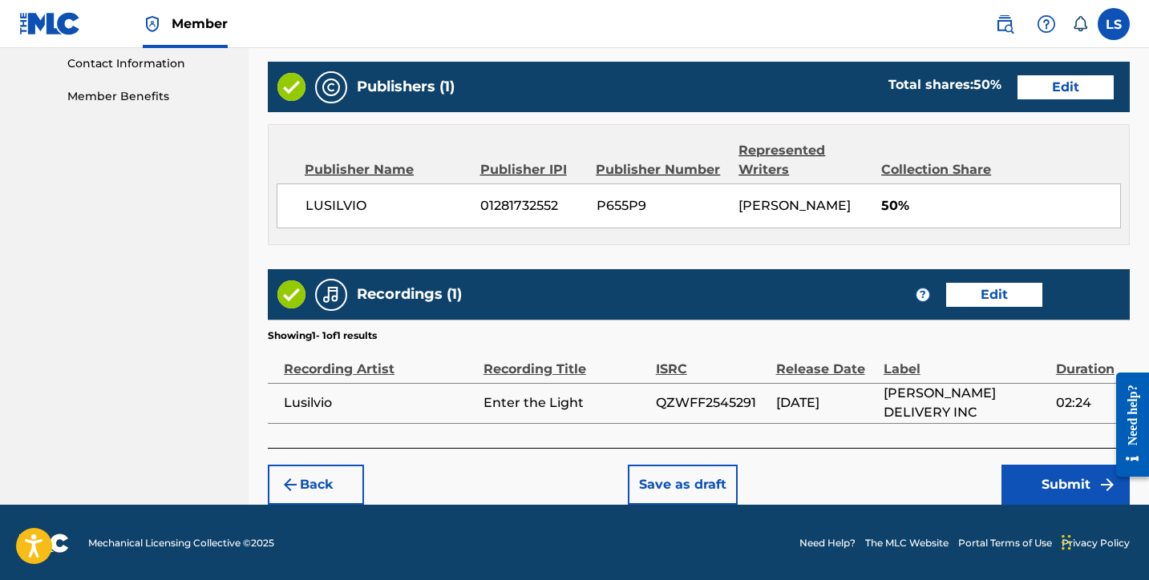
click at [1021, 505] on footer "Mechanical Licensing Collective © 2025 Need Help? The MLC Website Portal Terms …" at bounding box center [574, 543] width 1149 height 77
click at [1019, 500] on button "Submit" at bounding box center [1065, 485] width 128 height 40
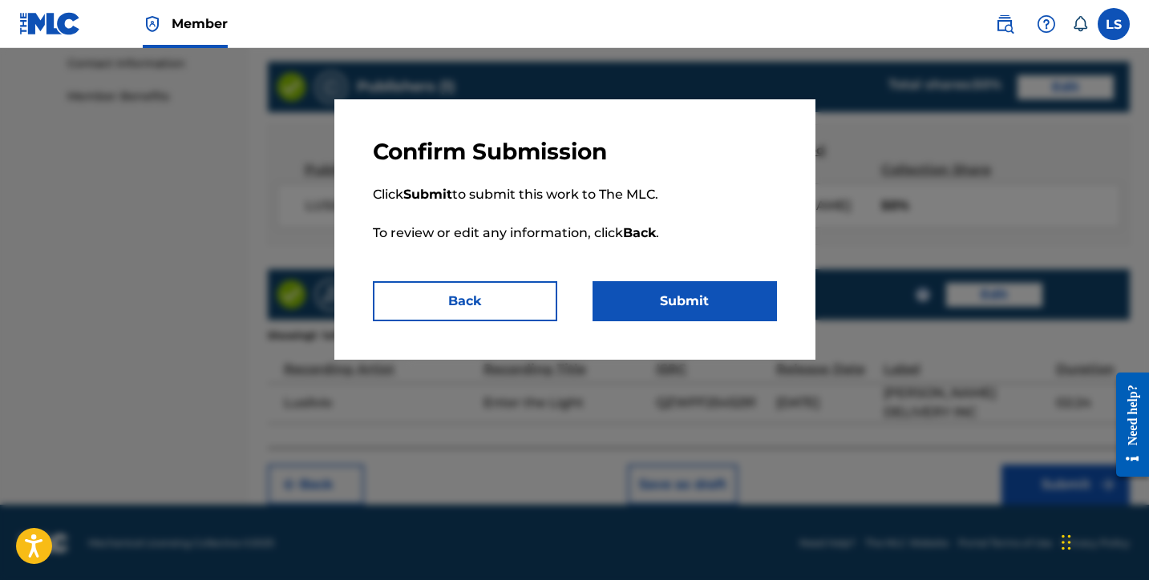
click at [667, 314] on button "Submit" at bounding box center [684, 301] width 184 height 40
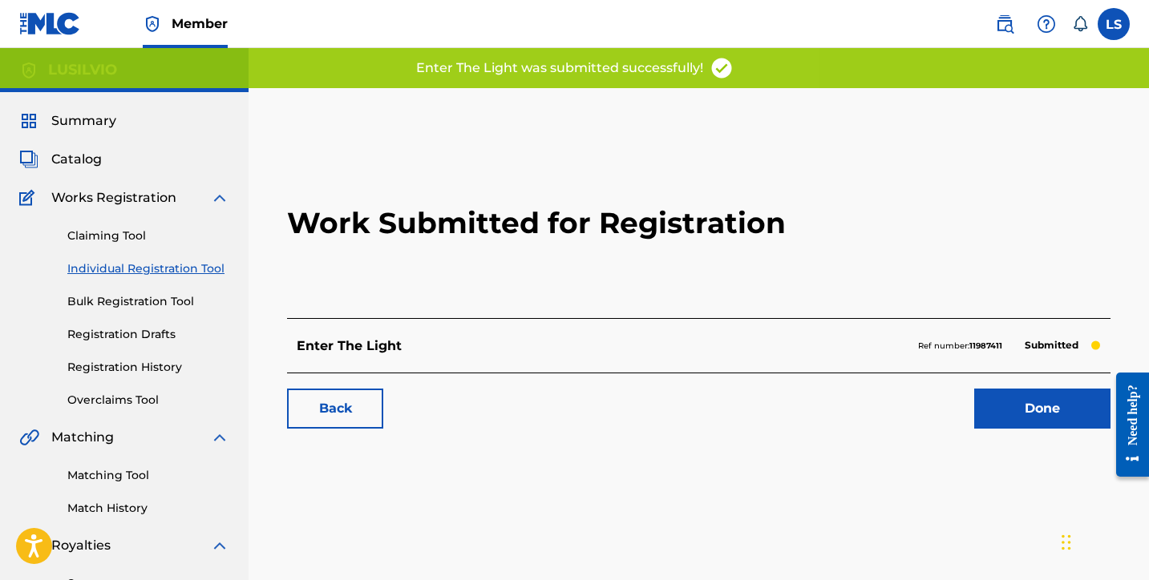
scroll to position [5, 0]
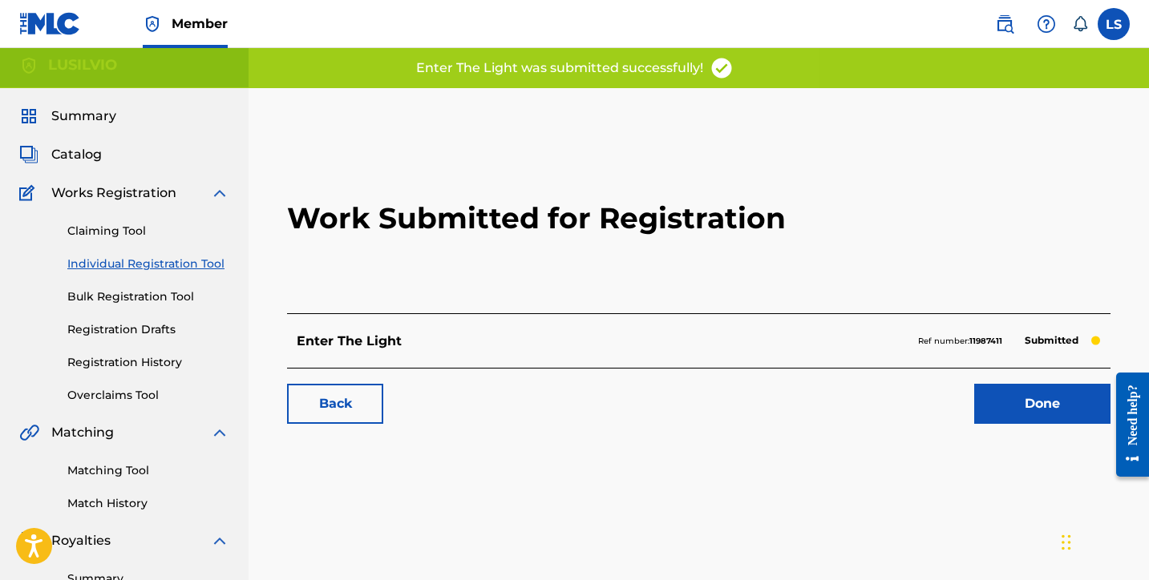
click at [1006, 414] on link "Done" at bounding box center [1042, 404] width 136 height 40
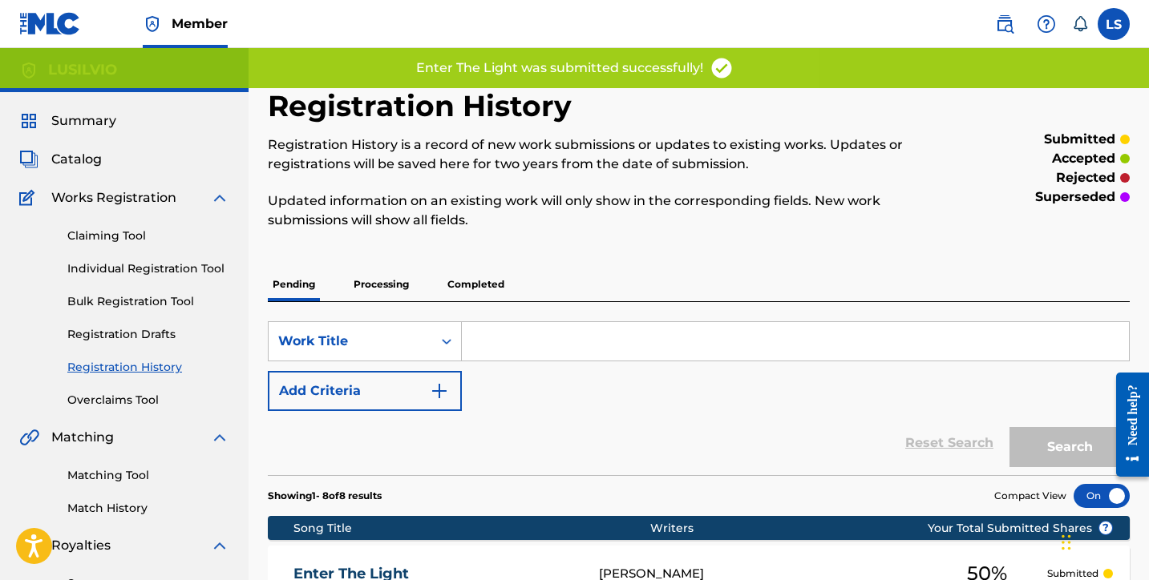
click at [164, 273] on link "Individual Registration Tool" at bounding box center [148, 269] width 162 height 17
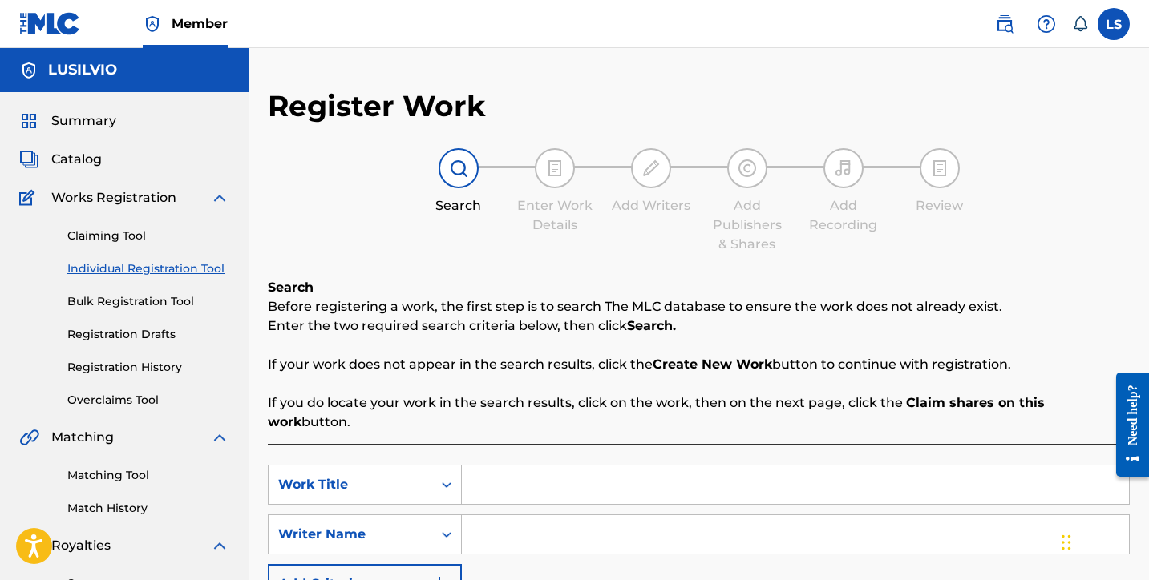
click at [495, 472] on input "Search Form" at bounding box center [795, 485] width 667 height 38
click at [499, 516] on input "Search Form" at bounding box center [795, 535] width 667 height 38
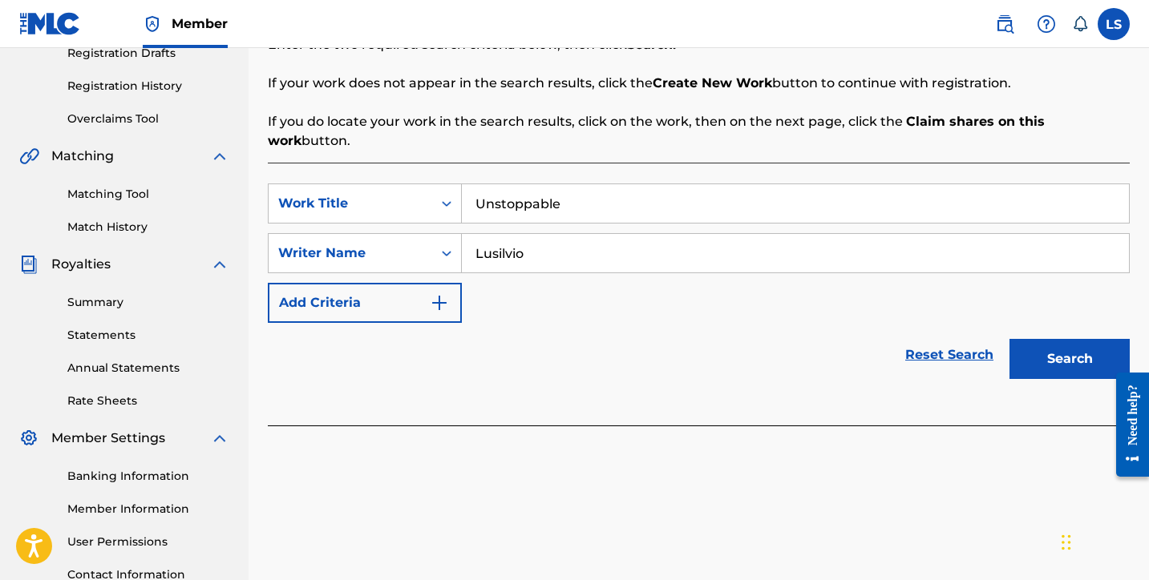
scroll to position [299, 0]
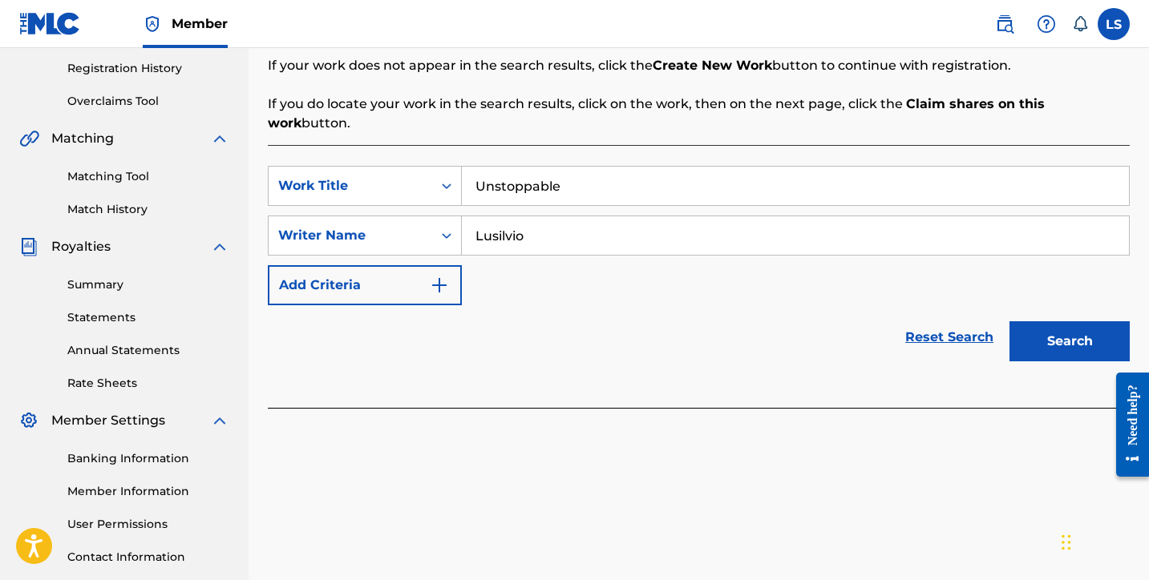
click at [1037, 326] on button "Search" at bounding box center [1069, 341] width 120 height 40
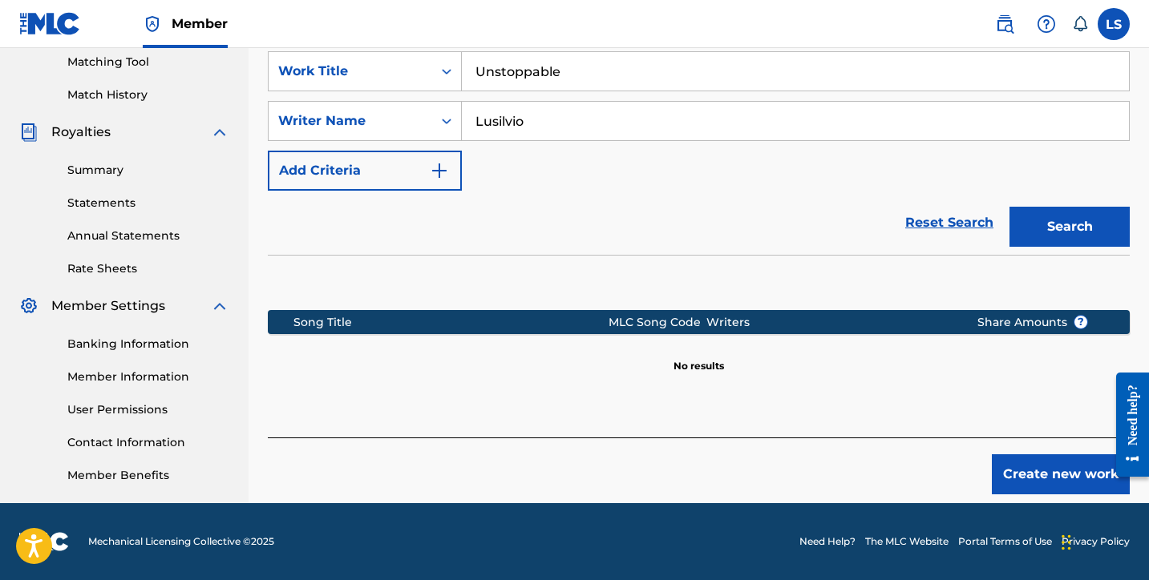
click at [1045, 455] on button "Create new work" at bounding box center [1061, 475] width 138 height 40
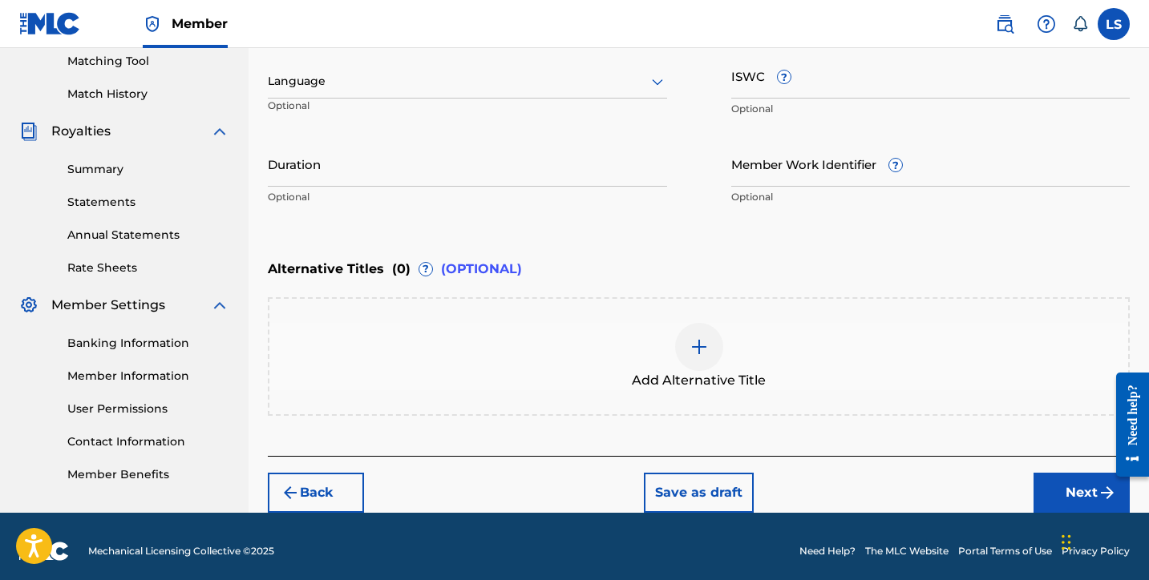
scroll to position [414, 0]
click at [278, 173] on input "Duration" at bounding box center [467, 164] width 399 height 46
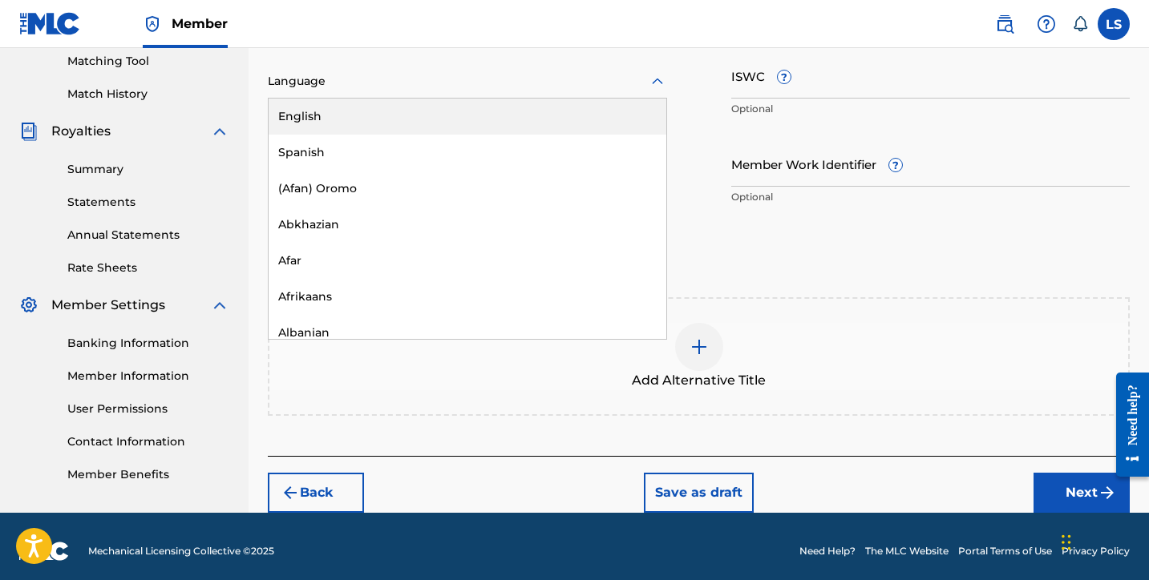
click at [312, 83] on div at bounding box center [467, 81] width 399 height 20
click at [368, 117] on div "English" at bounding box center [468, 117] width 398 height 36
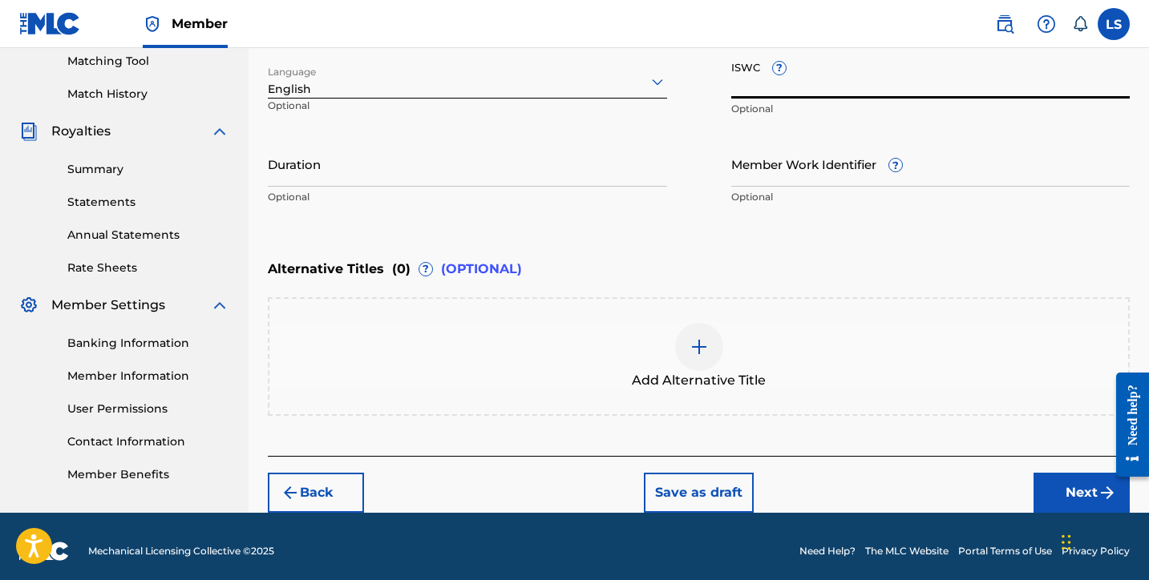
paste input "T3334298594"
click at [780, 174] on input "Member Work Identifier ?" at bounding box center [930, 164] width 399 height 46
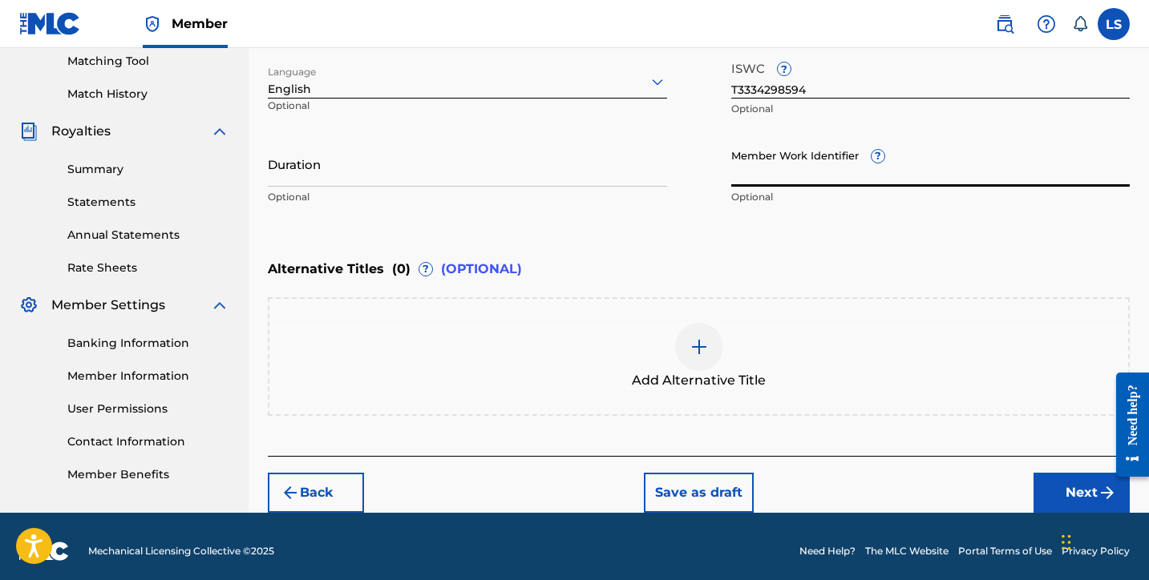
paste input "930842995"
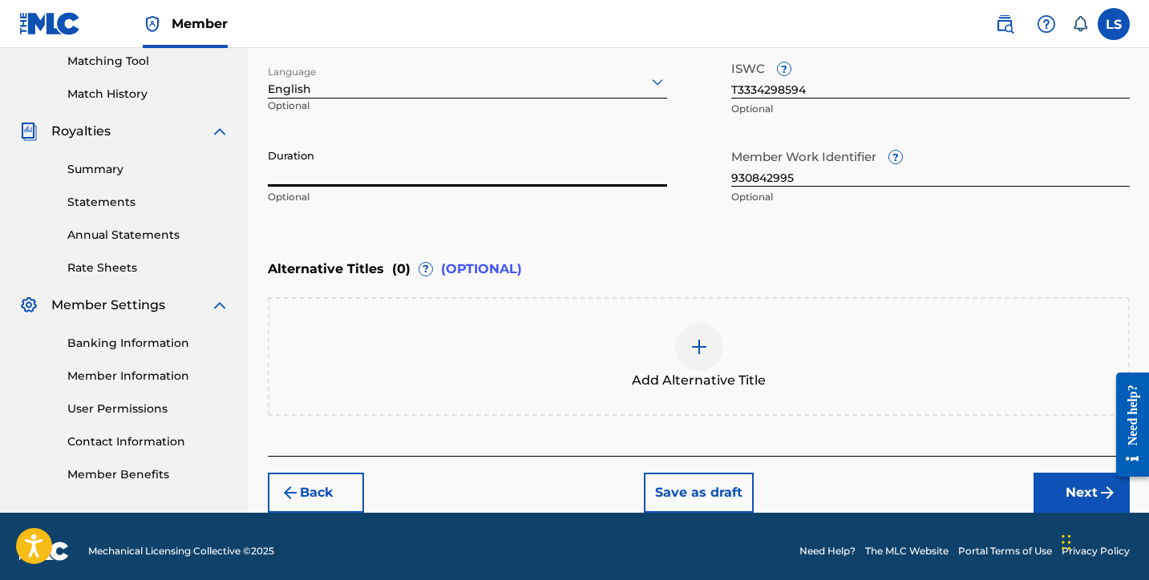
click at [385, 176] on input "Duration" at bounding box center [467, 164] width 399 height 46
click at [1074, 485] on button "Next" at bounding box center [1081, 493] width 96 height 40
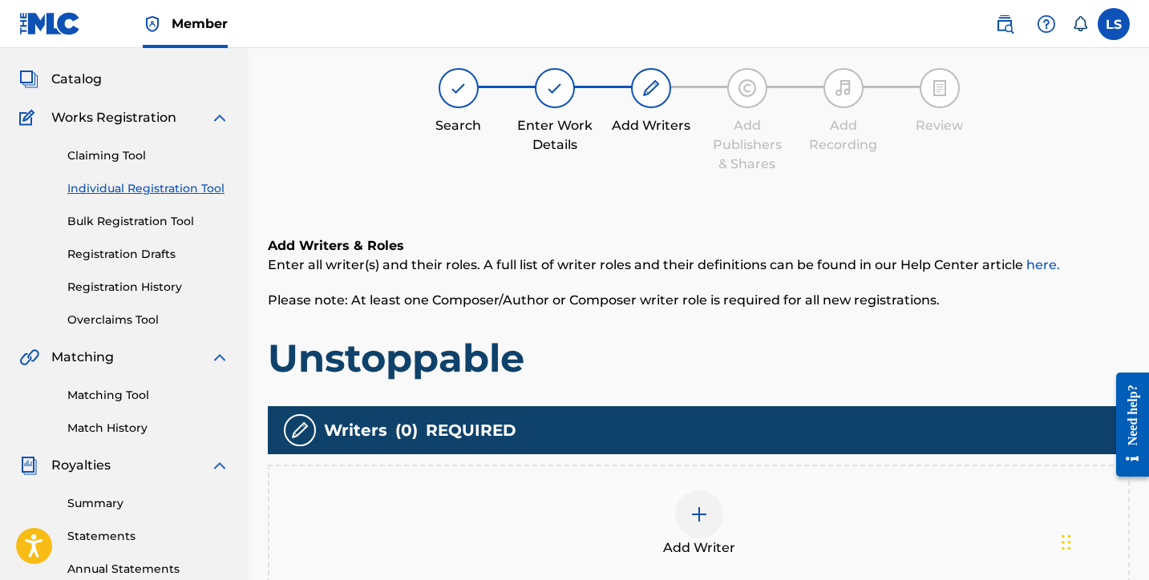
scroll to position [72, 0]
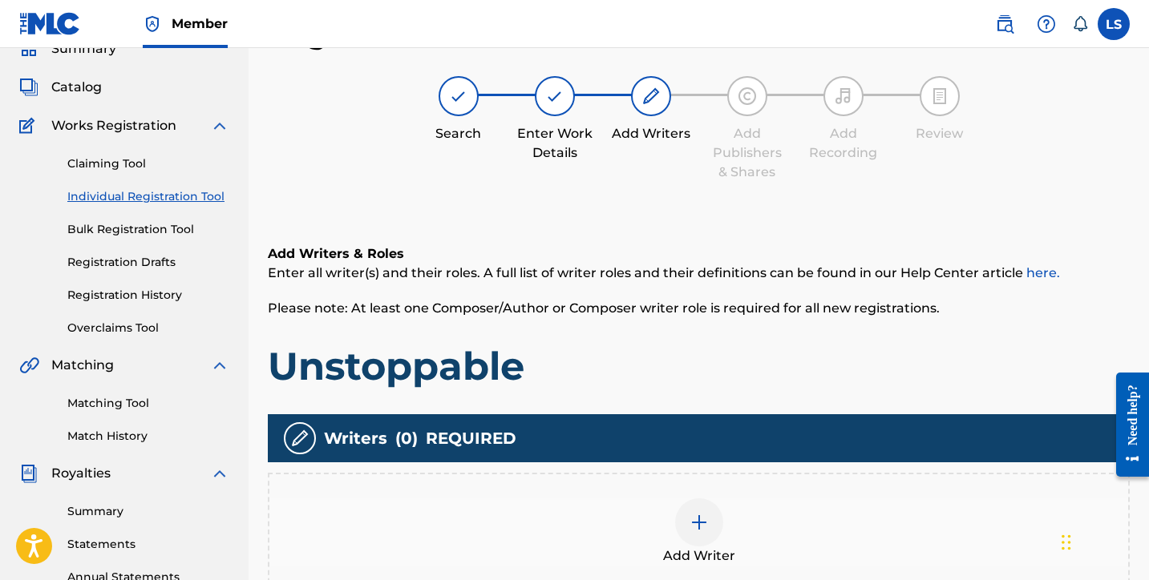
click at [689, 509] on div at bounding box center [699, 523] width 48 height 48
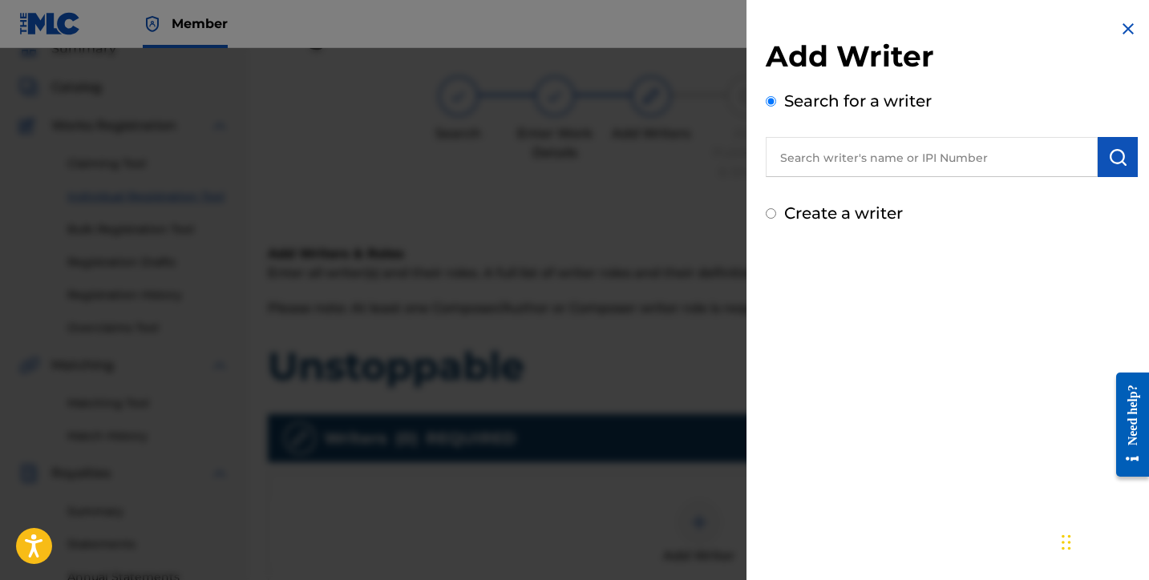
click at [876, 167] on input "text" at bounding box center [932, 157] width 332 height 40
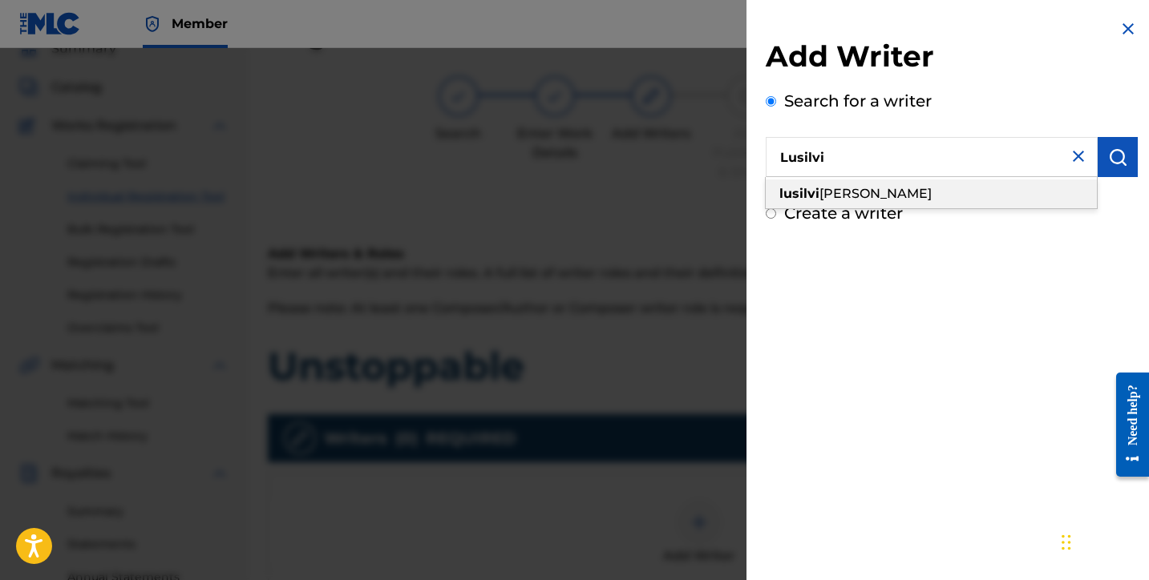
click at [871, 192] on div "lusilvi o silva" at bounding box center [931, 194] width 331 height 29
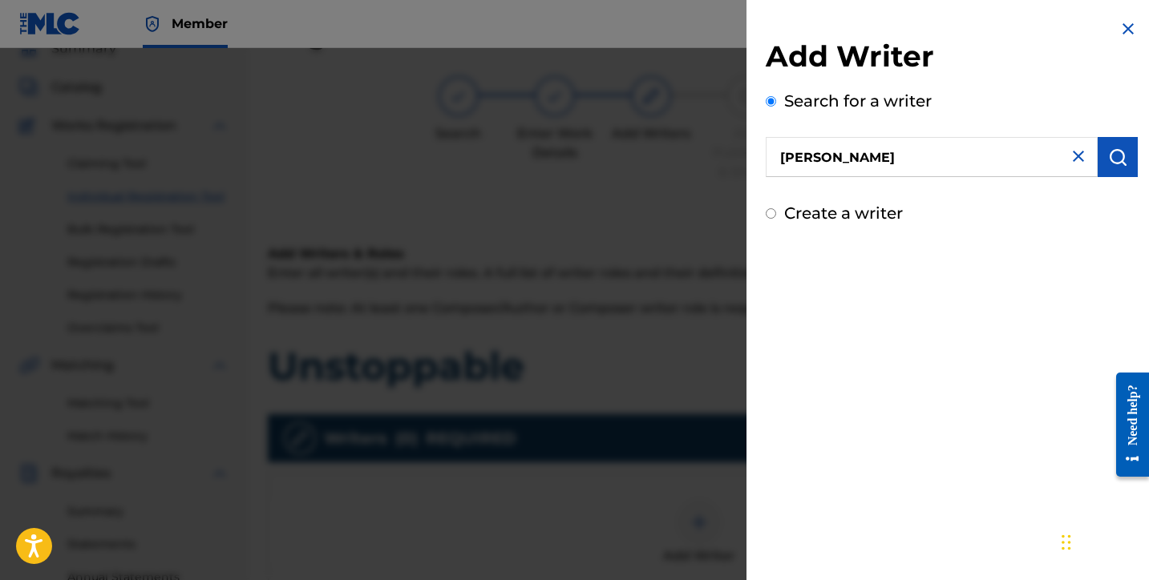
click at [1099, 164] on button "submit" at bounding box center [1118, 157] width 40 height 40
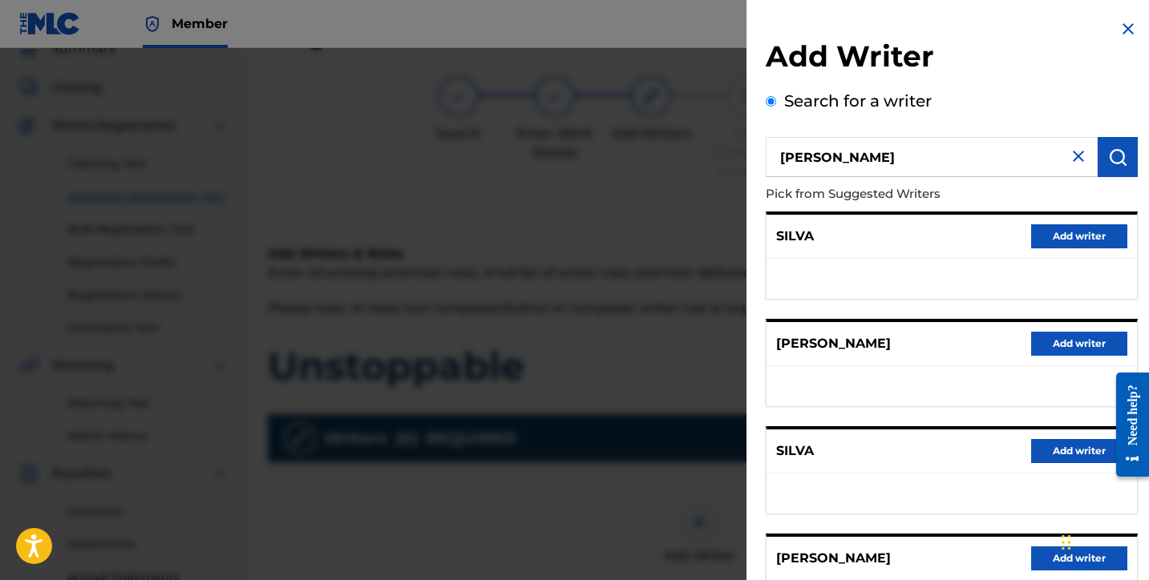
scroll to position [250, 0]
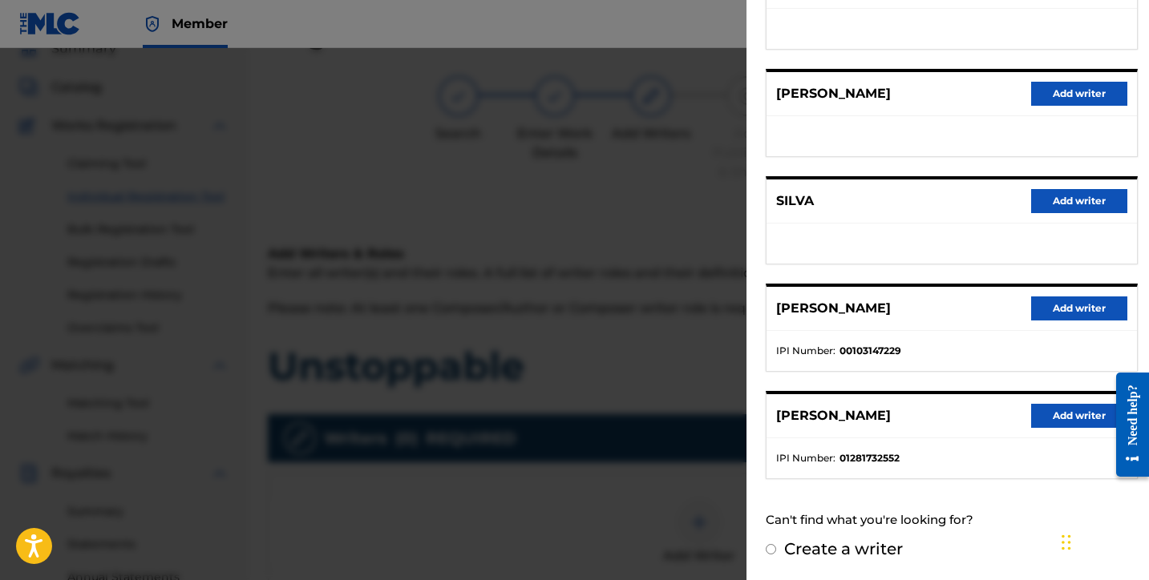
click at [1033, 414] on button "Add writer" at bounding box center [1079, 416] width 96 height 24
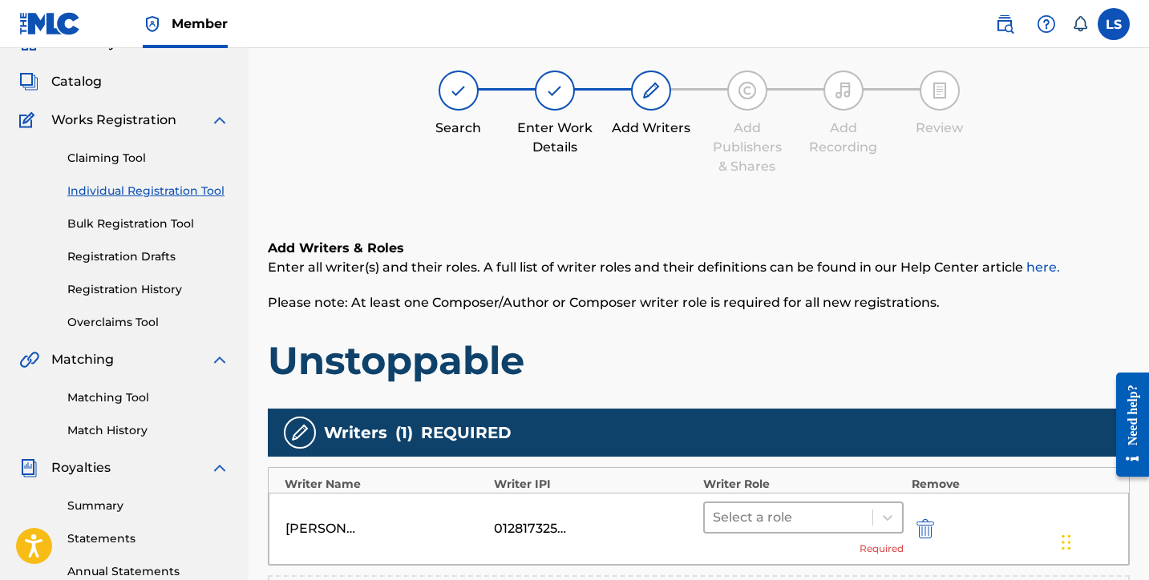
click at [804, 520] on div at bounding box center [789, 518] width 152 height 22
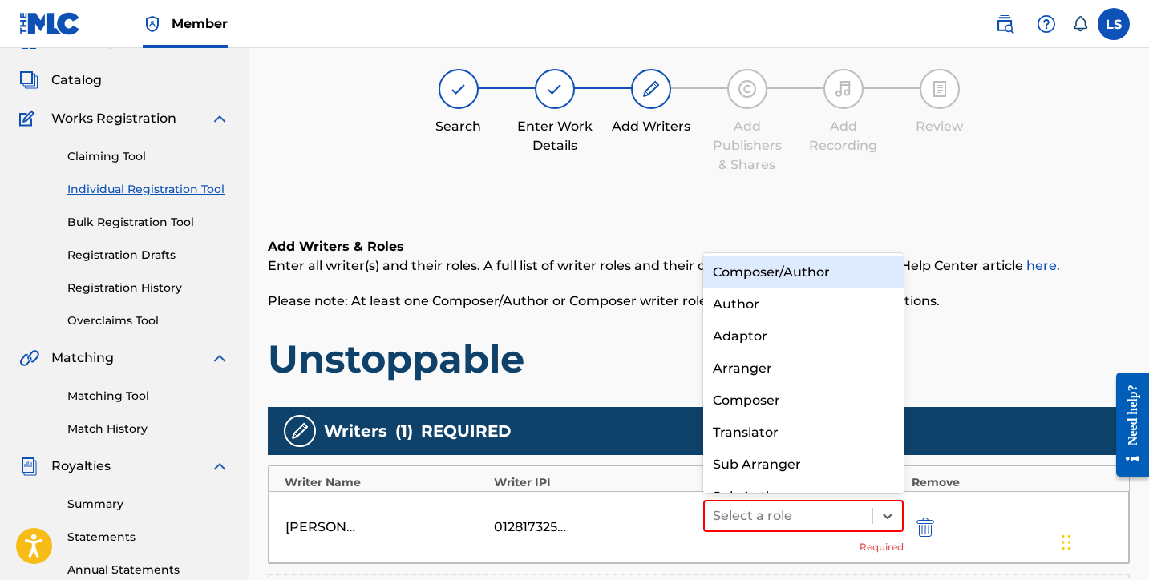
scroll to position [22, 0]
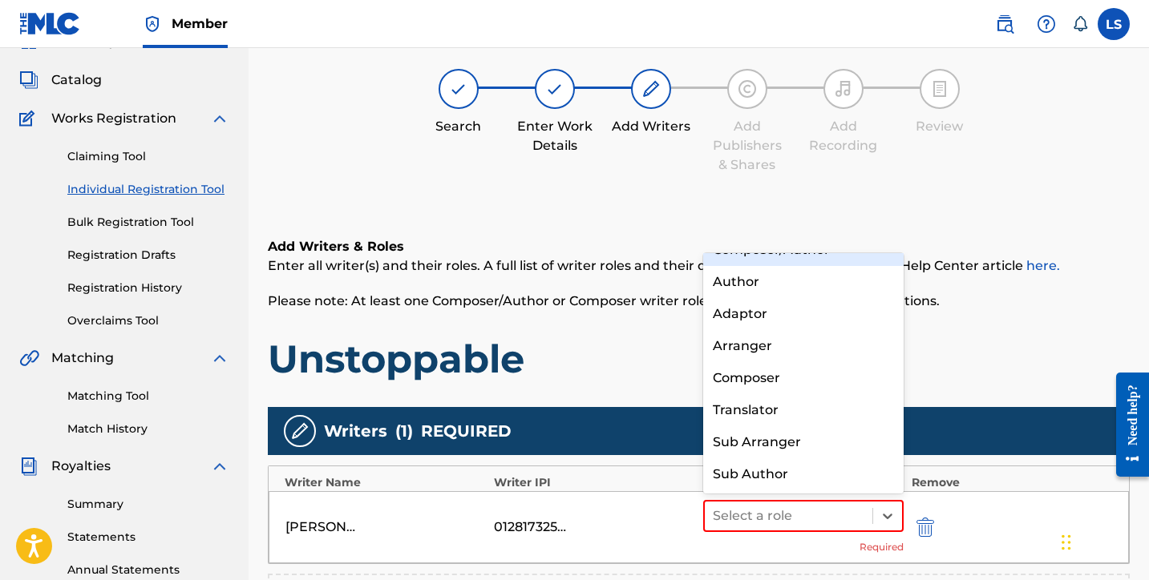
click at [747, 260] on div "Composer/Author" at bounding box center [803, 250] width 200 height 32
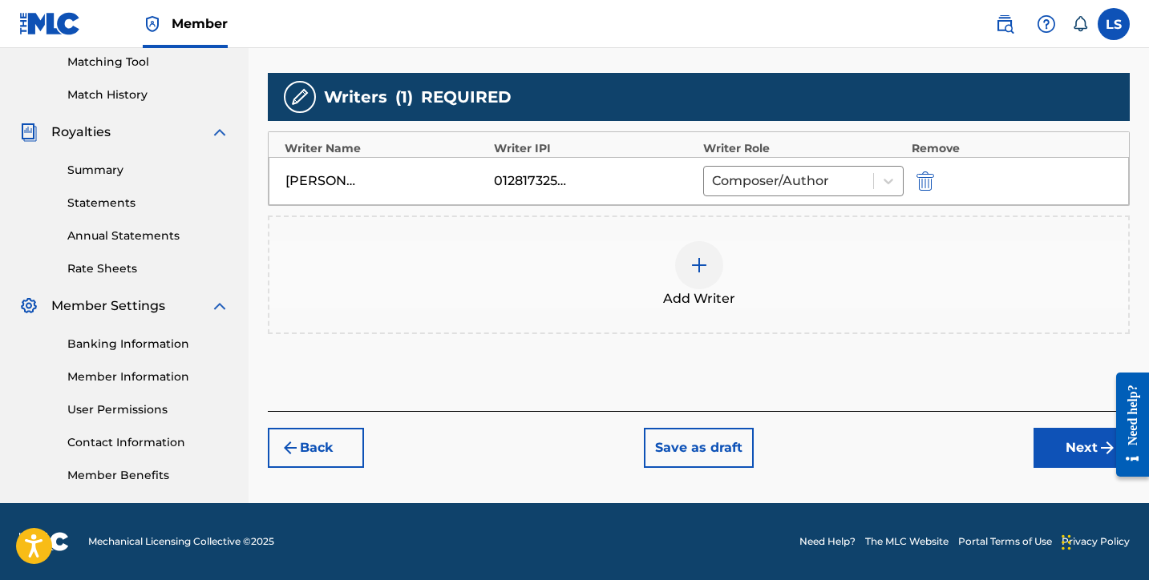
click at [1077, 453] on button "Next" at bounding box center [1081, 448] width 96 height 40
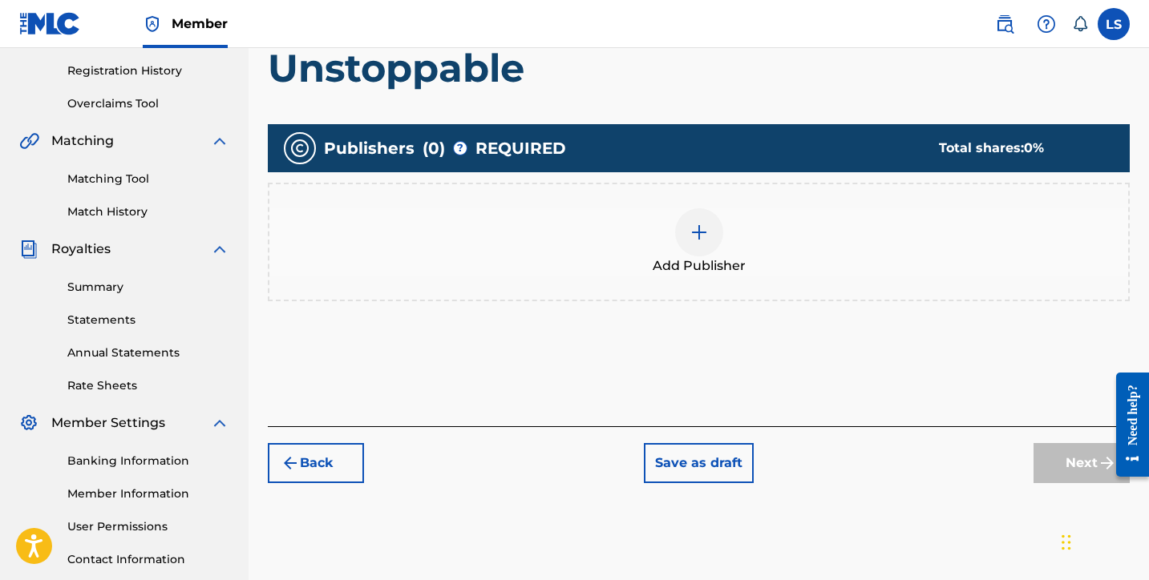
scroll to position [414, 0]
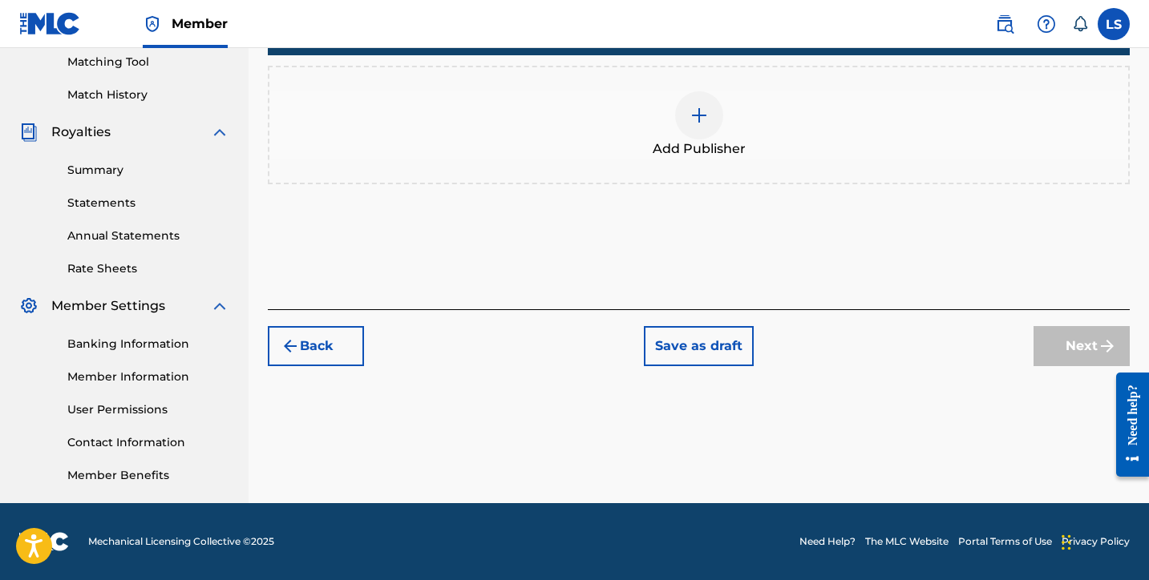
click at [699, 127] on div at bounding box center [699, 115] width 48 height 48
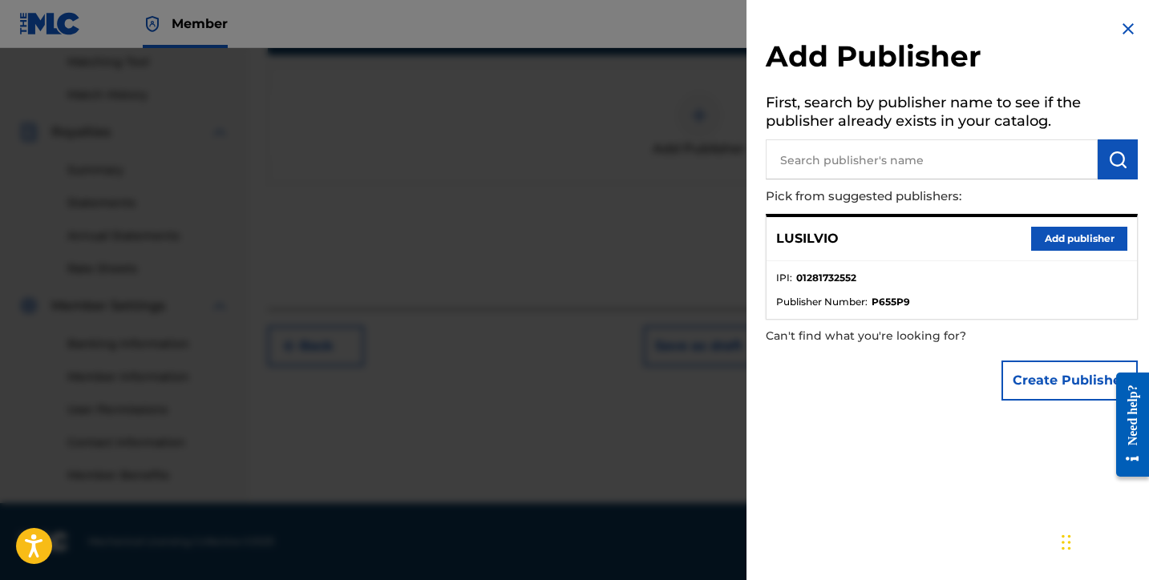
click at [875, 154] on input "text" at bounding box center [932, 159] width 332 height 40
click at [1057, 231] on button "Add publisher" at bounding box center [1079, 239] width 96 height 24
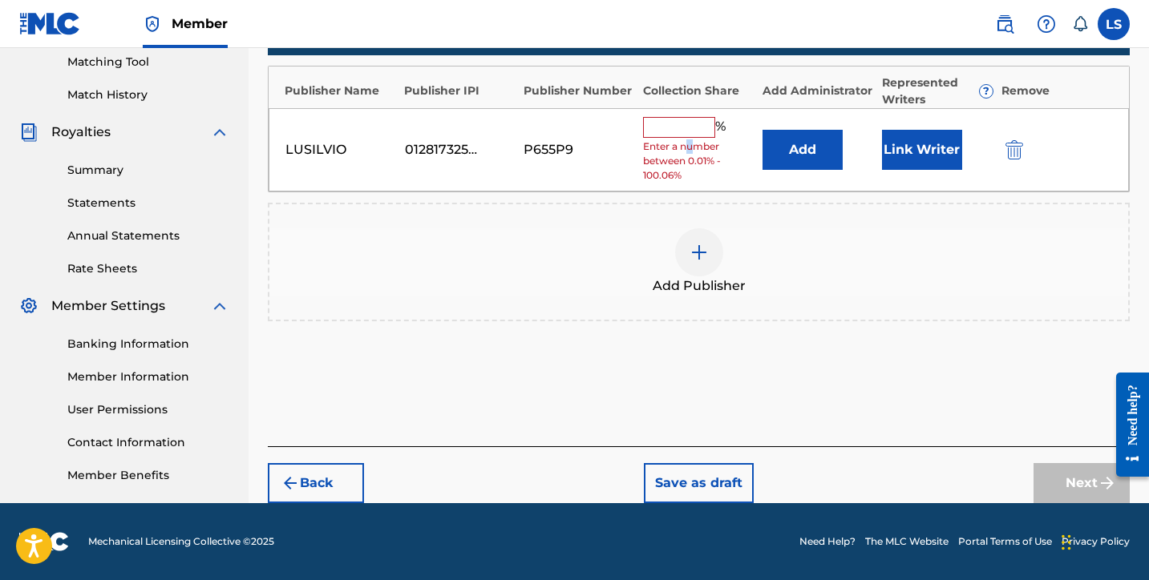
click at [687, 144] on span "Enter a number between 0.01% - 100.06%" at bounding box center [698, 160] width 111 height 43
click at [691, 130] on input "text" at bounding box center [679, 127] width 72 height 21
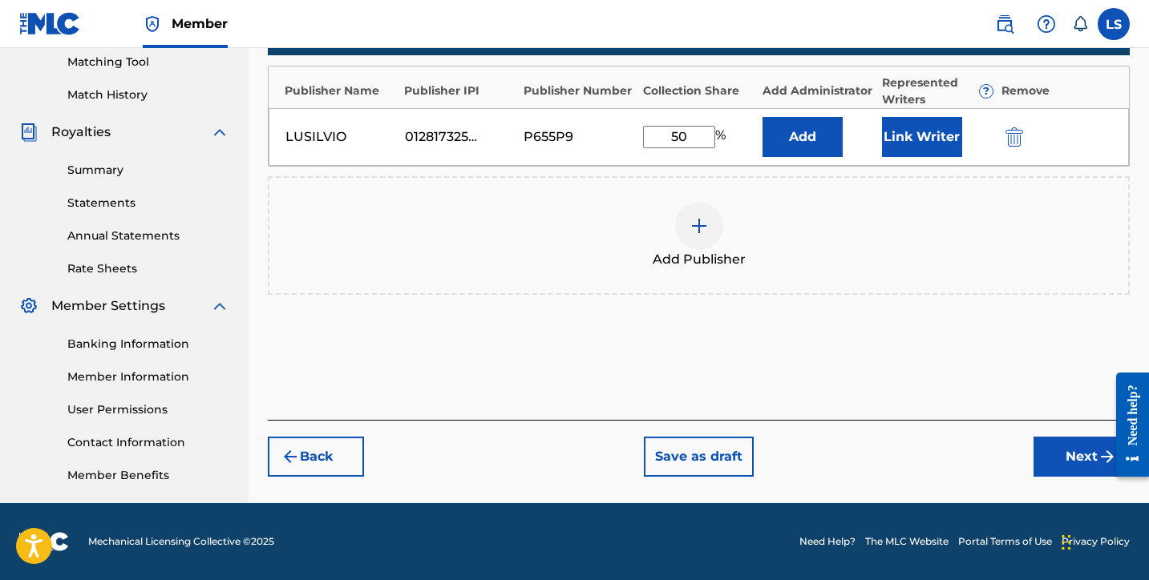
click at [916, 142] on button "Link Writer" at bounding box center [922, 137] width 80 height 40
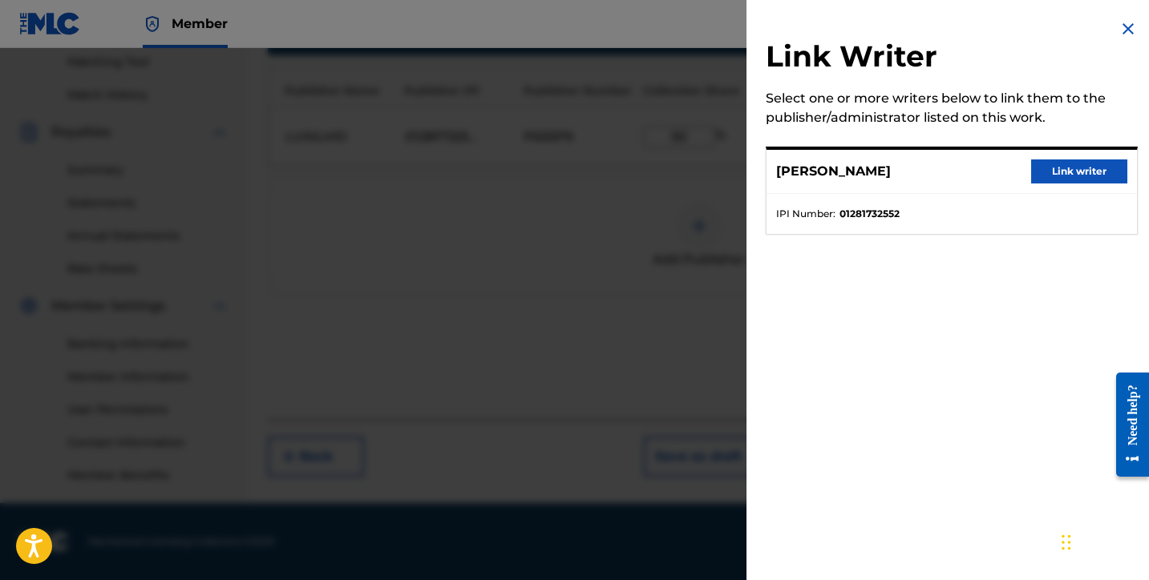
click at [1058, 164] on button "Link writer" at bounding box center [1079, 172] width 96 height 24
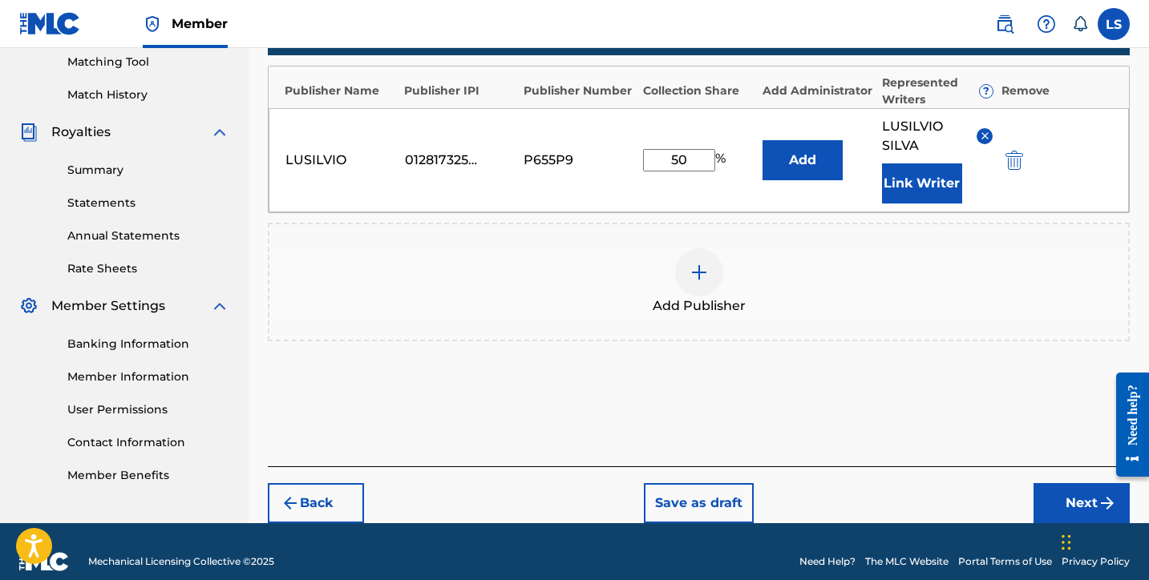
scroll to position [434, 0]
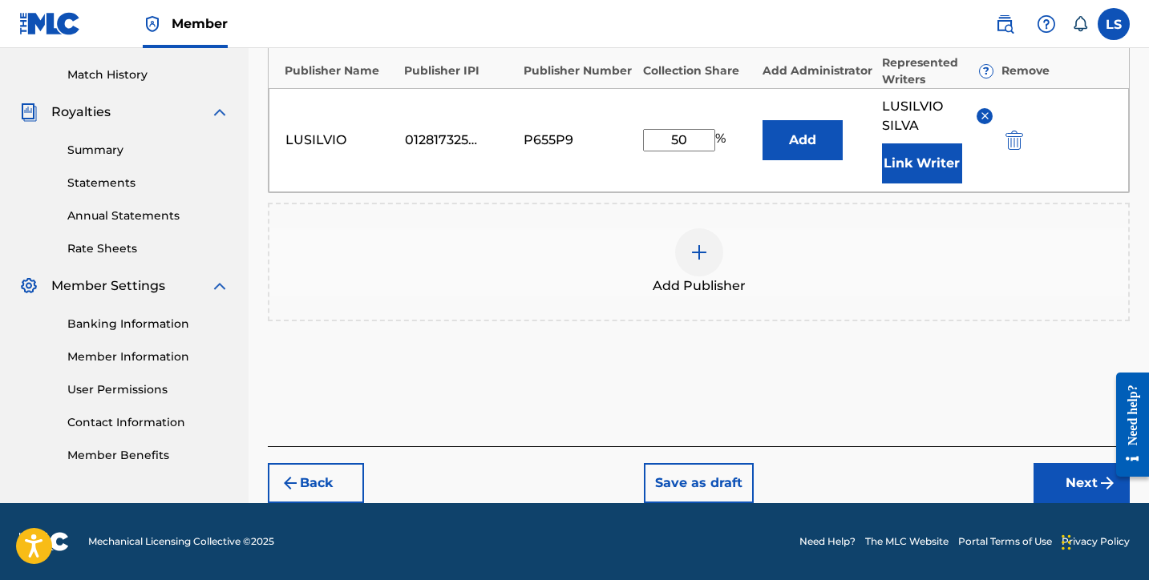
click at [1055, 498] on button "Next" at bounding box center [1081, 483] width 96 height 40
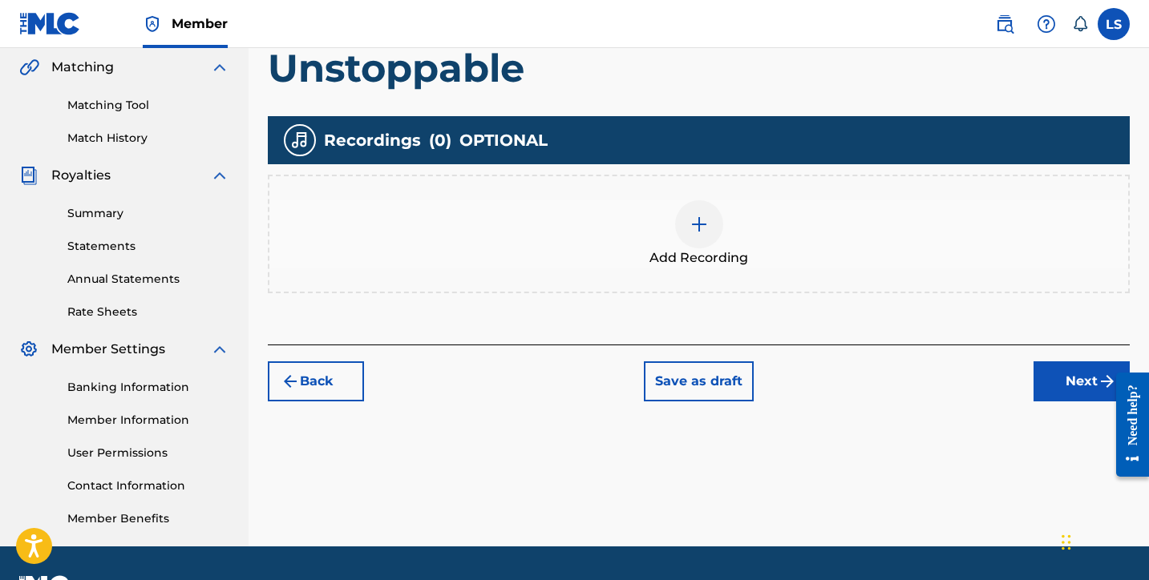
scroll to position [414, 0]
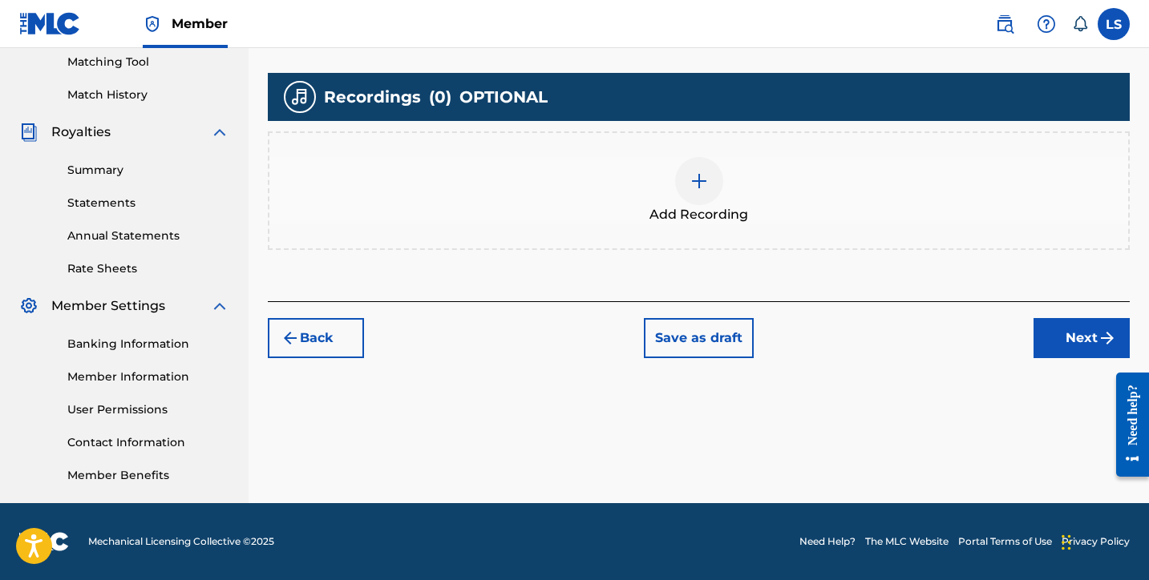
click at [705, 172] on img at bounding box center [698, 181] width 19 height 19
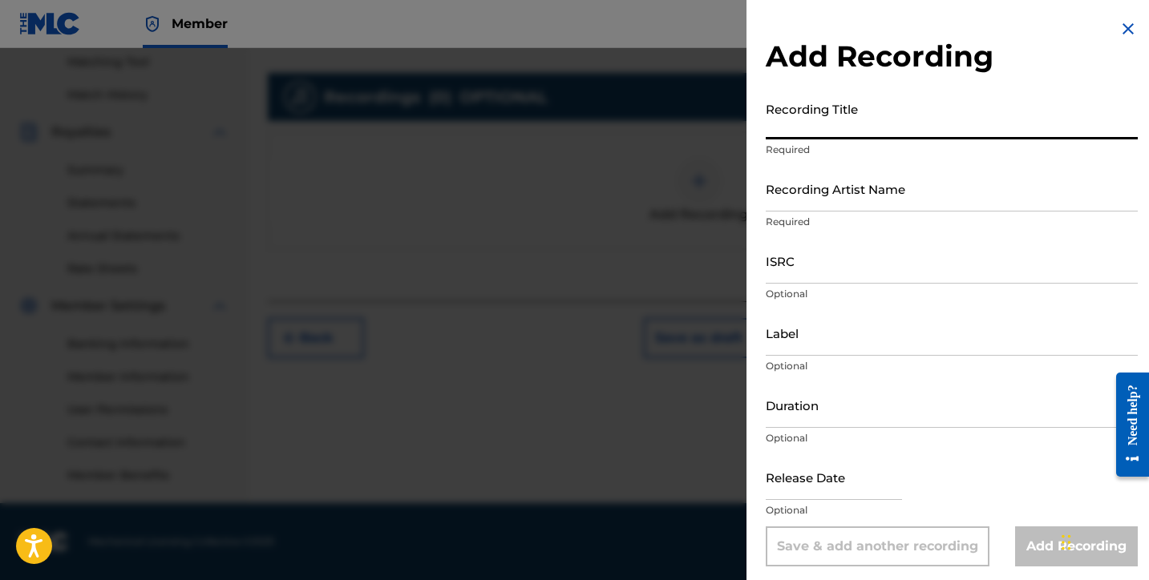
click at [797, 134] on input "Recording Title" at bounding box center [952, 117] width 372 height 46
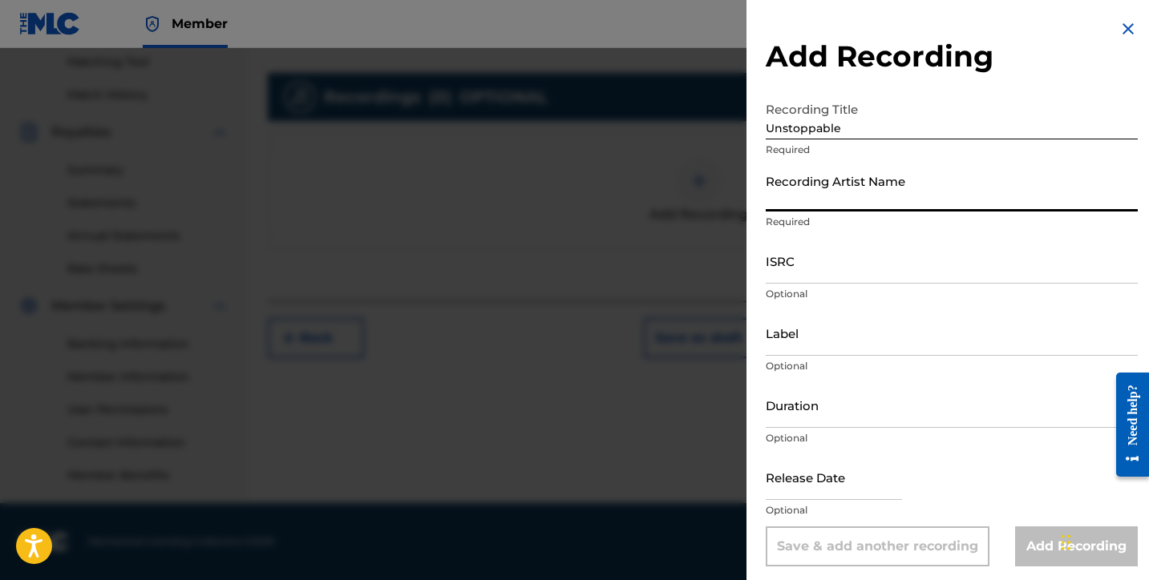
click at [808, 200] on input "Recording Artist Name" at bounding box center [952, 189] width 372 height 46
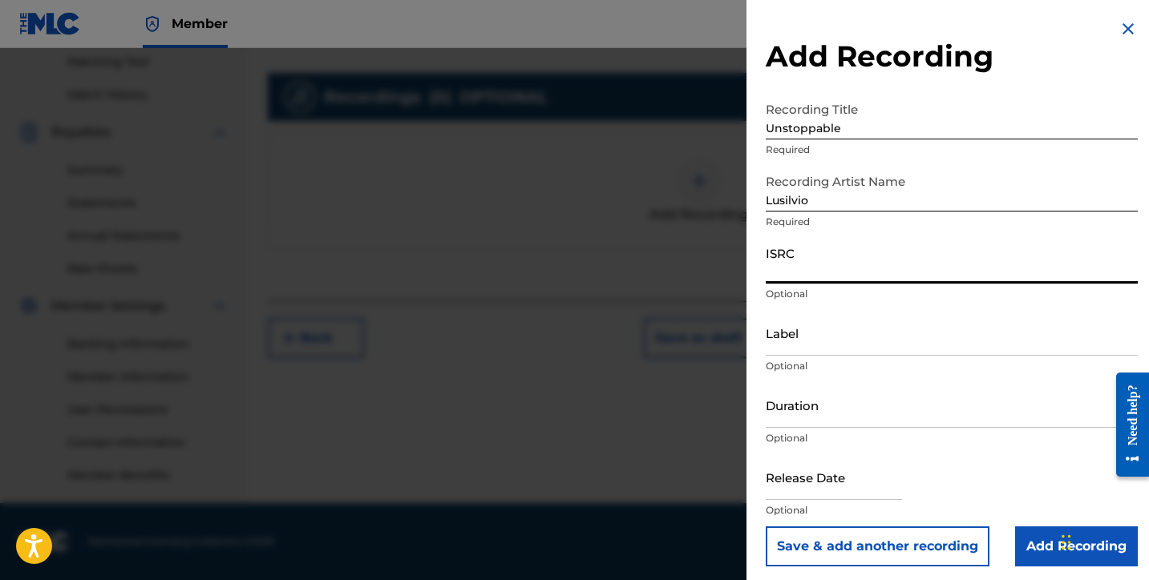
paste input "QZTBA2592345"
click at [778, 343] on input "Label" at bounding box center [952, 333] width 372 height 46
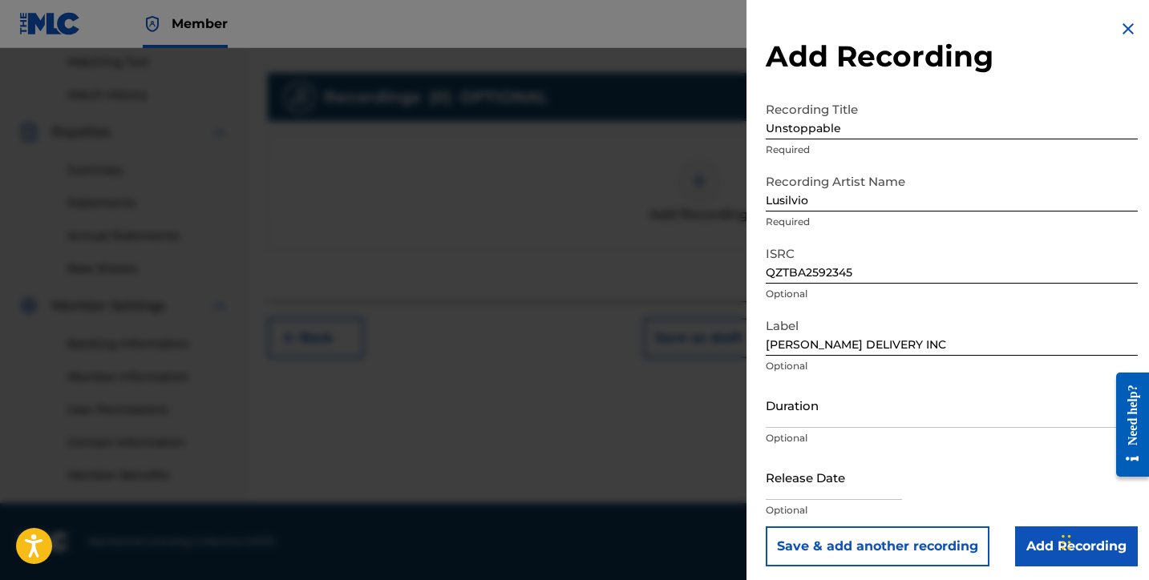
click at [833, 484] on input "text" at bounding box center [834, 478] width 136 height 46
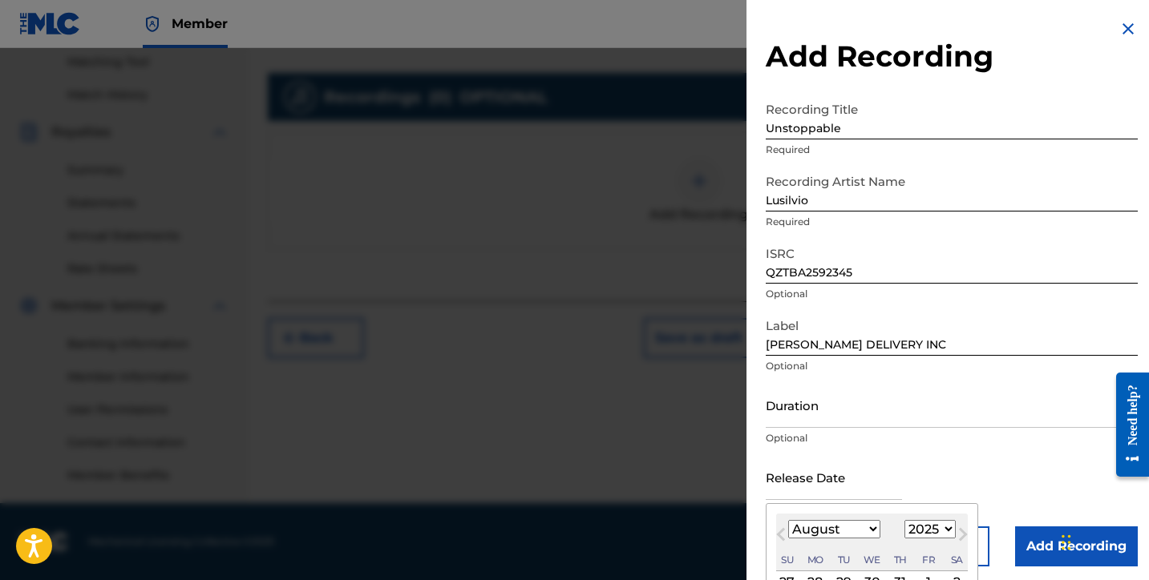
click at [845, 524] on select "January February March April May June July August September October November De…" at bounding box center [834, 529] width 92 height 18
click at [788, 520] on select "January February March April May June July August September October November De…" at bounding box center [834, 529] width 92 height 18
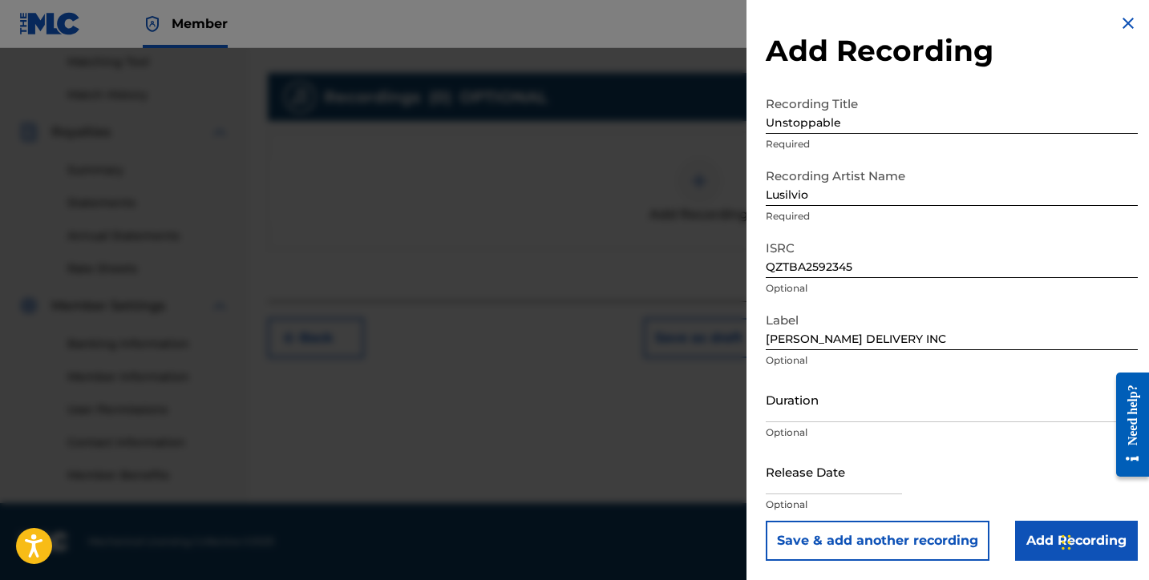
scroll to position [6, 0]
click at [922, 324] on form "Recording Title Unstoppable Required Recording Artist Name Lusilvio Required IS…" at bounding box center [952, 324] width 372 height 473
click at [808, 417] on input "Duration" at bounding box center [952, 400] width 372 height 46
click at [798, 472] on input "text" at bounding box center [834, 472] width 136 height 46
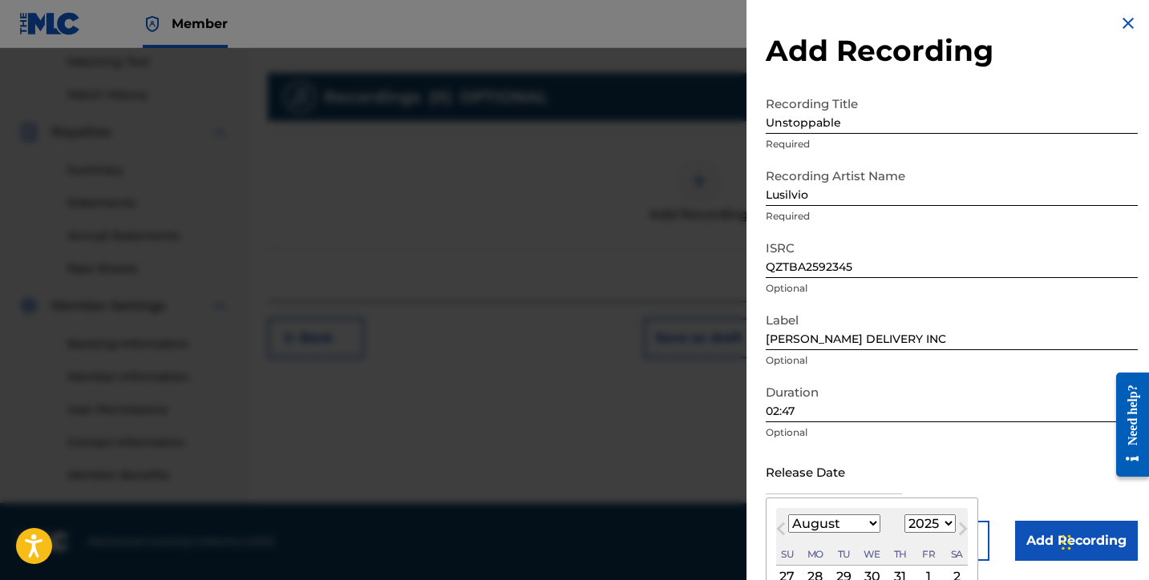
click at [839, 521] on select "January February March April May June July August September October November De…" at bounding box center [834, 524] width 92 height 18
click at [788, 515] on select "January February March April May June July August September October November De…" at bounding box center [834, 524] width 92 height 18
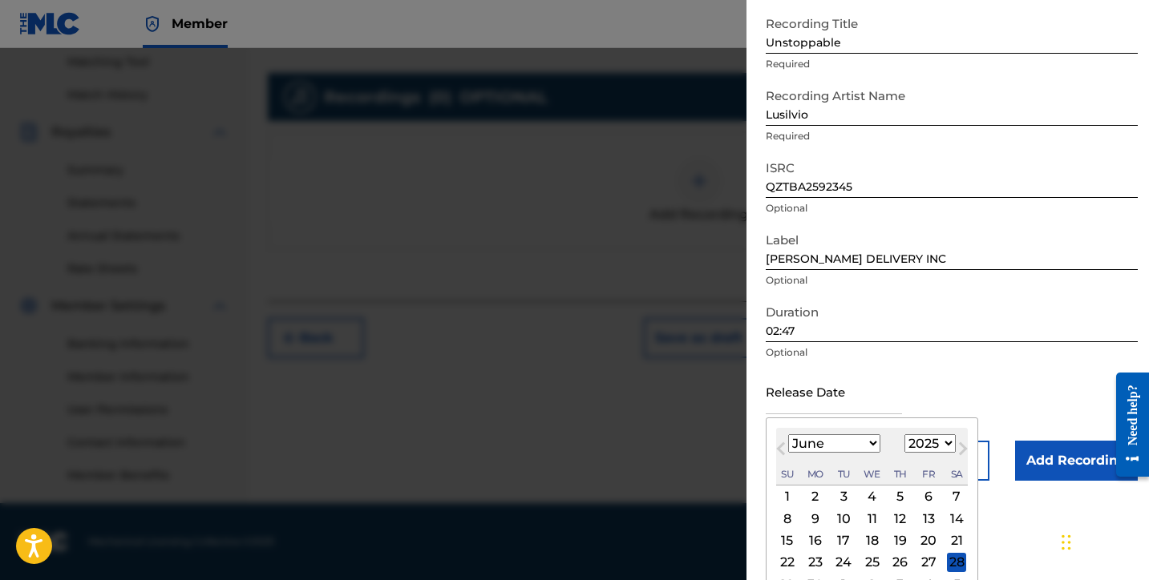
scroll to position [133, 0]
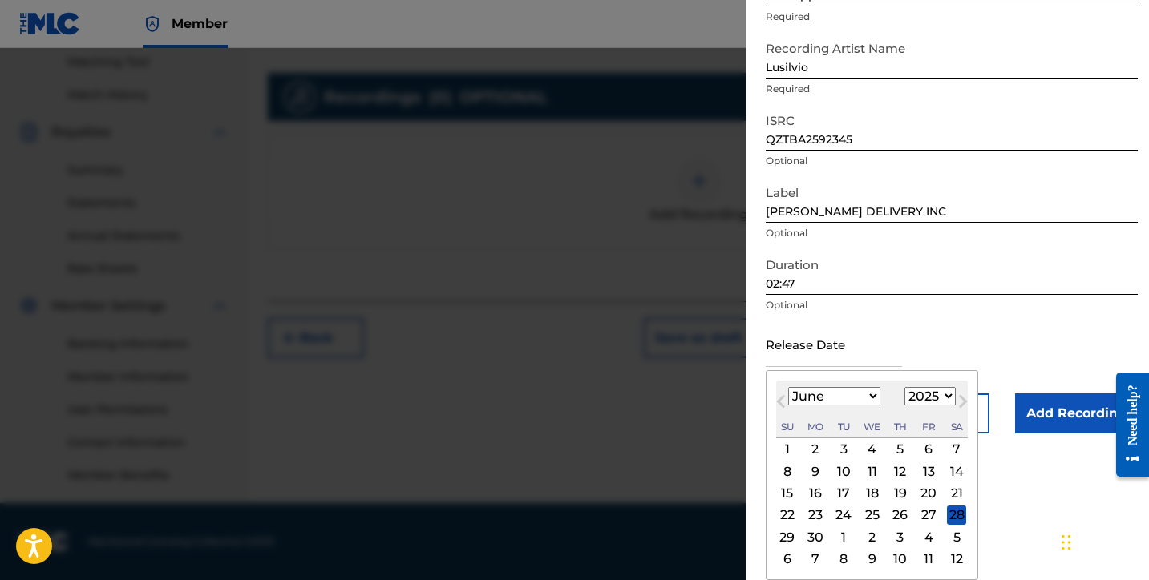
click at [960, 511] on div "28" at bounding box center [956, 515] width 19 height 19
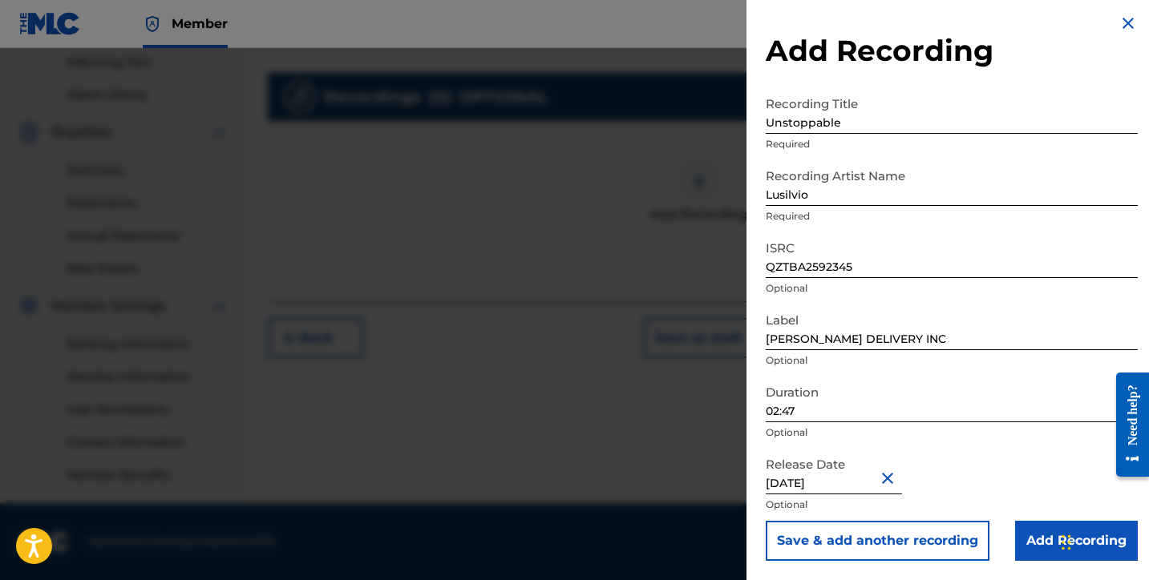
click at [1035, 526] on input "Add Recording" at bounding box center [1076, 541] width 123 height 40
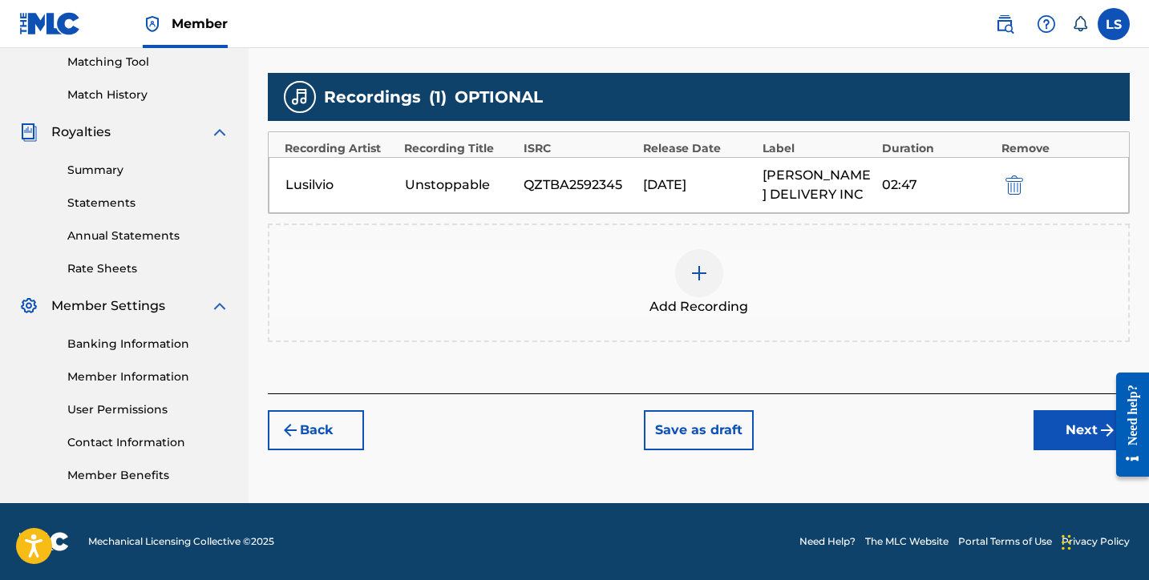
click at [1056, 411] on button "Next" at bounding box center [1081, 430] width 96 height 40
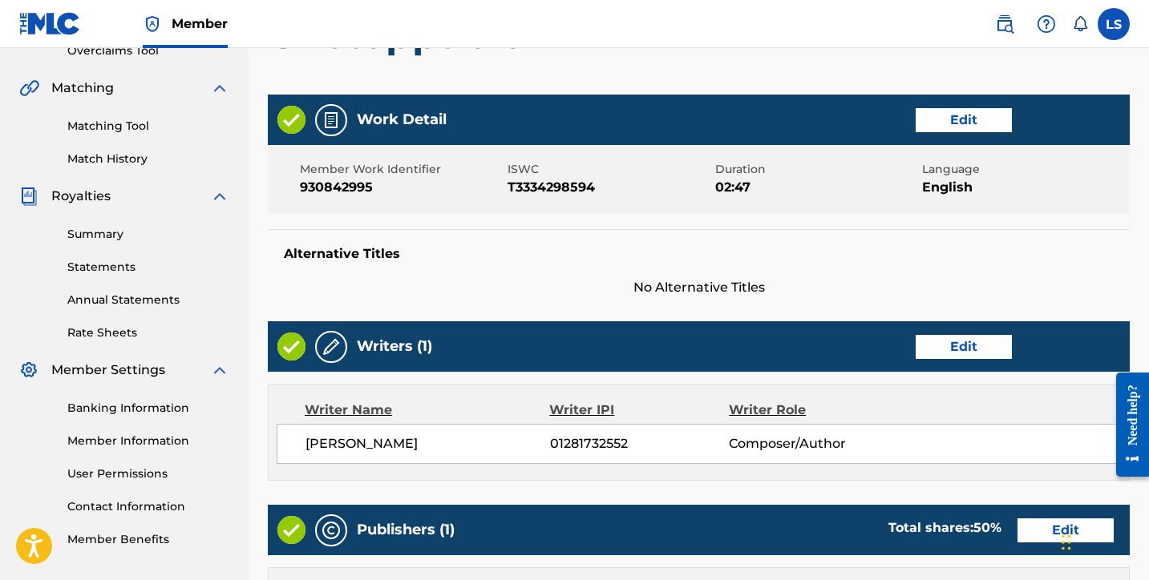
scroll to position [793, 0]
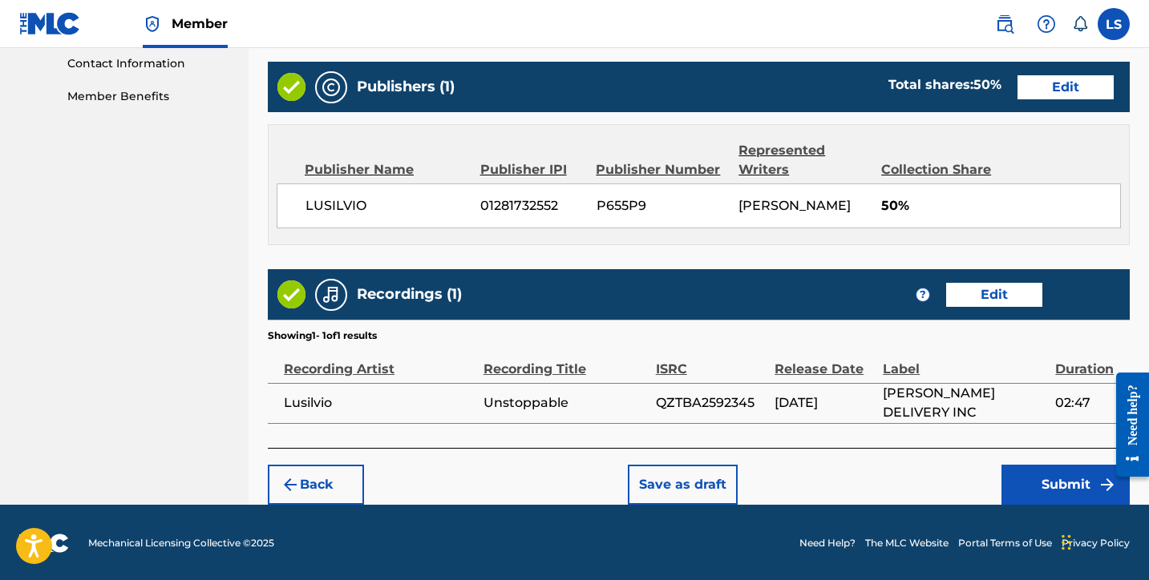
click at [1041, 474] on button "Submit" at bounding box center [1065, 485] width 128 height 40
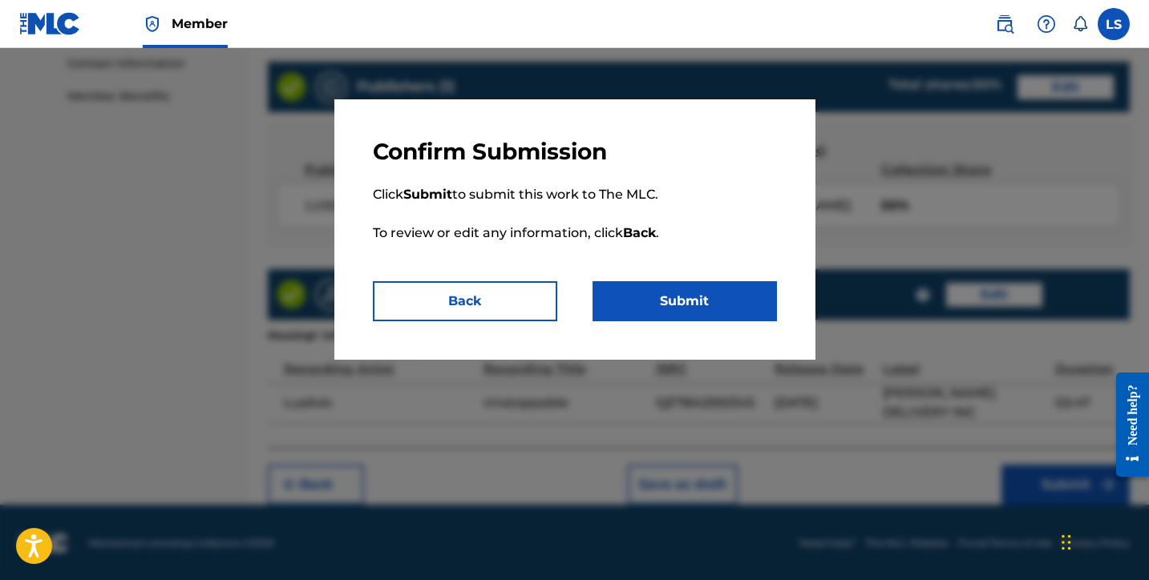
click at [653, 293] on button "Submit" at bounding box center [684, 301] width 184 height 40
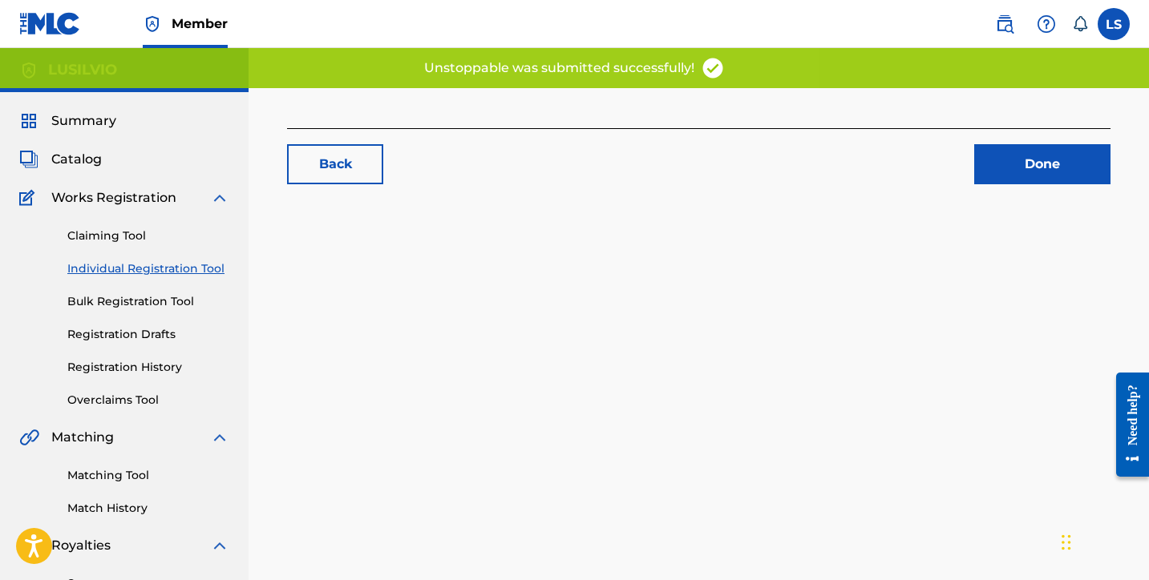
click at [677, 313] on div "Back Done" at bounding box center [699, 502] width 900 height 829
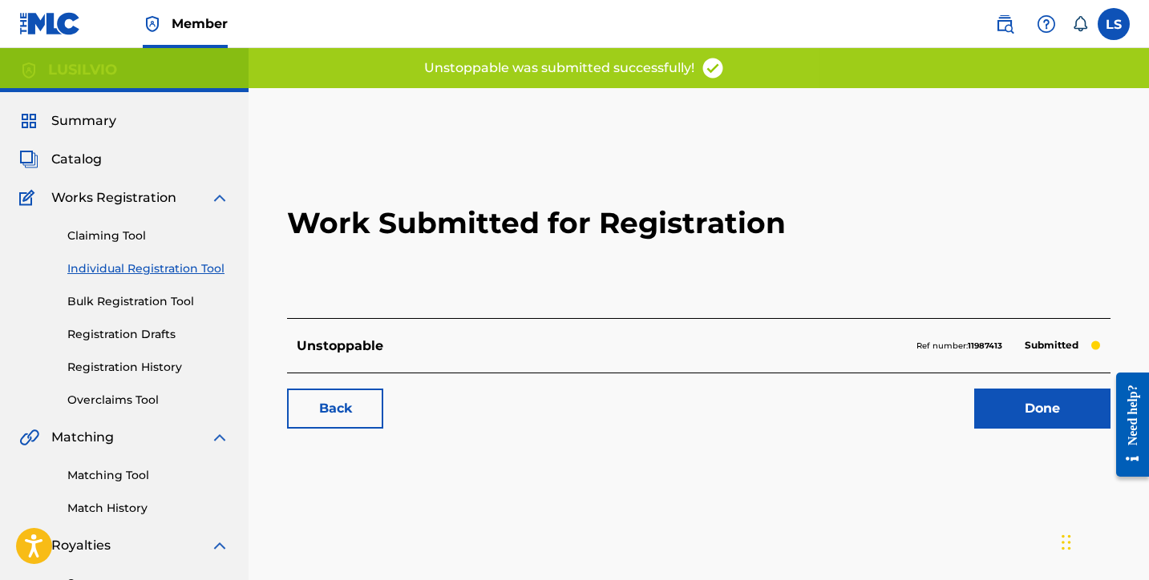
click at [1018, 406] on link "Done" at bounding box center [1042, 409] width 136 height 40
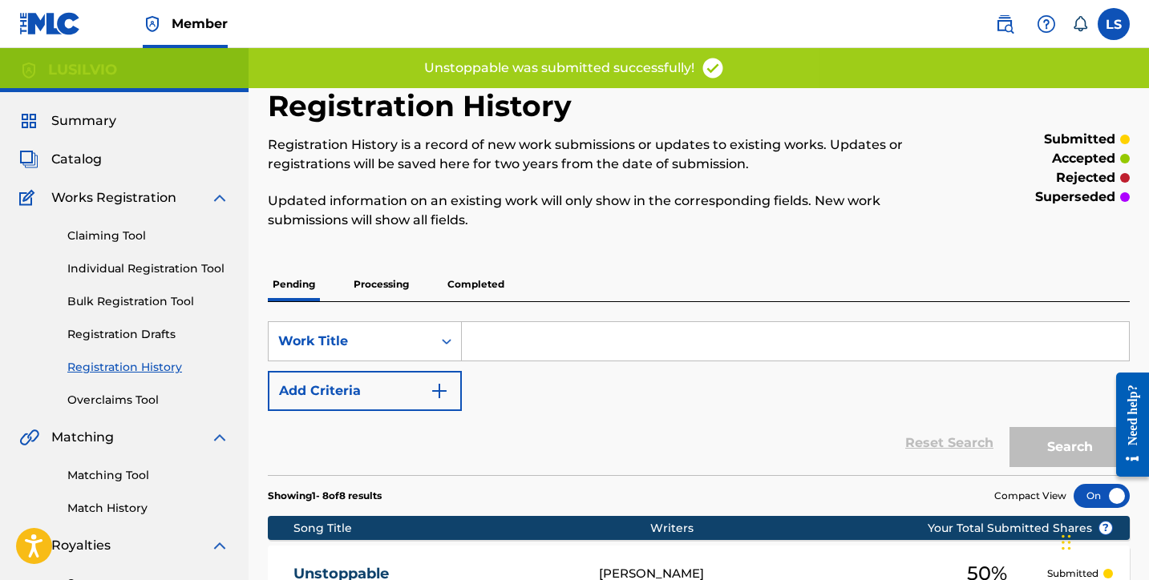
click at [90, 264] on link "Individual Registration Tool" at bounding box center [148, 269] width 162 height 17
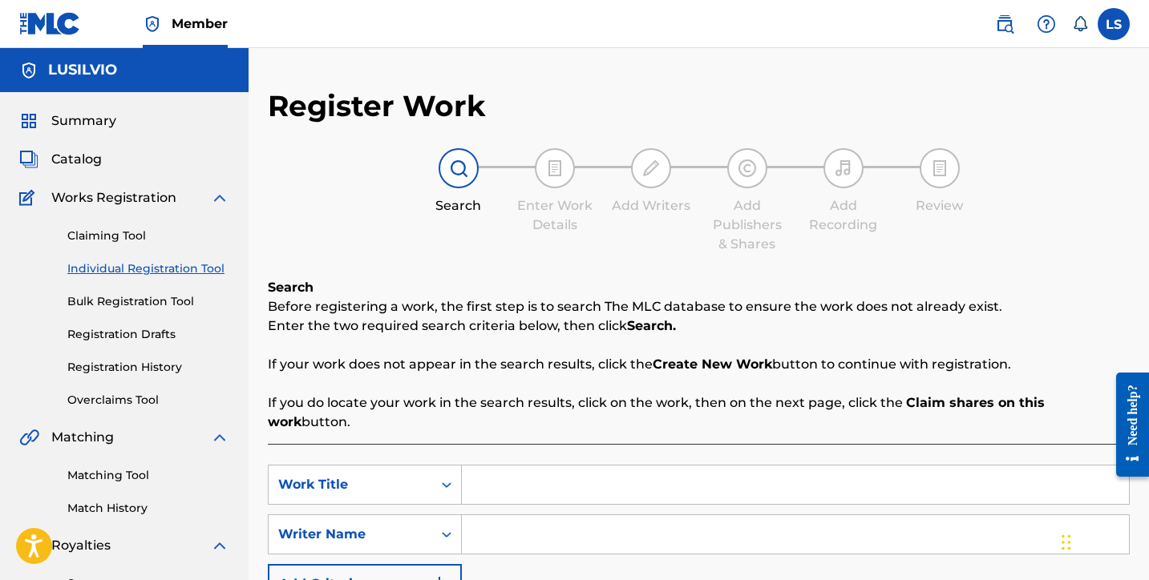
click at [501, 466] on input "Search Form" at bounding box center [795, 485] width 667 height 38
click at [507, 525] on input "Search Form" at bounding box center [795, 535] width 667 height 38
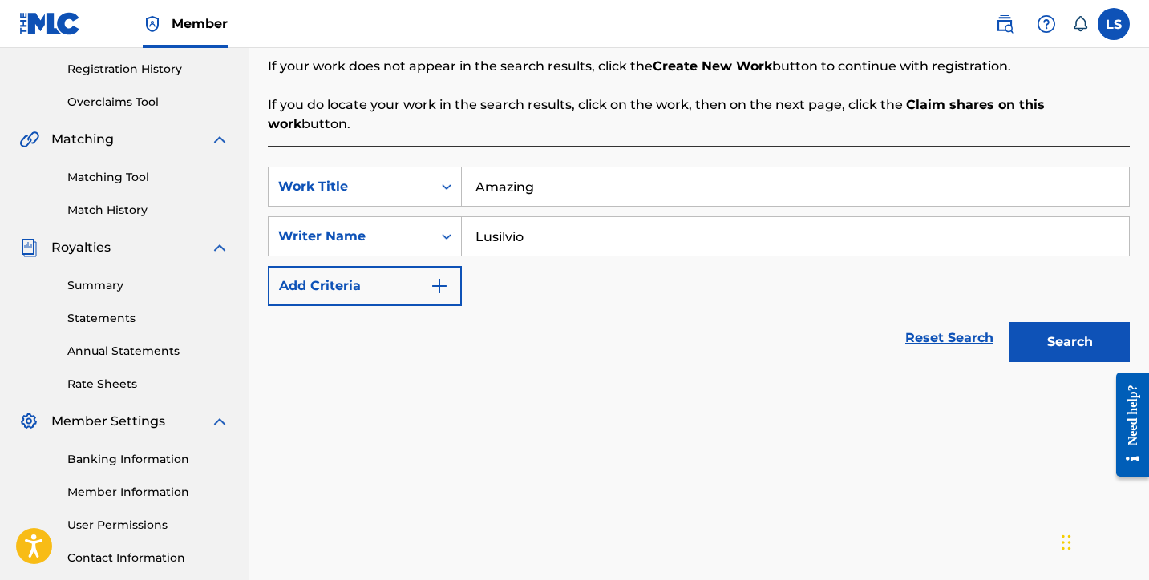
scroll to position [335, 0]
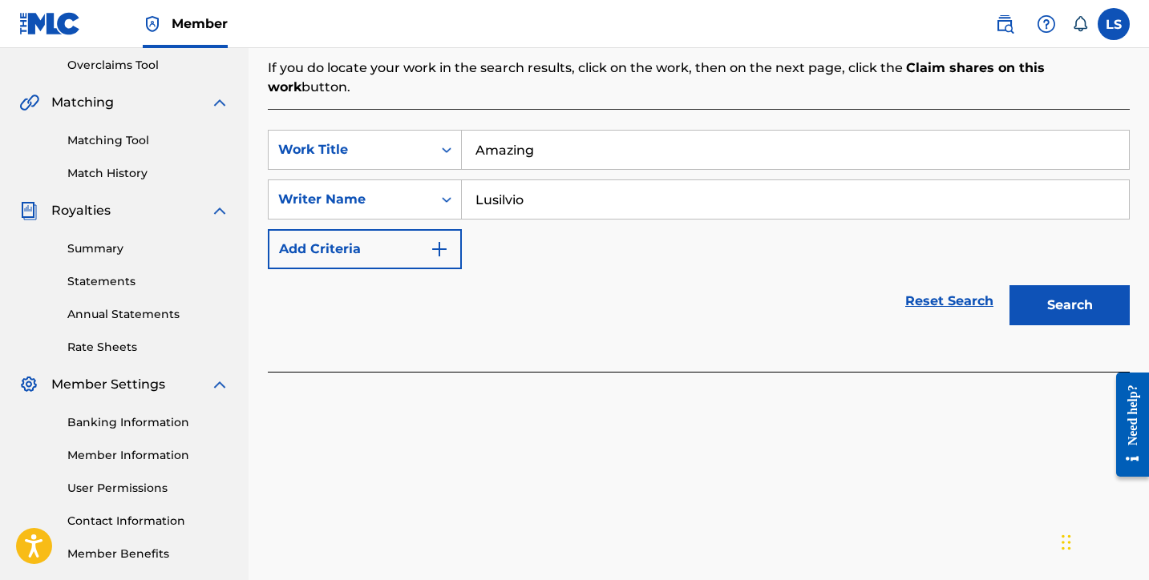
click at [1033, 306] on div "Search" at bounding box center [1065, 301] width 128 height 64
drag, startPoint x: 1022, startPoint y: 286, endPoint x: 1017, endPoint y: 313, distance: 26.9
click at [1022, 286] on button "Search" at bounding box center [1069, 305] width 120 height 40
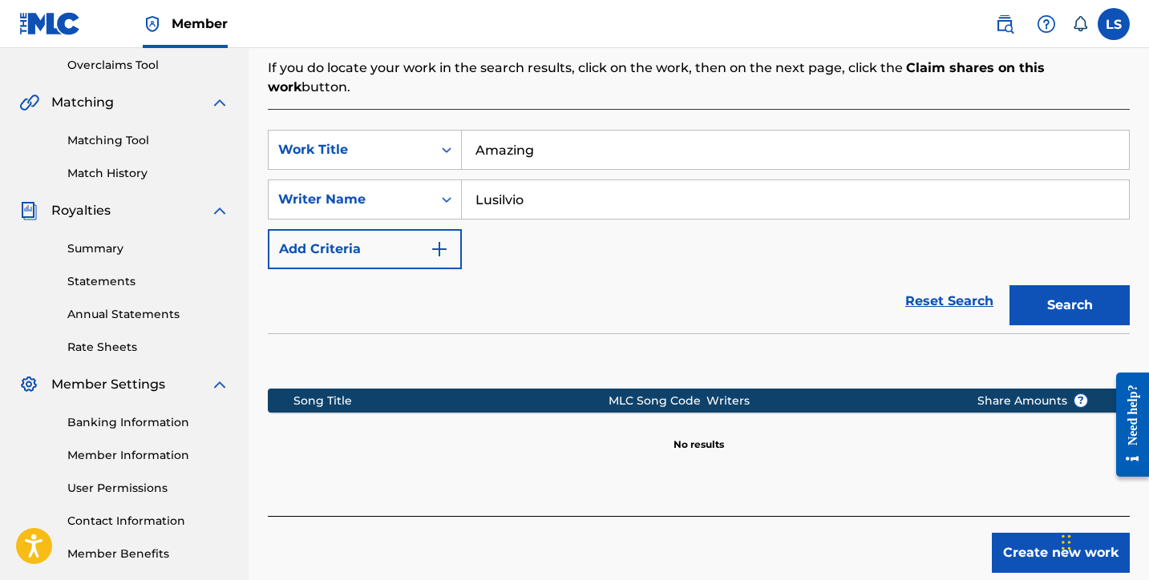
scroll to position [414, 0]
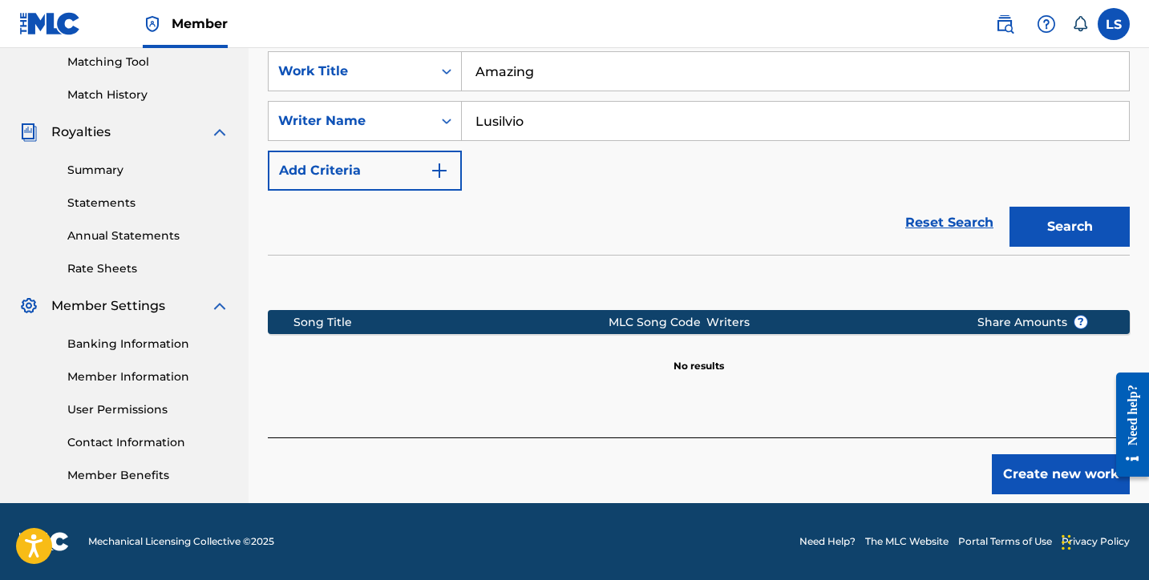
click at [1057, 455] on button "Create new work" at bounding box center [1061, 475] width 138 height 40
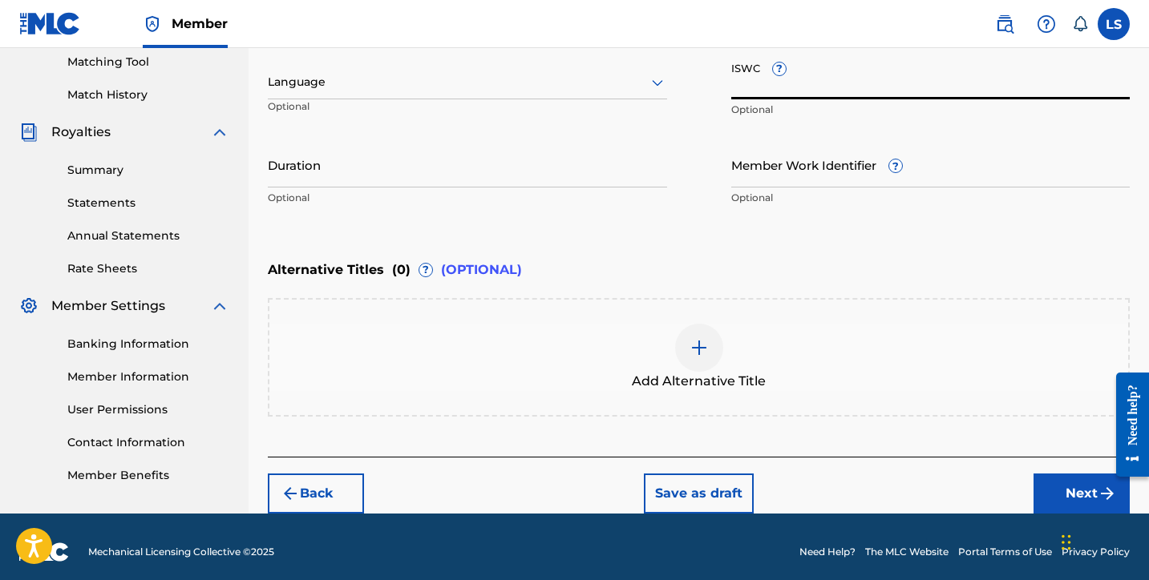
paste input "T3336026616"
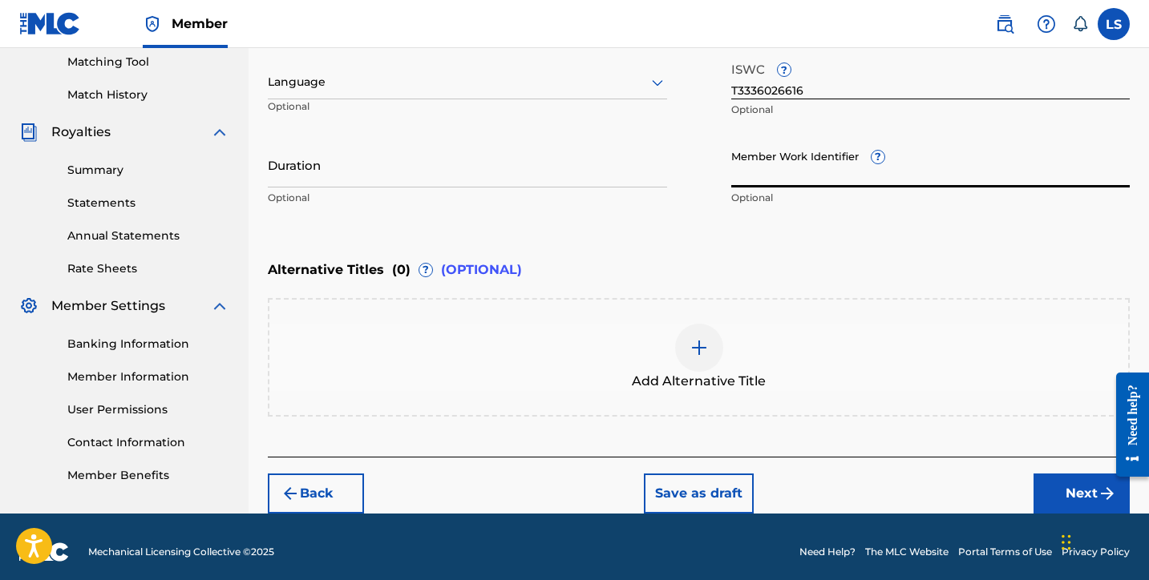
paste input "931005001"
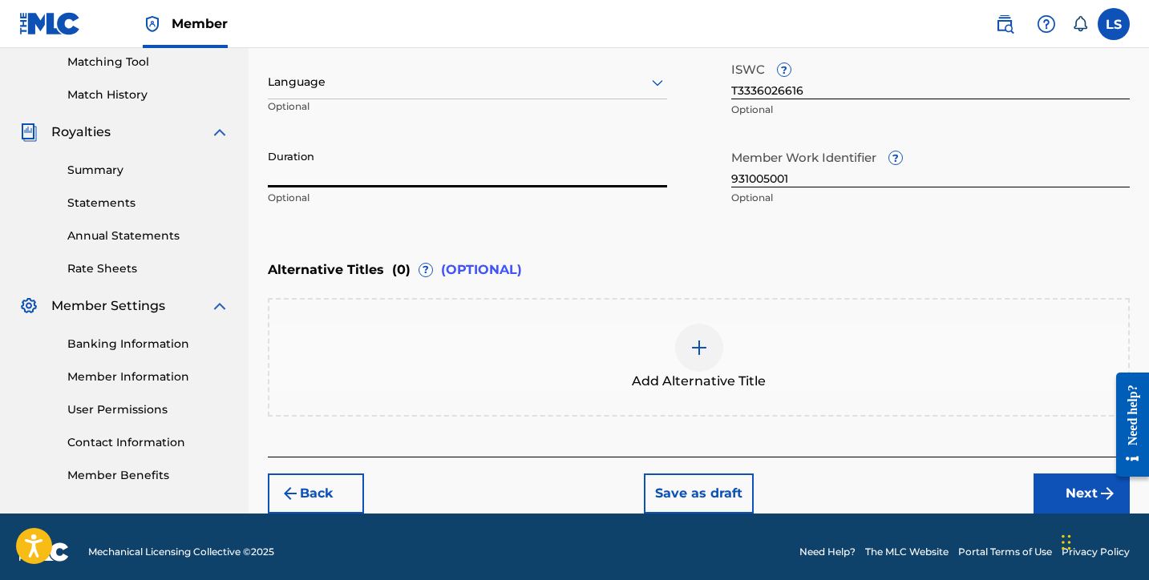
click at [401, 172] on input "Duration" at bounding box center [467, 165] width 399 height 46
click at [1059, 487] on button "Next" at bounding box center [1081, 494] width 96 height 40
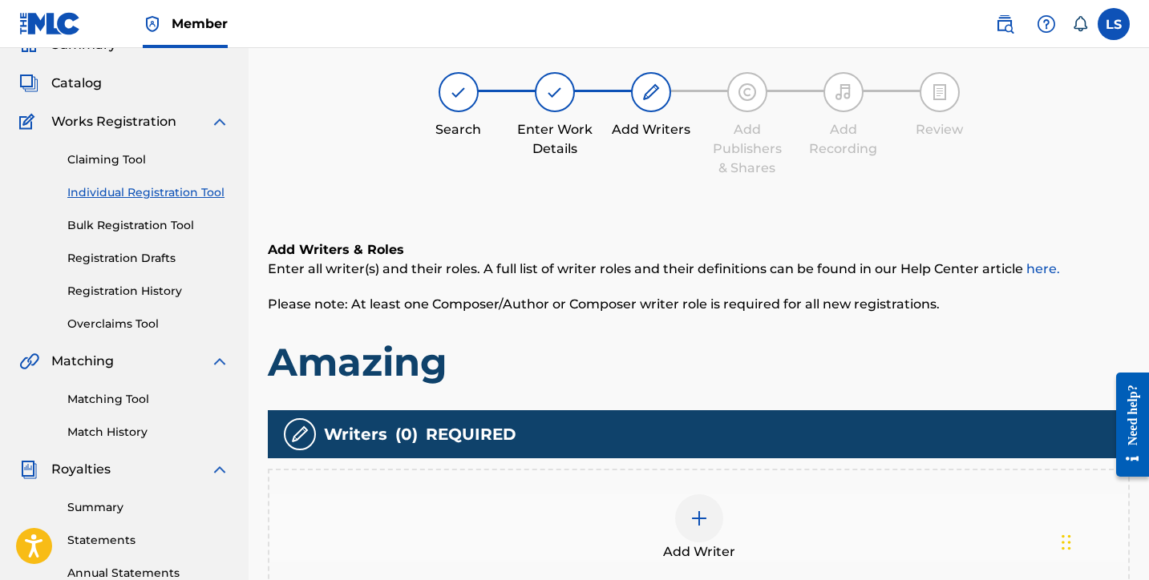
click at [701, 522] on img at bounding box center [698, 518] width 19 height 19
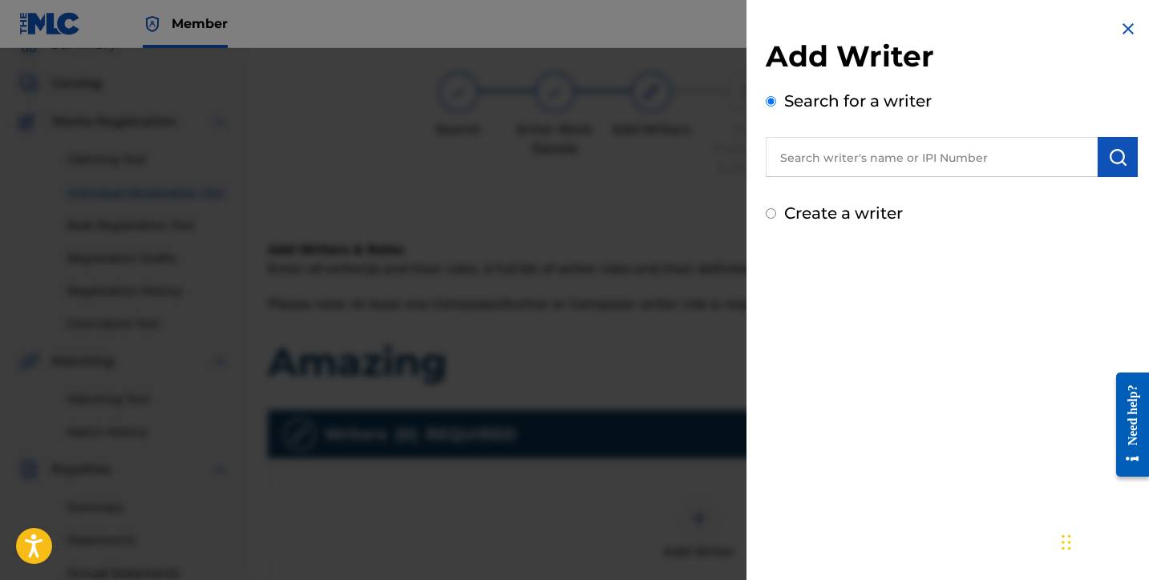
scroll to position [75, 0]
click at [825, 153] on input "text" at bounding box center [932, 157] width 332 height 40
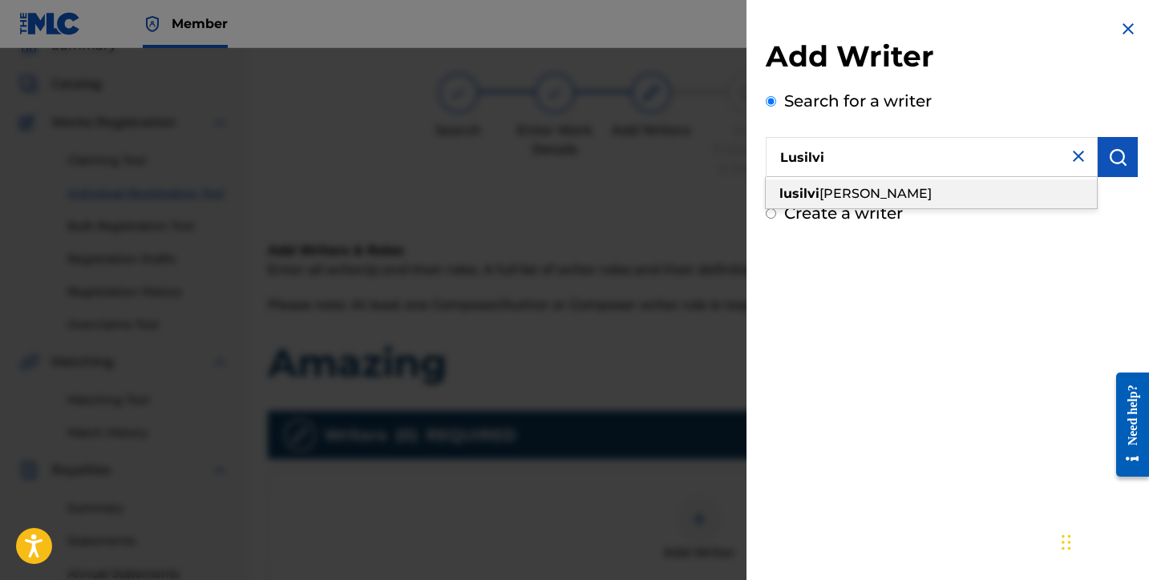
click at [836, 190] on span "o silva" at bounding box center [875, 193] width 112 height 15
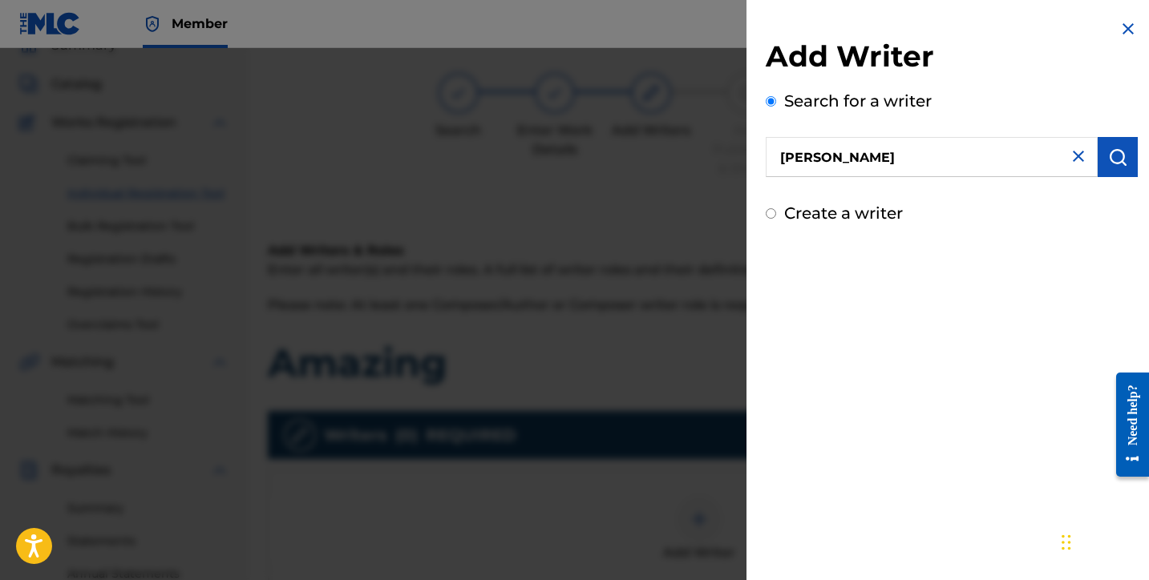
click at [1099, 160] on button "submit" at bounding box center [1118, 157] width 40 height 40
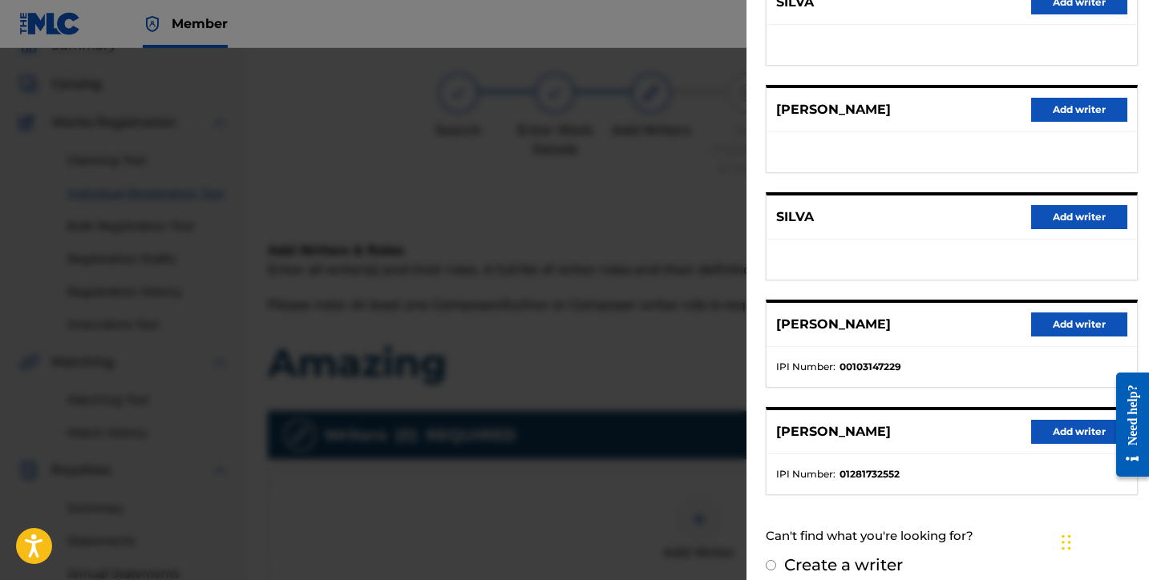
scroll to position [250, 0]
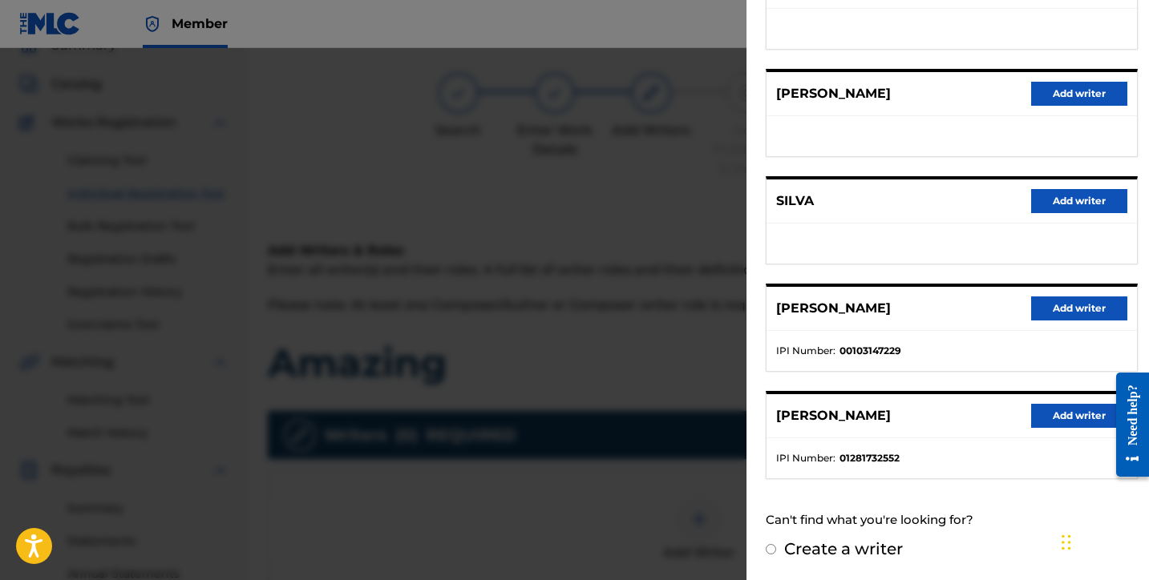
click at [1062, 411] on button "Add writer" at bounding box center [1079, 416] width 96 height 24
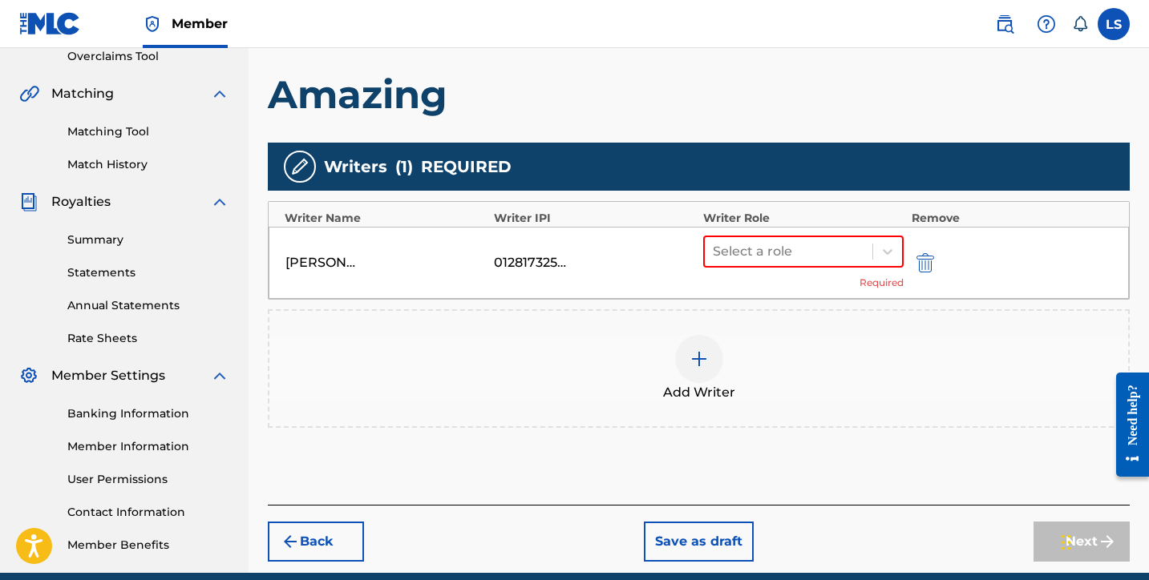
scroll to position [414, 0]
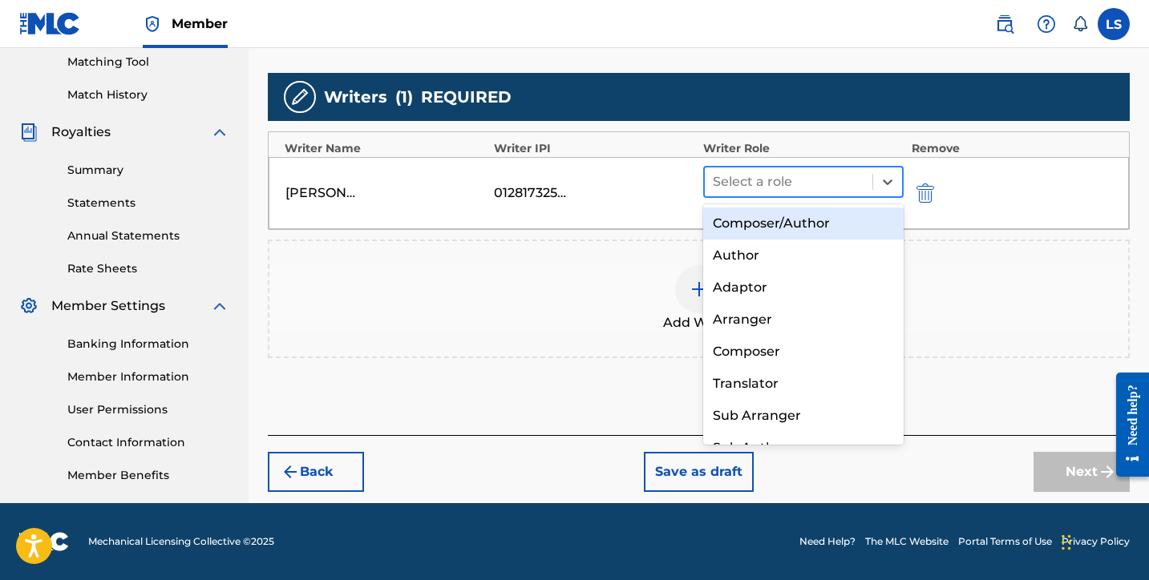
click at [737, 185] on div at bounding box center [789, 182] width 152 height 22
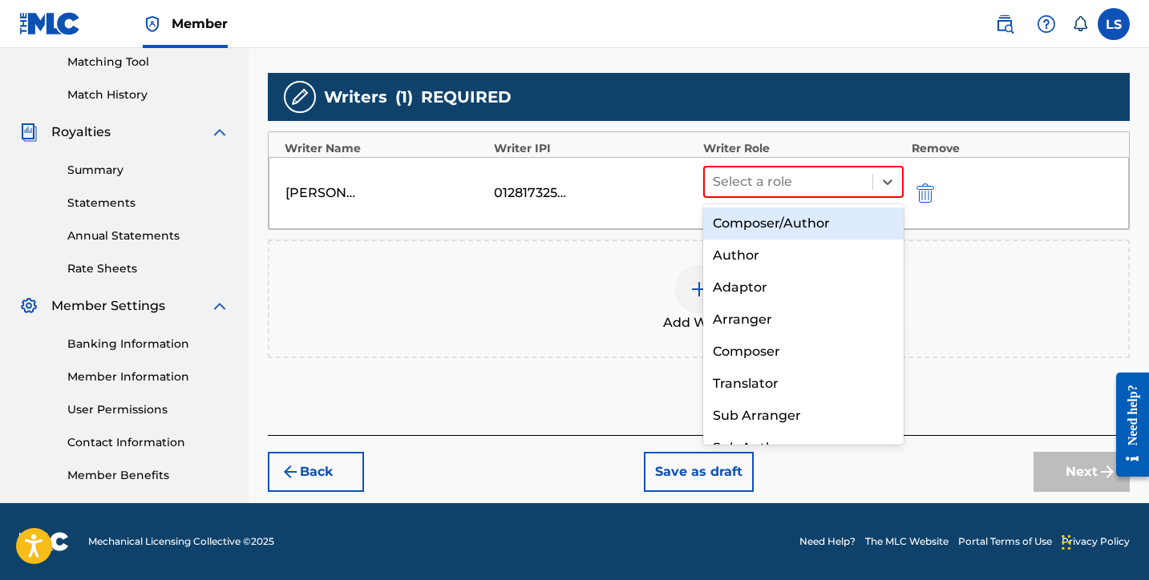
click at [761, 216] on div "Composer/Author" at bounding box center [803, 224] width 200 height 32
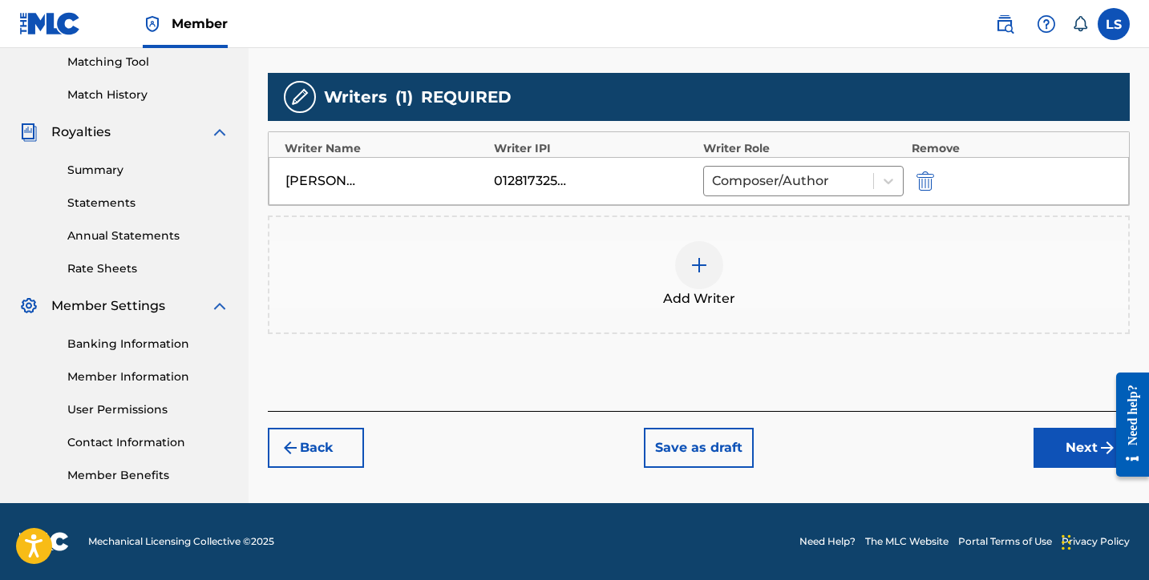
click at [1062, 441] on button "Next" at bounding box center [1081, 448] width 96 height 40
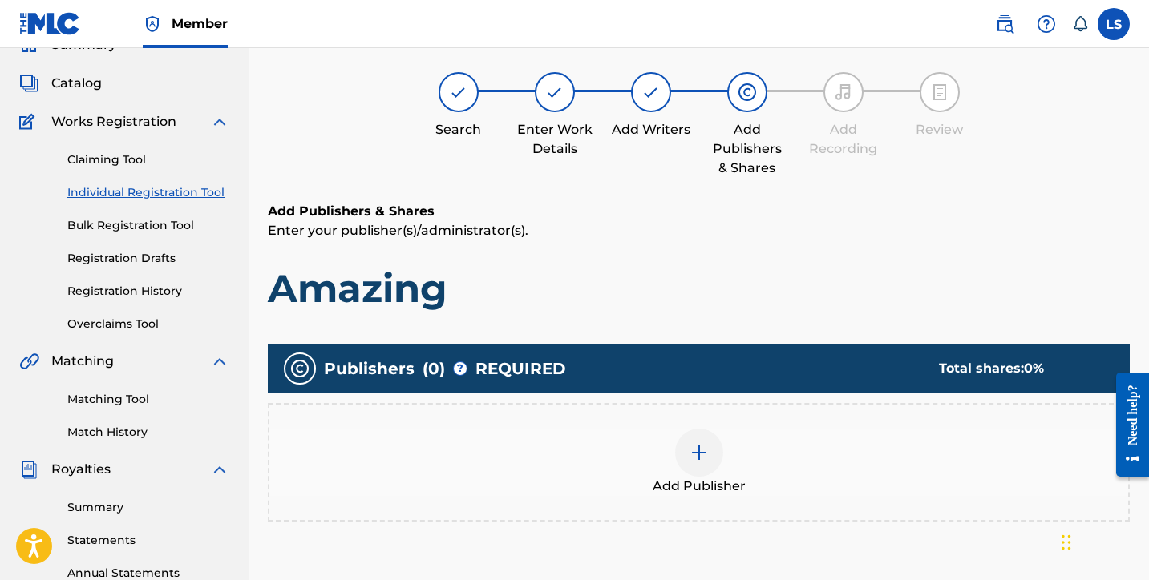
scroll to position [72, 0]
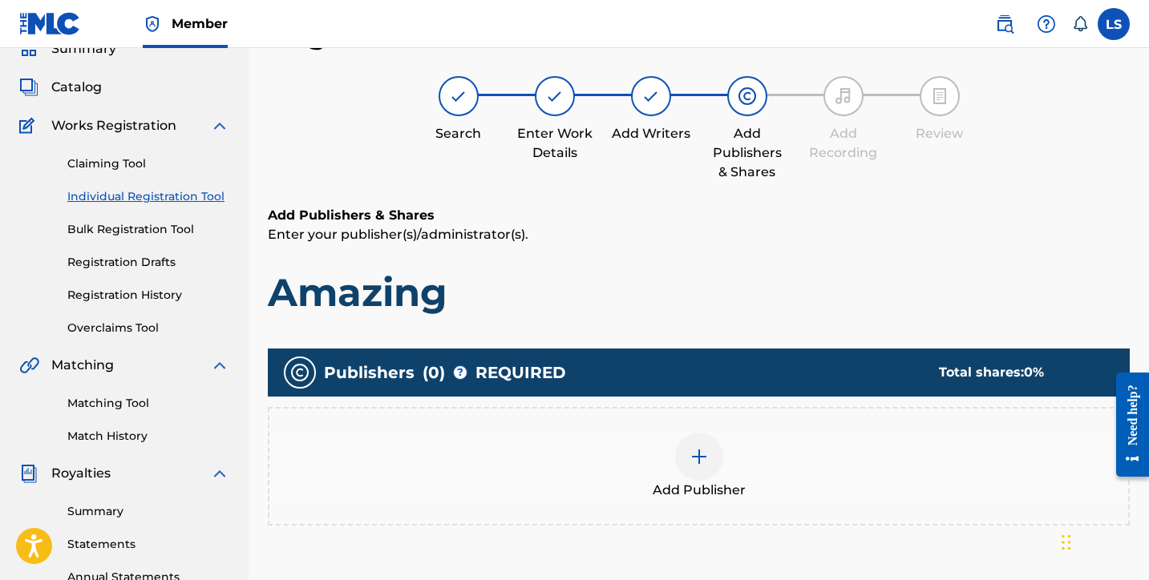
click at [699, 467] on div at bounding box center [699, 457] width 48 height 48
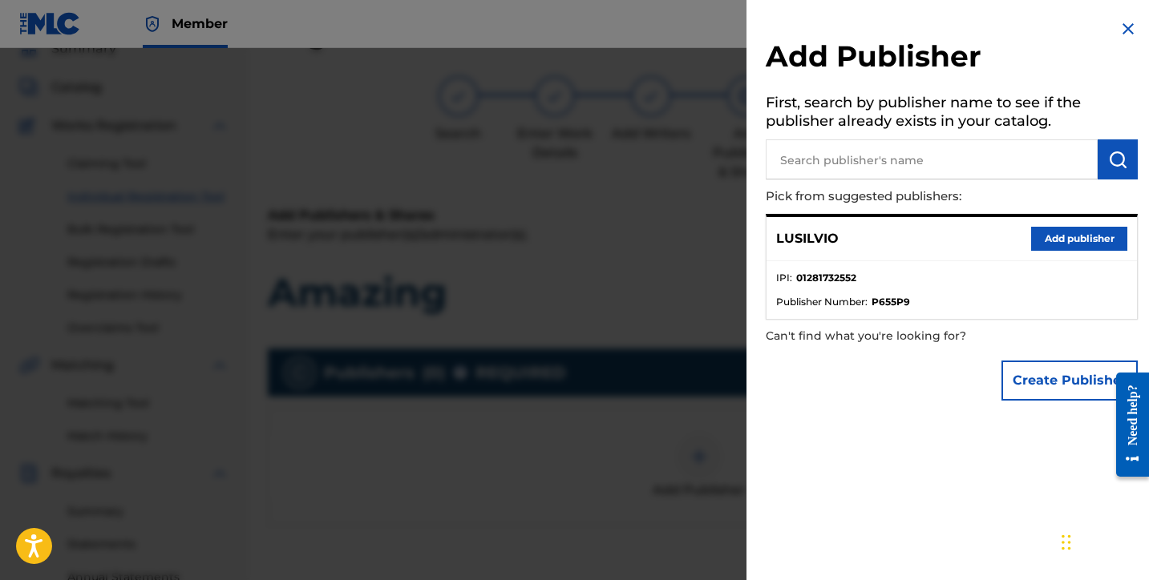
drag, startPoint x: 1049, startPoint y: 240, endPoint x: 1008, endPoint y: 265, distance: 49.0
click at [1049, 240] on button "Add publisher" at bounding box center [1079, 239] width 96 height 24
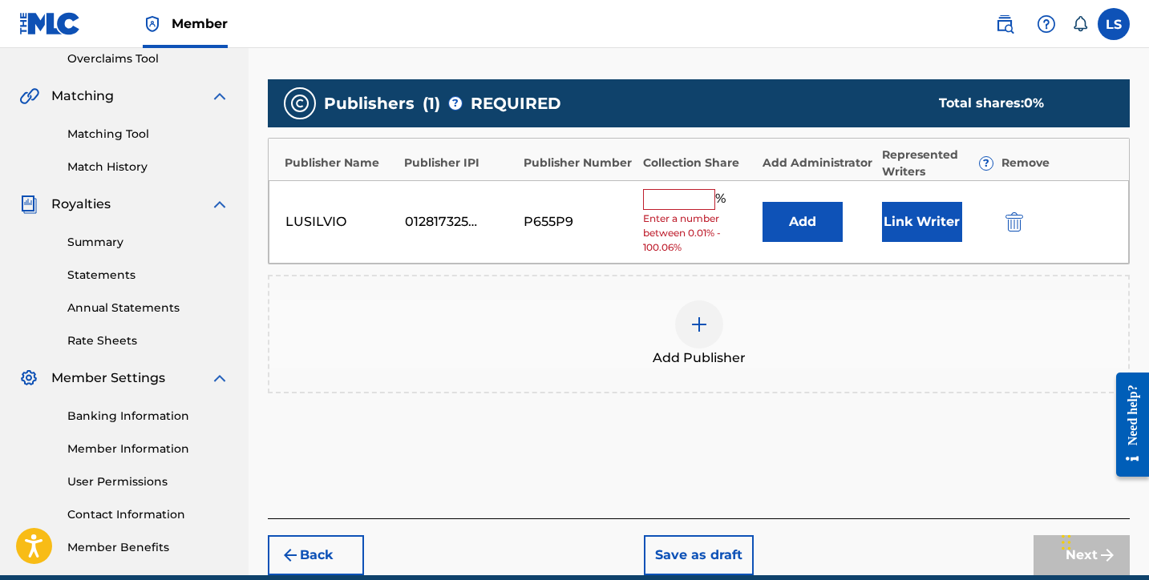
scroll to position [414, 0]
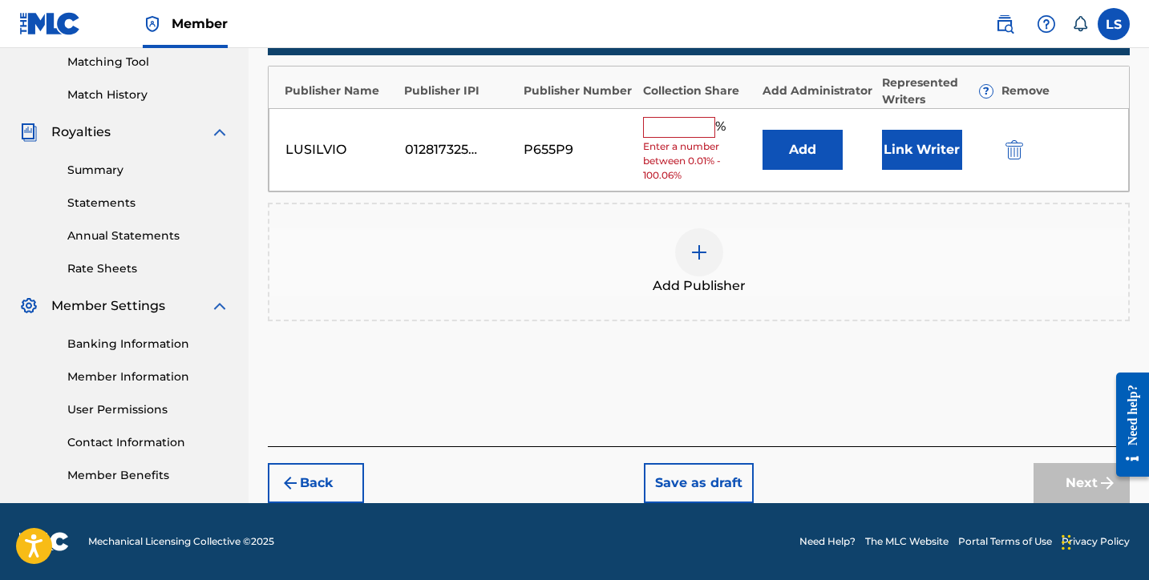
click at [682, 143] on span "Enter a number between 0.01% - 100.06%" at bounding box center [698, 160] width 111 height 43
click at [683, 133] on input "text" at bounding box center [679, 127] width 72 height 21
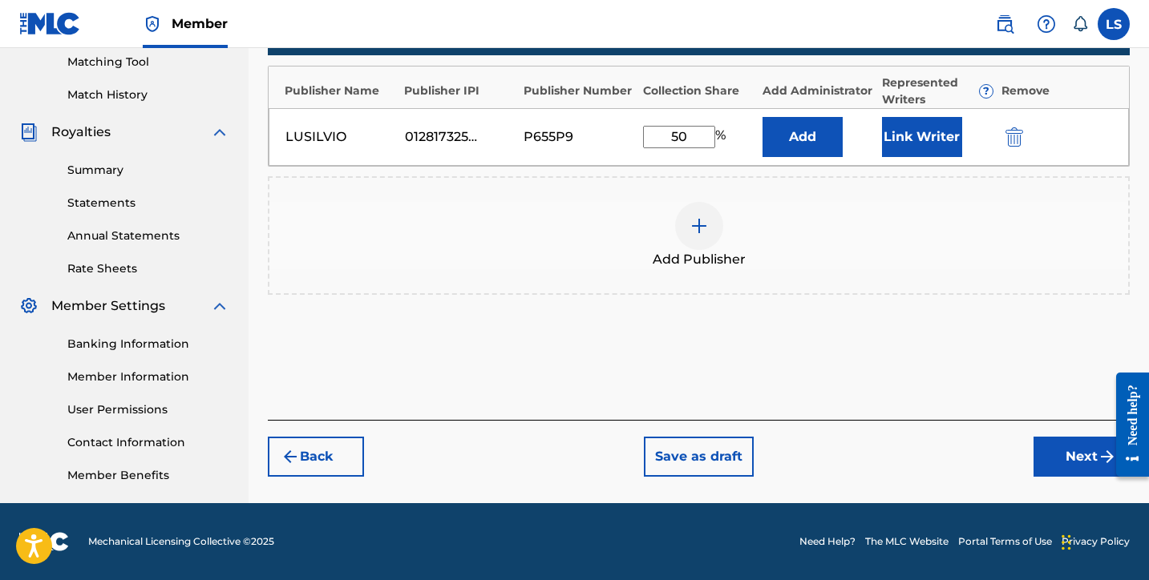
click at [886, 146] on button "Link Writer" at bounding box center [922, 137] width 80 height 40
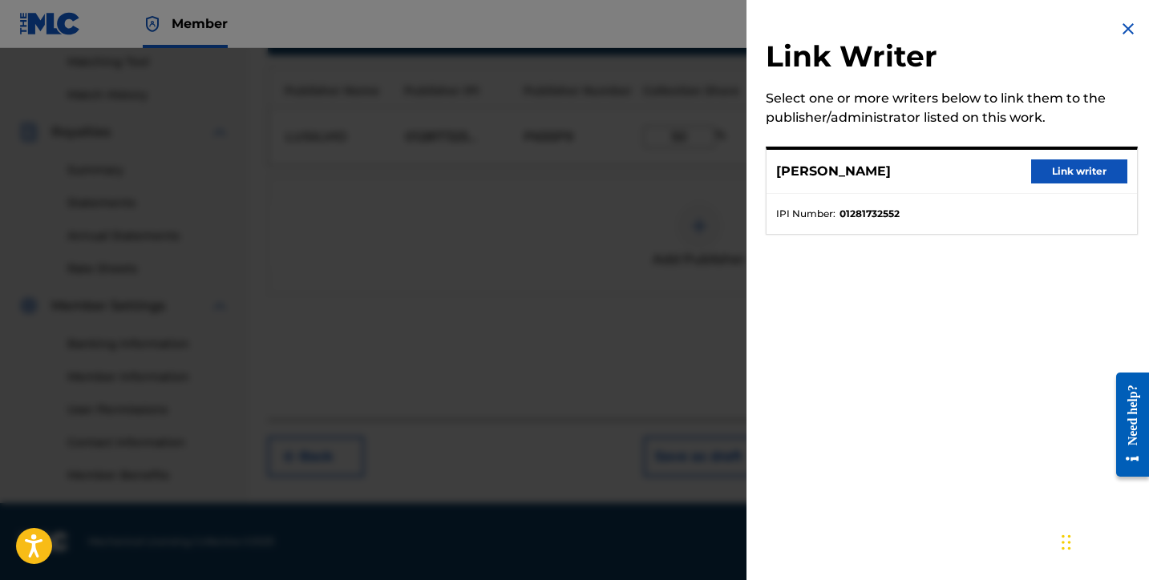
click at [1065, 161] on button "Link writer" at bounding box center [1079, 172] width 96 height 24
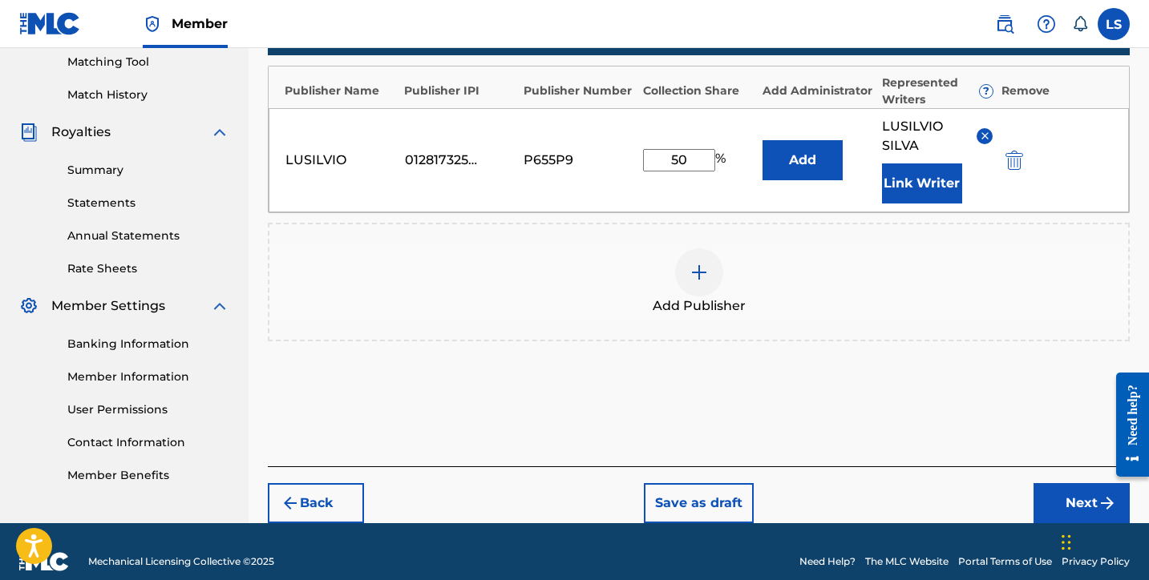
scroll to position [434, 0]
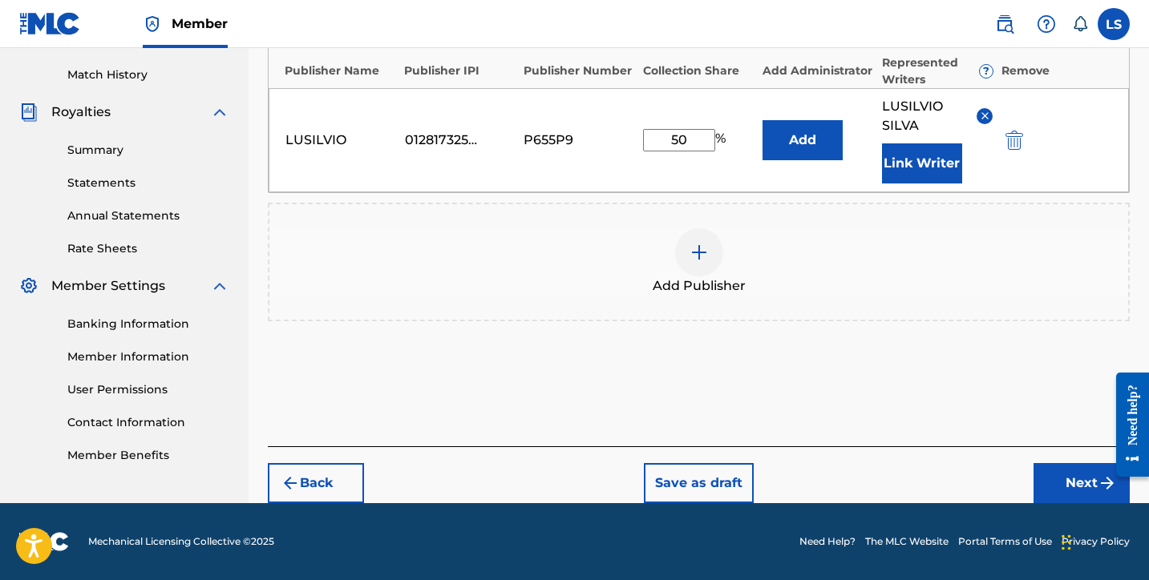
click at [1064, 487] on button "Next" at bounding box center [1081, 483] width 96 height 40
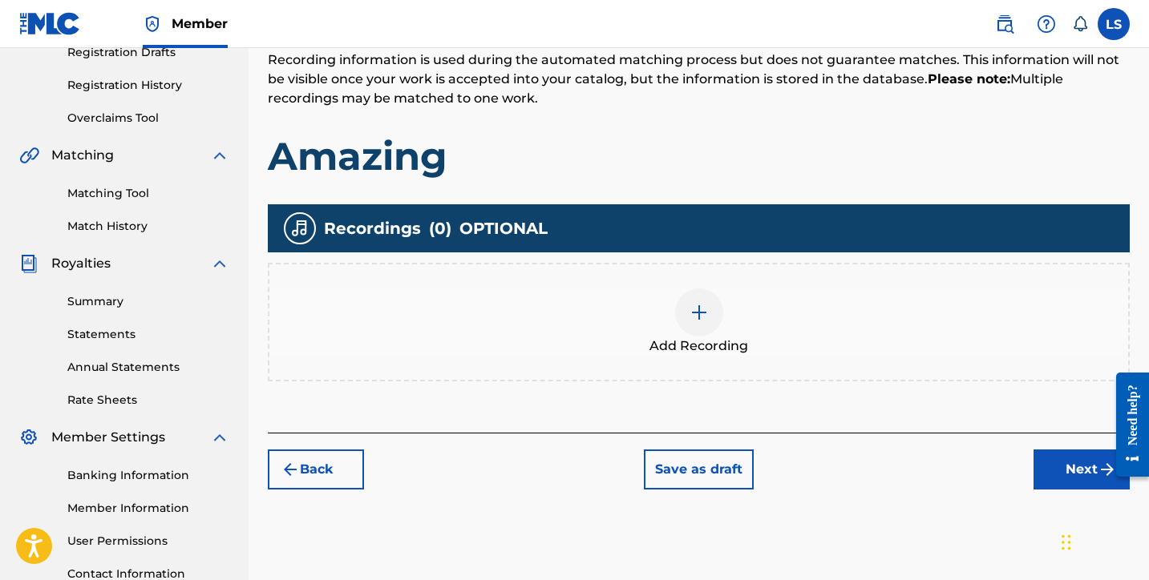
scroll to position [414, 0]
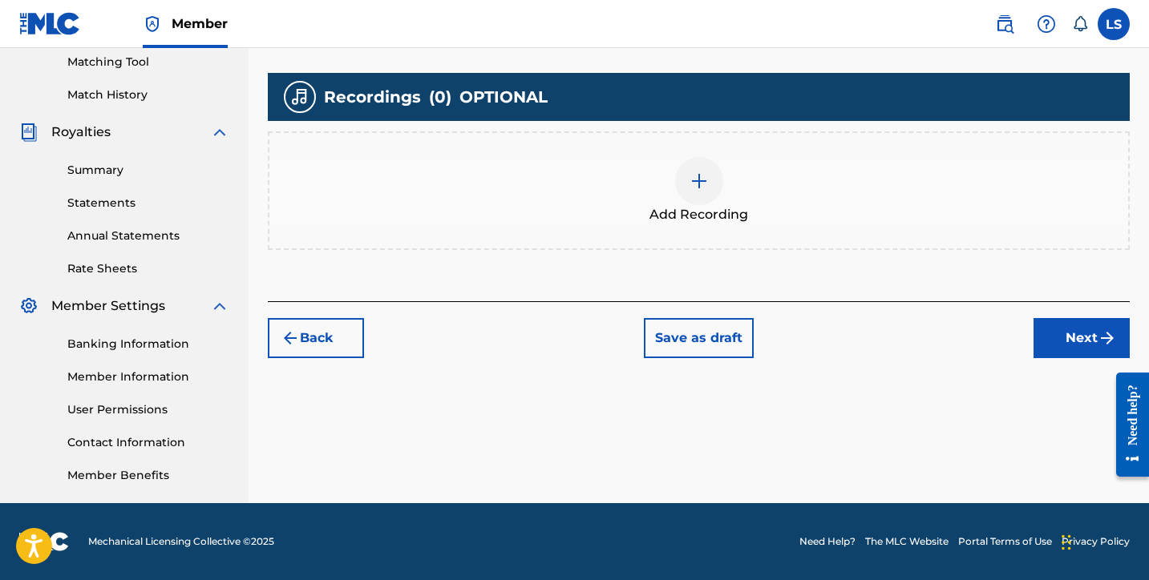
click at [691, 185] on img at bounding box center [698, 181] width 19 height 19
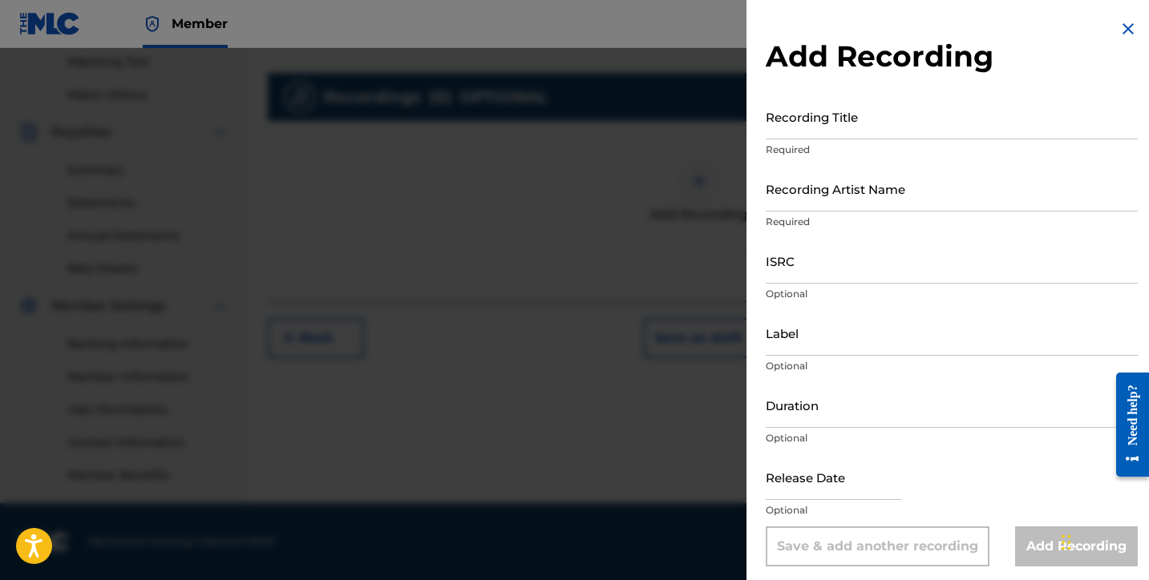
click at [819, 129] on input "Recording Title" at bounding box center [952, 117] width 372 height 46
click at [844, 196] on input "Recording Artist Name" at bounding box center [952, 189] width 372 height 46
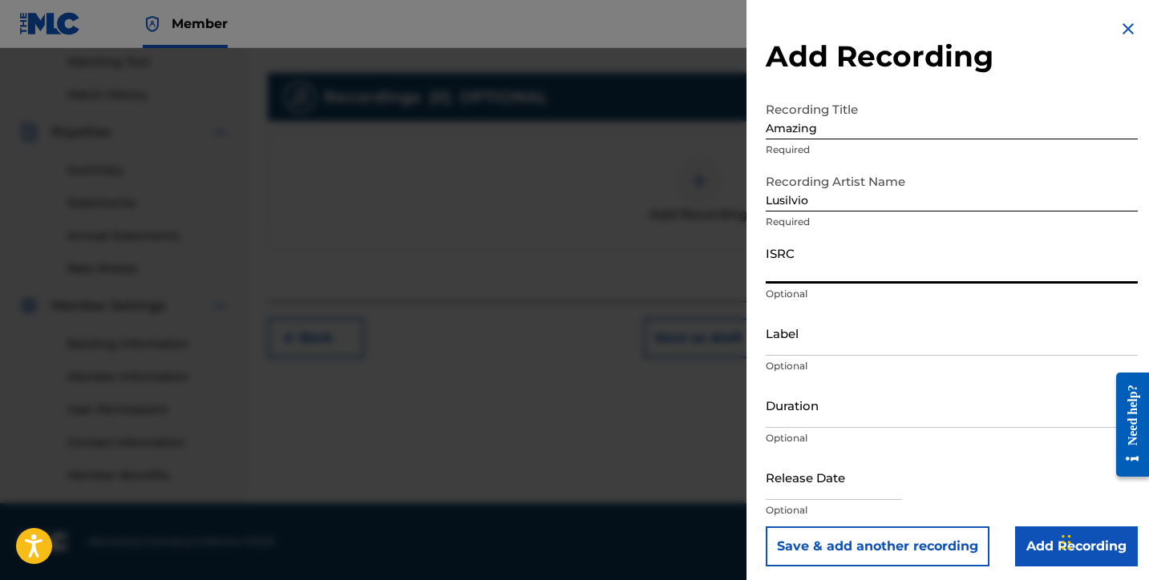
paste input "QZWFE2506355"
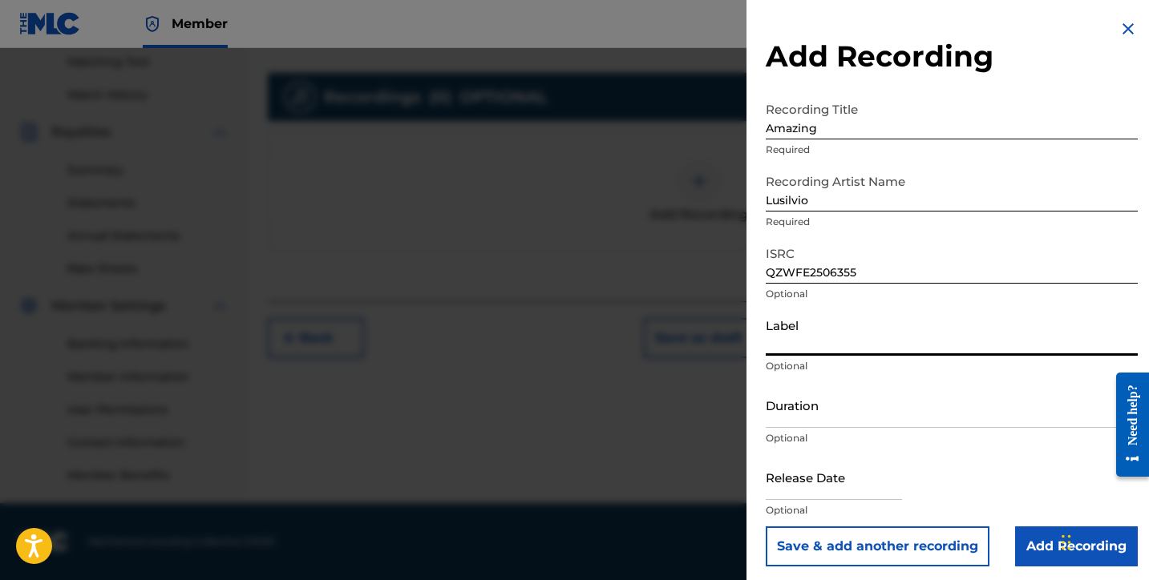
click at [775, 348] on input "Label" at bounding box center [952, 333] width 372 height 46
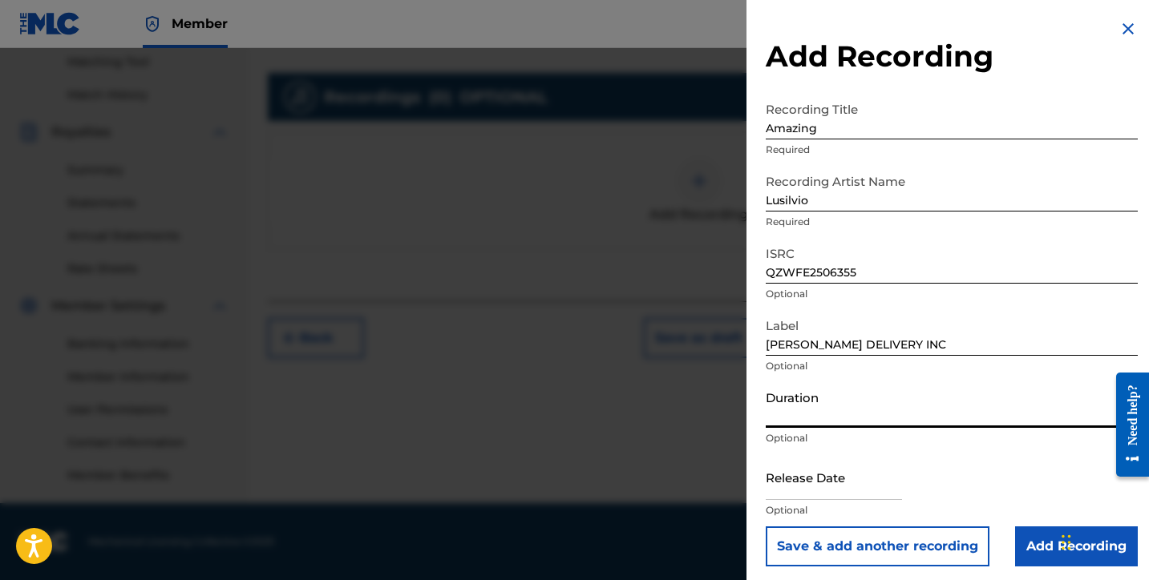
click at [799, 423] on input "Duration" at bounding box center [952, 405] width 372 height 46
click at [821, 488] on input "text" at bounding box center [834, 478] width 136 height 46
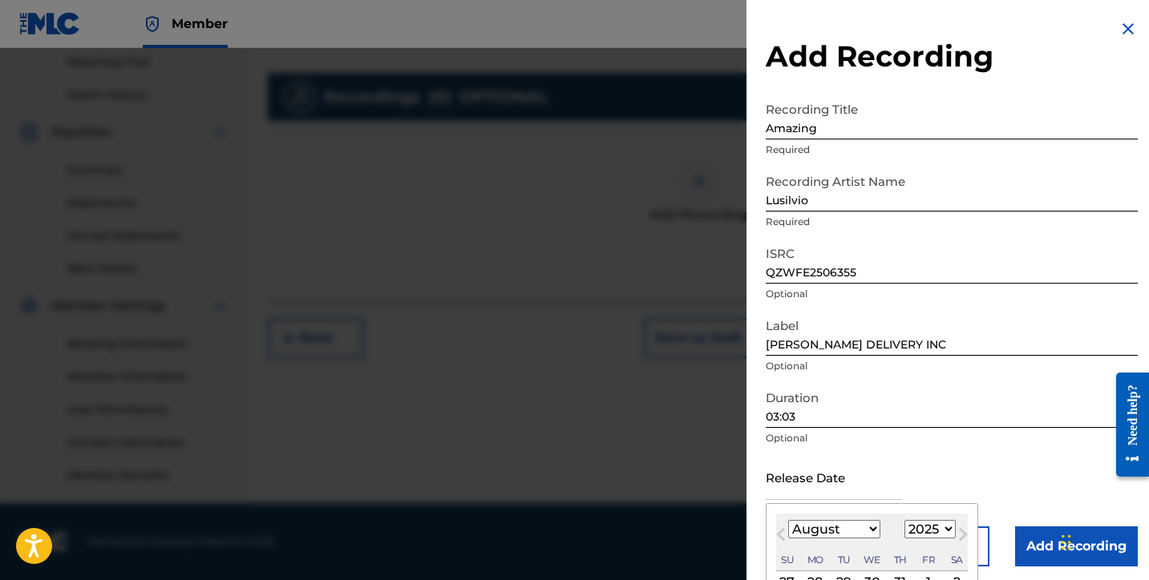
click at [851, 532] on select "January February March April May June July August September October November De…" at bounding box center [834, 529] width 92 height 18
click at [788, 520] on select "January February March April May June July August September October November De…" at bounding box center [834, 529] width 92 height 18
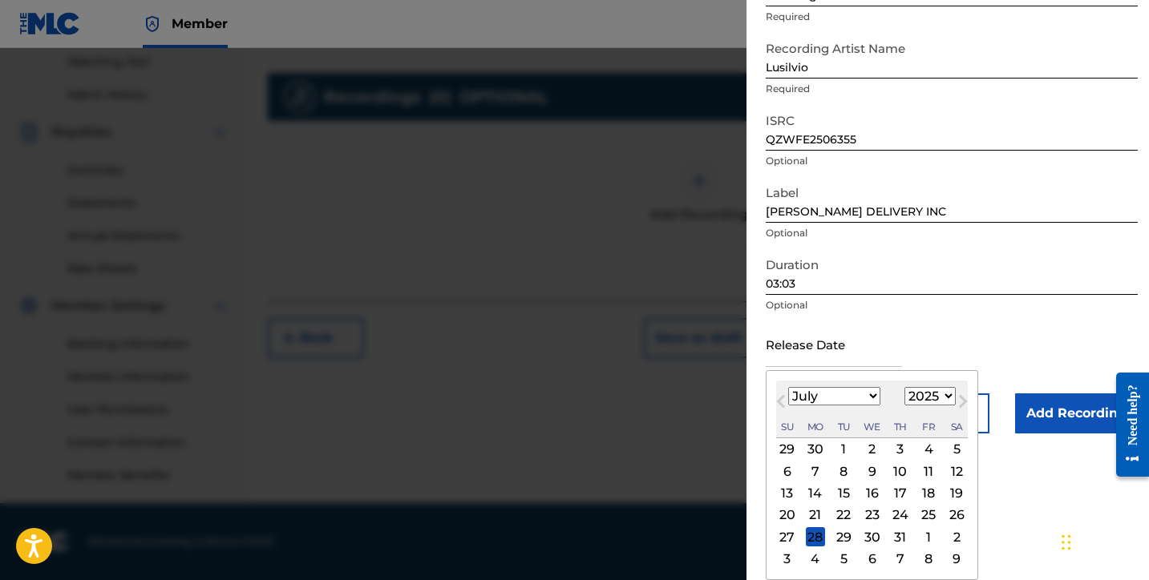
click at [867, 473] on div "9" at bounding box center [872, 471] width 19 height 19
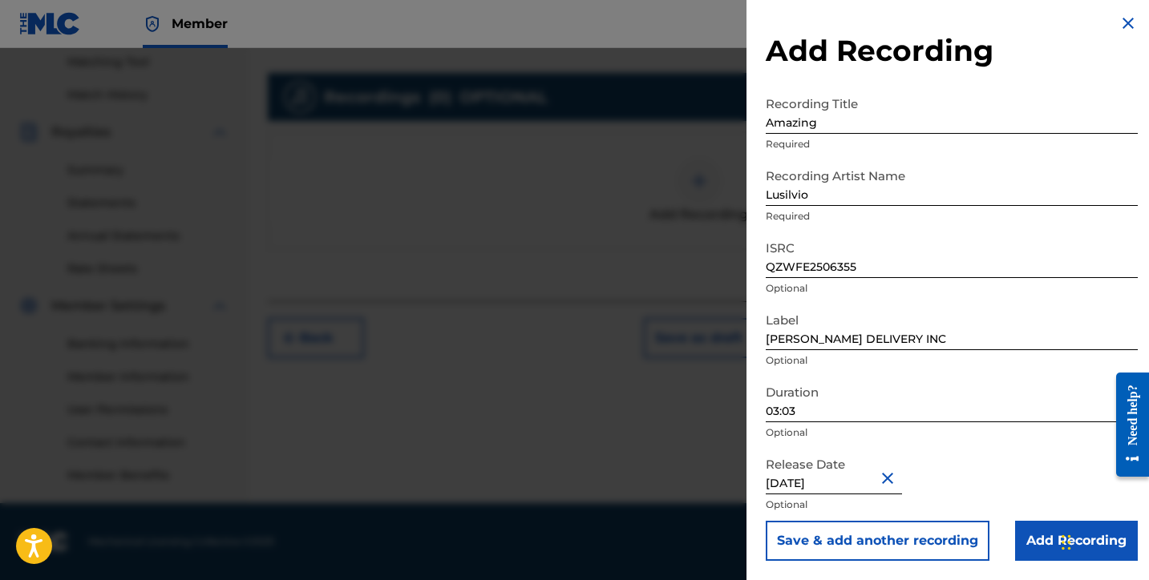
click at [1039, 548] on input "Add Recording" at bounding box center [1076, 541] width 123 height 40
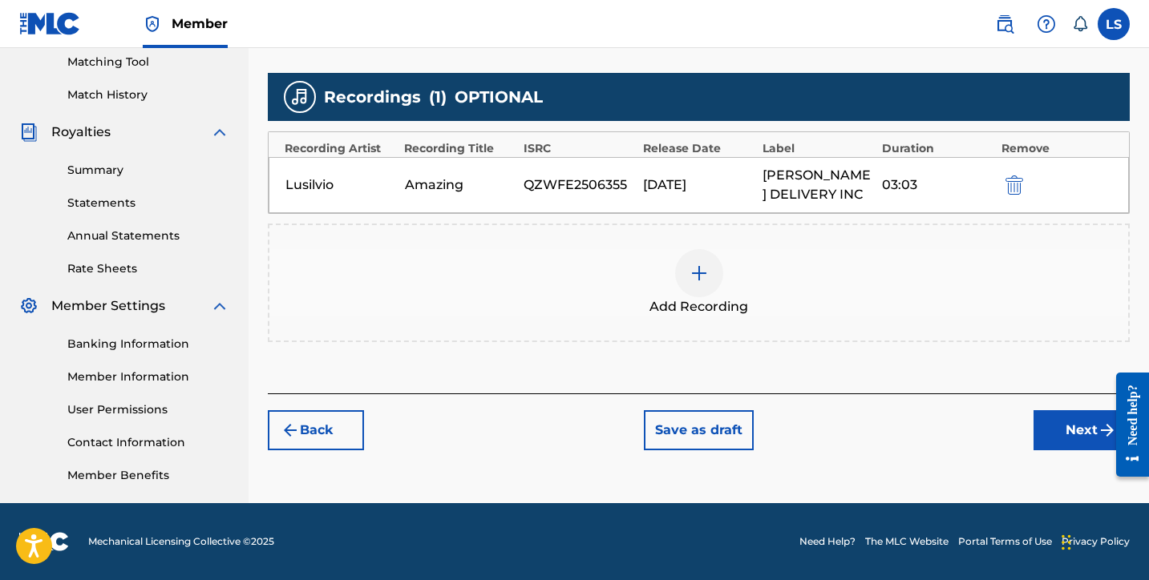
click at [1069, 432] on button "Next" at bounding box center [1081, 430] width 96 height 40
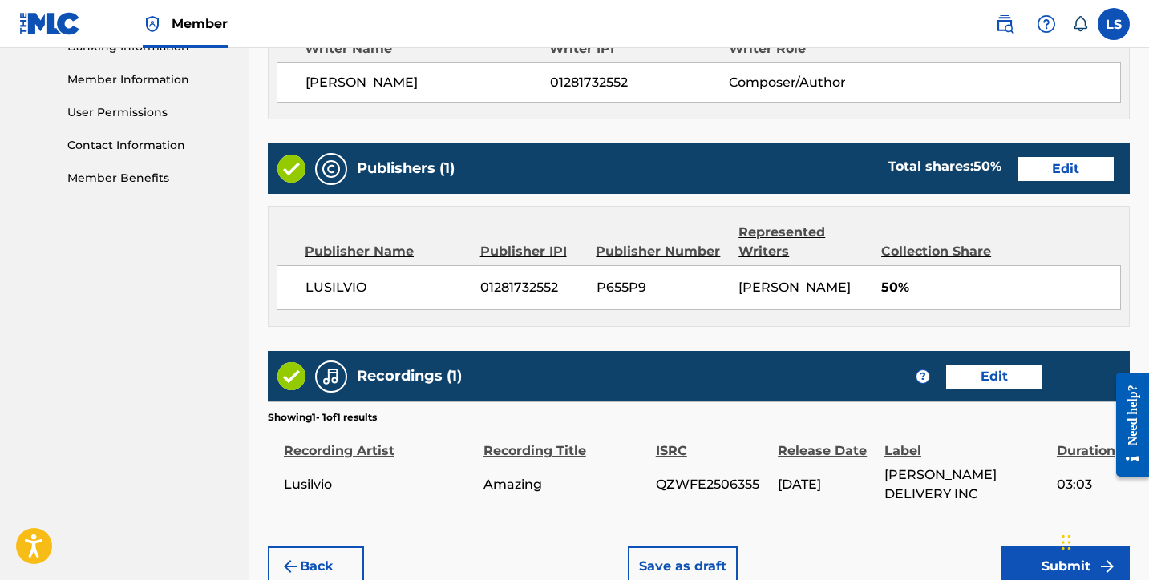
scroll to position [793, 0]
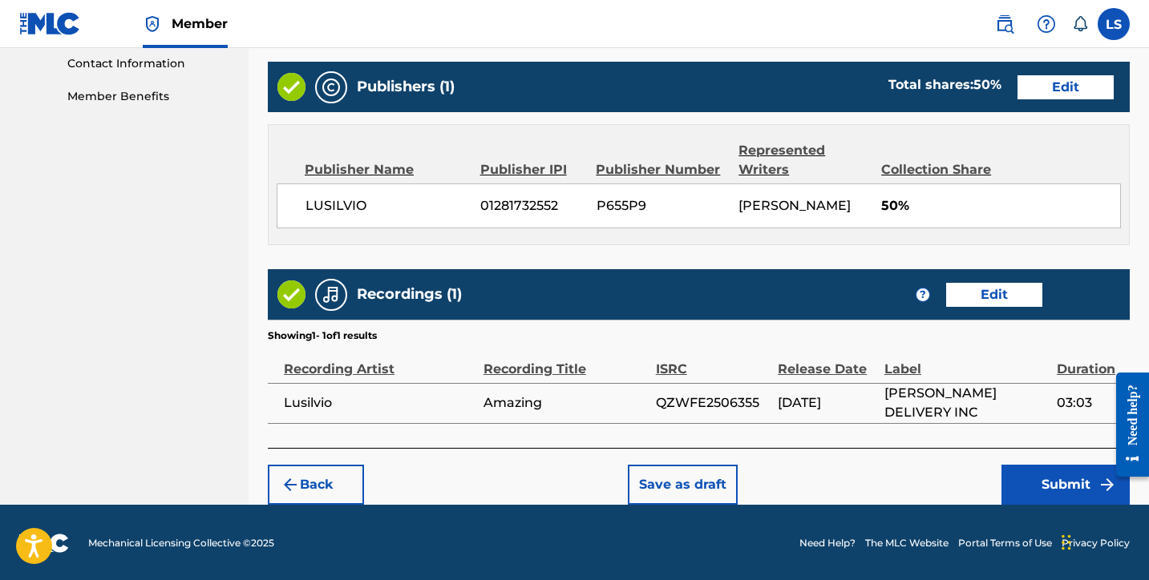
click at [1047, 470] on button "Submit" at bounding box center [1065, 485] width 128 height 40
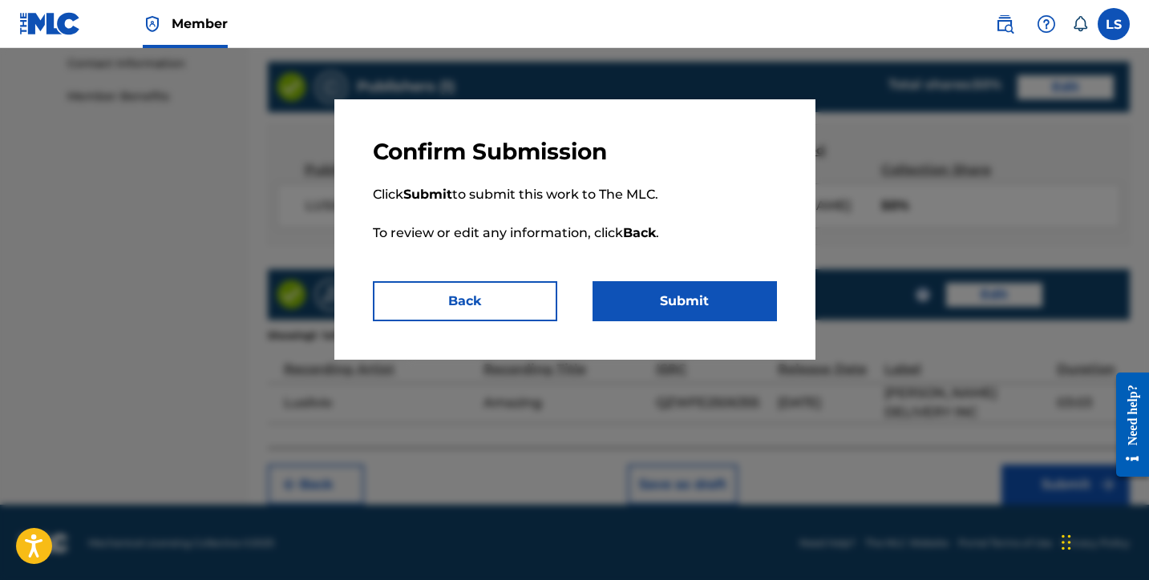
click at [738, 303] on button "Submit" at bounding box center [684, 301] width 184 height 40
click at [750, 309] on button "Submit" at bounding box center [684, 301] width 184 height 40
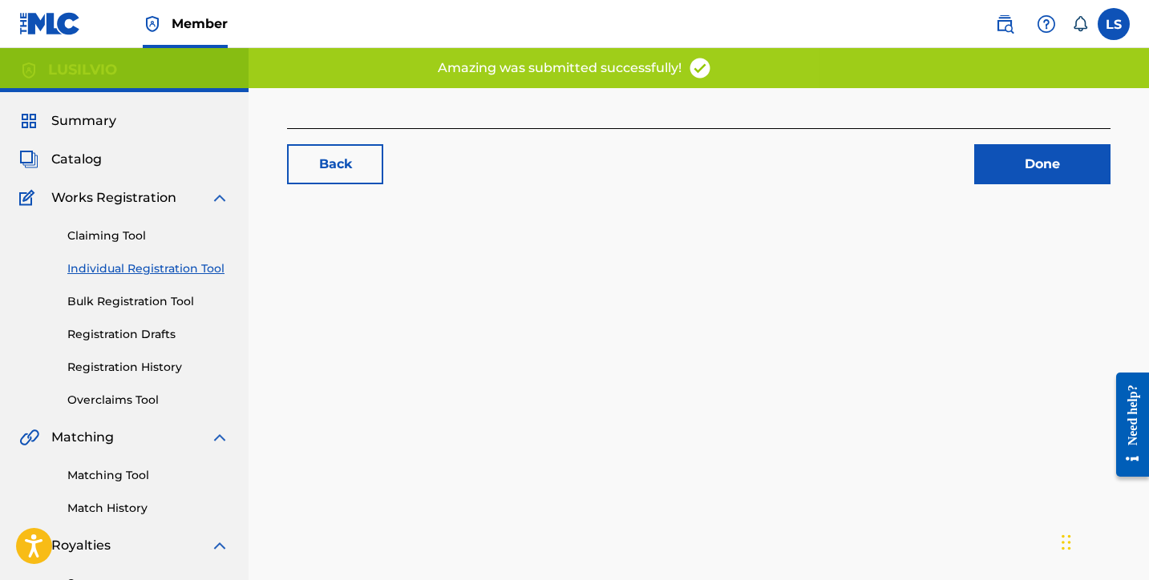
click at [1033, 171] on div "Back Done" at bounding box center [699, 164] width 862 height 72
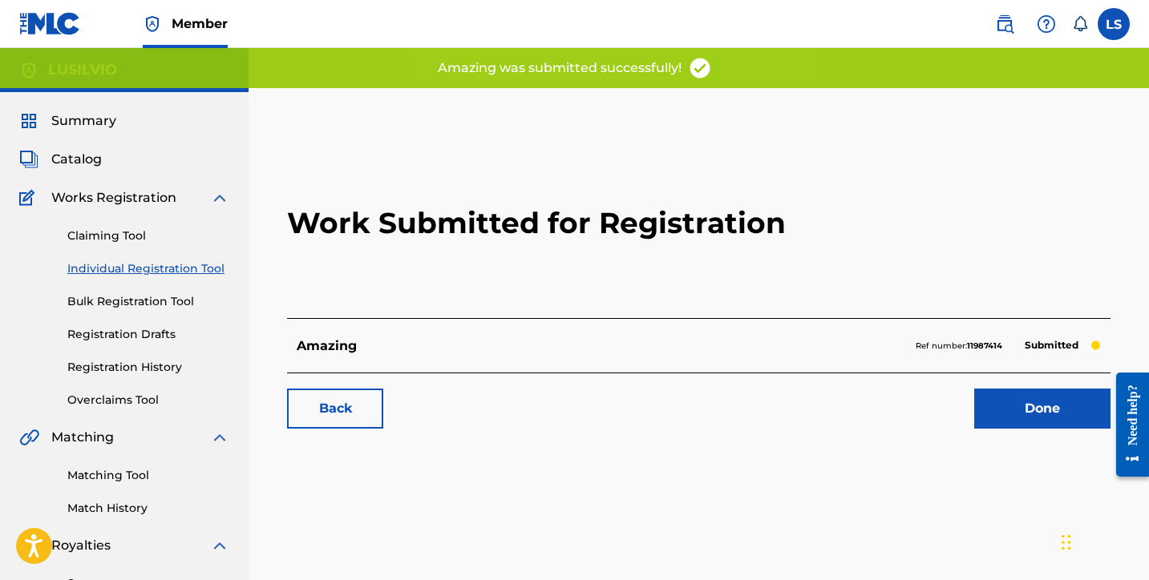
click at [1037, 420] on link "Done" at bounding box center [1042, 409] width 136 height 40
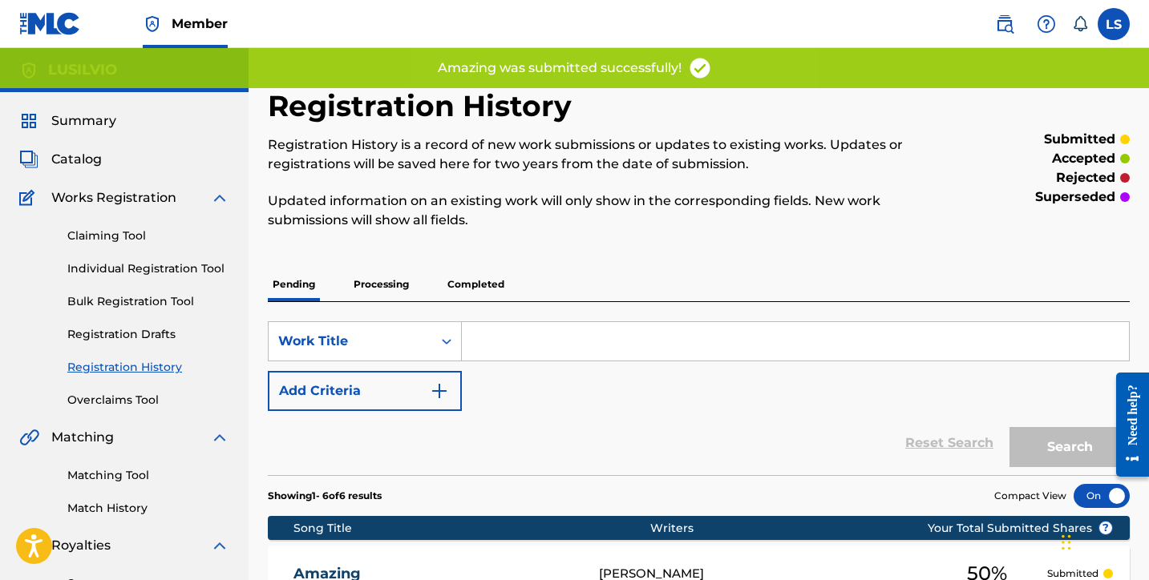
click at [168, 271] on link "Individual Registration Tool" at bounding box center [148, 269] width 162 height 17
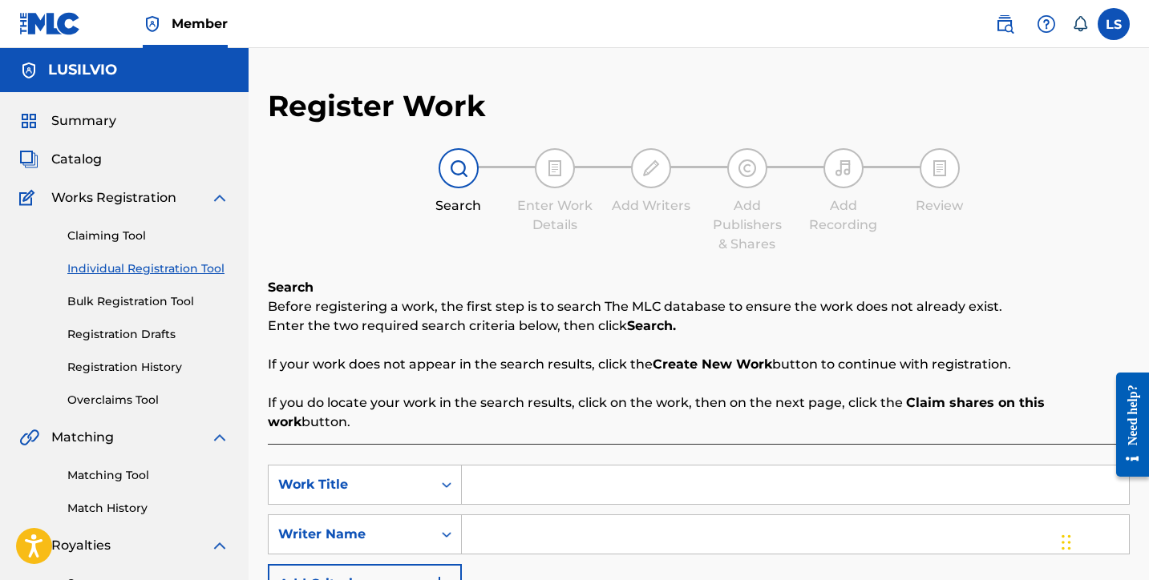
click at [505, 466] on input "Search Form" at bounding box center [795, 485] width 667 height 38
click at [506, 516] on input "Search Form" at bounding box center [795, 535] width 667 height 38
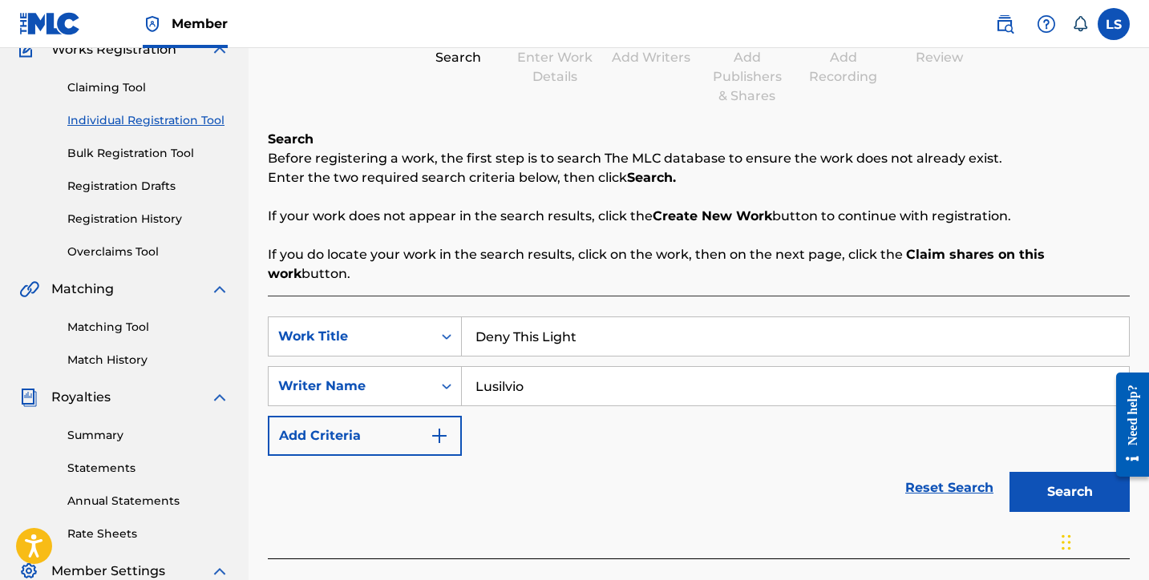
scroll to position [150, 0]
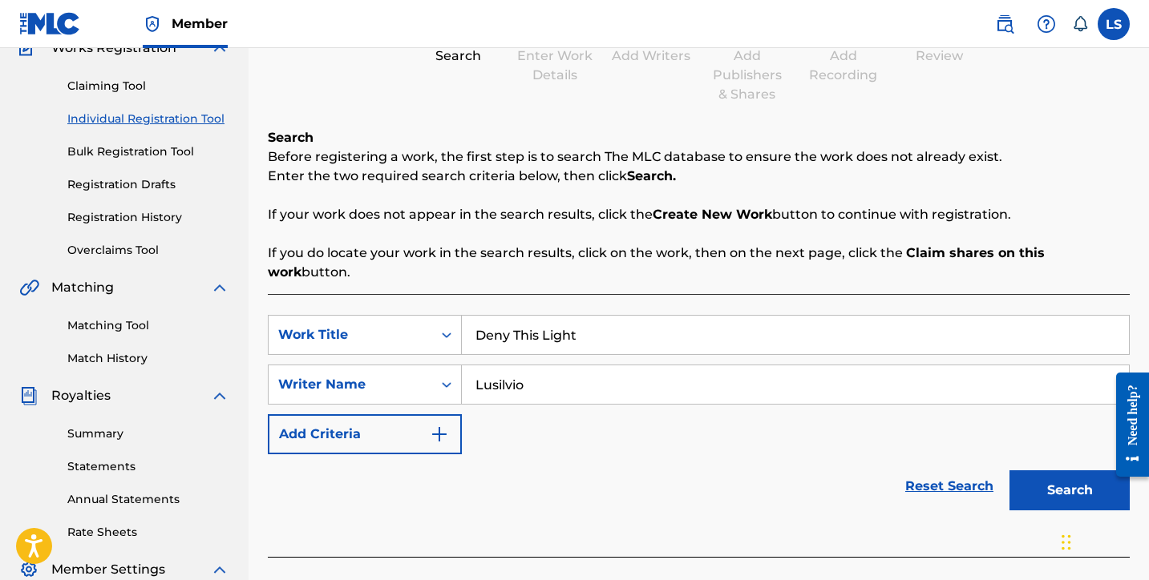
click at [1054, 471] on button "Search" at bounding box center [1069, 491] width 120 height 40
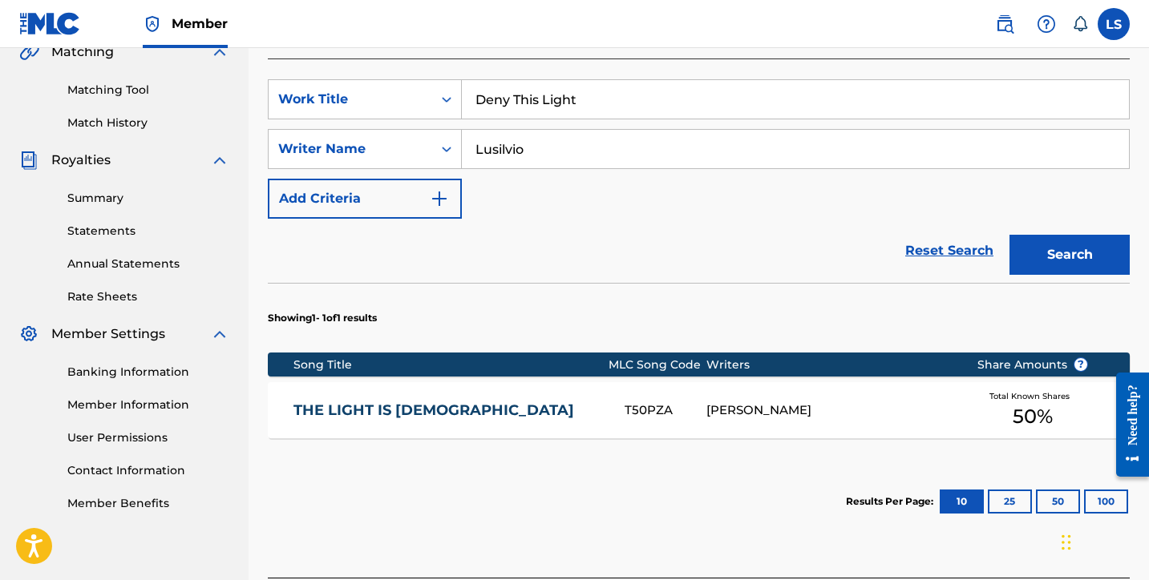
scroll to position [498, 0]
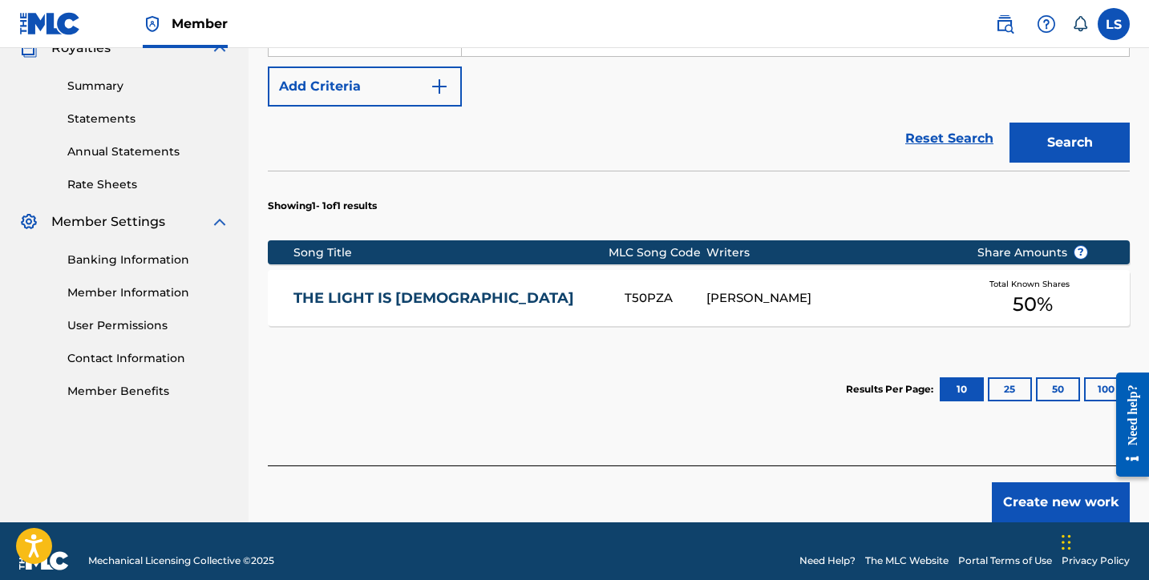
click at [1081, 487] on button "Create new work" at bounding box center [1061, 503] width 138 height 40
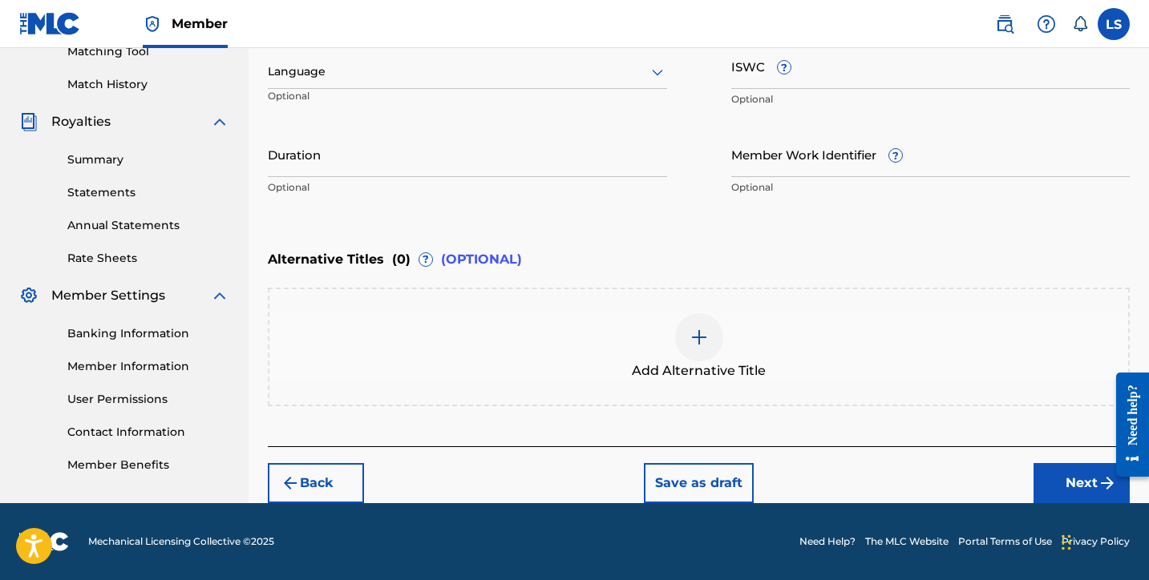
scroll to position [423, 0]
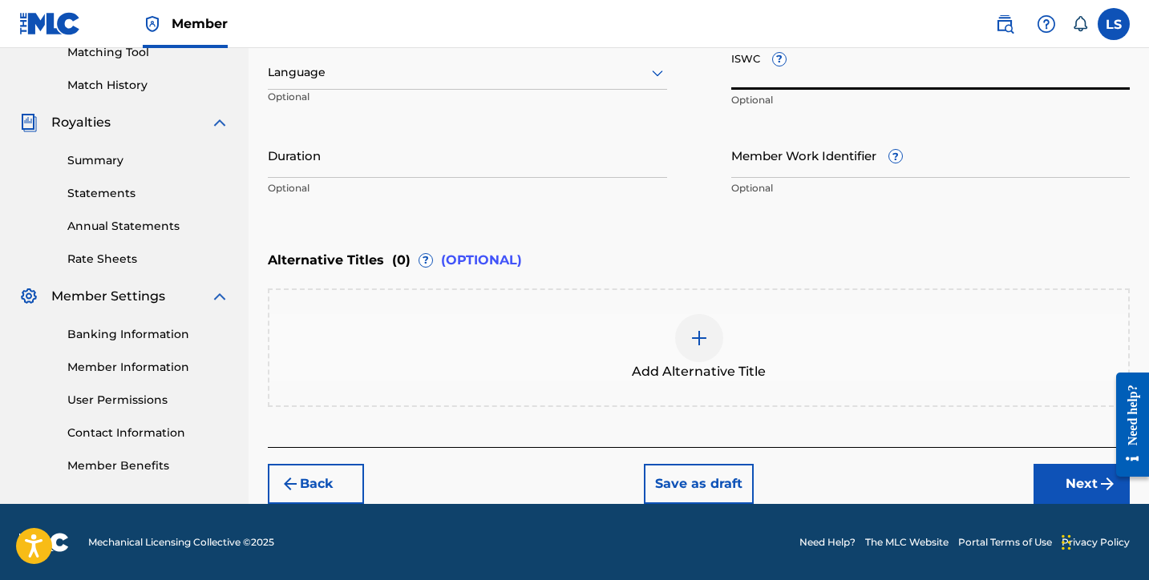
click at [756, 83] on input "ISWC ?" at bounding box center [930, 67] width 399 height 46
paste input "T3343495858"
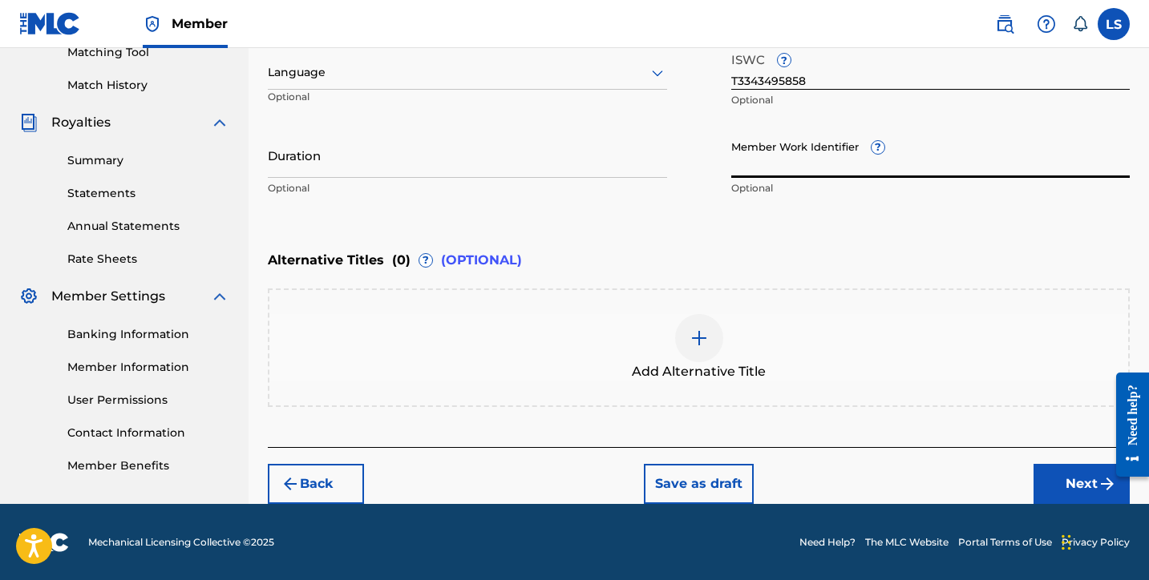
paste input "931450381"
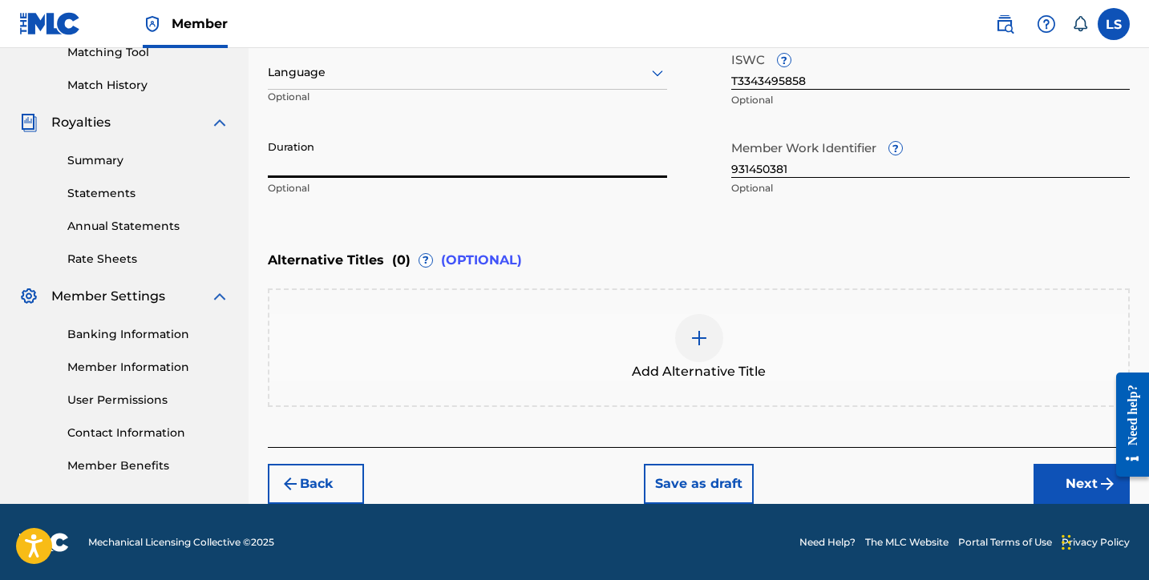
click at [385, 164] on input "Duration" at bounding box center [467, 155] width 399 height 46
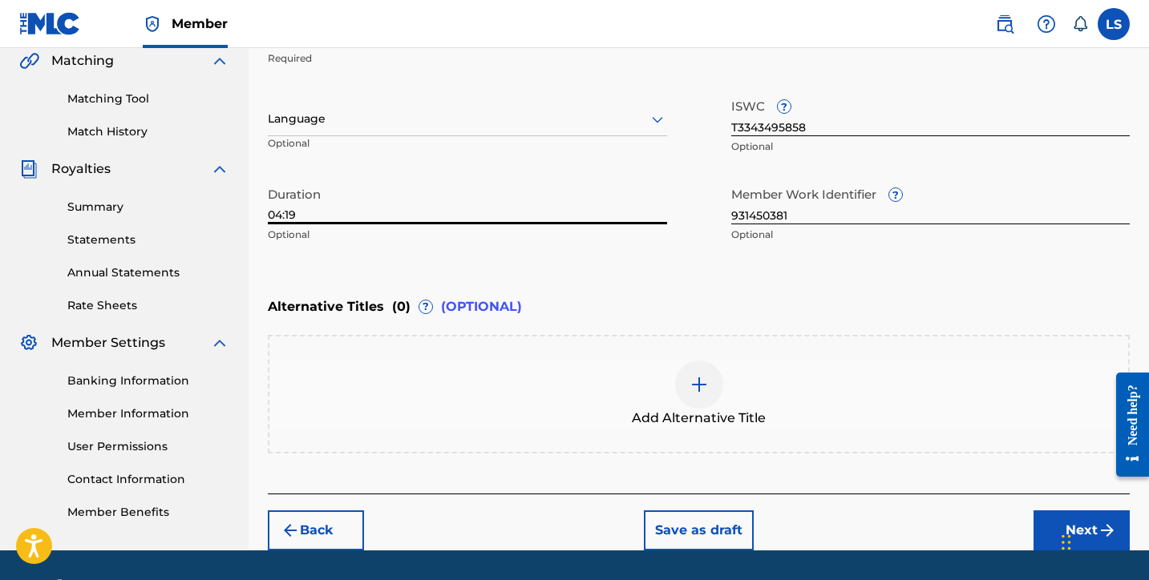
scroll to position [365, 0]
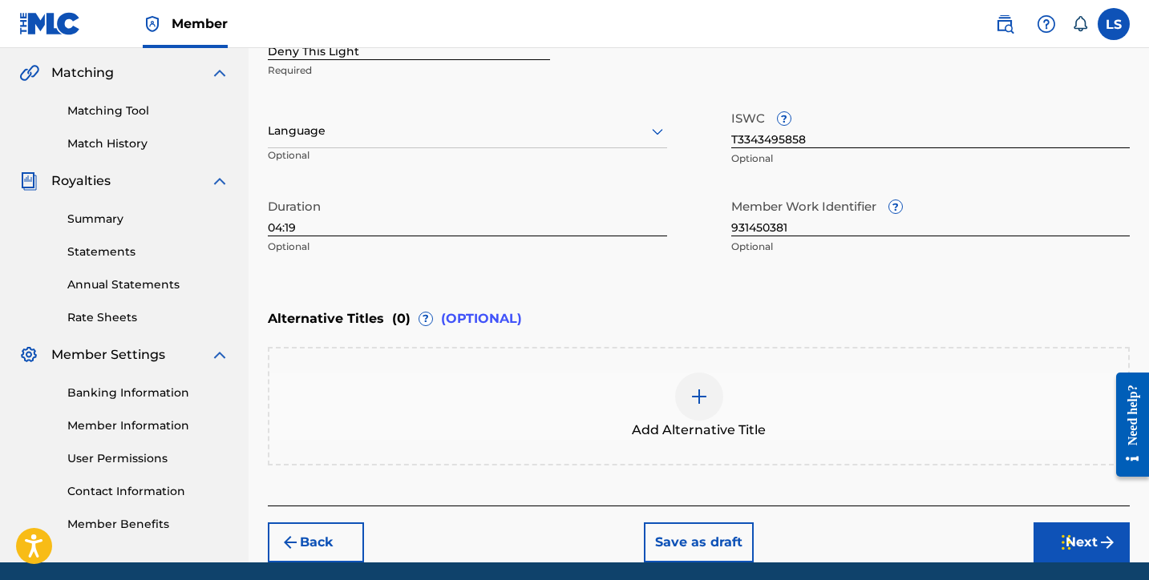
click at [1048, 541] on button "Next" at bounding box center [1081, 543] width 96 height 40
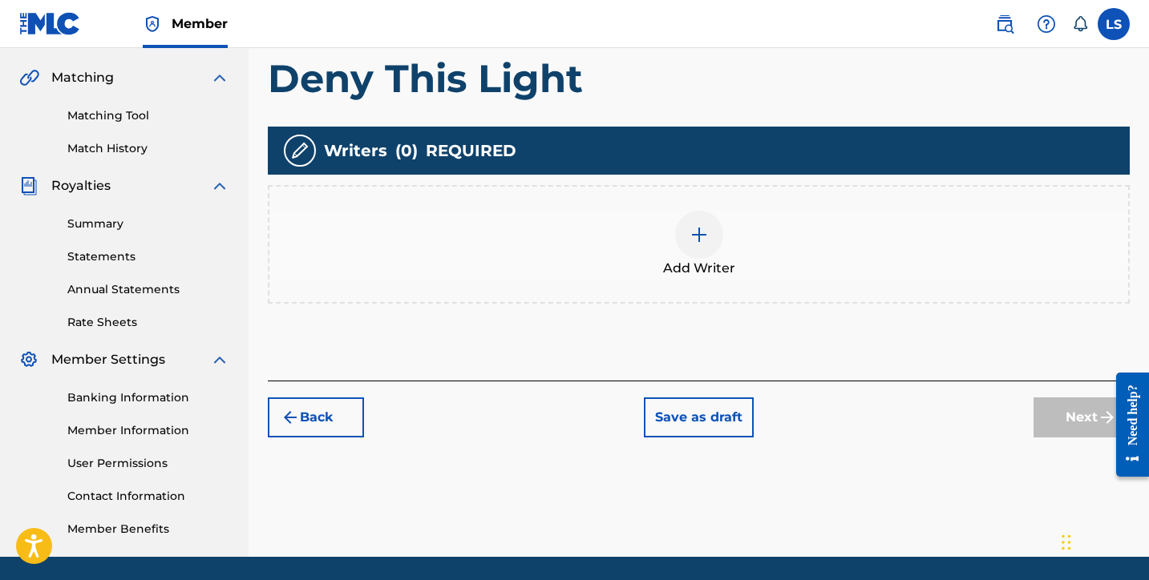
scroll to position [399, 0]
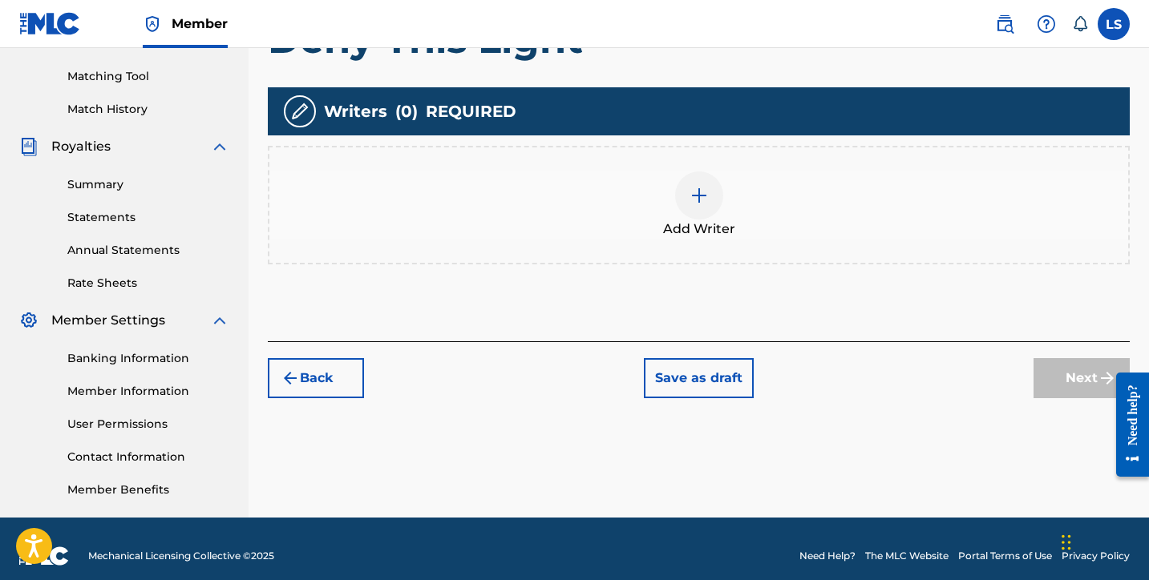
click at [704, 206] on div at bounding box center [699, 196] width 48 height 48
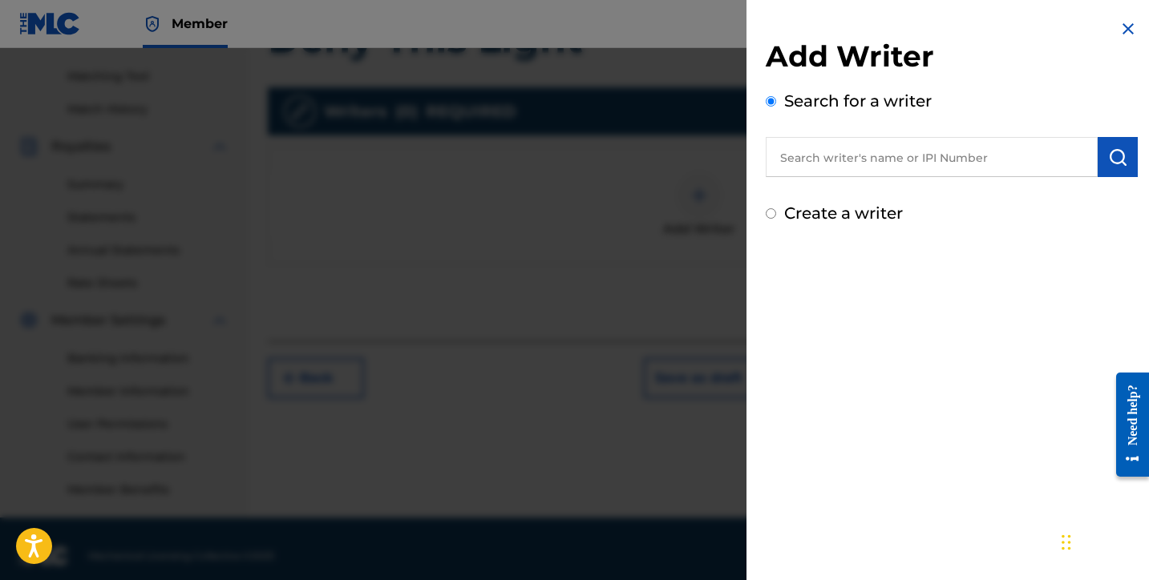
click at [862, 175] on input "text" at bounding box center [932, 157] width 332 height 40
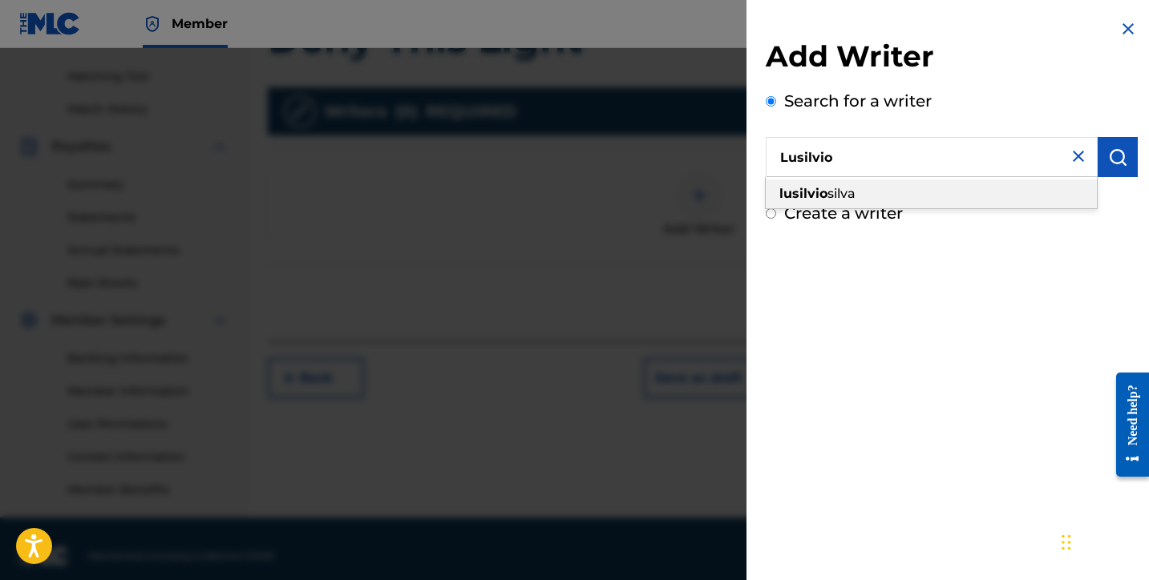
click at [900, 198] on div "lusilvio silva" at bounding box center [931, 194] width 331 height 29
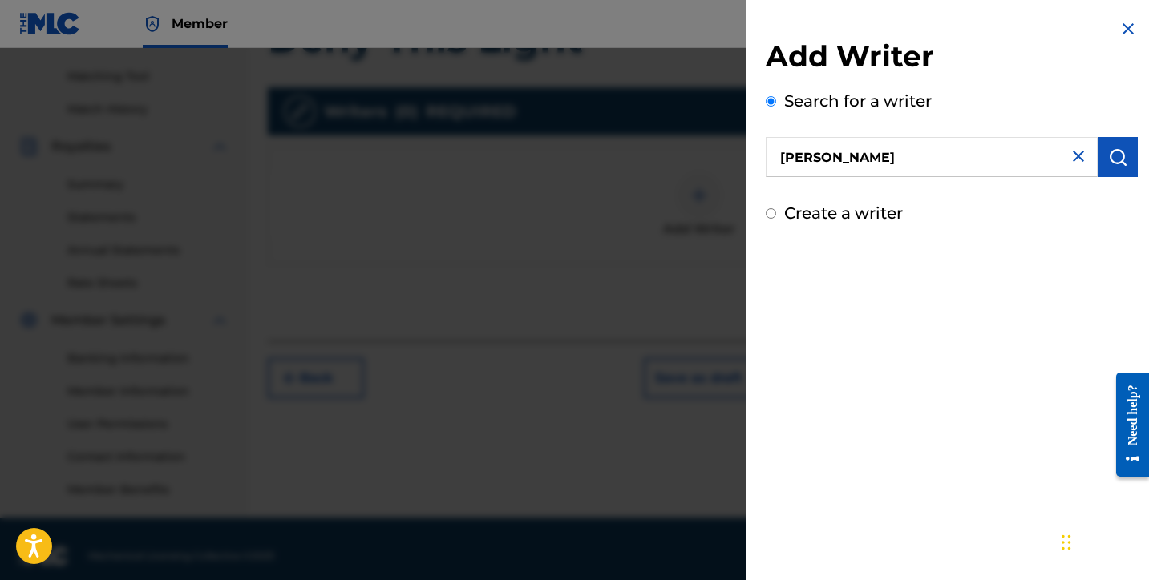
click at [1108, 156] on img "submit" at bounding box center [1117, 157] width 19 height 19
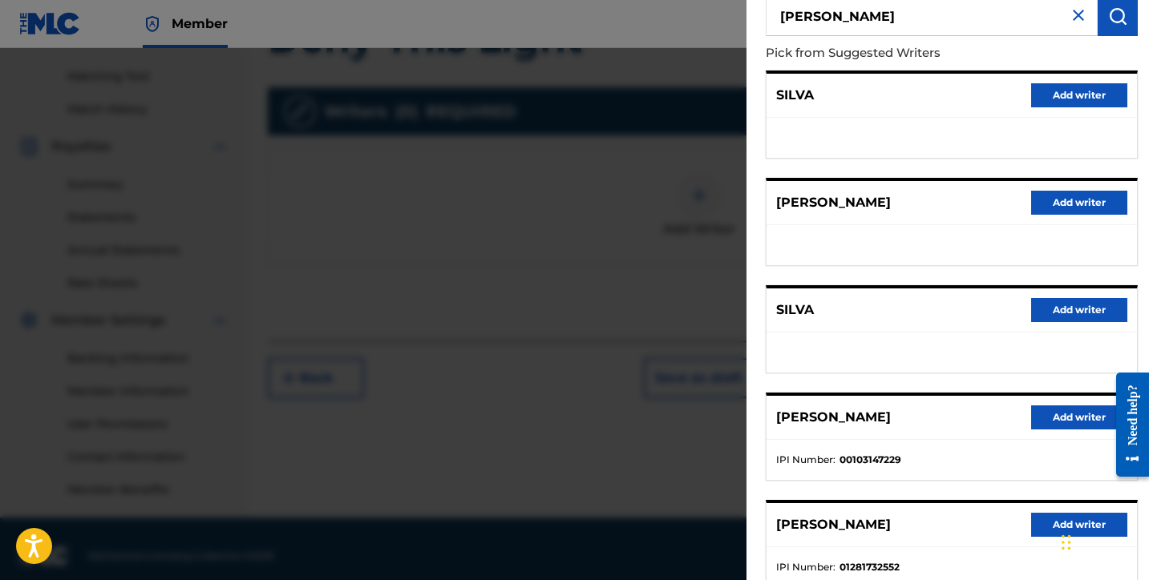
scroll to position [250, 0]
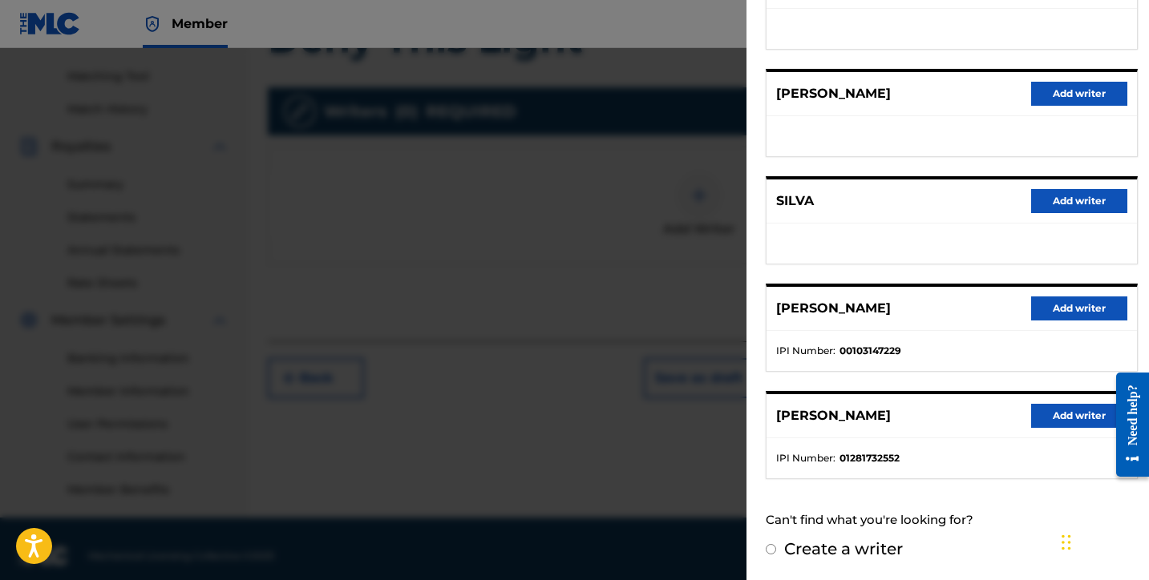
click at [1053, 420] on button "Add writer" at bounding box center [1079, 416] width 96 height 24
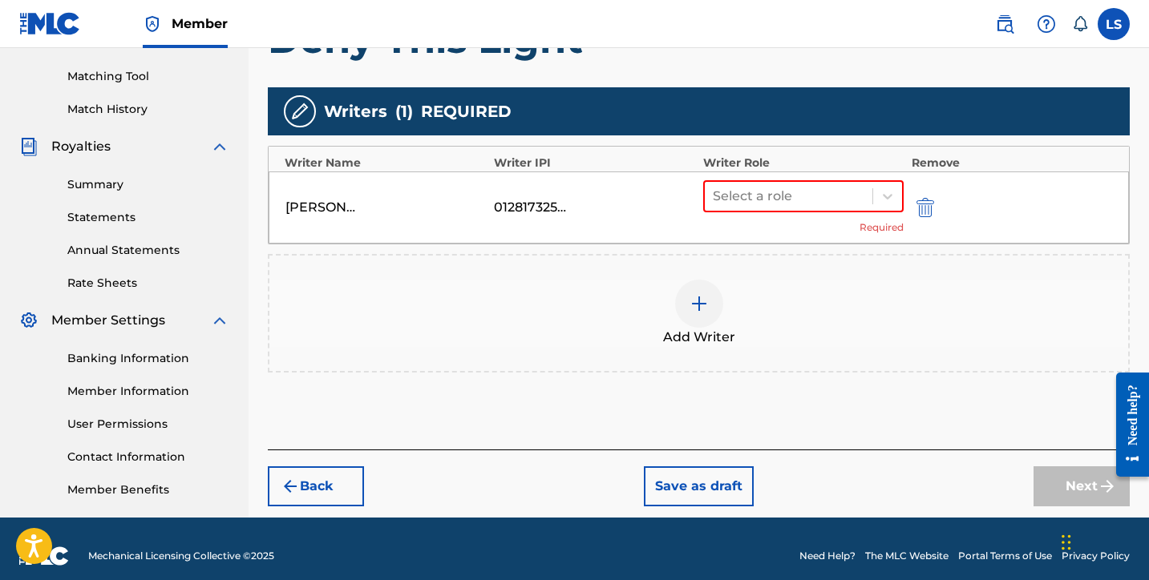
scroll to position [414, 0]
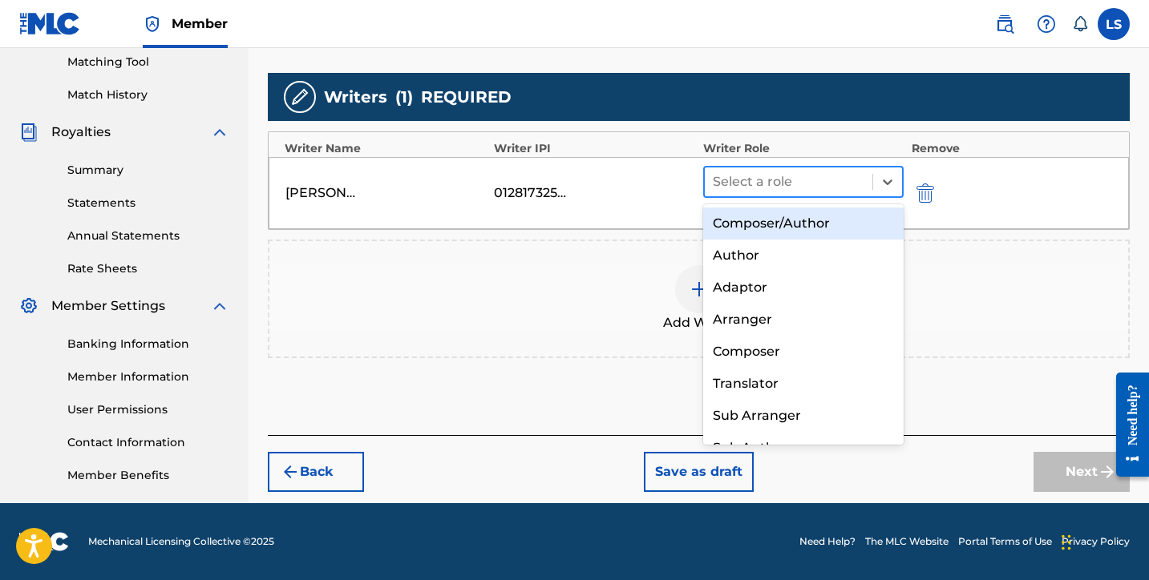
click at [754, 180] on div at bounding box center [789, 182] width 152 height 22
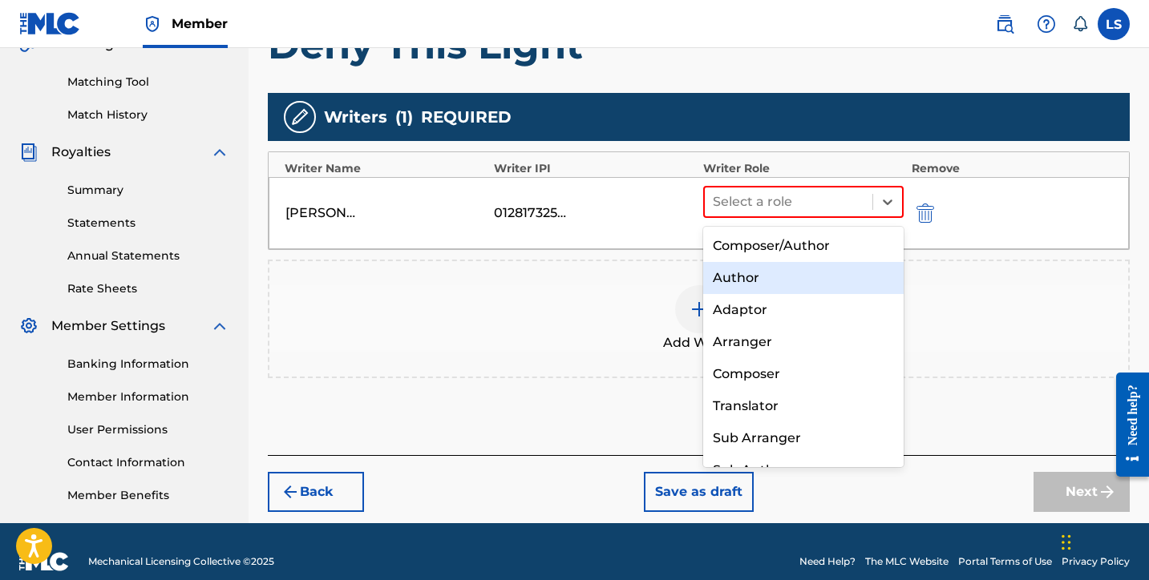
scroll to position [395, 0]
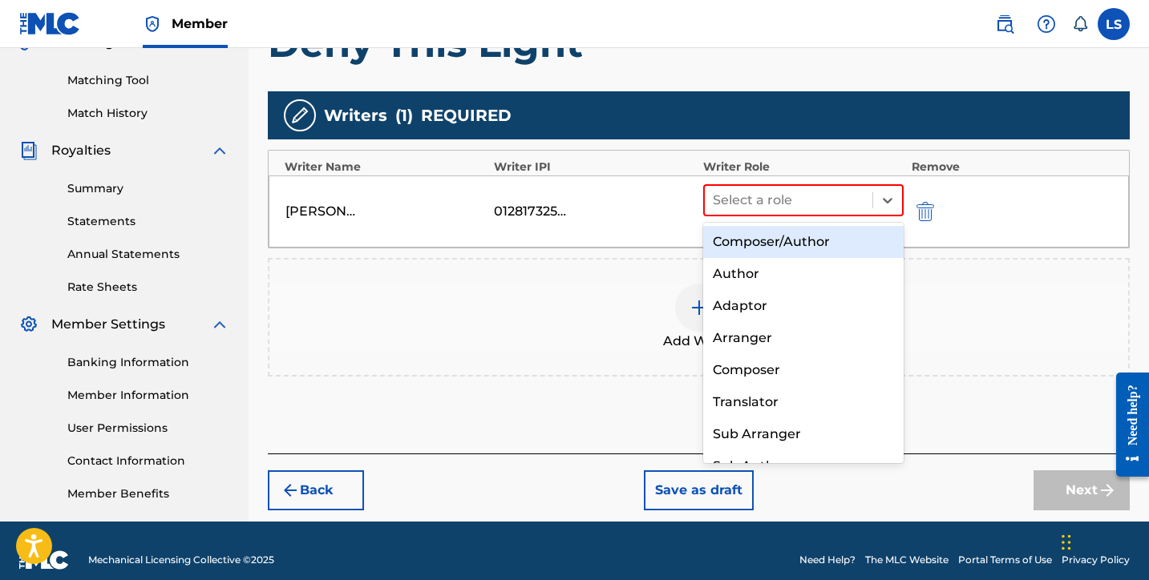
click at [754, 250] on div "Composer/Author" at bounding box center [803, 242] width 200 height 32
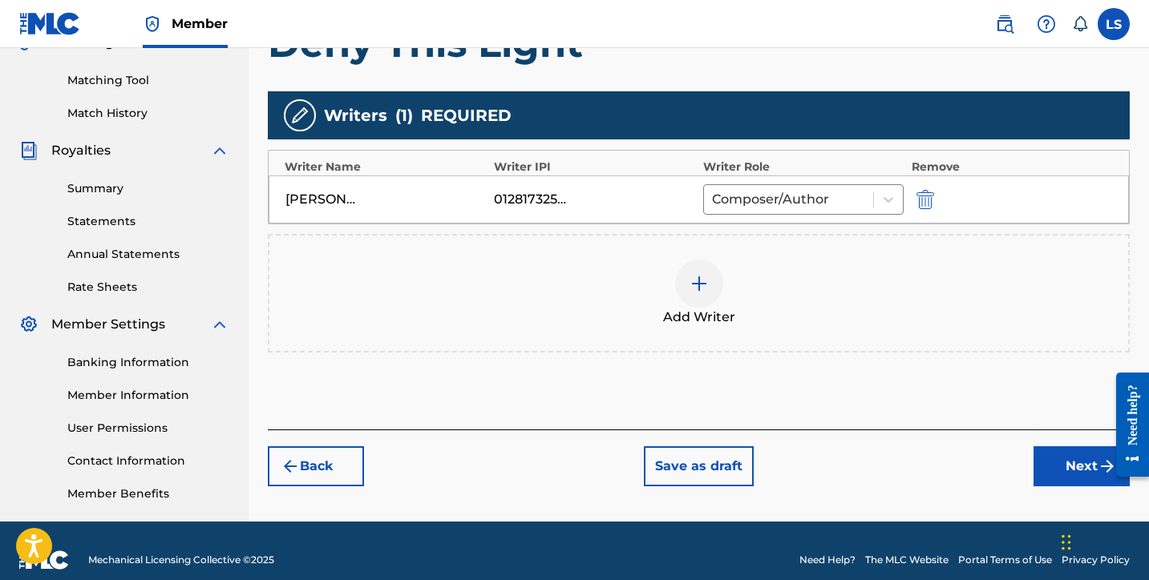
click at [1063, 470] on button "Next" at bounding box center [1081, 467] width 96 height 40
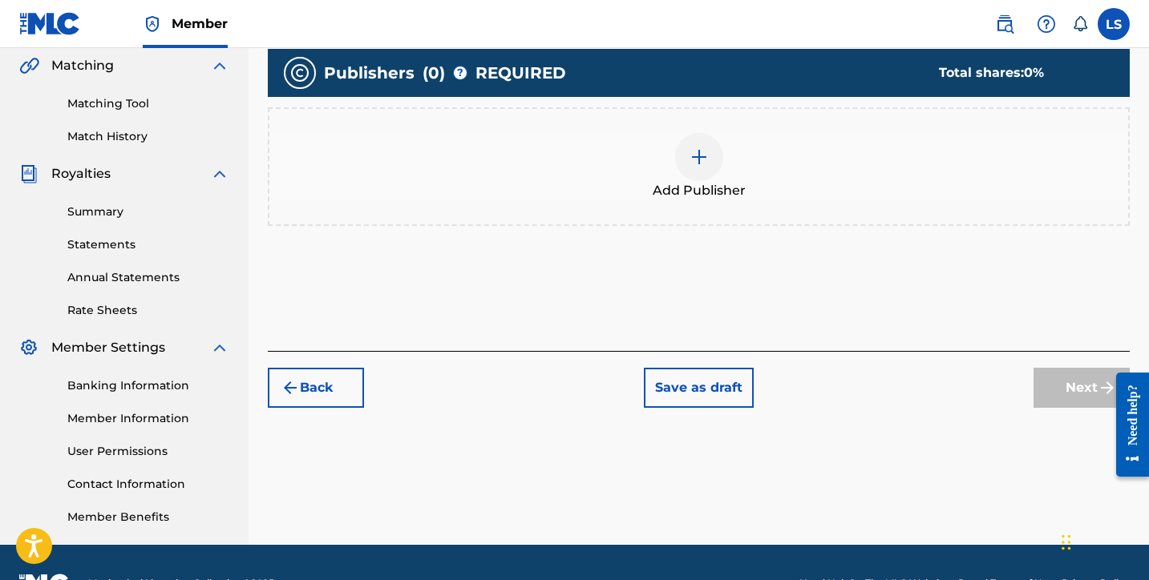
scroll to position [414, 0]
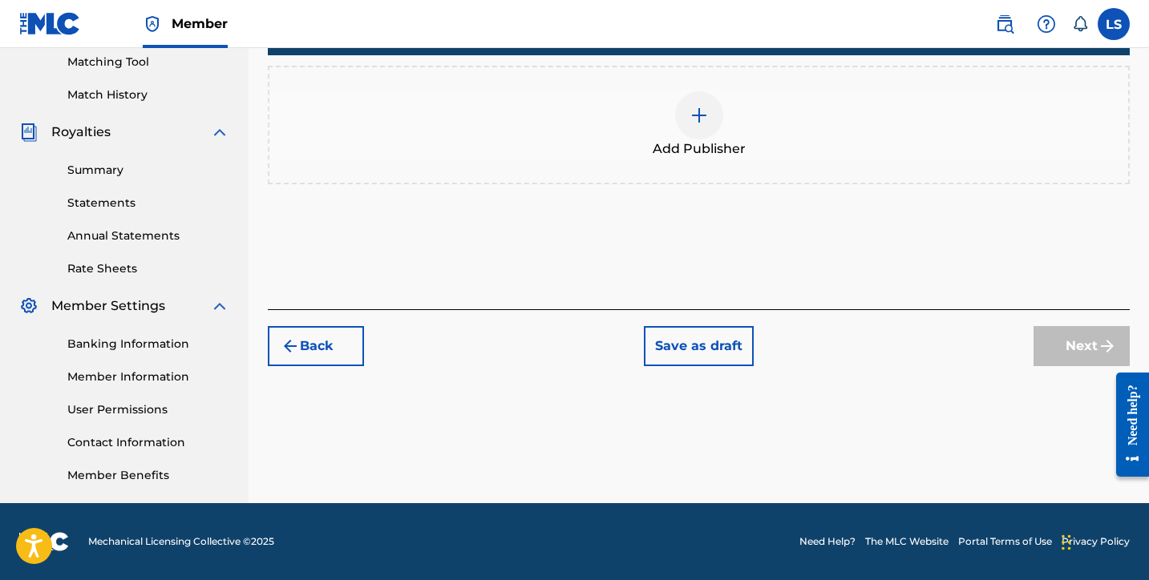
click at [686, 126] on div at bounding box center [699, 115] width 48 height 48
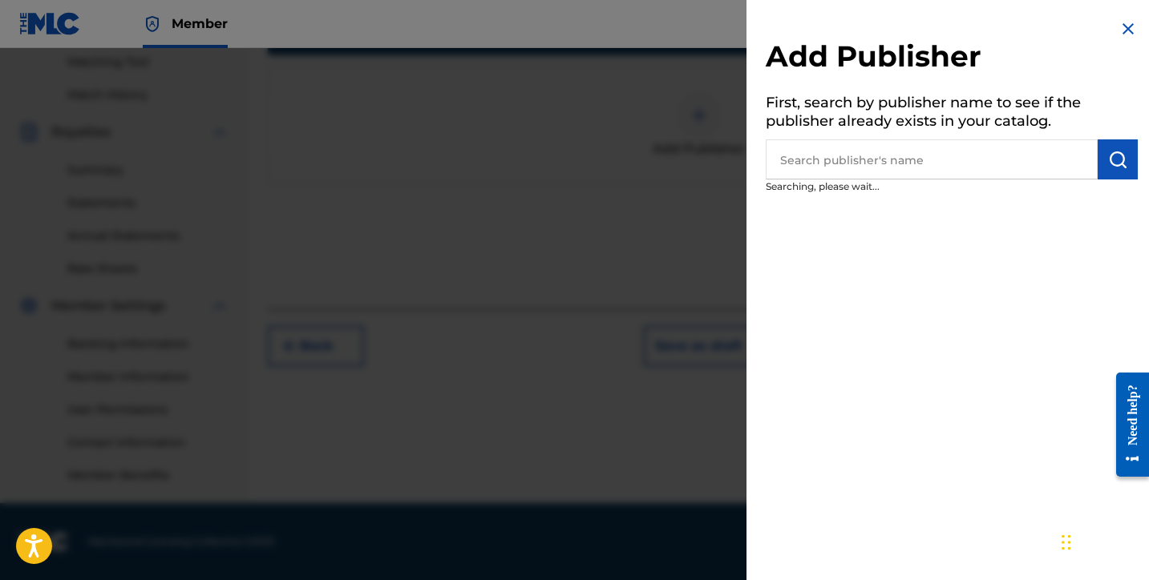
click at [848, 167] on input "text" at bounding box center [932, 159] width 332 height 40
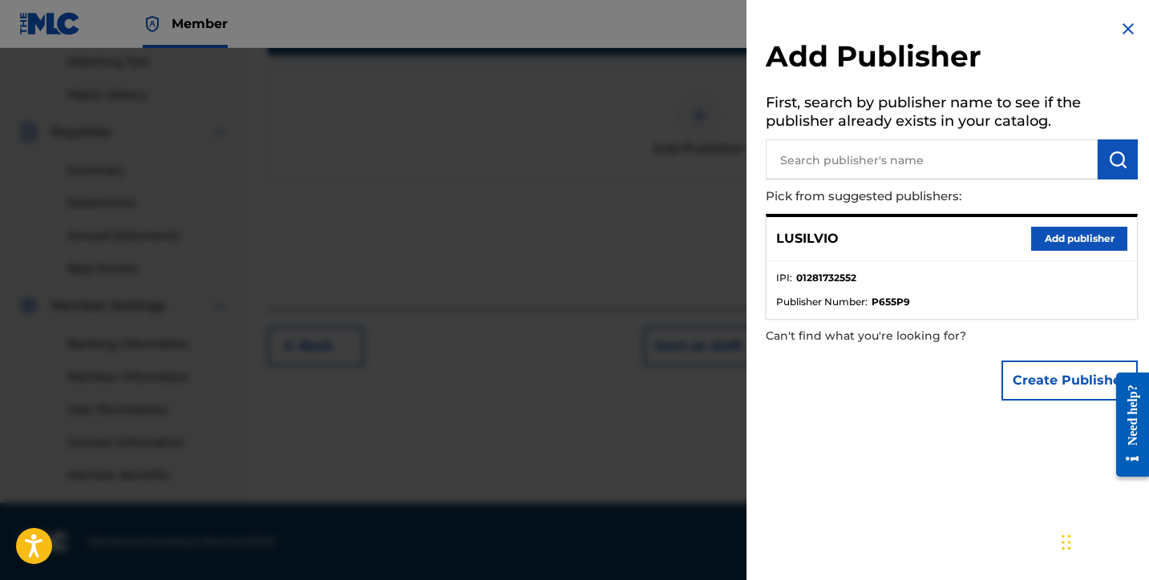
drag, startPoint x: 1054, startPoint y: 237, endPoint x: 978, endPoint y: 244, distance: 76.4
click at [1053, 237] on button "Add publisher" at bounding box center [1079, 239] width 96 height 24
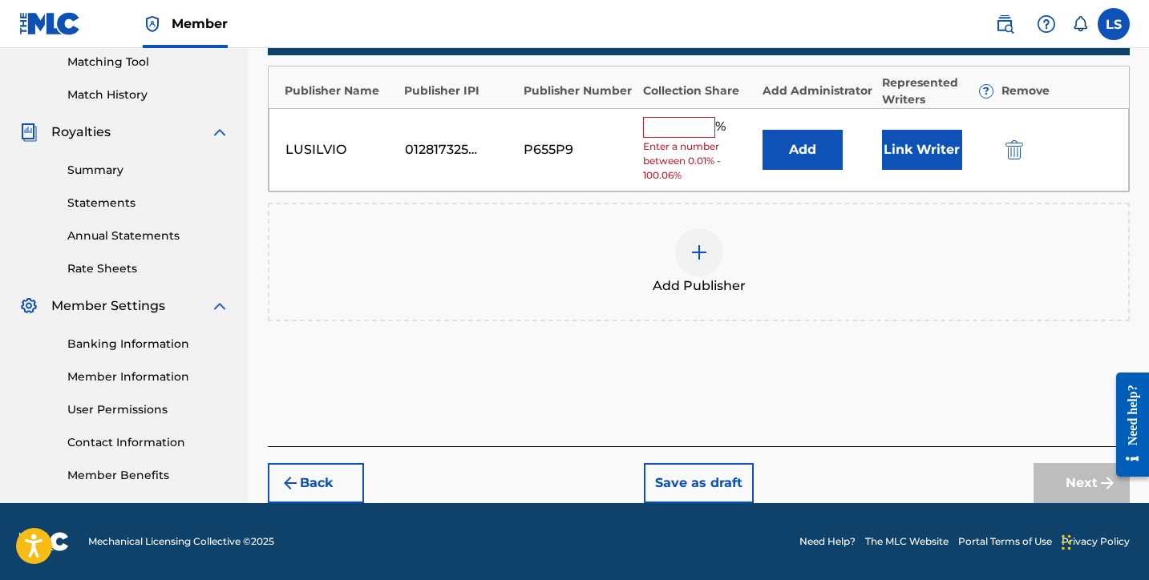
click at [887, 150] on button "Link Writer" at bounding box center [922, 150] width 80 height 40
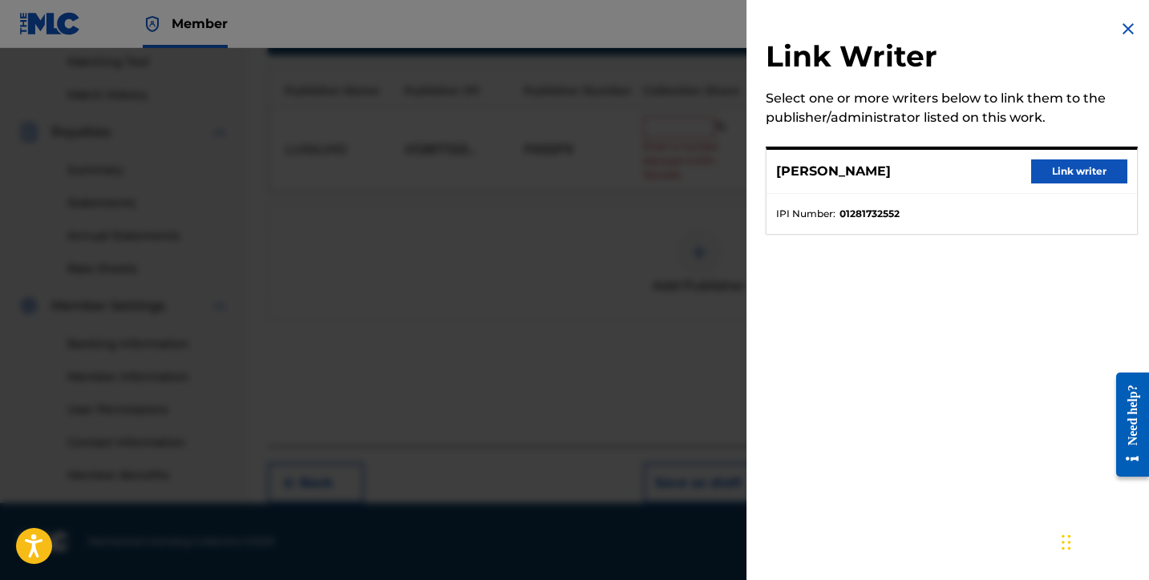
drag, startPoint x: 1083, startPoint y: 160, endPoint x: 1015, endPoint y: 188, distance: 73.4
click at [1083, 160] on button "Link writer" at bounding box center [1079, 172] width 96 height 24
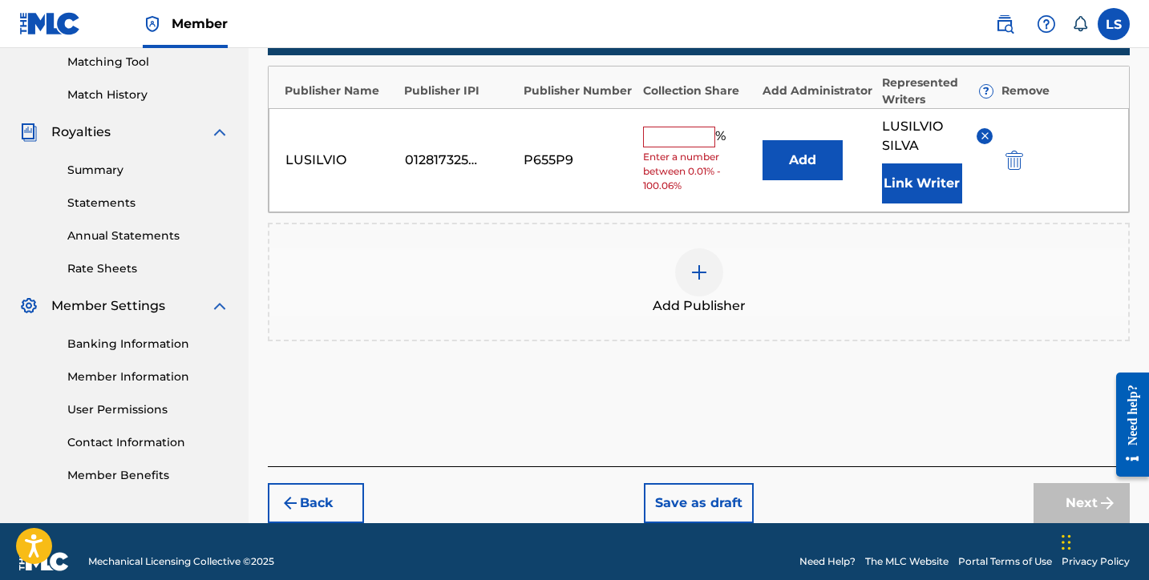
click at [665, 135] on input "text" at bounding box center [679, 137] width 72 height 21
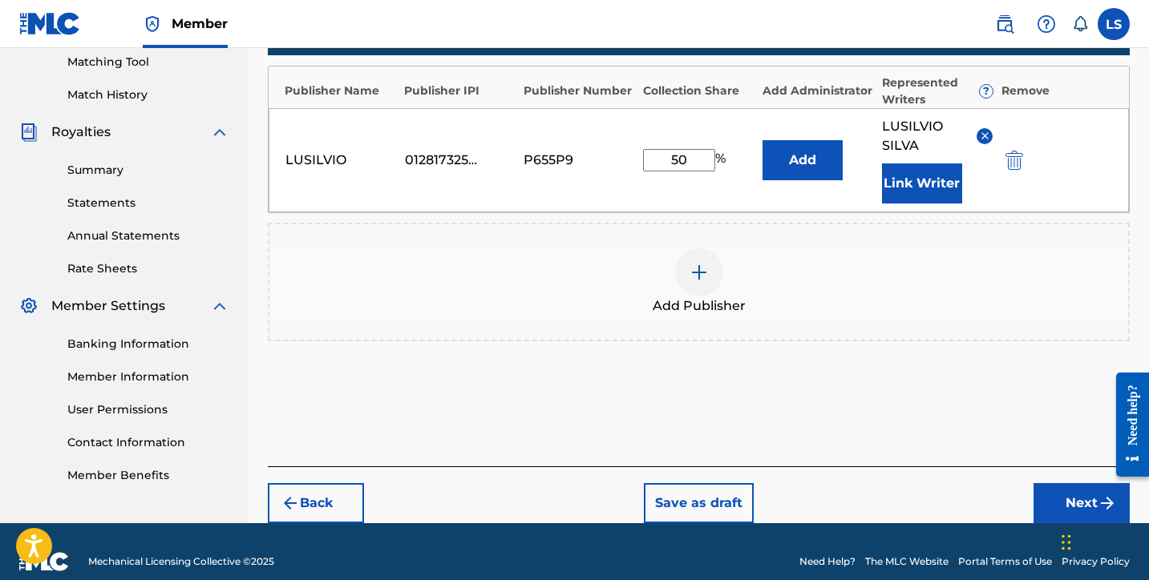
click at [1069, 493] on button "Next" at bounding box center [1081, 503] width 96 height 40
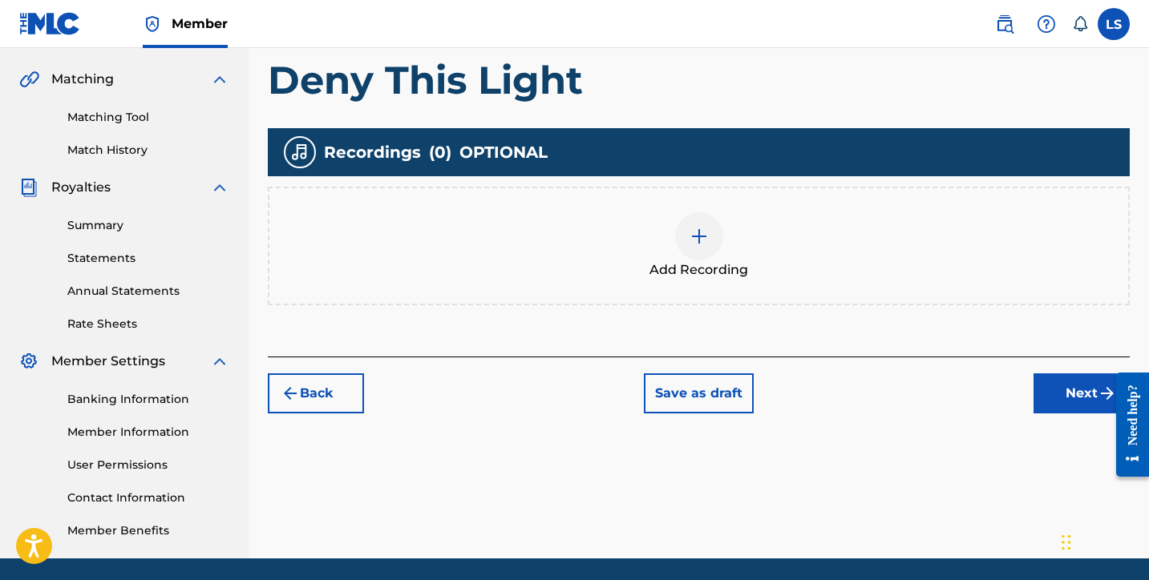
scroll to position [386, 0]
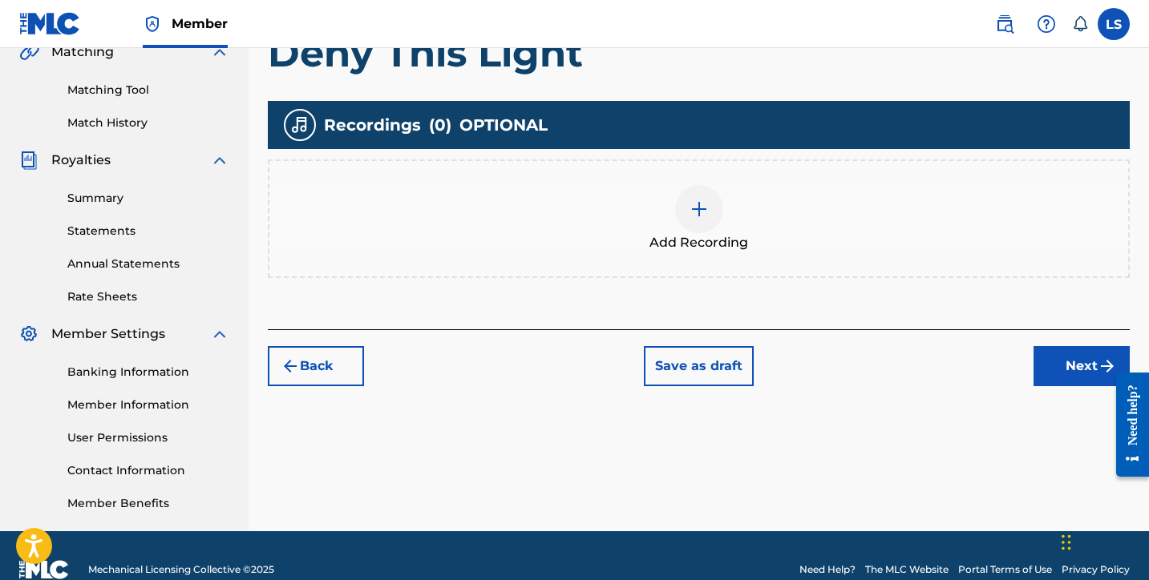
click at [704, 224] on div at bounding box center [699, 209] width 48 height 48
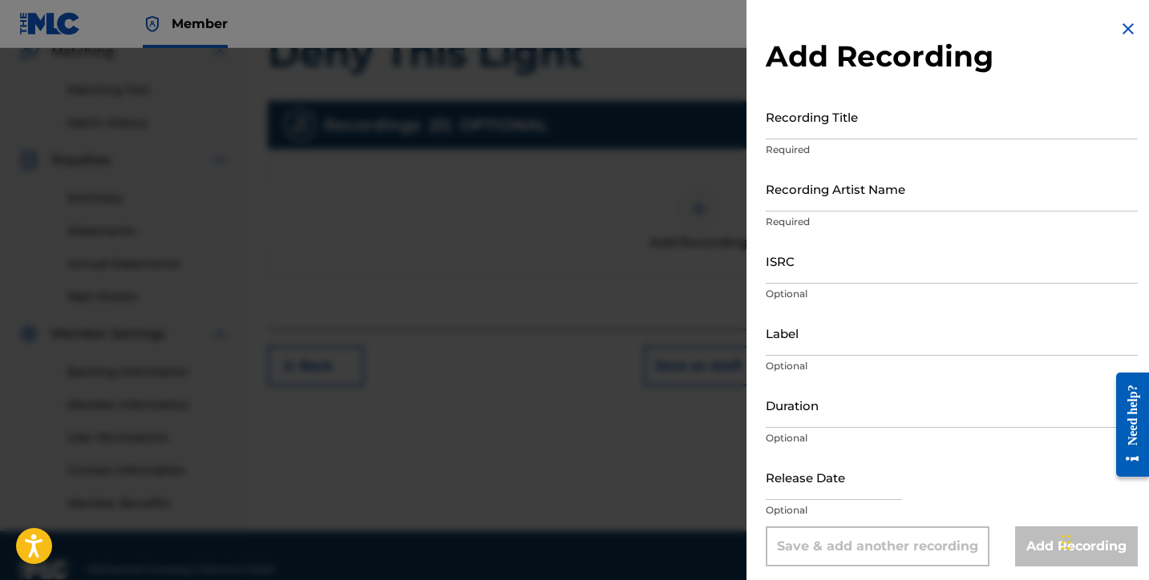
click at [819, 131] on input "Recording Title" at bounding box center [952, 117] width 372 height 46
click at [848, 203] on input "Recording Artist Name" at bounding box center [952, 189] width 372 height 46
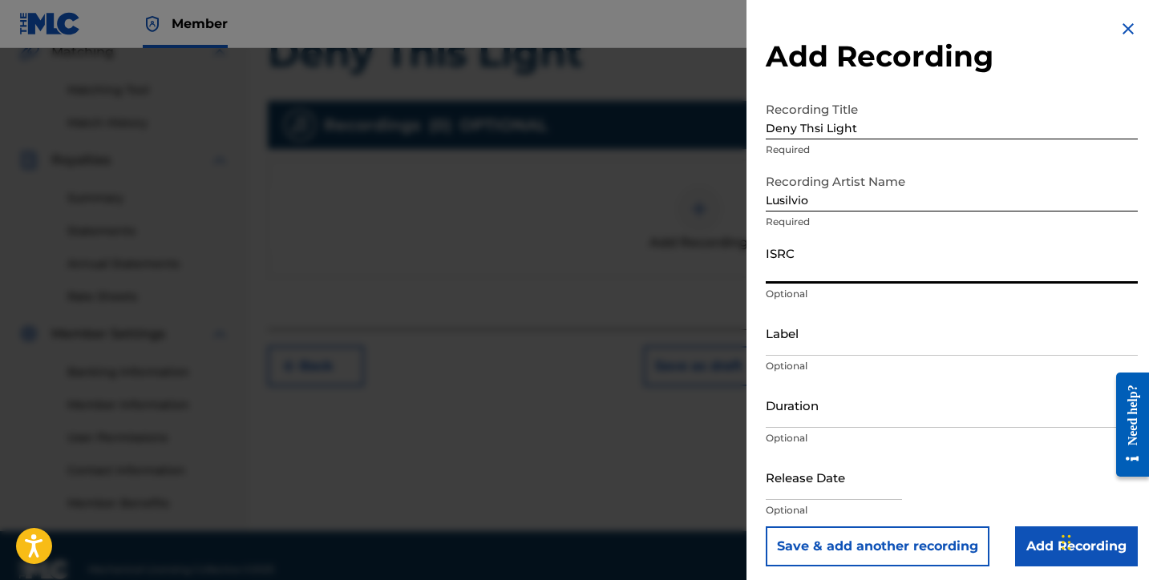
paste input "QZWFV2570938"
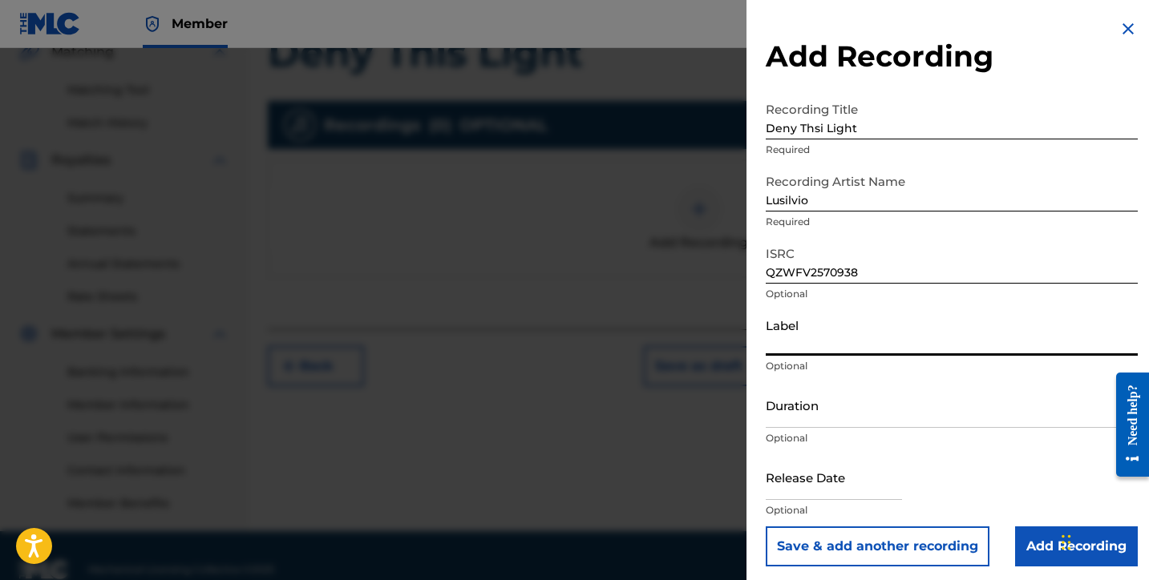
drag, startPoint x: 774, startPoint y: 346, endPoint x: 801, endPoint y: 354, distance: 27.6
click at [775, 346] on input "Label" at bounding box center [952, 333] width 372 height 46
click at [790, 412] on input "Duration" at bounding box center [952, 405] width 372 height 46
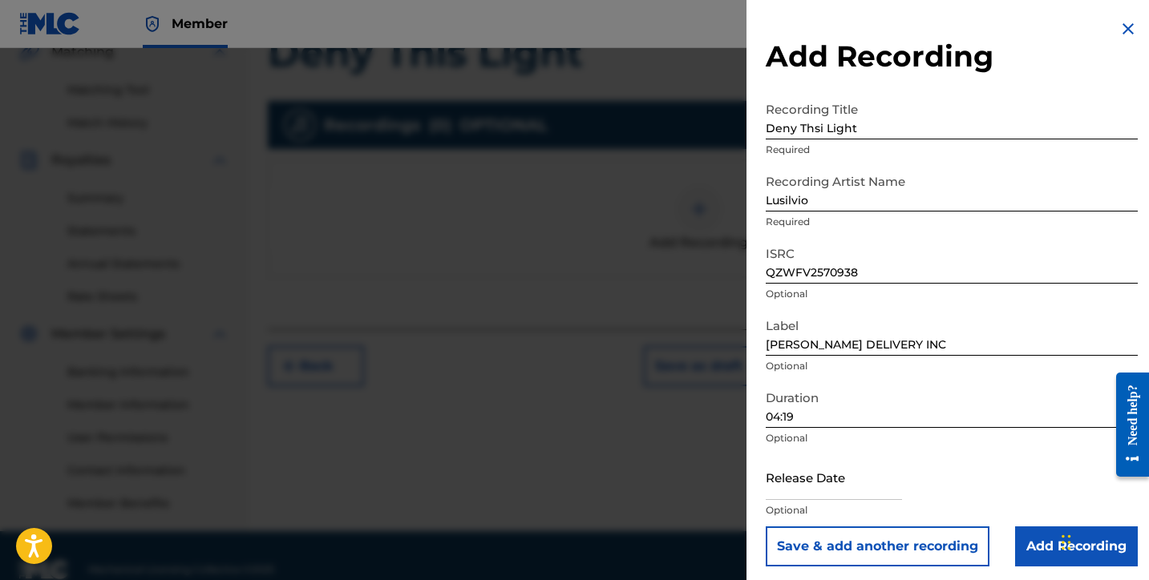
click at [789, 485] on input "text" at bounding box center [834, 478] width 136 height 46
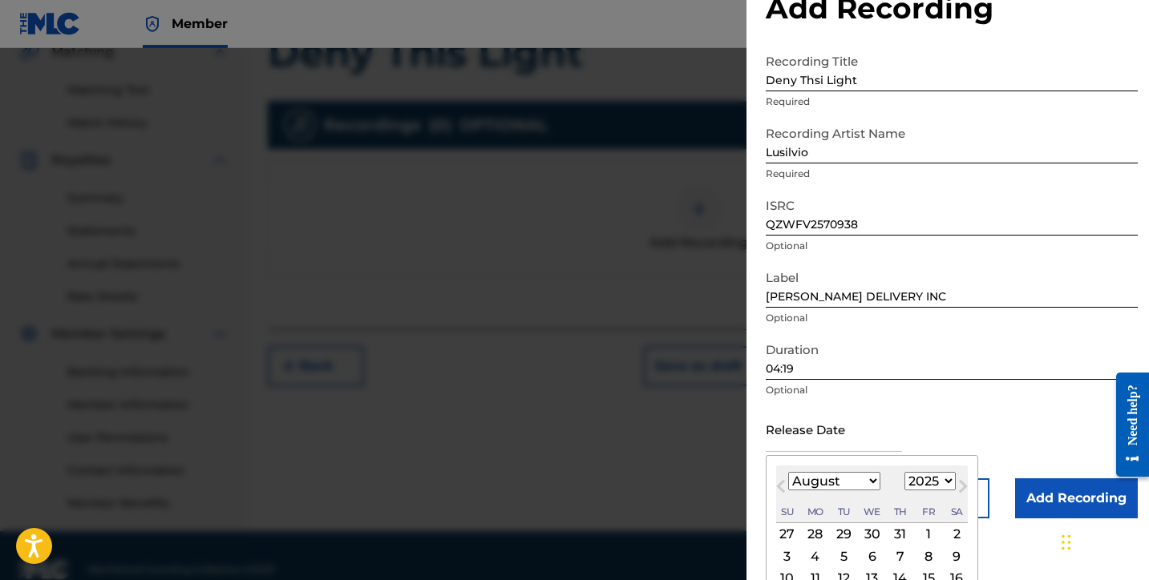
scroll to position [115, 0]
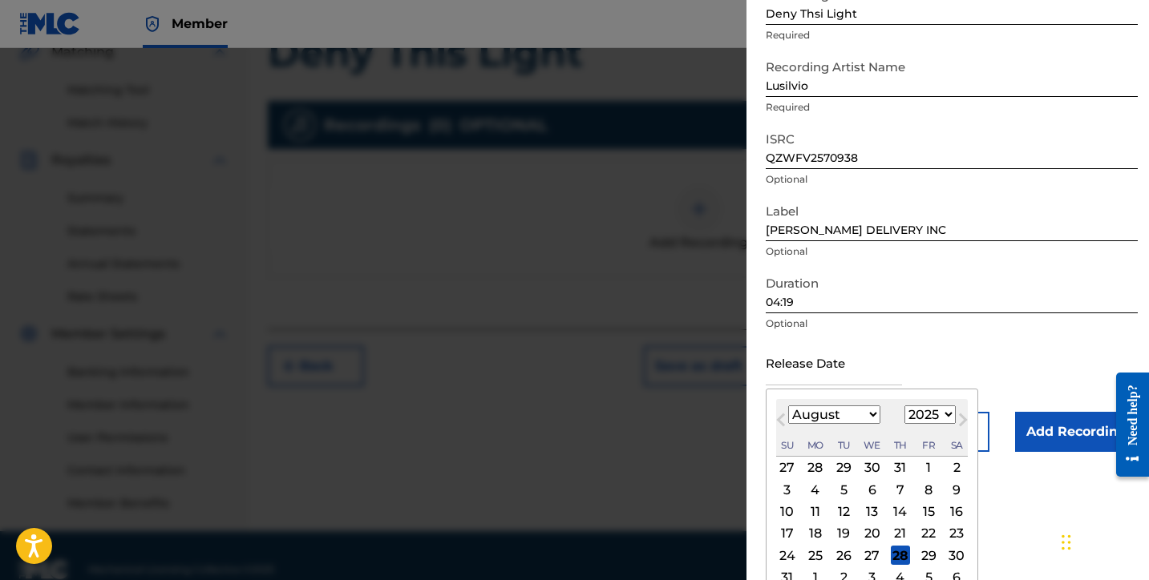
click at [790, 511] on div "10" at bounding box center [787, 512] width 19 height 19
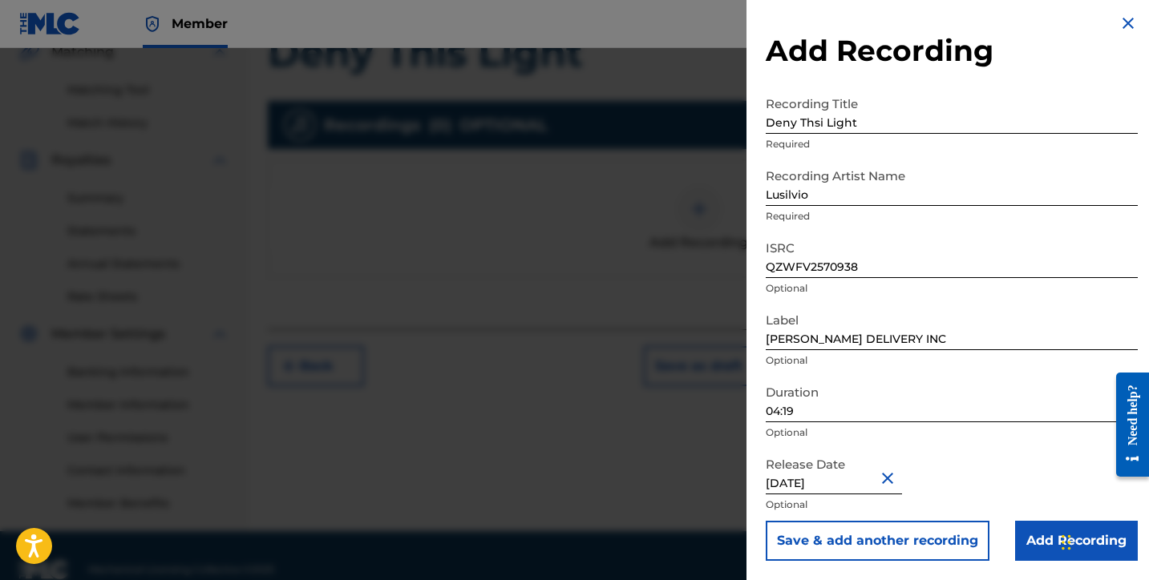
click at [1024, 549] on input "Add Recording" at bounding box center [1076, 541] width 123 height 40
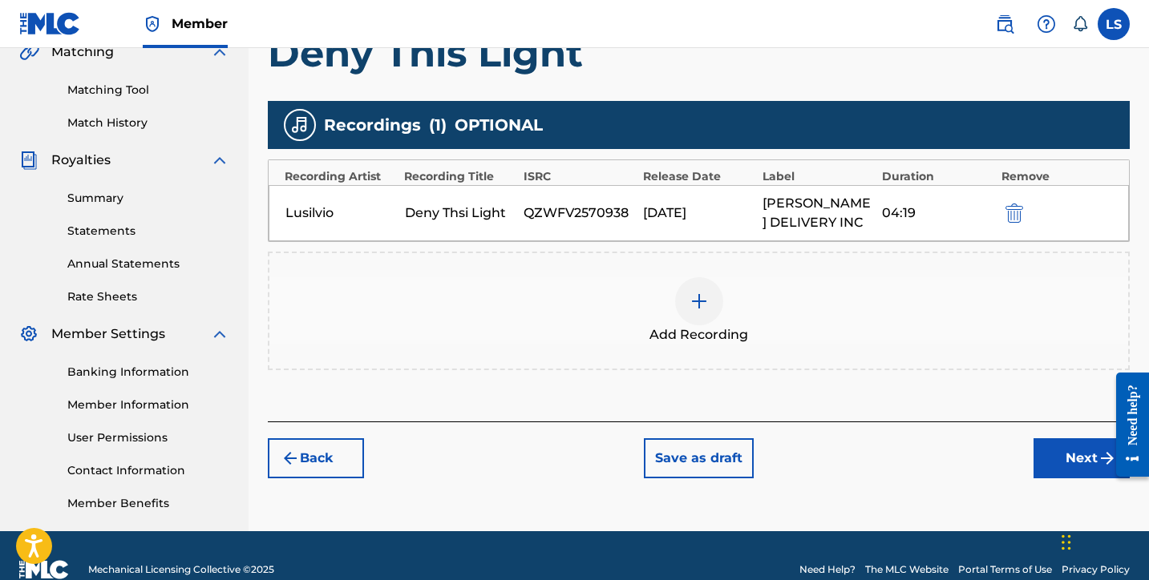
click at [1093, 463] on button "Next" at bounding box center [1081, 459] width 96 height 40
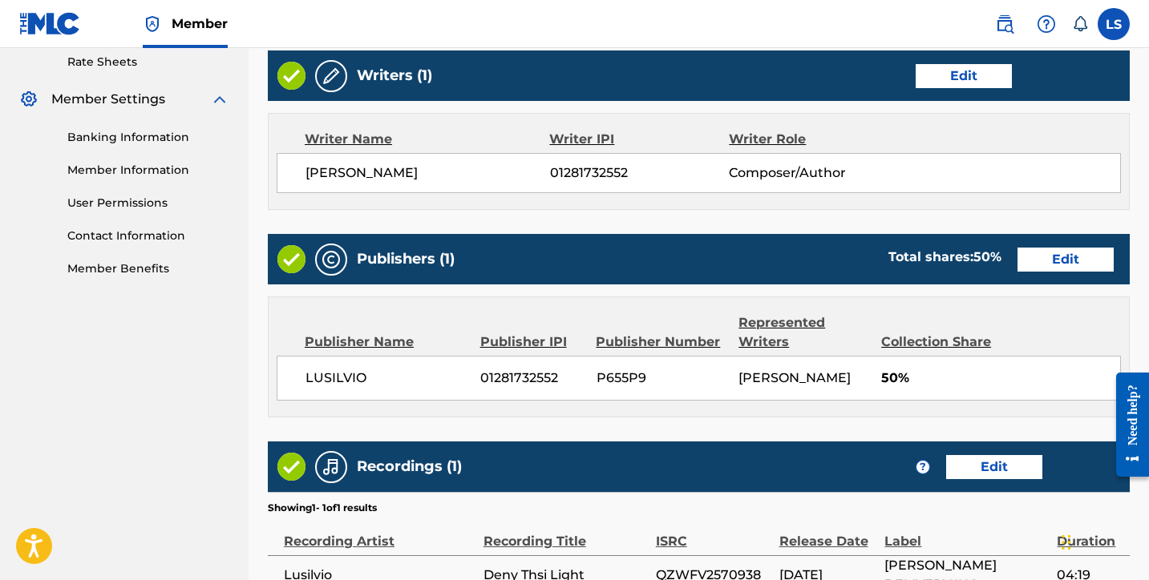
scroll to position [793, 0]
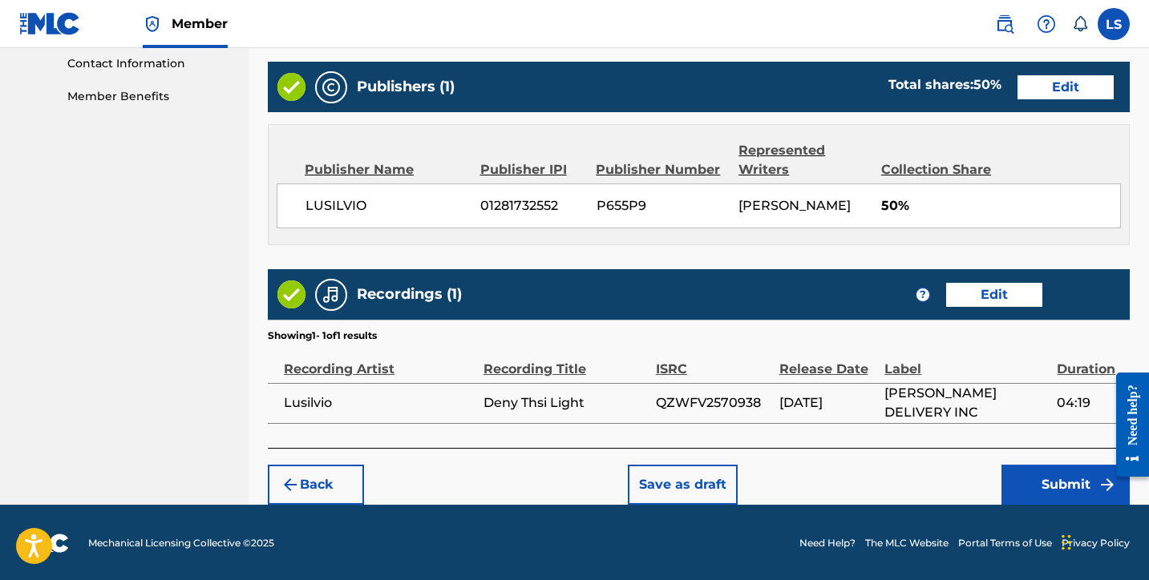
click at [1025, 475] on button "Submit" at bounding box center [1065, 485] width 128 height 40
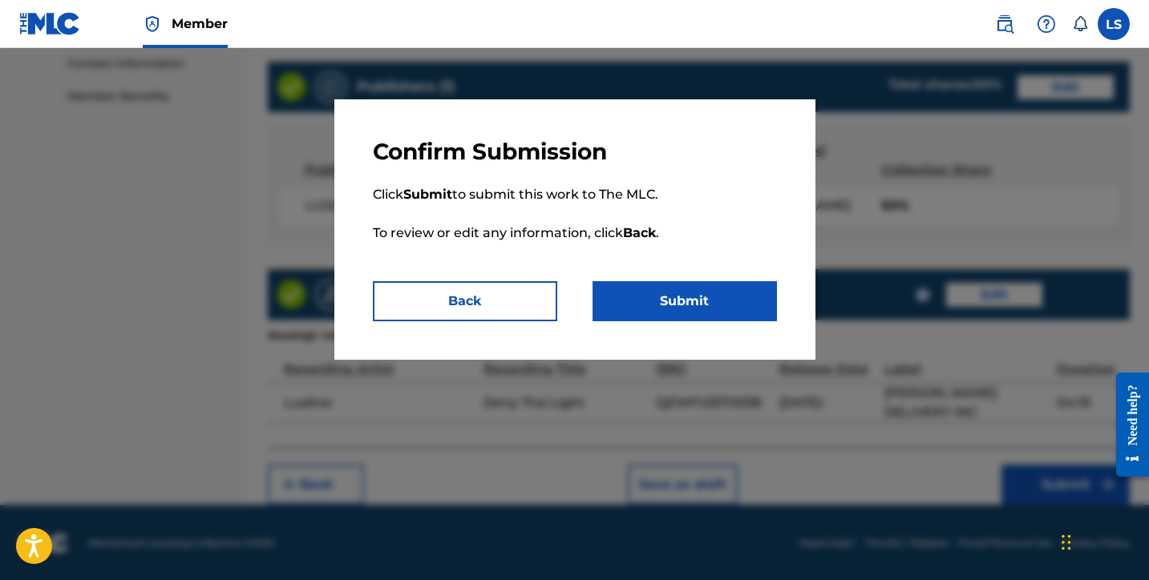
click at [722, 316] on button "Submit" at bounding box center [684, 301] width 184 height 40
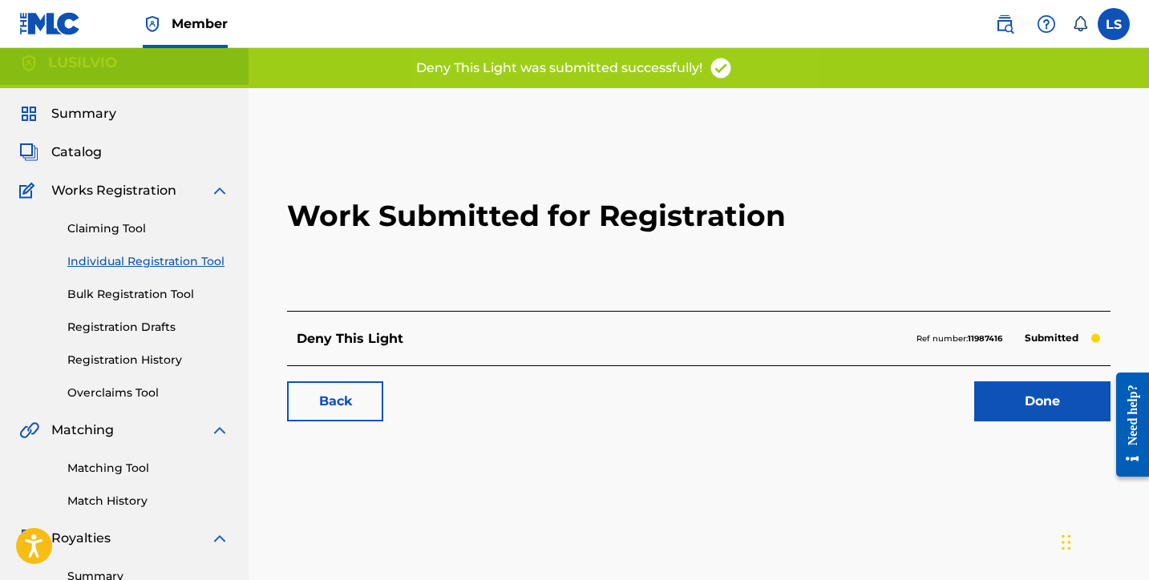
scroll to position [8, 0]
click at [1017, 410] on link "Done" at bounding box center [1042, 401] width 136 height 40
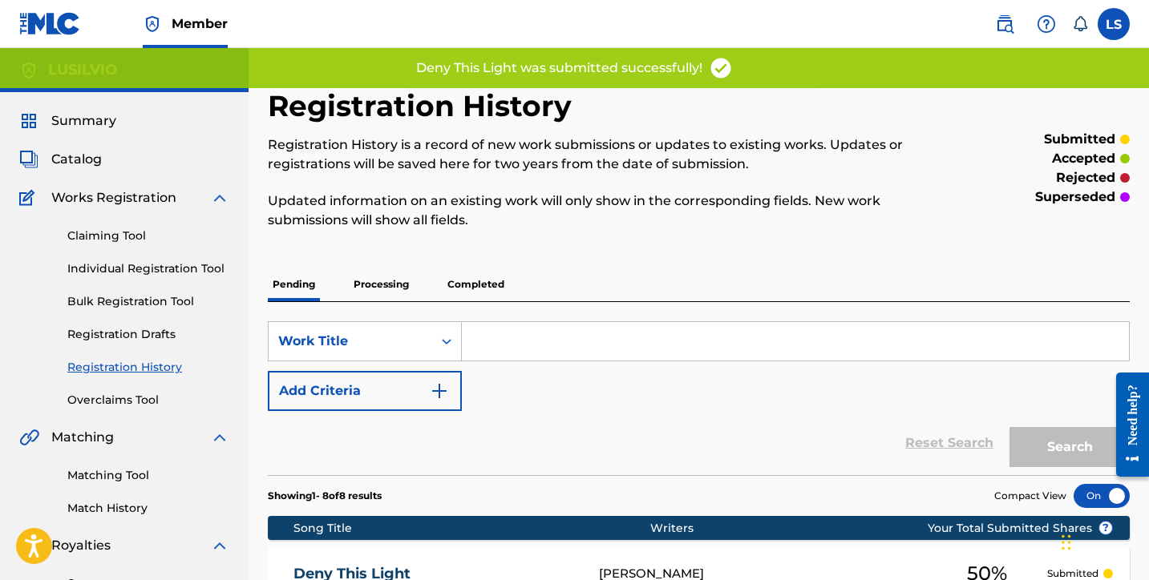
click at [160, 271] on link "Individual Registration Tool" at bounding box center [148, 269] width 162 height 17
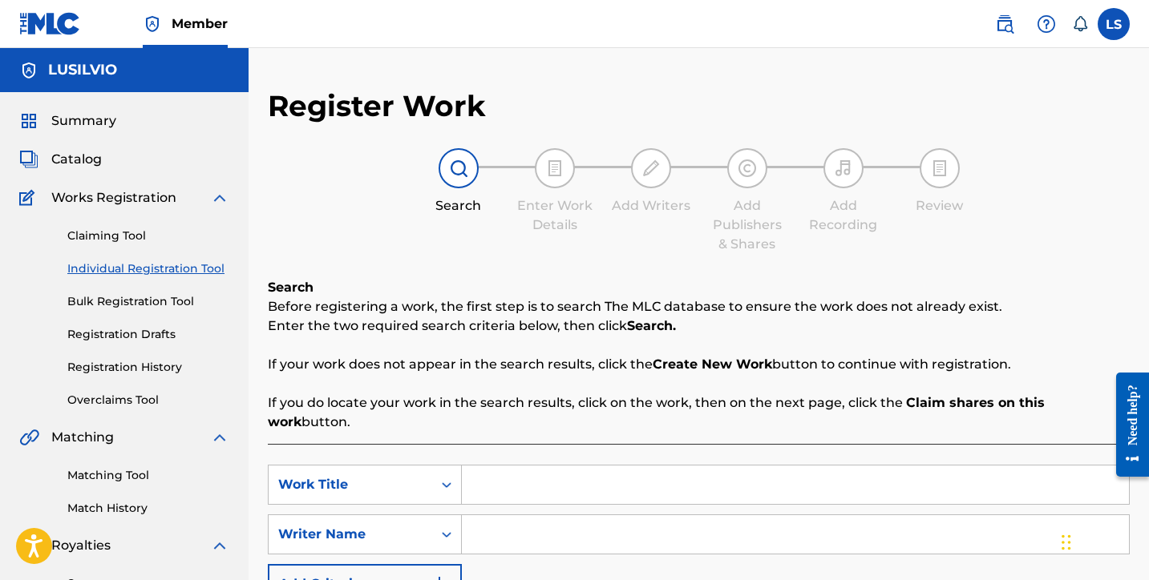
click at [560, 466] on input "Search Form" at bounding box center [795, 485] width 667 height 38
click at [577, 521] on input "Search Form" at bounding box center [795, 535] width 667 height 38
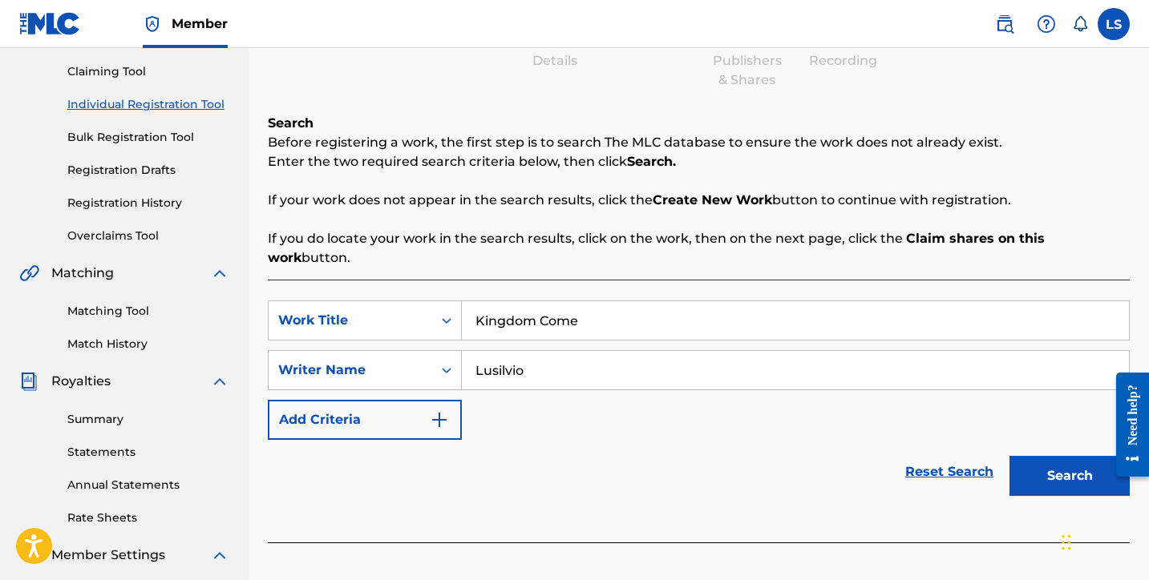
scroll to position [191, 0]
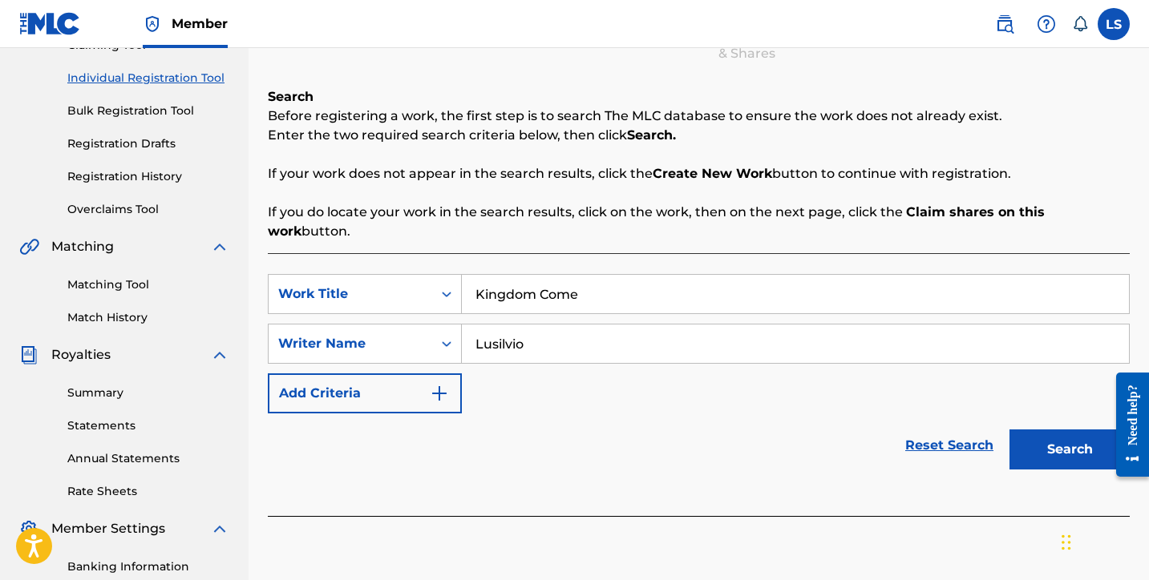
click at [1047, 437] on button "Search" at bounding box center [1069, 450] width 120 height 40
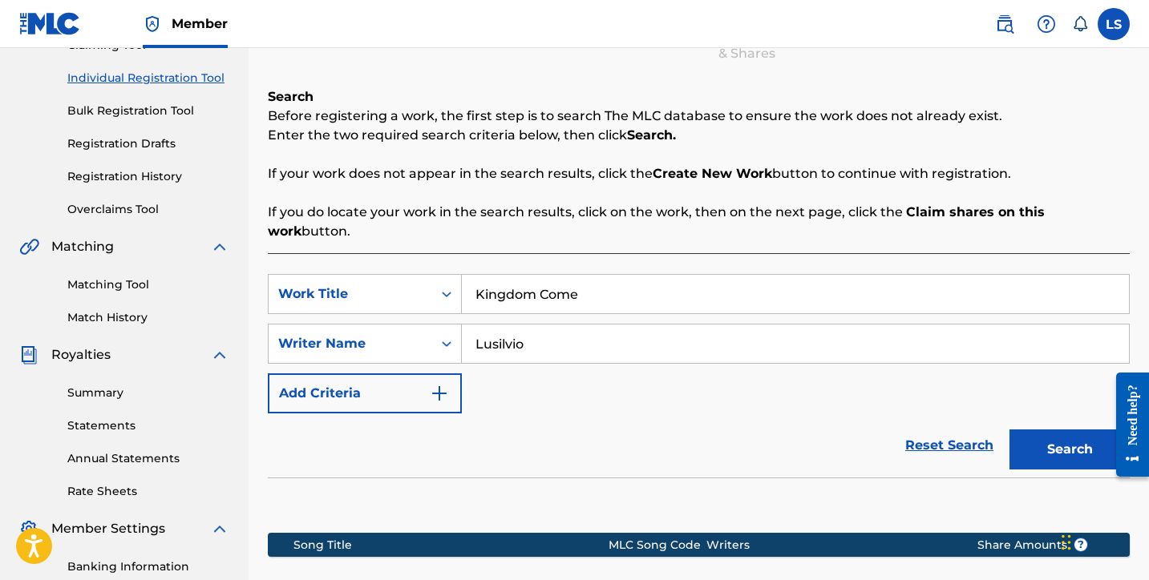
click at [1057, 432] on button "Search" at bounding box center [1069, 450] width 120 height 40
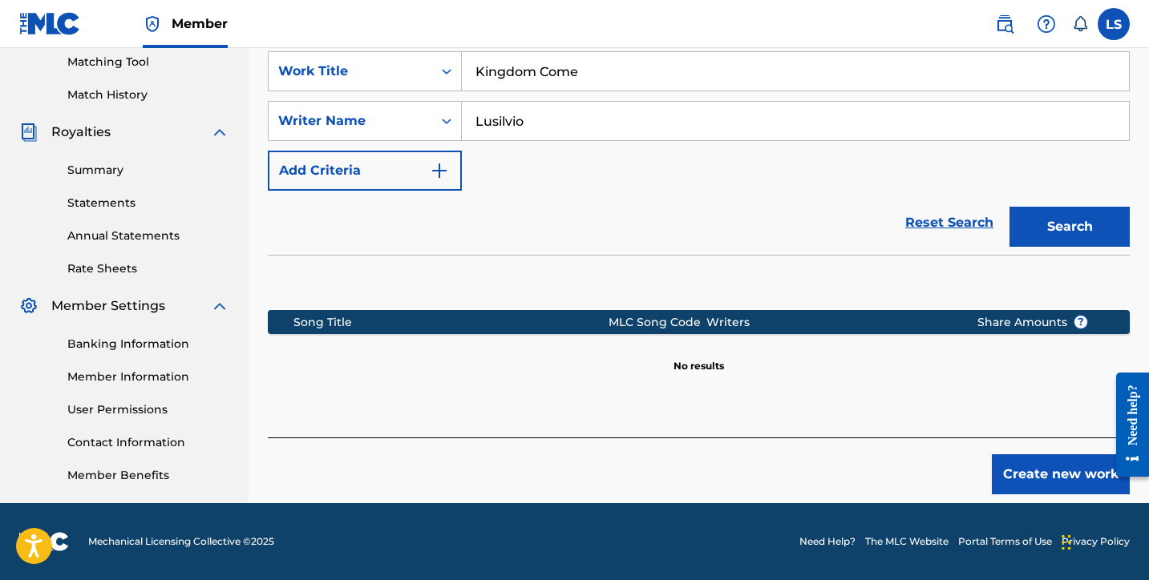
click at [1048, 455] on button "Create new work" at bounding box center [1061, 475] width 138 height 40
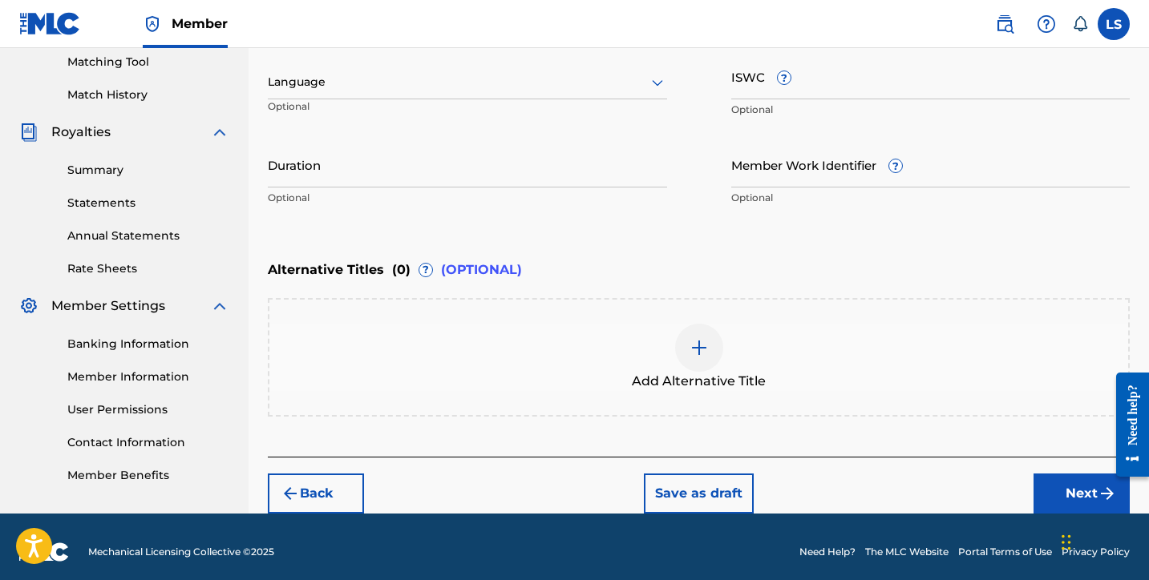
scroll to position [414, 0]
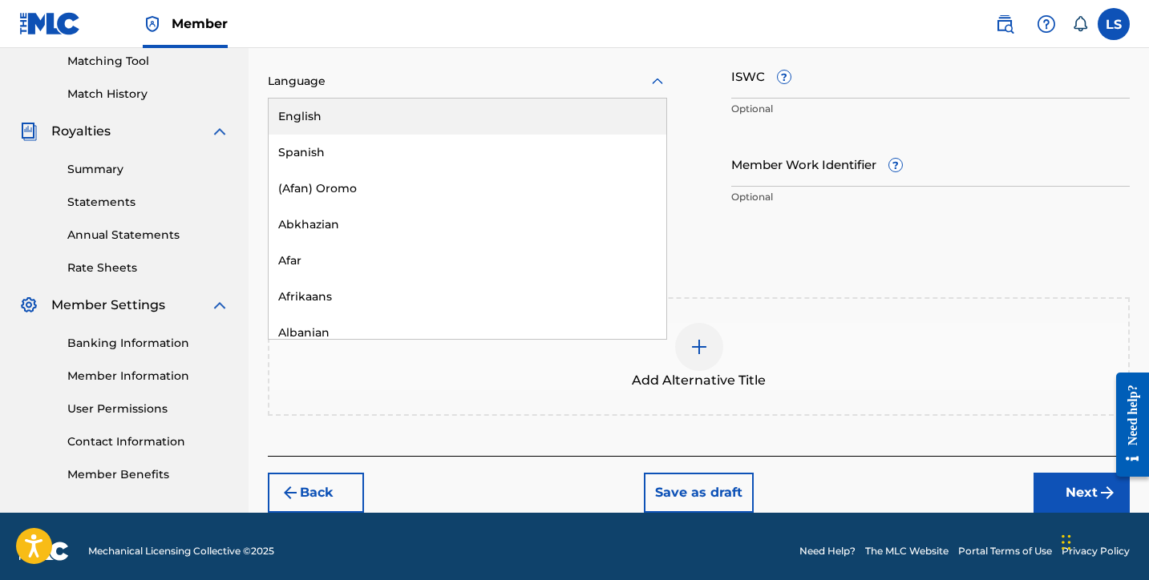
drag, startPoint x: 327, startPoint y: 85, endPoint x: 341, endPoint y: 93, distance: 15.8
click at [327, 85] on div at bounding box center [467, 81] width 399 height 20
click at [371, 121] on div "English" at bounding box center [468, 117] width 398 height 36
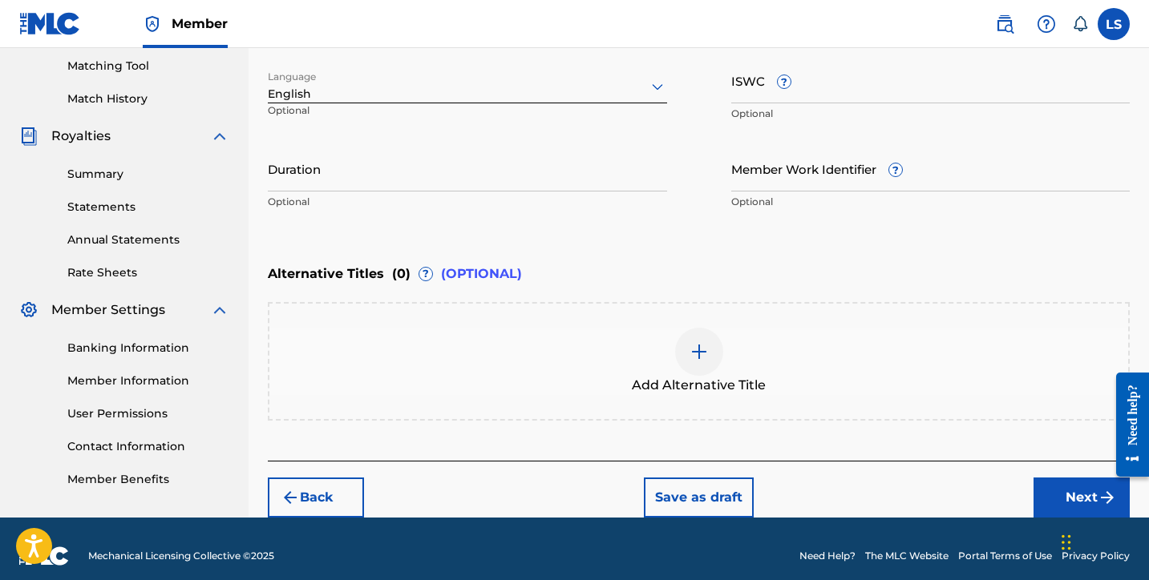
scroll to position [423, 0]
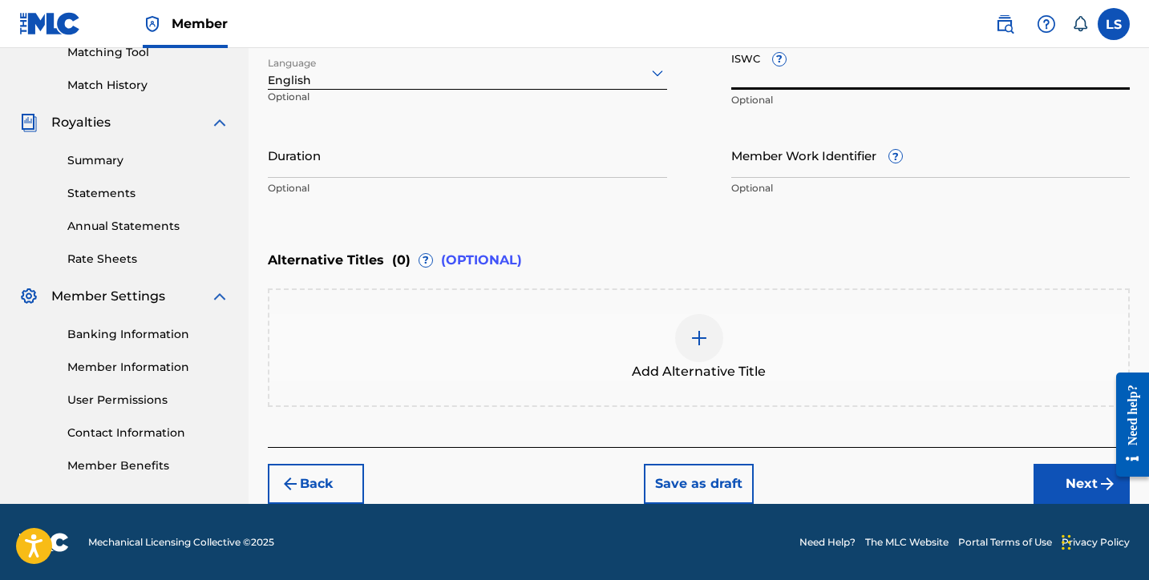
paste input "T3334066530"
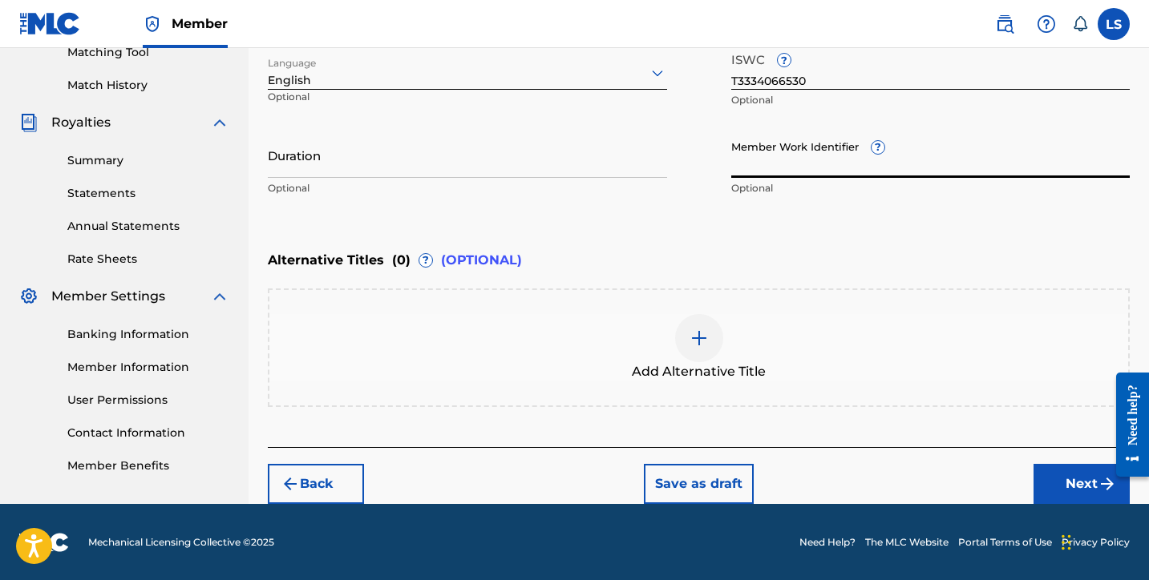
paste input "930826446"
click at [350, 166] on input "Duration" at bounding box center [467, 155] width 399 height 46
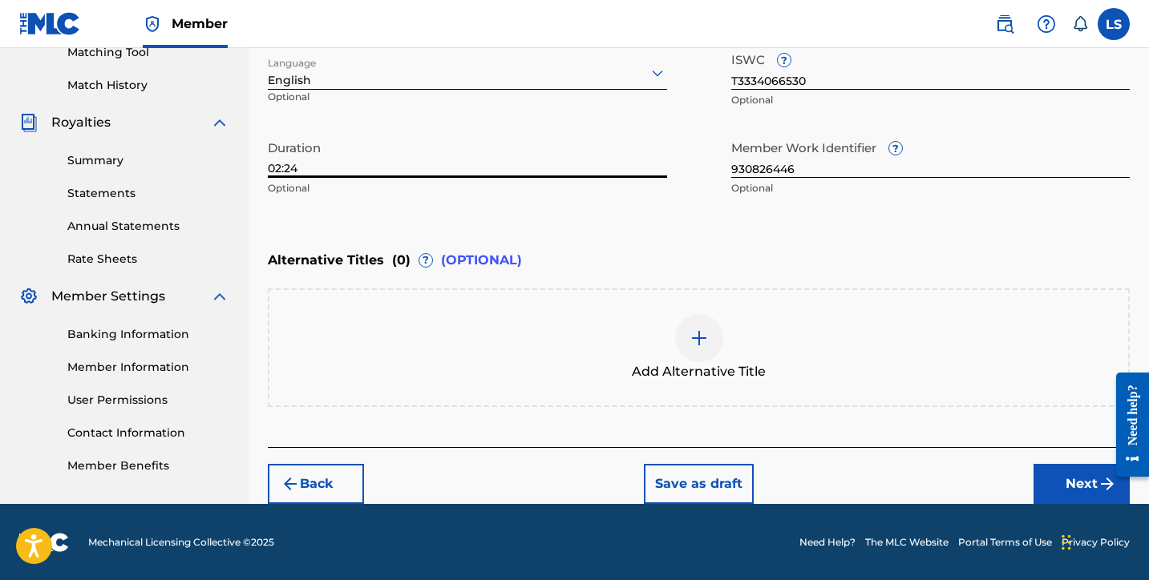
click at [1044, 479] on button "Next" at bounding box center [1081, 484] width 96 height 40
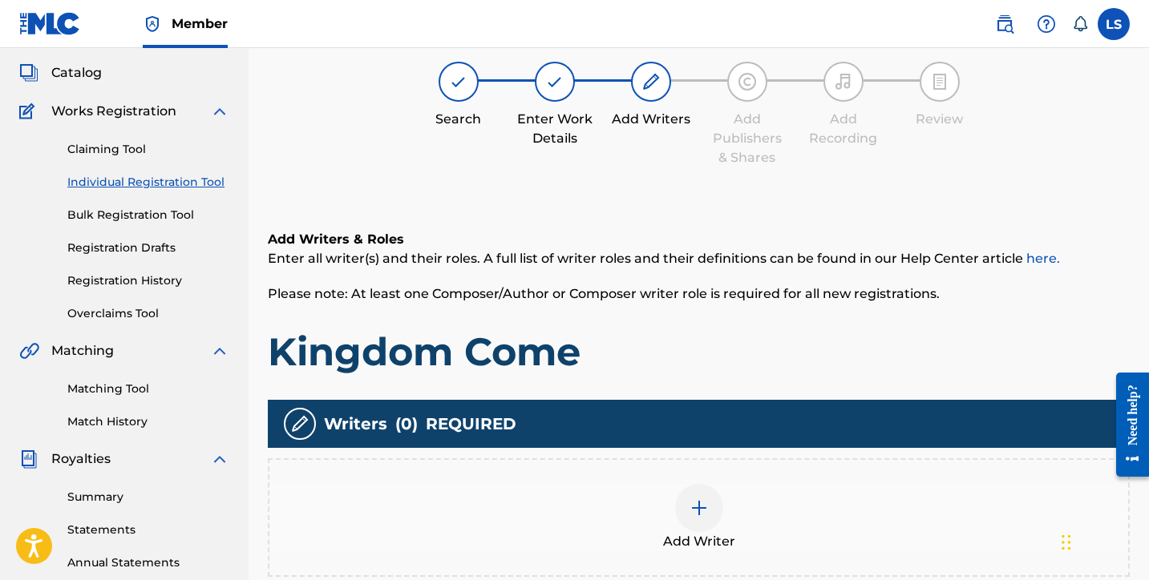
scroll to position [72, 0]
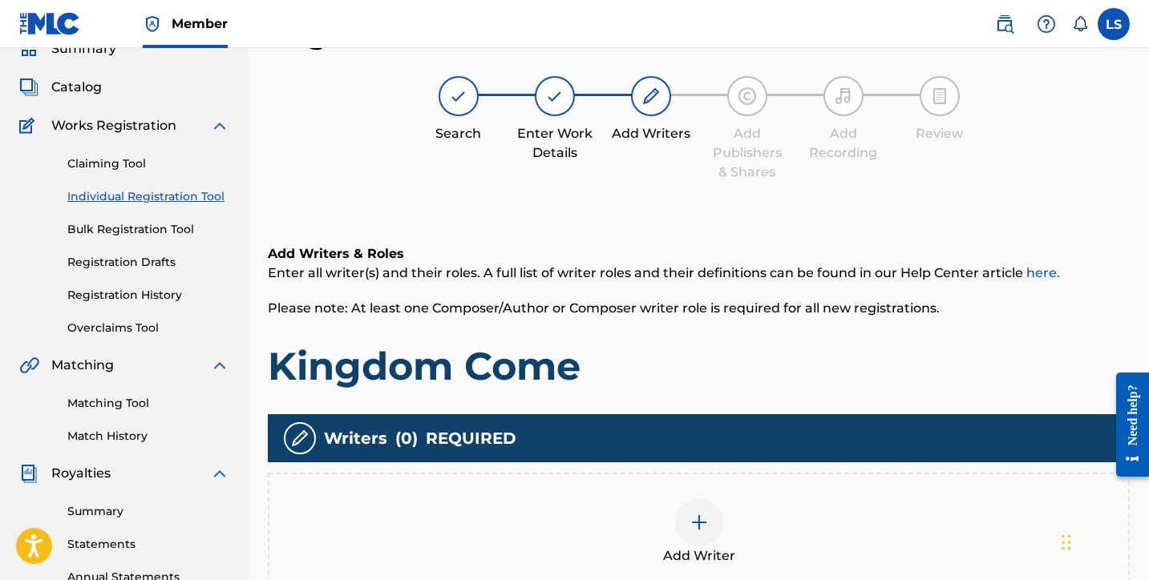
drag, startPoint x: 696, startPoint y: 514, endPoint x: 756, endPoint y: 506, distance: 60.7
click at [720, 529] on div at bounding box center [699, 523] width 48 height 48
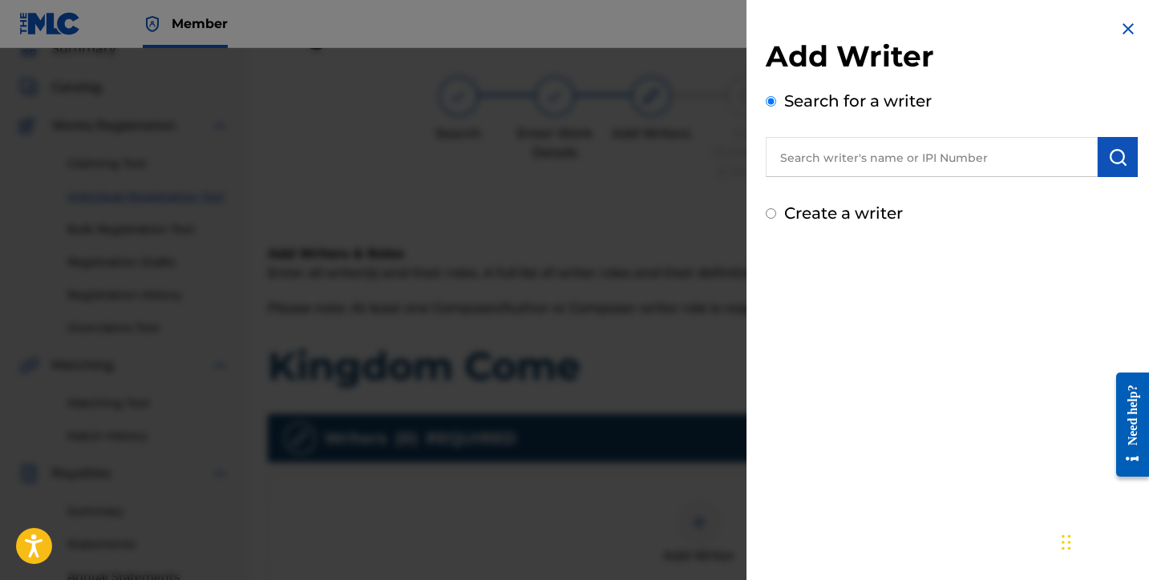
click at [860, 173] on input "text" at bounding box center [932, 157] width 332 height 40
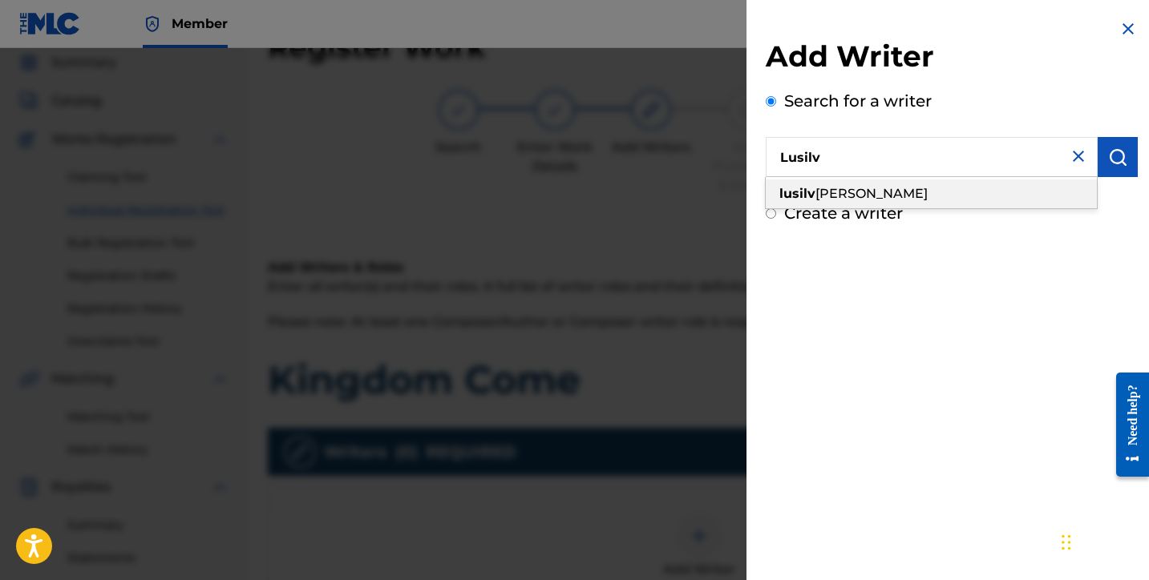
click at [859, 208] on div "lusilv io silva" at bounding box center [931, 194] width 331 height 29
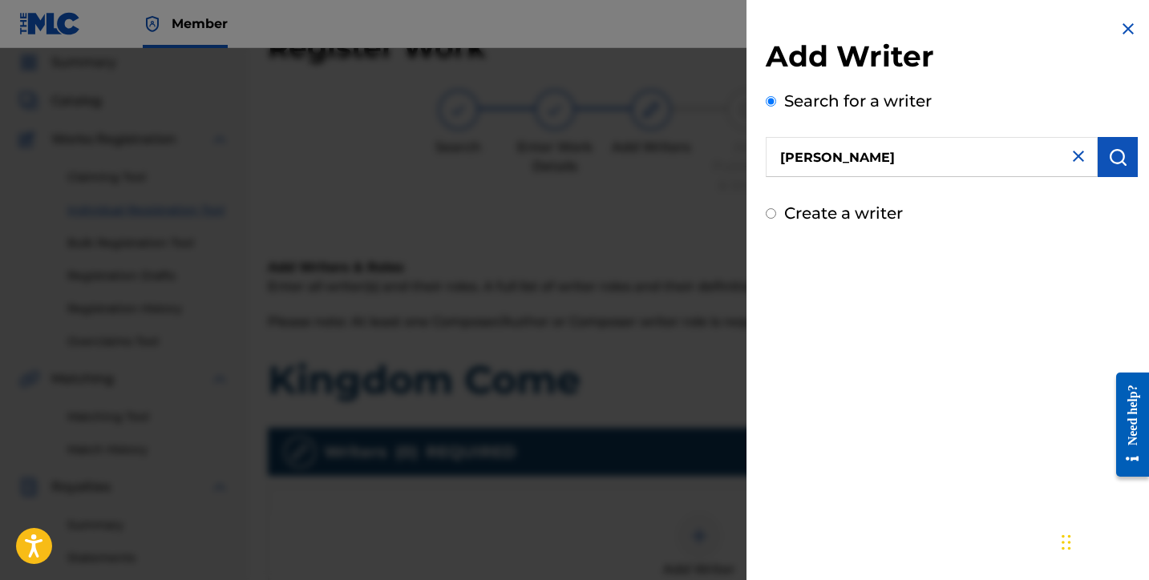
click at [1118, 158] on img "submit" at bounding box center [1117, 157] width 19 height 19
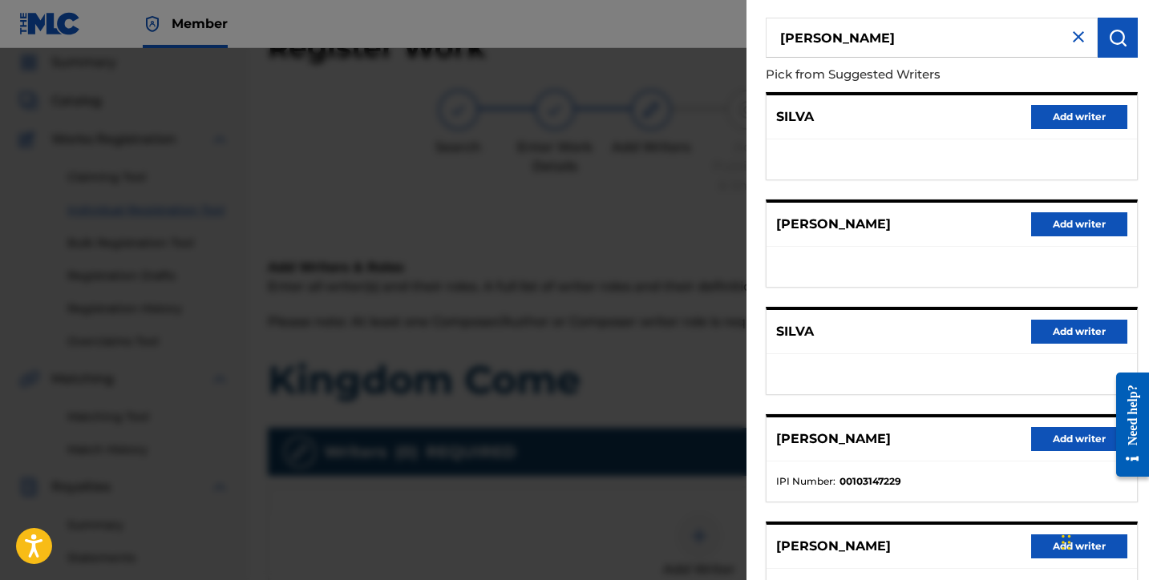
scroll to position [250, 0]
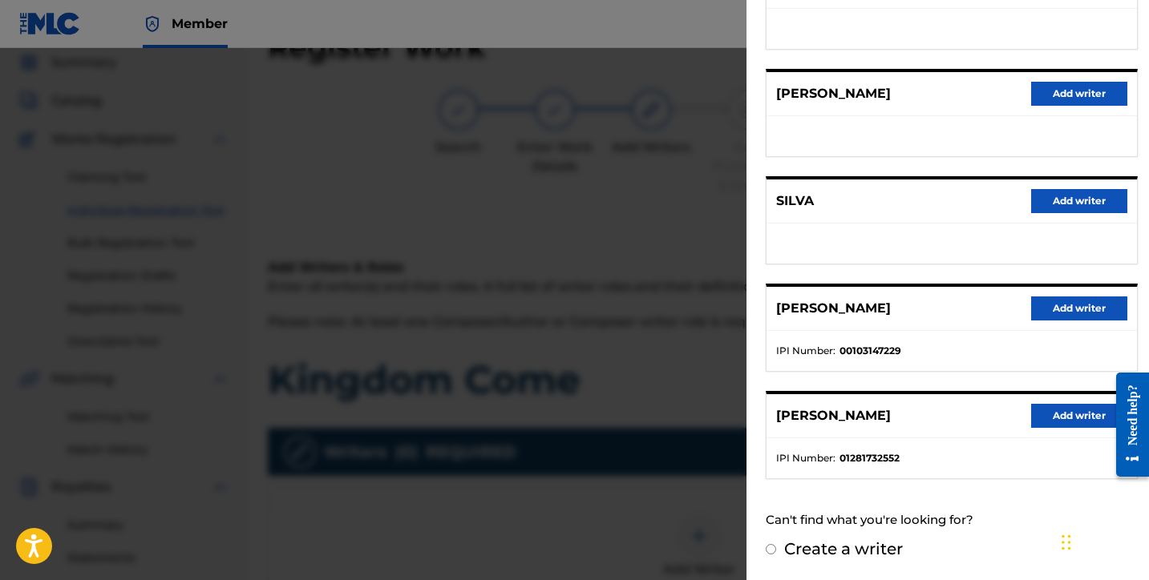
click at [1061, 414] on button "Add writer" at bounding box center [1079, 416] width 96 height 24
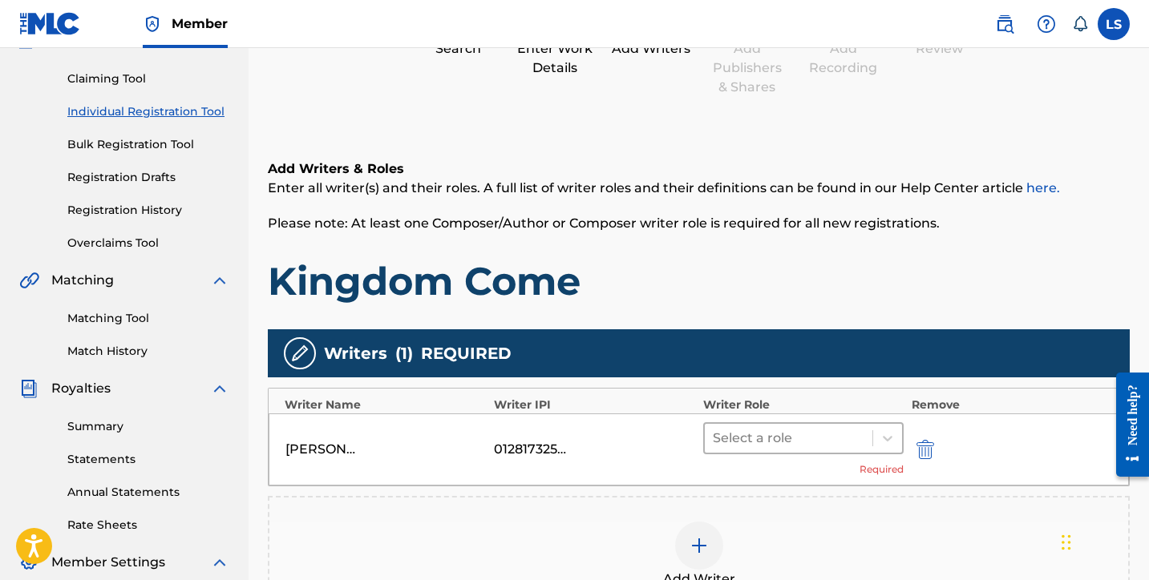
click at [799, 438] on div at bounding box center [789, 438] width 152 height 22
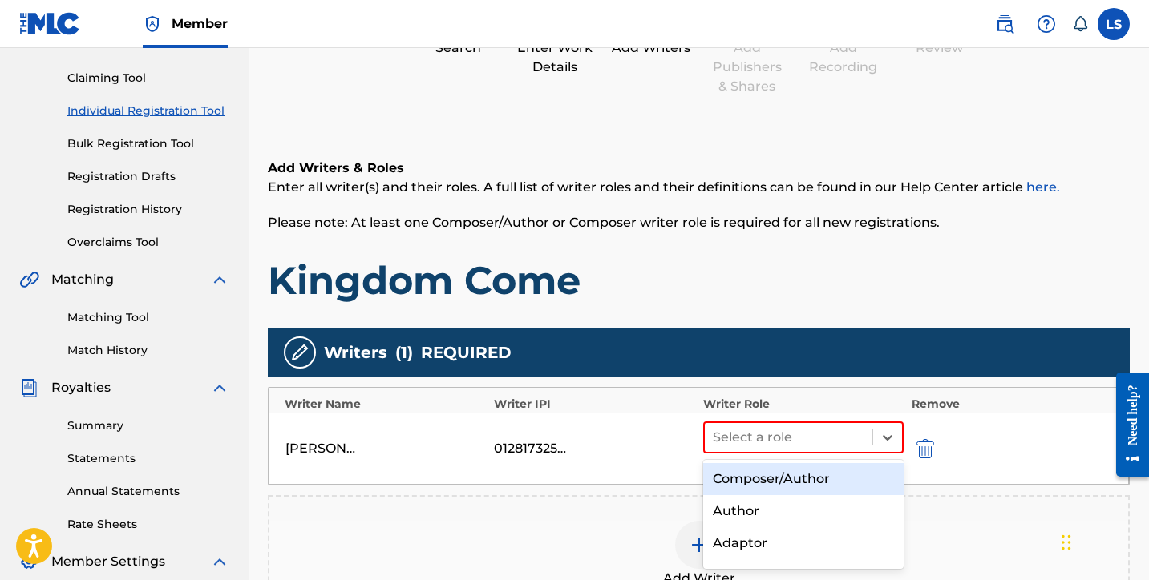
click at [791, 479] on div "Composer/Author" at bounding box center [803, 479] width 200 height 32
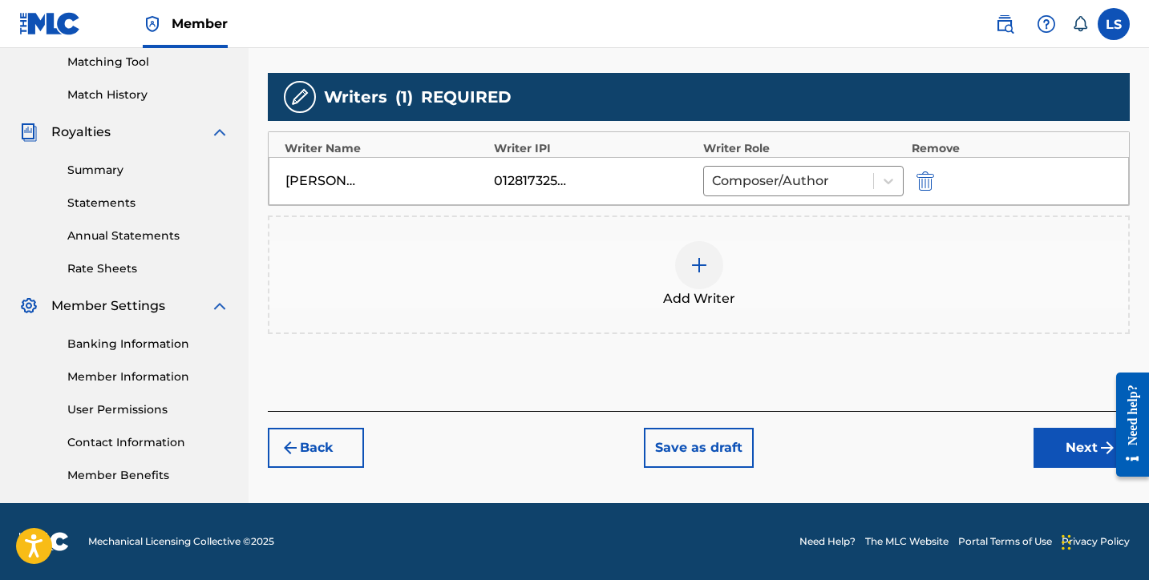
click at [1048, 451] on button "Next" at bounding box center [1081, 448] width 96 height 40
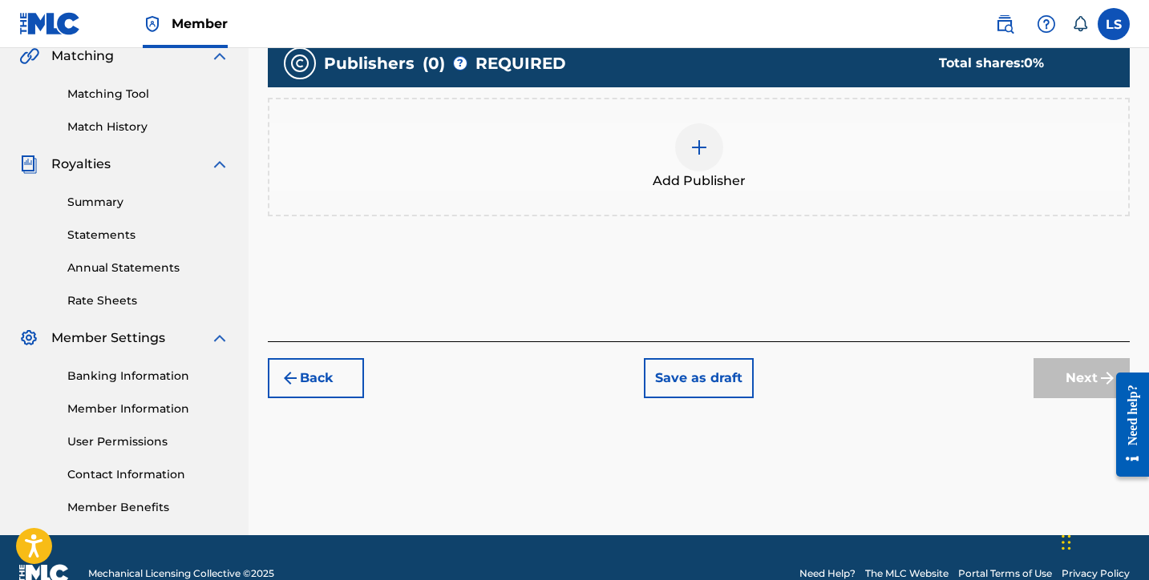
scroll to position [414, 0]
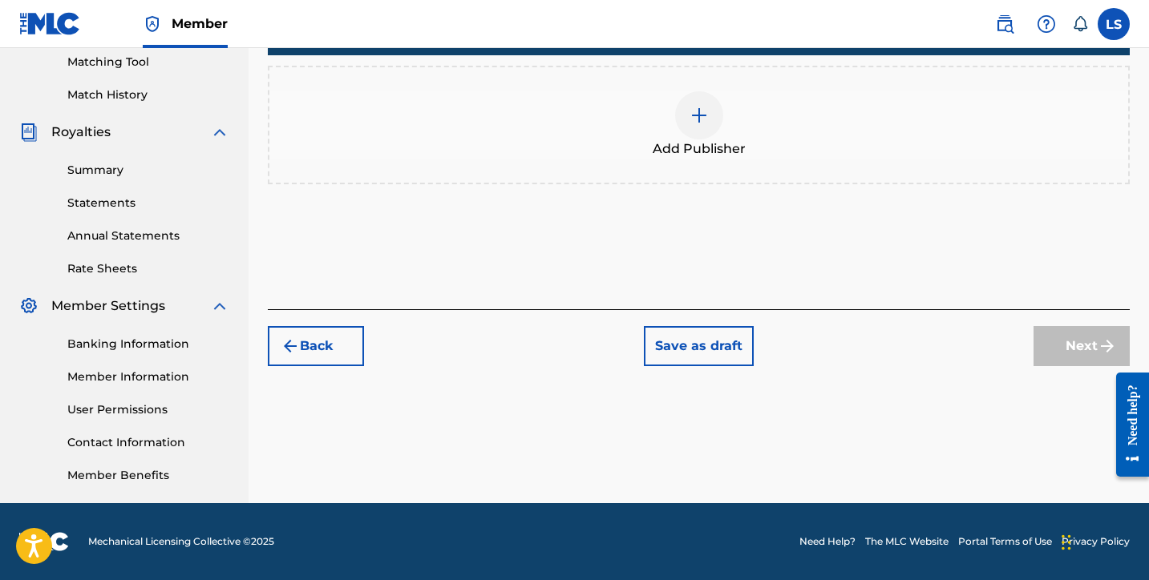
click at [708, 139] on span "Add Publisher" at bounding box center [699, 148] width 93 height 19
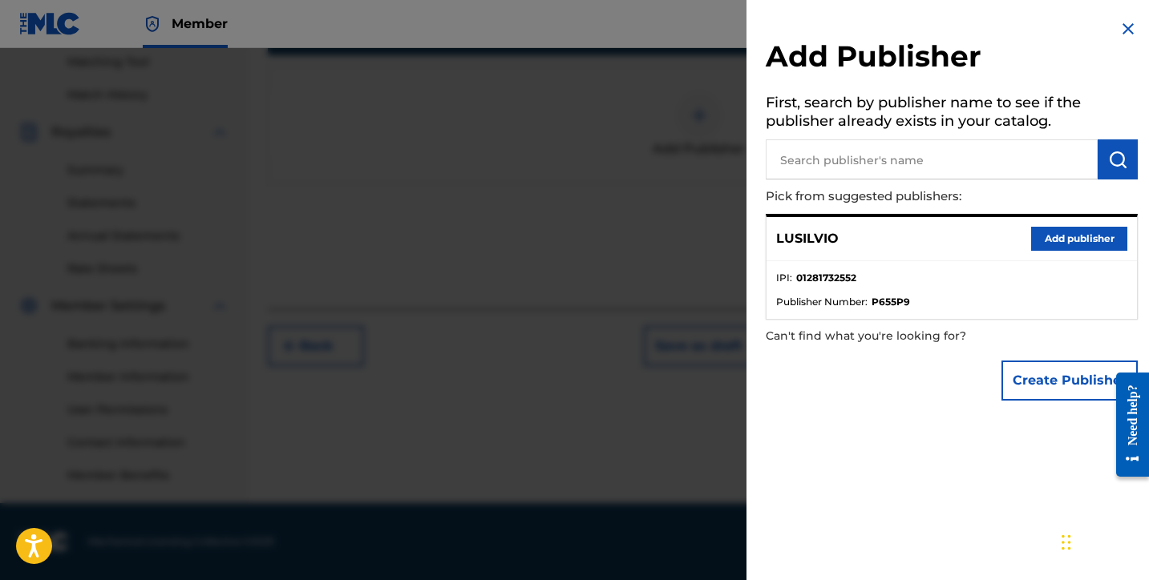
click at [1080, 243] on button "Add publisher" at bounding box center [1079, 239] width 96 height 24
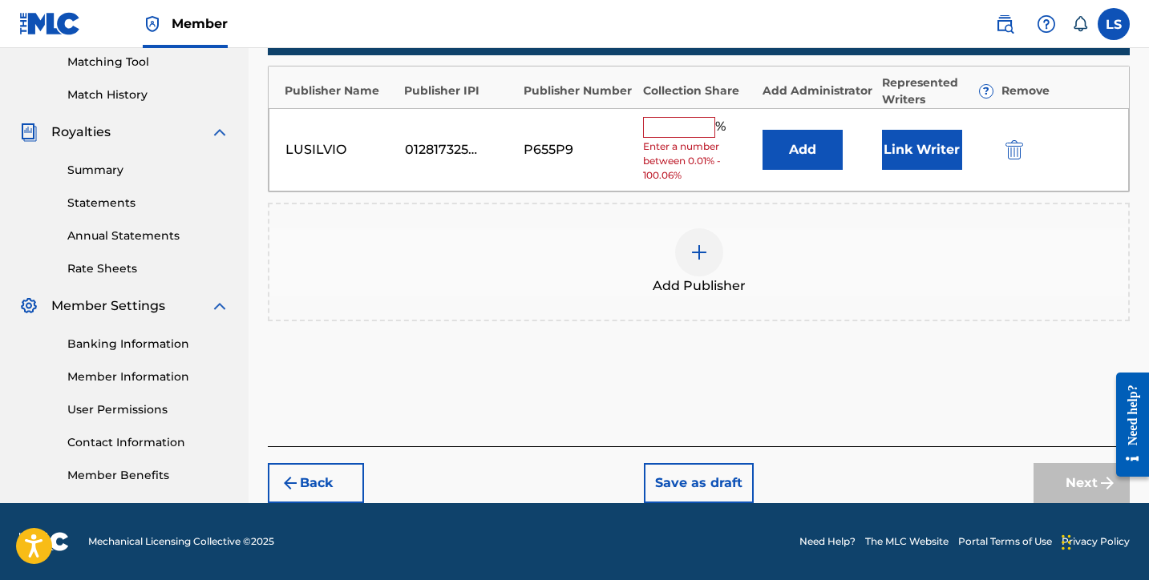
click at [664, 127] on input "text" at bounding box center [679, 127] width 72 height 21
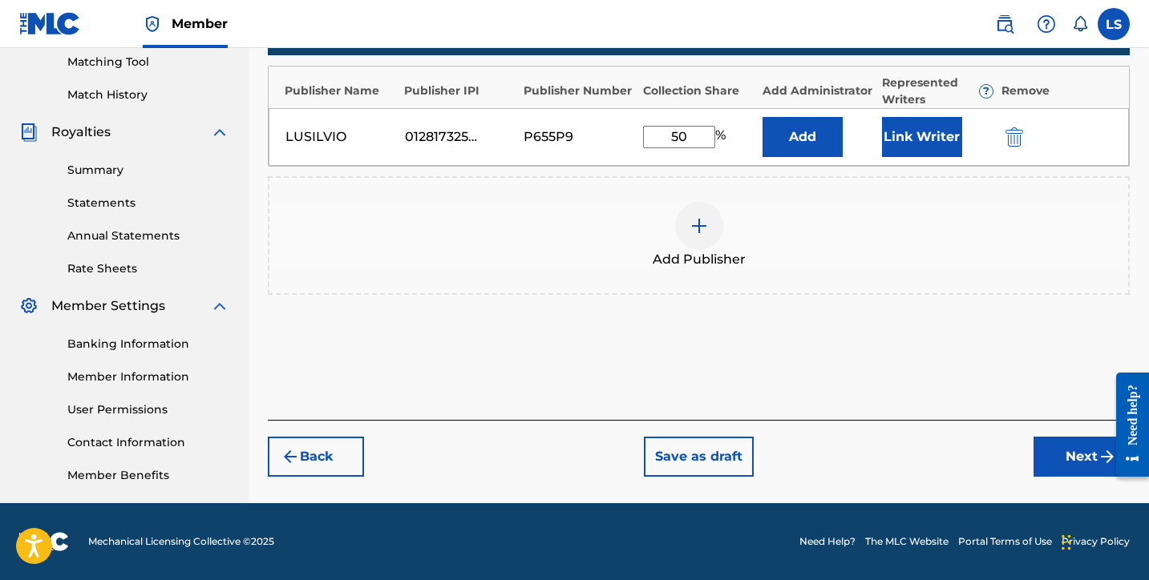
click at [902, 142] on button "Link Writer" at bounding box center [922, 137] width 80 height 40
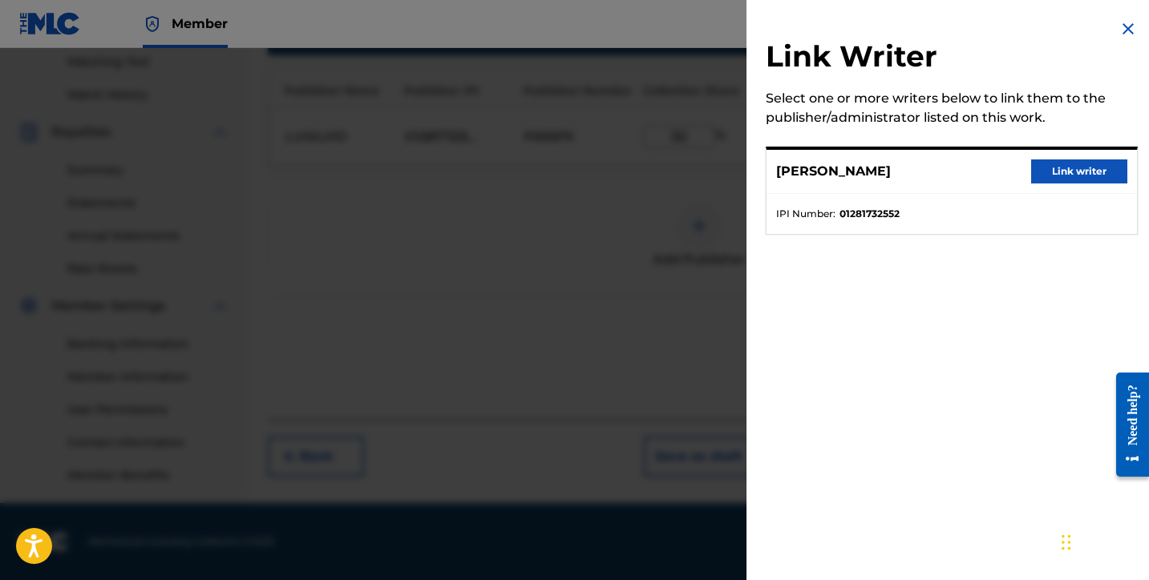
click at [1086, 166] on button "Link writer" at bounding box center [1079, 172] width 96 height 24
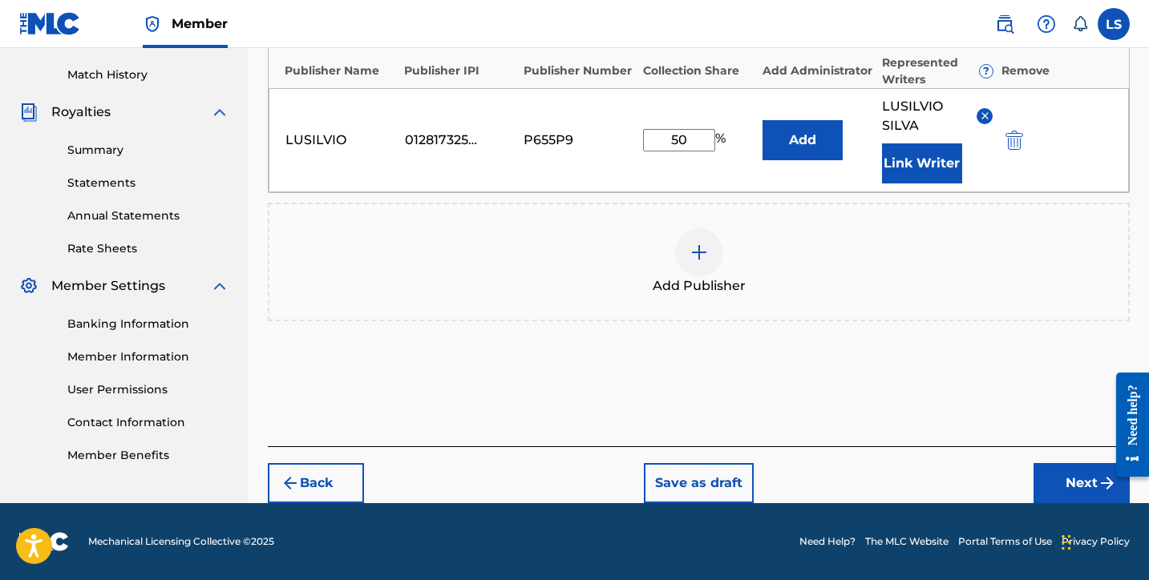
click at [1058, 491] on button "Next" at bounding box center [1081, 483] width 96 height 40
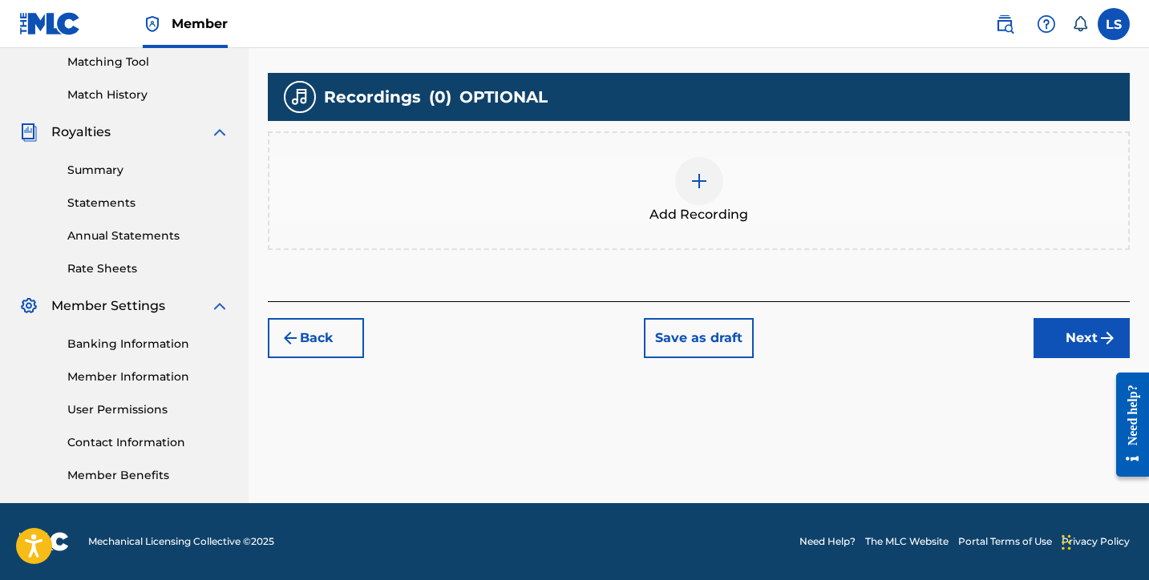
click at [692, 171] on div at bounding box center [699, 181] width 48 height 48
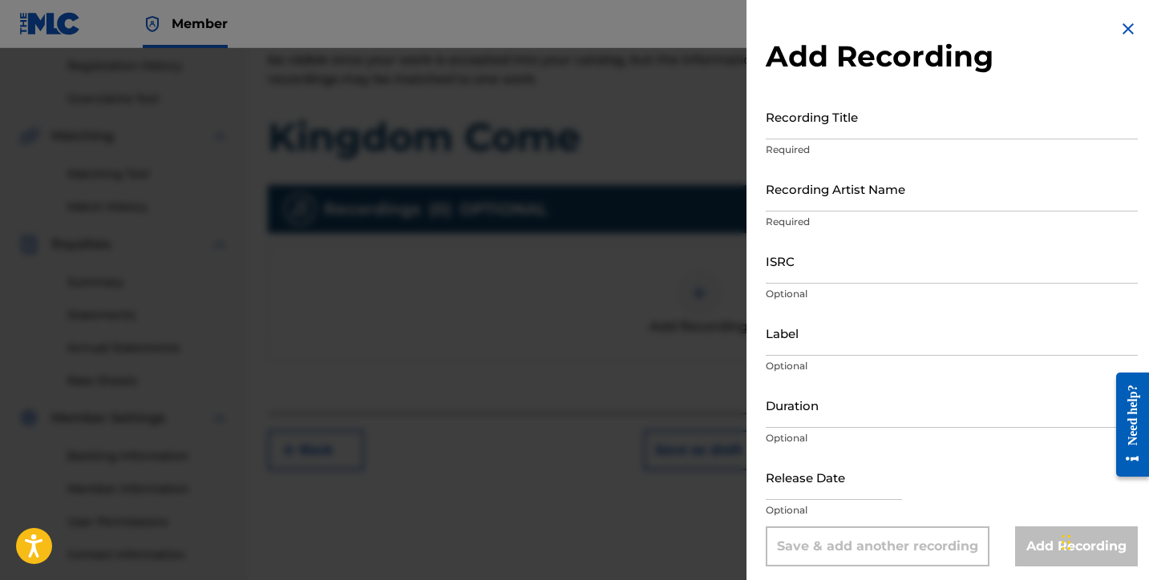
scroll to position [301, 0]
click at [856, 129] on input "Recording Title" at bounding box center [952, 117] width 372 height 46
click at [876, 201] on input "Recording Artist Name" at bounding box center [952, 189] width 372 height 46
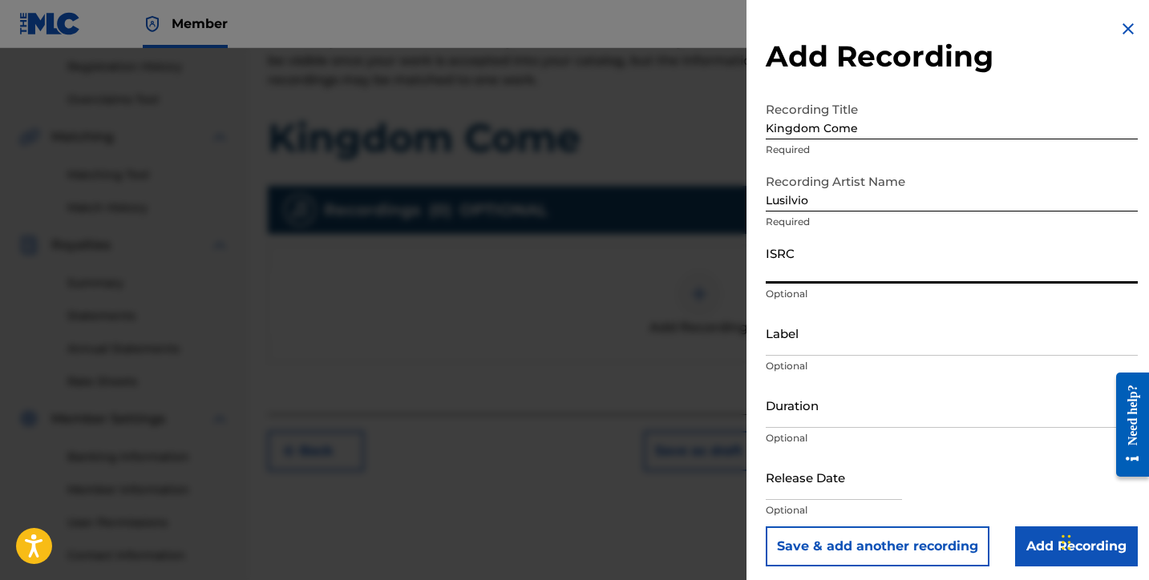
paste input "QZTBA2590096"
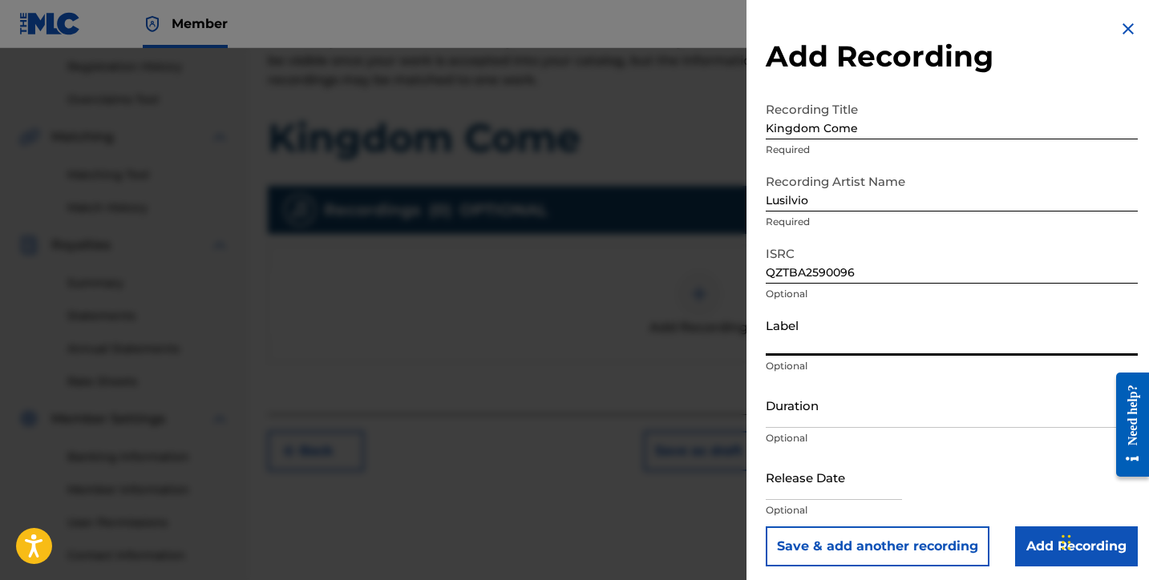
click at [780, 344] on input "Label" at bounding box center [952, 333] width 372 height 46
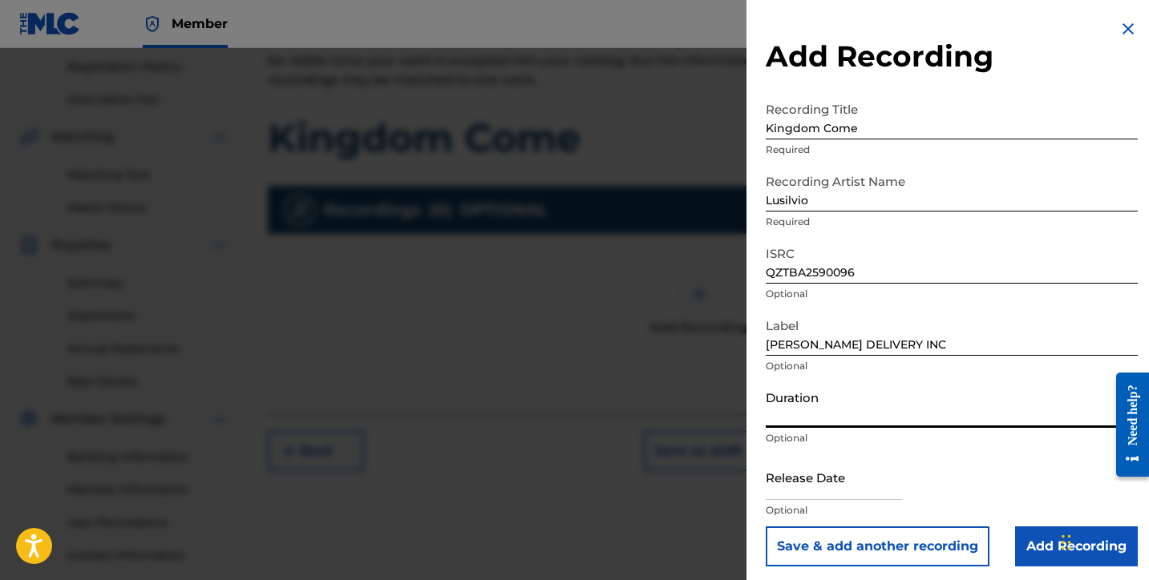
click at [782, 405] on input "Duration" at bounding box center [952, 405] width 372 height 46
drag, startPoint x: 847, startPoint y: 484, endPoint x: 839, endPoint y: 482, distance: 8.4
click at [847, 484] on input "text" at bounding box center [834, 478] width 136 height 46
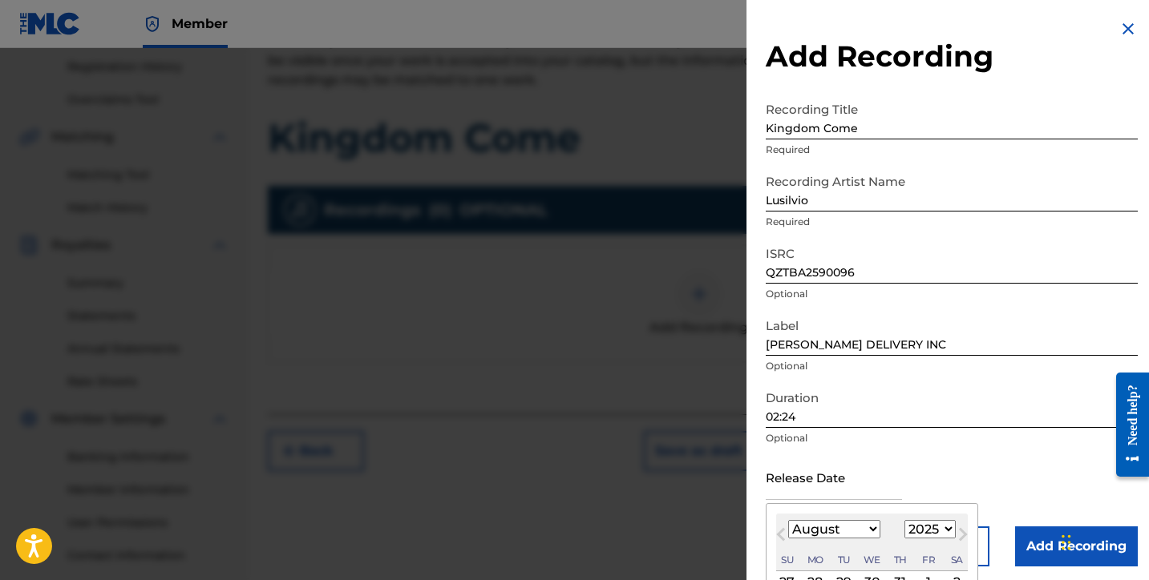
click at [847, 533] on select "January February March April May June July August September October November De…" at bounding box center [834, 529] width 92 height 18
click at [788, 520] on select "January February March April May June July August September October November De…" at bounding box center [834, 529] width 92 height 18
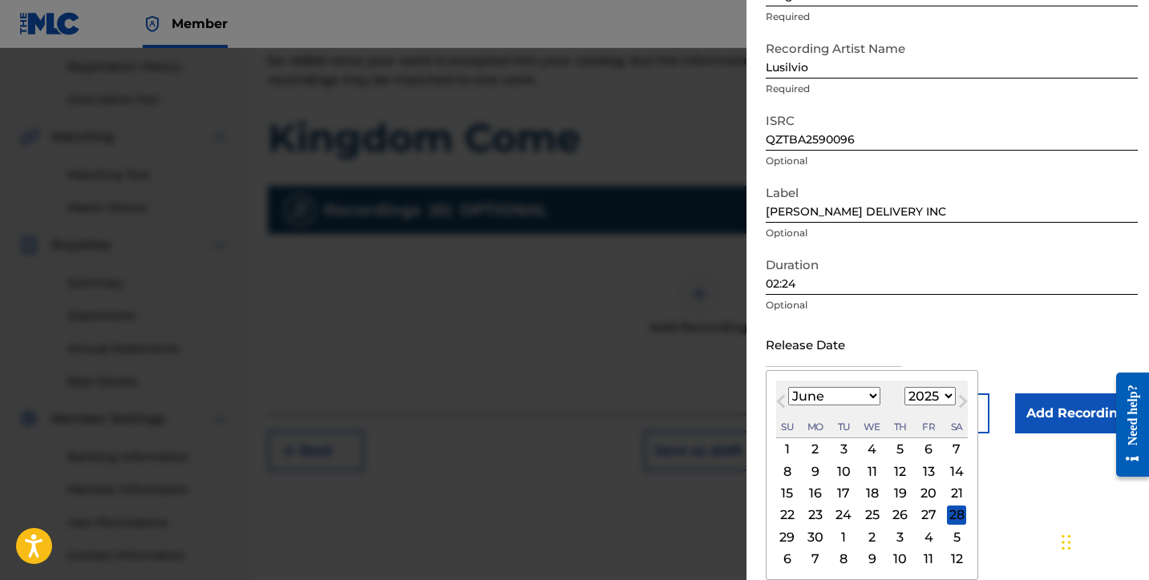
click at [952, 521] on div "28" at bounding box center [956, 515] width 19 height 19
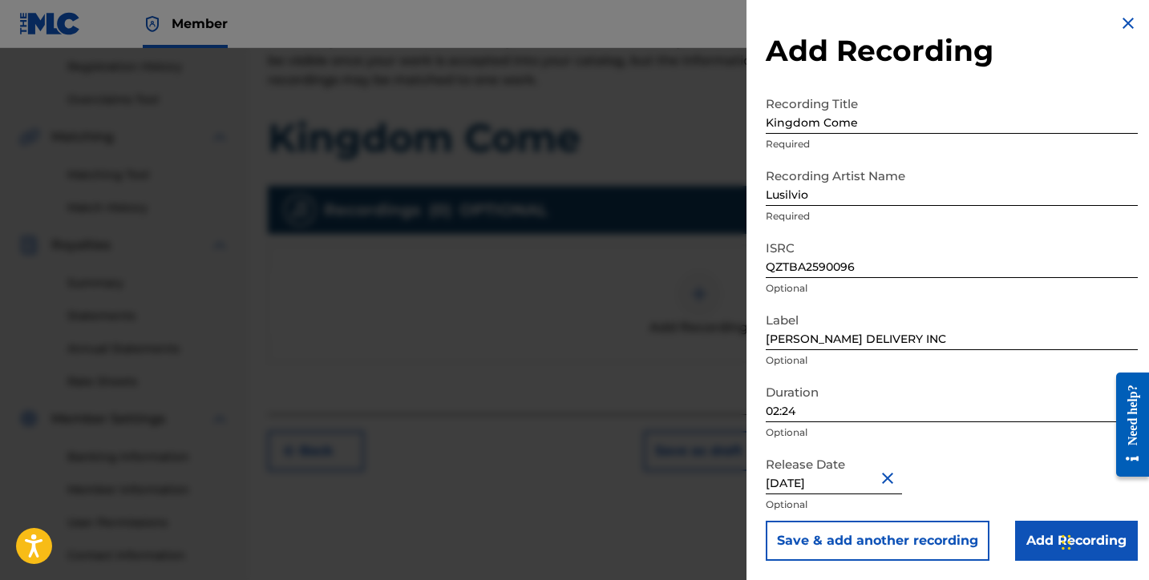
click at [1036, 550] on input "Add Recording" at bounding box center [1076, 541] width 123 height 40
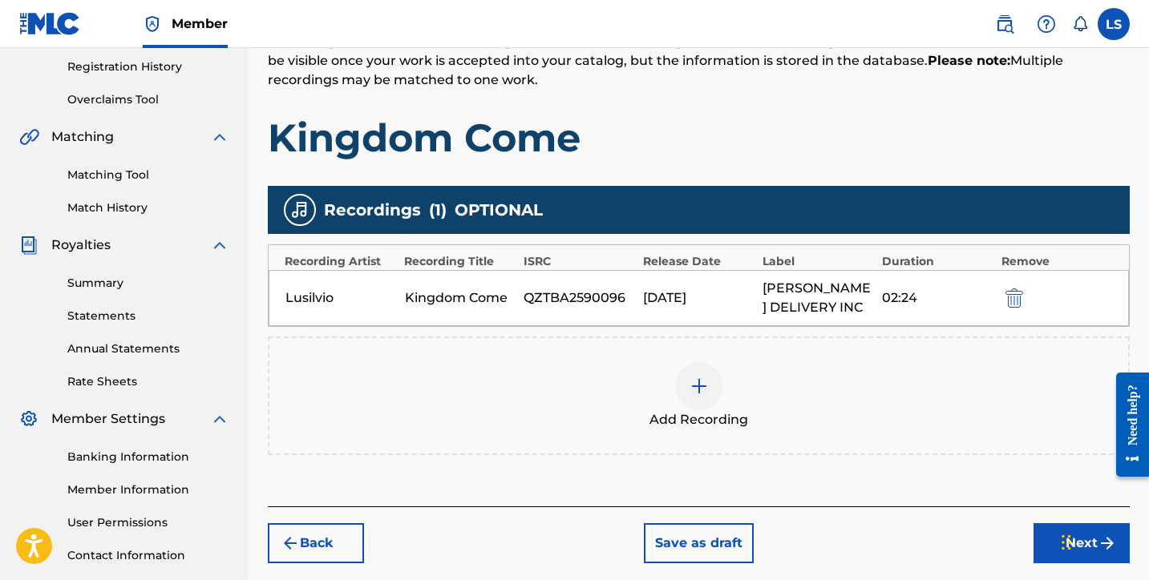
click at [1050, 556] on button "Next" at bounding box center [1081, 544] width 96 height 40
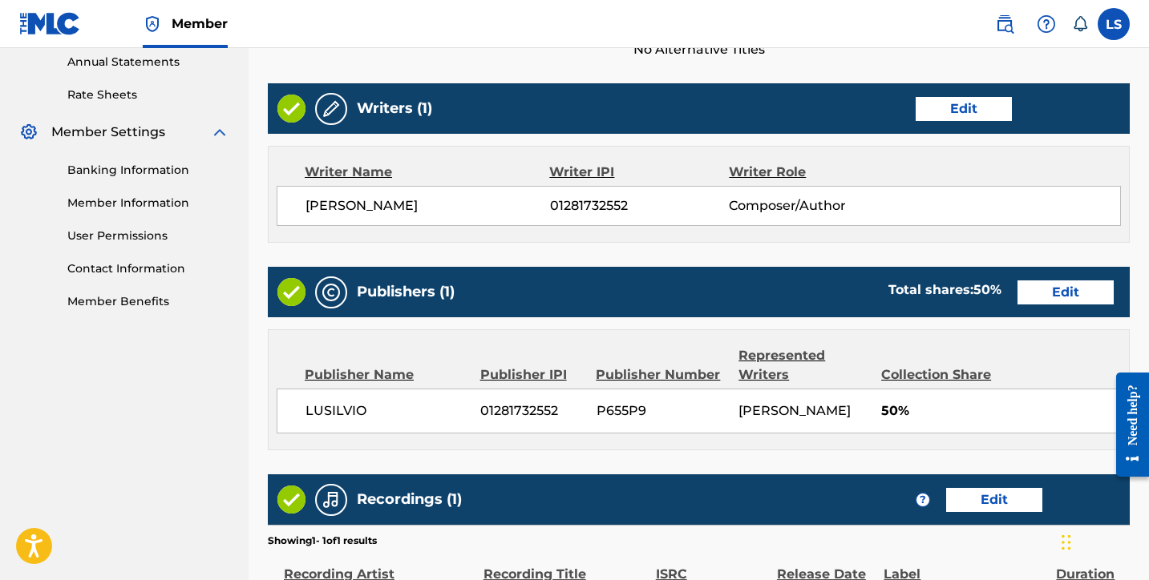
scroll to position [793, 0]
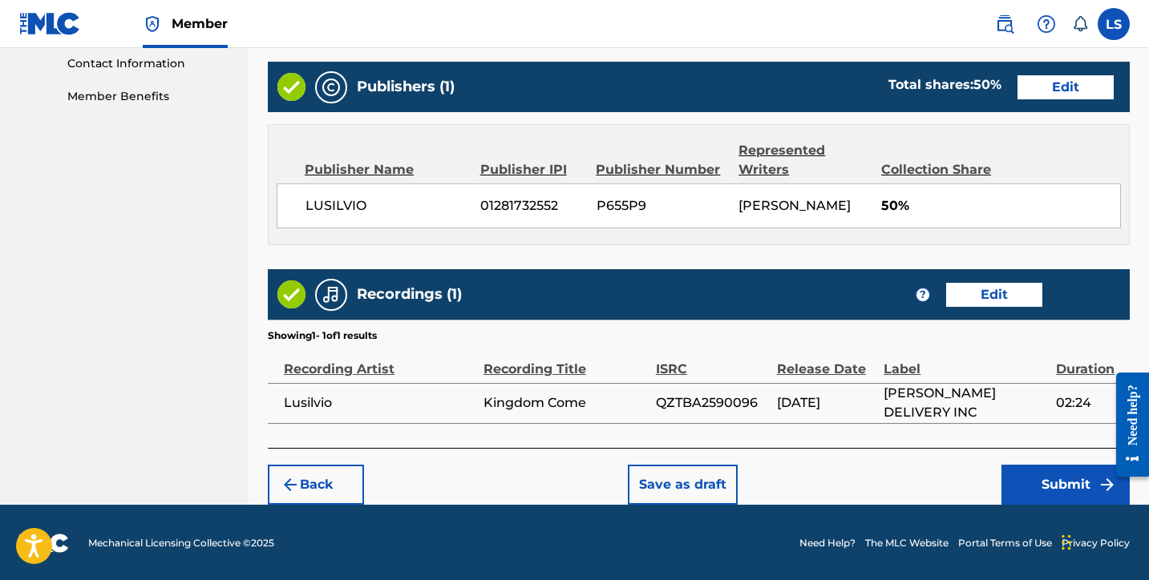
click at [1033, 489] on button "Submit" at bounding box center [1065, 485] width 128 height 40
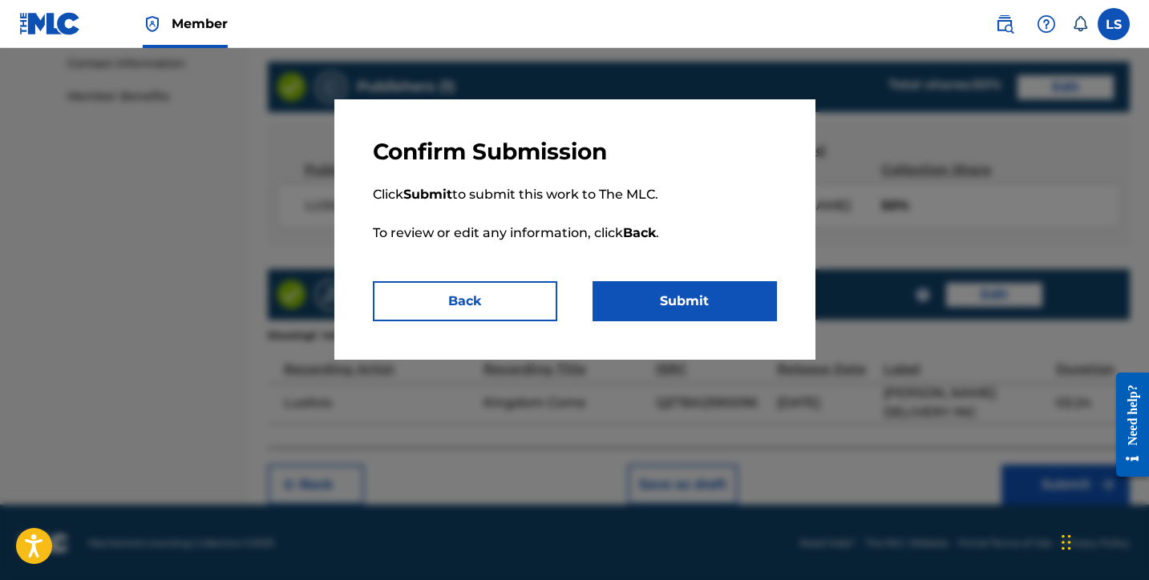
click at [730, 334] on div "Confirm Submission Click Submit to submit this work to The MLC. To review or ed…" at bounding box center [574, 229] width 481 height 261
click at [724, 307] on button "Submit" at bounding box center [684, 301] width 184 height 40
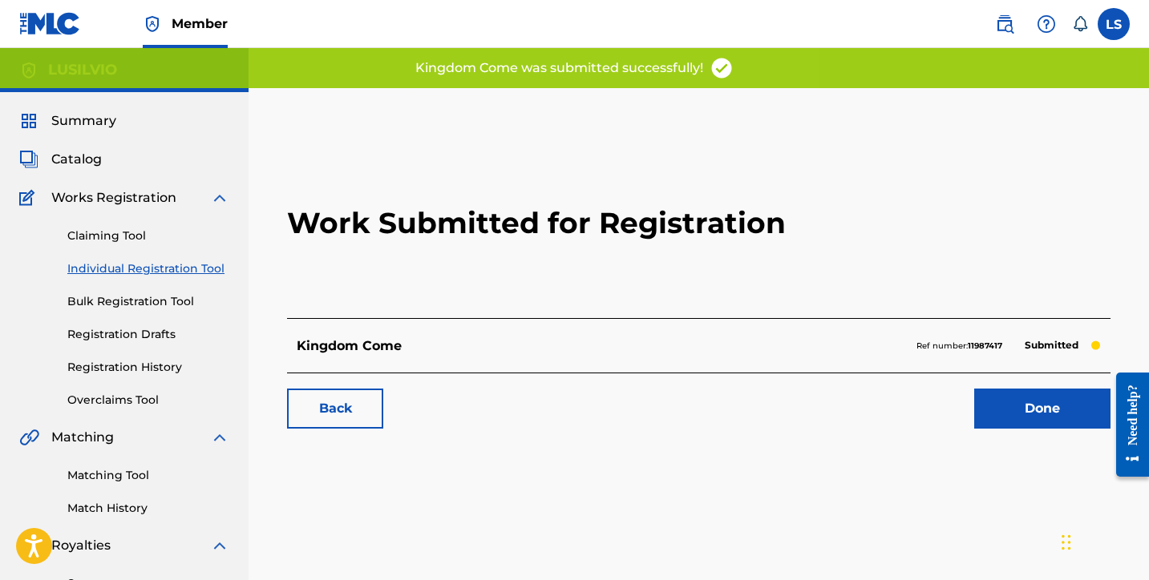
click at [1029, 180] on h2 "Work Submitted for Registration" at bounding box center [698, 223] width 823 height 190
click at [1009, 403] on link "Done" at bounding box center [1042, 409] width 136 height 40
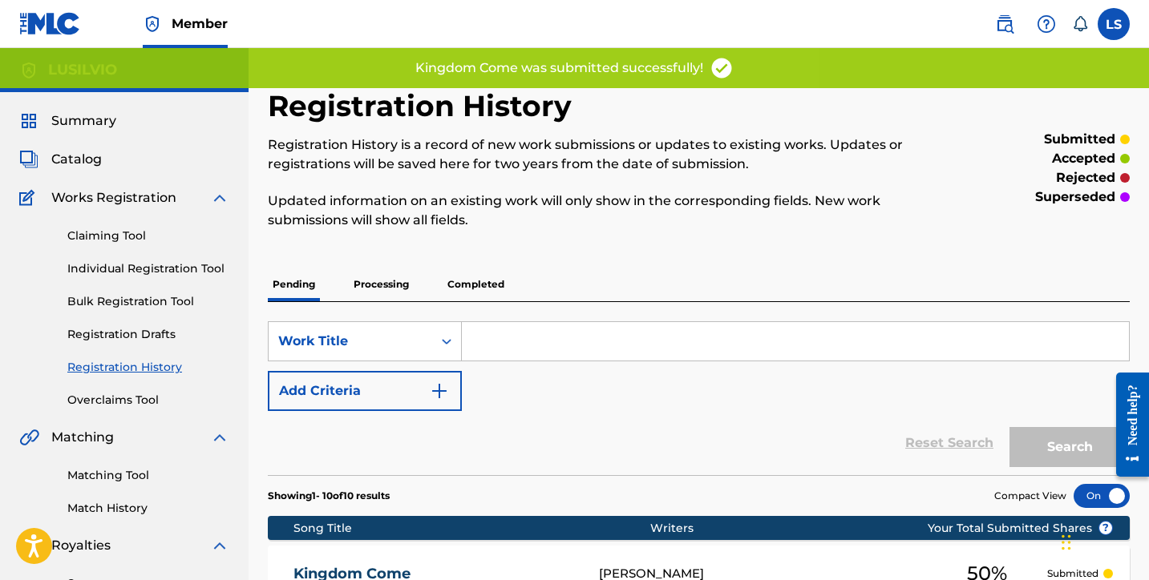
click at [128, 267] on link "Individual Registration Tool" at bounding box center [148, 269] width 162 height 17
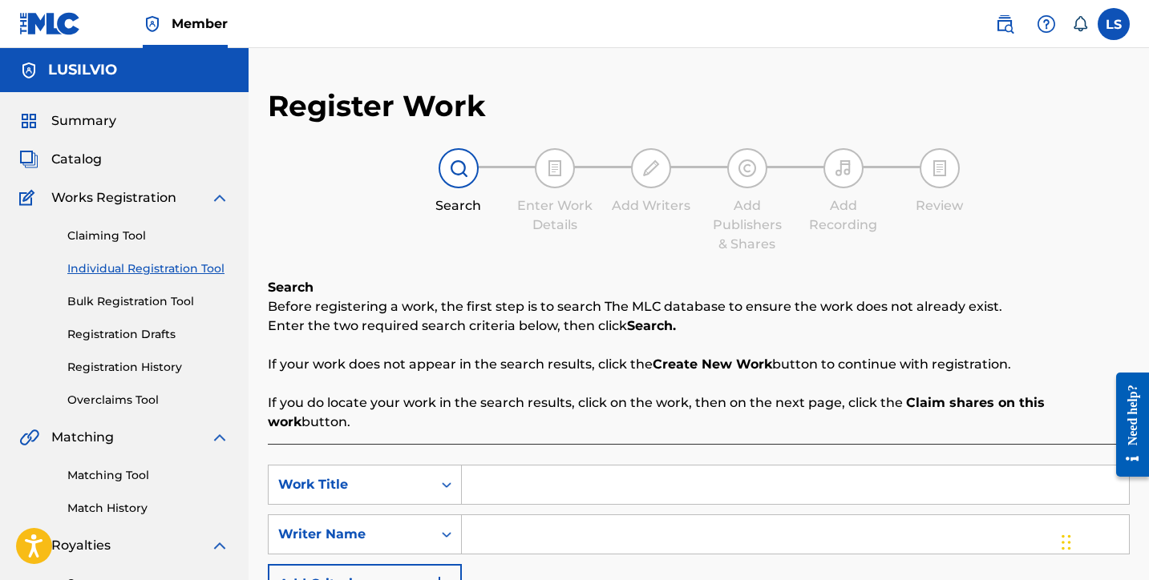
click at [555, 469] on input "Search Form" at bounding box center [795, 485] width 667 height 38
click at [523, 516] on input "Search Form" at bounding box center [795, 535] width 667 height 38
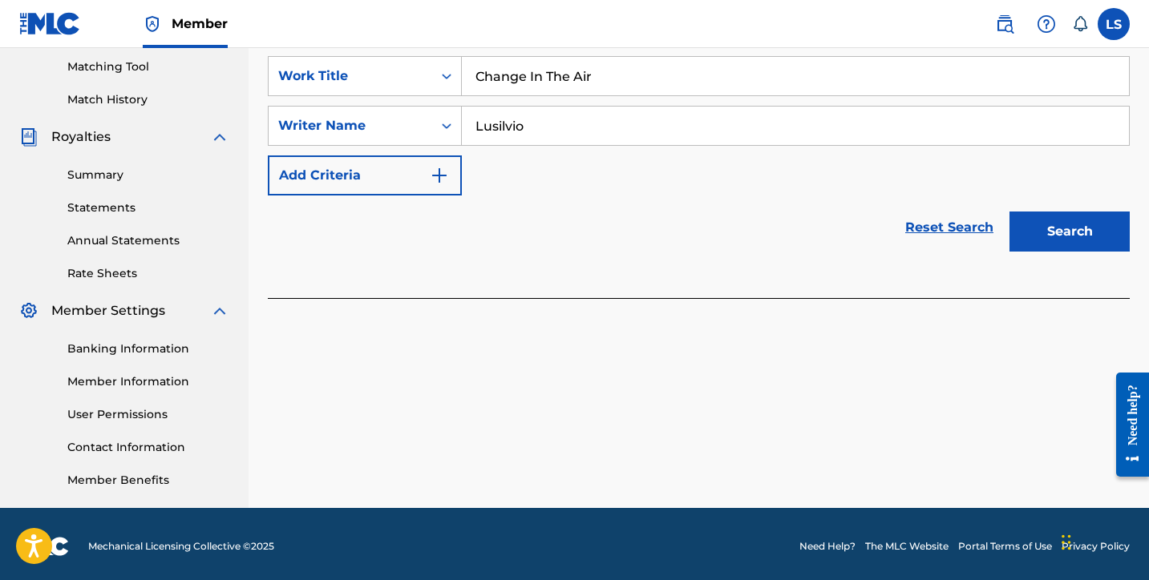
scroll to position [414, 0]
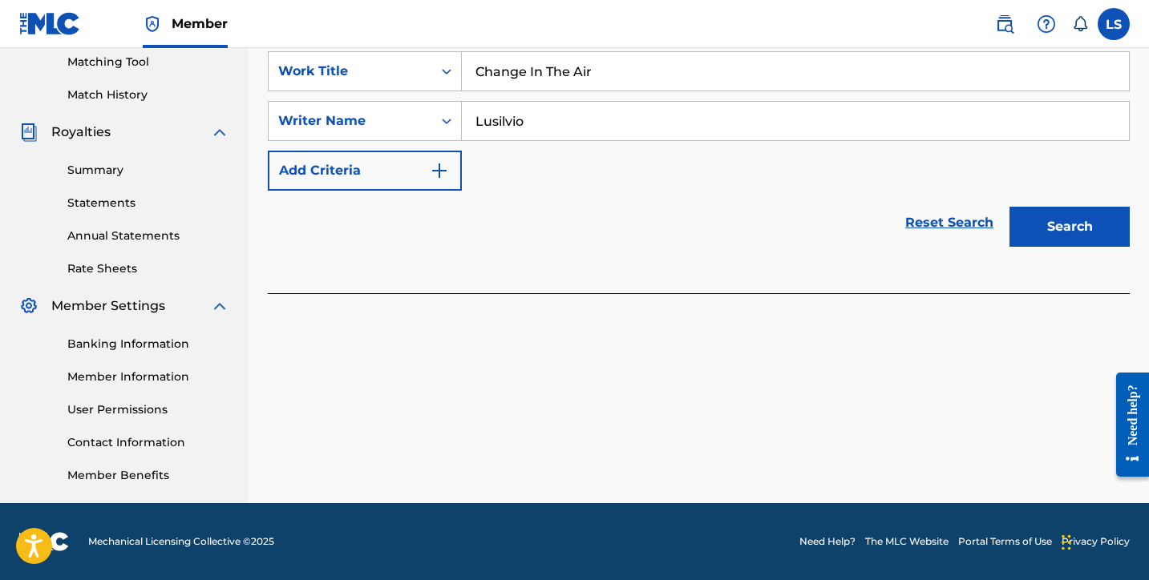
click at [1082, 207] on button "Search" at bounding box center [1069, 227] width 120 height 40
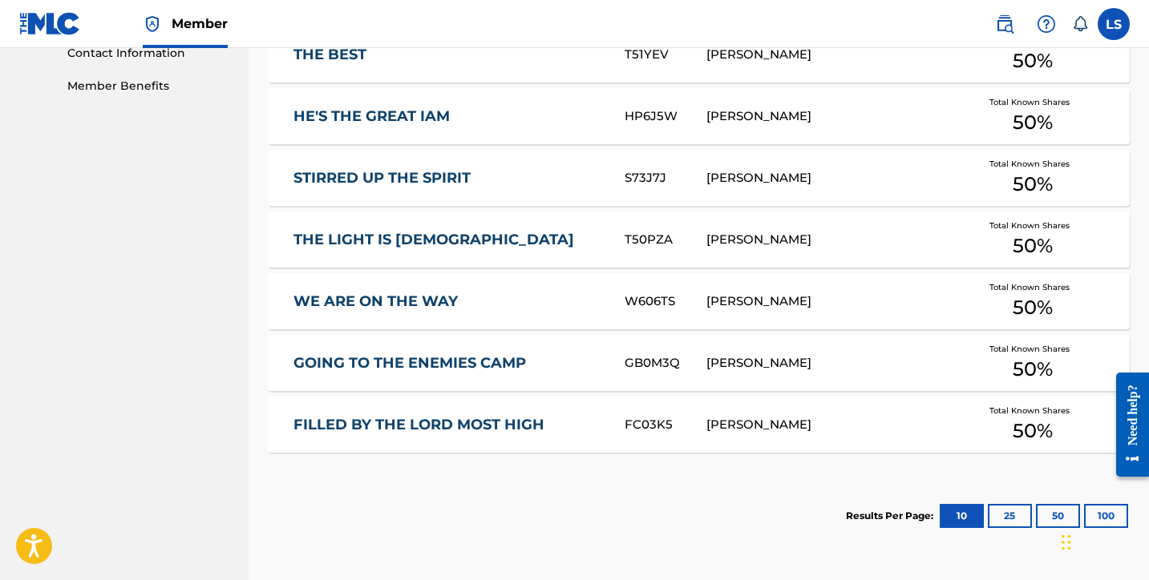
scroll to position [930, 0]
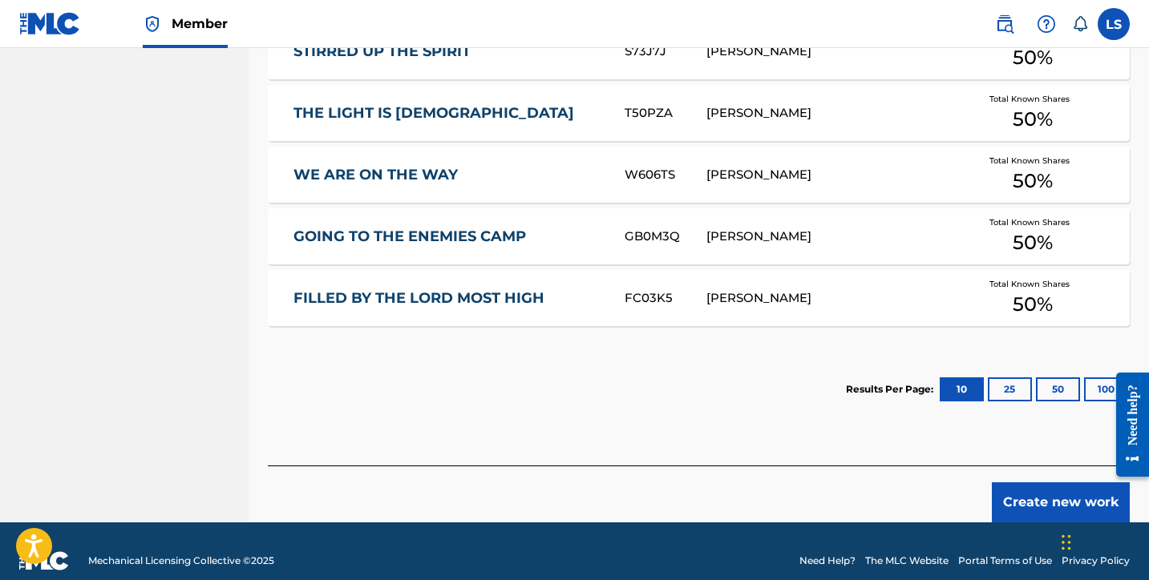
click at [1060, 483] on button "Create new work" at bounding box center [1061, 503] width 138 height 40
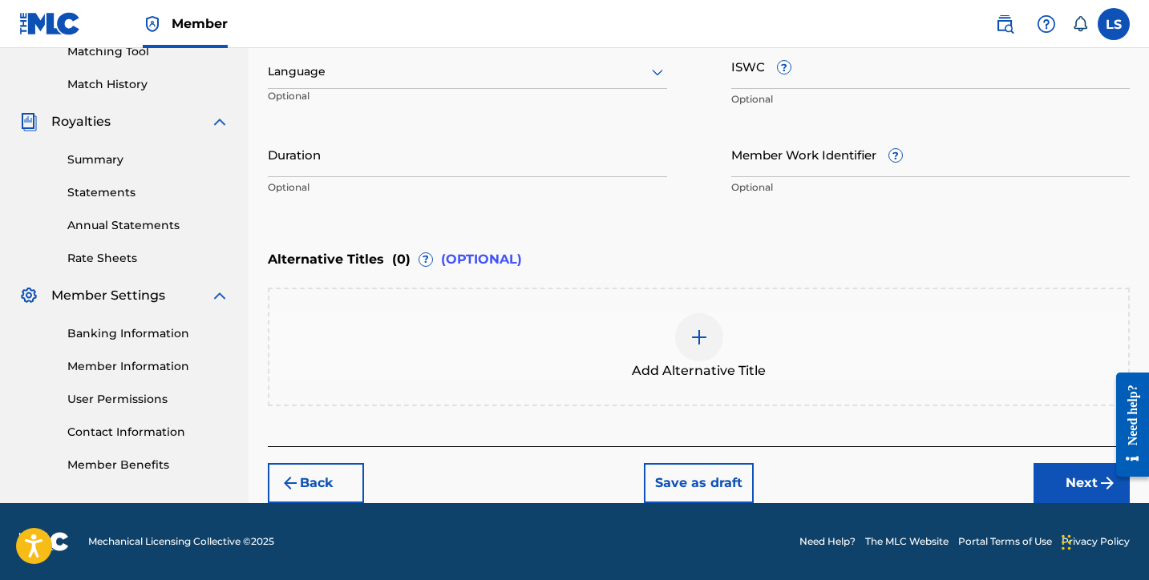
scroll to position [423, 0]
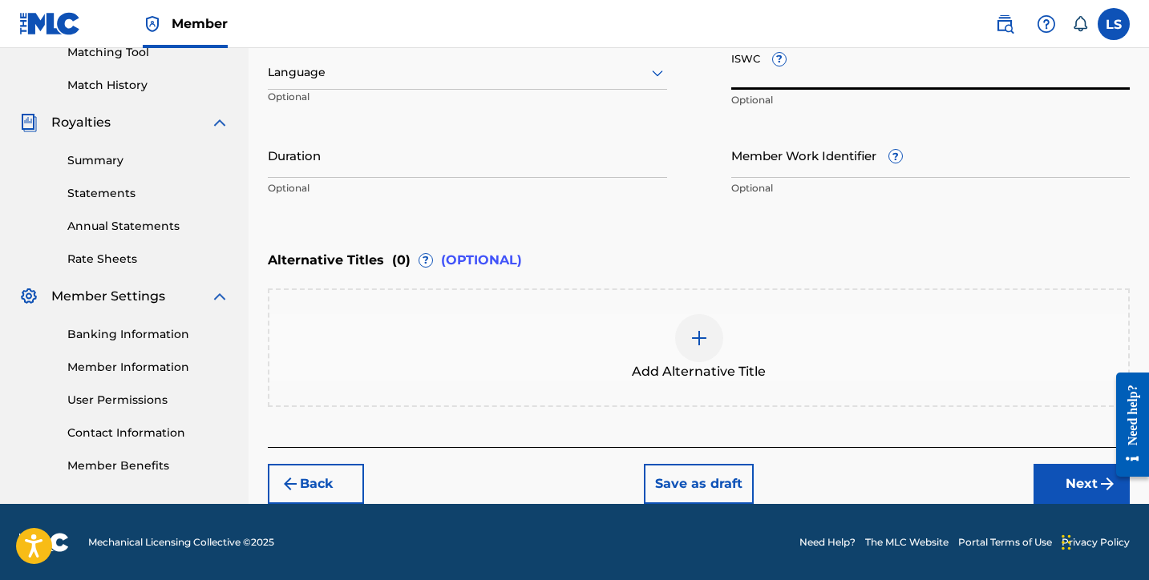
paste input "T3334708593"
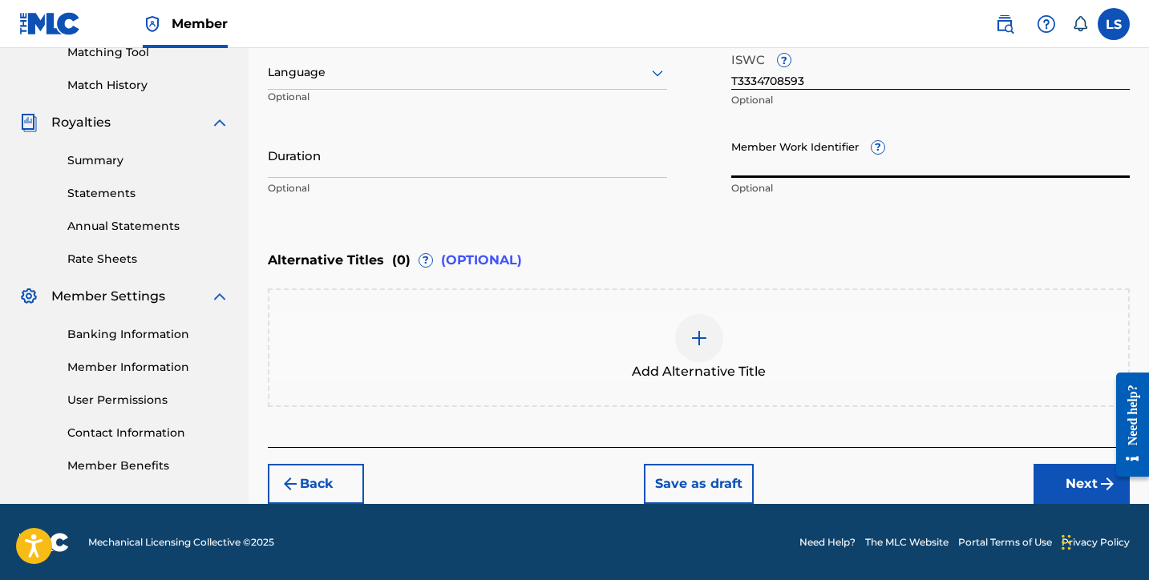
paste input "930879160"
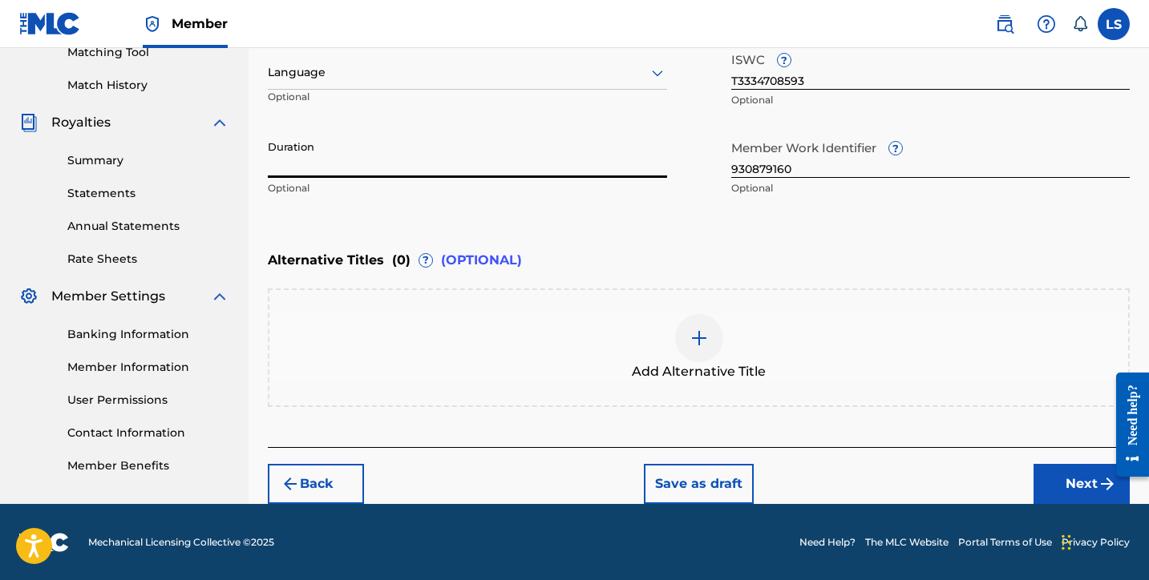
click at [308, 168] on input "Duration" at bounding box center [467, 155] width 399 height 46
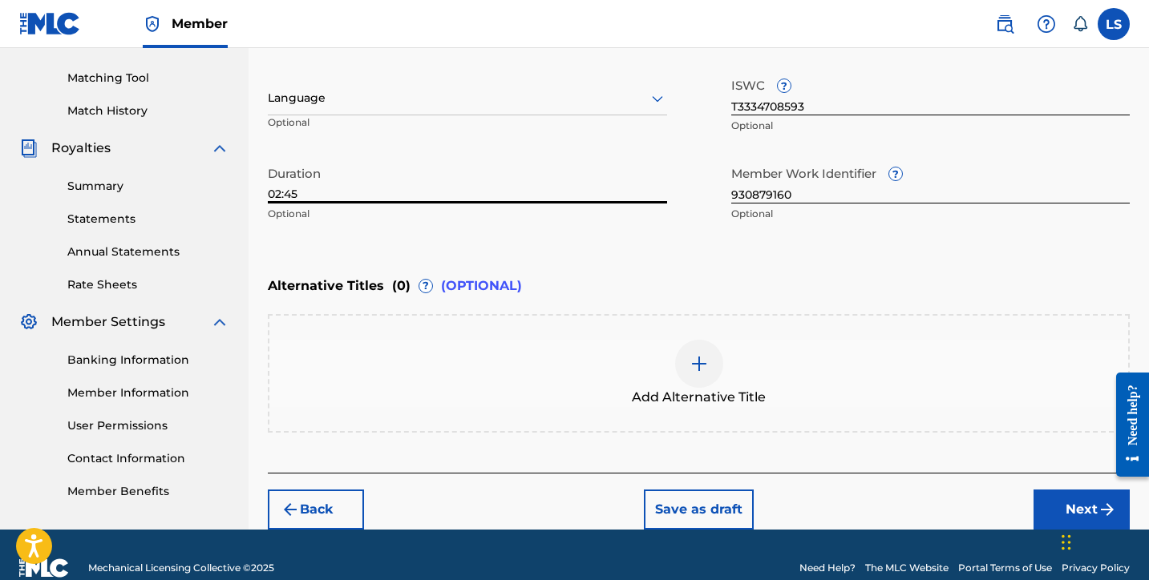
click at [1053, 492] on button "Next" at bounding box center [1081, 510] width 96 height 40
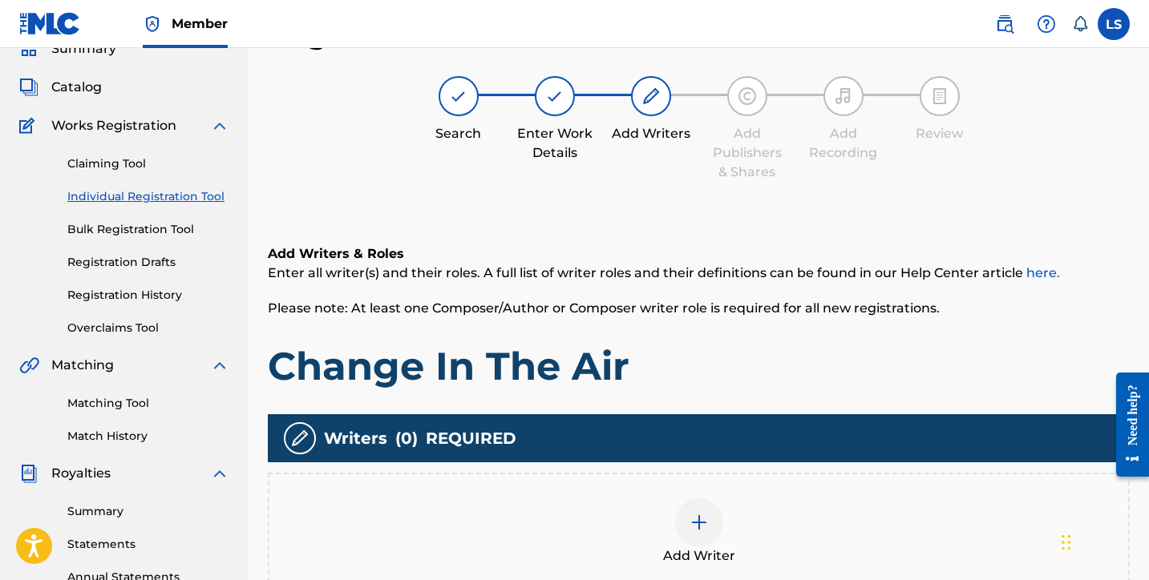
scroll to position [72, 0]
click at [698, 531] on img at bounding box center [698, 522] width 19 height 19
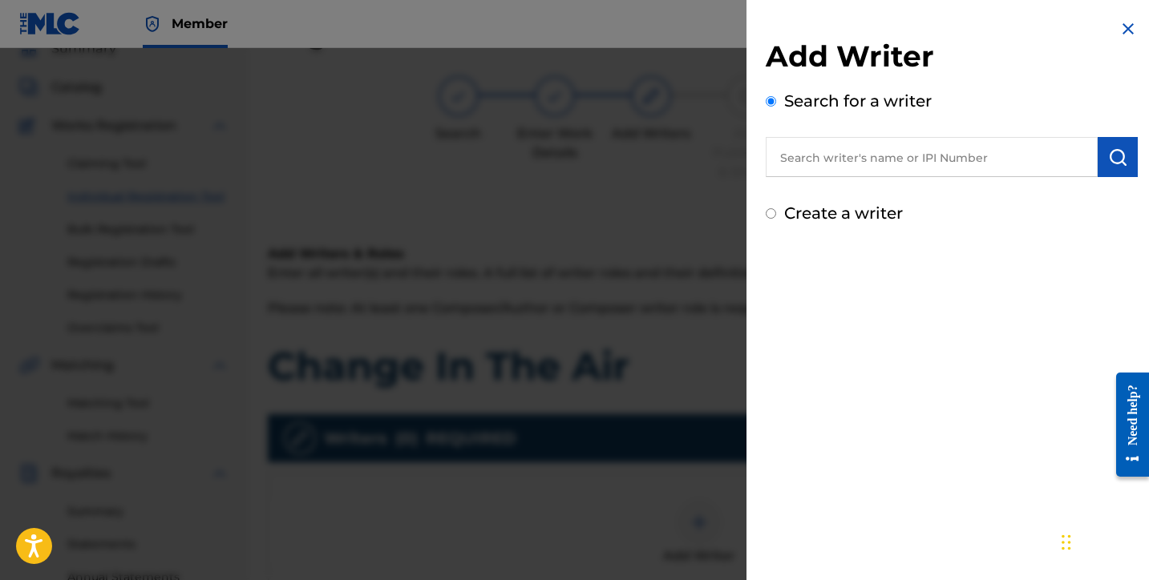
click at [837, 156] on input "text" at bounding box center [932, 157] width 332 height 40
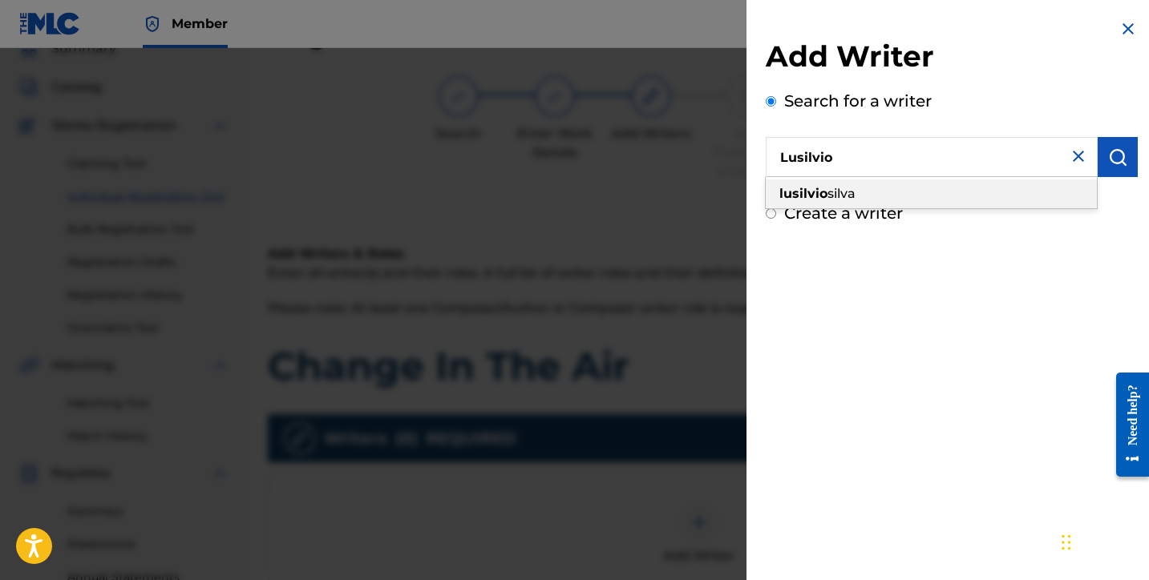
click at [841, 192] on span "silva" at bounding box center [841, 193] width 28 height 15
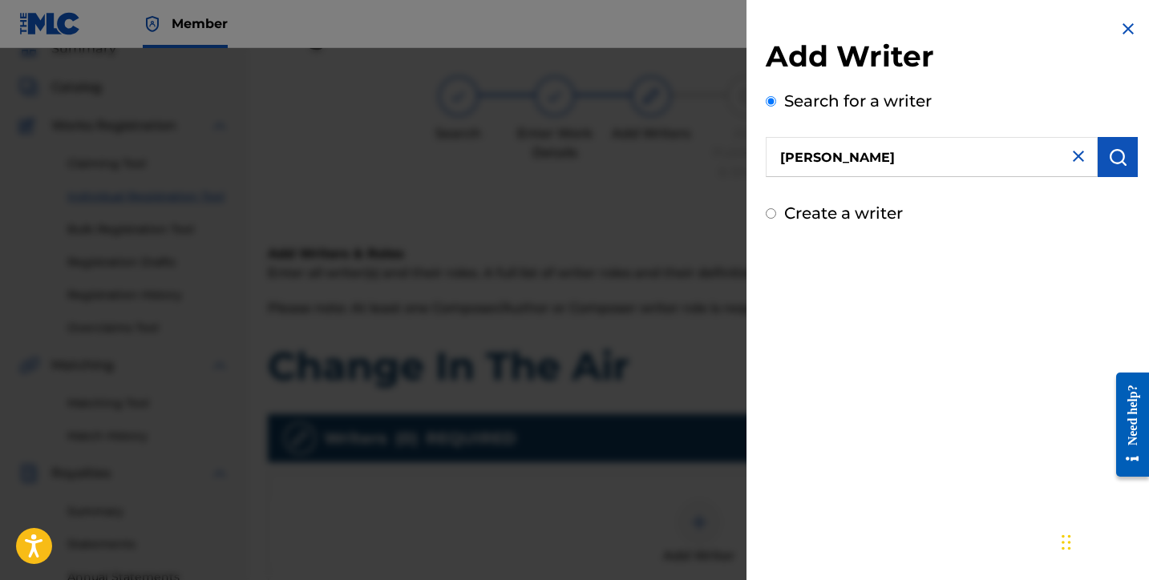
click at [1112, 165] on img "submit" at bounding box center [1117, 157] width 19 height 19
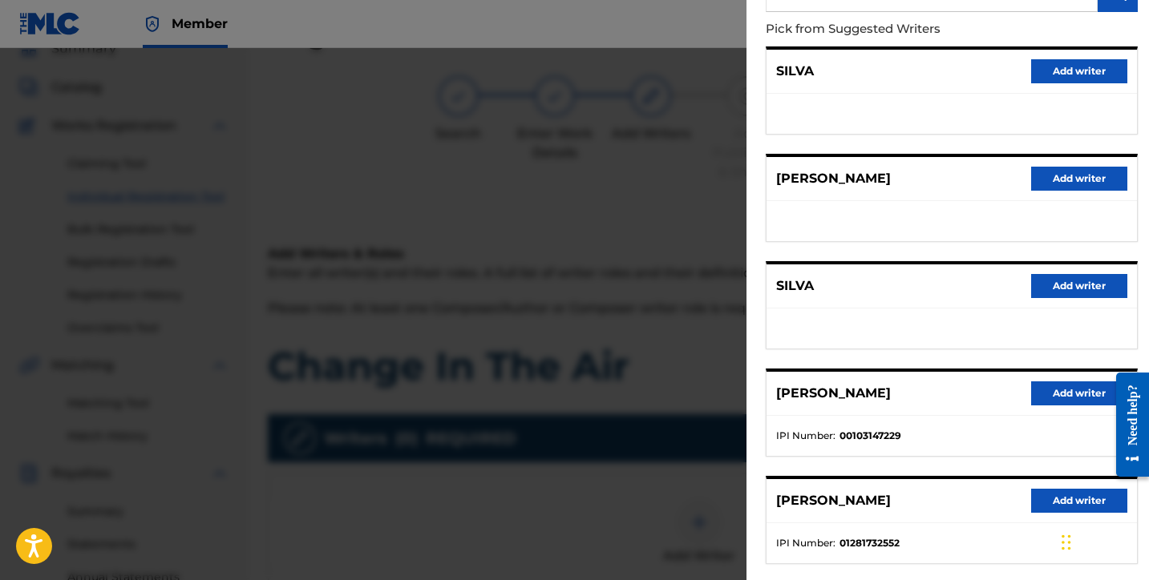
scroll to position [250, 0]
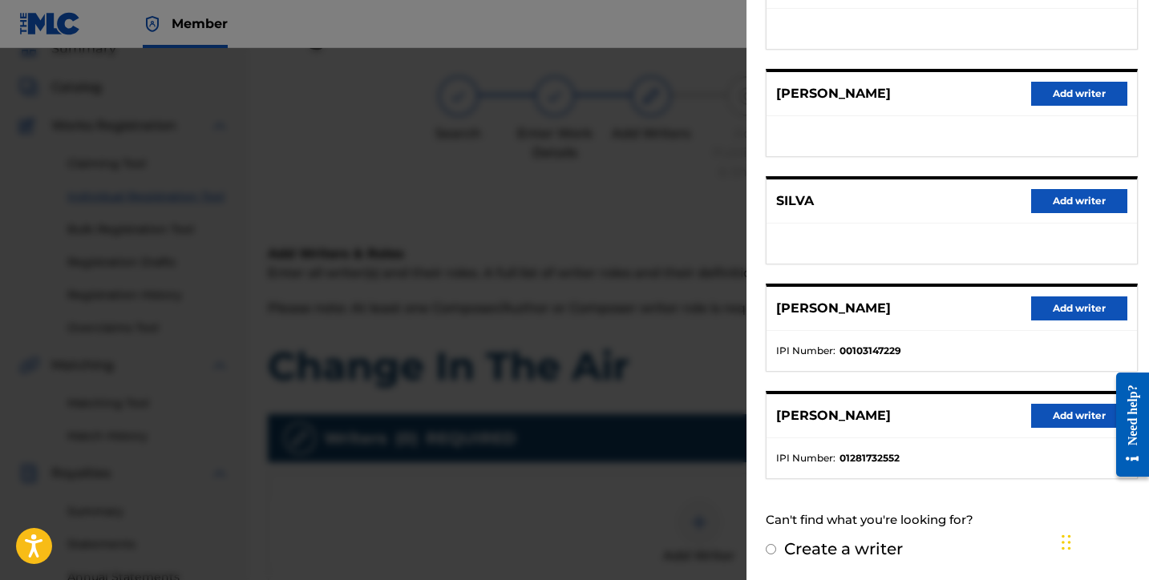
click at [1052, 423] on button "Add writer" at bounding box center [1079, 416] width 96 height 24
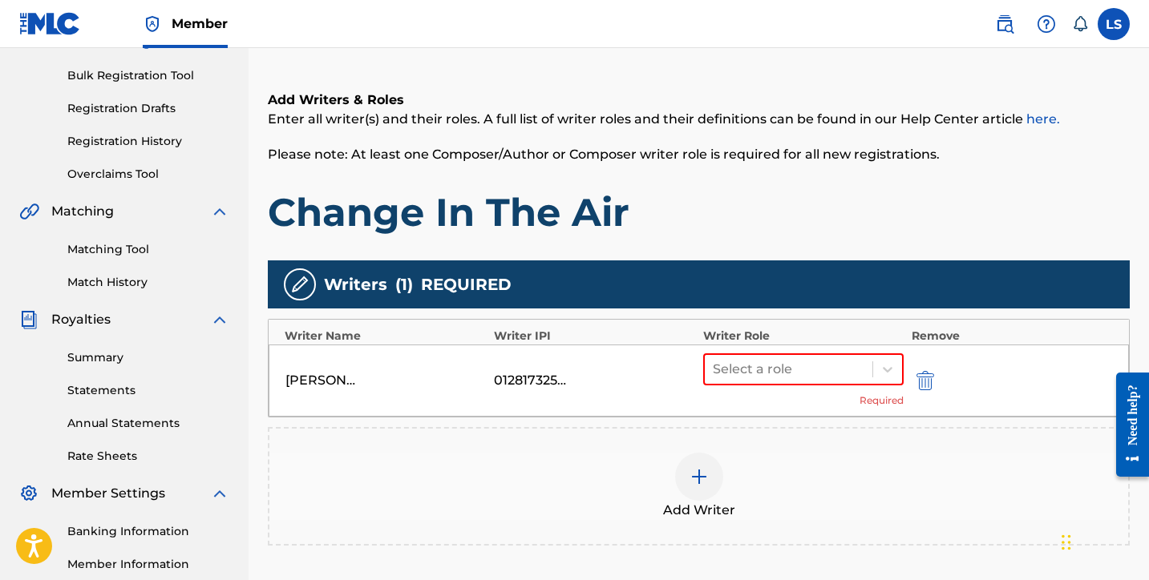
scroll to position [414, 0]
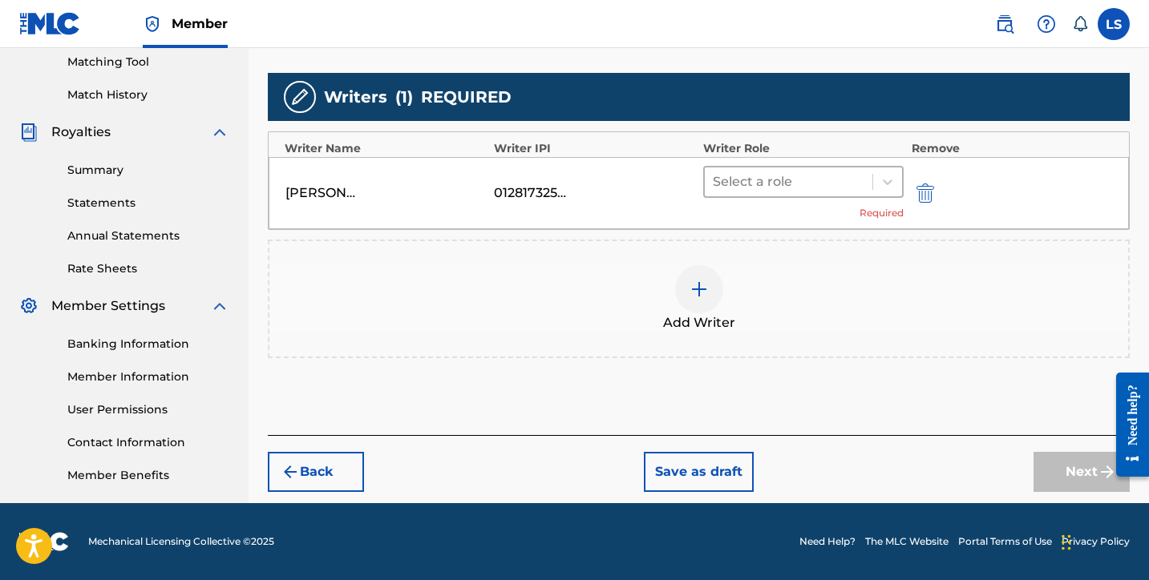
click at [750, 176] on div at bounding box center [789, 182] width 152 height 22
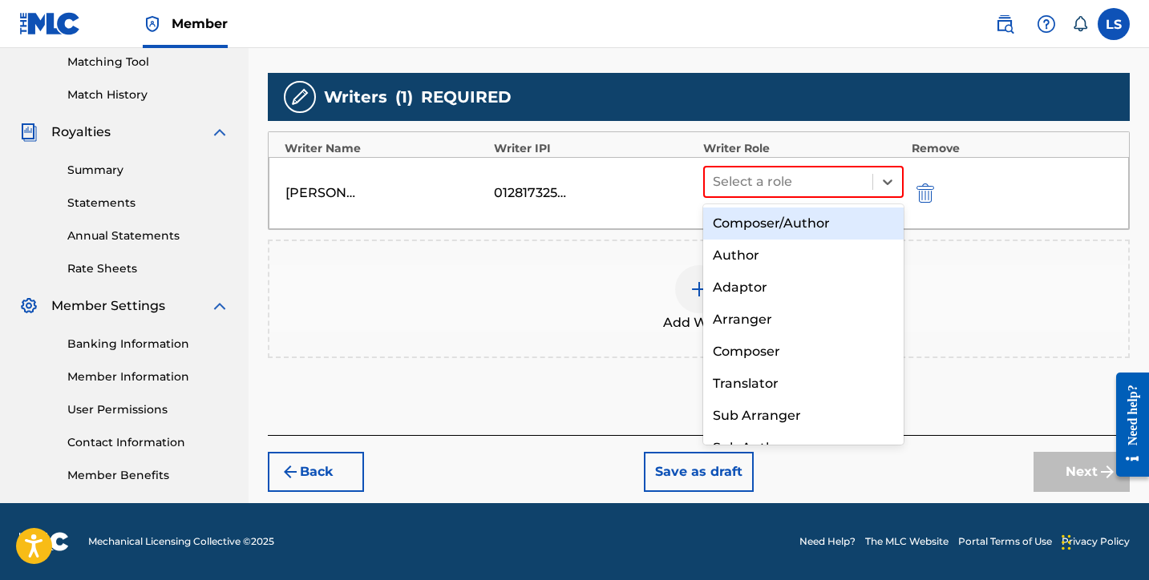
click at [734, 214] on div "Composer/Author" at bounding box center [803, 224] width 200 height 32
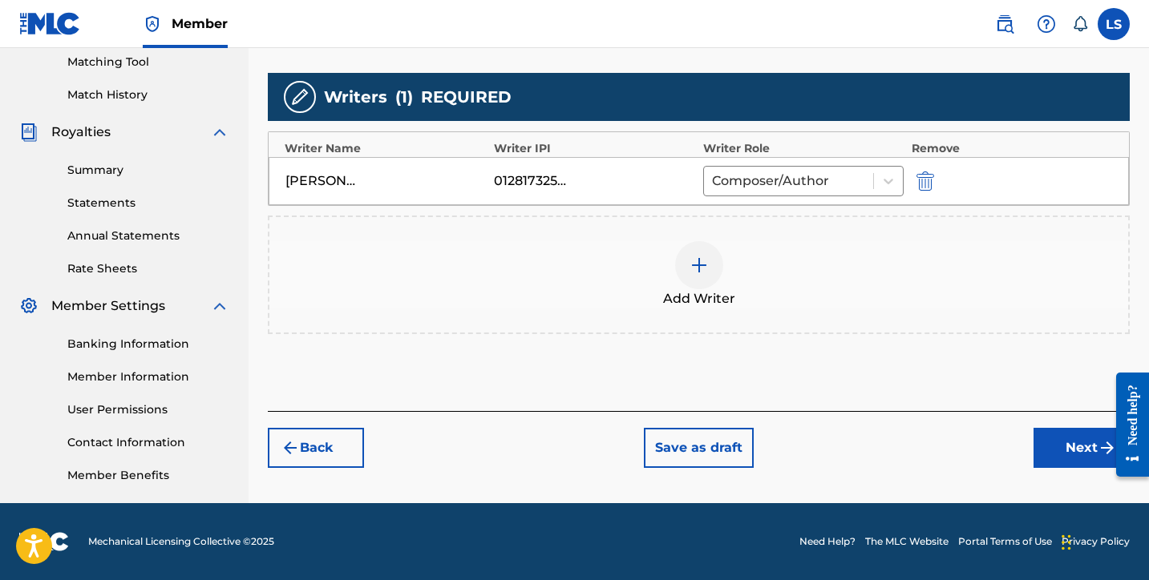
click at [1061, 455] on button "Next" at bounding box center [1081, 448] width 96 height 40
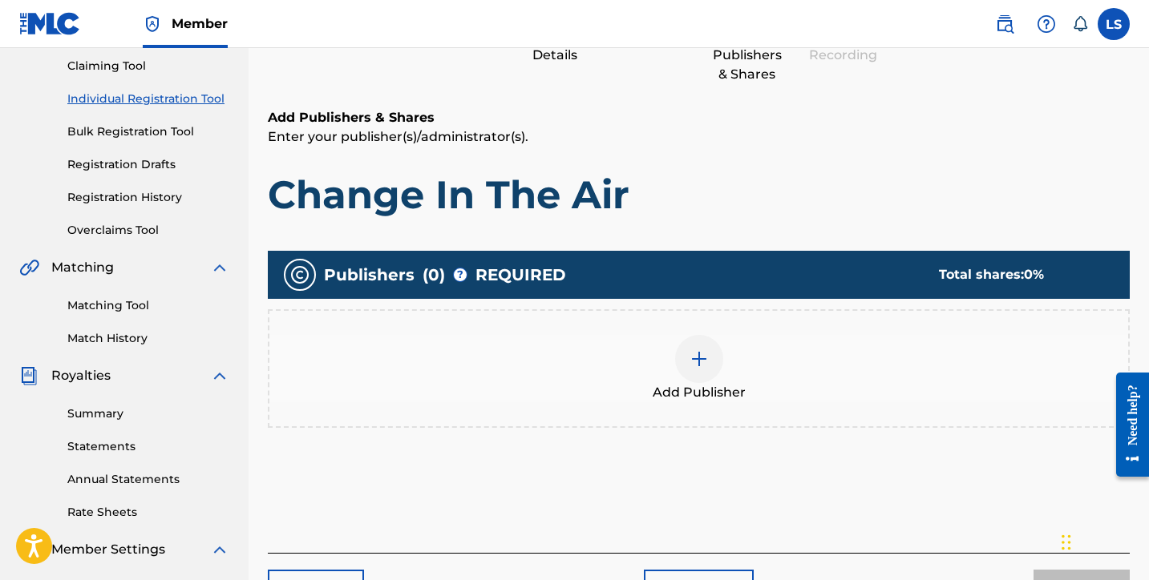
scroll to position [210, 0]
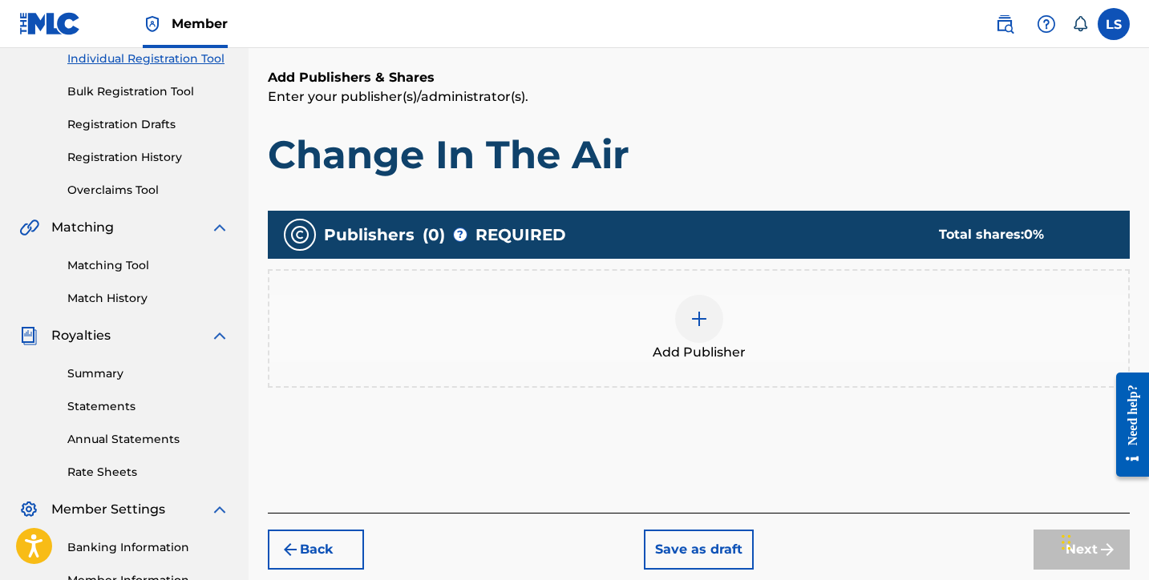
click at [682, 317] on div at bounding box center [699, 319] width 48 height 48
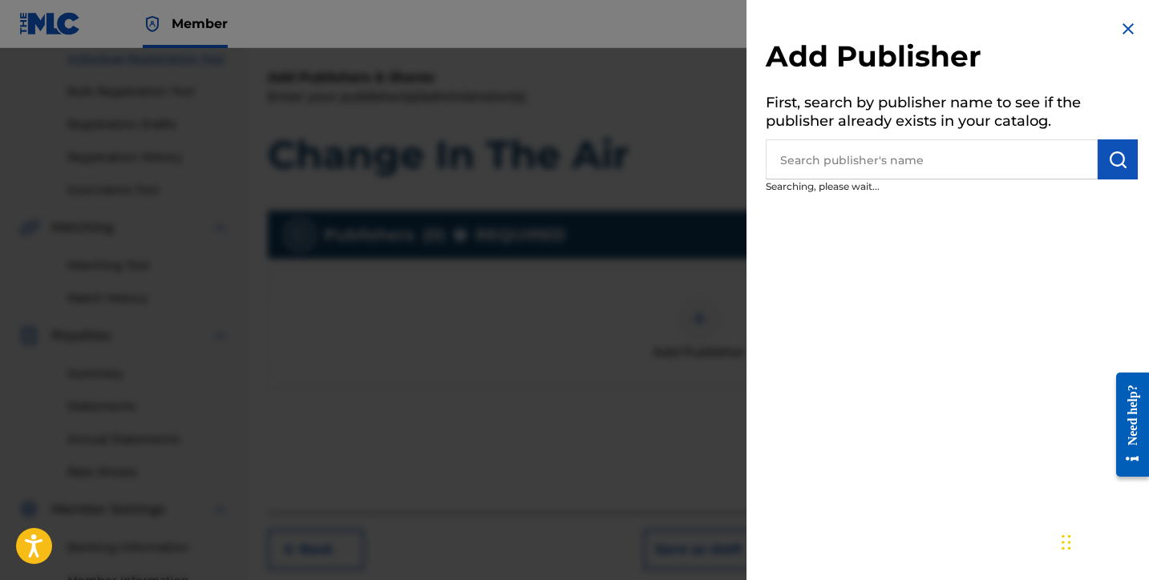
click at [825, 171] on input "text" at bounding box center [932, 159] width 332 height 40
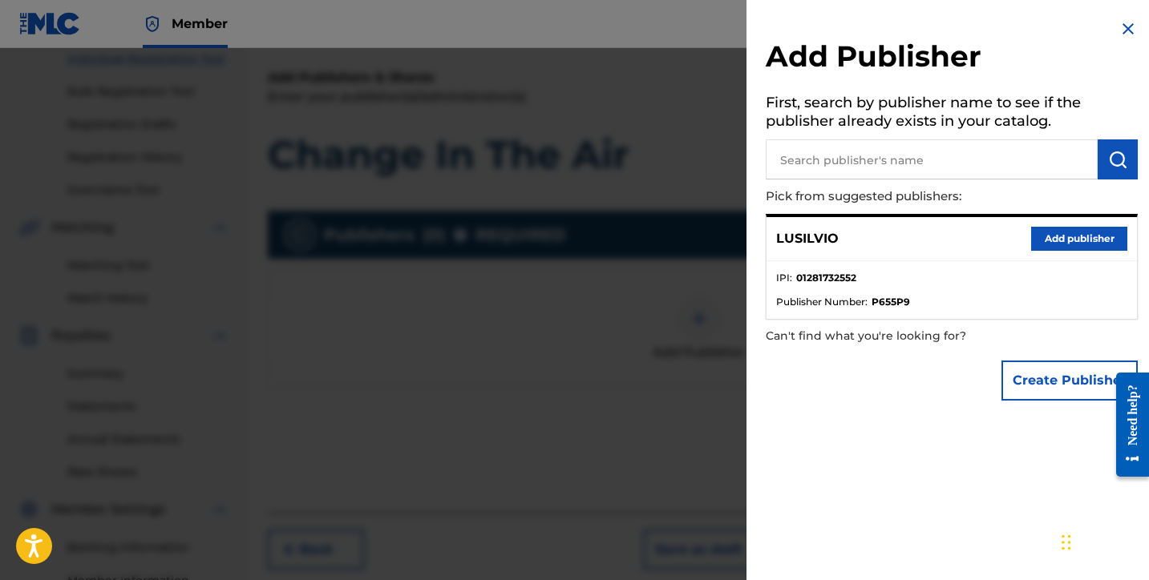
click at [1034, 235] on button "Add publisher" at bounding box center [1079, 239] width 96 height 24
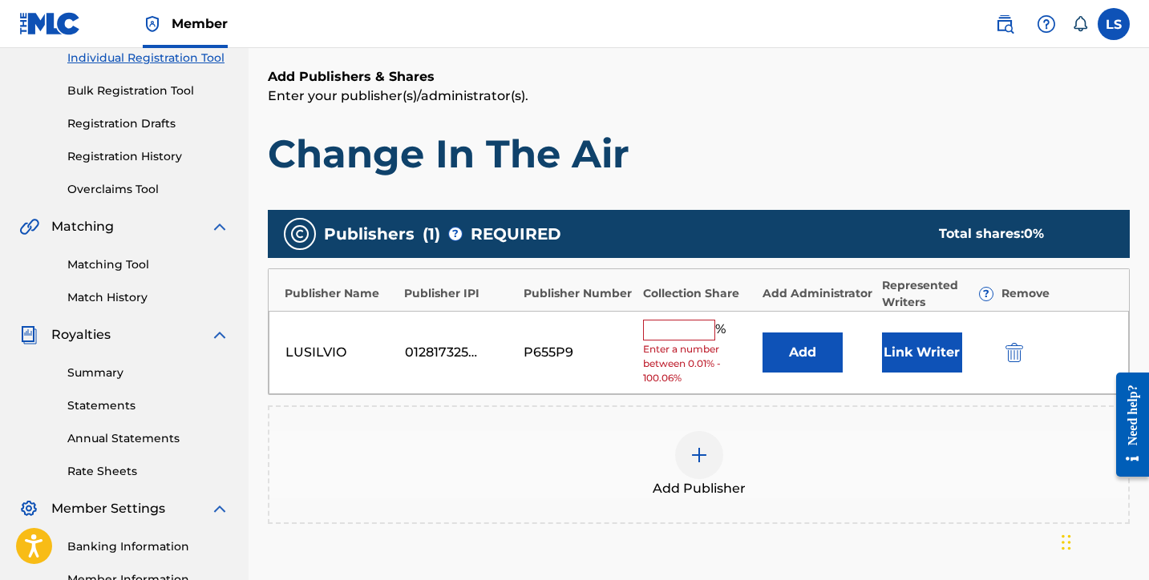
click at [651, 337] on input "text" at bounding box center [679, 330] width 72 height 21
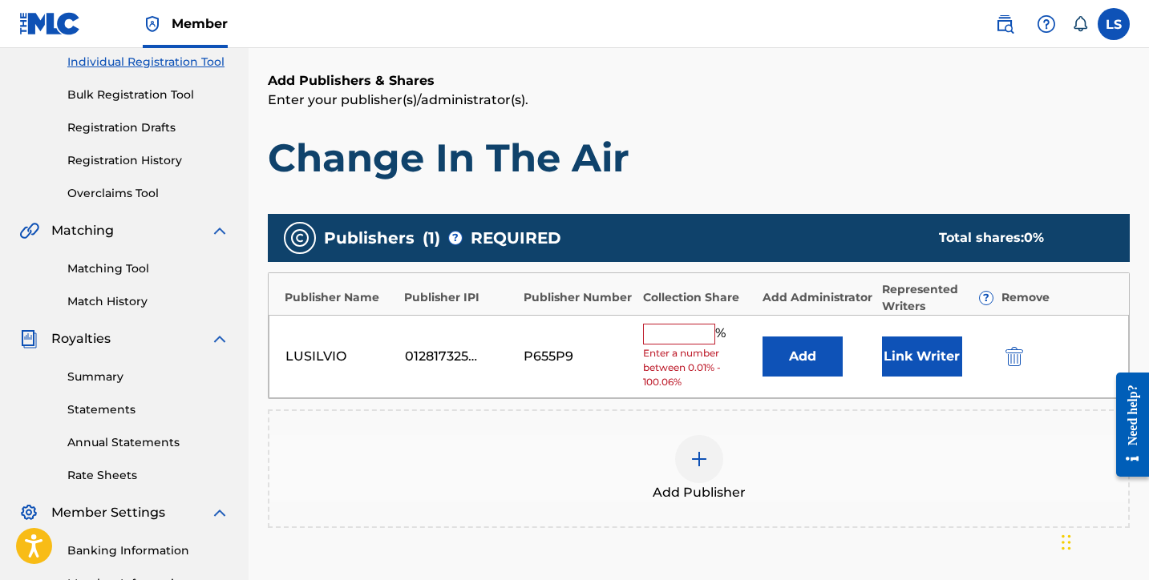
click at [697, 338] on input "text" at bounding box center [679, 334] width 72 height 21
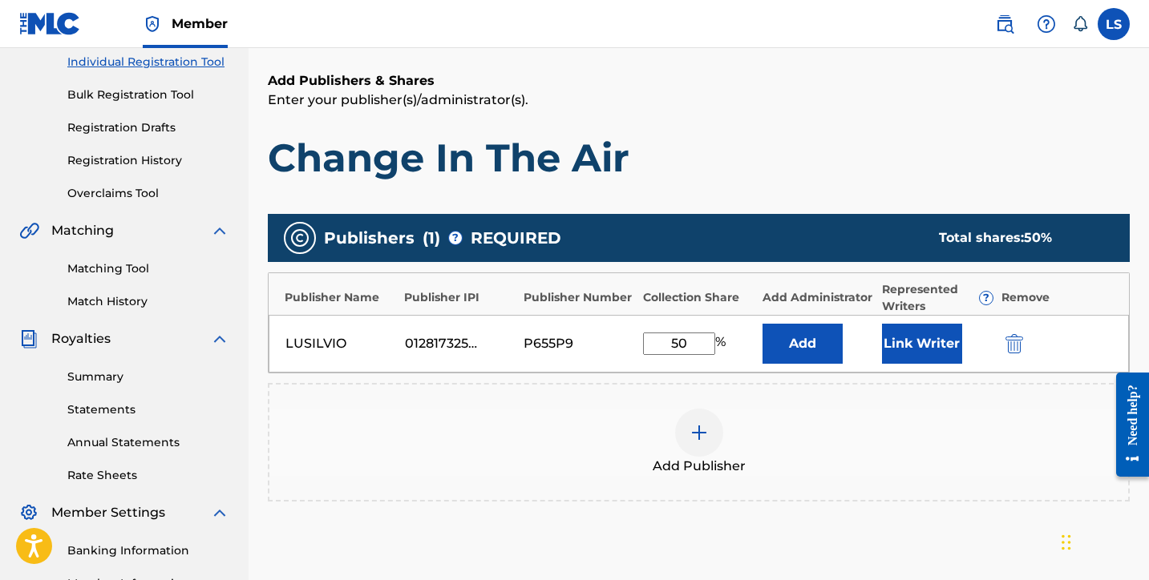
click at [955, 354] on button "Link Writer" at bounding box center [922, 344] width 80 height 40
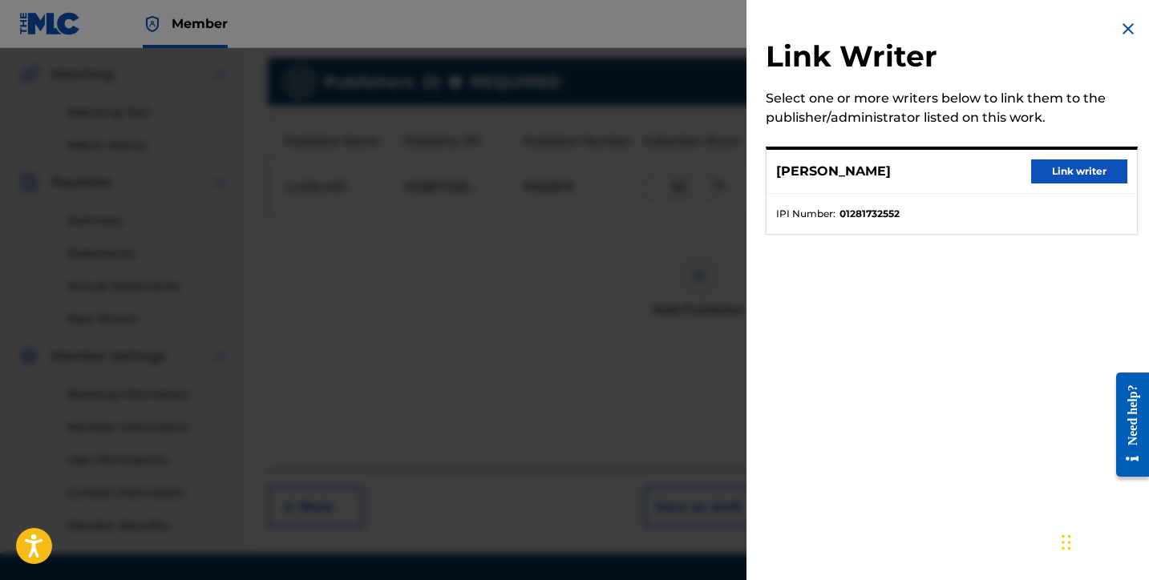
scroll to position [414, 0]
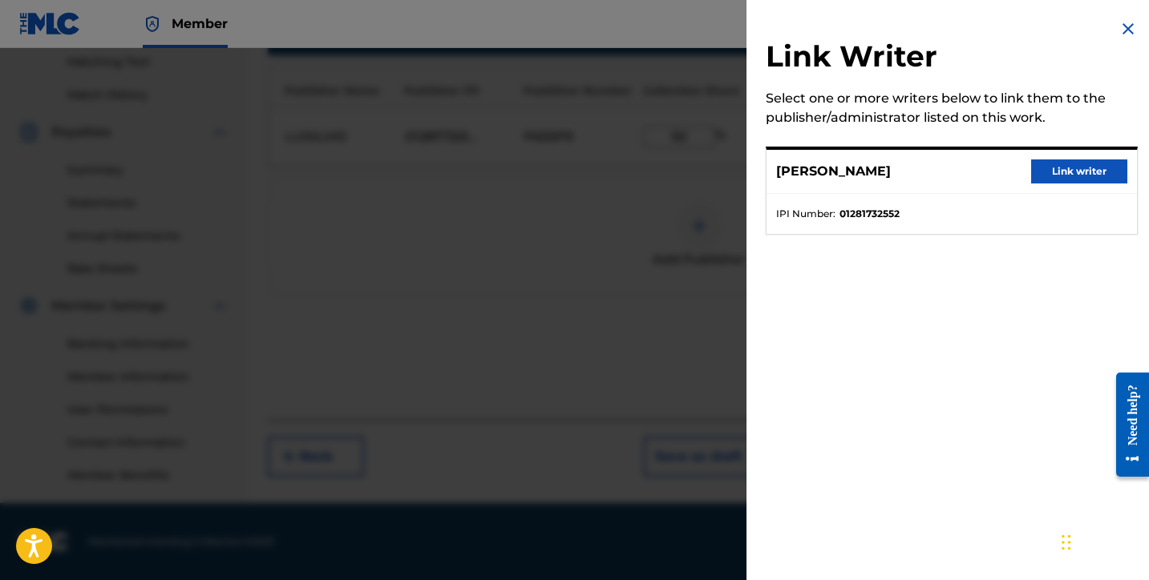
click at [1047, 176] on button "Link writer" at bounding box center [1079, 172] width 96 height 24
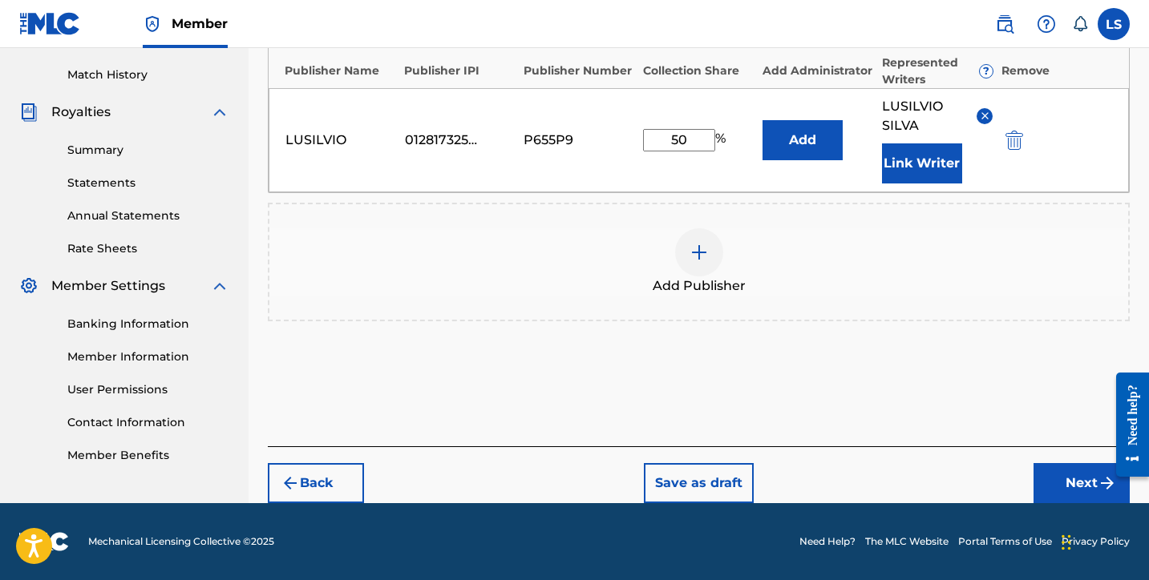
click at [1092, 494] on button "Next" at bounding box center [1081, 483] width 96 height 40
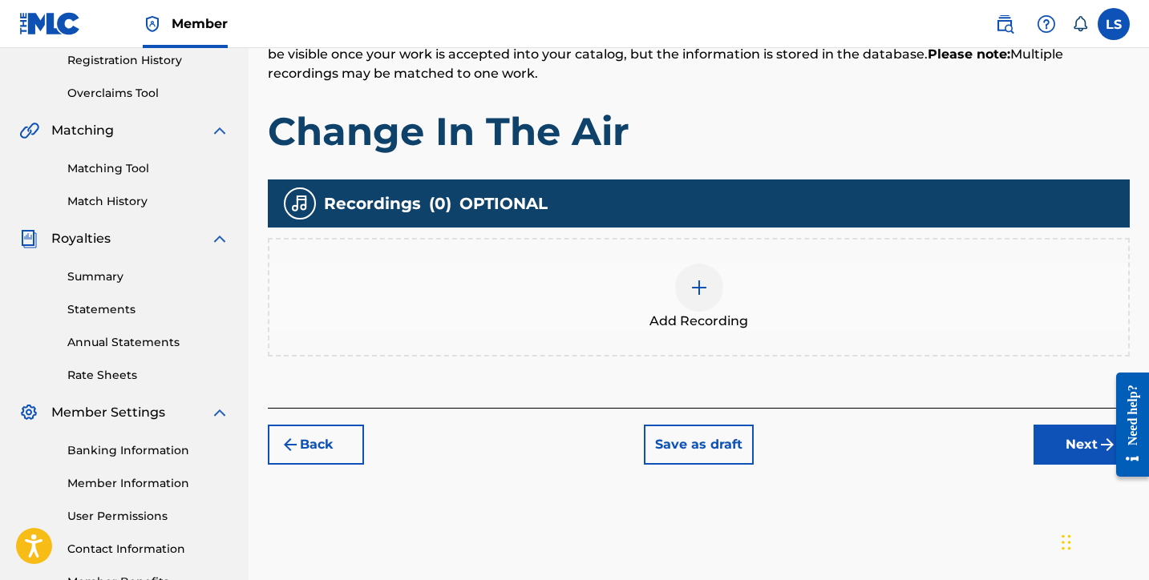
scroll to position [317, 0]
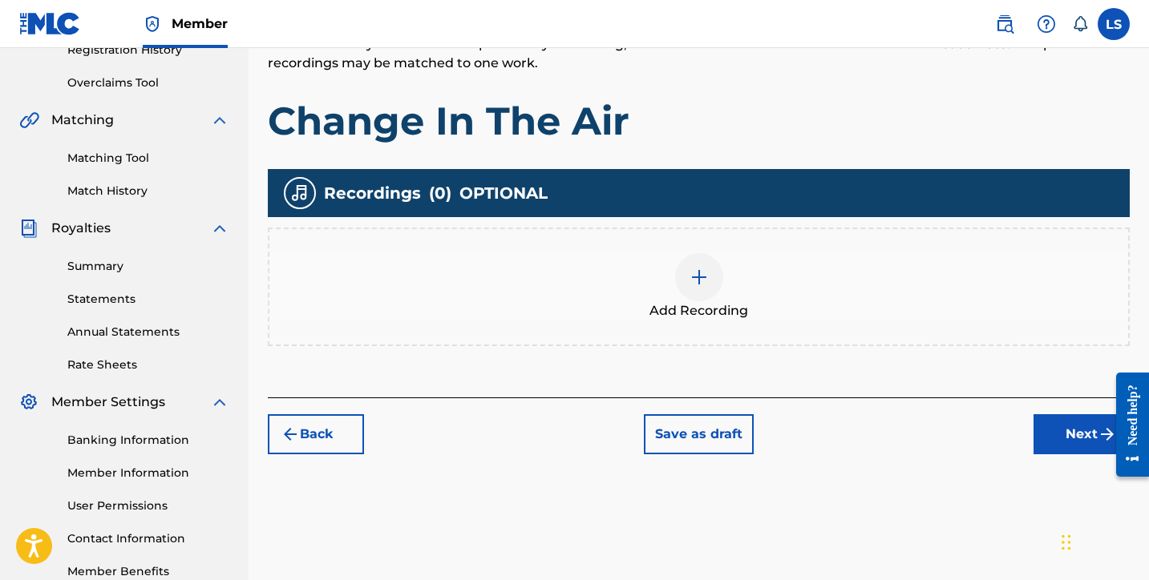
click at [712, 292] on div at bounding box center [699, 277] width 48 height 48
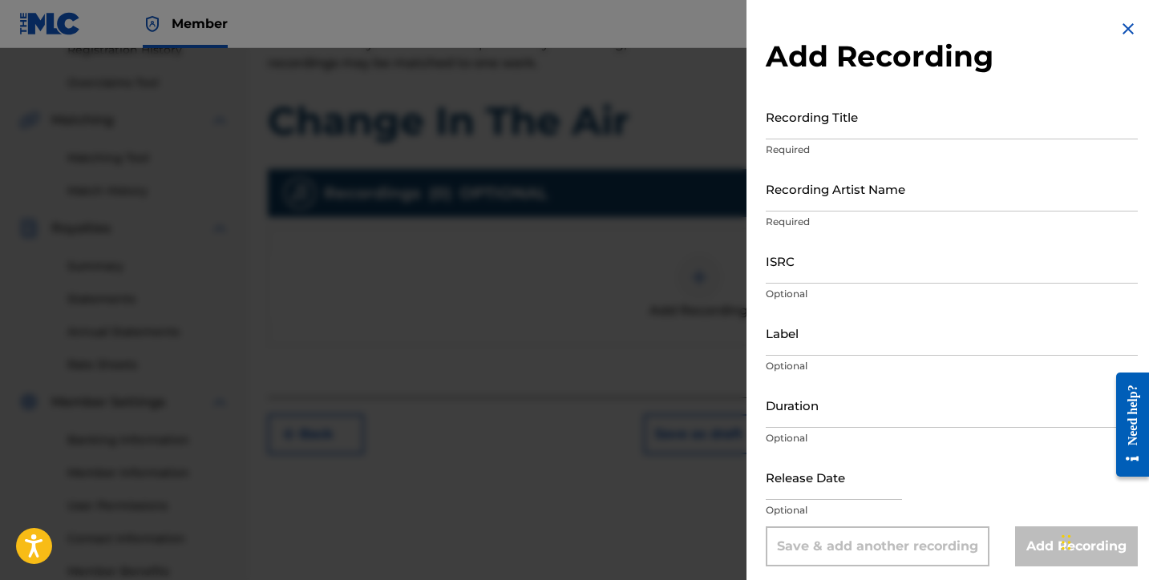
click at [807, 127] on input "Recording Title" at bounding box center [952, 117] width 372 height 46
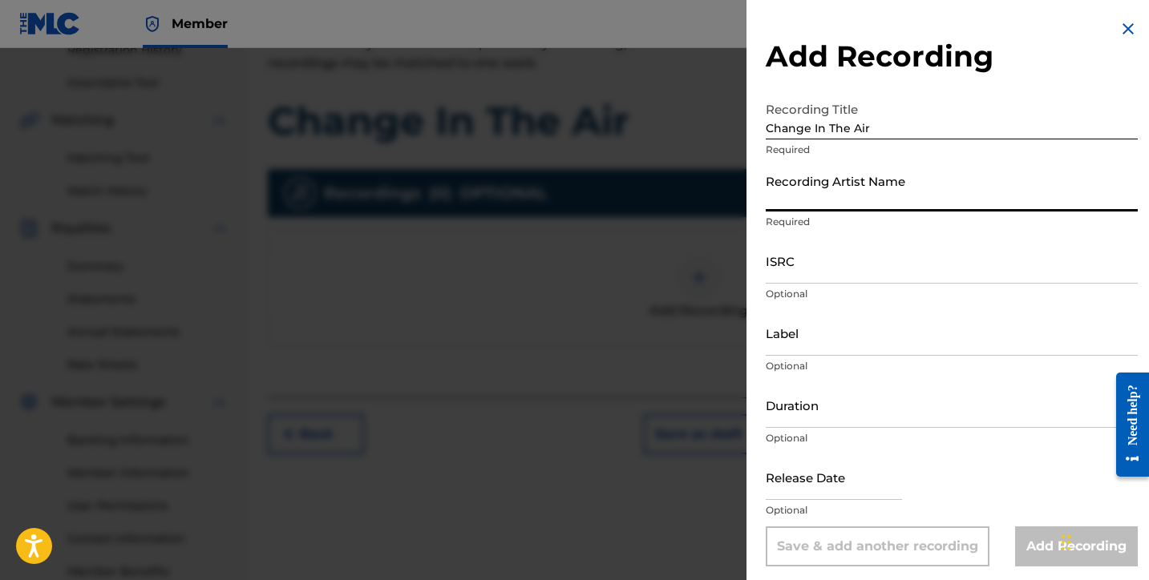
click at [829, 198] on input "Recording Artist Name" at bounding box center [952, 189] width 372 height 46
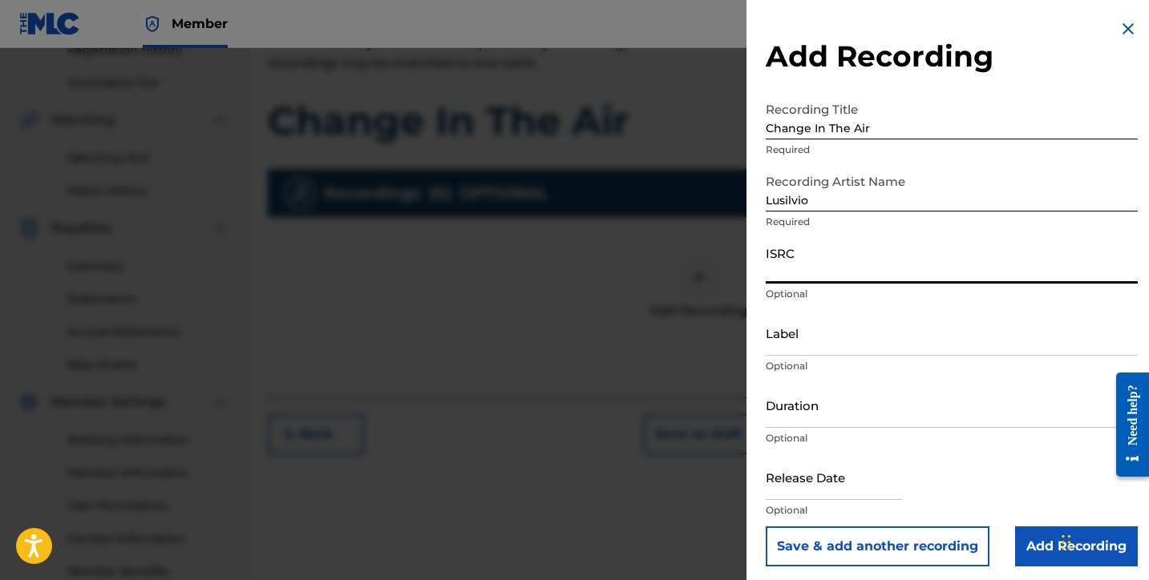
paste input "QZTBC2570802"
click at [788, 351] on input "Label" at bounding box center [952, 333] width 372 height 46
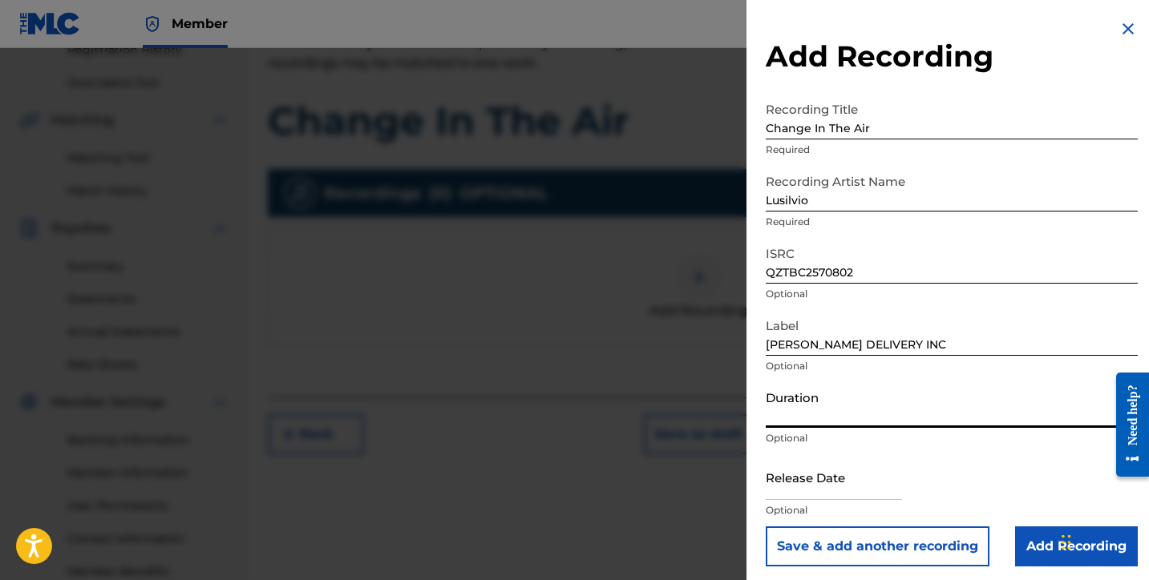
click at [826, 414] on input "Duration" at bounding box center [952, 405] width 372 height 46
click at [780, 494] on input "text" at bounding box center [834, 478] width 136 height 46
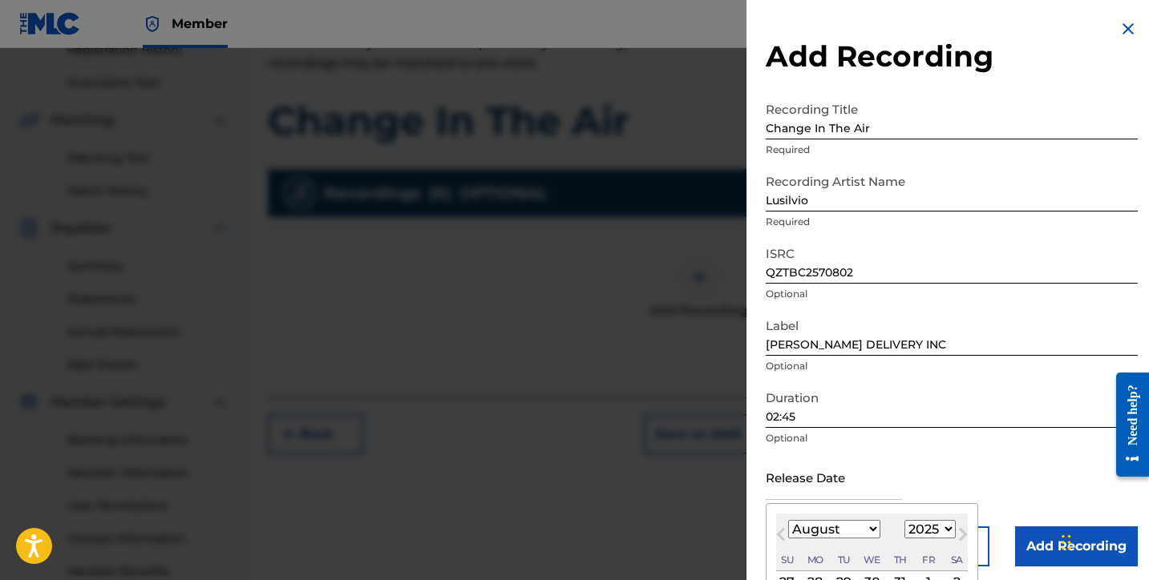
click at [830, 526] on select "January February March April May June July August September October November De…" at bounding box center [834, 529] width 92 height 18
click at [788, 520] on select "January February March April May June July August September October November De…" at bounding box center [834, 529] width 92 height 18
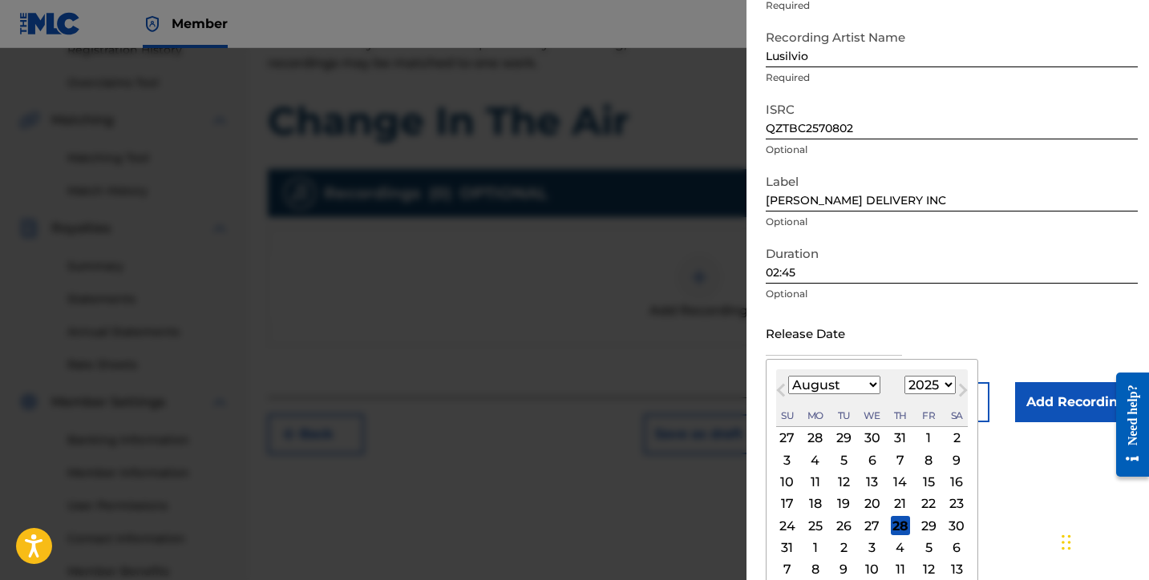
scroll to position [155, 0]
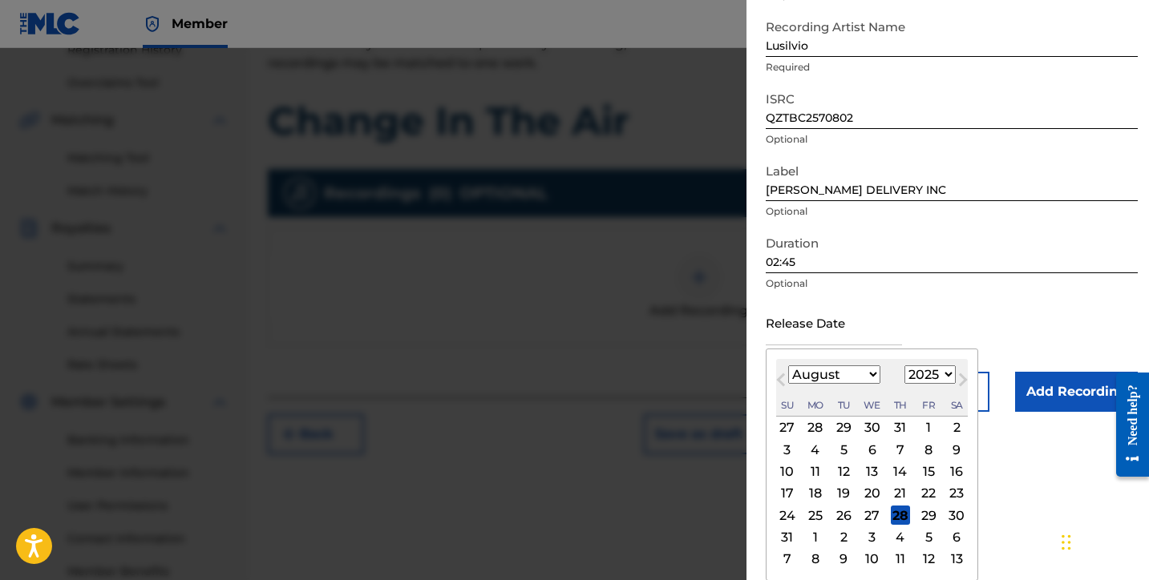
click at [811, 368] on select "January February March April May June July August September October November De…" at bounding box center [834, 375] width 92 height 18
click at [788, 384] on select "January February March April May June July August September October November De…" at bounding box center [834, 375] width 92 height 18
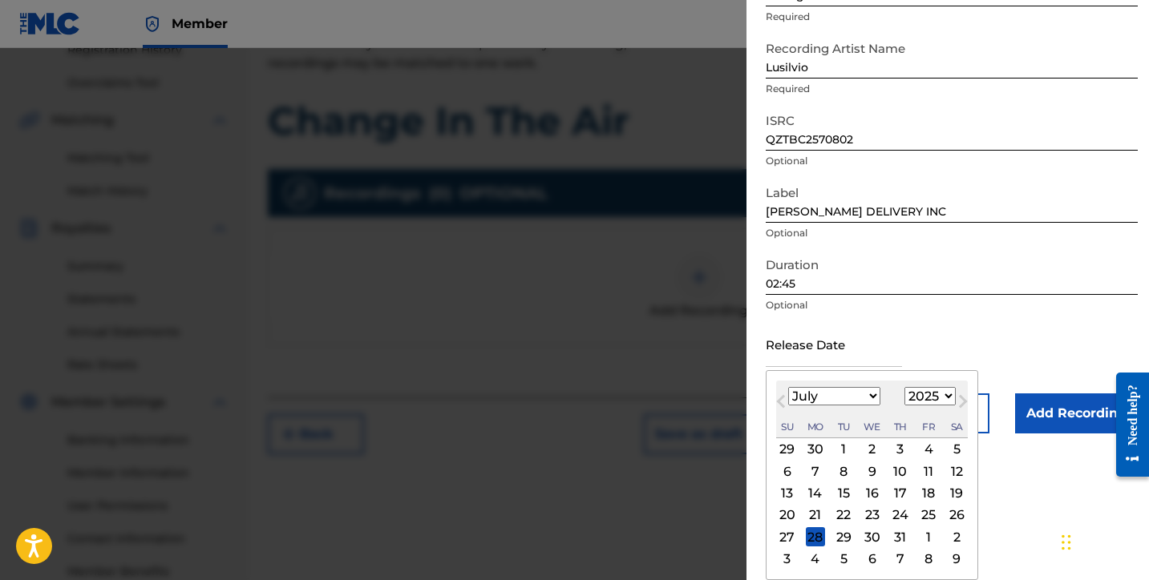
click at [865, 447] on div "2" at bounding box center [872, 449] width 19 height 19
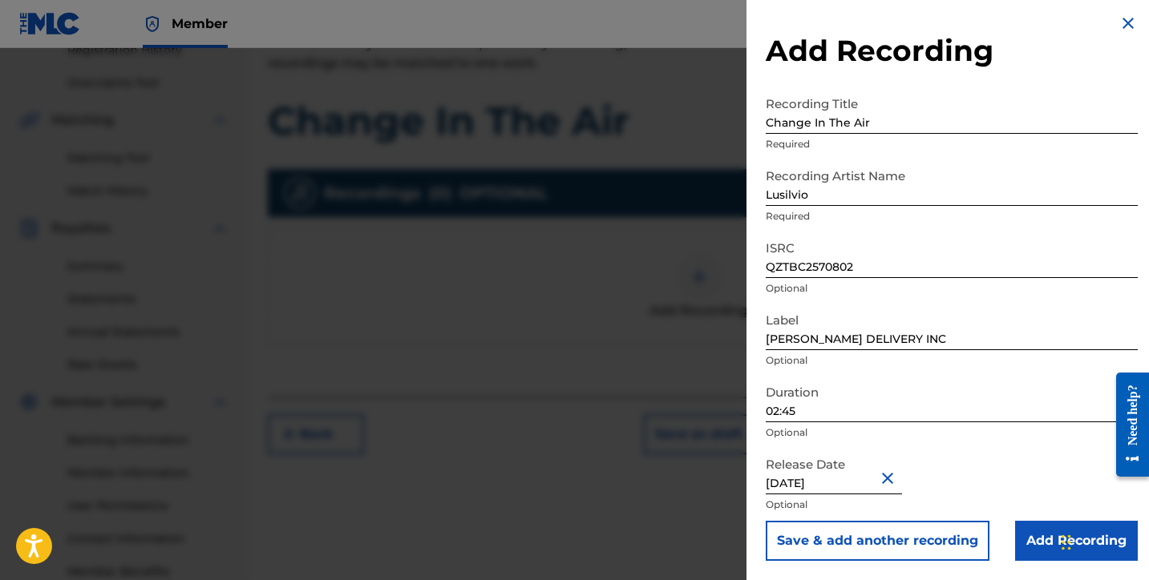
scroll to position [6, 0]
click at [1029, 549] on input "Add Recording" at bounding box center [1076, 541] width 123 height 40
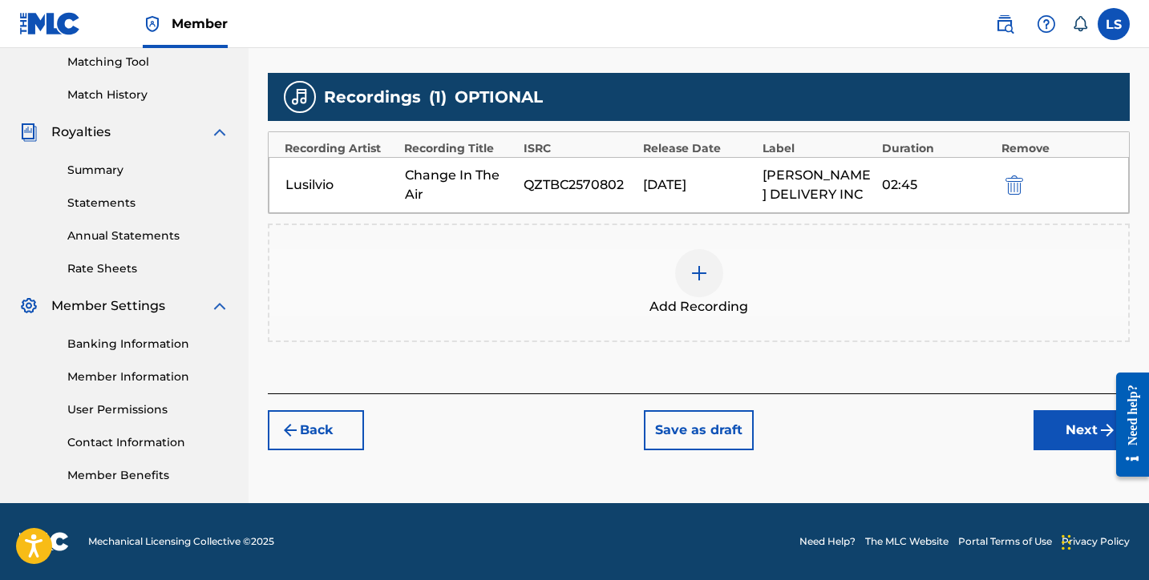
click at [1062, 448] on button "Next" at bounding box center [1081, 430] width 96 height 40
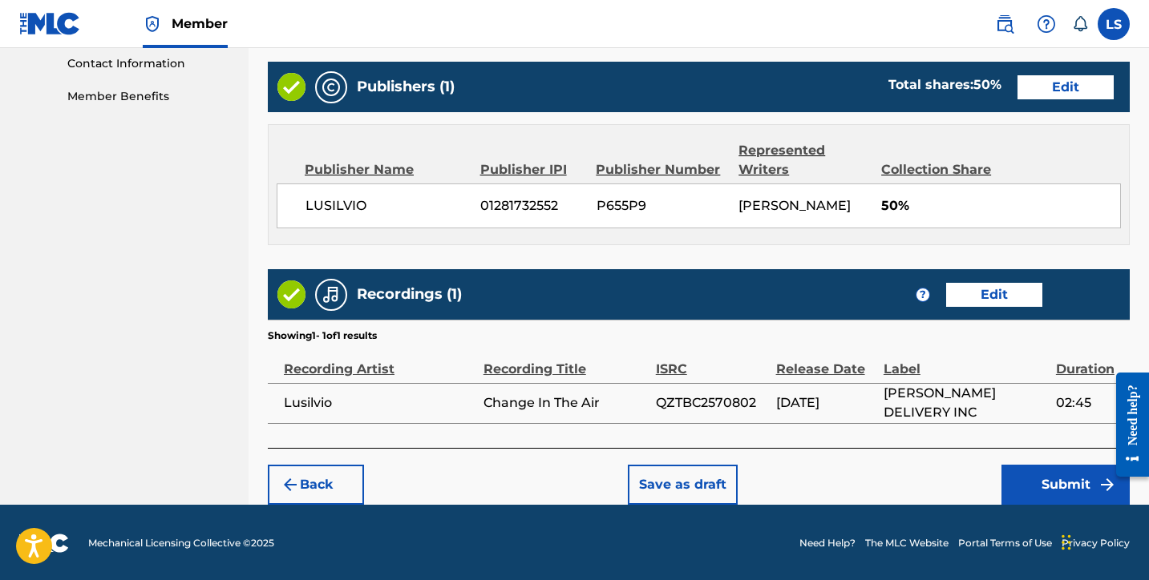
click at [1042, 469] on button "Submit" at bounding box center [1065, 485] width 128 height 40
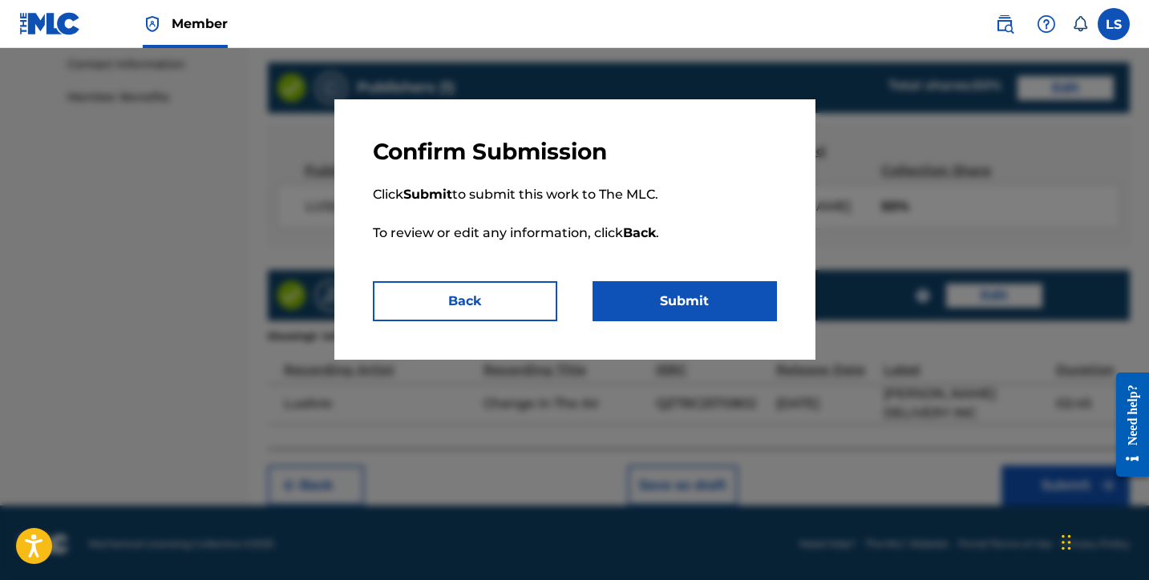
click at [718, 308] on button "Submit" at bounding box center [684, 301] width 184 height 40
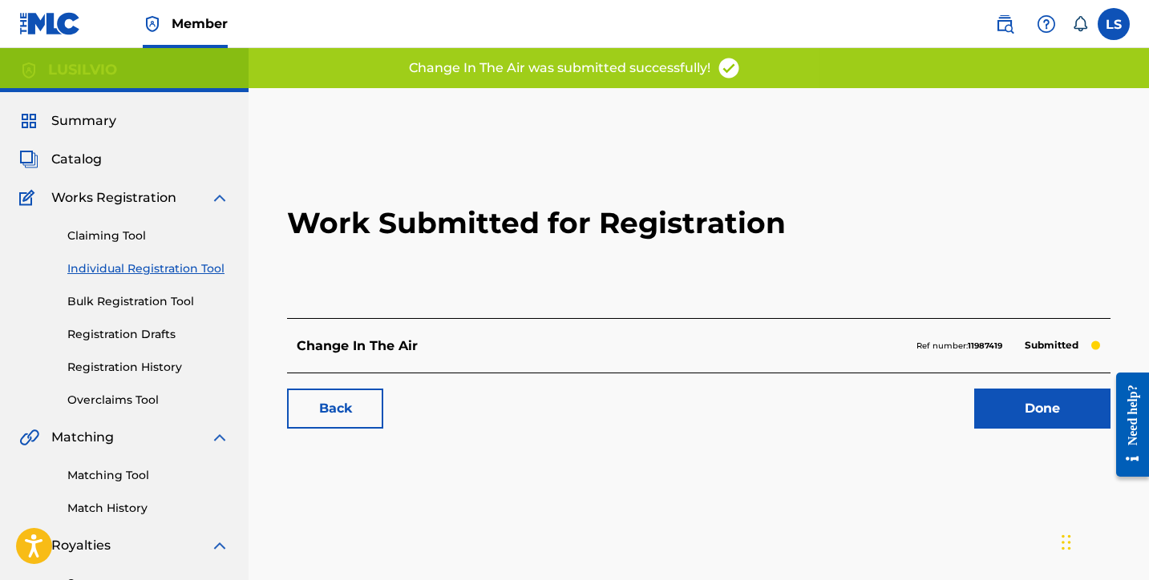
click at [1036, 412] on link "Done" at bounding box center [1042, 409] width 136 height 40
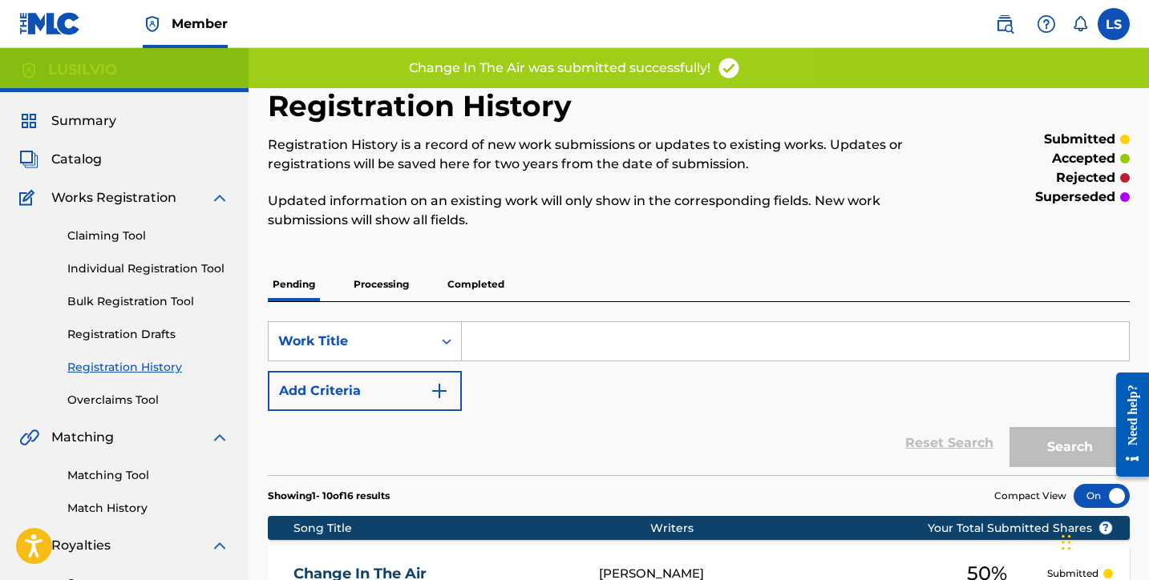
click at [133, 369] on link "Registration History" at bounding box center [148, 367] width 162 height 17
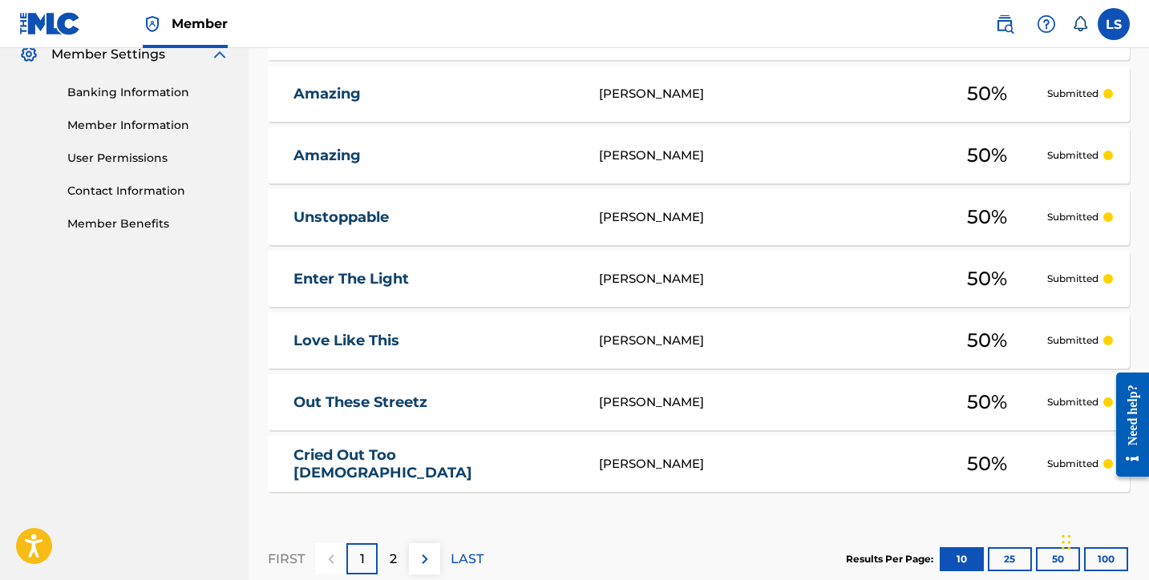
scroll to position [762, 0]
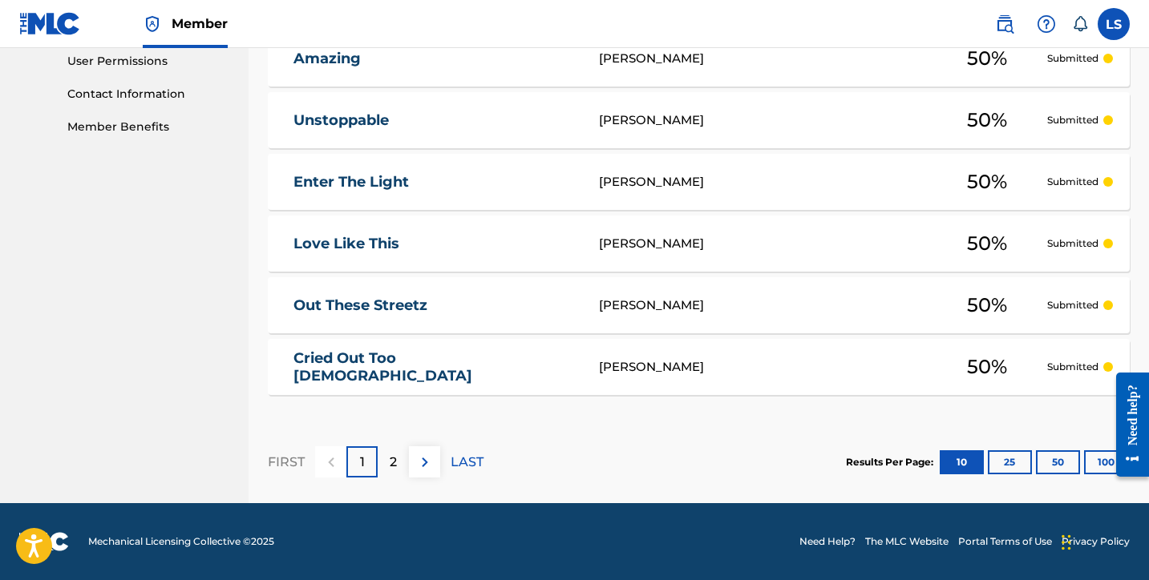
click at [1093, 455] on button "100" at bounding box center [1106, 463] width 44 height 24
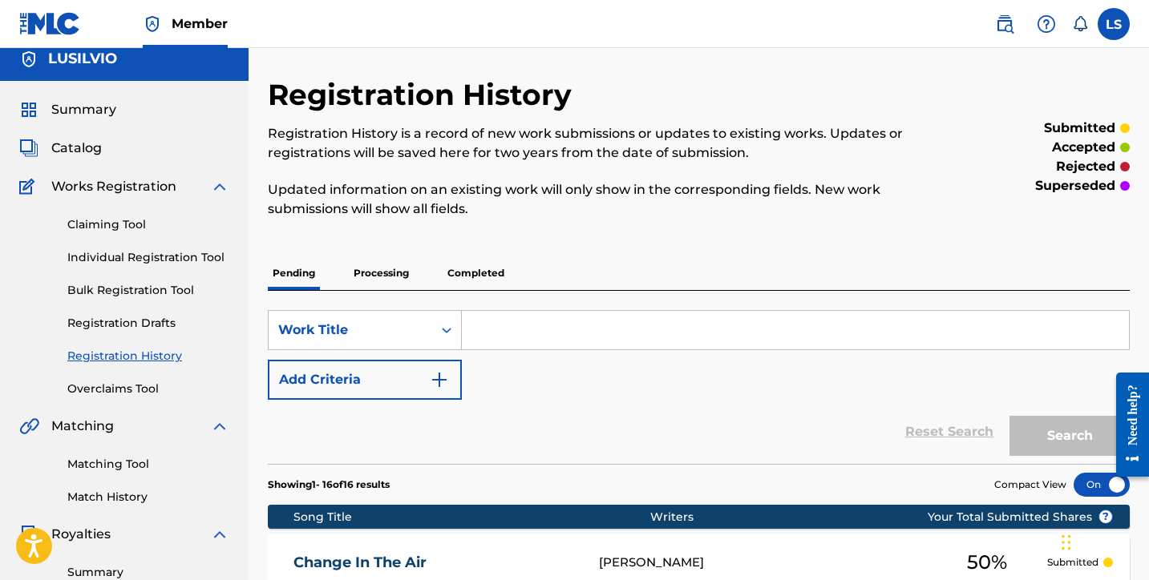
scroll to position [0, 0]
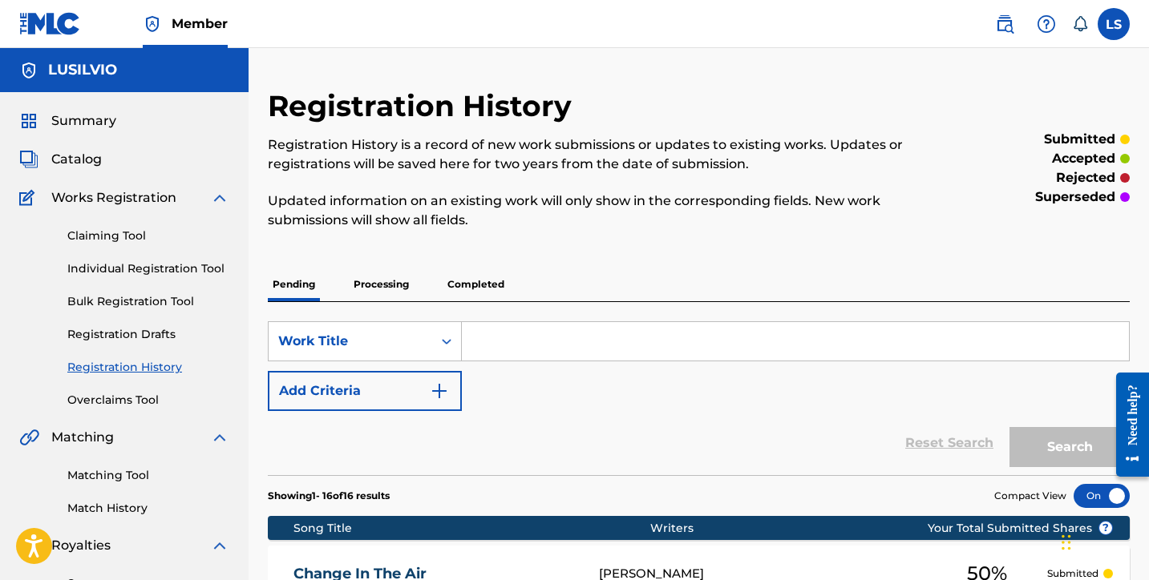
click at [64, 117] on span "Summary" at bounding box center [83, 120] width 65 height 19
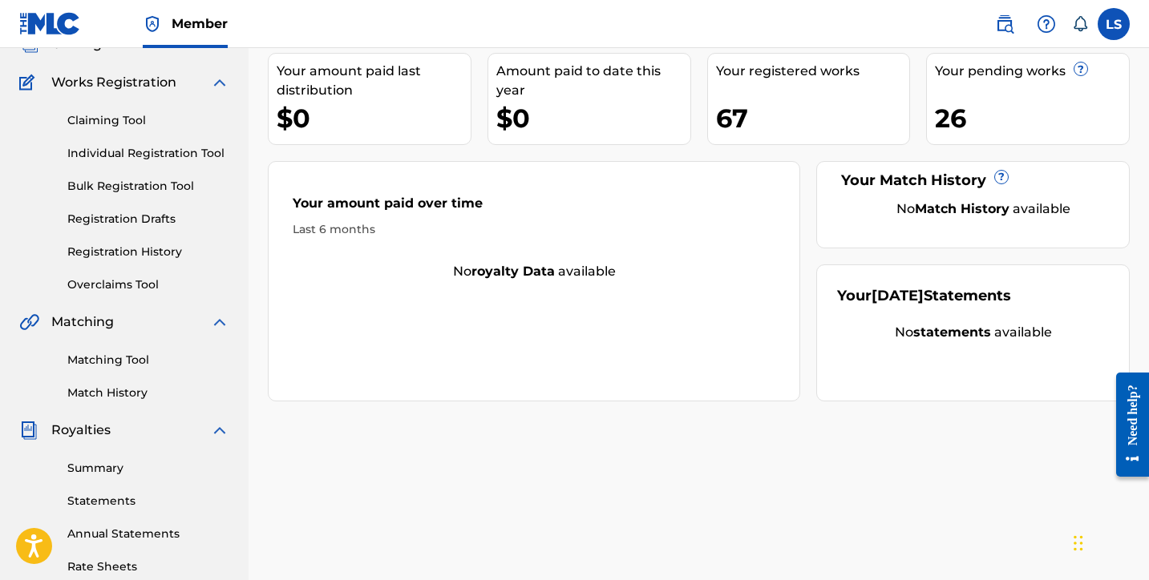
scroll to position [116, 0]
click at [119, 152] on link "Individual Registration Tool" at bounding box center [148, 152] width 162 height 17
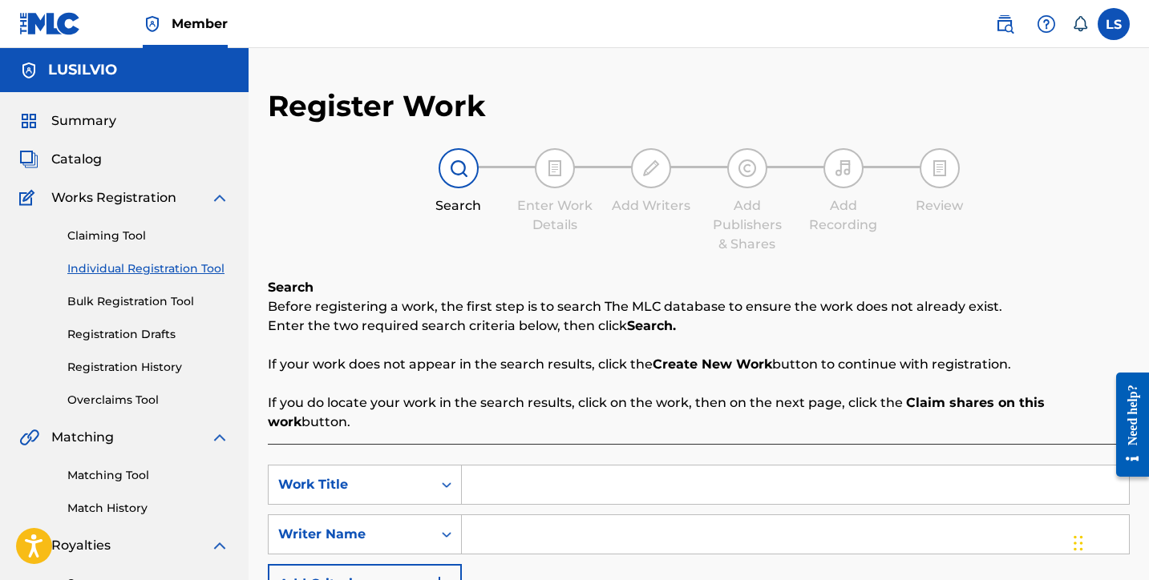
click at [588, 466] on input "Search Form" at bounding box center [795, 485] width 667 height 38
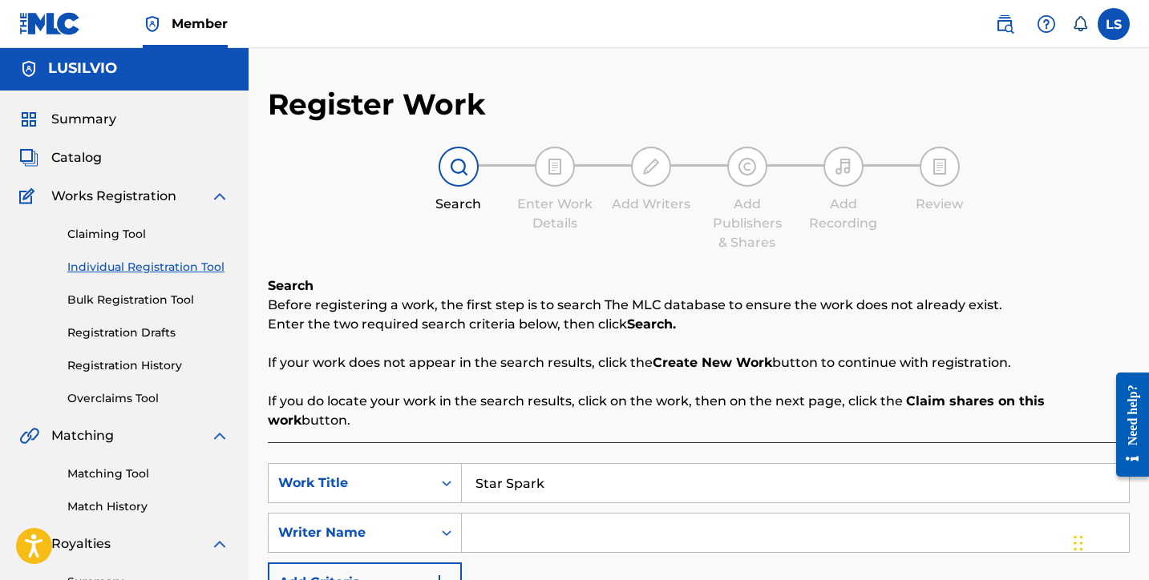
type input "Star Spark"
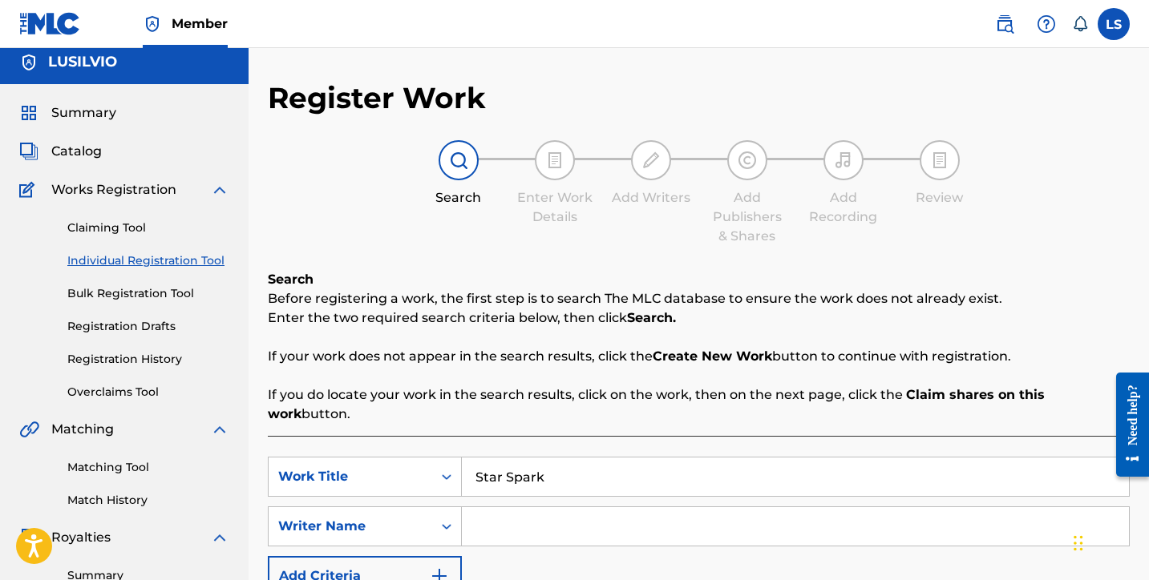
click at [584, 528] on div "SearchWithCriteria6c6b9733-37a6-4606-bc62-132d3c0328b8 Work Title Star Spark Se…" at bounding box center [699, 526] width 862 height 139
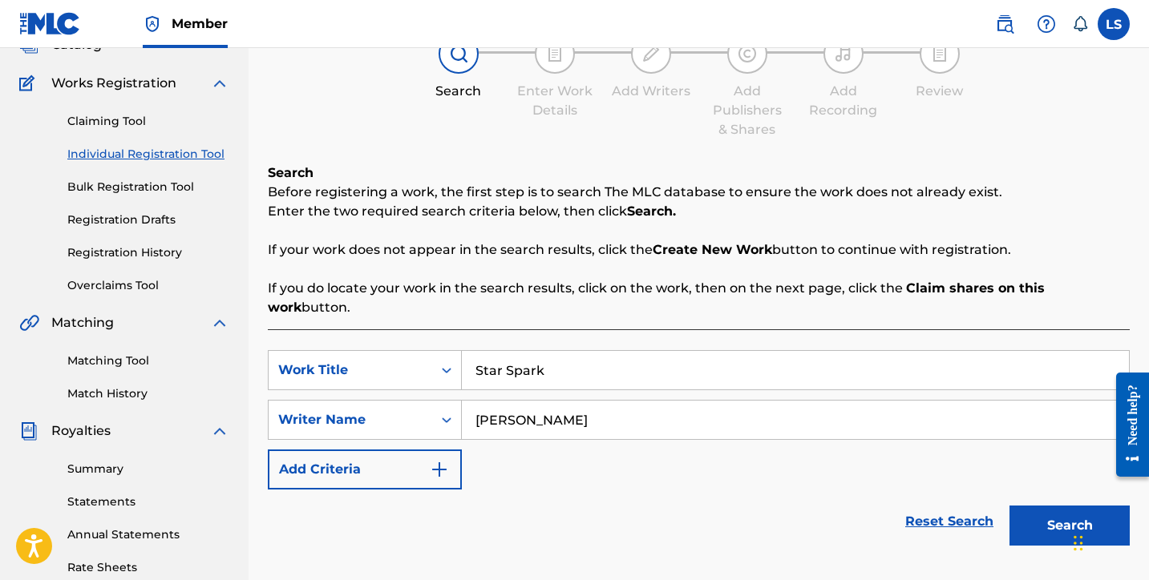
scroll to position [414, 0]
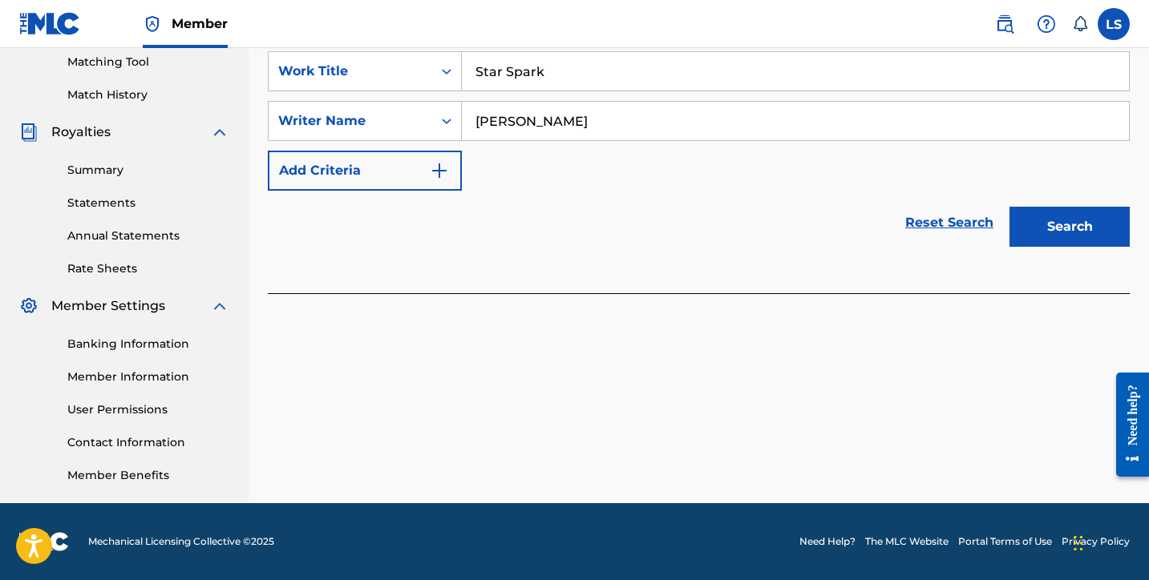
type input "Messiah Silva"
click at [1044, 209] on button "Search" at bounding box center [1069, 227] width 120 height 40
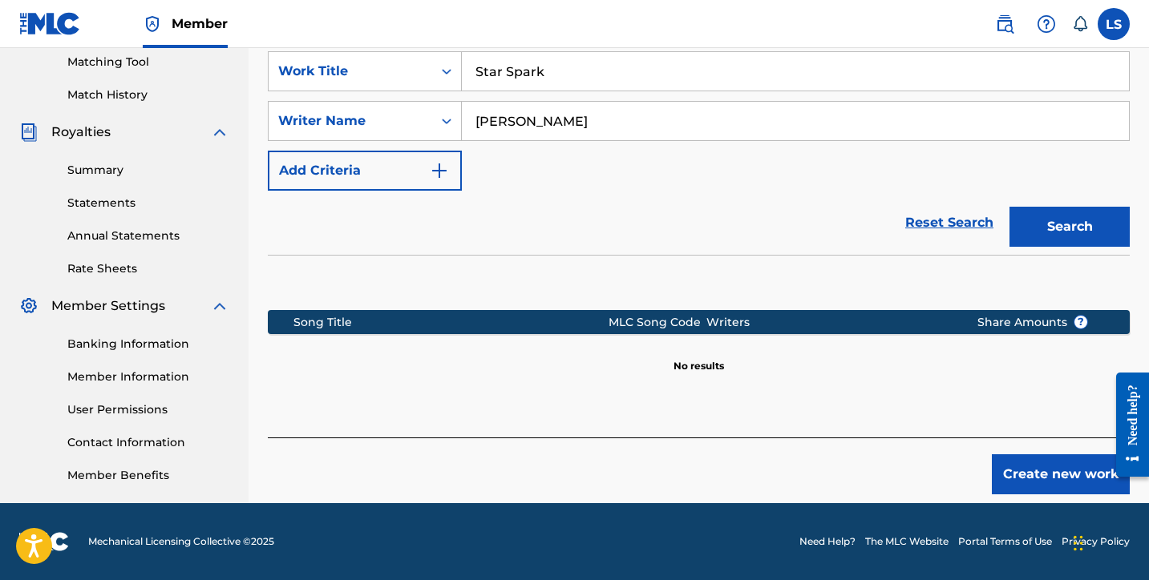
click at [1038, 456] on button "Create new work" at bounding box center [1061, 475] width 138 height 40
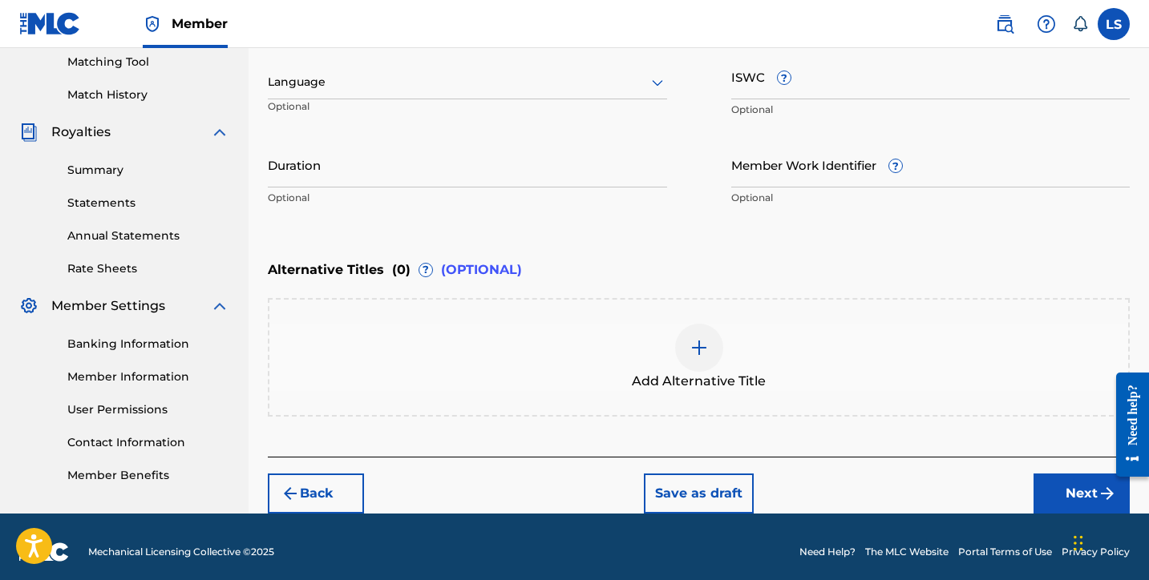
click at [753, 91] on input "ISWC ?" at bounding box center [930, 77] width 399 height 46
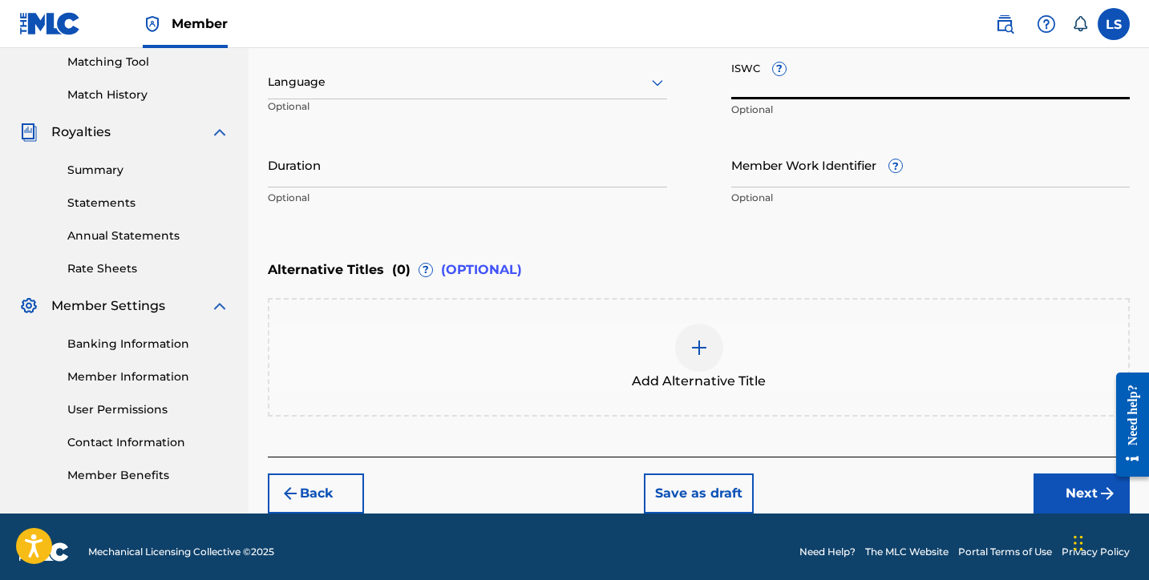
paste input "T3347246866"
type input "T3347246866"
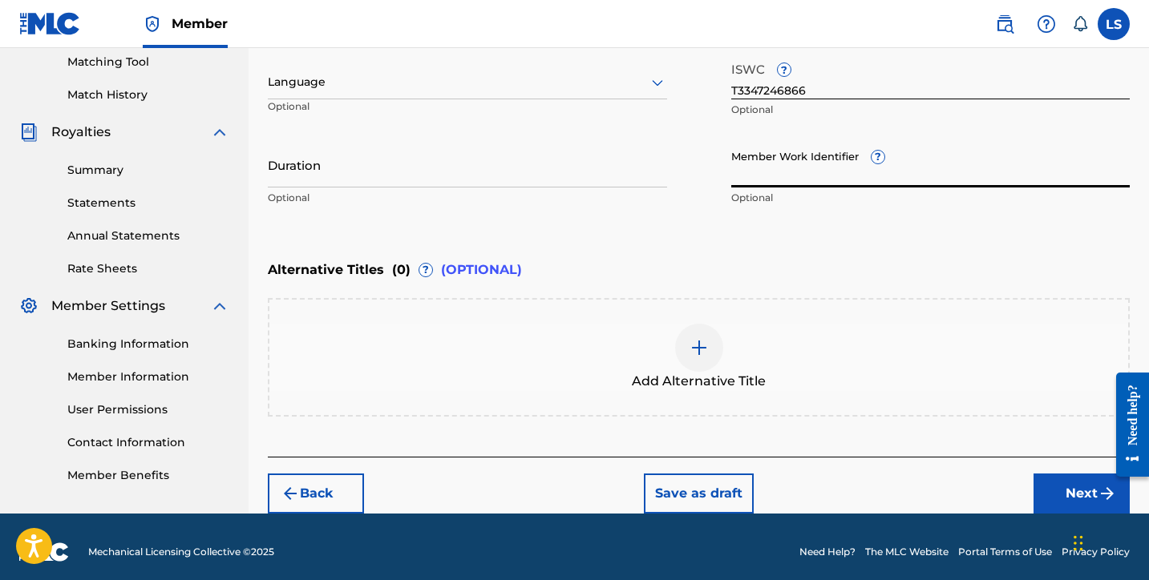
click at [770, 176] on input "Member Work Identifier ?" at bounding box center [930, 165] width 399 height 46
paste input "931715982"
type input "931715982"
click at [353, 179] on input "Duration" at bounding box center [467, 165] width 399 height 46
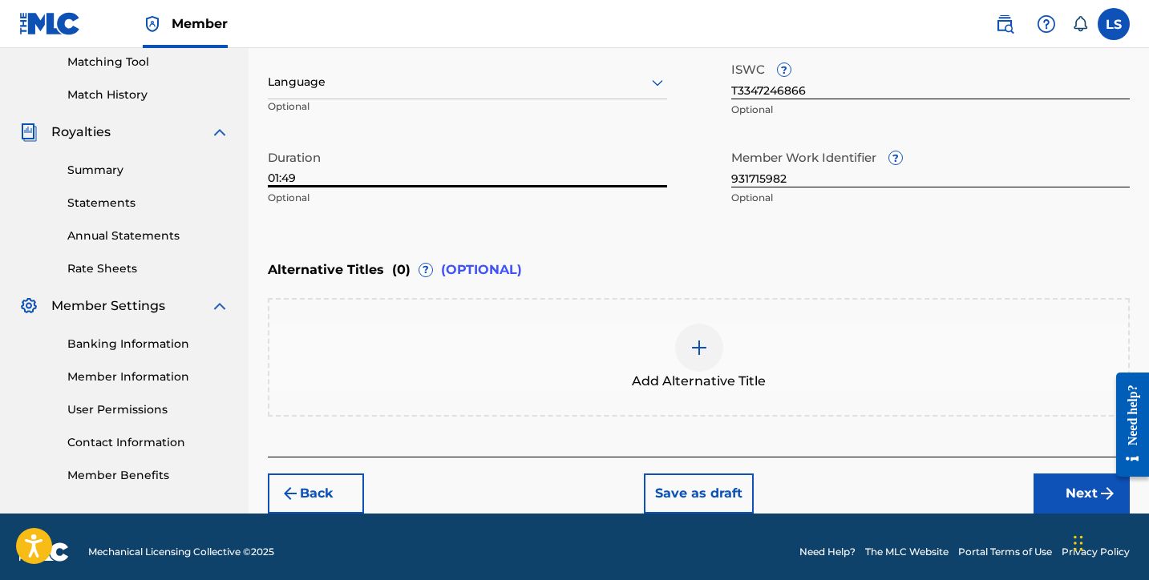
type input "01:49"
click at [410, 79] on div at bounding box center [467, 82] width 399 height 20
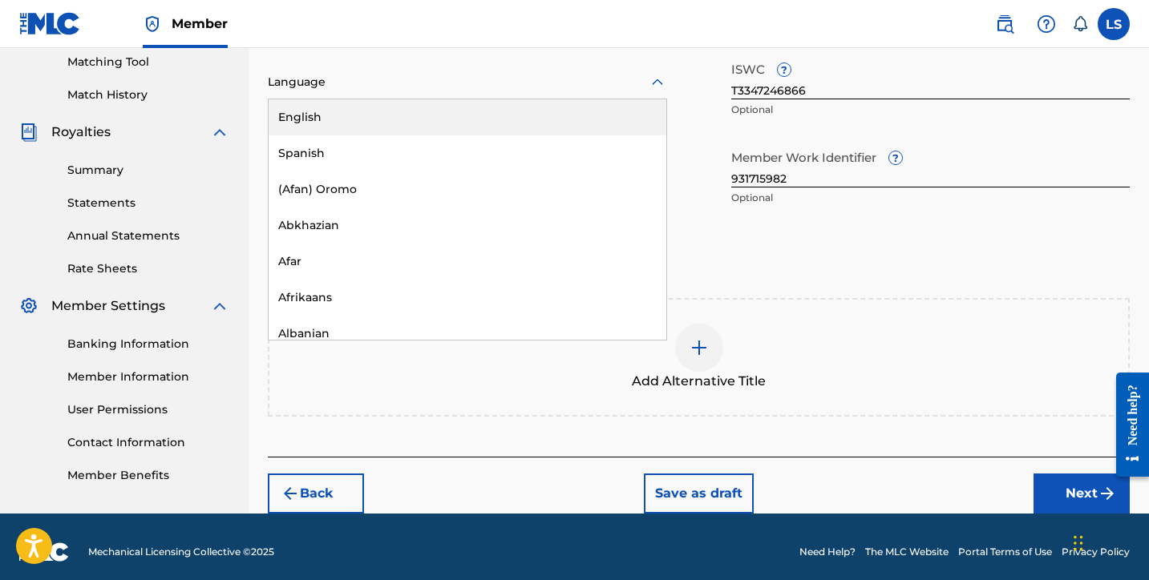
drag, startPoint x: 408, startPoint y: 112, endPoint x: 449, endPoint y: 154, distance: 58.4
click at [408, 112] on div "English" at bounding box center [468, 117] width 398 height 36
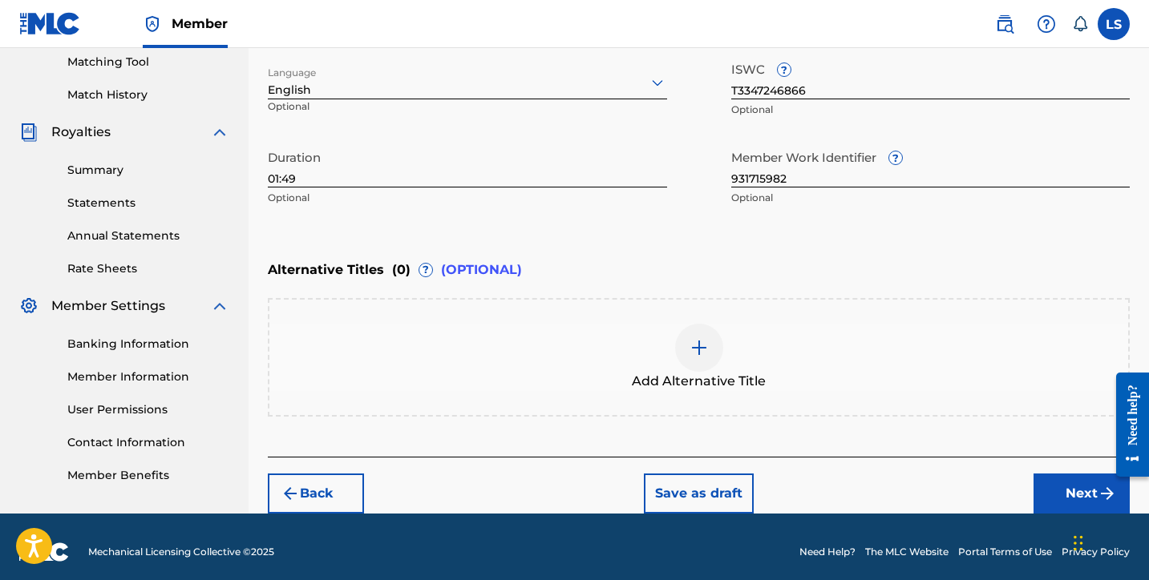
click at [1078, 497] on button "Next" at bounding box center [1081, 494] width 96 height 40
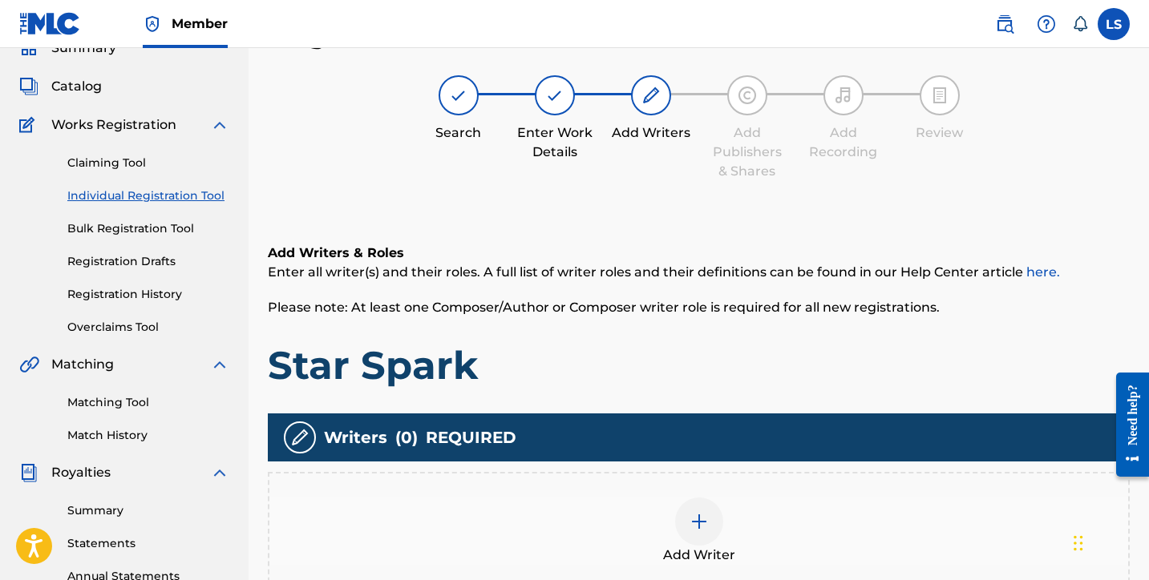
scroll to position [72, 0]
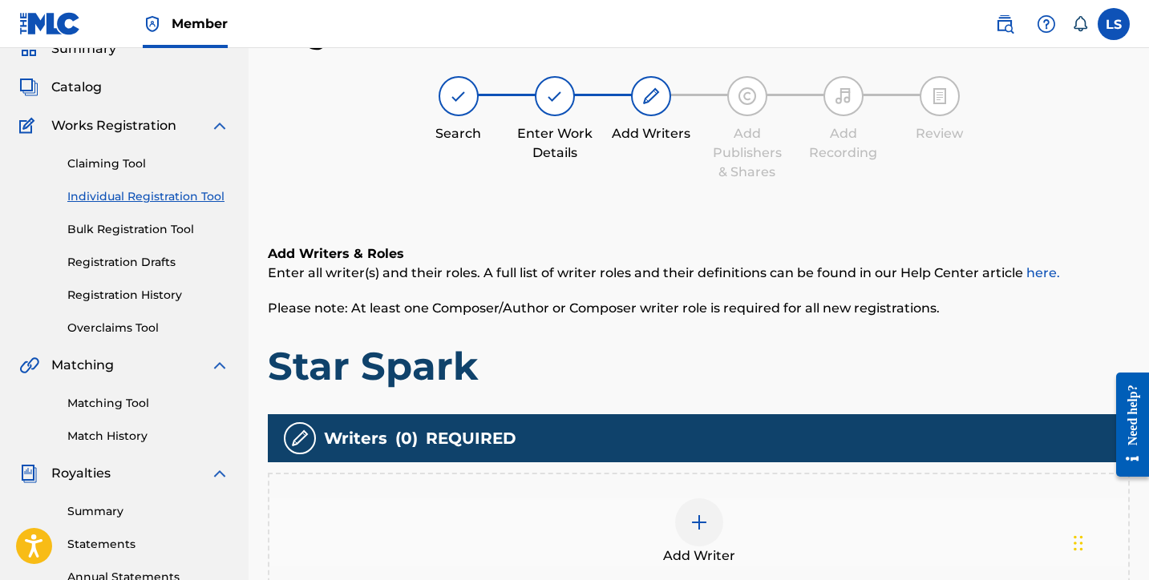
click at [706, 530] on img at bounding box center [698, 522] width 19 height 19
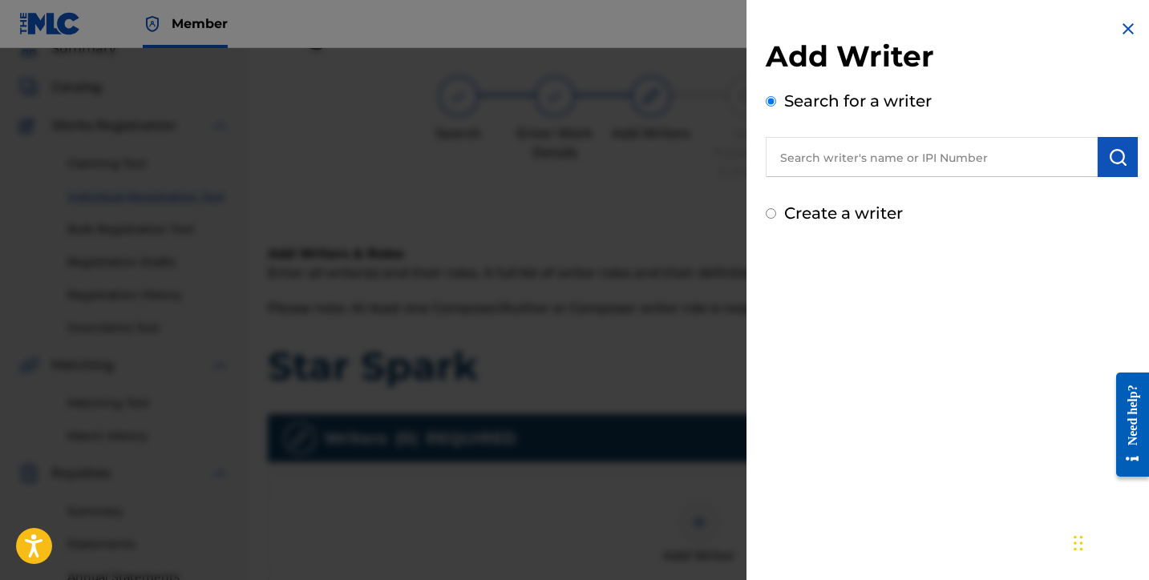
click at [859, 144] on input "text" at bounding box center [932, 157] width 332 height 40
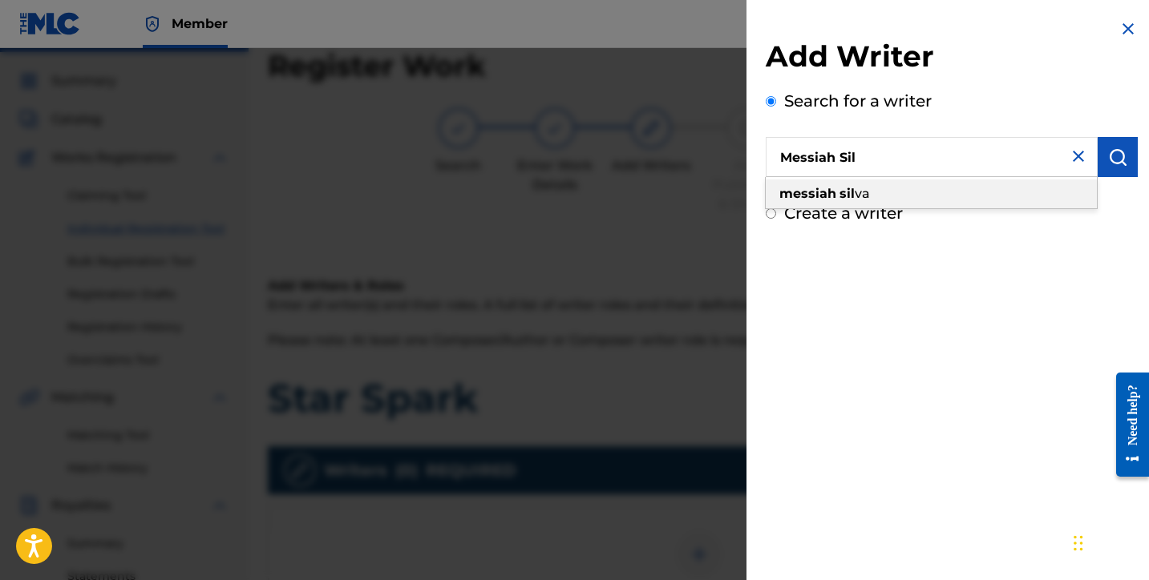
click at [863, 199] on span "va" at bounding box center [862, 193] width 15 height 15
type input "messiah silva"
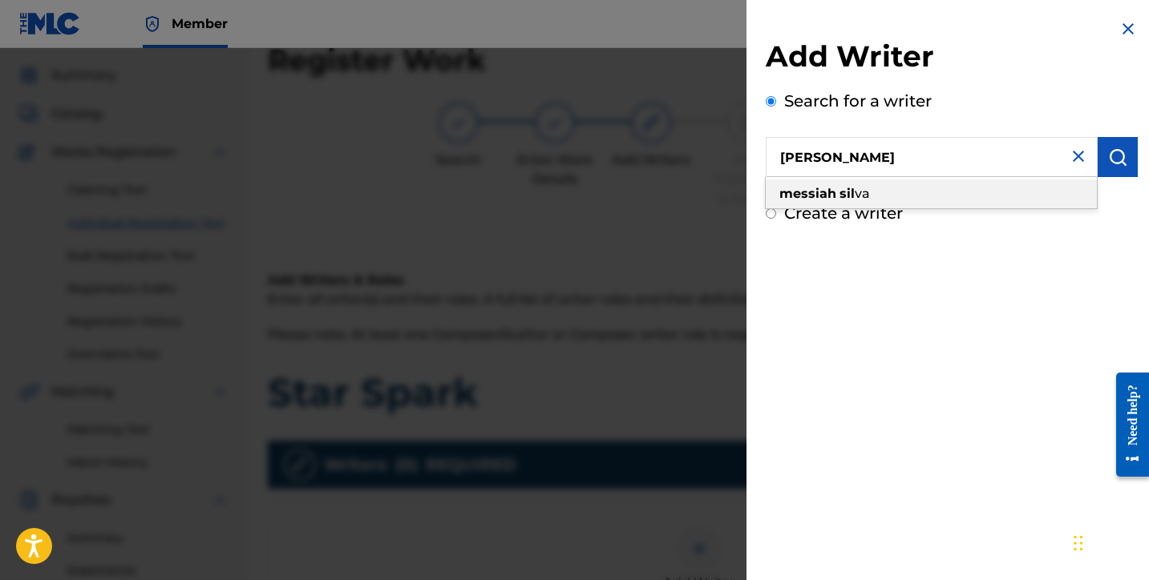
scroll to position [46, 0]
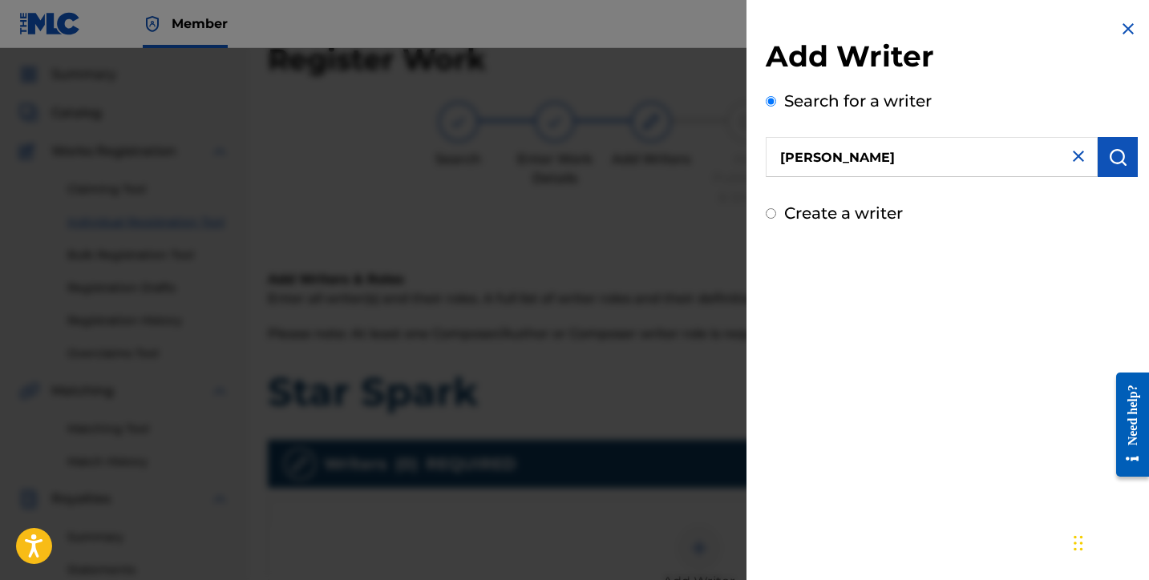
click at [1110, 164] on img "submit" at bounding box center [1117, 157] width 19 height 19
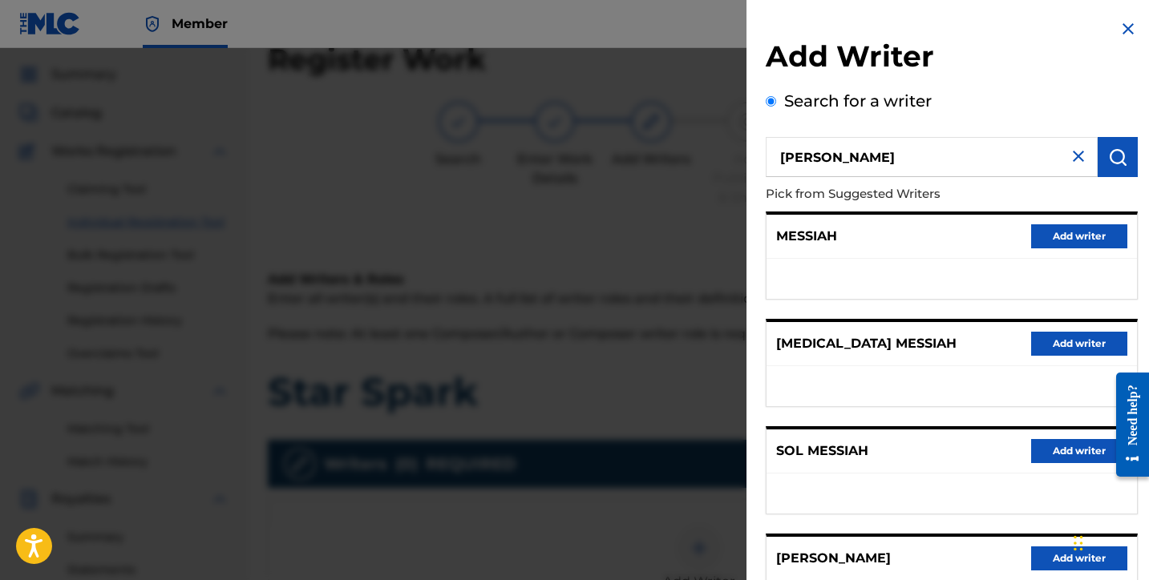
scroll to position [250, 0]
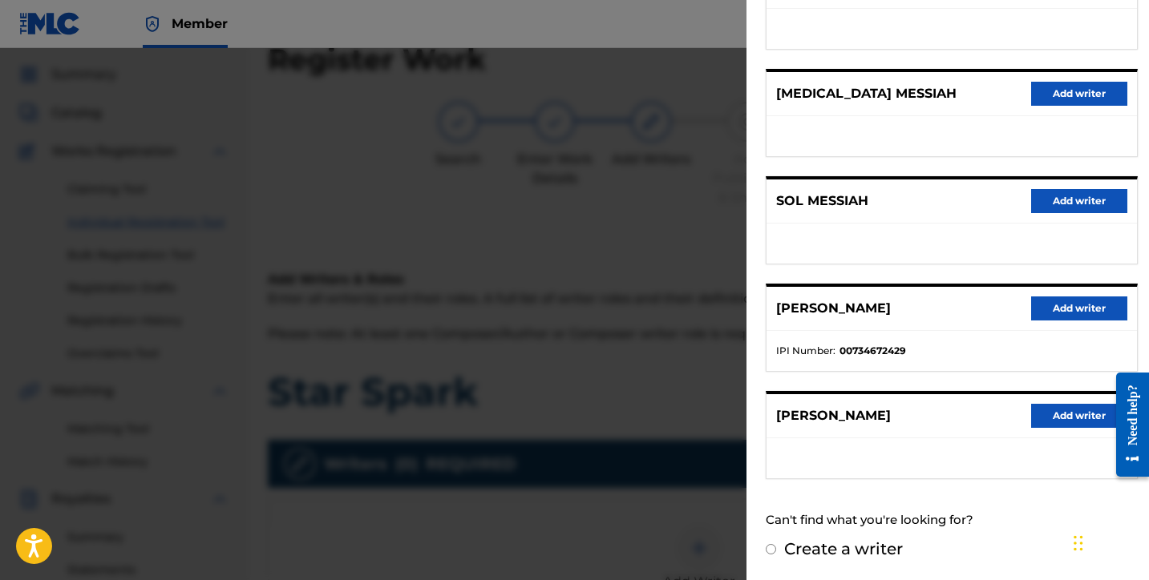
click at [1050, 406] on button "Add writer" at bounding box center [1079, 416] width 96 height 24
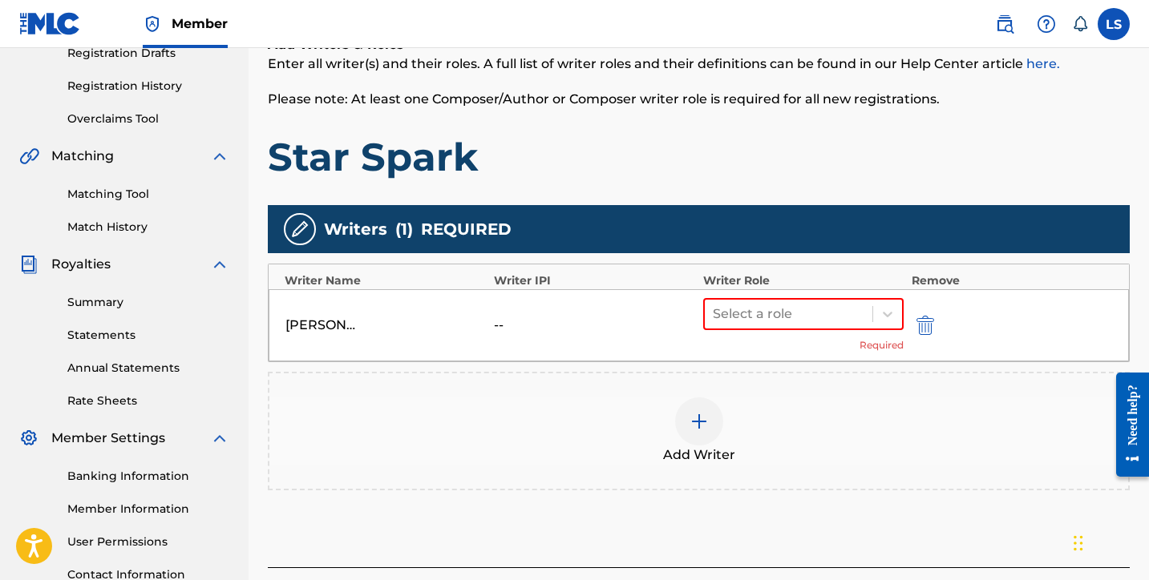
scroll to position [414, 0]
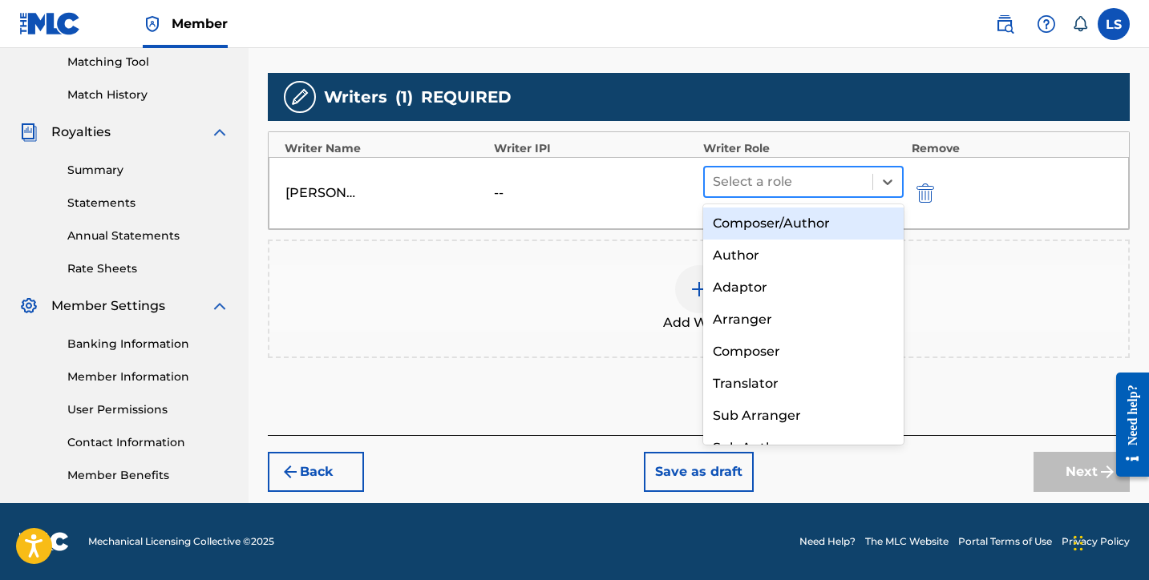
click at [750, 186] on div at bounding box center [789, 182] width 152 height 22
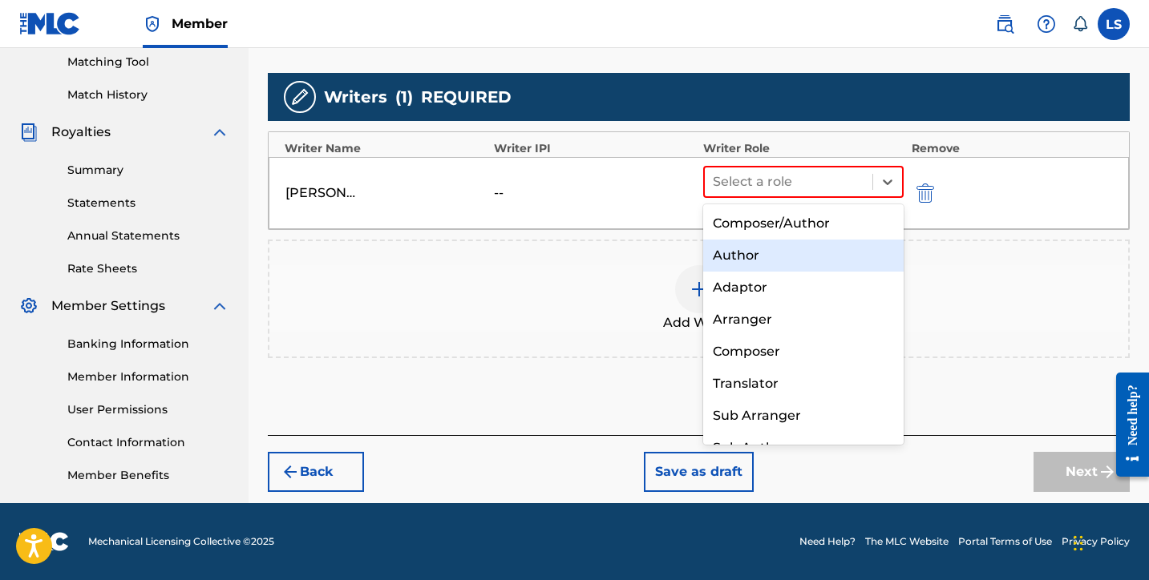
click at [750, 253] on div "Author" at bounding box center [803, 256] width 200 height 32
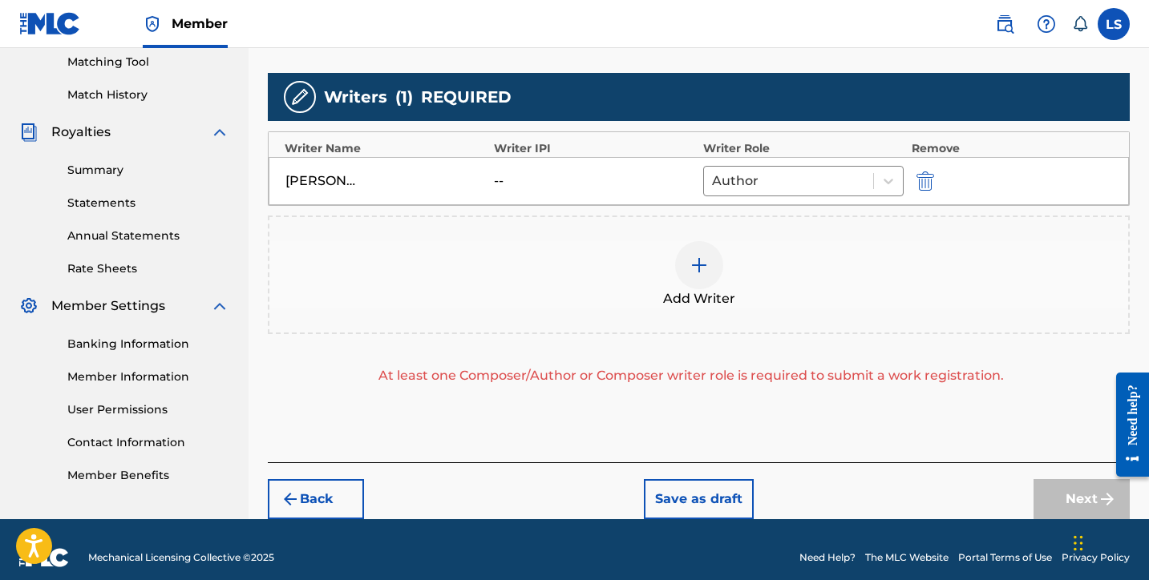
click at [698, 274] on img at bounding box center [698, 265] width 19 height 19
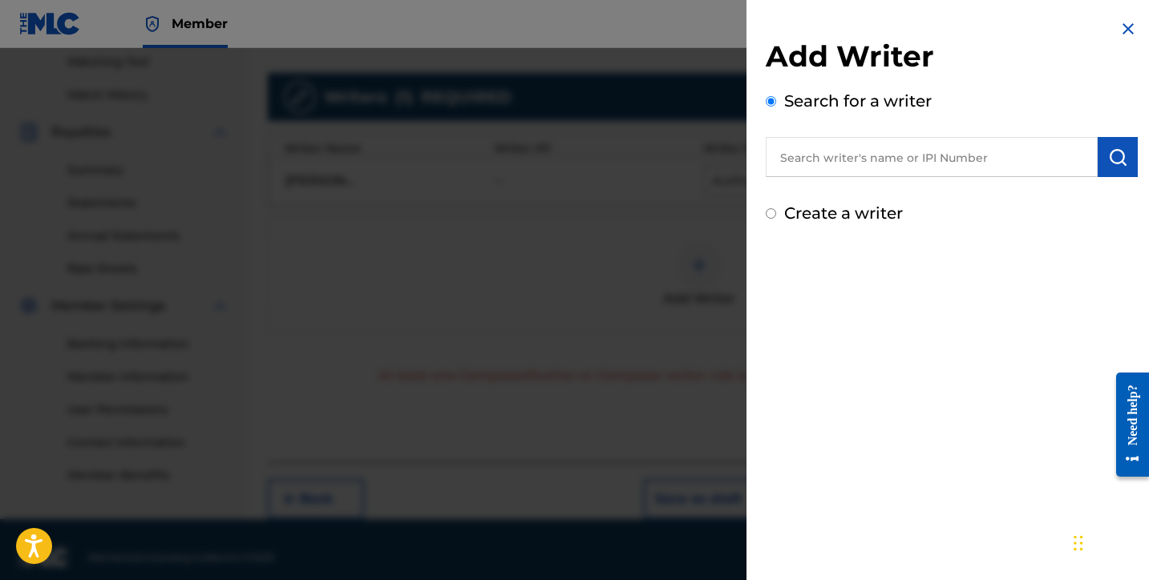
click at [833, 166] on input "text" at bounding box center [932, 157] width 332 height 40
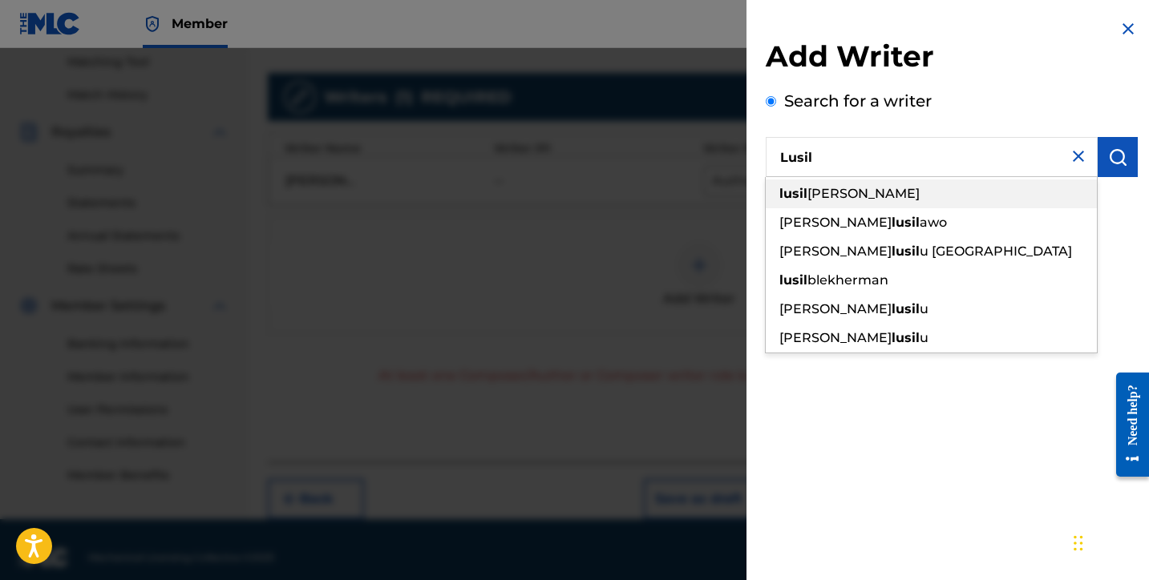
click at [835, 196] on span "vio silva" at bounding box center [863, 193] width 112 height 15
type input "lusilvio silva"
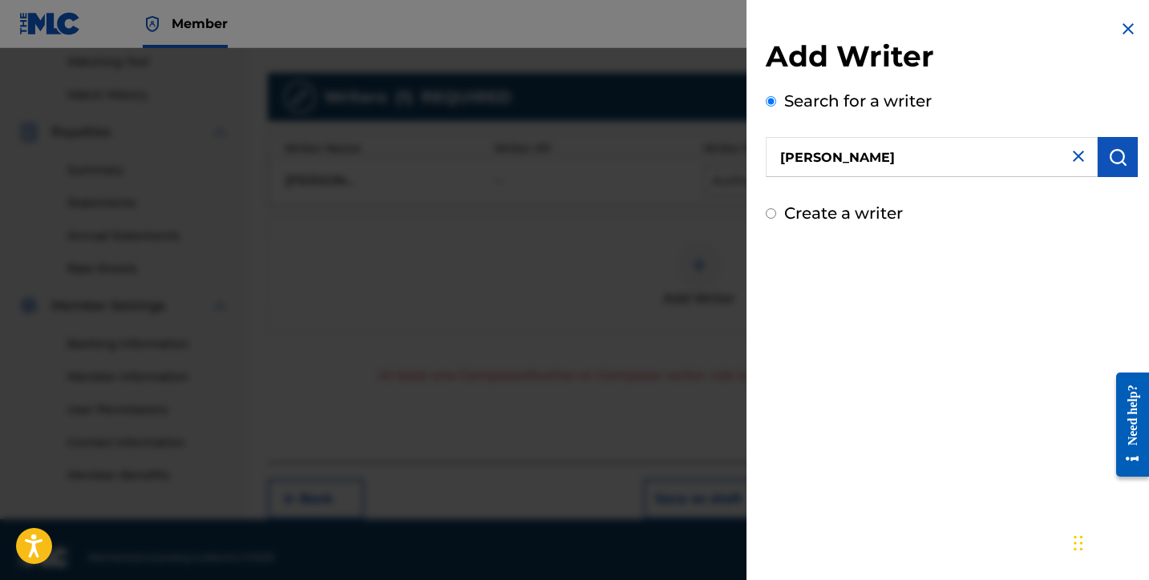
drag, startPoint x: 1102, startPoint y: 168, endPoint x: 1051, endPoint y: 196, distance: 58.5
click at [1102, 168] on button "submit" at bounding box center [1118, 157] width 40 height 40
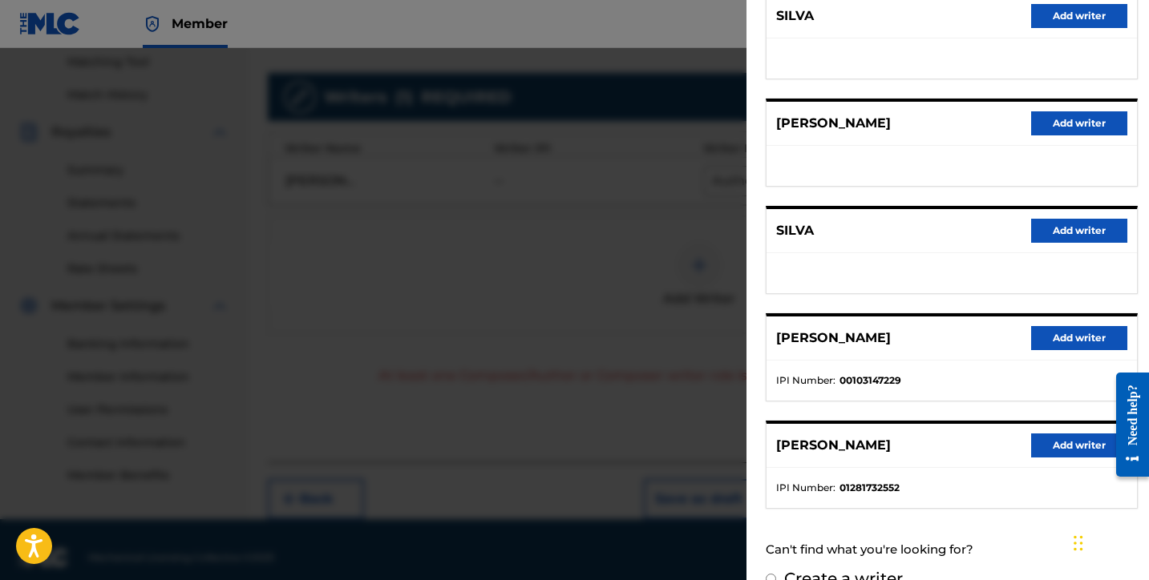
scroll to position [250, 0]
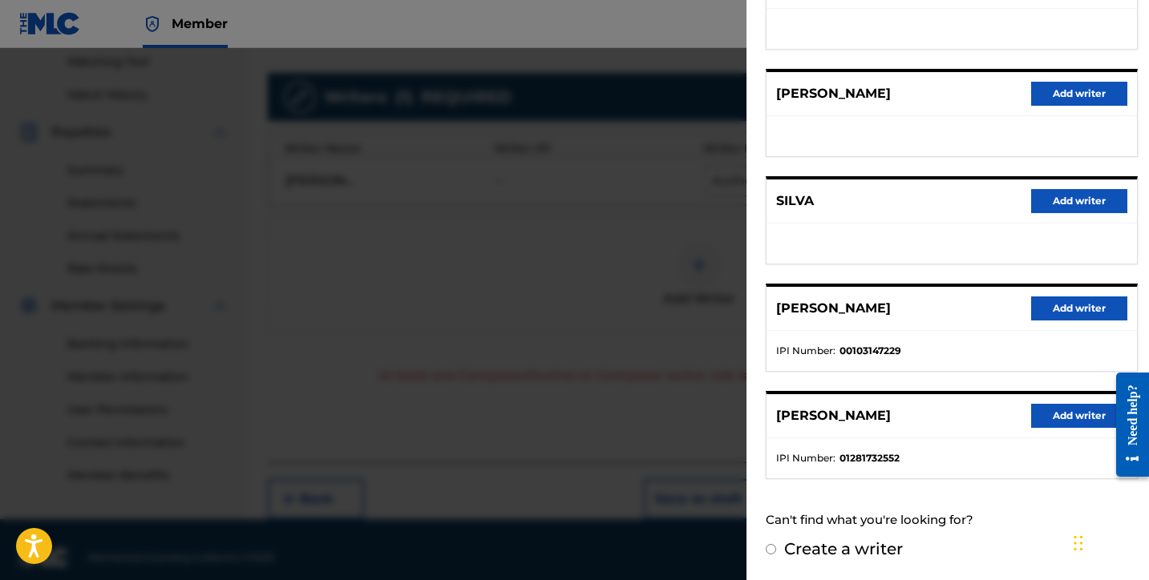
drag, startPoint x: 1050, startPoint y: 409, endPoint x: 997, endPoint y: 386, distance: 58.5
click at [1050, 409] on button "Add writer" at bounding box center [1079, 416] width 96 height 24
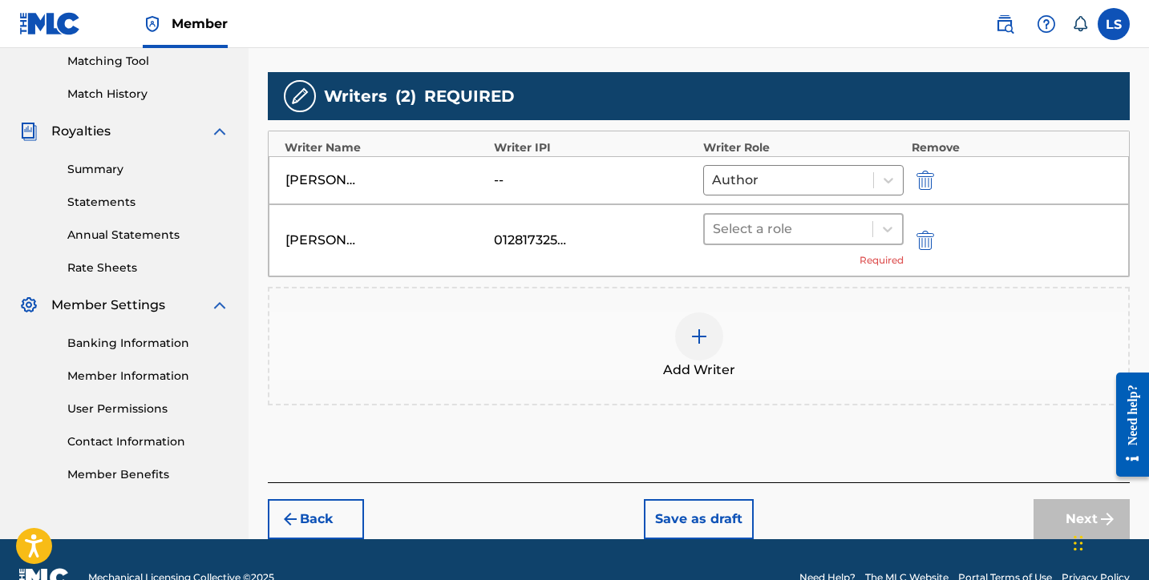
click at [773, 236] on div at bounding box center [789, 229] width 152 height 22
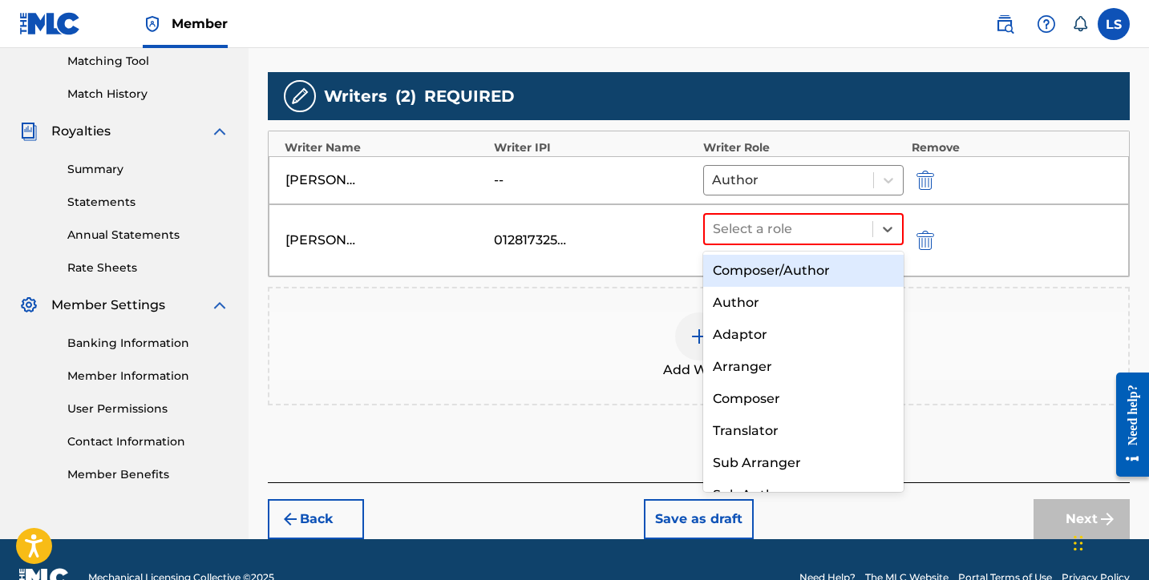
click at [770, 265] on div "Composer/Author" at bounding box center [803, 271] width 200 height 32
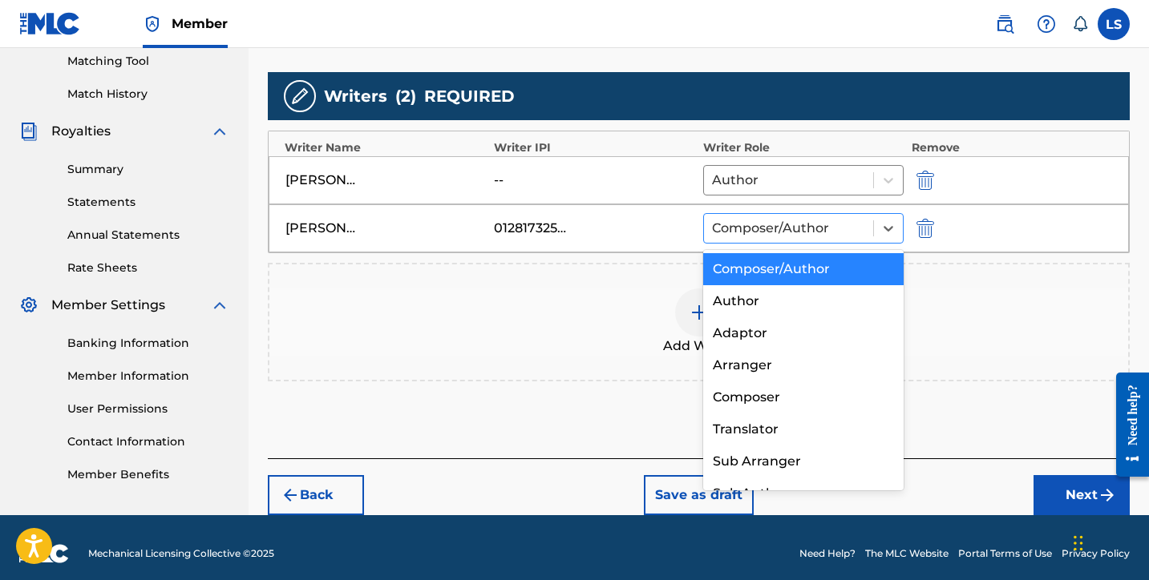
click at [823, 224] on div at bounding box center [788, 228] width 153 height 22
drag, startPoint x: 774, startPoint y: 386, endPoint x: 795, endPoint y: 393, distance: 21.3
click at [774, 385] on div "Composer" at bounding box center [803, 398] width 200 height 32
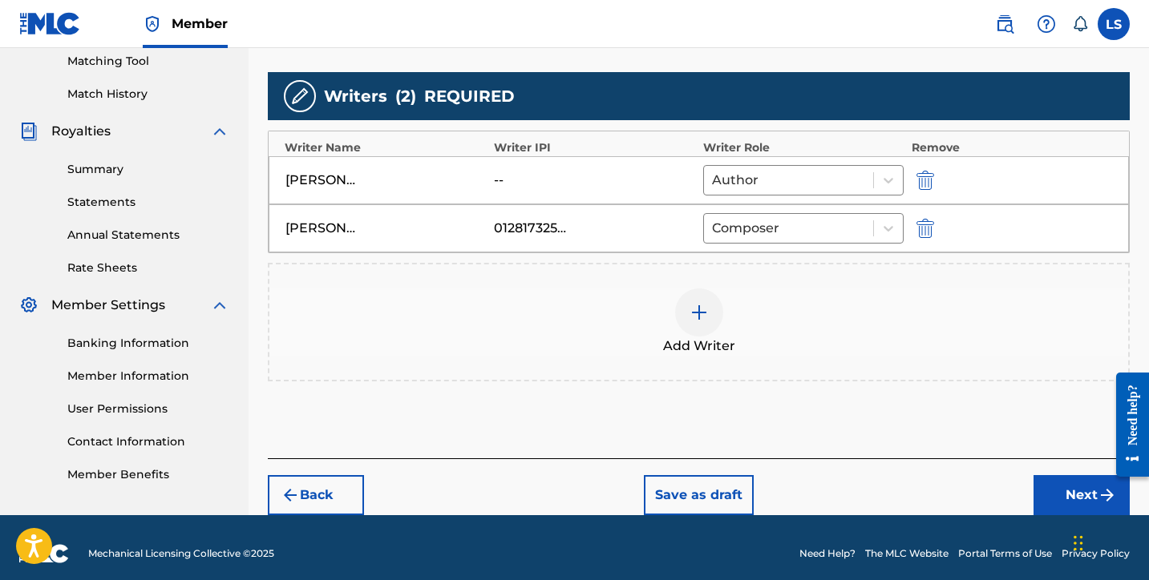
click at [1061, 482] on button "Next" at bounding box center [1081, 495] width 96 height 40
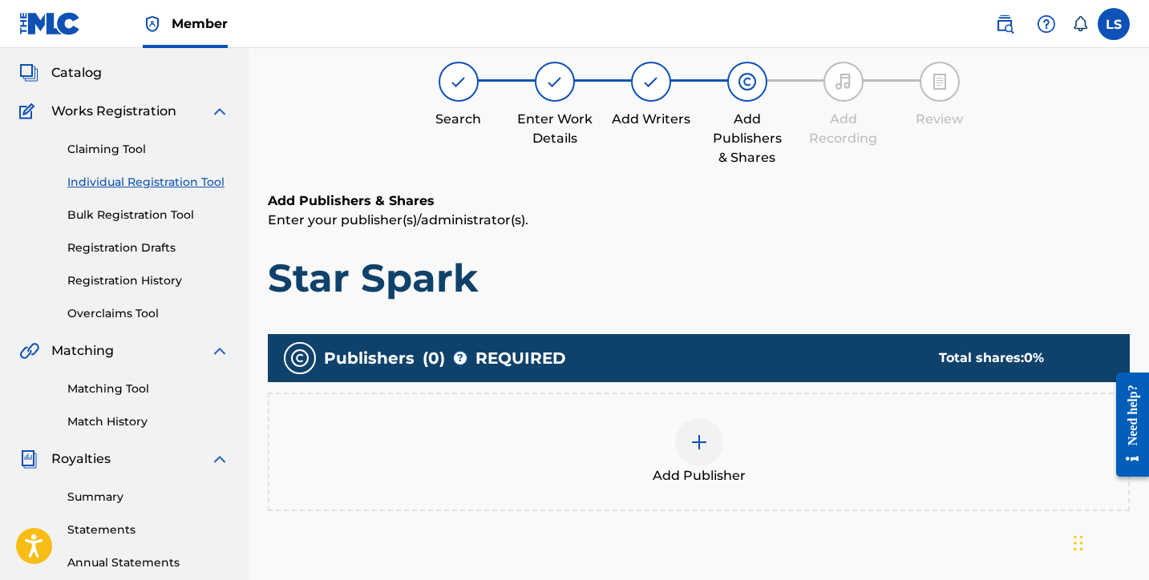
scroll to position [72, 0]
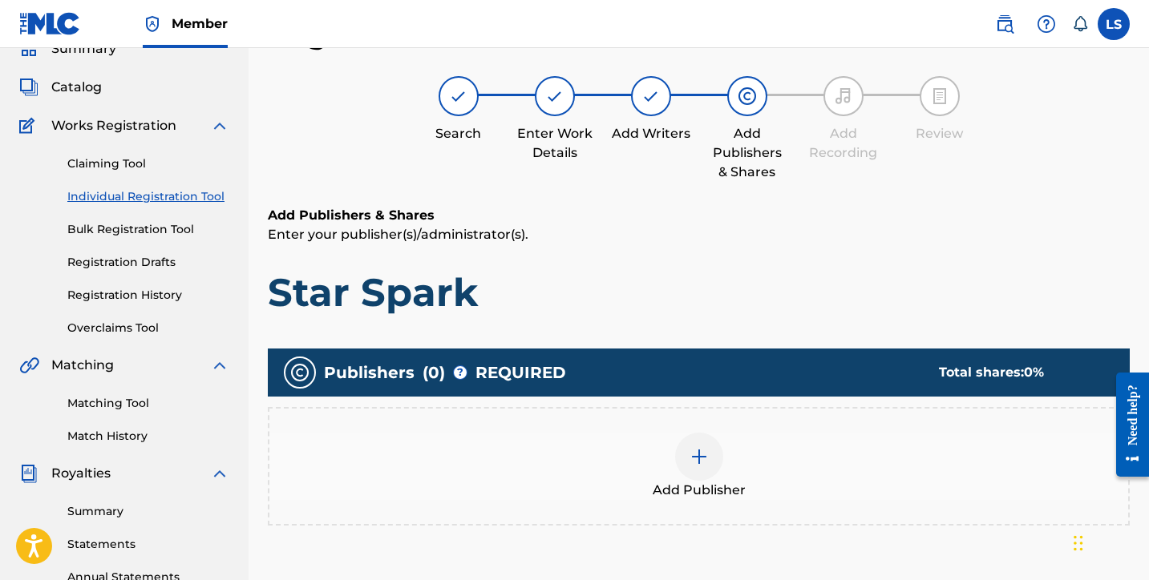
click at [707, 442] on div at bounding box center [699, 457] width 48 height 48
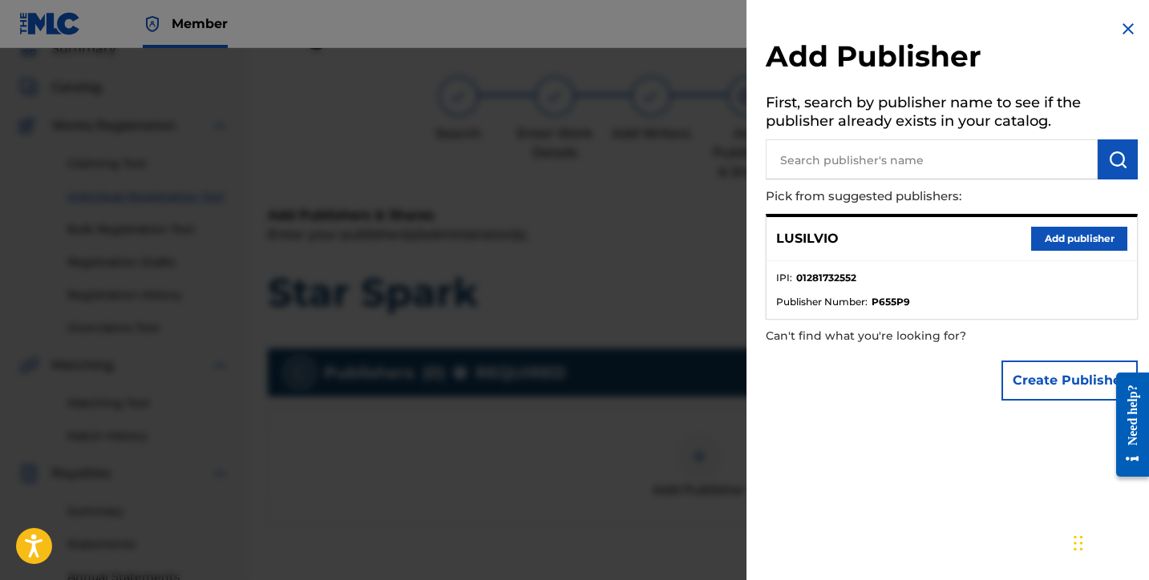
drag, startPoint x: 1064, startPoint y: 244, endPoint x: 1032, endPoint y: 246, distance: 32.2
click at [1062, 243] on button "Add publisher" at bounding box center [1079, 239] width 96 height 24
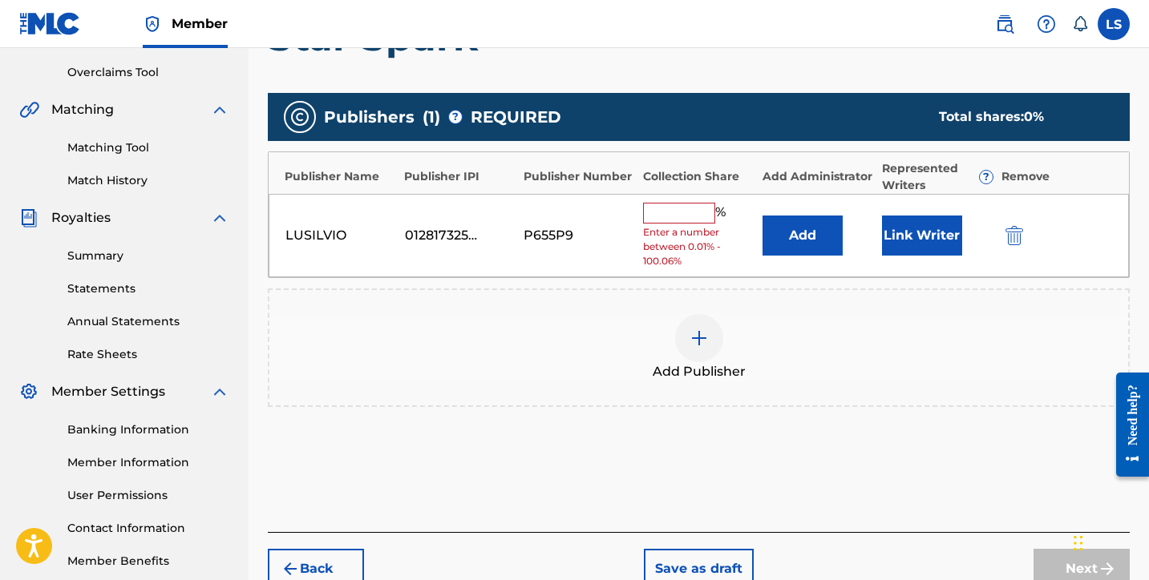
scroll to position [382, 0]
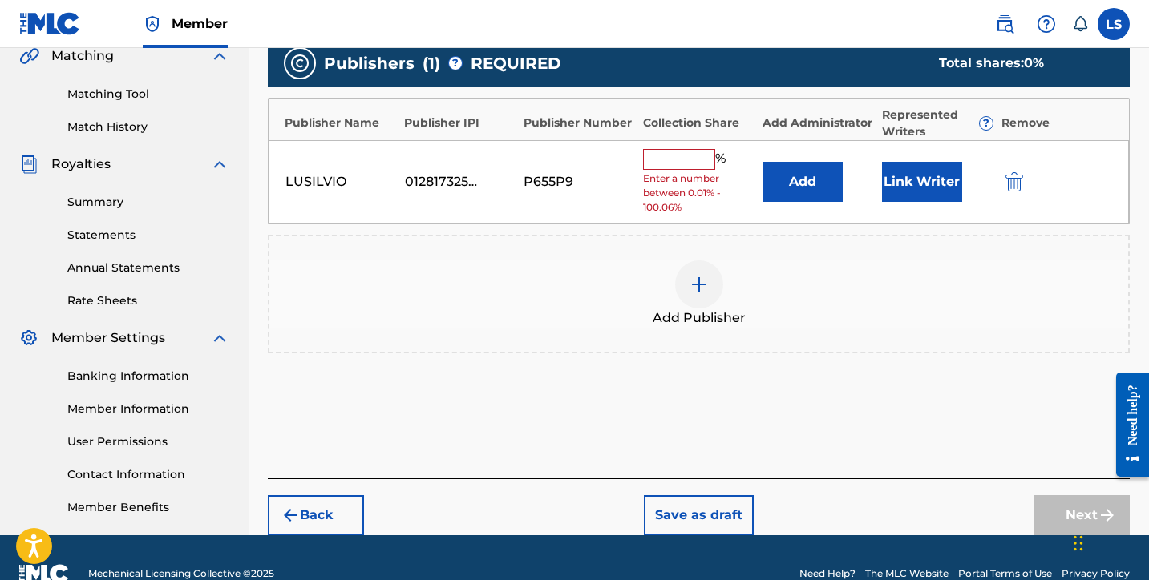
click at [664, 161] on input "text" at bounding box center [679, 159] width 72 height 21
type input "50"
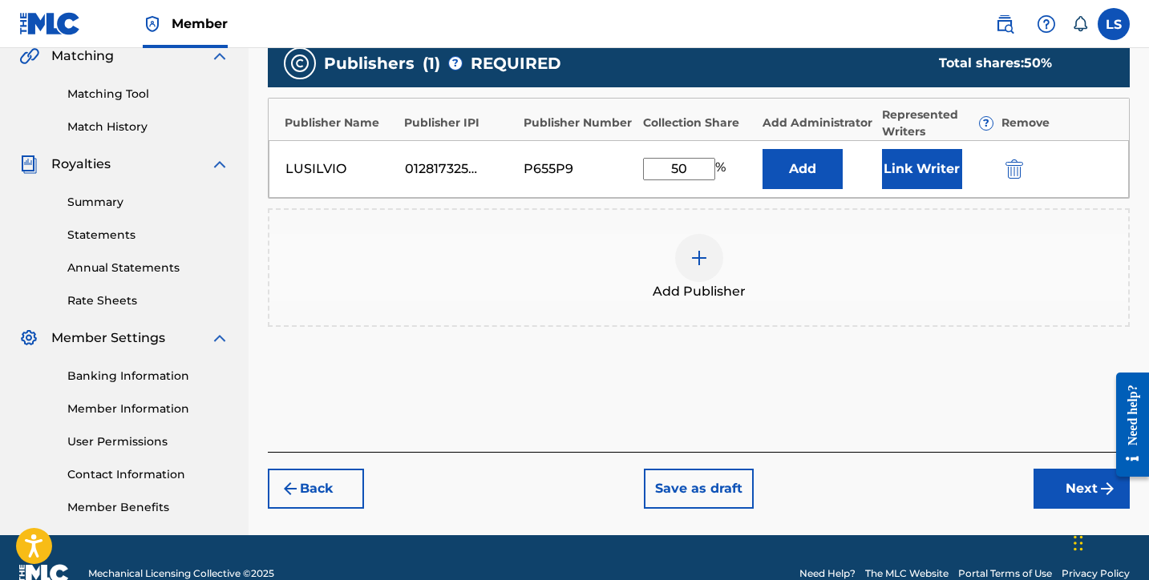
click at [904, 176] on button "Link Writer" at bounding box center [922, 169] width 80 height 40
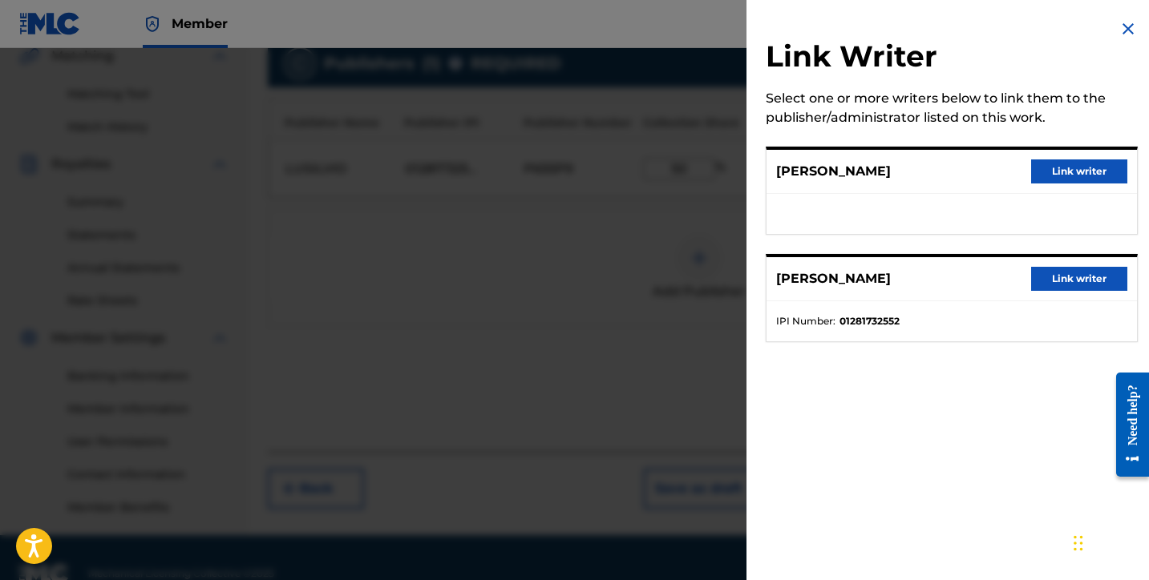
click at [1054, 176] on button "Link writer" at bounding box center [1079, 172] width 96 height 24
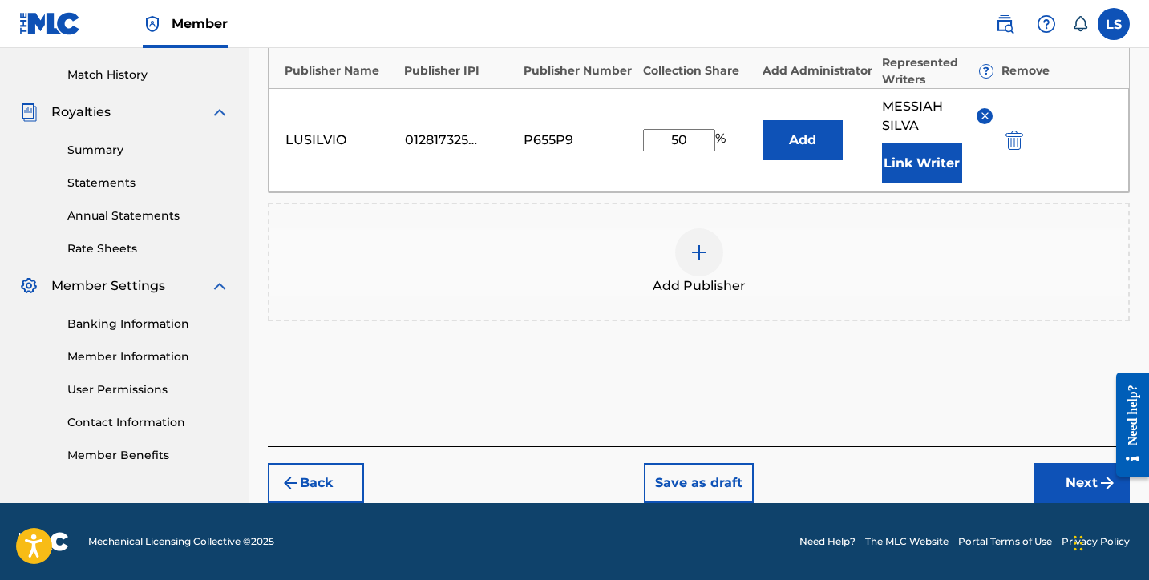
click at [1061, 480] on button "Next" at bounding box center [1081, 483] width 96 height 40
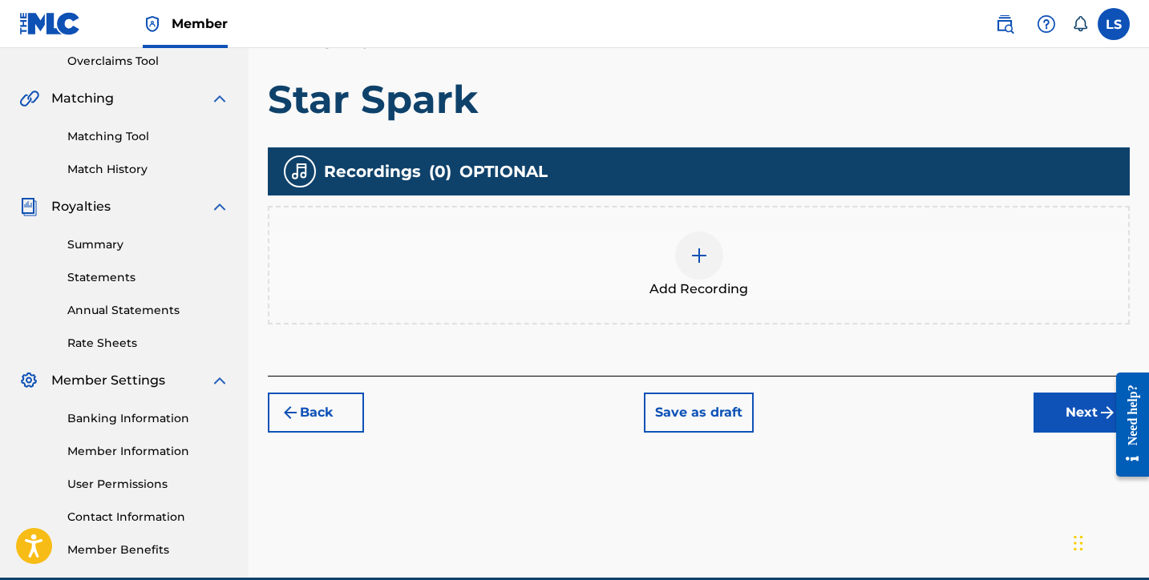
scroll to position [414, 0]
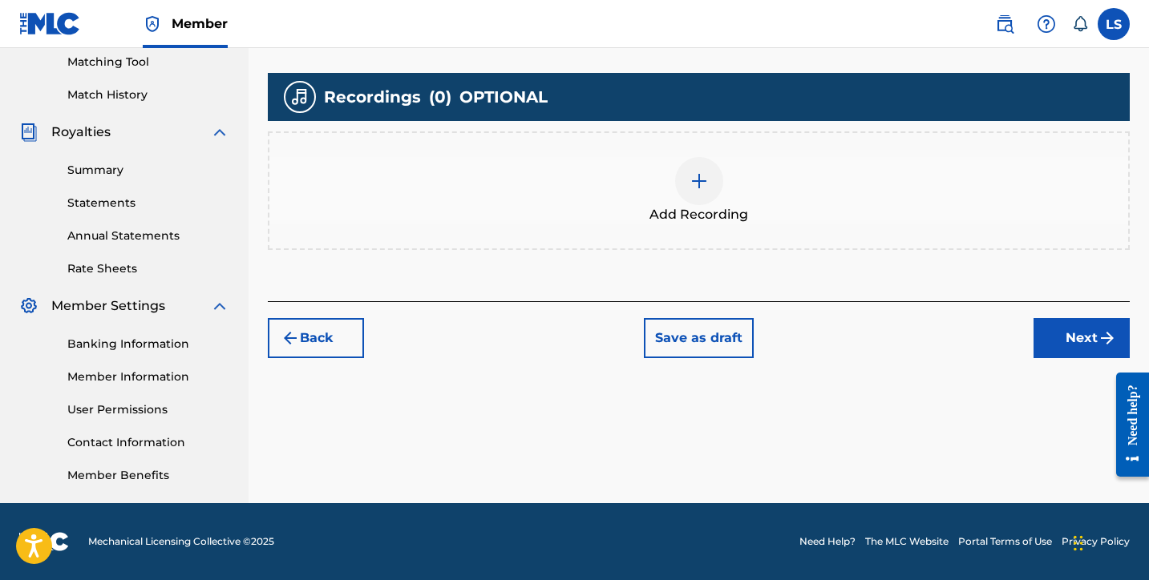
click at [692, 174] on img at bounding box center [698, 181] width 19 height 19
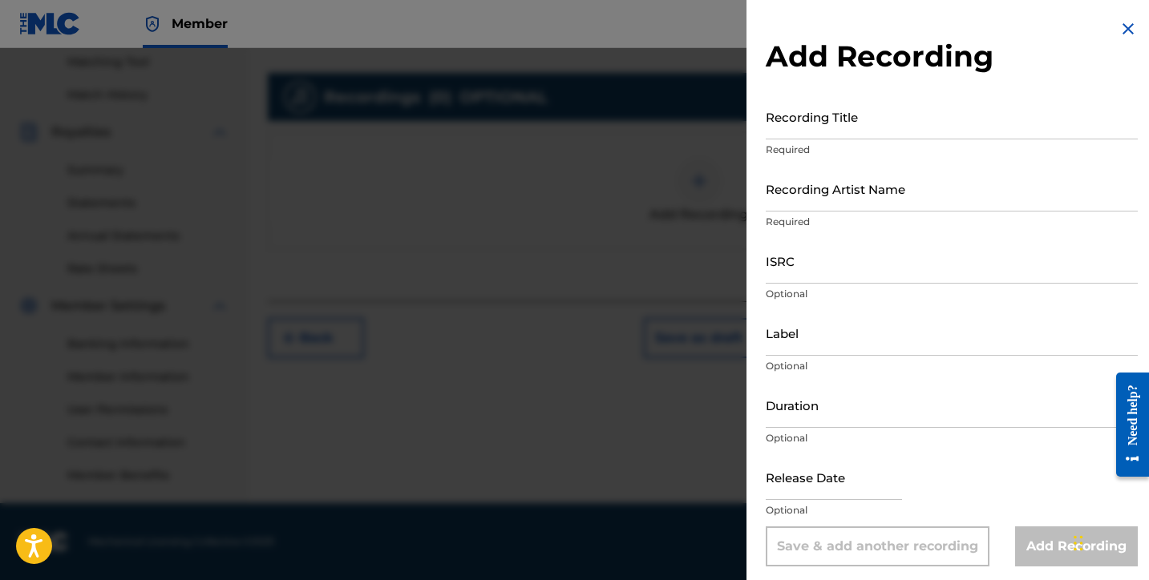
click at [840, 119] on input "Recording Title" at bounding box center [952, 117] width 372 height 46
type input "Star Spark"
click at [839, 192] on input "Recording Artist Name" at bounding box center [952, 189] width 372 height 46
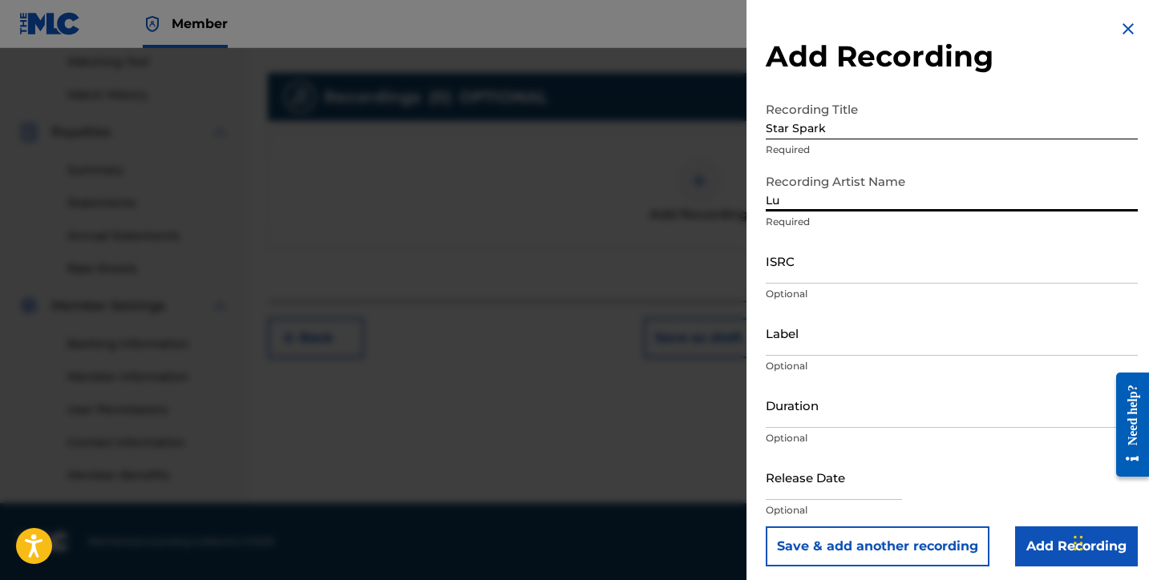
type input "L"
type input "Messiah Silva"
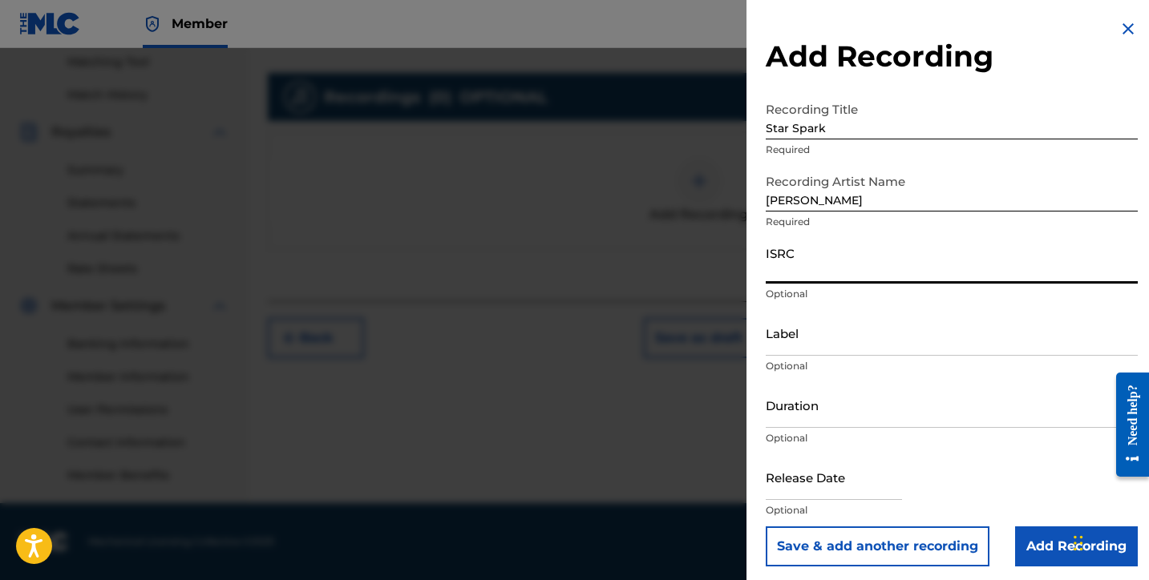
paste input "QZHNB2517518"
type input "QZHNB2517518"
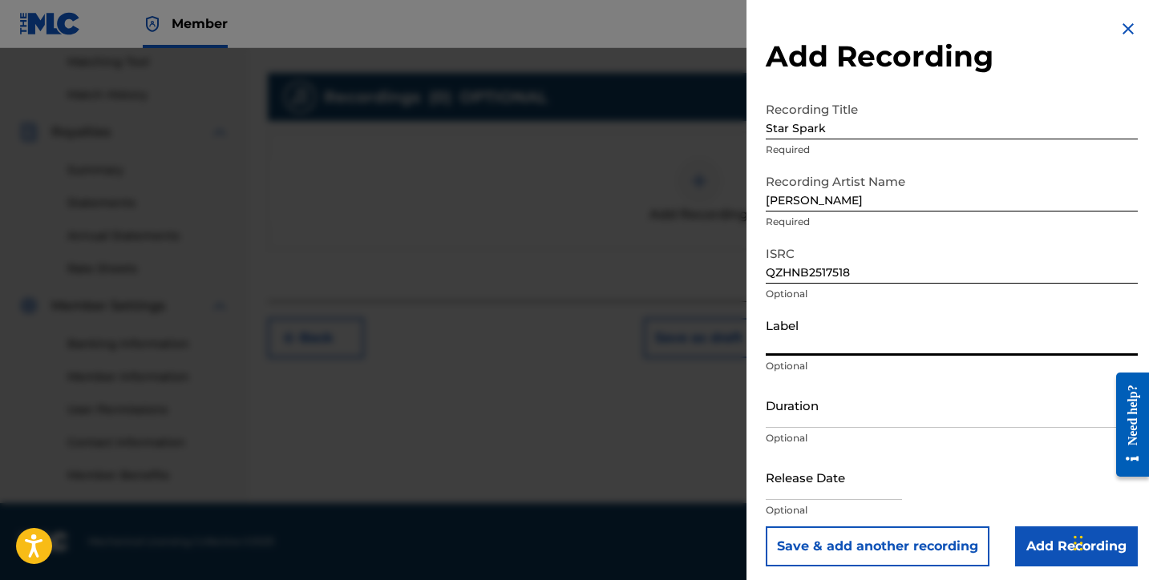
click at [787, 345] on input "Label" at bounding box center [952, 333] width 372 height 46
type input "SILVIOS DELIVERY INC"
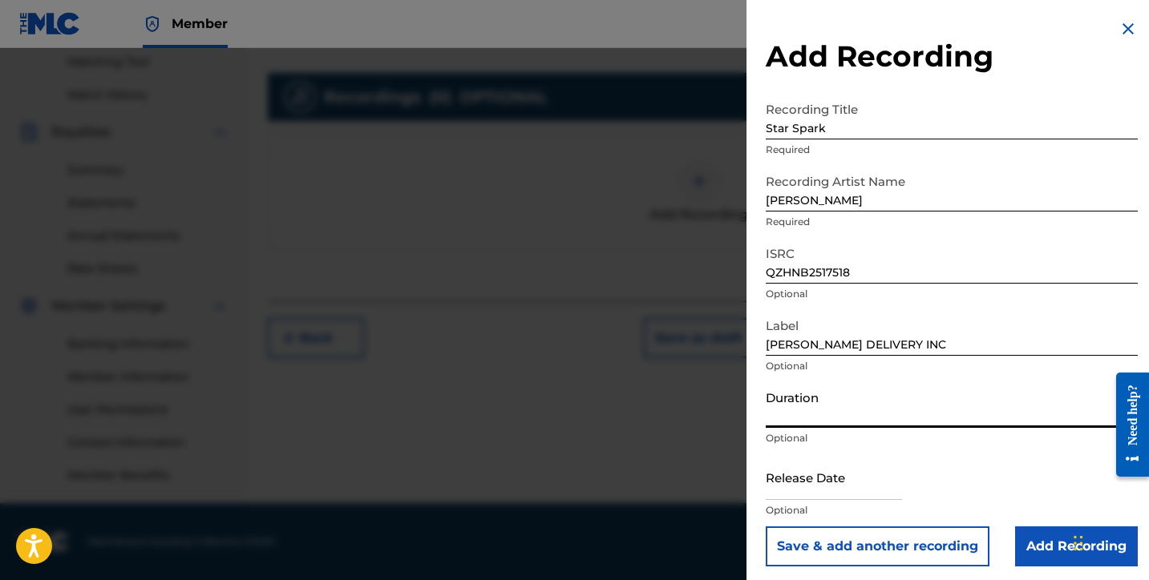
drag, startPoint x: 812, startPoint y: 412, endPoint x: 824, endPoint y: 390, distance: 25.5
click at [813, 411] on input "Duration" at bounding box center [952, 405] width 372 height 46
type input "01:49"
click at [787, 495] on input "text" at bounding box center [834, 478] width 136 height 46
select select "7"
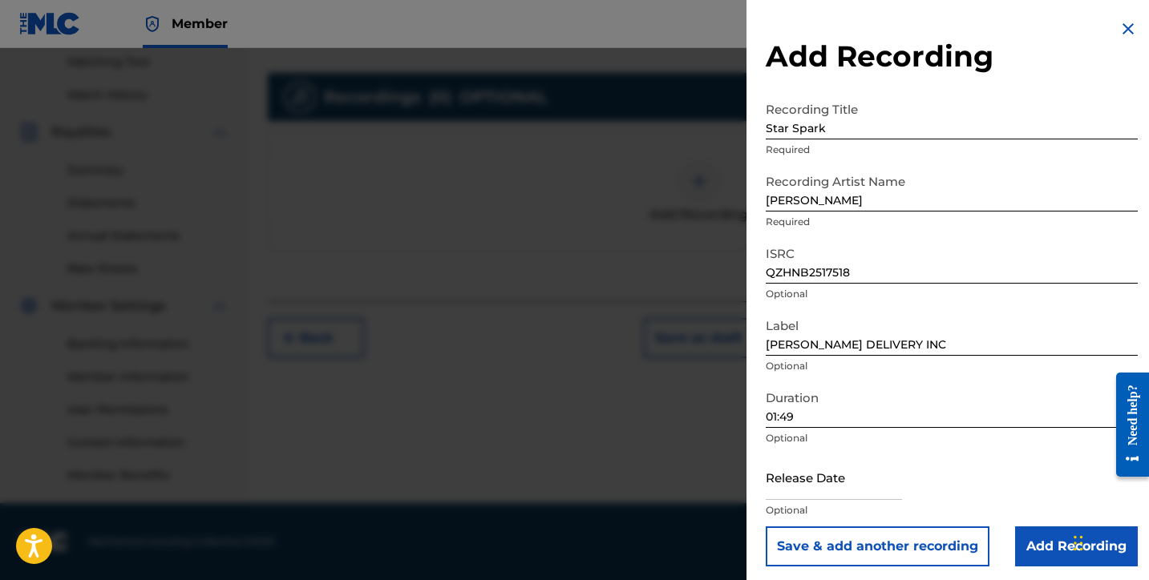
select select "2025"
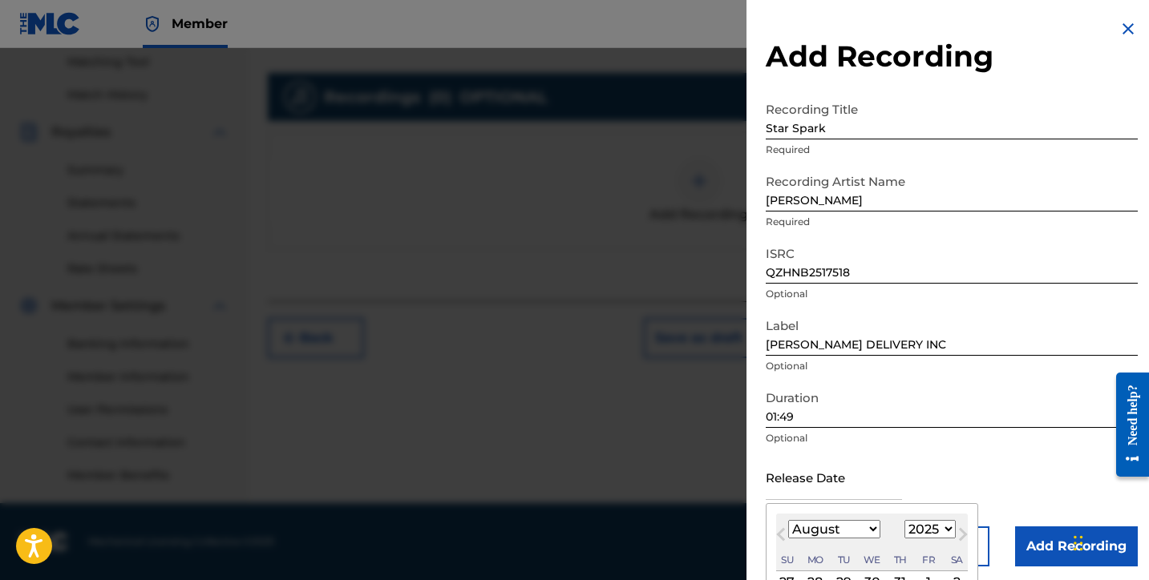
click at [835, 528] on select "January February March April May June July August September October November De…" at bounding box center [834, 529] width 92 height 18
select select "2"
click at [788, 520] on select "January February March April May June July August September October November De…" at bounding box center [834, 529] width 92 height 18
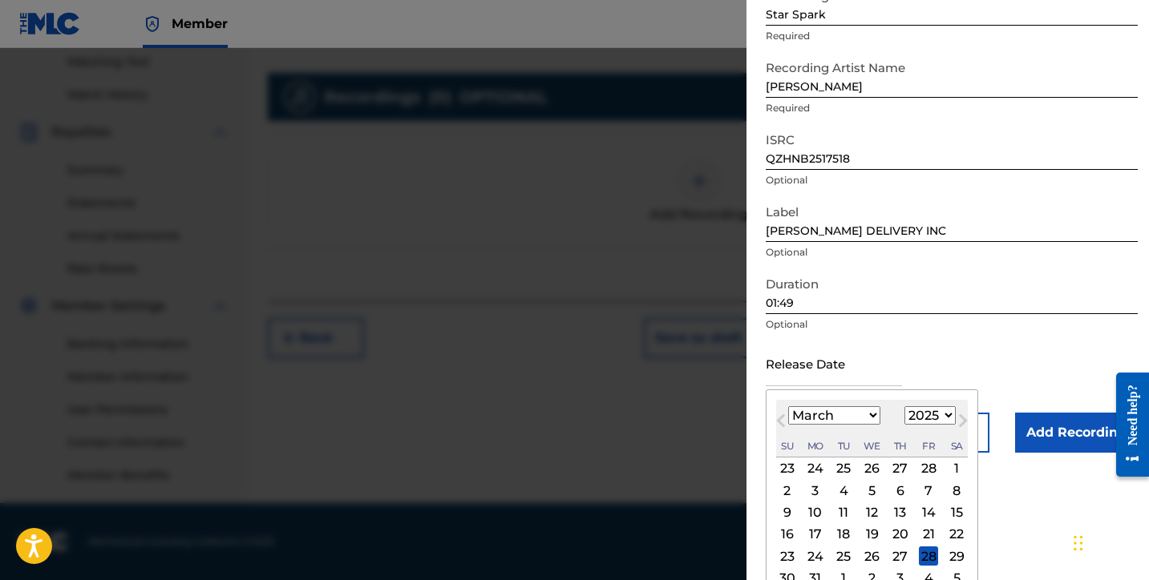
scroll to position [155, 0]
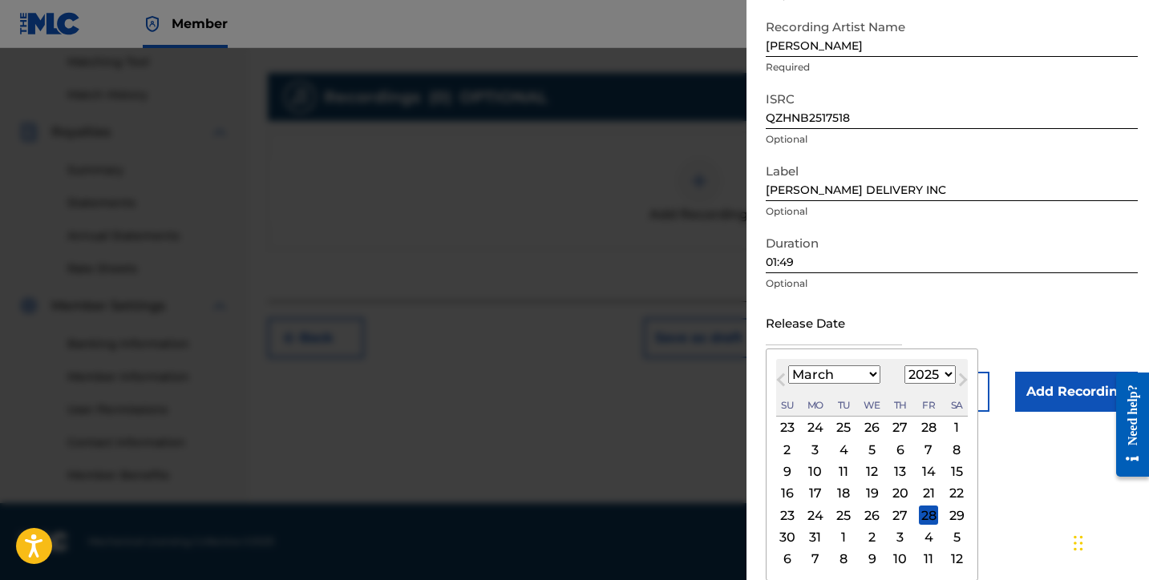
click at [791, 475] on div "9" at bounding box center [787, 472] width 19 height 19
type input "March 9 2025"
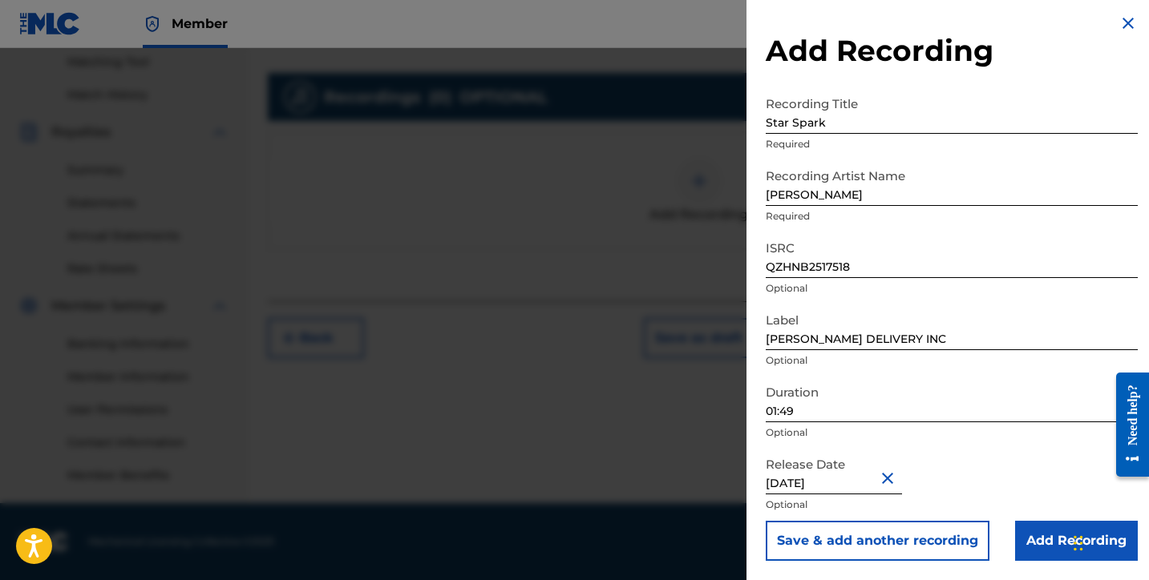
scroll to position [6, 0]
click at [1033, 547] on input "Add Recording" at bounding box center [1076, 541] width 123 height 40
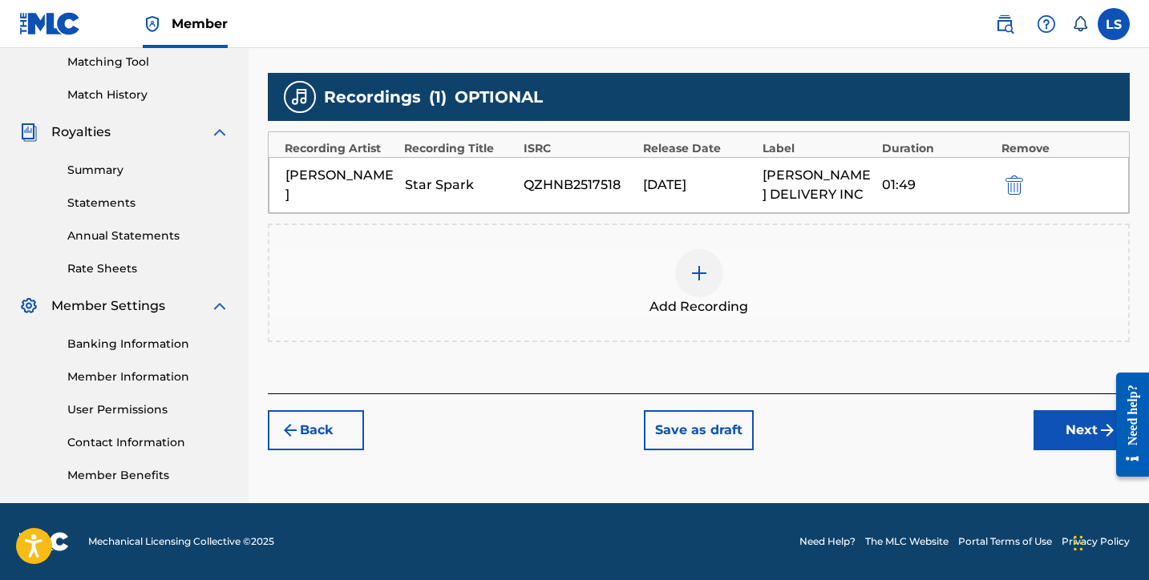
click at [1060, 428] on button "Next" at bounding box center [1081, 430] width 96 height 40
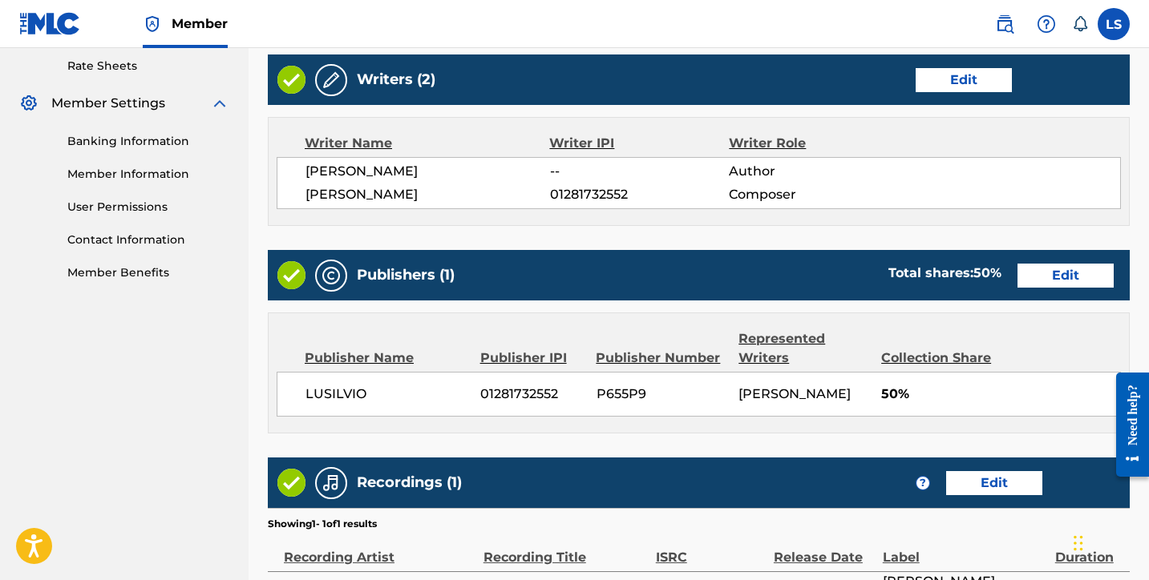
scroll to position [804, 0]
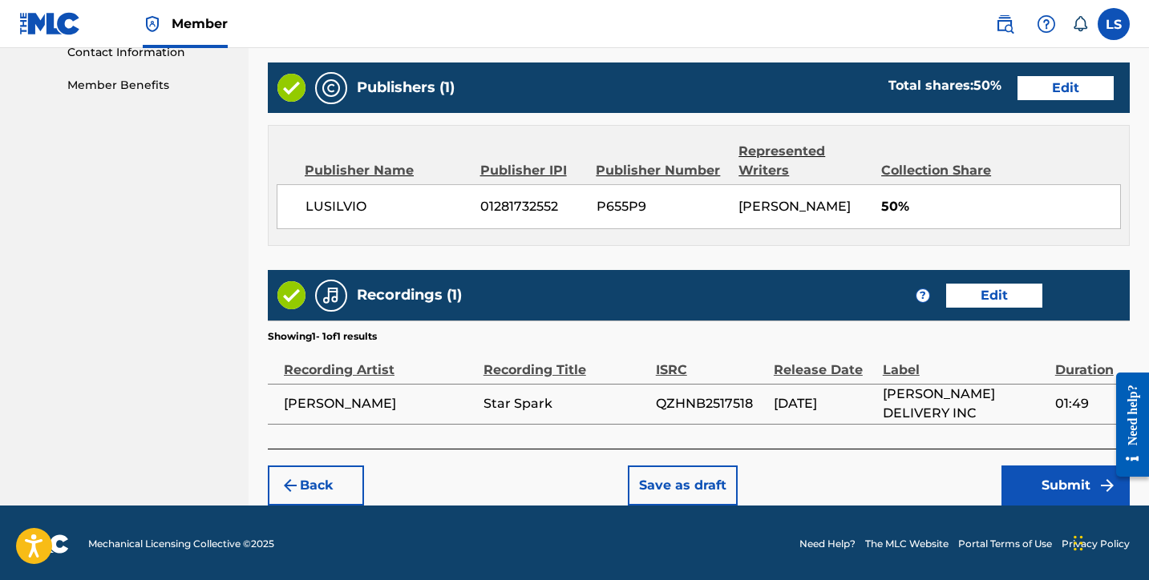
click at [1028, 479] on button "Submit" at bounding box center [1065, 486] width 128 height 40
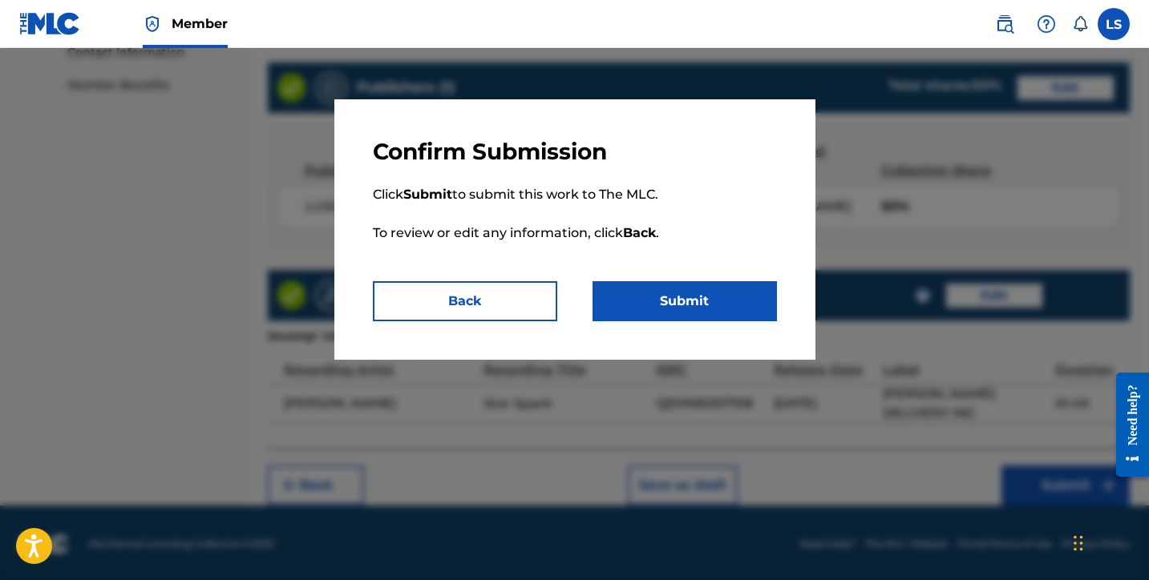
click at [719, 319] on button "Submit" at bounding box center [684, 301] width 184 height 40
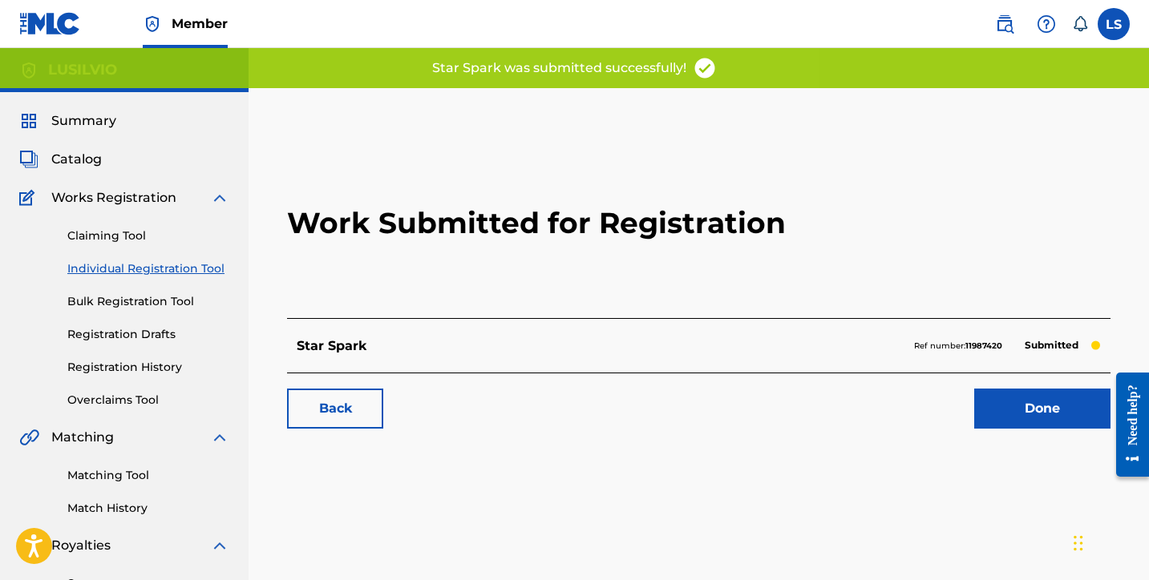
click at [1009, 419] on link "Done" at bounding box center [1042, 409] width 136 height 40
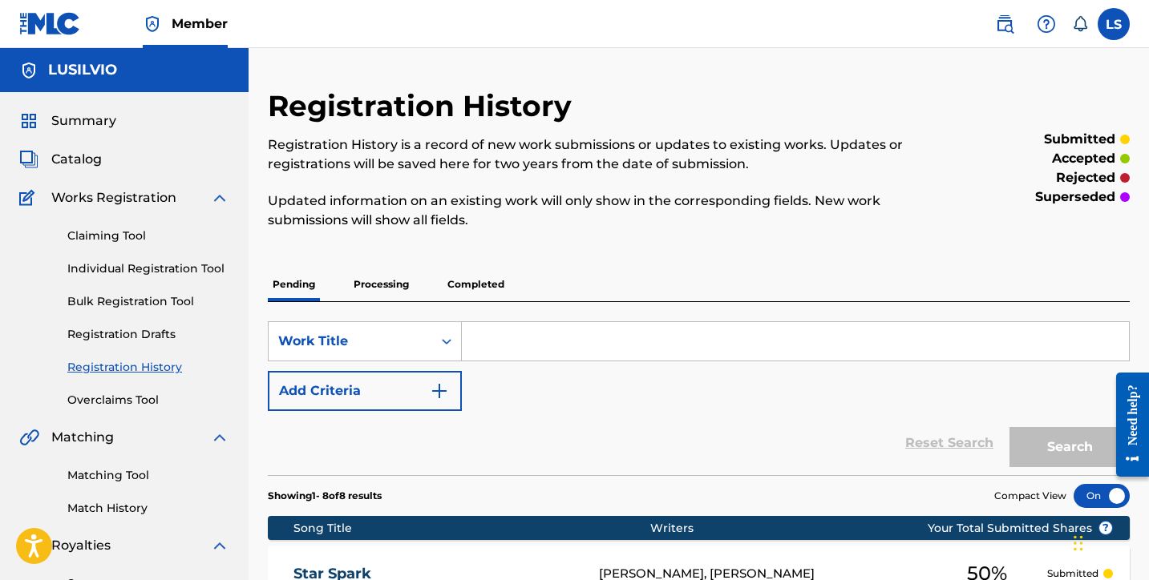
scroll to position [3, 0]
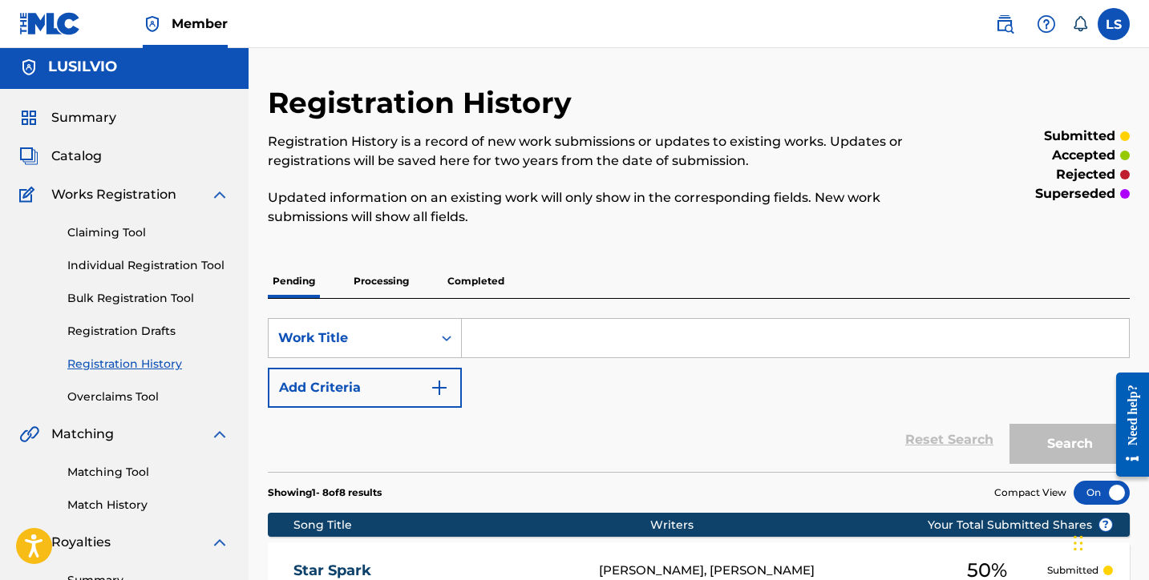
click at [159, 267] on link "Individual Registration Tool" at bounding box center [148, 265] width 162 height 17
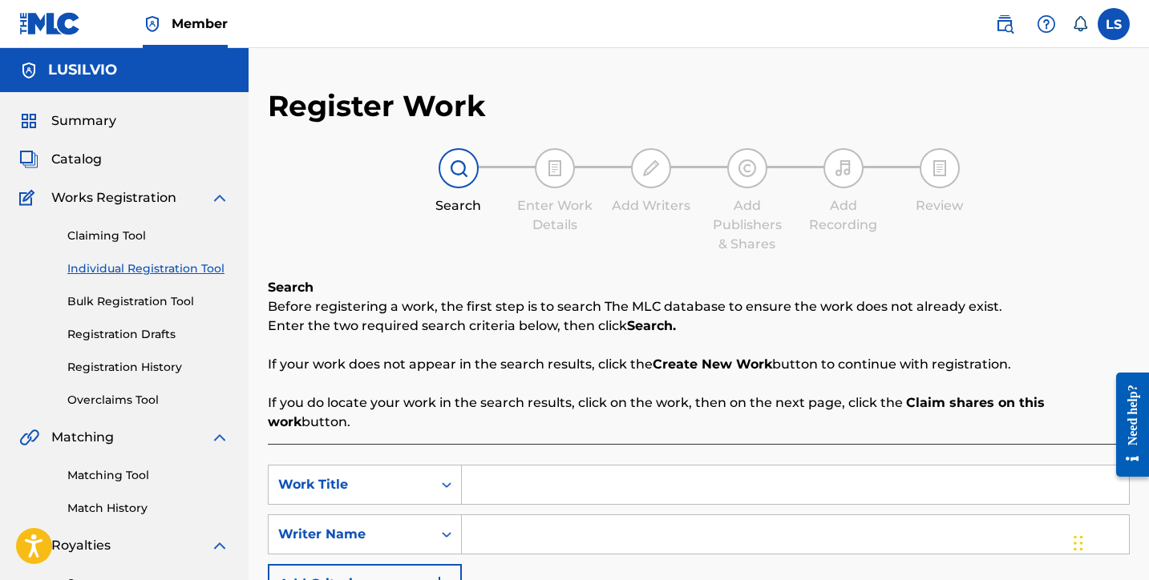
click at [527, 466] on input "Search Form" at bounding box center [795, 485] width 667 height 38
type input "Solar Panel"
click at [537, 520] on input "Search Form" at bounding box center [795, 535] width 667 height 38
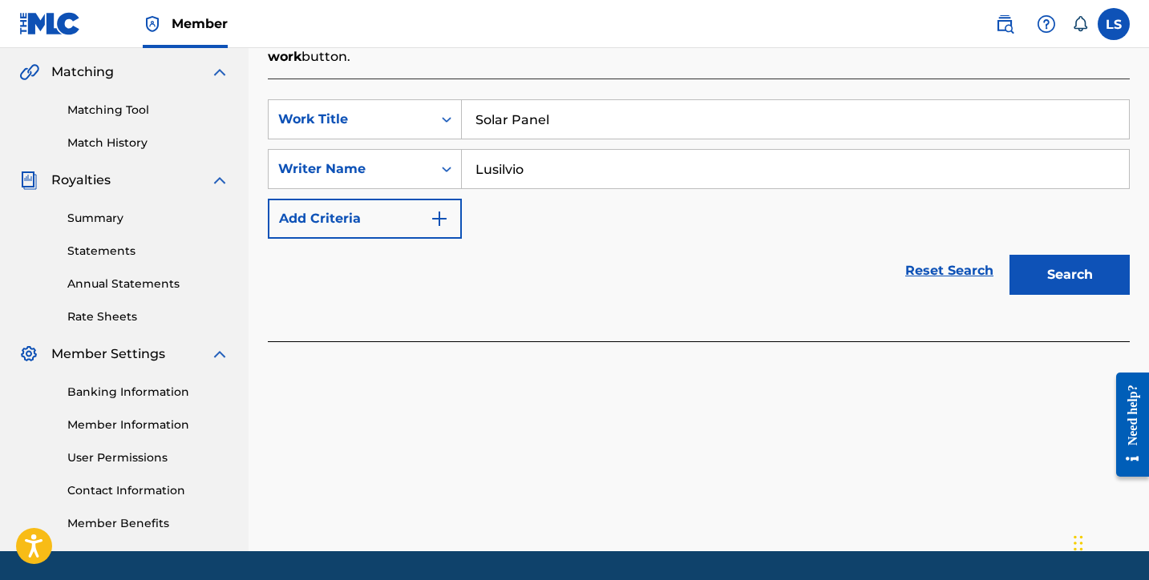
type input "Lusilvio"
click at [1070, 255] on button "Search" at bounding box center [1069, 275] width 120 height 40
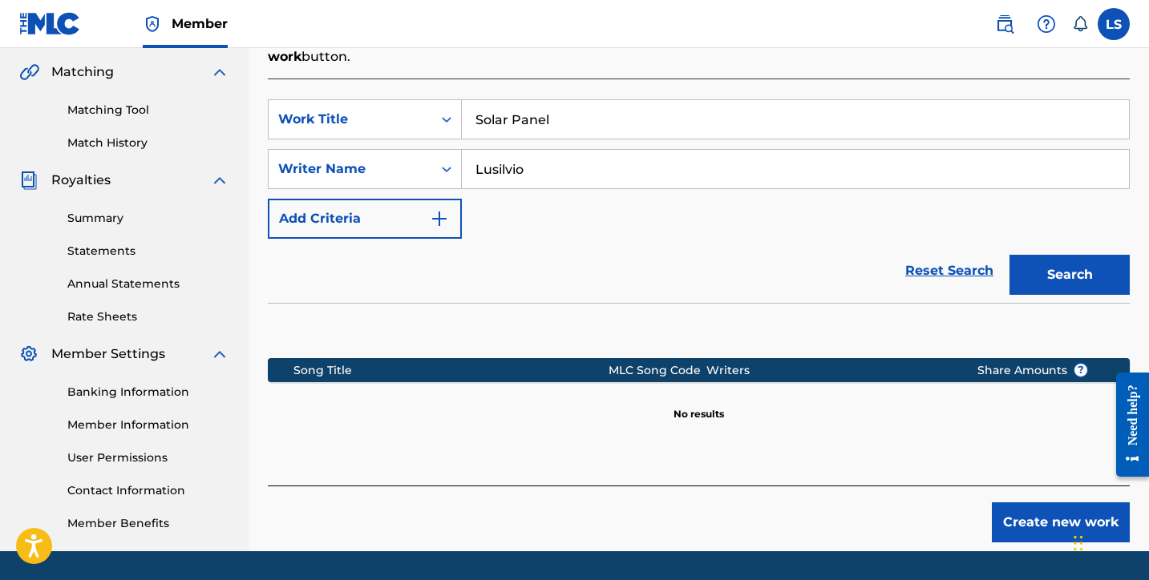
scroll to position [414, 0]
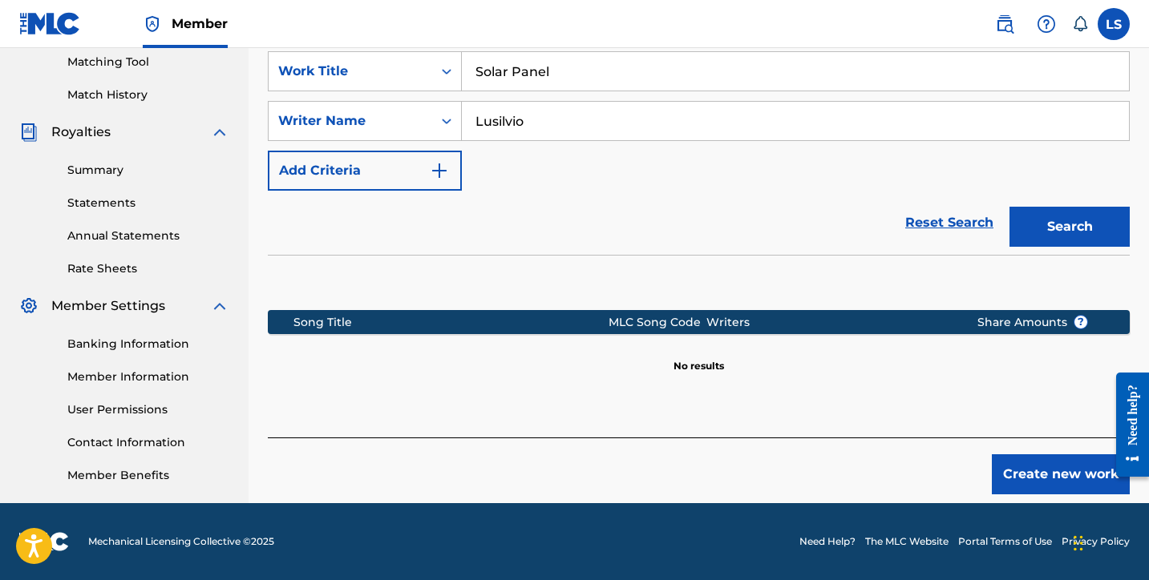
click at [1053, 467] on button "Create new work" at bounding box center [1061, 475] width 138 height 40
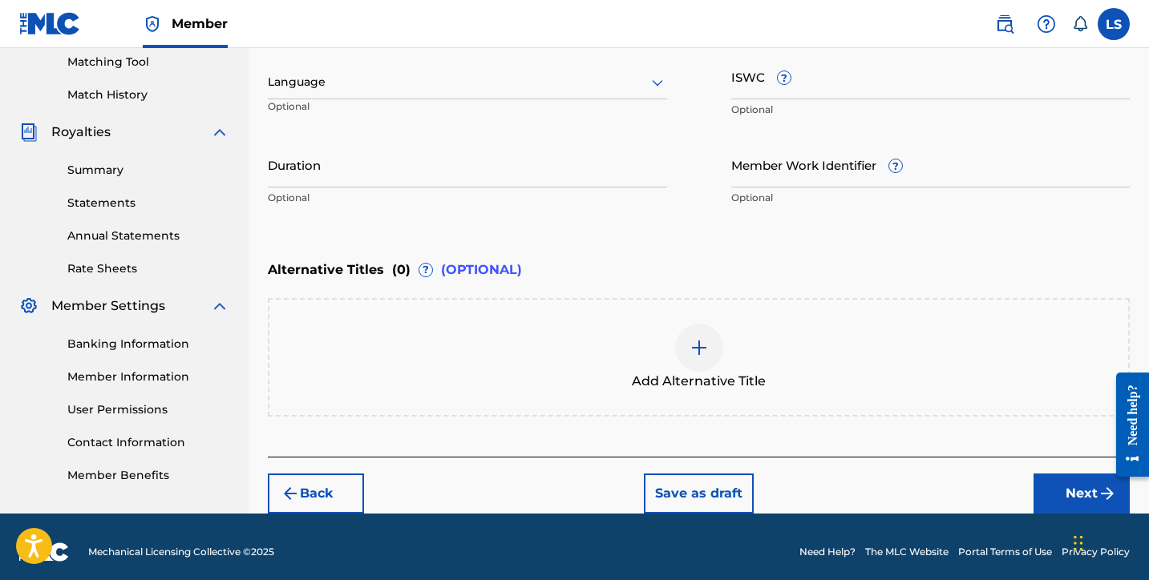
scroll to position [423, 0]
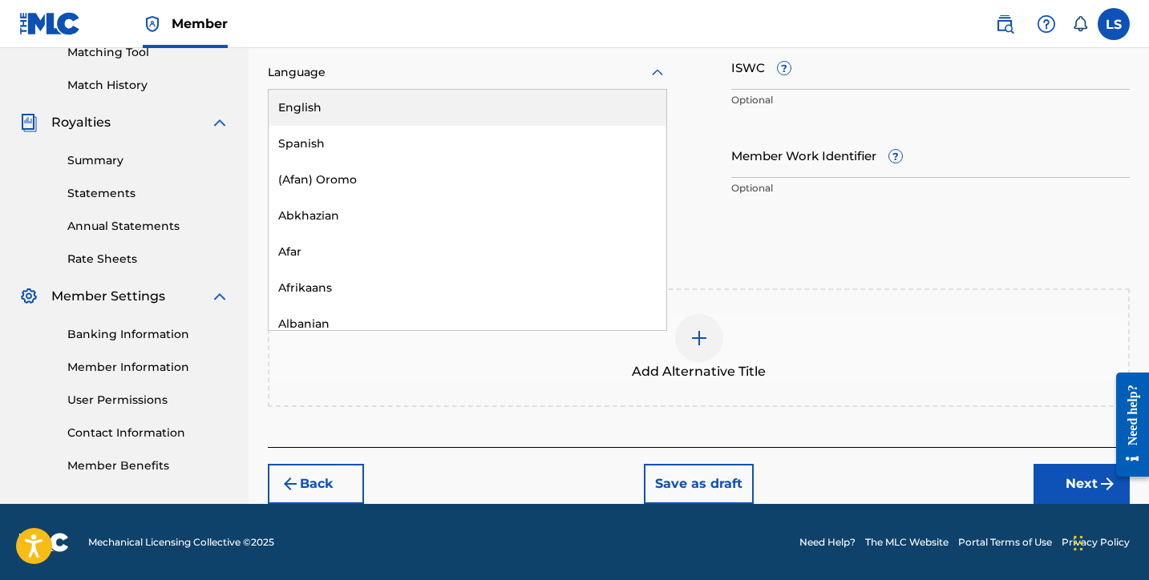
click at [356, 70] on div at bounding box center [467, 73] width 399 height 20
drag, startPoint x: 368, startPoint y: 105, endPoint x: 412, endPoint y: 95, distance: 45.3
click at [370, 103] on div "English" at bounding box center [468, 108] width 398 height 36
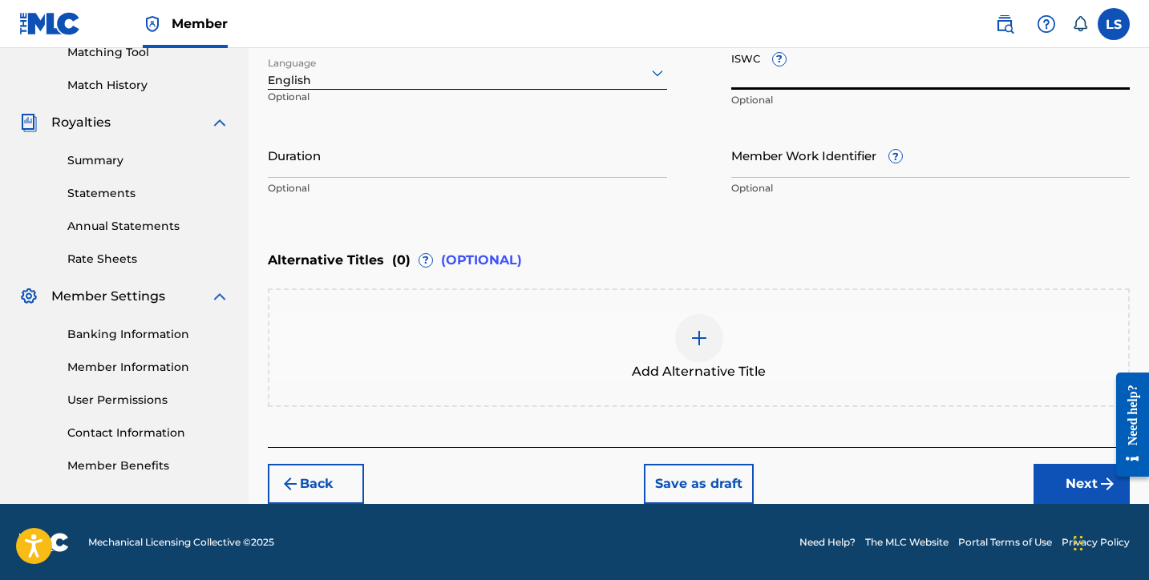
paste input "T3347247018"
type input "T3347247018"
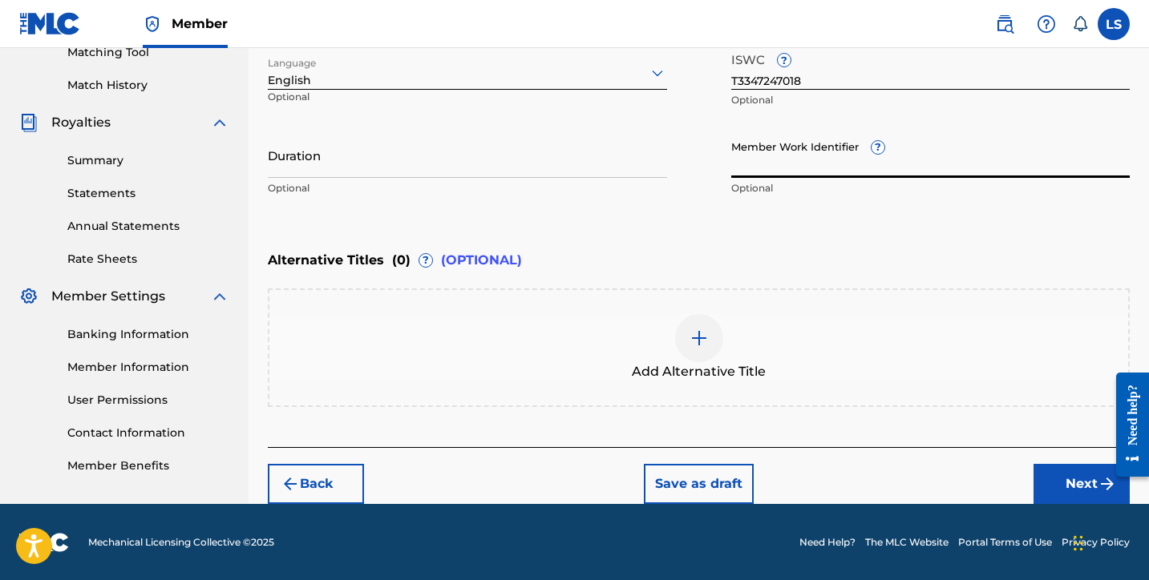
paste input "931715953"
type input "931715953"
click at [342, 176] on input "Duration" at bounding box center [467, 155] width 399 height 46
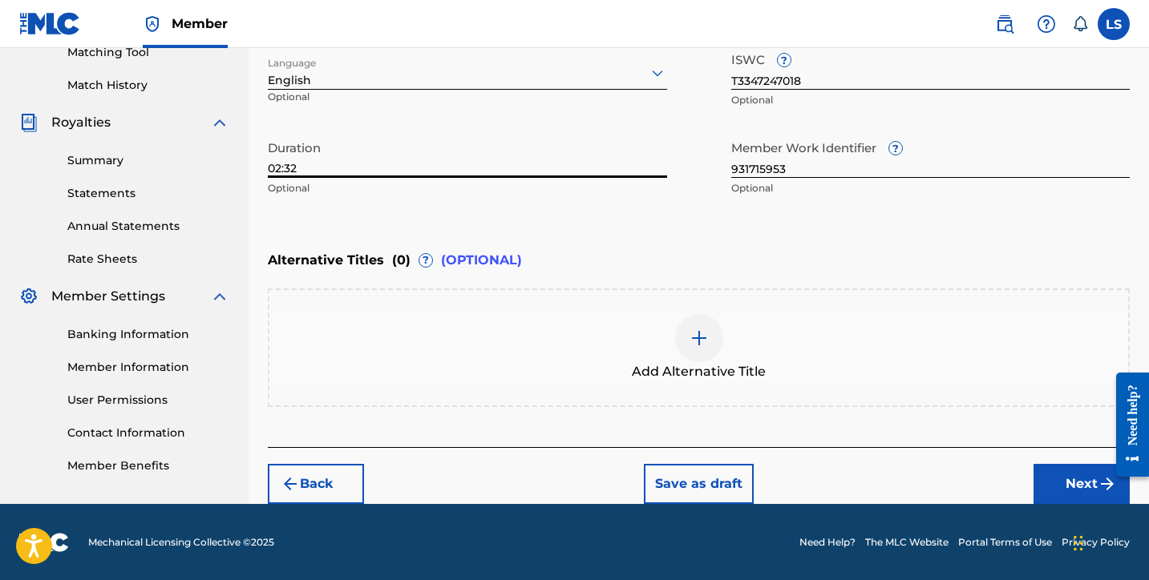
type input "02:32"
click at [1044, 478] on button "Next" at bounding box center [1081, 484] width 96 height 40
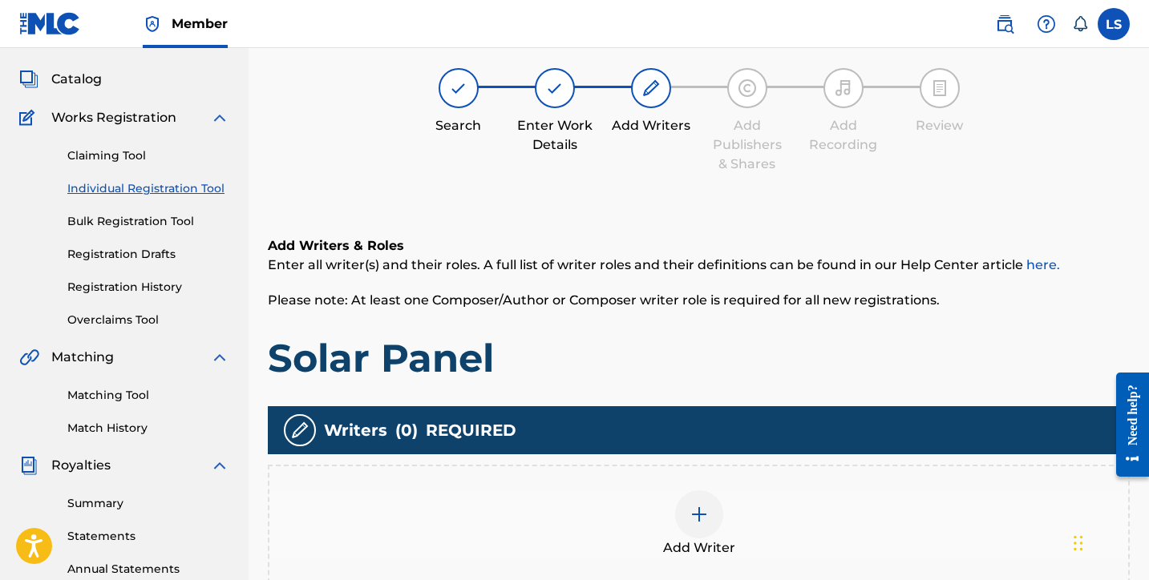
scroll to position [72, 0]
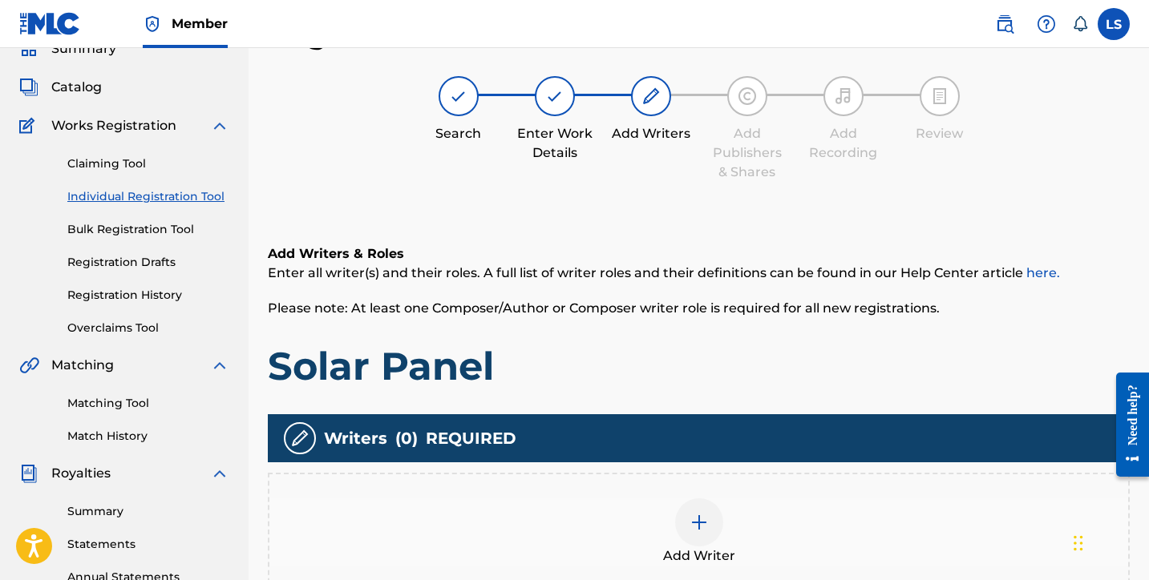
click at [701, 528] on img at bounding box center [698, 522] width 19 height 19
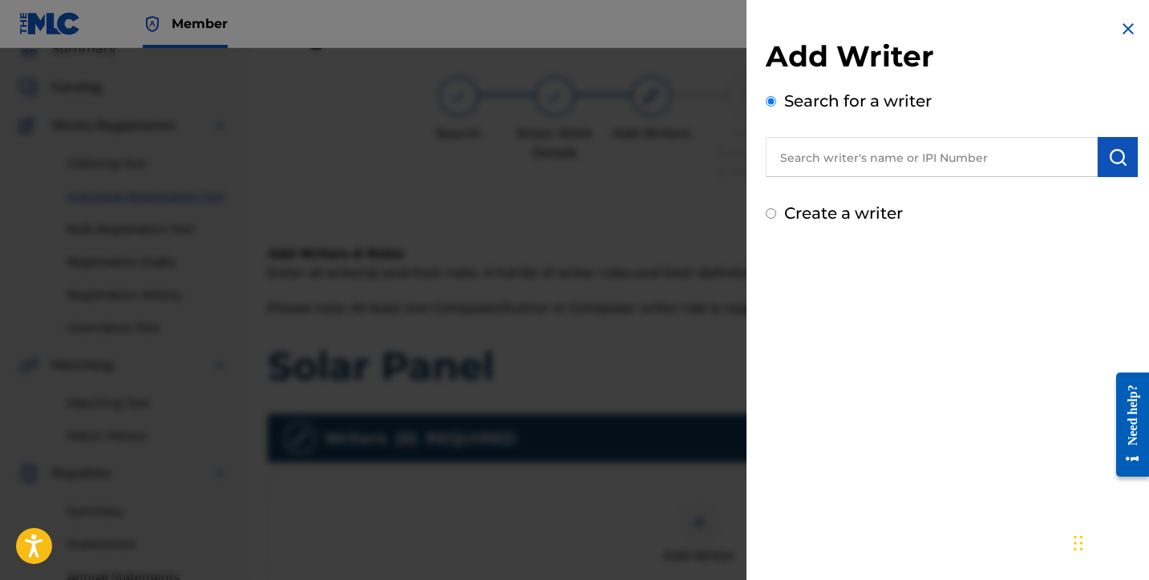
click at [877, 155] on input "text" at bounding box center [932, 157] width 332 height 40
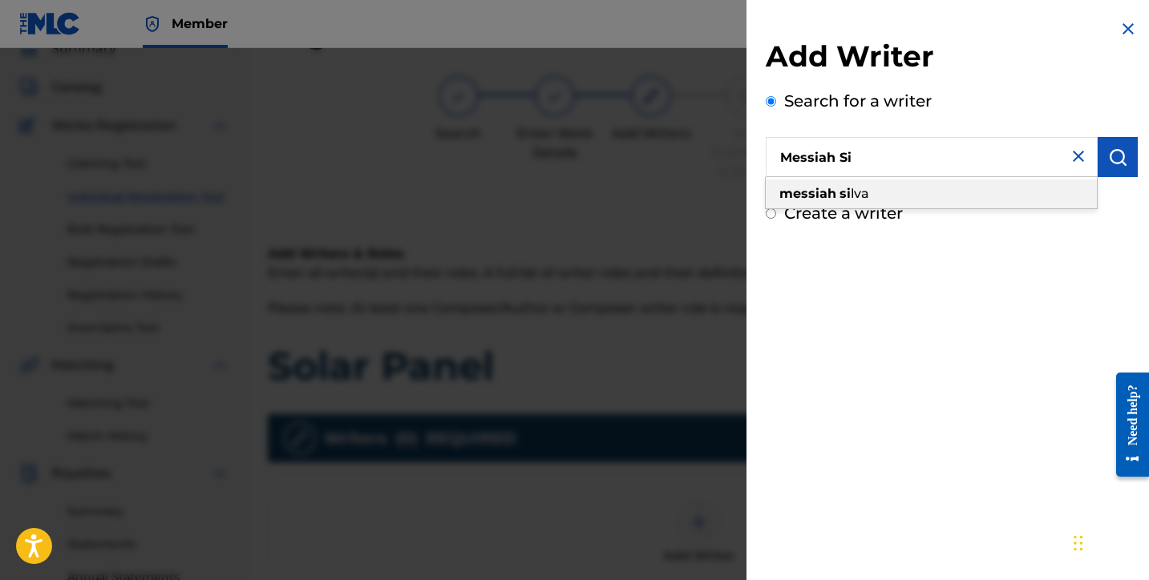
drag, startPoint x: 875, startPoint y: 192, endPoint x: 950, endPoint y: 180, distance: 75.7
click at [879, 192] on div "messiah si lva" at bounding box center [931, 194] width 331 height 29
type input "messiah silva"
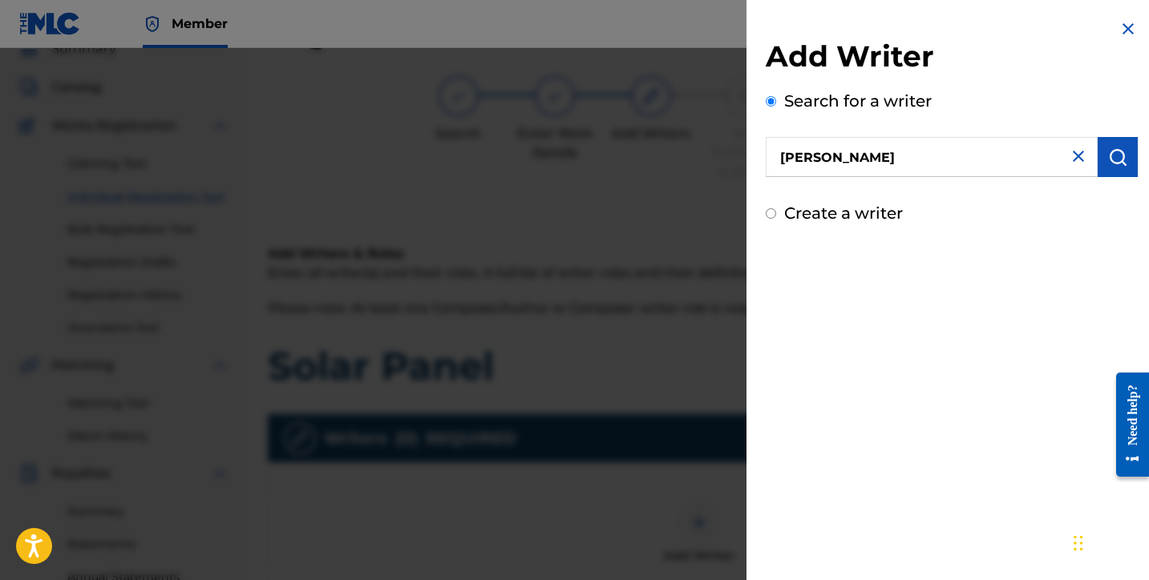
click at [1124, 150] on button "submit" at bounding box center [1118, 157] width 40 height 40
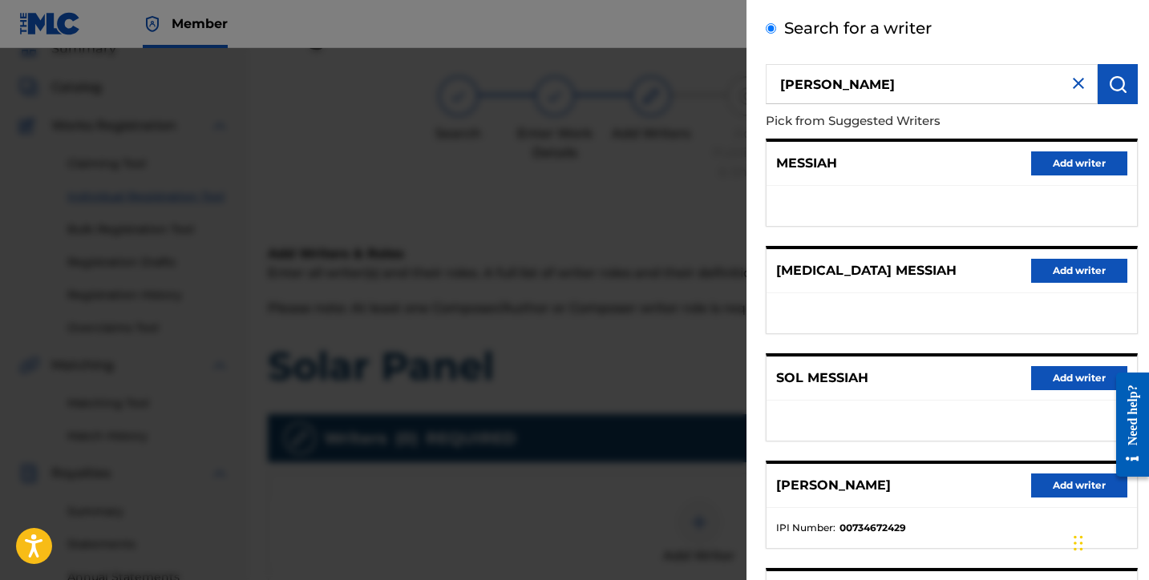
scroll to position [250, 0]
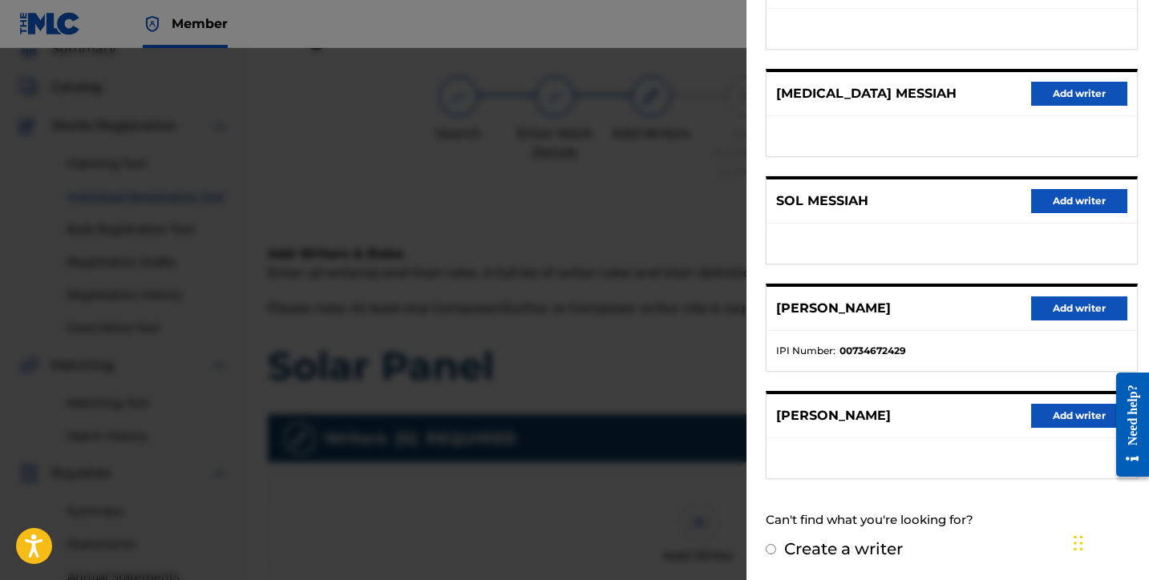
click at [1071, 406] on button "Add writer" at bounding box center [1079, 416] width 96 height 24
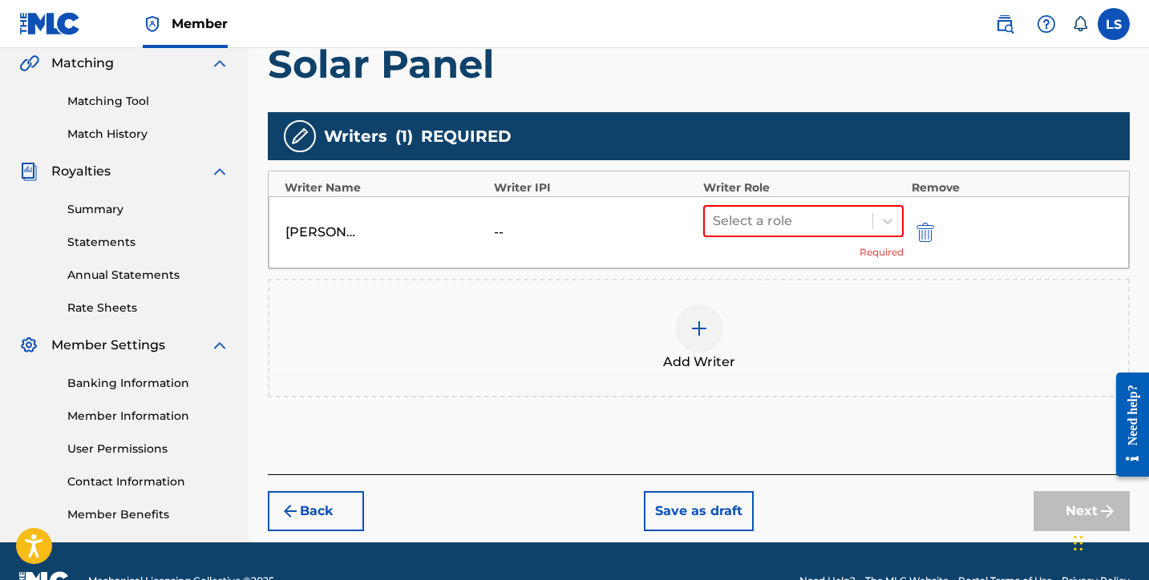
scroll to position [414, 0]
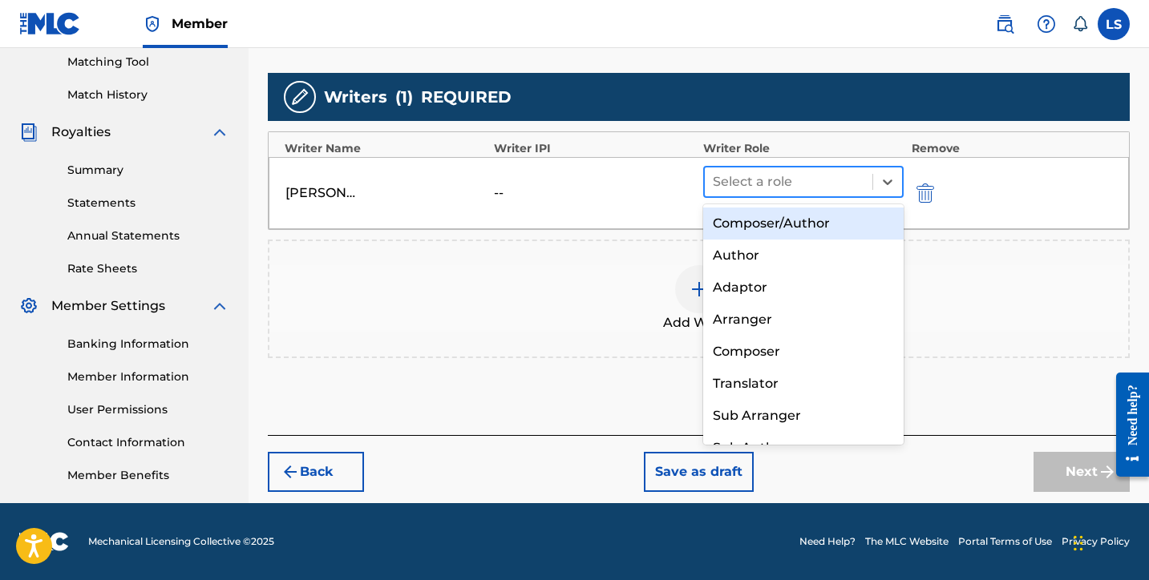
click at [748, 187] on div at bounding box center [789, 182] width 152 height 22
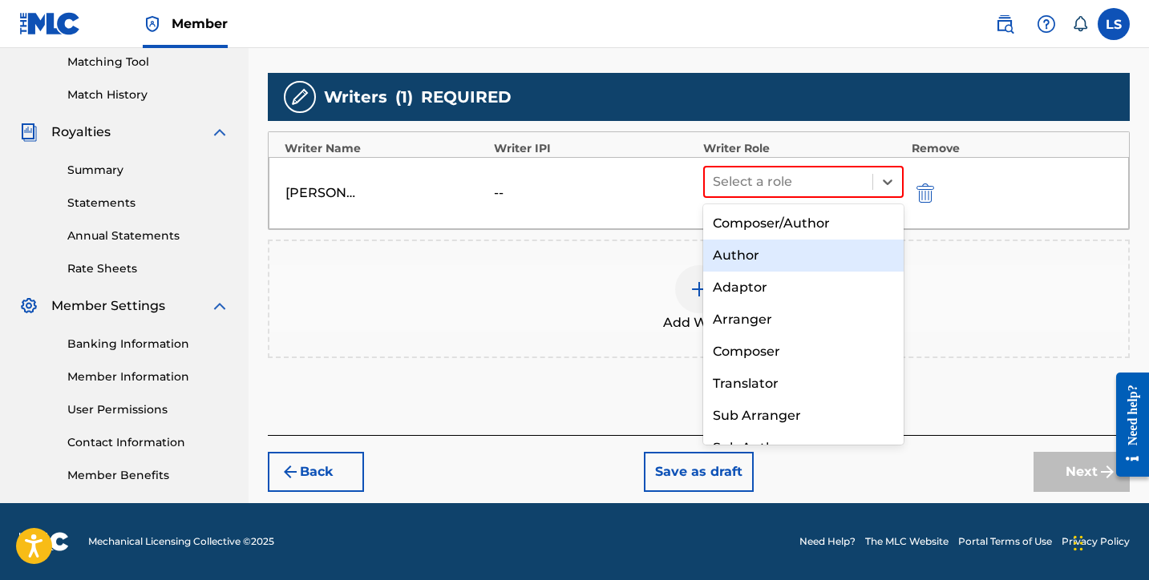
click at [754, 246] on div "Author" at bounding box center [803, 256] width 200 height 32
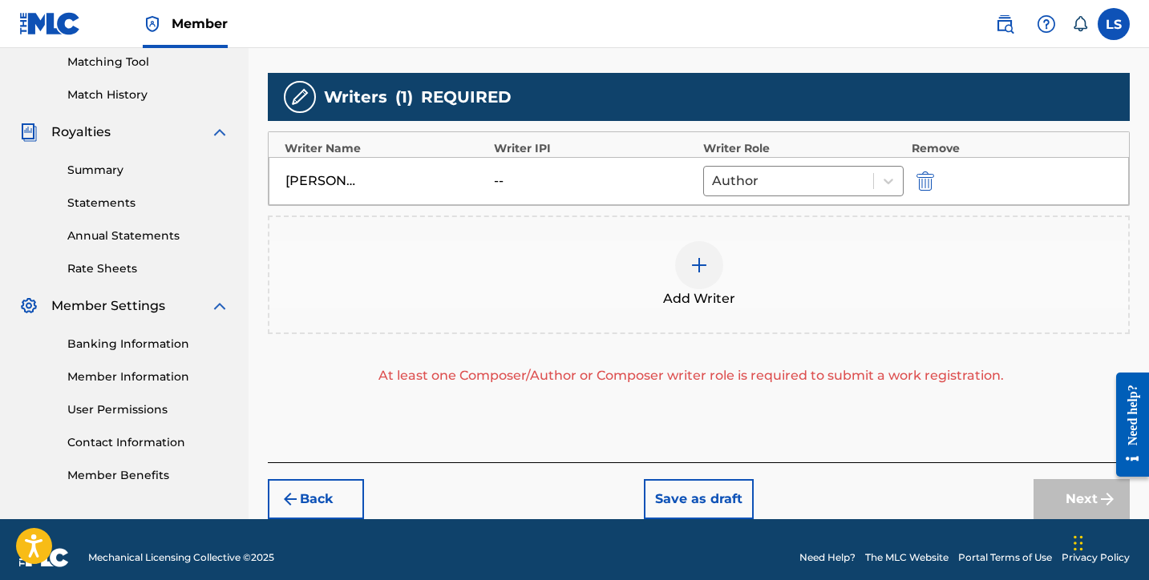
click at [700, 273] on img at bounding box center [698, 265] width 19 height 19
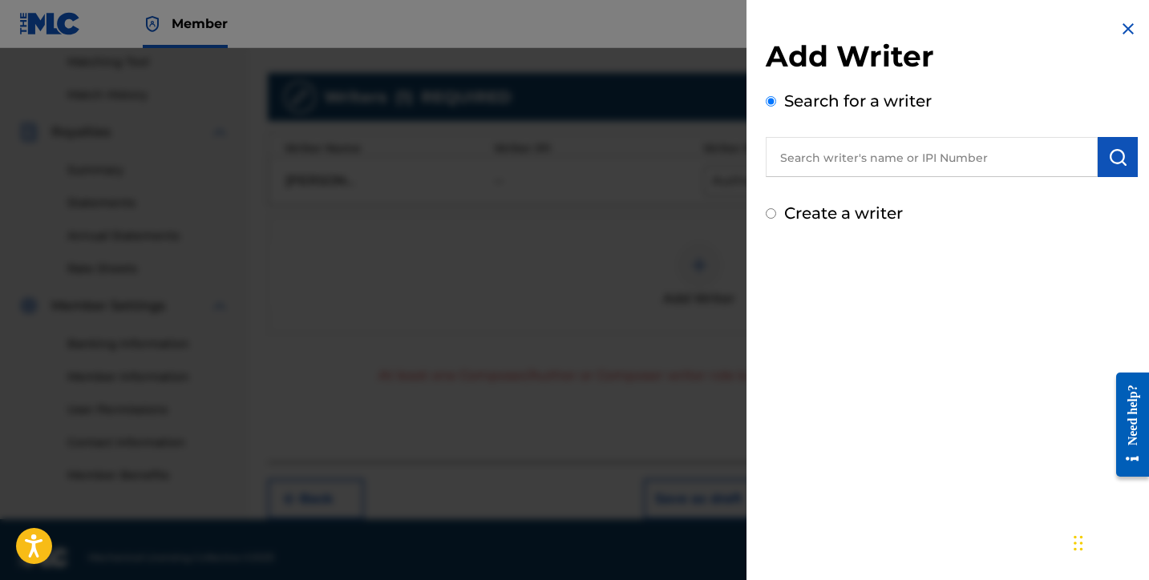
click at [824, 167] on input "text" at bounding box center [932, 157] width 332 height 40
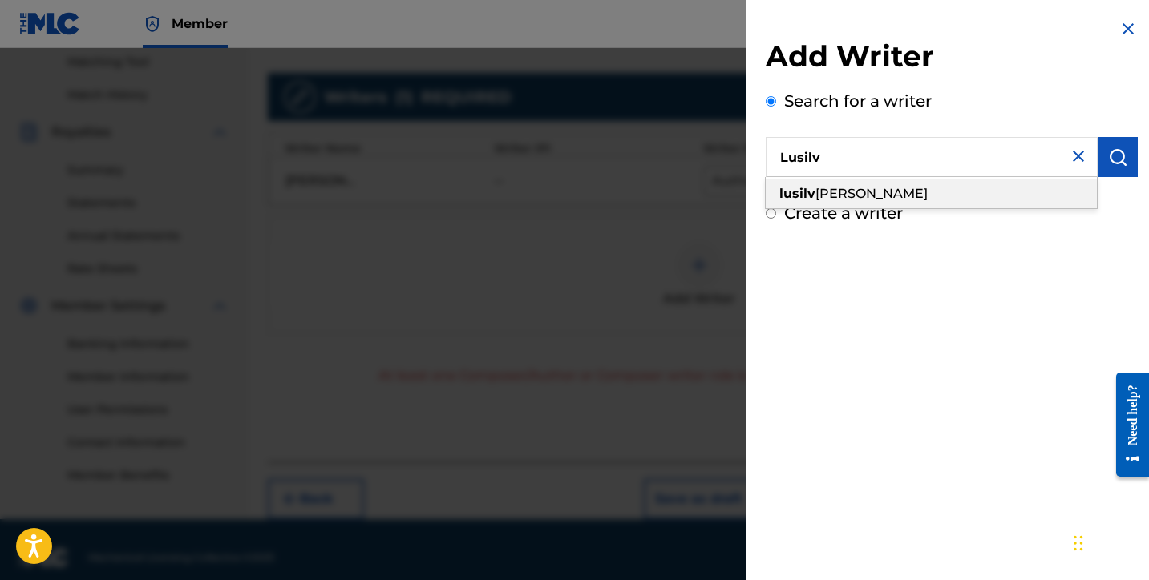
click at [821, 202] on div "lusilv io silva" at bounding box center [931, 194] width 331 height 29
type input "lusilvio silva"
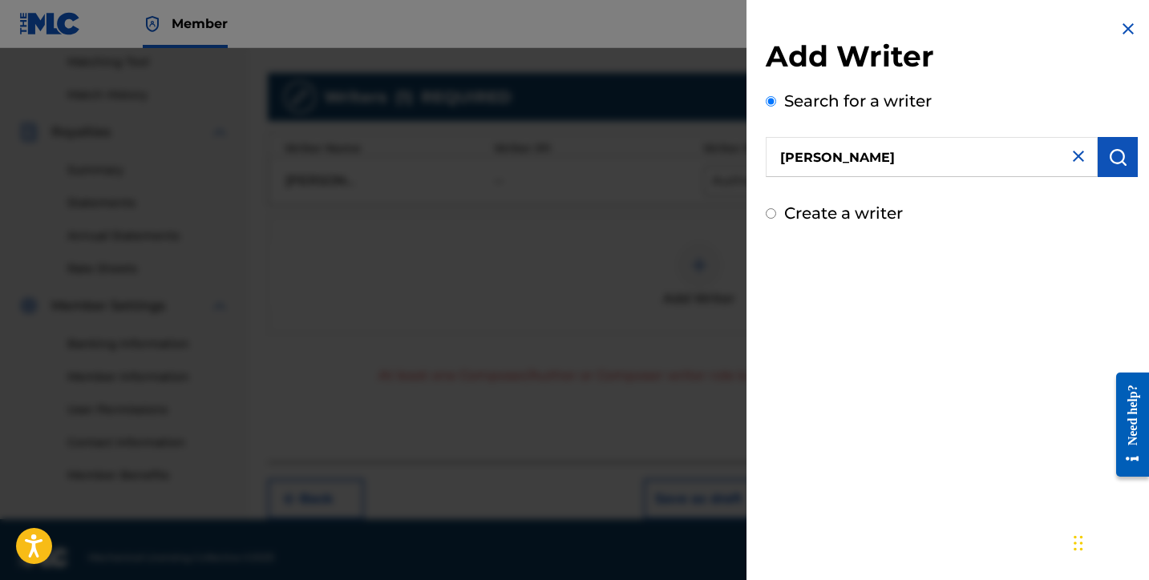
drag, startPoint x: 1103, startPoint y: 160, endPoint x: 1031, endPoint y: 172, distance: 73.0
click at [1108, 160] on img "submit" at bounding box center [1117, 157] width 19 height 19
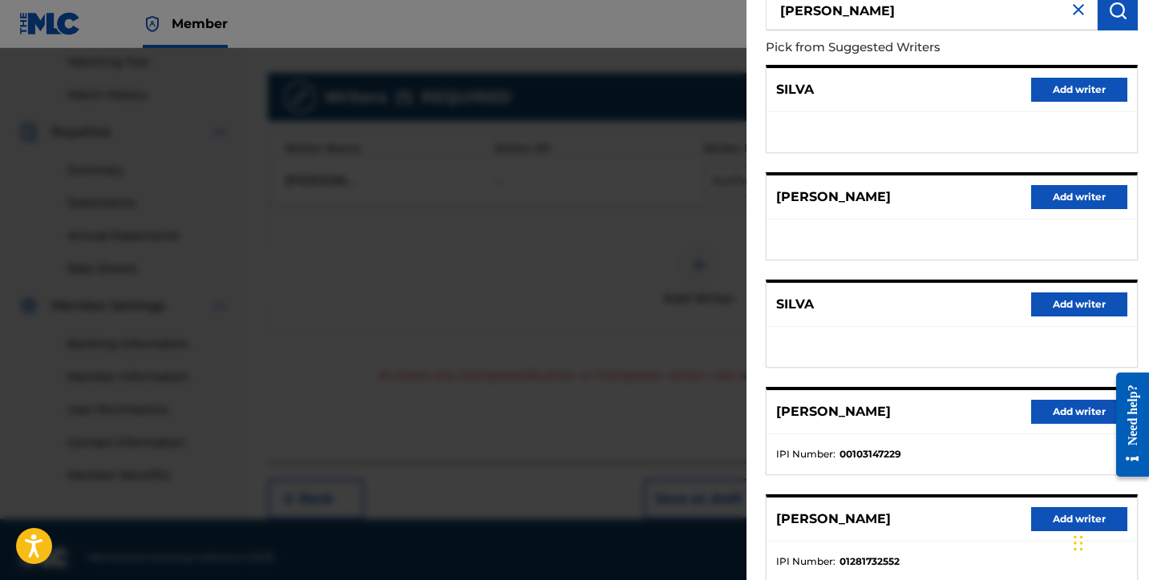
scroll to position [250, 0]
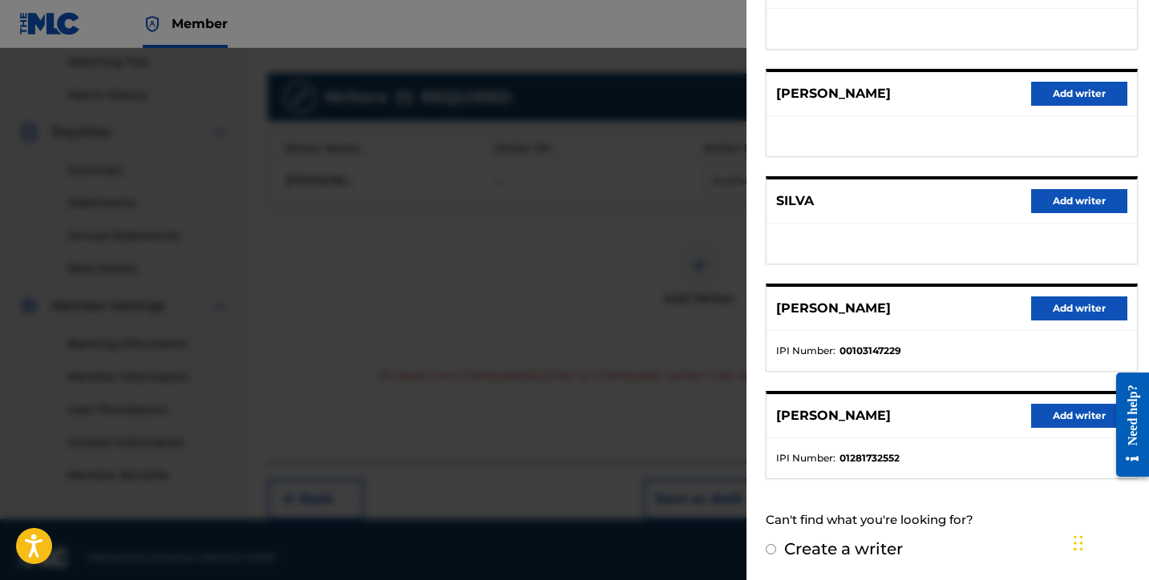
drag, startPoint x: 1047, startPoint y: 423, endPoint x: 920, endPoint y: 418, distance: 127.6
click at [1045, 422] on button "Add writer" at bounding box center [1079, 416] width 96 height 24
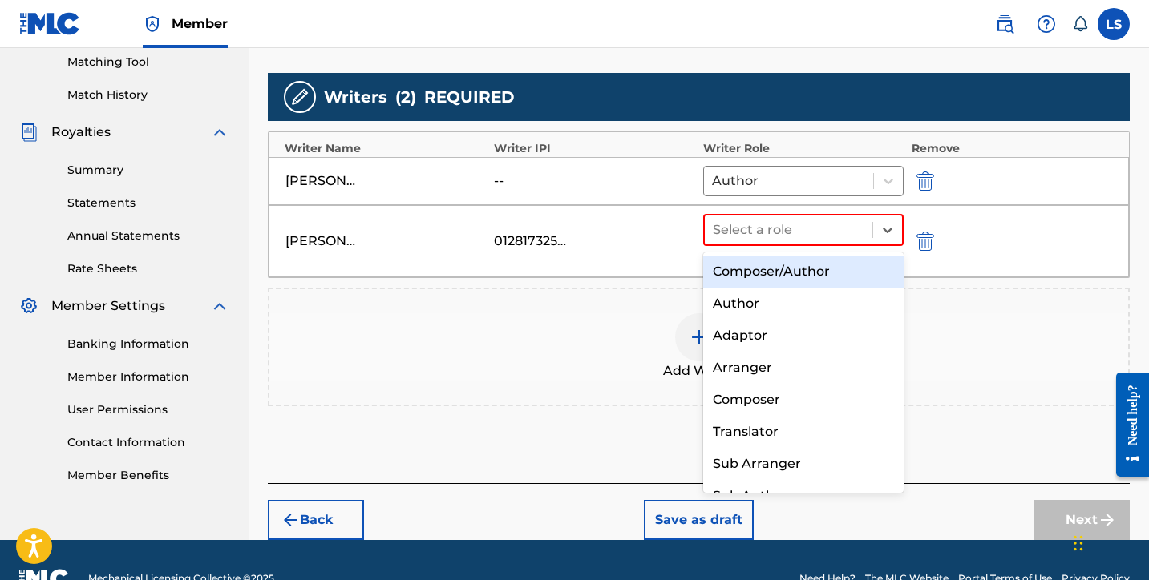
drag, startPoint x: 731, startPoint y: 240, endPoint x: 730, endPoint y: 253, distance: 12.9
click at [731, 240] on div at bounding box center [789, 230] width 152 height 22
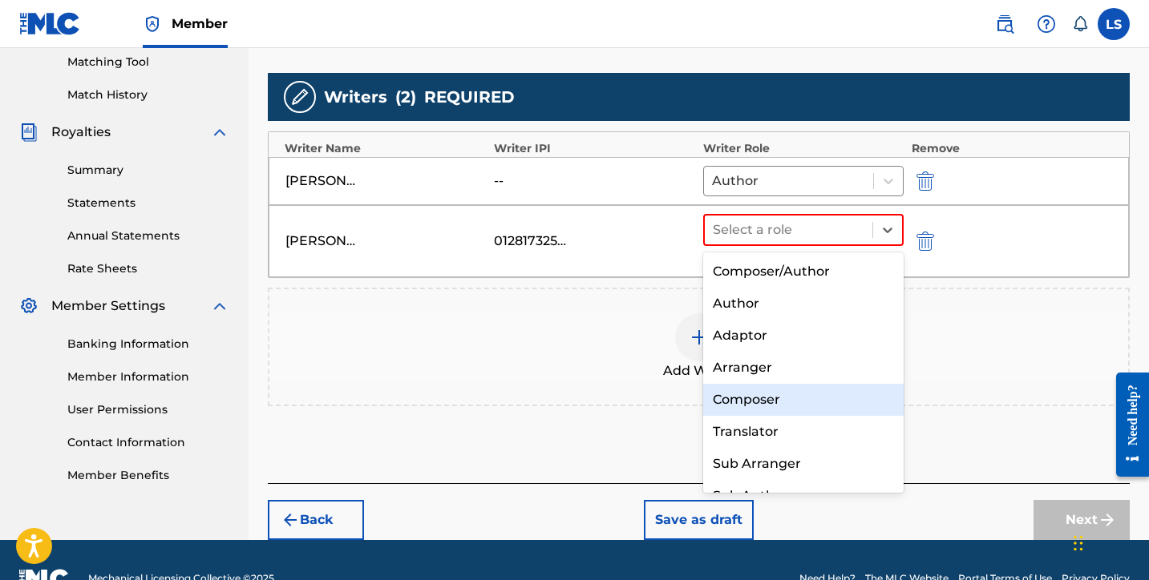
drag, startPoint x: 754, startPoint y: 390, endPoint x: 761, endPoint y: 394, distance: 8.3
click at [754, 390] on div "Composer" at bounding box center [803, 400] width 200 height 32
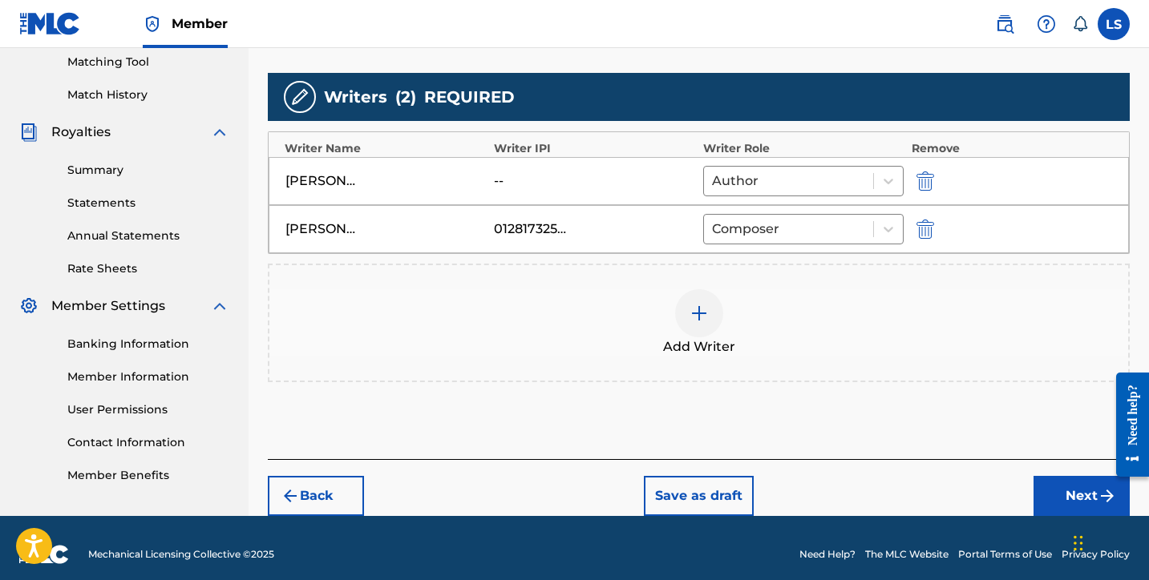
click at [1070, 486] on button "Next" at bounding box center [1081, 496] width 96 height 40
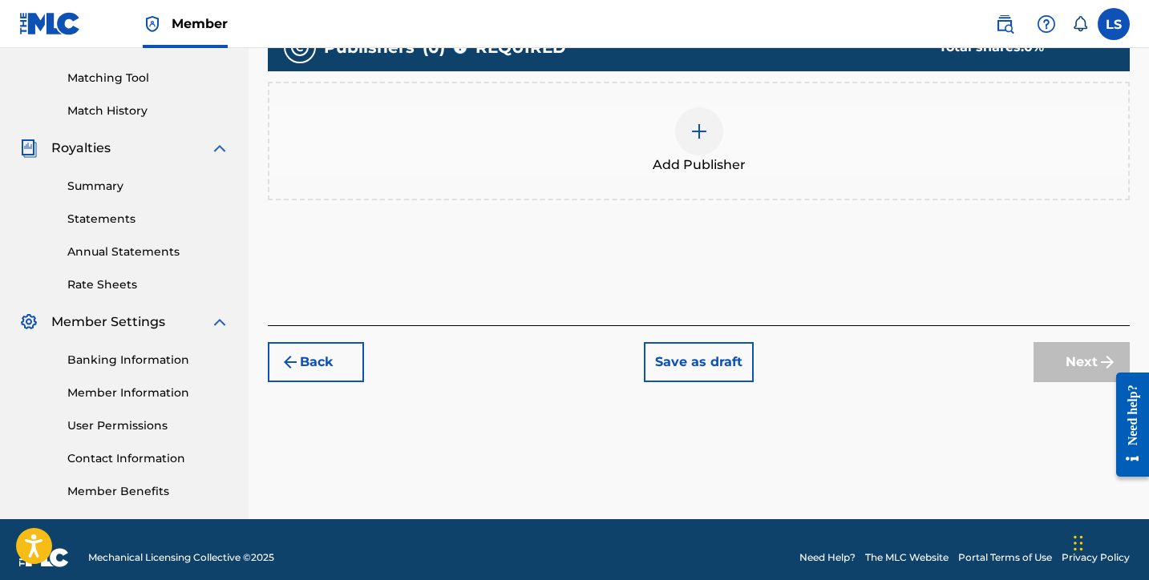
scroll to position [414, 0]
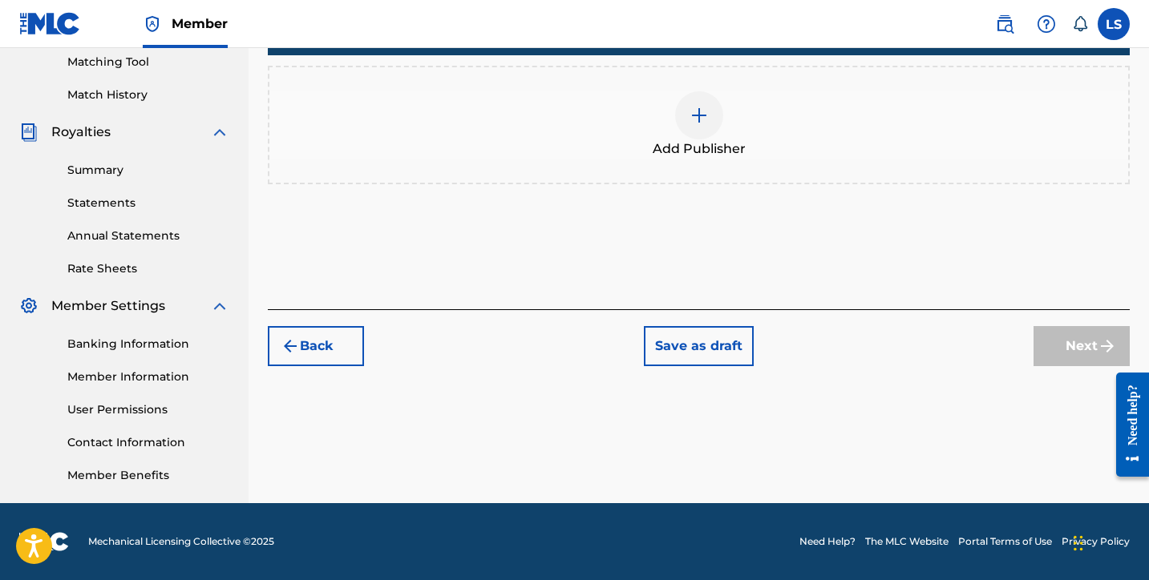
click at [695, 118] on img at bounding box center [698, 115] width 19 height 19
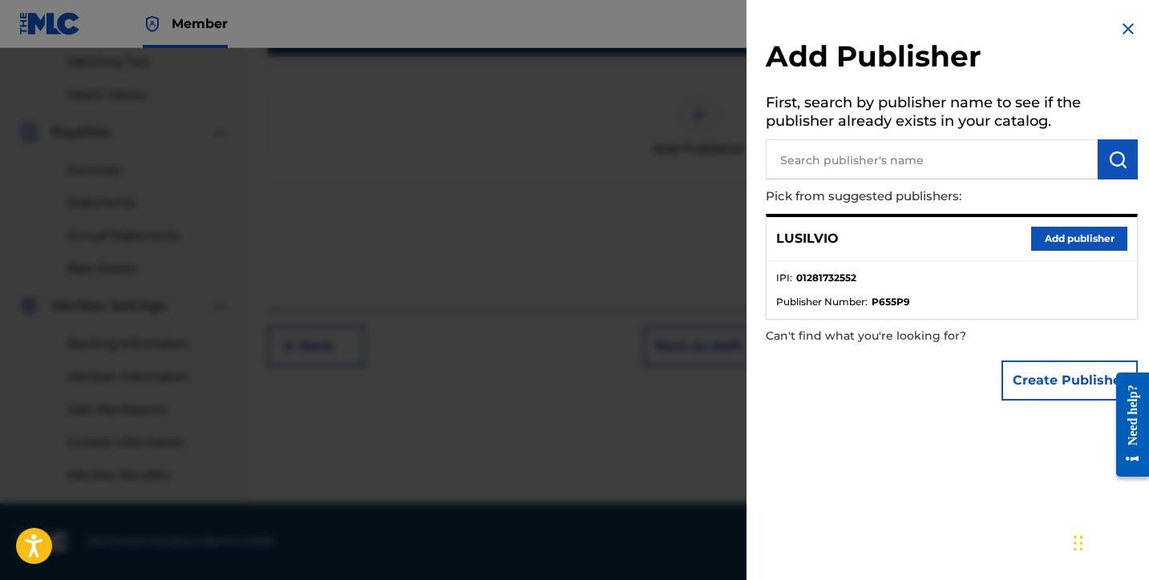
drag, startPoint x: 1077, startPoint y: 236, endPoint x: 1065, endPoint y: 237, distance: 11.3
click at [1076, 236] on button "Add publisher" at bounding box center [1079, 239] width 96 height 24
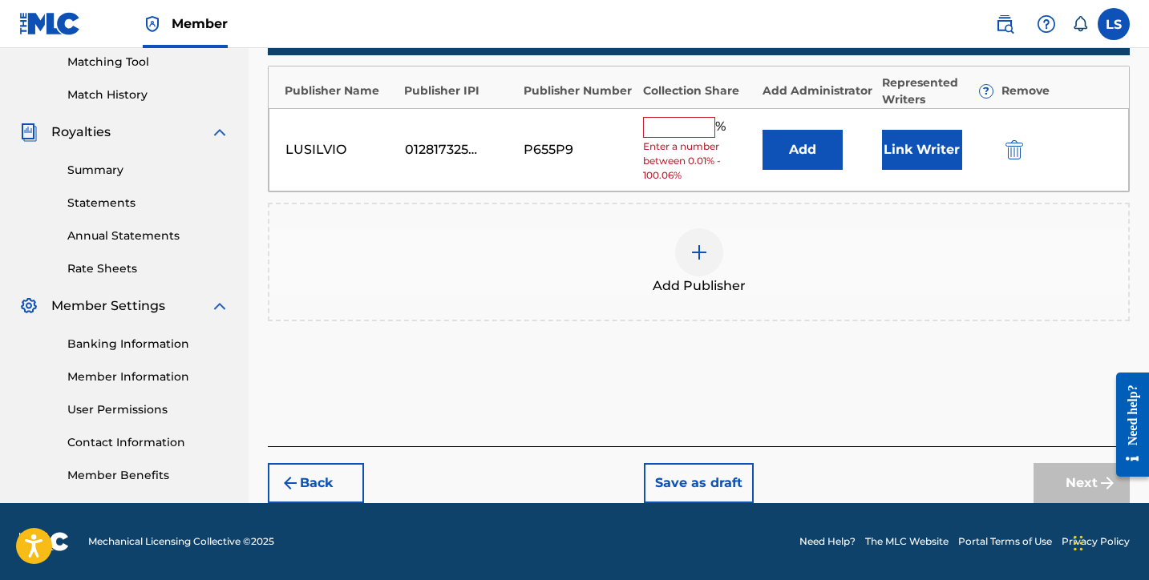
click at [893, 147] on button "Link Writer" at bounding box center [922, 150] width 80 height 40
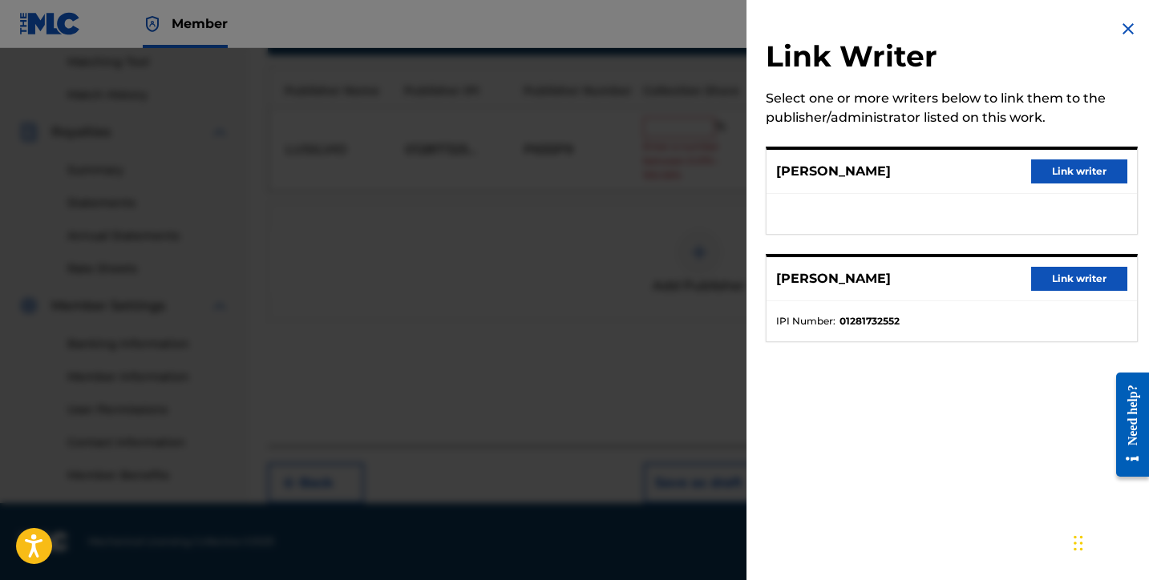
click at [1065, 170] on button "Link writer" at bounding box center [1079, 172] width 96 height 24
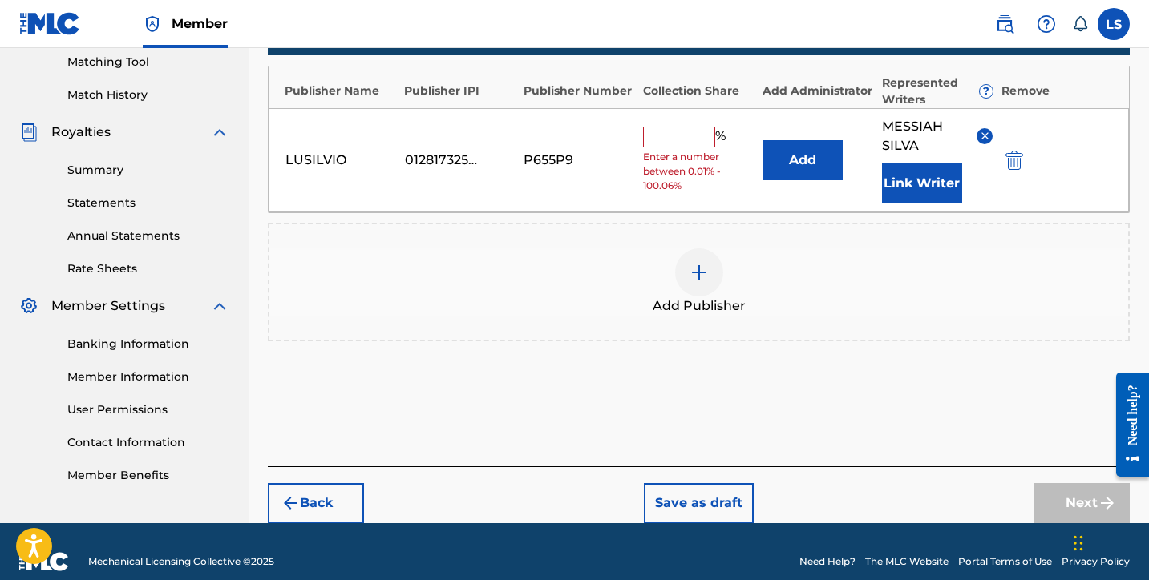
click at [657, 147] on input "text" at bounding box center [679, 137] width 72 height 21
type input "50"
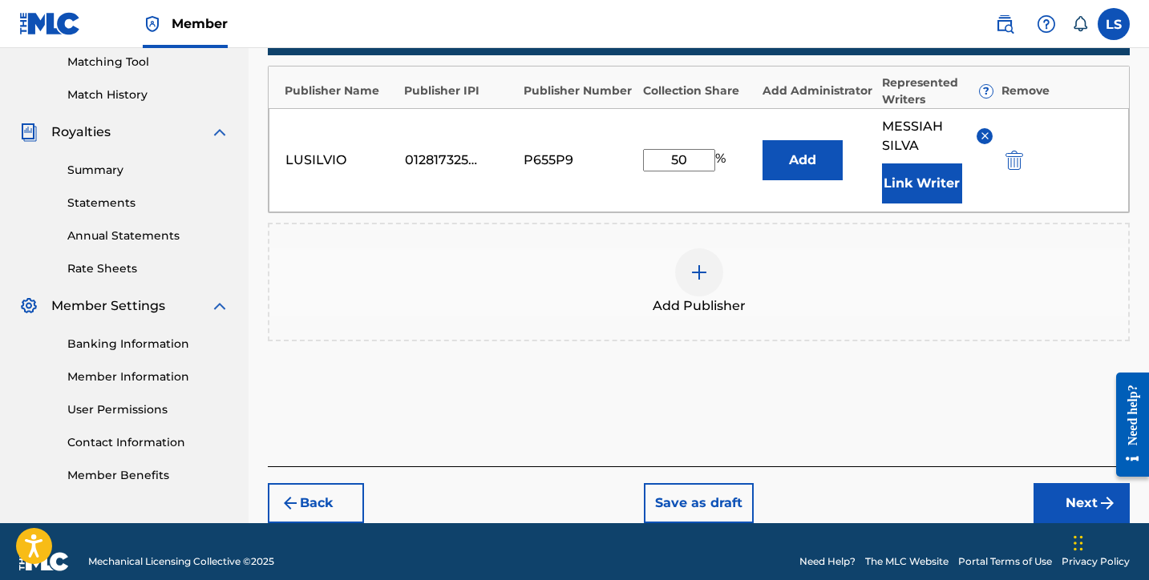
click at [1058, 483] on div "Back Save as draft Next" at bounding box center [699, 495] width 862 height 57
click at [1066, 497] on button "Next" at bounding box center [1081, 503] width 96 height 40
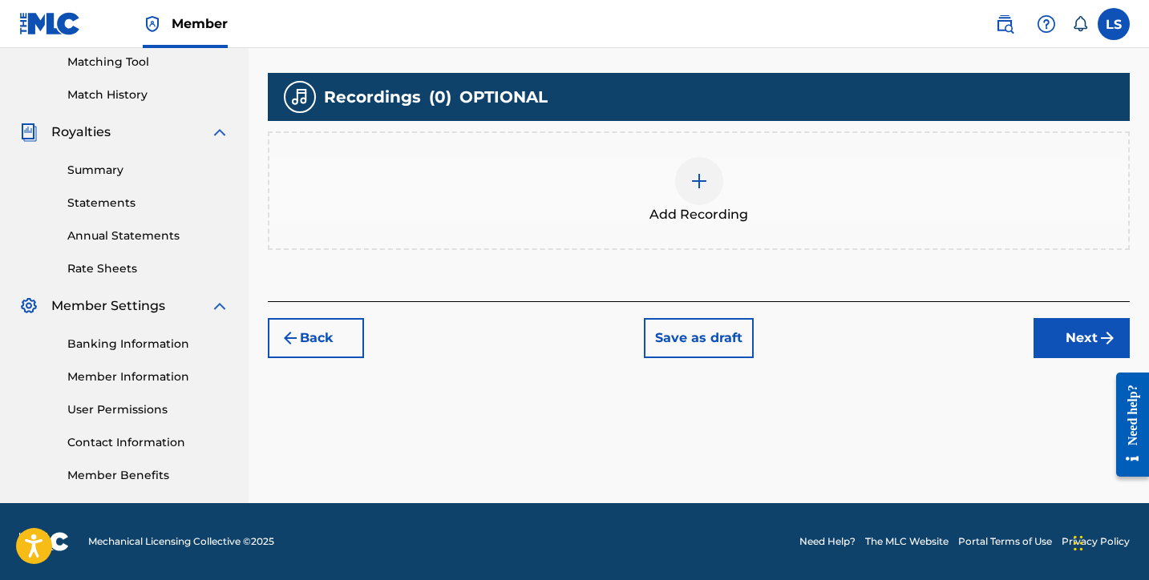
click at [698, 162] on div at bounding box center [699, 181] width 48 height 48
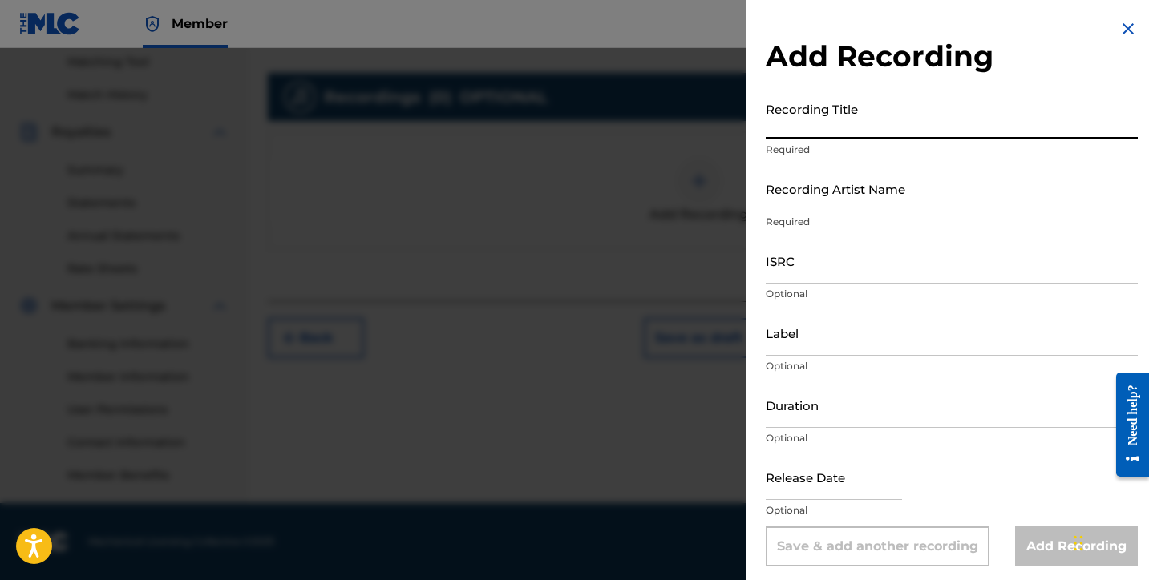
click at [835, 133] on input "Recording Title" at bounding box center [952, 117] width 372 height 46
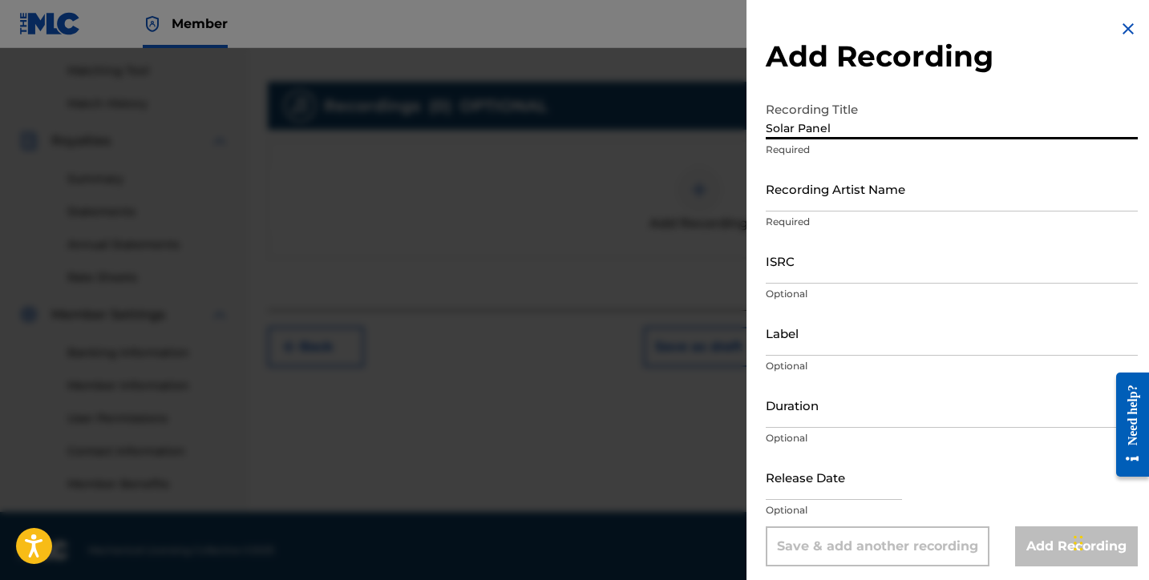
type input "Solar Panel"
click at [797, 187] on input "Recording Artist Name" at bounding box center [952, 189] width 372 height 46
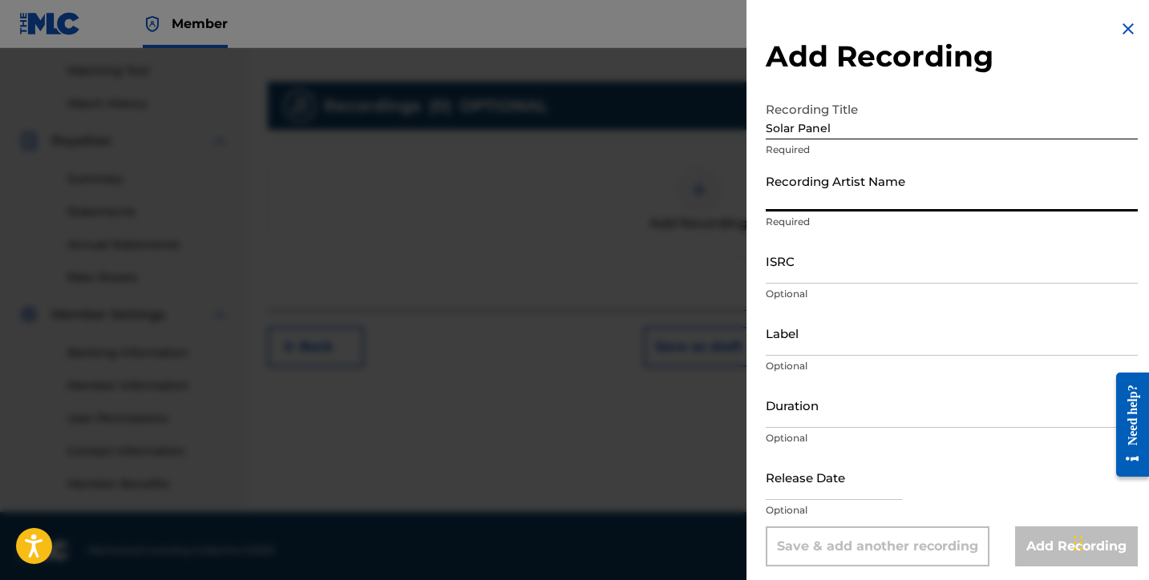
scroll to position [403, 0]
click at [794, 189] on input "Recording Artist Name" at bounding box center [952, 189] width 372 height 46
type input "Messiah Silva"
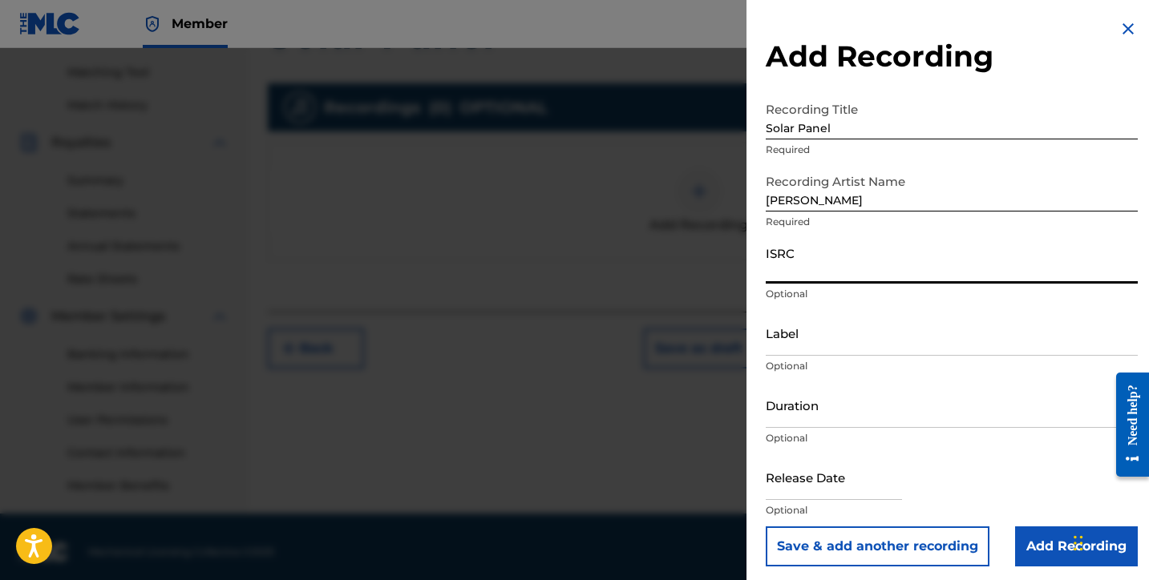
paste input "QZK6N2599347"
type input "QZK6N2599347"
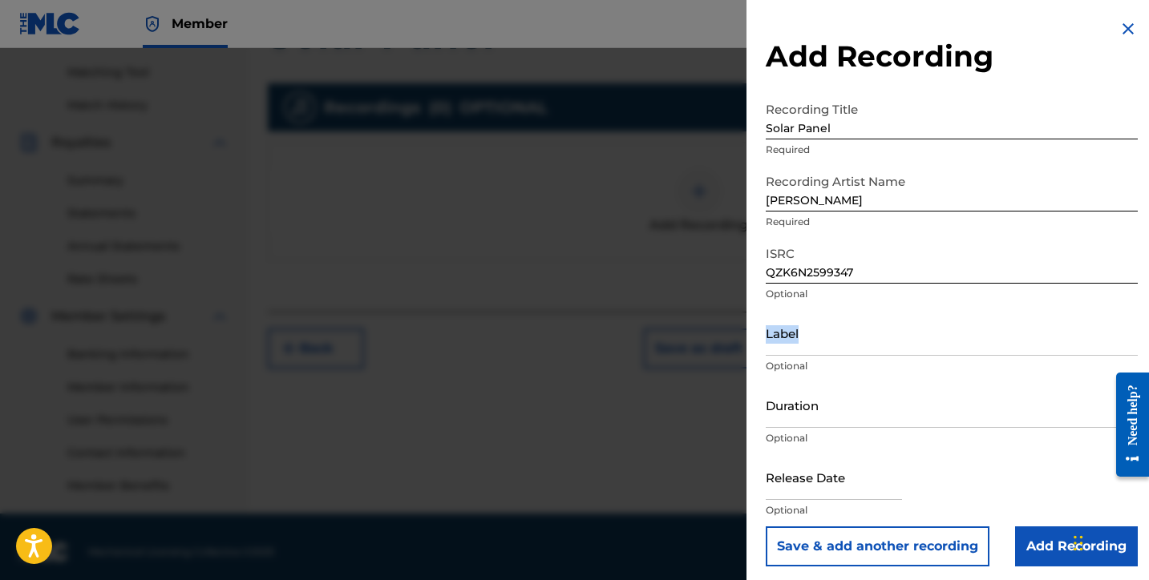
click at [807, 355] on div "Label Optional" at bounding box center [952, 346] width 372 height 72
click at [827, 342] on input "Label" at bounding box center [952, 333] width 372 height 46
type input "SILVIOS DELIVERY INC"
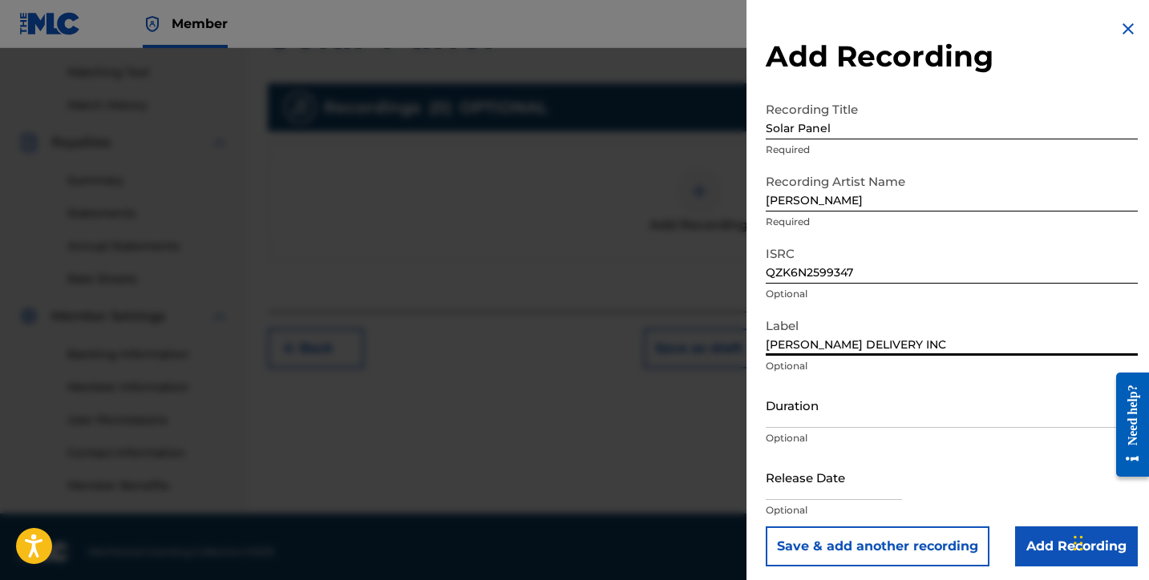
click at [810, 419] on input "Duration" at bounding box center [952, 405] width 372 height 46
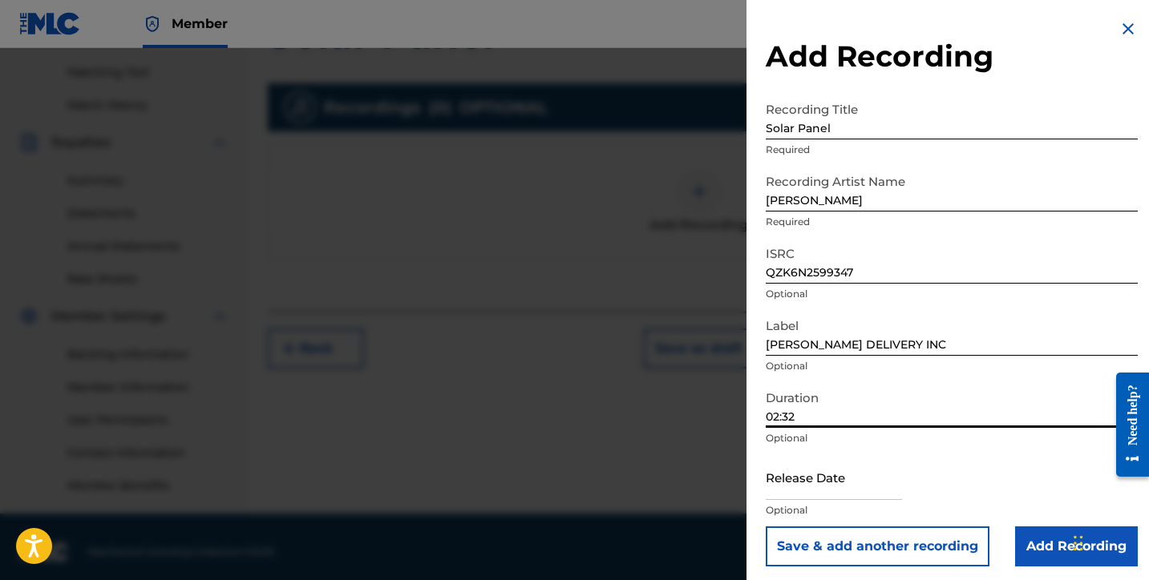
type input "02:32"
click at [819, 483] on input "text" at bounding box center [834, 478] width 136 height 46
select select "7"
select select "2025"
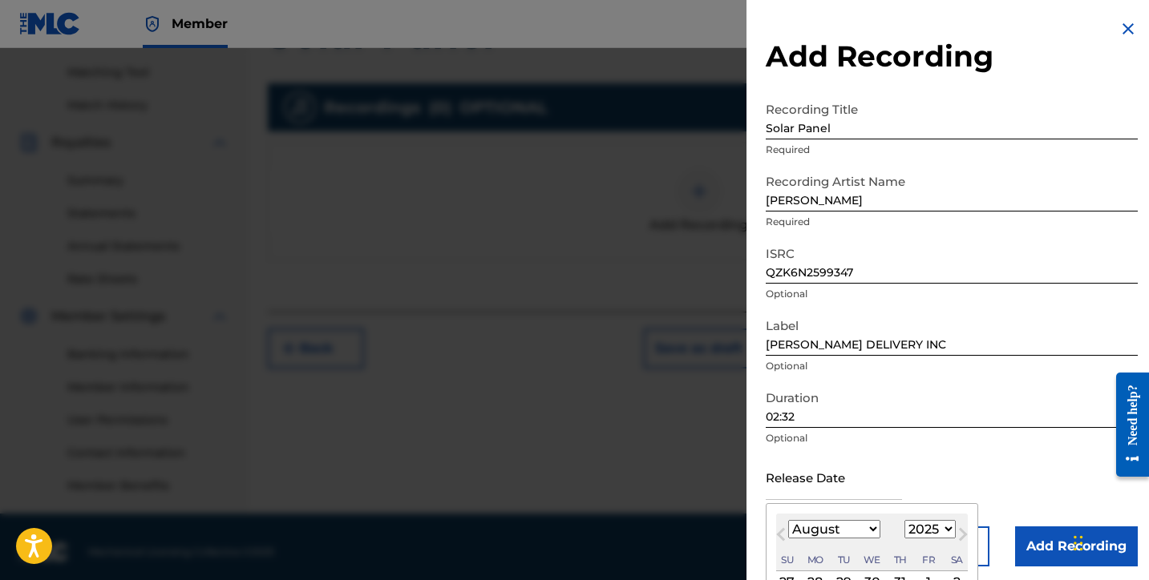
click at [841, 528] on select "January February March April May June July August September October November De…" at bounding box center [834, 529] width 92 height 18
select select "2"
click at [788, 520] on select "January February March April May June July August September October November De…" at bounding box center [834, 529] width 92 height 18
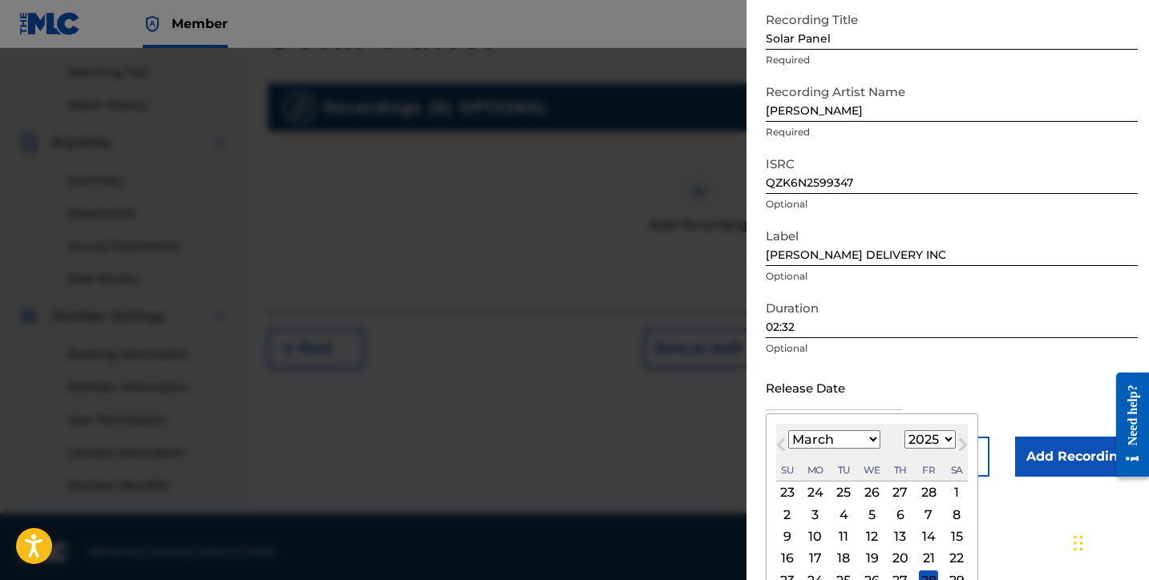
scroll to position [155, 0]
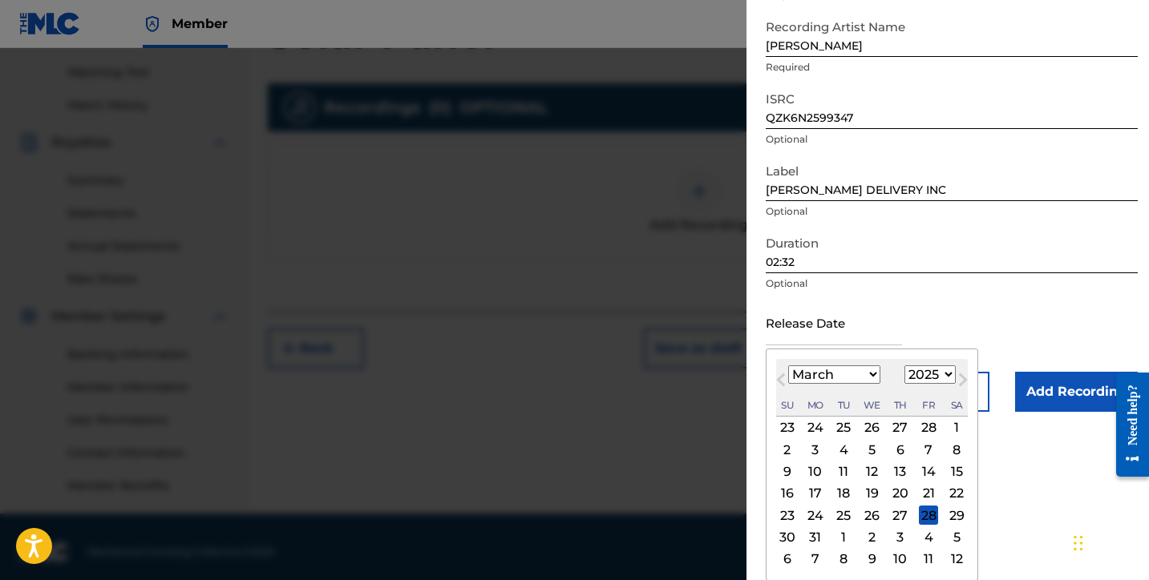
click at [932, 501] on div "21" at bounding box center [928, 493] width 19 height 19
type input "March 21 2025"
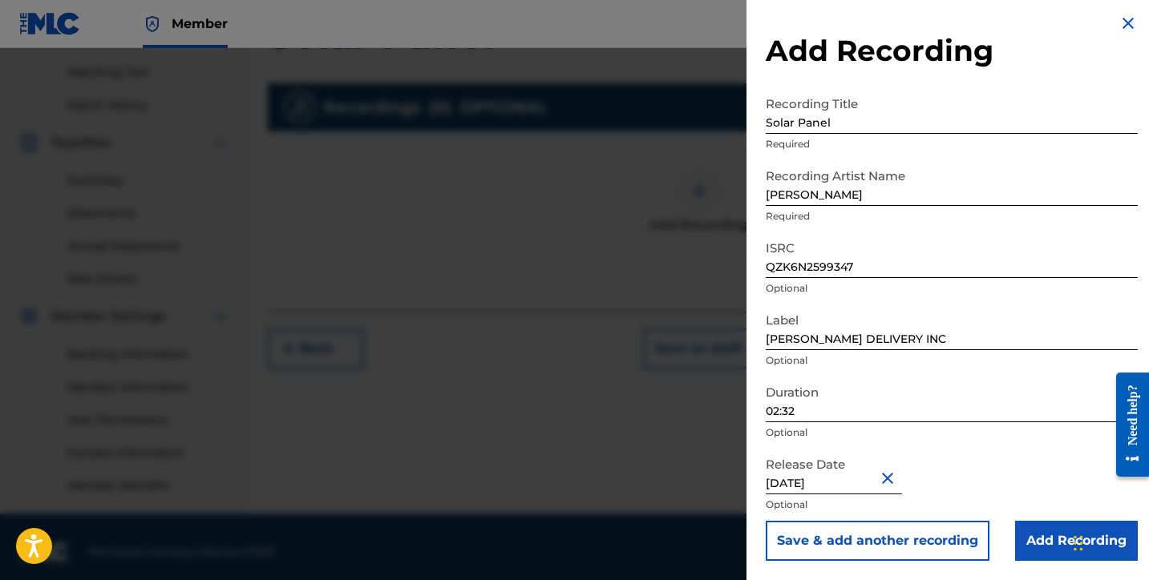
click at [1041, 548] on input "Add Recording" at bounding box center [1076, 541] width 123 height 40
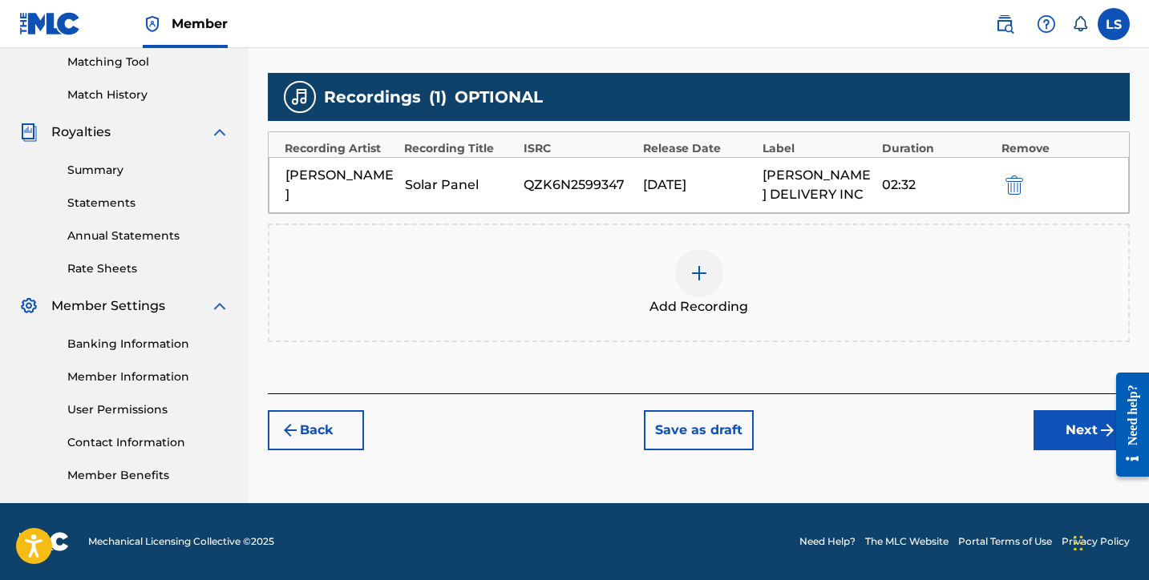
click at [1080, 441] on button "Next" at bounding box center [1081, 430] width 96 height 40
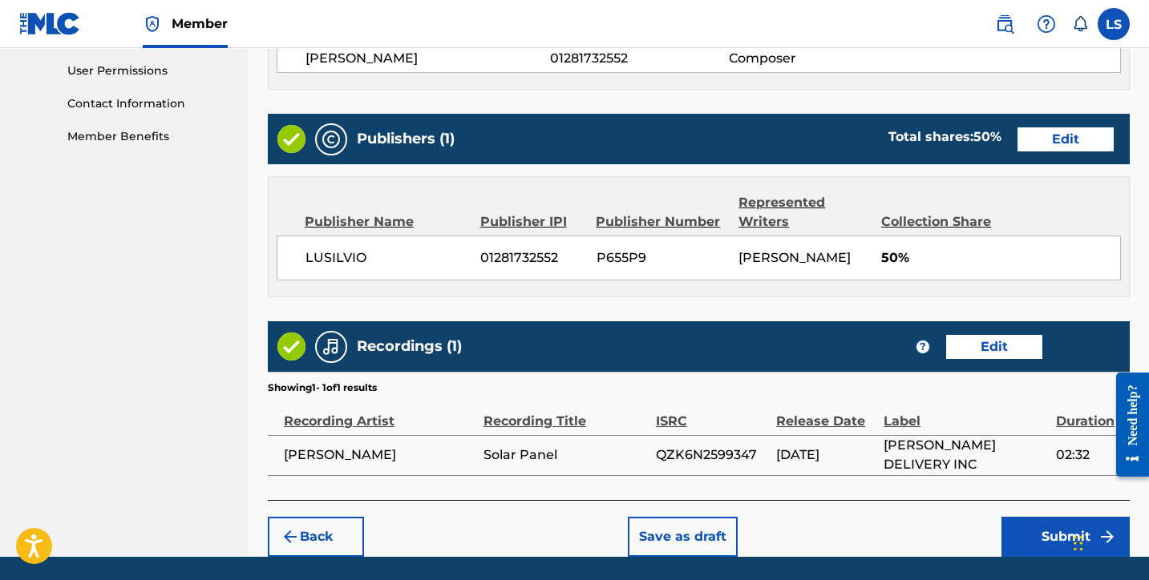
scroll to position [804, 0]
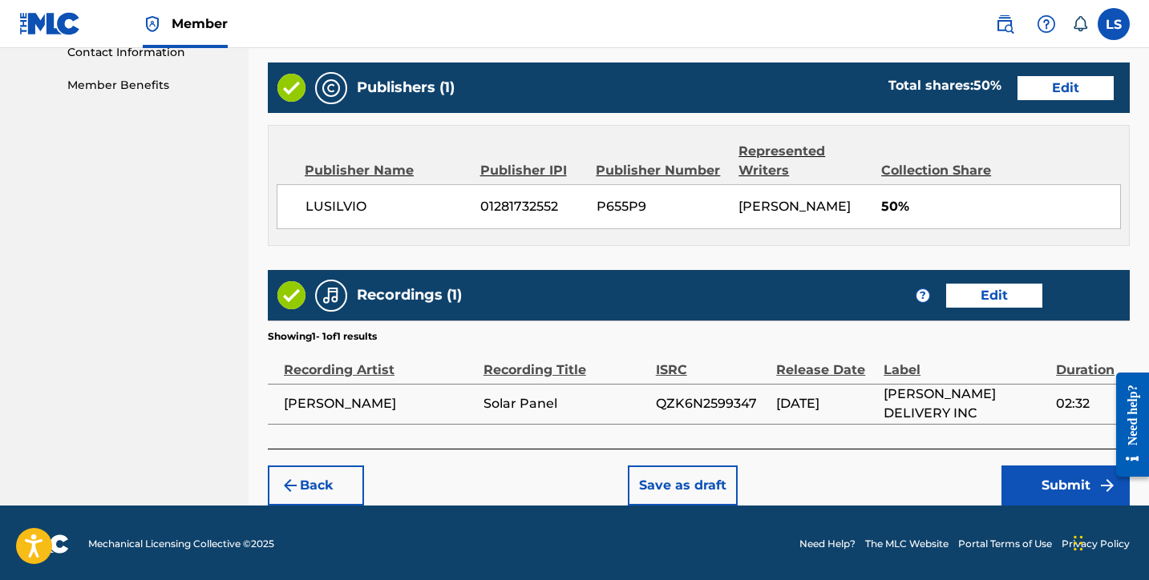
click at [1051, 483] on button "Submit" at bounding box center [1065, 486] width 128 height 40
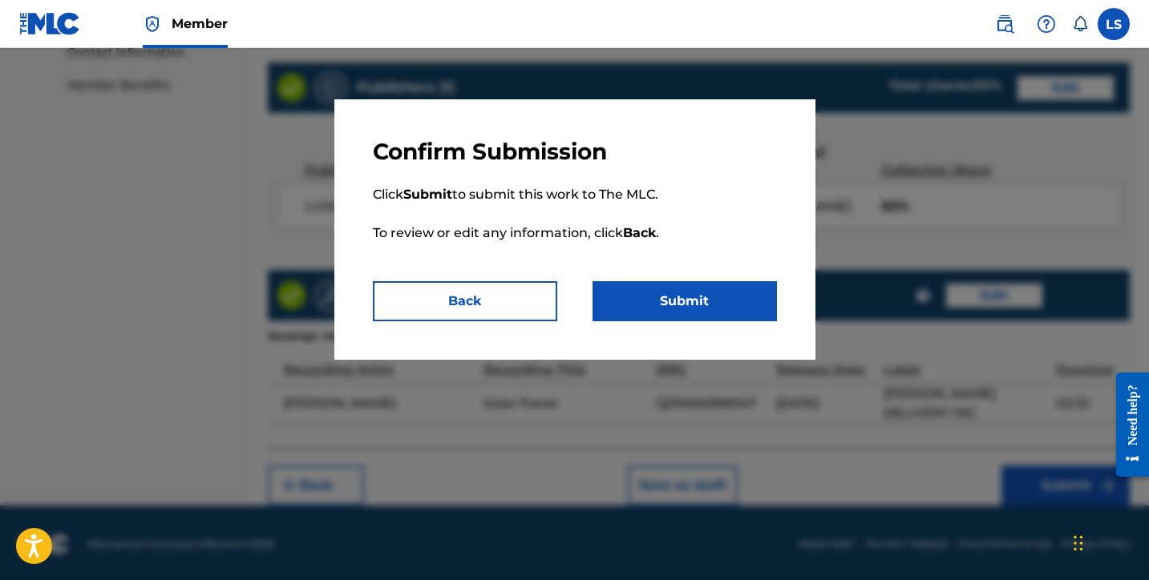
click at [720, 312] on button "Submit" at bounding box center [684, 301] width 184 height 40
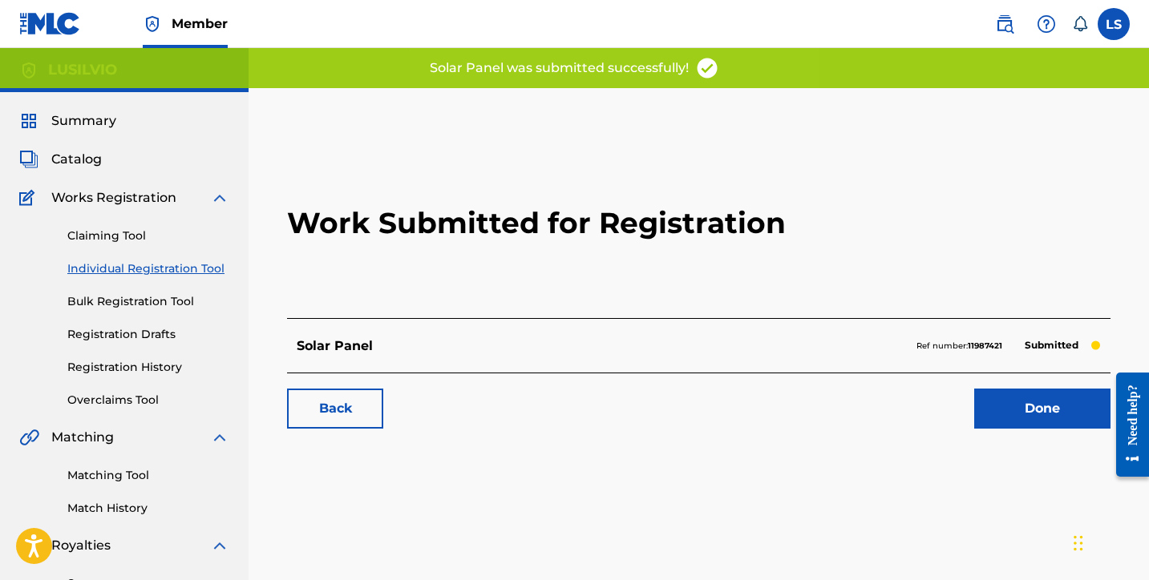
click at [1001, 406] on link "Done" at bounding box center [1042, 409] width 136 height 40
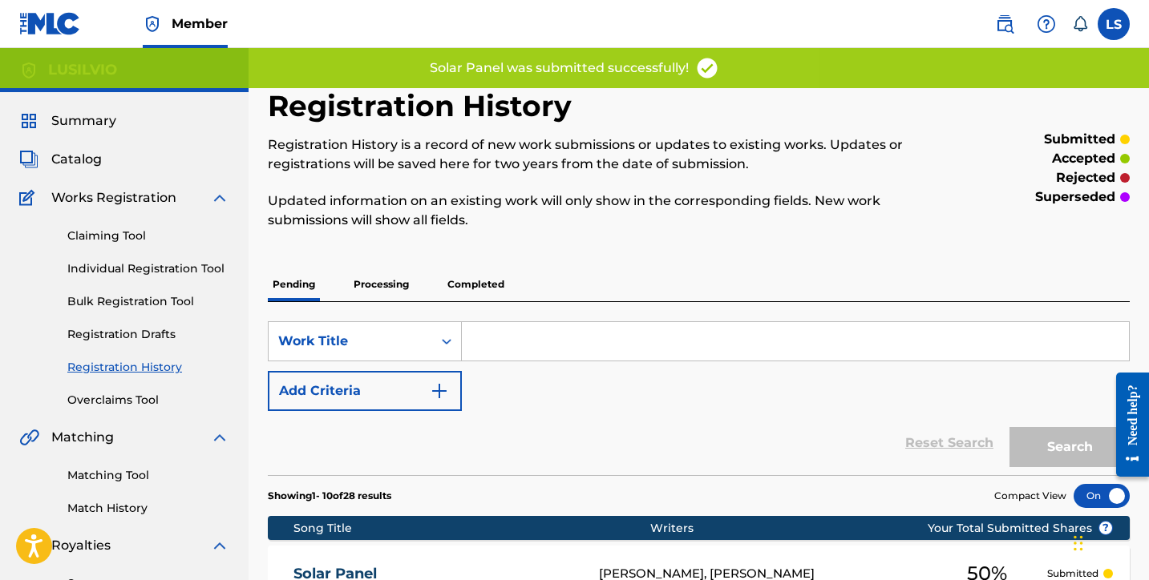
click at [117, 270] on link "Individual Registration Tool" at bounding box center [148, 269] width 162 height 17
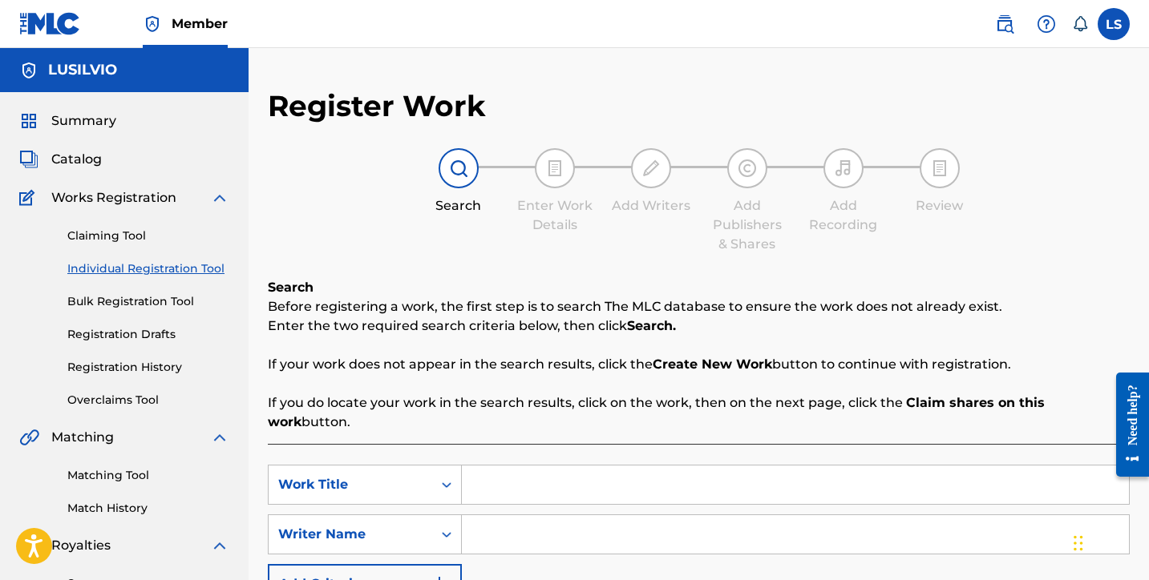
click at [543, 466] on input "Search Form" at bounding box center [795, 485] width 667 height 38
type input "Rock Bottom"
click at [520, 524] on input "Search Form" at bounding box center [795, 535] width 667 height 38
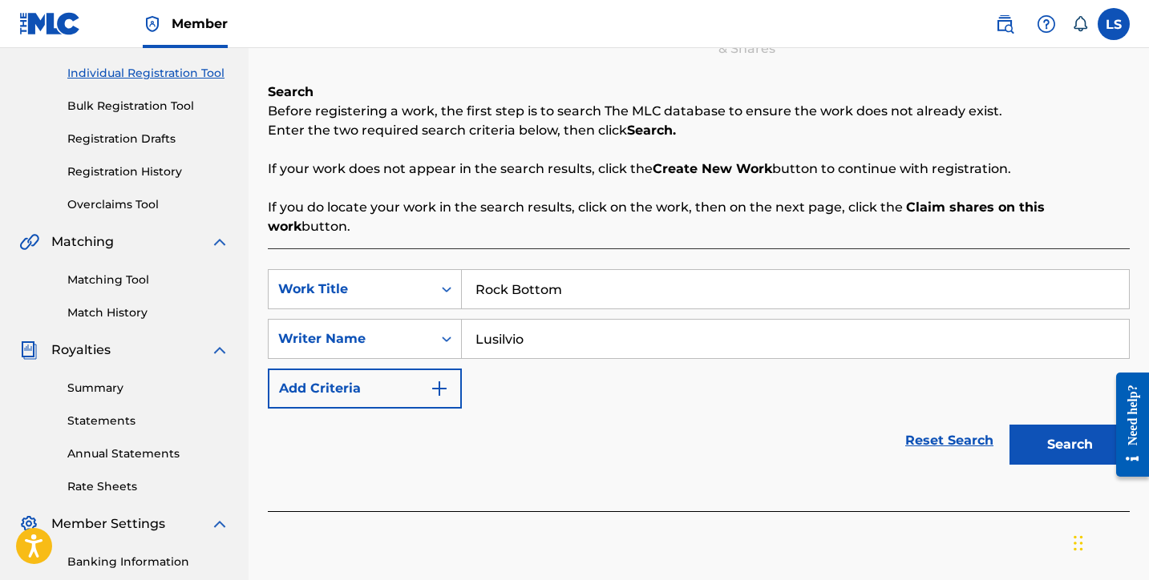
scroll to position [414, 0]
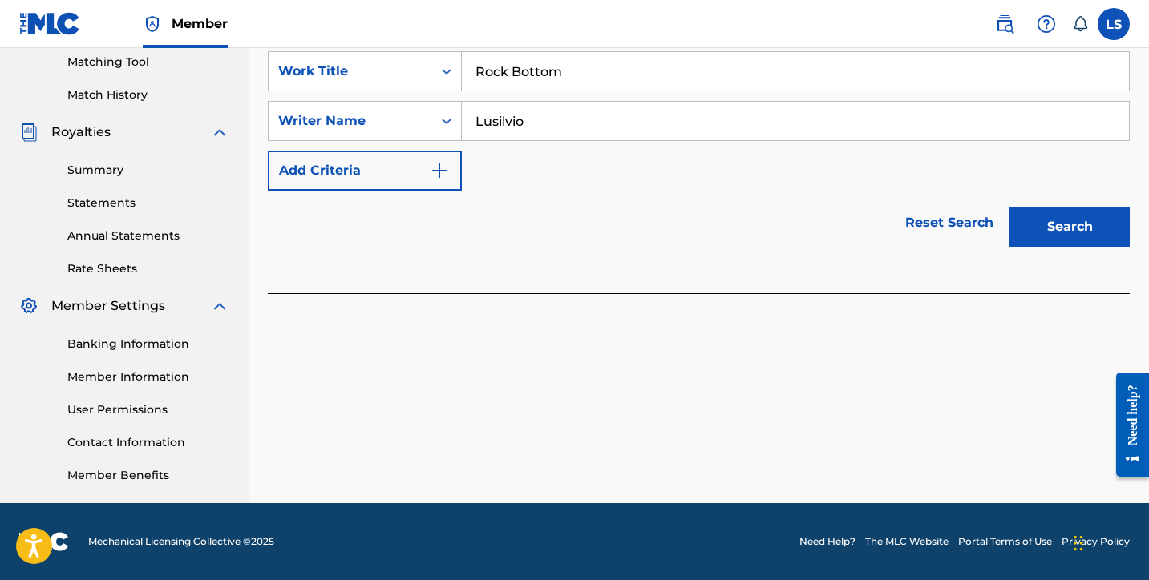
type input "Lusilvio"
click at [1039, 216] on button "Search" at bounding box center [1069, 227] width 120 height 40
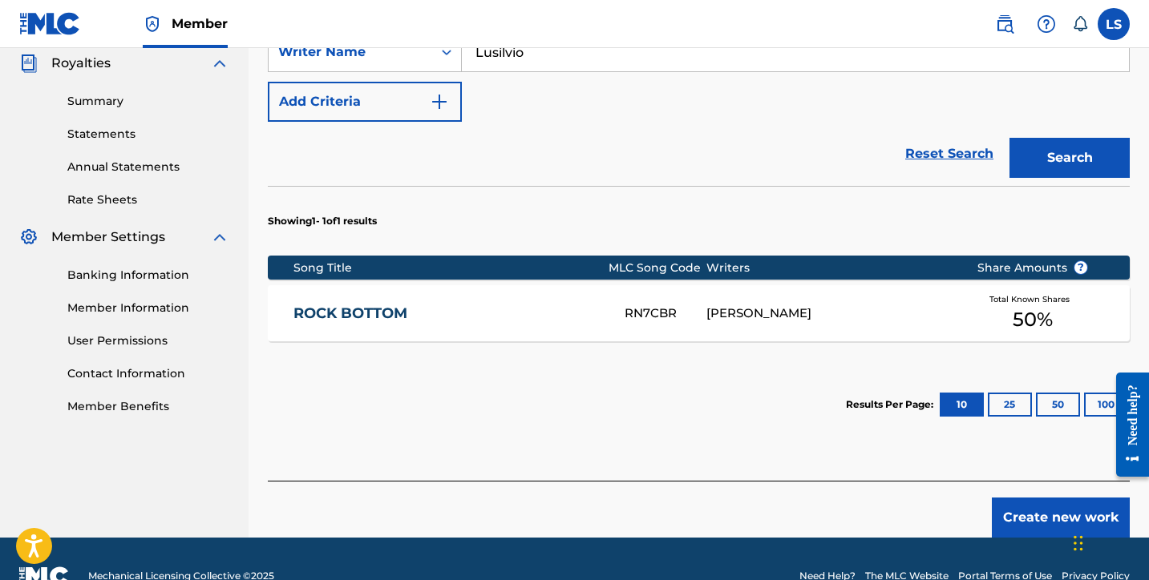
scroll to position [498, 0]
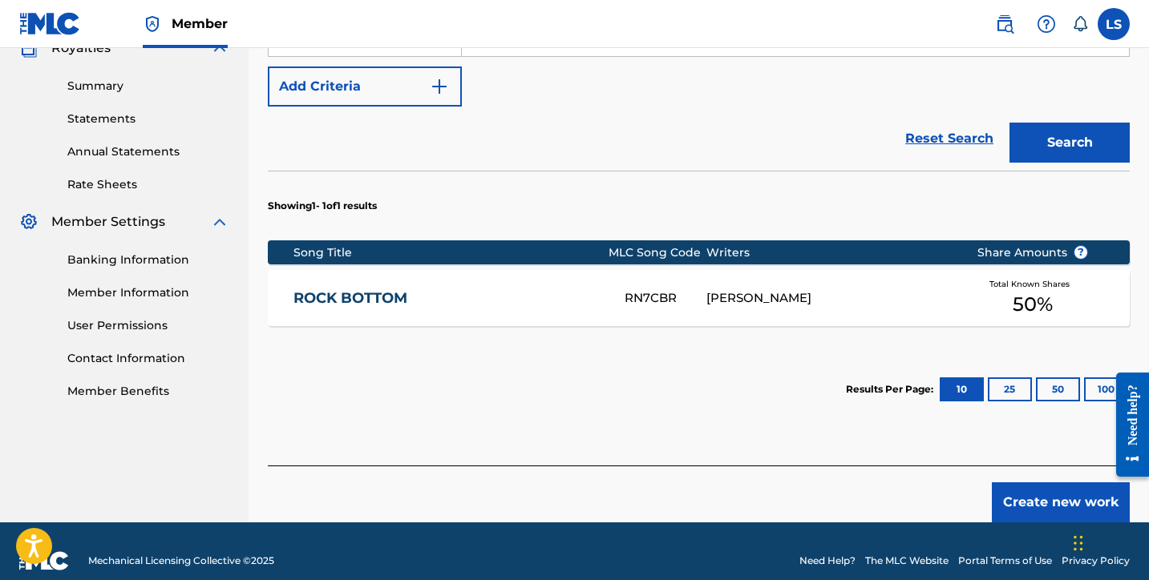
click at [1049, 483] on button "Create new work" at bounding box center [1061, 503] width 138 height 40
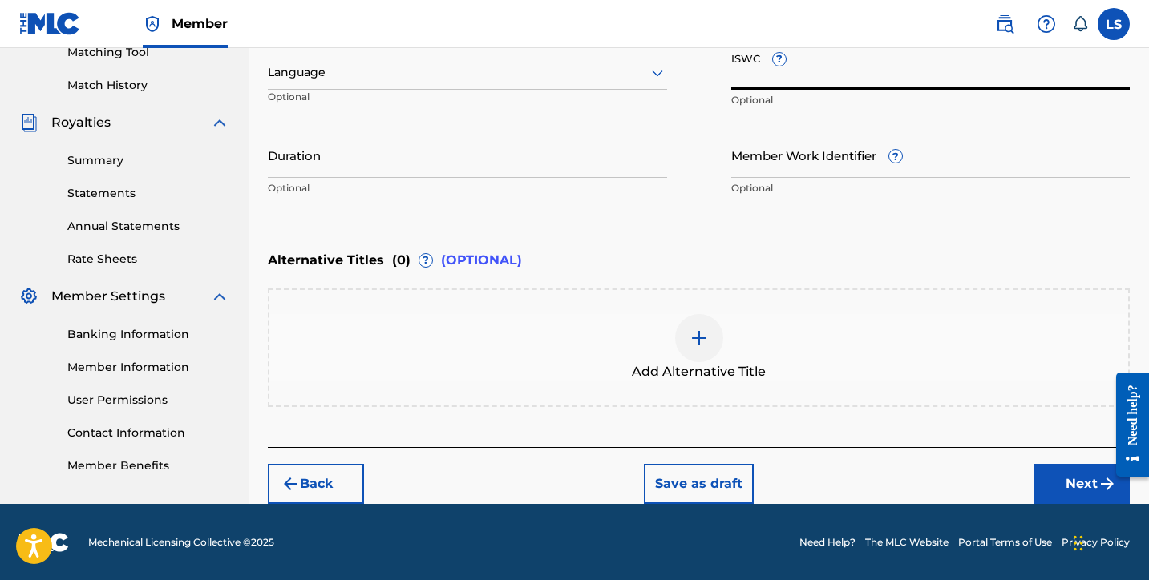
paste input "T3324716776"
type input "T3324716776"
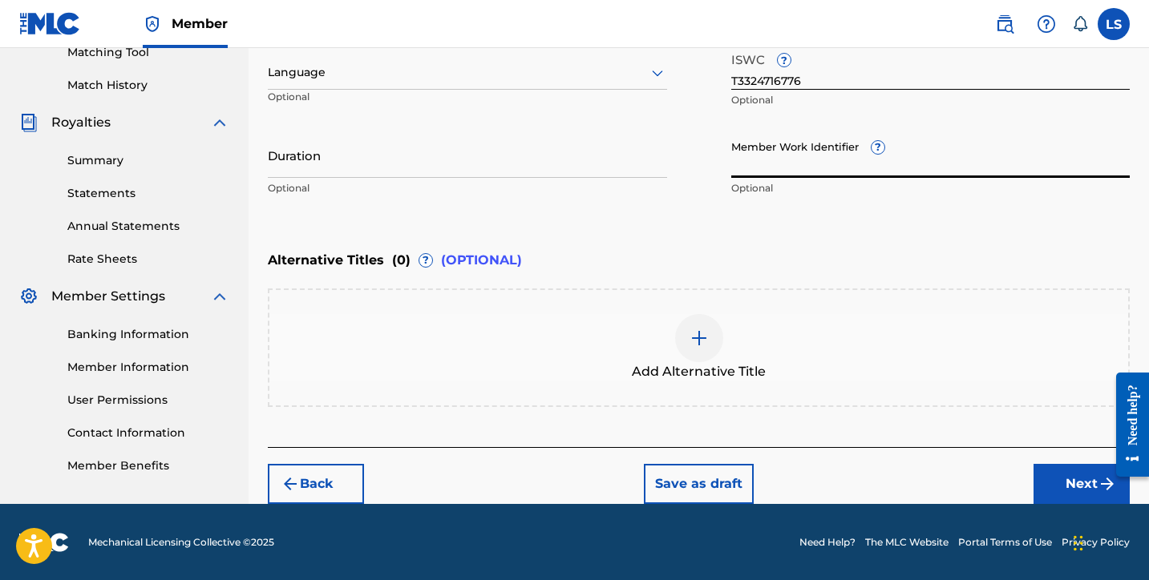
paste input "931715622"
type input "931715622"
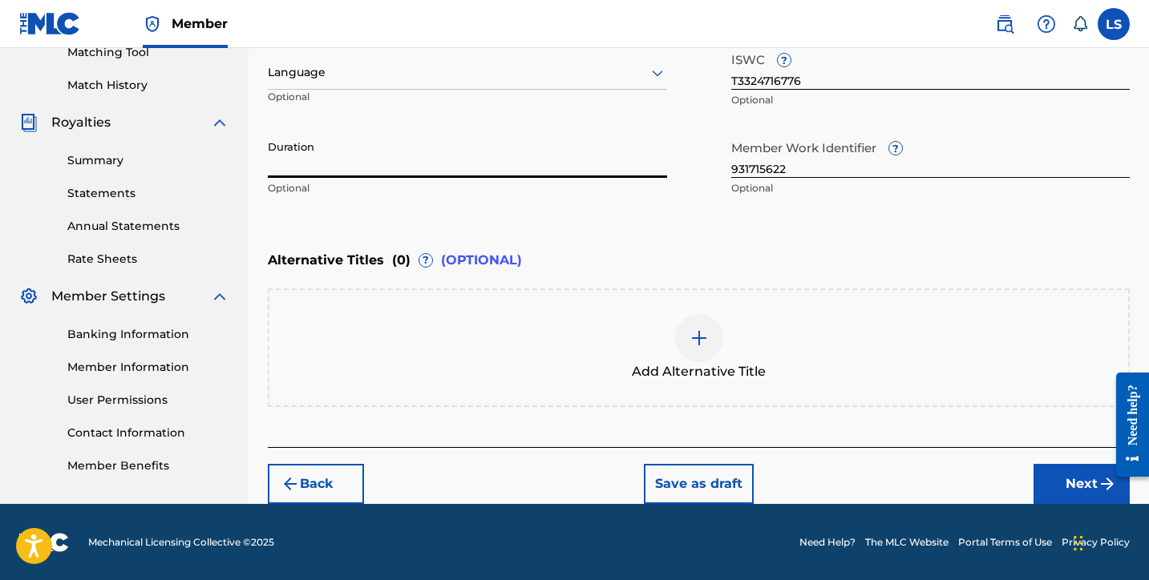
click at [364, 169] on input "Duration" at bounding box center [467, 155] width 399 height 46
type input "03:04"
click at [372, 77] on div at bounding box center [467, 73] width 399 height 20
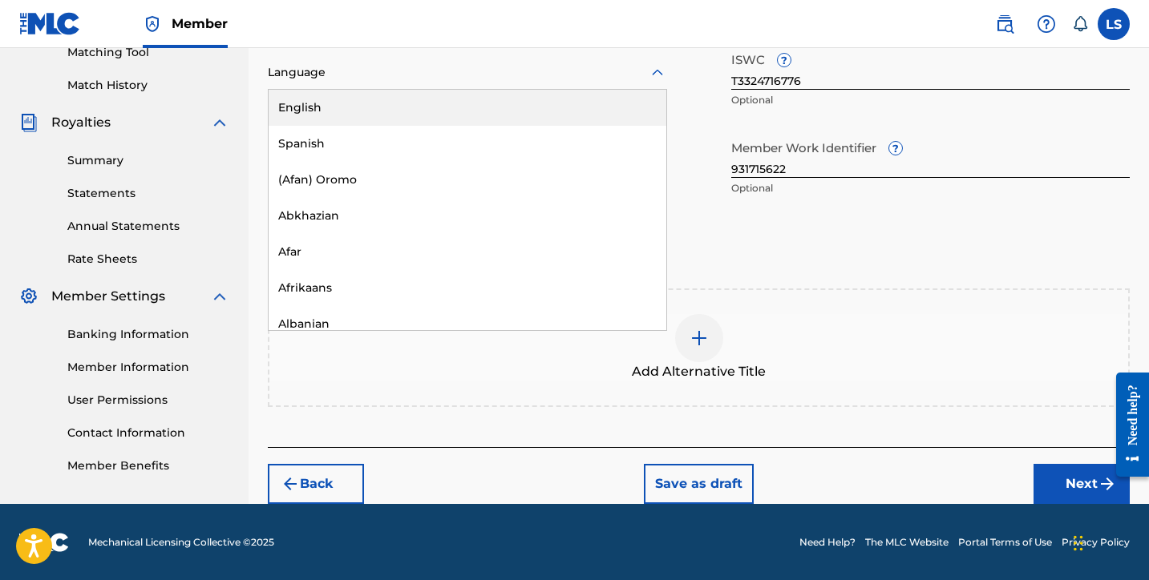
drag, startPoint x: 387, startPoint y: 108, endPoint x: 404, endPoint y: 116, distance: 18.6
click at [388, 108] on div "English" at bounding box center [468, 108] width 398 height 36
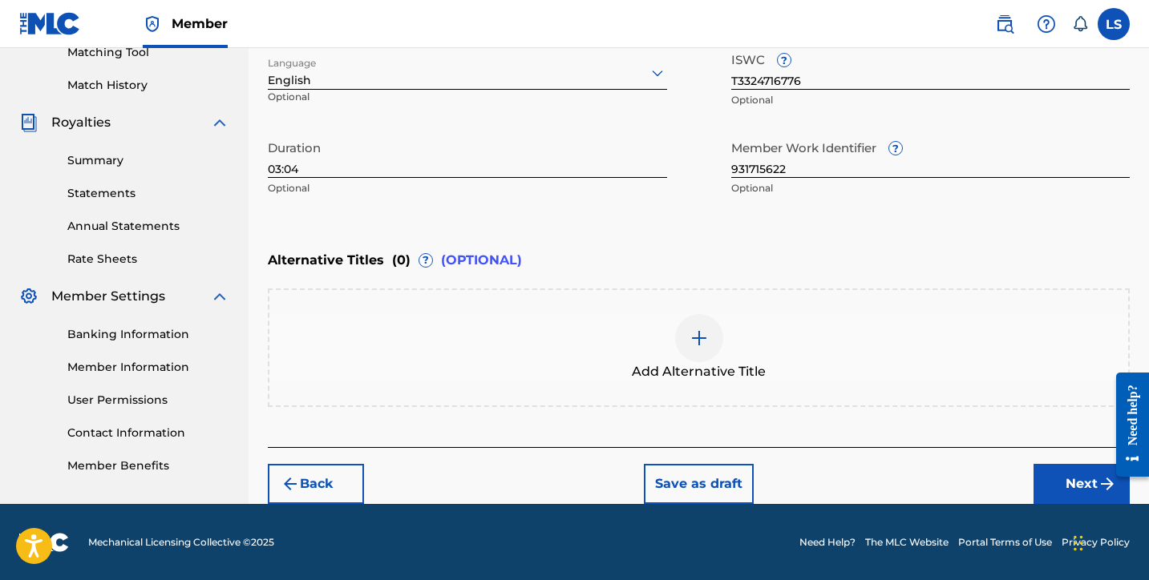
click html "Need help? Resource Center Help Get the help you need from our knowledge base N…"
click at [1080, 470] on button "Next" at bounding box center [1081, 484] width 96 height 40
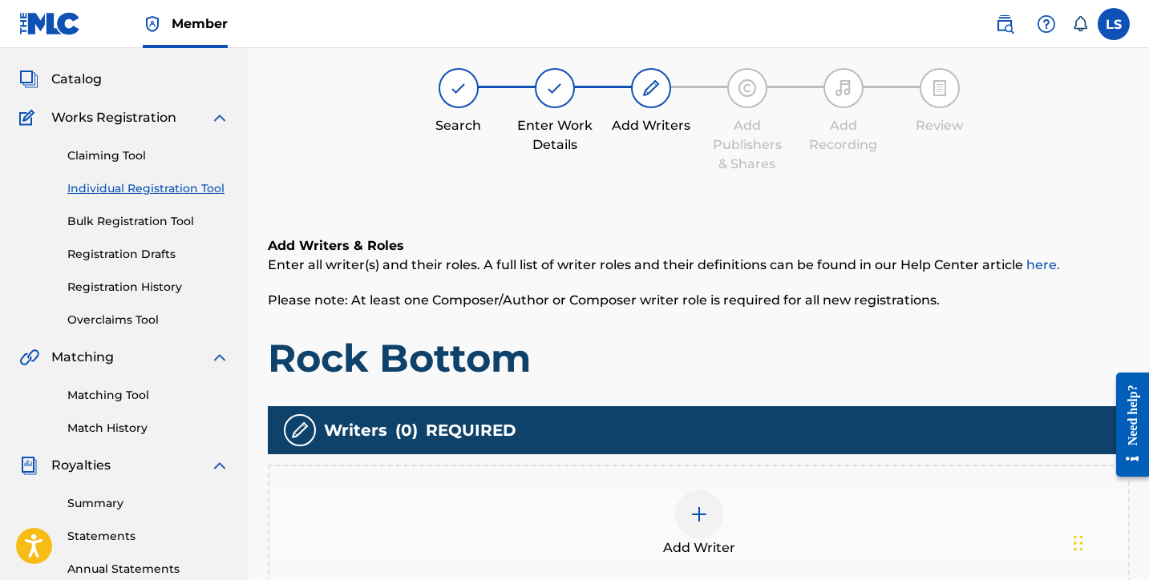
scroll to position [72, 0]
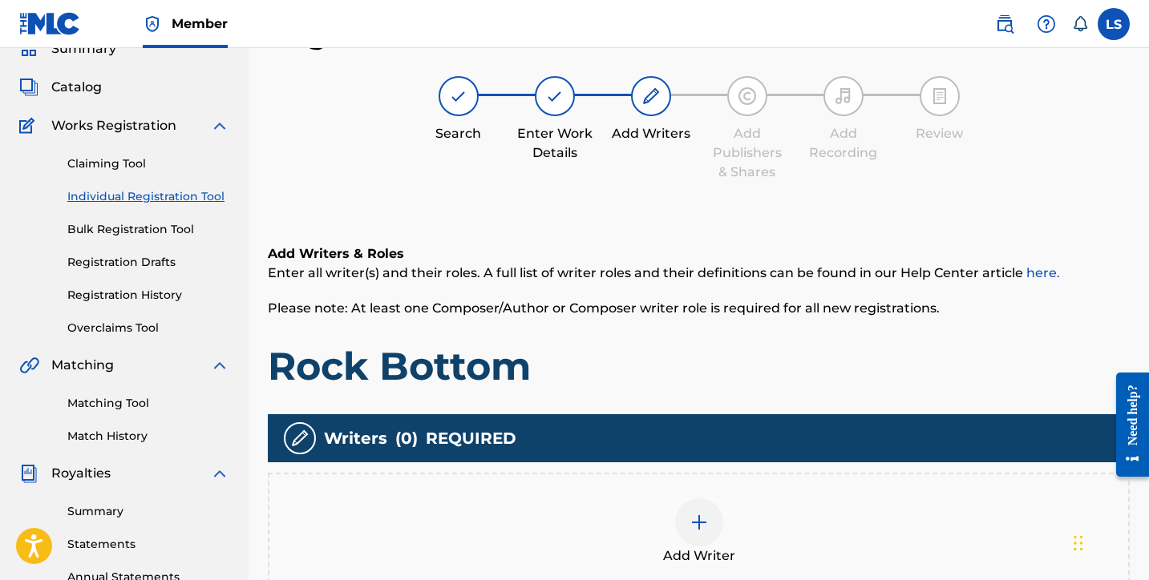
click at [693, 543] on div at bounding box center [699, 523] width 48 height 48
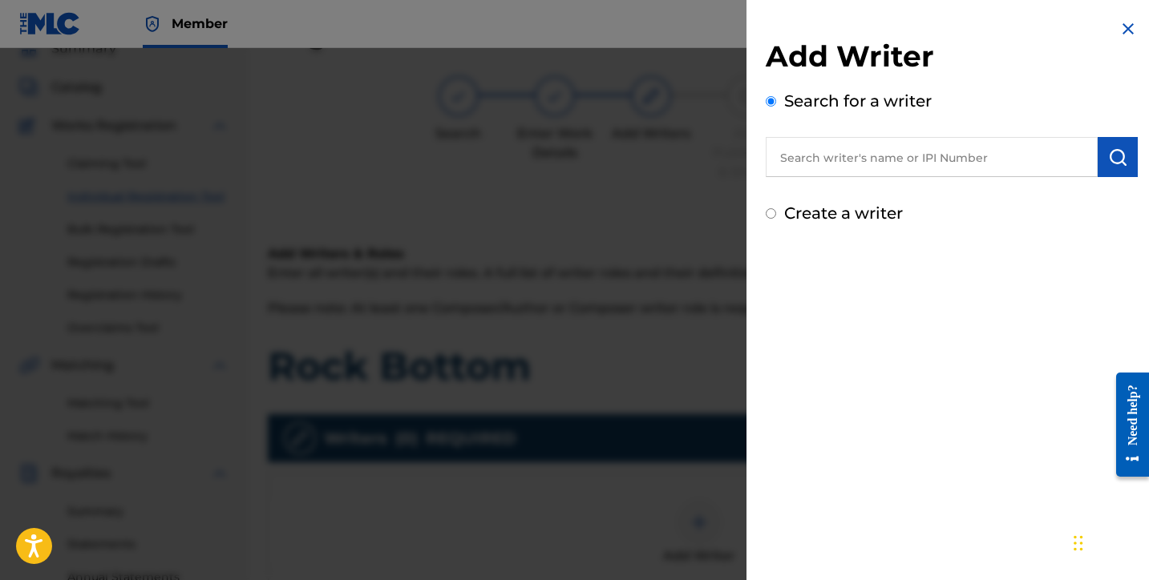
click at [971, 161] on input "text" at bounding box center [932, 157] width 332 height 40
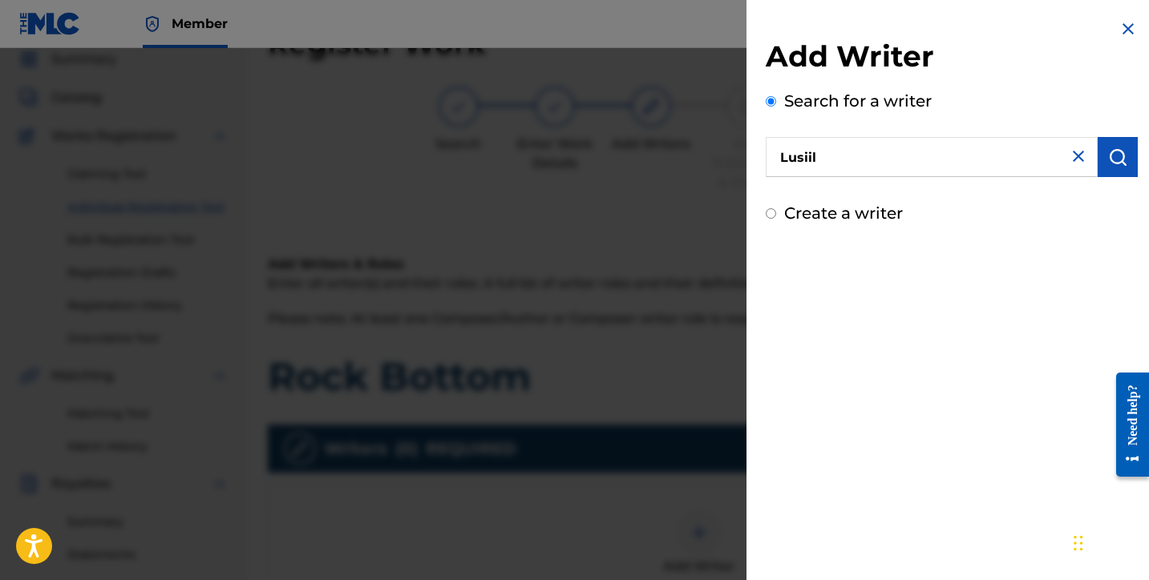
scroll to position [61, 0]
click at [951, 204] on div "lusilvio silva" at bounding box center [931, 194] width 331 height 29
type input "lusilvio silva"
drag, startPoint x: 1098, startPoint y: 156, endPoint x: 1076, endPoint y: 186, distance: 37.4
click at [1098, 156] on button "submit" at bounding box center [1118, 157] width 40 height 40
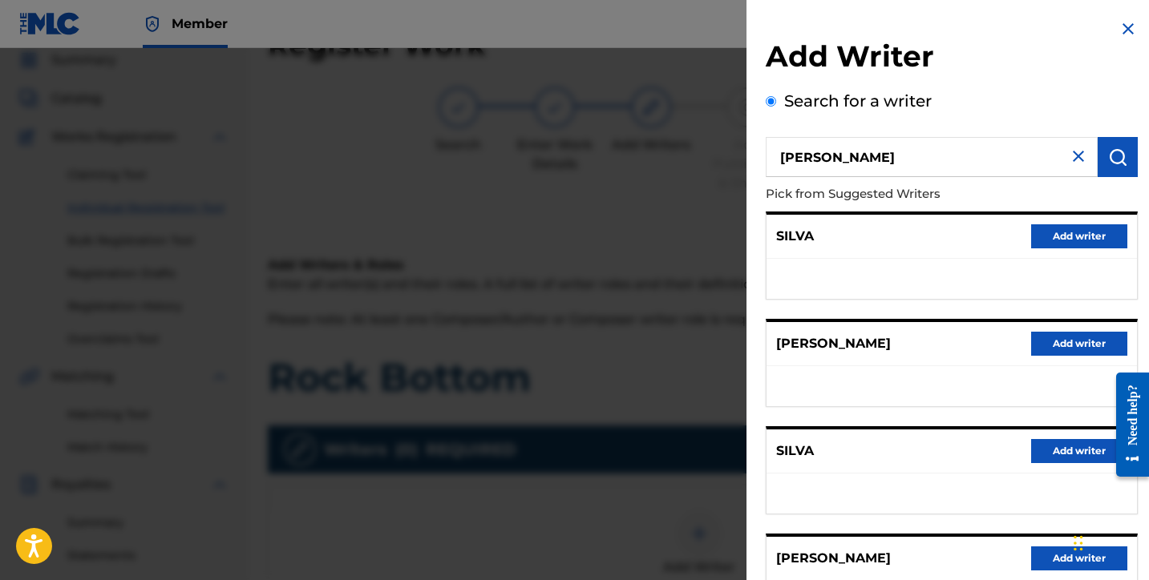
scroll to position [250, 0]
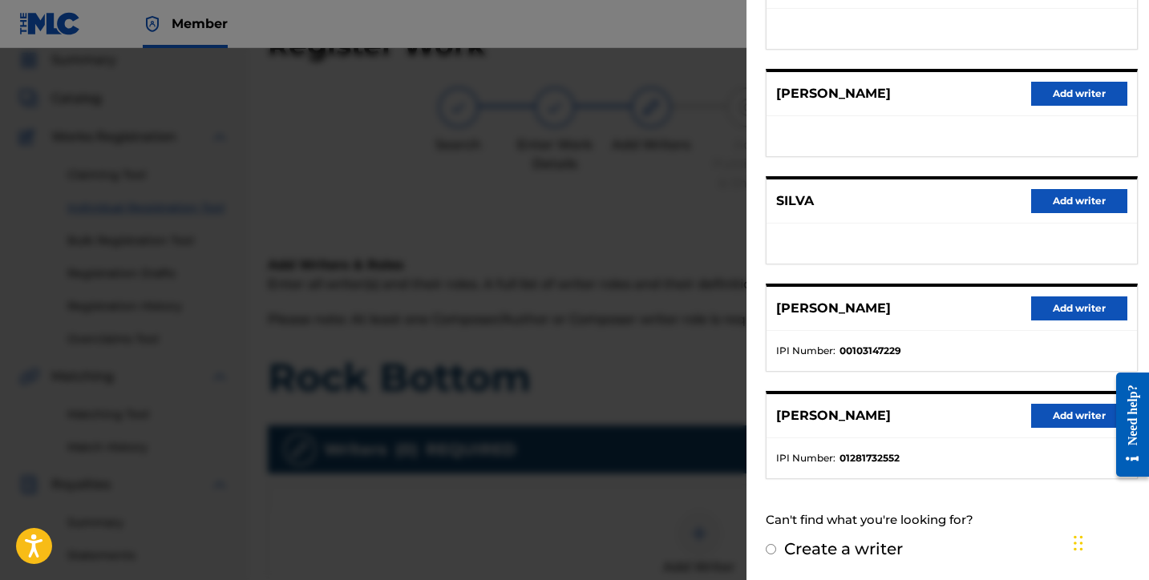
drag, startPoint x: 1059, startPoint y: 409, endPoint x: 1048, endPoint y: 406, distance: 11.5
click at [1059, 409] on button "Add writer" at bounding box center [1079, 416] width 96 height 24
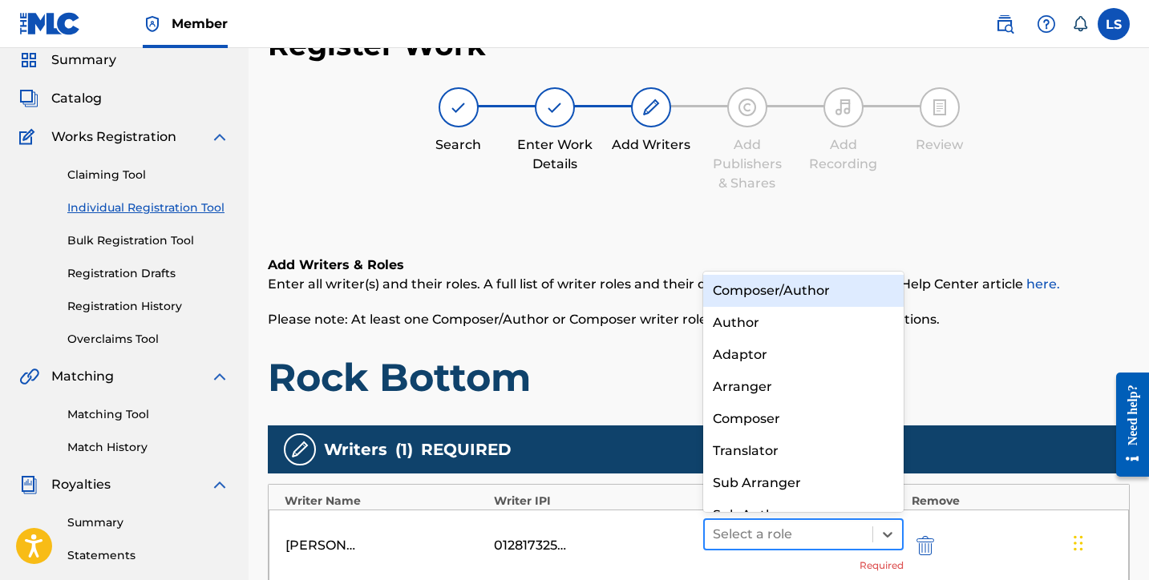
drag, startPoint x: 828, startPoint y: 538, endPoint x: 810, endPoint y: 520, distance: 26.1
click at [827, 538] on div at bounding box center [789, 535] width 152 height 22
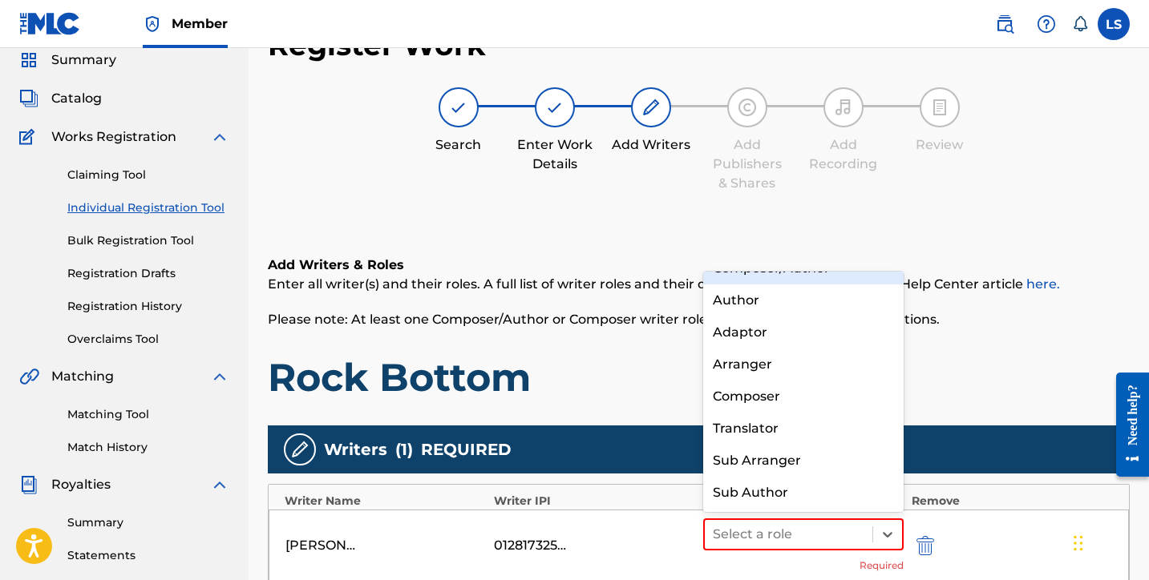
scroll to position [0, 0]
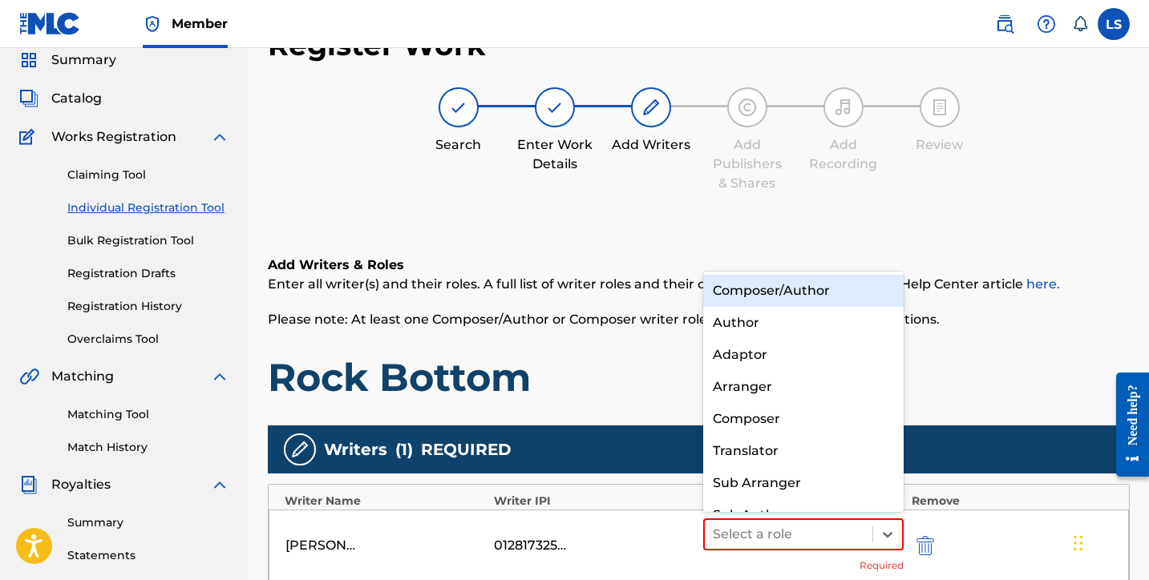
click at [734, 294] on div "Composer/Author" at bounding box center [803, 291] width 200 height 32
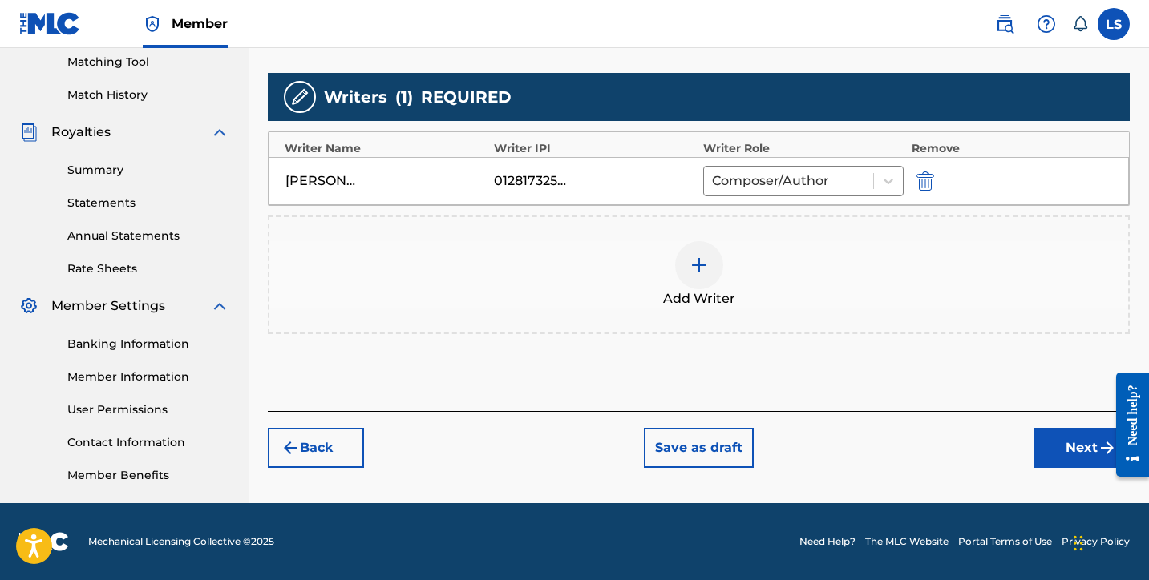
click at [1077, 458] on button "Next" at bounding box center [1081, 448] width 96 height 40
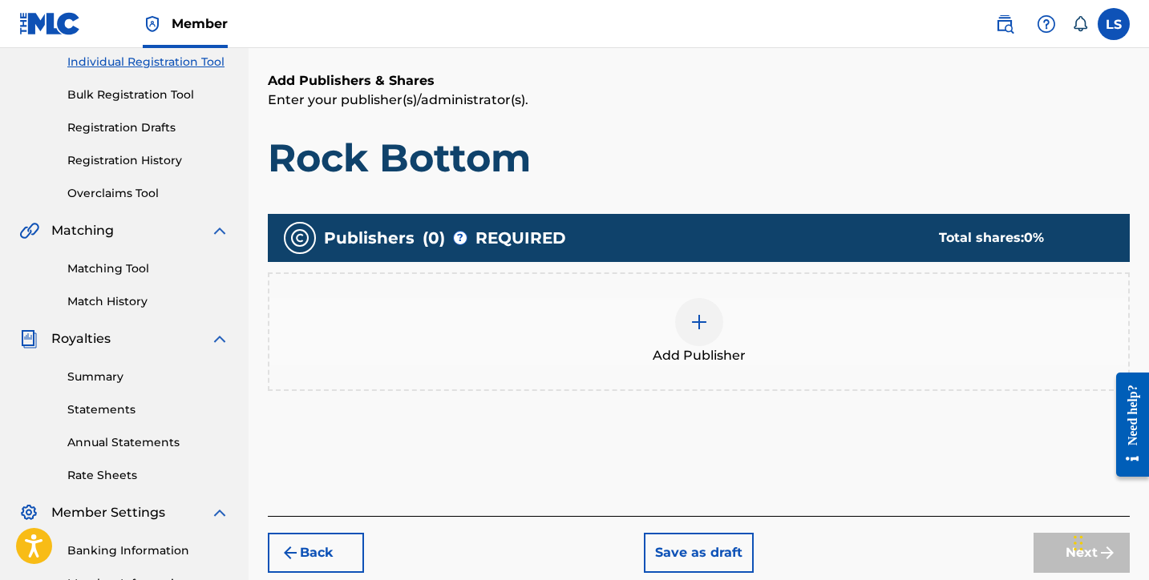
scroll to position [414, 0]
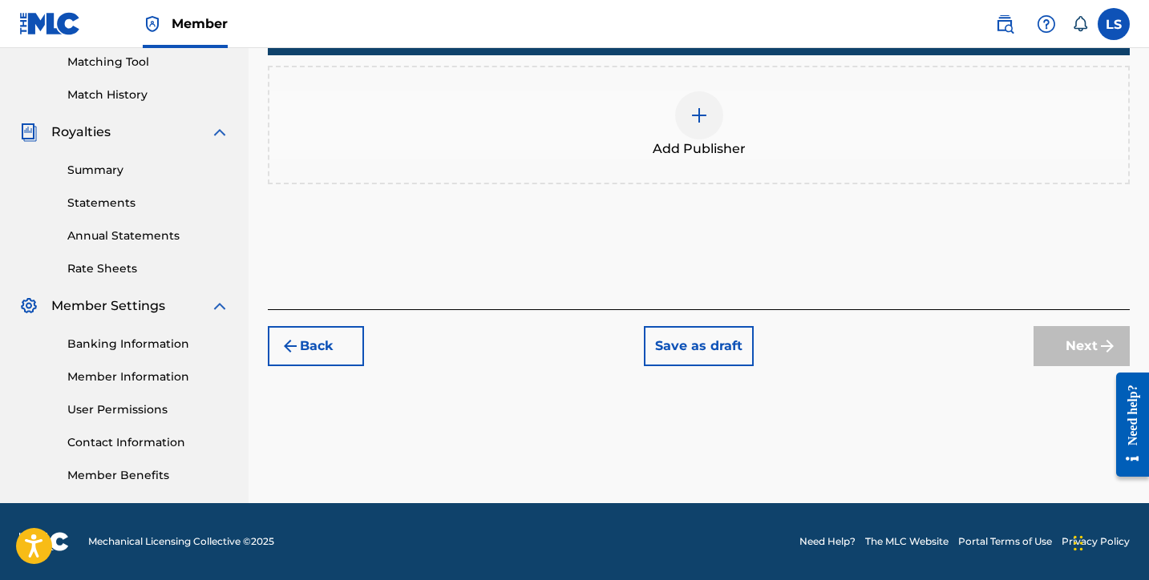
click at [695, 135] on div at bounding box center [699, 115] width 48 height 48
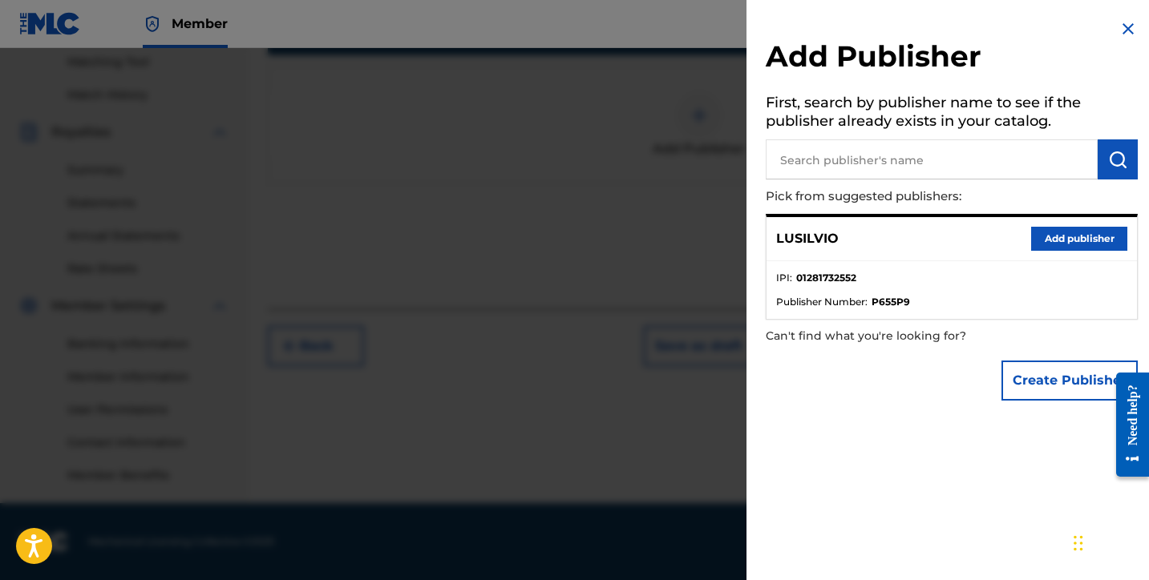
click at [1081, 232] on button "Add publisher" at bounding box center [1079, 239] width 96 height 24
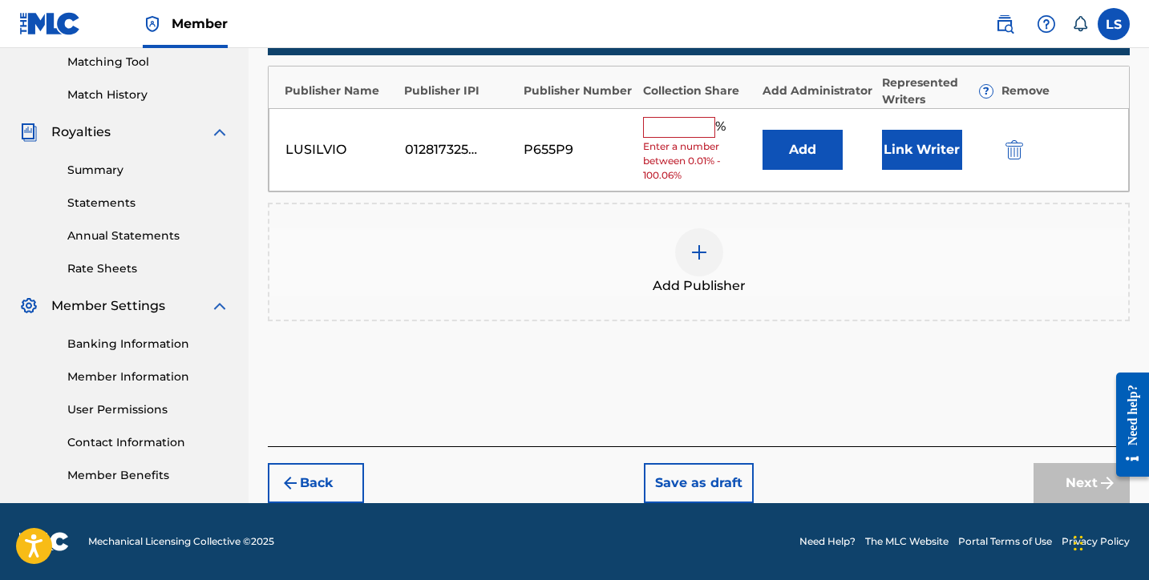
click at [693, 135] on input "text" at bounding box center [679, 127] width 72 height 21
type input "50"
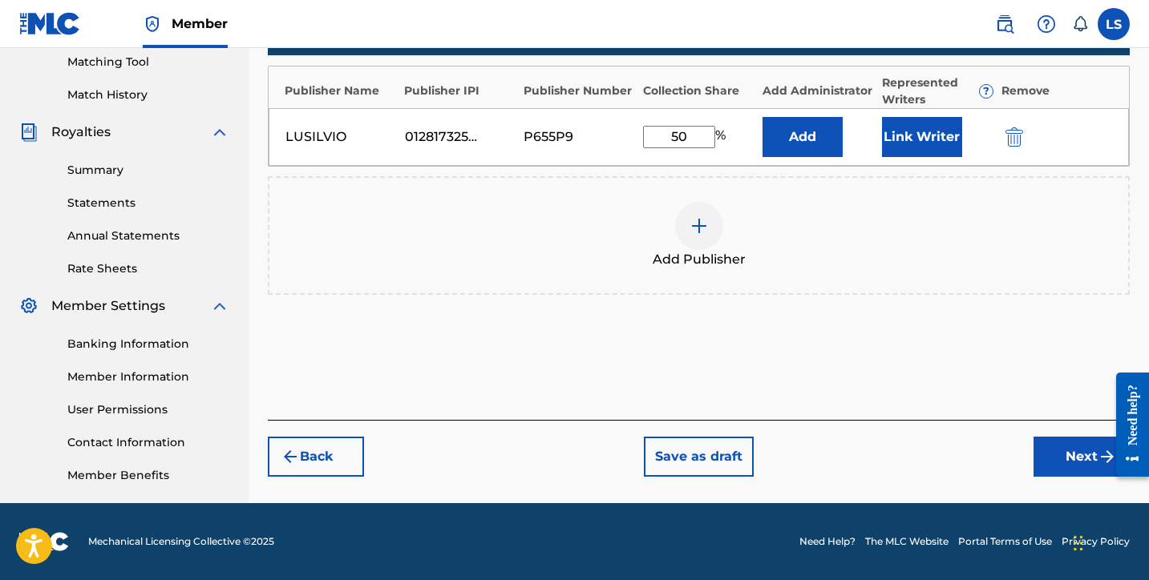
click at [910, 142] on button "Link Writer" at bounding box center [922, 137] width 80 height 40
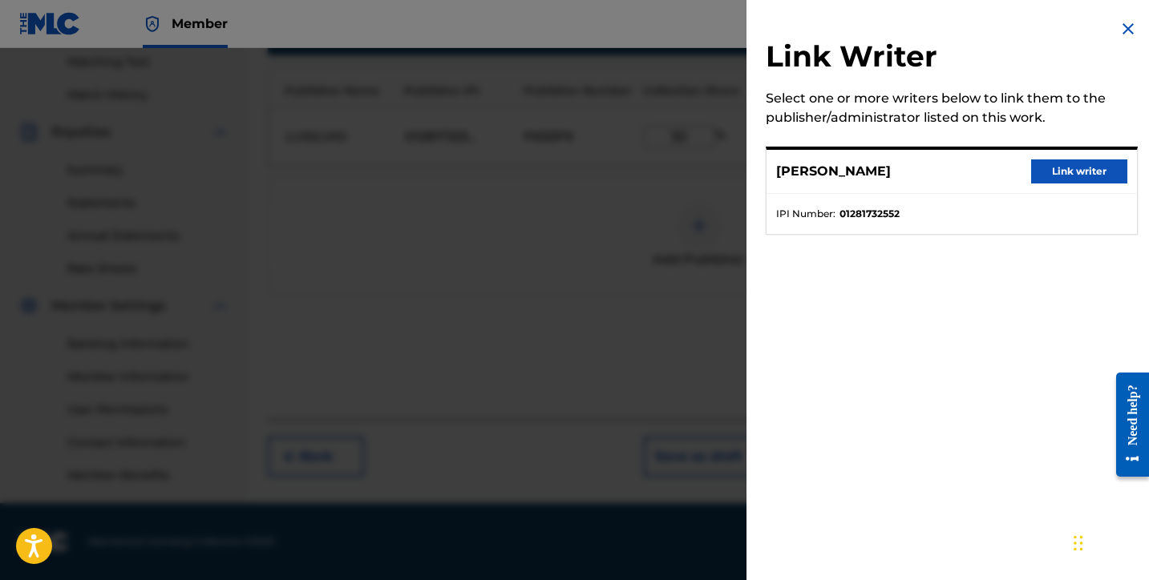
click at [1082, 167] on button "Link writer" at bounding box center [1079, 172] width 96 height 24
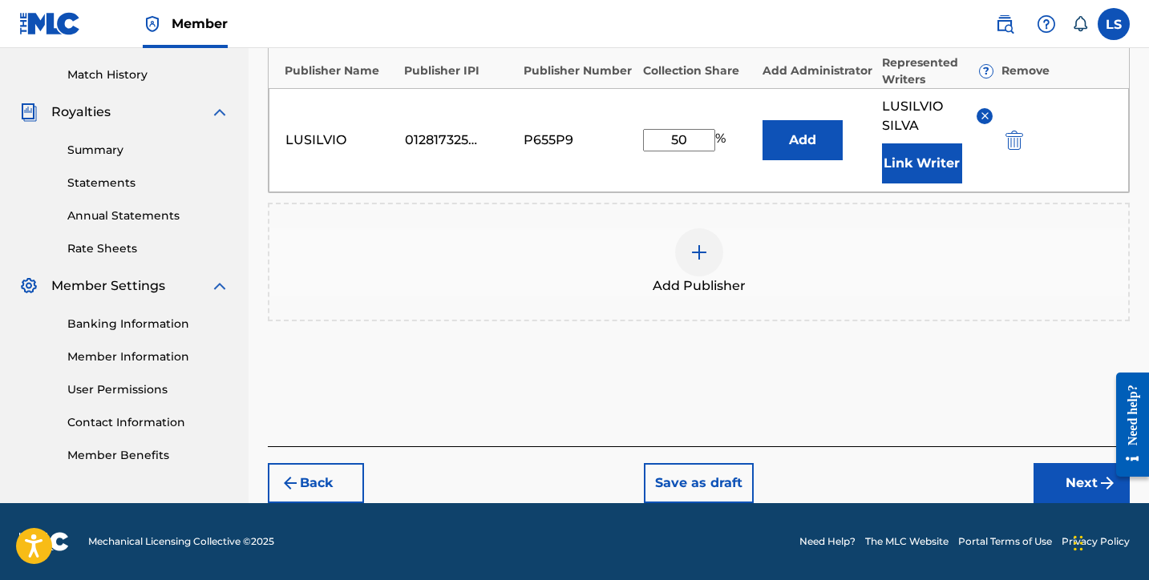
click at [1069, 481] on button "Next" at bounding box center [1081, 483] width 96 height 40
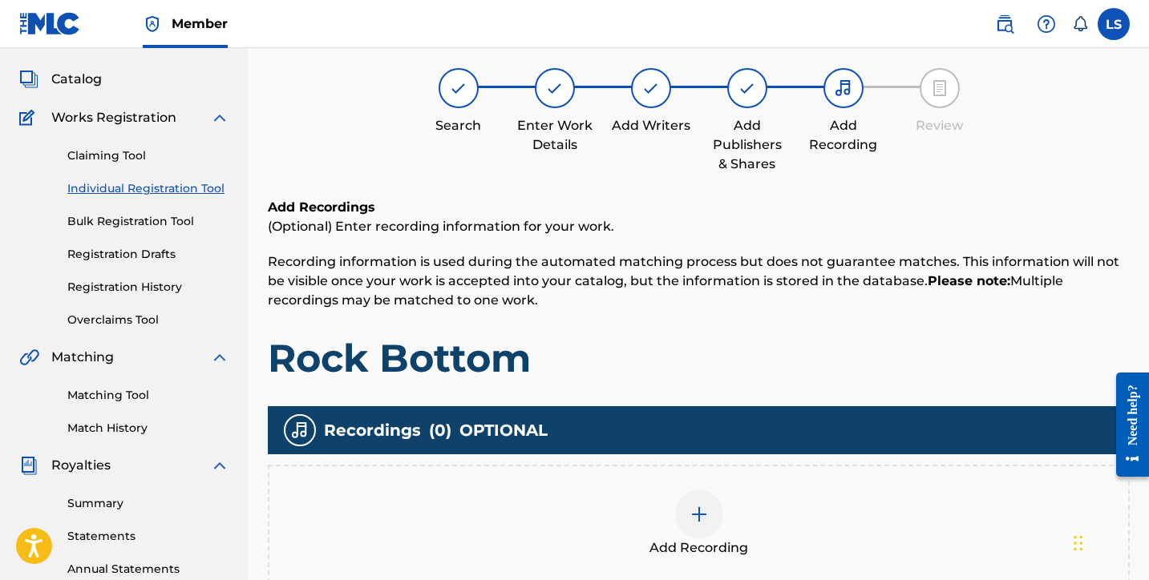
scroll to position [72, 0]
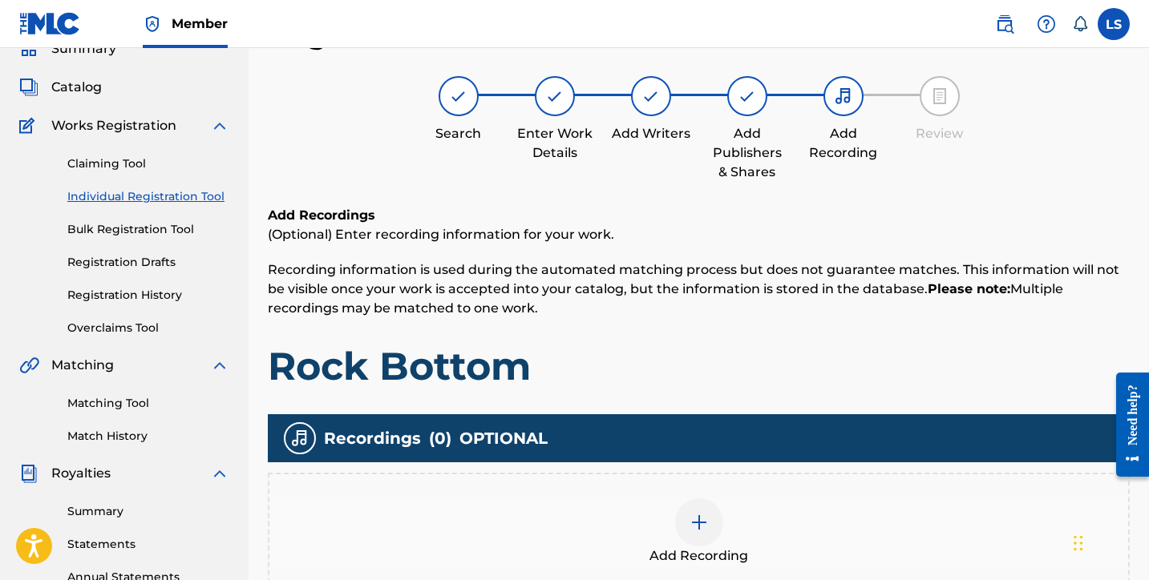
click at [694, 525] on img at bounding box center [698, 522] width 19 height 19
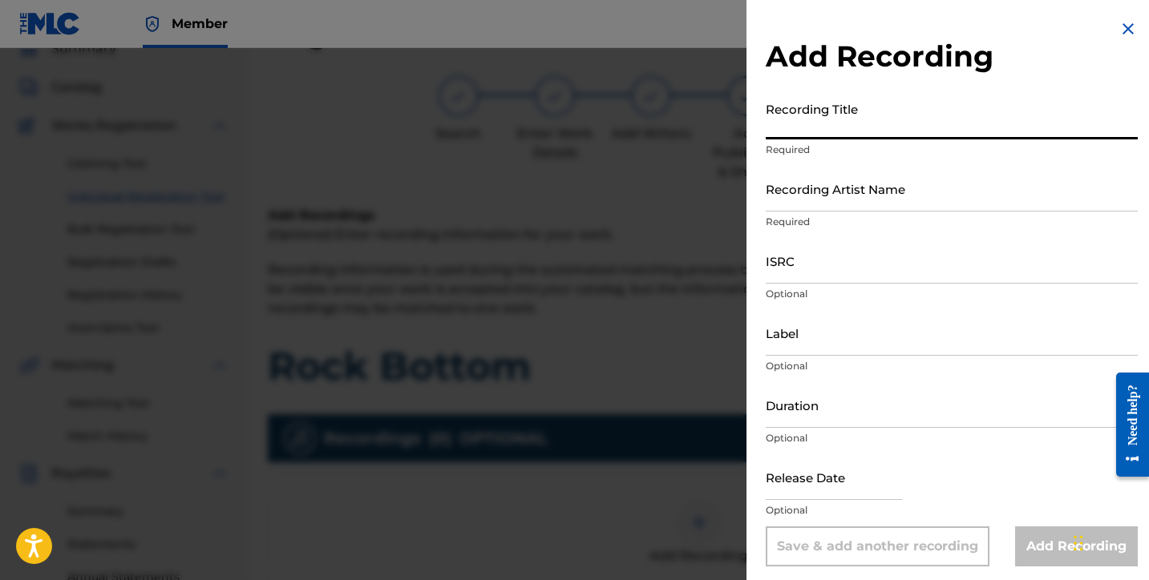
click at [815, 135] on input "Recording Title" at bounding box center [952, 117] width 372 height 46
type input "Rock Bottom"
click at [805, 200] on input "Recording Artist Name" at bounding box center [952, 189] width 372 height 46
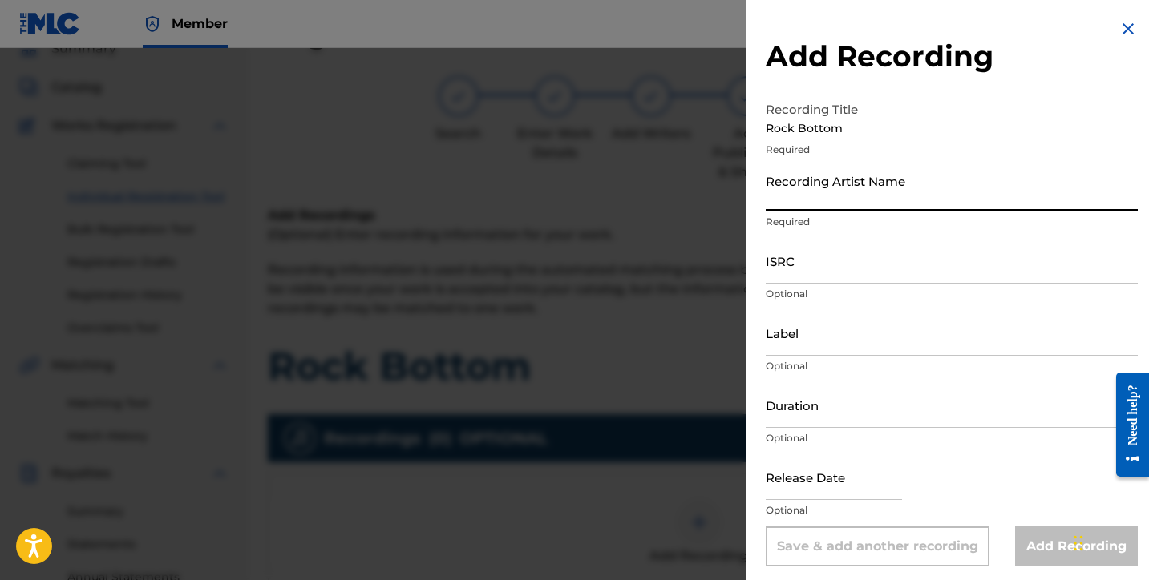
type input "Lusilvio"
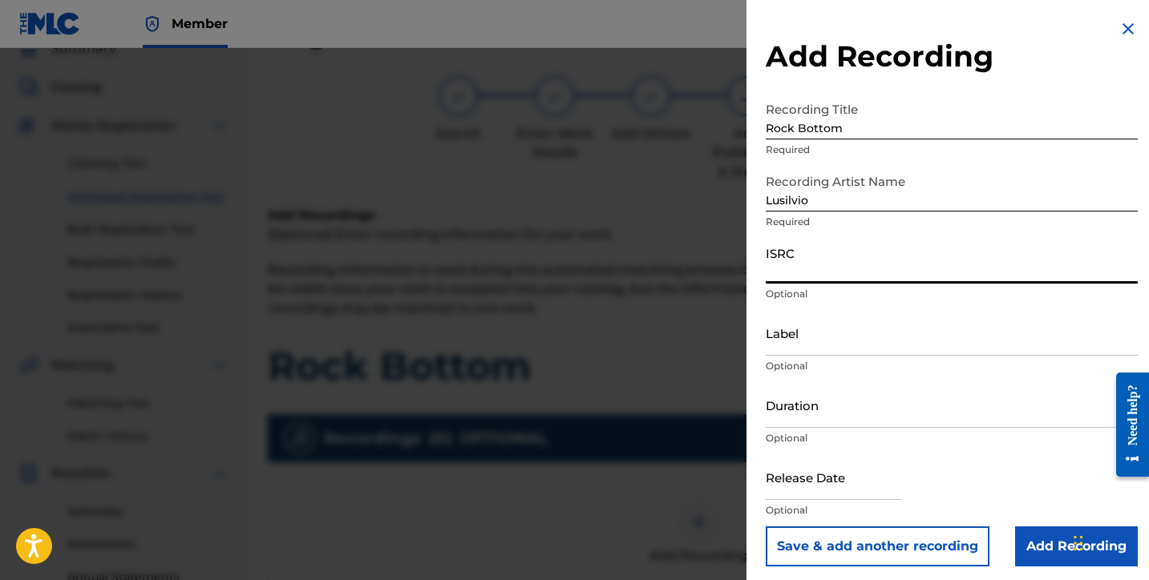
paste input "QZNWV2572596"
type input "QZNWV2572596"
drag, startPoint x: 797, startPoint y: 342, endPoint x: 806, endPoint y: 346, distance: 10.0
click at [797, 342] on input "Label" at bounding box center [952, 333] width 372 height 46
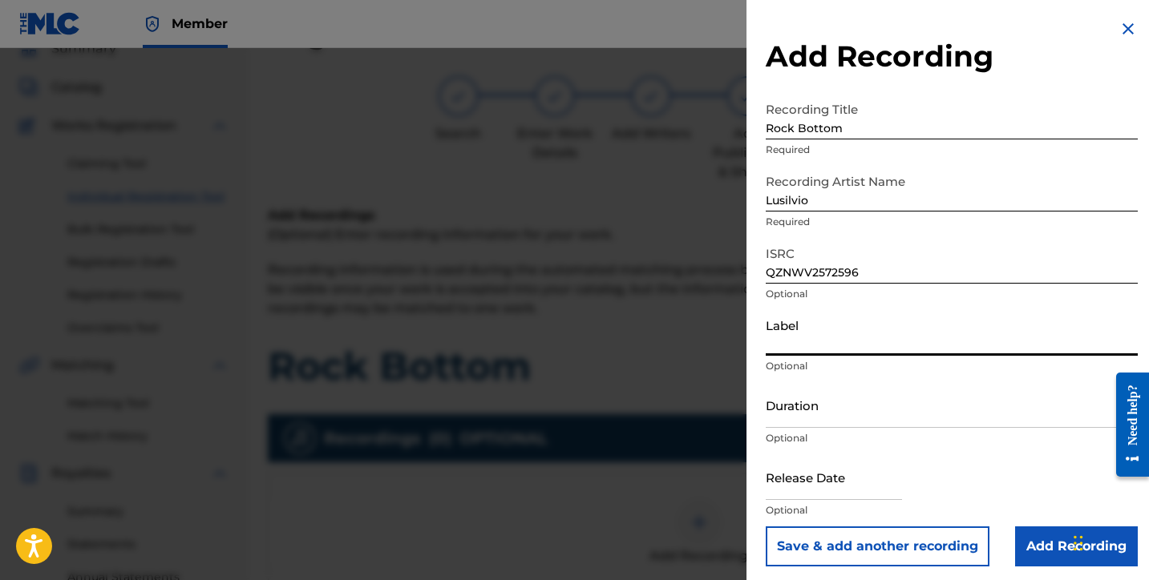
type input "SILVIOS DELIVERY INC"
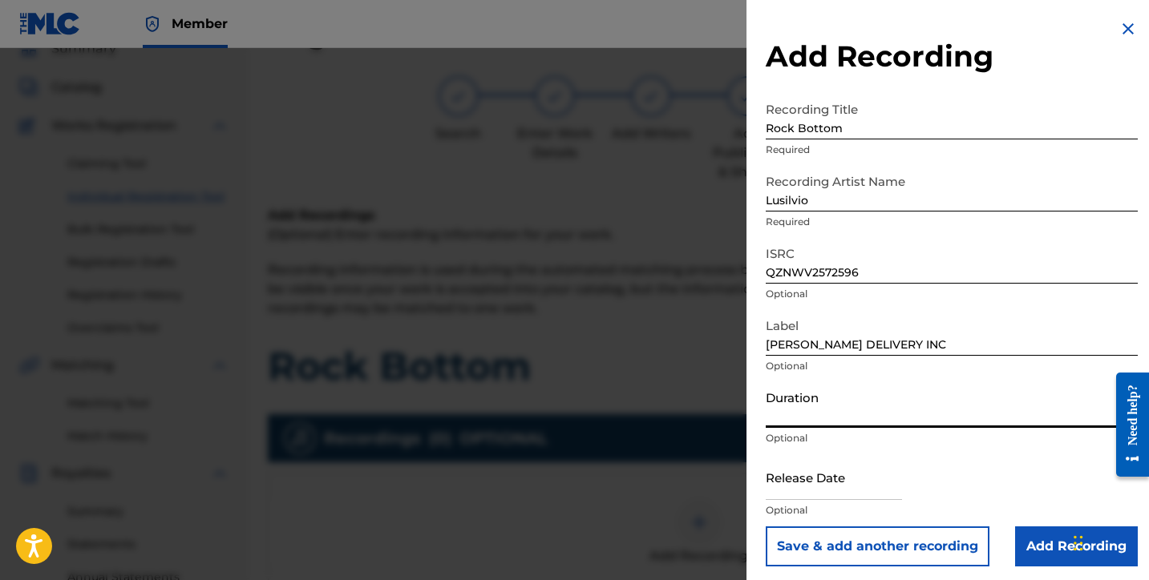
click at [838, 413] on input "Duration" at bounding box center [952, 405] width 372 height 46
type input "03:04"
click at [824, 491] on input "text" at bounding box center [834, 478] width 136 height 46
select select "7"
select select "2025"
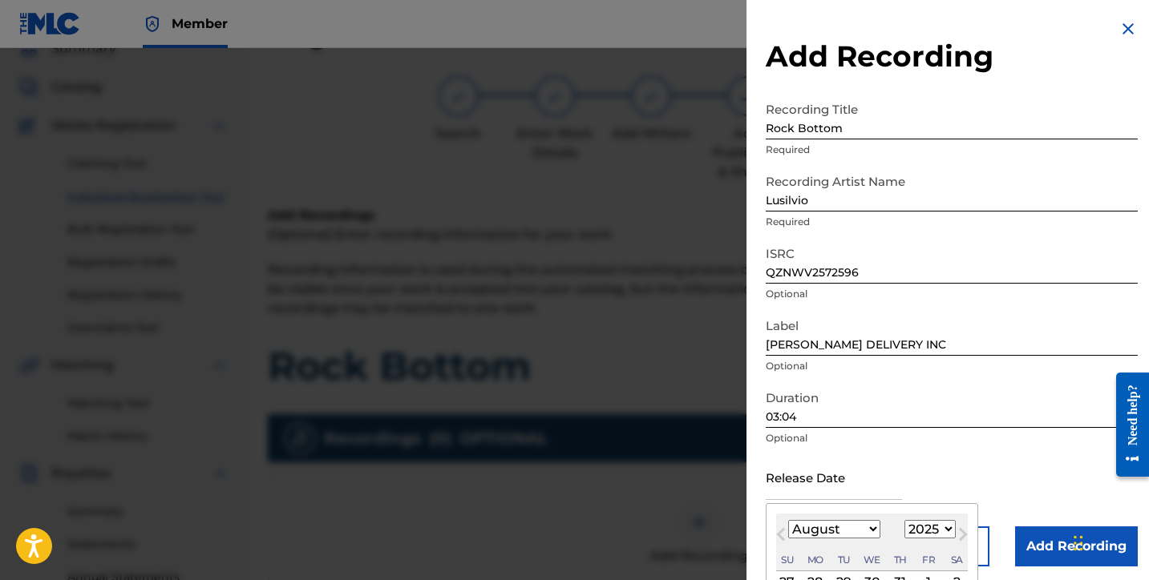
click at [851, 532] on select "January February March April May June July August September October November De…" at bounding box center [834, 529] width 92 height 18
select select "4"
click at [788, 520] on select "January February March April May June July August September October November De…" at bounding box center [834, 529] width 92 height 18
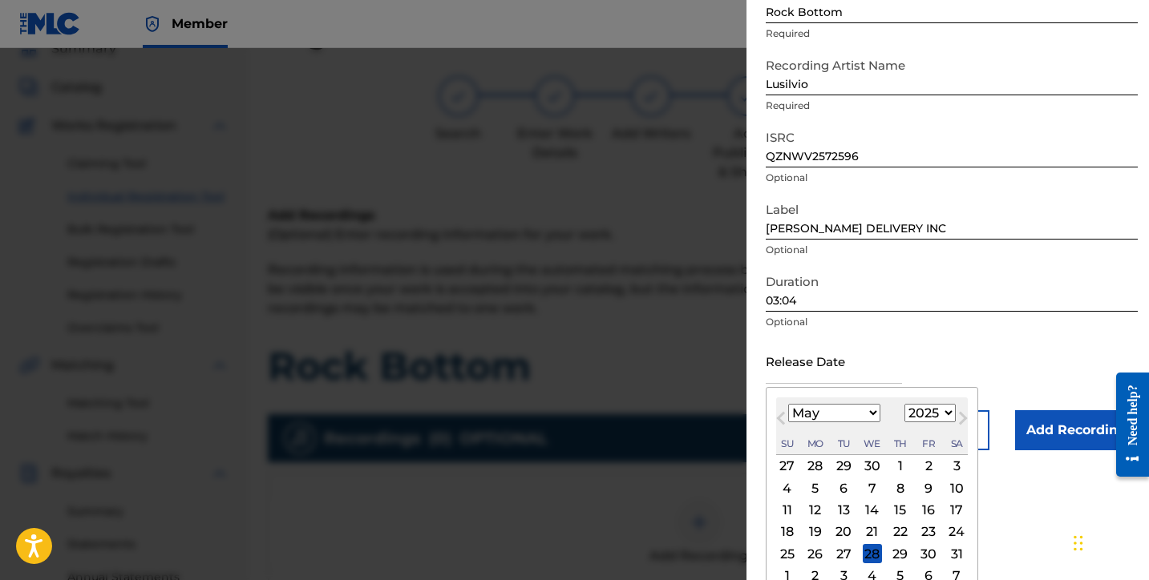
scroll to position [133, 0]
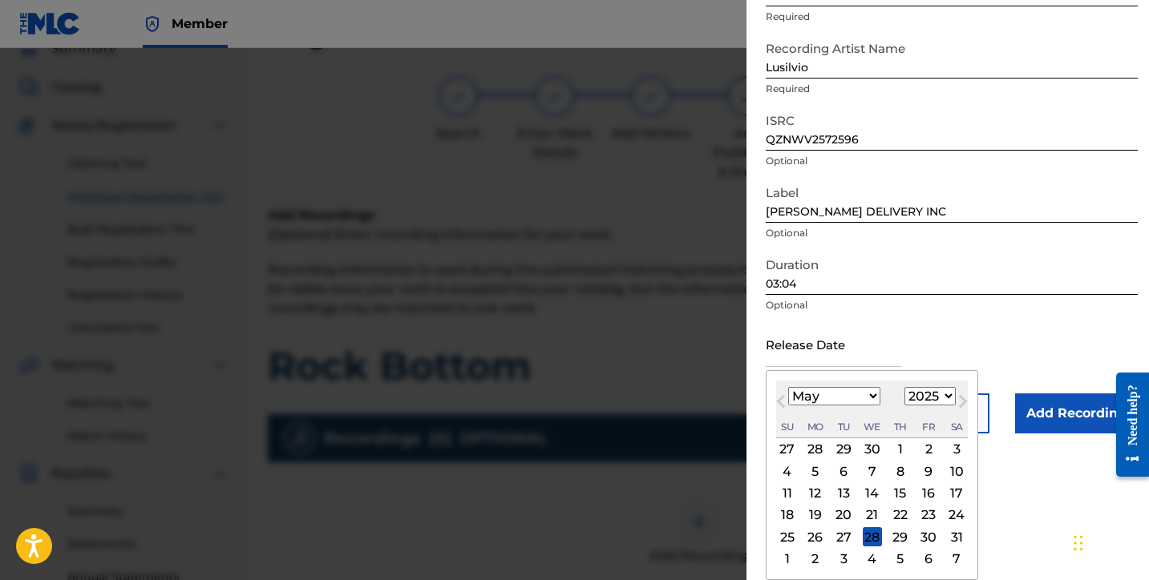
click at [820, 475] on div "5" at bounding box center [815, 471] width 19 height 19
type input "May 5 2025"
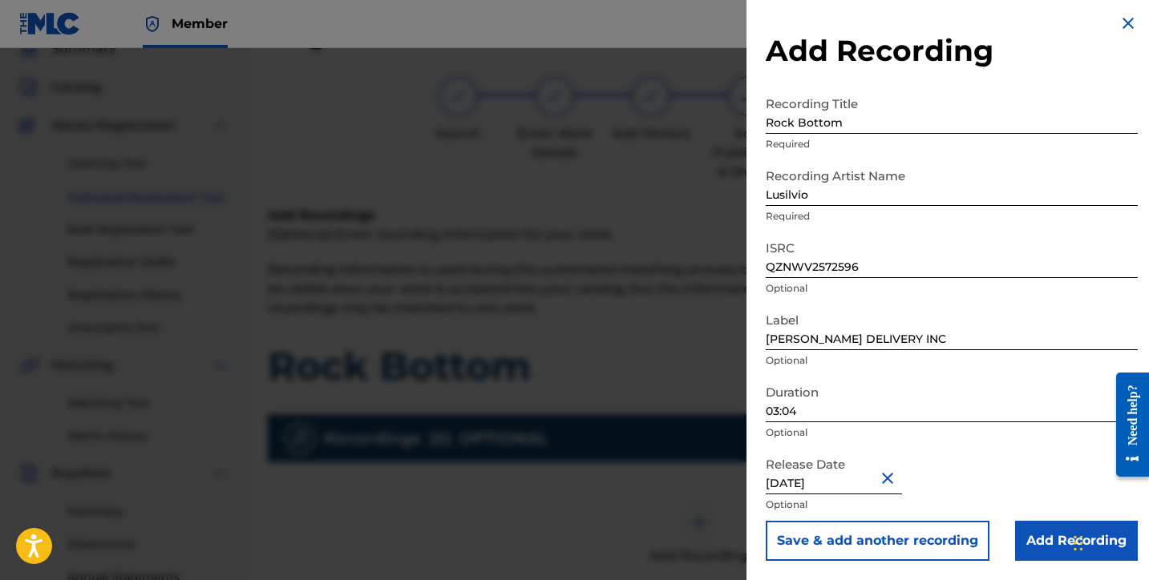
click at [1033, 536] on input "Add Recording" at bounding box center [1076, 541] width 123 height 40
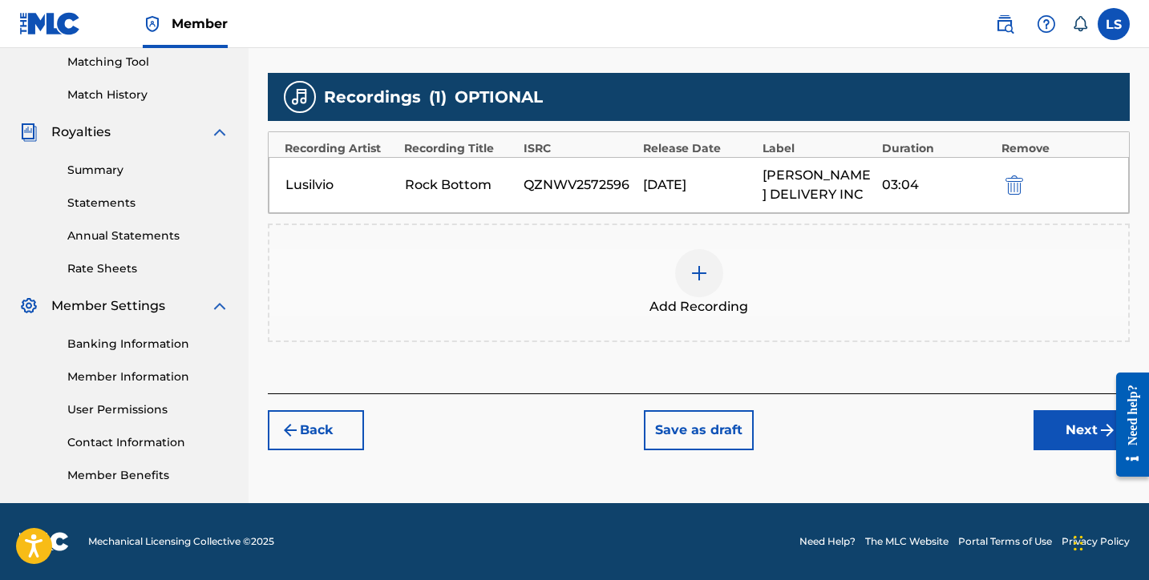
click at [1068, 435] on button "Next" at bounding box center [1081, 430] width 96 height 40
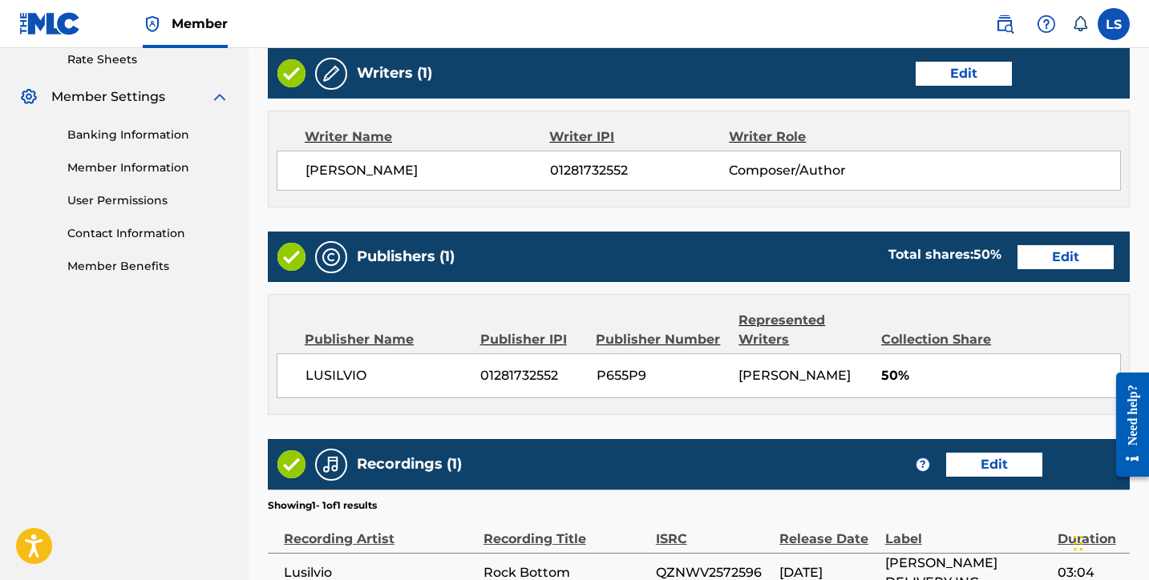
scroll to position [793, 0]
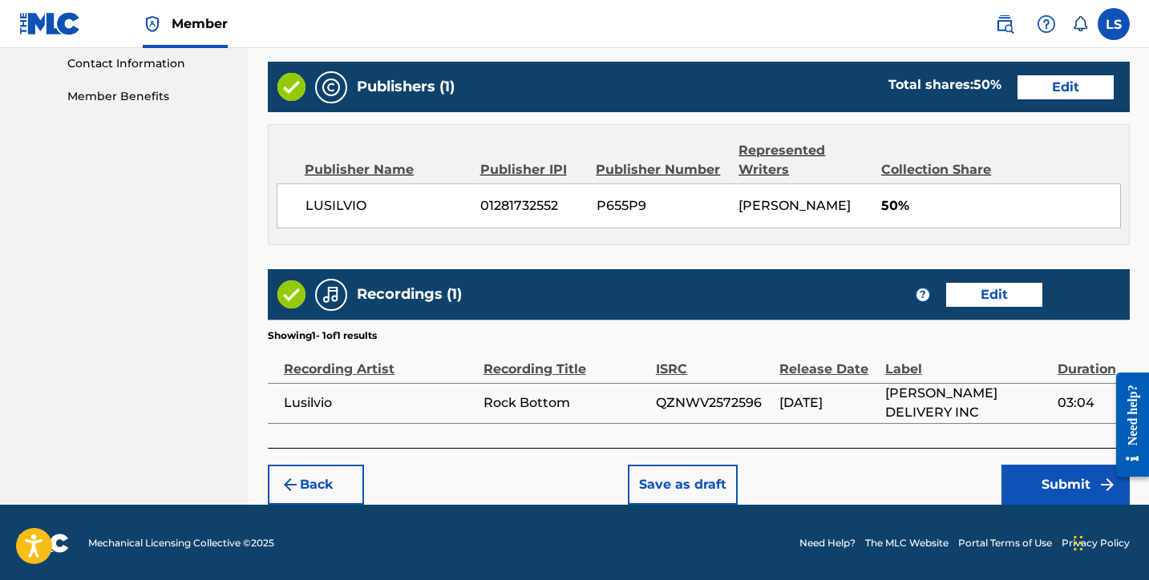
click at [1053, 481] on button "Submit" at bounding box center [1065, 485] width 128 height 40
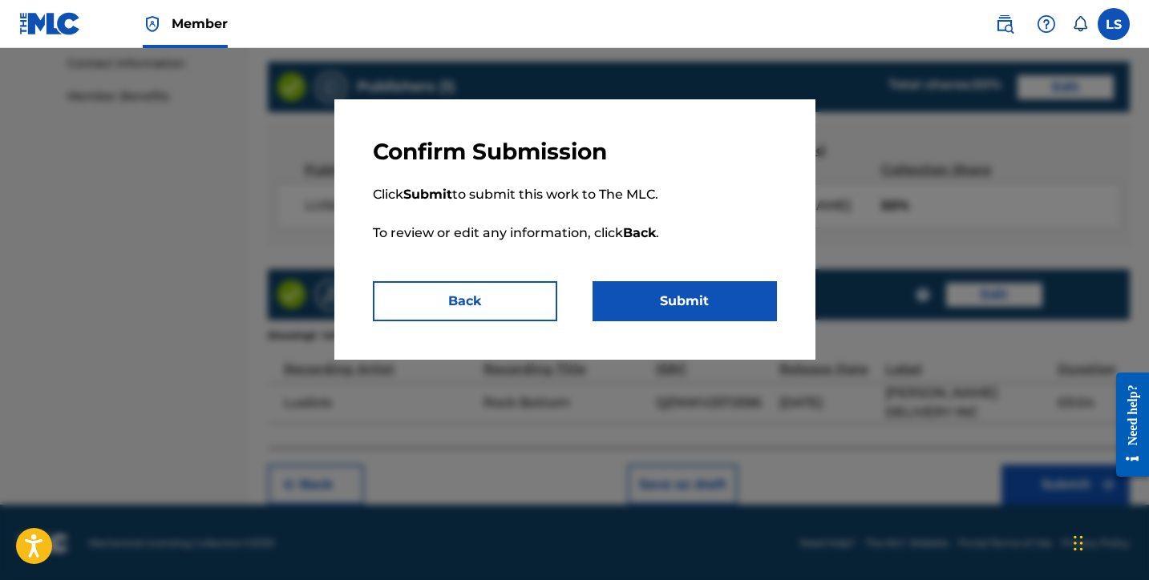
drag, startPoint x: 696, startPoint y: 307, endPoint x: 706, endPoint y: 314, distance: 12.0
click at [696, 307] on button "Submit" at bounding box center [684, 301] width 184 height 40
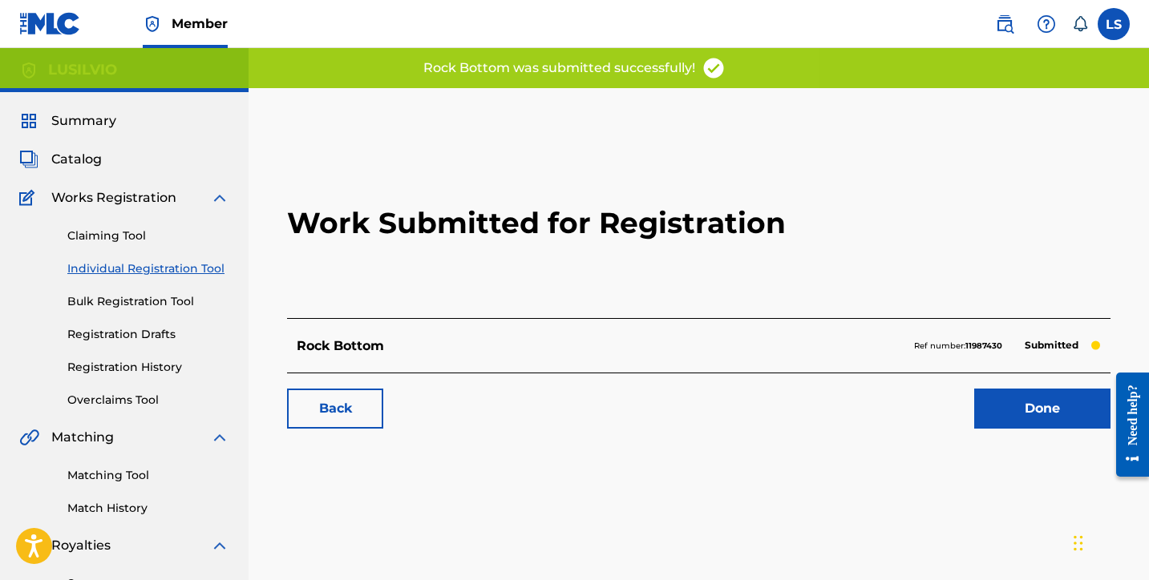
click at [1039, 423] on link "Done" at bounding box center [1042, 409] width 136 height 40
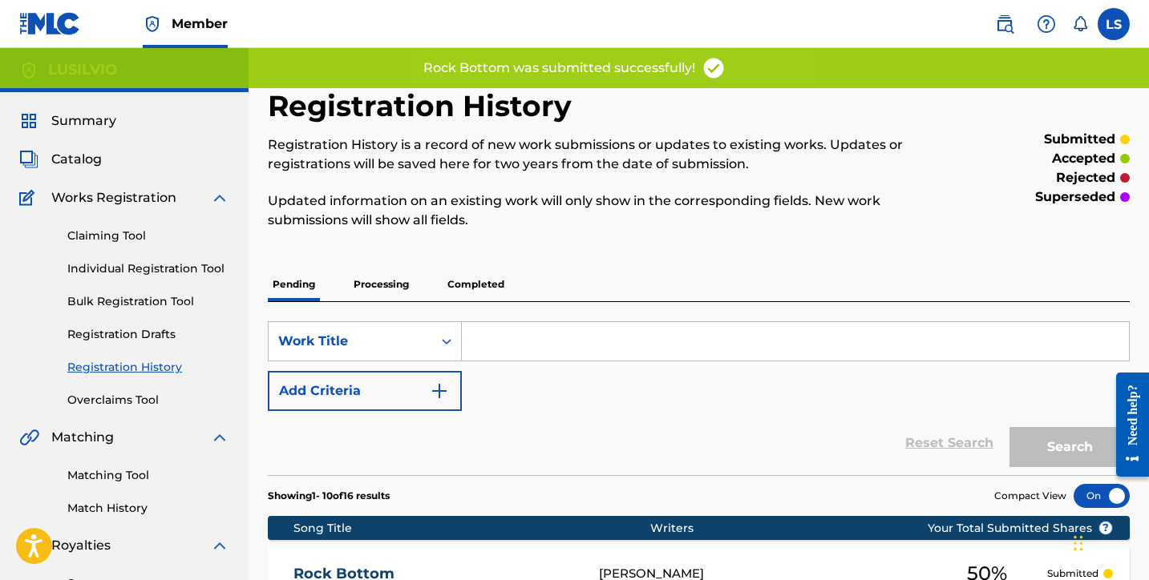
click at [171, 269] on link "Individual Registration Tool" at bounding box center [148, 269] width 162 height 17
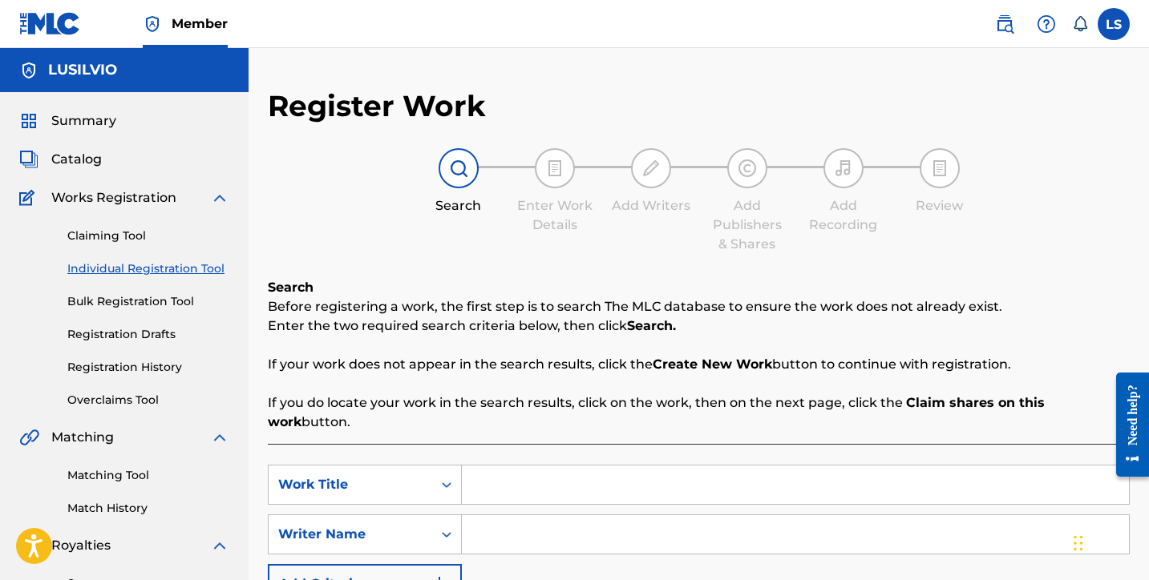
click at [489, 472] on input "Search Form" at bounding box center [795, 485] width 667 height 38
type input "Praise The Lord Of Hosts"
click at [508, 526] on input "Search Form" at bounding box center [795, 535] width 667 height 38
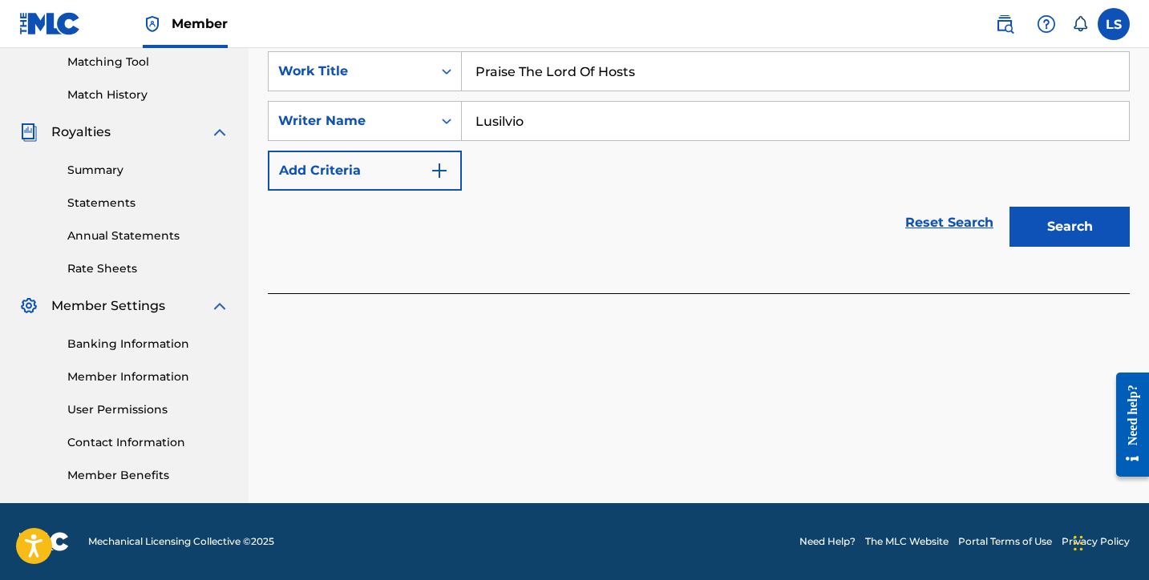
type input "Lusilvio"
click at [1031, 207] on button "Search" at bounding box center [1069, 227] width 120 height 40
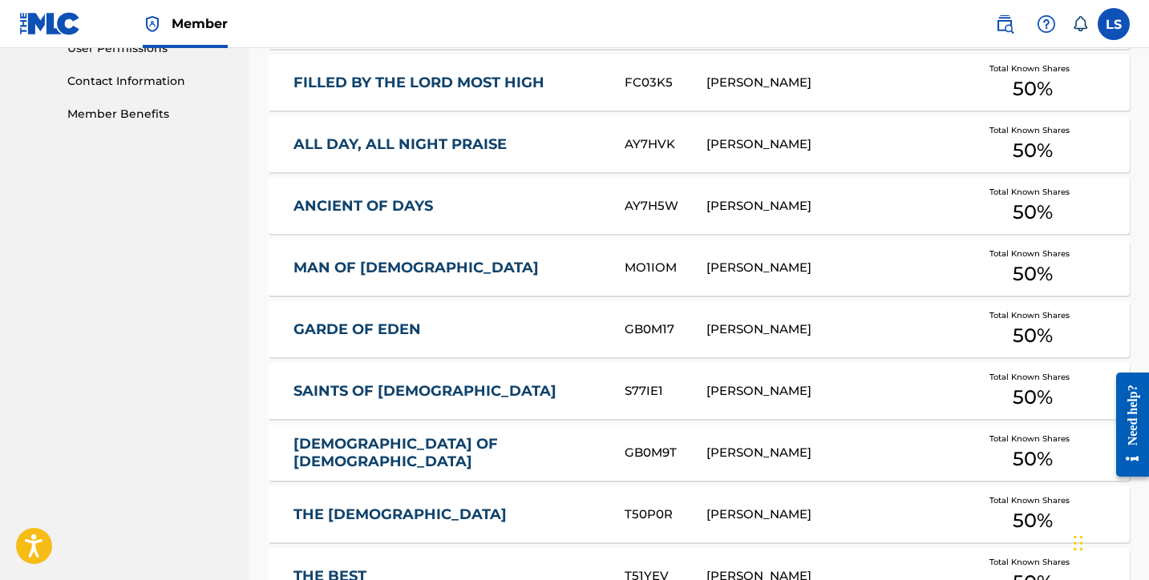
scroll to position [1061, 0]
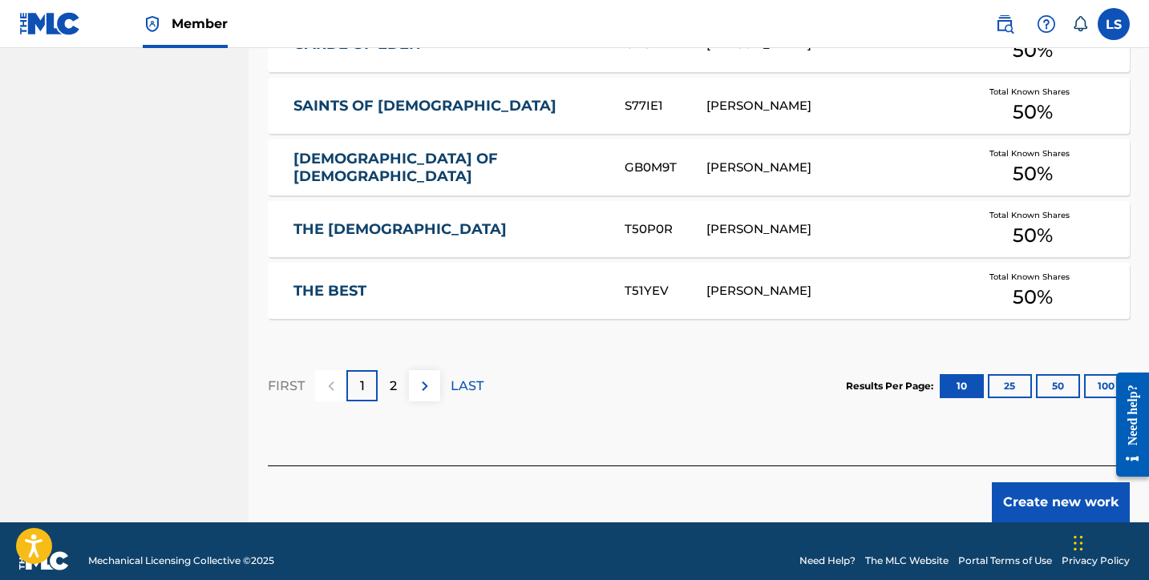
click at [1037, 483] on button "Create new work" at bounding box center [1061, 503] width 138 height 40
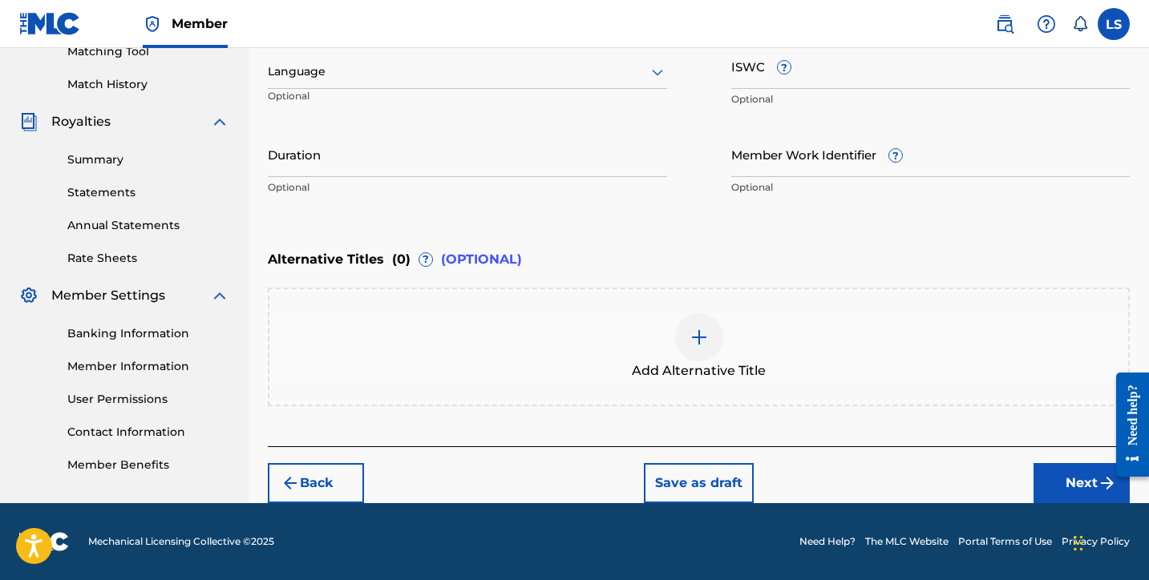
scroll to position [423, 0]
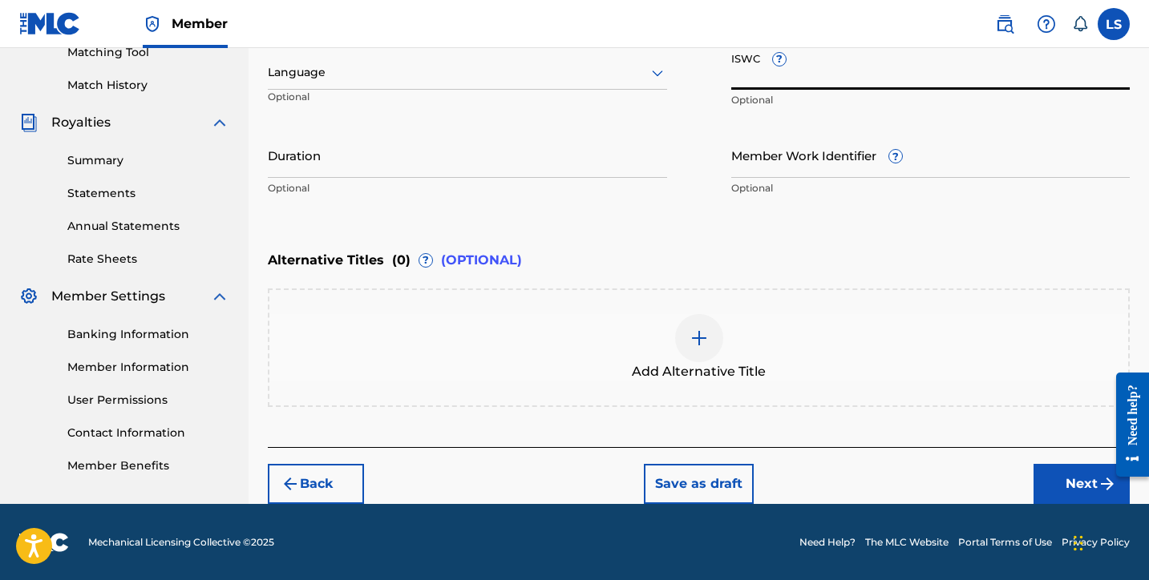
paste input "T3347247314"
type input "T3347247314"
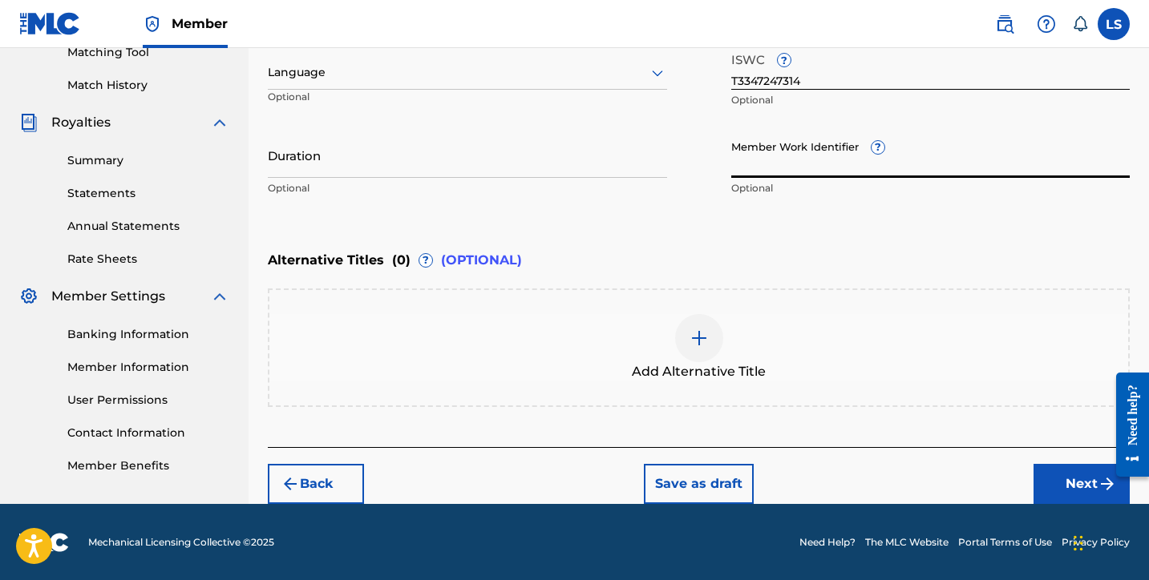
paste input "931715900"
type input "931715900"
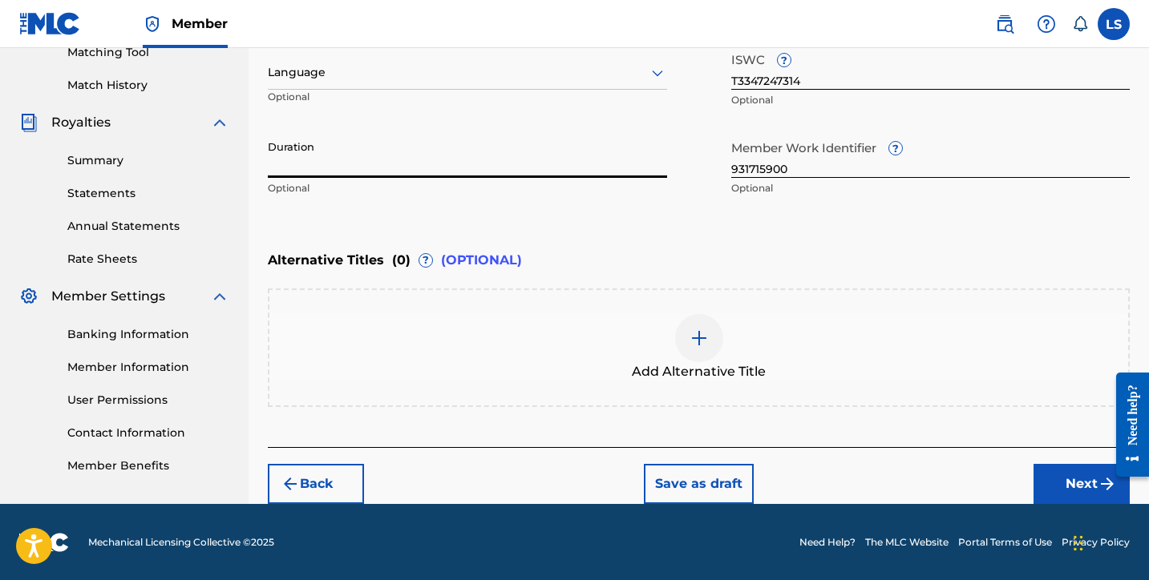
click at [294, 163] on input "Duration" at bounding box center [467, 155] width 399 height 46
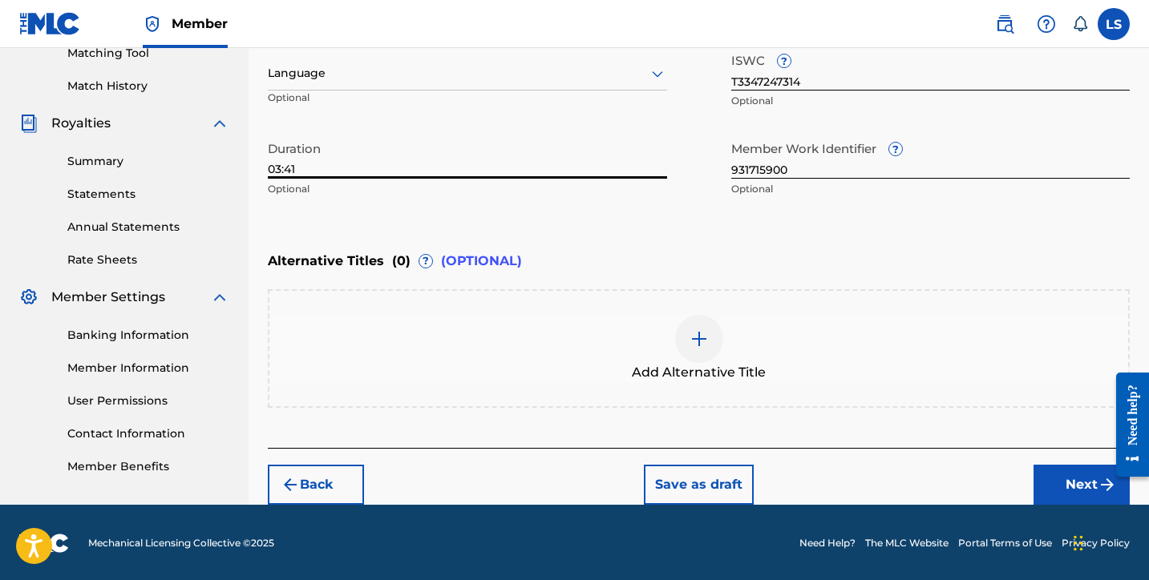
type input "03:41"
click at [1065, 483] on button "Next" at bounding box center [1081, 485] width 96 height 40
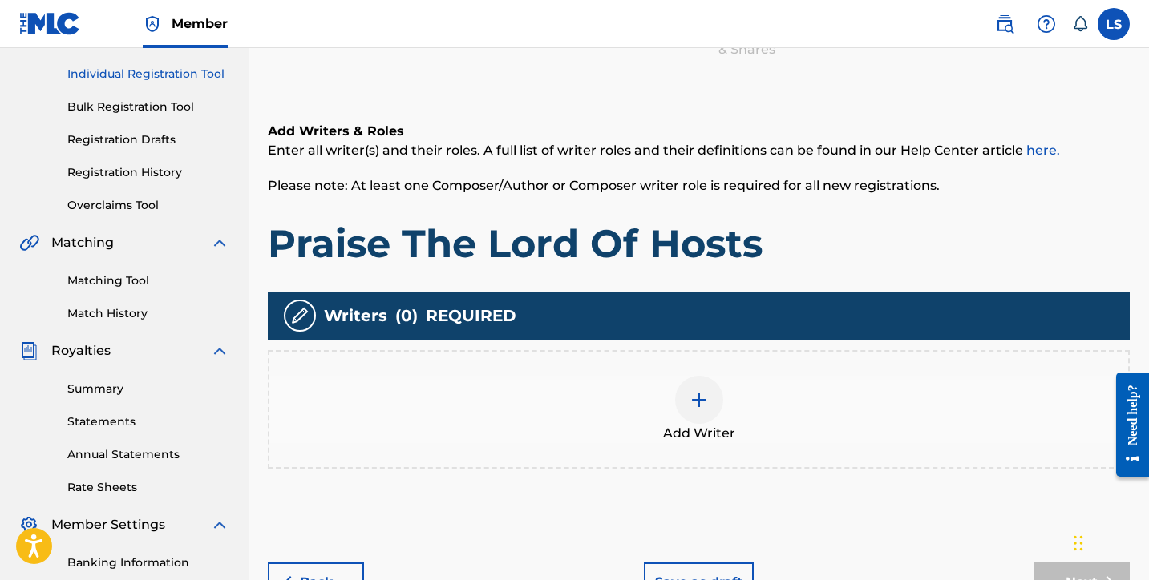
scroll to position [72, 0]
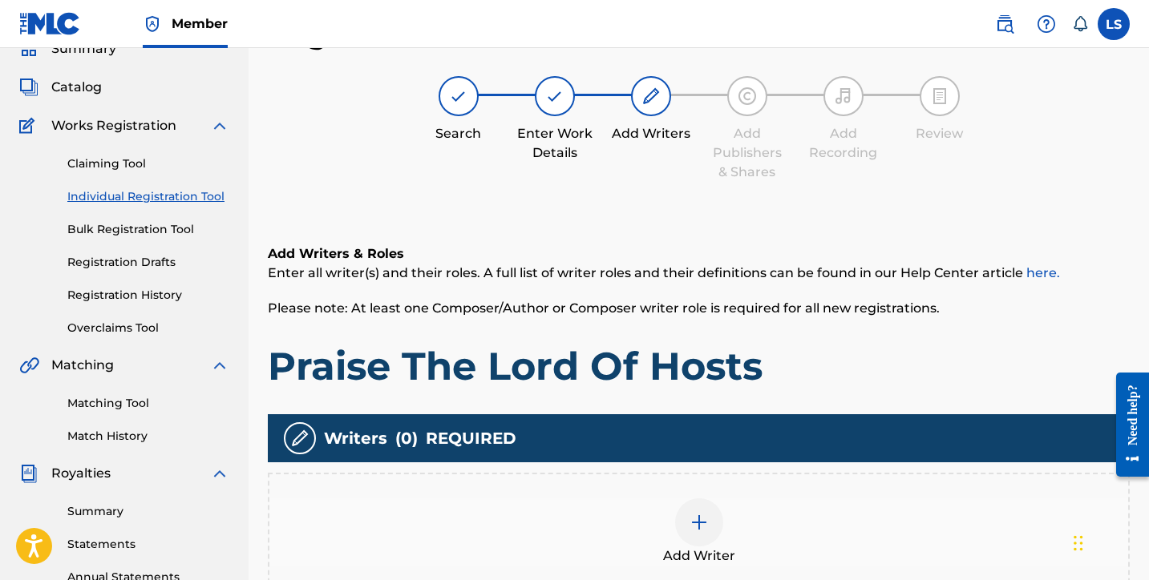
click at [690, 533] on div at bounding box center [699, 523] width 48 height 48
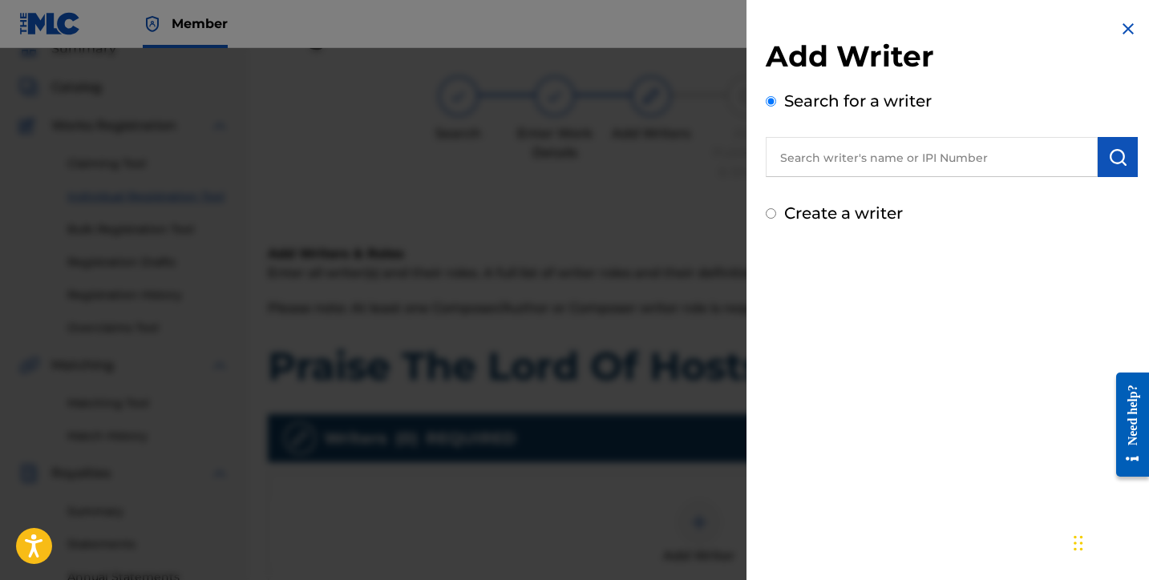
click at [875, 152] on input "text" at bounding box center [932, 157] width 332 height 40
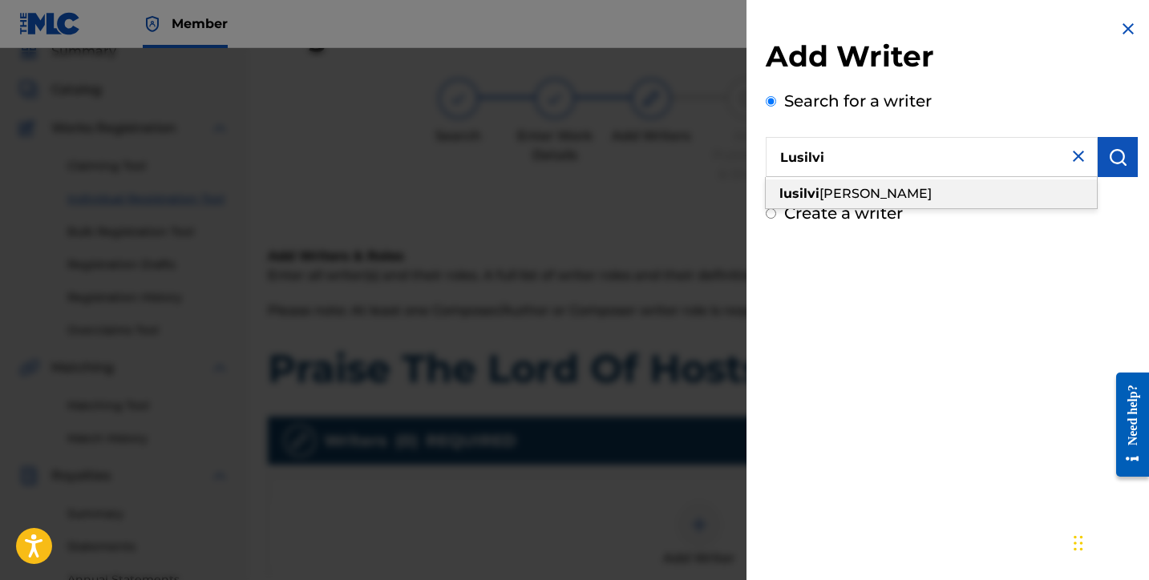
click at [871, 192] on div "lusilvi o silva" at bounding box center [931, 194] width 331 height 29
type input "lusilvio silva"
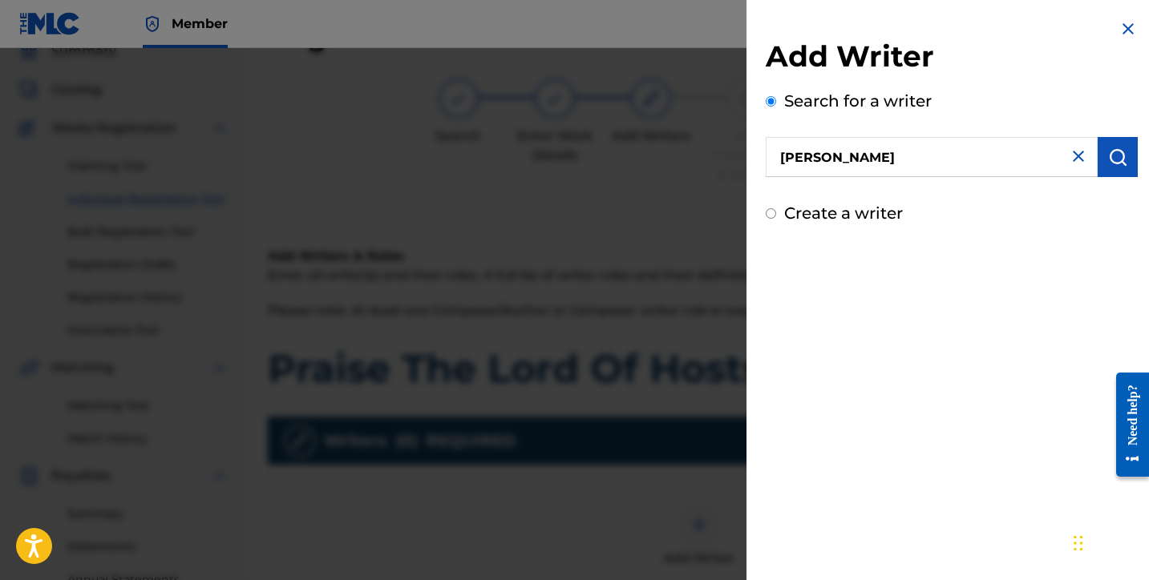
drag, startPoint x: 1101, startPoint y: 155, endPoint x: 1067, endPoint y: 177, distance: 40.5
click at [1101, 155] on button "submit" at bounding box center [1118, 157] width 40 height 40
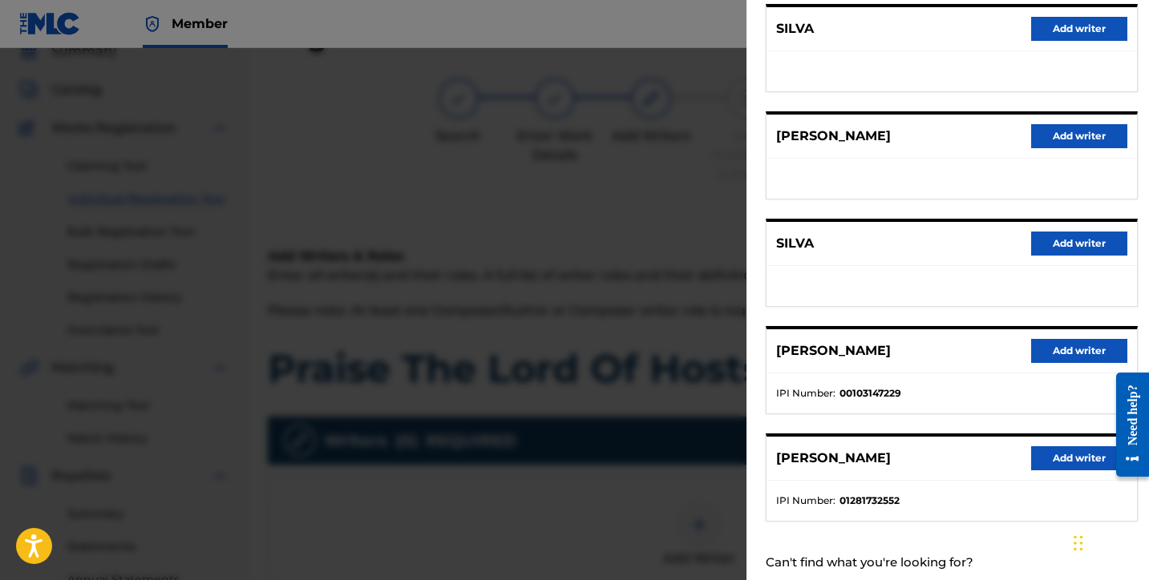
scroll to position [250, 0]
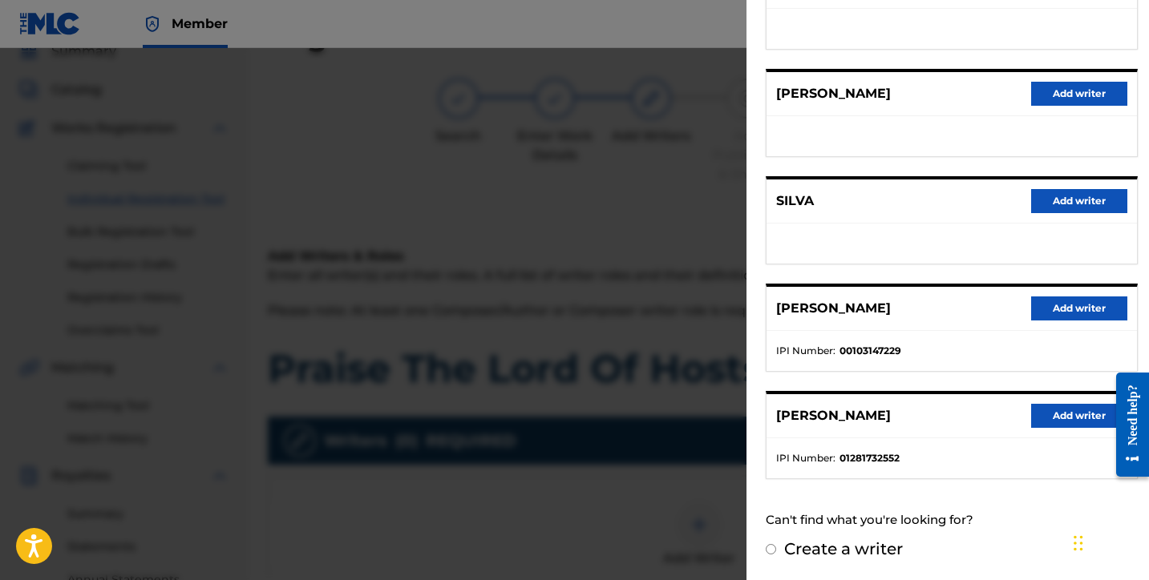
click at [1069, 415] on button "Add writer" at bounding box center [1079, 416] width 96 height 24
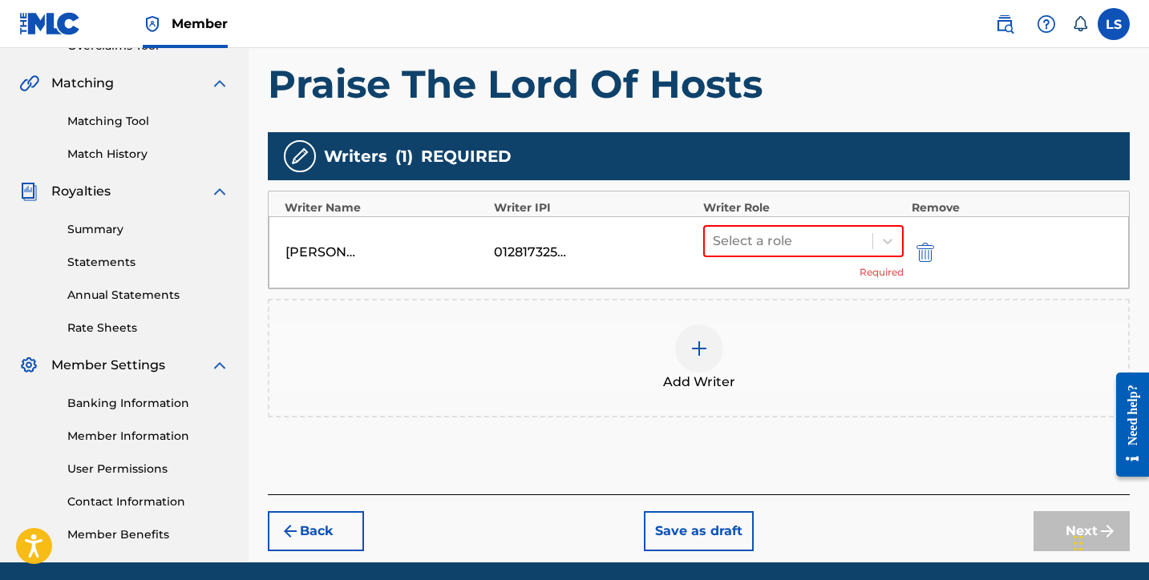
scroll to position [414, 0]
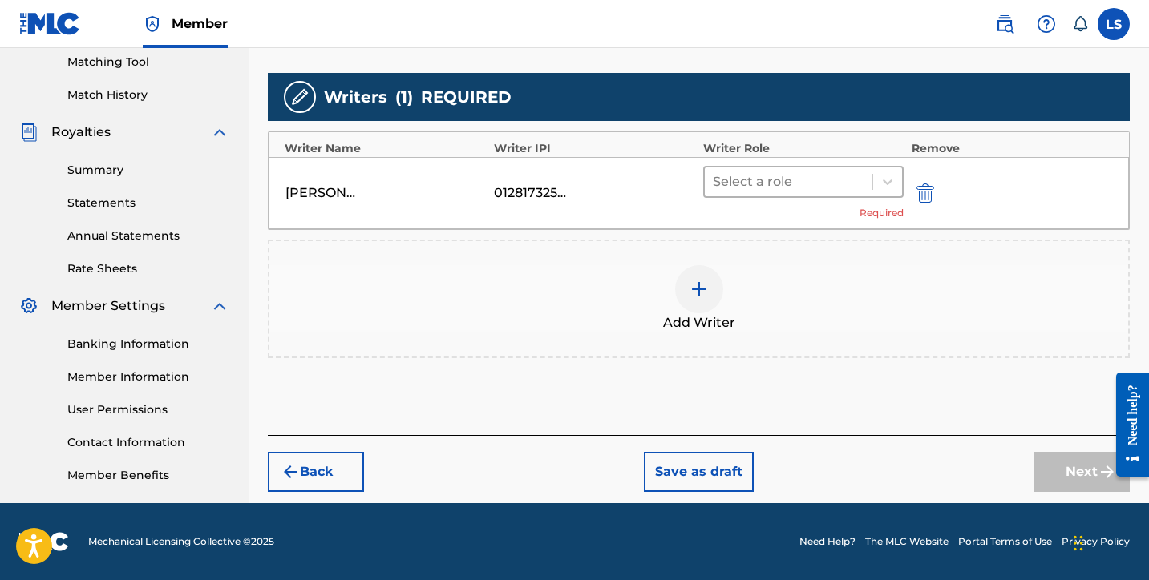
click at [744, 182] on div at bounding box center [789, 182] width 152 height 22
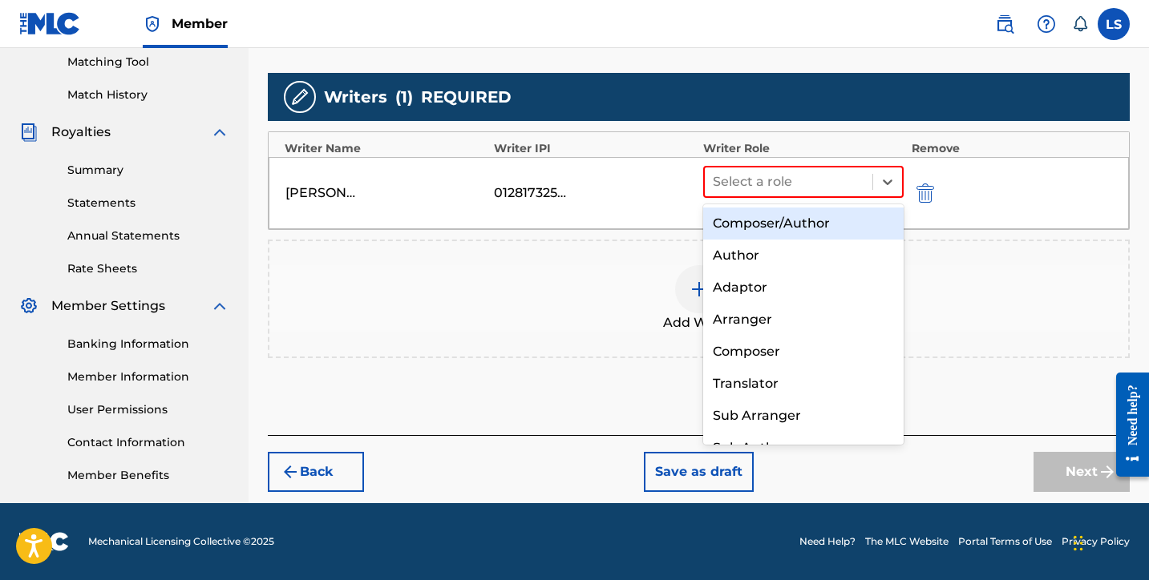
click at [785, 218] on div "Composer/Author" at bounding box center [803, 224] width 200 height 32
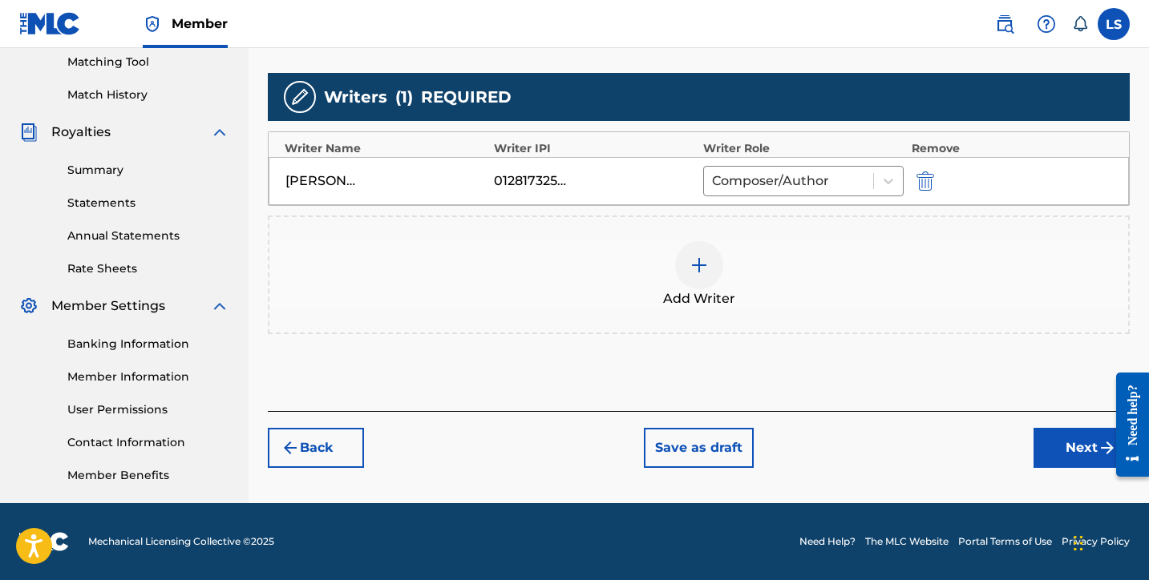
click at [1072, 448] on button "Next" at bounding box center [1081, 448] width 96 height 40
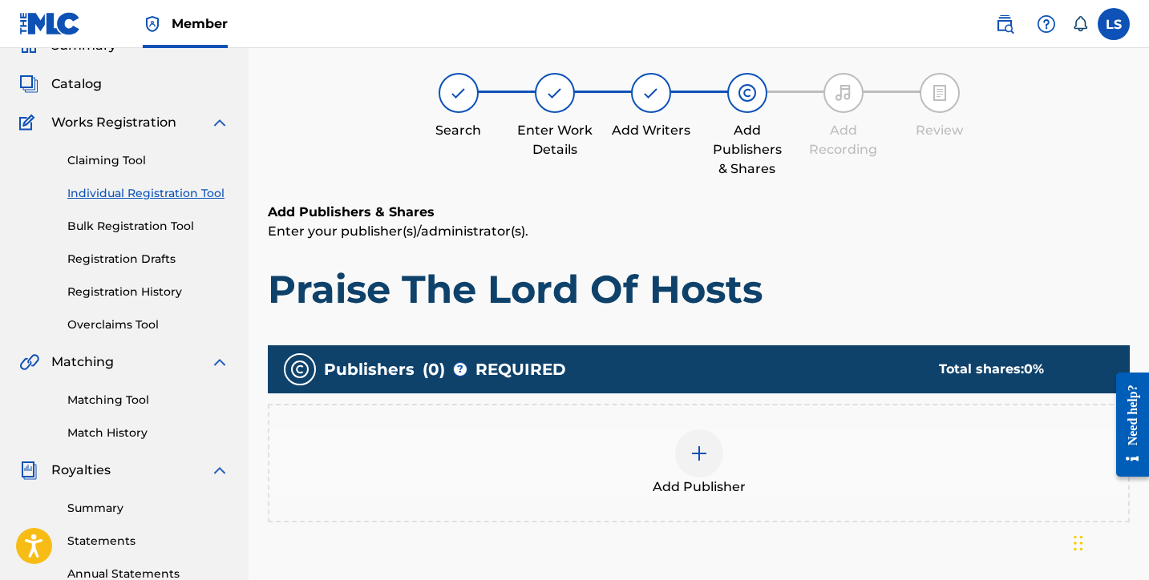
scroll to position [72, 0]
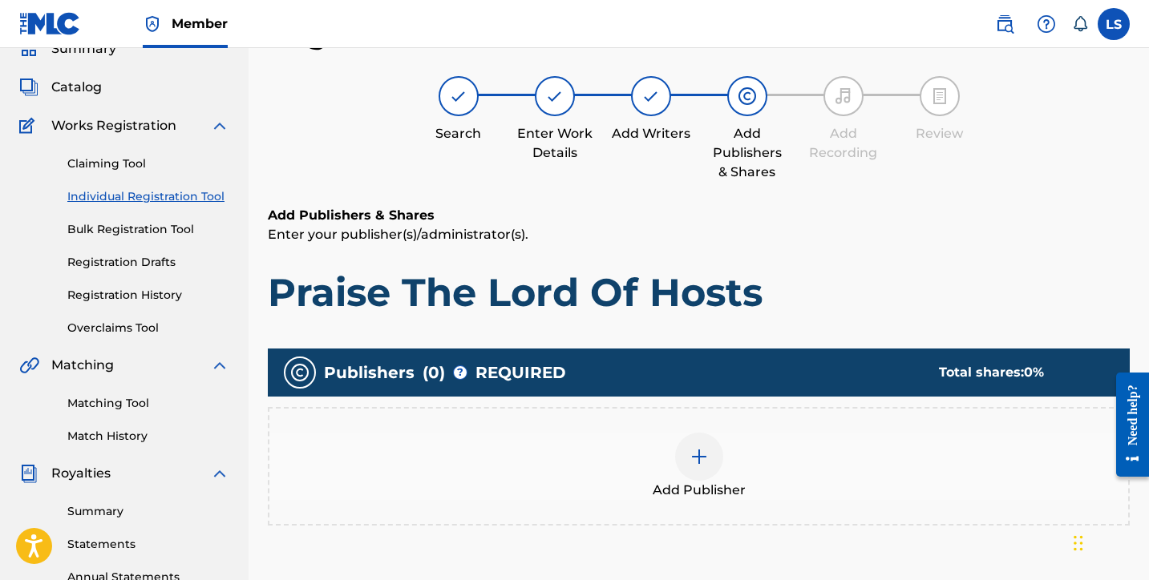
click at [700, 467] on div at bounding box center [699, 457] width 48 height 48
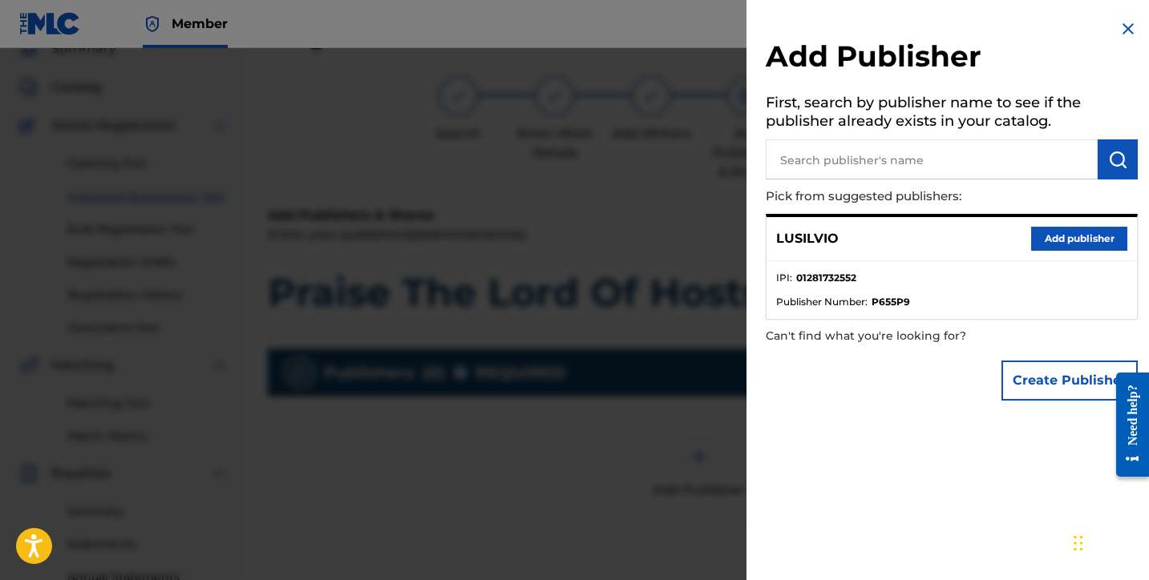
click at [1047, 245] on button "Add publisher" at bounding box center [1079, 239] width 96 height 24
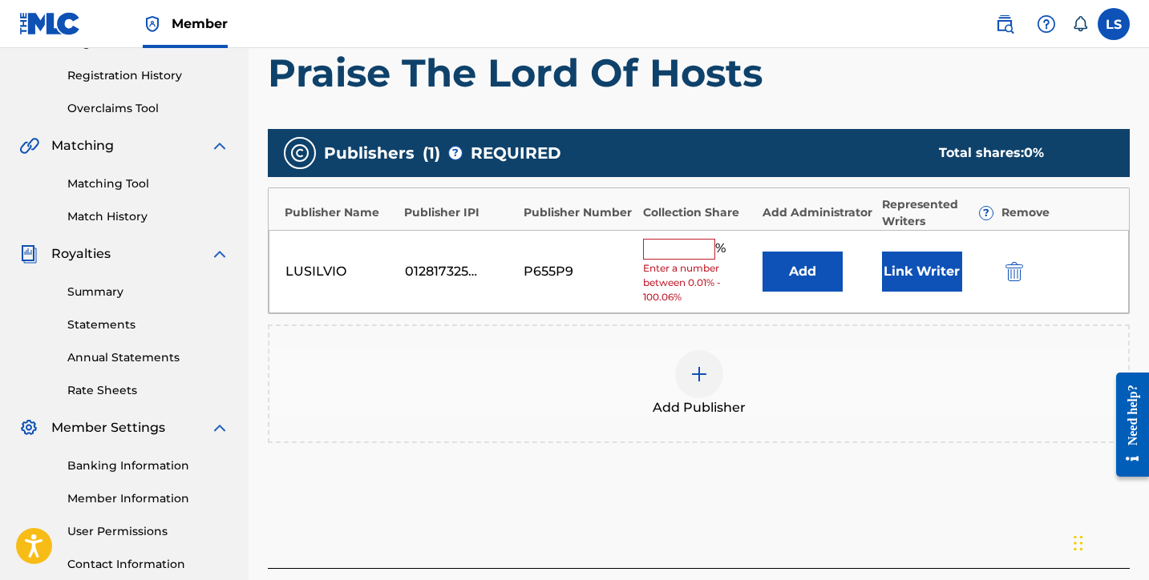
scroll to position [414, 0]
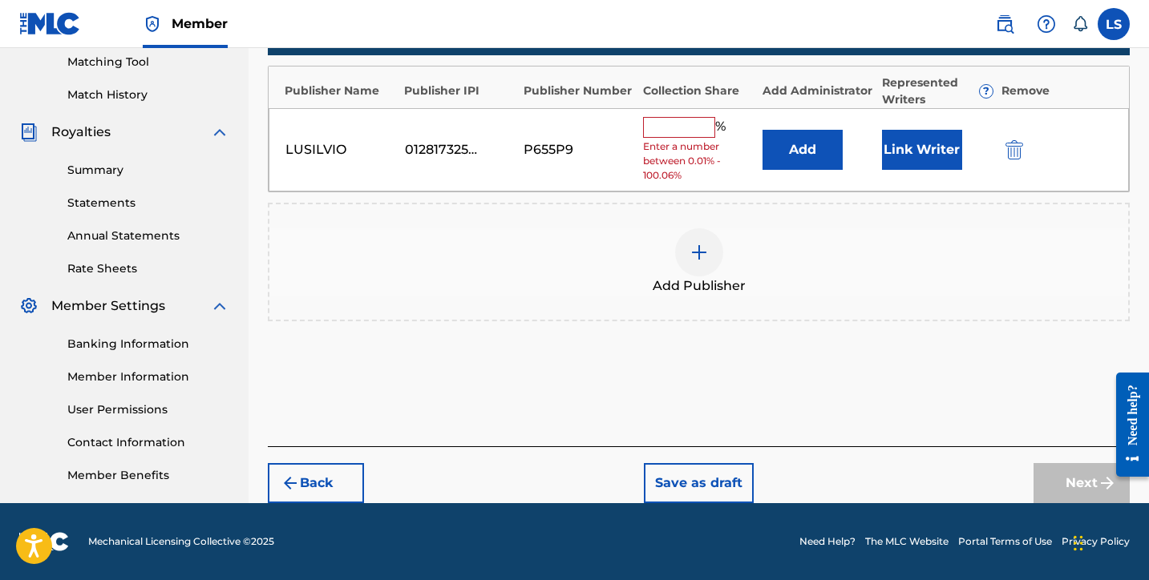
click at [910, 162] on button "Link Writer" at bounding box center [922, 150] width 80 height 40
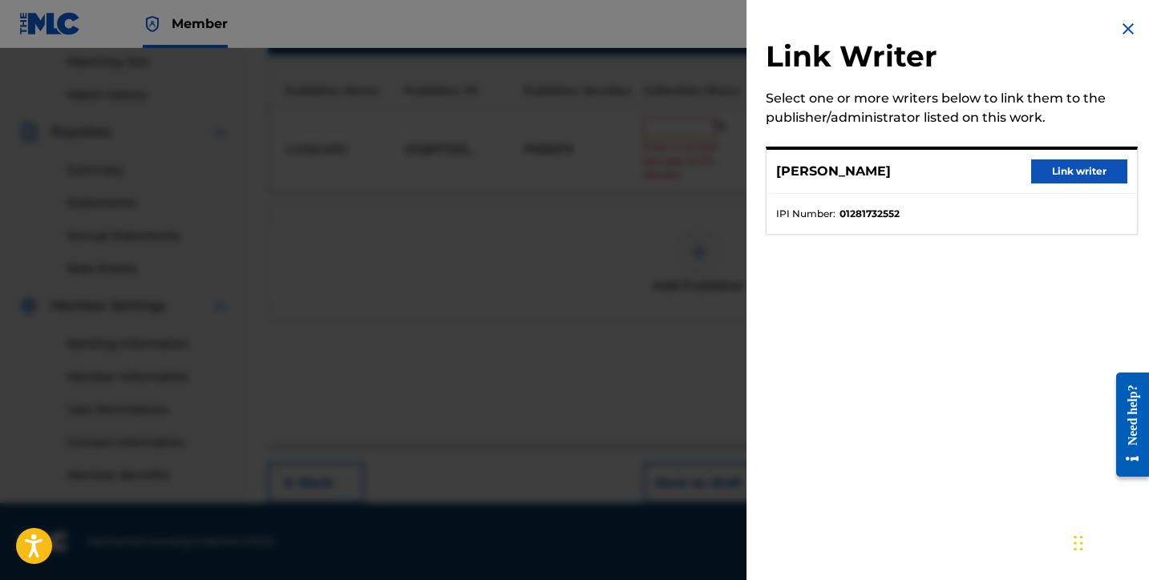
drag, startPoint x: 1071, startPoint y: 160, endPoint x: 998, endPoint y: 164, distance: 73.1
click at [1071, 160] on button "Link writer" at bounding box center [1079, 172] width 96 height 24
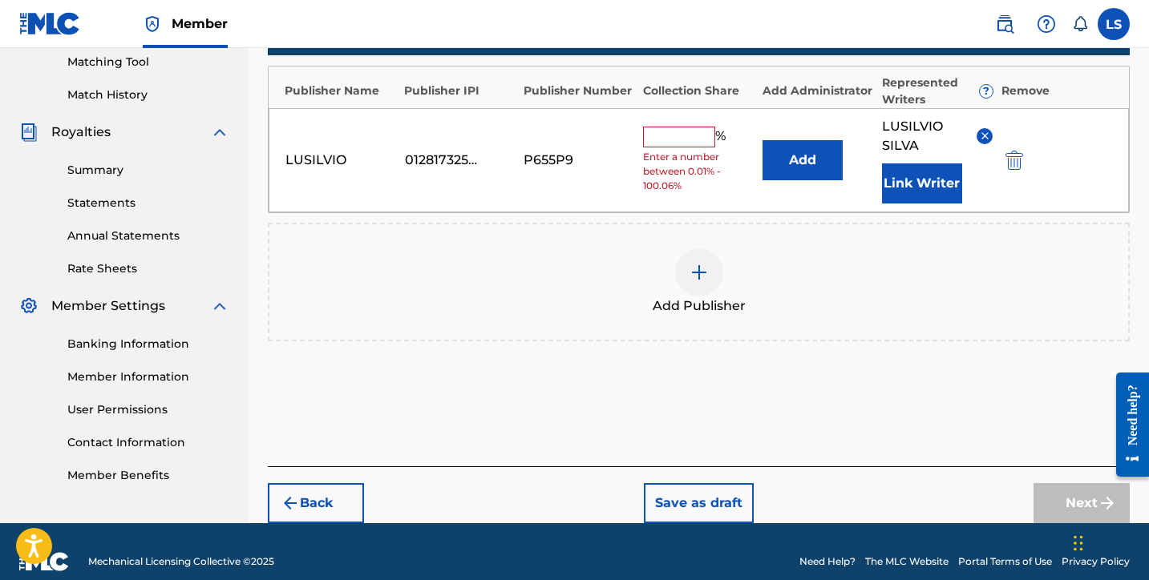
click at [677, 143] on input "text" at bounding box center [679, 137] width 72 height 21
type input "50"
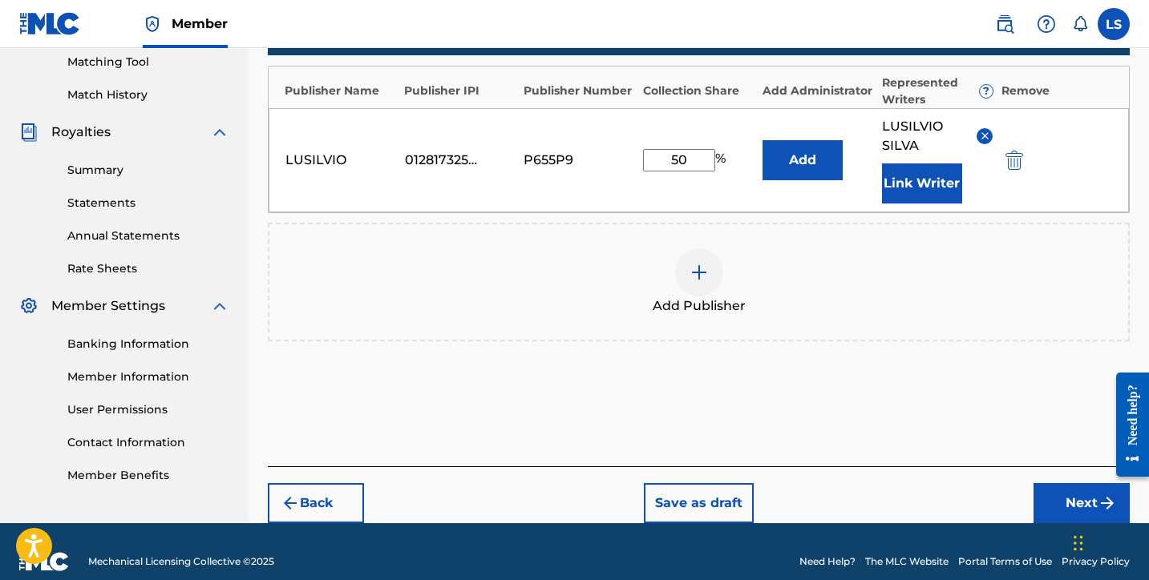
click at [1053, 484] on button "Next" at bounding box center [1081, 503] width 96 height 40
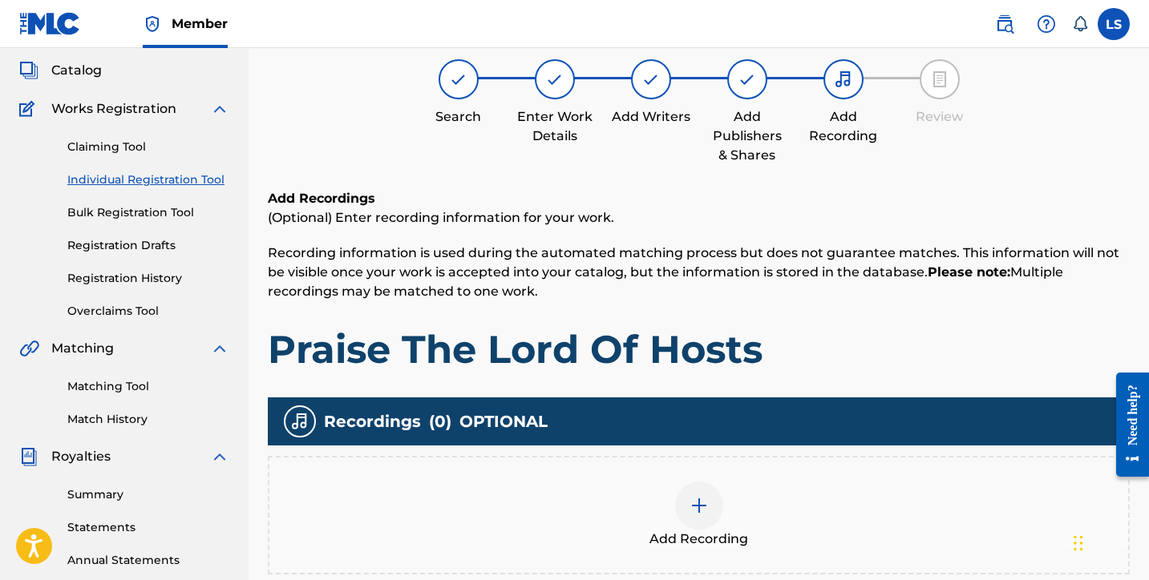
scroll to position [91, 0]
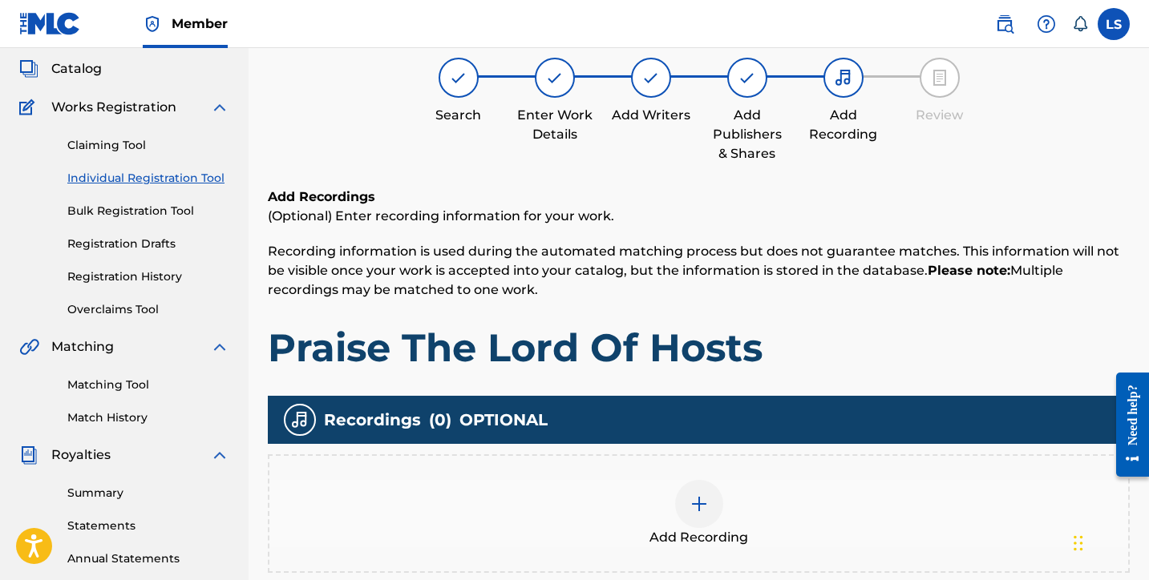
click at [702, 513] on img at bounding box center [698, 504] width 19 height 19
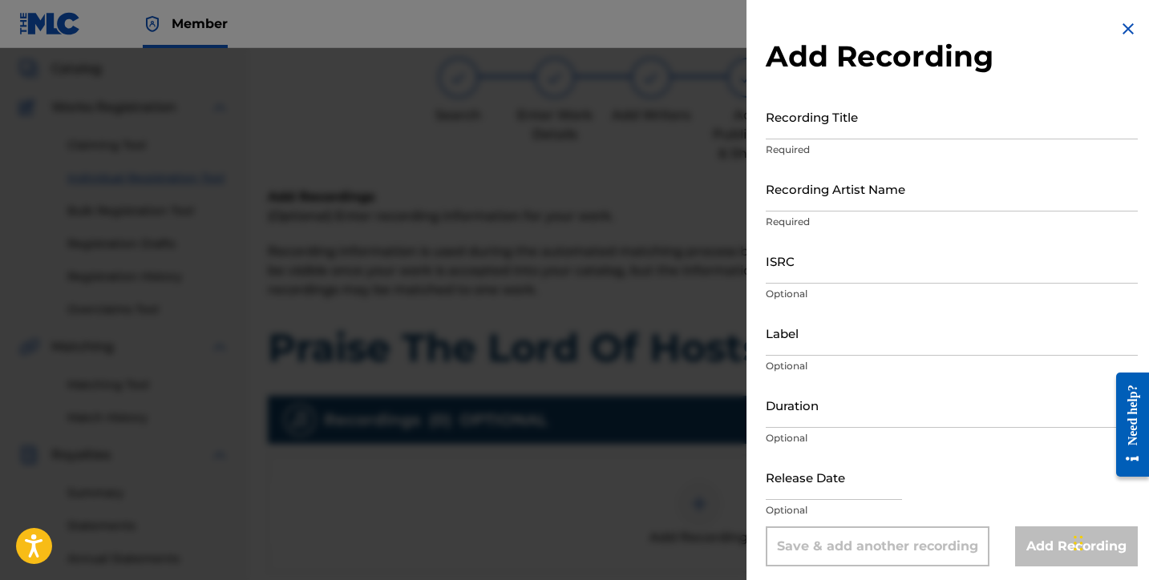
click at [803, 135] on input "Recording Title" at bounding box center [952, 117] width 372 height 46
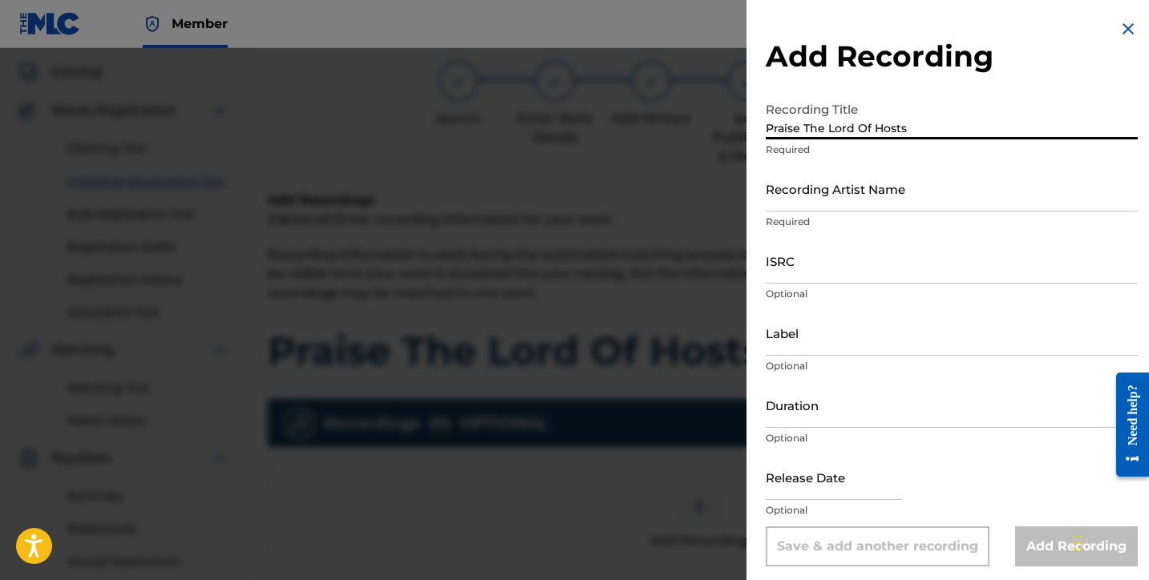
type input "Praise The Lord Of Hosts"
click at [819, 199] on input "Recording Artist Name" at bounding box center [952, 189] width 372 height 46
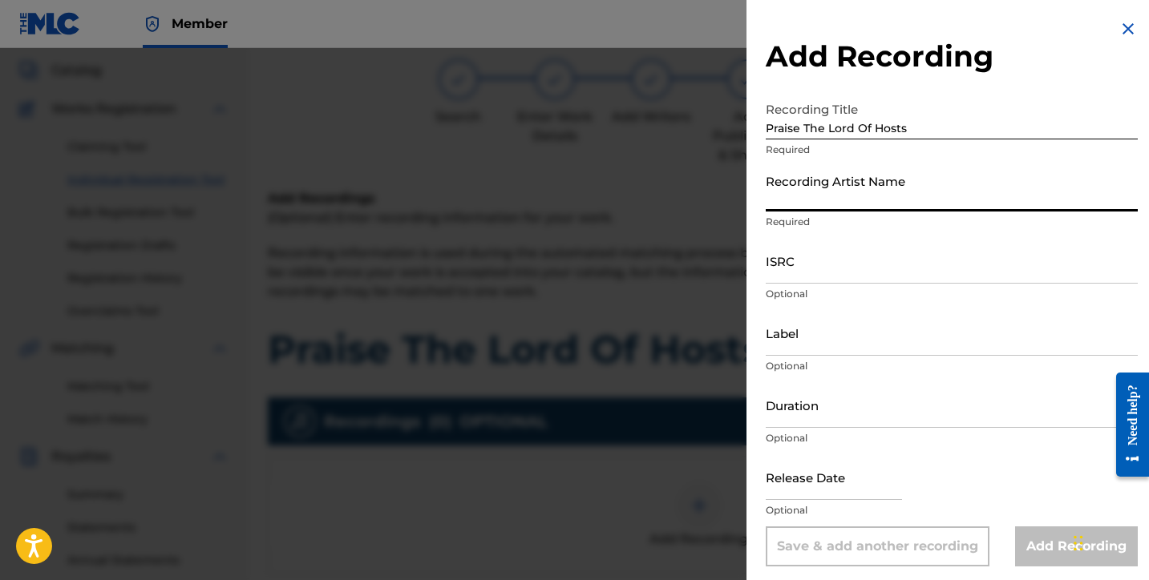
click at [799, 196] on input "Recording Artist Name" at bounding box center [952, 189] width 372 height 46
type input "Lusilvio"
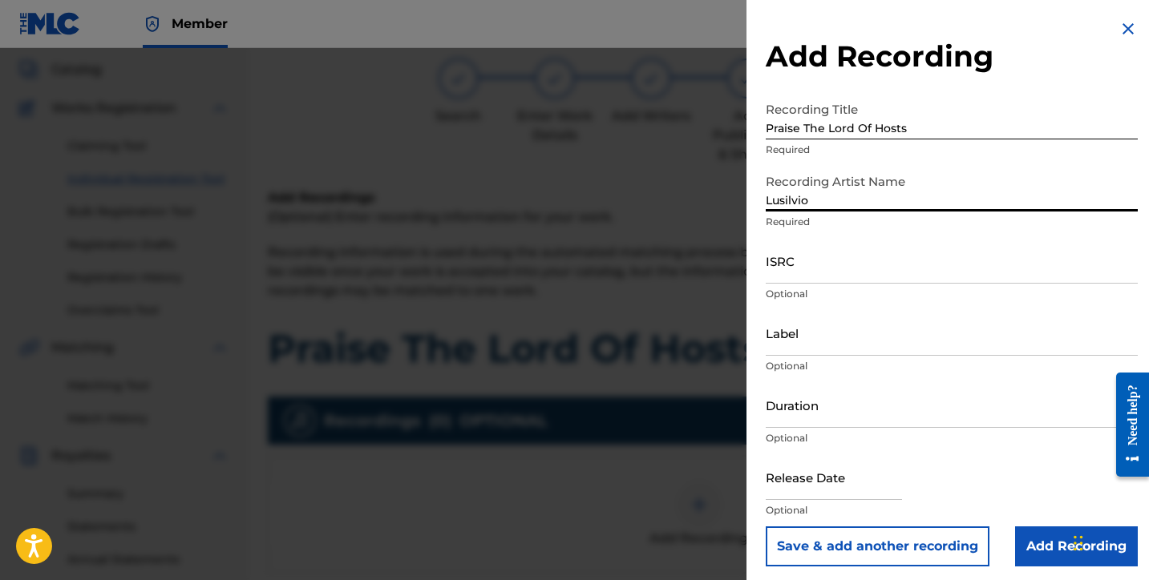
scroll to position [93, 0]
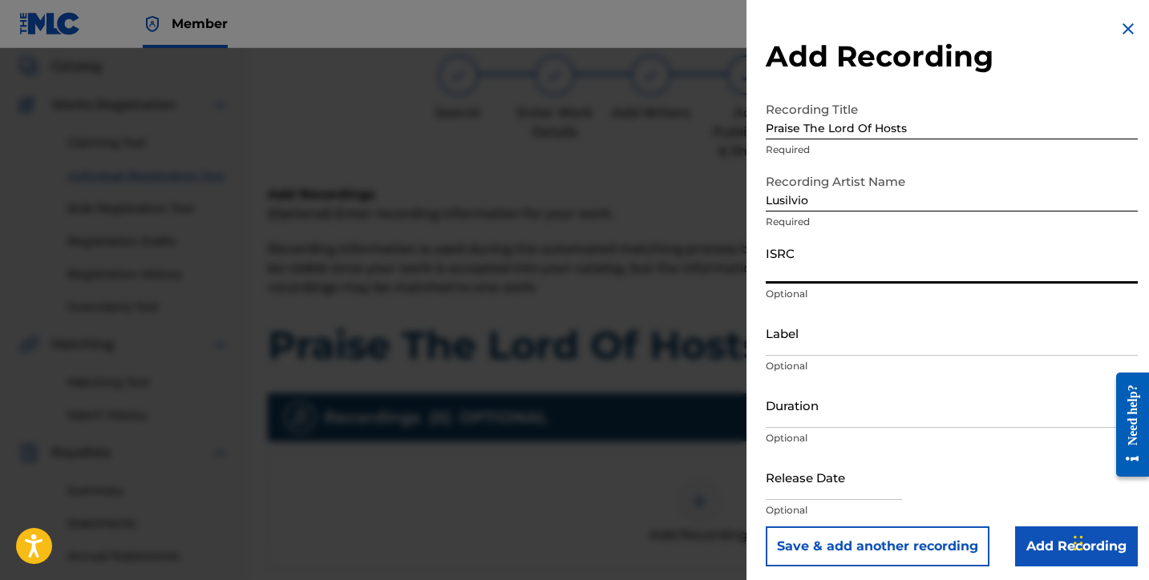
paste input "QZMEP2598292"
type input "QZMEP2598292"
click at [794, 337] on input "Label" at bounding box center [952, 333] width 372 height 46
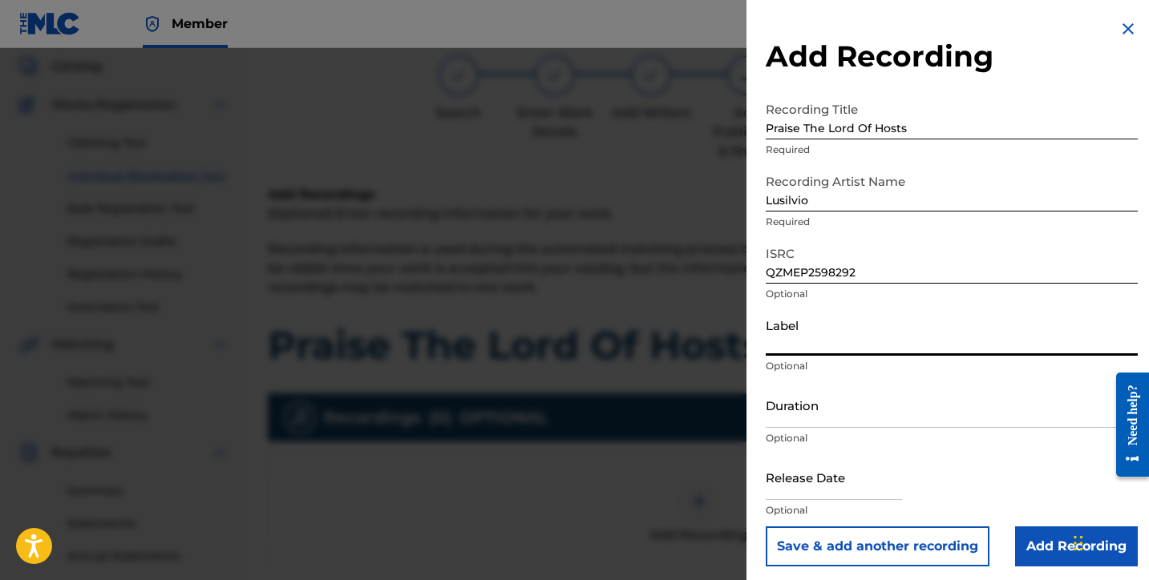
type input "SILVIOS DELIVERY INC"
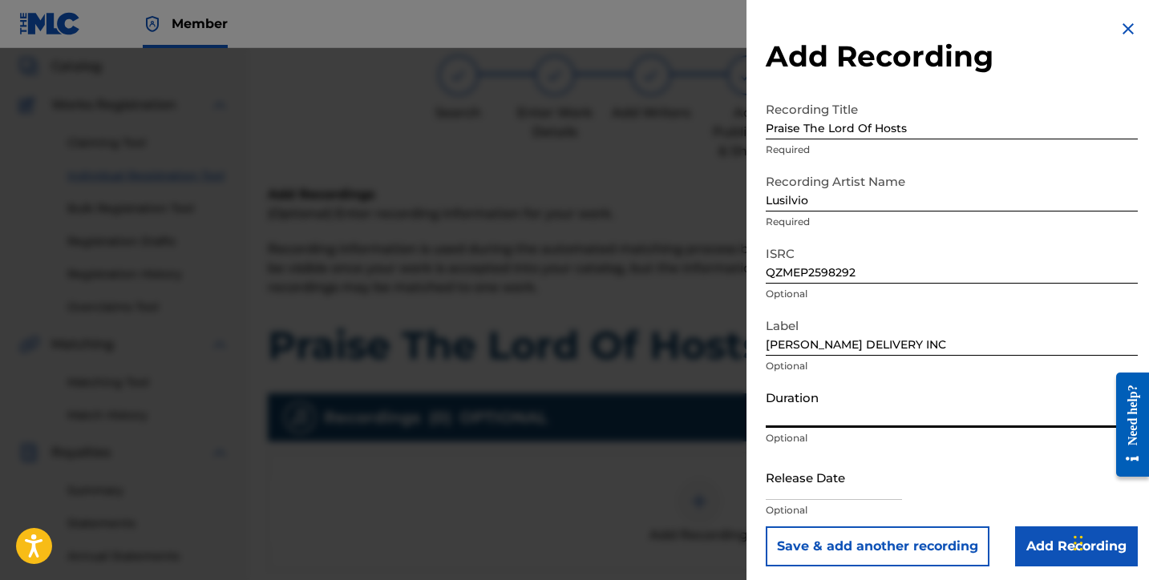
click at [826, 408] on input "Duration" at bounding box center [952, 405] width 372 height 46
type input "03:41"
click at [823, 484] on input "text" at bounding box center [834, 478] width 136 height 46
select select "7"
select select "2025"
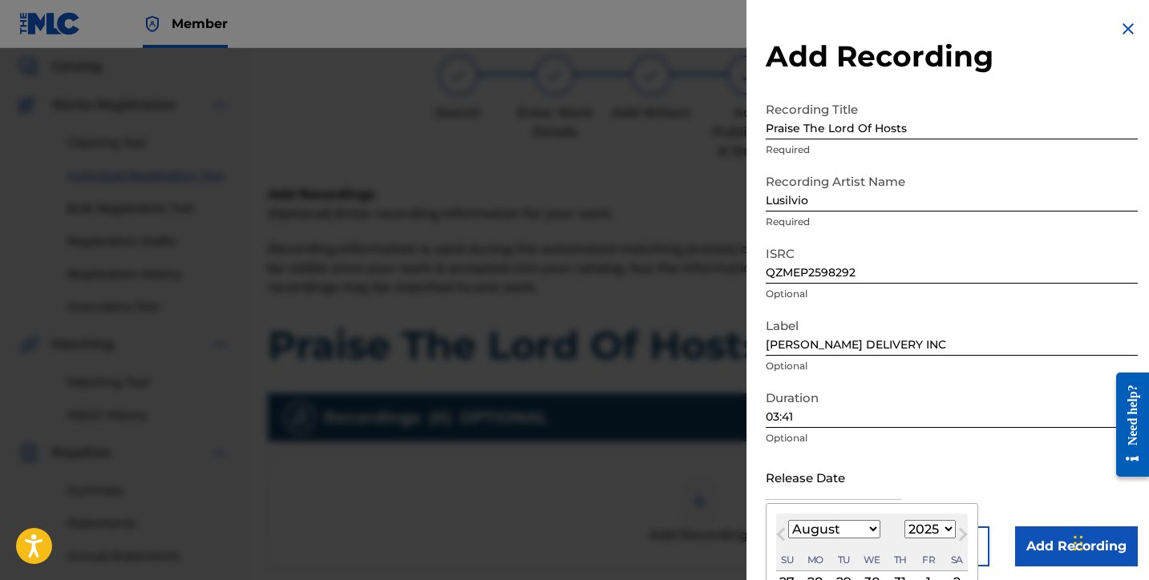
click at [848, 536] on select "January February March April May June July August September October November De…" at bounding box center [834, 529] width 92 height 18
select select "3"
click at [788, 520] on select "January February March April May June July August September October November De…" at bounding box center [834, 529] width 92 height 18
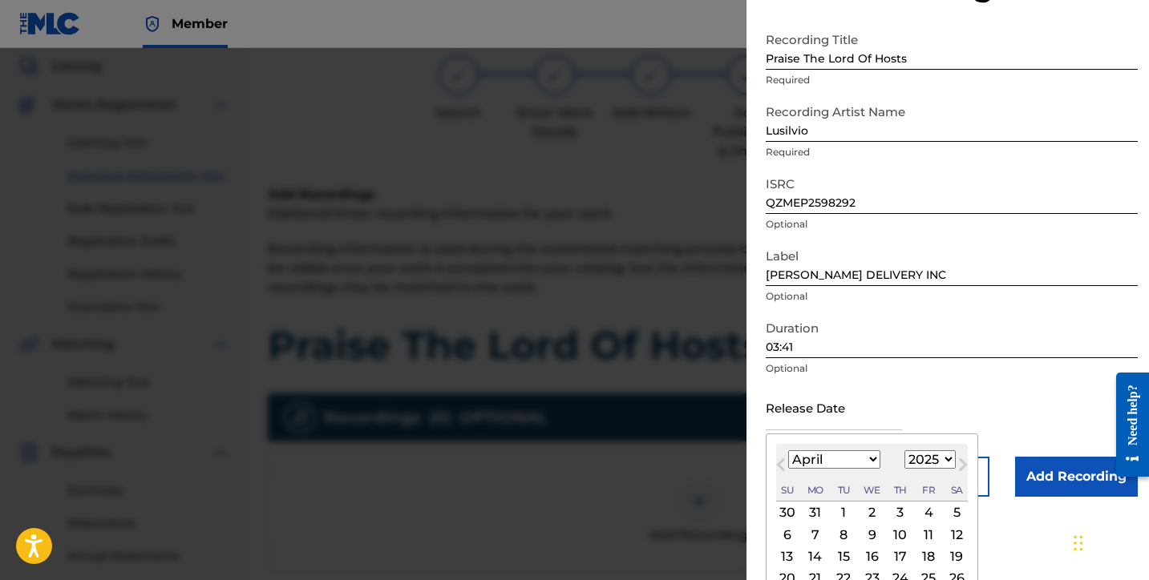
scroll to position [133, 0]
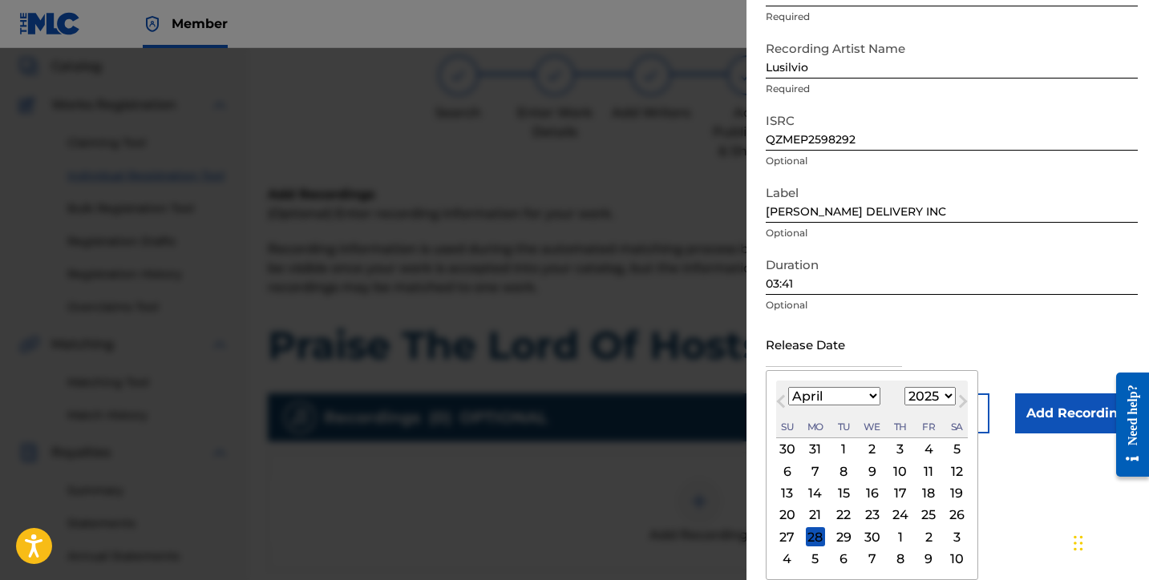
click at [873, 495] on div "16" at bounding box center [872, 493] width 19 height 19
type input "April 16 2025"
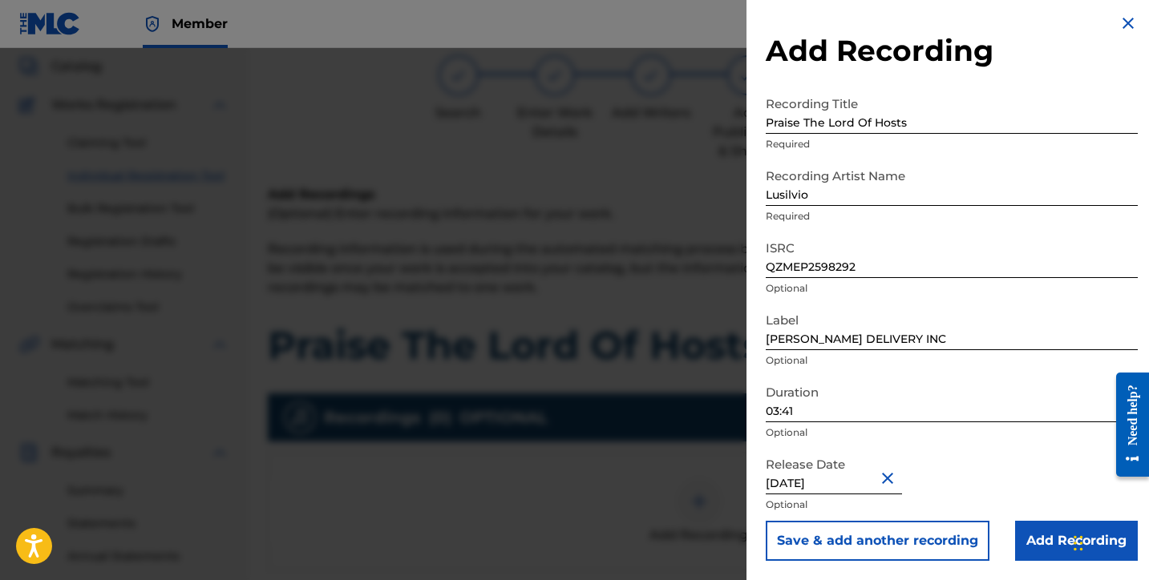
click at [1040, 548] on input "Add Recording" at bounding box center [1076, 541] width 123 height 40
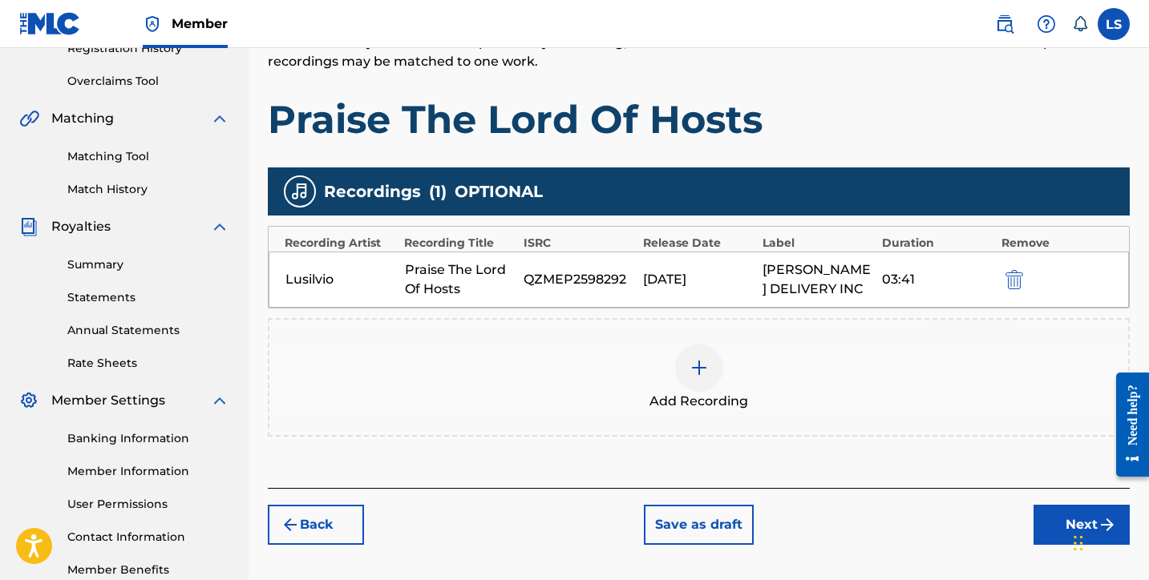
scroll to position [414, 0]
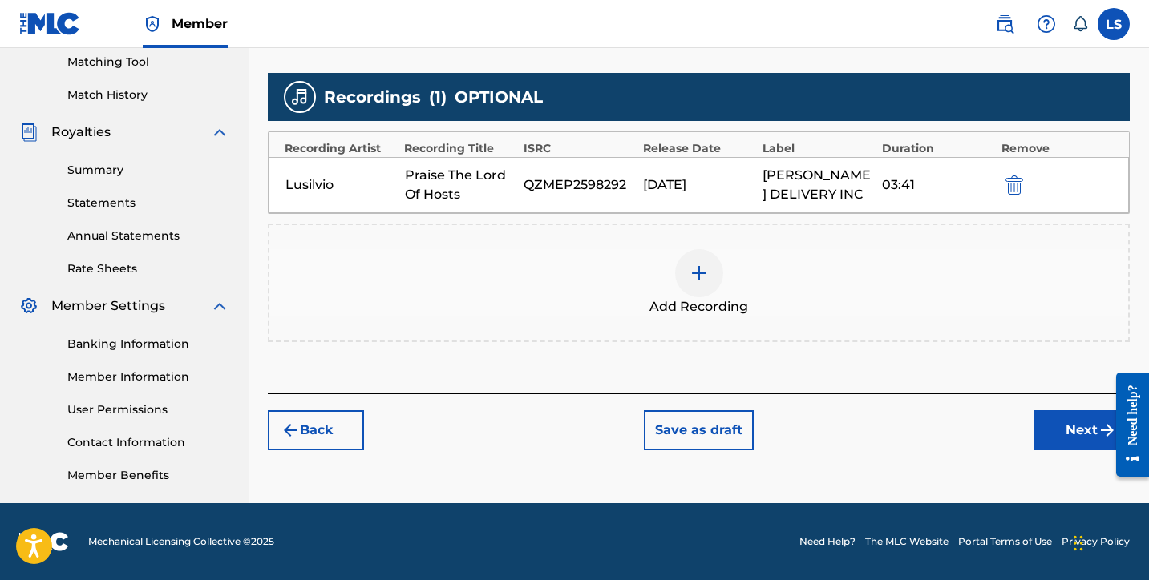
click at [1056, 447] on button "Next" at bounding box center [1081, 430] width 96 height 40
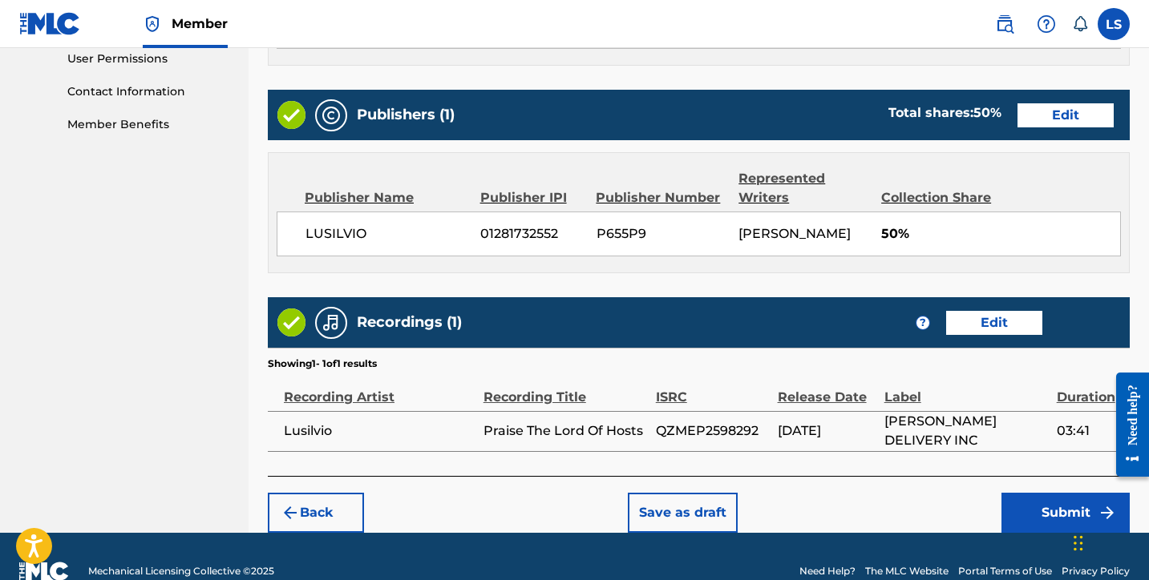
scroll to position [793, 0]
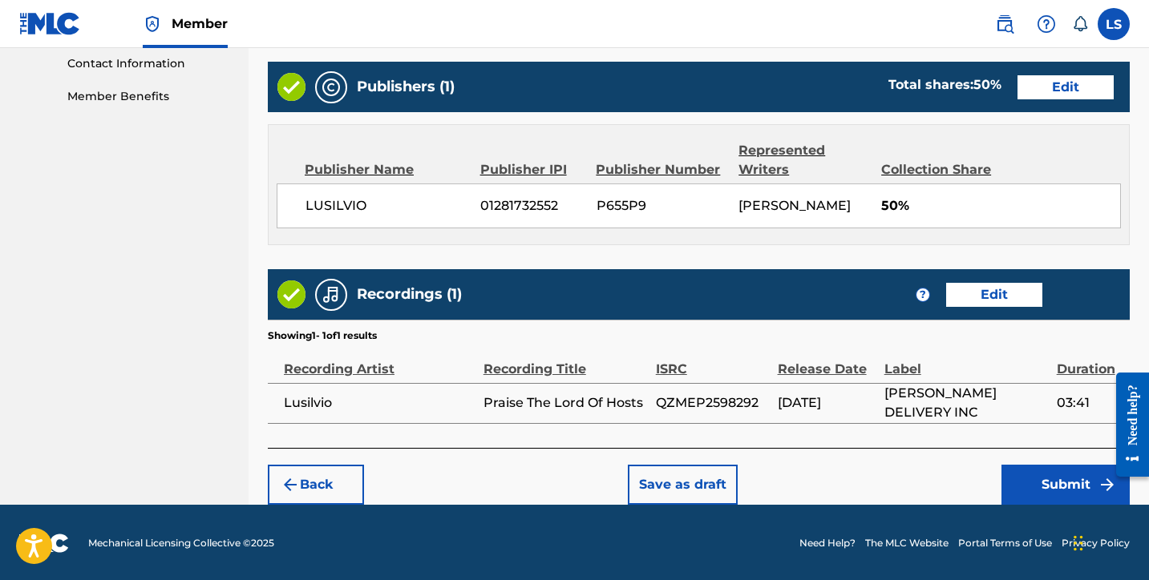
click at [1048, 492] on button "Submit" at bounding box center [1065, 485] width 128 height 40
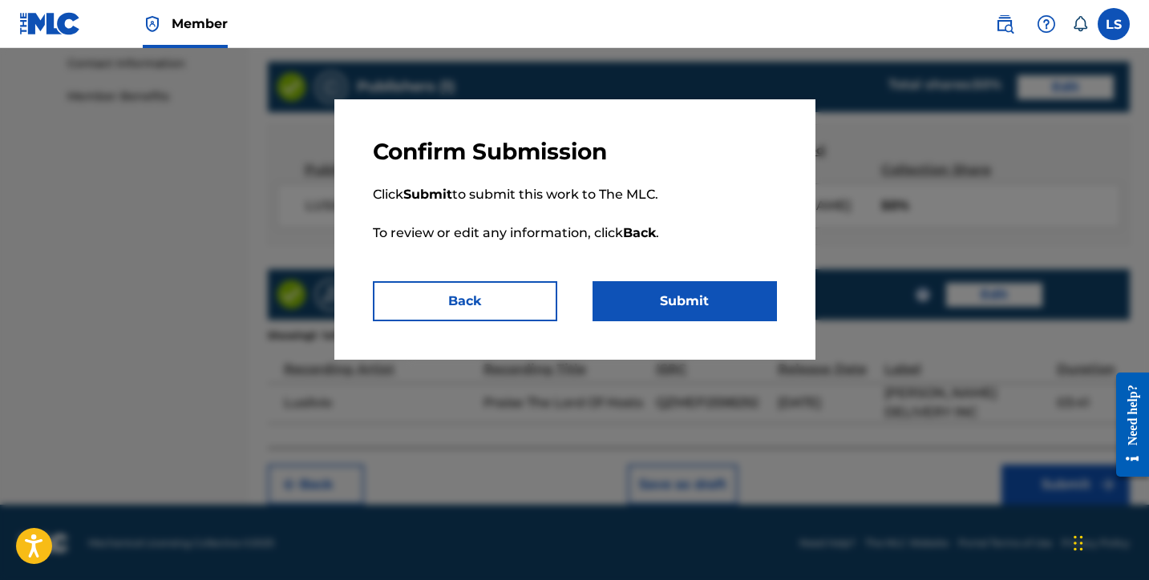
click at [694, 315] on button "Submit" at bounding box center [684, 301] width 184 height 40
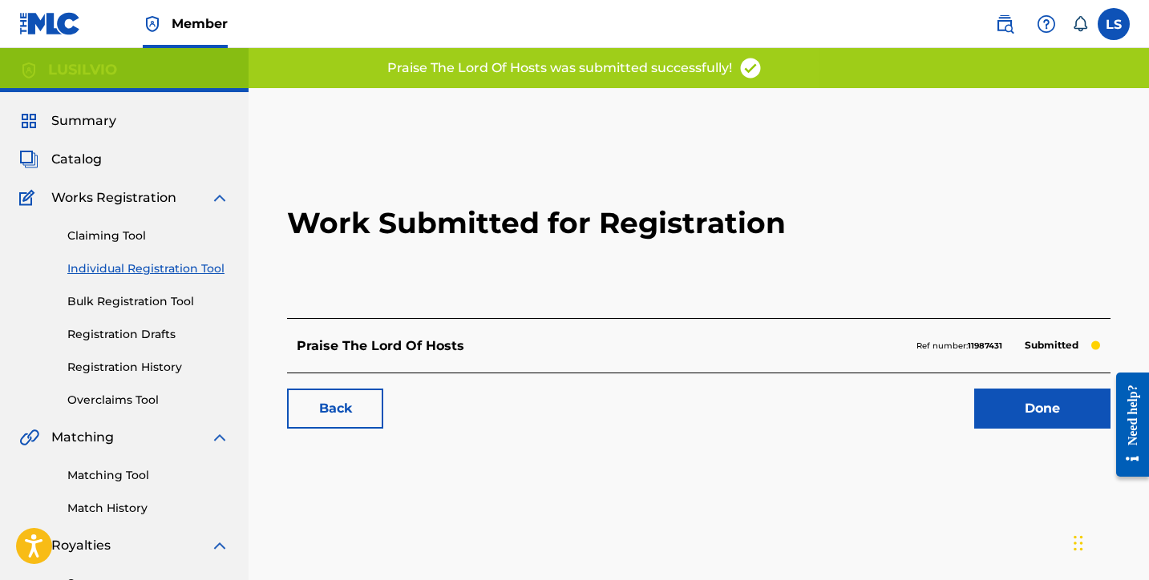
click at [1053, 410] on link "Done" at bounding box center [1042, 409] width 136 height 40
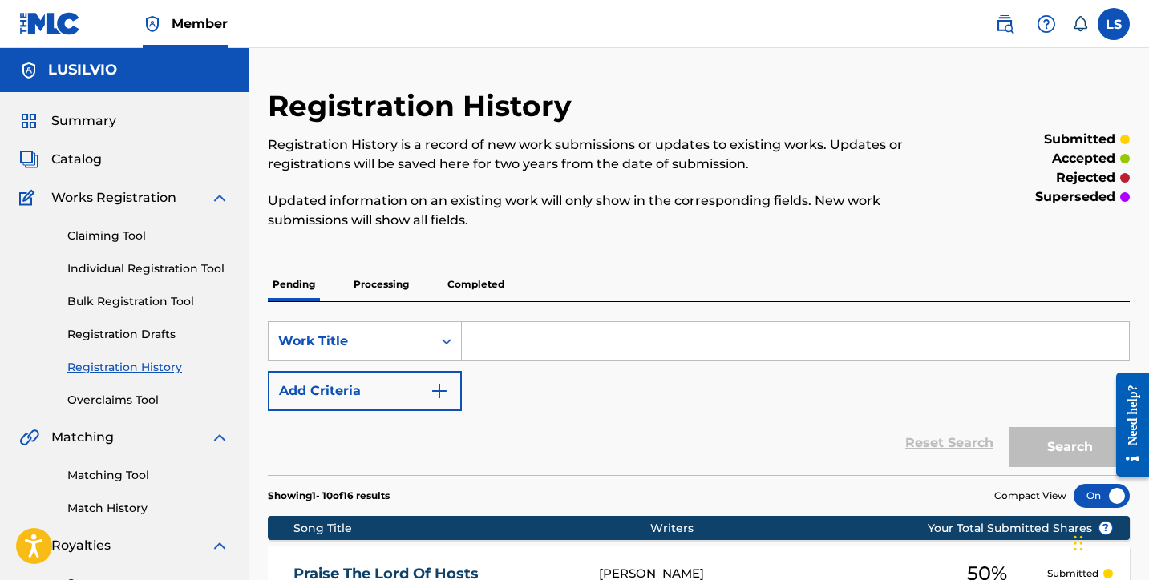
click at [207, 266] on link "Individual Registration Tool" at bounding box center [148, 269] width 162 height 17
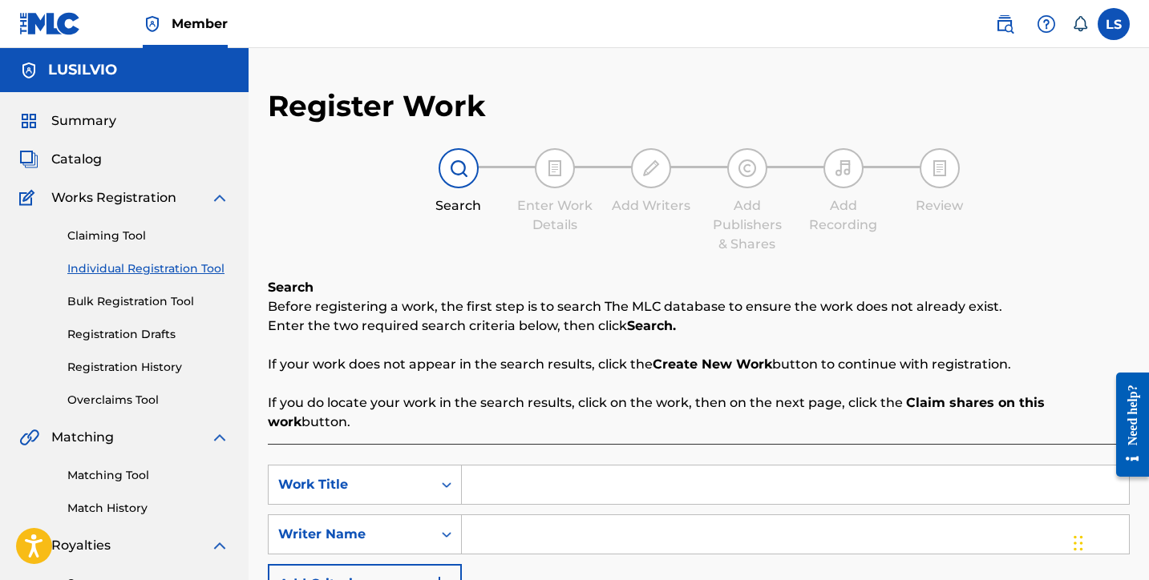
click at [537, 466] on input "Search Form" at bounding box center [795, 485] width 667 height 38
type input "King Of Zion"
click at [546, 535] on div "Search Form" at bounding box center [796, 535] width 668 height 40
click at [542, 519] on input "Search Form" at bounding box center [795, 535] width 667 height 38
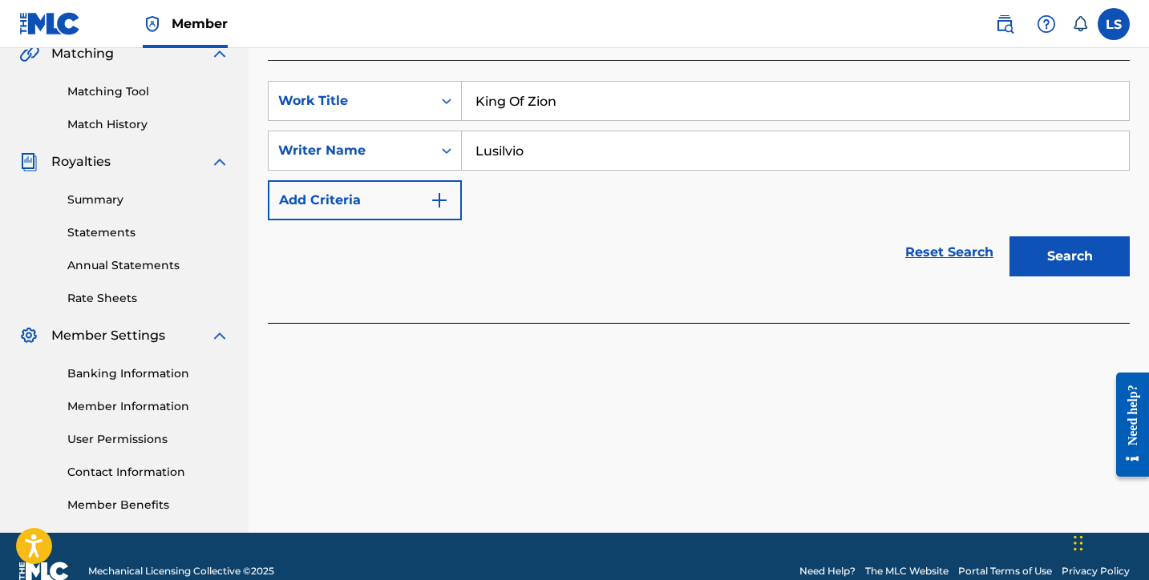
scroll to position [394, 0]
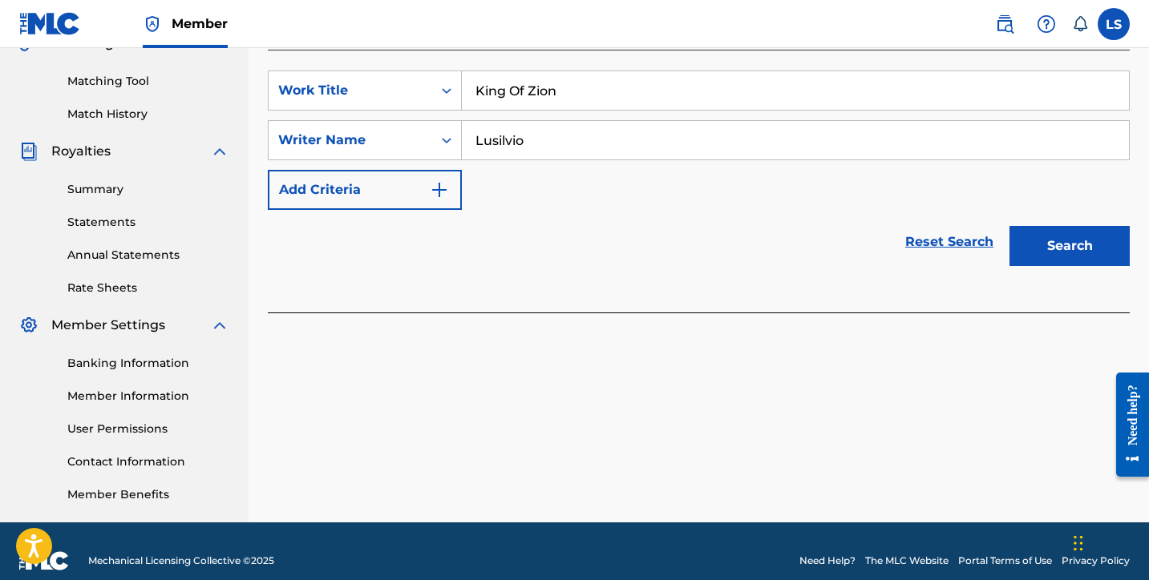
type input "Lusilvio"
click at [1047, 238] on button "Search" at bounding box center [1069, 246] width 120 height 40
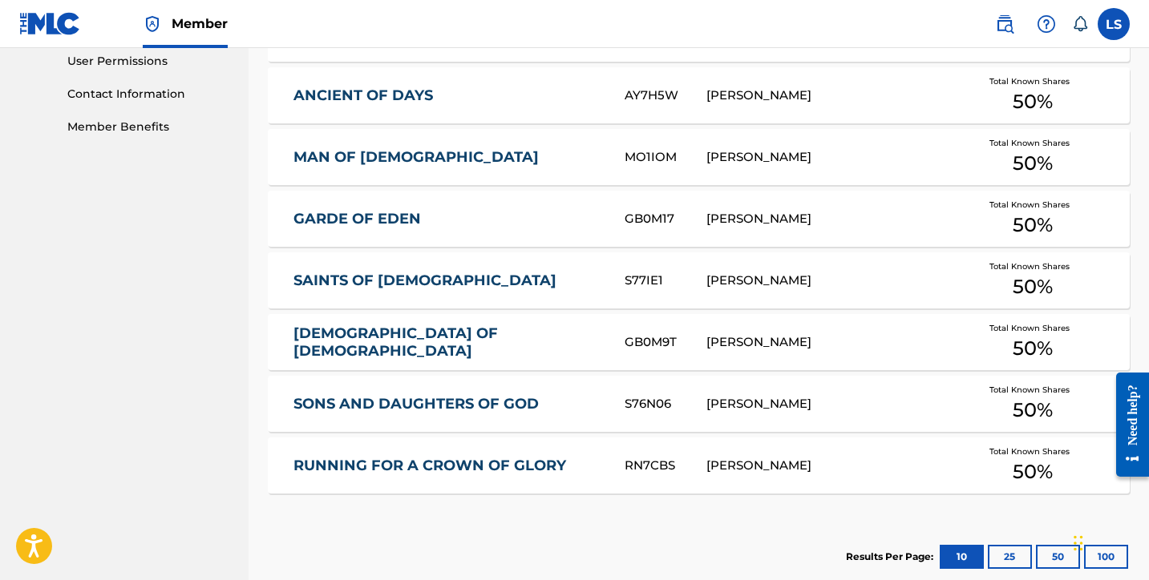
scroll to position [817, 0]
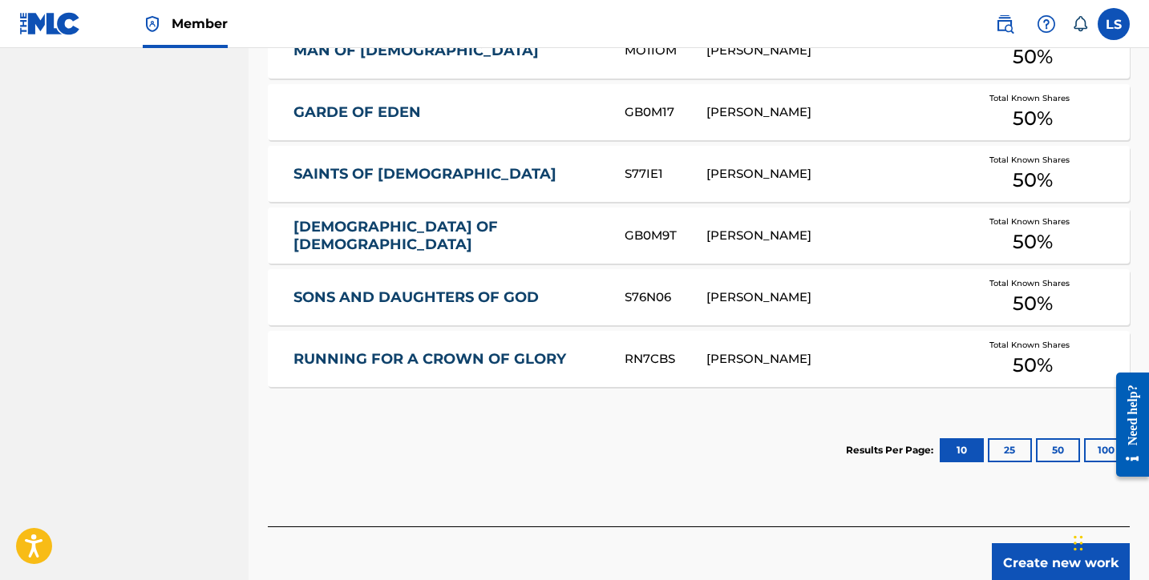
drag, startPoint x: 1061, startPoint y: 536, endPoint x: 1058, endPoint y: 516, distance: 20.2
click at [1061, 544] on button "Create new work" at bounding box center [1061, 564] width 138 height 40
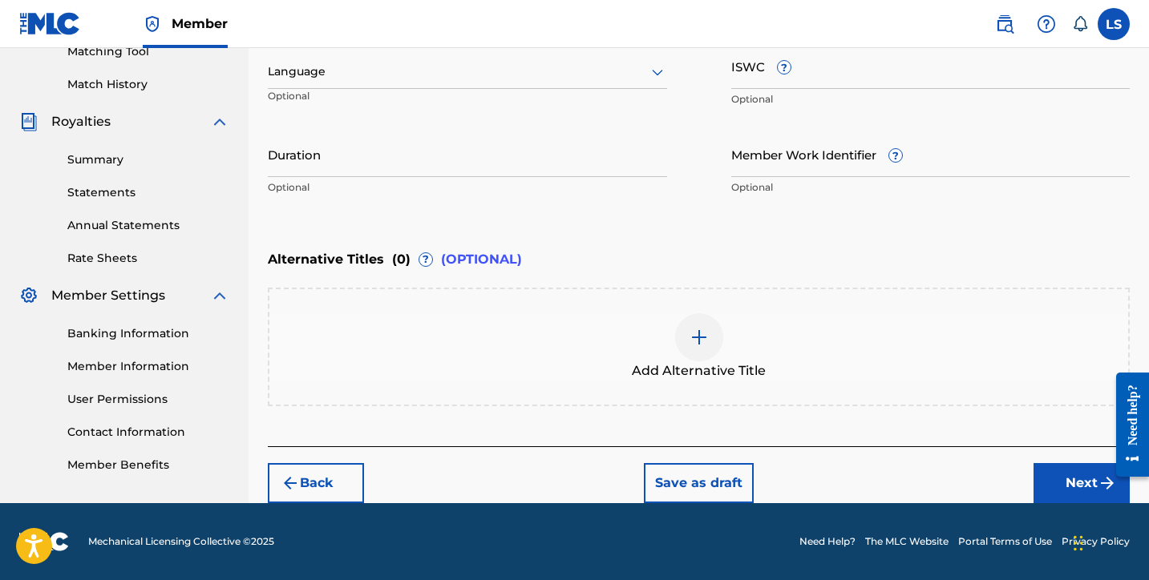
scroll to position [423, 0]
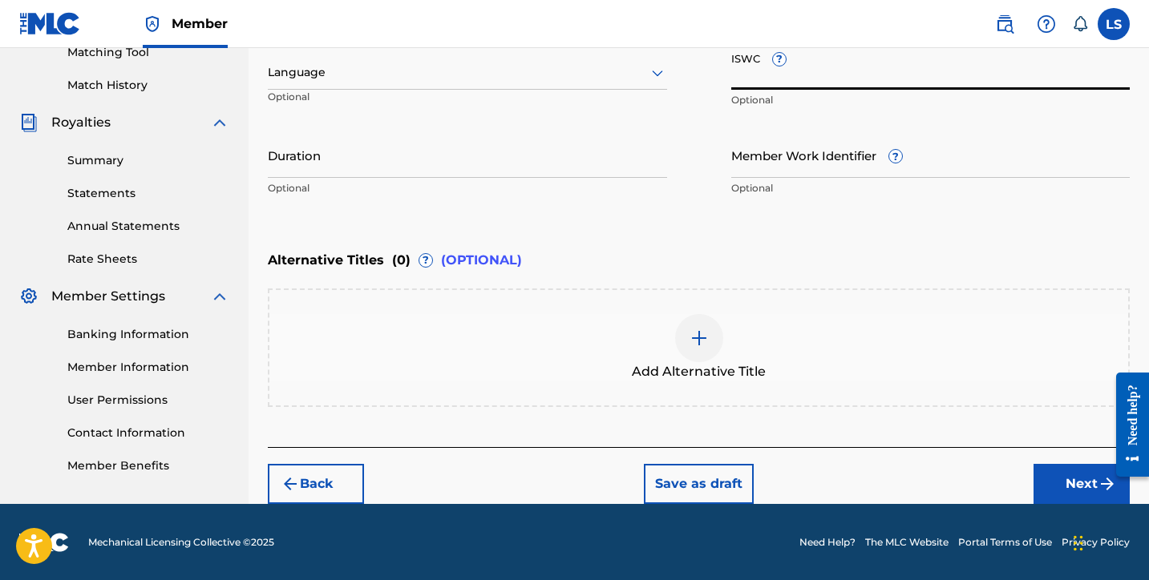
paste input "T3347246708"
type input "T3347246708"
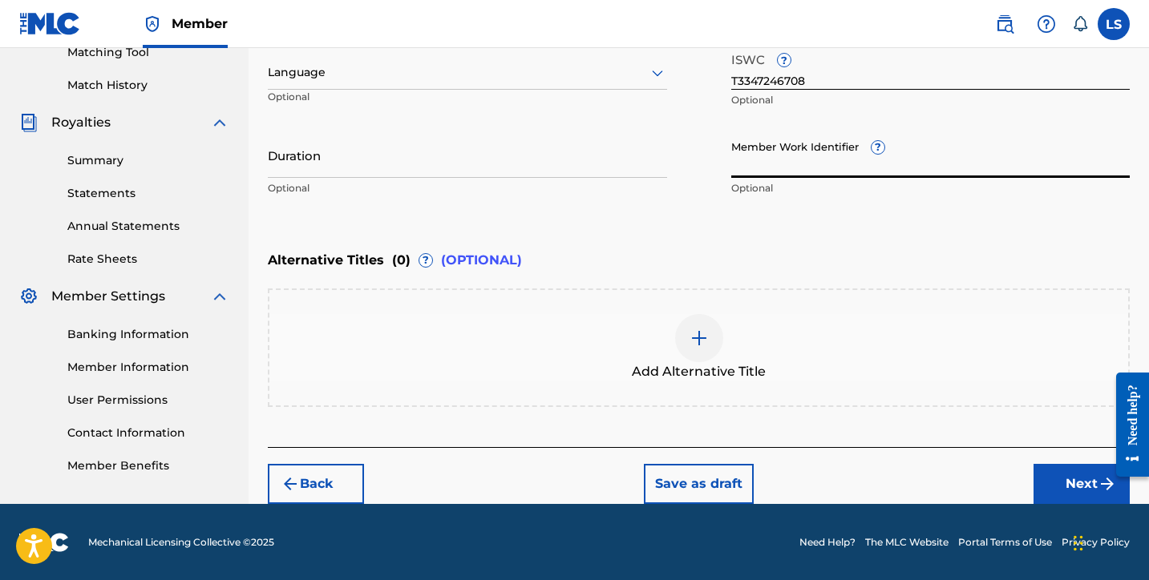
paste input "931715941"
type input "931715941"
click at [317, 168] on input "Duration" at bounding box center [467, 155] width 399 height 46
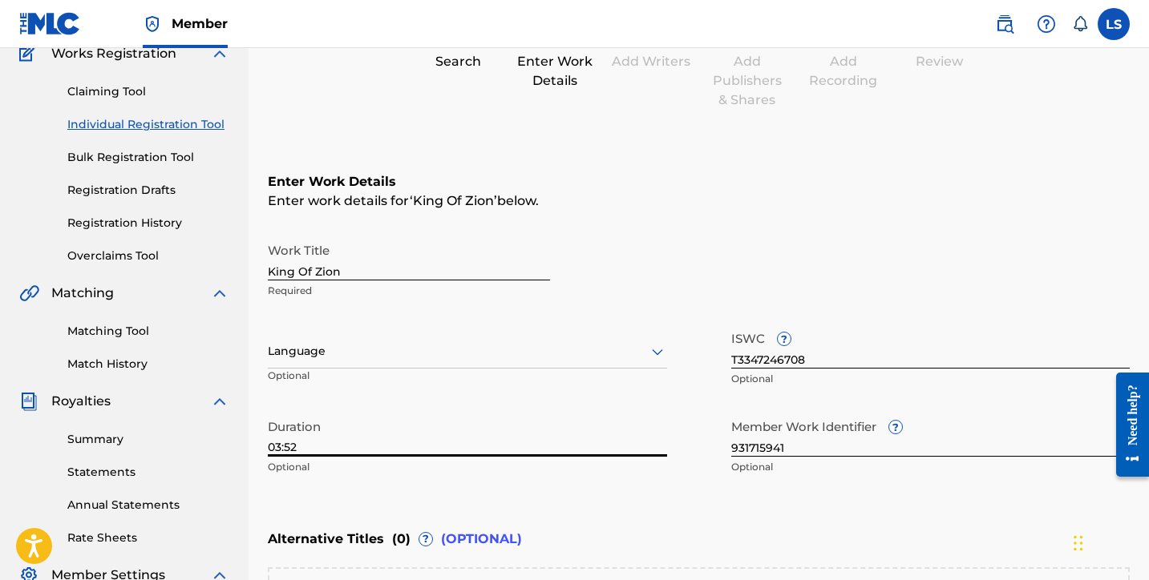
scroll to position [91, 0]
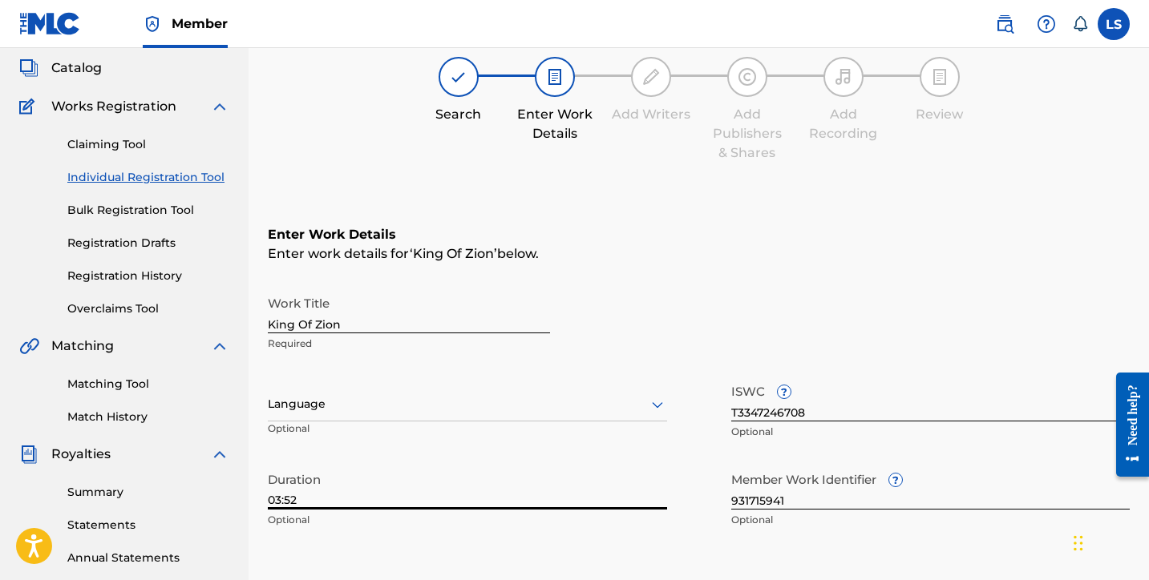
type input "03:52"
click at [346, 410] on div at bounding box center [467, 404] width 399 height 20
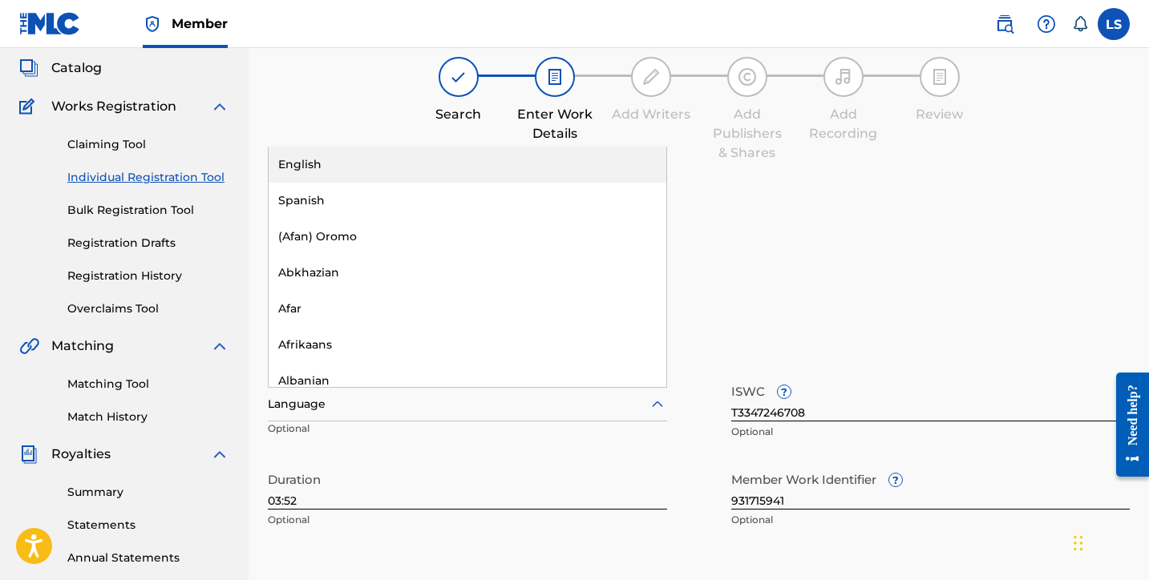
click at [293, 162] on div "English" at bounding box center [468, 165] width 398 height 36
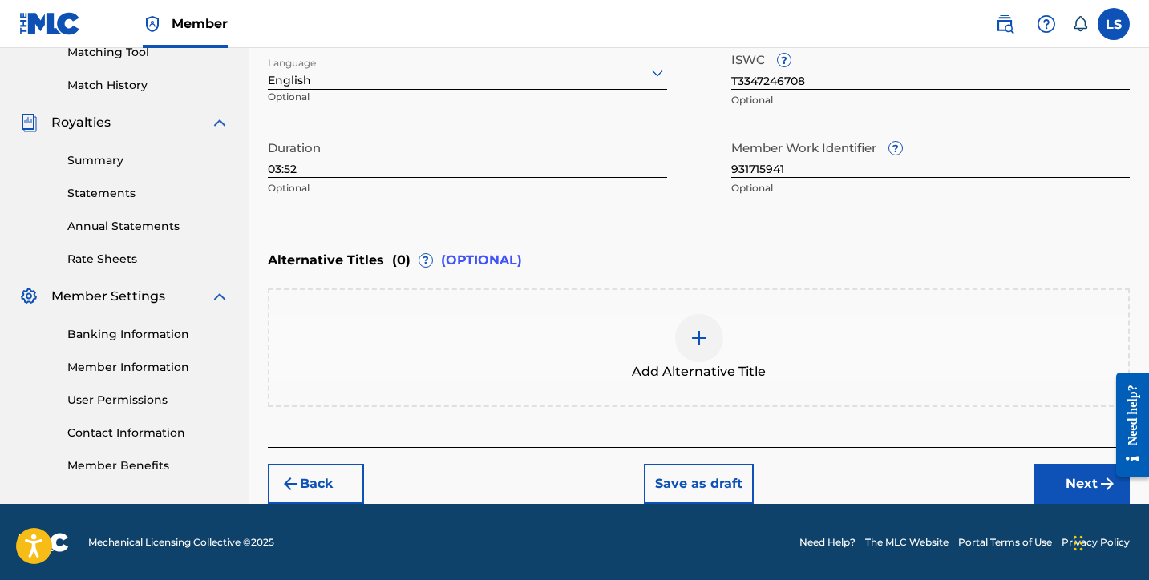
click at [1080, 485] on button "Next" at bounding box center [1081, 484] width 96 height 40
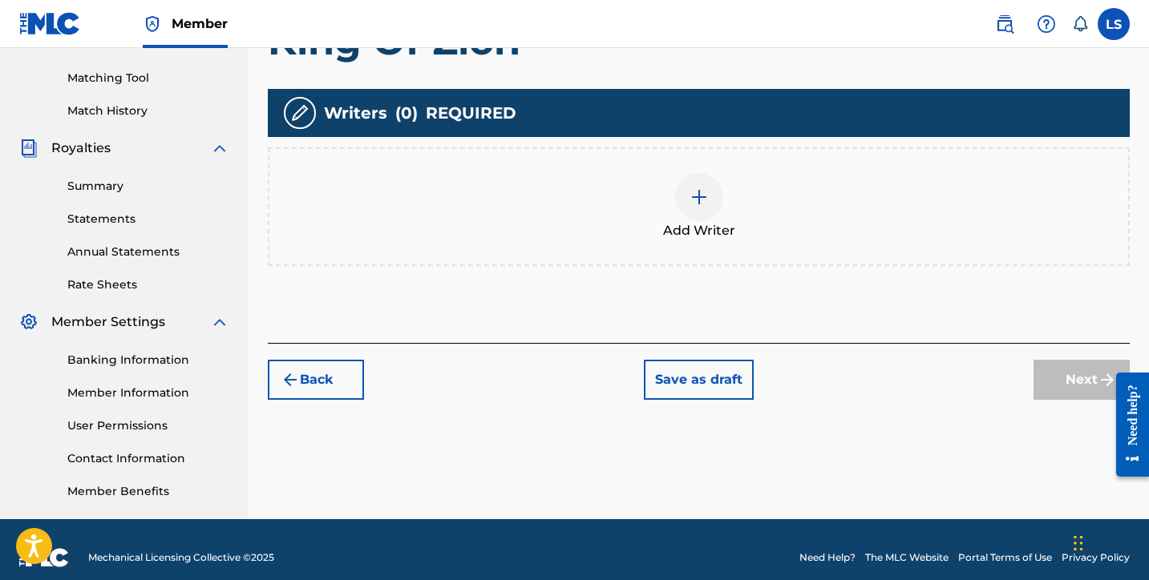
scroll to position [414, 0]
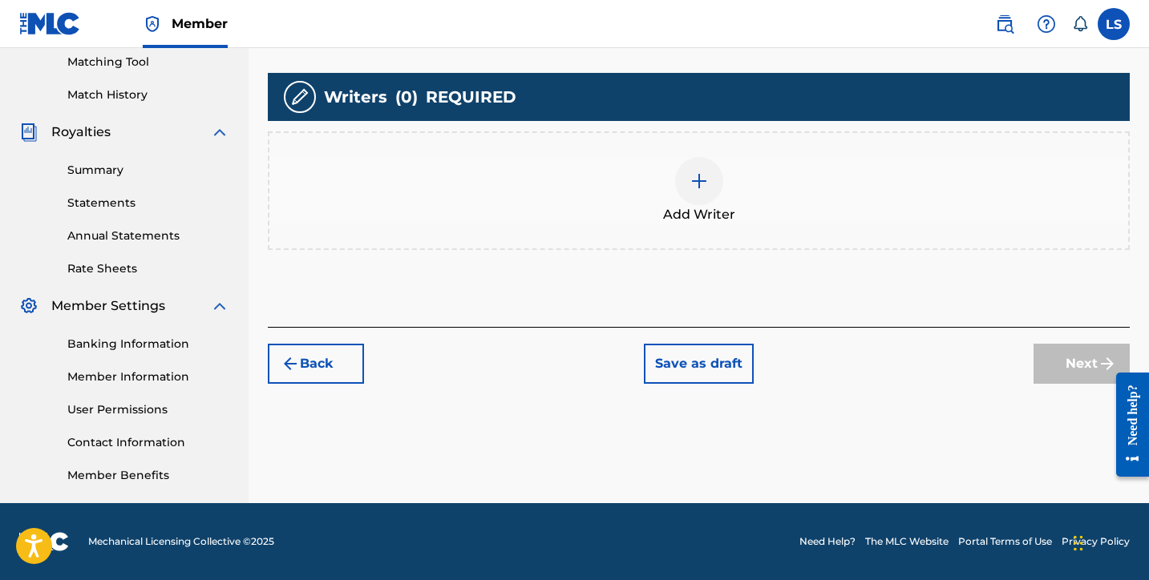
click at [694, 167] on div at bounding box center [699, 181] width 48 height 48
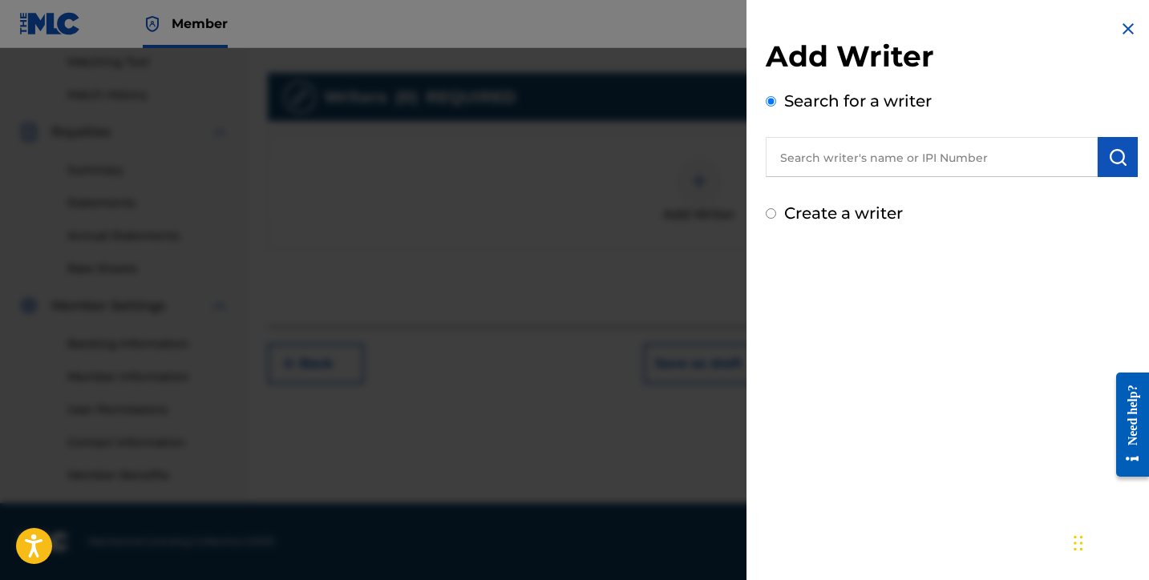
click at [842, 171] on input "text" at bounding box center [932, 157] width 332 height 40
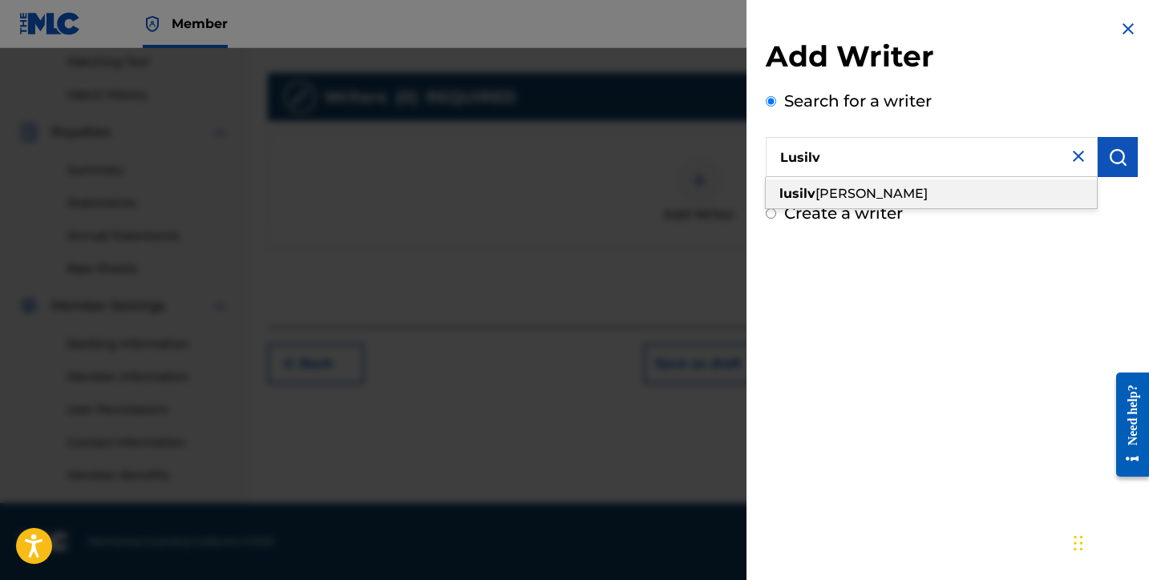
click at [819, 200] on span "io silva" at bounding box center [871, 193] width 112 height 15
type input "lusilvio silva"
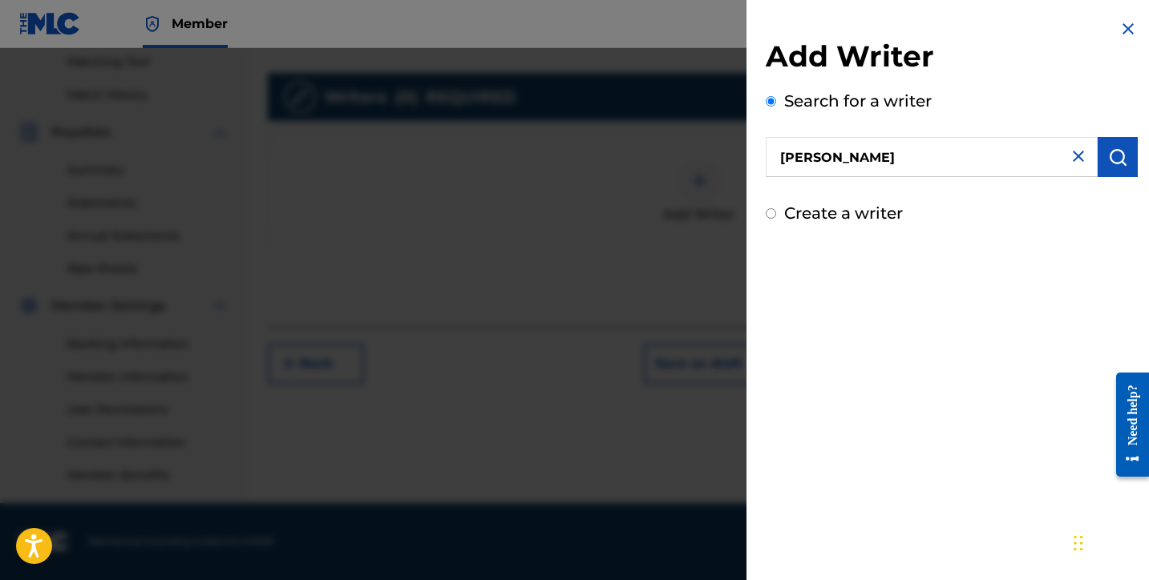
click at [1114, 151] on img "submit" at bounding box center [1117, 157] width 19 height 19
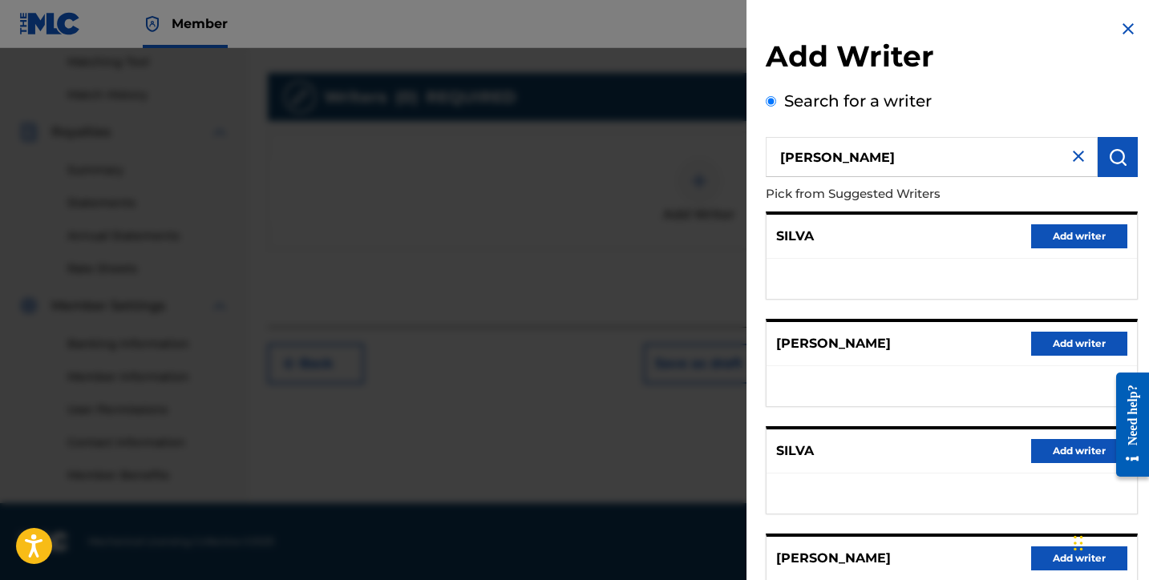
scroll to position [250, 0]
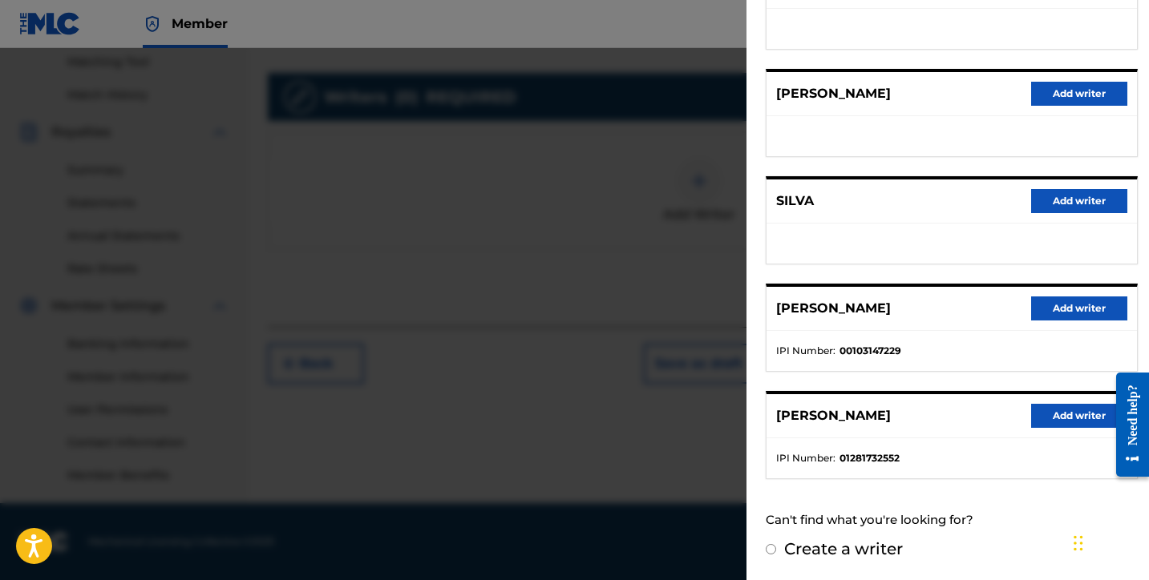
click at [1024, 413] on div "LUSILVIO SILVA Add writer" at bounding box center [951, 416] width 370 height 44
click at [1046, 416] on button "Add writer" at bounding box center [1079, 416] width 96 height 24
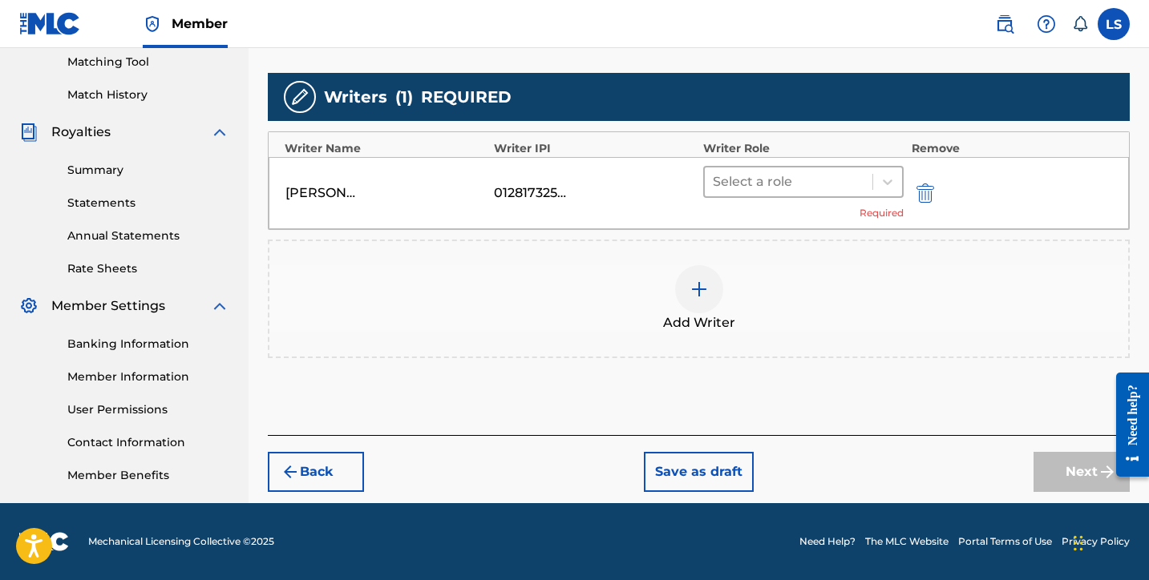
click at [798, 176] on div at bounding box center [789, 182] width 152 height 22
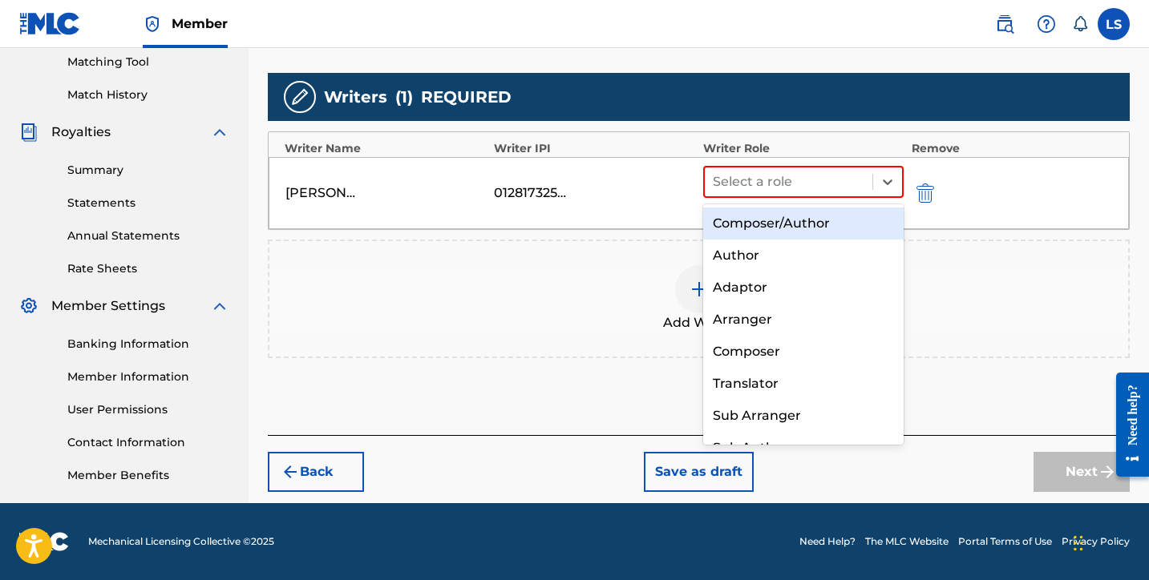
drag, startPoint x: 782, startPoint y: 216, endPoint x: 823, endPoint y: 257, distance: 58.4
click at [782, 216] on div "Composer/Author" at bounding box center [803, 224] width 200 height 32
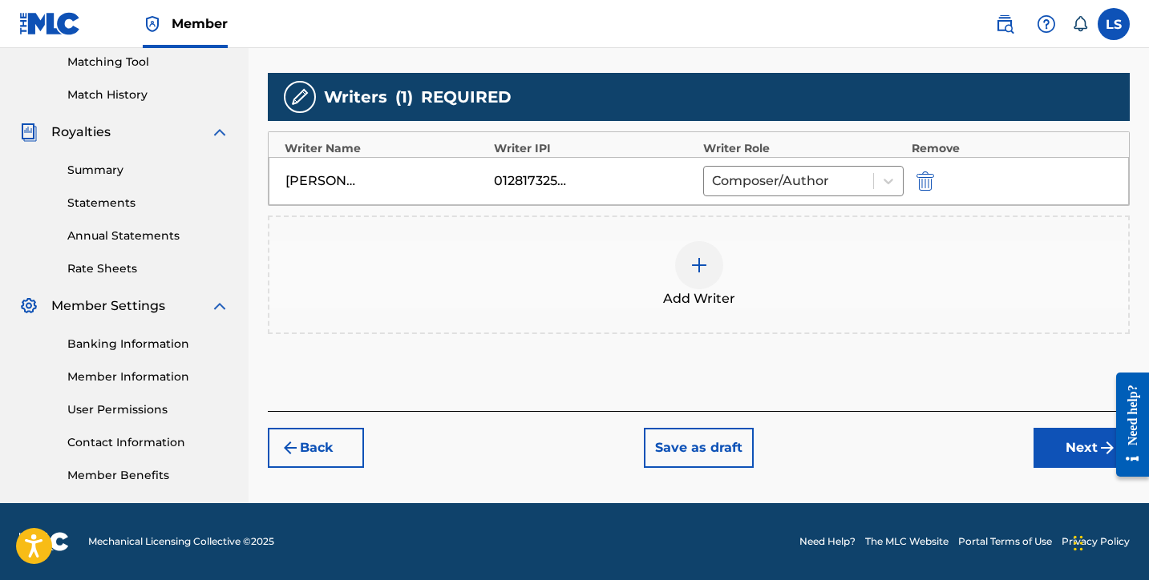
click at [1057, 451] on button "Next" at bounding box center [1081, 448] width 96 height 40
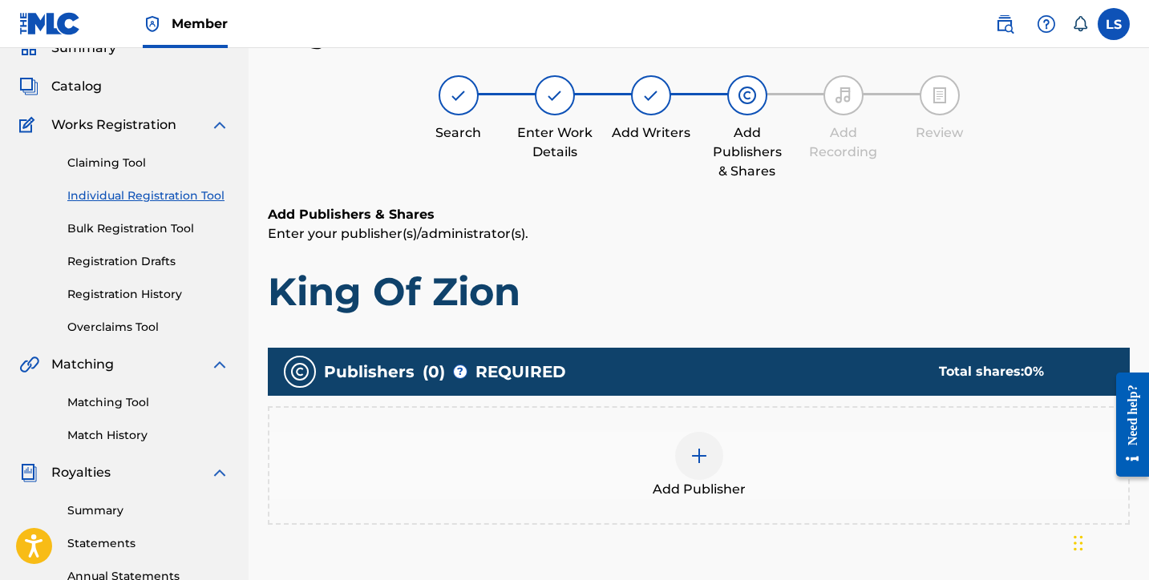
scroll to position [72, 0]
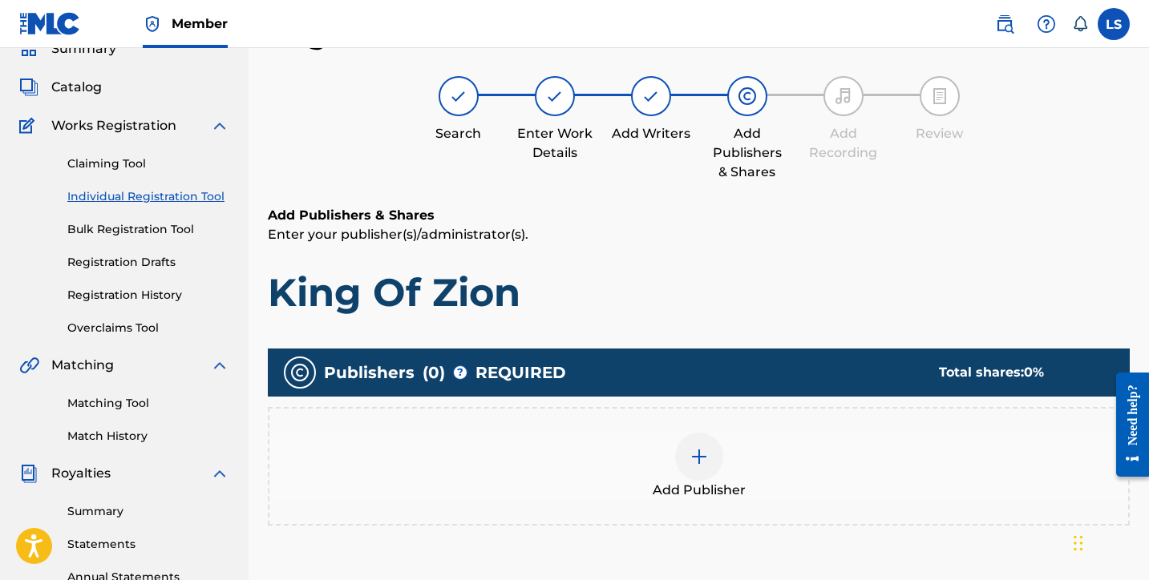
click at [702, 460] on img at bounding box center [698, 456] width 19 height 19
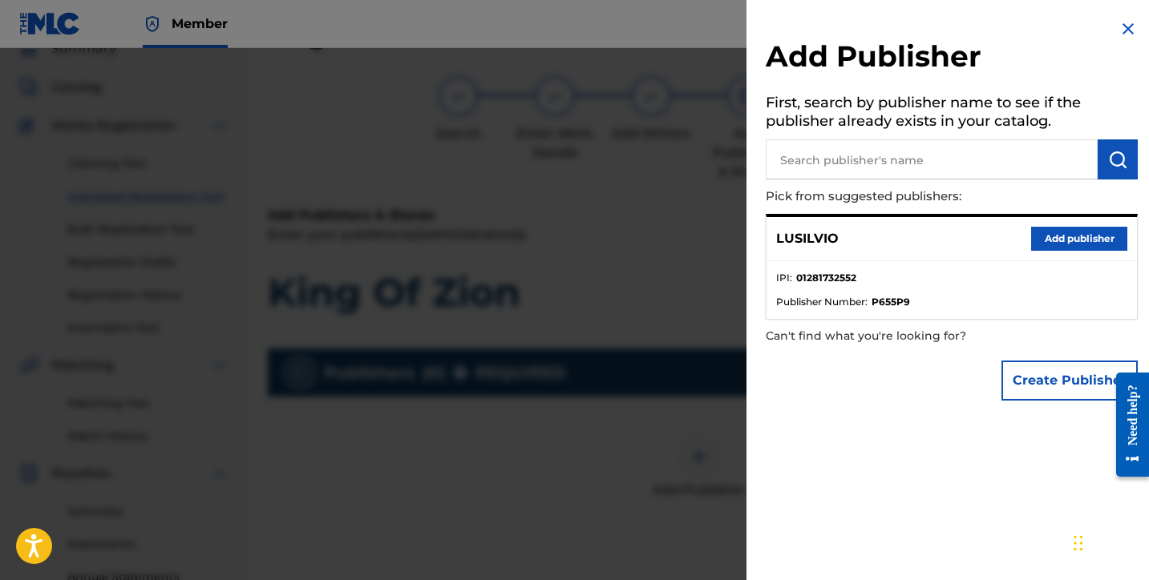
drag, startPoint x: 1064, startPoint y: 245, endPoint x: 1003, endPoint y: 273, distance: 67.4
click at [1064, 245] on button "Add publisher" at bounding box center [1079, 239] width 96 height 24
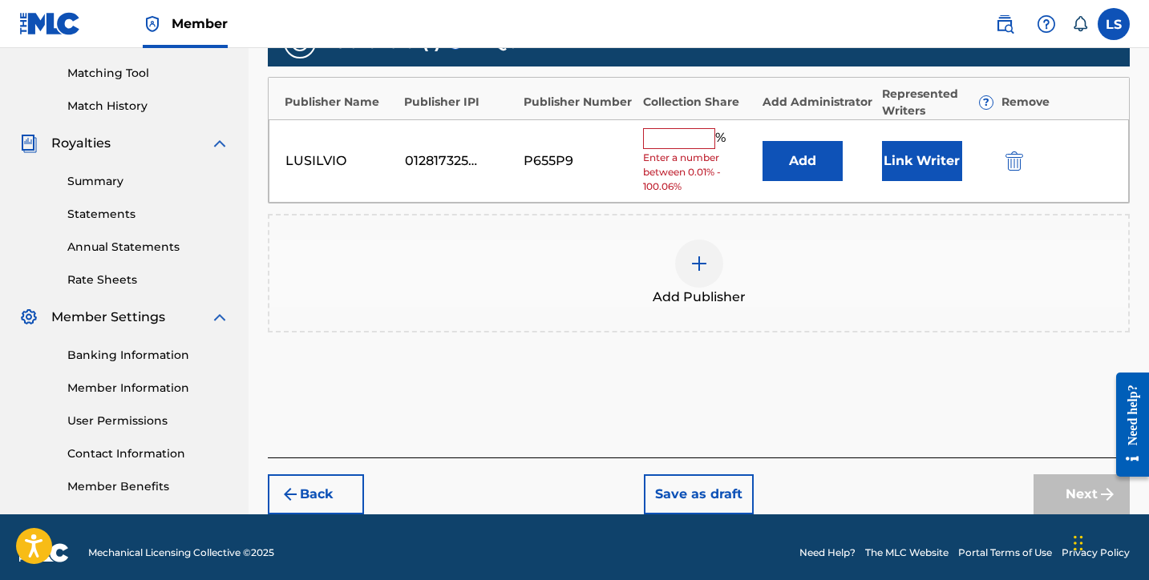
scroll to position [414, 0]
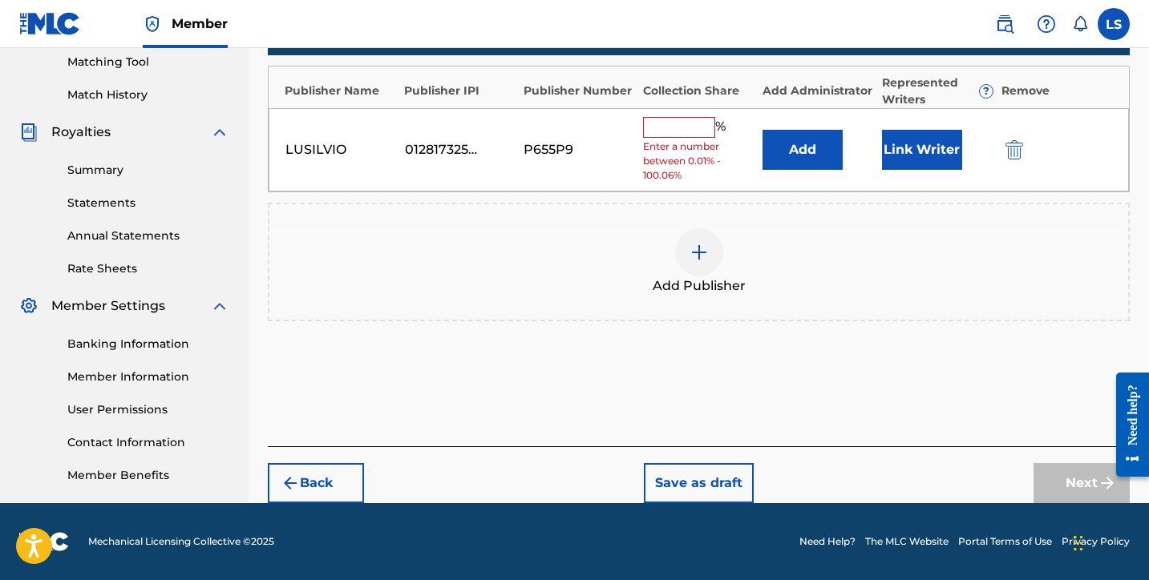
click at [669, 134] on input "text" at bounding box center [679, 127] width 72 height 21
type input "50"
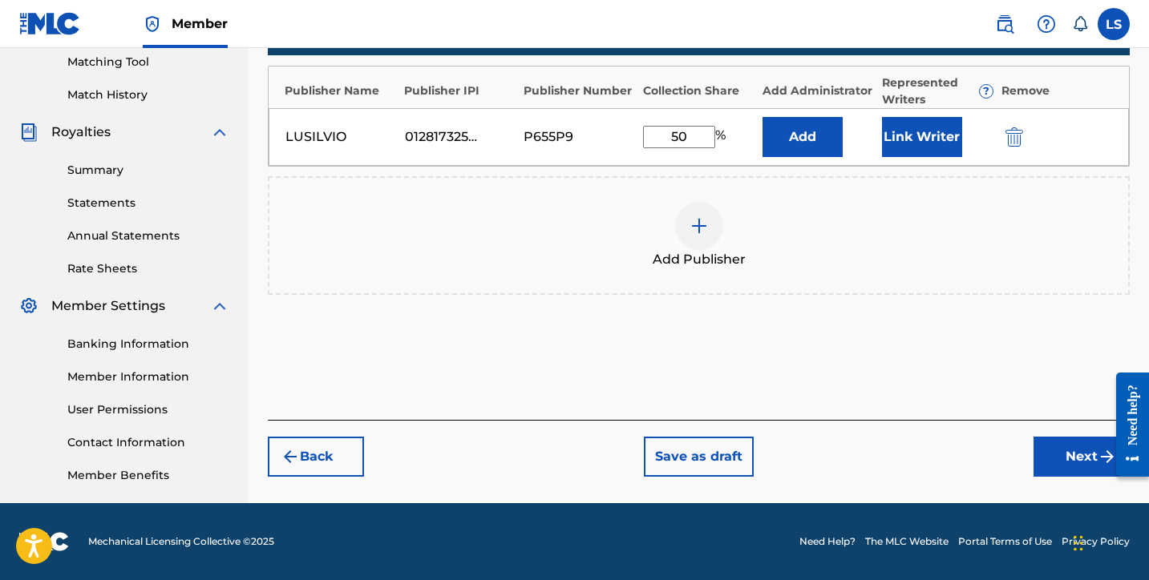
click at [912, 156] on button "Link Writer" at bounding box center [922, 137] width 80 height 40
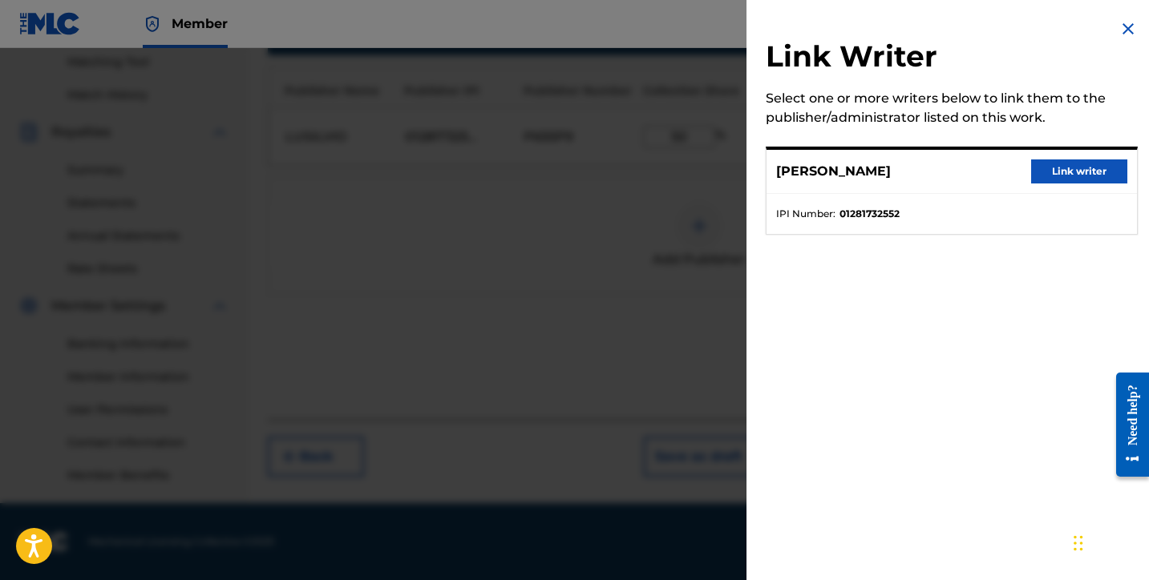
drag, startPoint x: 1056, startPoint y: 164, endPoint x: 1045, endPoint y: 178, distance: 18.3
click at [1056, 164] on button "Link writer" at bounding box center [1079, 172] width 96 height 24
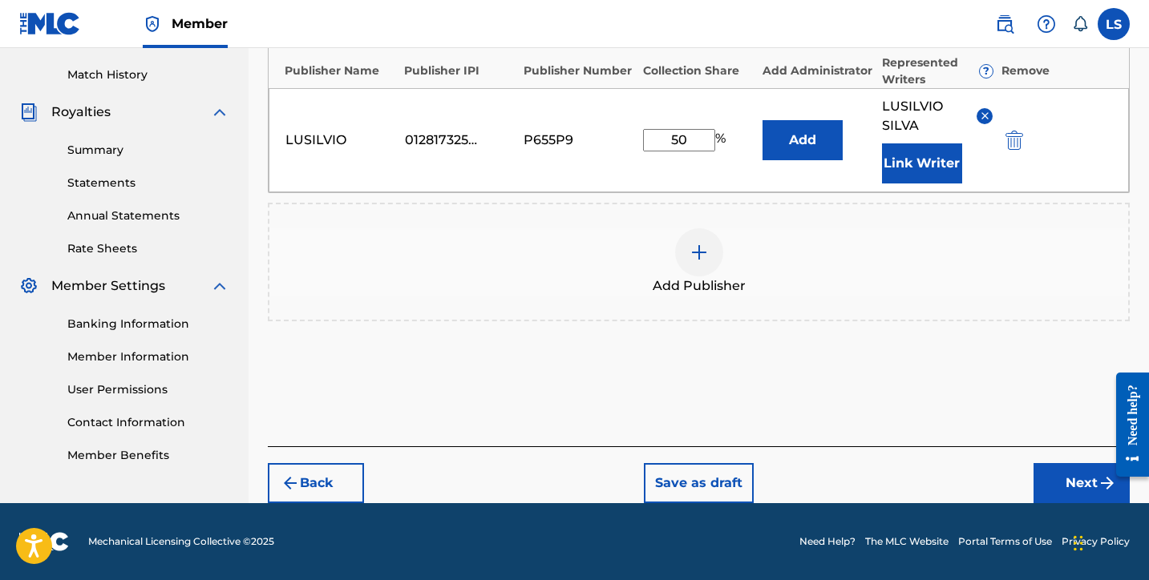
click at [1043, 481] on button "Next" at bounding box center [1081, 483] width 96 height 40
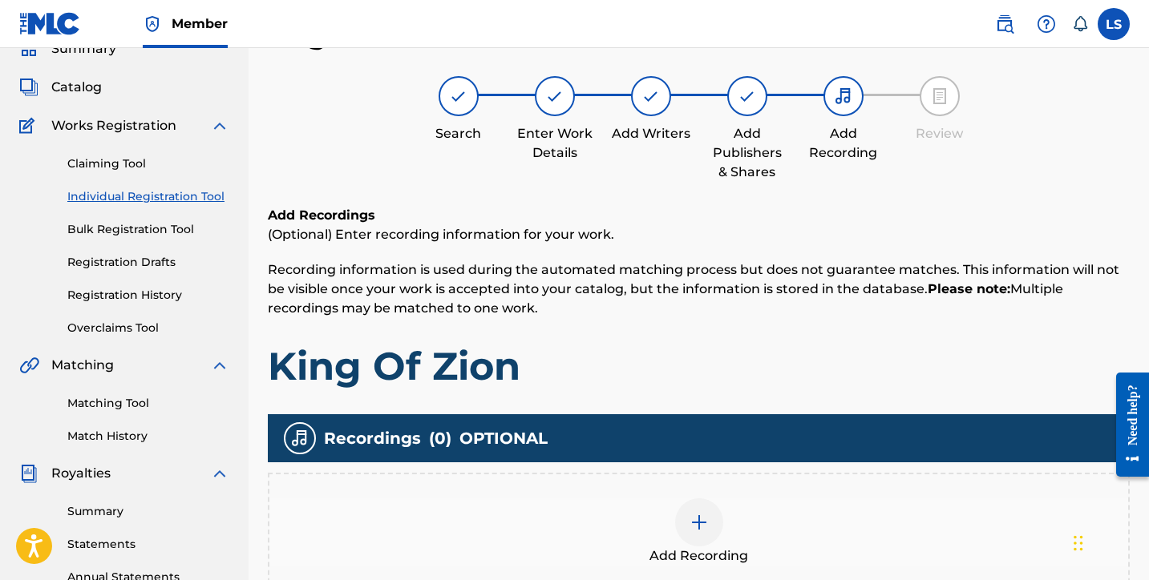
scroll to position [77, 0]
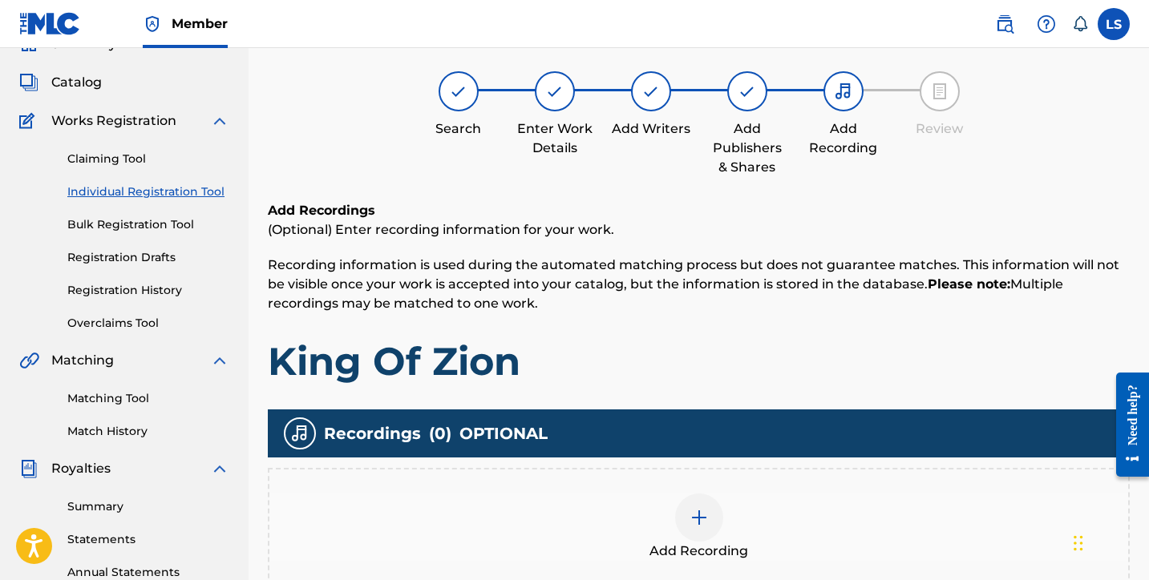
click at [701, 527] on div at bounding box center [699, 518] width 48 height 48
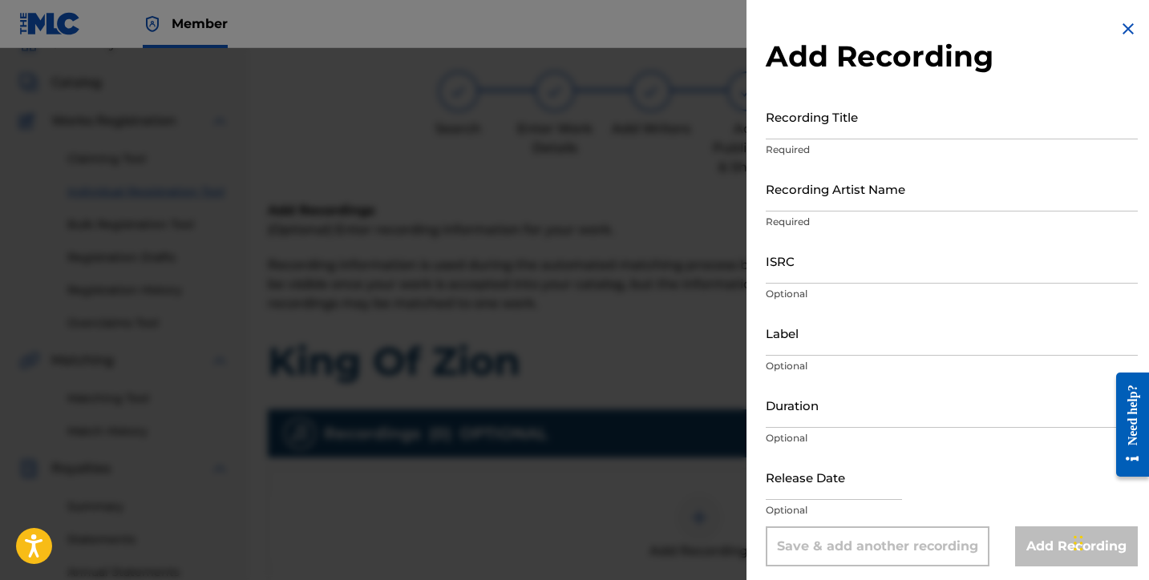
click at [776, 135] on input "Recording Title" at bounding box center [952, 117] width 372 height 46
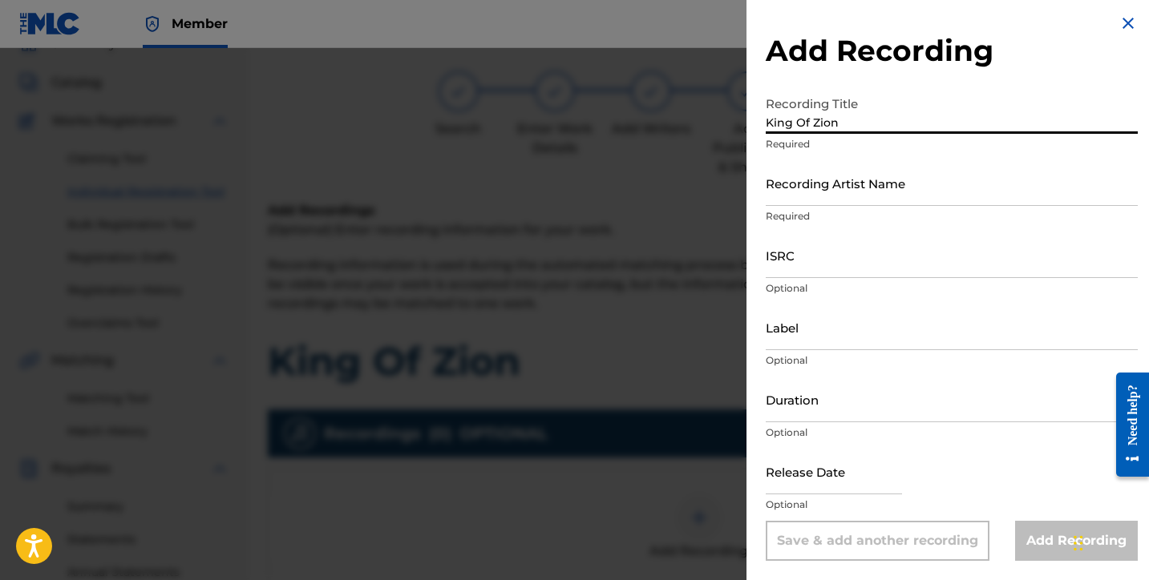
type input "King Of Zion"
click at [794, 210] on p "Required" at bounding box center [952, 216] width 372 height 14
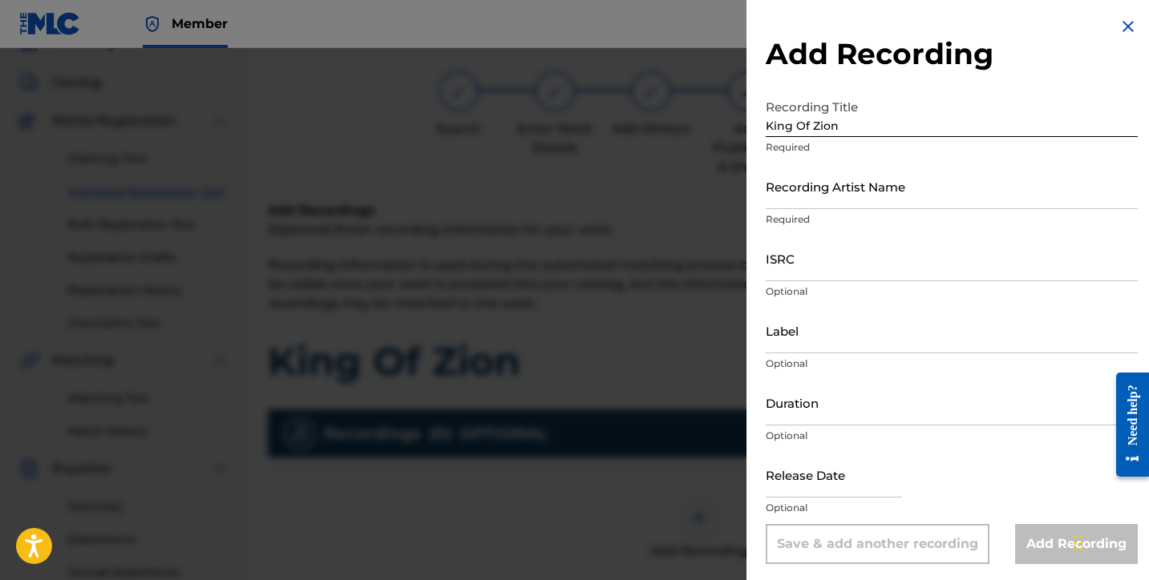
click at [787, 199] on input "Recording Artist Name" at bounding box center [952, 187] width 372 height 46
type input "Lusilvio"
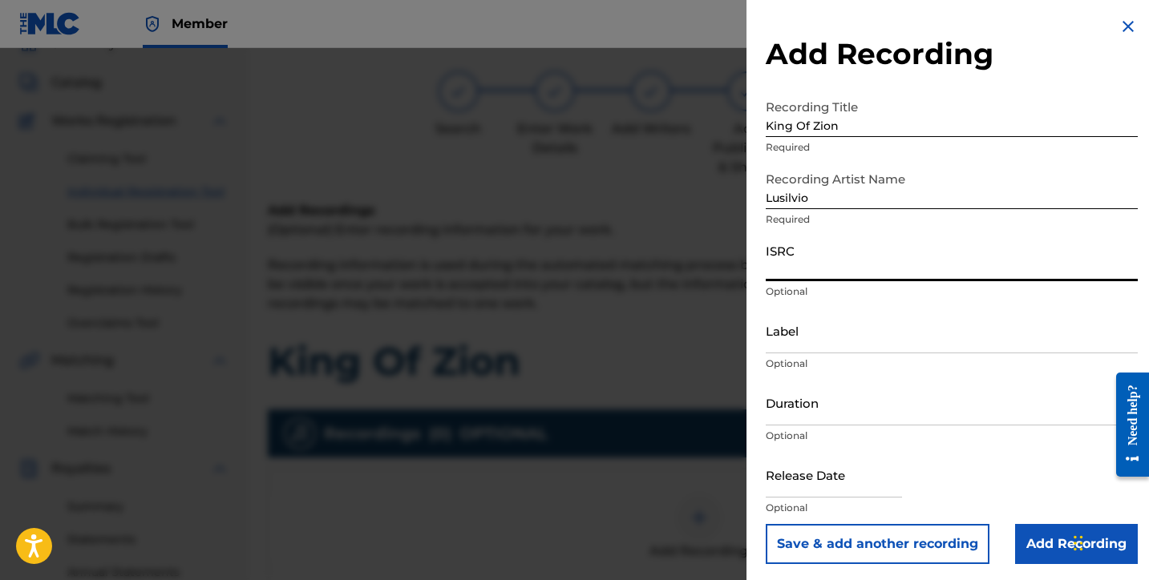
paste input "QZK6M2508360"
type input "QZK6M2508360"
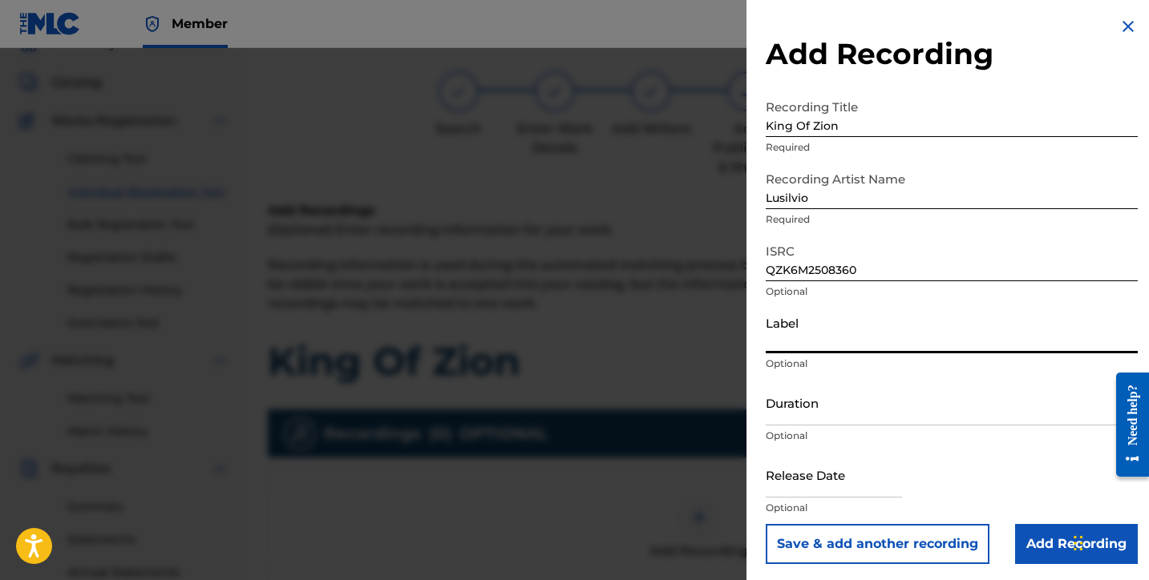
click at [795, 330] on input "Label" at bounding box center [952, 331] width 372 height 46
type input "SILVIOS DELIVERY INC"
drag, startPoint x: 804, startPoint y: 416, endPoint x: 799, endPoint y: 408, distance: 9.8
click at [804, 416] on input "Duration" at bounding box center [952, 403] width 372 height 46
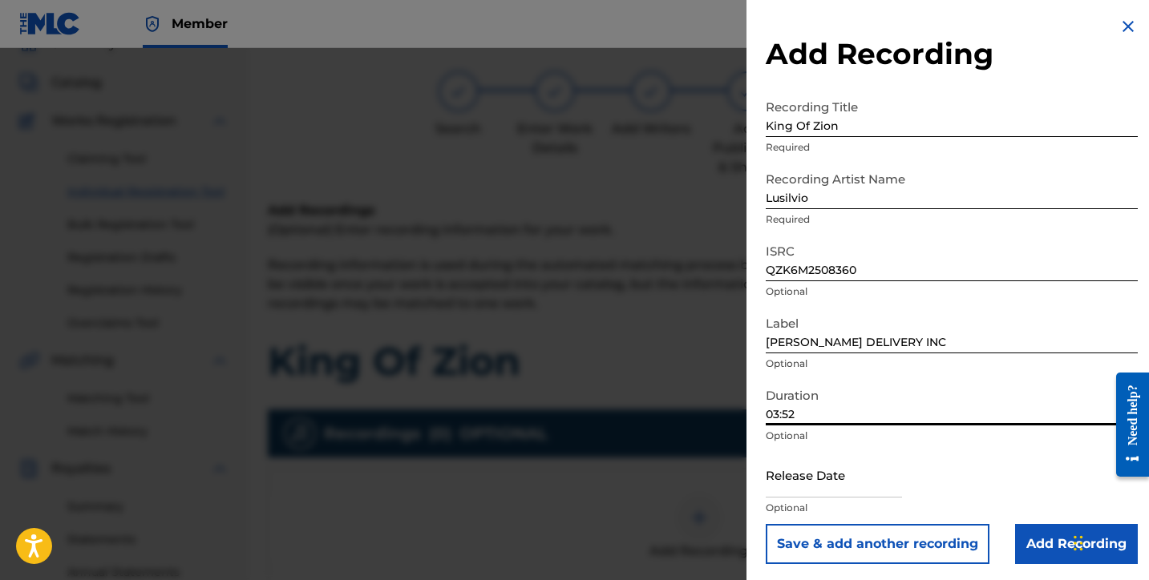
type input "03:52"
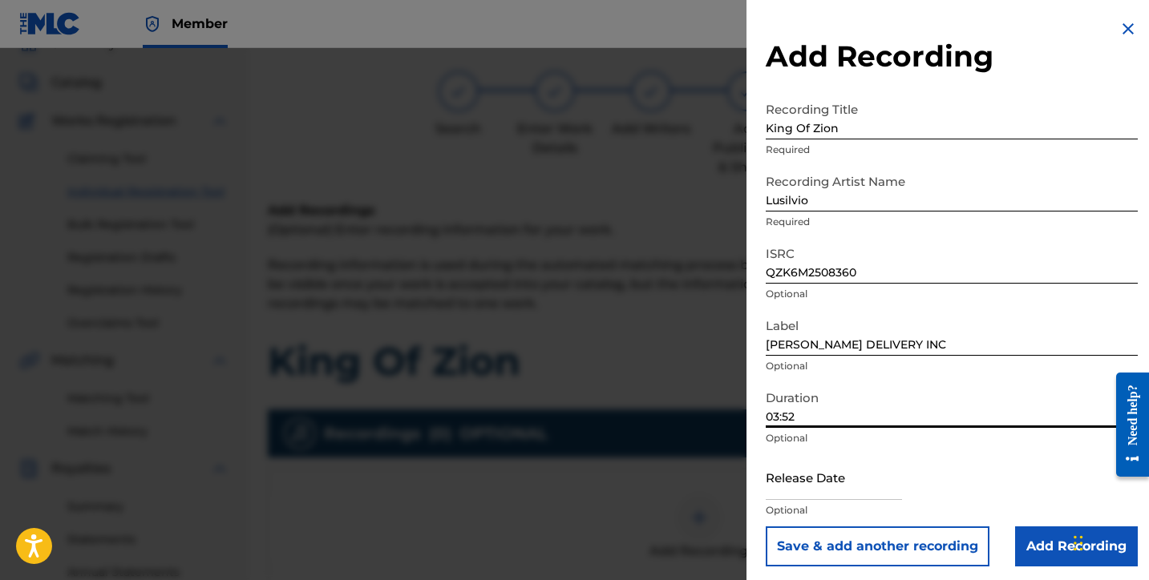
click at [823, 484] on input "text" at bounding box center [834, 478] width 136 height 46
select select "7"
select select "2025"
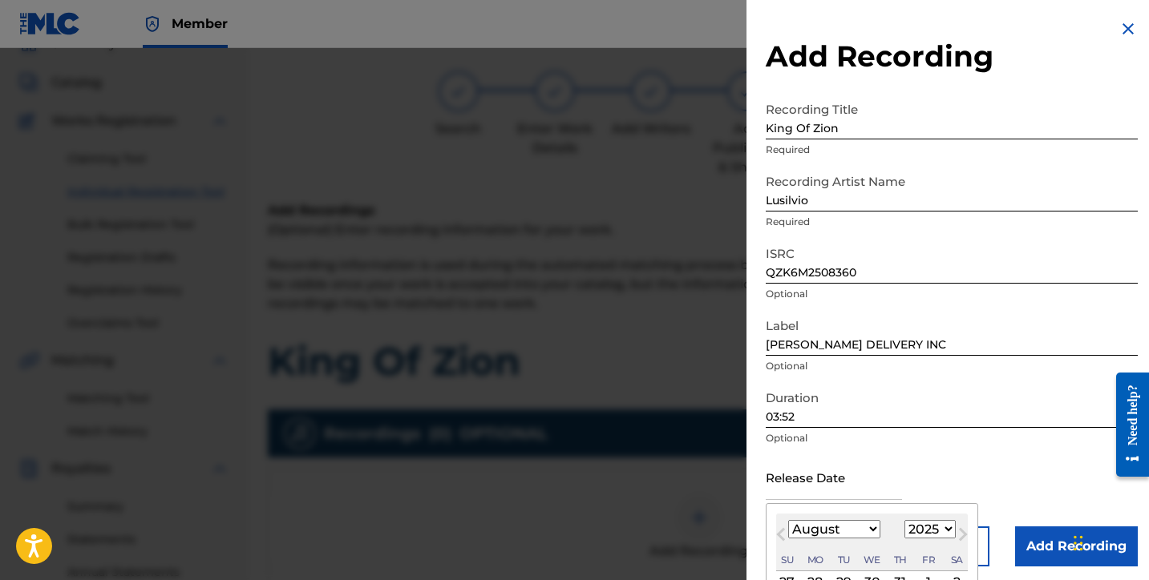
click at [862, 527] on select "January February March April May June July August September October November De…" at bounding box center [834, 529] width 92 height 18
select select "2"
click at [788, 520] on select "January February March April May June July August September October November De…" at bounding box center [834, 529] width 92 height 18
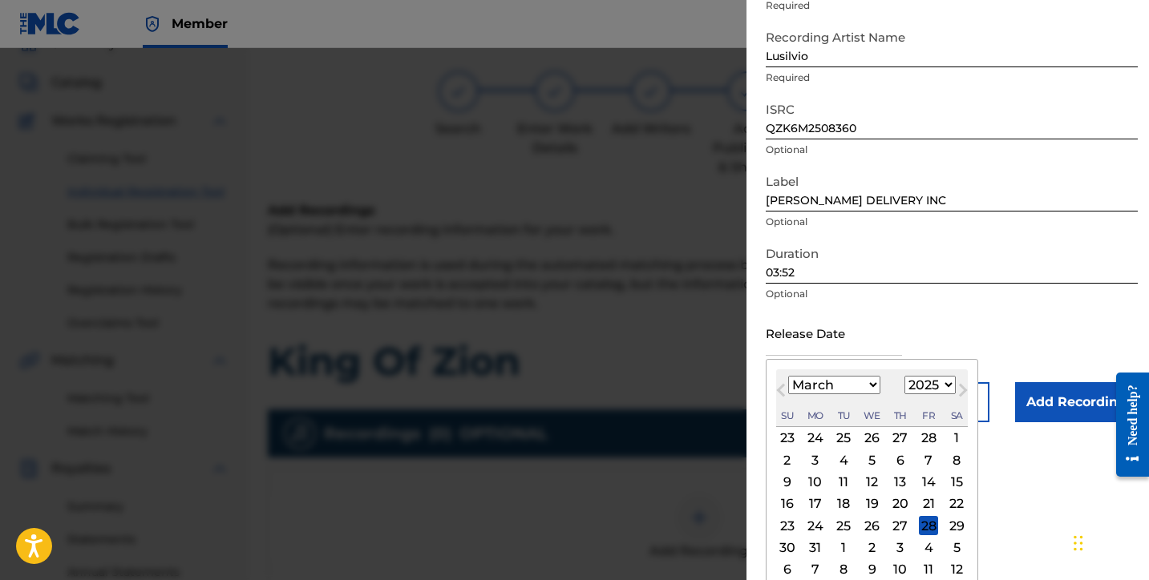
scroll to position [155, 0]
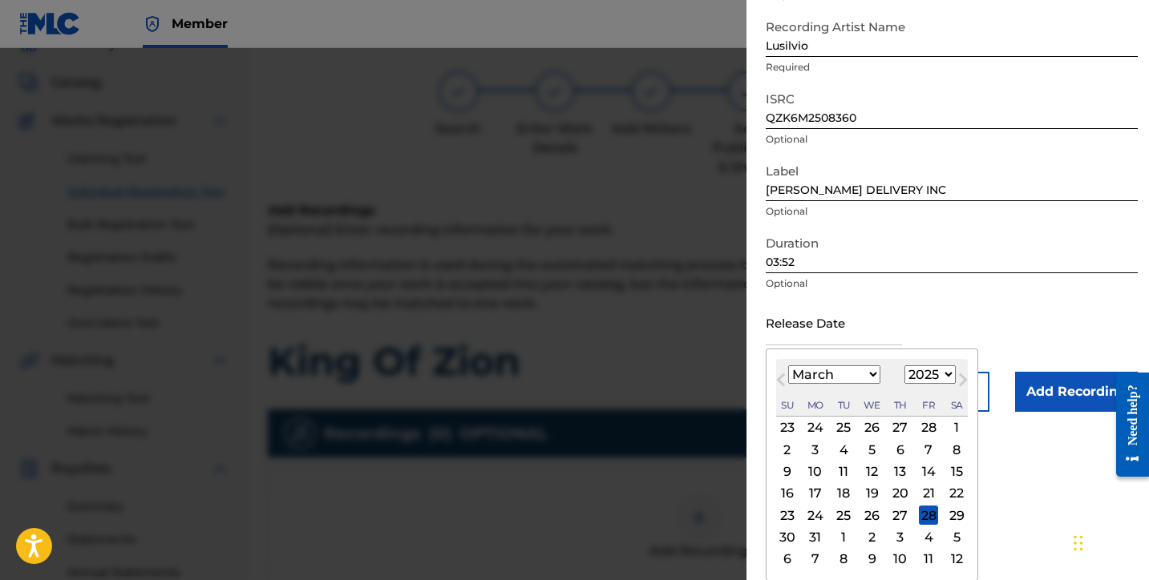
click at [955, 496] on div "22" at bounding box center [956, 493] width 19 height 19
type input "March 22 2025"
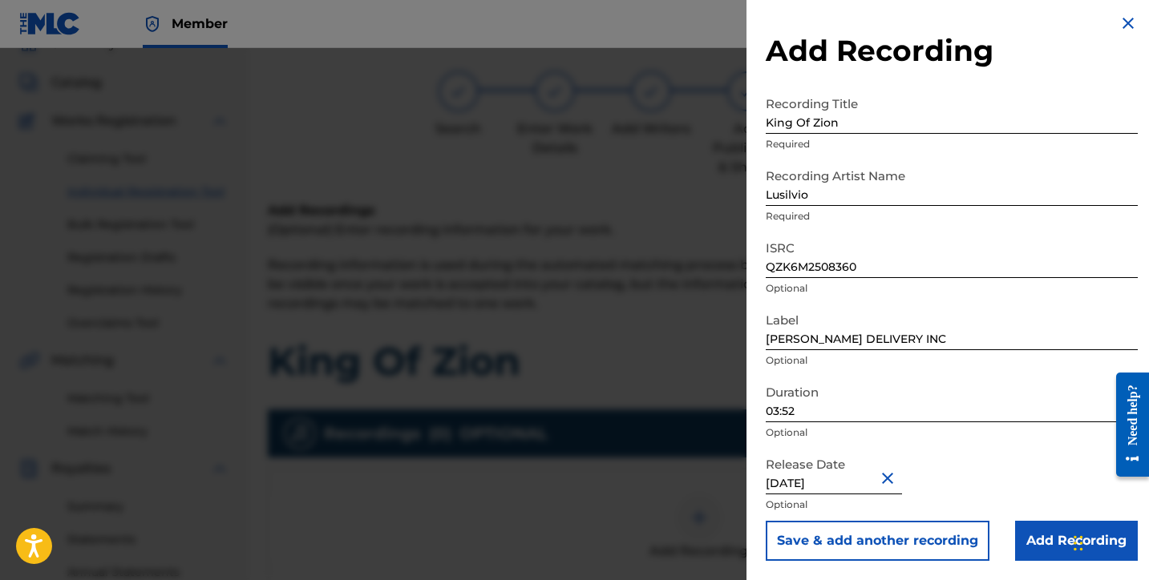
scroll to position [6, 0]
click at [1054, 560] on input "Add Recording" at bounding box center [1076, 541] width 123 height 40
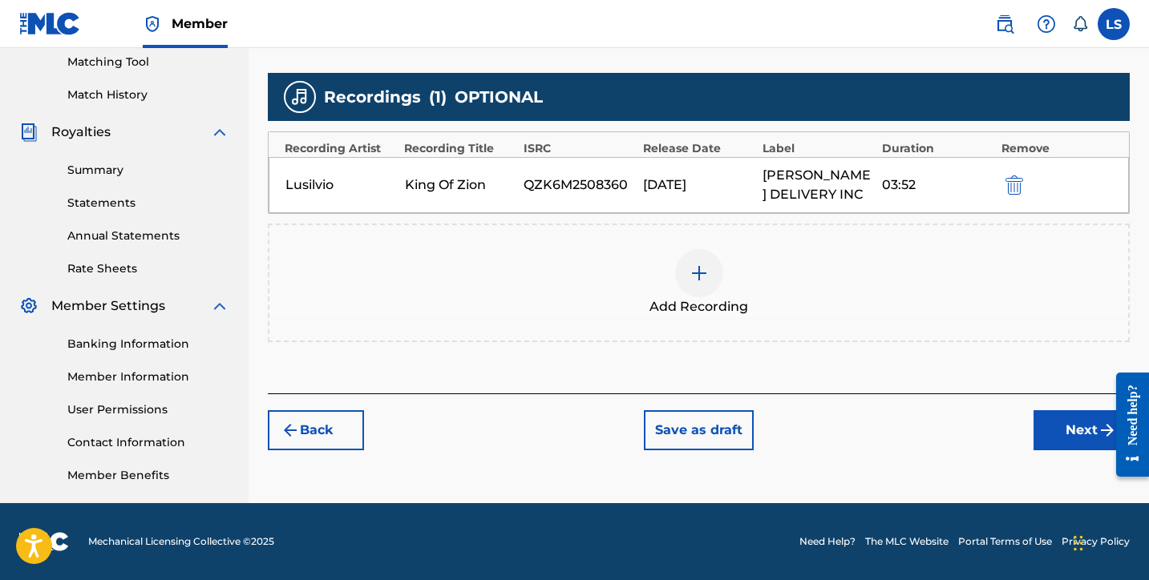
click at [1075, 435] on button "Next" at bounding box center [1081, 430] width 96 height 40
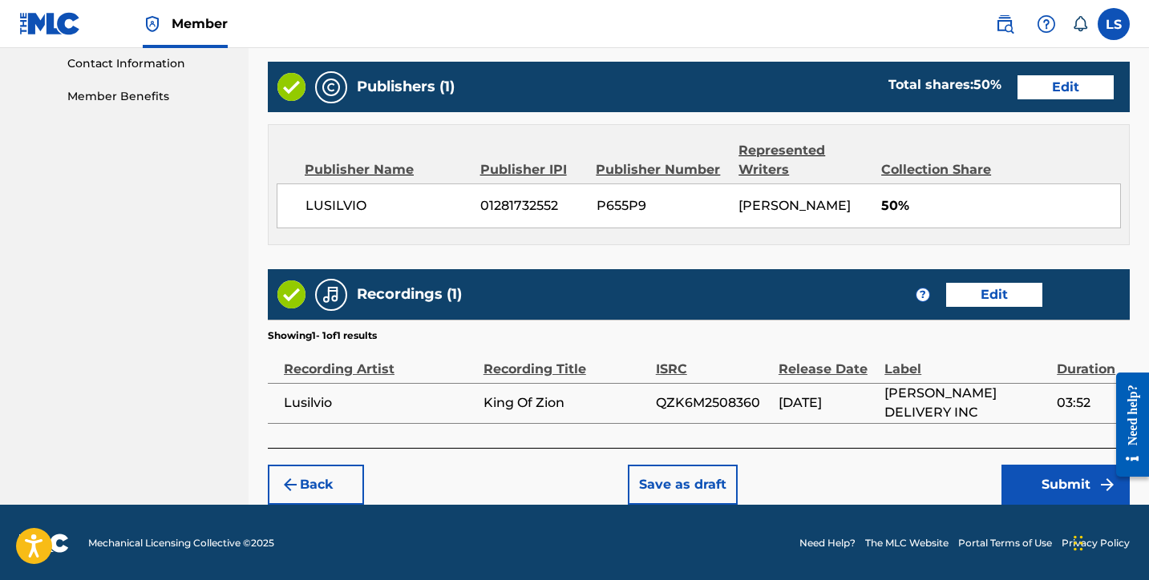
click at [1040, 474] on button "Submit" at bounding box center [1065, 485] width 128 height 40
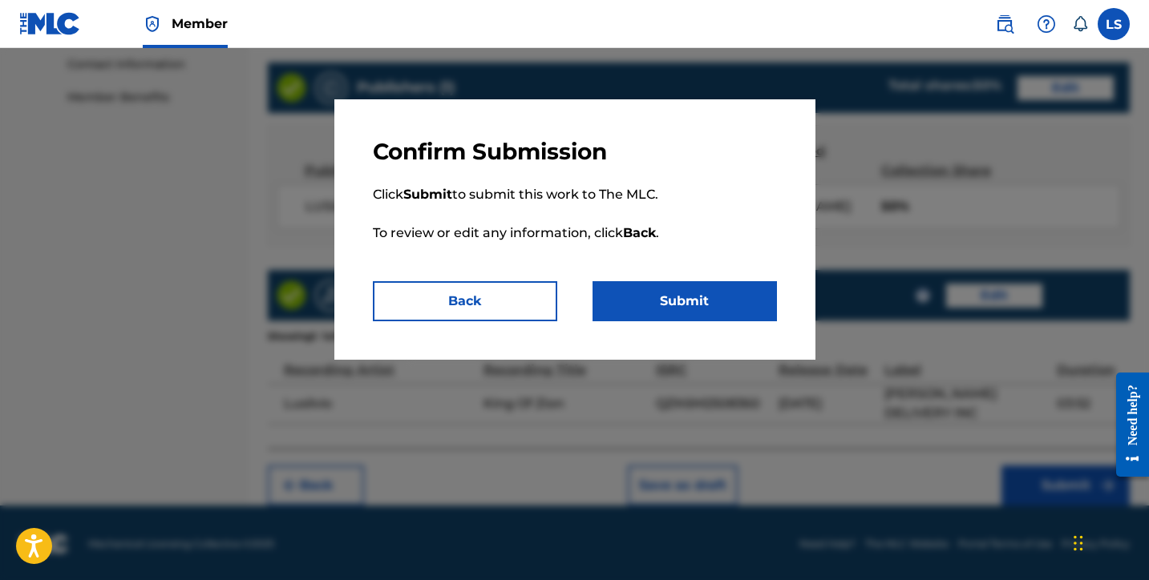
click at [696, 311] on button "Submit" at bounding box center [684, 301] width 184 height 40
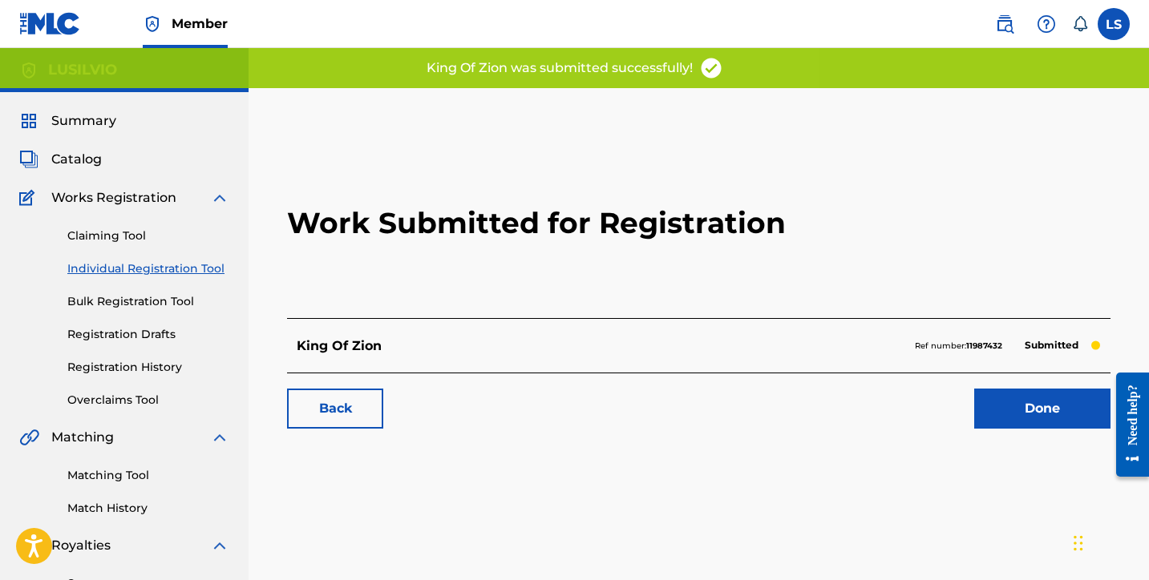
click at [998, 416] on link "Done" at bounding box center [1042, 409] width 136 height 40
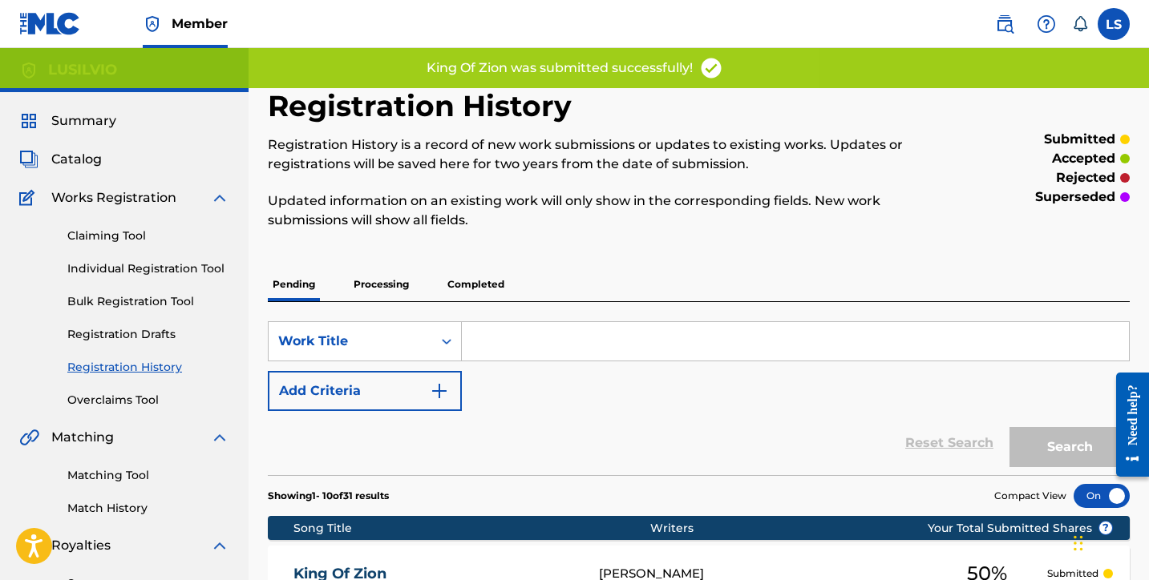
click at [120, 269] on link "Individual Registration Tool" at bounding box center [148, 269] width 162 height 17
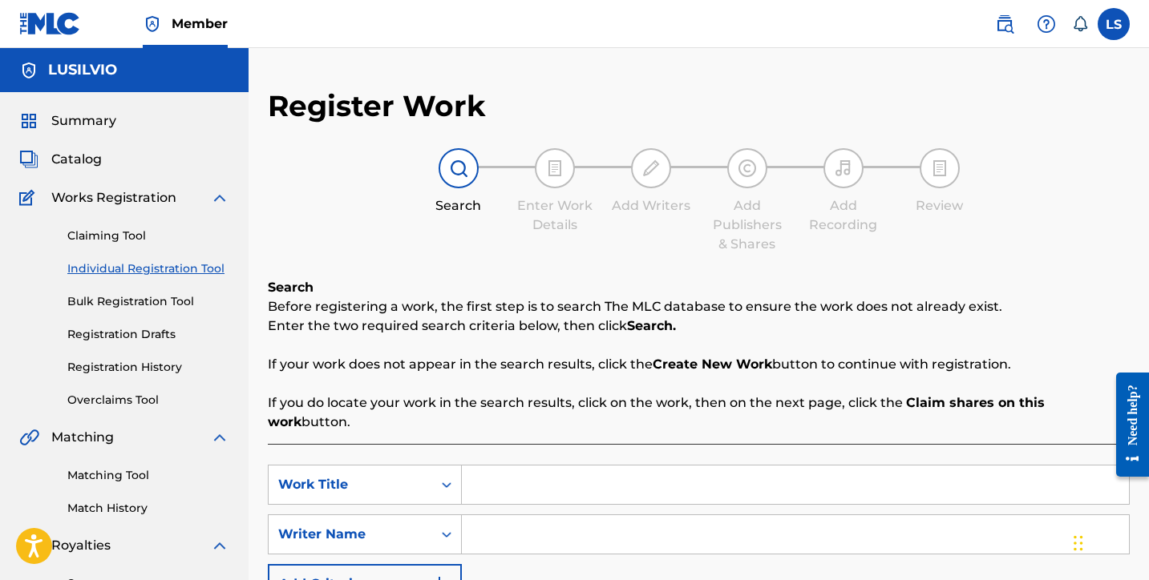
click at [495, 466] on input "Search Form" at bounding box center [795, 485] width 667 height 38
type input "Illusions"
drag, startPoint x: 911, startPoint y: 532, endPoint x: 900, endPoint y: 529, distance: 11.7
click at [909, 532] on input "Search Form" at bounding box center [795, 535] width 667 height 38
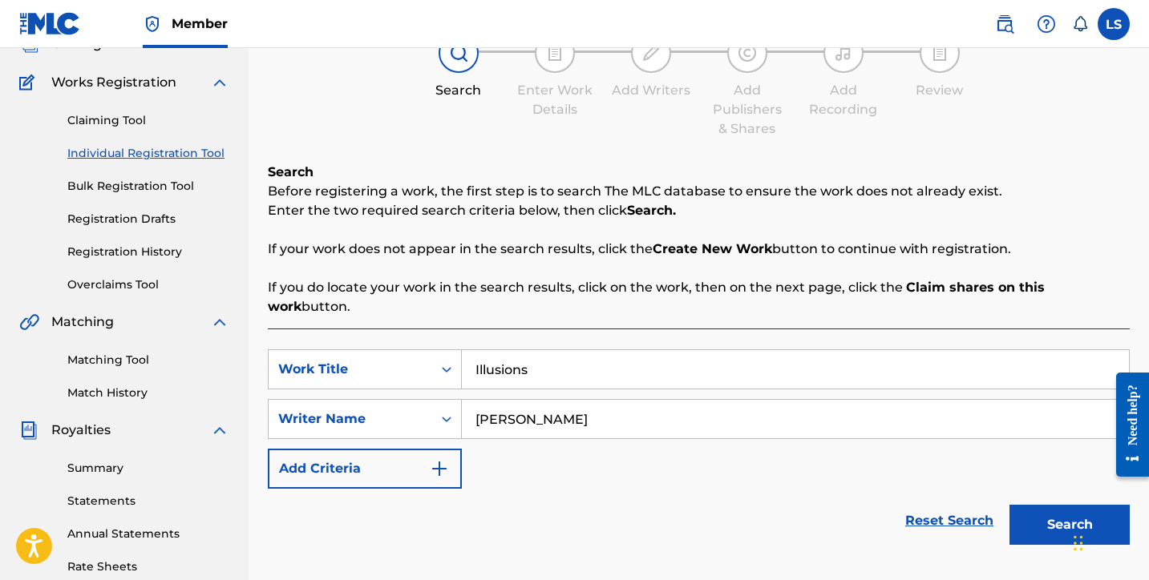
scroll to position [414, 0]
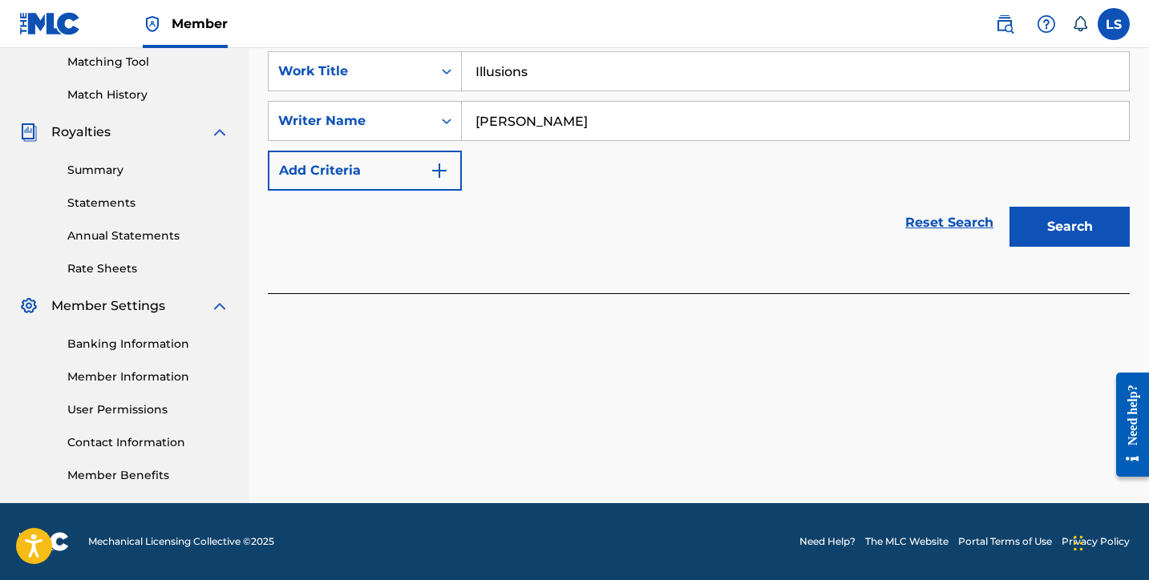
type input "Messiah Silva"
click at [1047, 228] on div "Search" at bounding box center [1065, 223] width 128 height 64
click at [1041, 211] on button "Search" at bounding box center [1069, 227] width 120 height 40
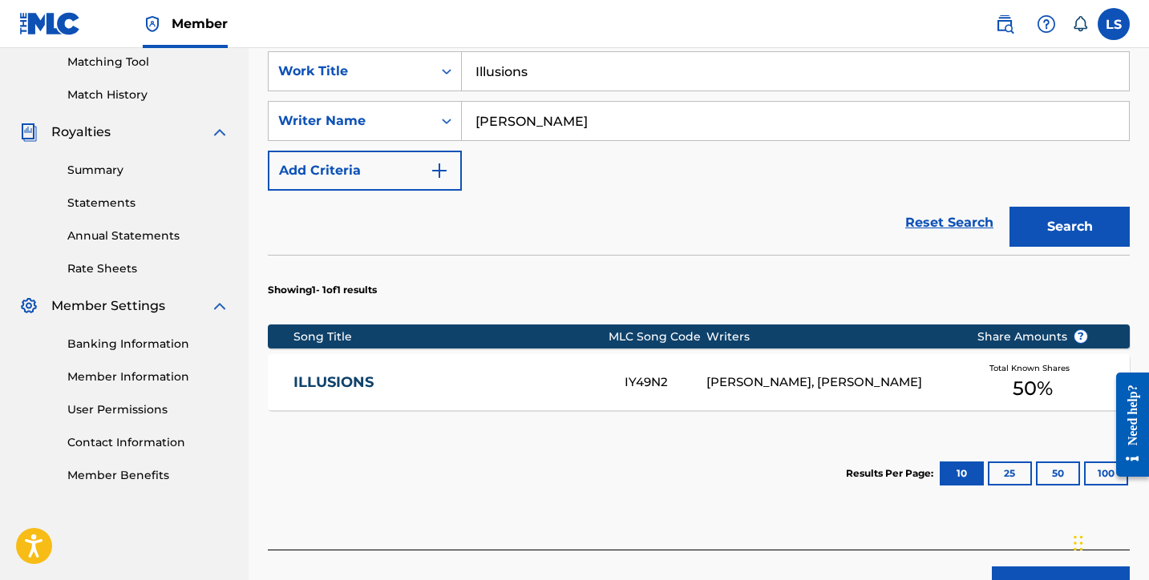
scroll to position [498, 0]
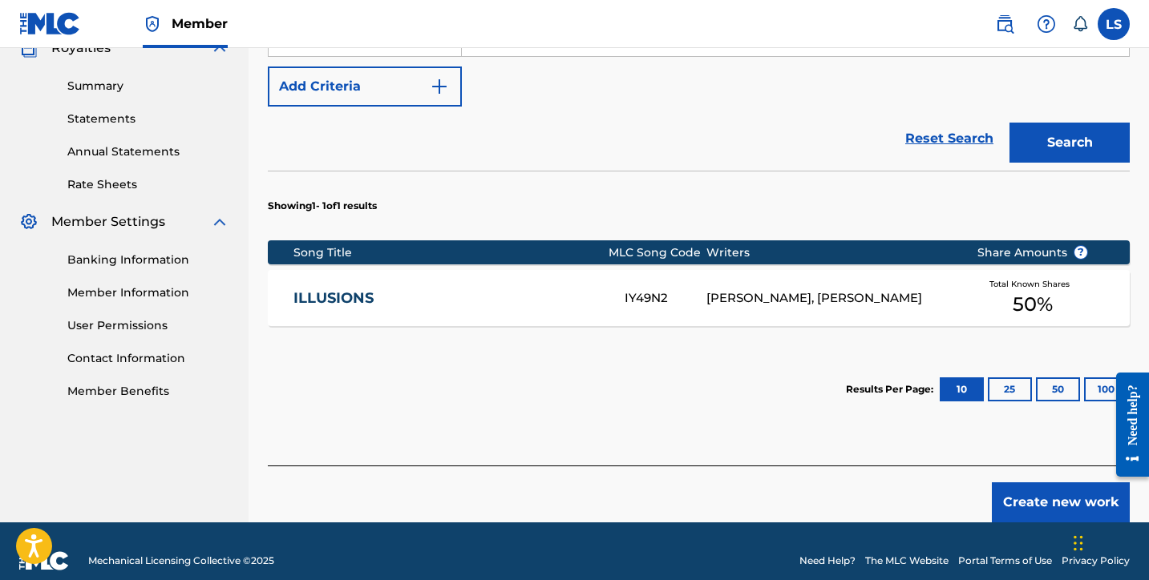
click at [1068, 483] on button "Create new work" at bounding box center [1061, 503] width 138 height 40
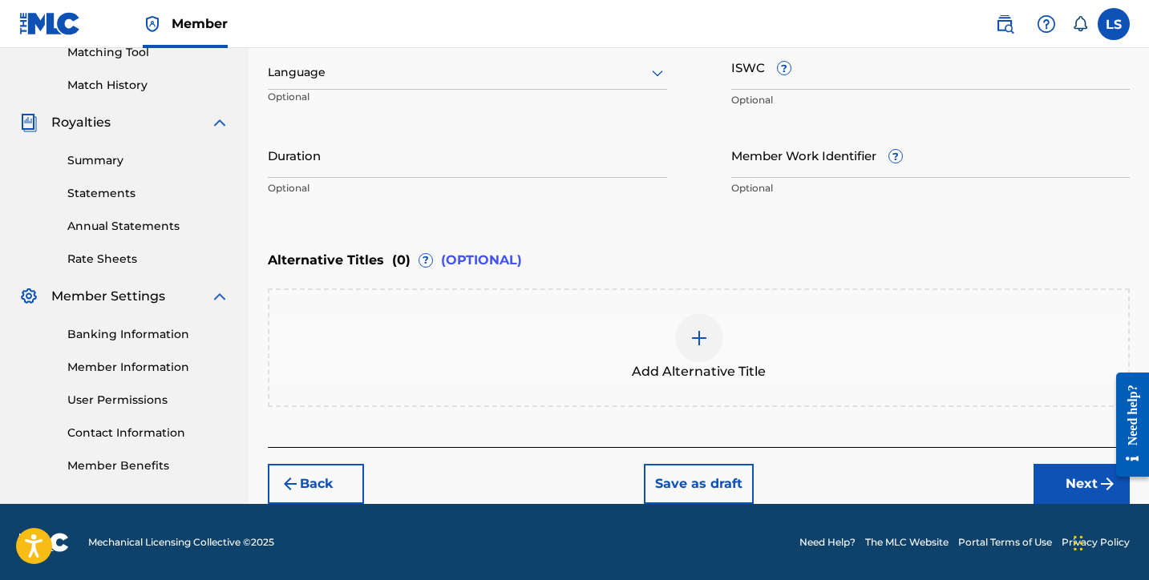
click at [766, 78] on input "ISWC ?" at bounding box center [930, 67] width 399 height 46
click at [745, 64] on input "ISWC ?" at bounding box center [930, 67] width 399 height 46
paste input "T3347246855"
type input "T3347246855"
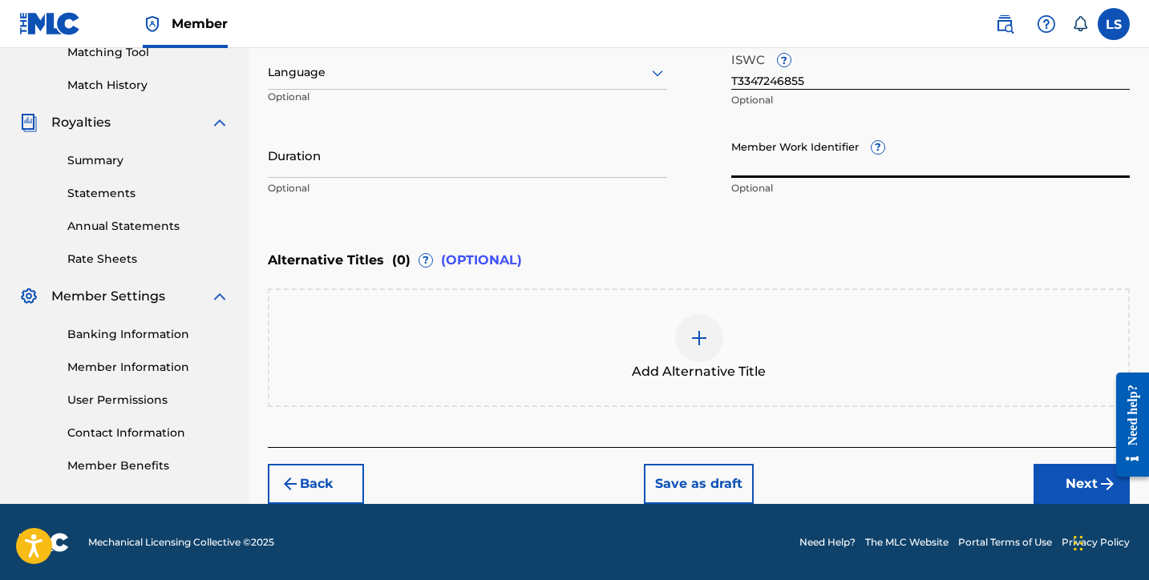
paste input "931715957"
type input "931715957"
click at [338, 167] on input "Duration" at bounding box center [467, 155] width 399 height 46
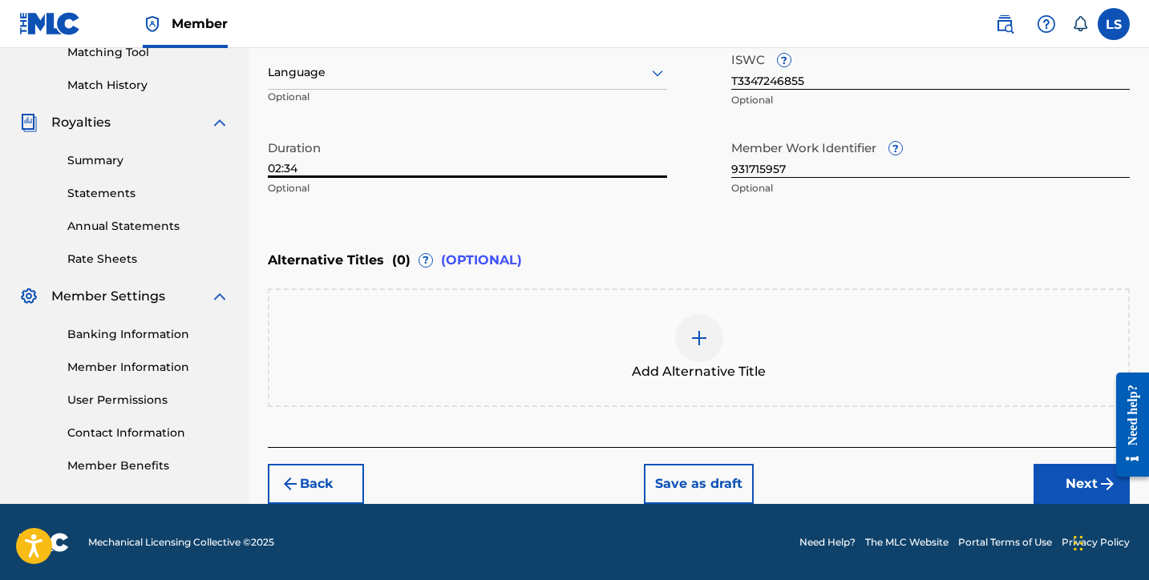
type input "02:34"
click at [414, 82] on div at bounding box center [467, 73] width 399 height 20
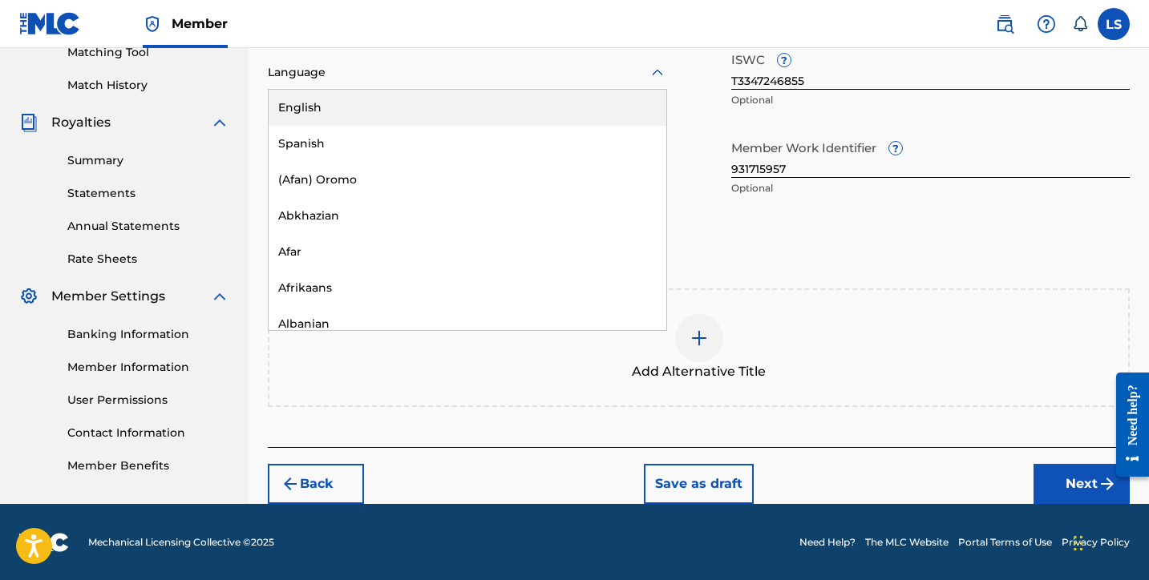
click at [421, 107] on div "English" at bounding box center [468, 108] width 398 height 36
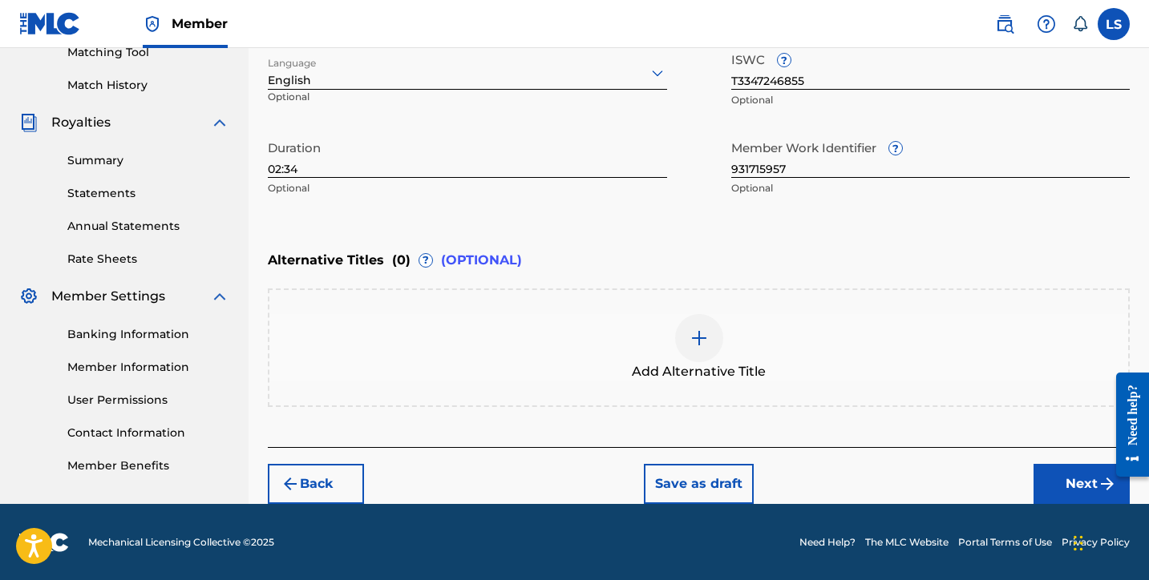
click at [1046, 471] on button "Next" at bounding box center [1081, 484] width 96 height 40
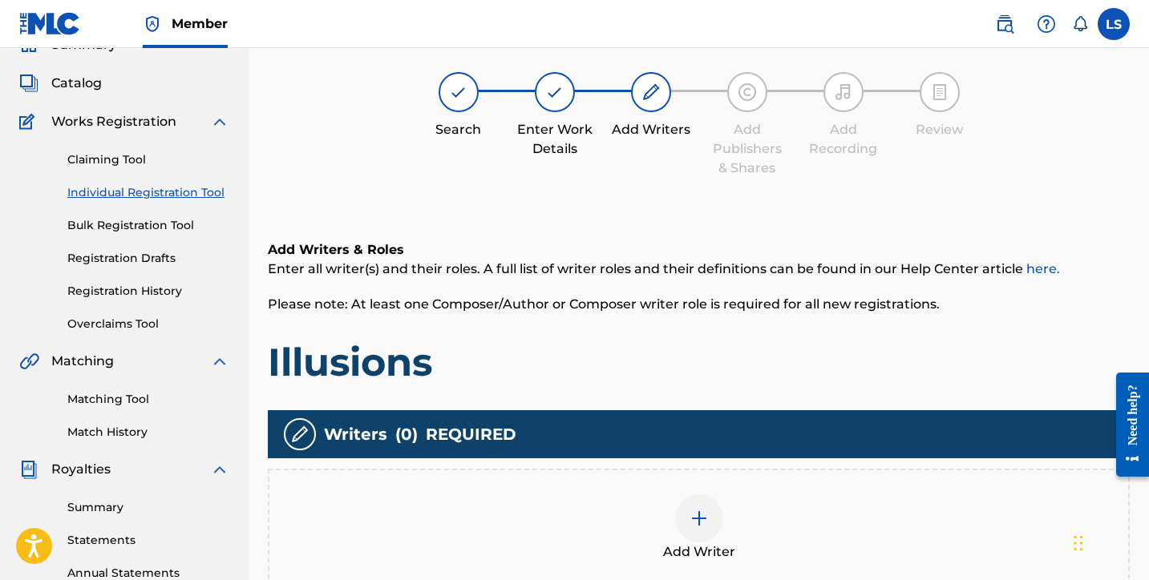
scroll to position [72, 0]
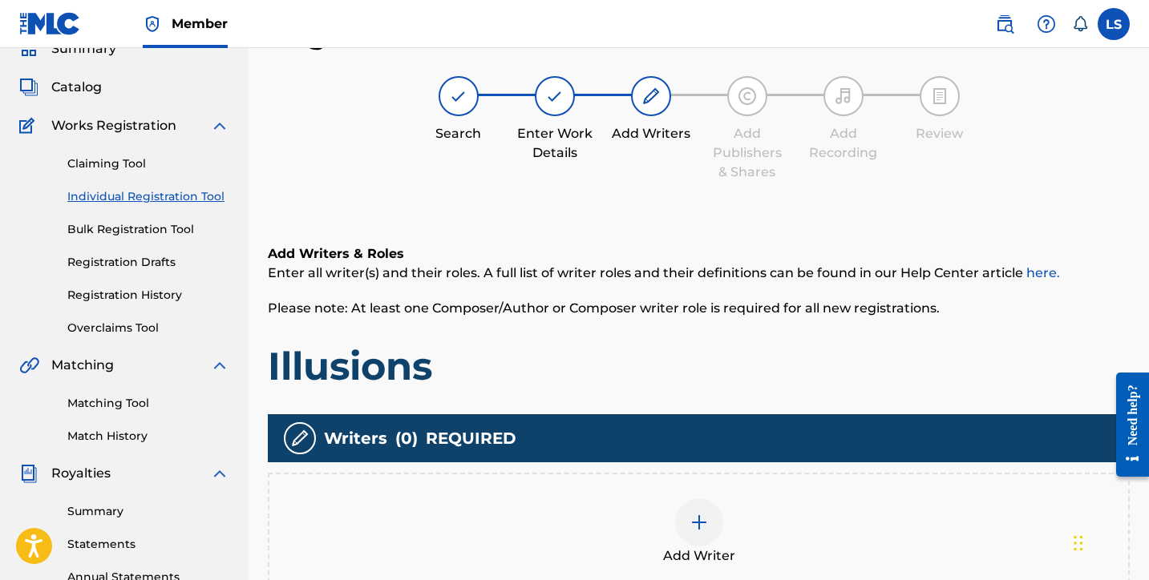
click at [703, 515] on img at bounding box center [698, 522] width 19 height 19
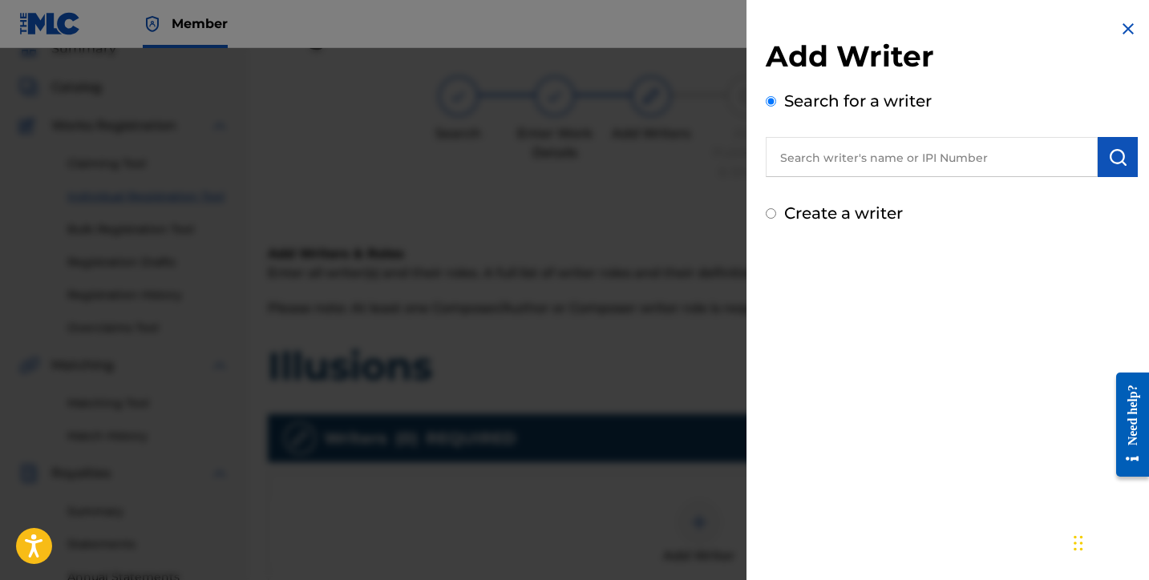
drag, startPoint x: 875, startPoint y: 156, endPoint x: 874, endPoint y: 164, distance: 8.1
click at [875, 156] on input "text" at bounding box center [932, 157] width 332 height 40
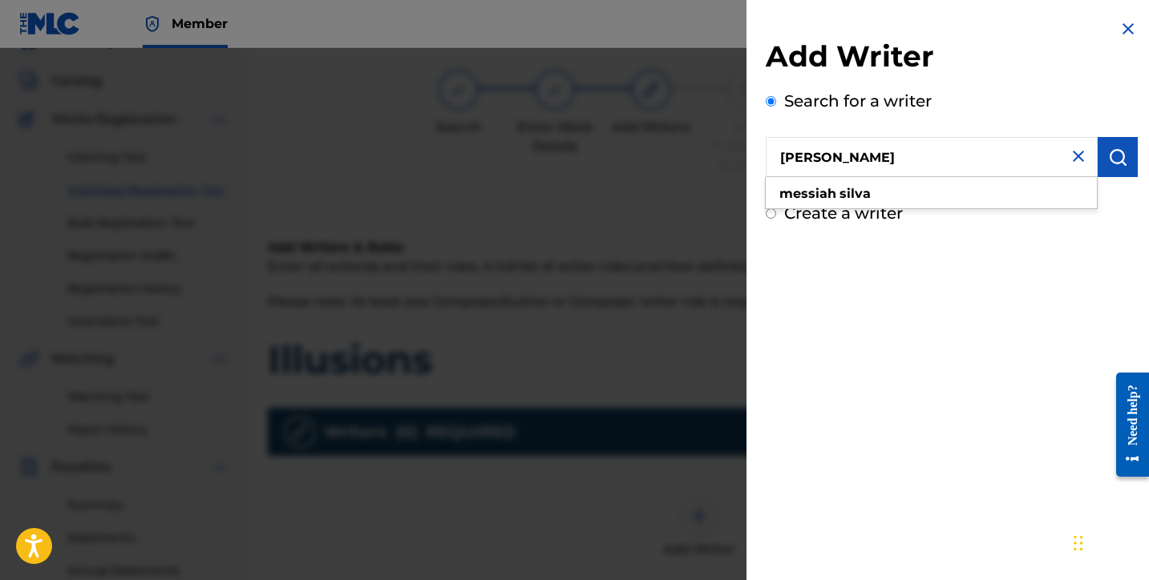
scroll to position [80, 0]
click at [859, 191] on strong "silva" at bounding box center [854, 193] width 31 height 15
type input "messiah silva"
drag, startPoint x: 1110, startPoint y: 160, endPoint x: 1072, endPoint y: 191, distance: 48.5
click at [1110, 160] on img "submit" at bounding box center [1117, 157] width 19 height 19
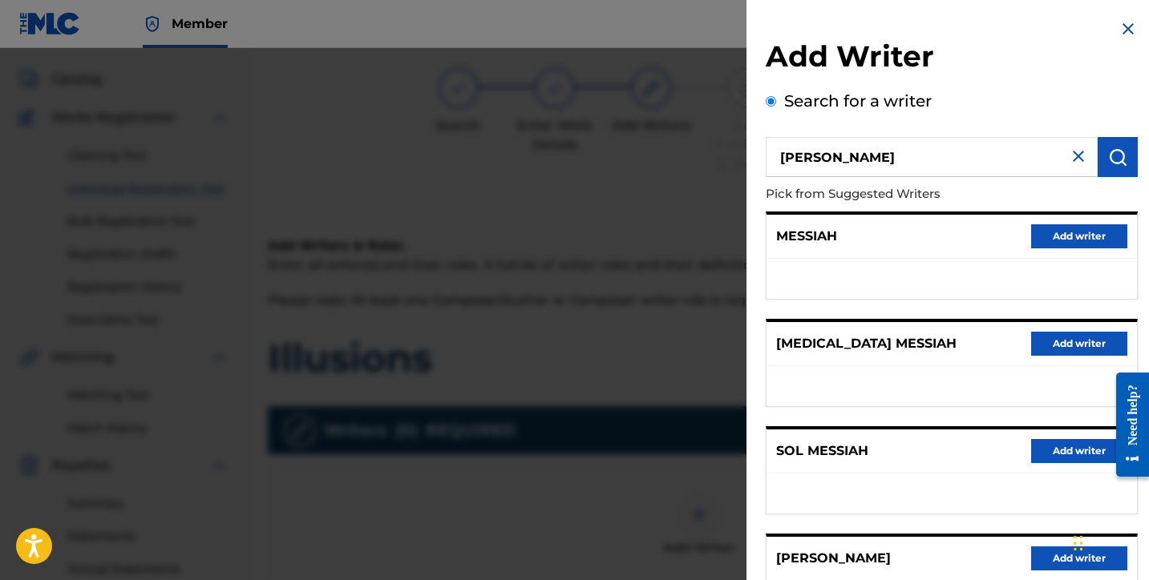
scroll to position [250, 0]
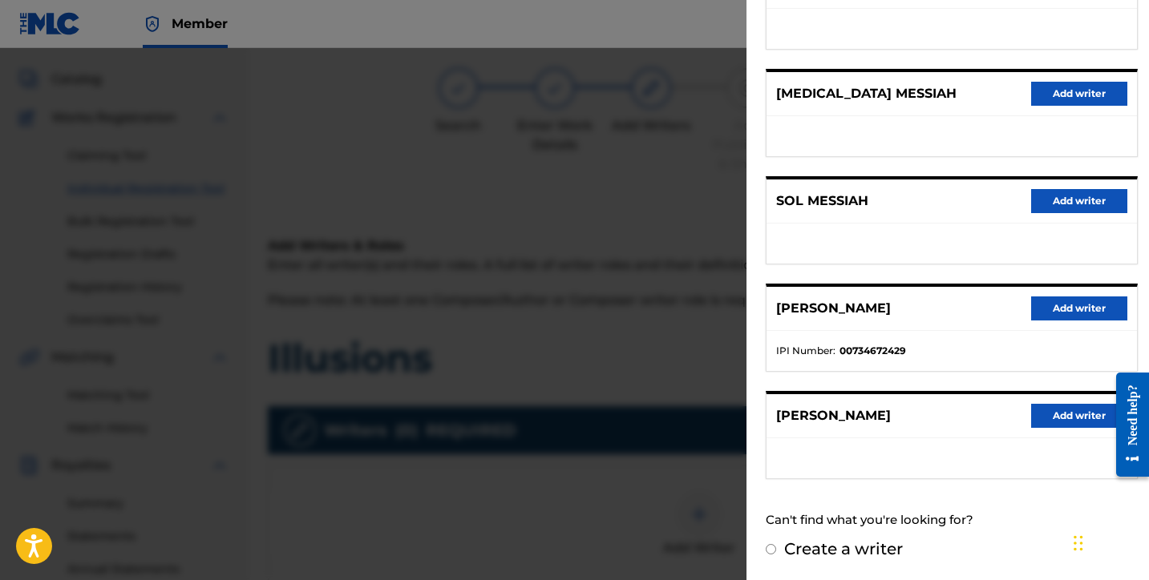
click at [1052, 417] on button "Add writer" at bounding box center [1079, 416] width 96 height 24
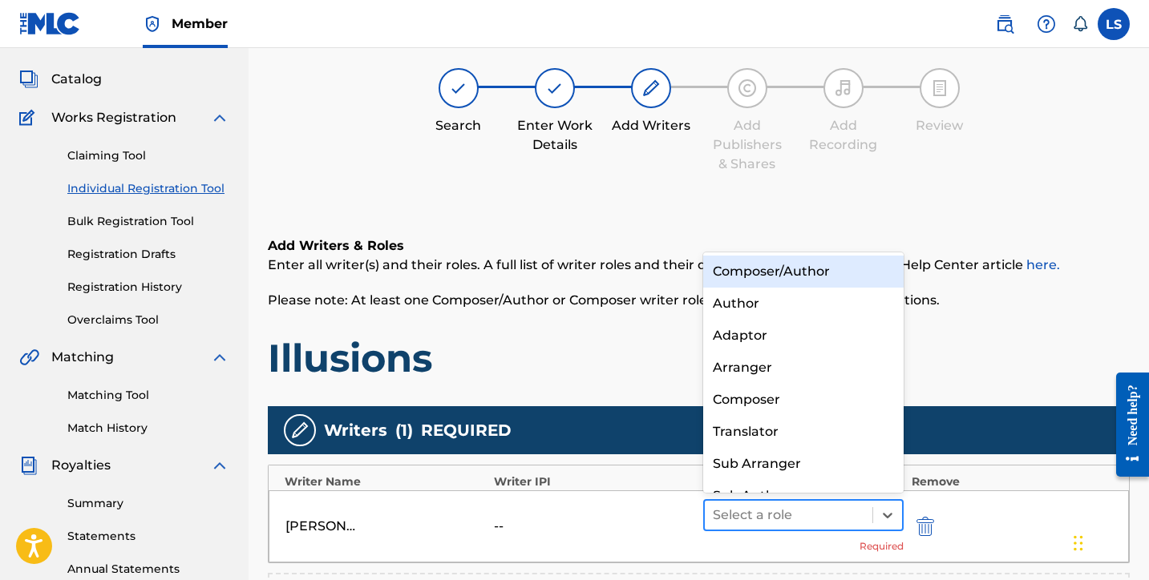
click at [770, 511] on div at bounding box center [789, 515] width 152 height 22
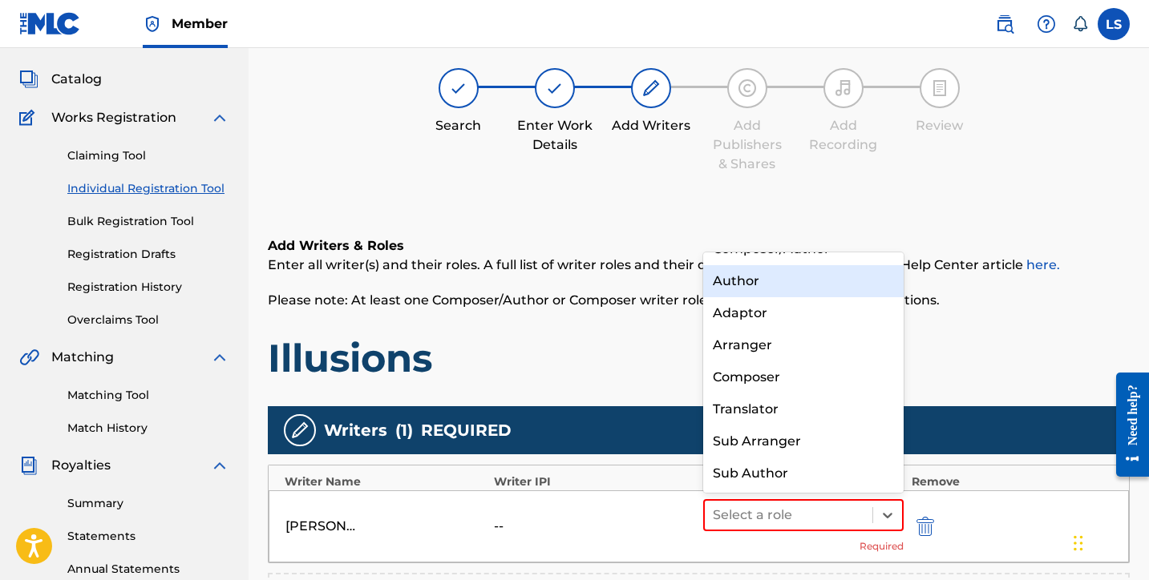
click at [746, 289] on div "Author" at bounding box center [803, 281] width 200 height 32
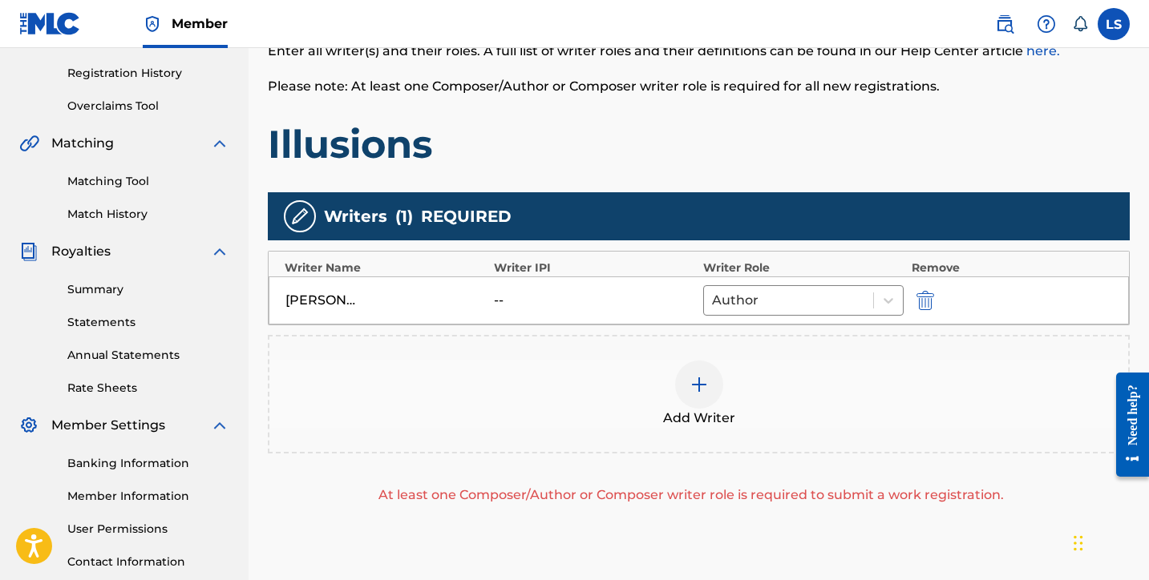
scroll to position [430, 0]
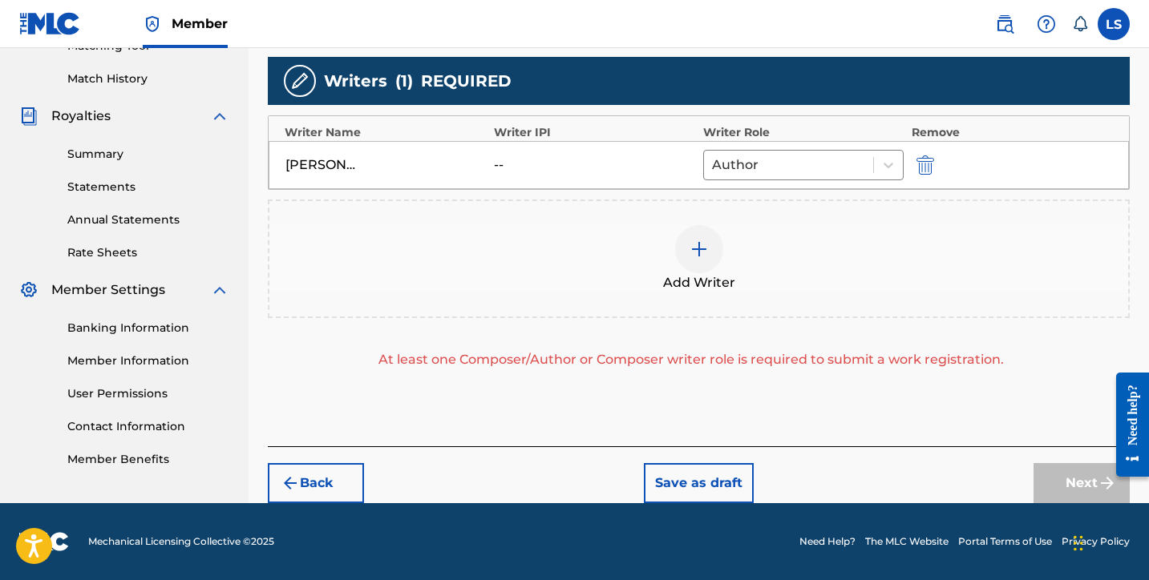
click at [697, 258] on img at bounding box center [698, 249] width 19 height 19
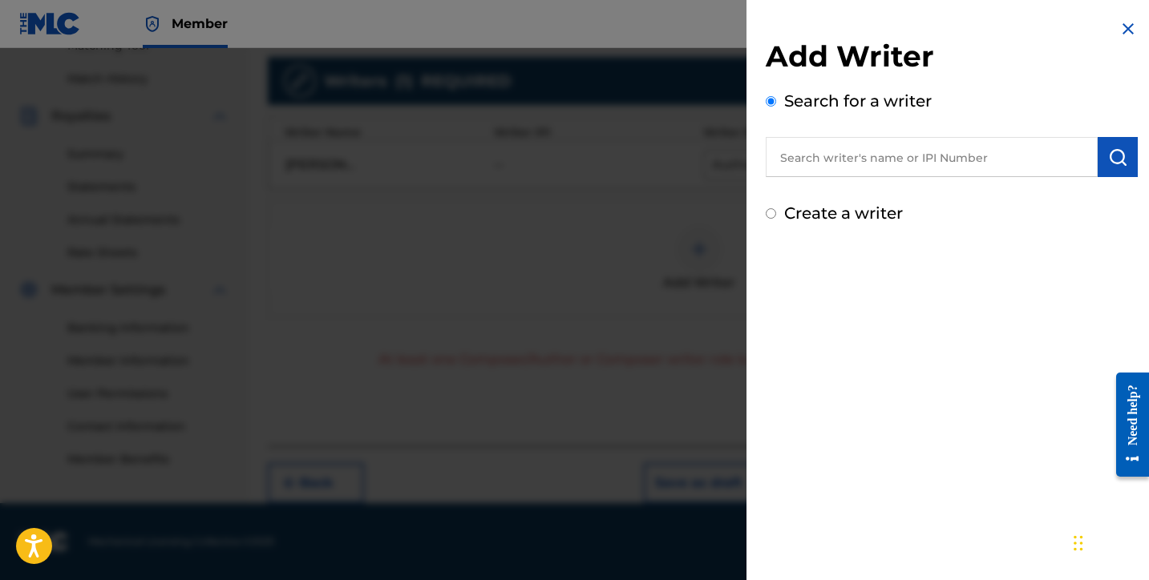
click at [839, 156] on input "text" at bounding box center [932, 157] width 332 height 40
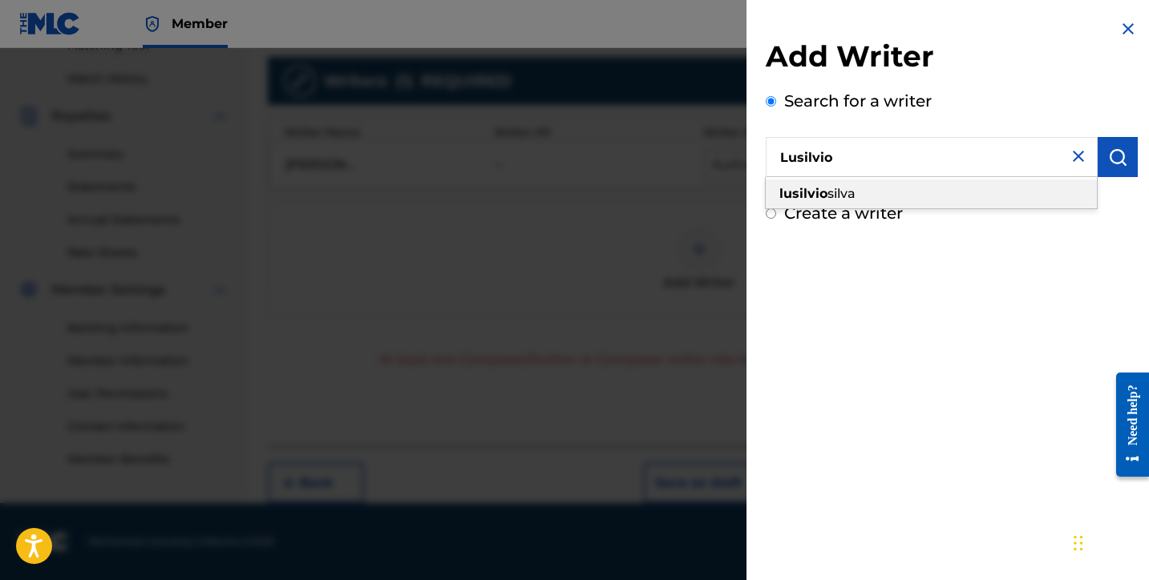
click at [833, 187] on span "silva" at bounding box center [841, 193] width 28 height 15
type input "lusilvio silva"
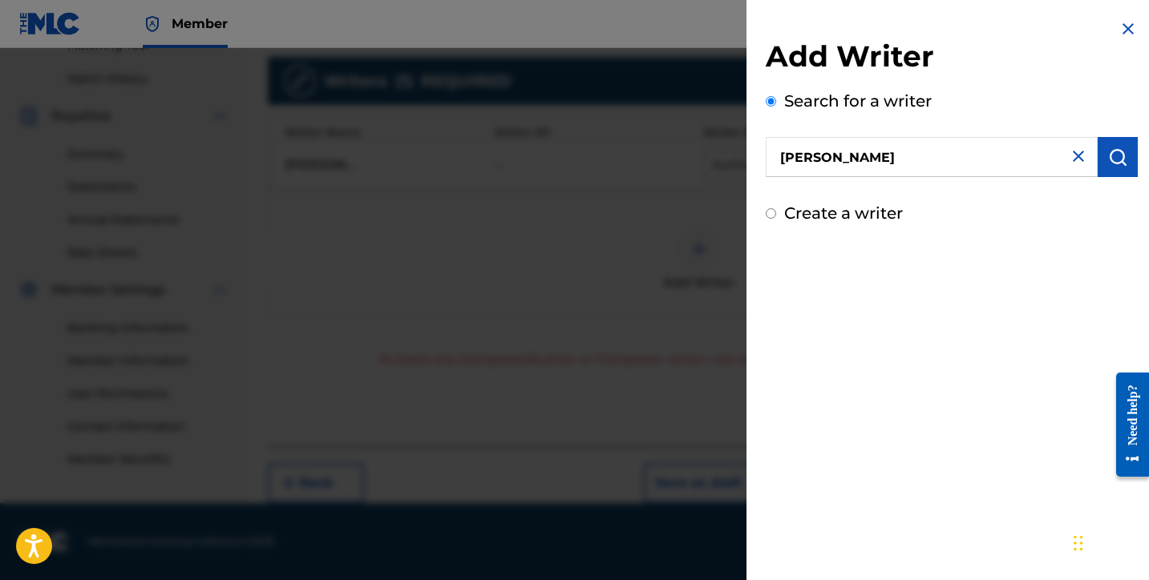
drag, startPoint x: 1117, startPoint y: 164, endPoint x: 1099, endPoint y: 192, distance: 33.1
click at [1116, 164] on img "submit" at bounding box center [1117, 157] width 19 height 19
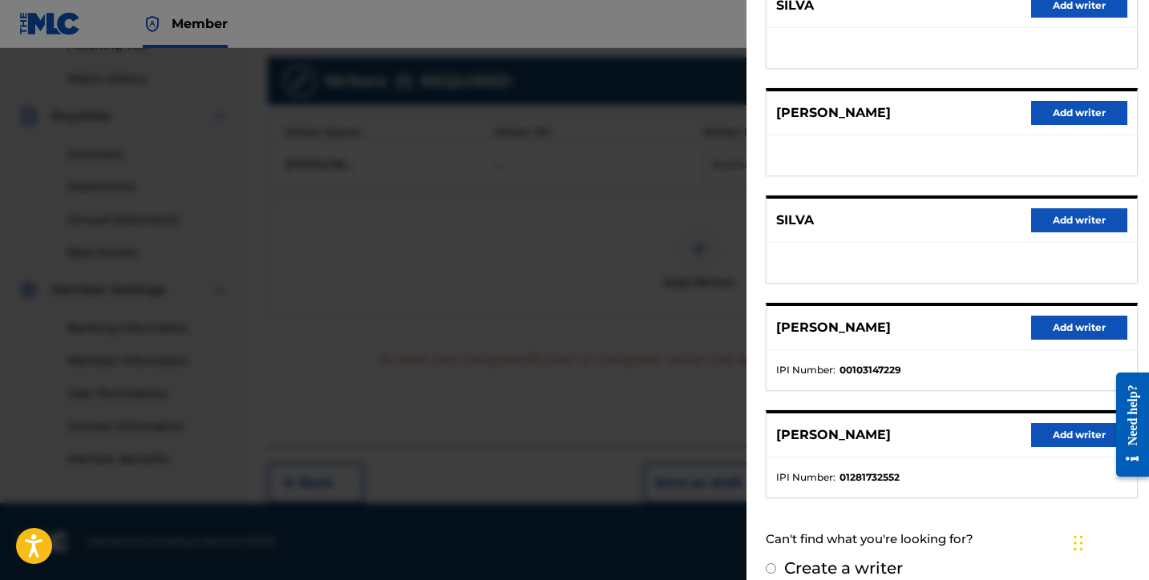
scroll to position [250, 0]
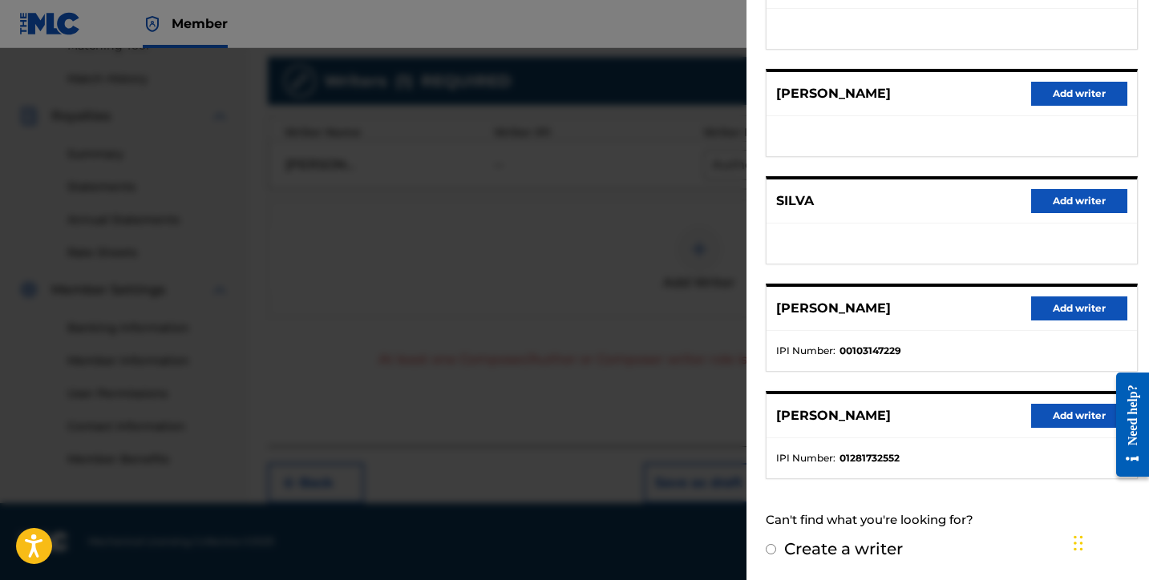
click at [1059, 418] on button "Add writer" at bounding box center [1079, 416] width 96 height 24
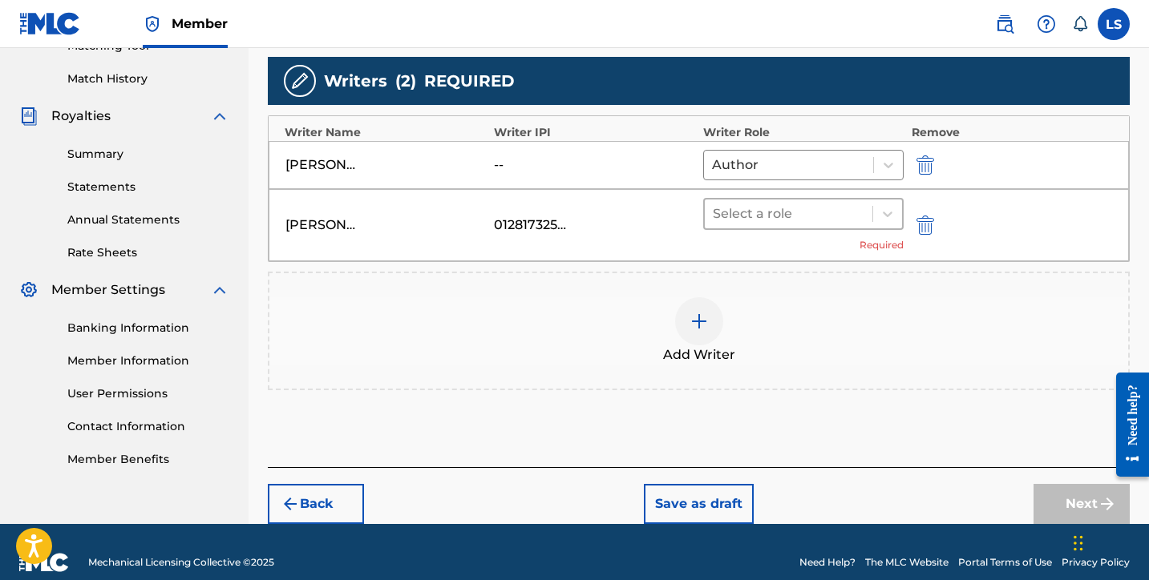
click at [756, 208] on div at bounding box center [789, 214] width 152 height 22
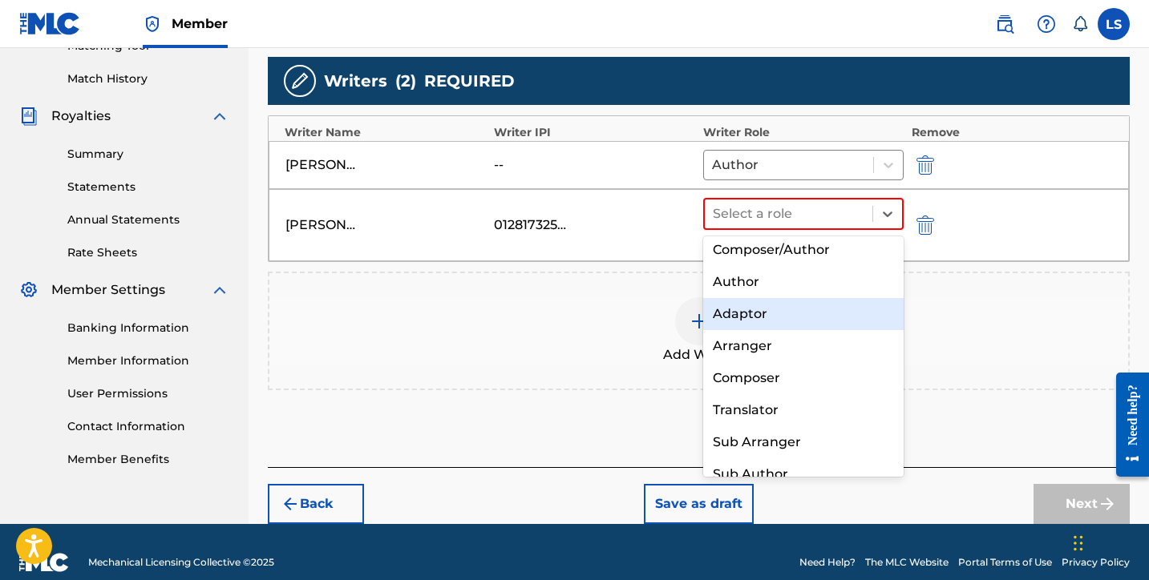
scroll to position [8, 0]
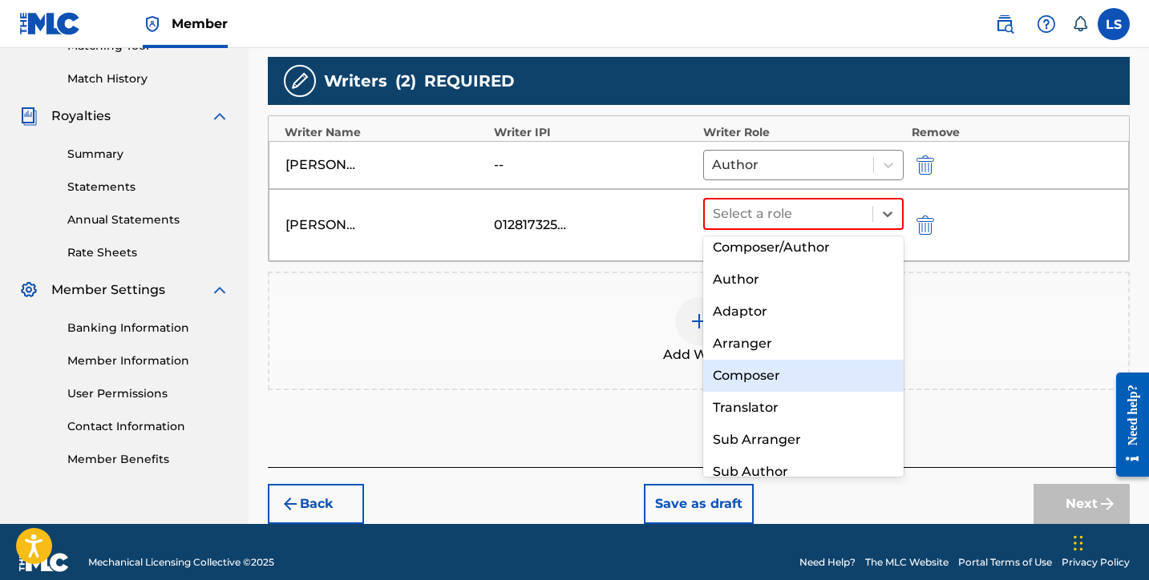
click at [760, 373] on div "Composer" at bounding box center [803, 376] width 200 height 32
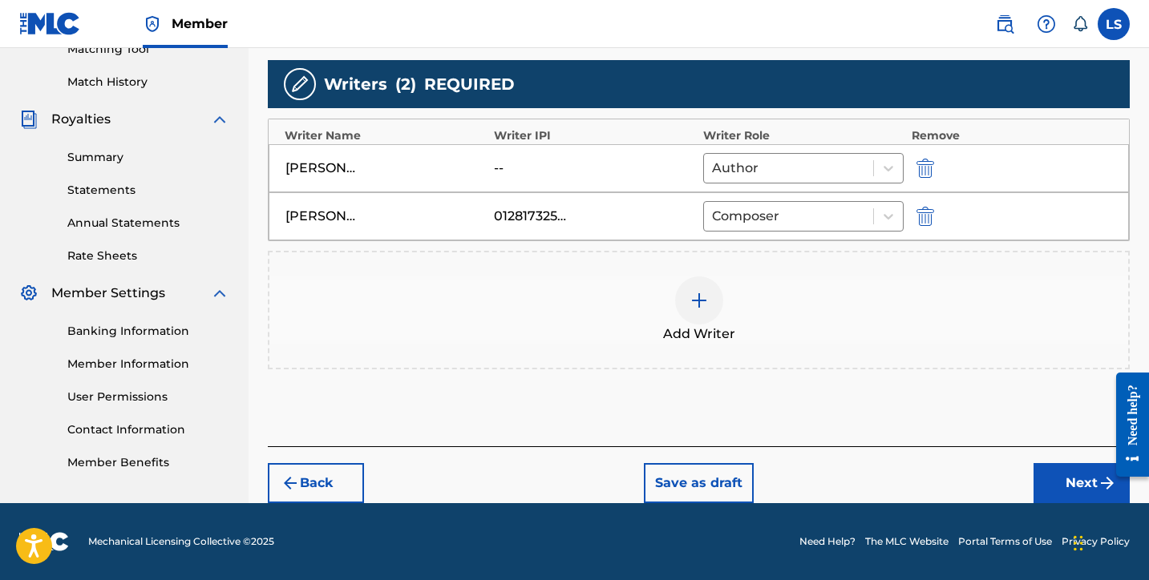
click at [1049, 478] on button "Next" at bounding box center [1081, 483] width 96 height 40
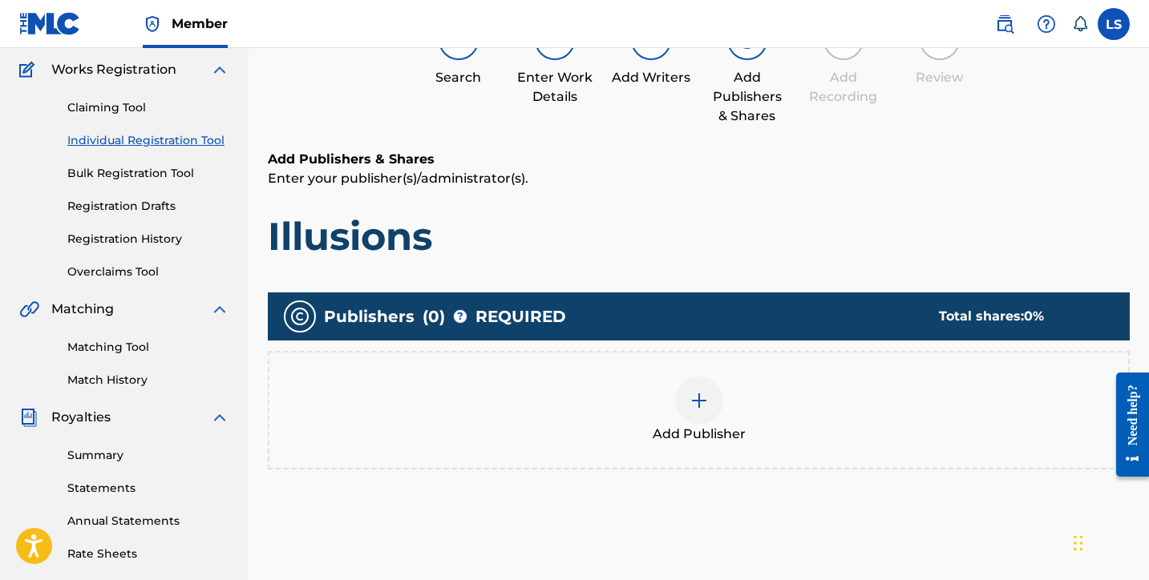
scroll to position [72, 0]
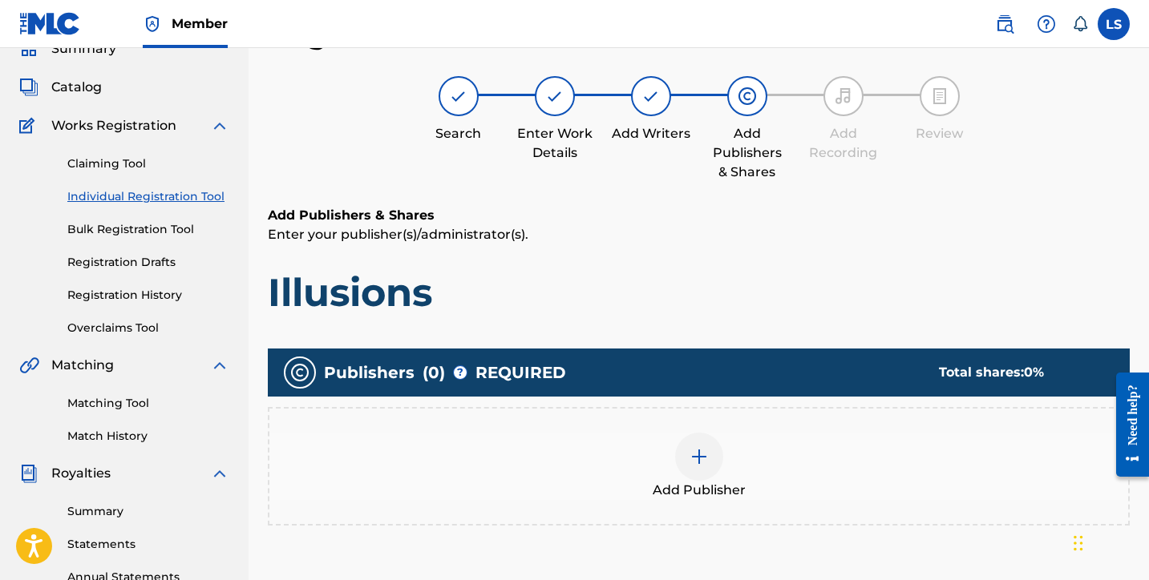
click at [711, 442] on div at bounding box center [699, 457] width 48 height 48
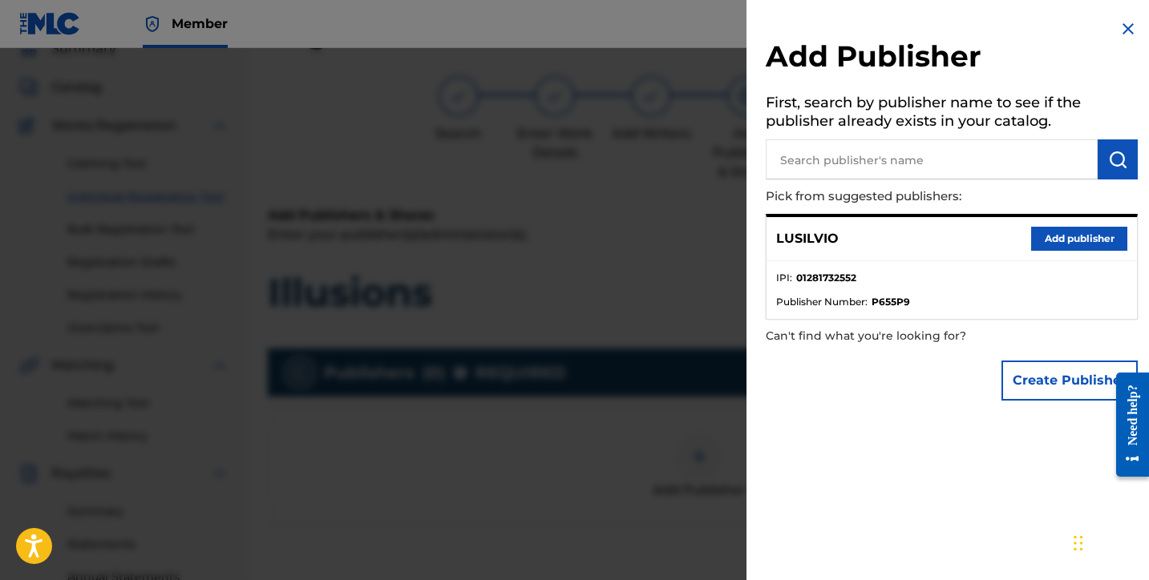
click at [1060, 230] on button "Add publisher" at bounding box center [1079, 239] width 96 height 24
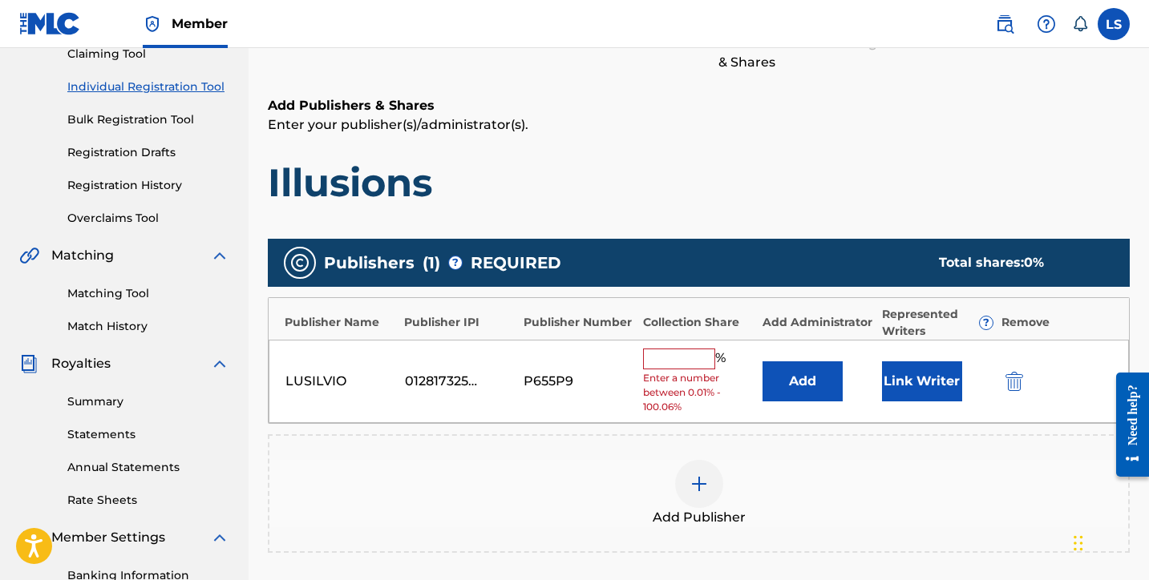
scroll to position [414, 0]
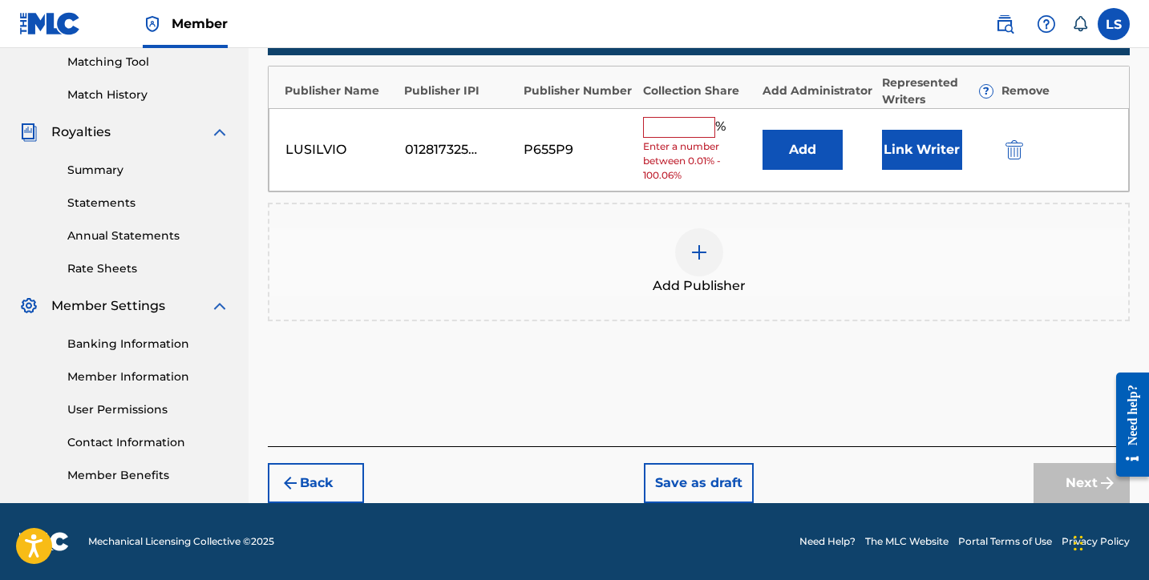
click at [678, 125] on input "text" at bounding box center [679, 127] width 72 height 21
type input "50"
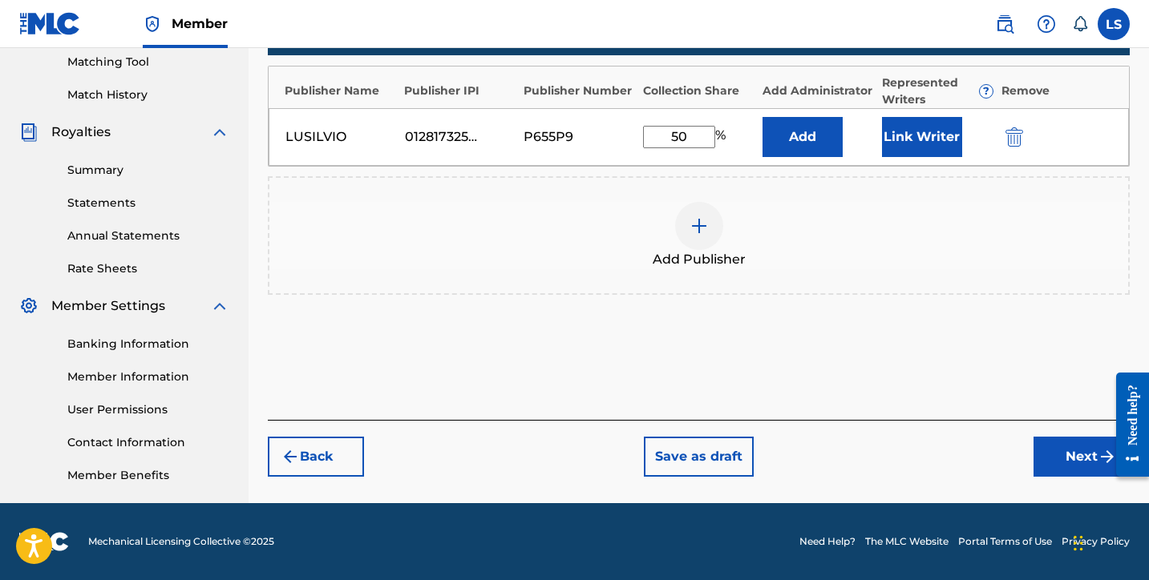
click at [907, 144] on button "Link Writer" at bounding box center [922, 137] width 80 height 40
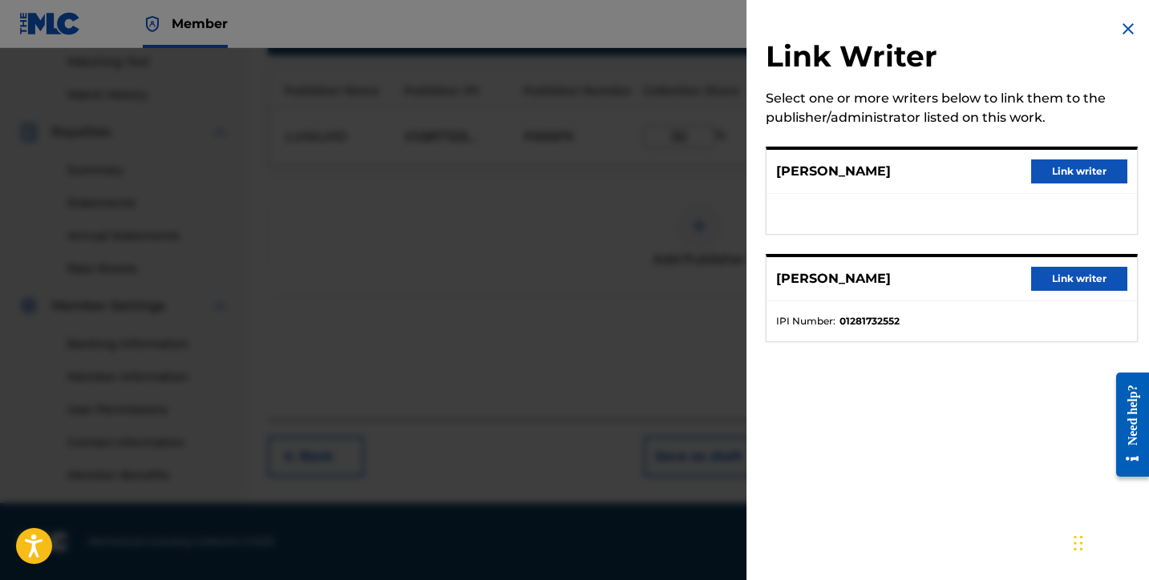
drag, startPoint x: 1048, startPoint y: 171, endPoint x: 1035, endPoint y: 211, distance: 42.1
click at [1049, 171] on button "Link writer" at bounding box center [1079, 172] width 96 height 24
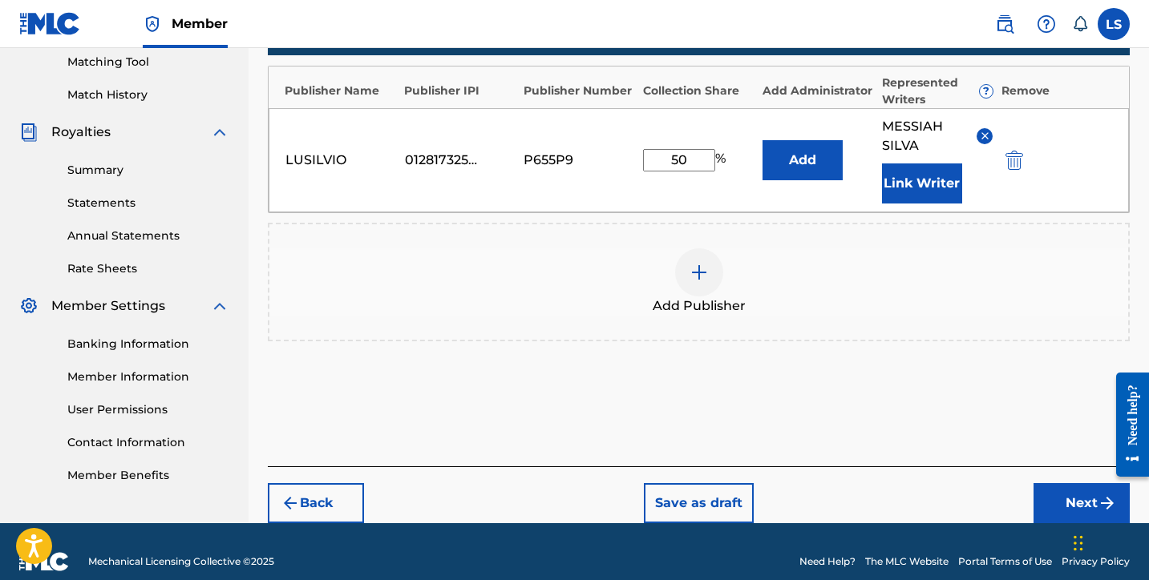
scroll to position [434, 0]
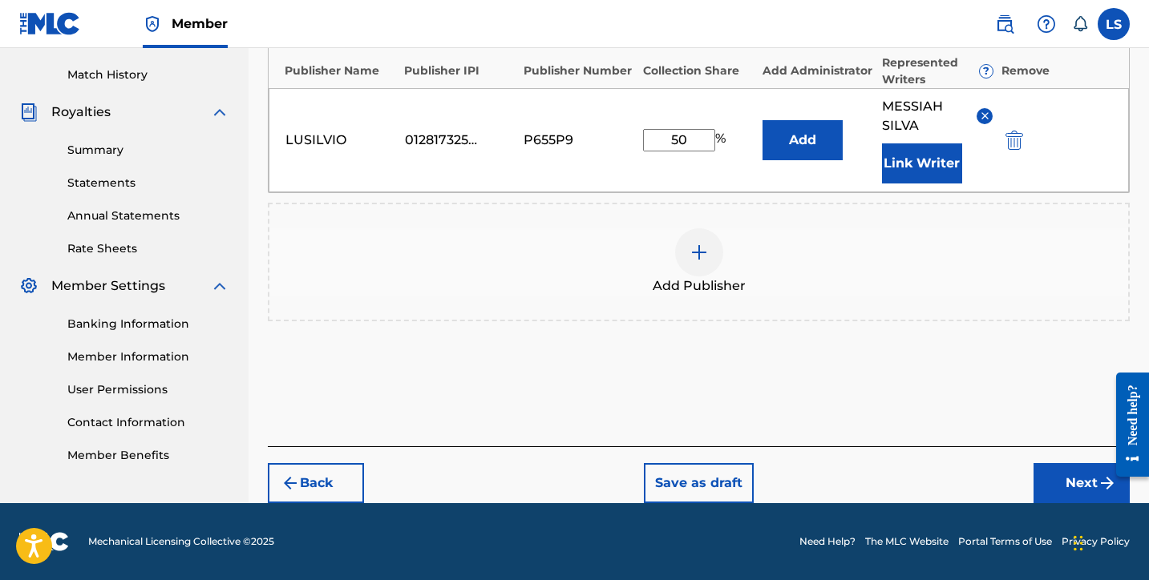
click at [1065, 473] on button "Next" at bounding box center [1081, 483] width 96 height 40
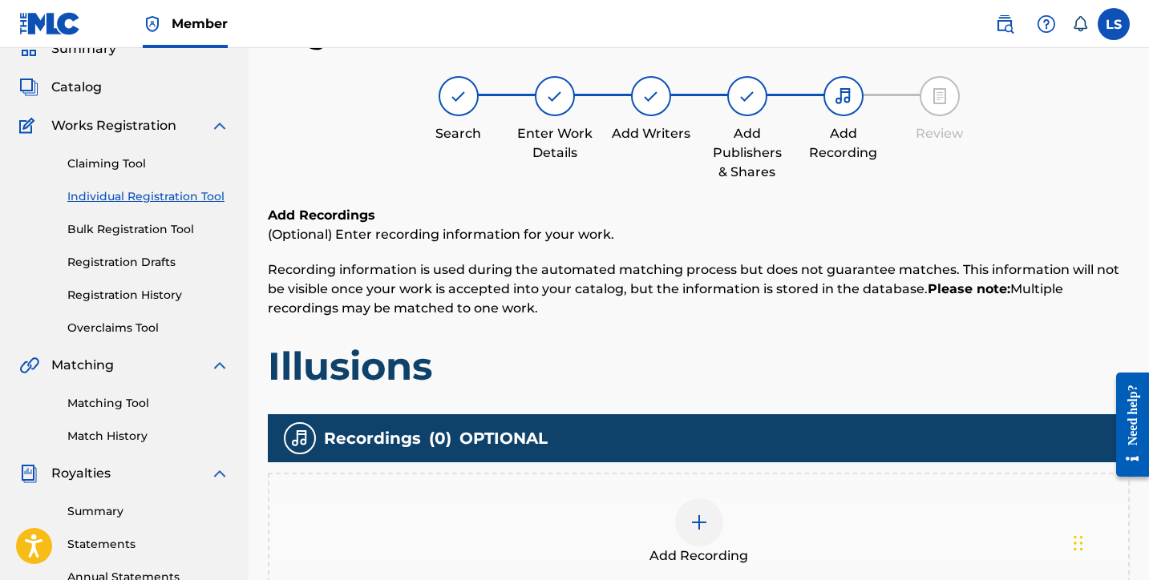
scroll to position [414, 0]
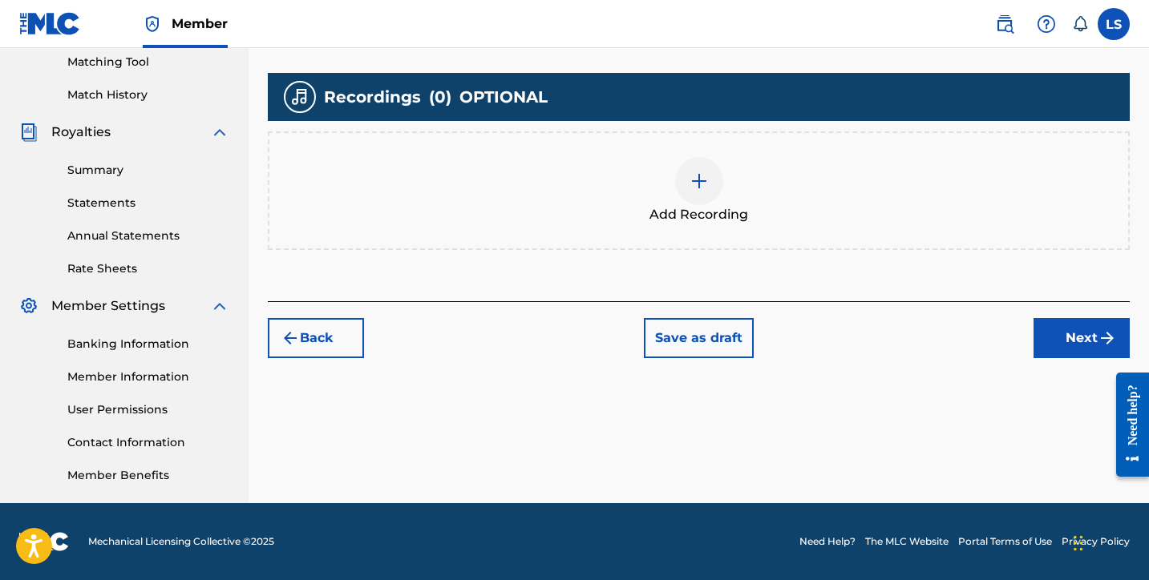
click at [698, 187] on img at bounding box center [698, 181] width 19 height 19
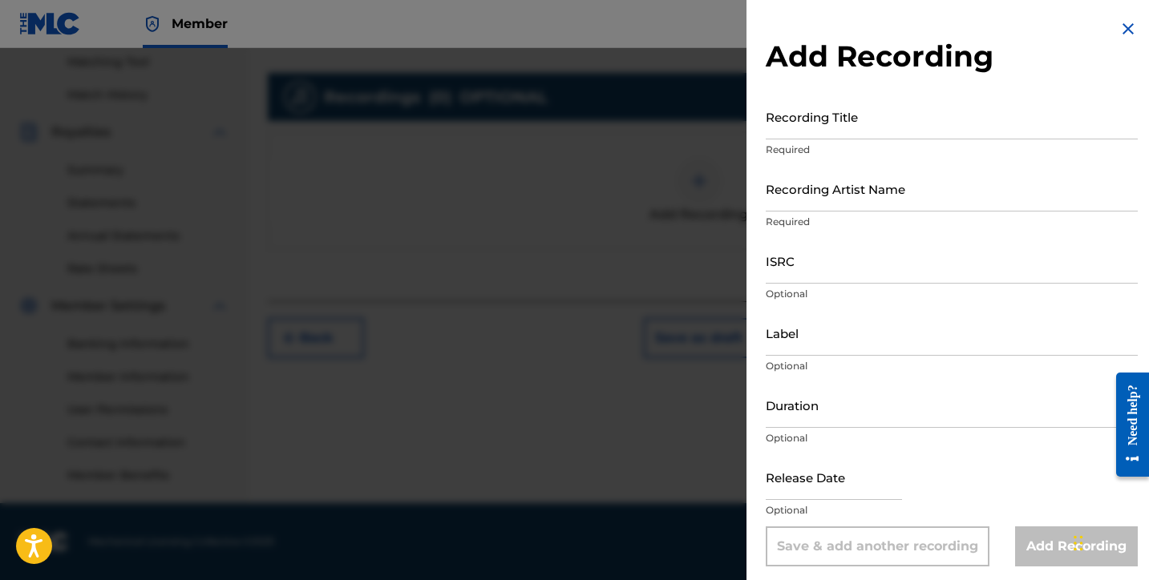
click at [819, 129] on input "Recording Title" at bounding box center [952, 117] width 372 height 46
type input "Illusions"
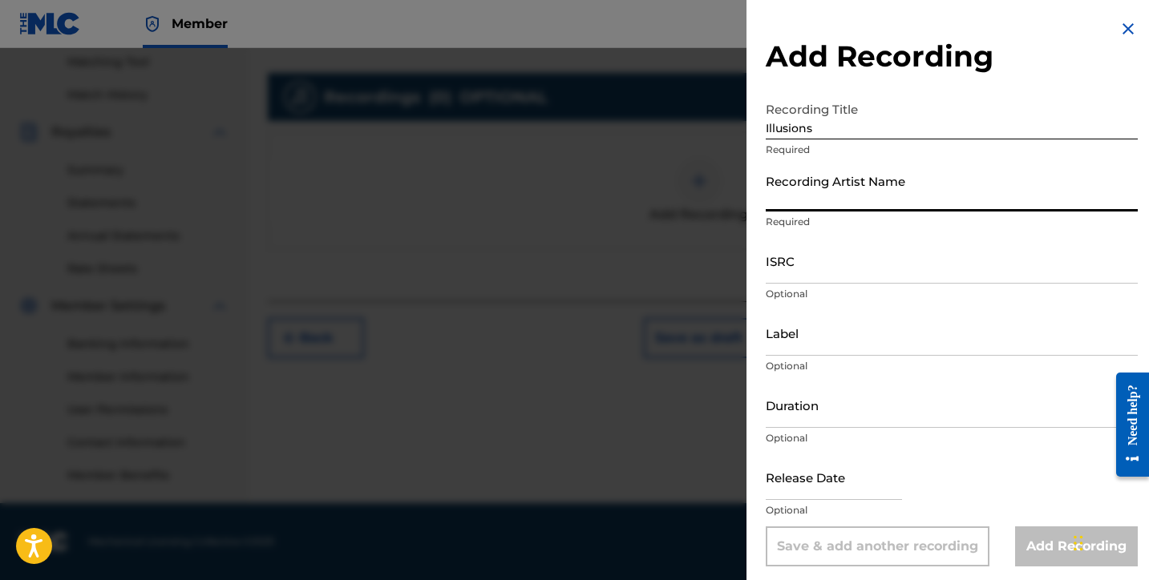
click at [813, 201] on input "Recording Artist Name" at bounding box center [952, 189] width 372 height 46
type input "Messiah Silva"
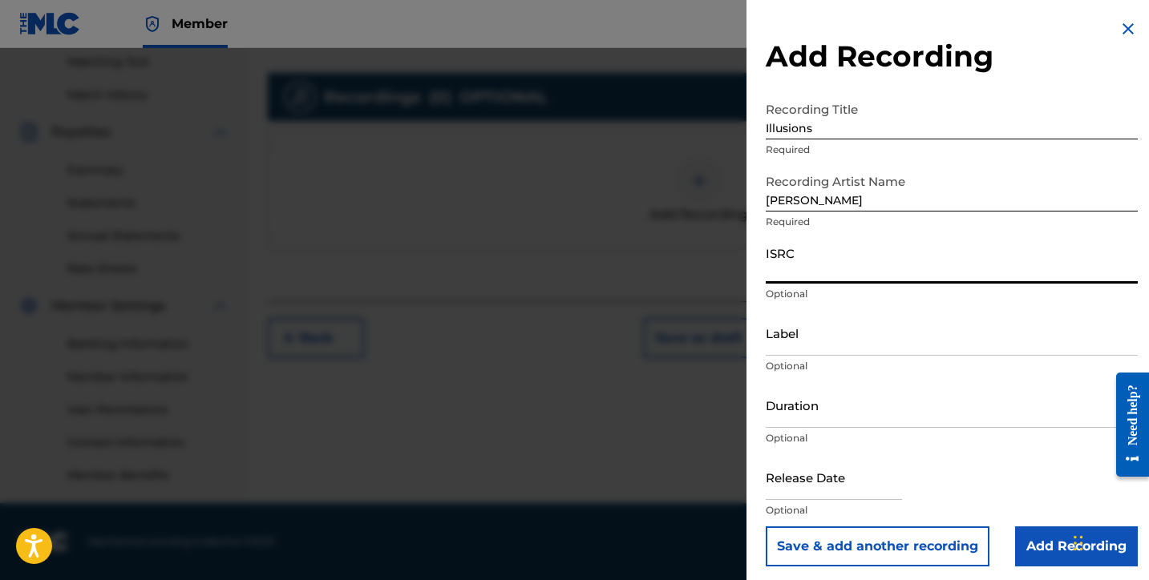
paste input "QZK6N2561307"
type input "QZK6N2561307"
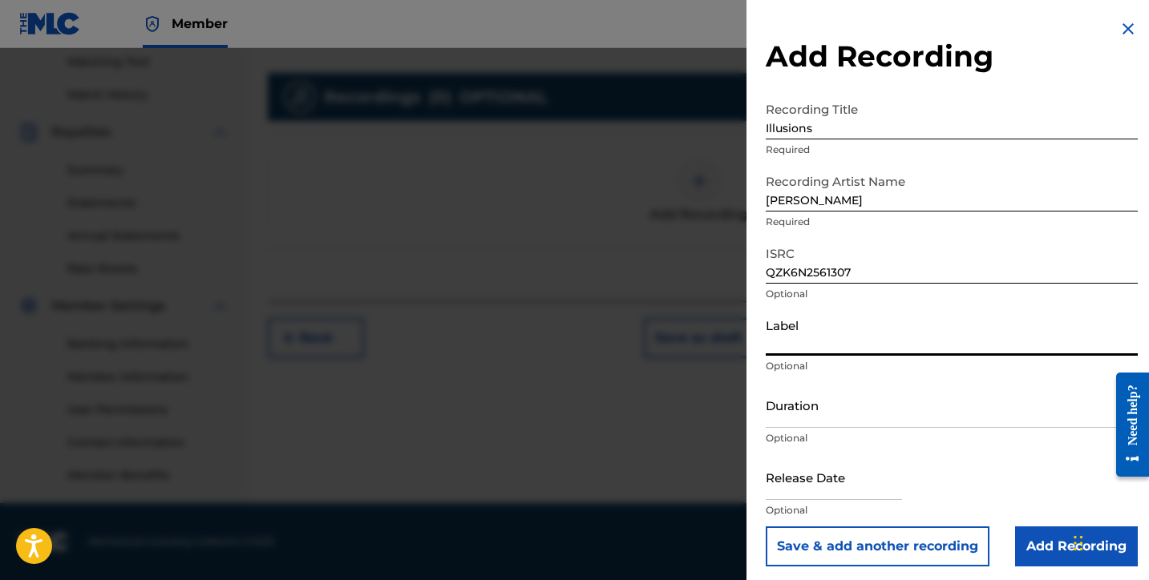
drag, startPoint x: 792, startPoint y: 347, endPoint x: 815, endPoint y: 364, distance: 28.7
click at [793, 346] on input "Label" at bounding box center [952, 333] width 372 height 46
type input "SILVIOS DELIVERY INC"
click at [799, 412] on input "Duration" at bounding box center [952, 405] width 372 height 46
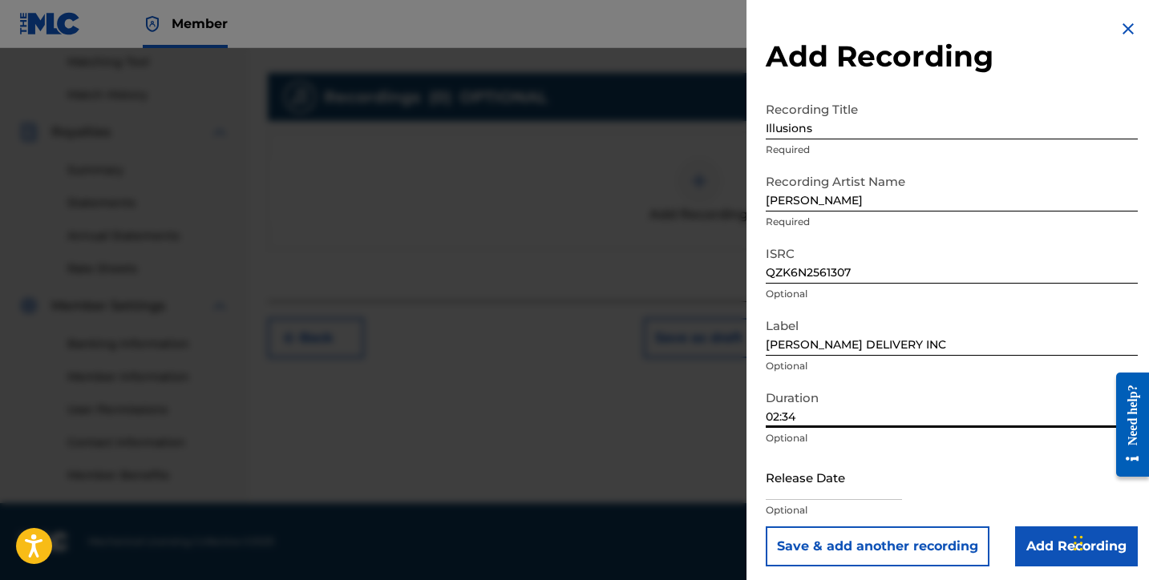
type input "02:34"
click at [823, 490] on input "text" at bounding box center [834, 478] width 136 height 46
select select "7"
select select "2025"
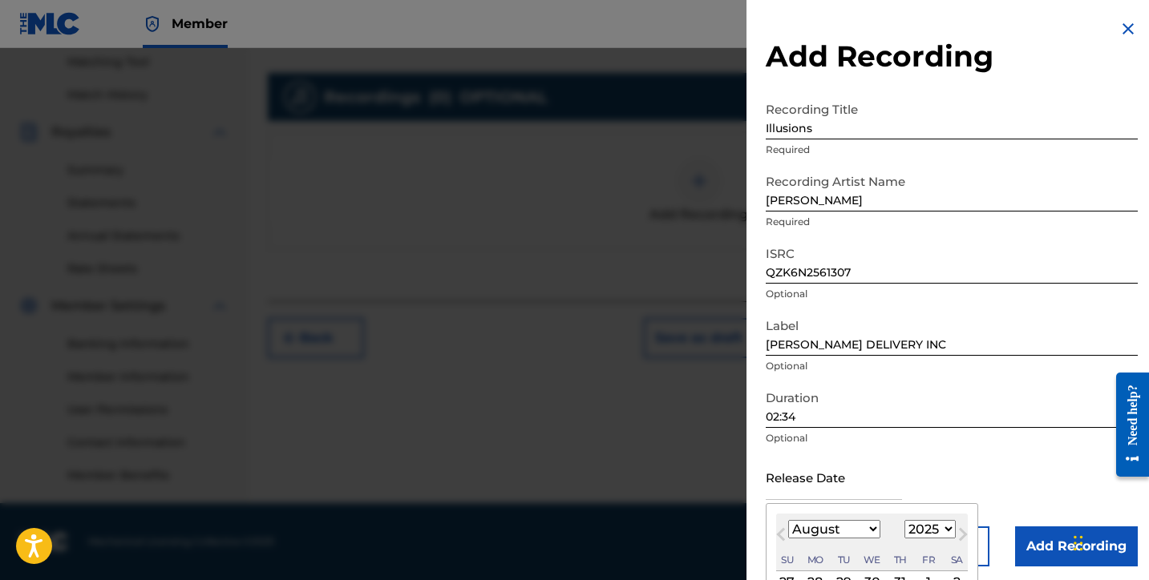
click at [831, 528] on select "January February March April May June July August September October November De…" at bounding box center [834, 529] width 92 height 18
select select "2"
click at [788, 520] on select "January February March April May June July August September October November De…" at bounding box center [834, 529] width 92 height 18
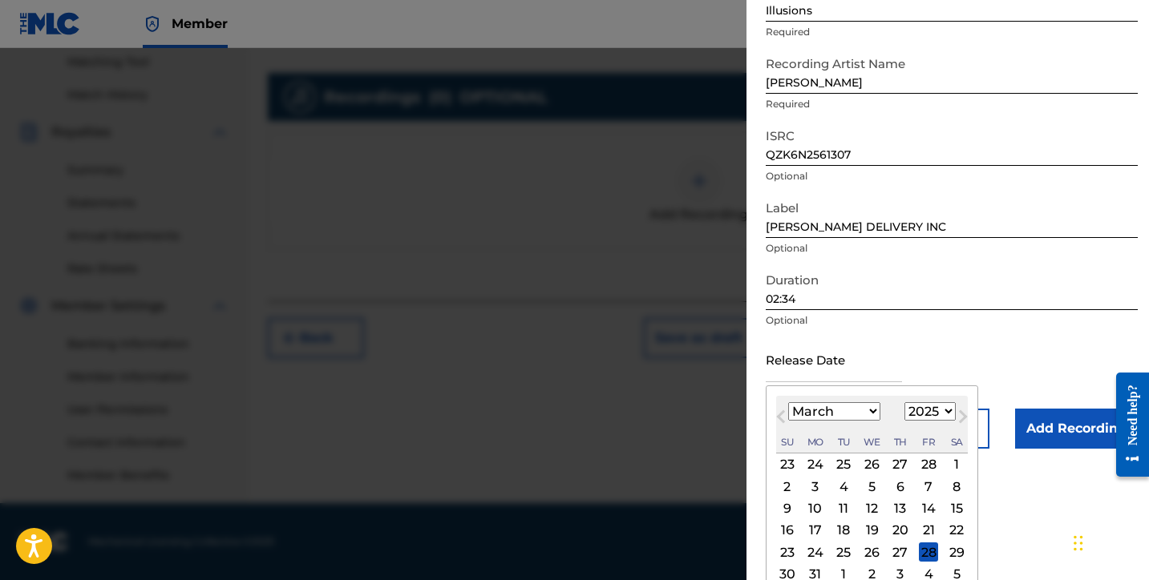
scroll to position [155, 0]
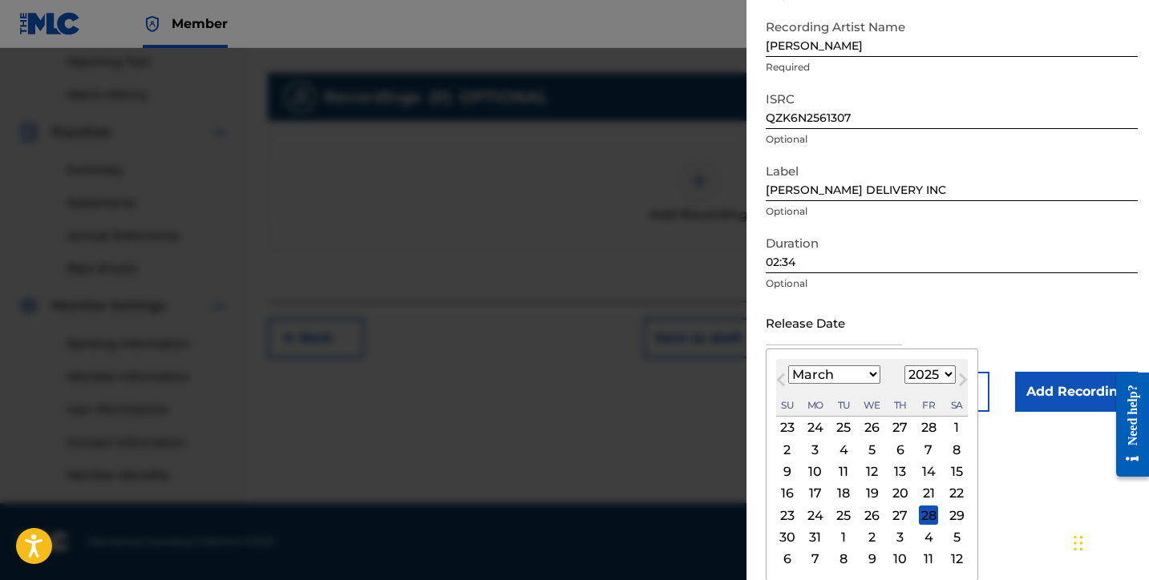
click at [899, 495] on div "20" at bounding box center [900, 493] width 19 height 19
type input "March 20 2025"
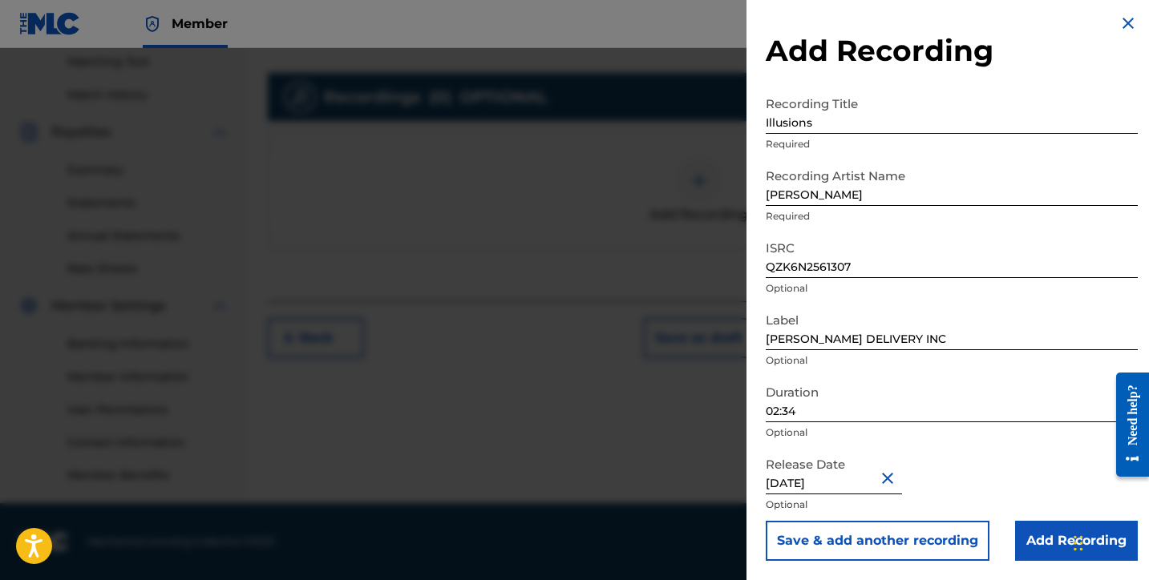
click at [1051, 541] on input "Add Recording" at bounding box center [1076, 541] width 123 height 40
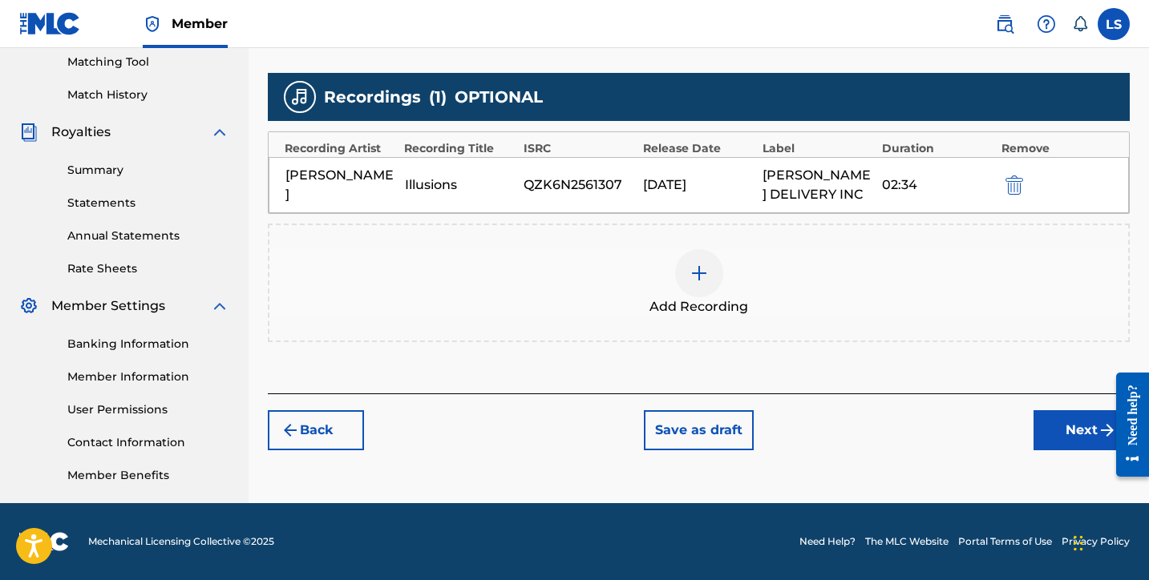
click at [1069, 446] on button "Next" at bounding box center [1081, 430] width 96 height 40
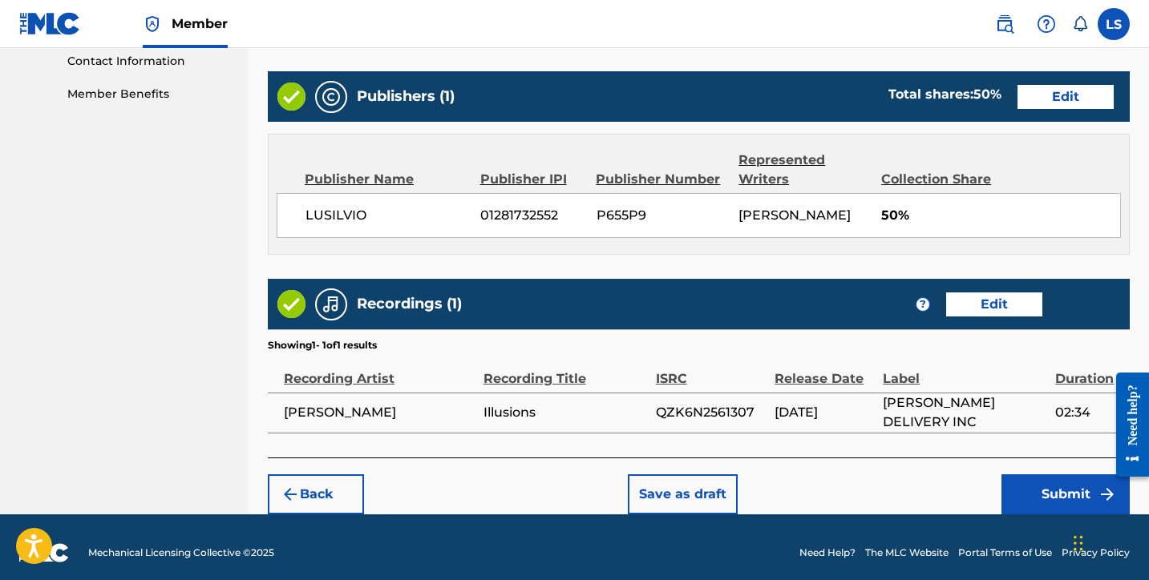
scroll to position [804, 0]
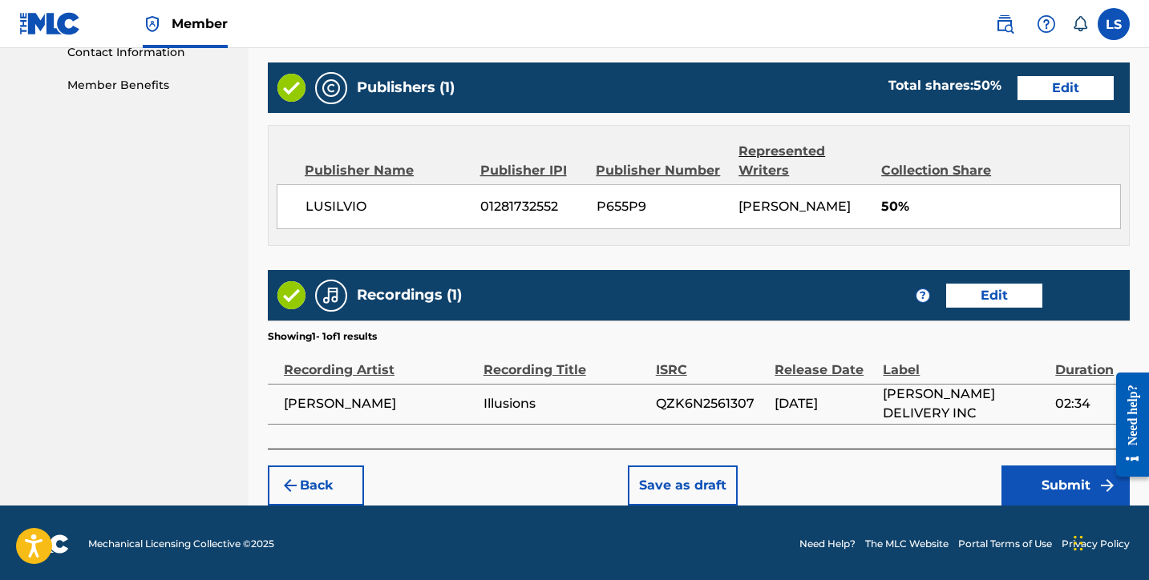
click at [1050, 483] on button "Submit" at bounding box center [1065, 486] width 128 height 40
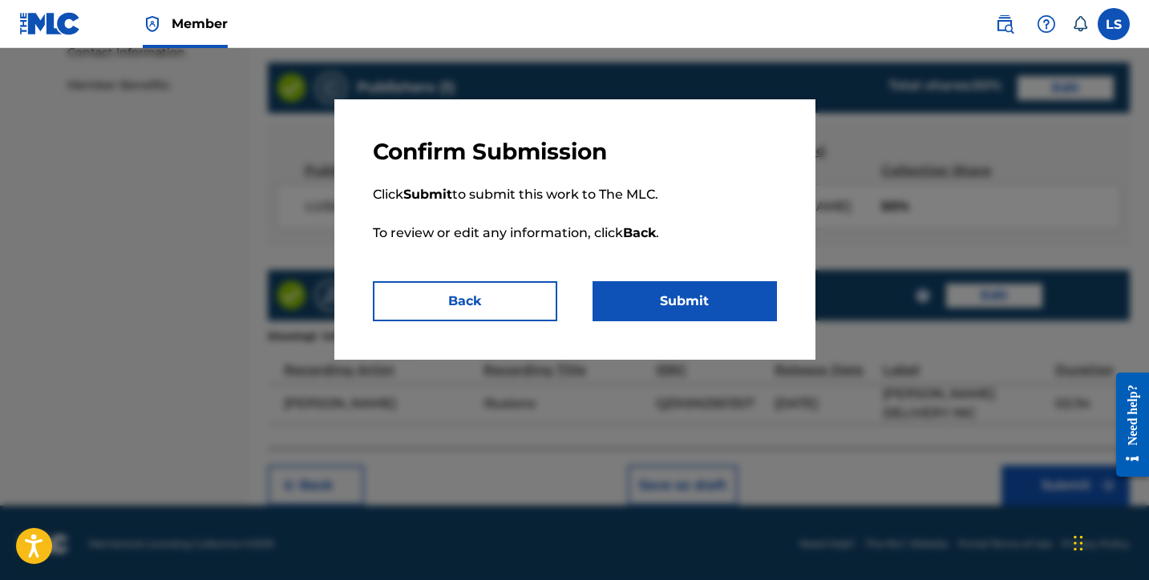
click at [698, 309] on button "Submit" at bounding box center [684, 301] width 184 height 40
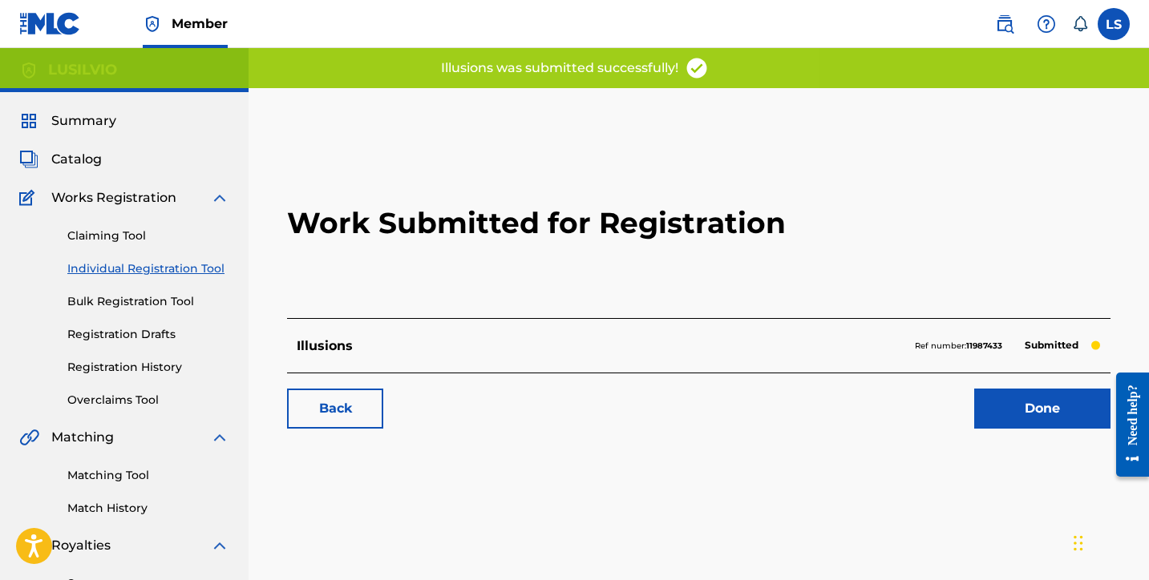
click at [1025, 424] on link "Done" at bounding box center [1042, 409] width 136 height 40
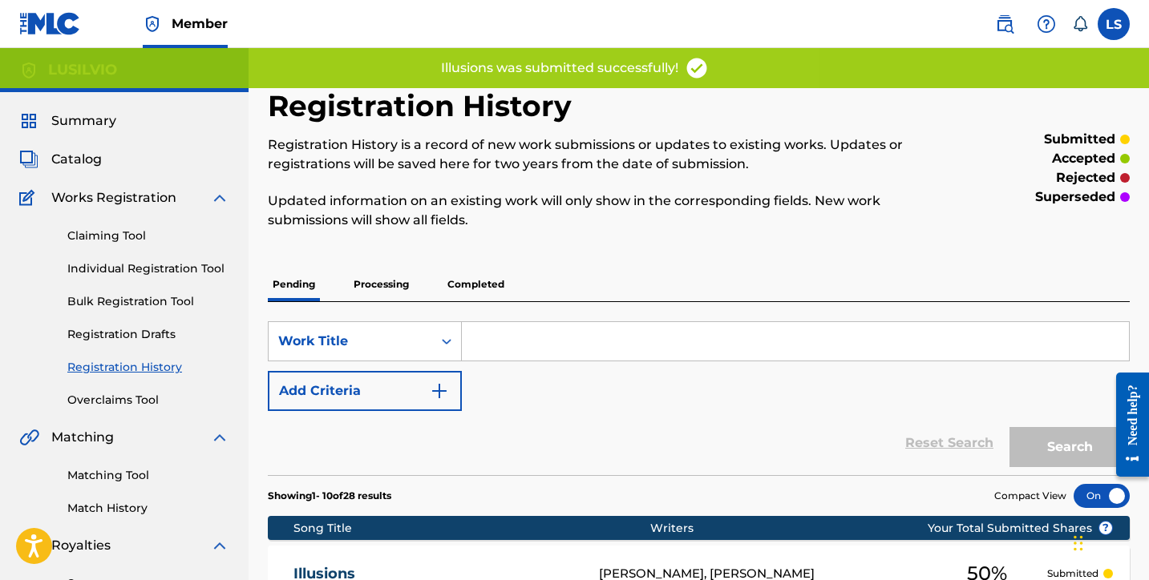
click at [139, 265] on link "Individual Registration Tool" at bounding box center [148, 269] width 162 height 17
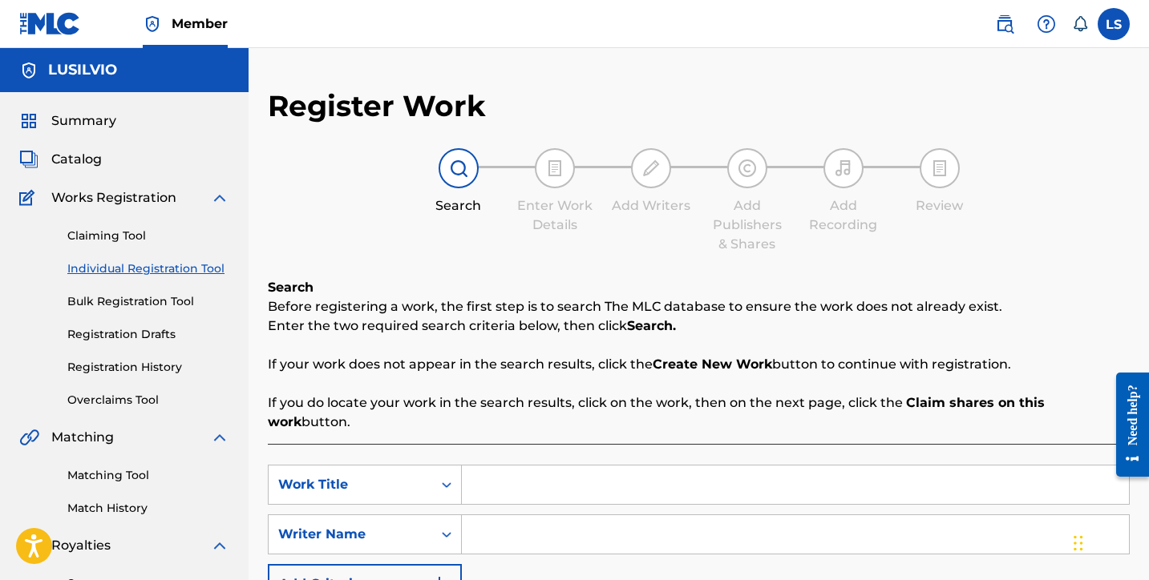
click at [523, 466] on input "Search Form" at bounding box center [795, 485] width 667 height 38
click at [510, 470] on input "Like< Jesus Christ" at bounding box center [795, 485] width 667 height 38
type input "Like, Jesus Christ"
click at [527, 516] on input "Search Form" at bounding box center [795, 535] width 667 height 38
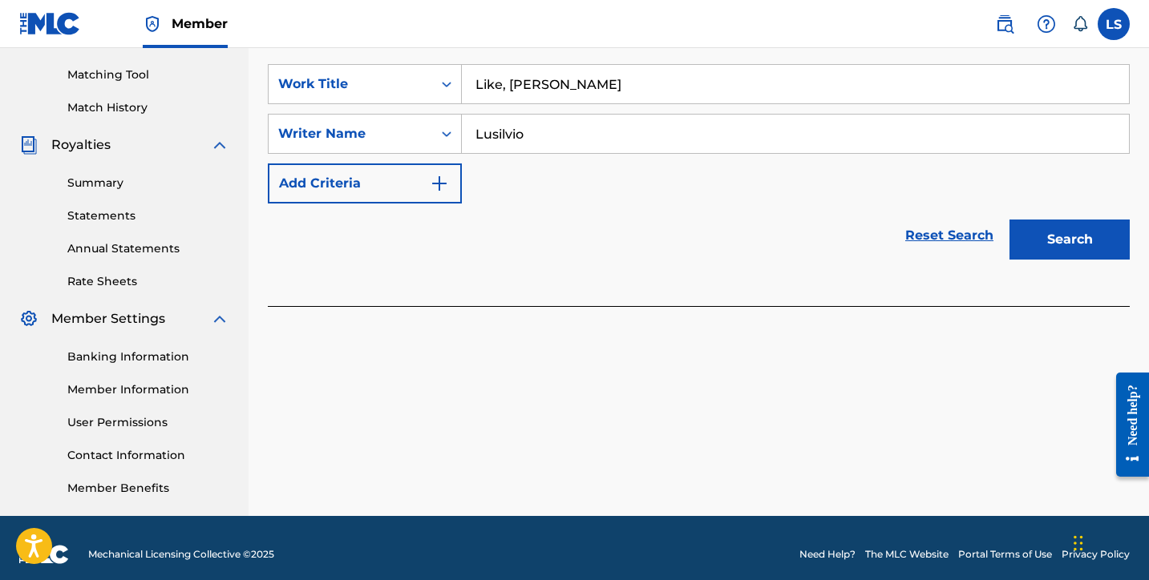
scroll to position [414, 0]
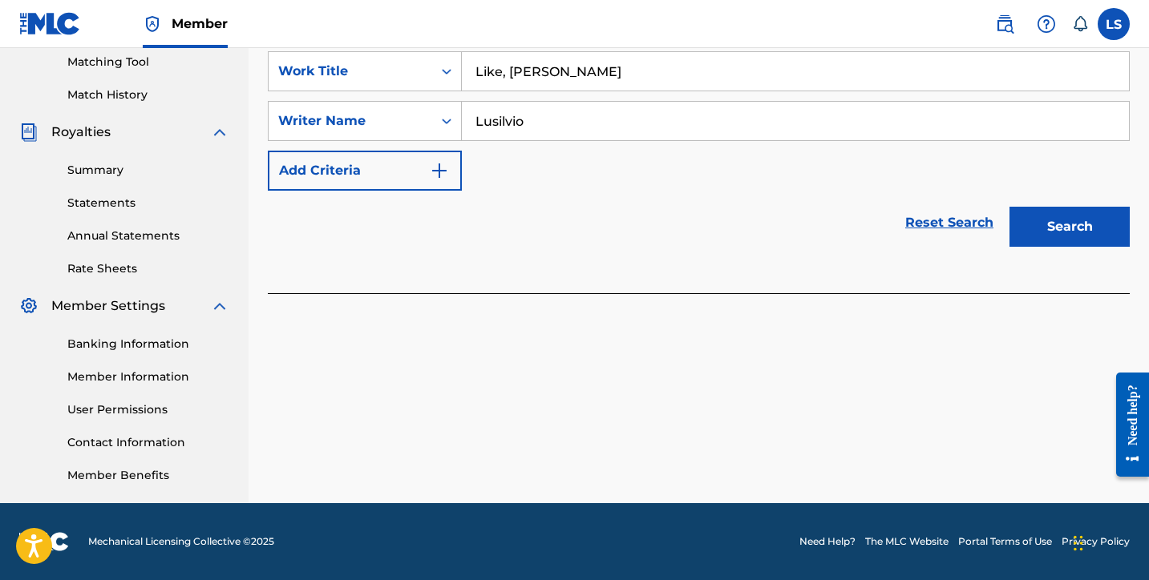
type input "Lusilvio"
click at [1029, 220] on button "Search" at bounding box center [1069, 227] width 120 height 40
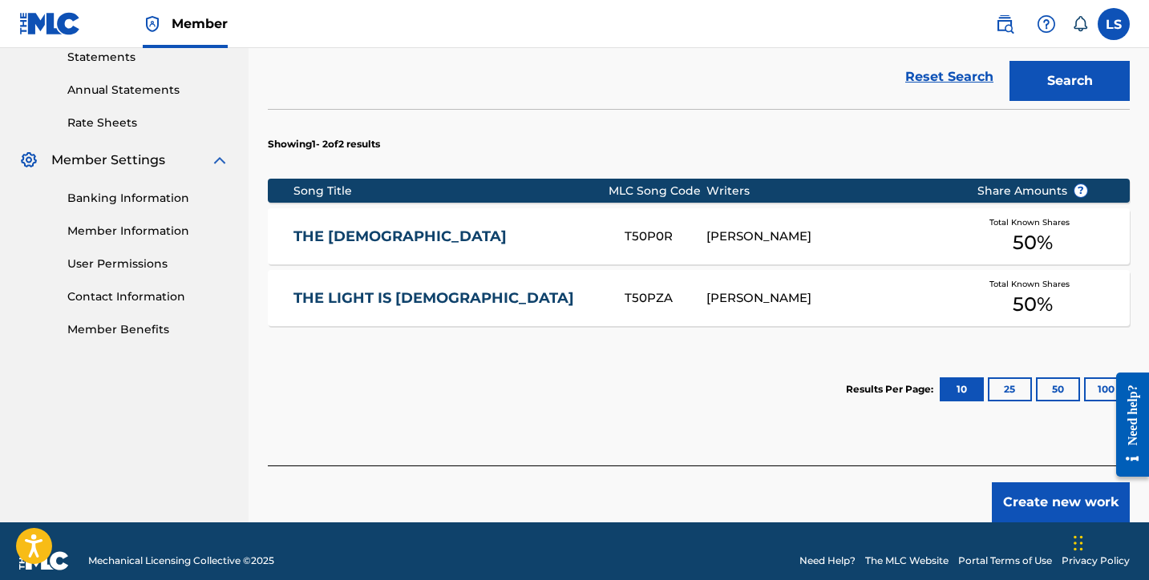
click at [1058, 483] on button "Create new work" at bounding box center [1061, 503] width 138 height 40
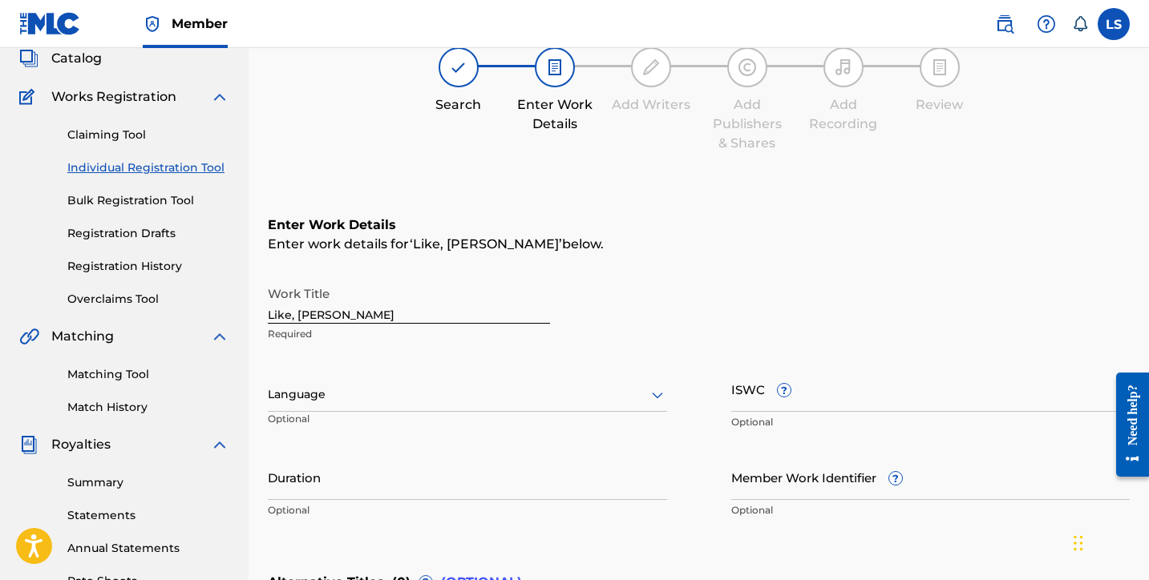
scroll to position [102, 0]
click at [130, 265] on link "Registration History" at bounding box center [148, 265] width 162 height 17
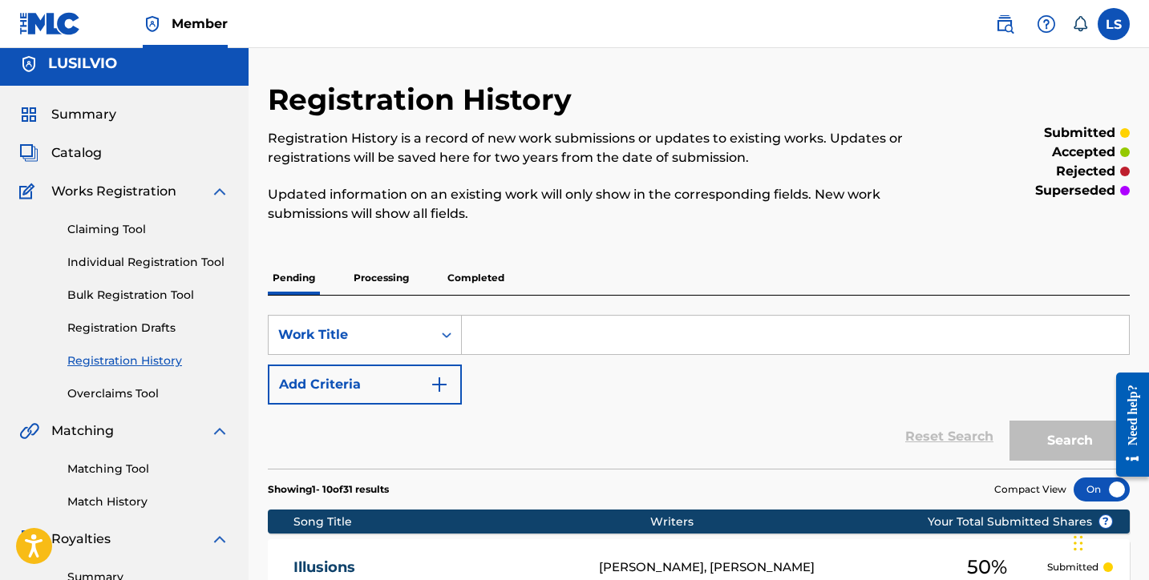
scroll to position [15, 0]
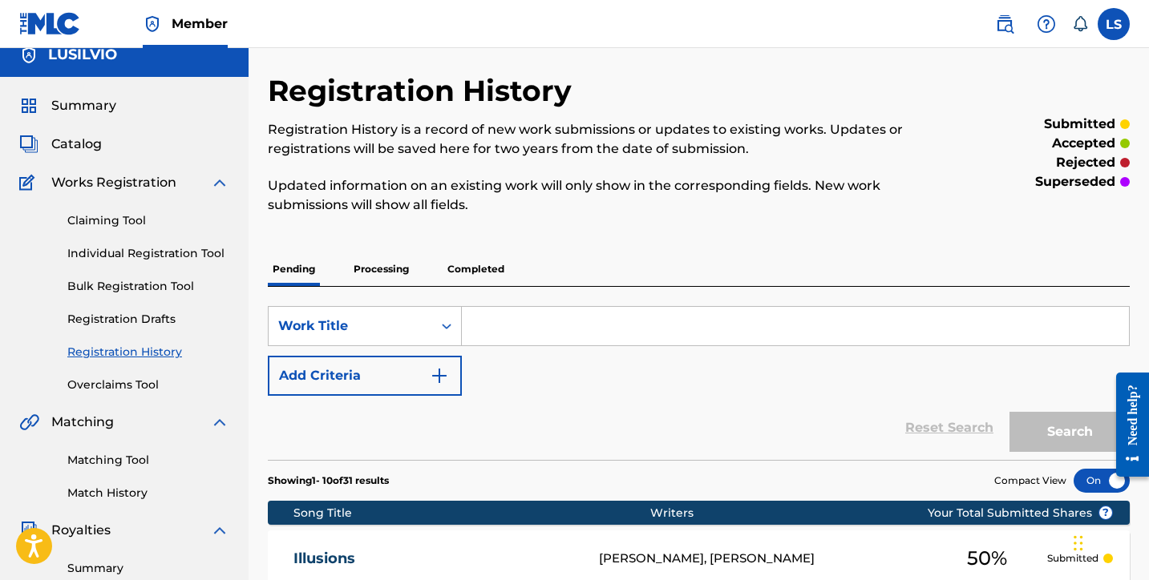
click at [98, 100] on span "Summary" at bounding box center [83, 105] width 65 height 19
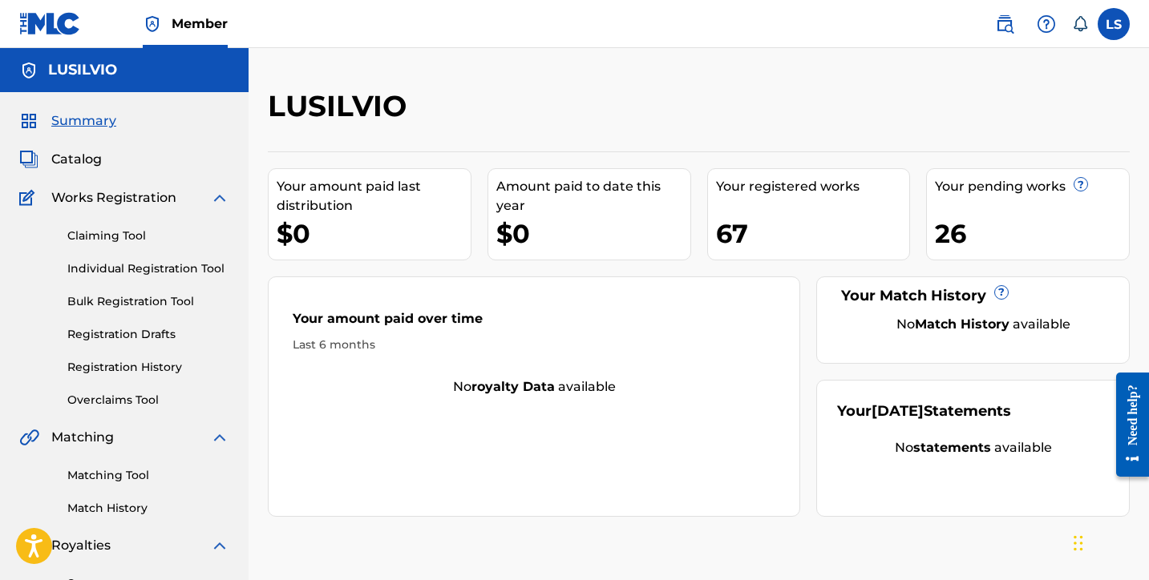
click at [127, 370] on link "Registration History" at bounding box center [148, 367] width 162 height 17
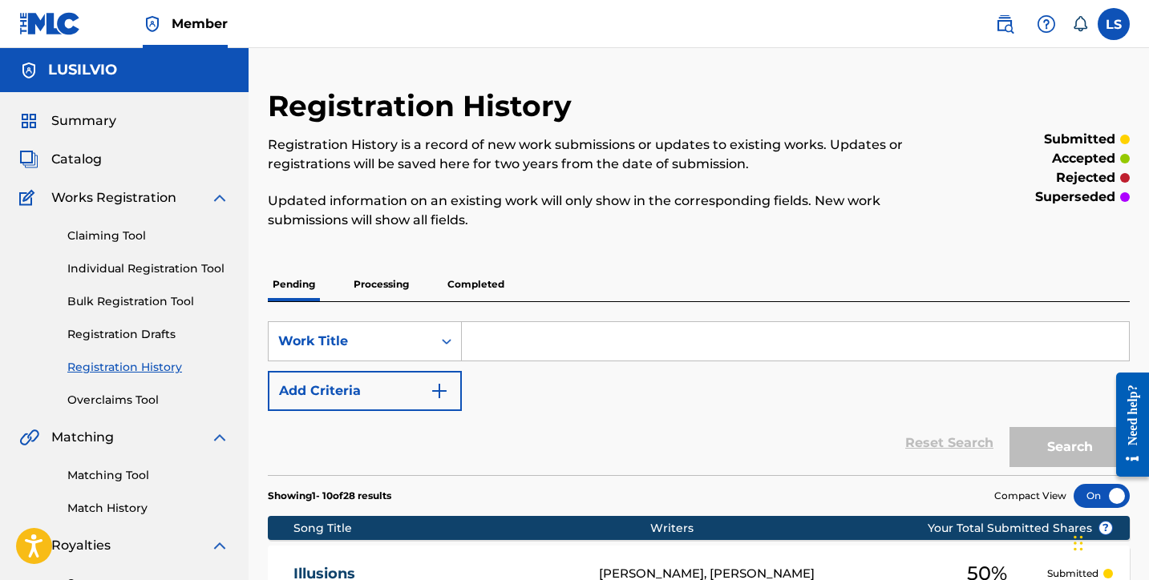
click at [386, 288] on p "Processing" at bounding box center [381, 285] width 65 height 34
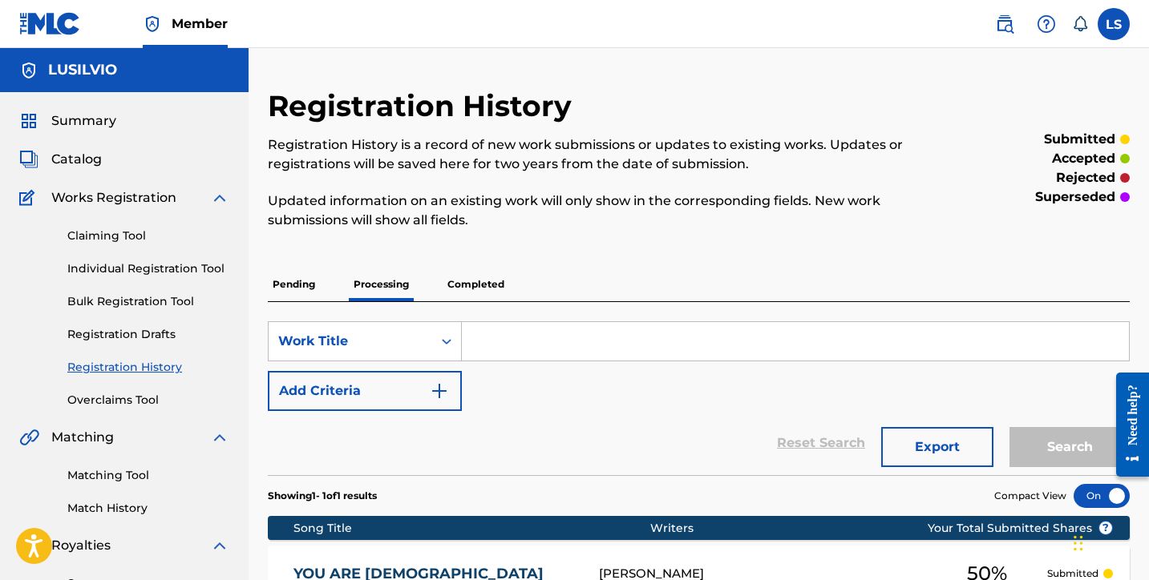
click at [285, 276] on p "Pending" at bounding box center [294, 285] width 52 height 34
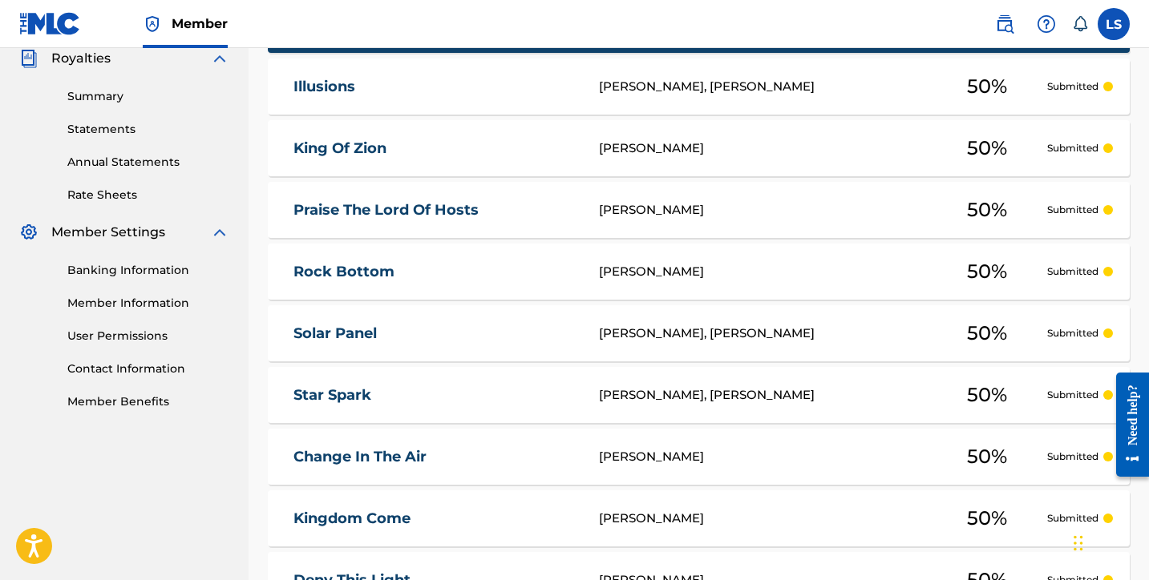
scroll to position [488, 0]
